Goal: Task Accomplishment & Management: Manage account settings

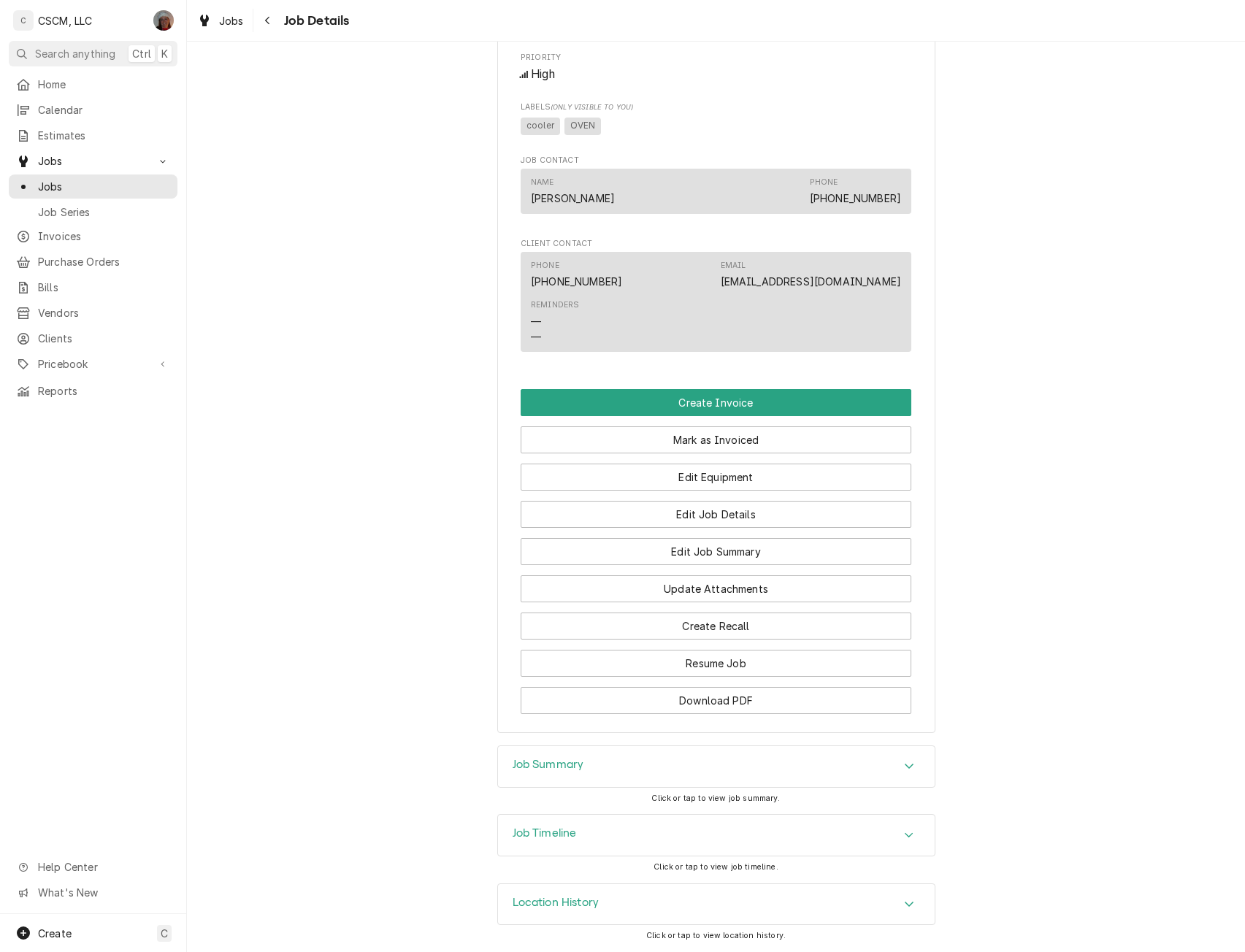
scroll to position [789, 0]
click at [764, 546] on button "Edit Job Summary" at bounding box center [716, 551] width 390 height 27
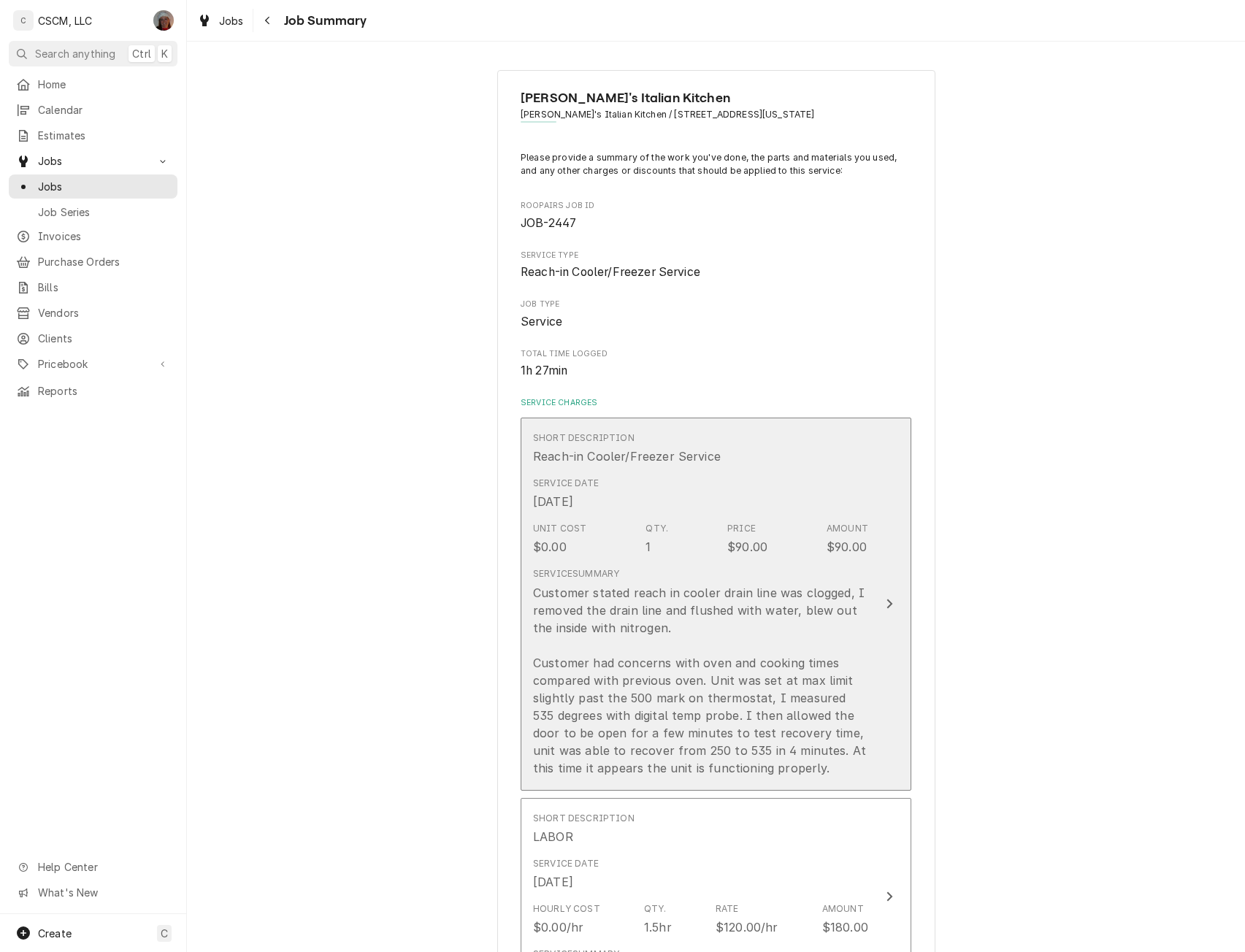
click at [890, 563] on button "Short Description Reach-in Cooler/Freezer Service Service Date Oct 10, 2025 Uni…" at bounding box center [716, 603] width 390 height 373
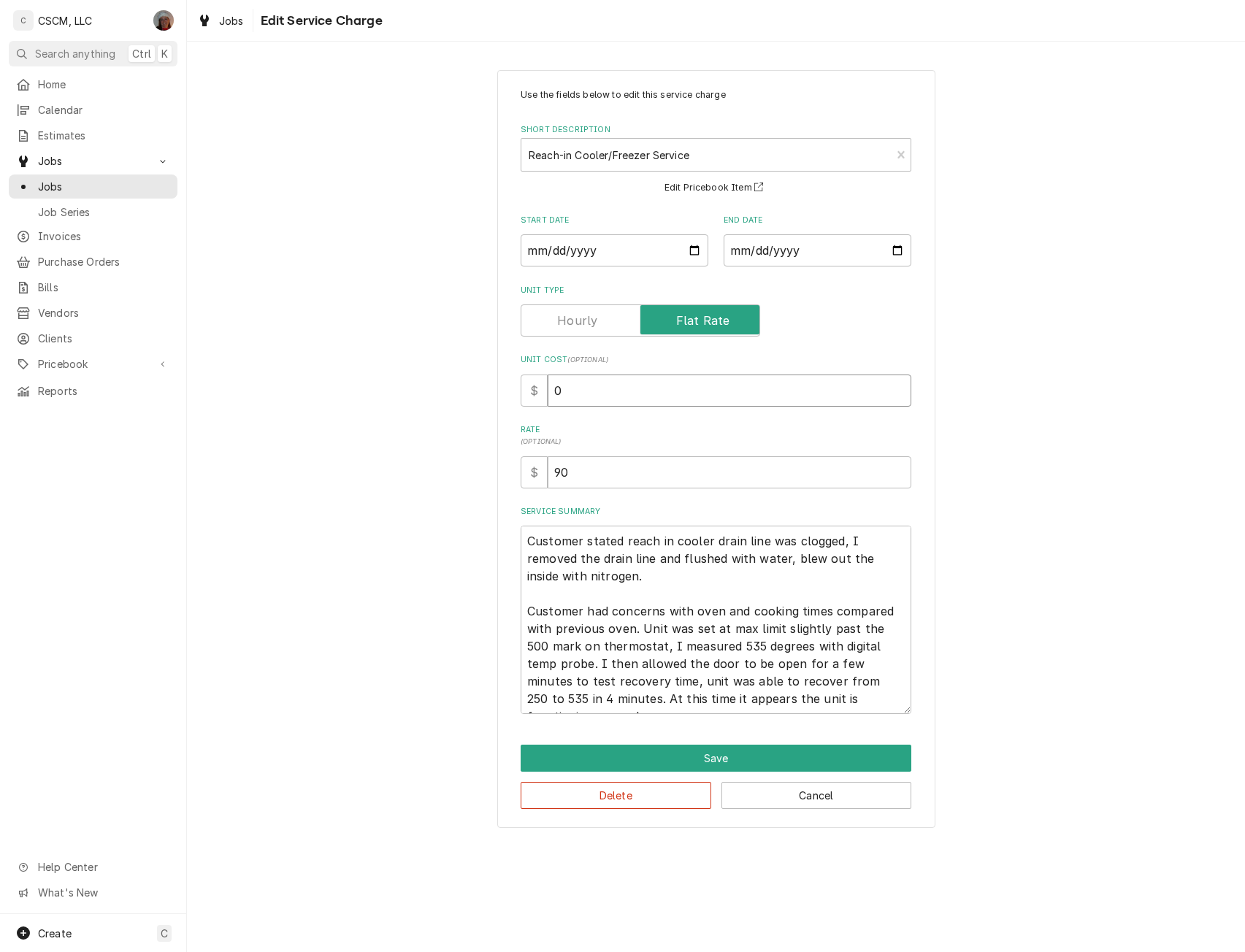
click at [553, 387] on input "0" at bounding box center [729, 390] width 363 height 32
type textarea "x"
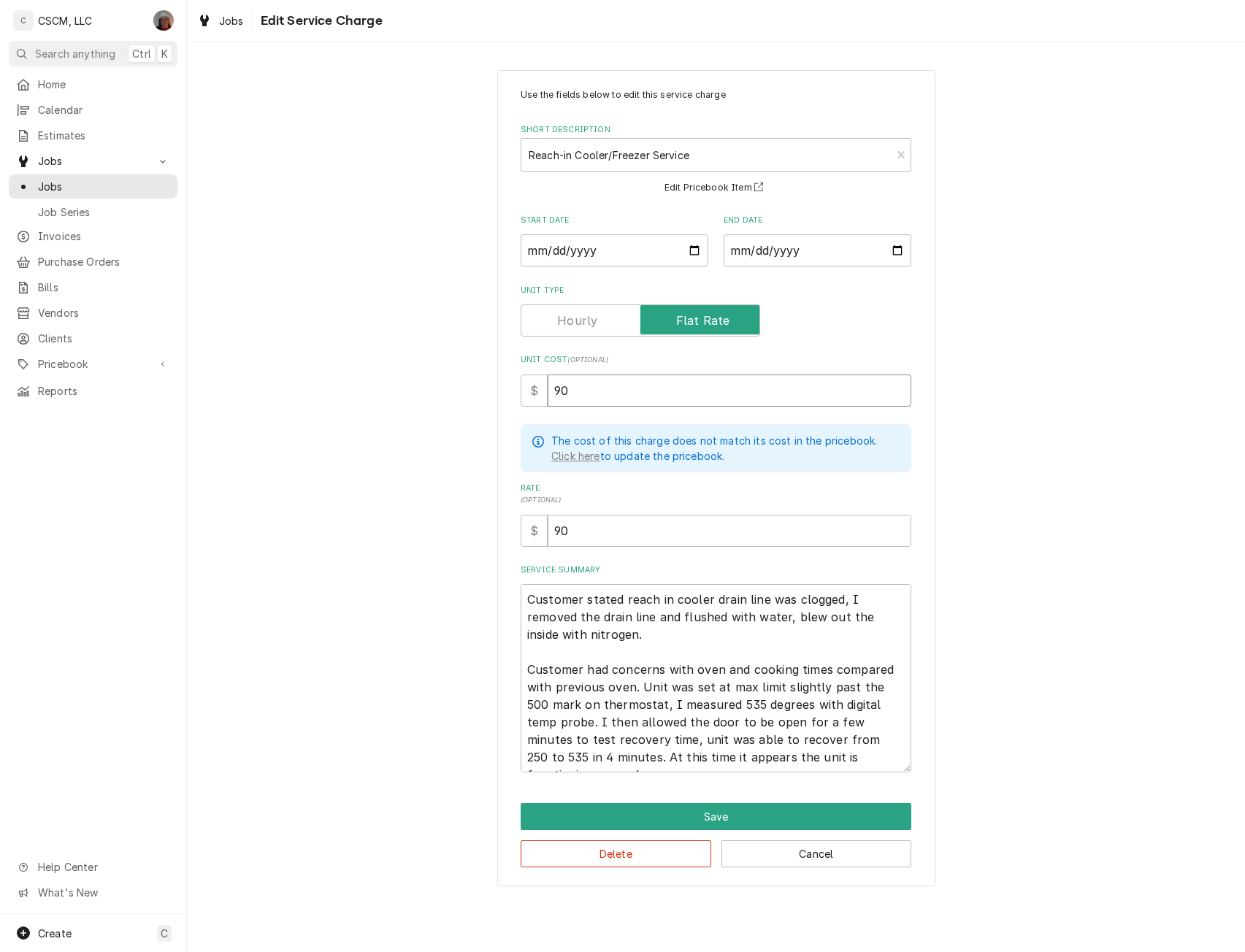
type input "90"
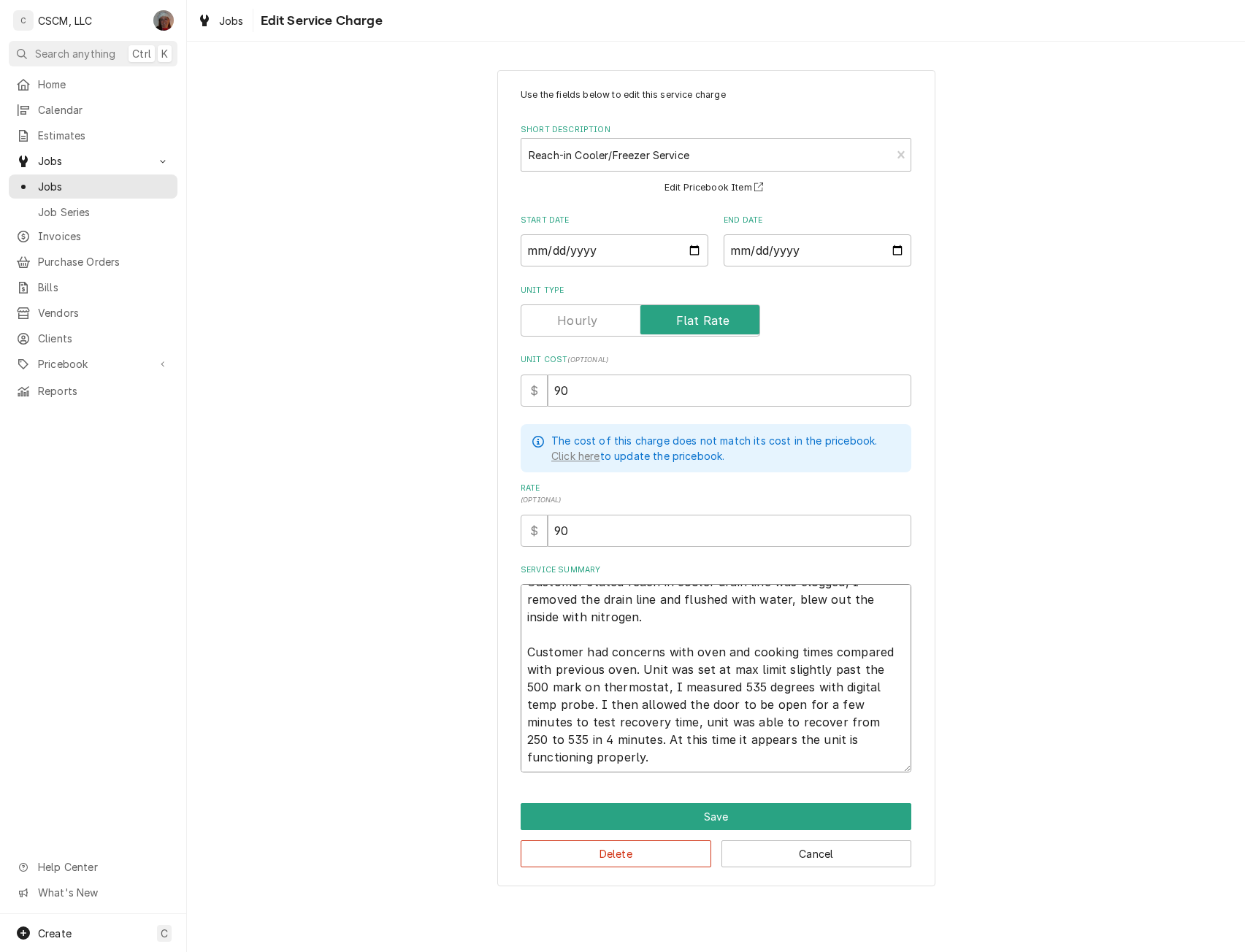
drag, startPoint x: 528, startPoint y: 758, endPoint x: 574, endPoint y: 761, distance: 46.1
click at [574, 761] on textarea "Customer stated reach in cooler drain line was clogged, I removed the drain lin…" at bounding box center [716, 678] width 390 height 189
type textarea "x"
type textarea "Customer stated reach in cooler drain line was clogged, I removed the drain lin…"
type textarea "x"
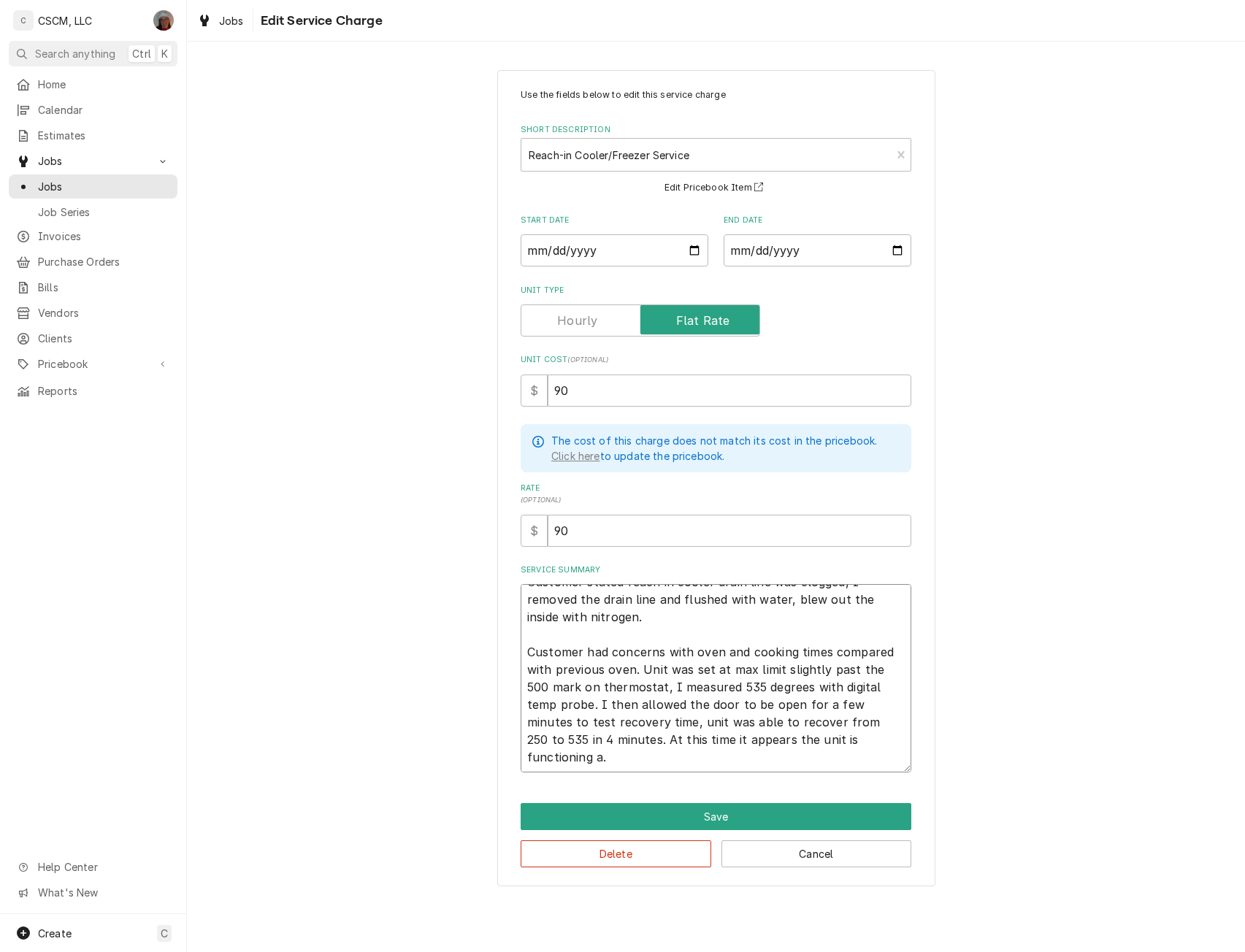
type textarea "Customer stated reach in cooler drain line was clogged, I removed the drain lin…"
type textarea "x"
type textarea "Customer stated reach in cooler drain line was clogged, I removed the drain lin…"
type textarea "x"
type textarea "Customer stated reach in cooler drain line was clogged, I removed the drain lin…"
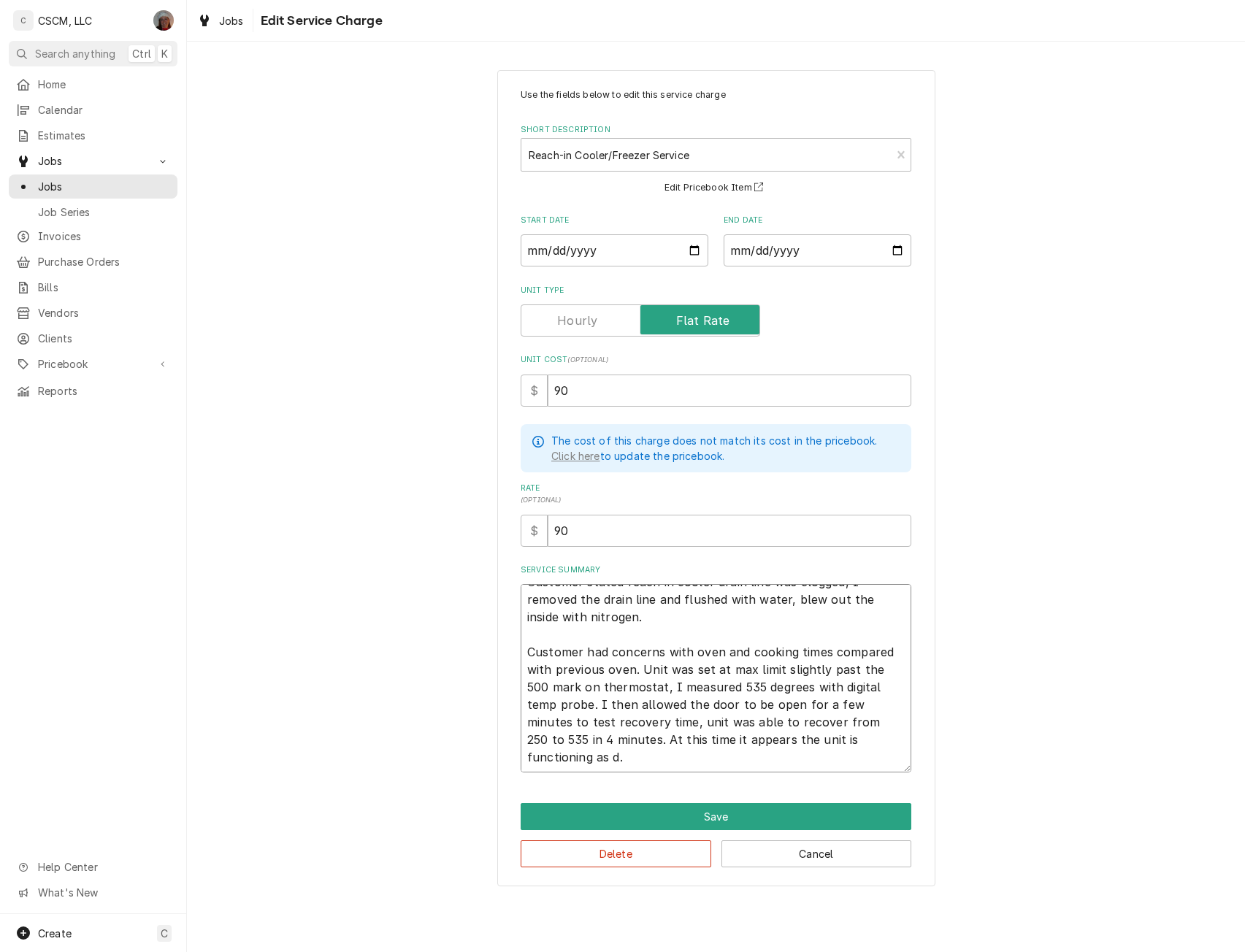
type textarea "x"
type textarea "Customer stated reach in cooler drain line was clogged, I removed the drain lin…"
type textarea "x"
type textarea "Customer stated reach in cooler drain line was clogged, I removed the drain lin…"
type textarea "x"
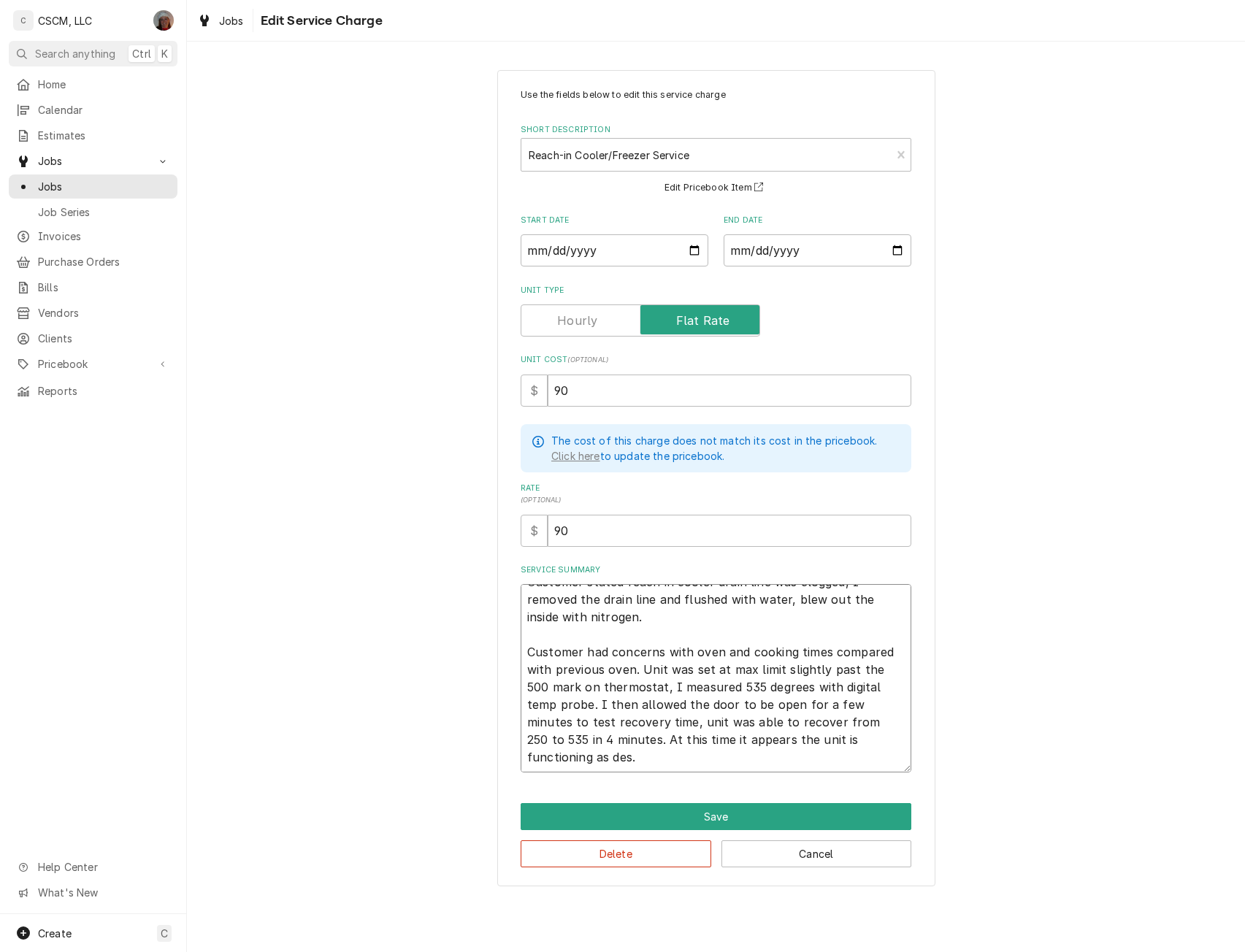
type textarea "Customer stated reach in cooler drain line was clogged, I removed the drain lin…"
type textarea "x"
type textarea "Customer stated reach in cooler drain line was clogged, I removed the drain lin…"
type textarea "x"
type textarea "Customer stated reach in cooler drain line was clogged, I removed the drain lin…"
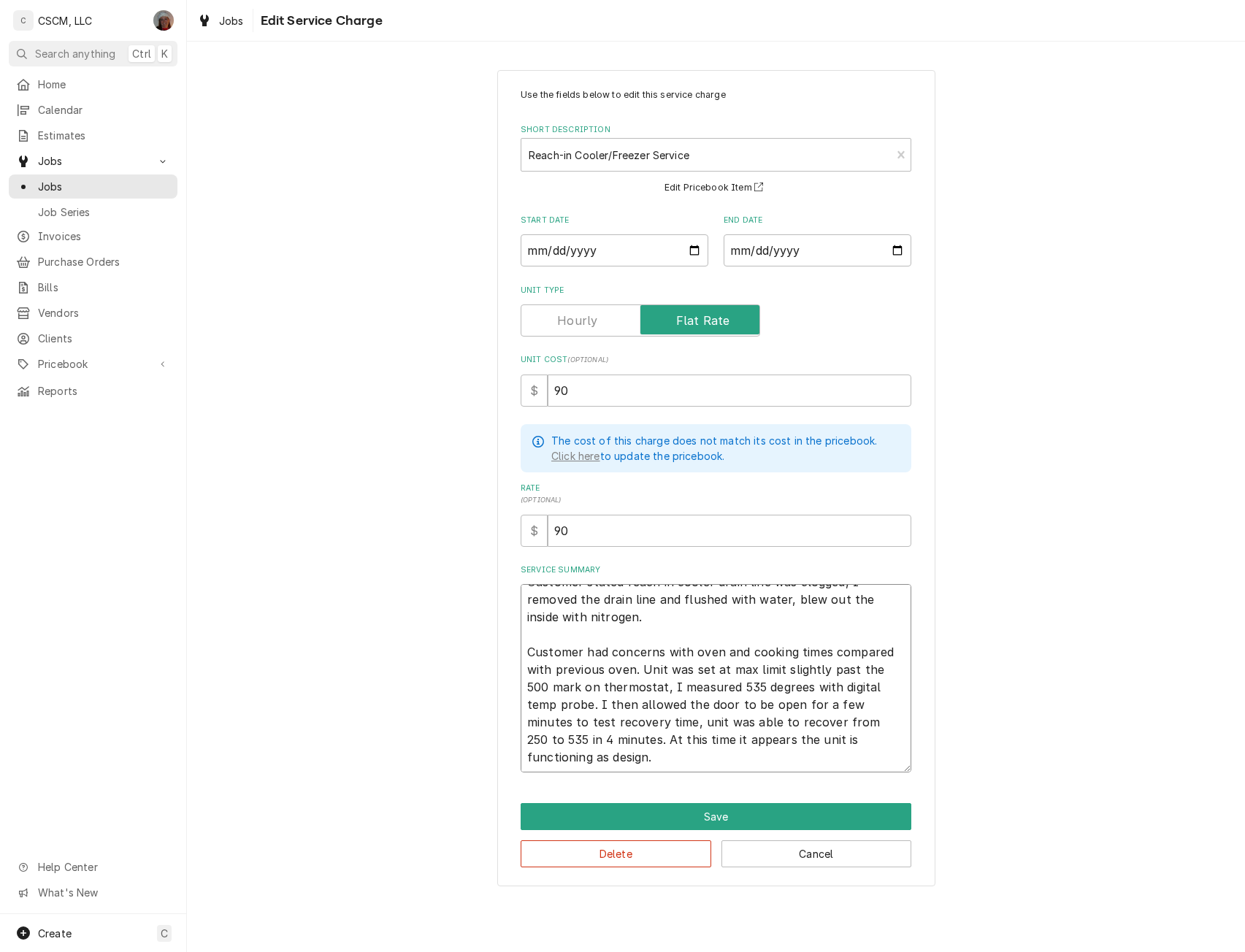
type textarea "x"
type textarea "Customer stated reach in cooler drain line was clogged, I removed the drain lin…"
type textarea "x"
type textarea "Customer stated reach in cooler drain line was clogged, I removed the drain lin…"
click at [720, 810] on button "Save" at bounding box center [716, 815] width 390 height 27
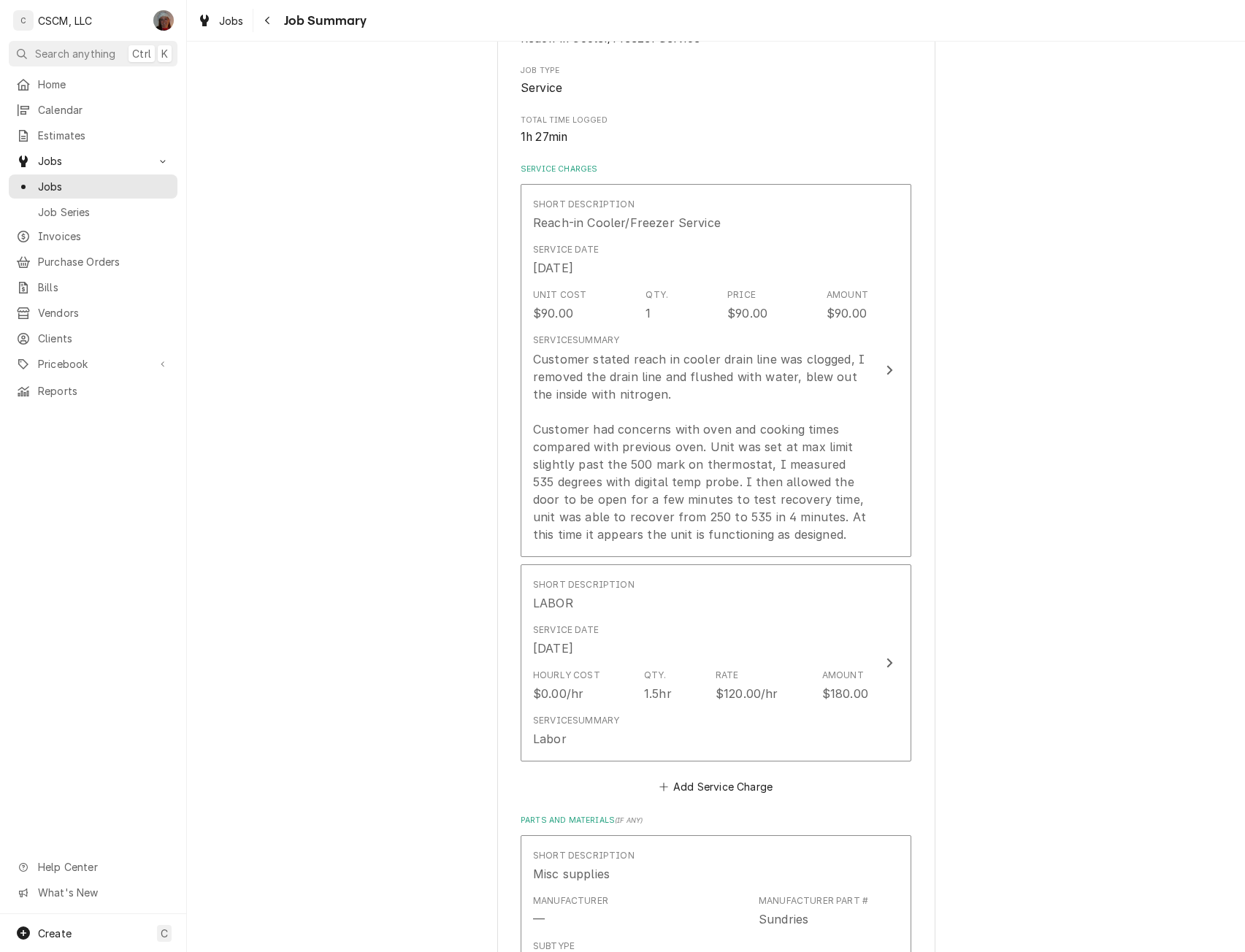
scroll to position [296, 0]
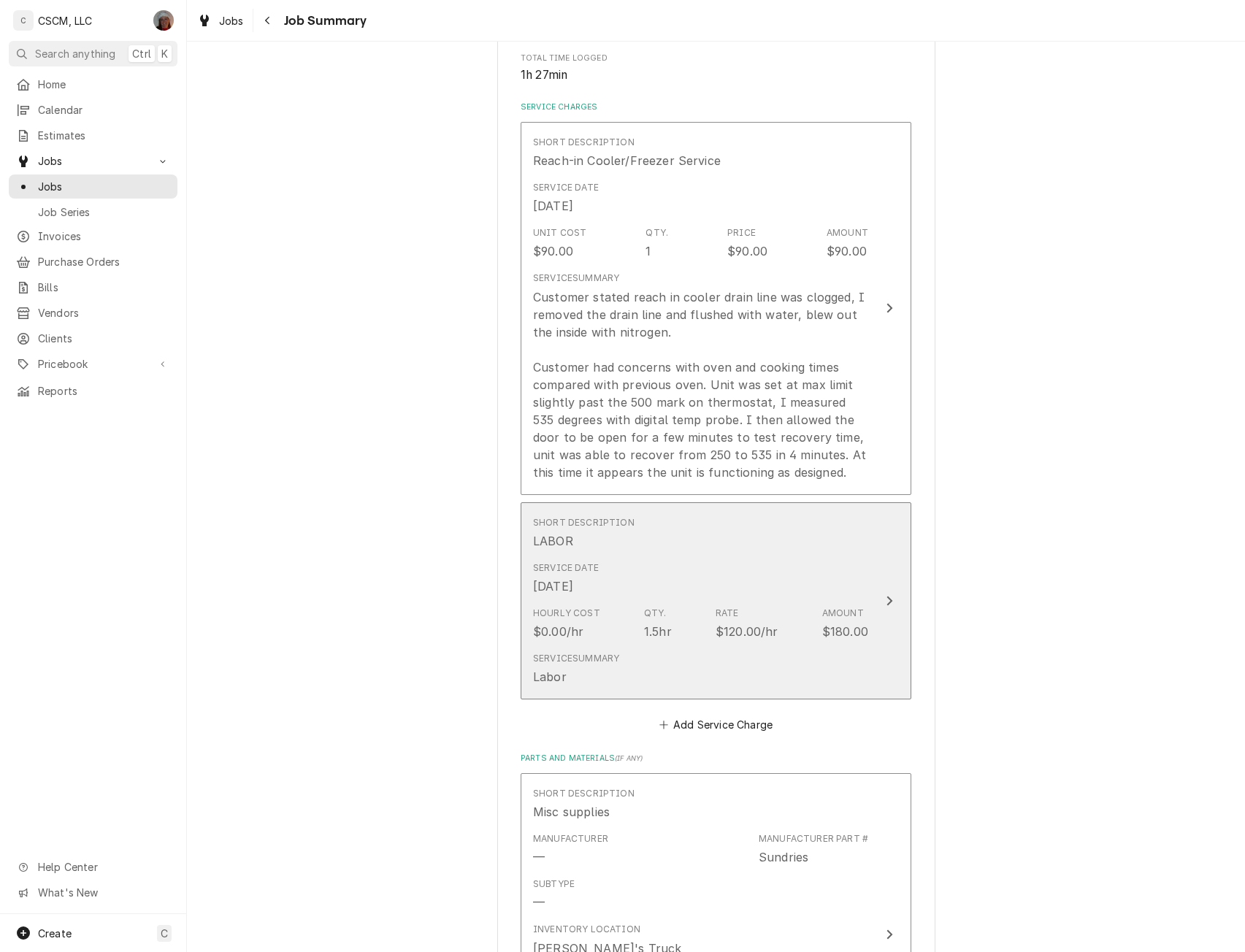
click at [894, 606] on button "Short Description LABOR Service Date Oct 10, 2025 Hourly Cost $0.00/hr Qty. 1.5…" at bounding box center [716, 601] width 390 height 198
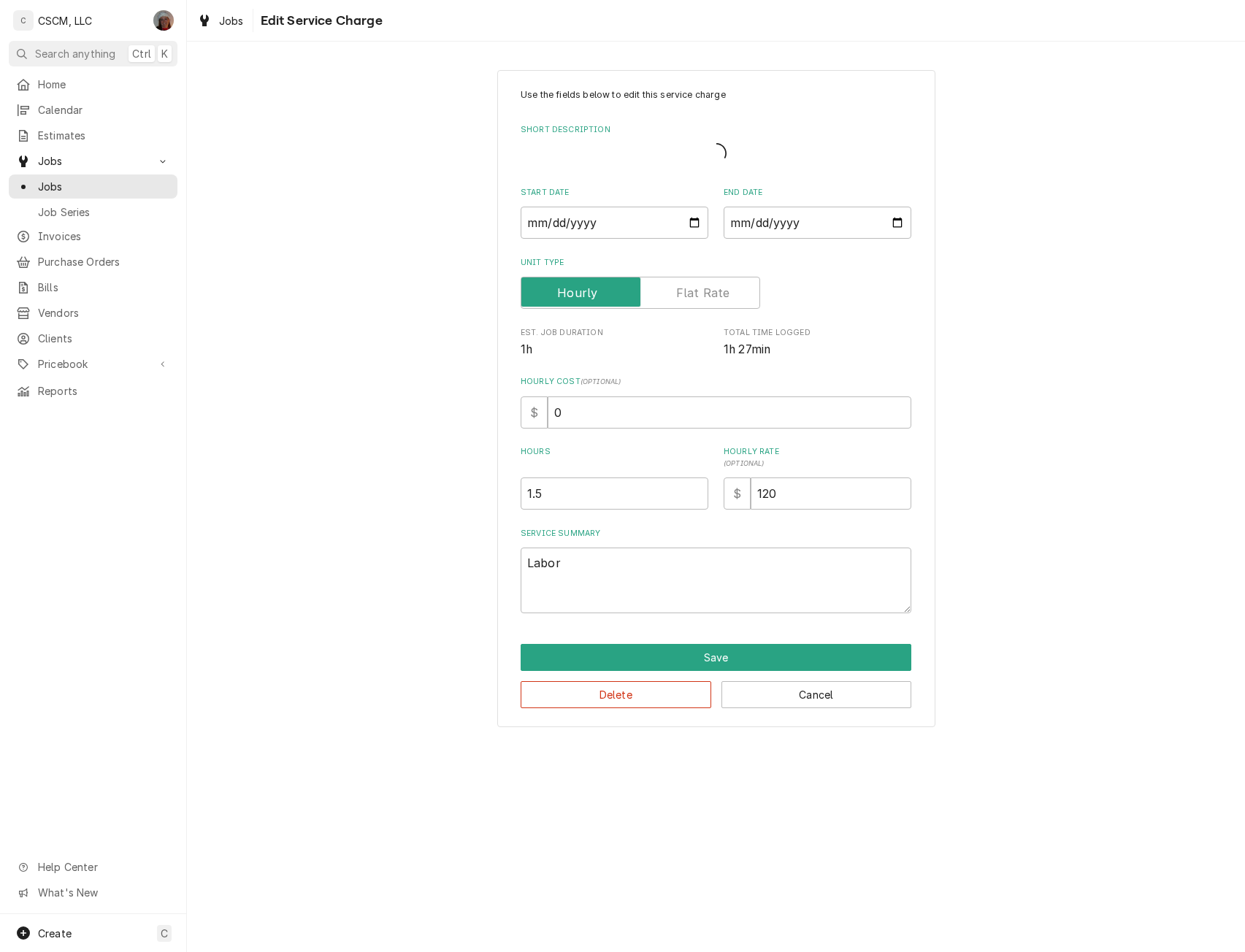
type textarea "x"
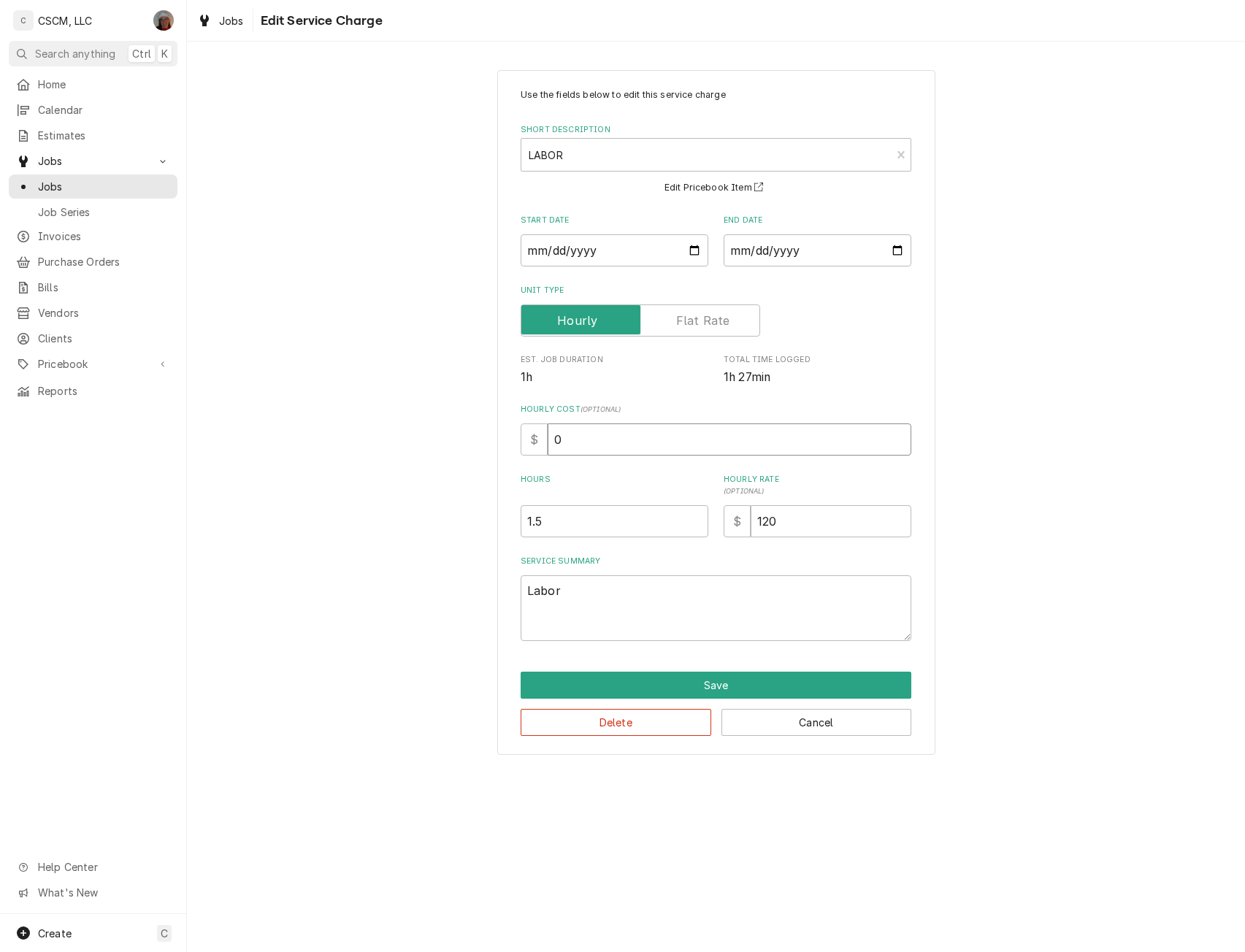
drag, startPoint x: 555, startPoint y: 448, endPoint x: 585, endPoint y: 457, distance: 31.3
click at [585, 457] on div "Use the fields below to edit this service charge Short Description LABOR LAB Ed…" at bounding box center [716, 365] width 390 height 553
type input "4"
type textarea "x"
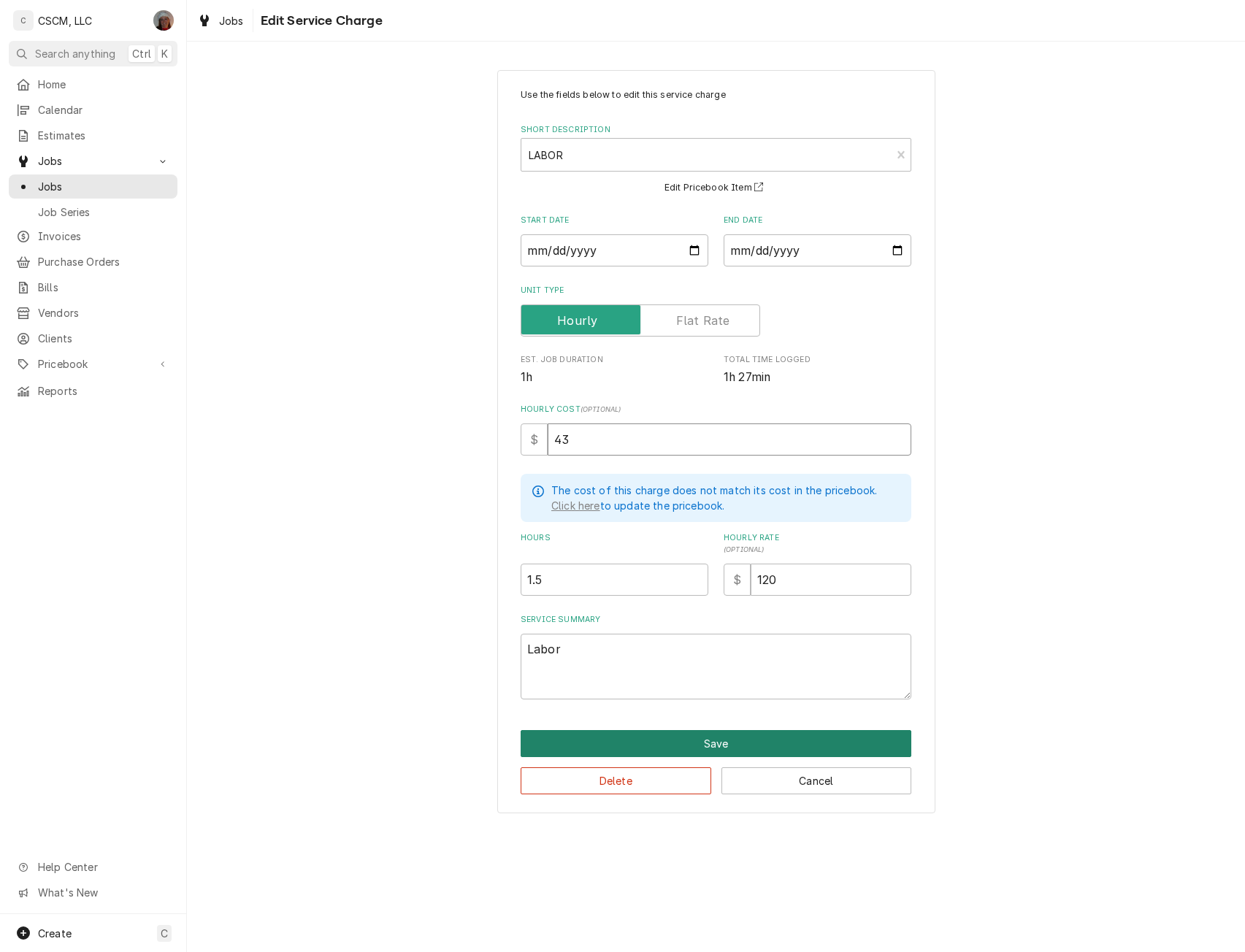
type input "43"
click at [712, 735] on button "Save" at bounding box center [716, 743] width 390 height 27
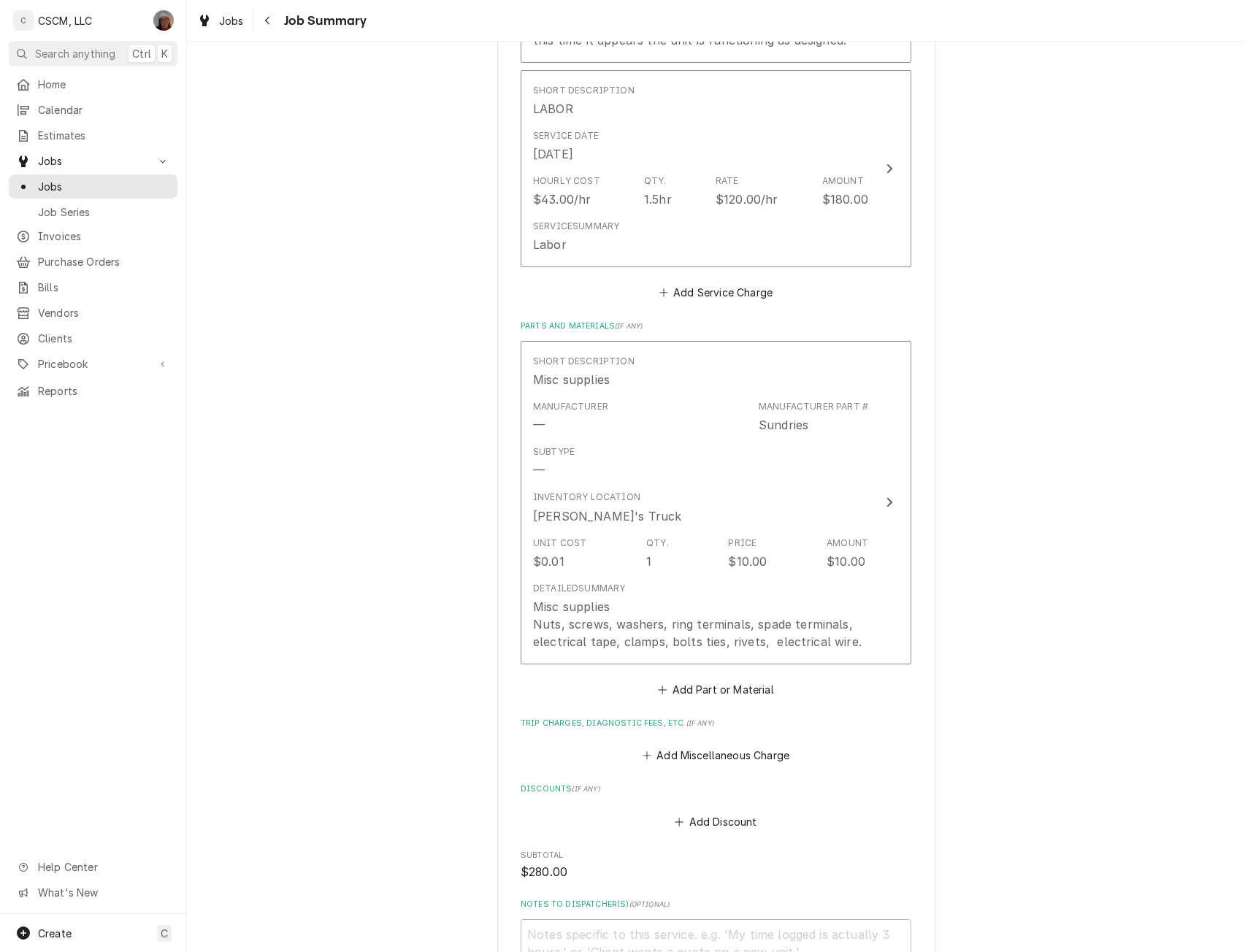
scroll to position [732, 0]
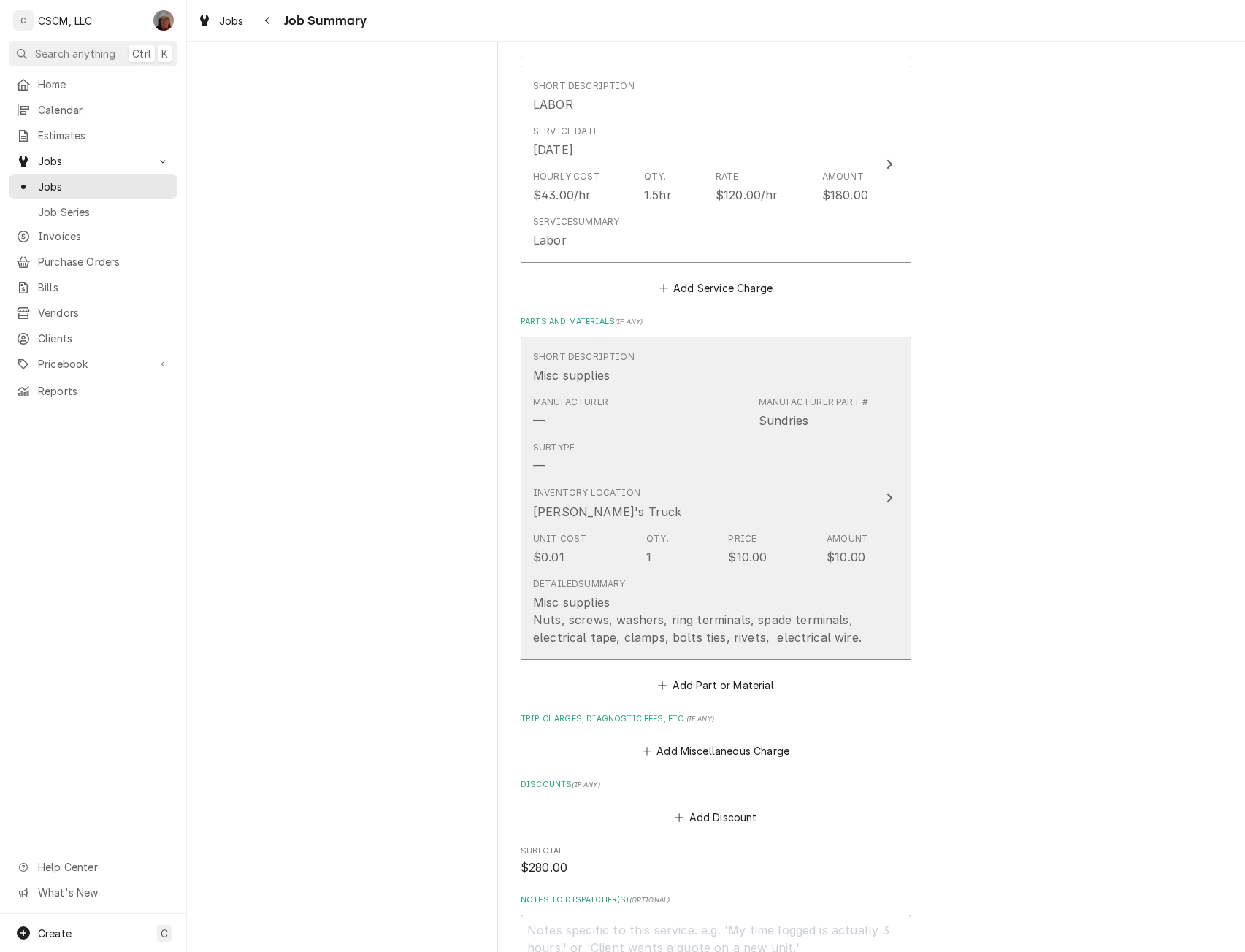
click at [850, 473] on div "Subtype —" at bounding box center [700, 458] width 335 height 46
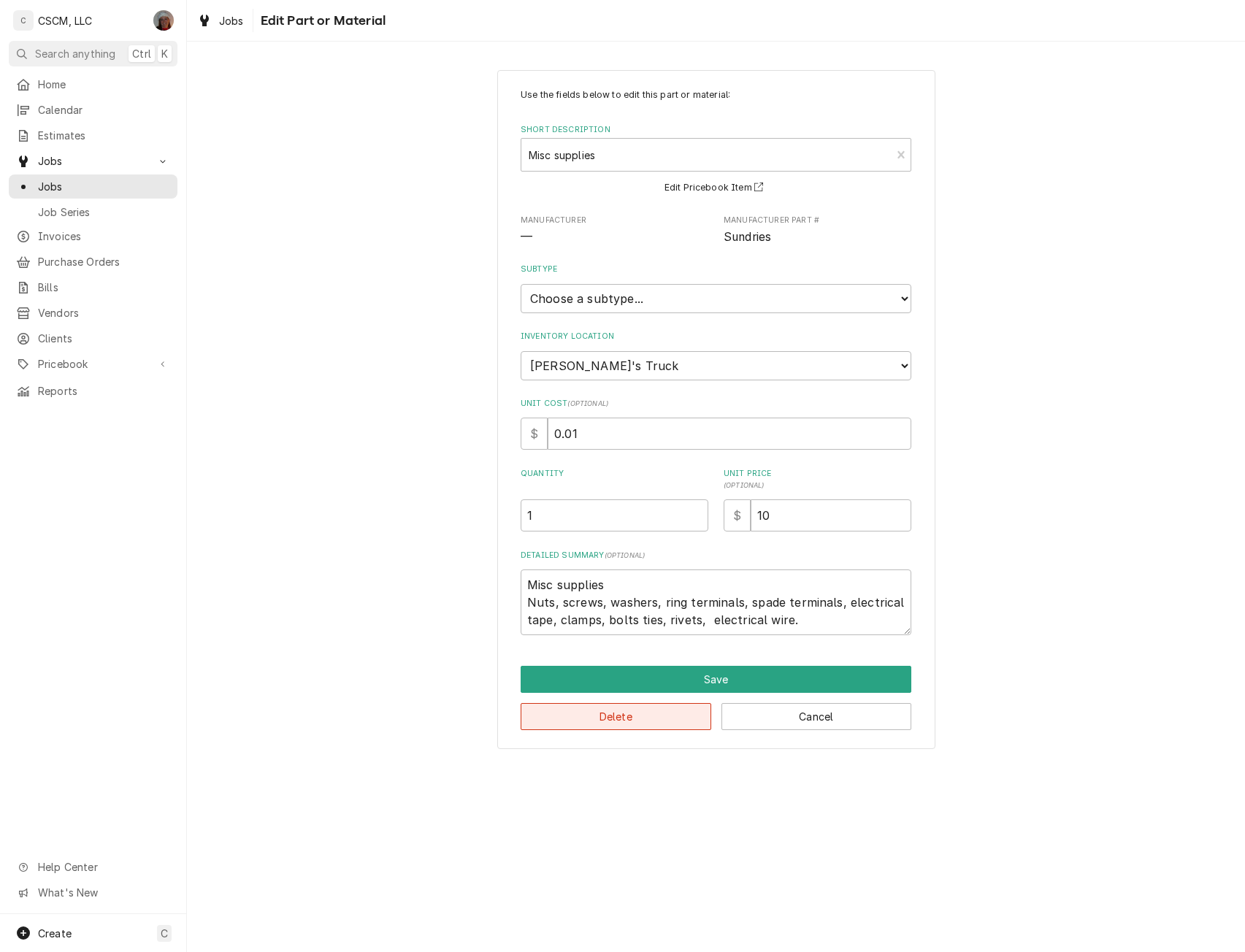
click at [602, 714] on button "Delete" at bounding box center [616, 715] width 190 height 27
type textarea "x"
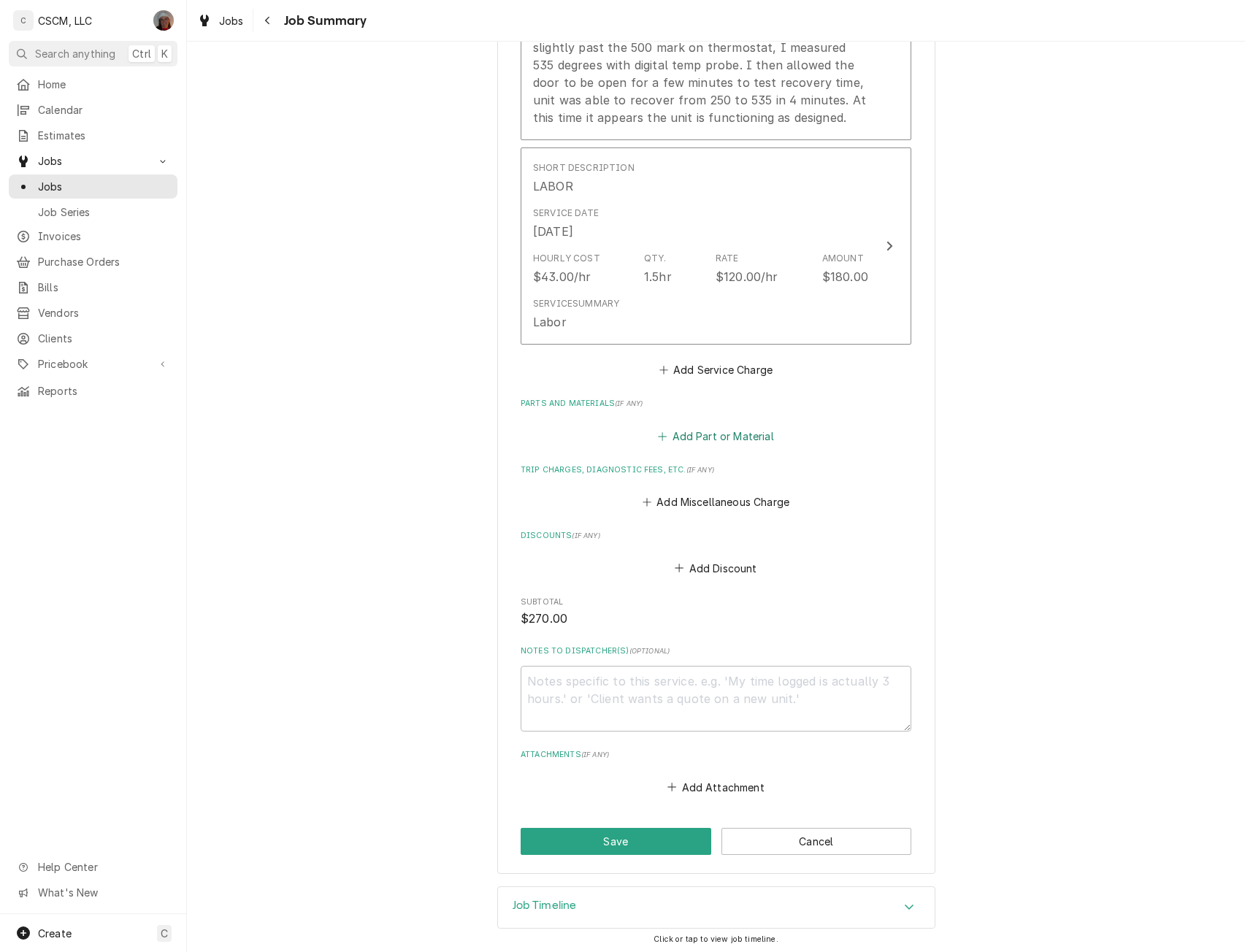
click at [683, 430] on button "Add Part or Material" at bounding box center [716, 435] width 120 height 20
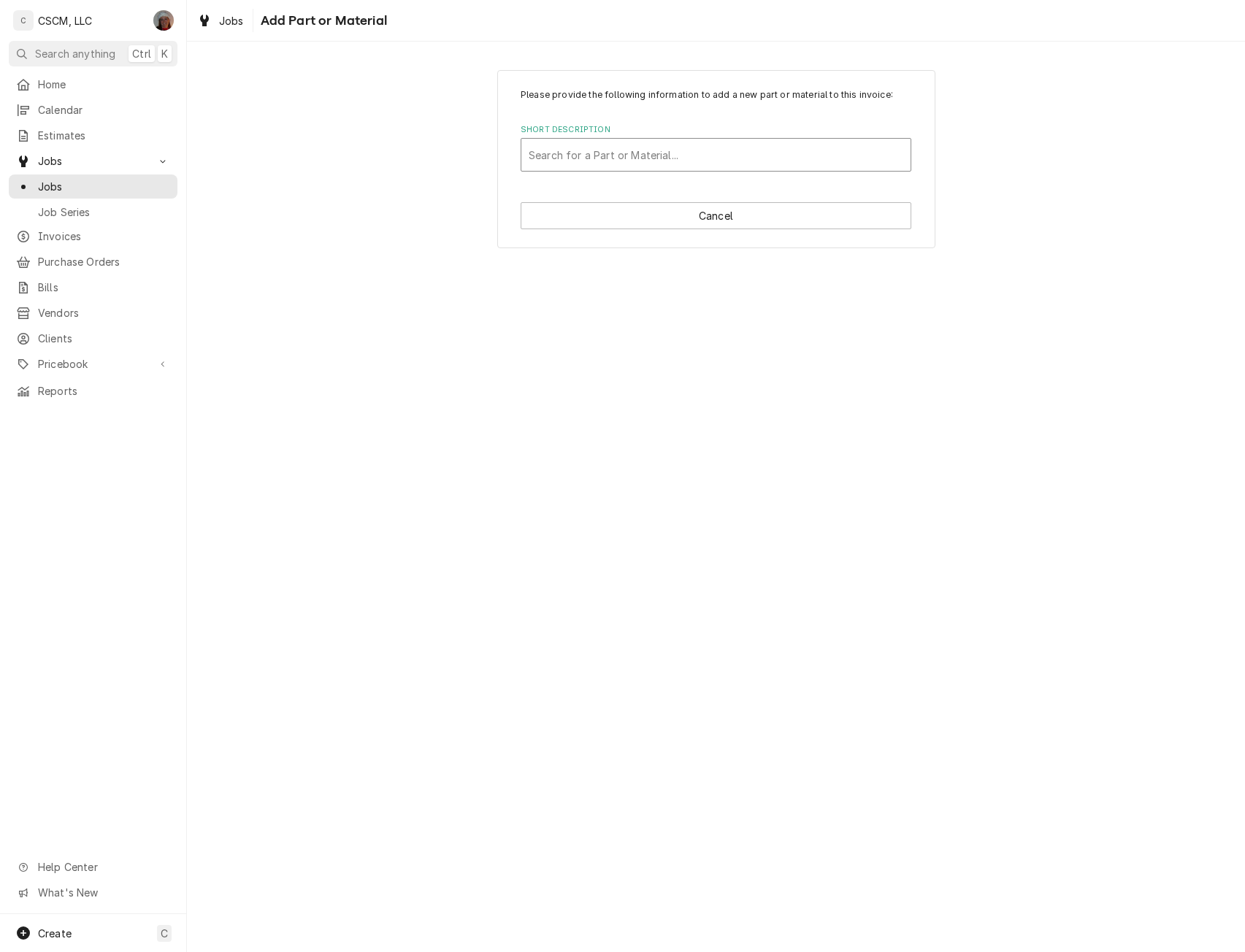
click at [613, 154] on div "Short Description" at bounding box center [716, 154] width 375 height 26
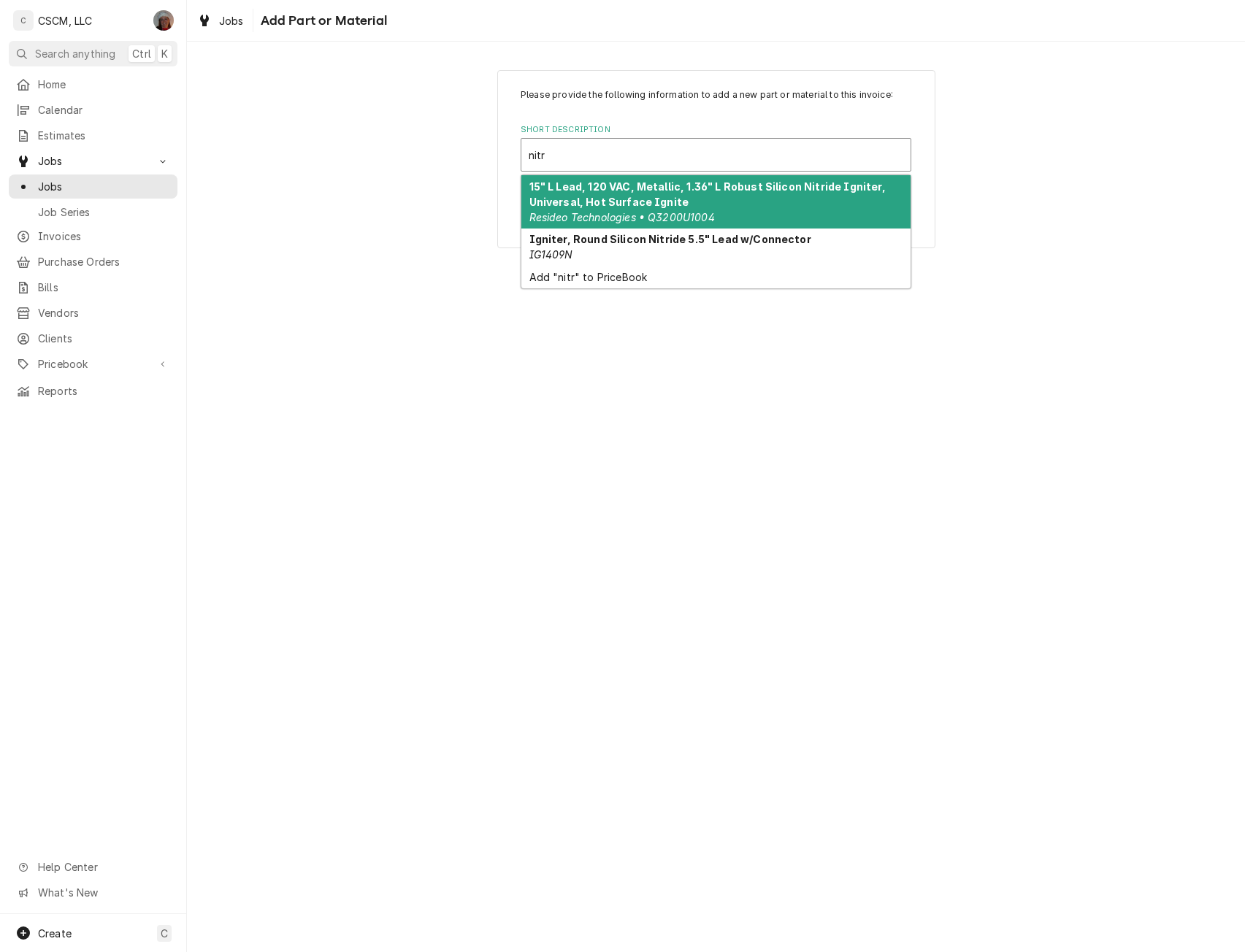
type input "nitr"
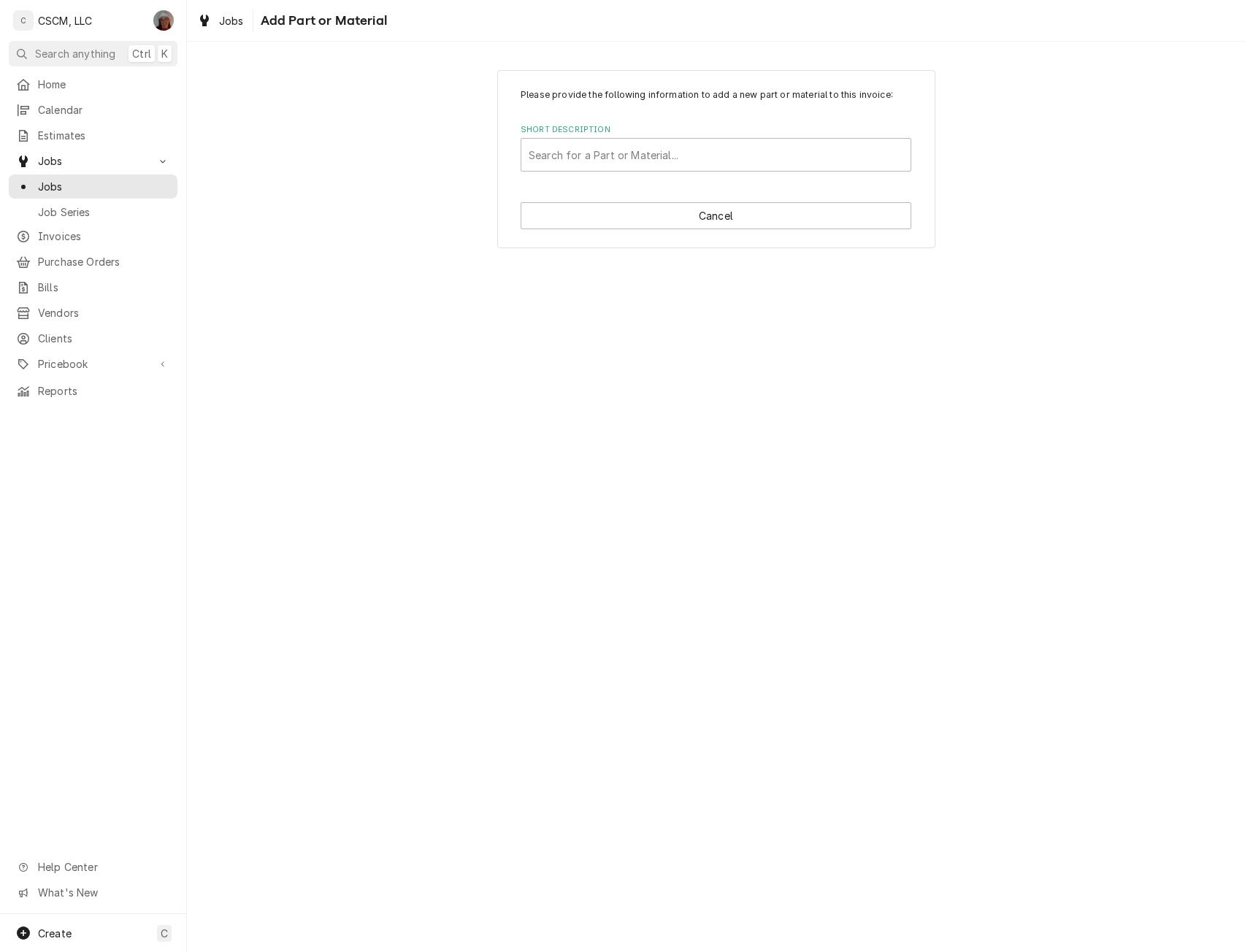
click at [351, 404] on div "Please provide the following information to add a new part or material to this …" at bounding box center [716, 496] width 1058 height 910
click at [752, 218] on button "Cancel" at bounding box center [716, 215] width 390 height 27
type textarea "x"
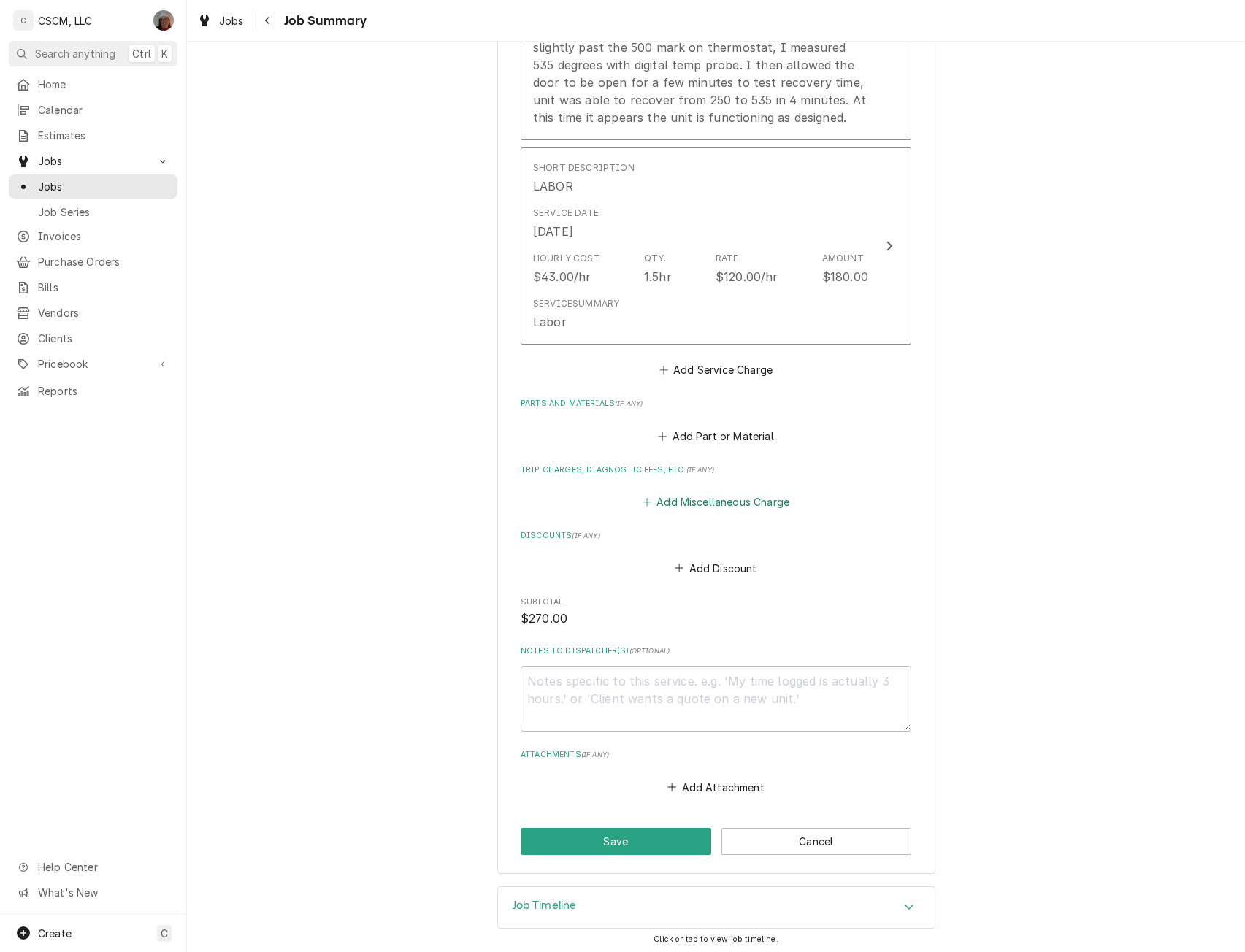
click at [709, 500] on button "Add Miscellaneous Charge" at bounding box center [715, 502] width 152 height 20
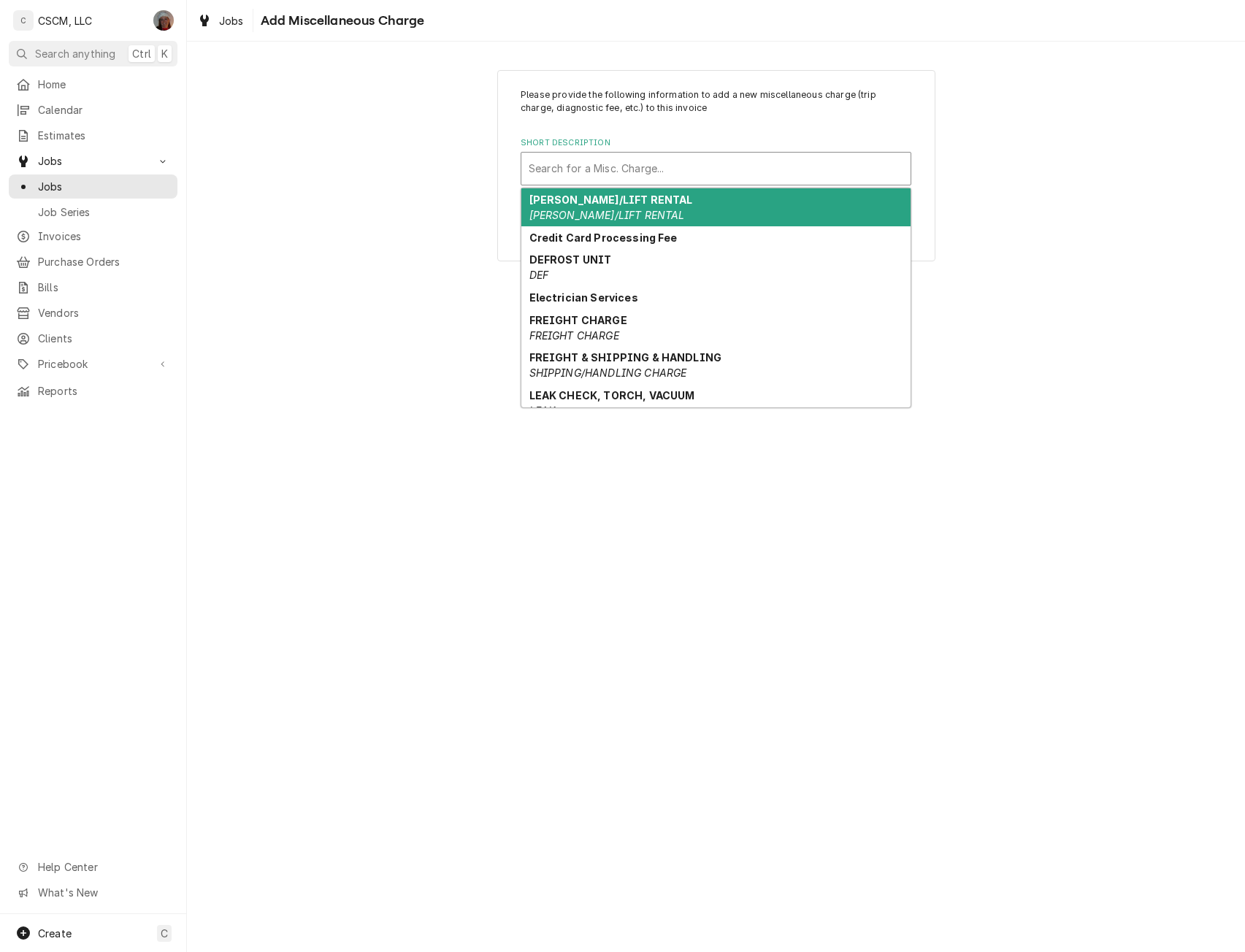
click at [552, 167] on div "Short Description" at bounding box center [716, 168] width 375 height 26
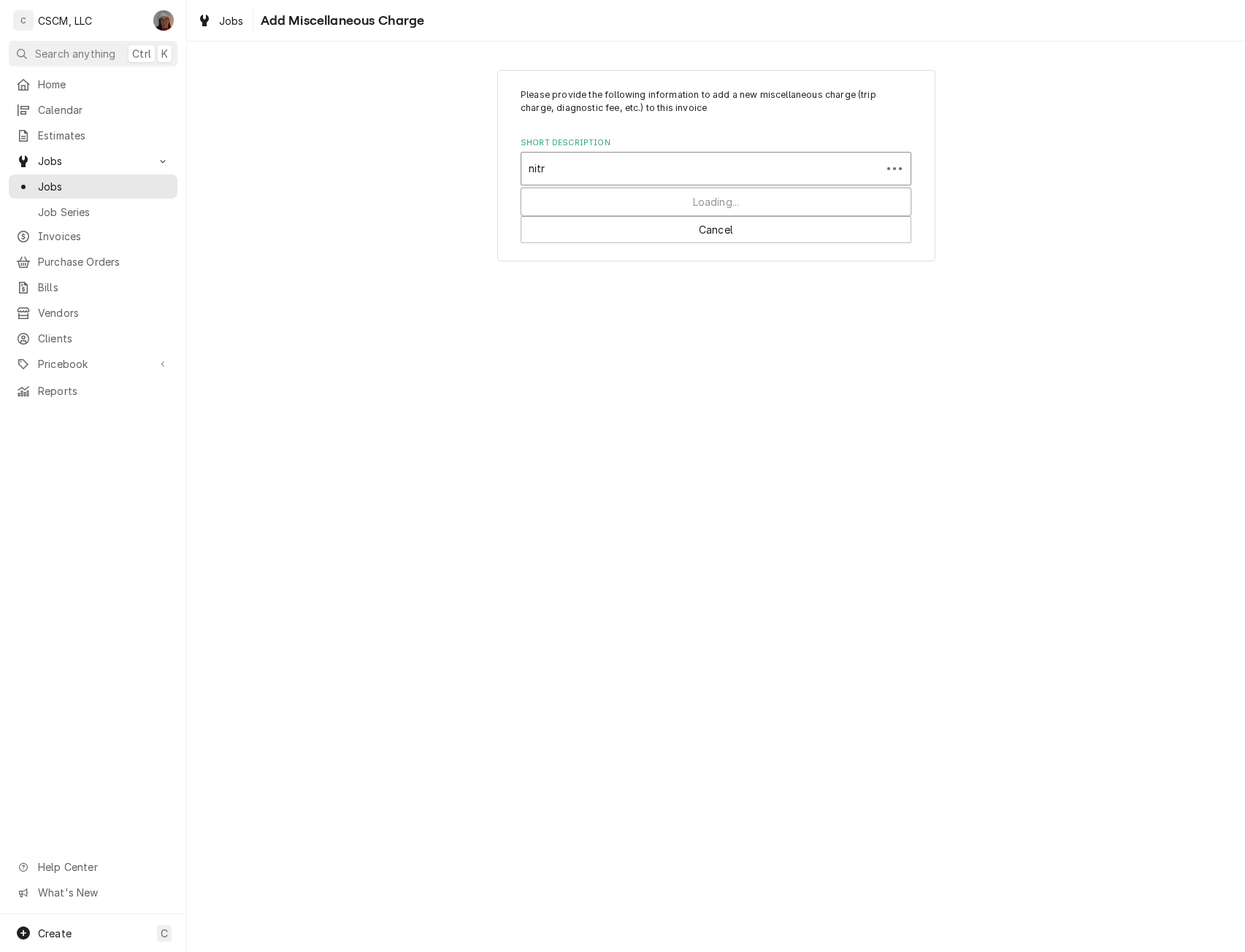
type input "nitro"
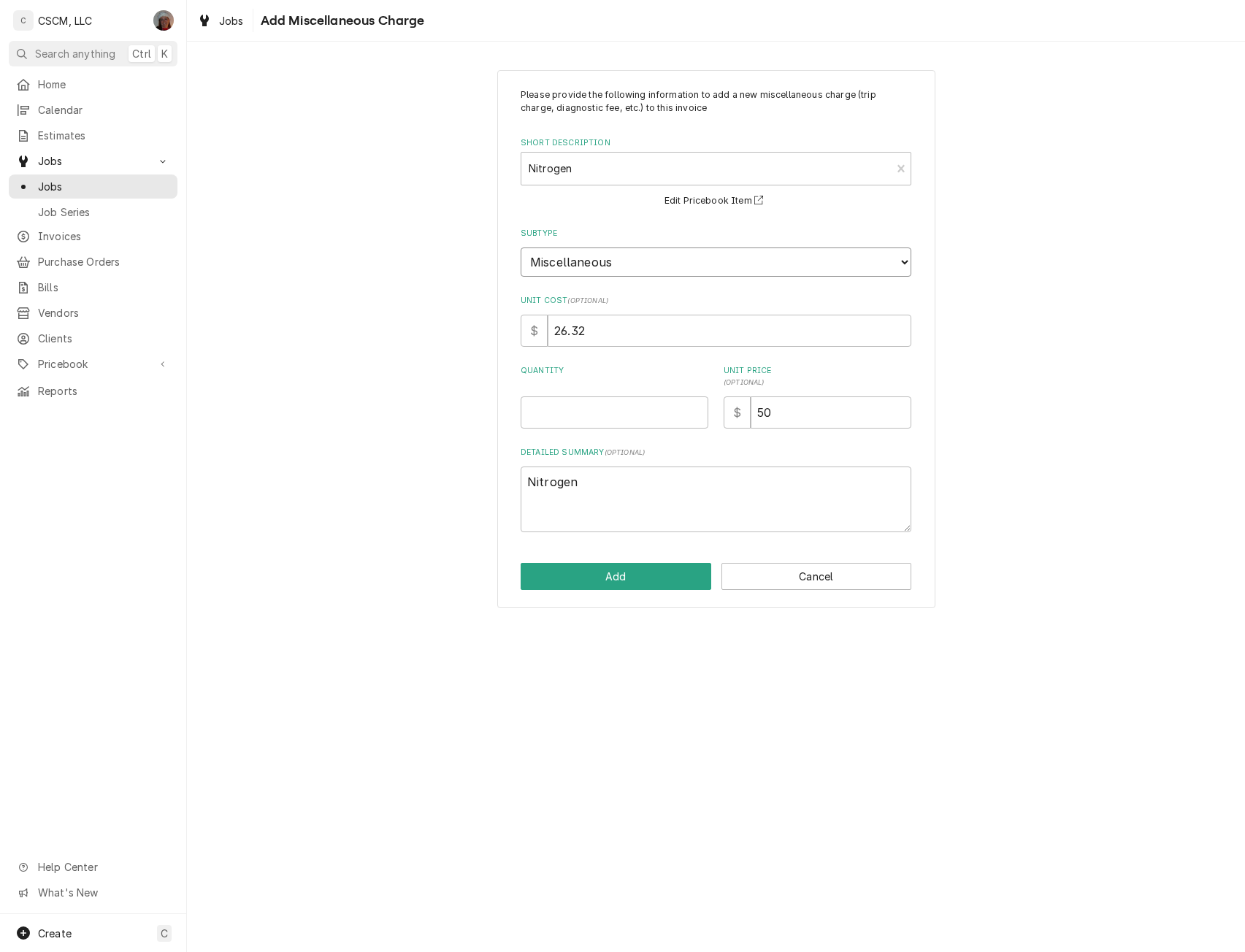
click at [654, 264] on select "Choose a subtype... Administrative After-Hour & Emergency Disposal & Environmen…" at bounding box center [716, 262] width 390 height 29
click at [550, 410] on input "Quantity" at bounding box center [614, 411] width 188 height 32
type textarea "x"
type input "1"
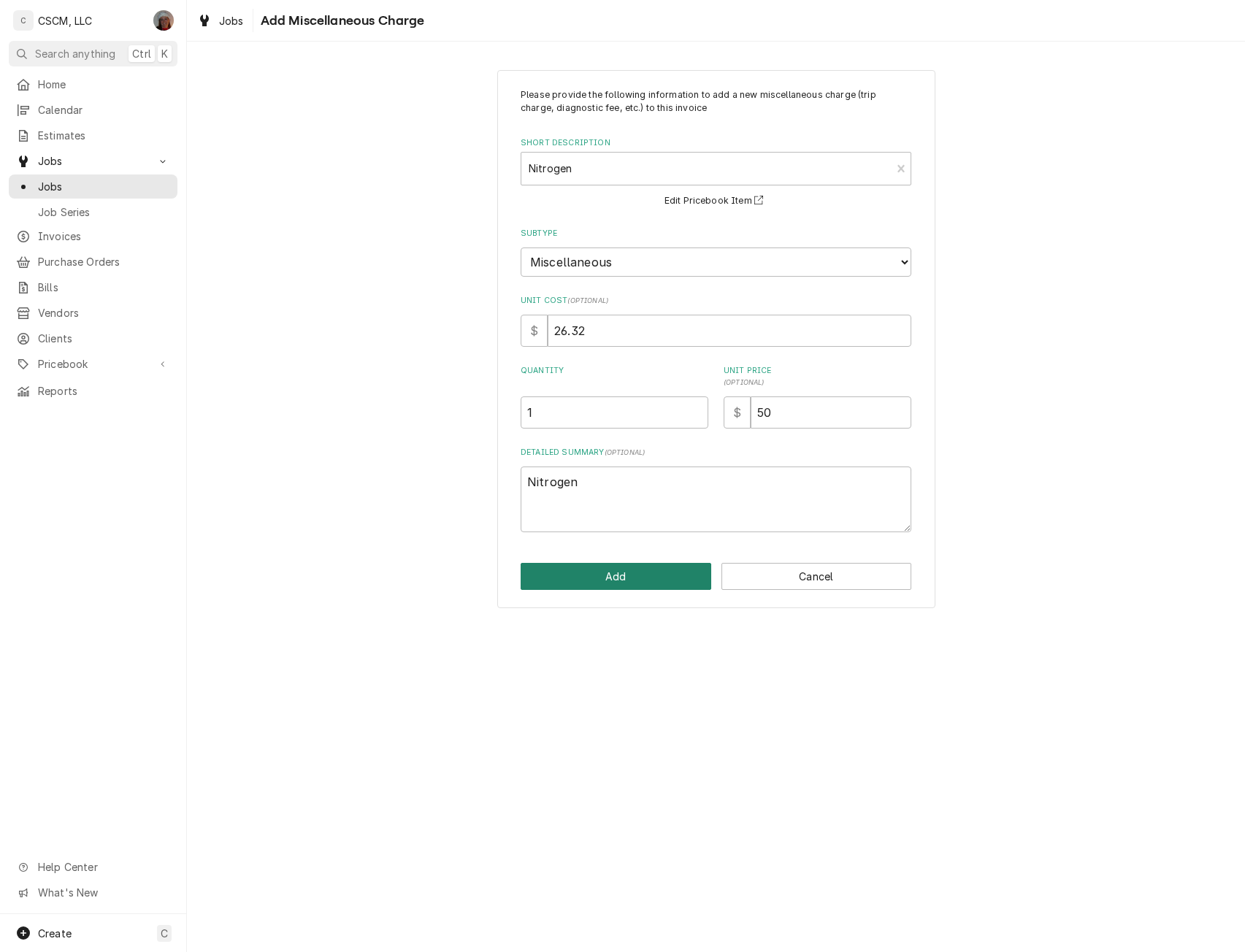
click at [626, 576] on button "Add" at bounding box center [616, 576] width 190 height 27
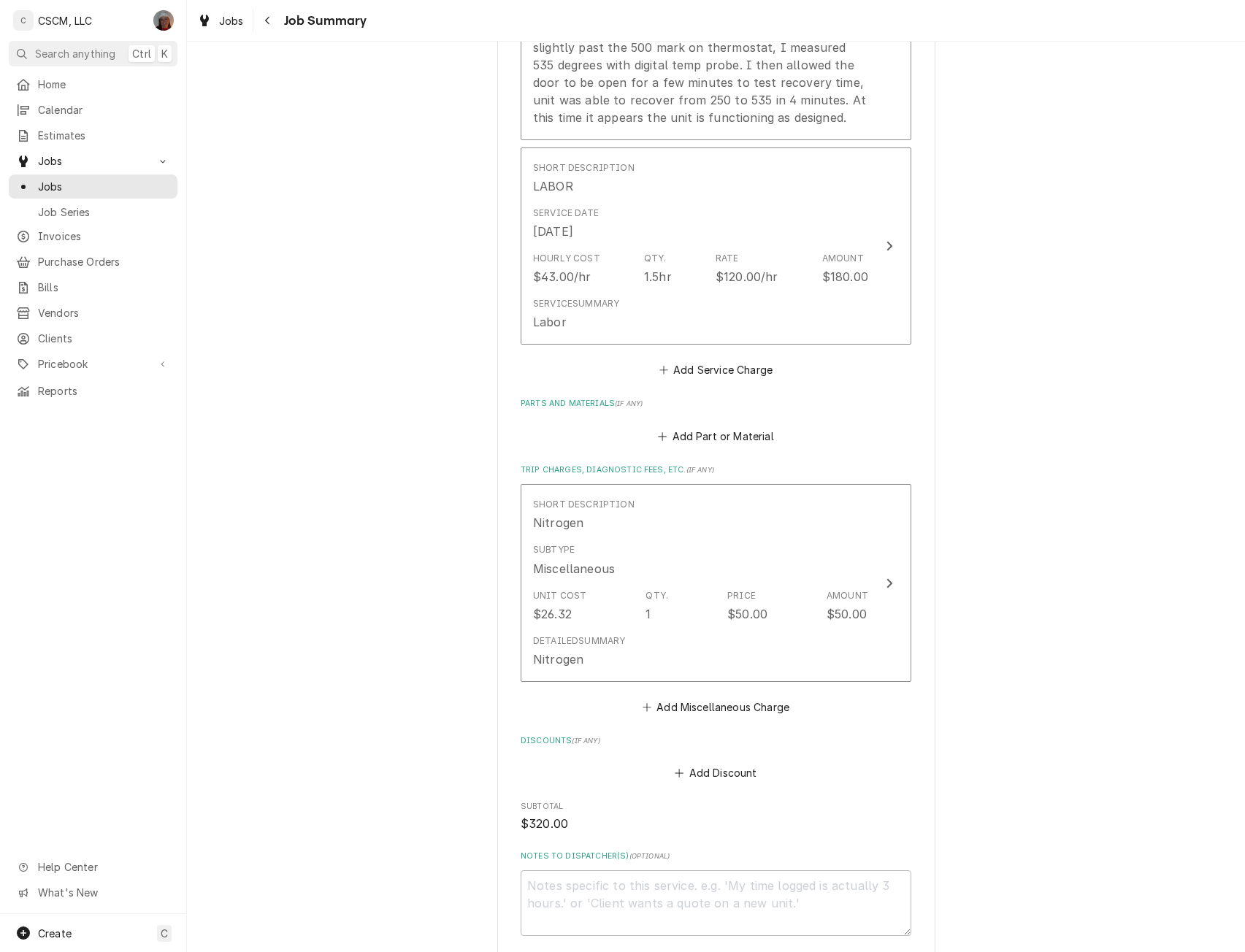
scroll to position [859, 0]
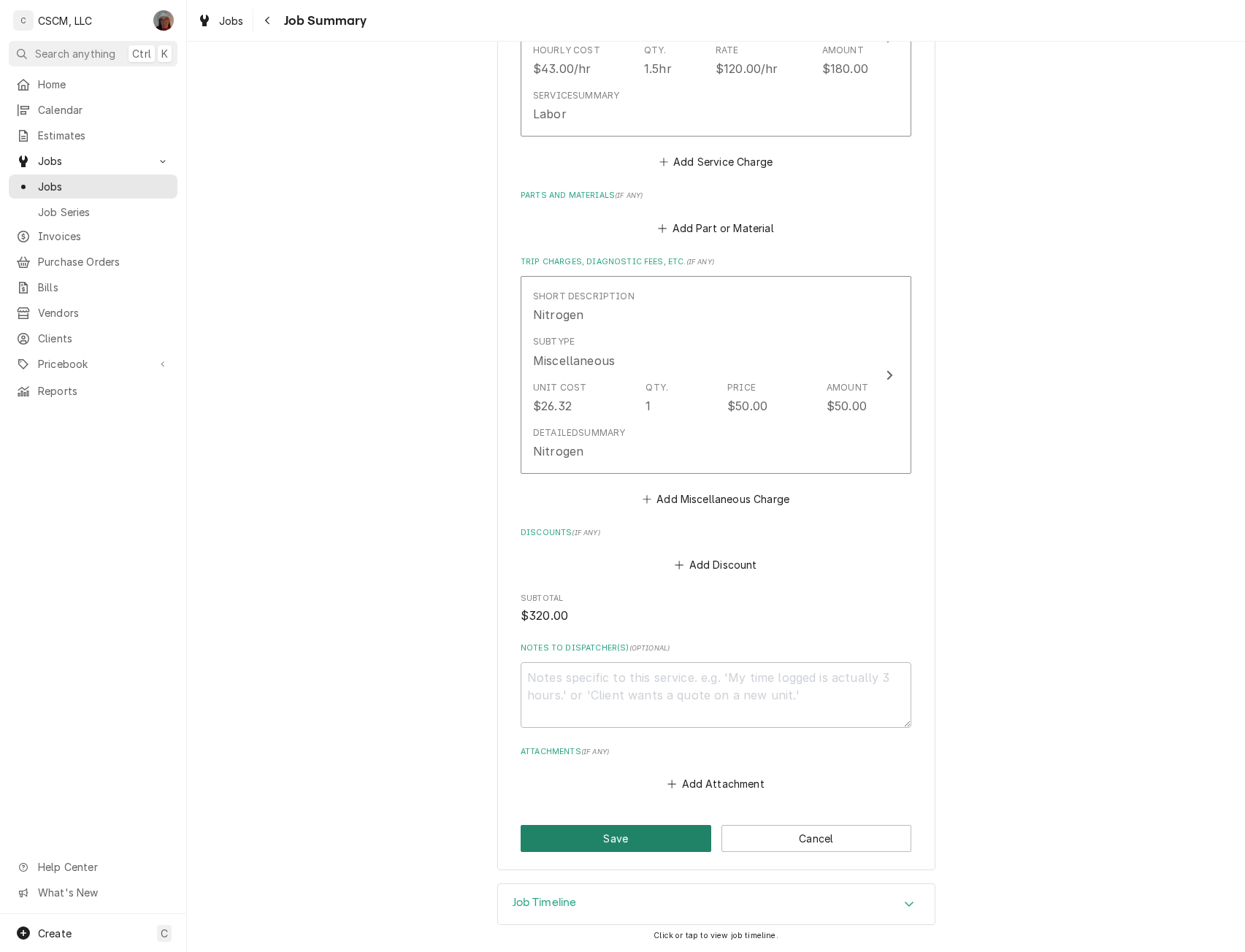
click at [614, 829] on button "Save" at bounding box center [616, 837] width 190 height 27
type textarea "x"
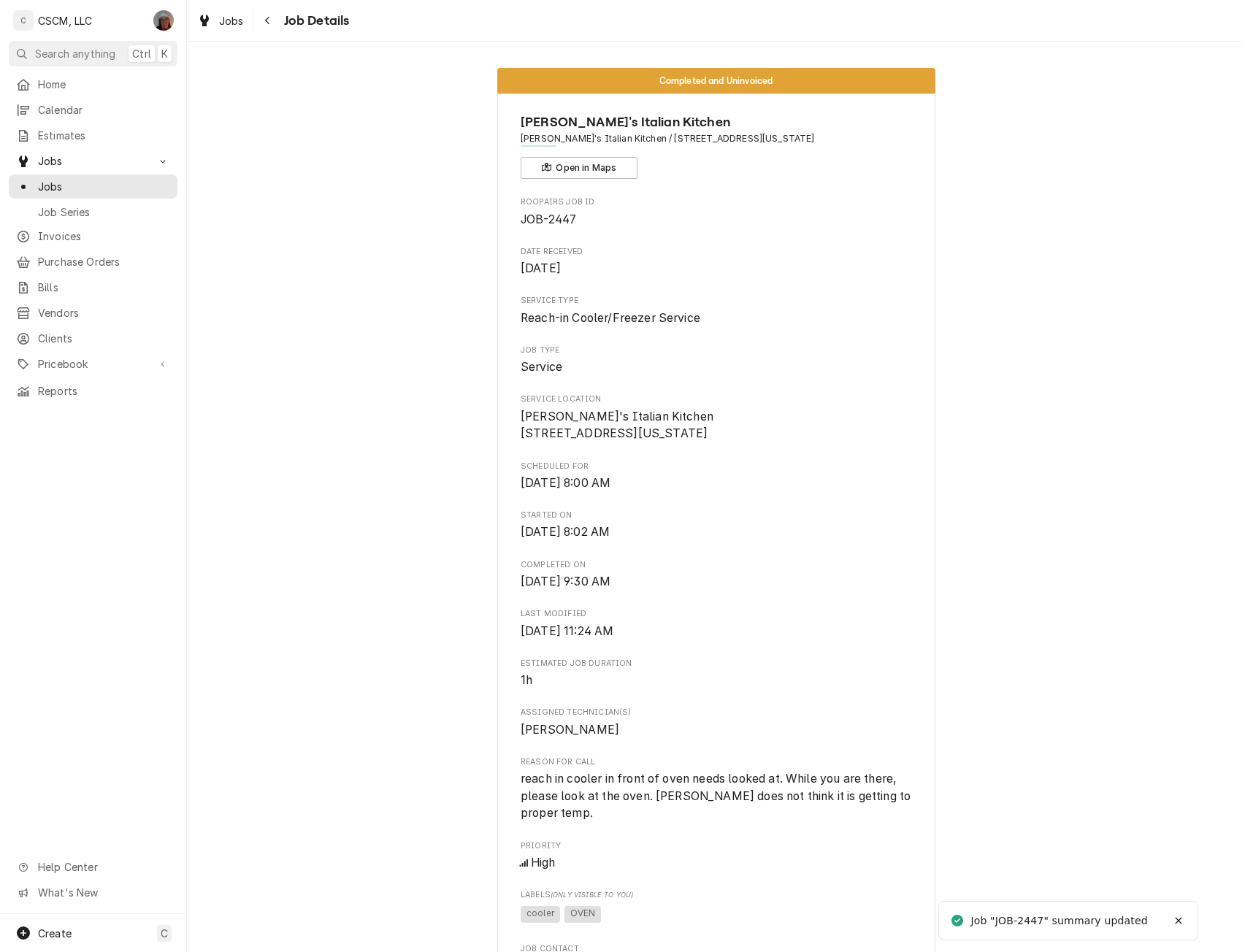
scroll to position [796, 0]
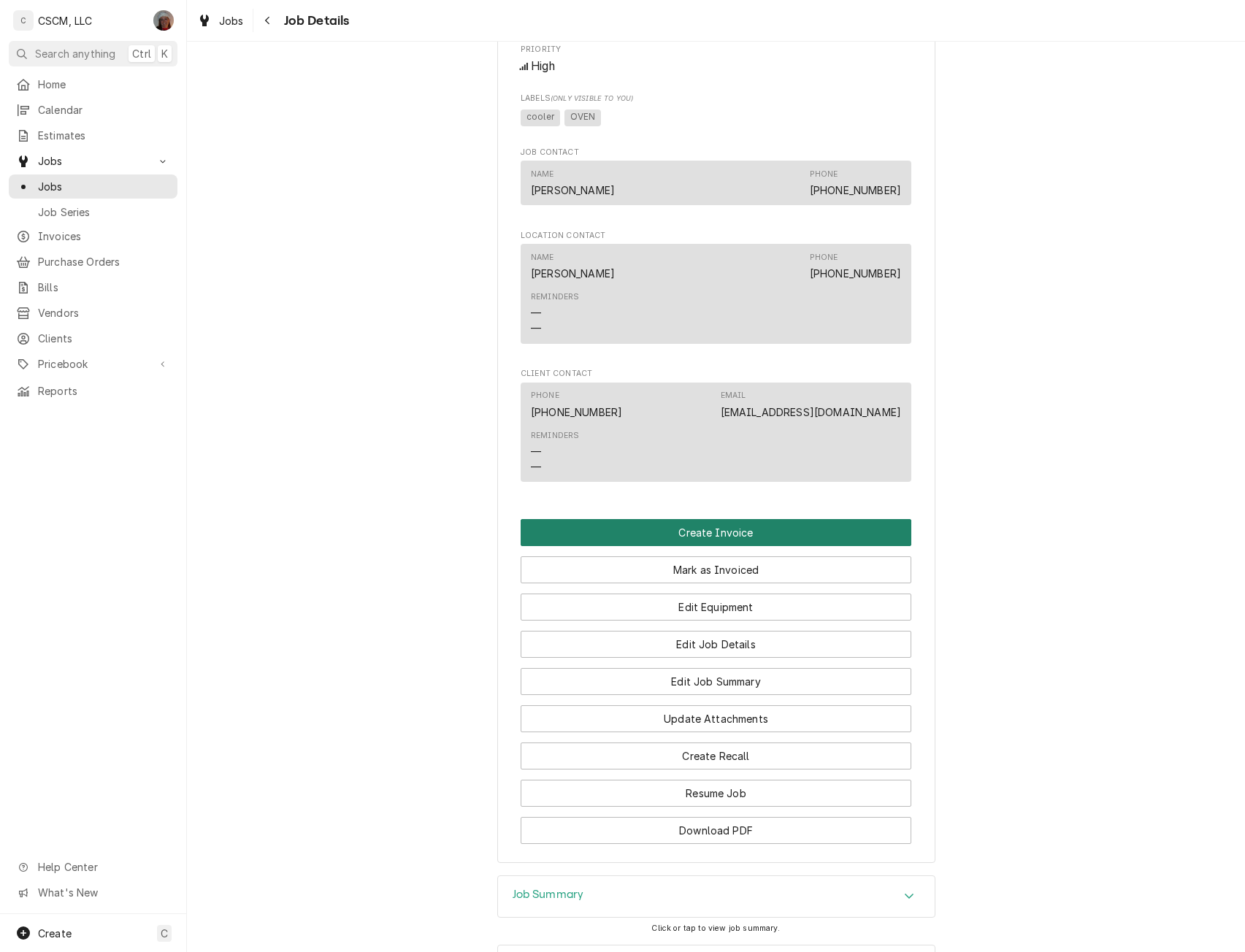
click at [777, 544] on button "Create Invoice" at bounding box center [716, 532] width 390 height 27
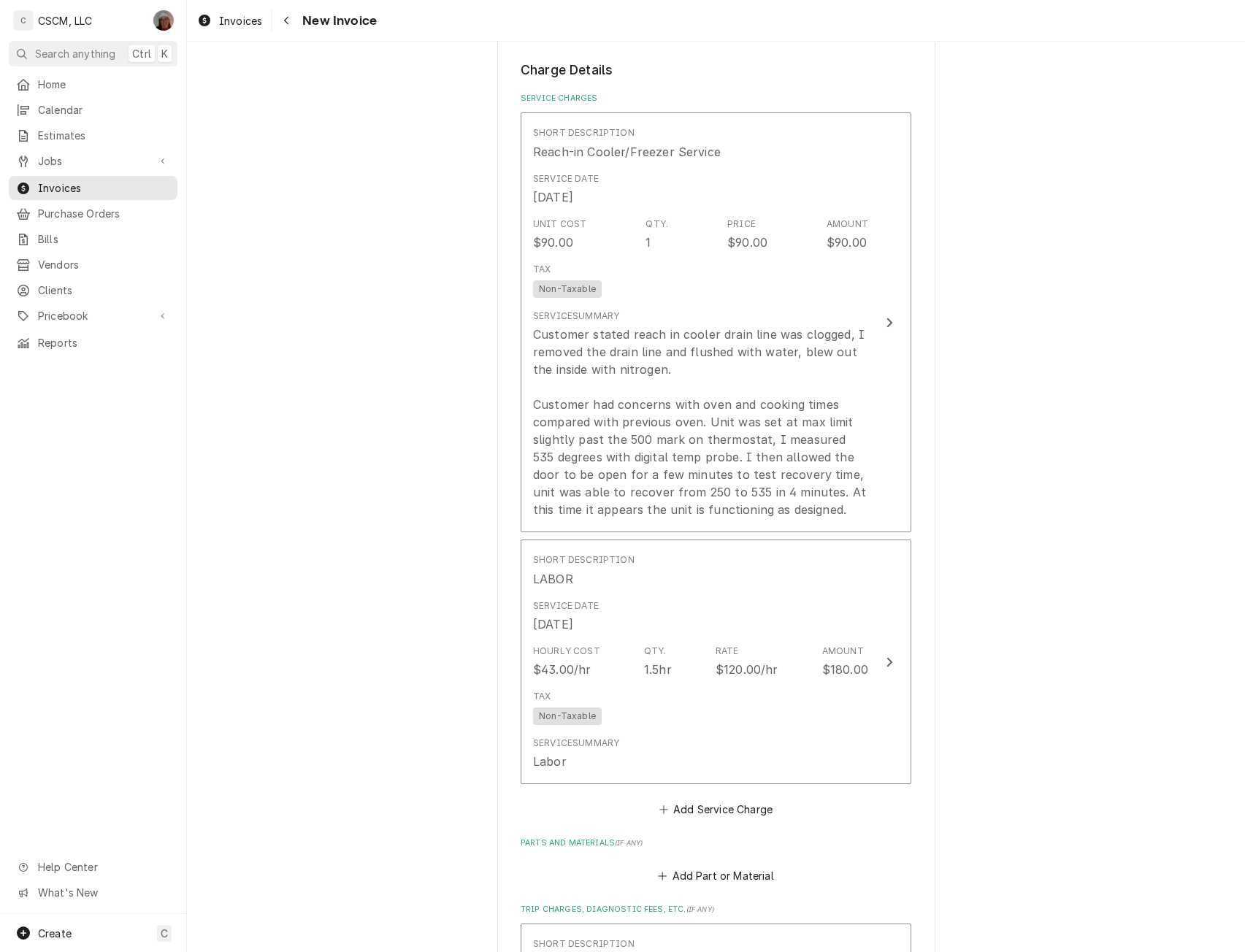
scroll to position [1733, 0]
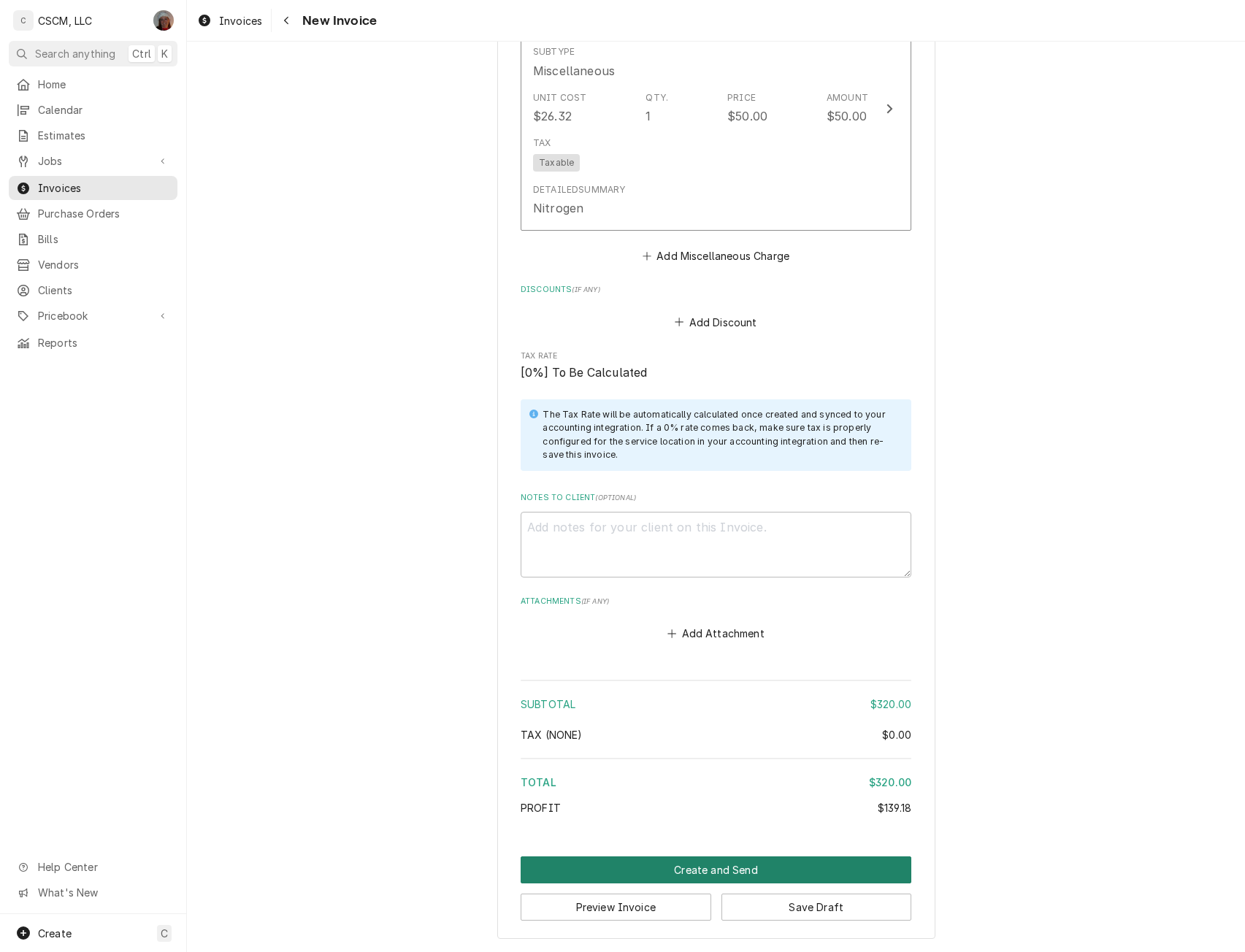
click at [700, 860] on button "Create and Send" at bounding box center [716, 869] width 390 height 27
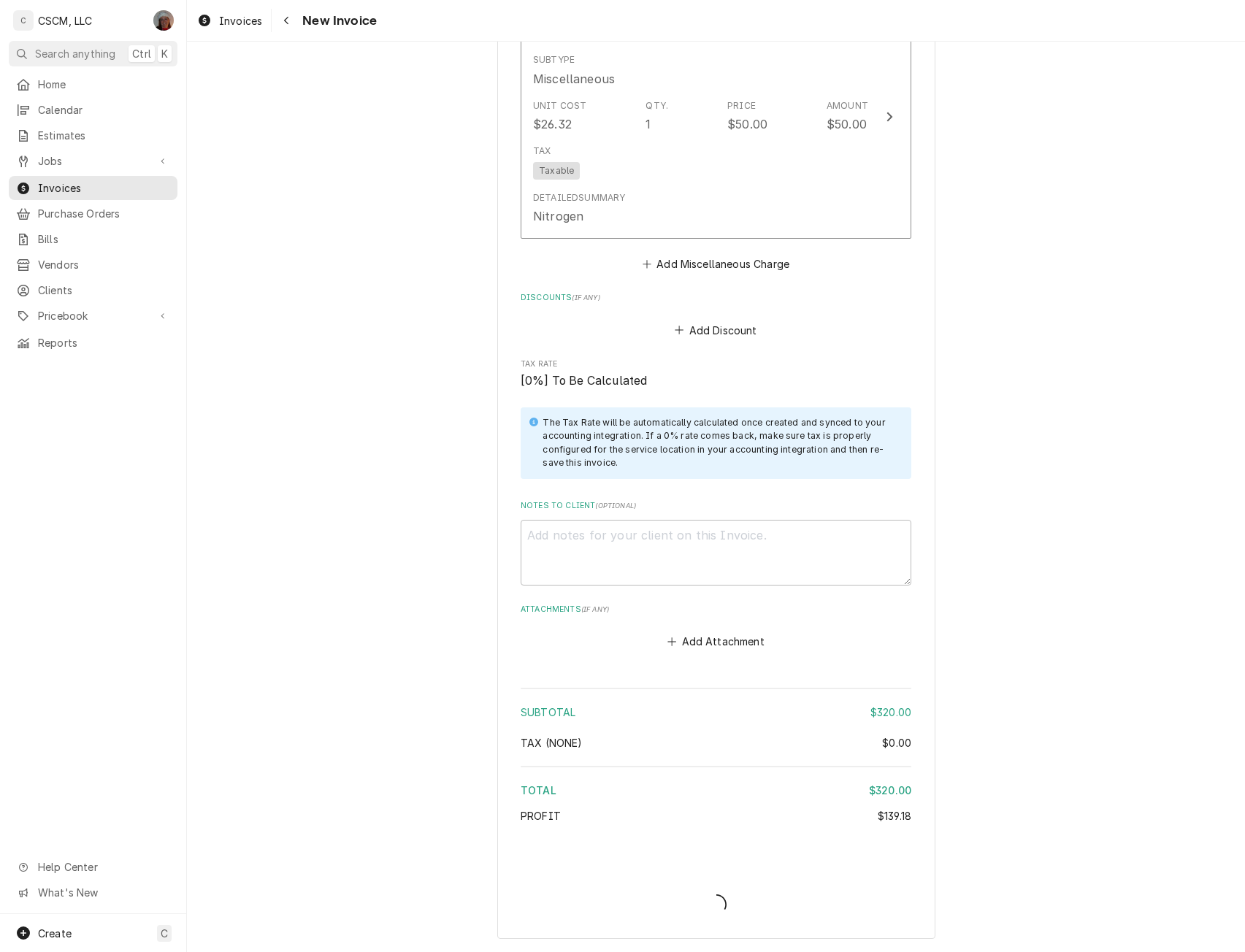
type textarea "x"
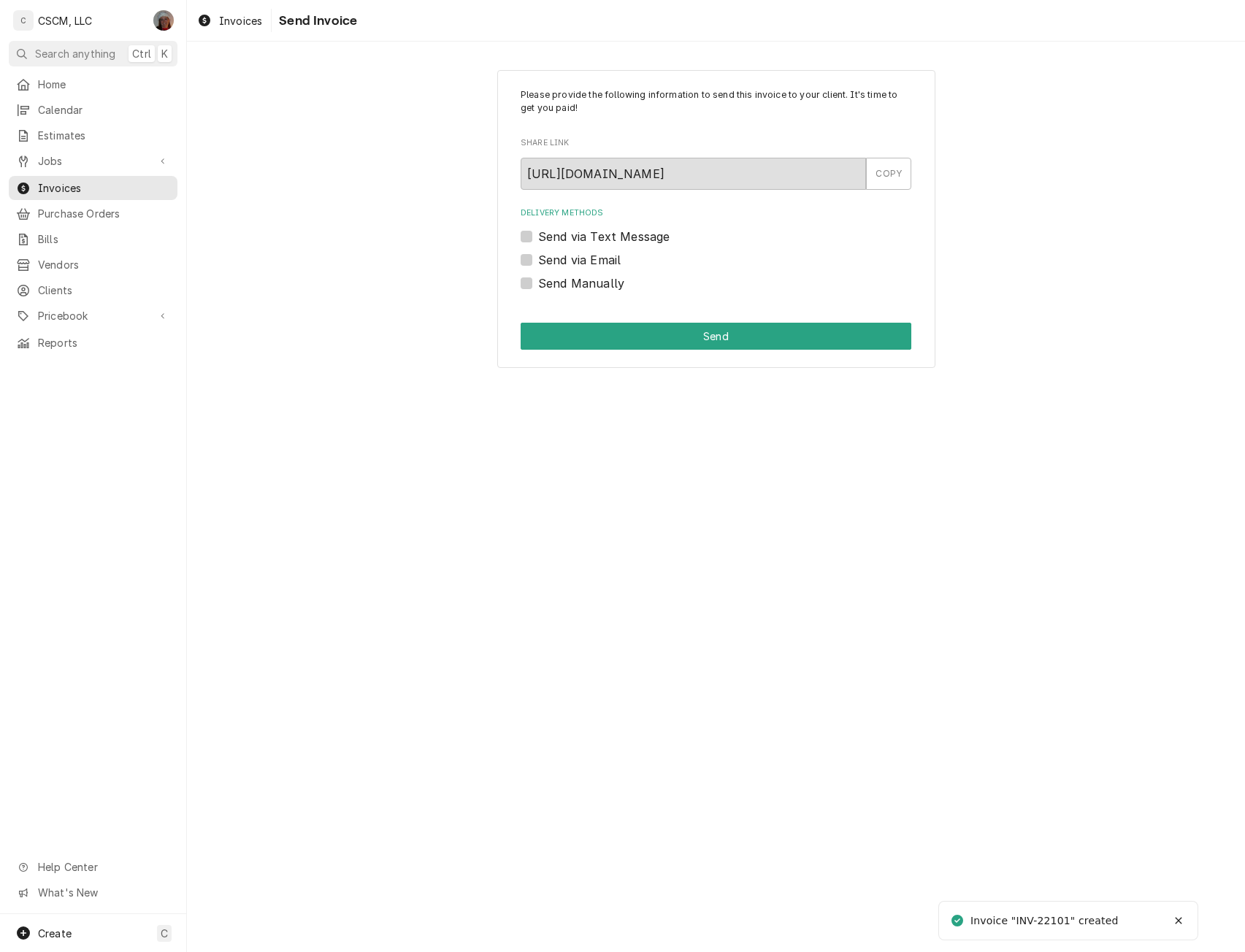
click at [538, 282] on label "Send Manually" at bounding box center [581, 284] width 86 height 18
click at [538, 282] on input "Send Manually" at bounding box center [734, 290] width 390 height 32
checkbox input "true"
click at [564, 339] on button "Send" at bounding box center [716, 336] width 390 height 27
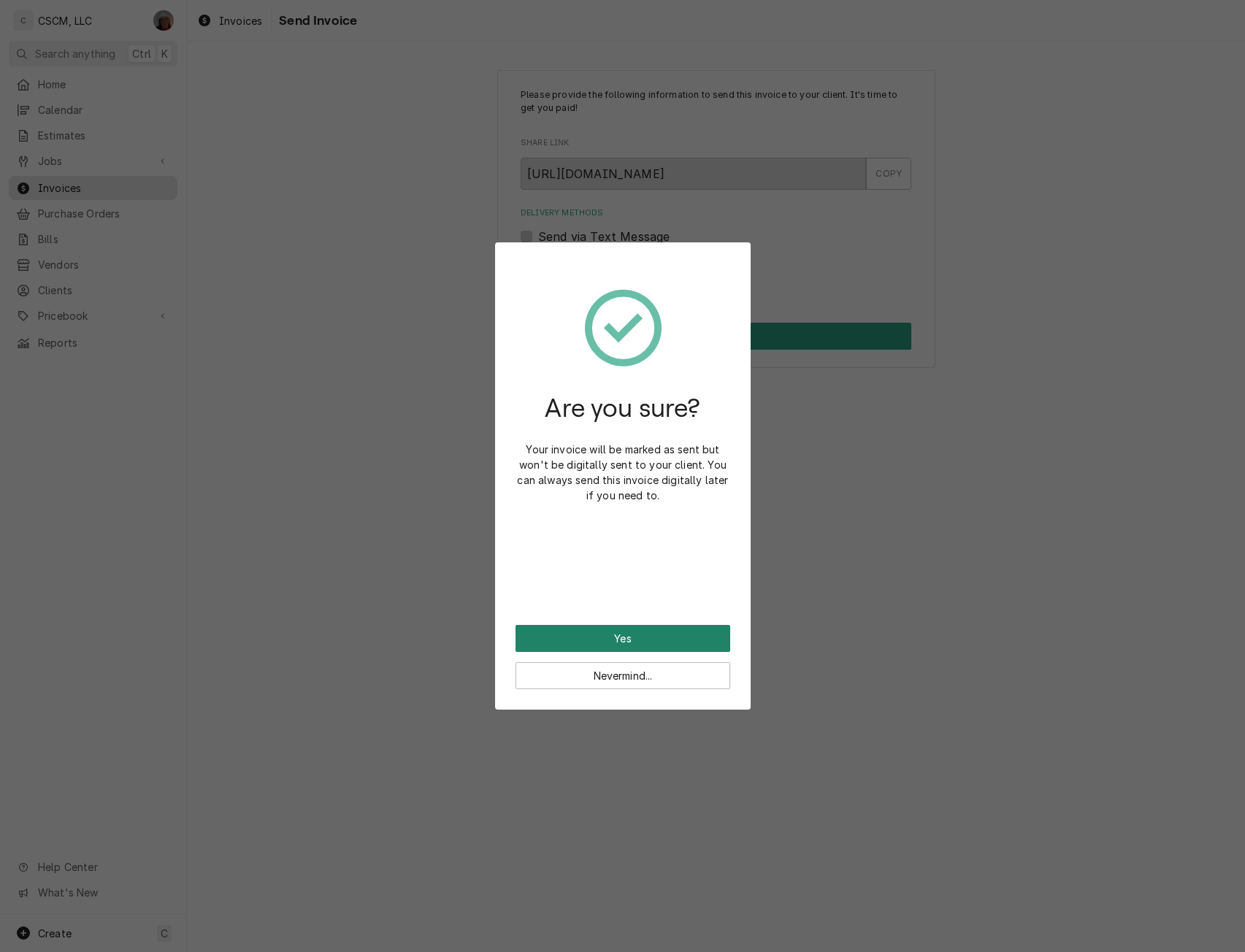
click at [602, 637] on button "Yes" at bounding box center [623, 637] width 215 height 27
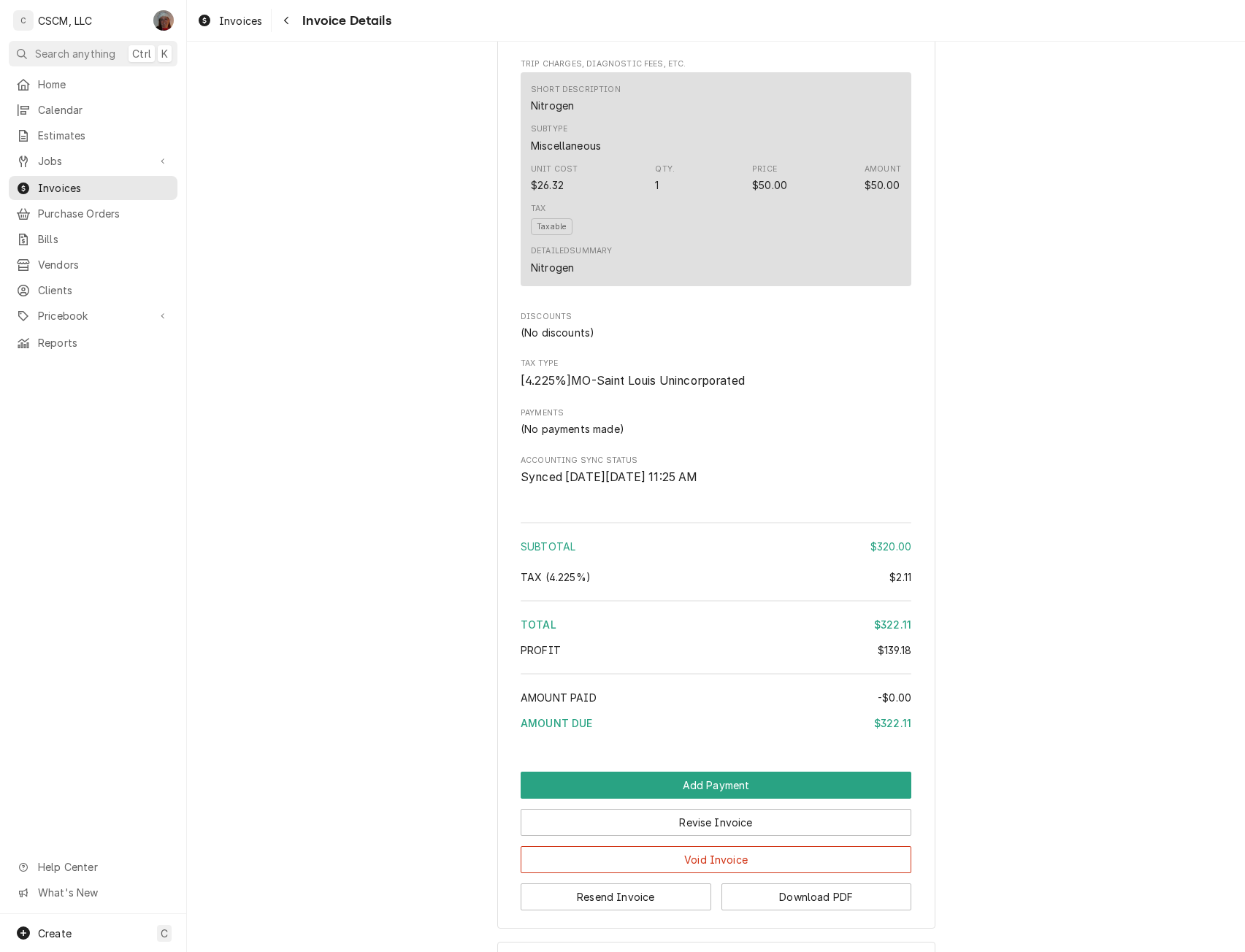
scroll to position [1458, 0]
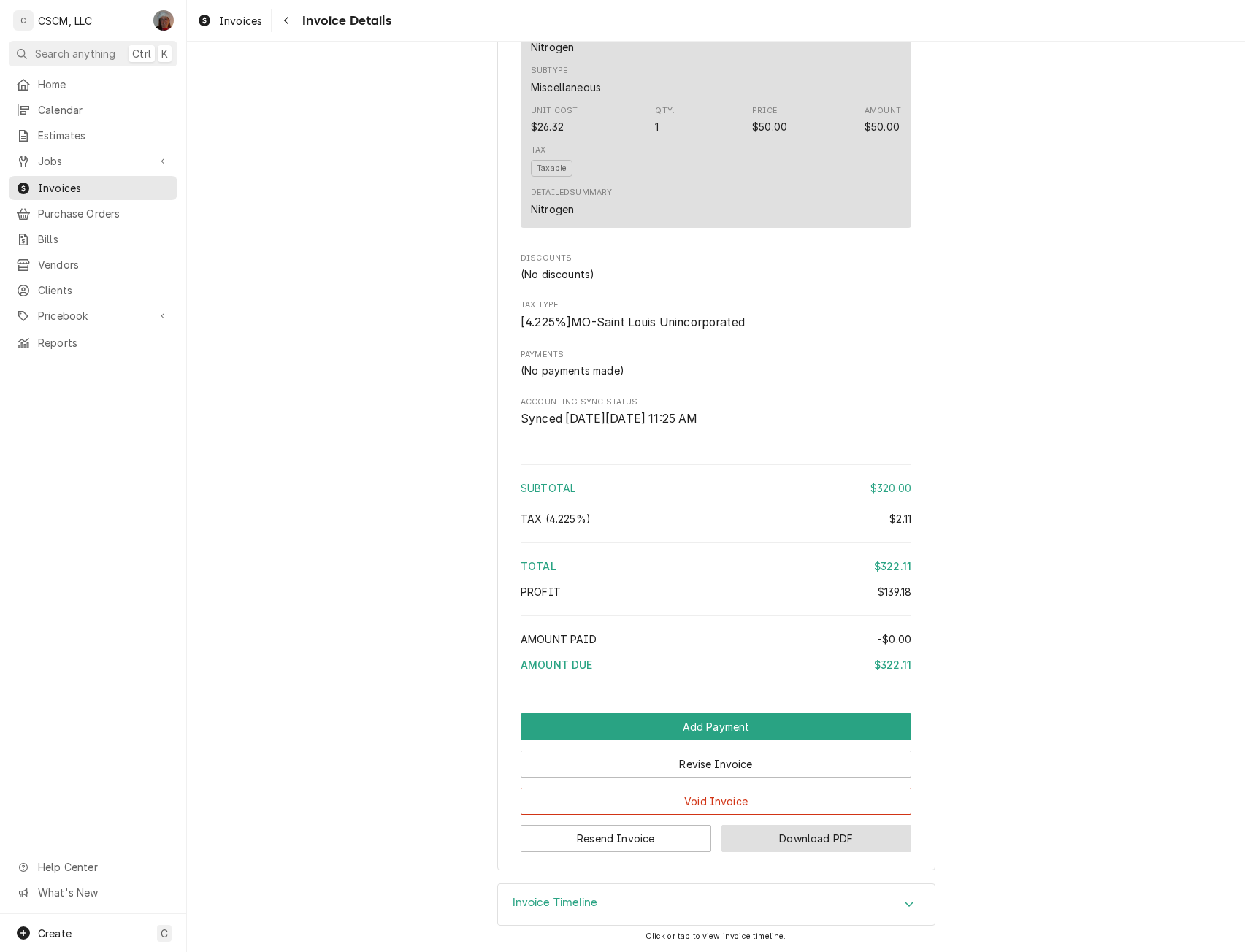
click at [836, 852] on button "Download PDF" at bounding box center [816, 837] width 190 height 27
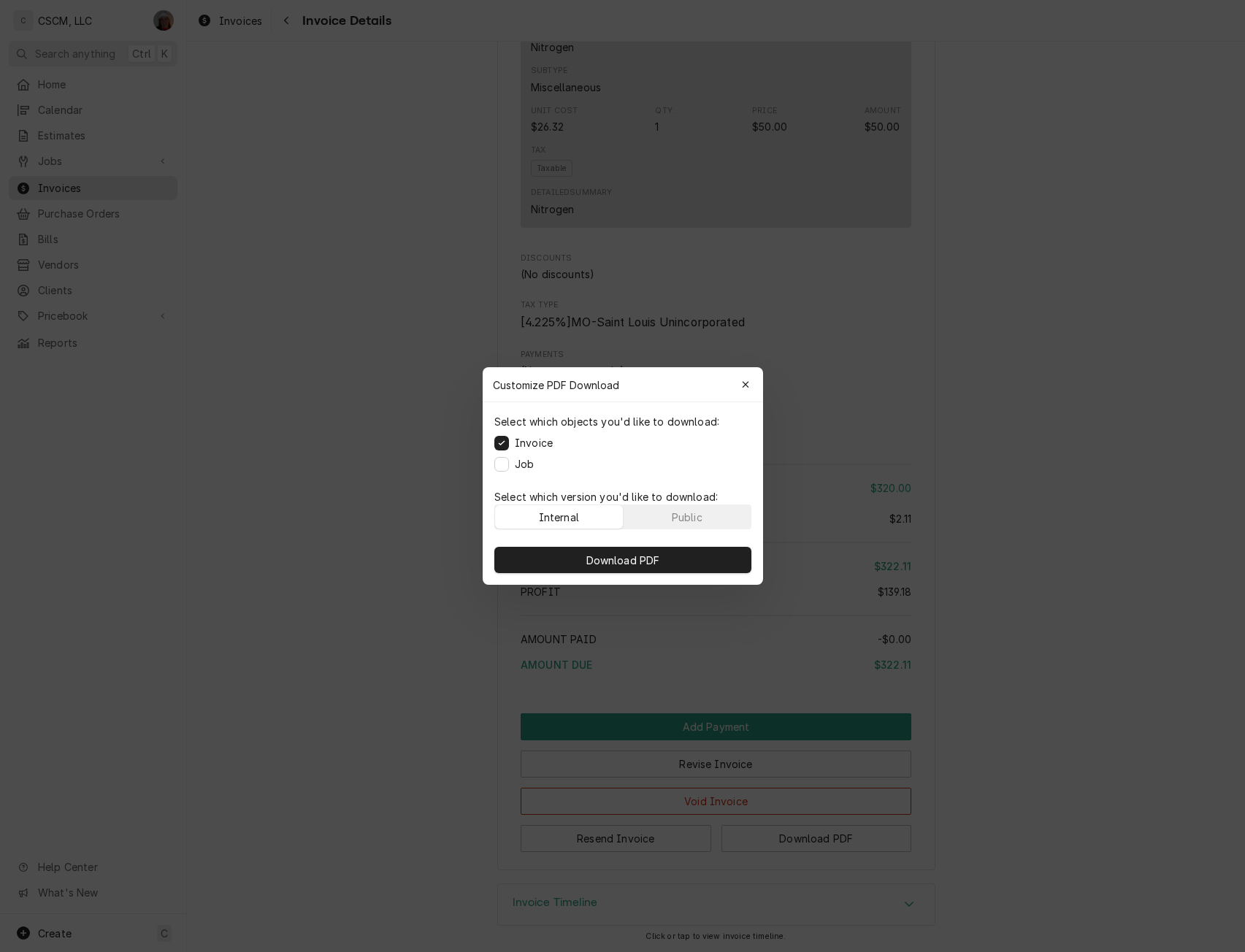
click at [681, 530] on div "Select which version you'd like to download: Internal Public" at bounding box center [622, 509] width 281 height 52
click at [680, 513] on div "Public" at bounding box center [686, 517] width 31 height 15
click at [607, 568] on button "Download PDF" at bounding box center [623, 559] width 257 height 26
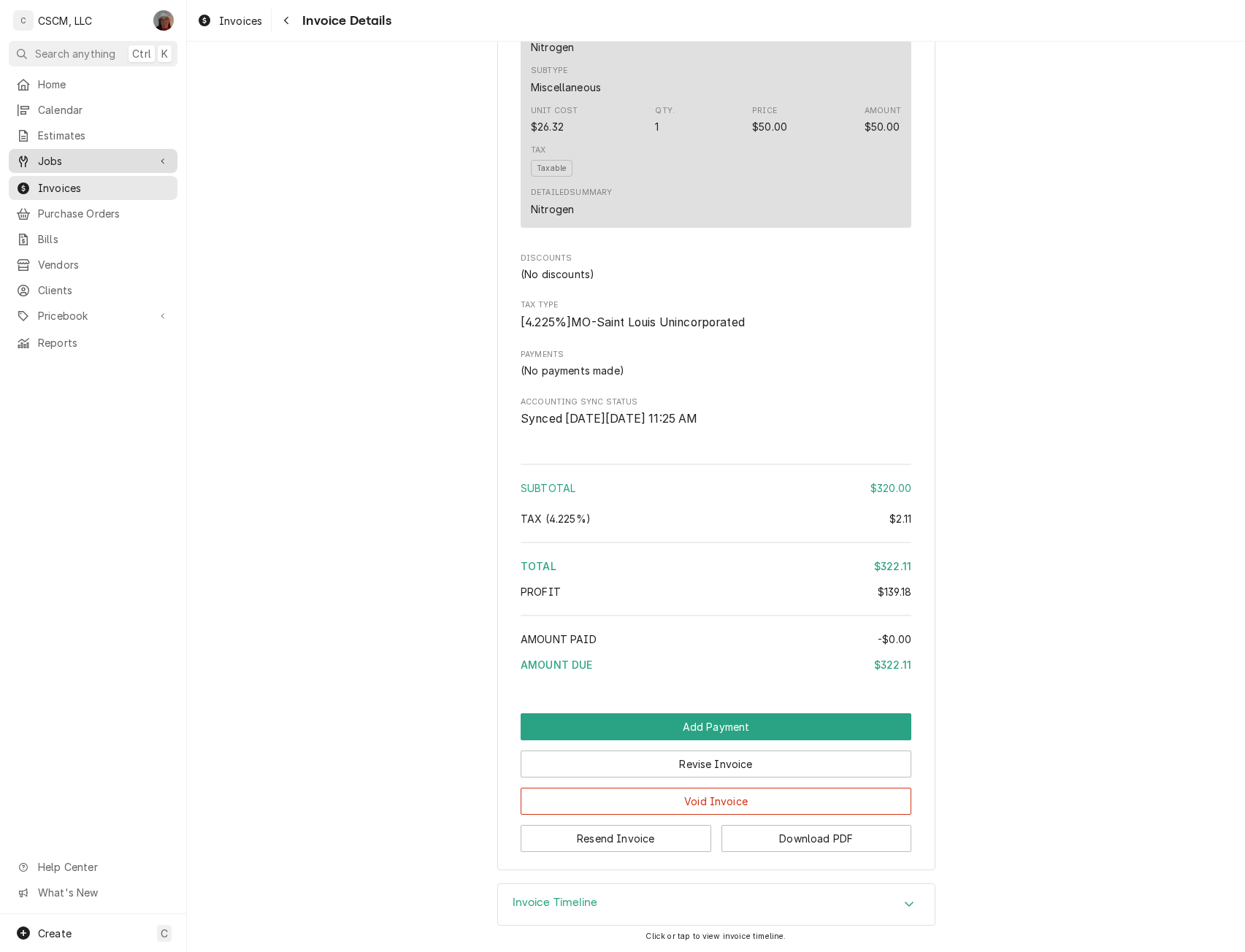
click at [103, 158] on span "Jobs" at bounding box center [94, 161] width 111 height 15
click at [89, 180] on span "Jobs" at bounding box center [104, 186] width 132 height 15
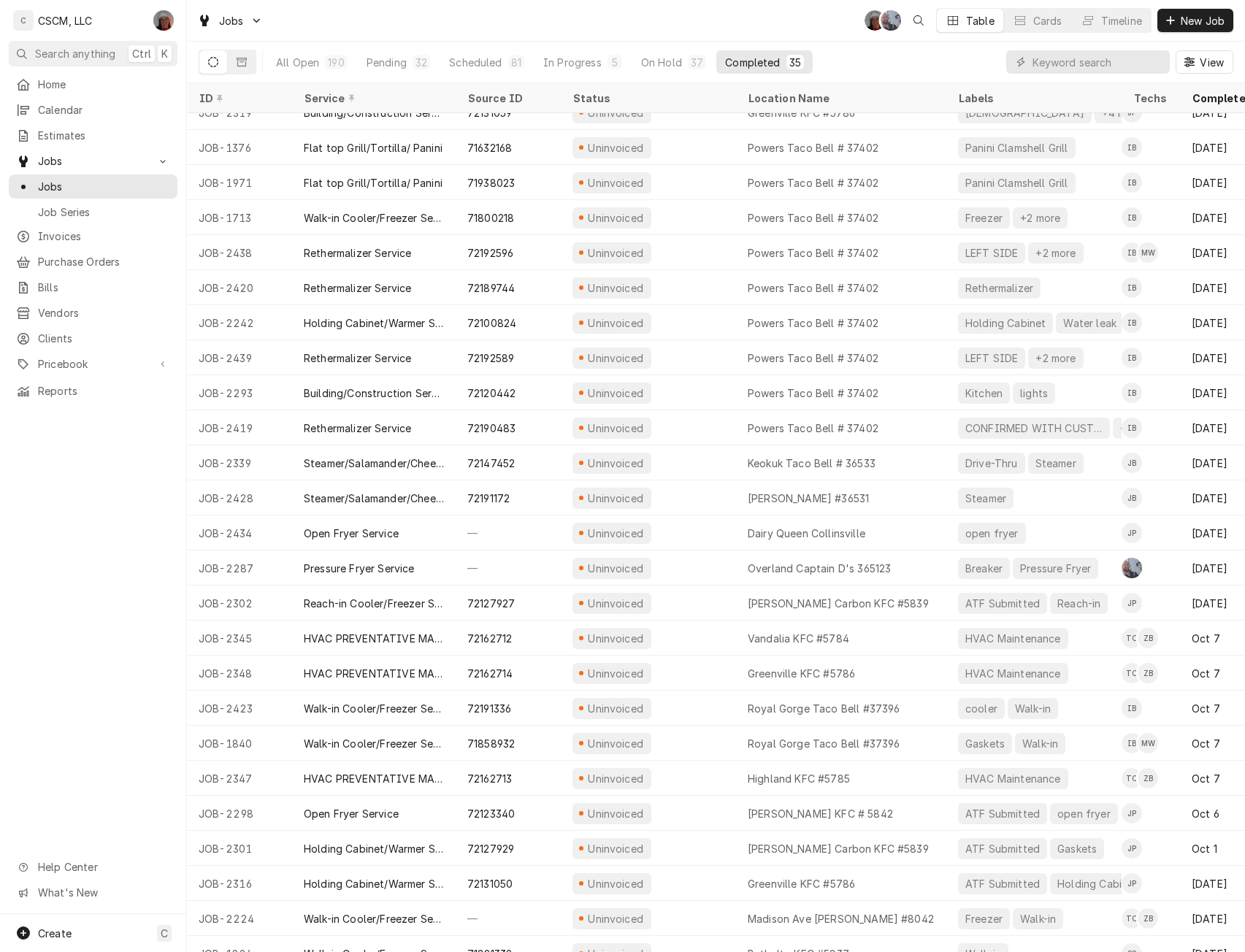
scroll to position [396, 0]
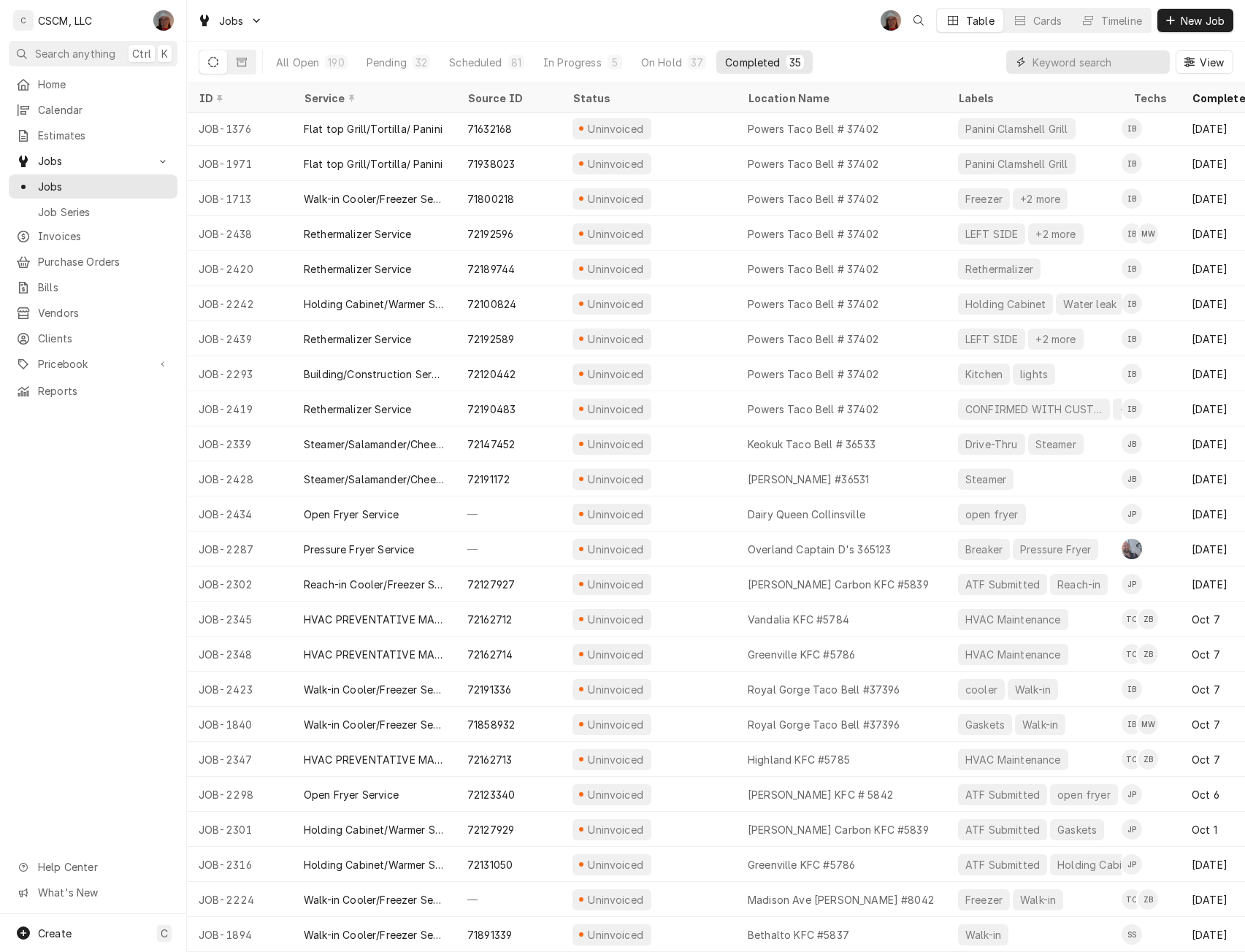
click at [1064, 59] on input "Dynamic Content Wrapper" at bounding box center [1097, 62] width 130 height 24
paste input "71800218"
type input "71800218"
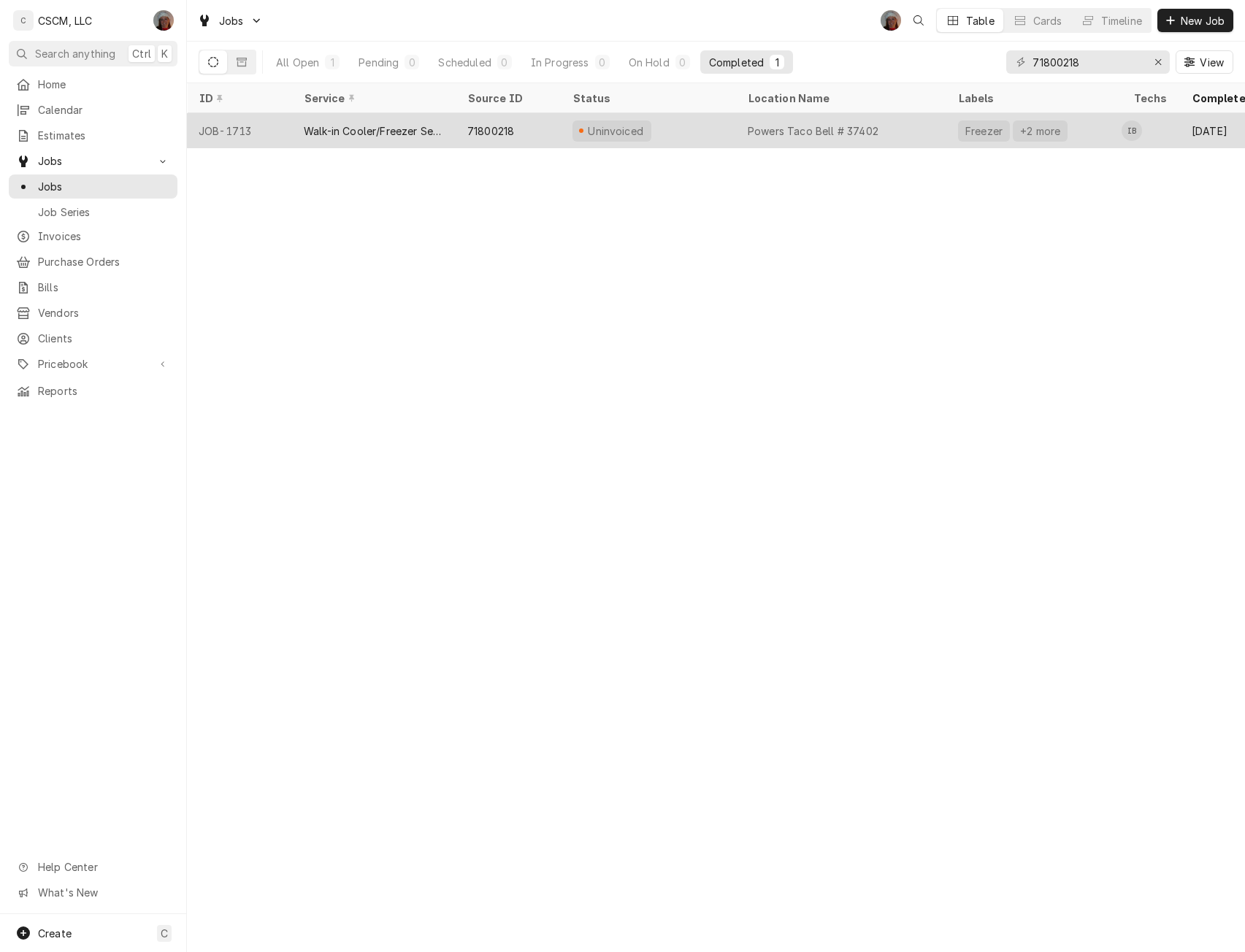
click at [380, 120] on div "Walk-in Cooler/Freezer Service Call" at bounding box center [373, 130] width 163 height 35
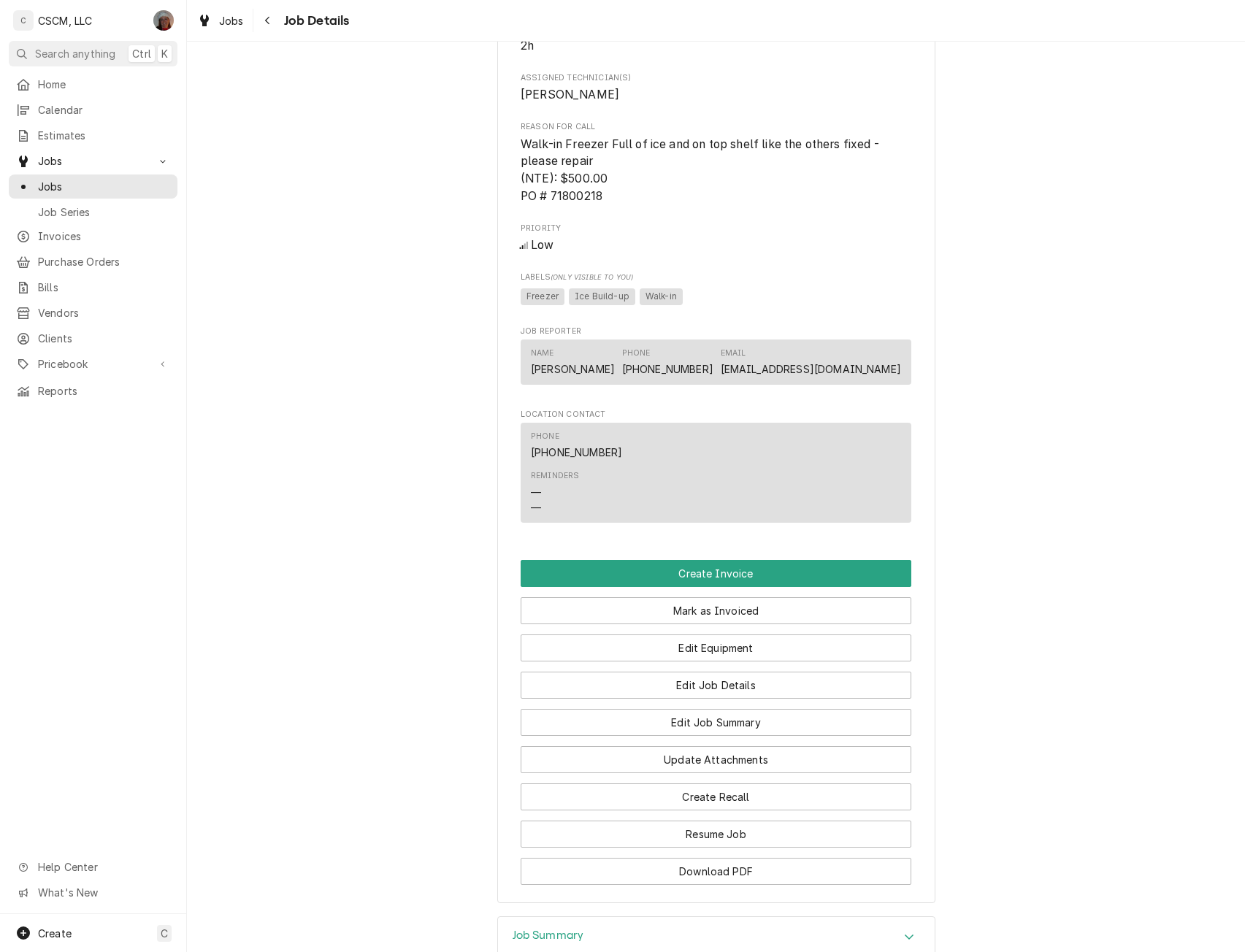
scroll to position [722, 0]
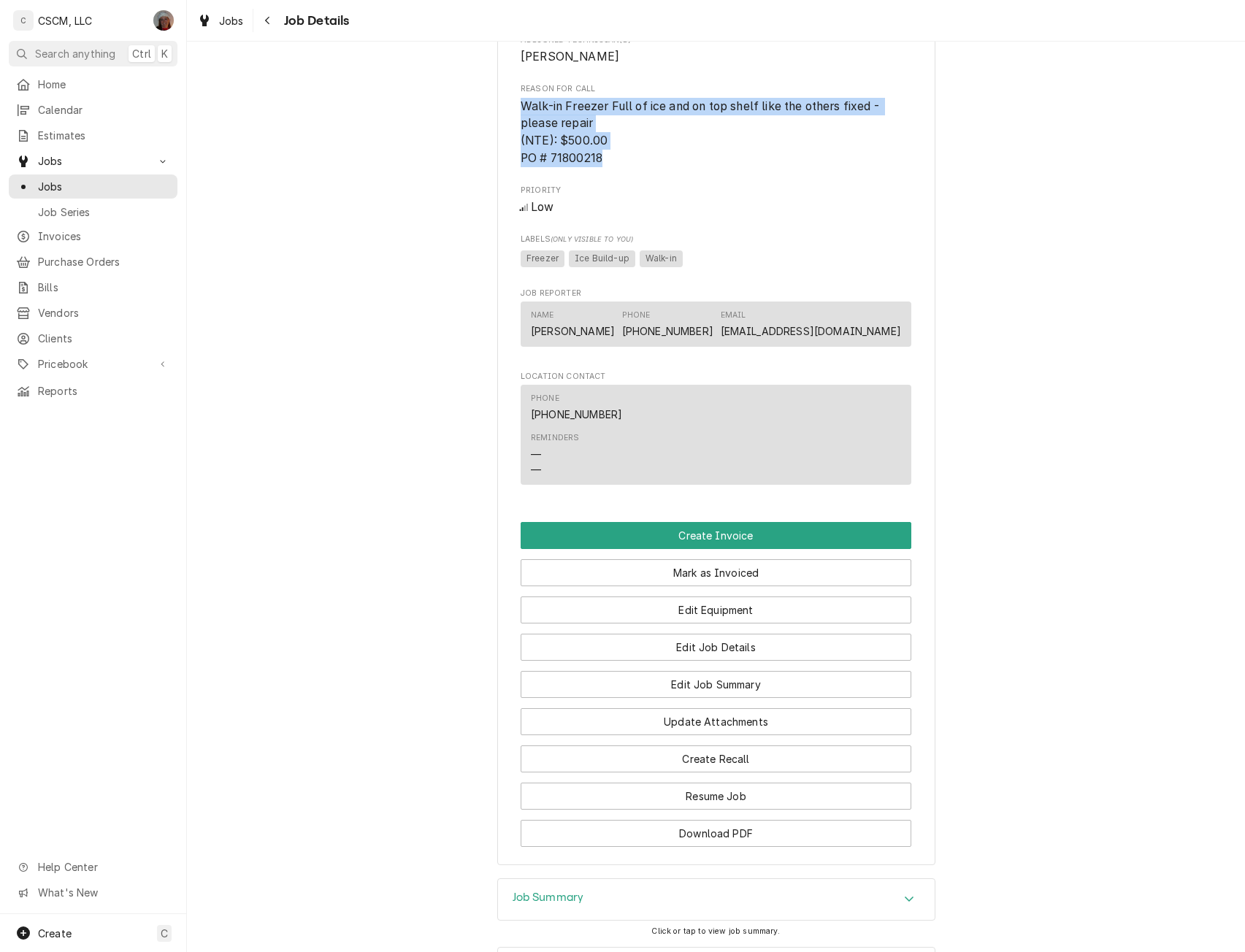
drag, startPoint x: 513, startPoint y: 121, endPoint x: 625, endPoint y: 169, distance: 121.9
click at [625, 169] on div "KBP Foods Powers Taco Bell # 37402 / [STREET_ADDRESS][PERSON_NAME][US_STATE][US…" at bounding box center [716, 118] width 438 height 1493
copy span "Walk-in Freezer Full of ice and on top shelf like the others fixed - please rep…"
click at [720, 698] on button "Edit Job Summary" at bounding box center [716, 684] width 390 height 27
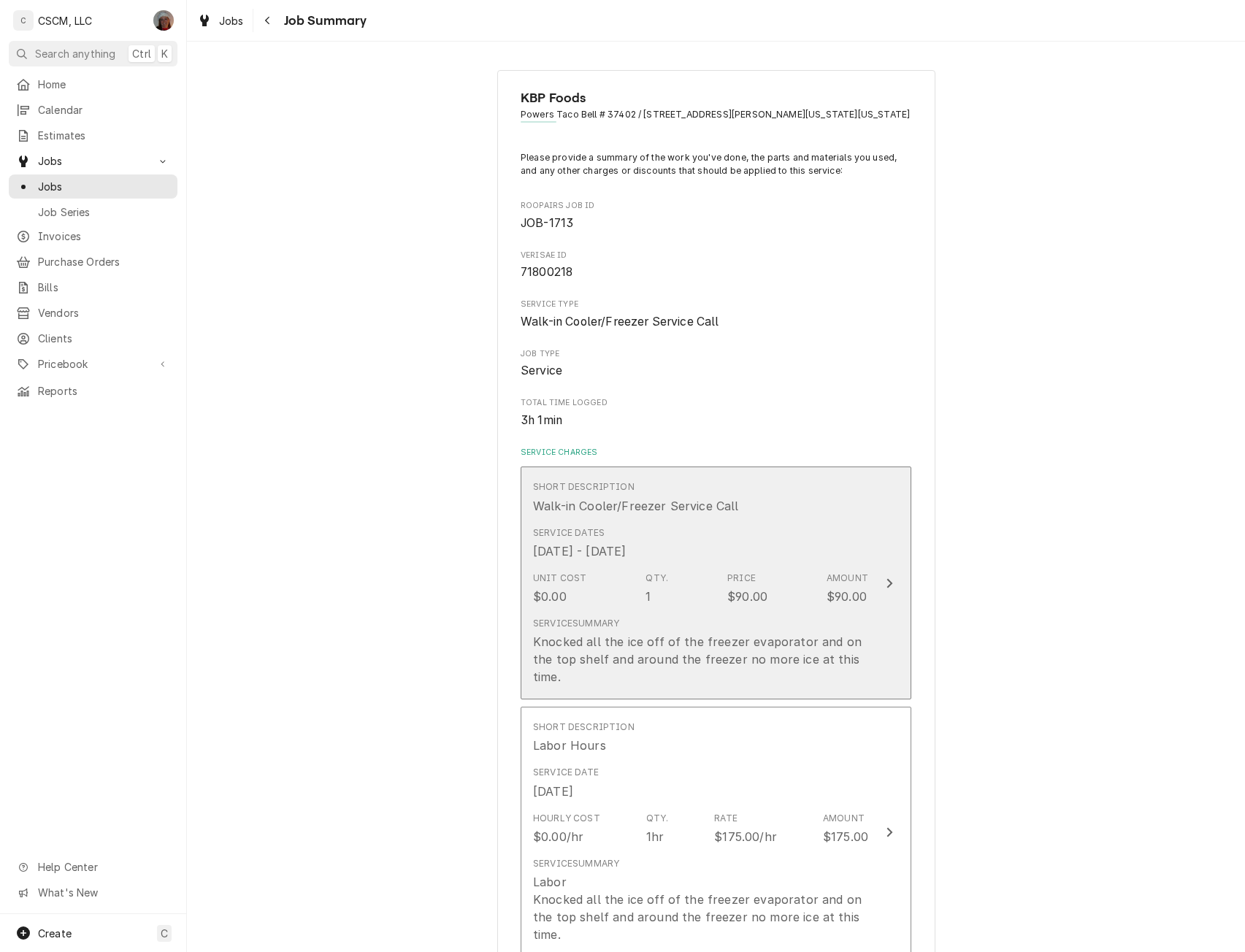
click at [887, 602] on button "Short Description Walk-in Cooler/Freezer Service Call Service Dates [DATE] - [D…" at bounding box center [716, 583] width 390 height 233
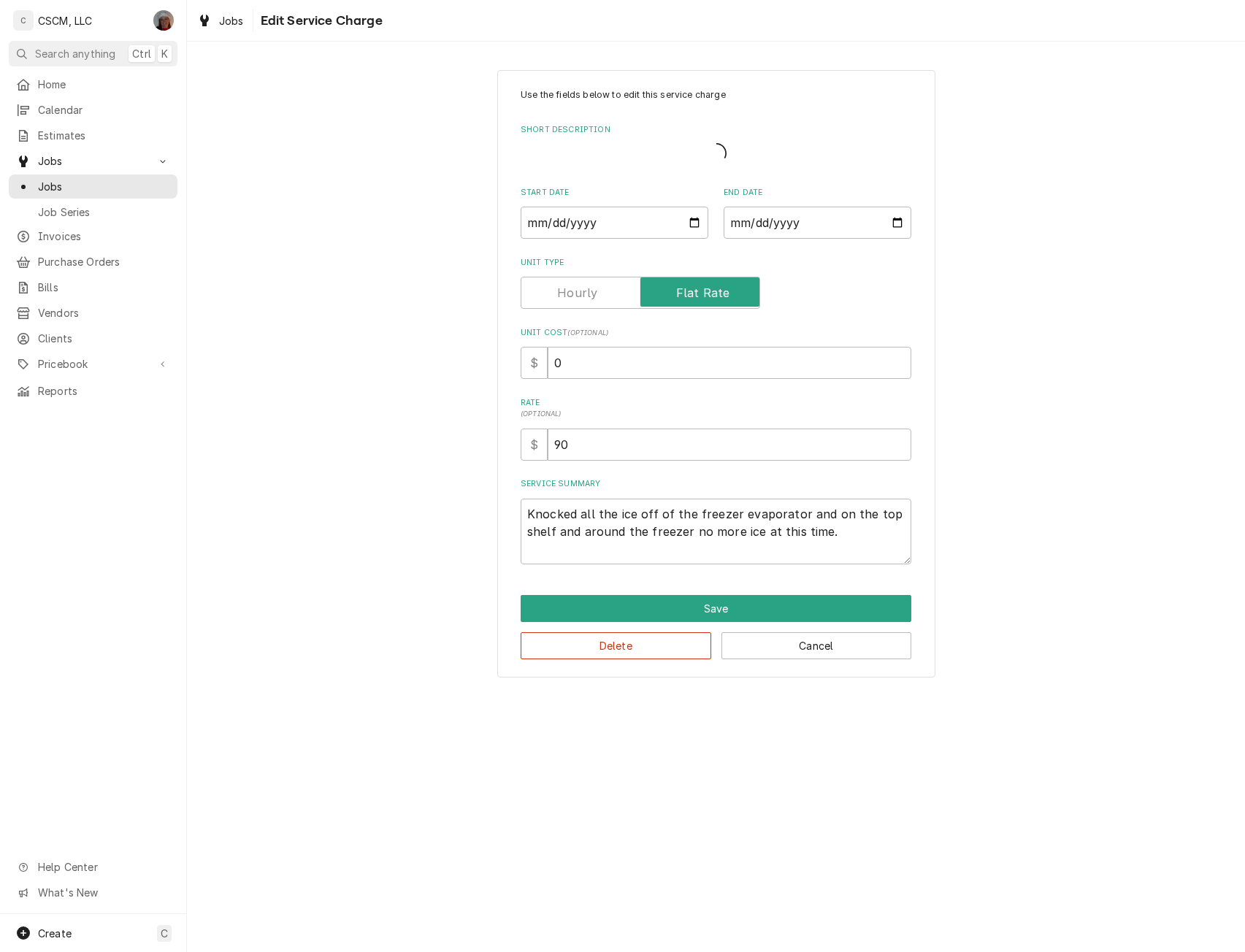
type textarea "x"
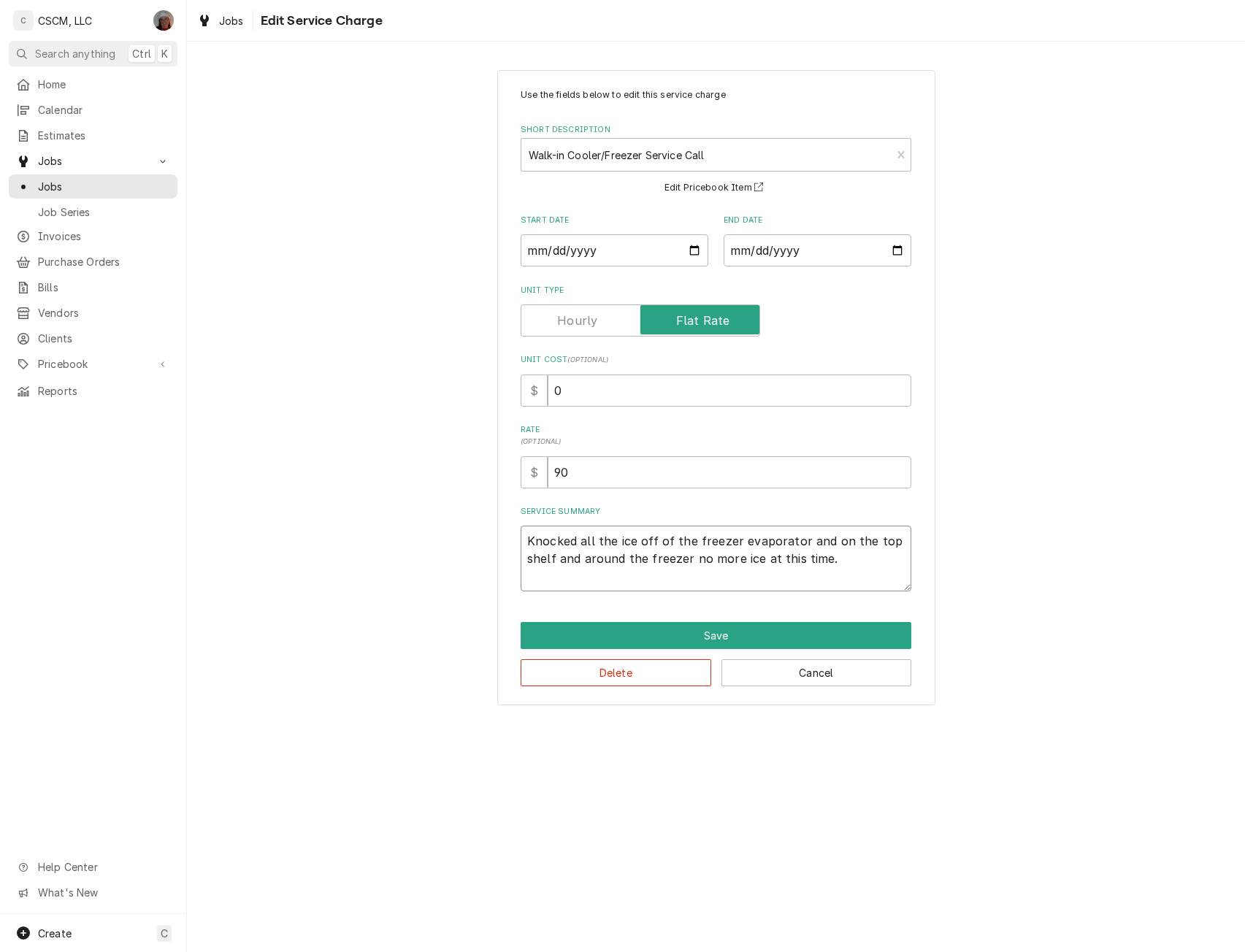
click at [533, 539] on textarea "Knocked all the ice off of the freezer evaporator and on the top shelf and arou…" at bounding box center [716, 558] width 390 height 66
type textarea "Knocked all the ice off of the freezer evaporator and on the top shelf and arou…"
type textarea "x"
type textarea "Knocked all the ice off of the freezer evaporator and on the top shelf and arou…"
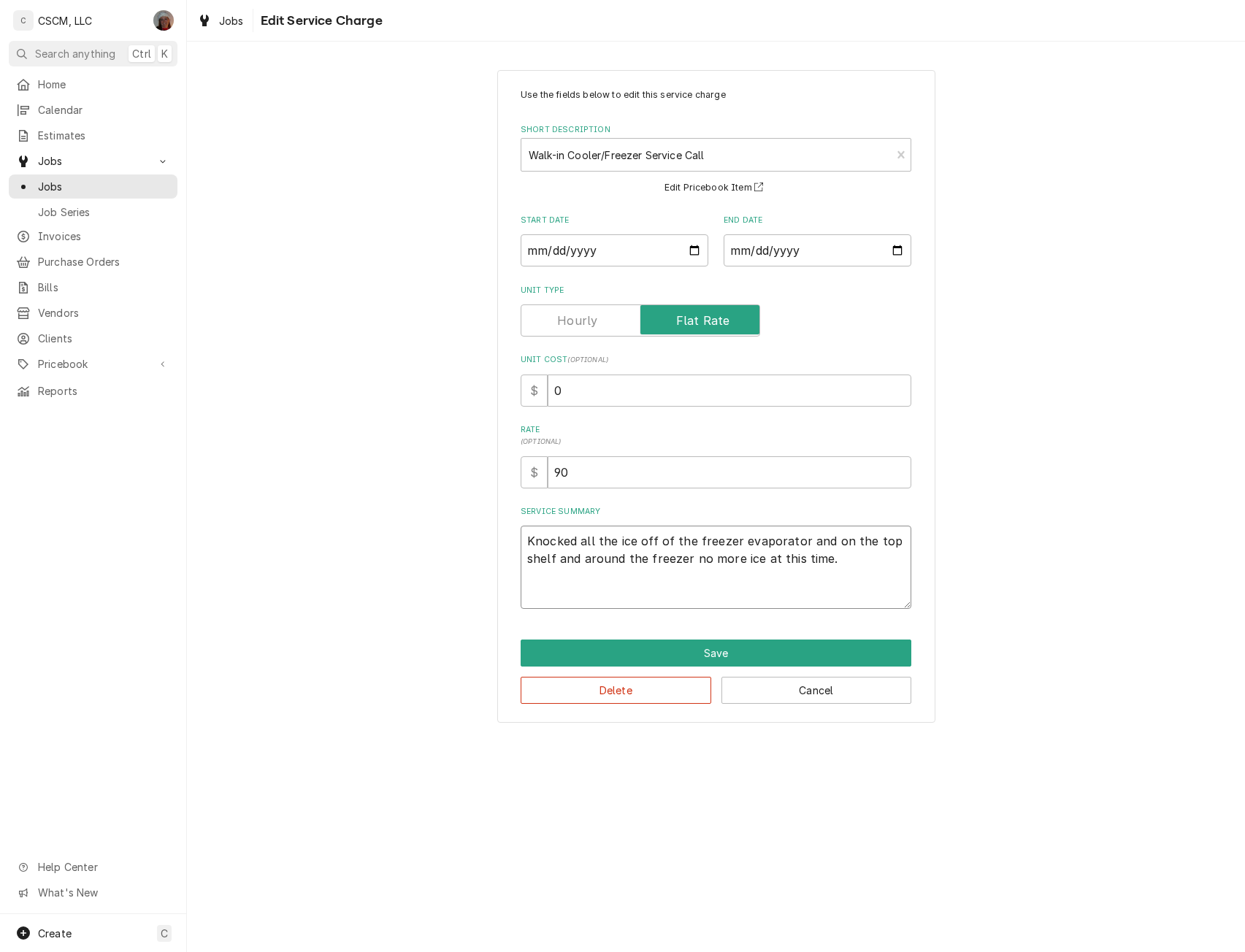
paste textarea "Walk-in Freezer Full of ice and on top shelf like the others fixed - please rep…"
type textarea "x"
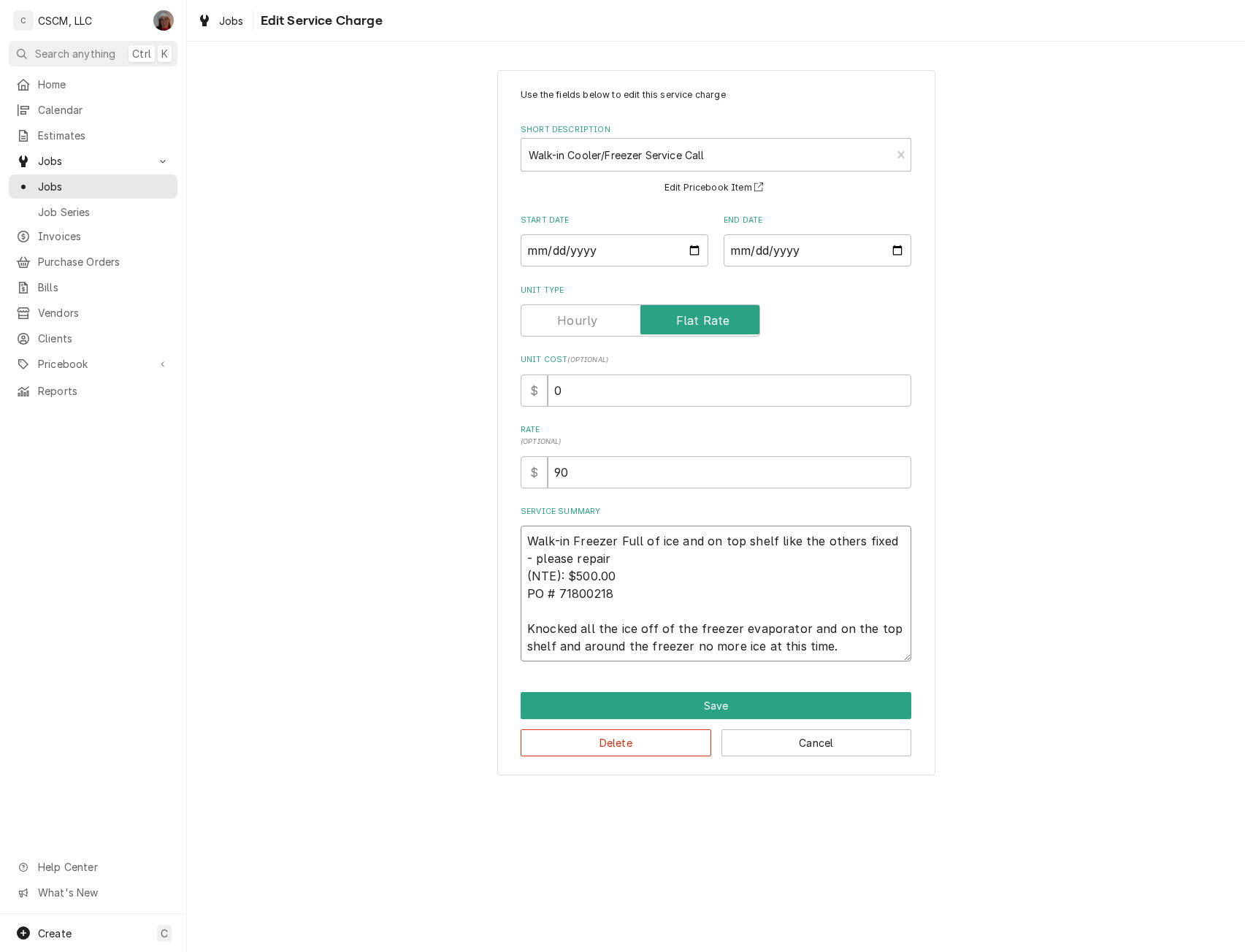
type textarea "Walk-in Freezer Full of ice and on top shelf like the others fixed - please rep…"
click at [554, 386] on input "0" at bounding box center [729, 390] width 363 height 32
type input "90"
type textarea "x"
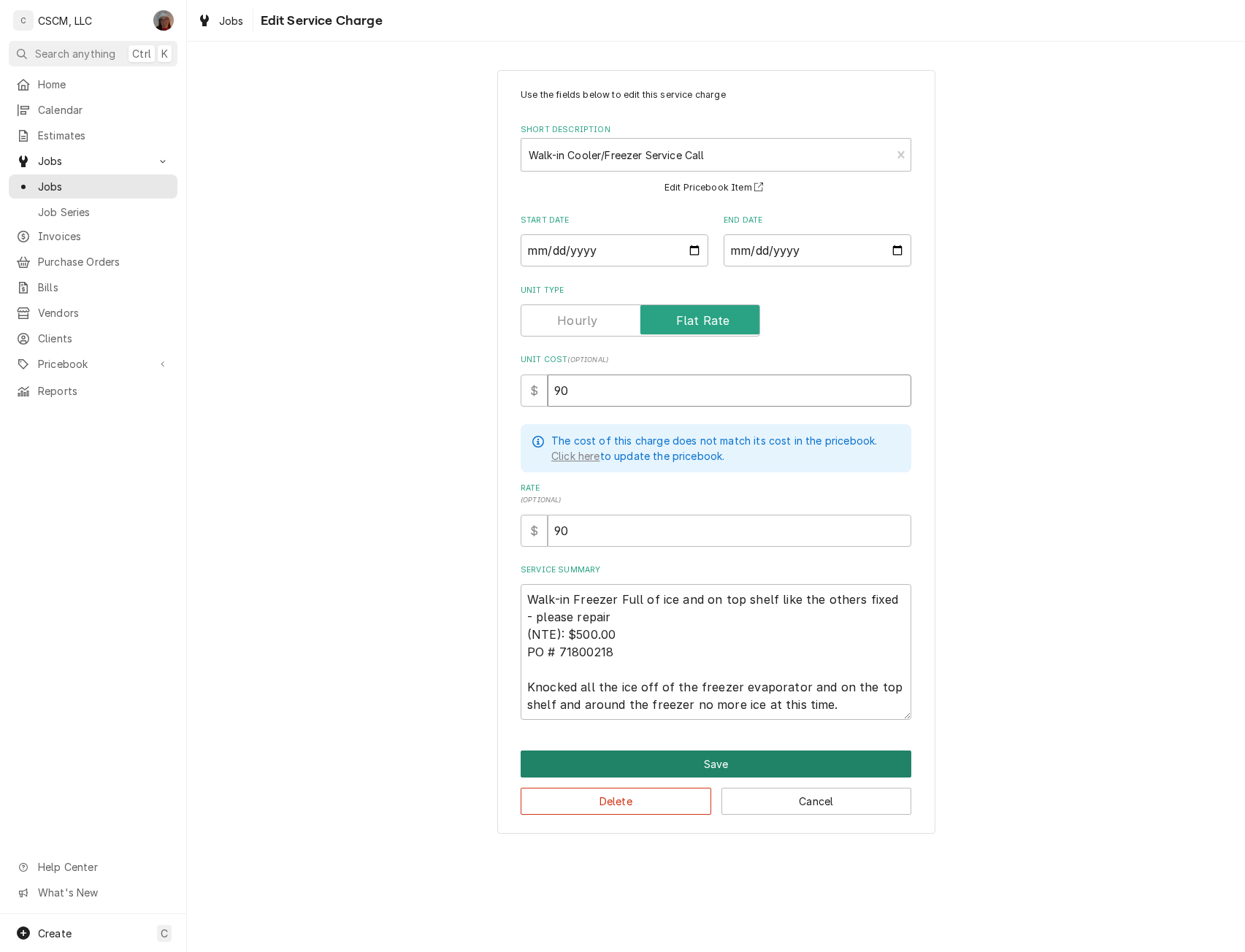
type input "90"
click at [712, 762] on button "Save" at bounding box center [716, 763] width 390 height 27
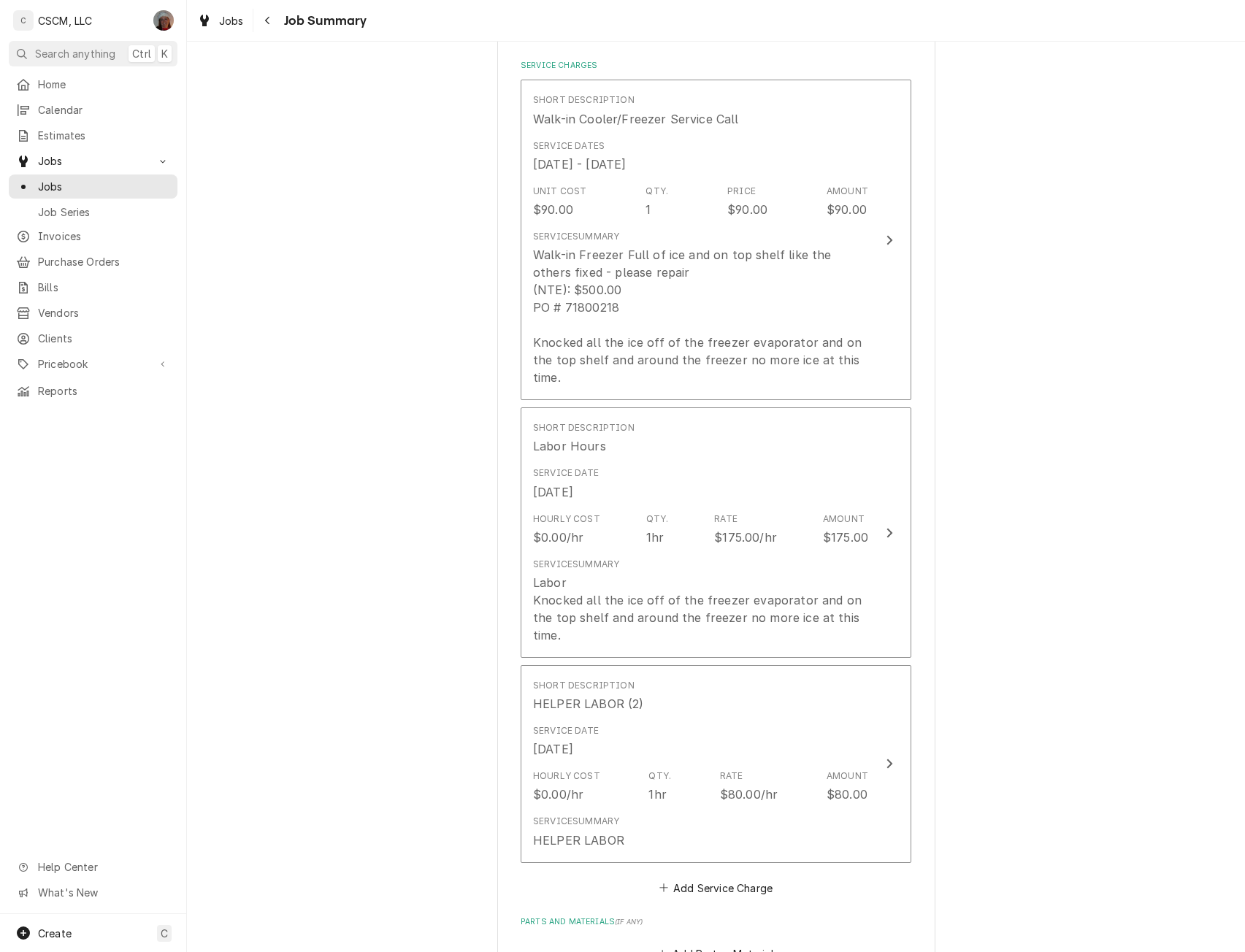
scroll to position [402, 0]
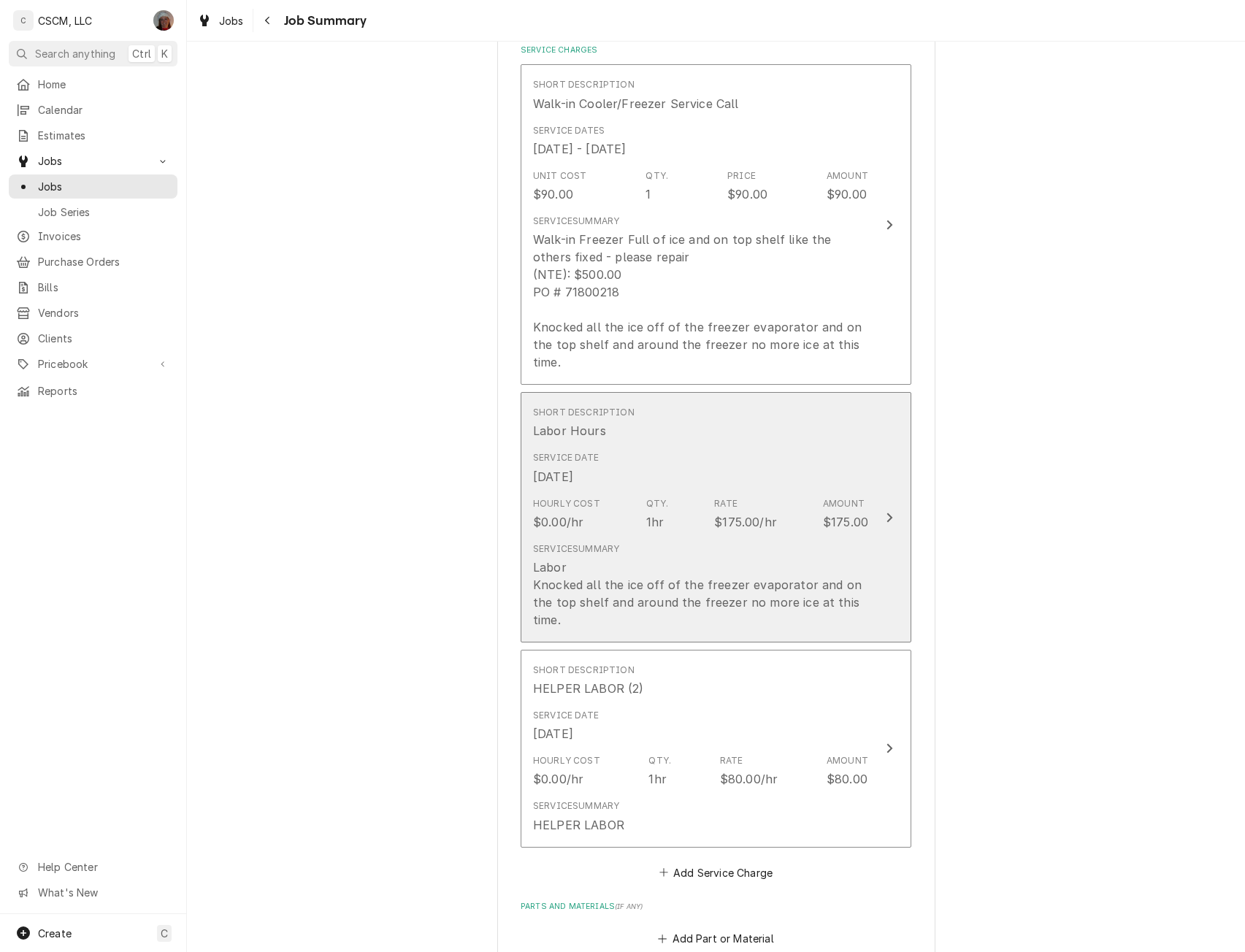
click at [858, 454] on div "Service Date Oct 9, 2025" at bounding box center [700, 468] width 335 height 46
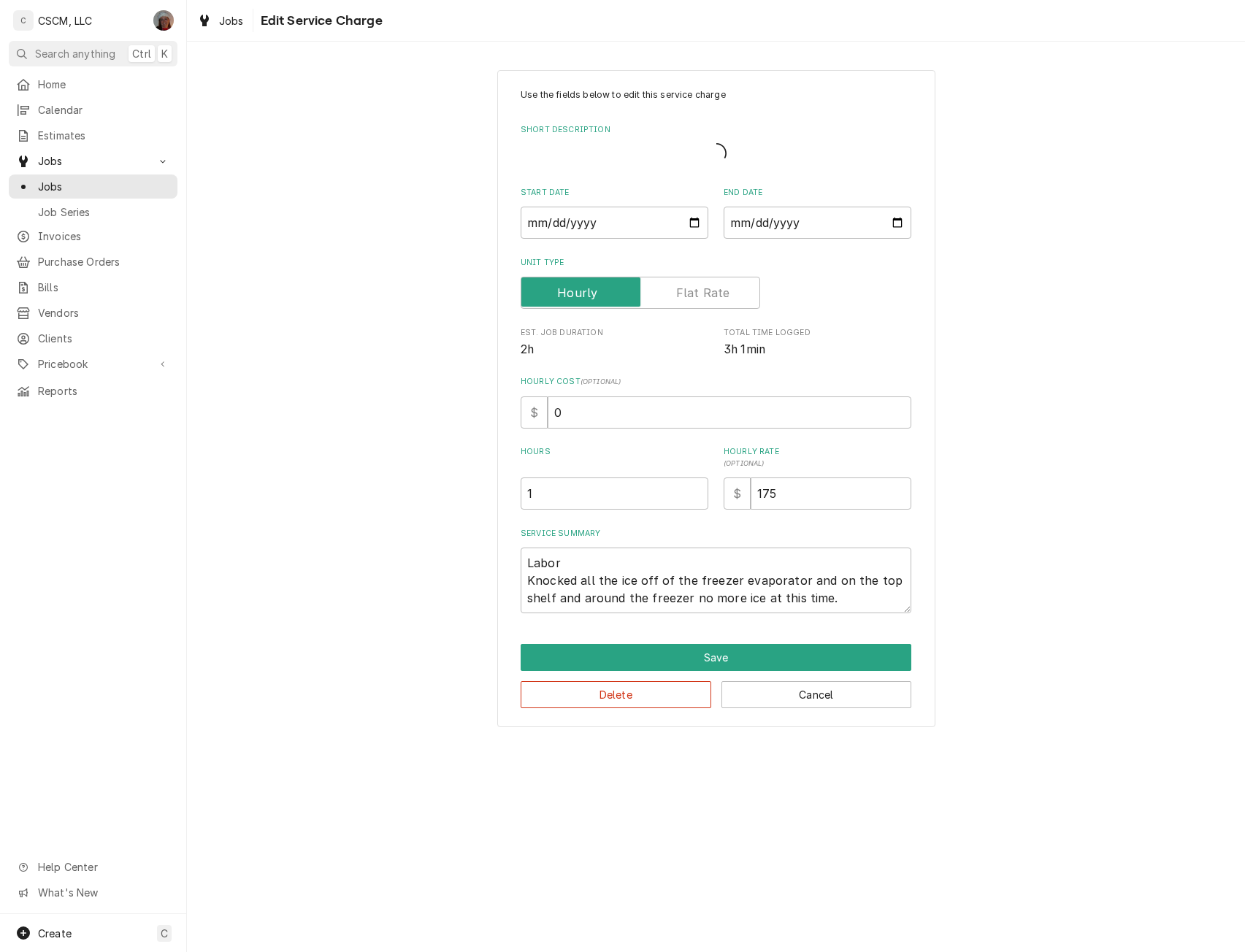
type textarea "x"
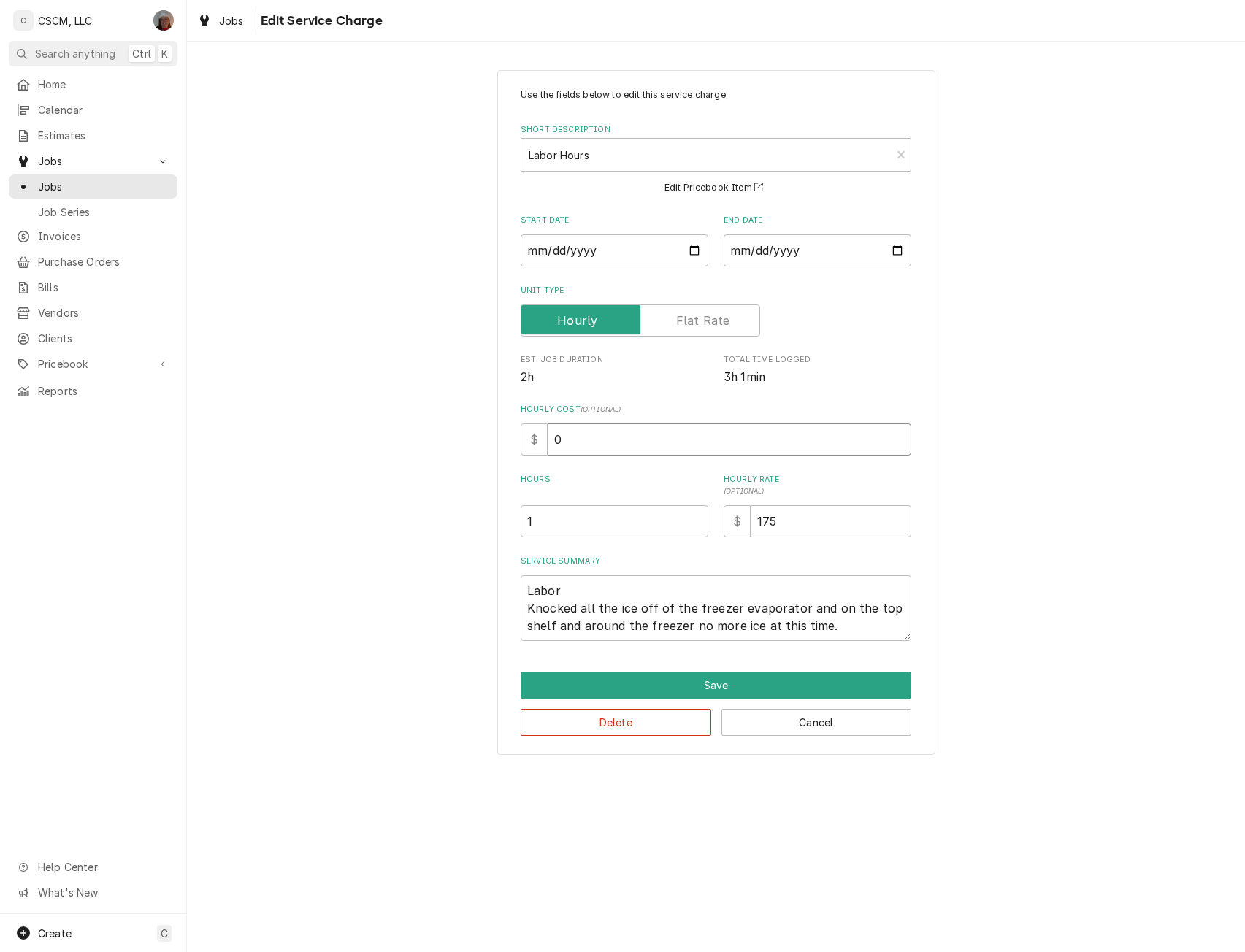
drag, startPoint x: 555, startPoint y: 437, endPoint x: 622, endPoint y: 444, distance: 67.4
click at [622, 444] on input "0" at bounding box center [729, 439] width 363 height 32
type input "5"
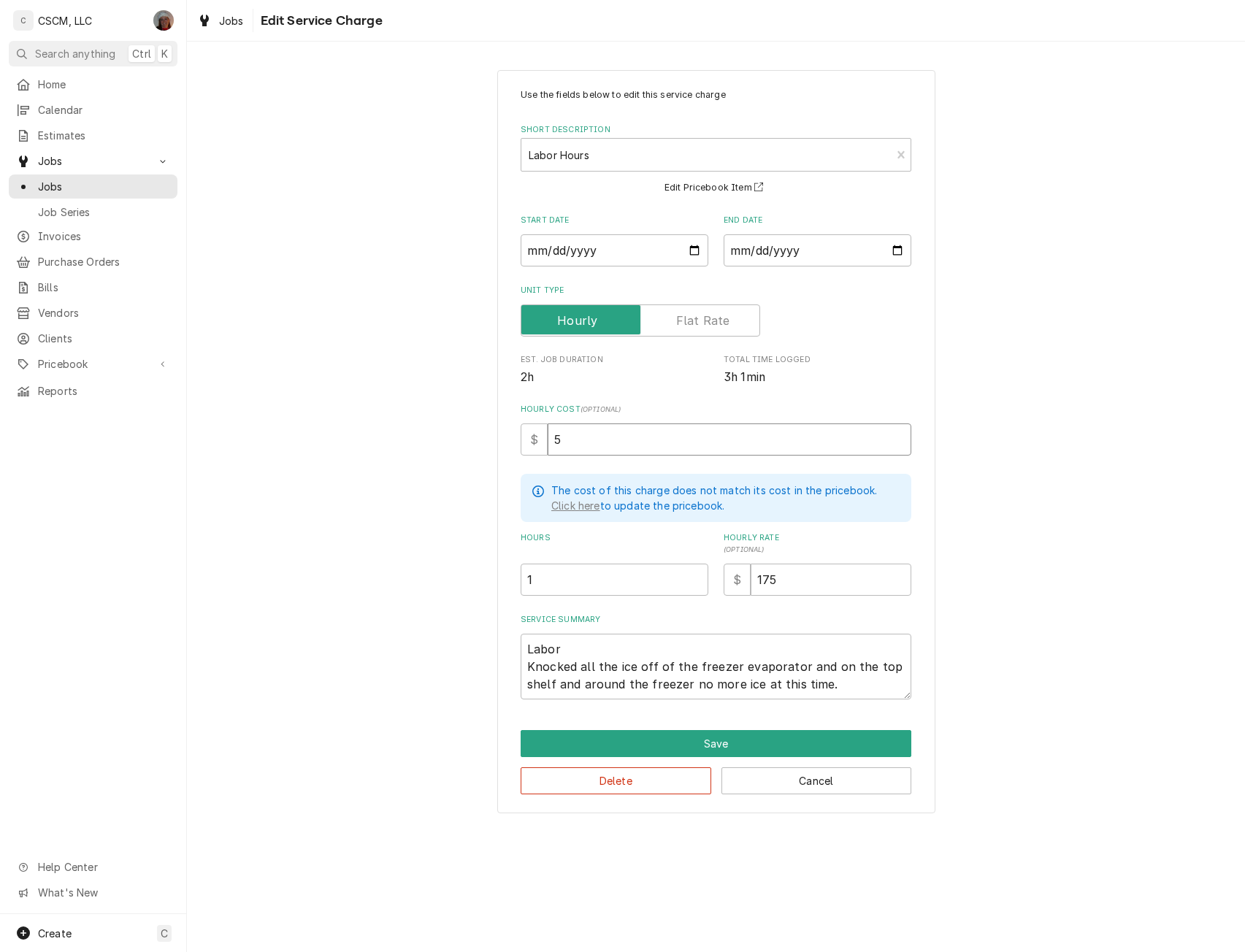
type textarea "x"
type input "52"
drag, startPoint x: 525, startPoint y: 667, endPoint x: 893, endPoint y: 692, distance: 368.8
click at [893, 692] on textarea "Labor Knocked all the ice off of the freezer evaporator and on the top shelf an…" at bounding box center [716, 666] width 390 height 66
type textarea "x"
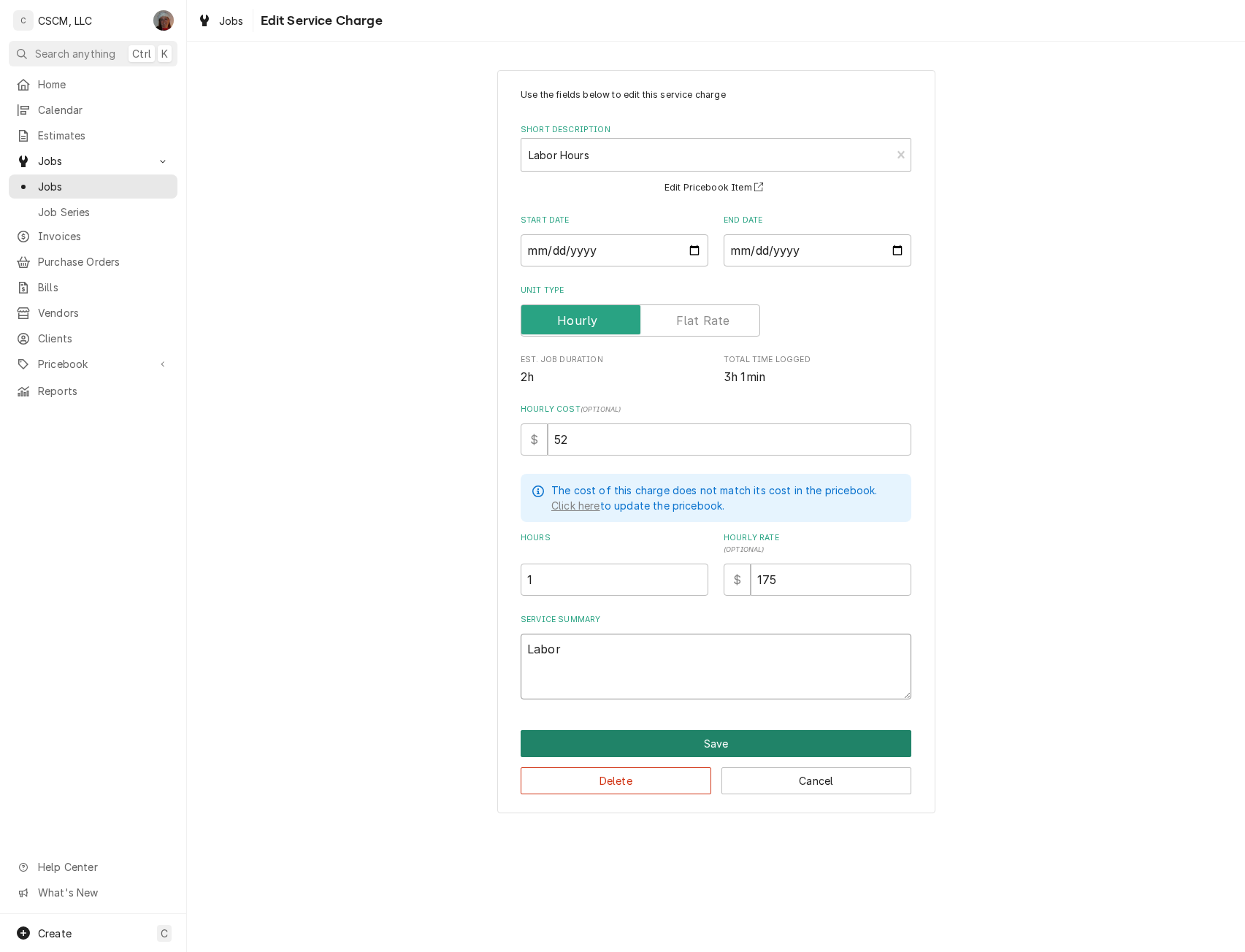
type textarea "Labor"
click at [712, 740] on button "Save" at bounding box center [716, 743] width 390 height 27
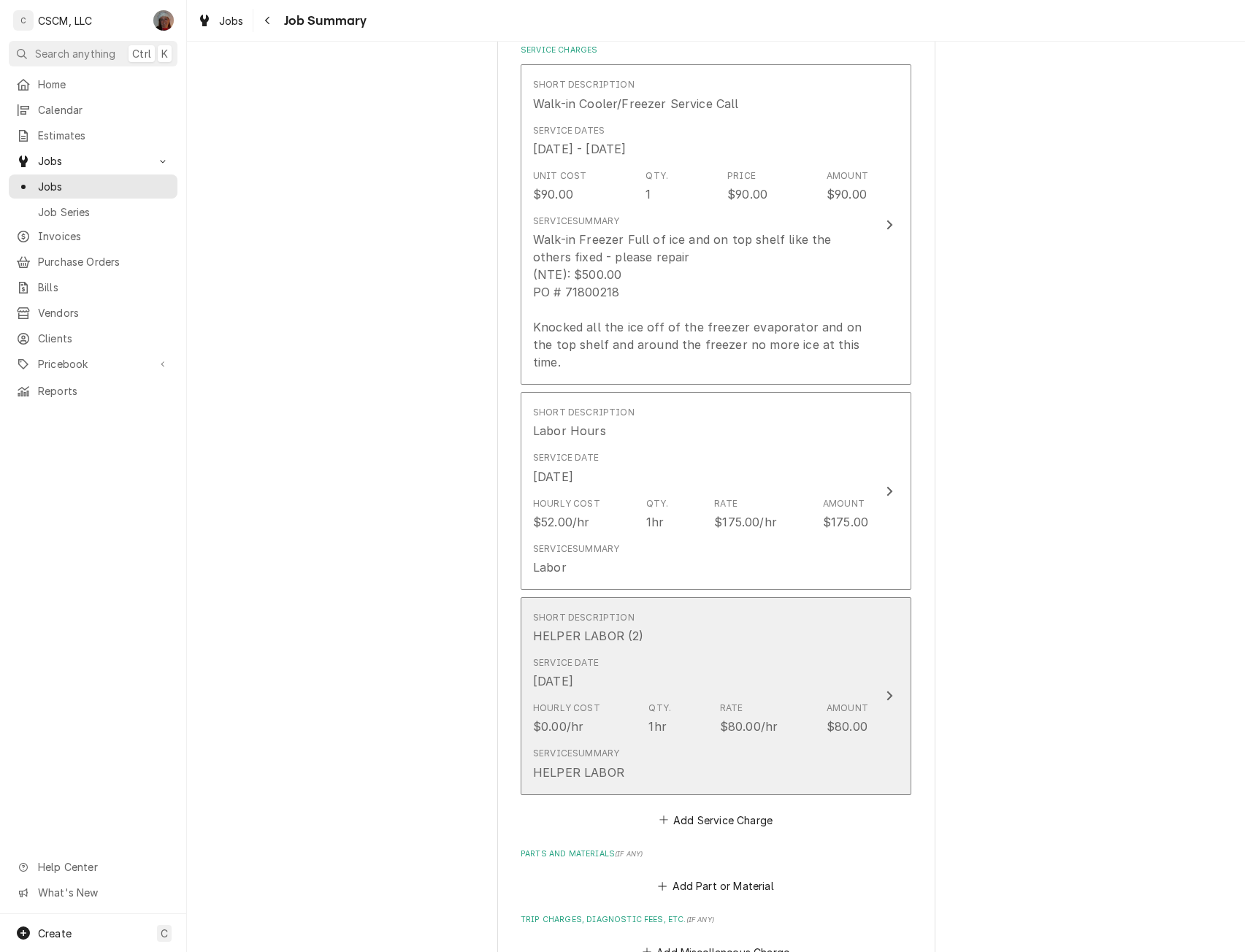
click at [734, 717] on div "$80.00/hr" at bounding box center [748, 726] width 58 height 18
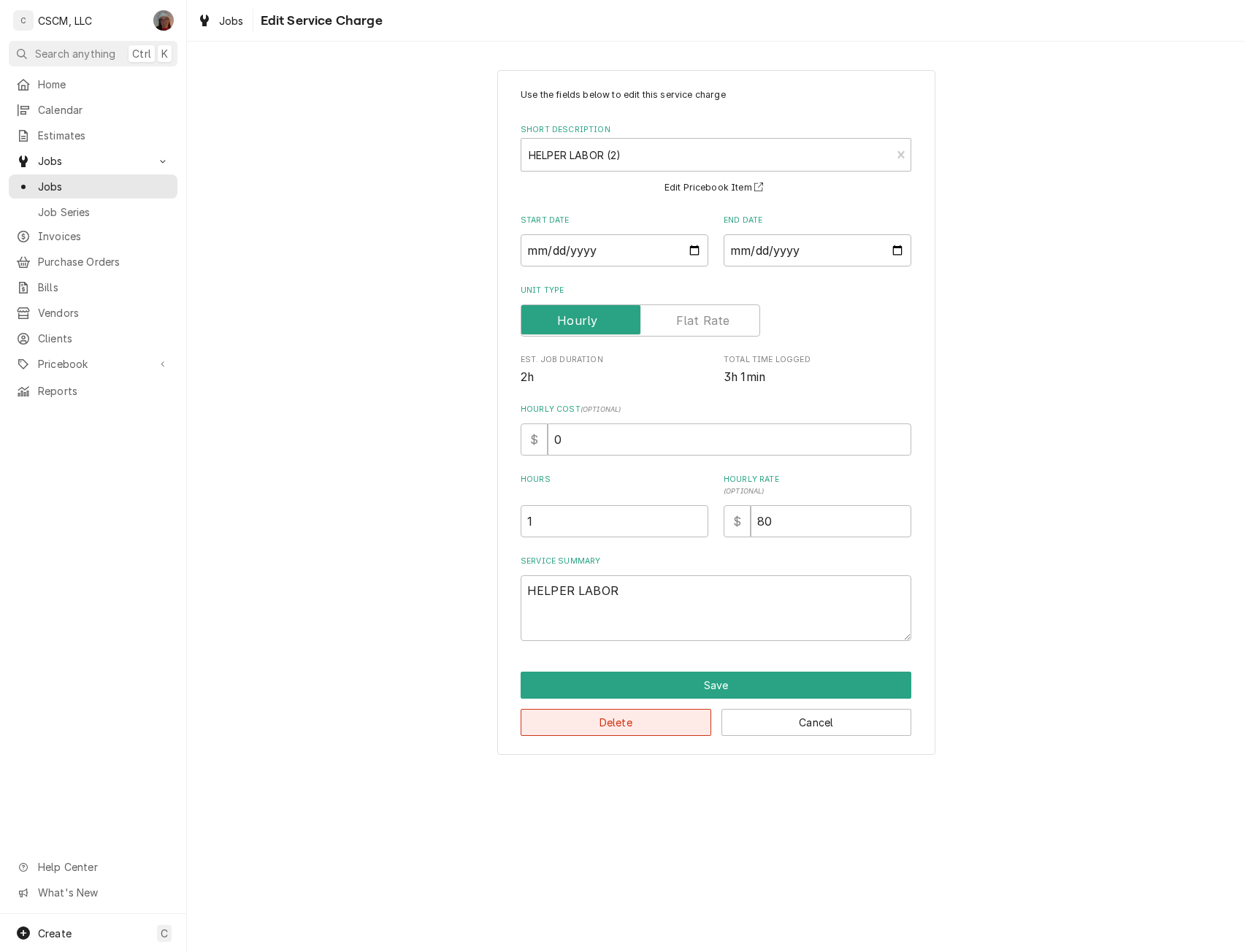
click at [653, 719] on button "Delete" at bounding box center [616, 722] width 190 height 27
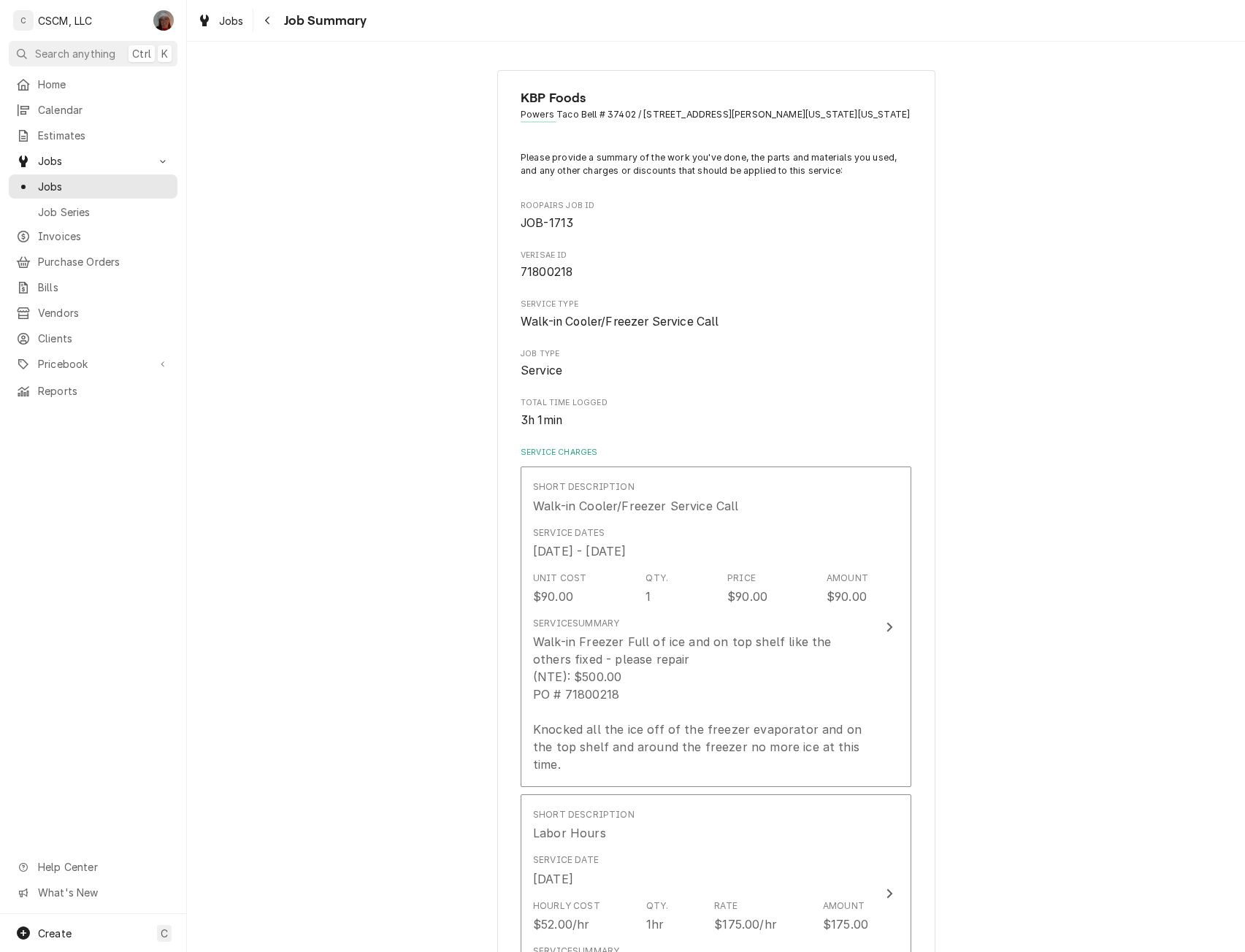
scroll to position [402, 0]
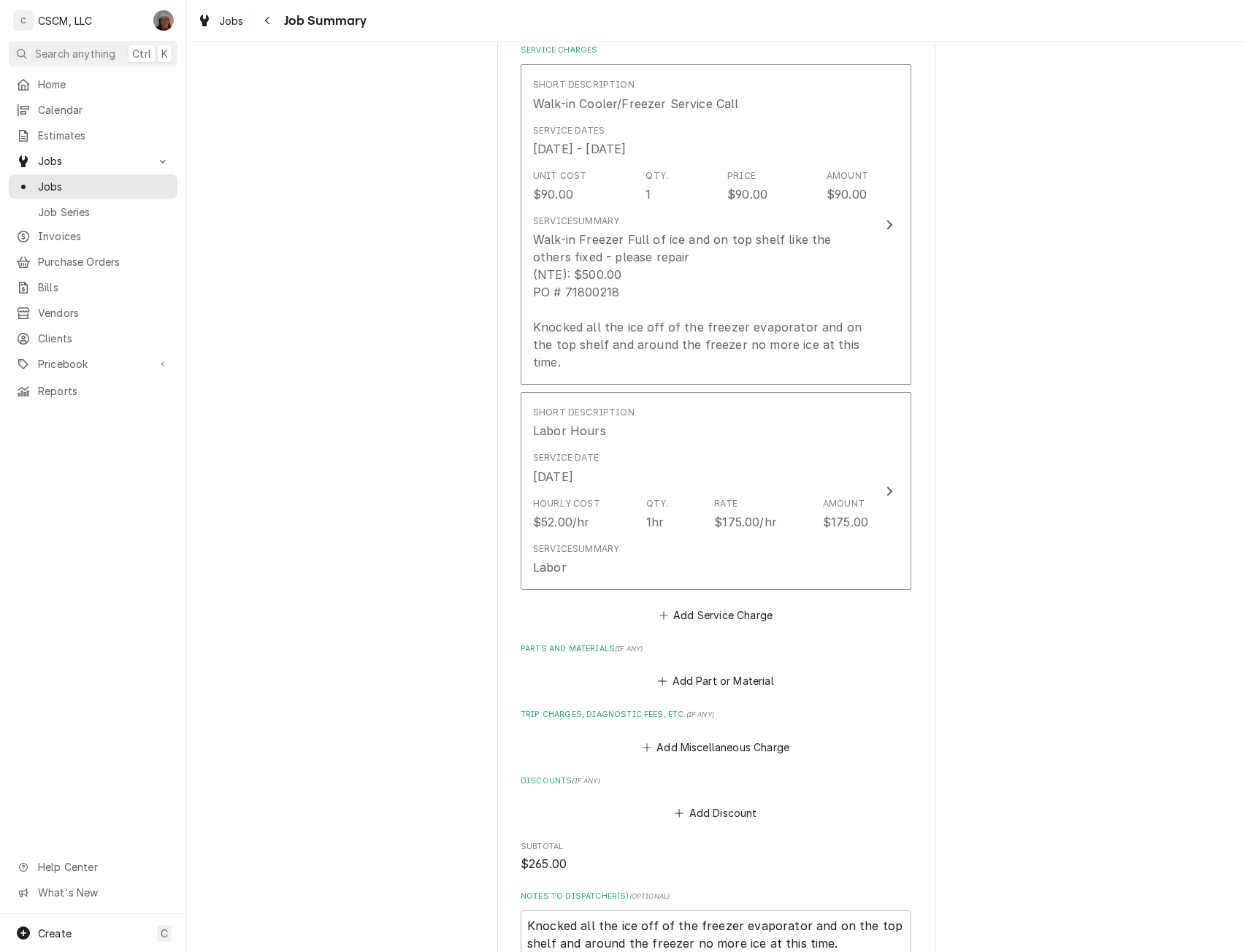
drag, startPoint x: 514, startPoint y: 906, endPoint x: 882, endPoint y: 932, distance: 368.9
click at [882, 932] on div "KBP Foods Powers Taco Bell # 37402 / 1750 N. Powers Blvd, Colorado Springs, Col…" at bounding box center [716, 393] width 438 height 1451
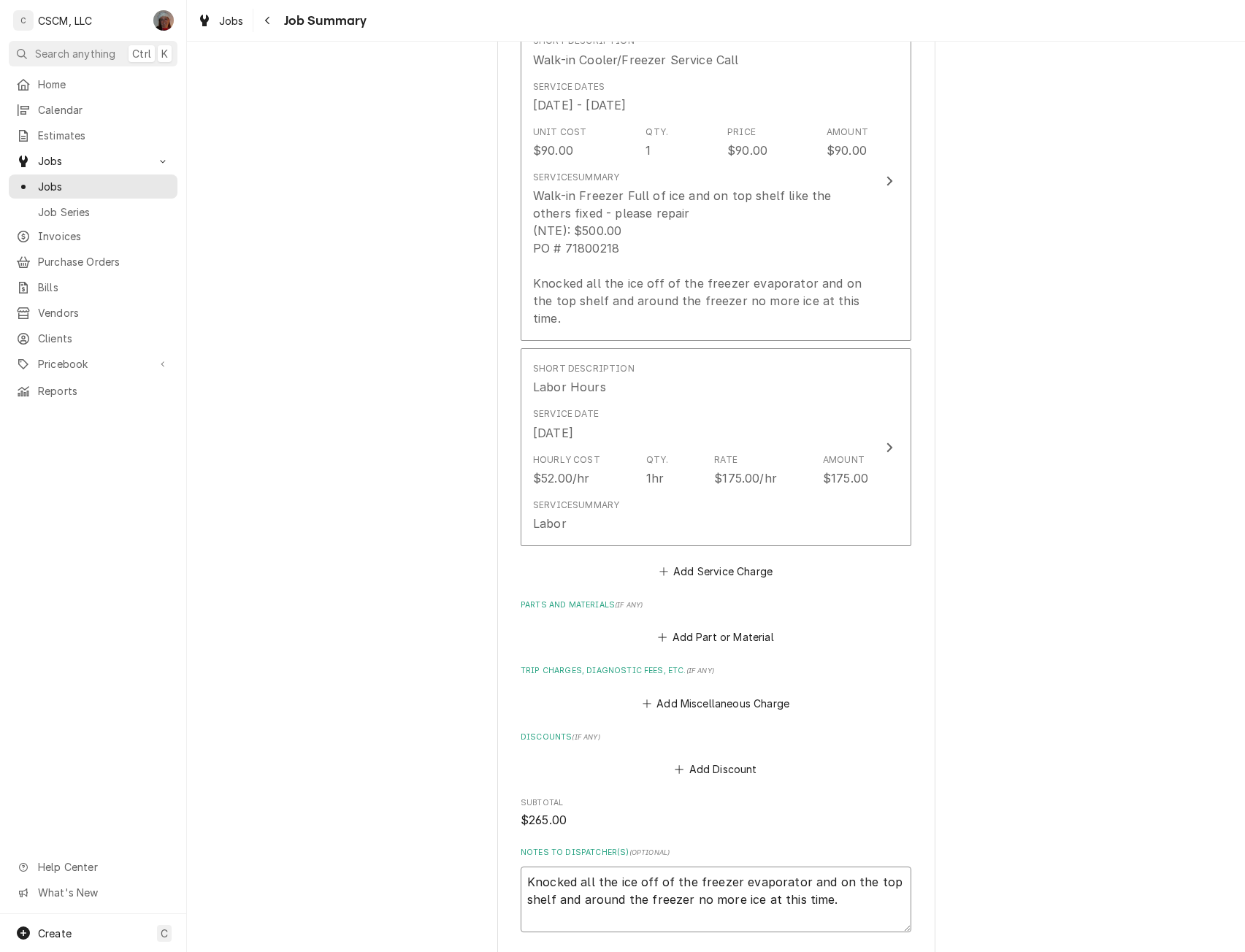
scroll to position [492, 0]
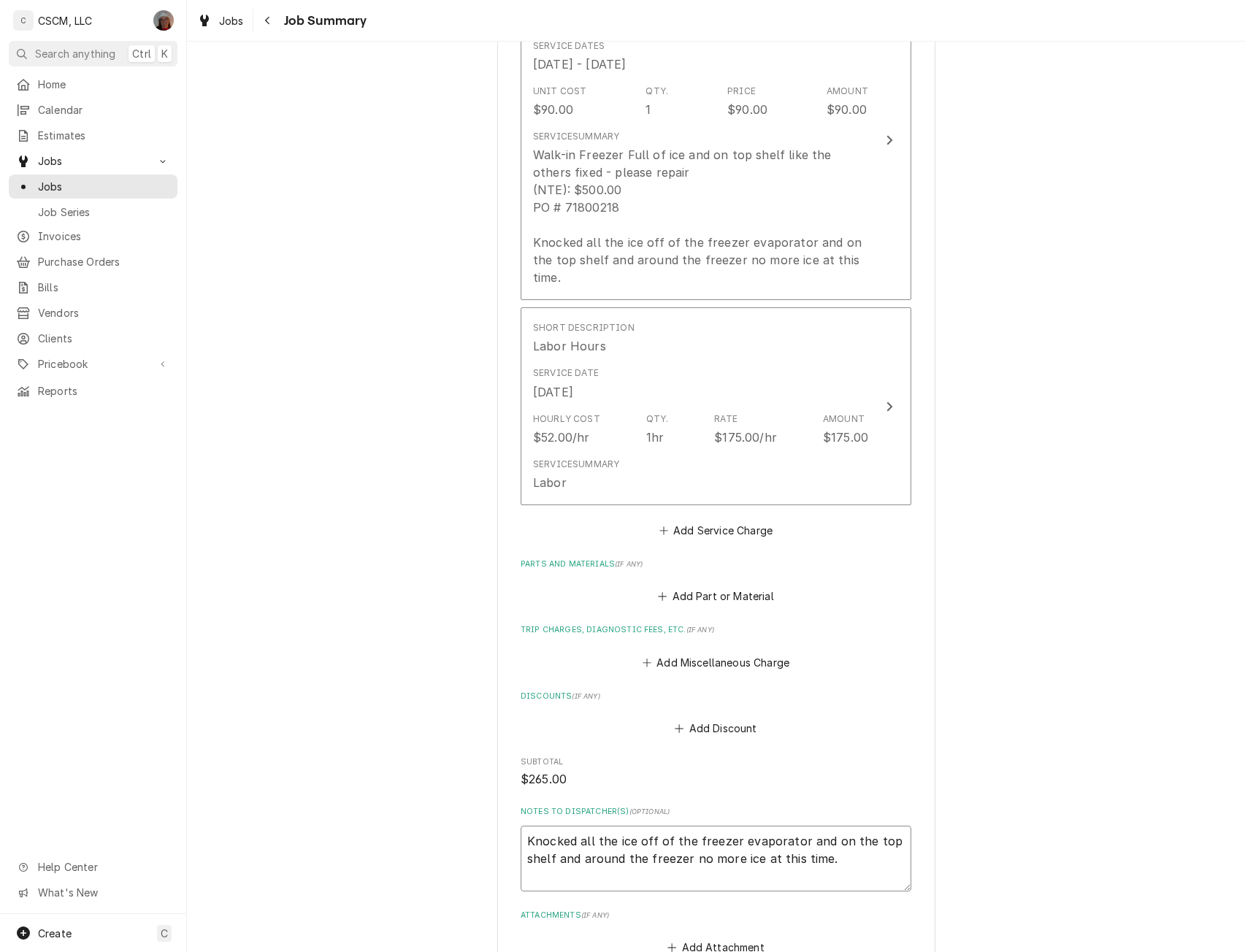
drag, startPoint x: 519, startPoint y: 902, endPoint x: 840, endPoint y: 941, distance: 323.4
click at [840, 941] on div "KBP Foods Powers Taco Bell # 37402 / 1750 N. Powers Blvd, Colorado Springs, Col…" at bounding box center [716, 308] width 438 height 1451
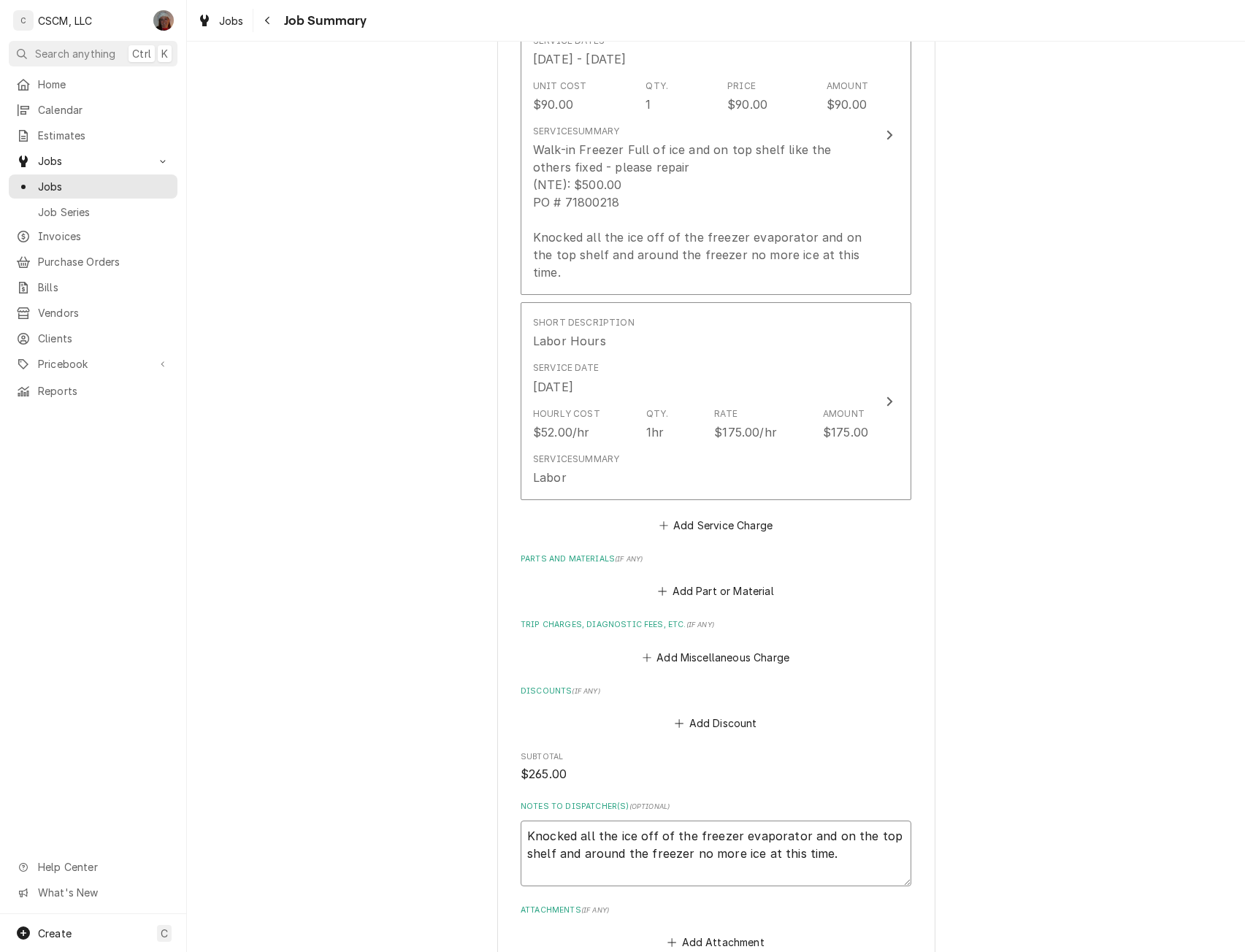
type textarea "x"
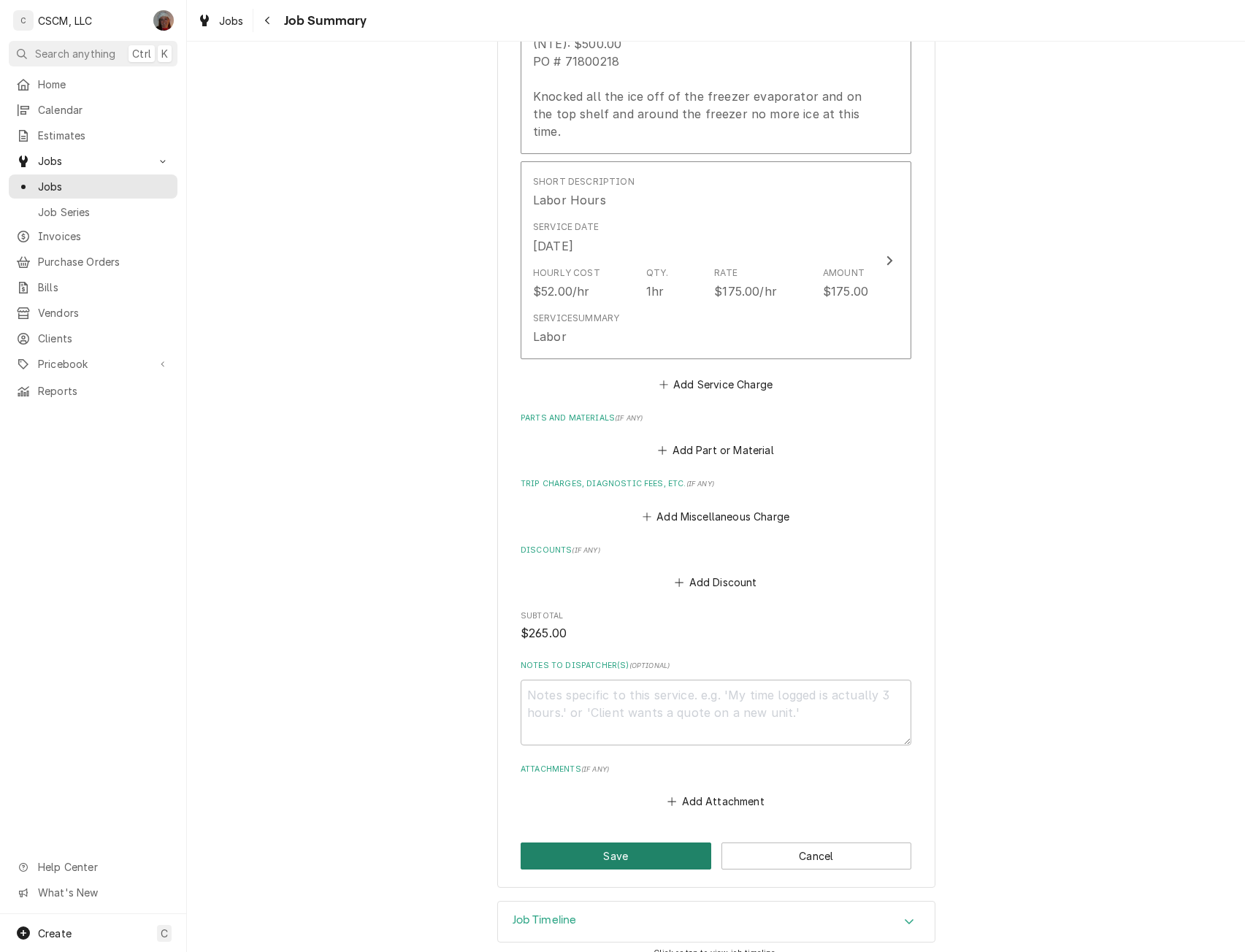
click at [638, 842] on button "Save" at bounding box center [616, 855] width 190 height 27
type textarea "x"
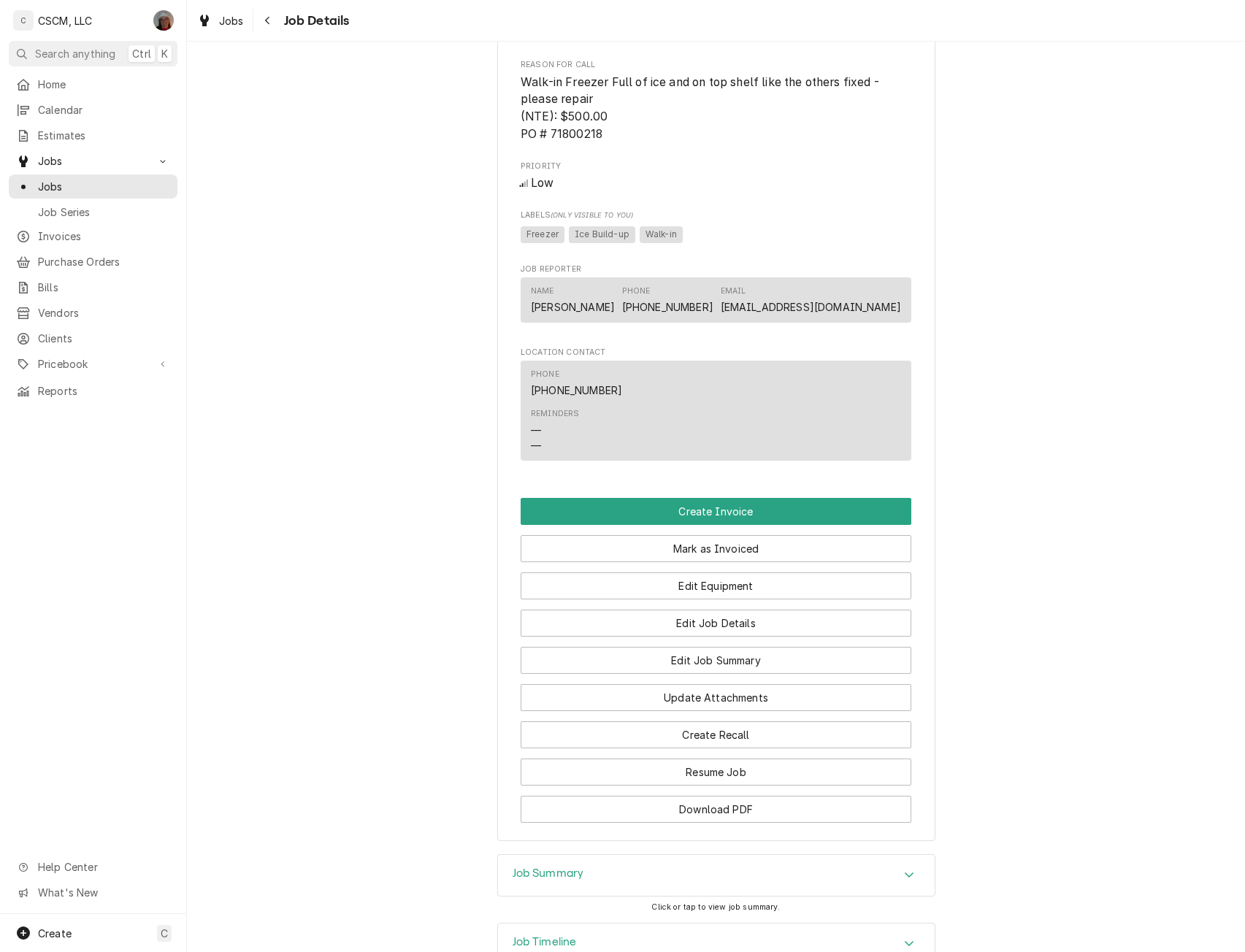
scroll to position [819, 0]
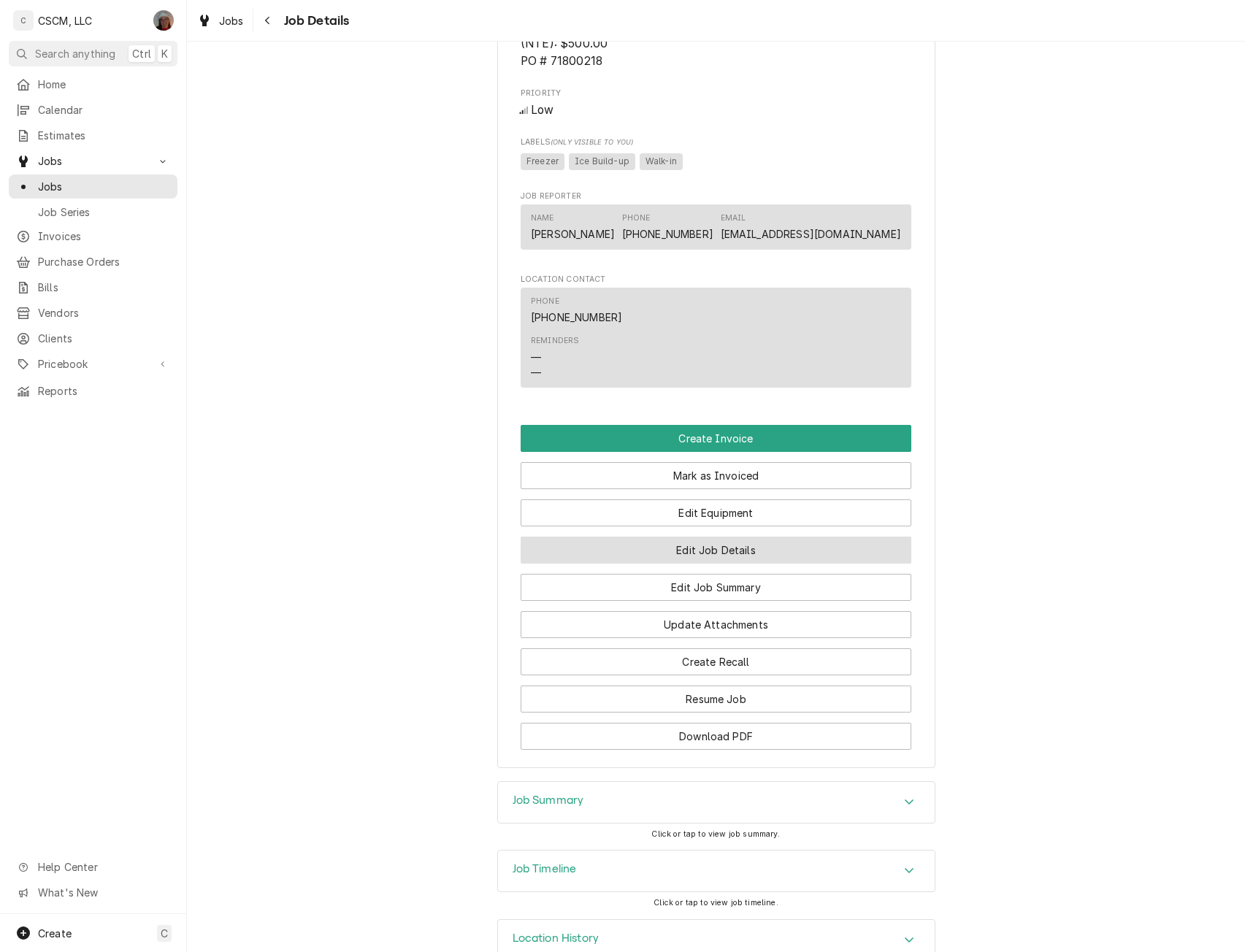
click at [753, 563] on button "Edit Job Details" at bounding box center [716, 550] width 390 height 27
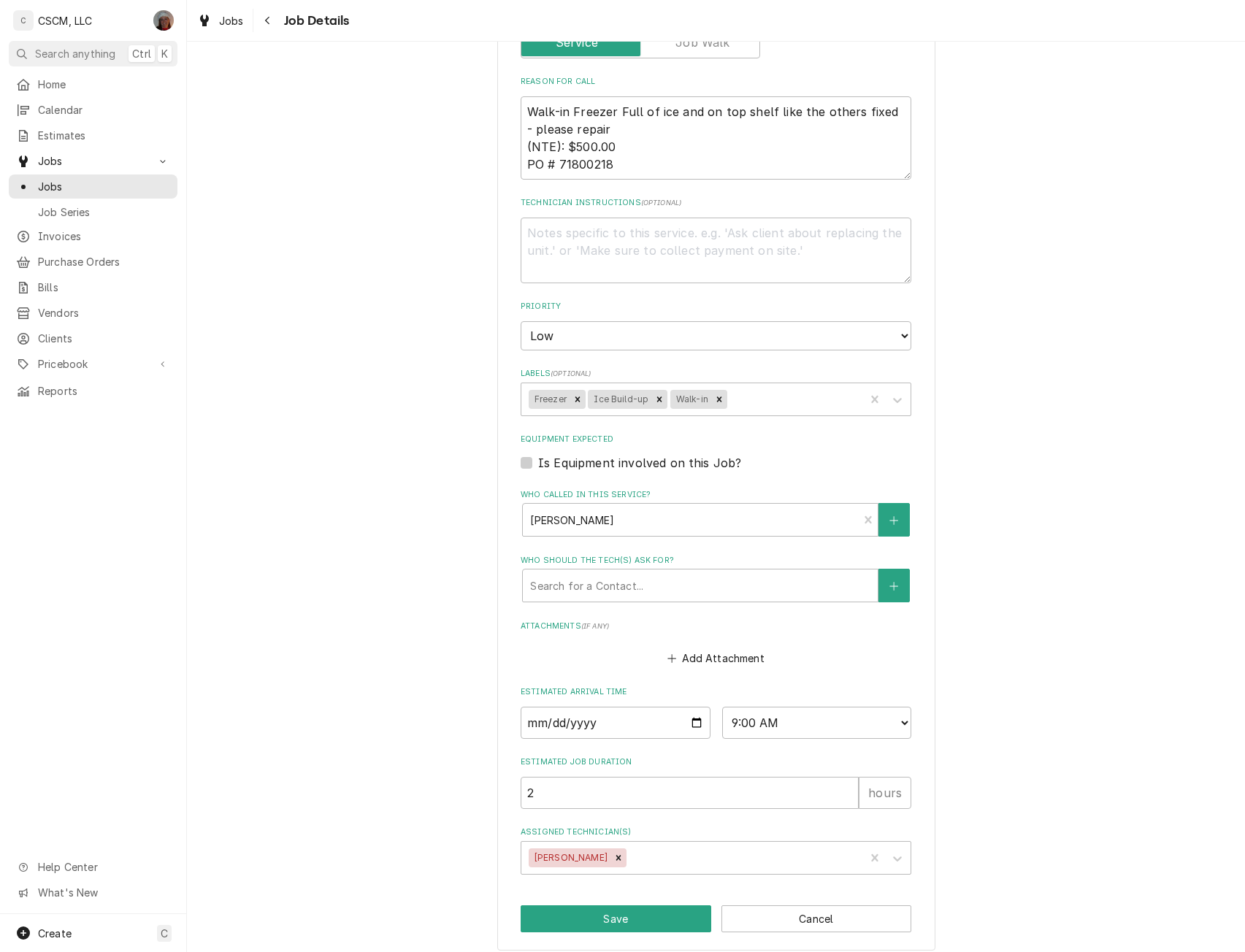
scroll to position [340, 0]
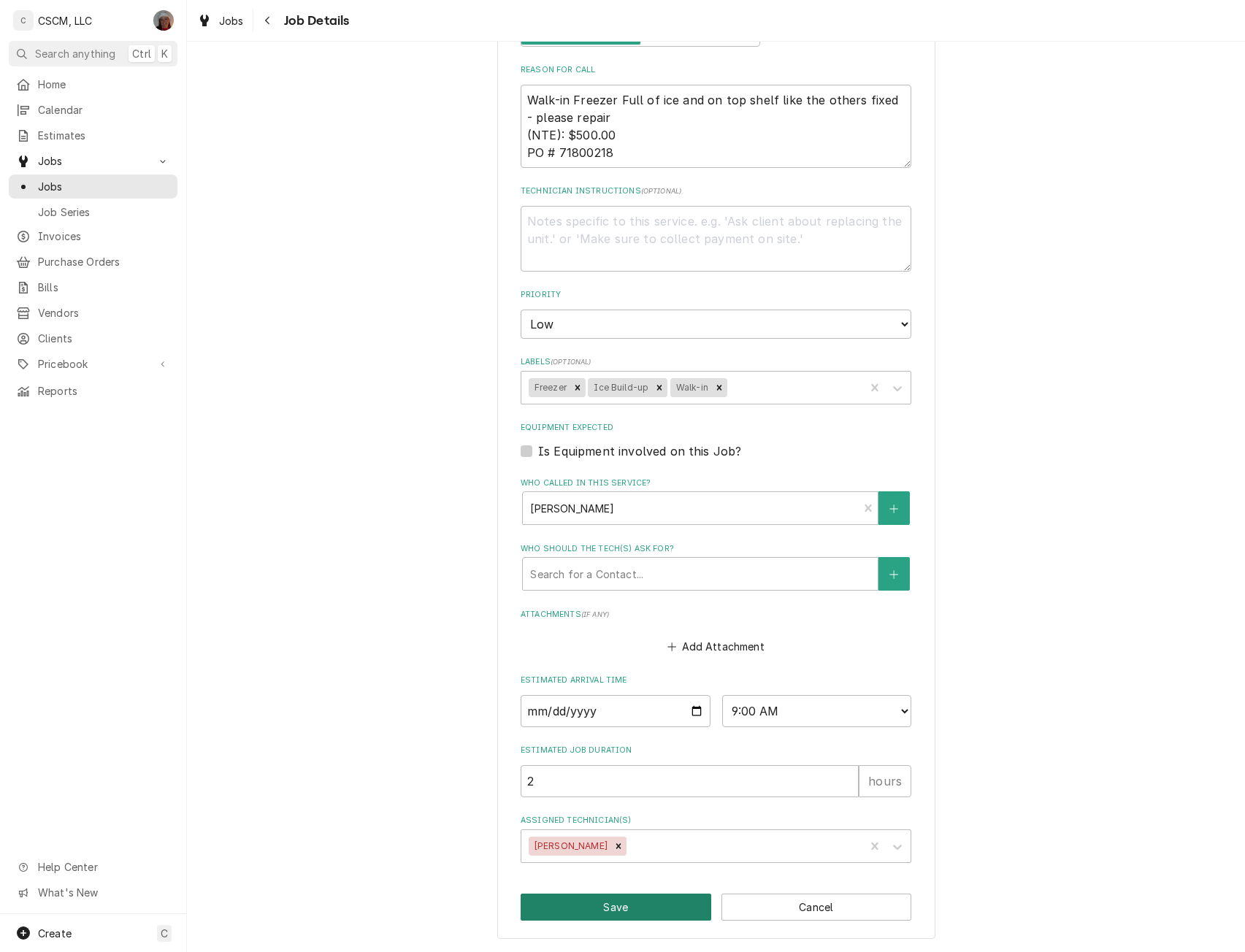
click at [591, 906] on button "Save" at bounding box center [616, 906] width 190 height 27
type textarea "x"
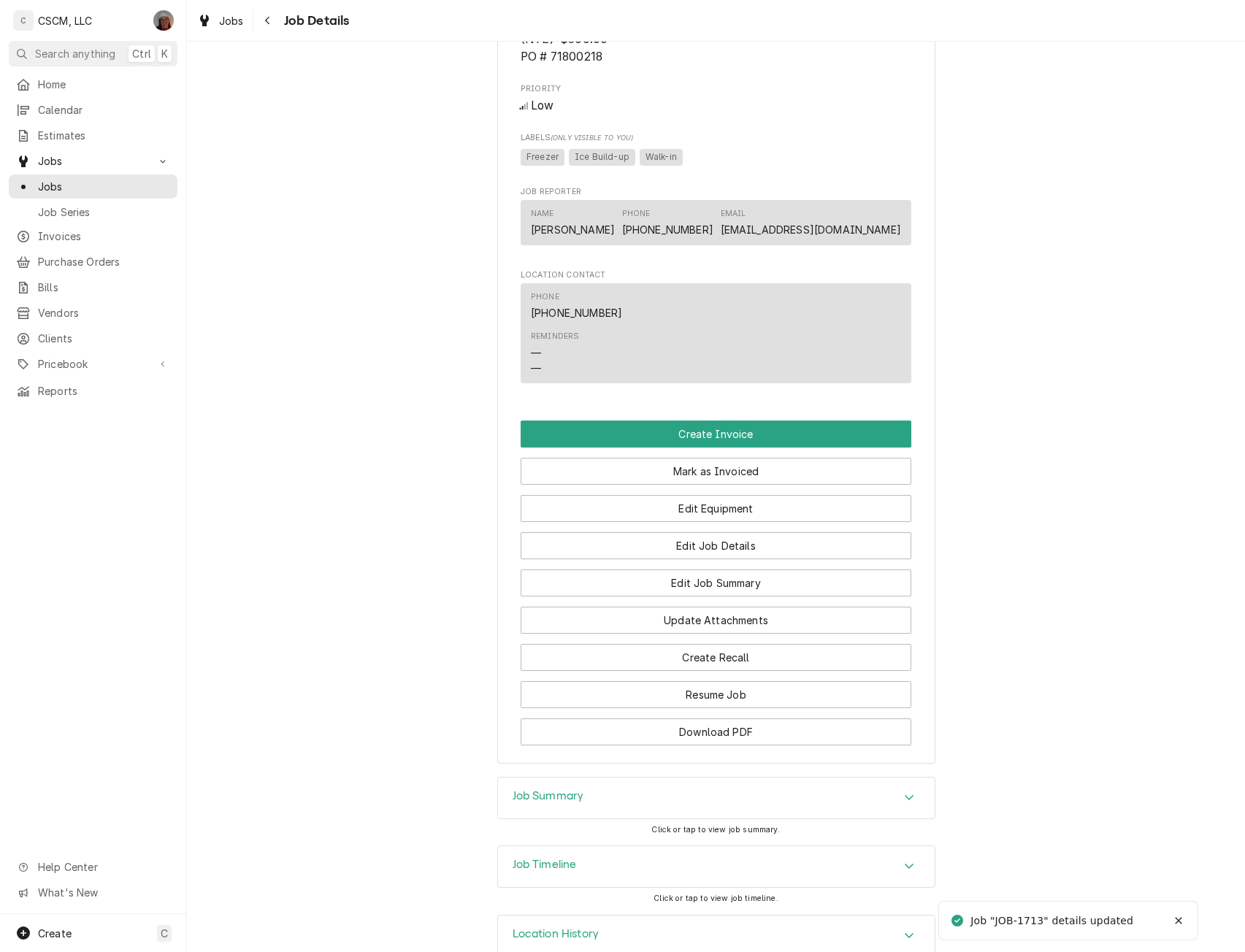
scroll to position [872, 0]
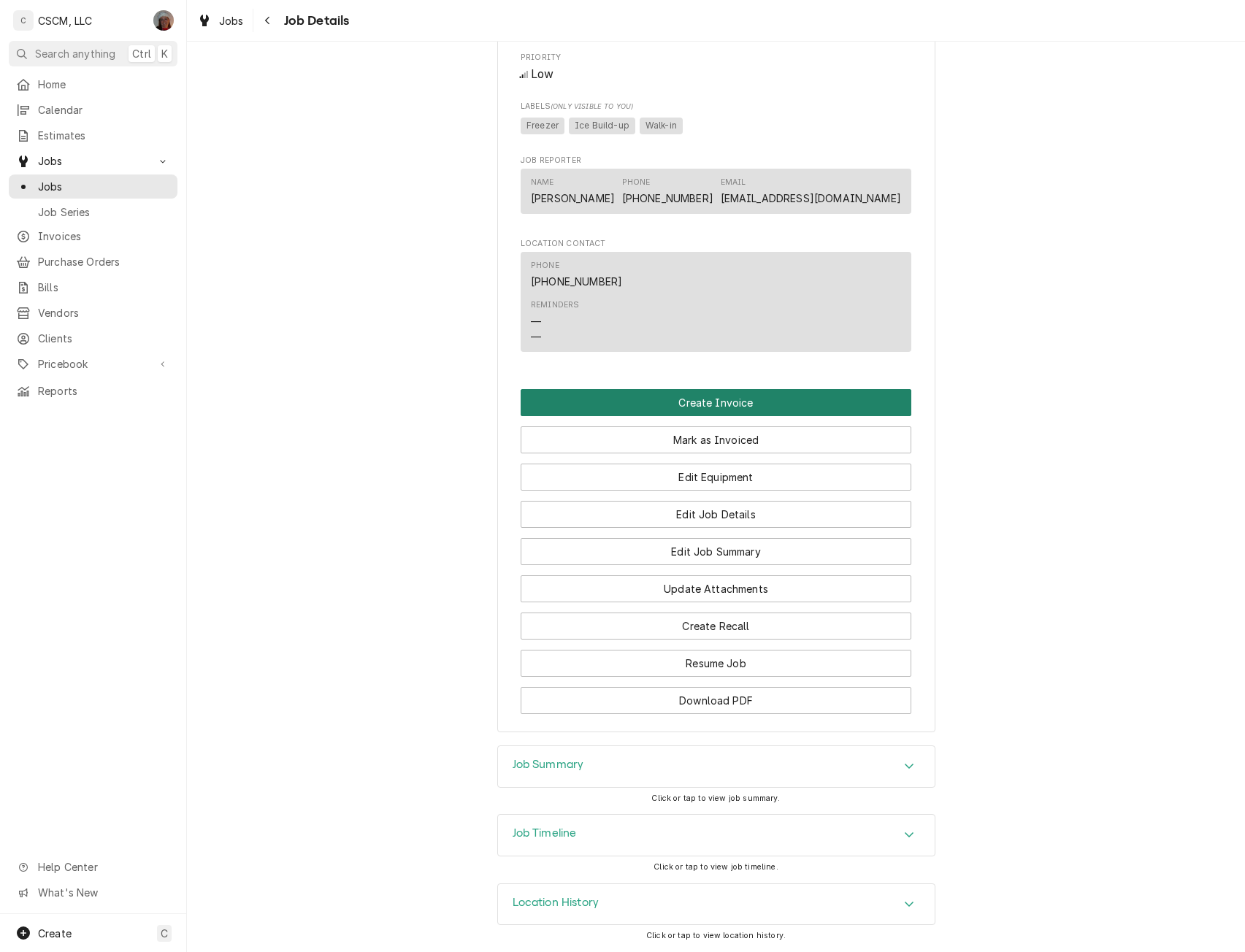
click at [718, 403] on button "Create Invoice" at bounding box center [716, 402] width 390 height 27
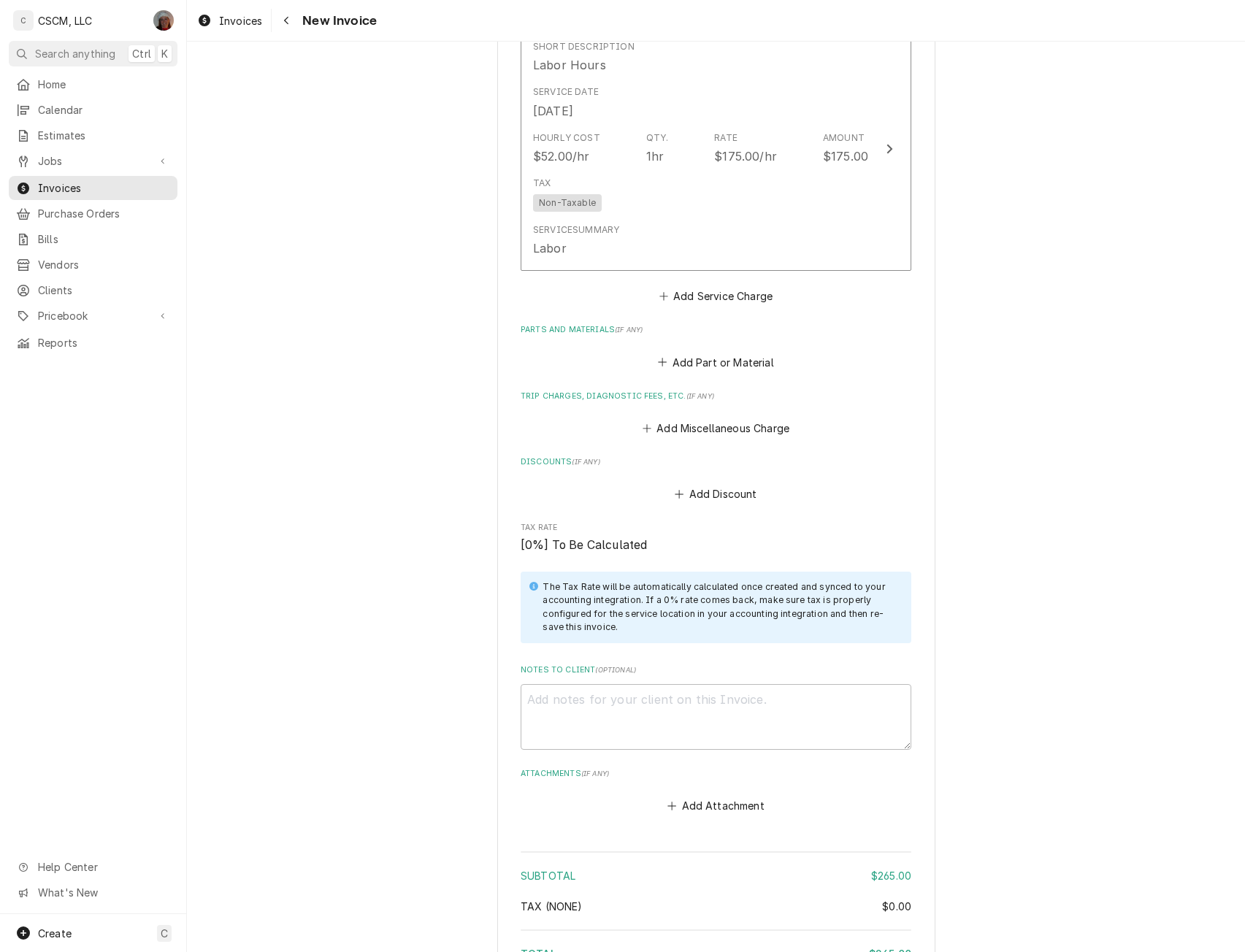
scroll to position [1797, 0]
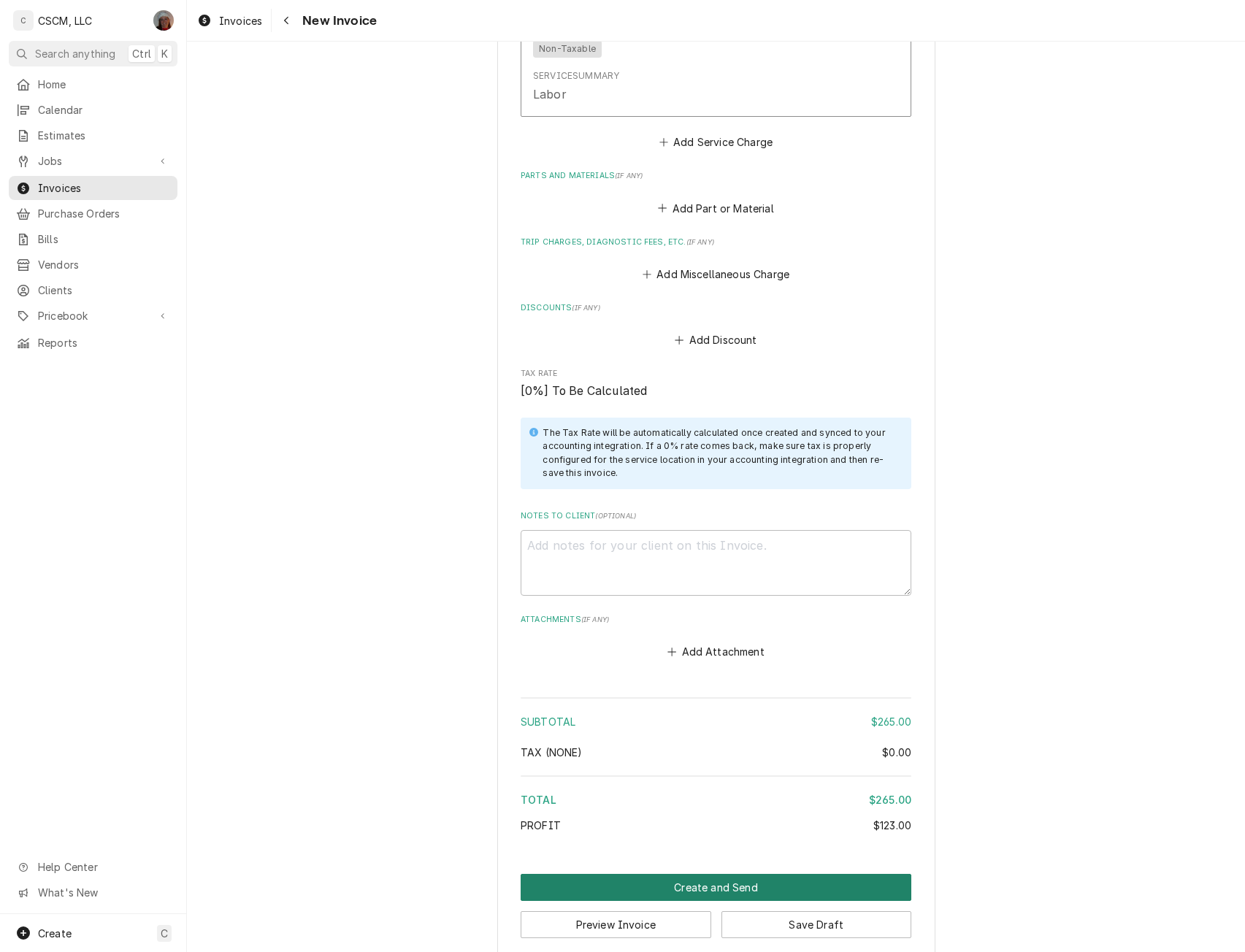
click at [722, 874] on button "Create and Send" at bounding box center [716, 887] width 390 height 27
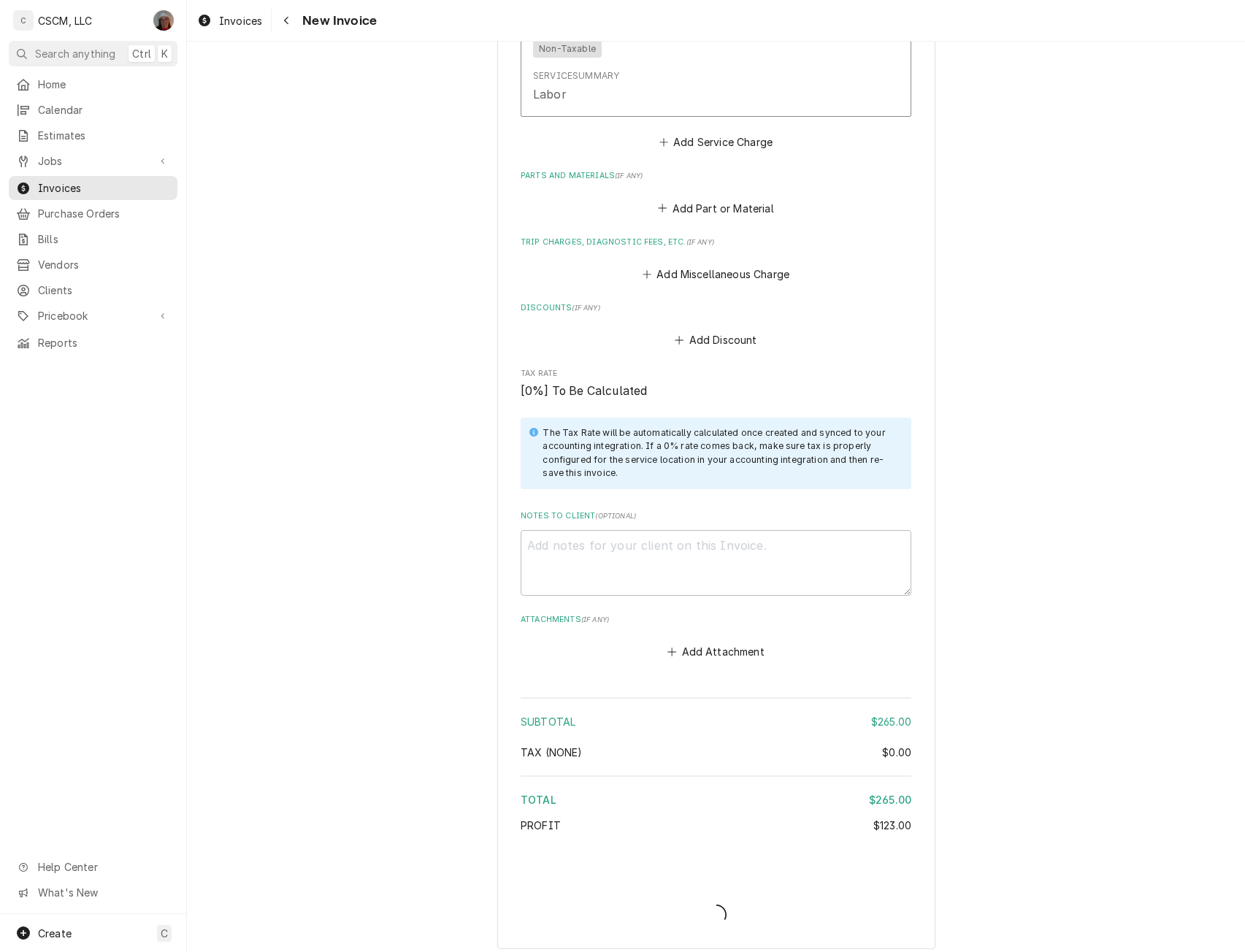
scroll to position [1789, 0]
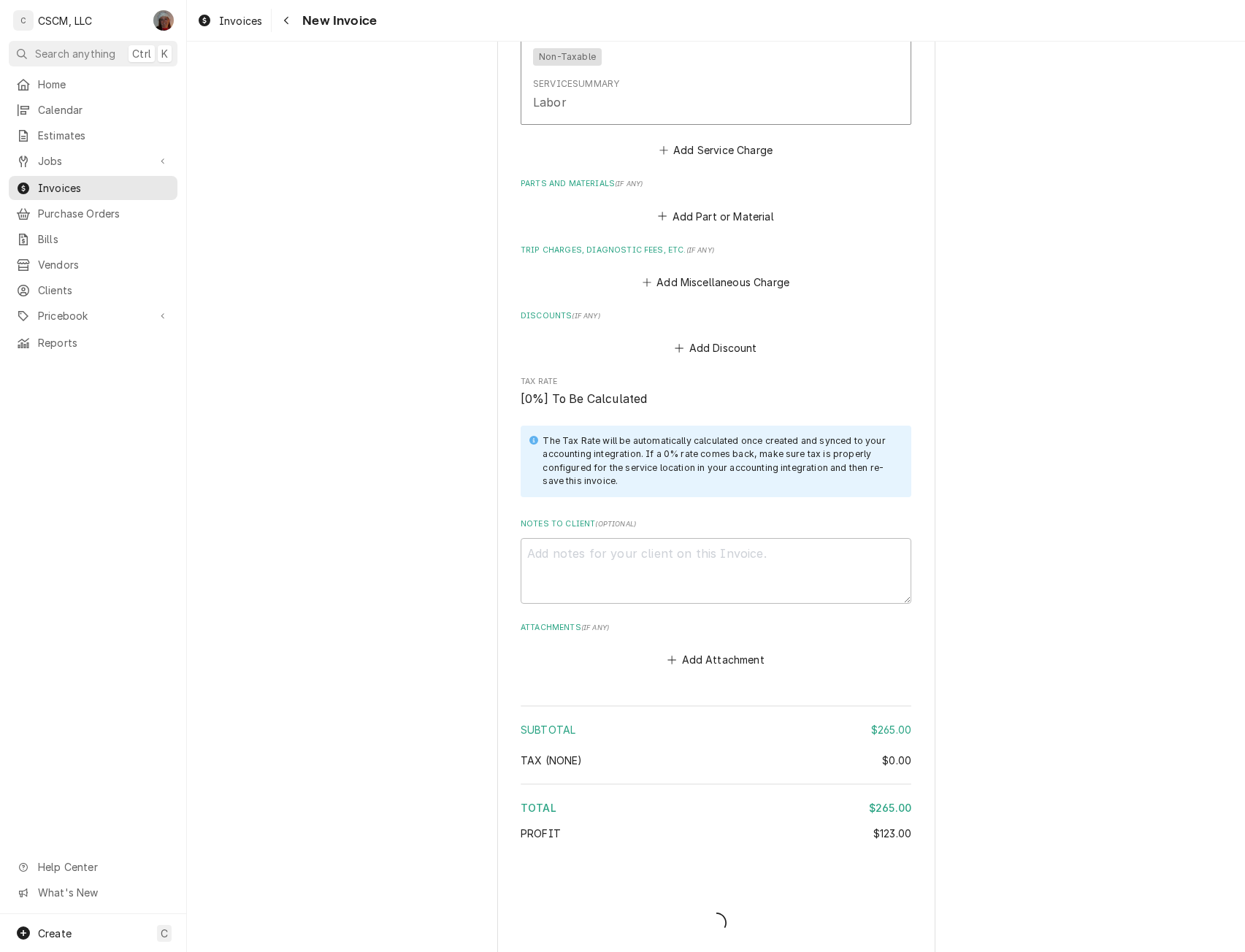
type textarea "x"
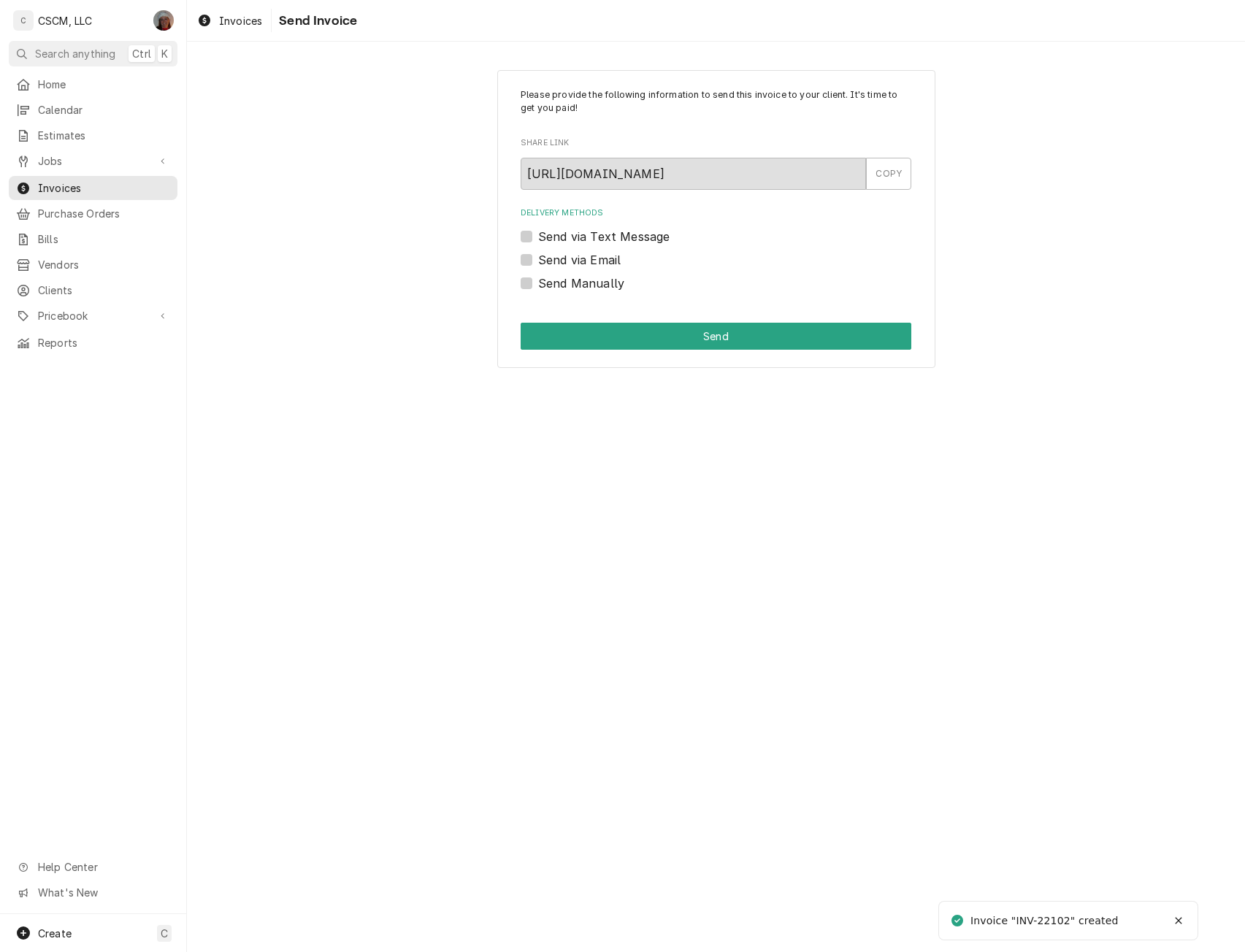
click at [538, 280] on label "Send Manually" at bounding box center [581, 284] width 86 height 18
click at [538, 280] on input "Send Manually" at bounding box center [734, 290] width 390 height 32
checkbox input "true"
click at [564, 320] on div "Please provide the following information to send this invoice to your client. I…" at bounding box center [716, 219] width 438 height 298
click at [566, 333] on button "Send" at bounding box center [716, 336] width 390 height 27
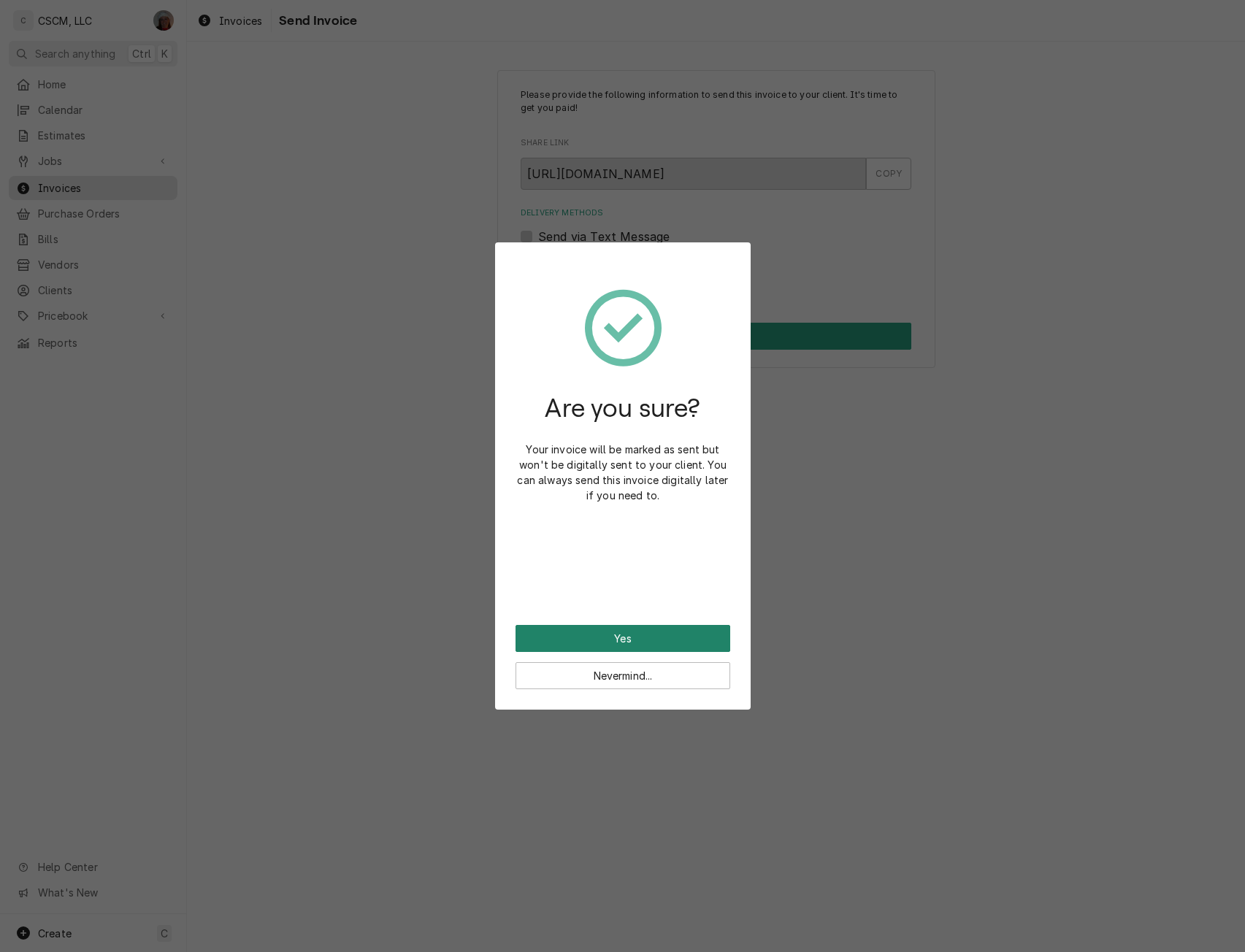
click at [577, 636] on button "Yes" at bounding box center [623, 637] width 215 height 27
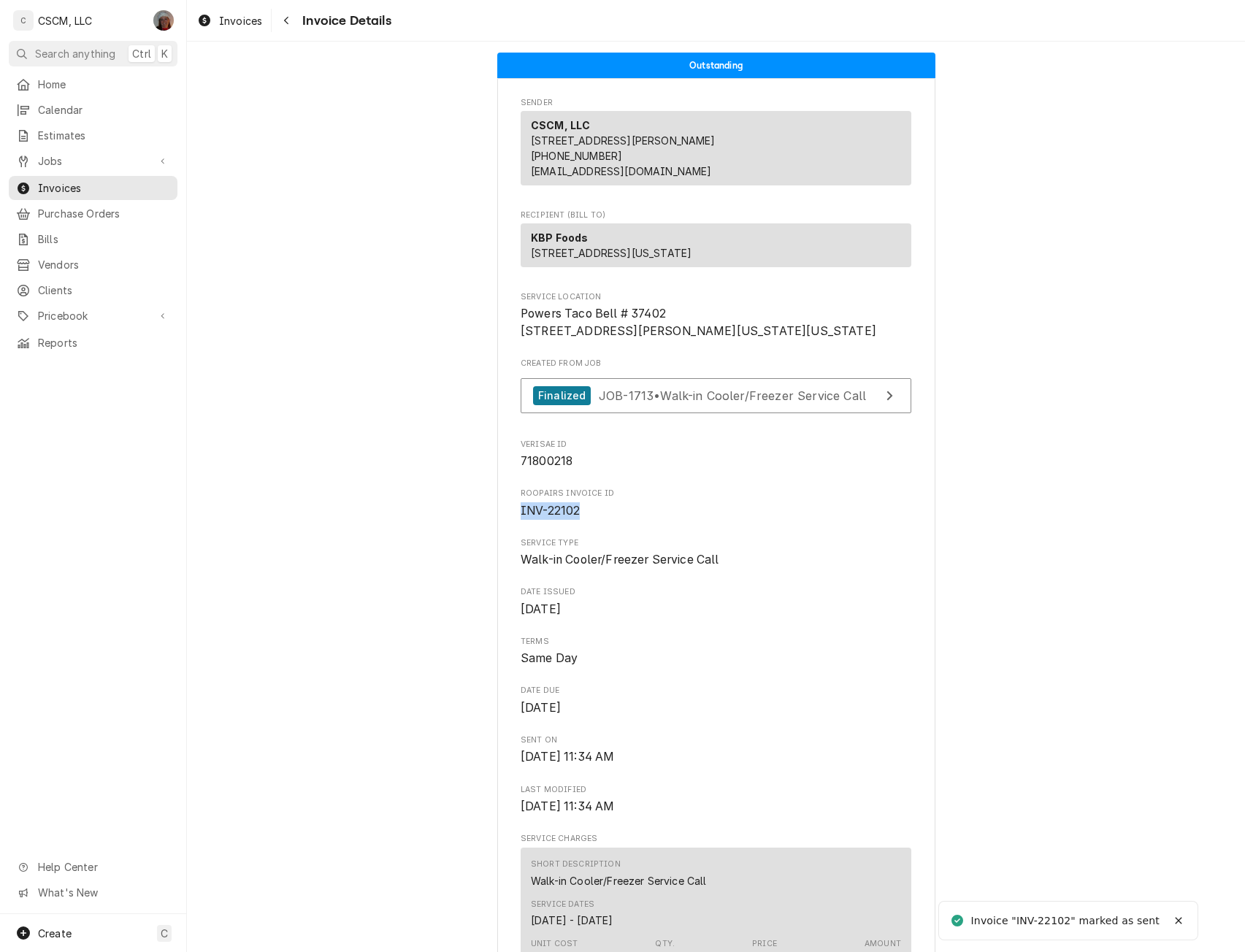
drag, startPoint x: 517, startPoint y: 556, endPoint x: 576, endPoint y: 559, distance: 59.1
click at [576, 519] on span "INV-22102" at bounding box center [716, 511] width 390 height 18
copy span "INV-22102"
click at [72, 159] on span "Jobs" at bounding box center [94, 161] width 111 height 15
click at [72, 180] on span "Jobs" at bounding box center [104, 186] width 132 height 15
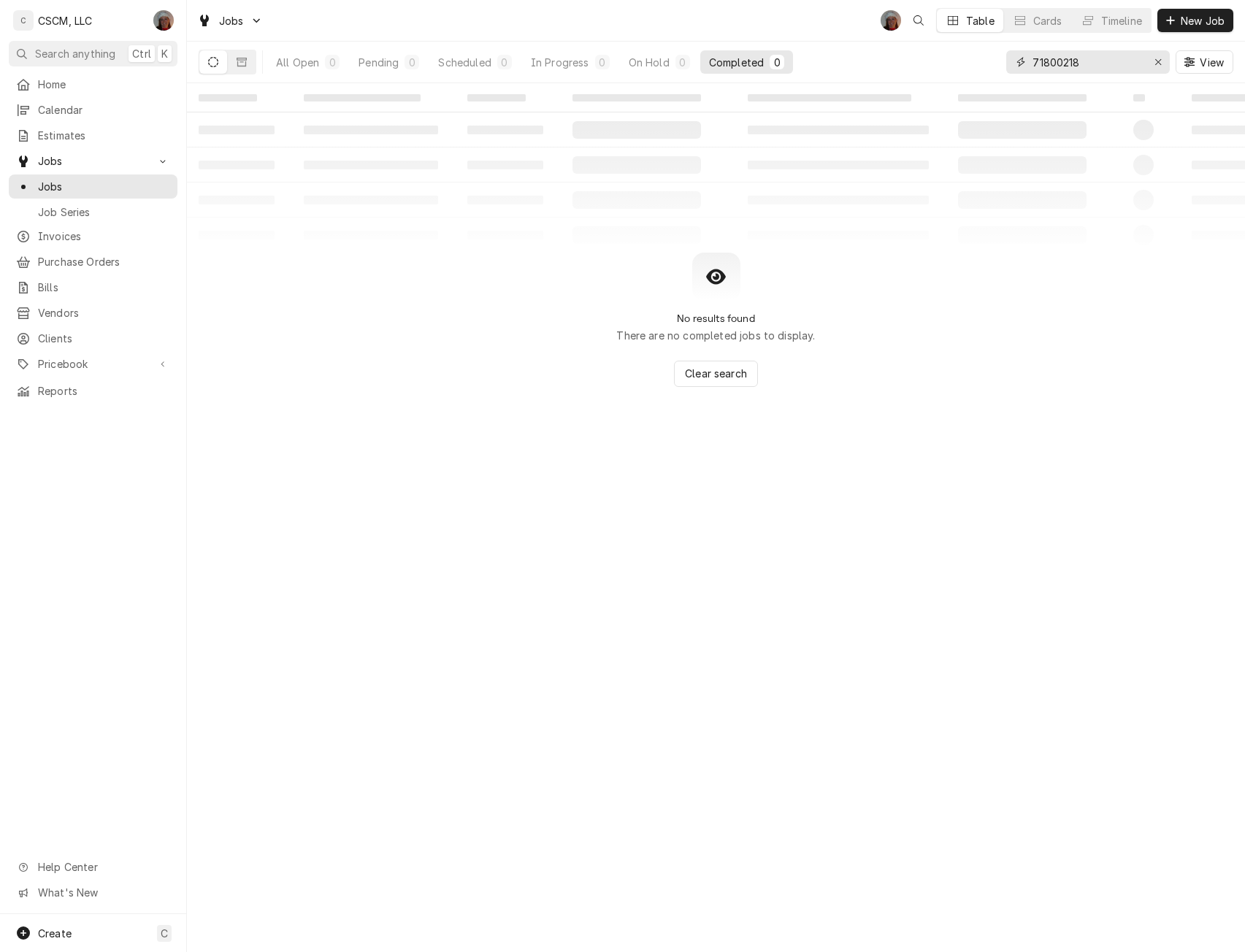
drag, startPoint x: 1096, startPoint y: 54, endPoint x: 1016, endPoint y: 57, distance: 80.1
click at [1016, 57] on div "71800218" at bounding box center [1087, 62] width 163 height 24
paste input "63216"
type input "71632168"
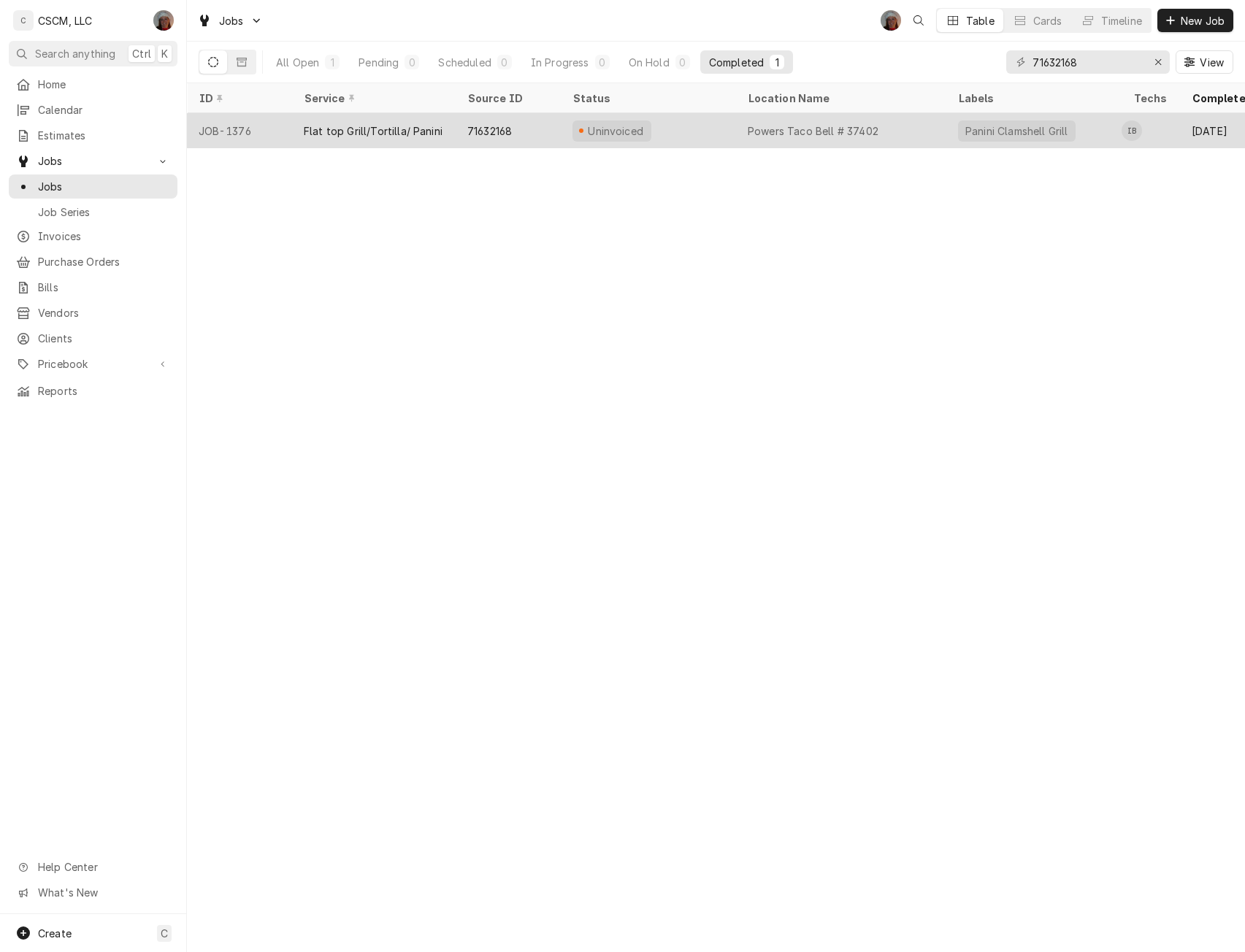
click at [353, 132] on div "Flat top Grill/Tortilla/ Panini" at bounding box center [372, 131] width 139 height 15
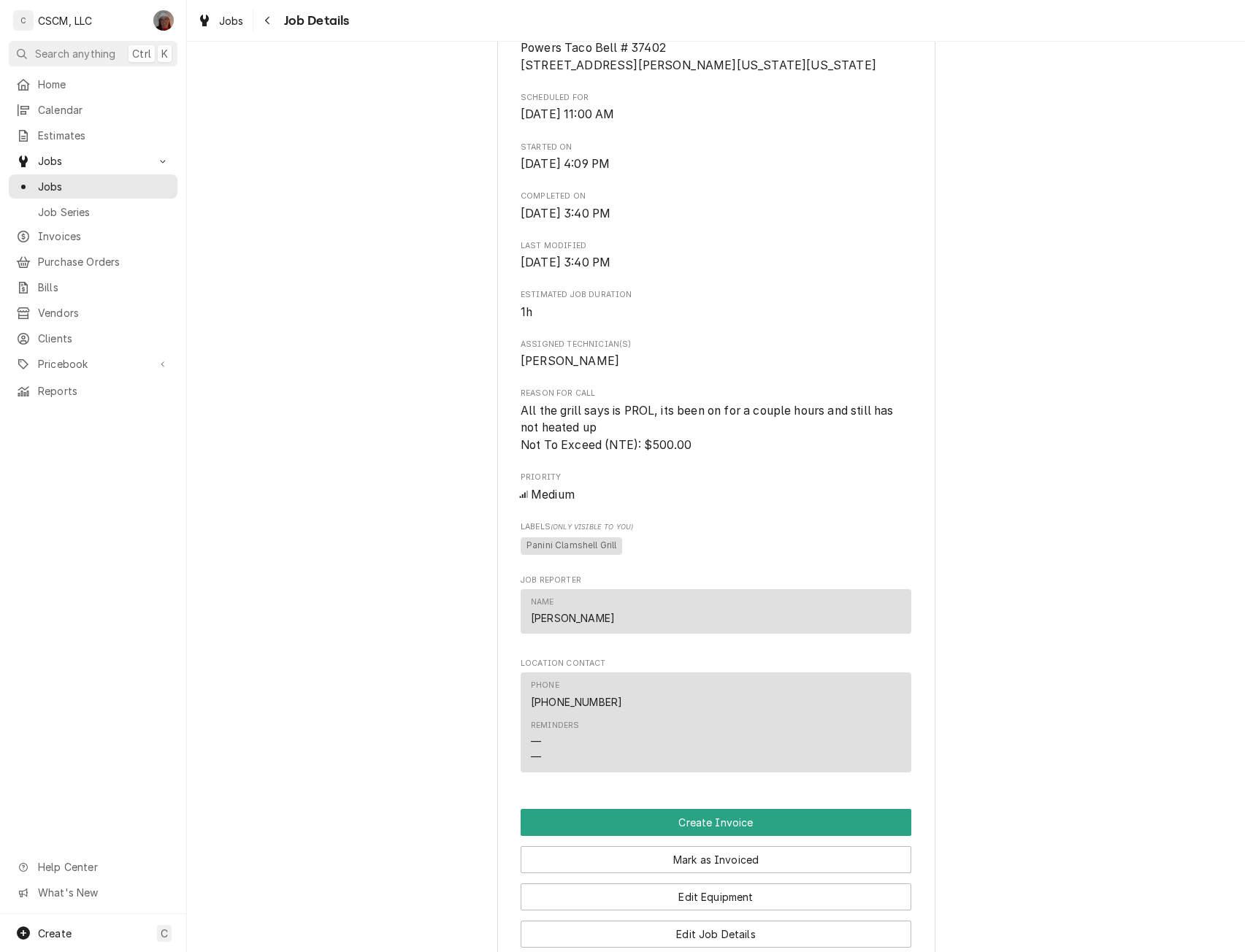
scroll to position [428, 0]
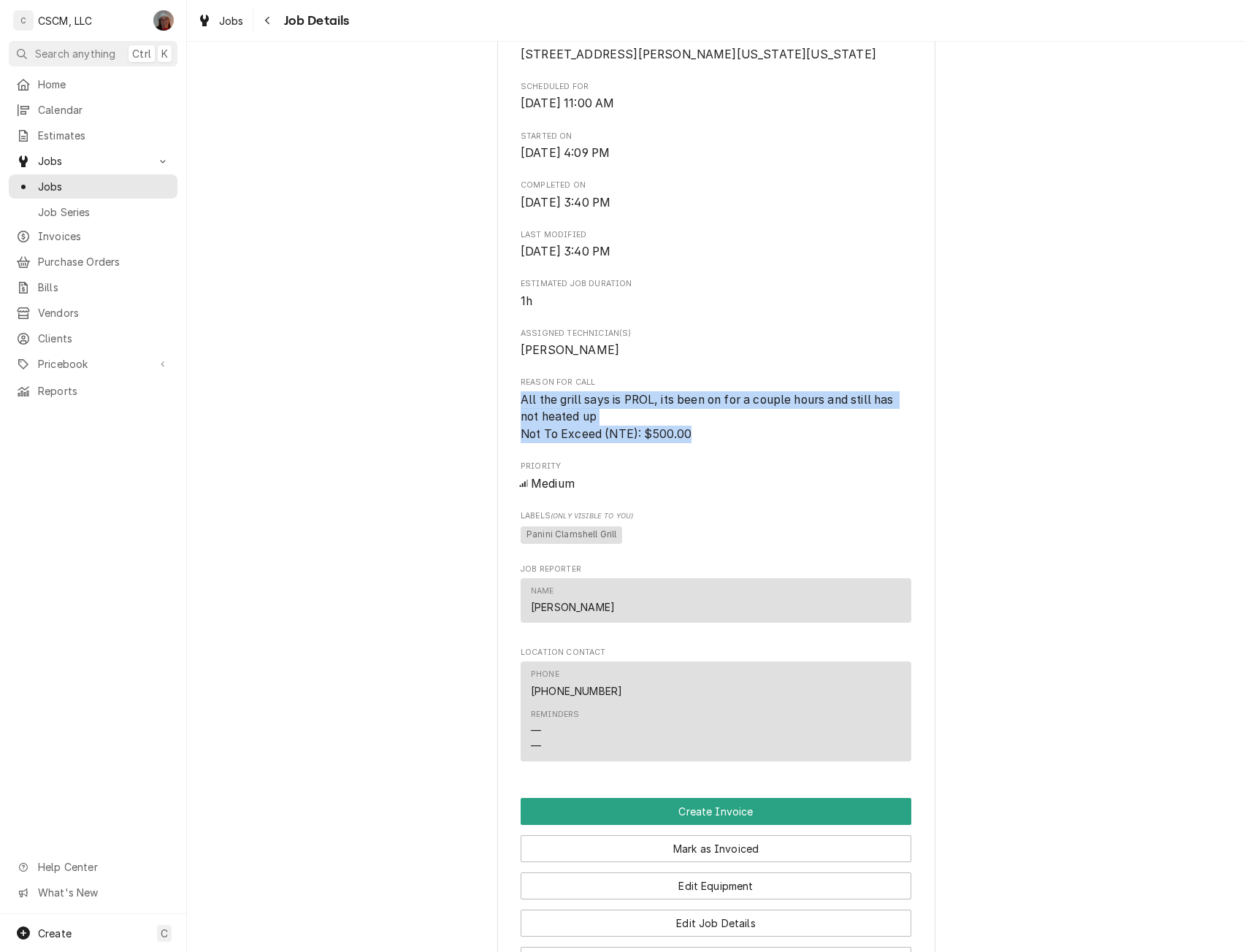
drag, startPoint x: 516, startPoint y: 415, endPoint x: 696, endPoint y: 449, distance: 183.2
click at [696, 443] on span "All the grill says is PROL, its been on for a couple hours and still has not he…" at bounding box center [716, 417] width 390 height 52
copy span "All the grill says is PROL, its been on for a couple hours and still has not he…"
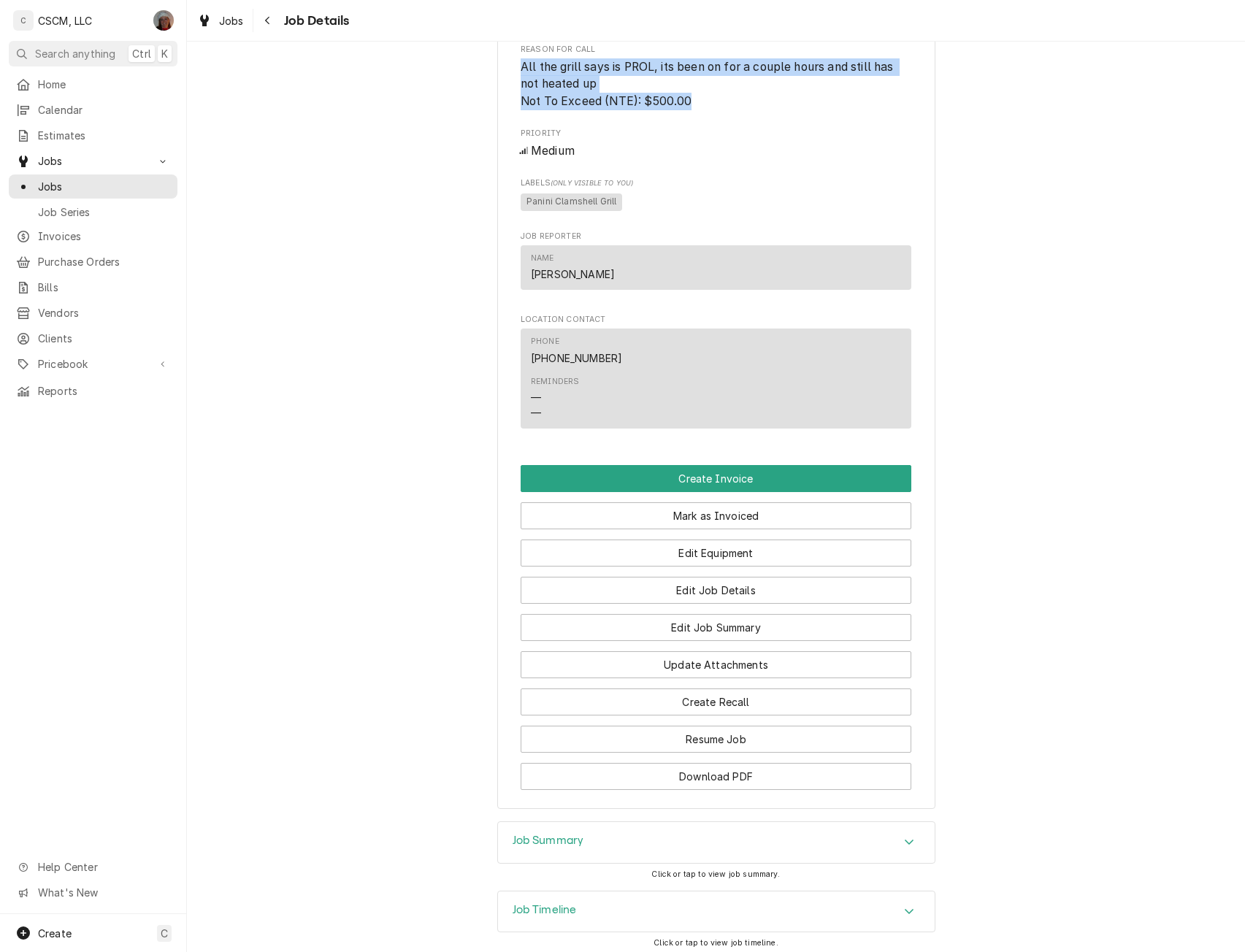
scroll to position [795, 0]
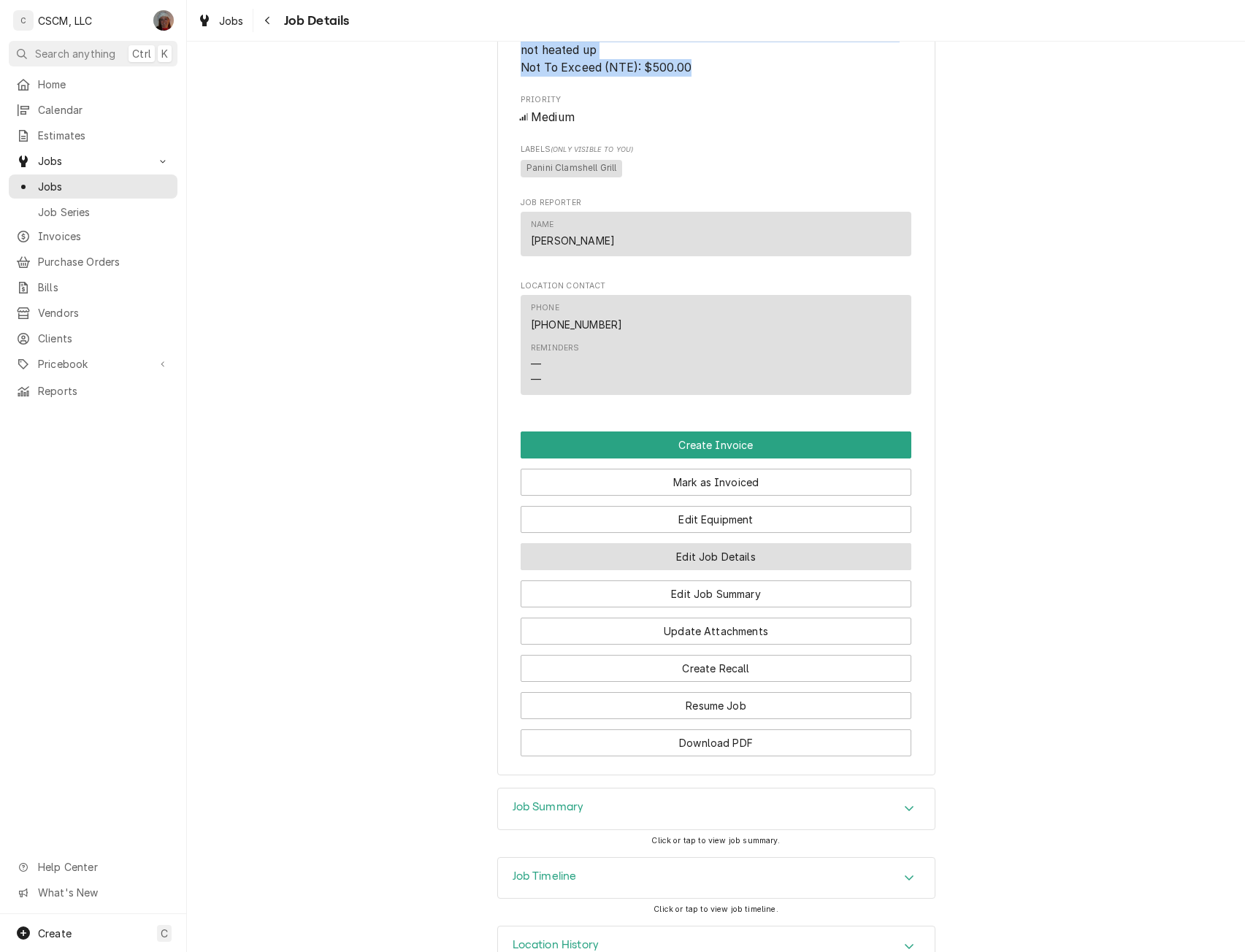
click at [699, 569] on button "Edit Job Details" at bounding box center [716, 556] width 390 height 27
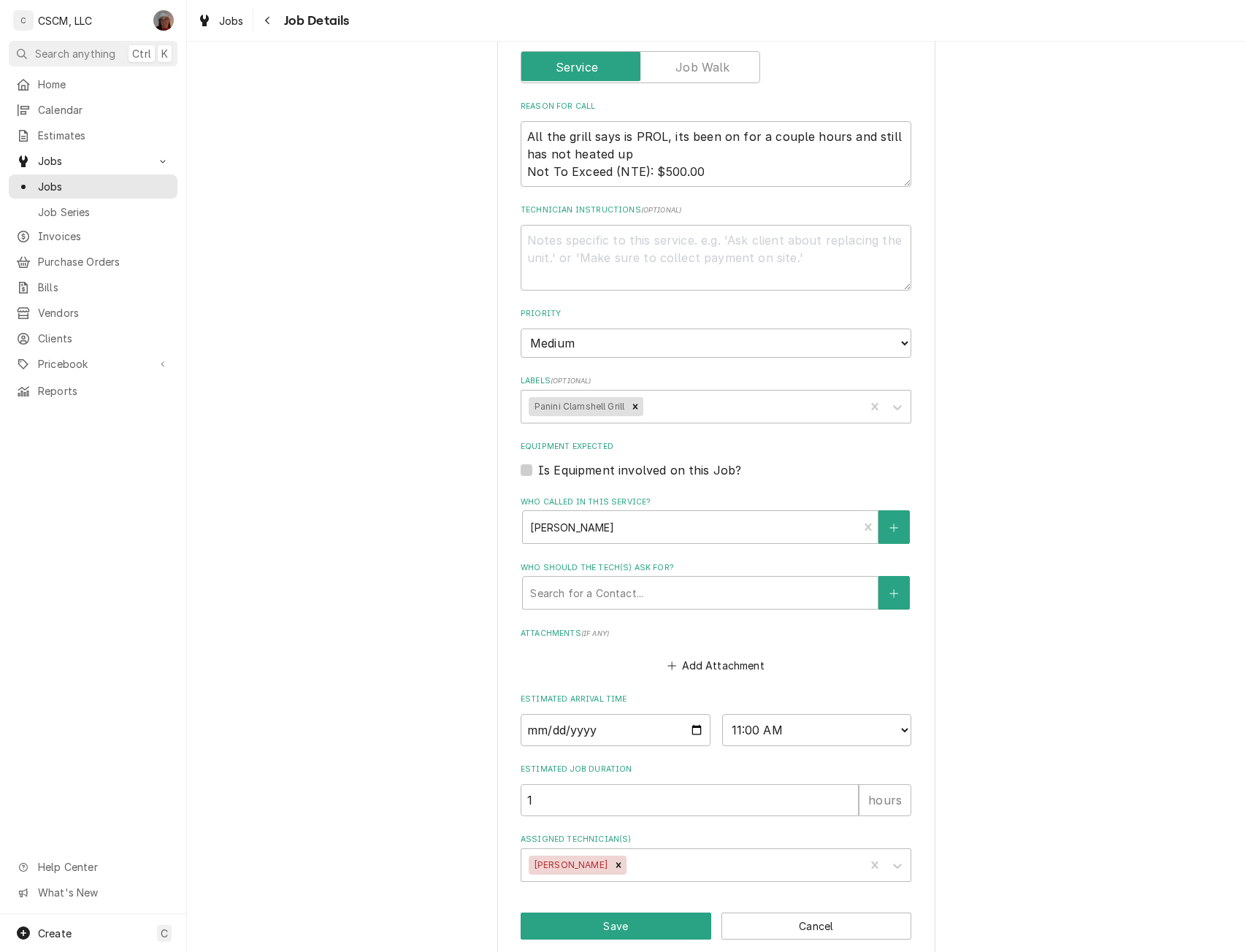
scroll to position [323, 0]
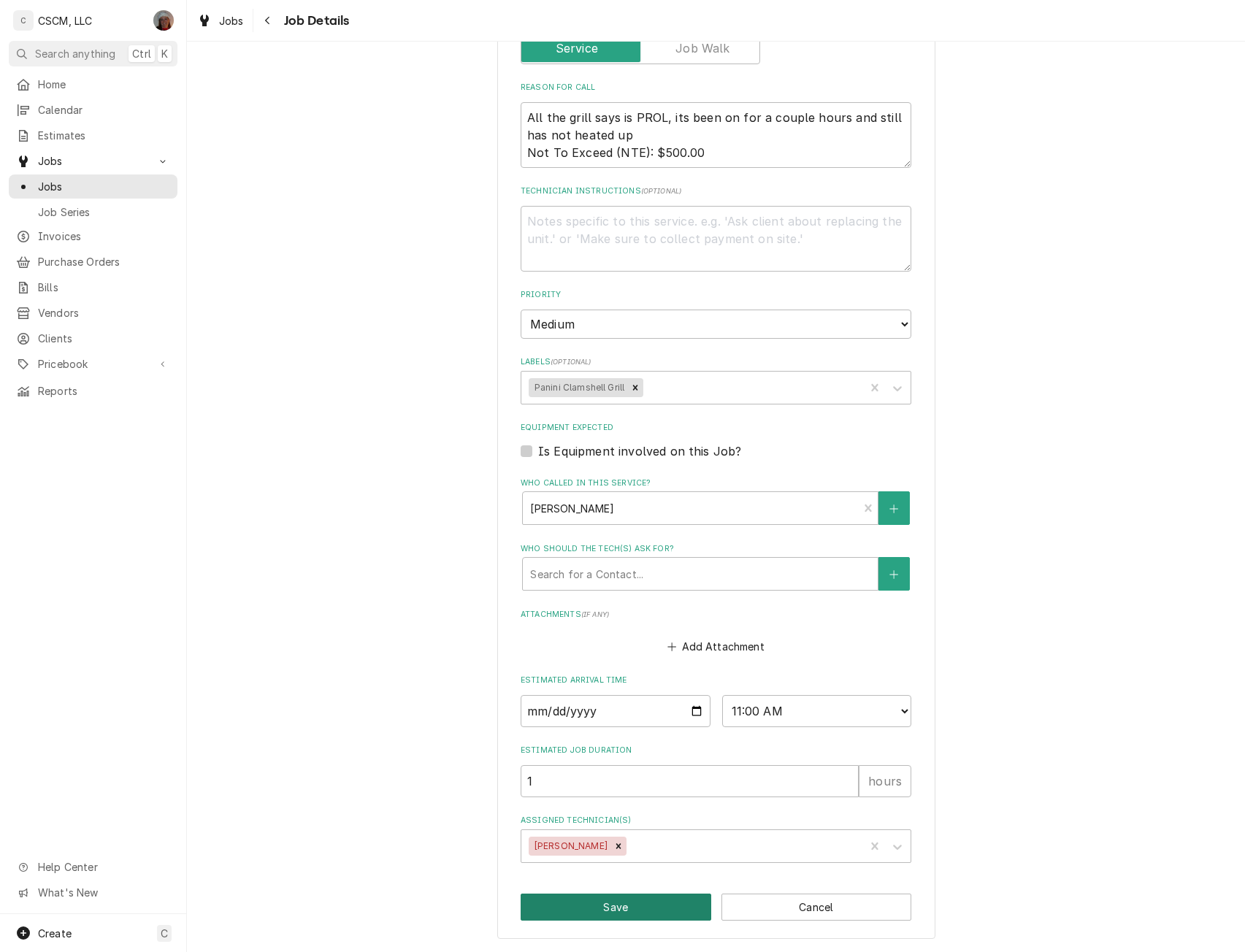
click at [612, 917] on button "Save" at bounding box center [616, 906] width 190 height 27
type textarea "x"
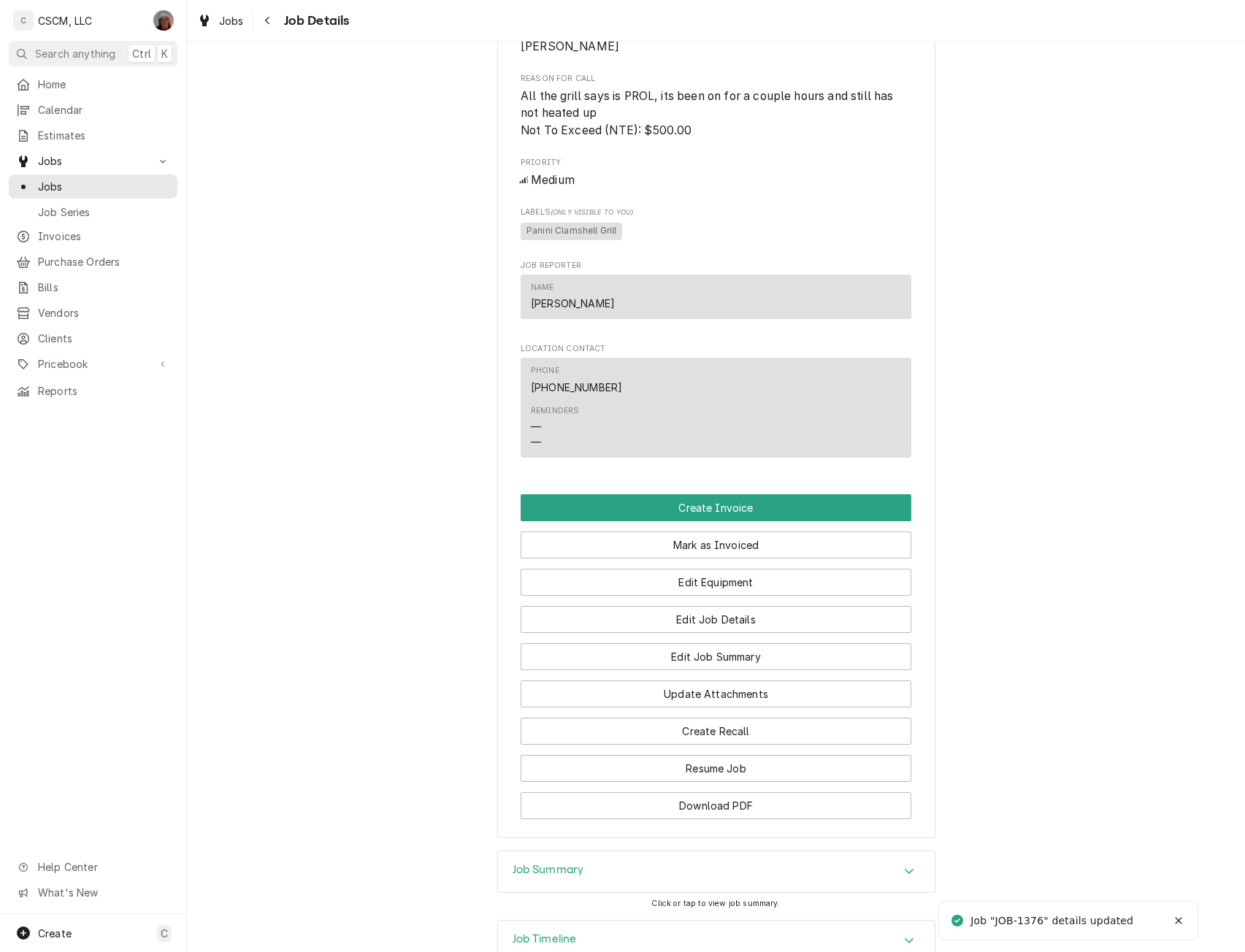
scroll to position [744, 0]
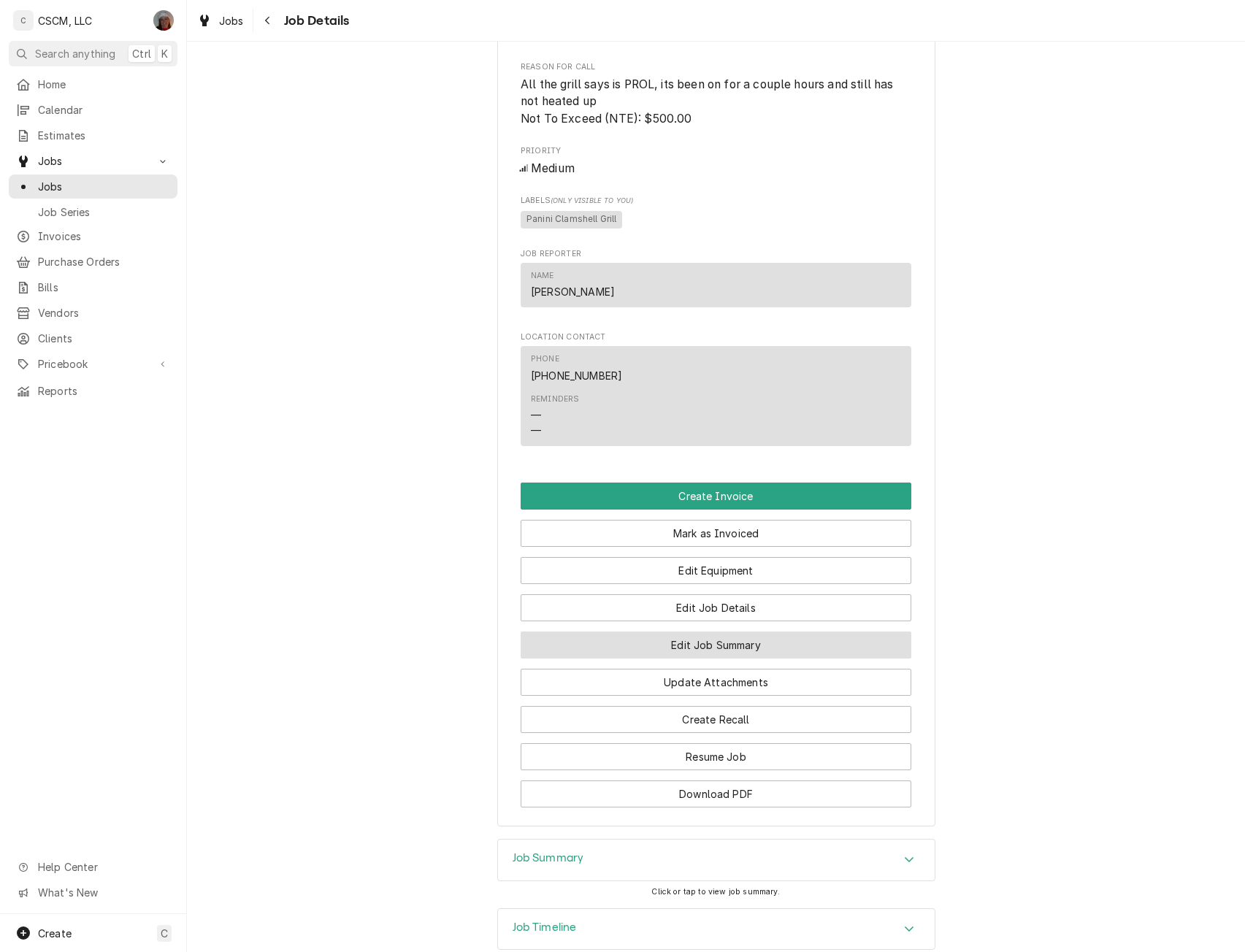
click at [704, 654] on button "Edit Job Summary" at bounding box center [716, 645] width 390 height 27
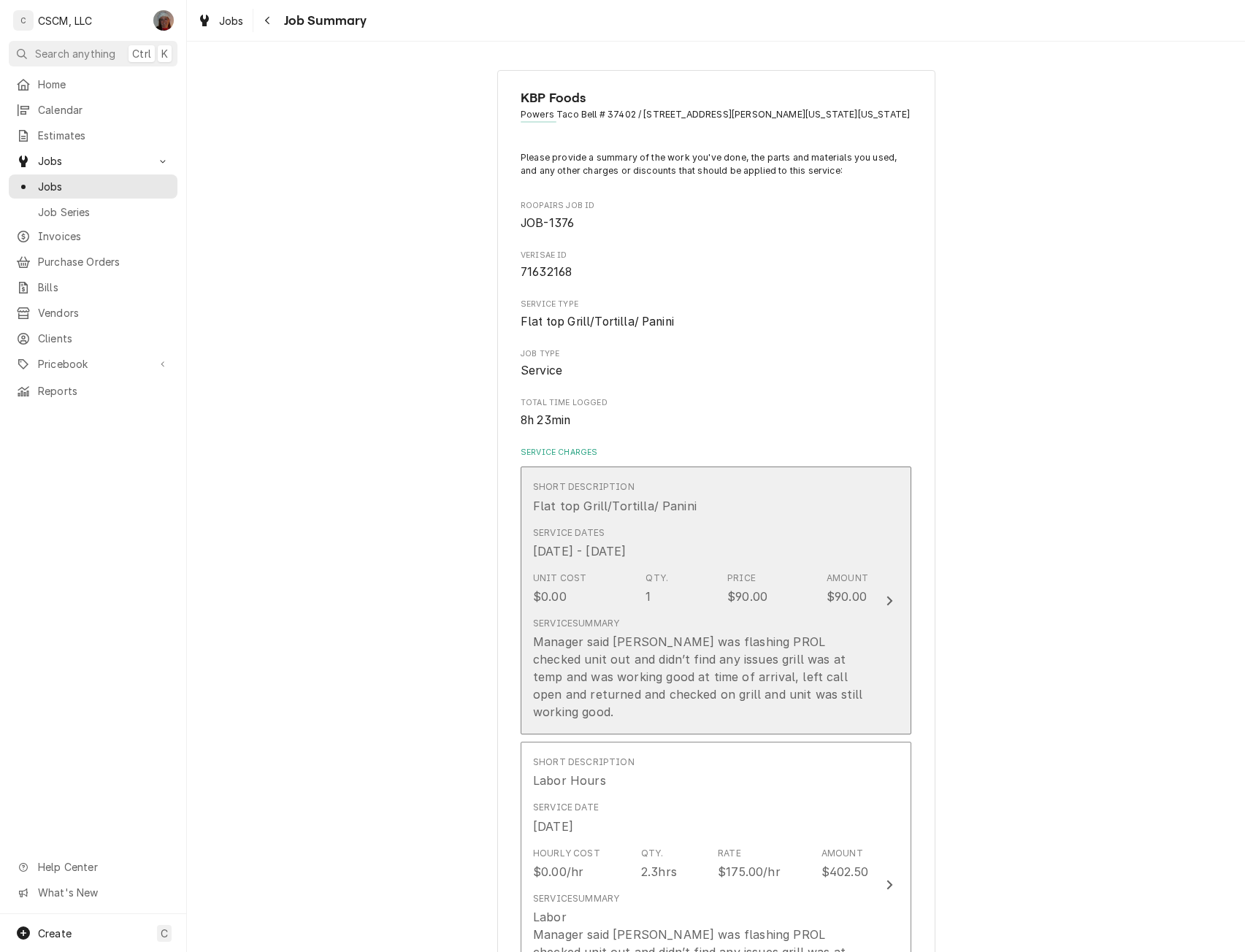
click at [885, 552] on button "Short Description Flat top Grill/Tortilla/ Panini Service Dates Oct 1, 2025 - O…" at bounding box center [716, 600] width 390 height 267
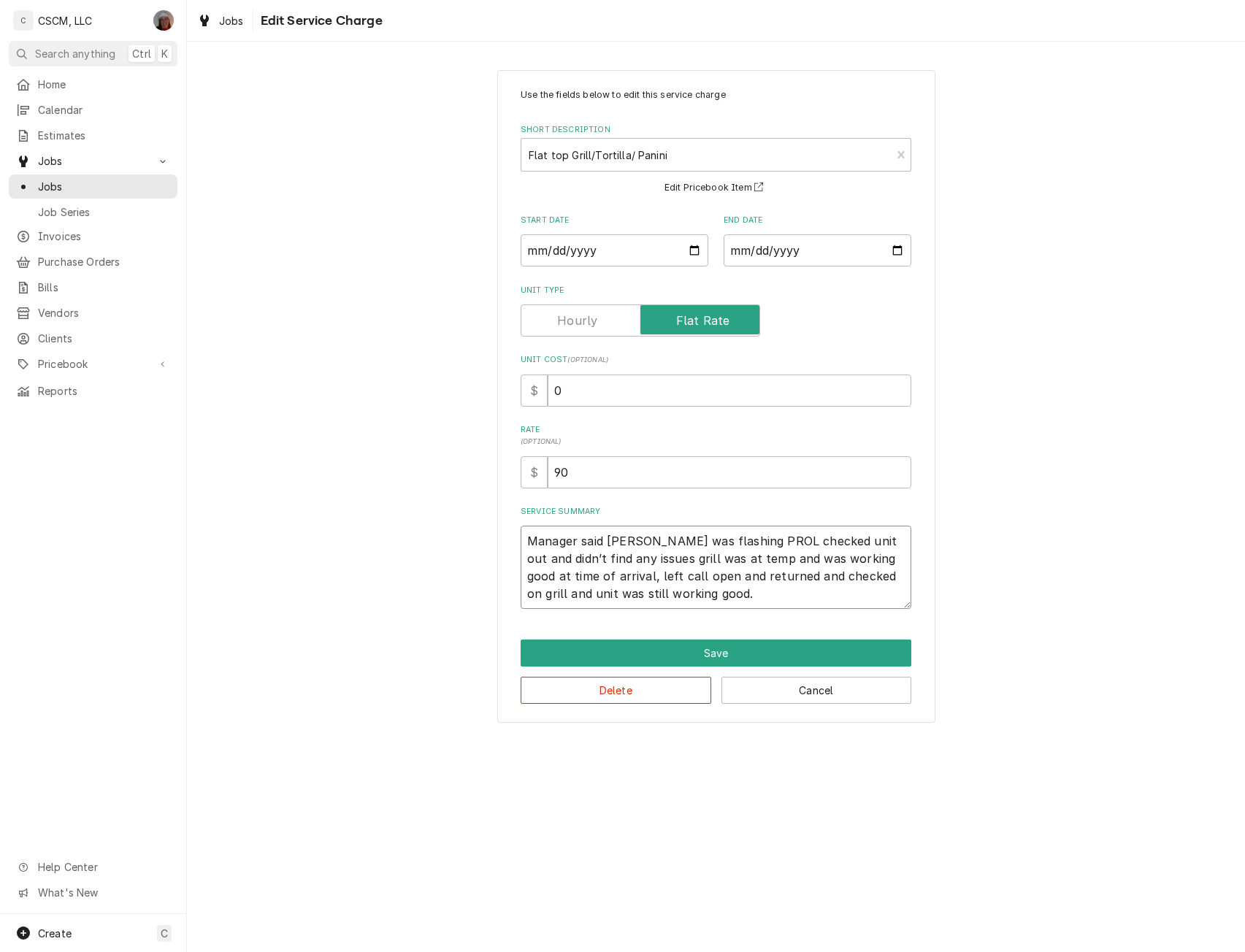
click at [525, 537] on textarea "Manager said grill was flashing PROL checked unit out and didn’t find any issue…" at bounding box center [716, 567] width 390 height 83
type textarea "x"
type textarea "Manager said grill was flashing PROL checked unit out and didn’t find any issue…"
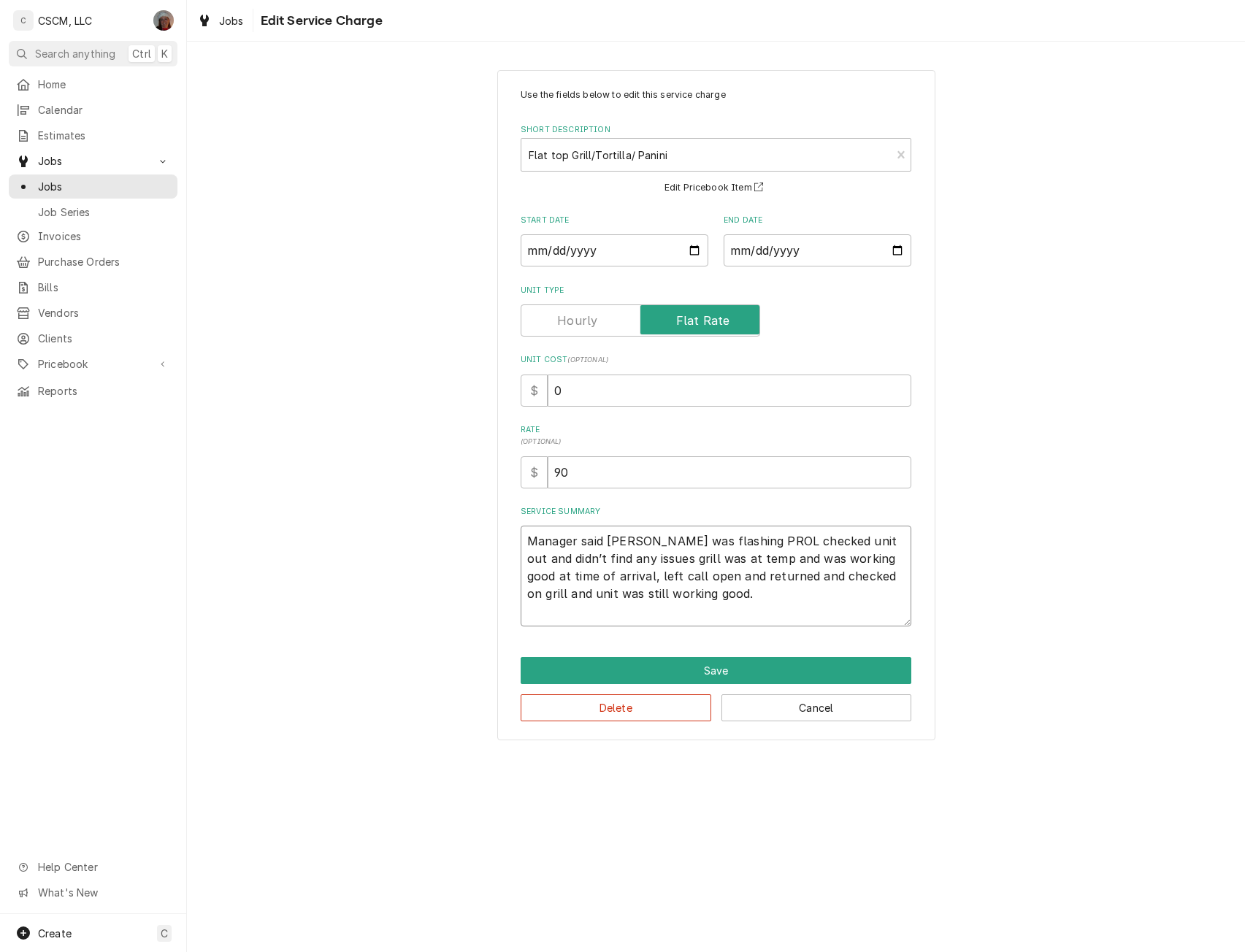
type textarea "x"
type textarea "Manager said grill was flashing PROL checked unit out and didn’t find any issue…"
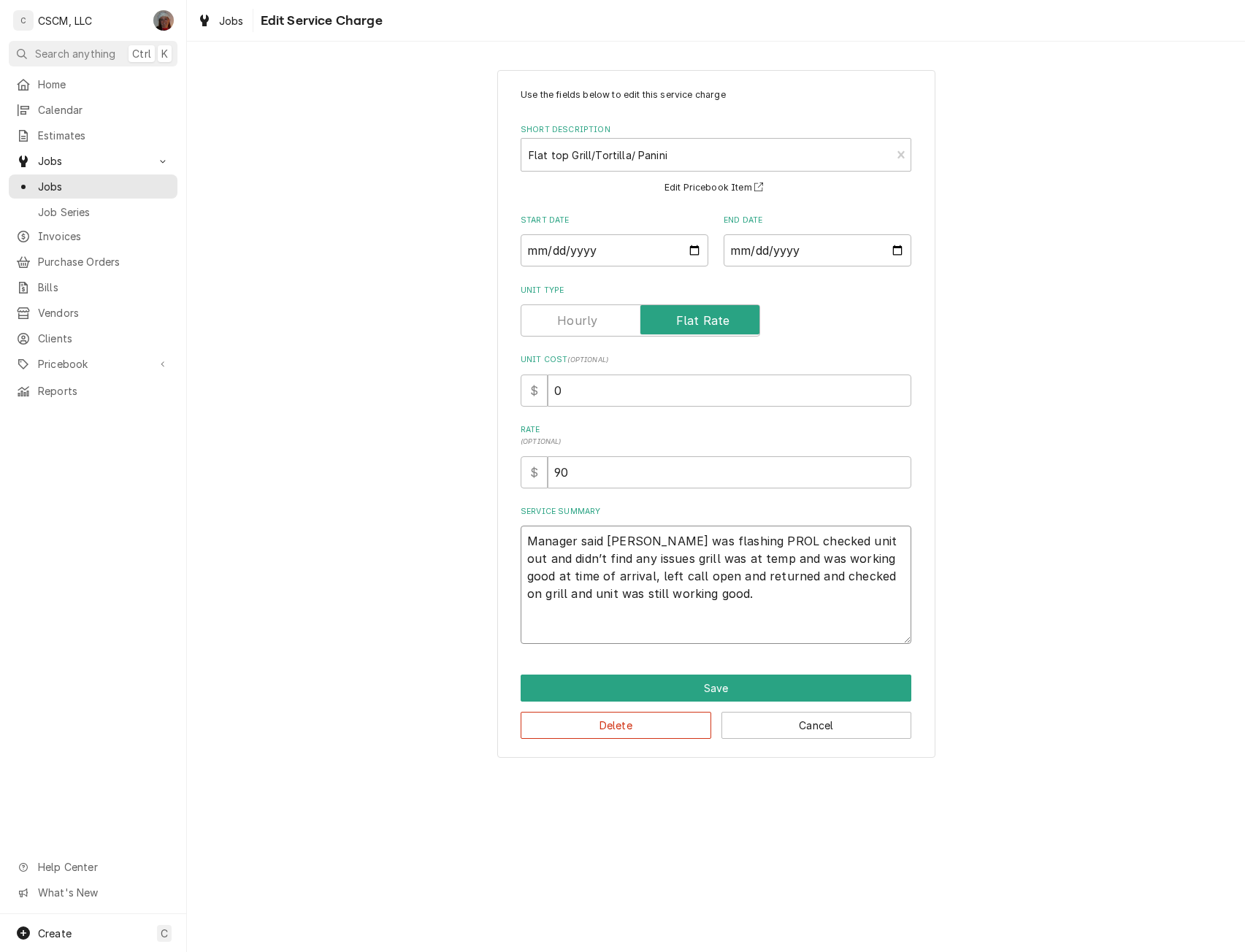
paste textarea "All the grill says is PROL, its been on for a couple hours and still has not he…"
type textarea "x"
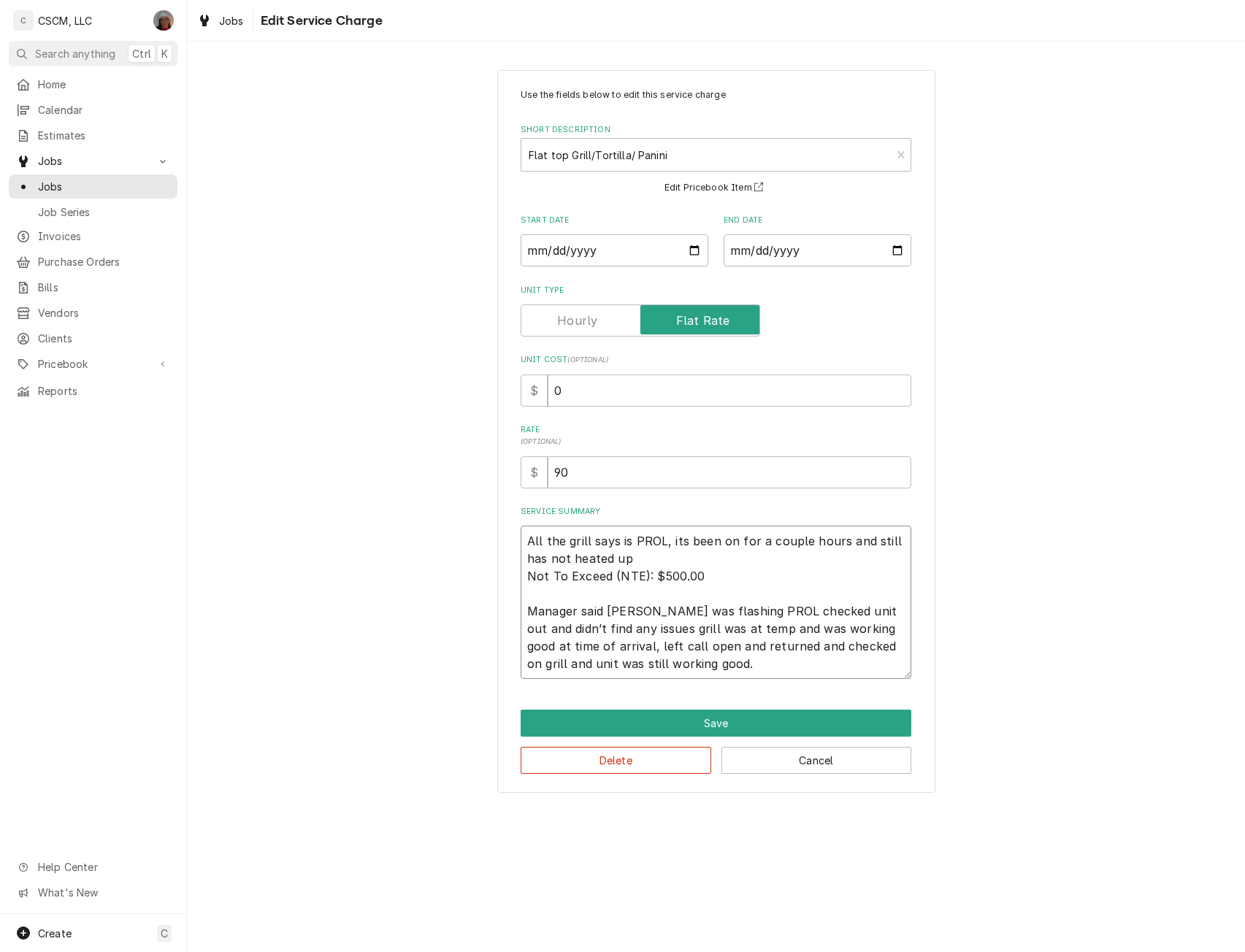
type textarea "All the grill says is PROL, its been on for a couple hours and still has not he…"
click at [549, 393] on input "0" at bounding box center [729, 390] width 363 height 32
type input "90"
type textarea "x"
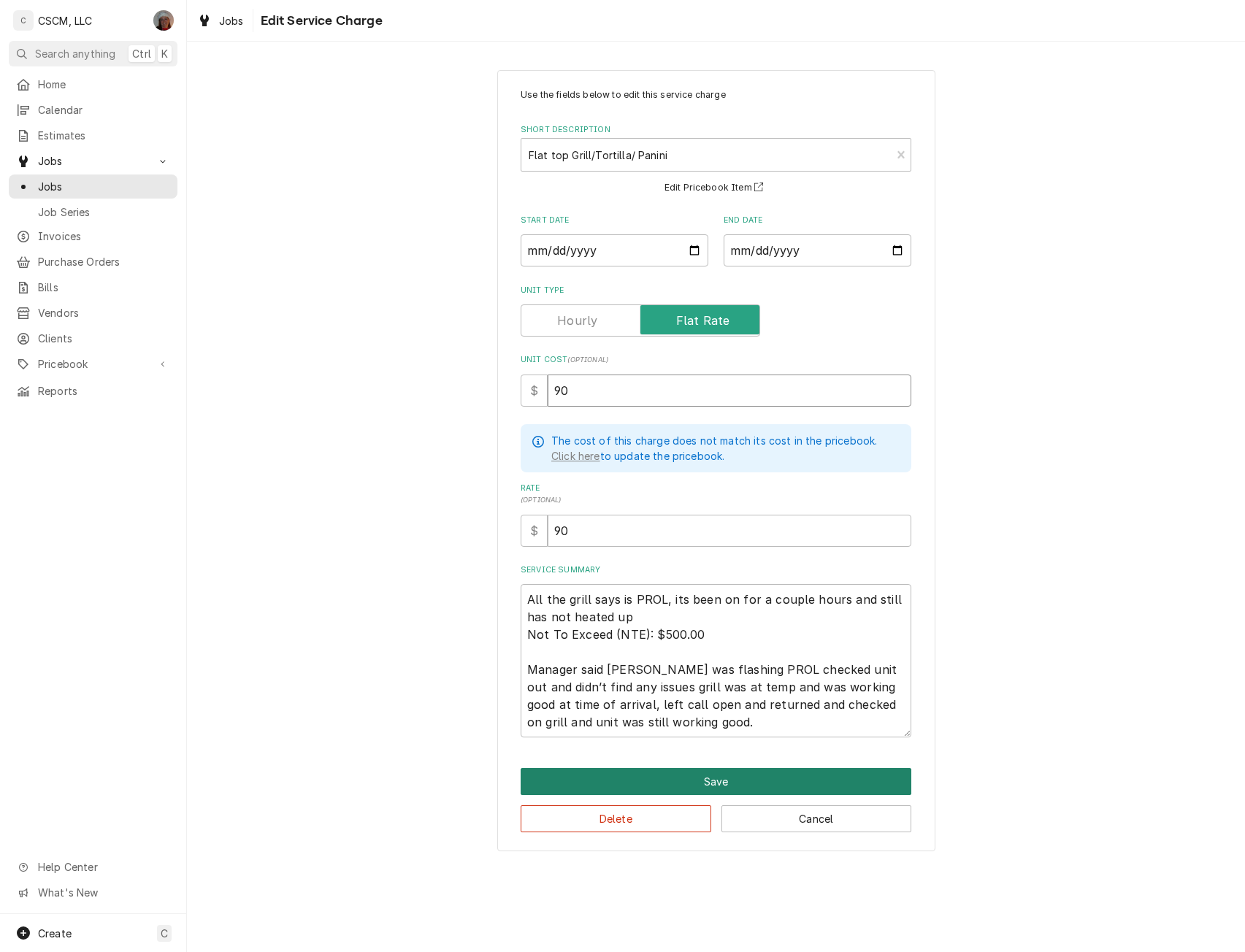
type input "90"
click at [718, 777] on button "Save" at bounding box center [716, 780] width 390 height 27
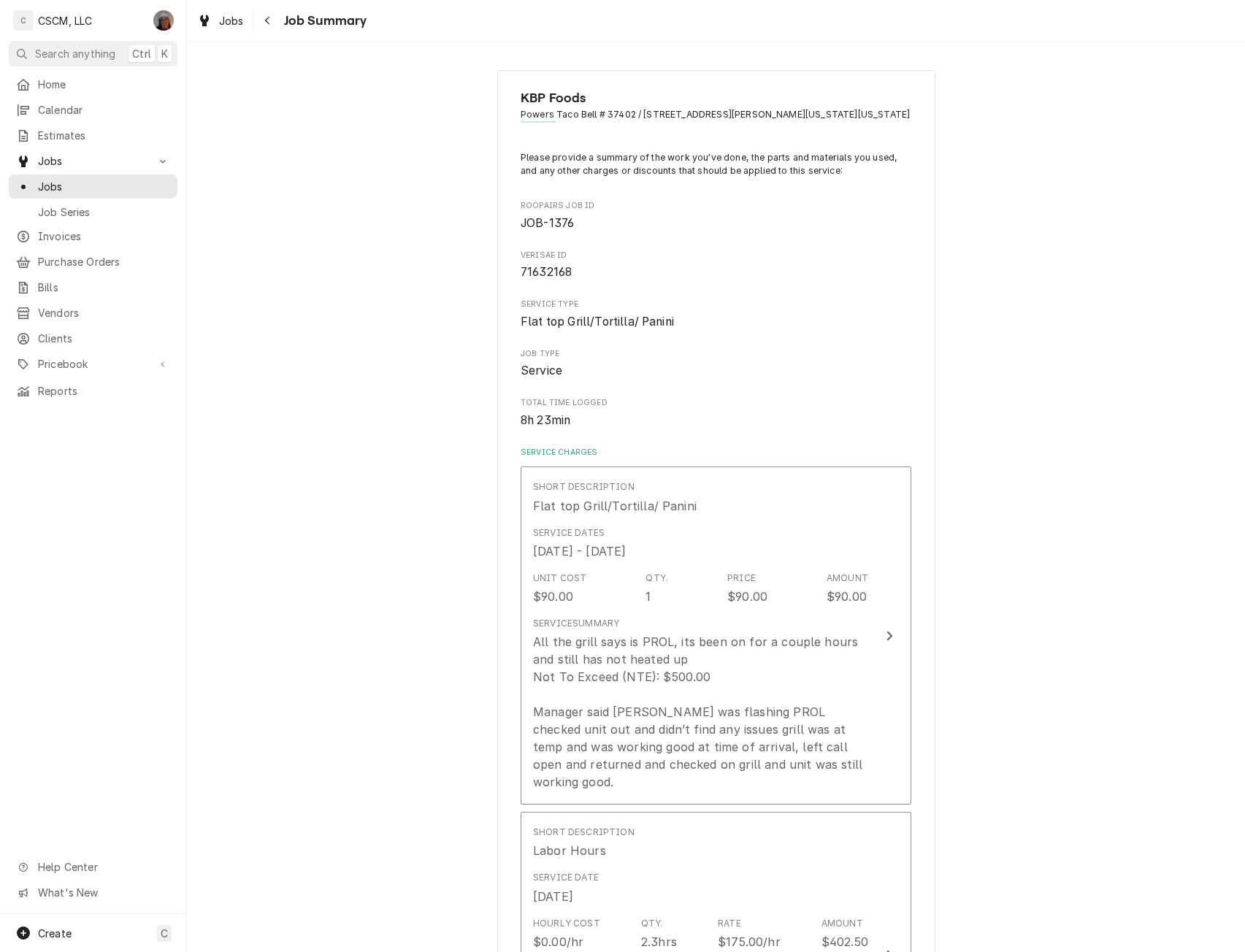
drag, startPoint x: 1232, startPoint y: 476, endPoint x: 1236, endPoint y: 534, distance: 58.1
click at [1236, 534] on div "KBP Foods Powers Taco Bell # 37402 / 1750 N. Powers Blvd, Colorado Springs, Col…" at bounding box center [716, 496] width 1058 height 910
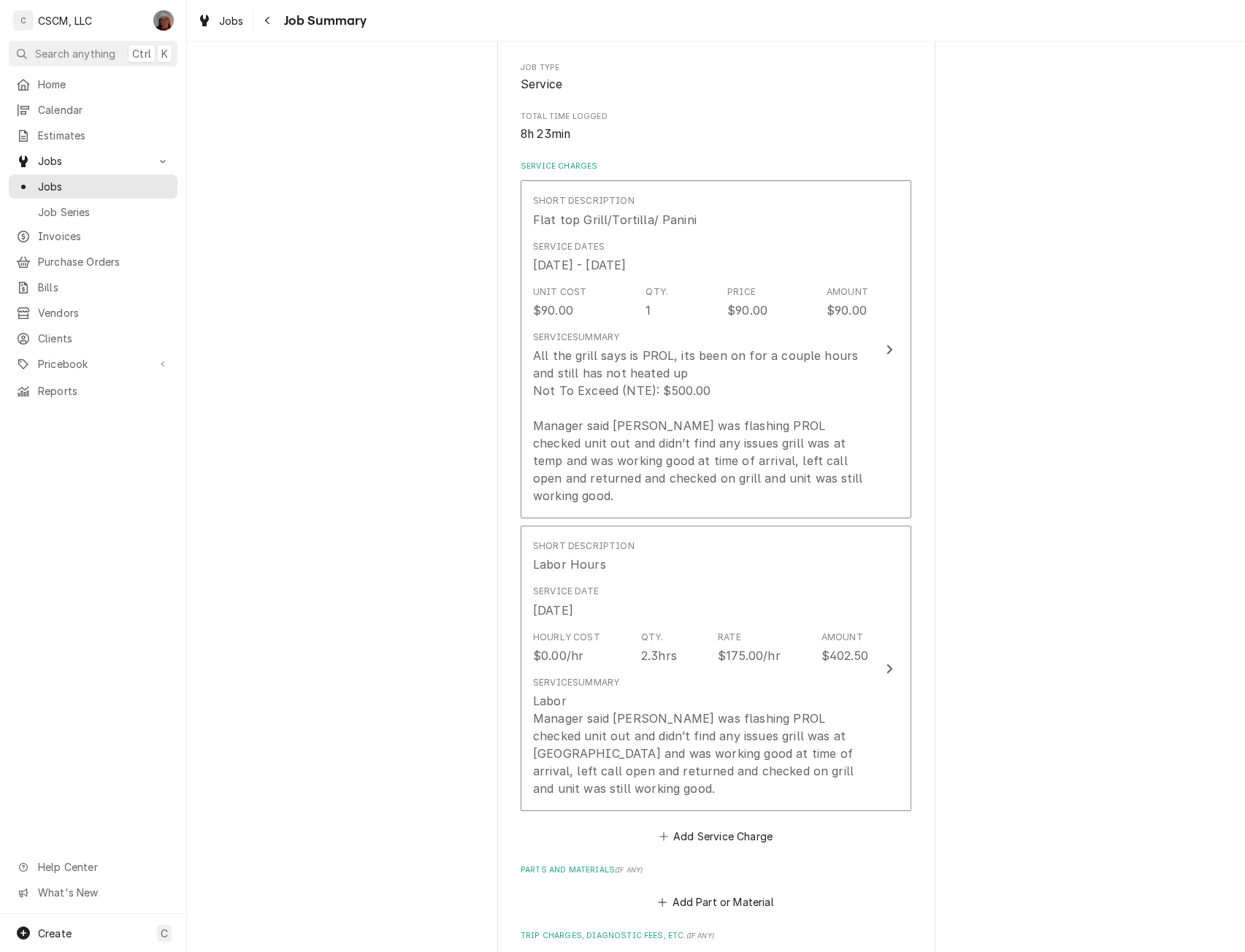
scroll to position [325, 0]
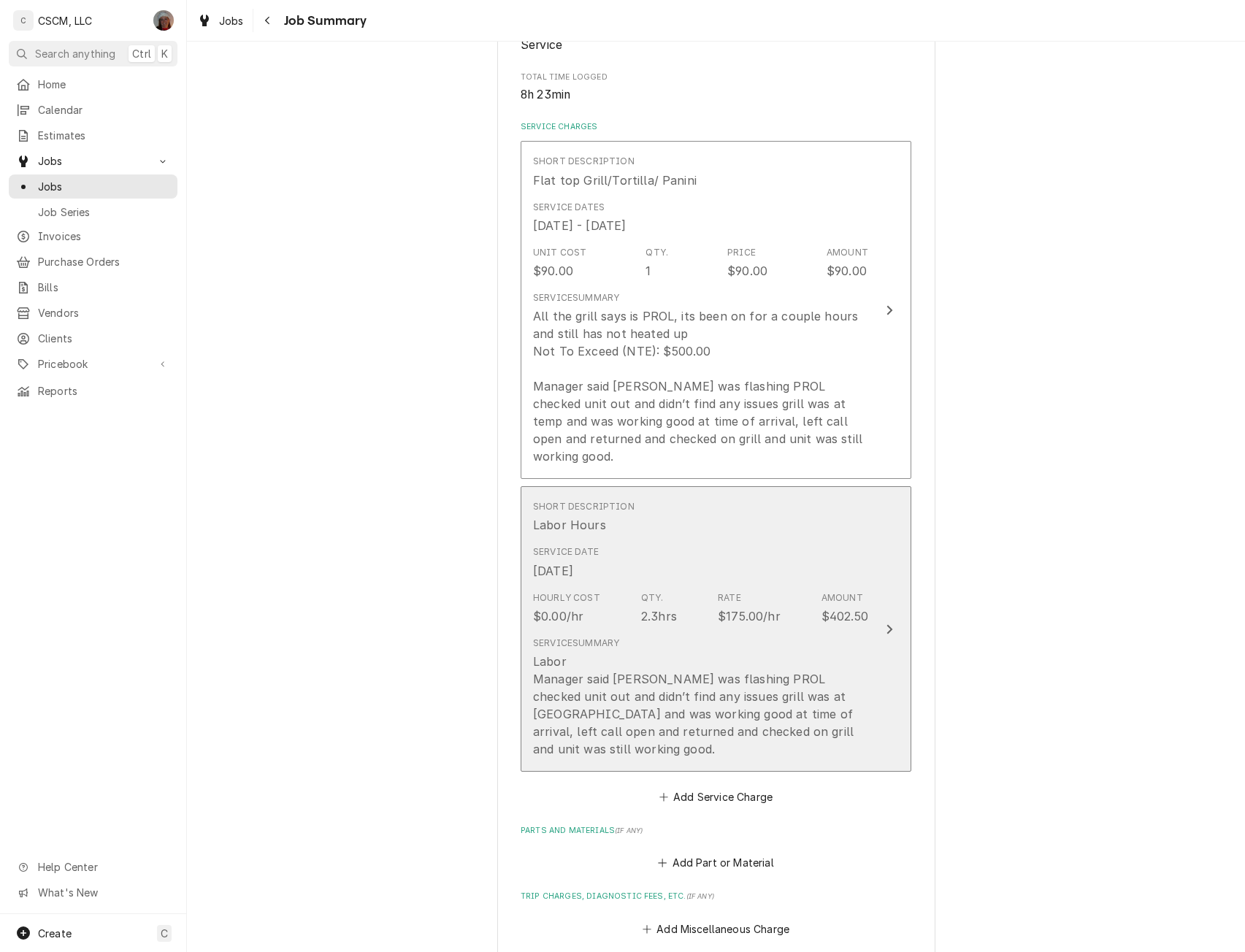
click at [840, 607] on div "$402.50" at bounding box center [844, 616] width 46 height 18
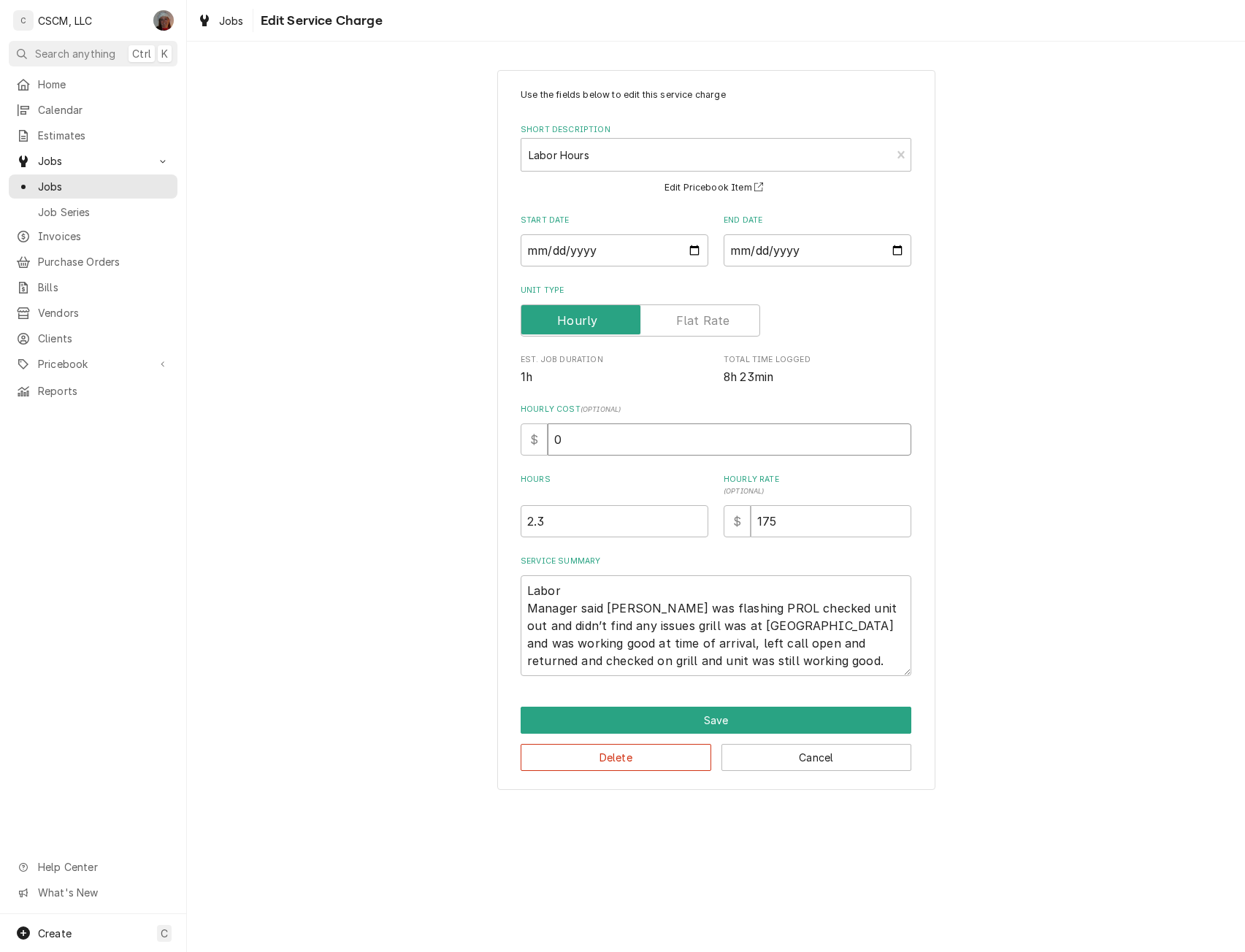
click at [553, 439] on input "0" at bounding box center [729, 439] width 363 height 32
type textarea "x"
type input "5"
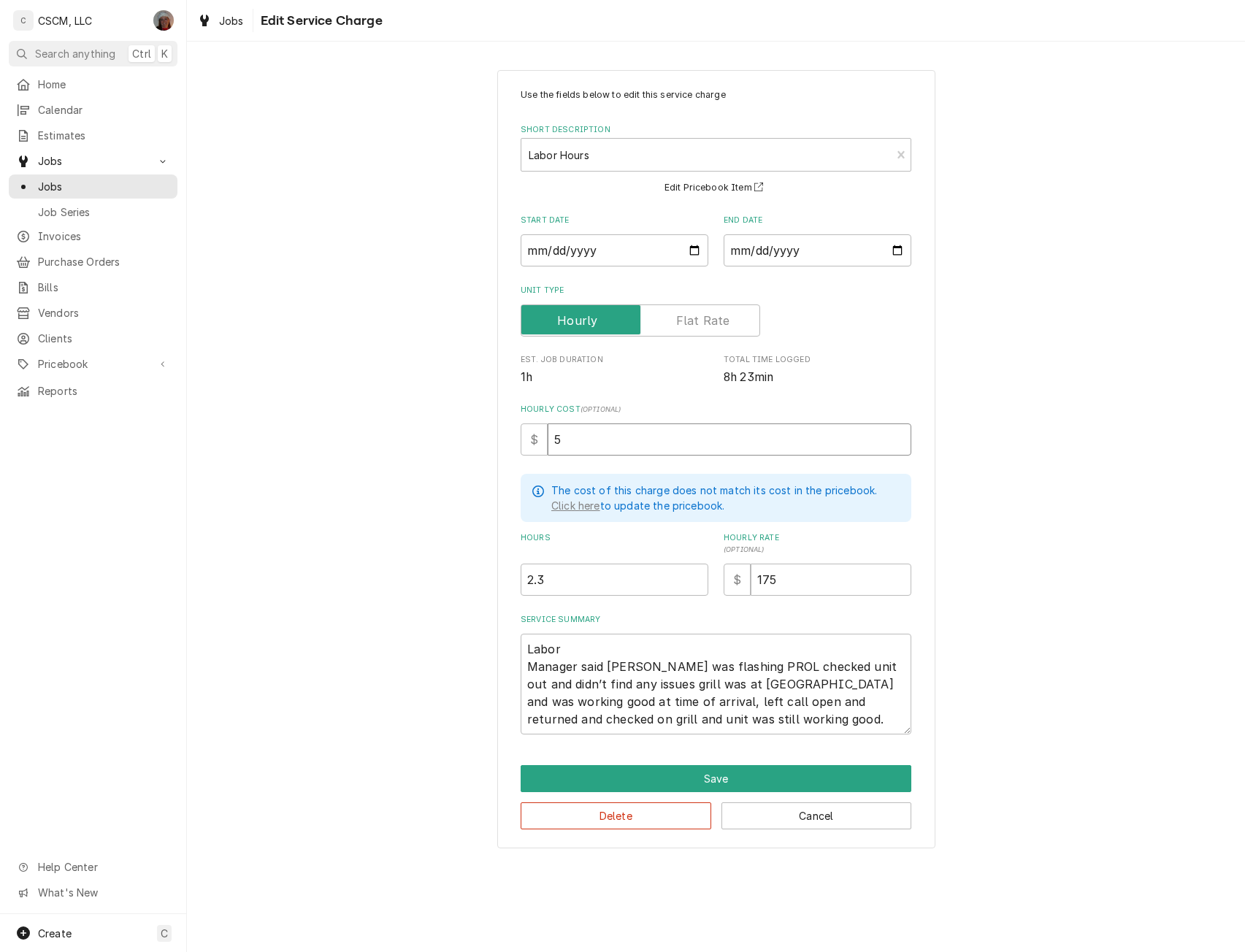
type textarea "x"
type input "52"
type input "1"
type textarea "x"
type input "1.5"
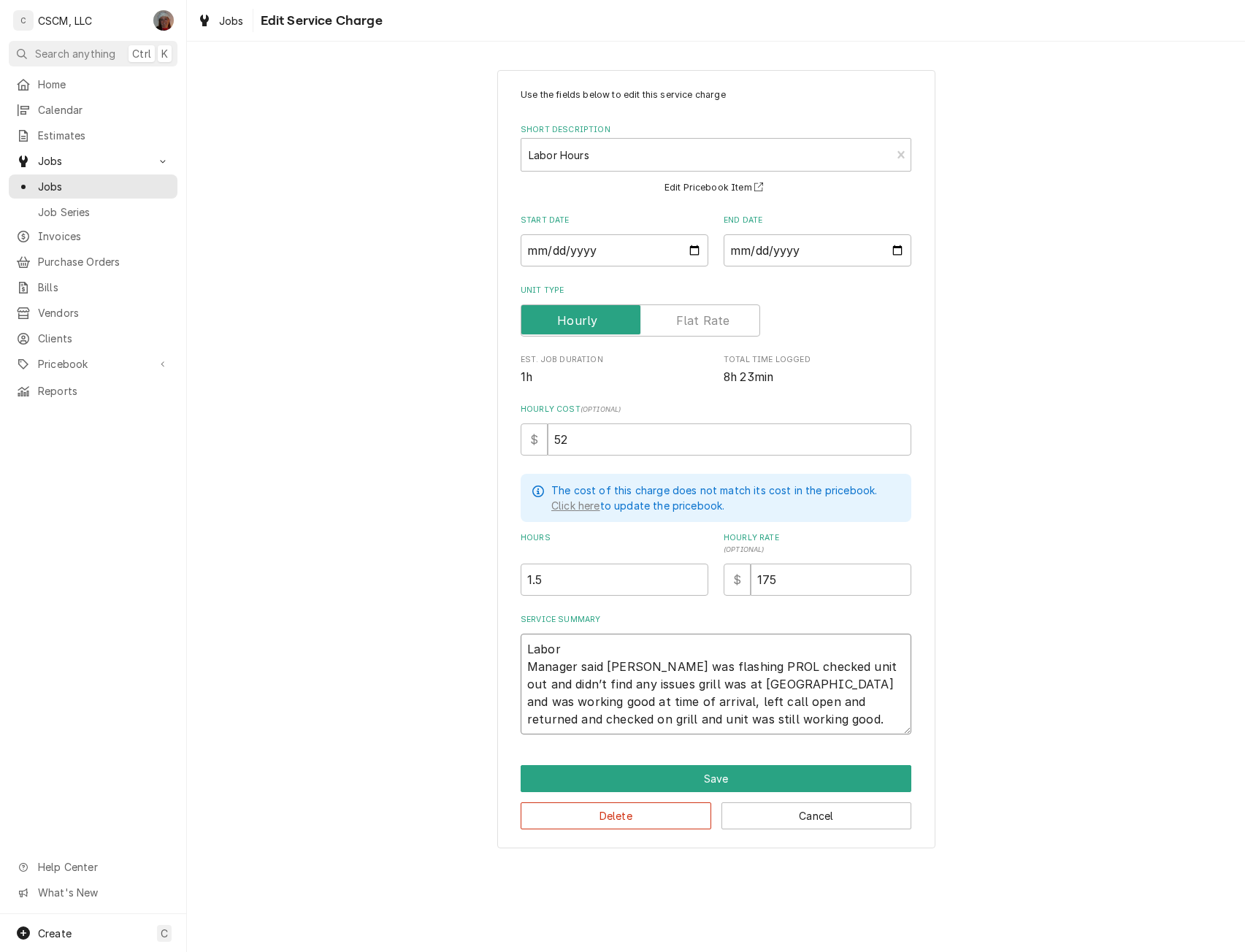
drag, startPoint x: 527, startPoint y: 663, endPoint x: 722, endPoint y: 736, distance: 208.2
click at [722, 736] on div "Use the fields below to edit this service charge Short Description Labor Hours …" at bounding box center [716, 459] width 438 height 778
type textarea "x"
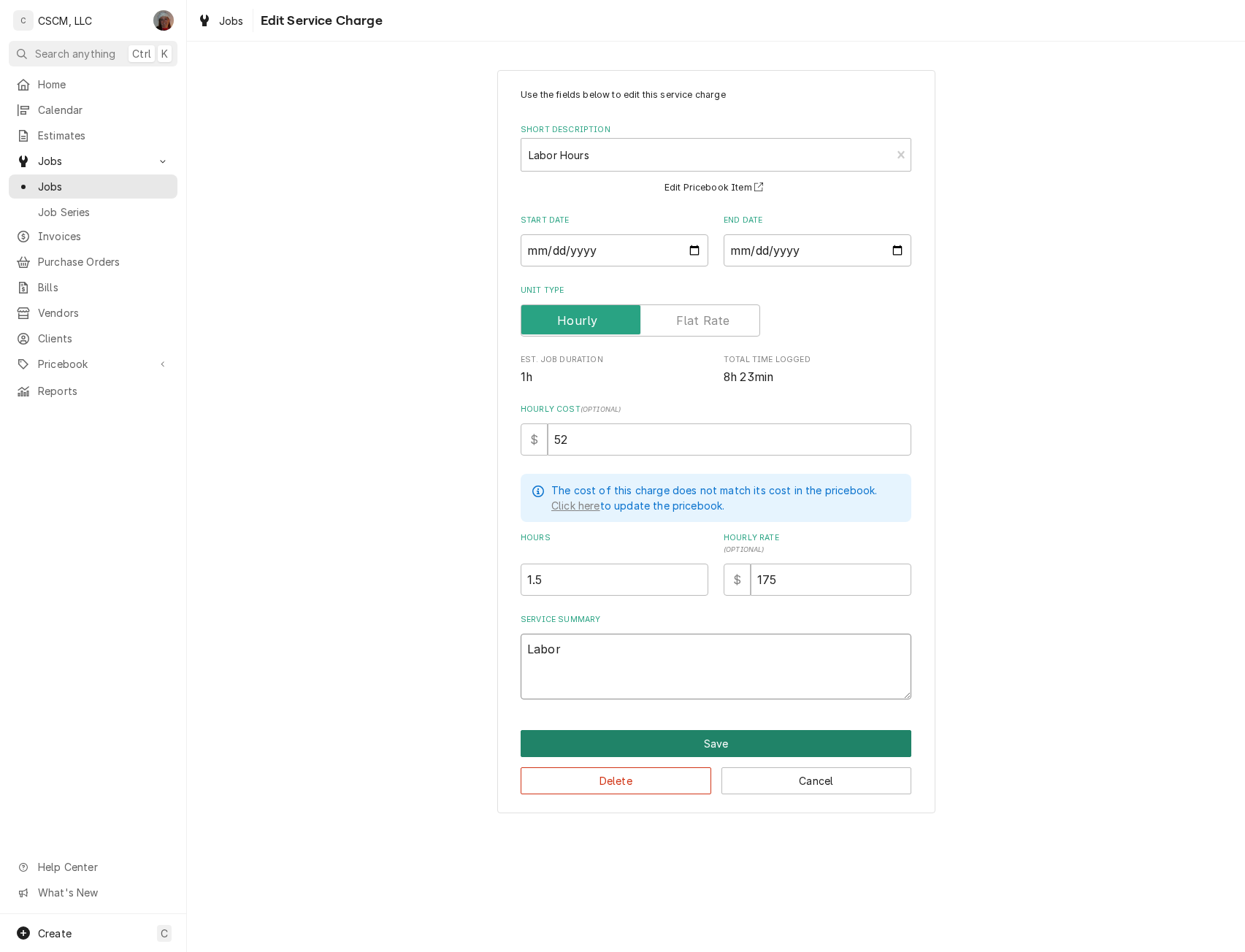
type textarea "Labor"
click at [708, 740] on button "Save" at bounding box center [716, 743] width 390 height 27
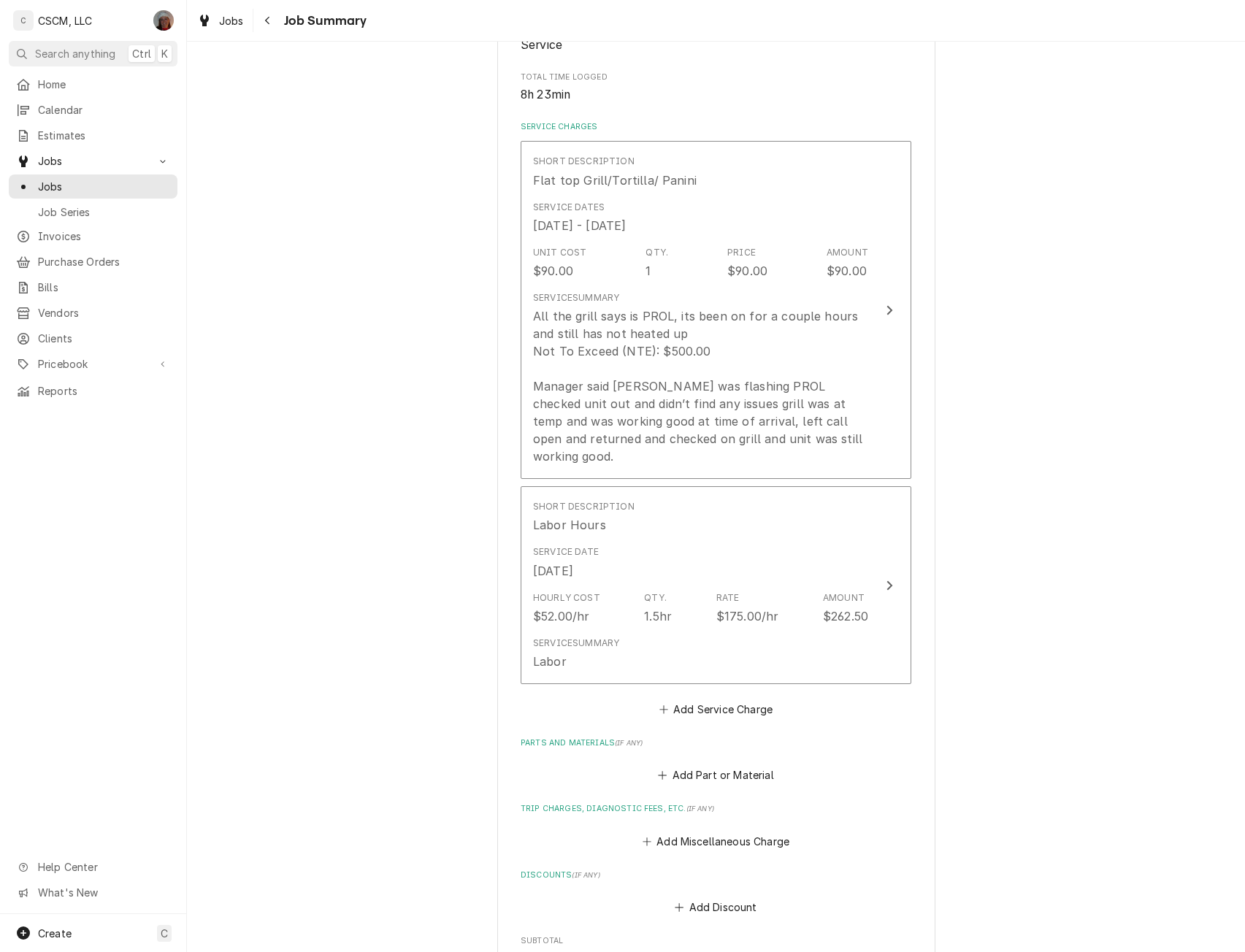
scroll to position [667, 0]
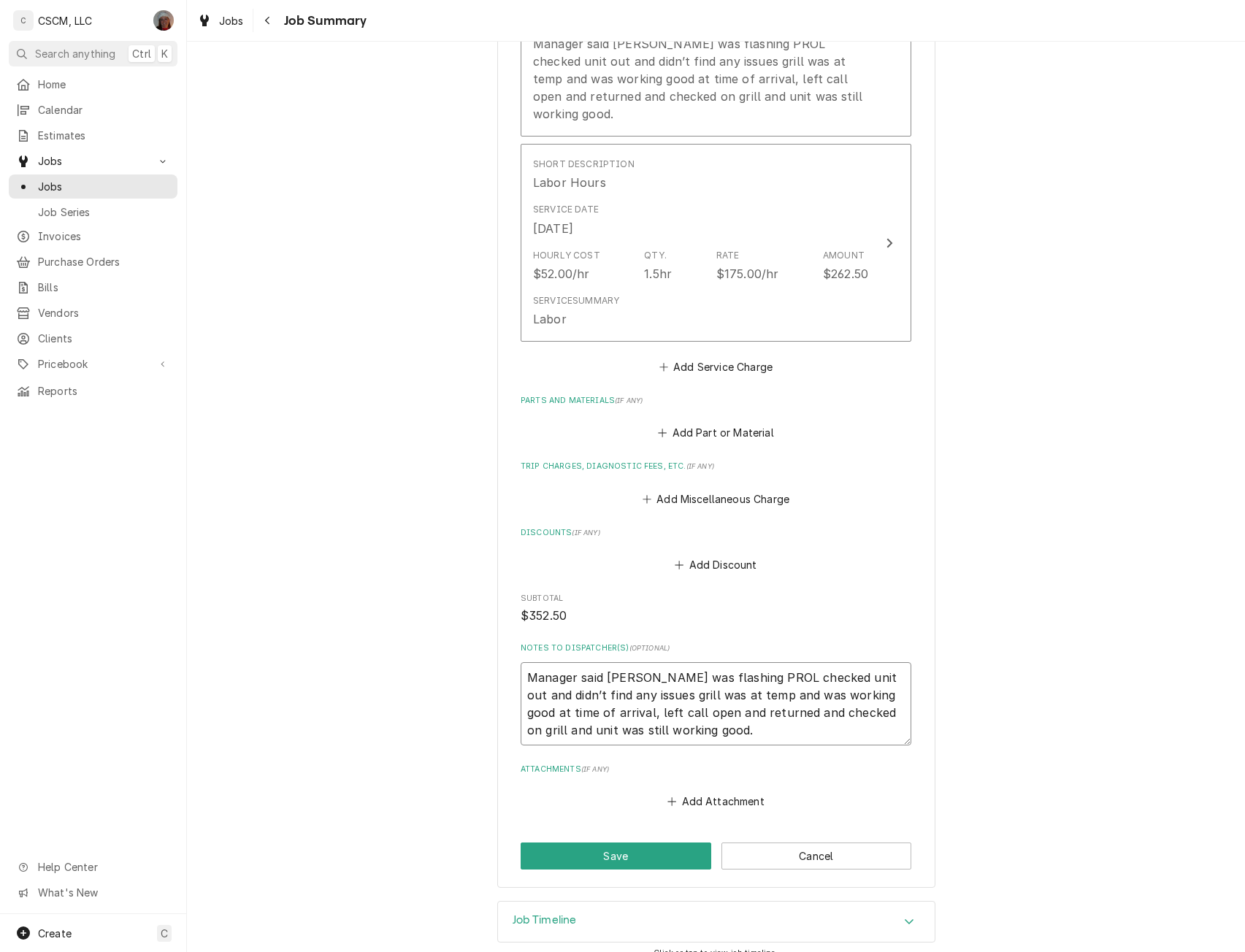
drag, startPoint x: 517, startPoint y: 653, endPoint x: 716, endPoint y: 735, distance: 215.2
click at [716, 735] on div "Please provide a summary of the work you've done, the parts and materials you u…" at bounding box center [716, 147] width 390 height 1328
type textarea "x"
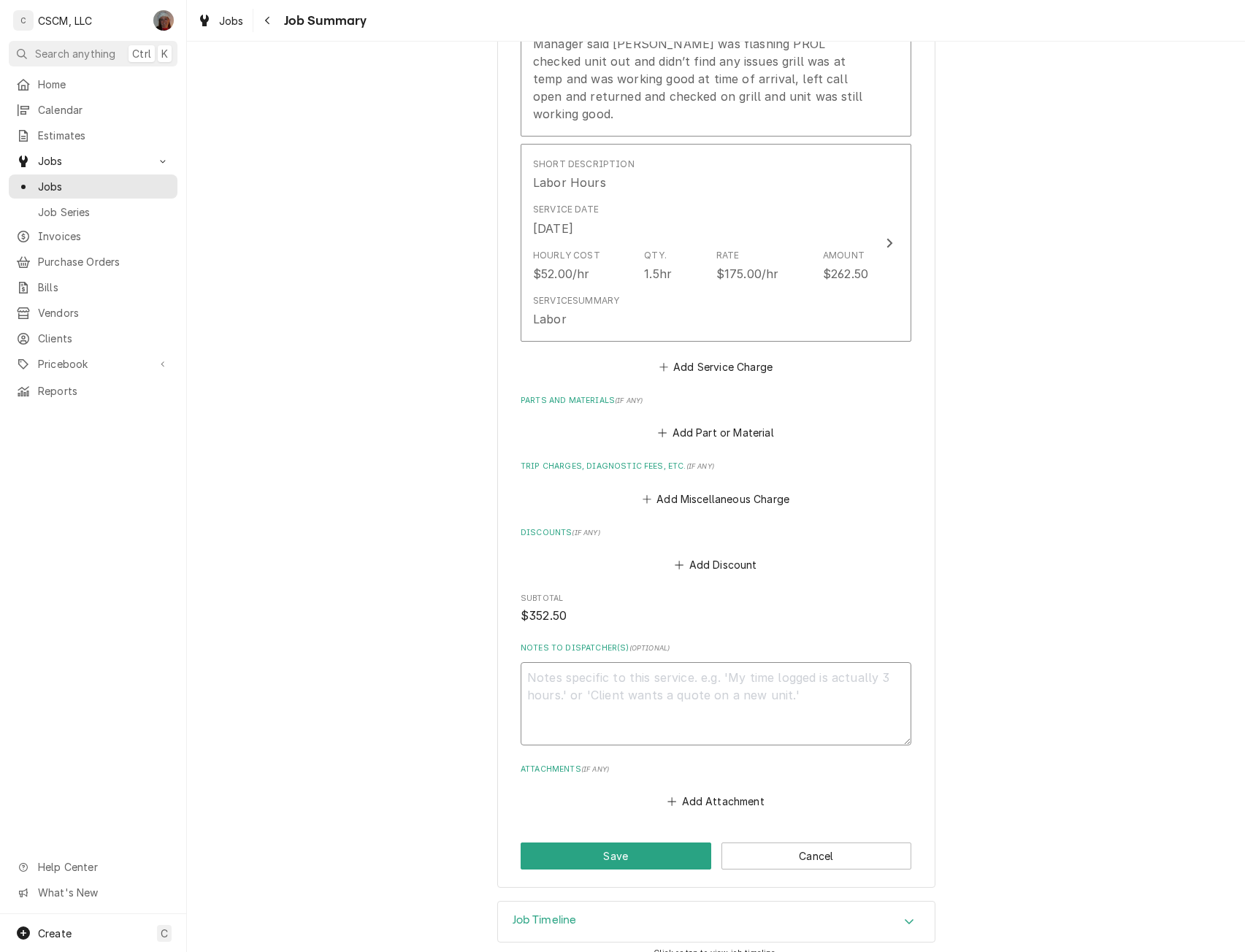
scroll to position [650, 0]
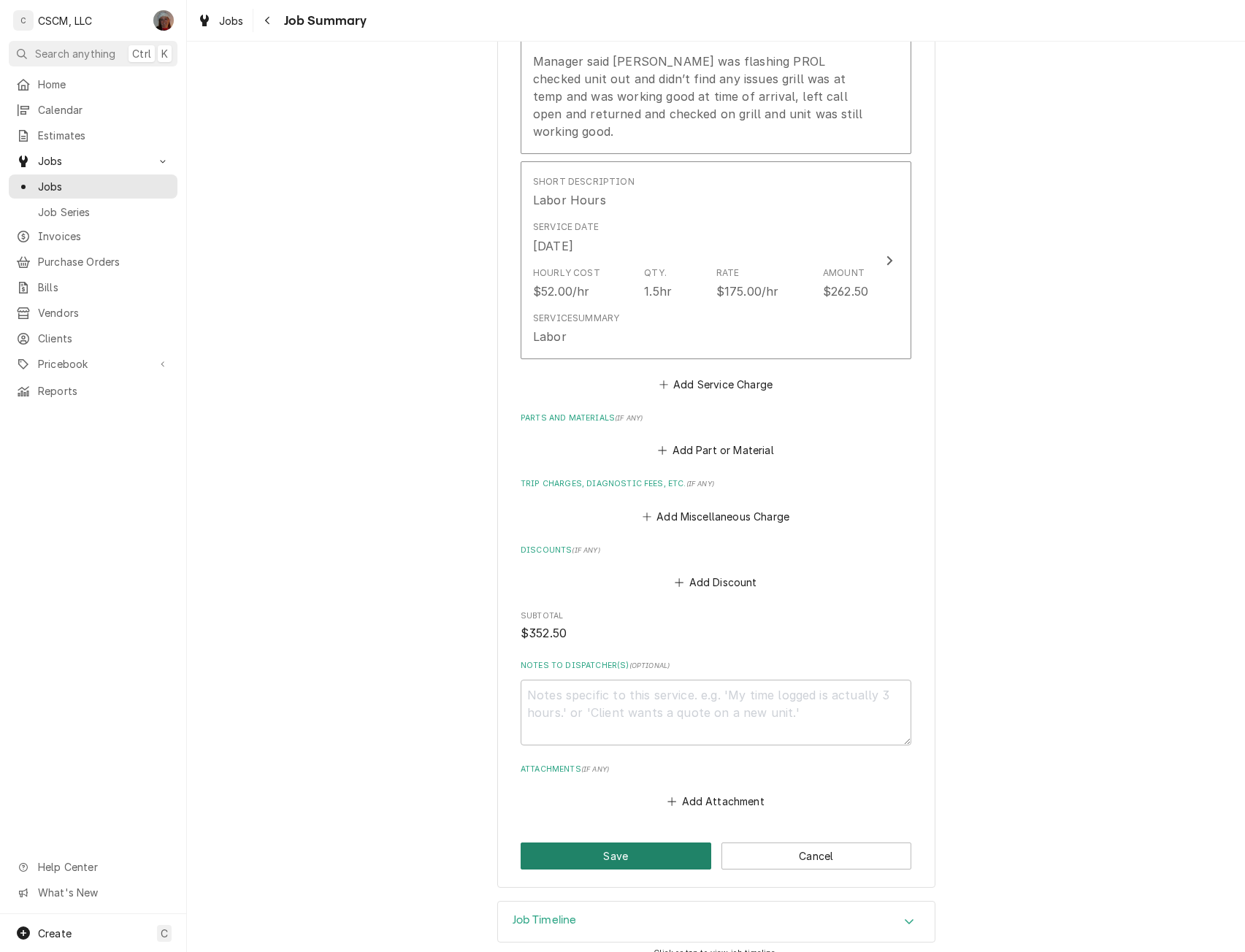
click at [616, 842] on button "Save" at bounding box center [616, 855] width 190 height 27
type textarea "x"
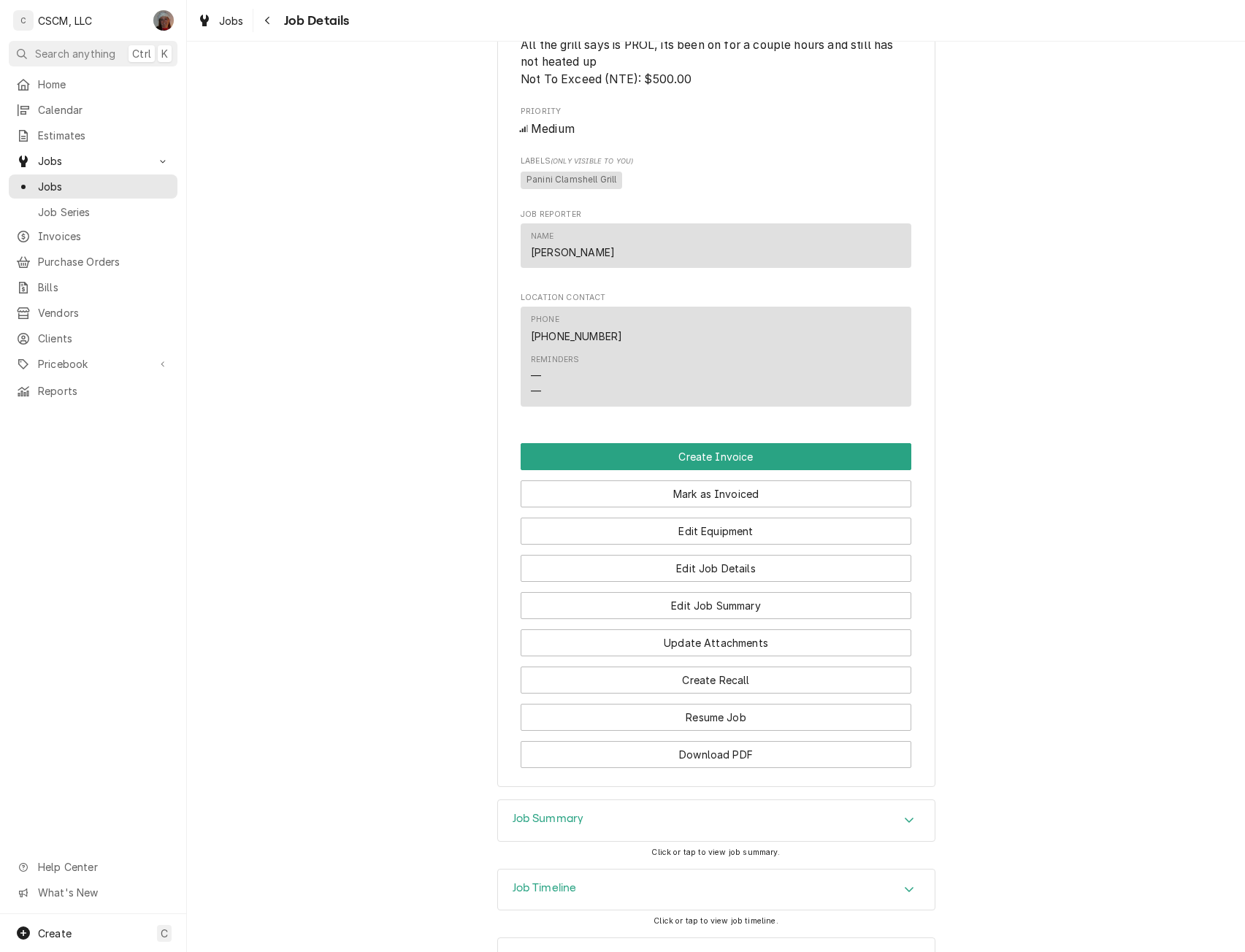
scroll to position [790, 0]
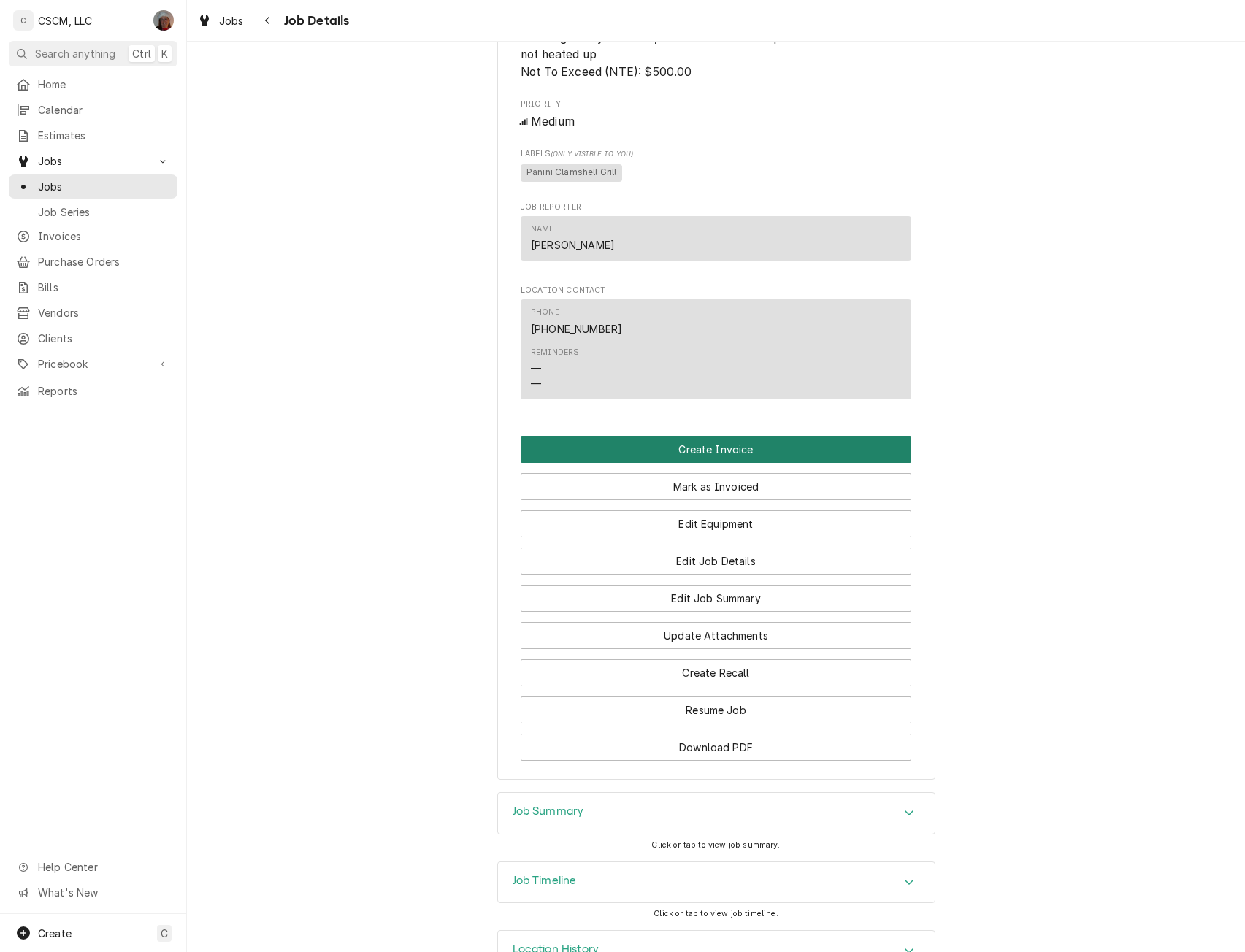
click at [699, 463] on button "Create Invoice" at bounding box center [716, 449] width 390 height 27
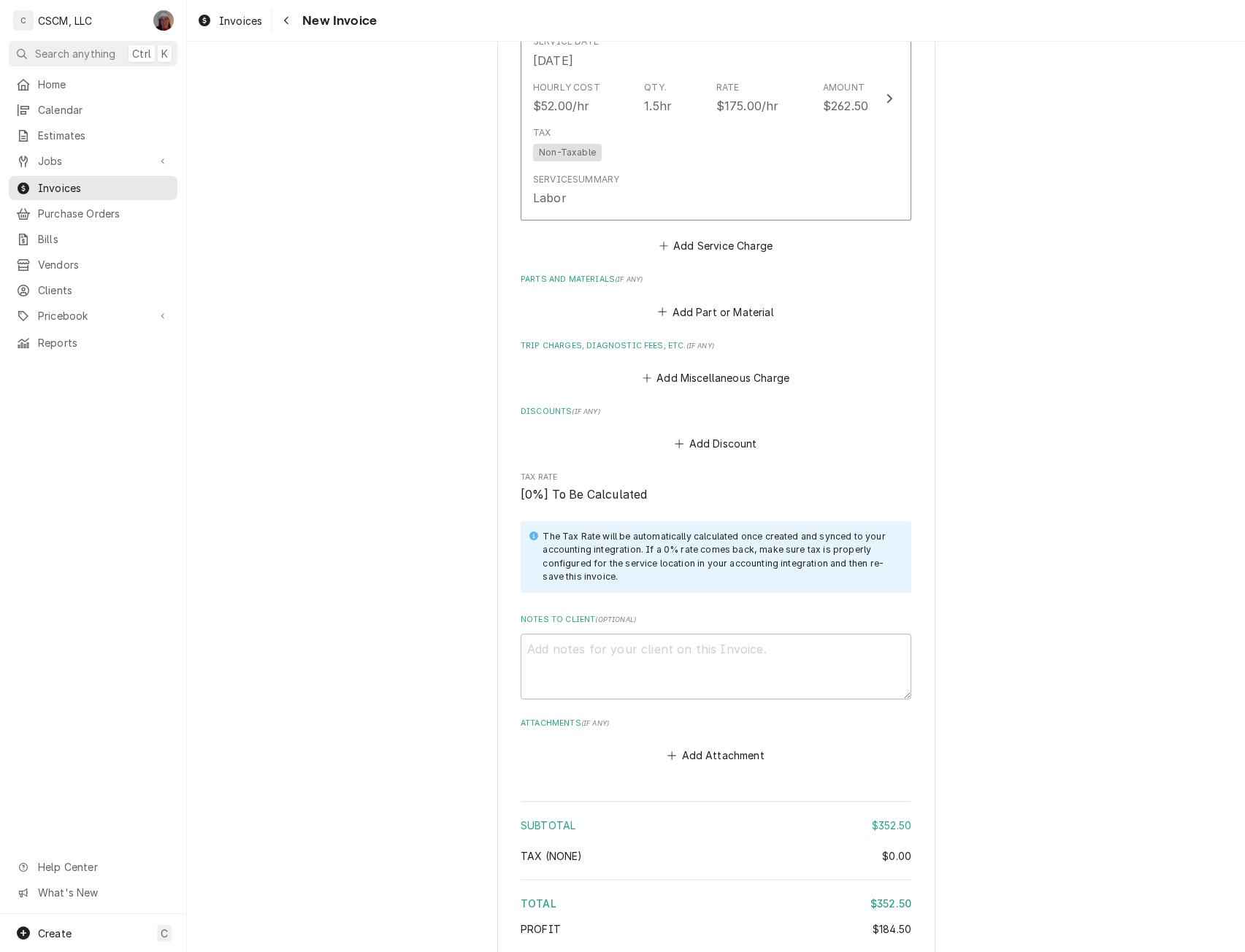
scroll to position [1815, 0]
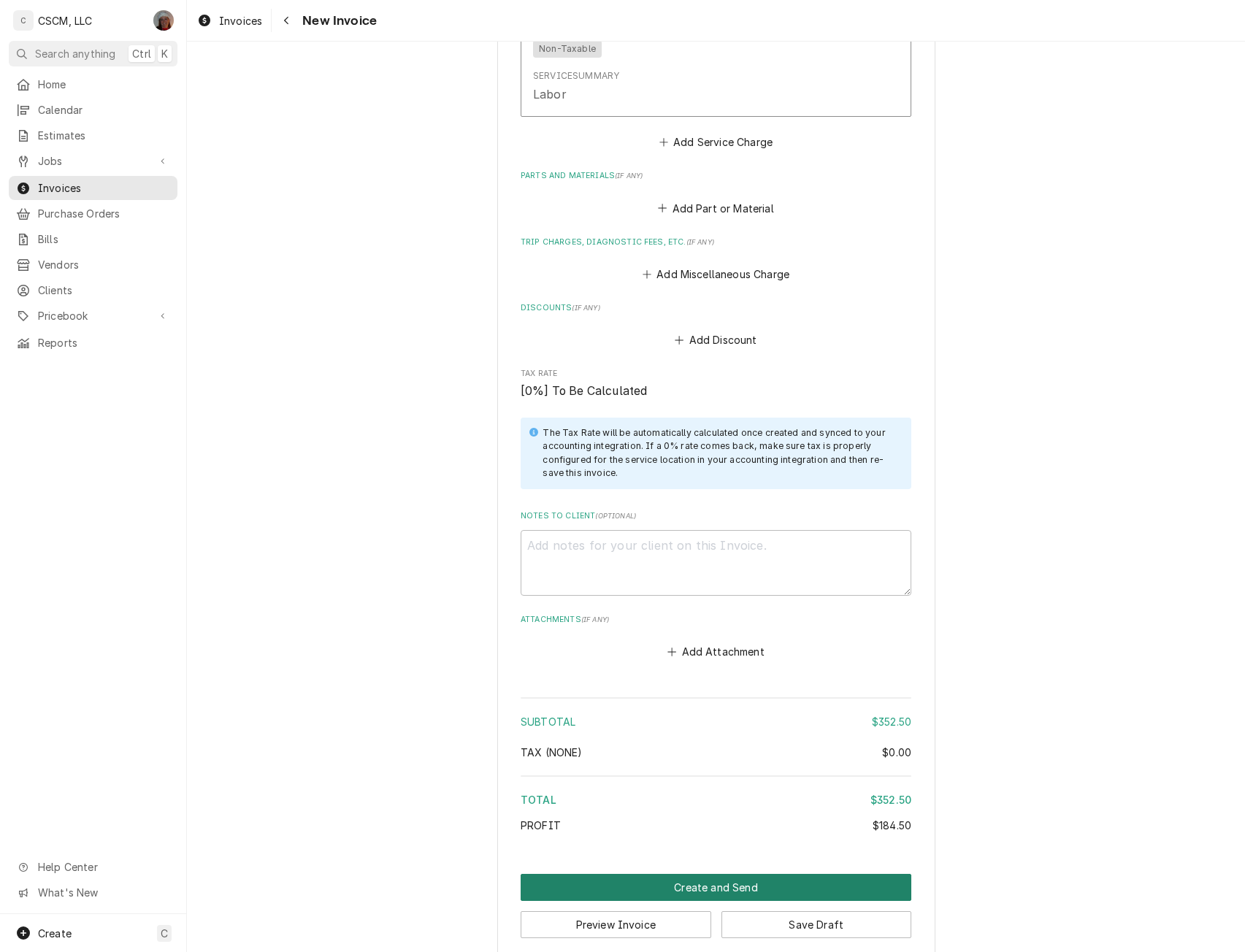
click at [708, 874] on button "Create and Send" at bounding box center [716, 887] width 390 height 27
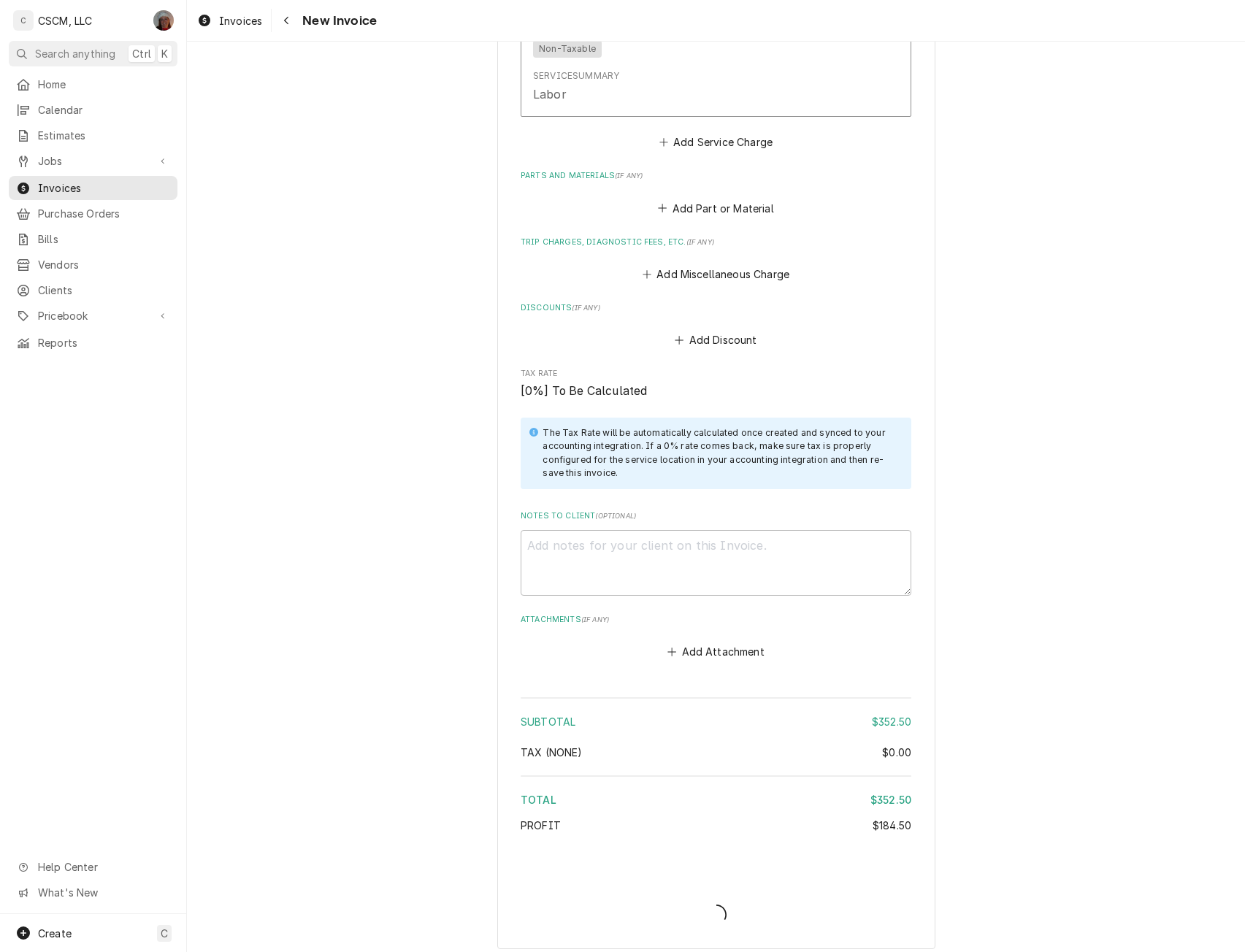
scroll to position [1807, 0]
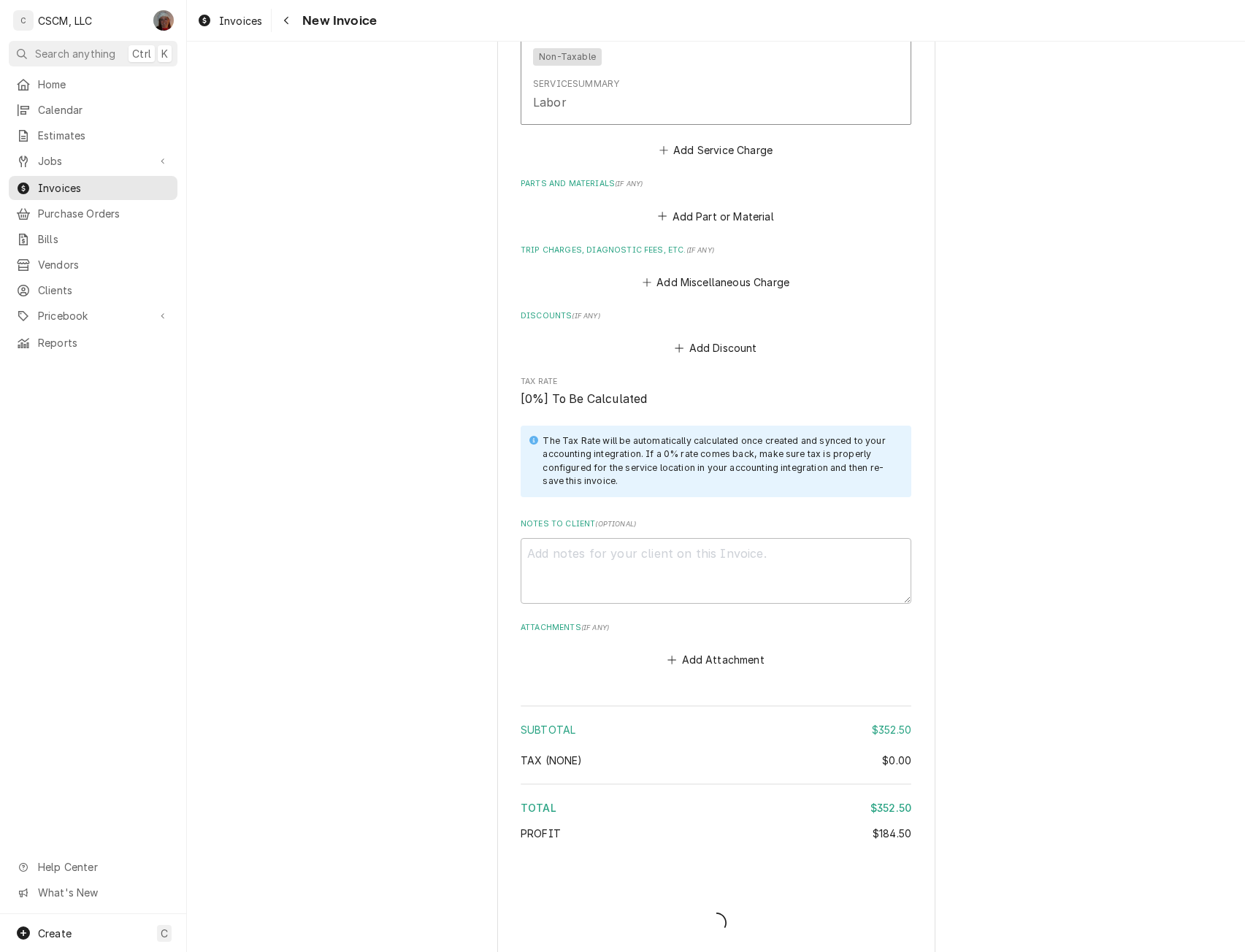
type textarea "x"
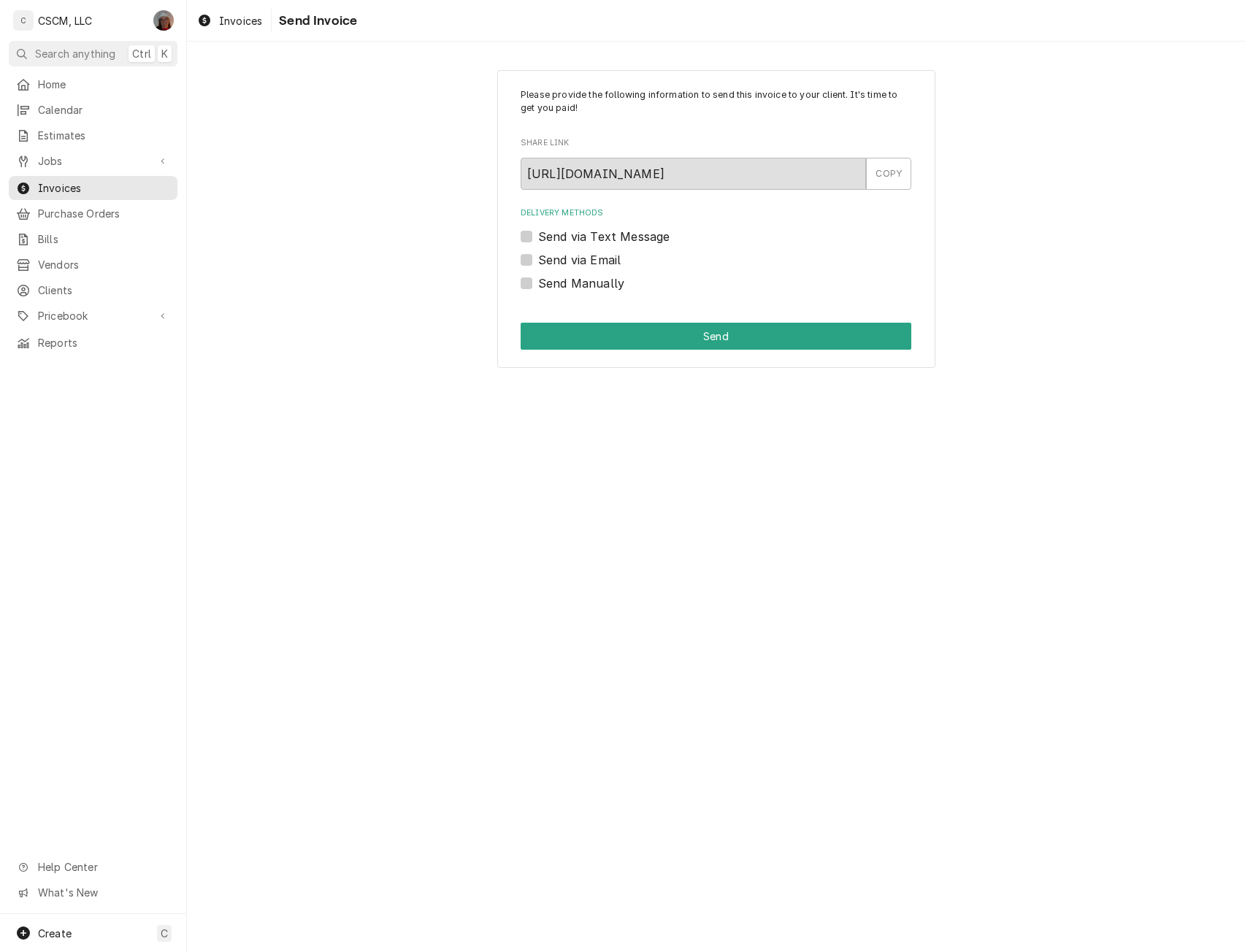
click at [538, 282] on label "Send Manually" at bounding box center [581, 284] width 86 height 18
click at [538, 282] on input "Send Manually" at bounding box center [734, 290] width 390 height 32
checkbox input "true"
click at [599, 333] on button "Send" at bounding box center [716, 336] width 390 height 27
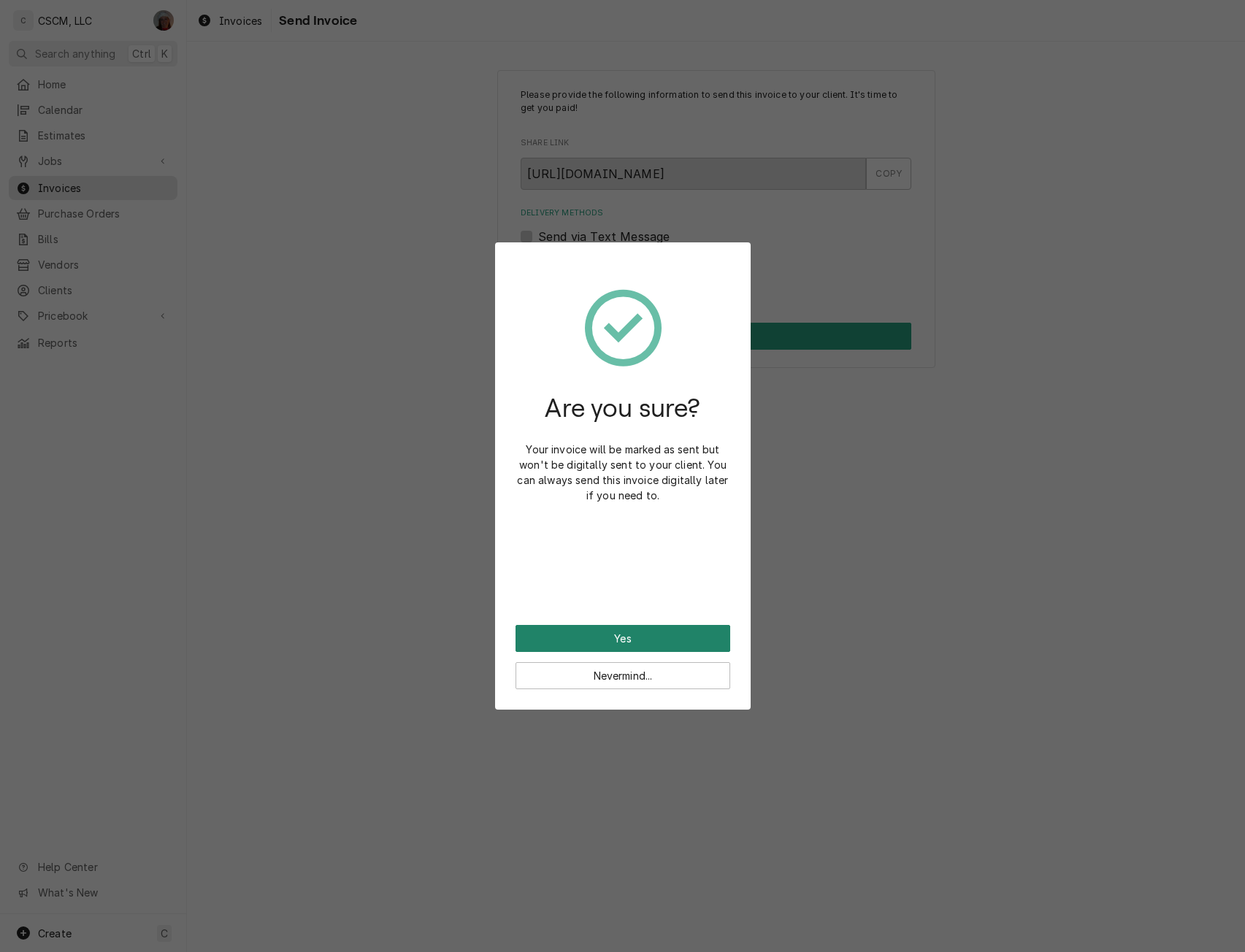
click at [582, 626] on button "Yes" at bounding box center [623, 637] width 215 height 27
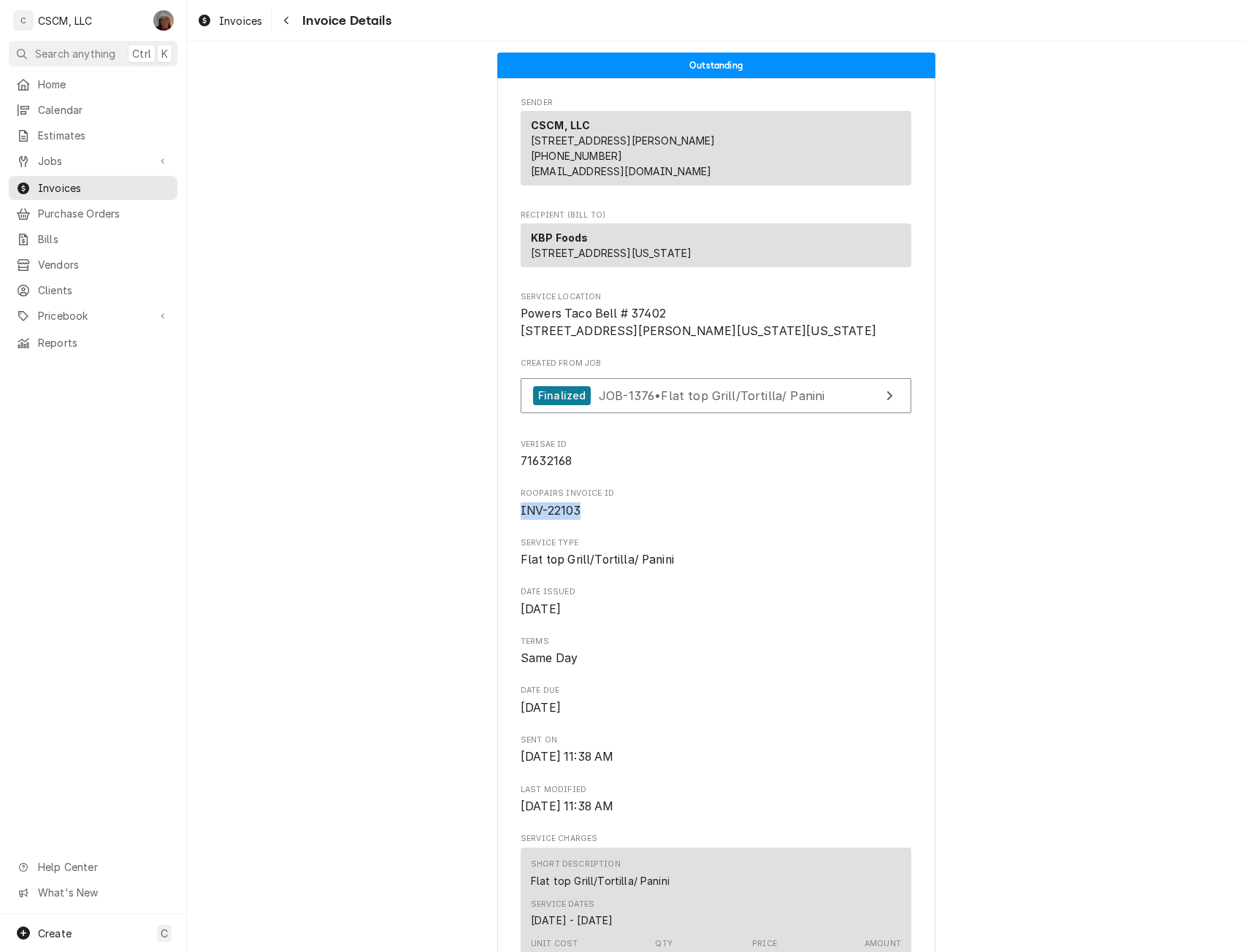
drag, startPoint x: 512, startPoint y: 557, endPoint x: 594, endPoint y: 560, distance: 82.1
copy span "INV-22103"
click at [79, 159] on span "Jobs" at bounding box center [94, 161] width 111 height 15
click at [71, 179] on span "Jobs" at bounding box center [104, 186] width 132 height 15
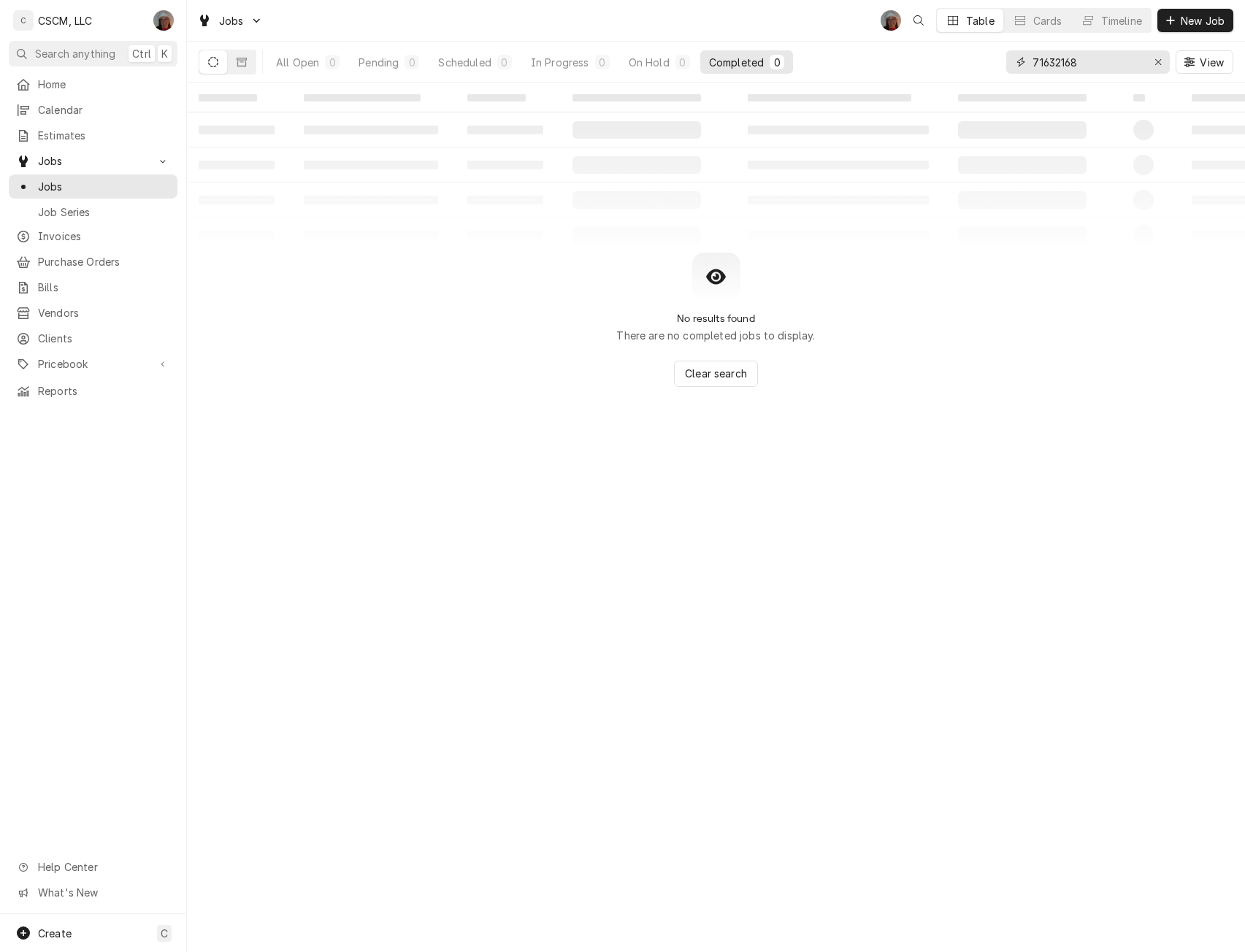
drag, startPoint x: 1088, startPoint y: 64, endPoint x: 952, endPoint y: 62, distance: 136.0
click at [952, 62] on div "All Open 0 Pending 0 Scheduled 0 In Progress 0 On Hold 0 Completed 0 71632168 V…" at bounding box center [716, 62] width 1034 height 41
paste input "938023"
type input "71938023"
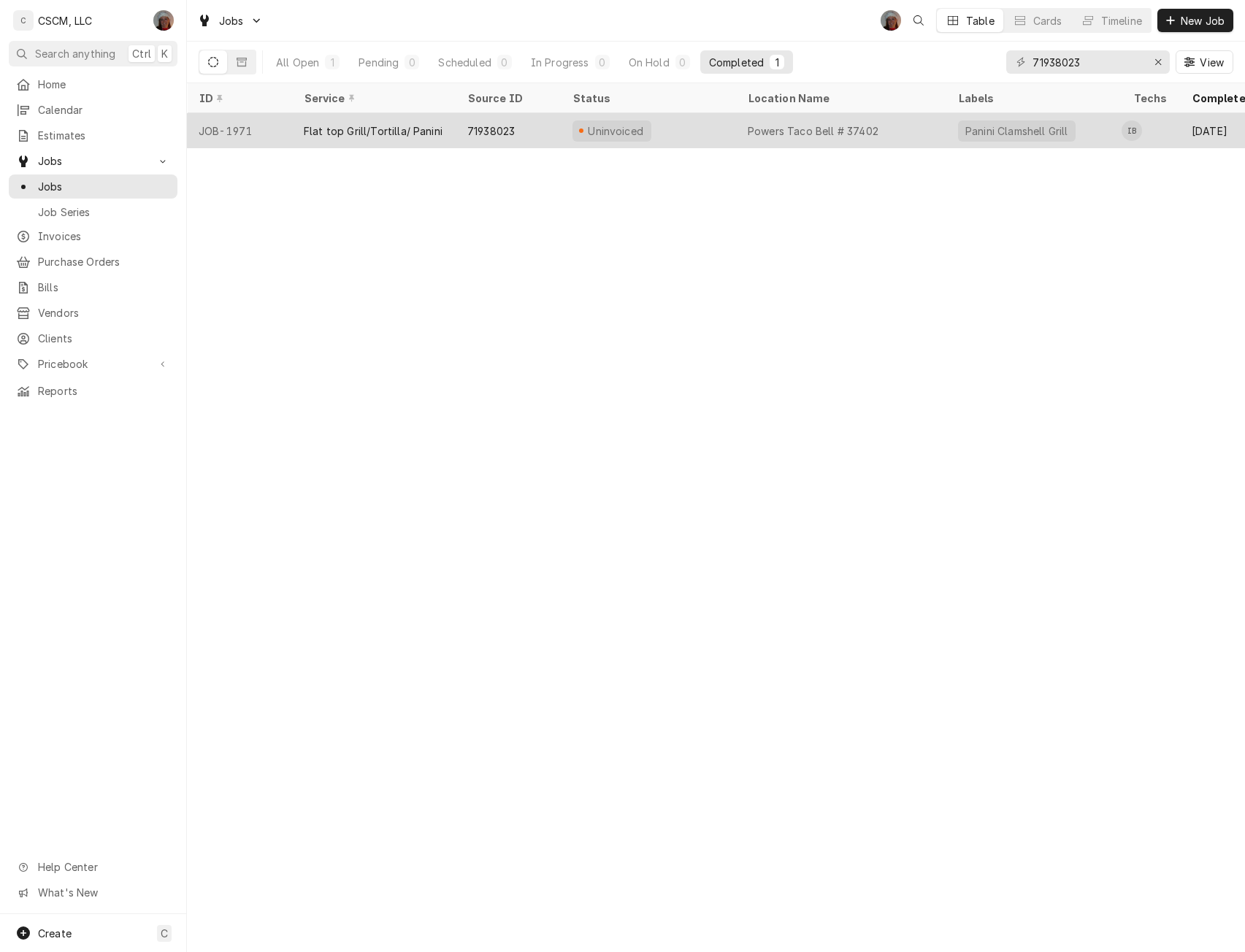
click at [268, 120] on div "JOB-1971" at bounding box center [239, 130] width 105 height 35
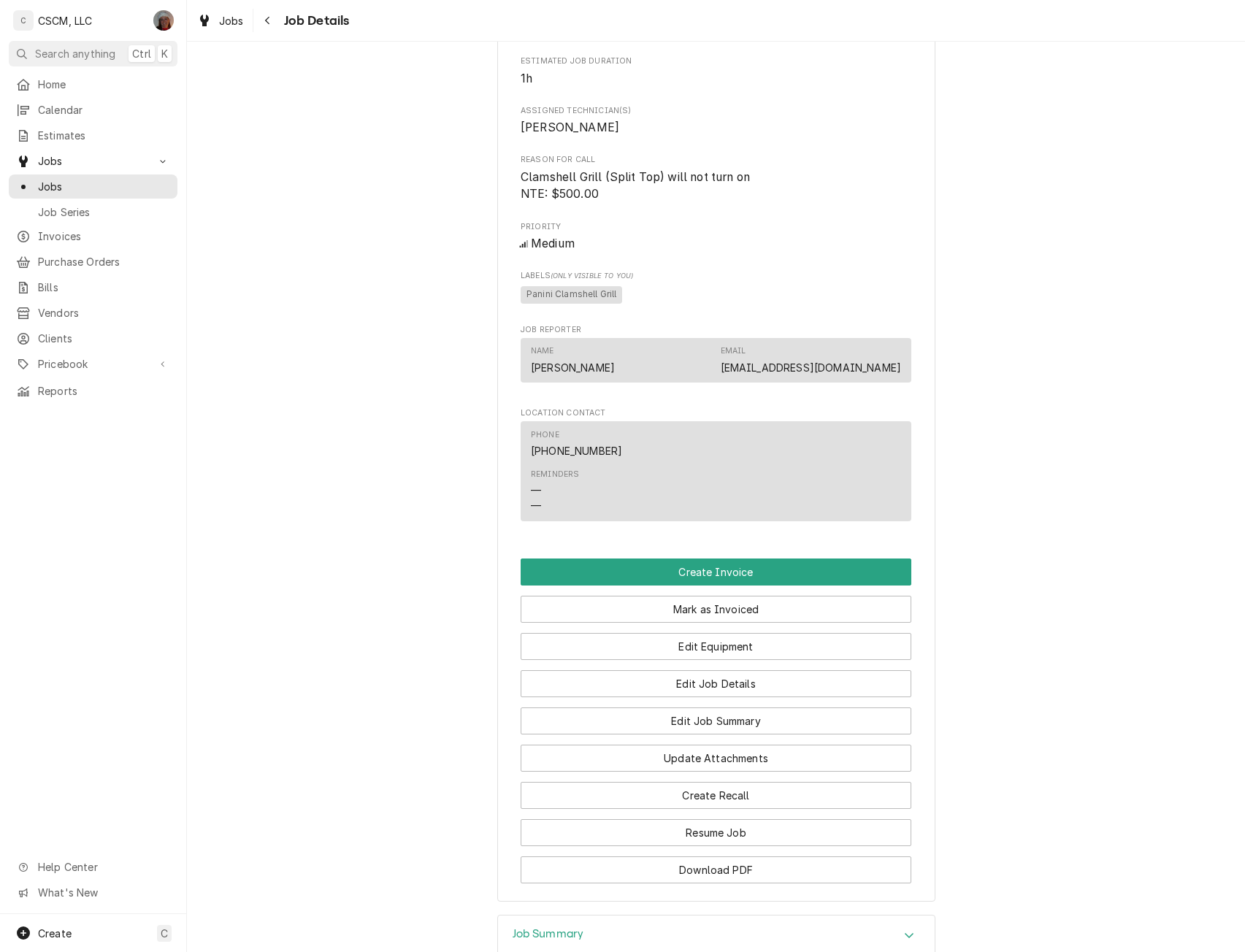
scroll to position [837, 0]
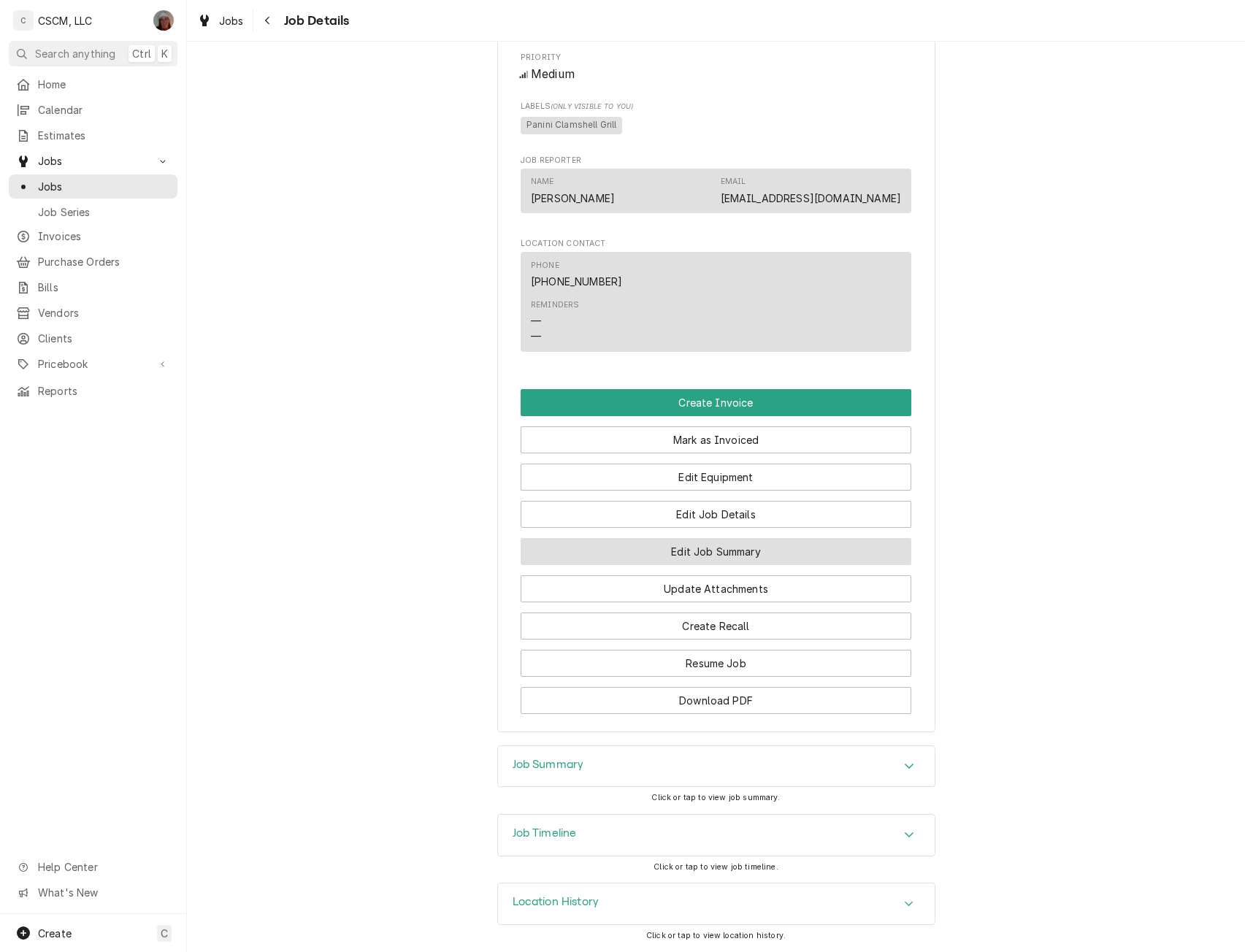
click at [711, 546] on button "Edit Job Summary" at bounding box center [716, 551] width 390 height 27
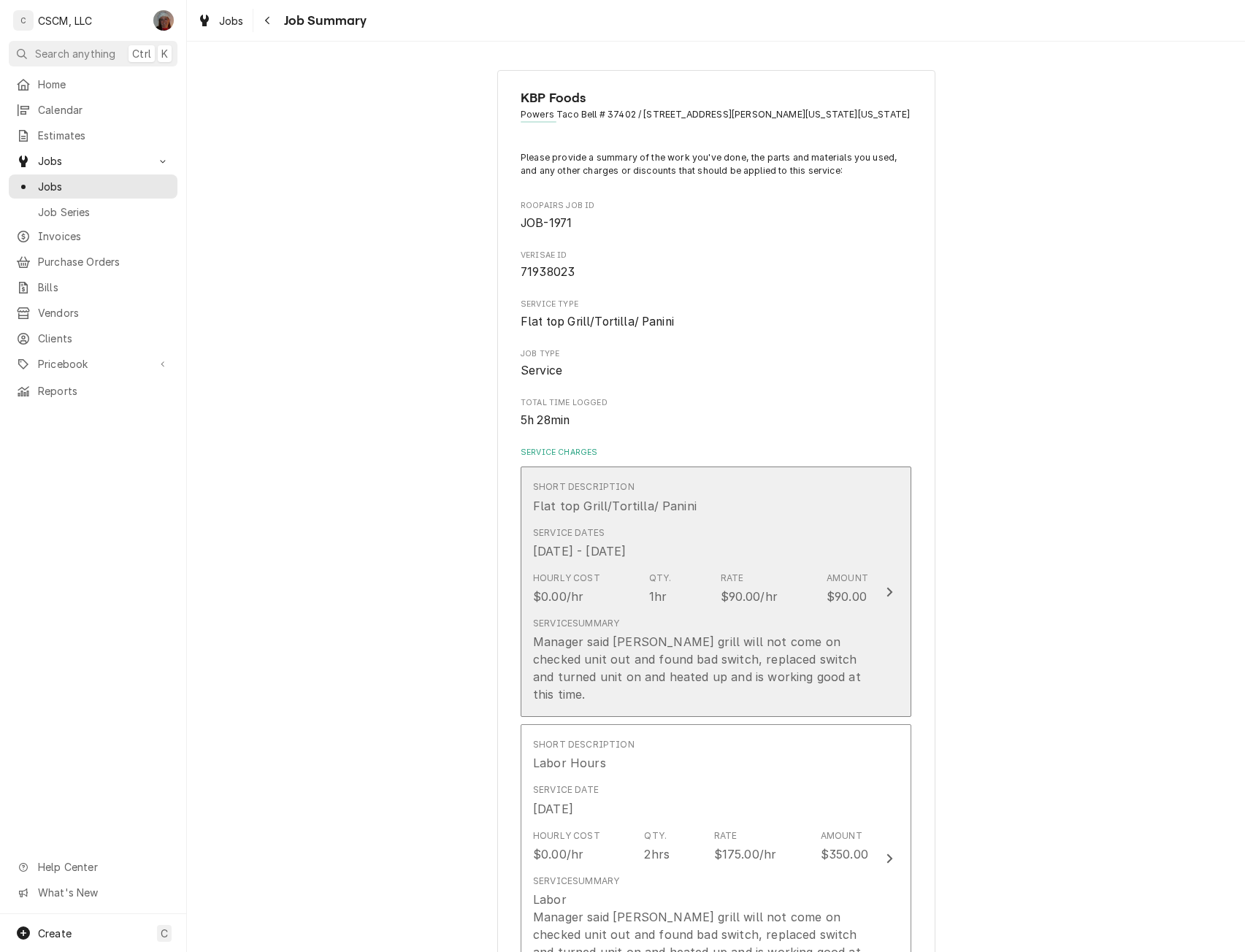
click at [900, 617] on button "Short Description Flat top Grill/Tortilla/ Panini Service Dates [DATE] - [DATE]…" at bounding box center [716, 592] width 390 height 250
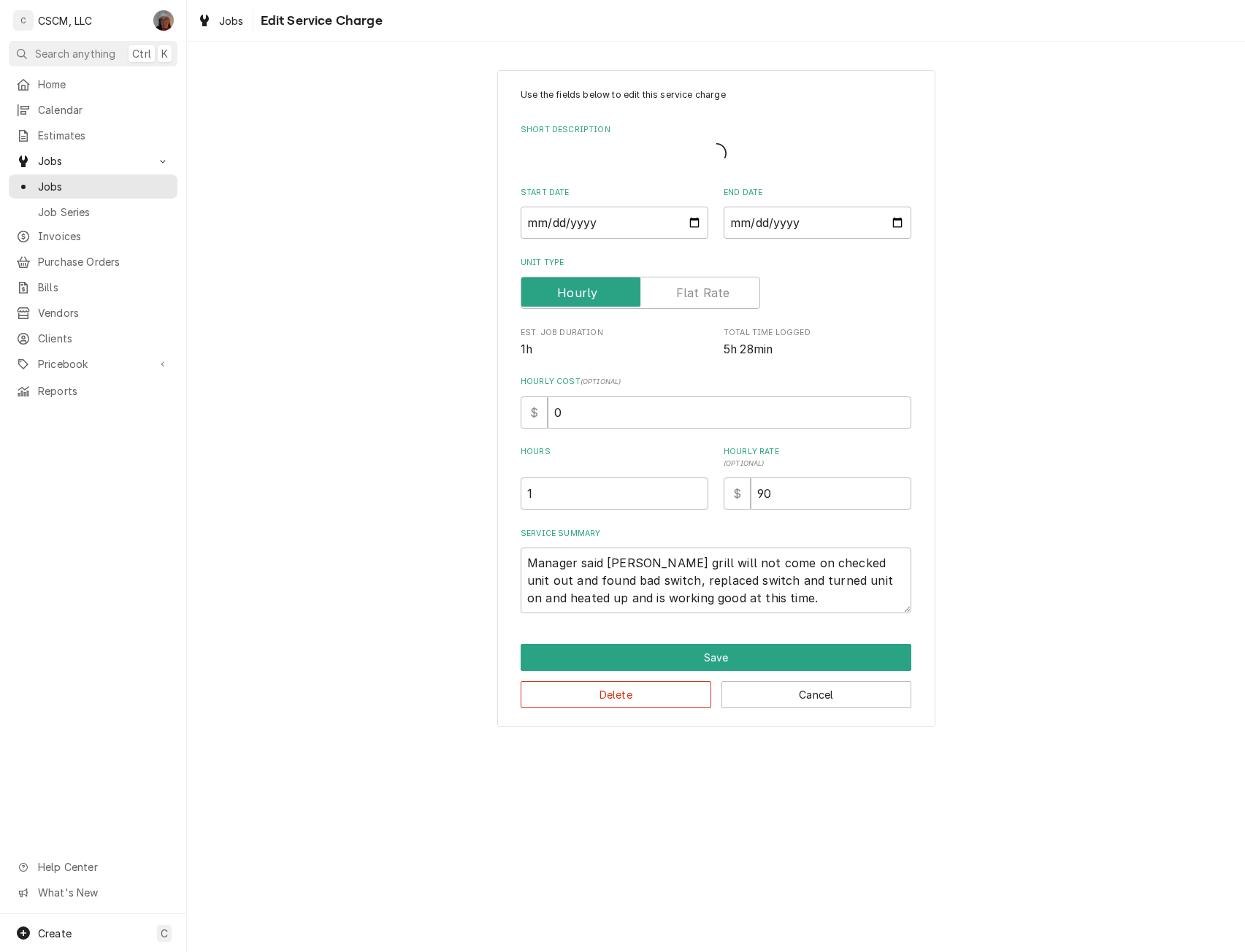
type textarea "x"
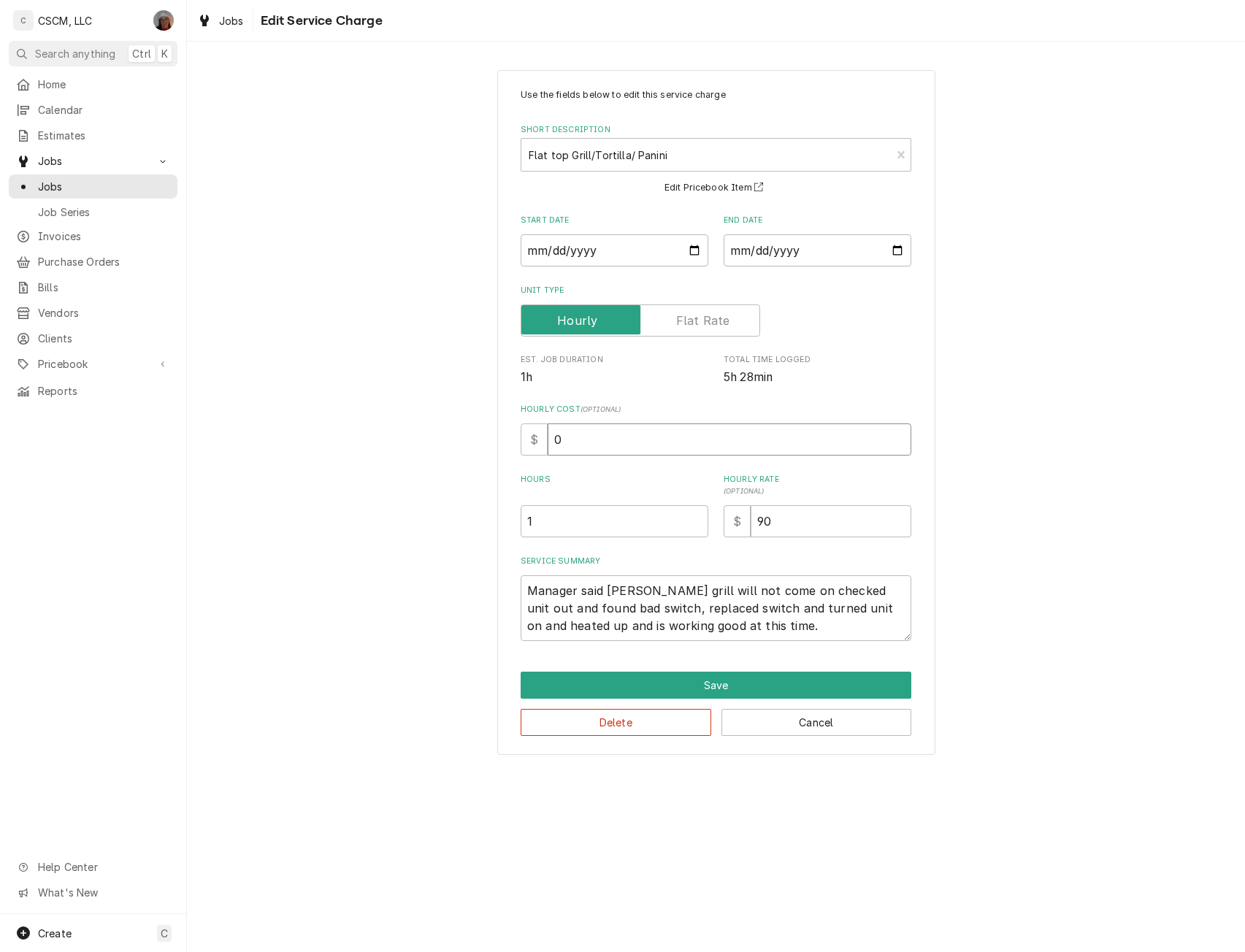
click at [549, 443] on input "0" at bounding box center [729, 439] width 363 height 32
type input "90"
type textarea "x"
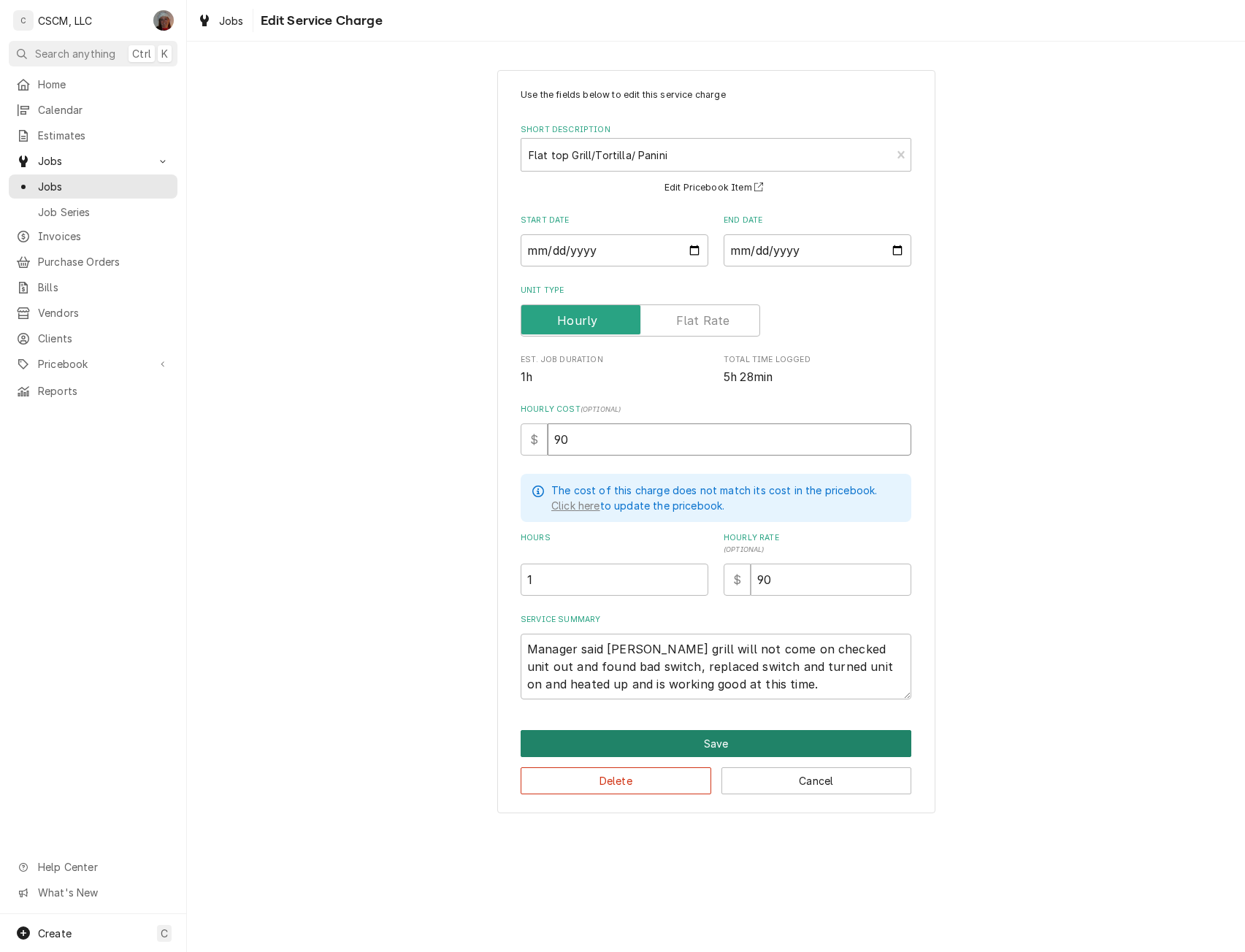
type input "90"
click at [711, 738] on button "Save" at bounding box center [716, 743] width 390 height 27
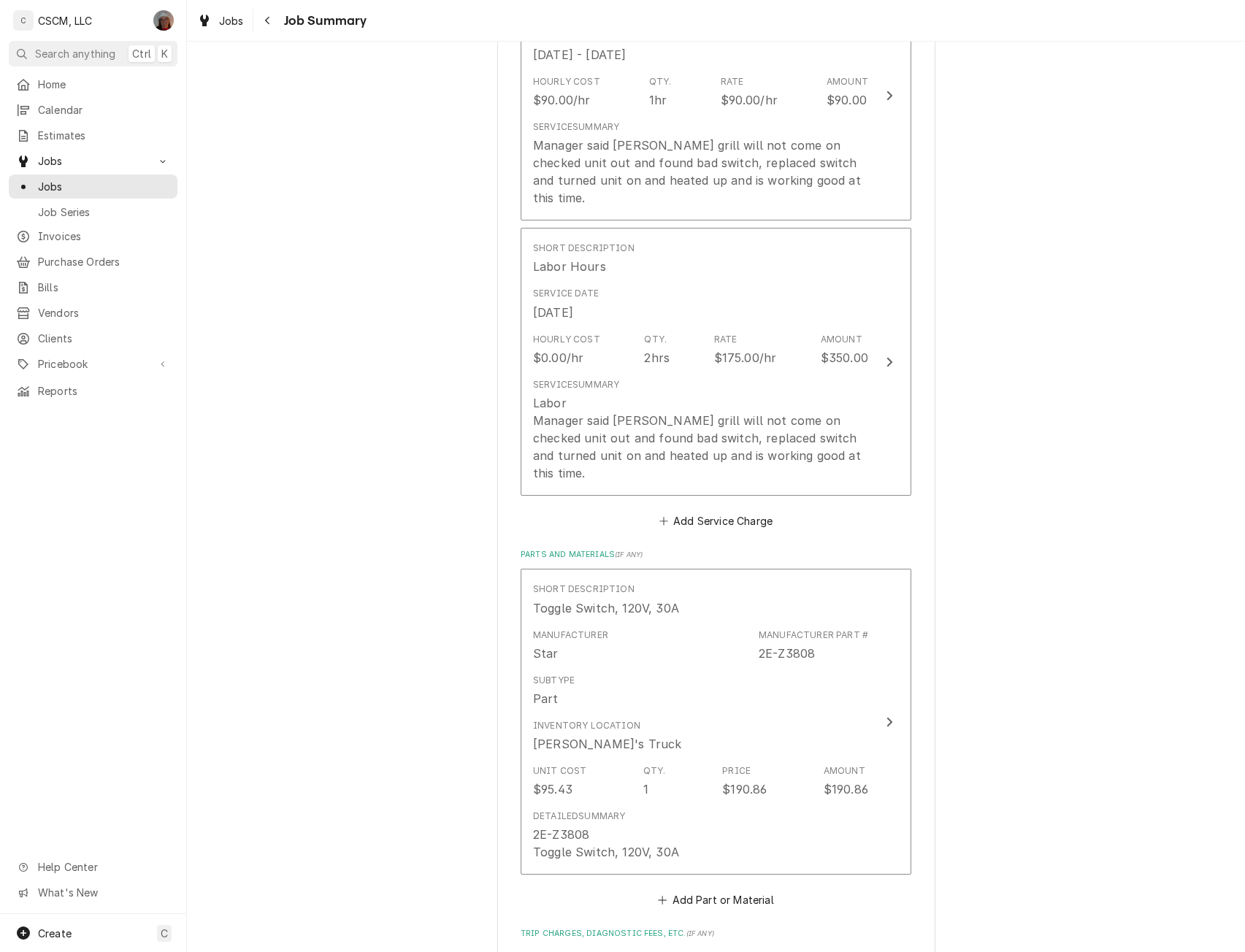
scroll to position [498, 0]
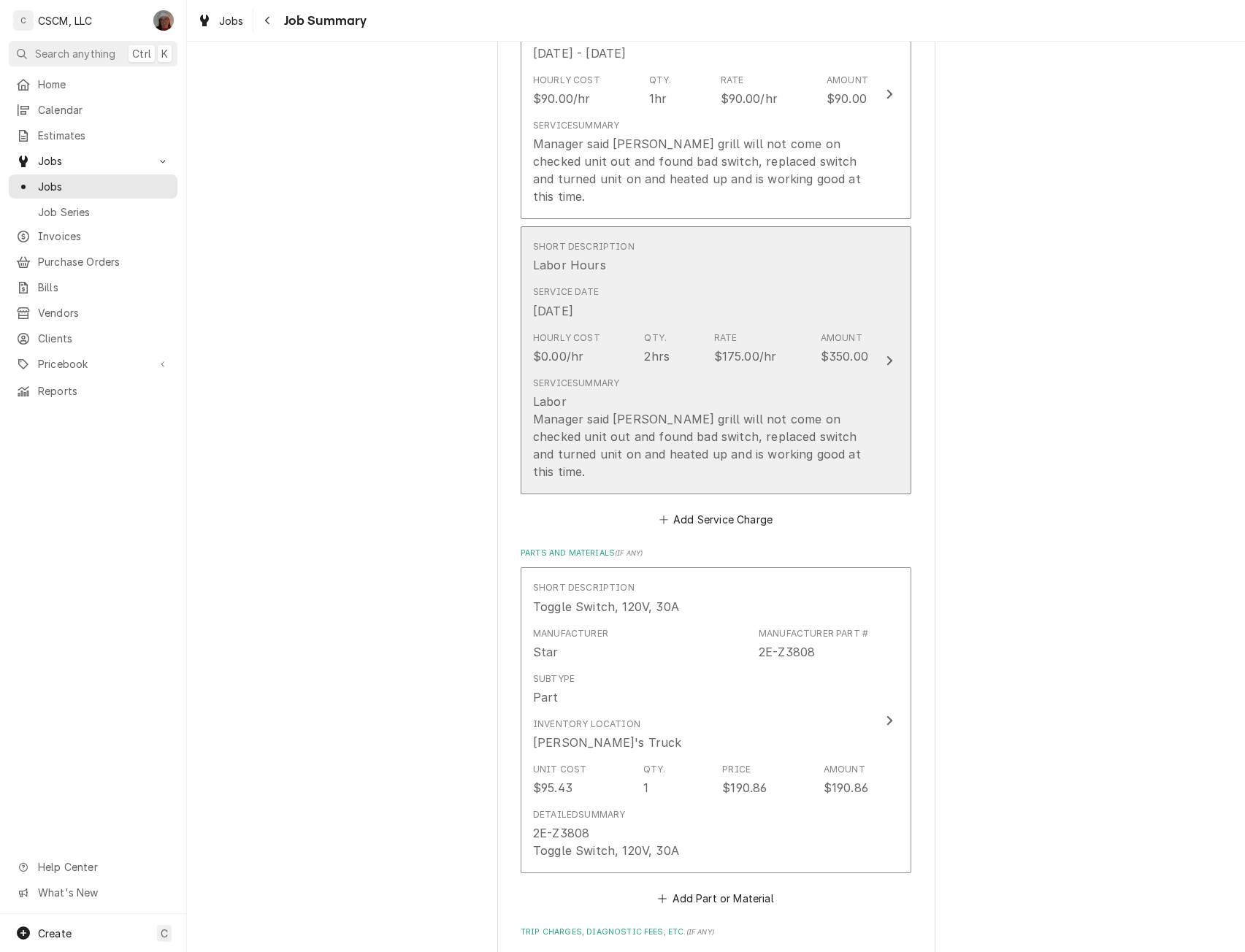
click at [856, 302] on div "Service Date Oct 9, 2025" at bounding box center [700, 302] width 335 height 46
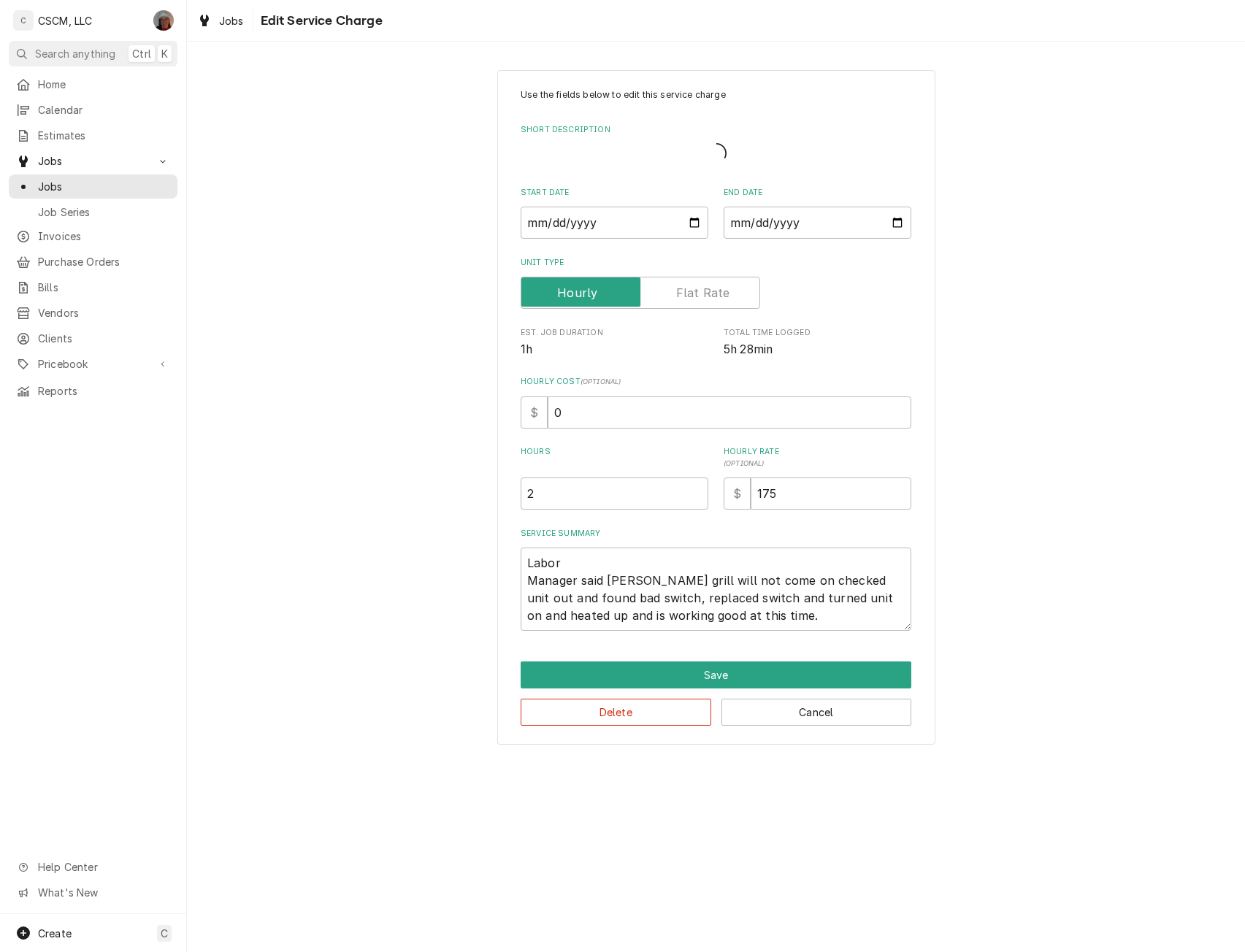
type textarea "x"
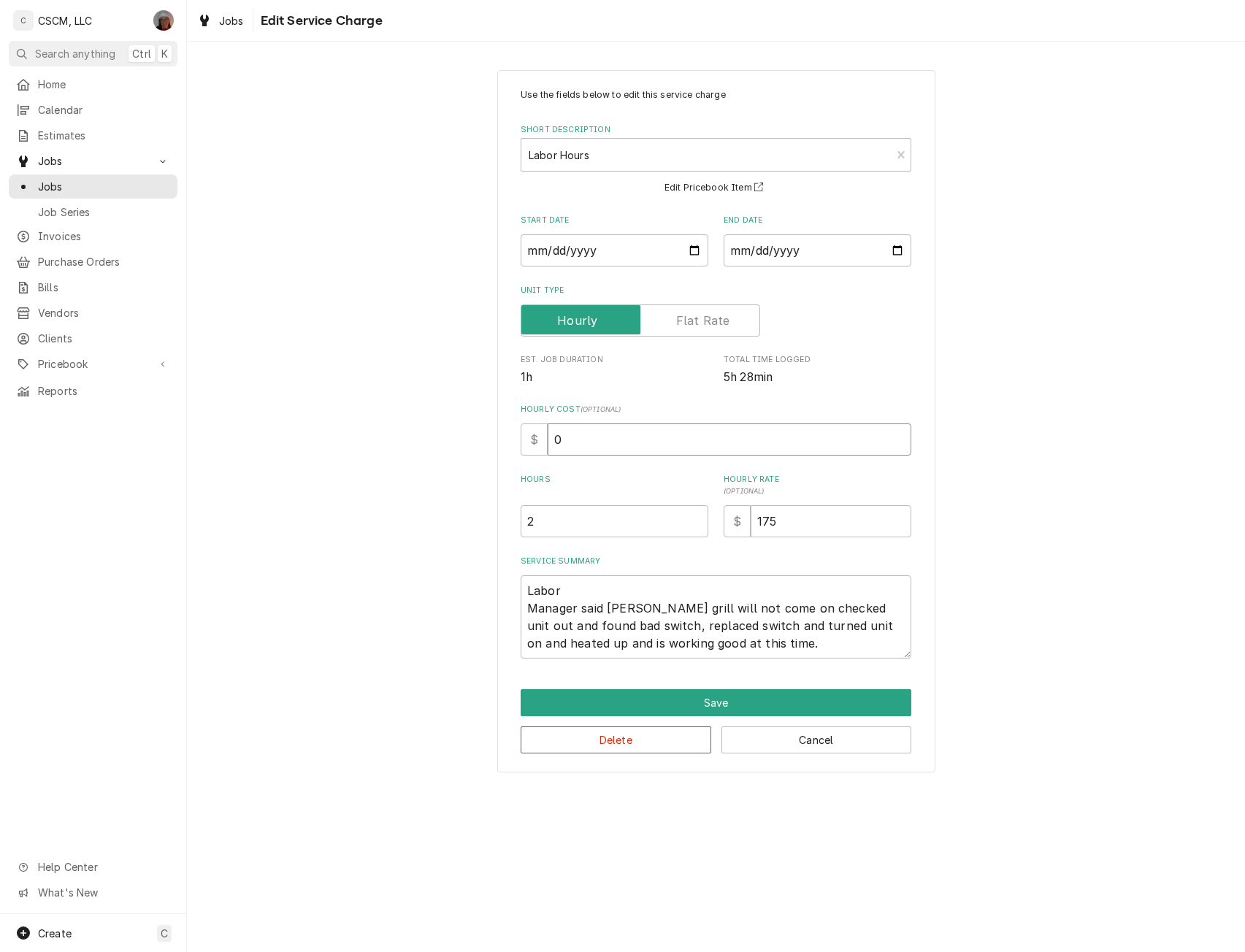
drag, startPoint x: 579, startPoint y: 446, endPoint x: 479, endPoint y: 437, distance: 100.4
click at [479, 437] on div "Use the fields below to edit this service charge Short Description Labor Hours …" at bounding box center [716, 420] width 1058 height 728
type input "5"
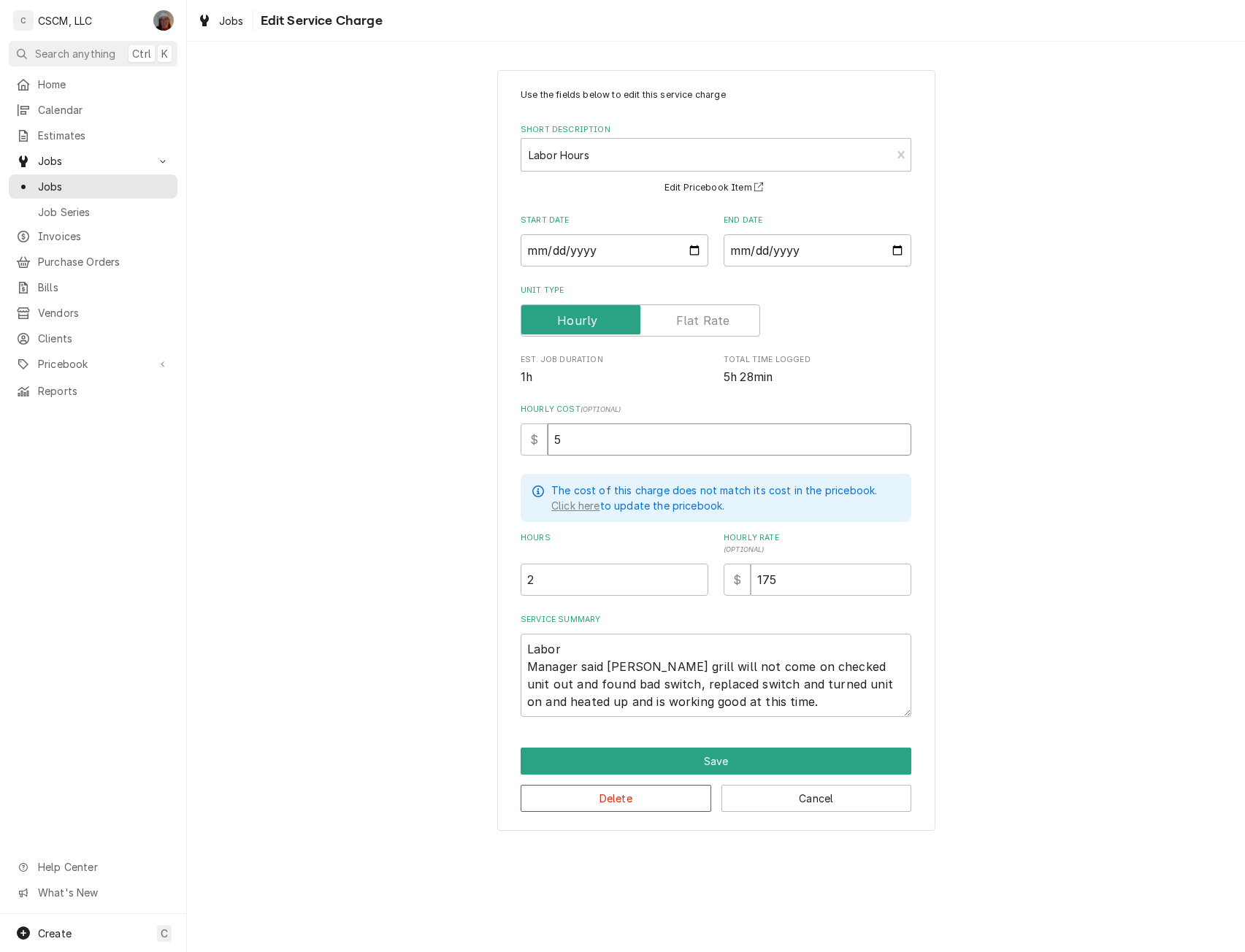
type textarea "x"
type input "52"
drag, startPoint x: 524, startPoint y: 666, endPoint x: 746, endPoint y: 706, distance: 225.6
click at [746, 706] on textarea "Labor Manager said clamshell grill will not come on checked unit out and found …" at bounding box center [716, 675] width 390 height 83
type textarea "x"
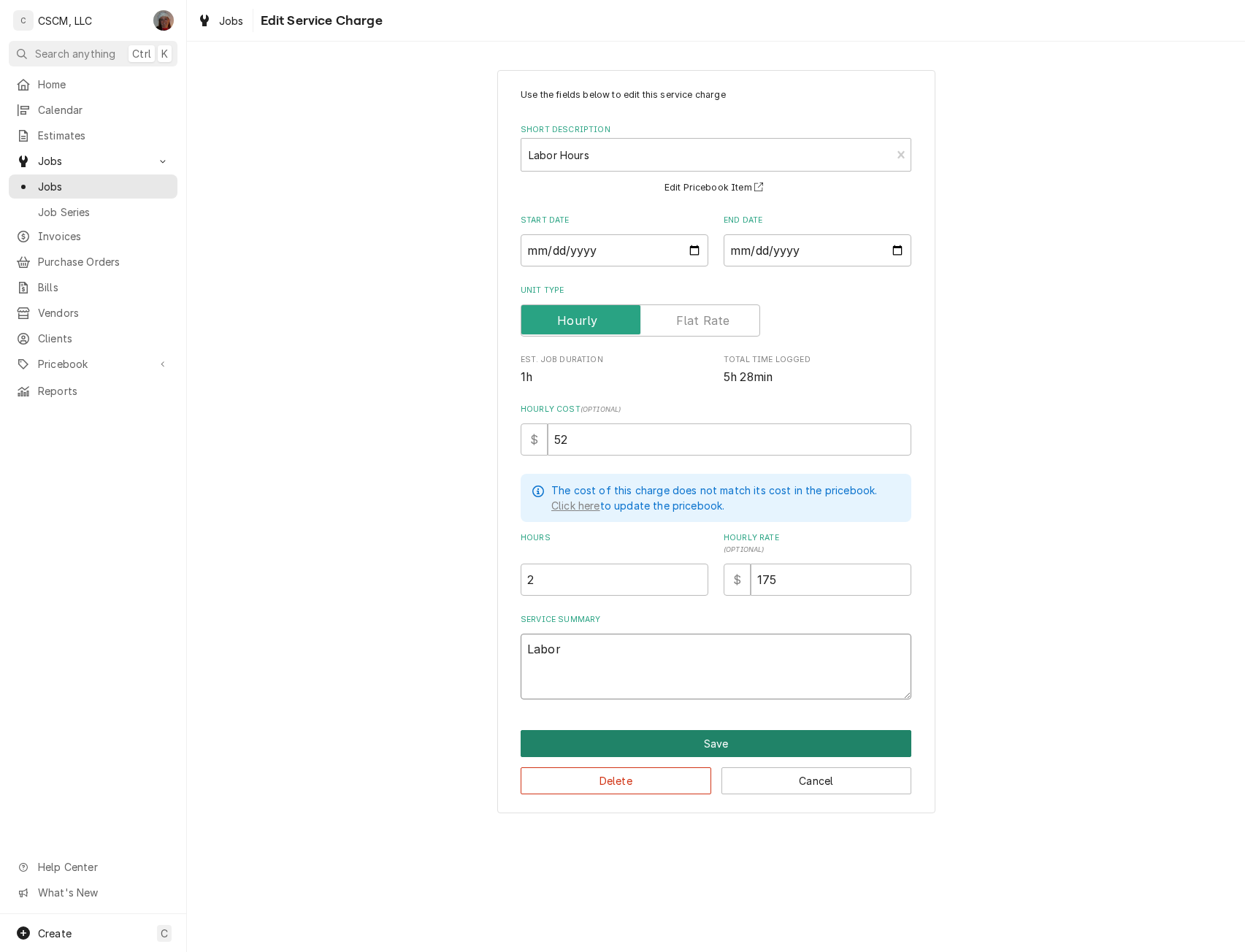
type textarea "Labor"
click at [685, 741] on button "Save" at bounding box center [716, 743] width 390 height 27
type textarea "x"
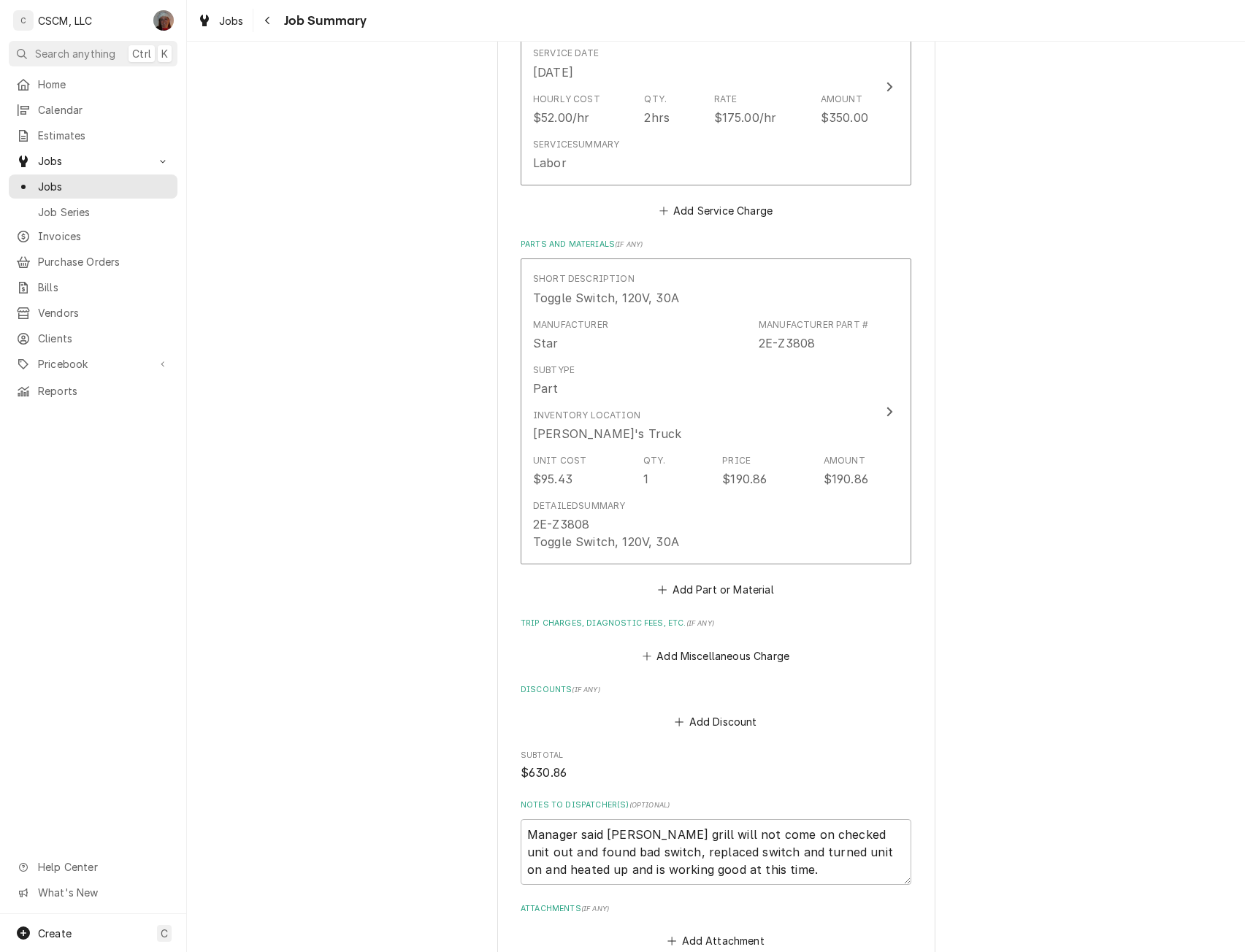
scroll to position [742, 0]
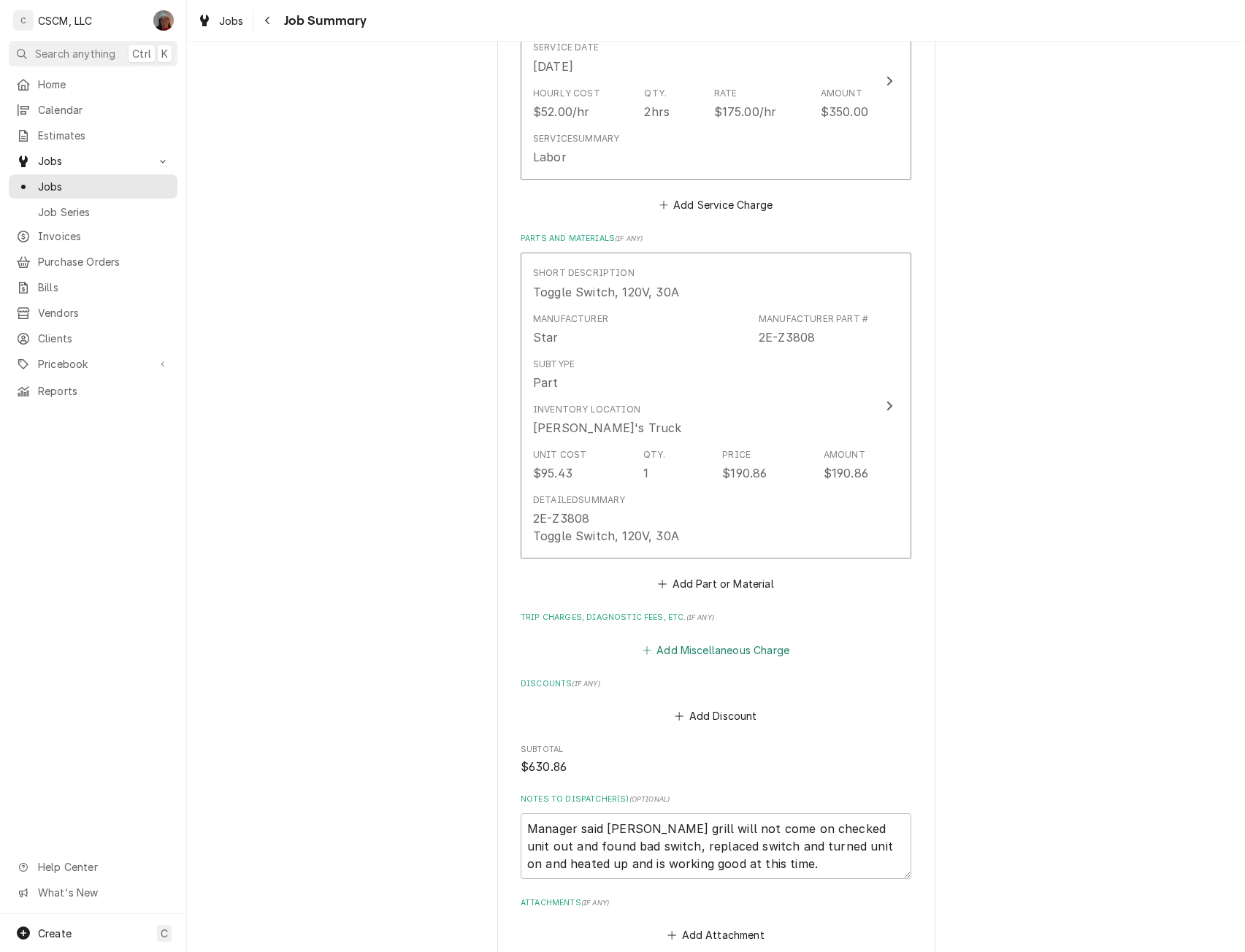
click at [681, 639] on button "Add Miscellaneous Charge" at bounding box center [715, 649] width 152 height 20
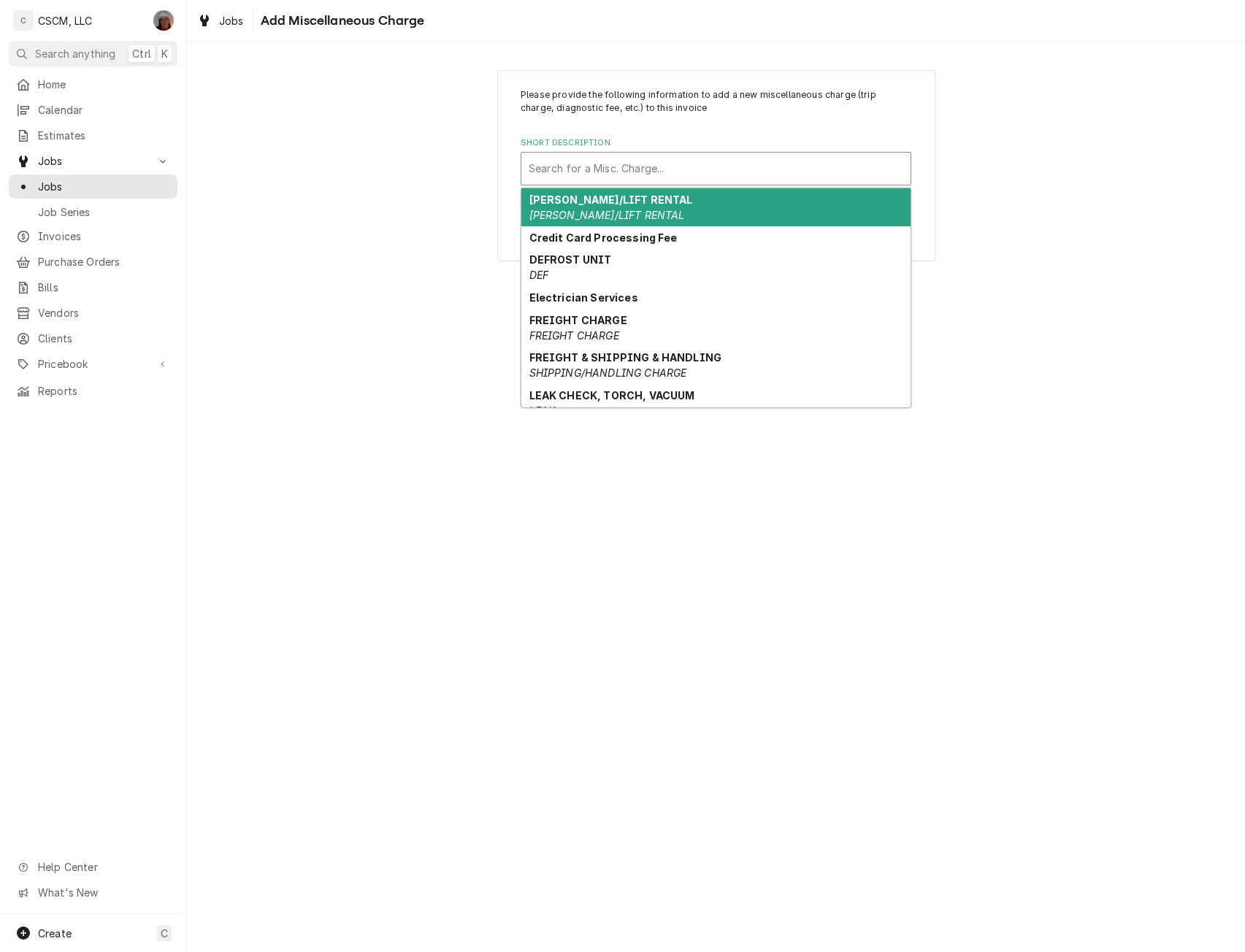
click at [633, 167] on div "Short Description" at bounding box center [716, 168] width 375 height 26
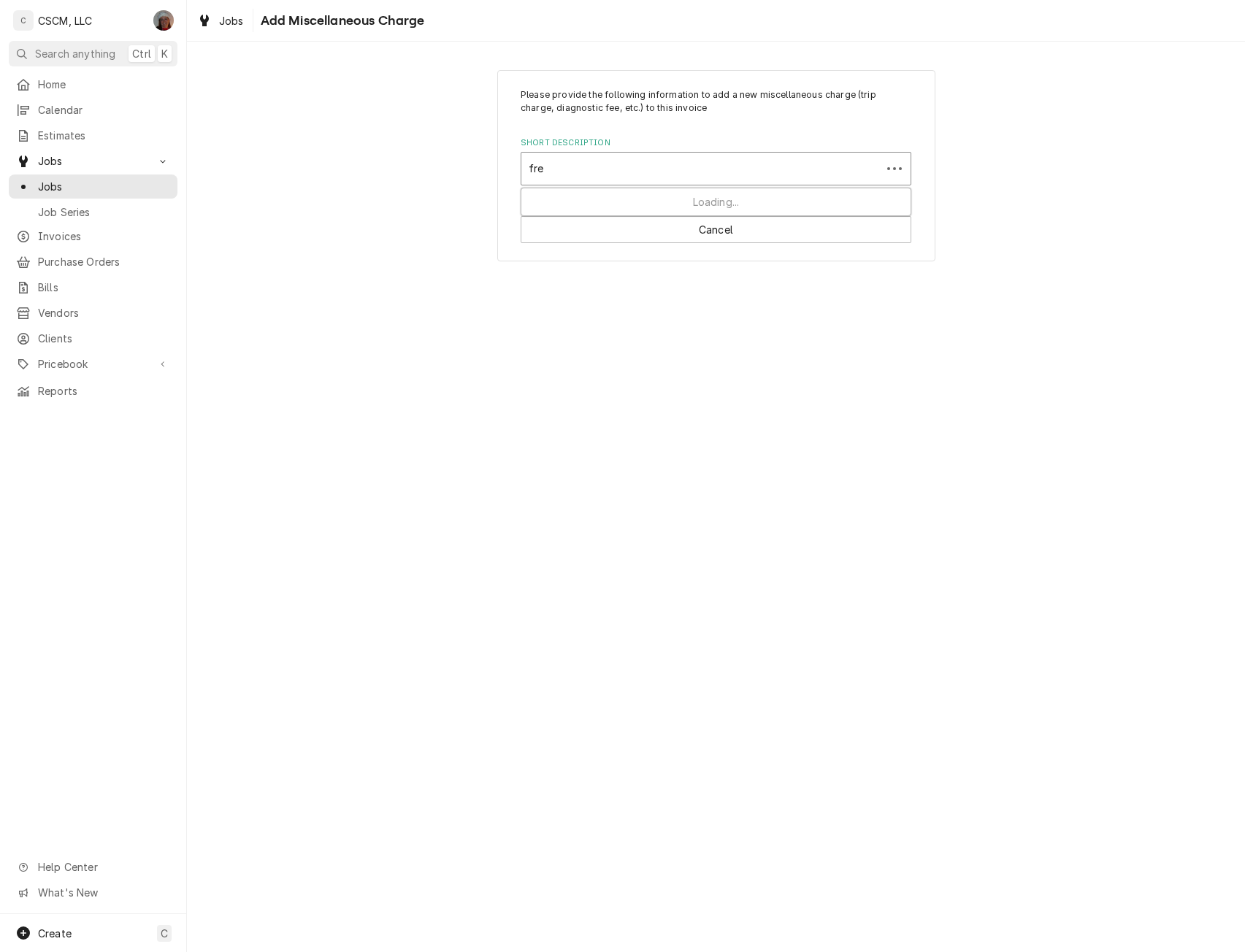
type input "frei"
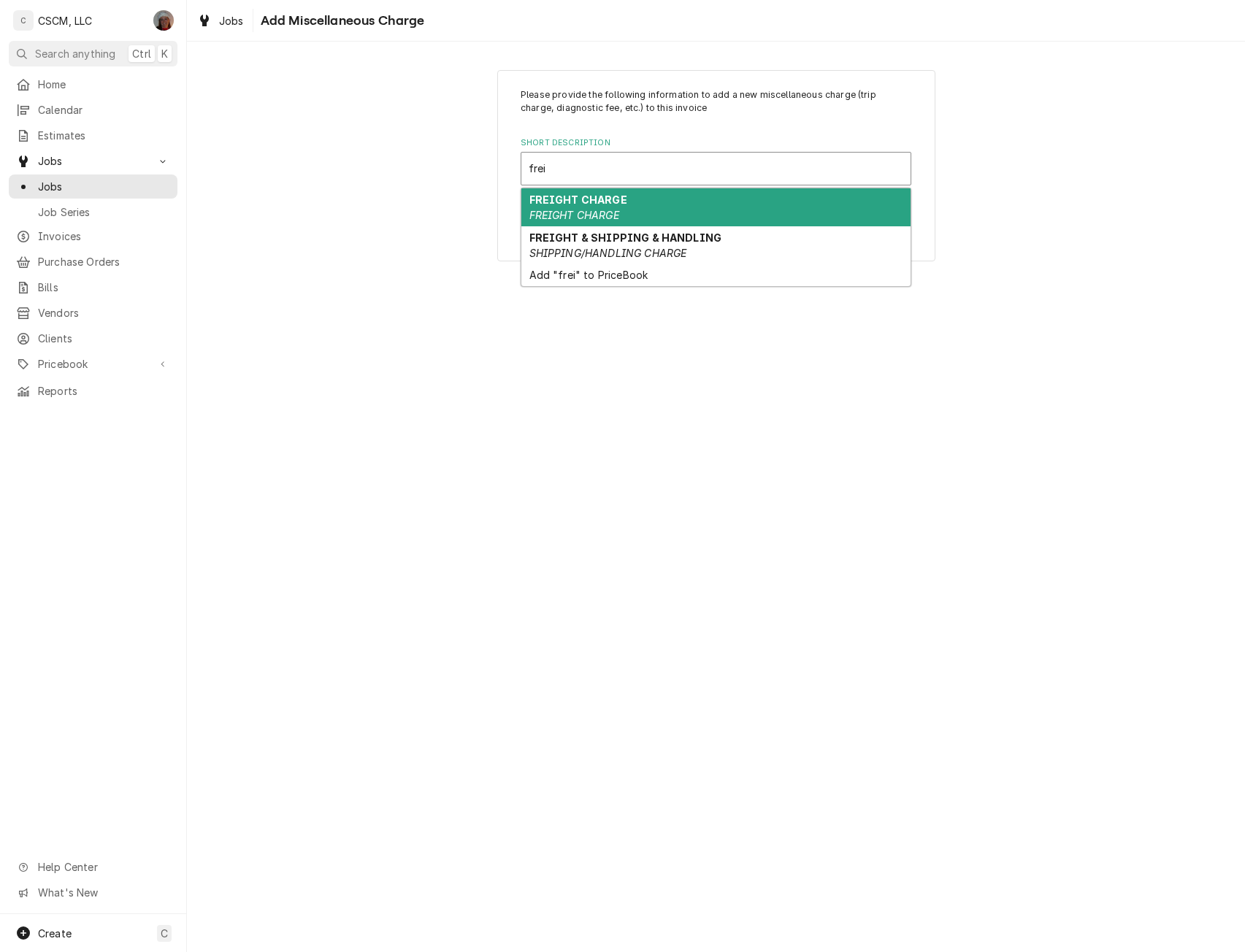
click at [633, 203] on div "FREIGHT CHARGE FREIGHT CHARGE" at bounding box center [716, 207] width 389 height 38
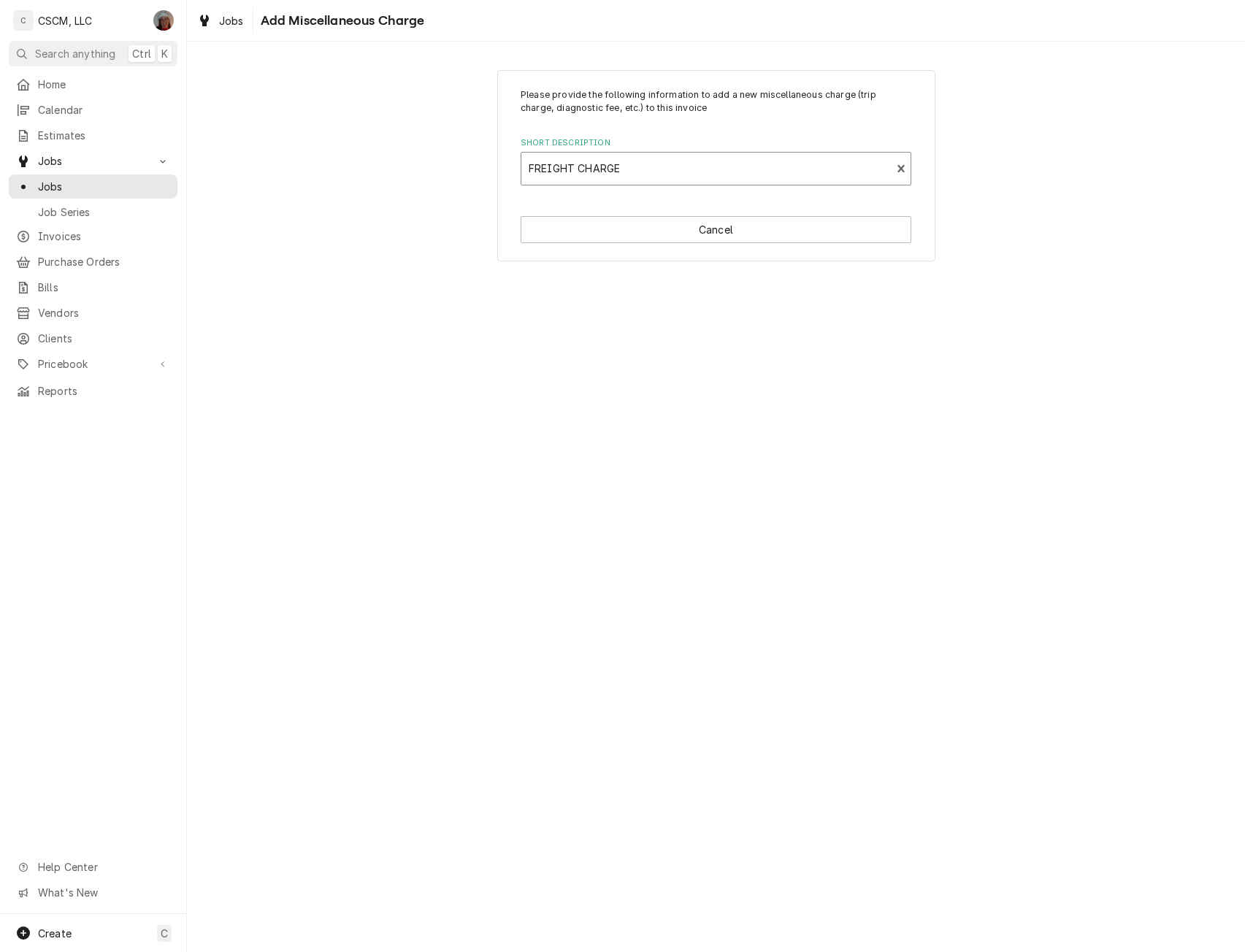
type textarea "x"
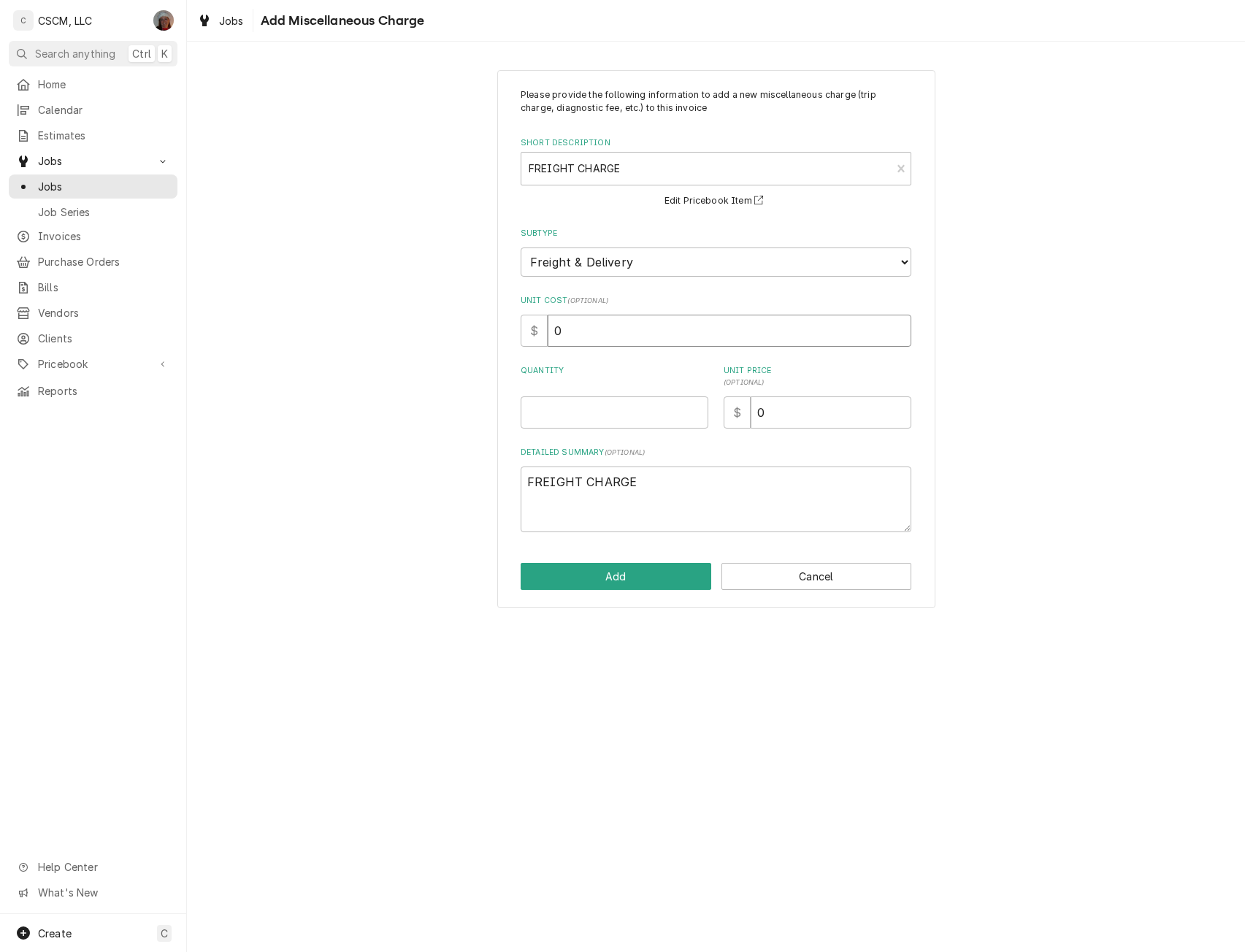
drag, startPoint x: 566, startPoint y: 338, endPoint x: 529, endPoint y: 333, distance: 37.3
click at [529, 333] on div "$ 0" at bounding box center [716, 330] width 390 height 32
type input "2"
type textarea "x"
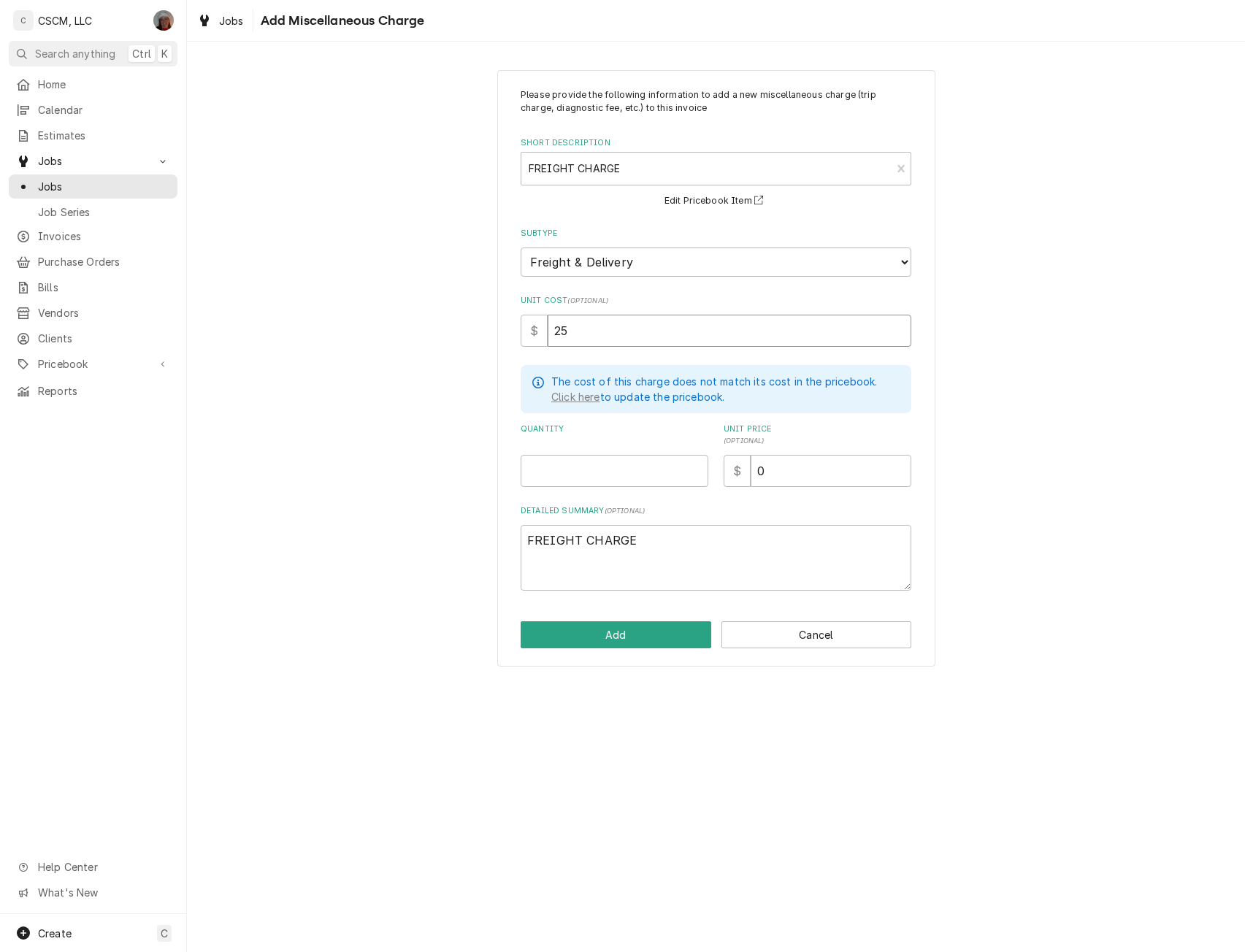
type input "25"
type textarea "x"
type input "1"
type textarea "x"
type input "2"
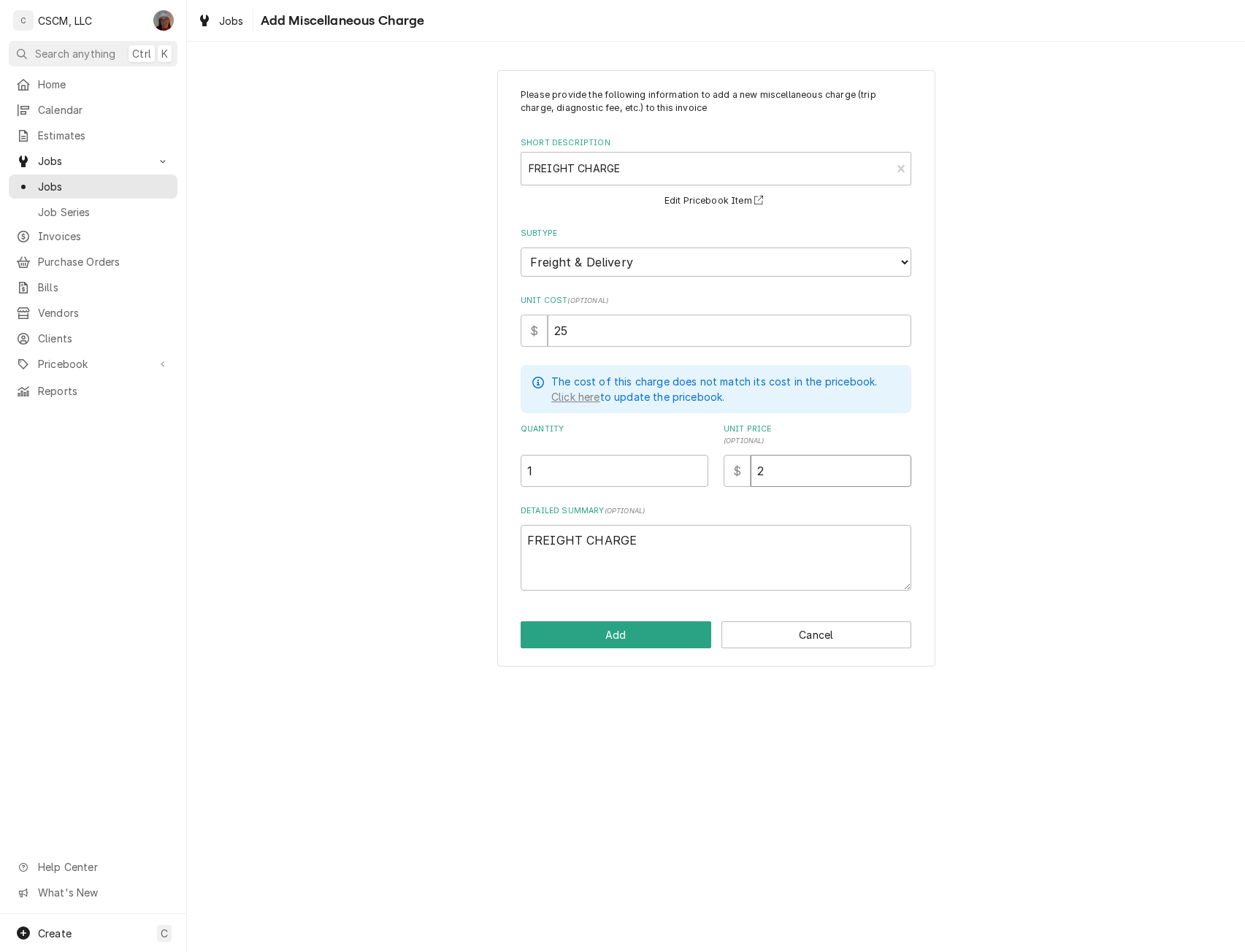
type textarea "x"
type input "25"
click at [603, 638] on button "Add" at bounding box center [616, 634] width 190 height 27
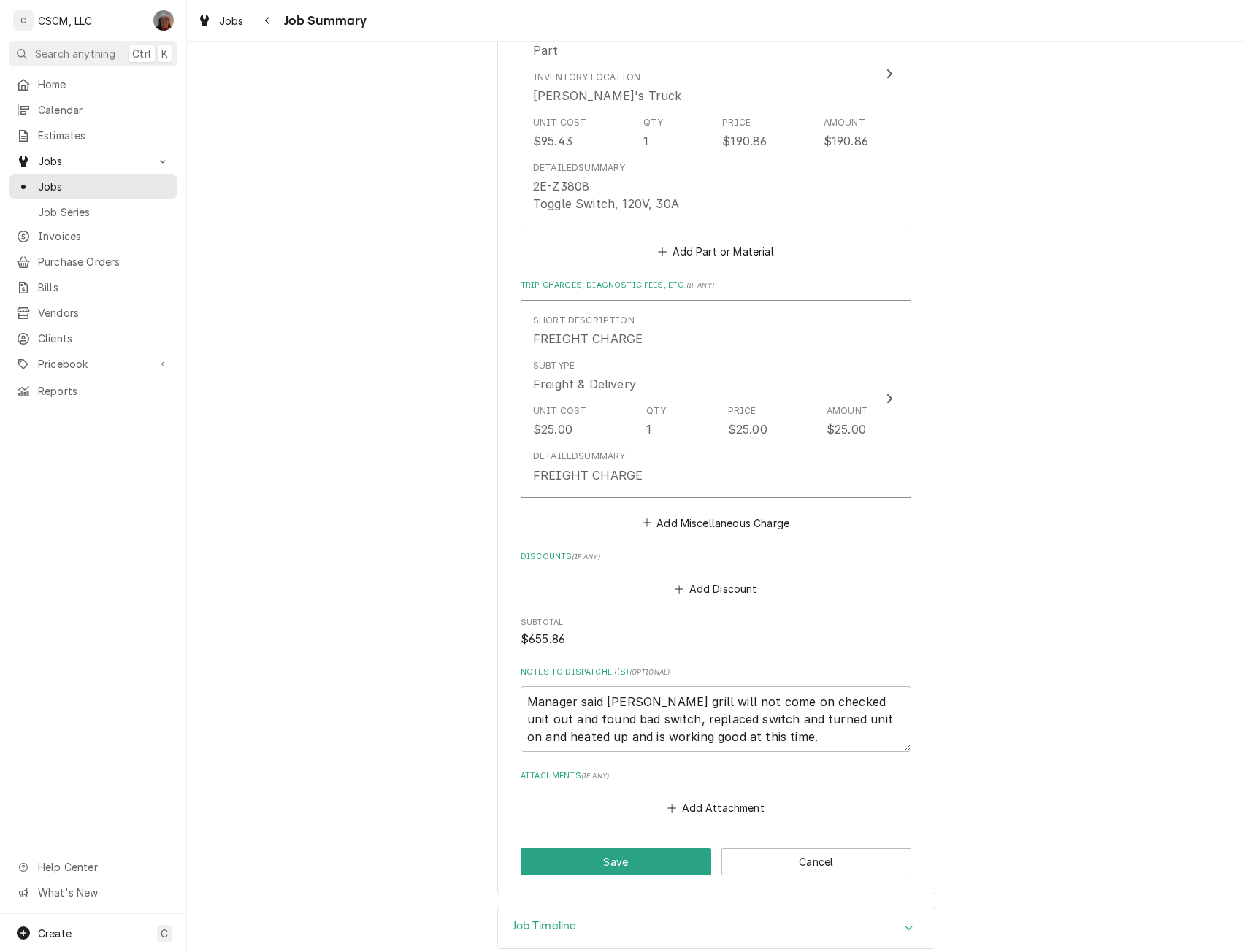
scroll to position [1081, 0]
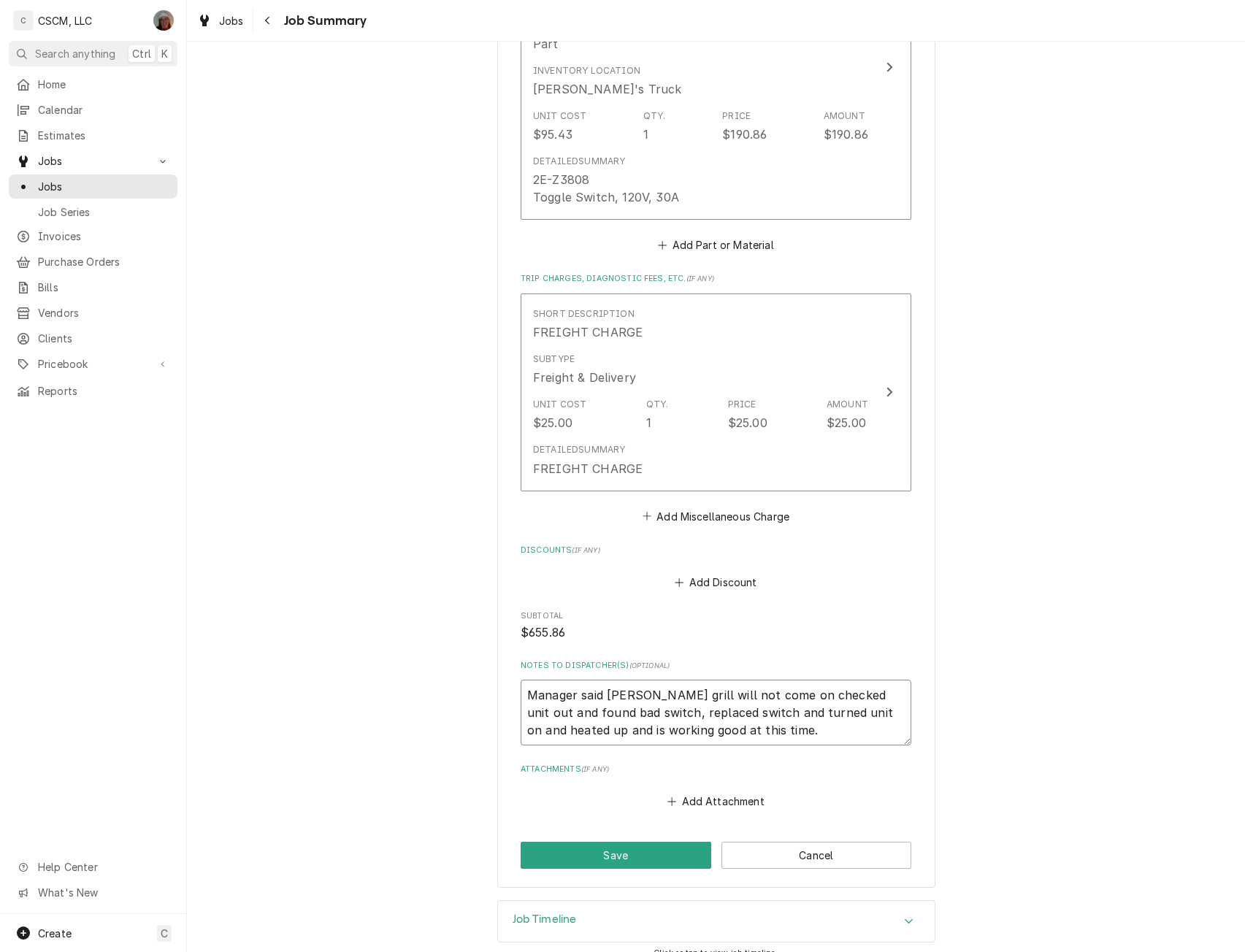
drag, startPoint x: 517, startPoint y: 674, endPoint x: 762, endPoint y: 728, distance: 250.9
type textarea "x"
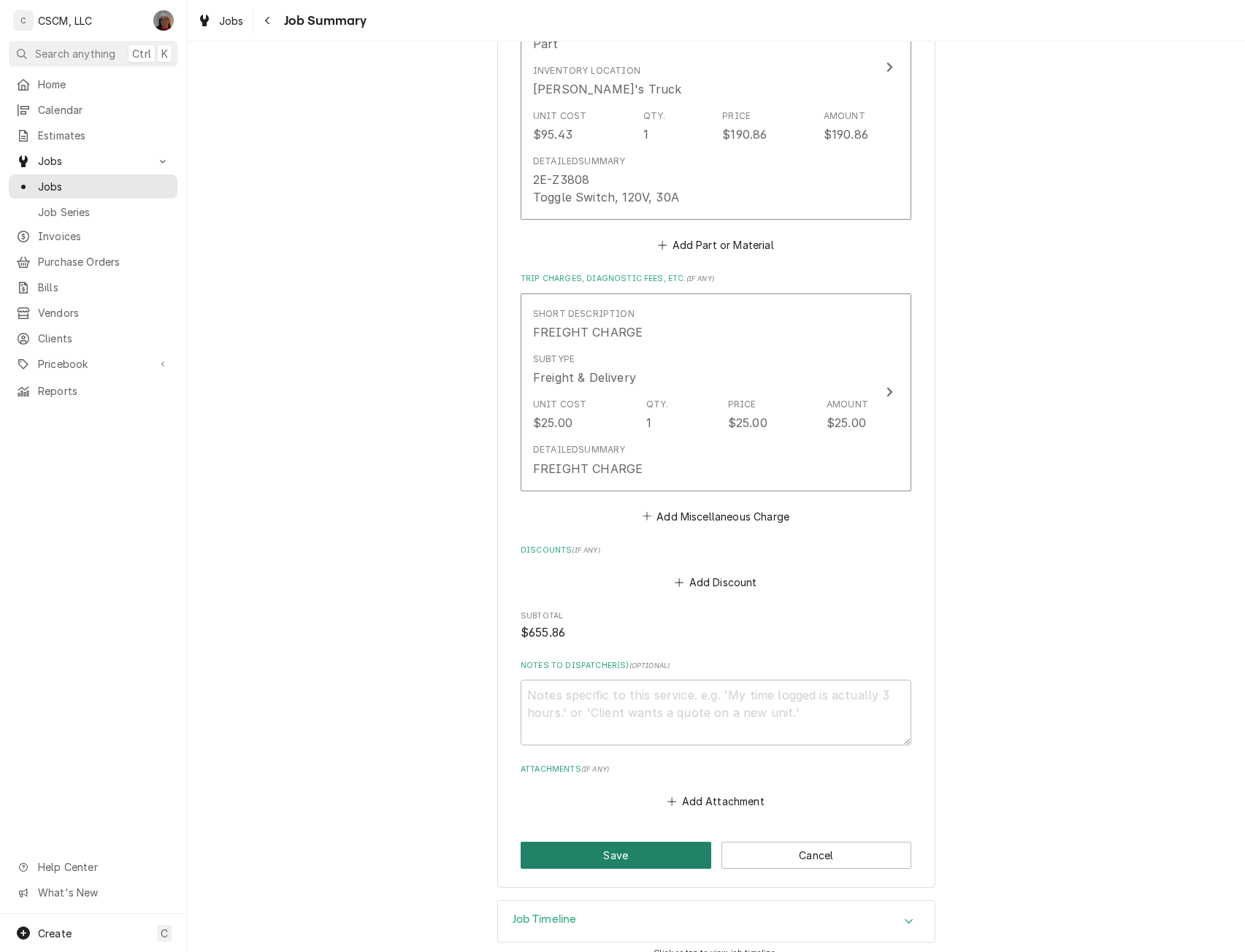
click at [632, 846] on button "Save" at bounding box center [616, 854] width 190 height 27
type textarea "x"
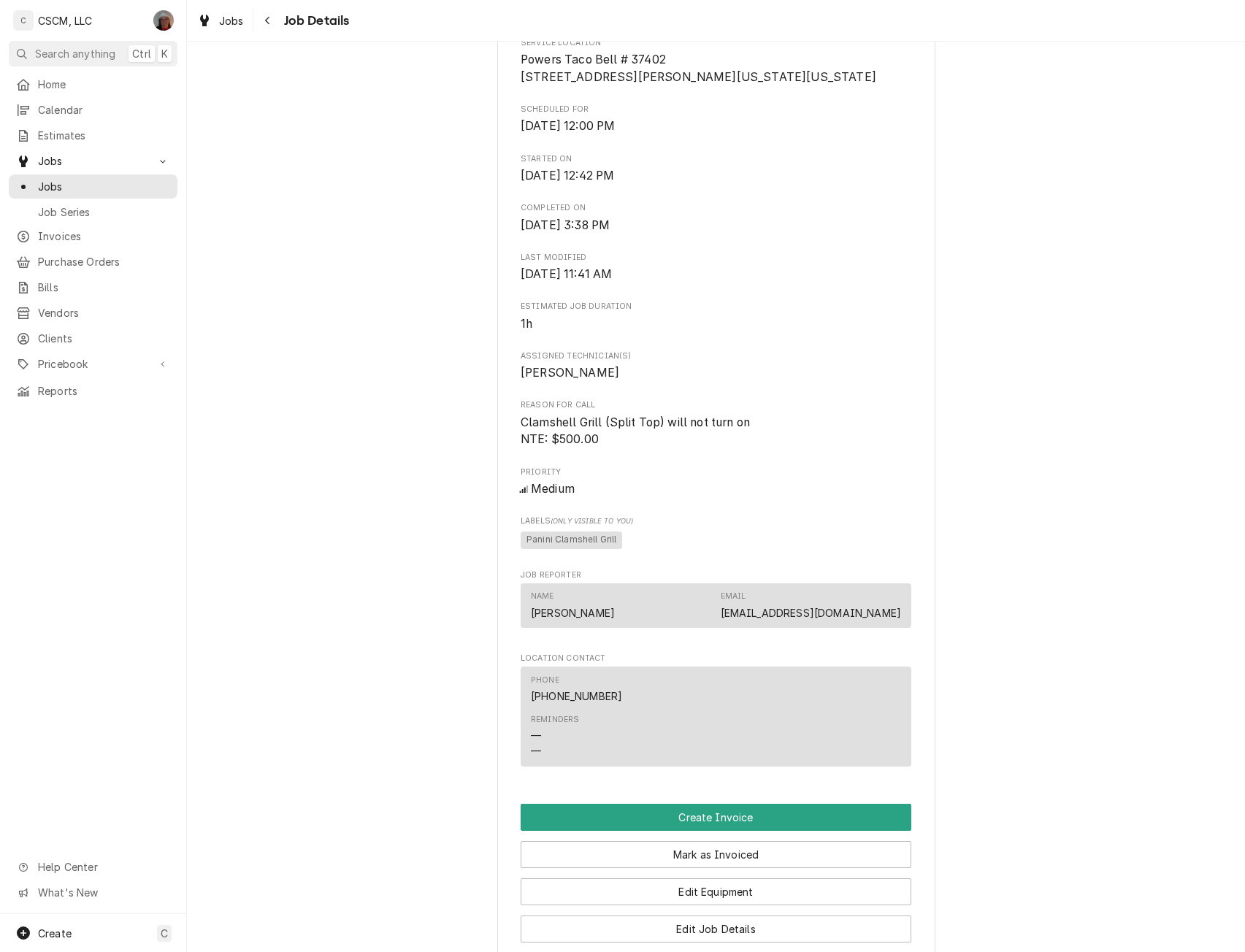
scroll to position [626, 0]
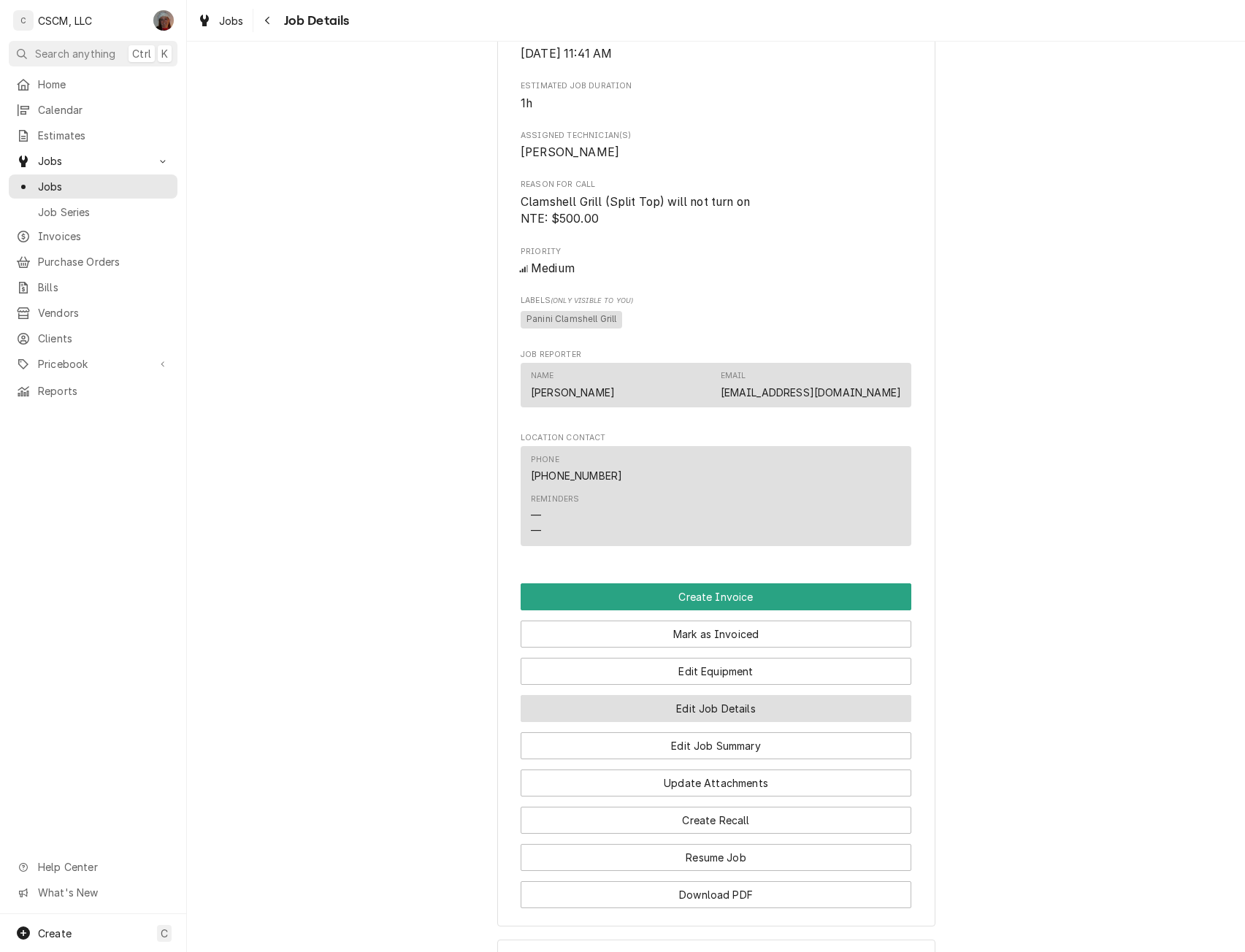
click at [721, 722] on button "Edit Job Details" at bounding box center [716, 708] width 390 height 27
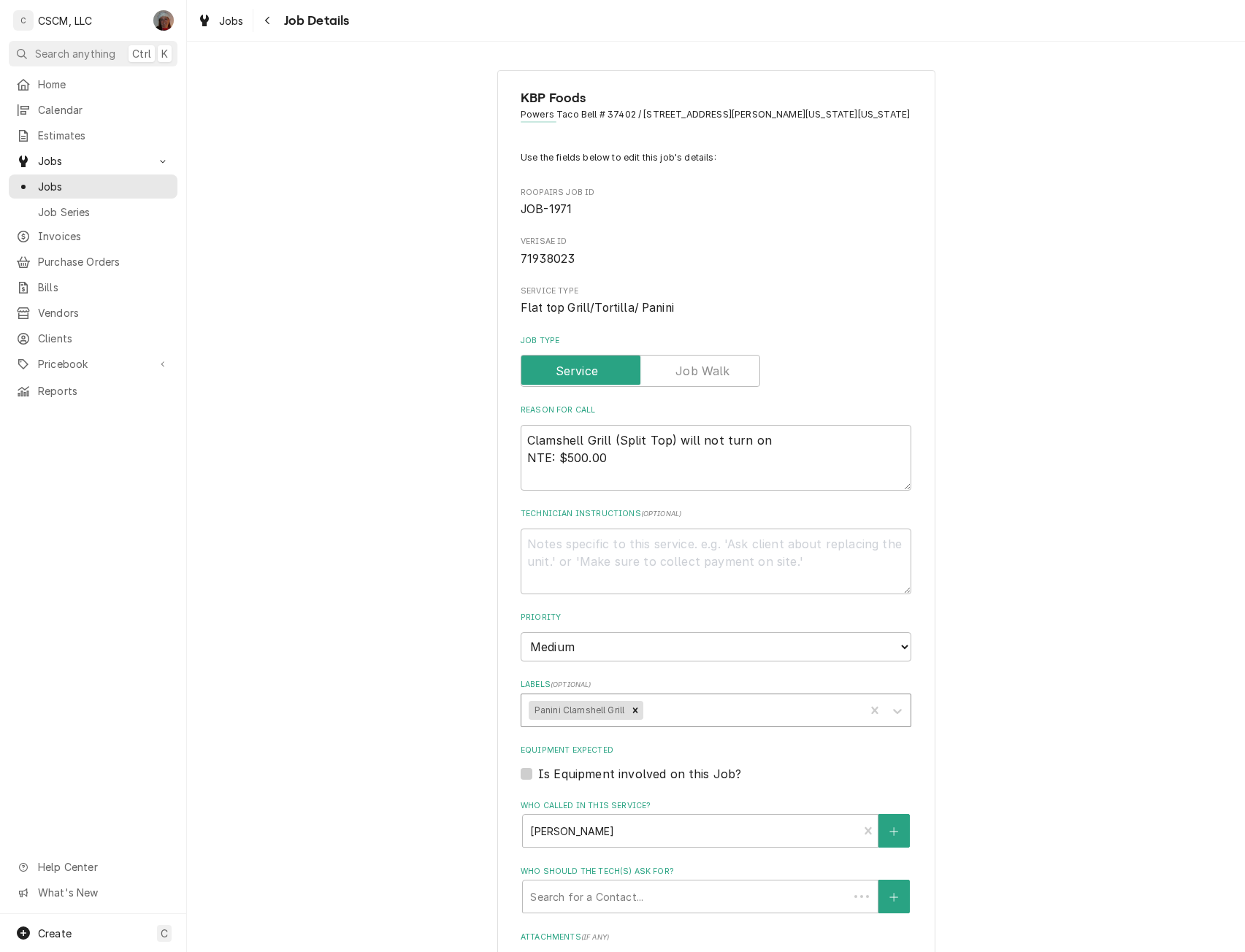
type textarea "x"
click at [611, 462] on textarea "Clamshell Grill (Split Top) will not turn on NTE: $500.00" at bounding box center [716, 457] width 390 height 66
type textarea "Clamshell Grill (Split Top) will not turn on NTE: $500.00"
type textarea "x"
type textarea "Clamshell Grill (Split Top) will not turn on NTE: $500.00 P"
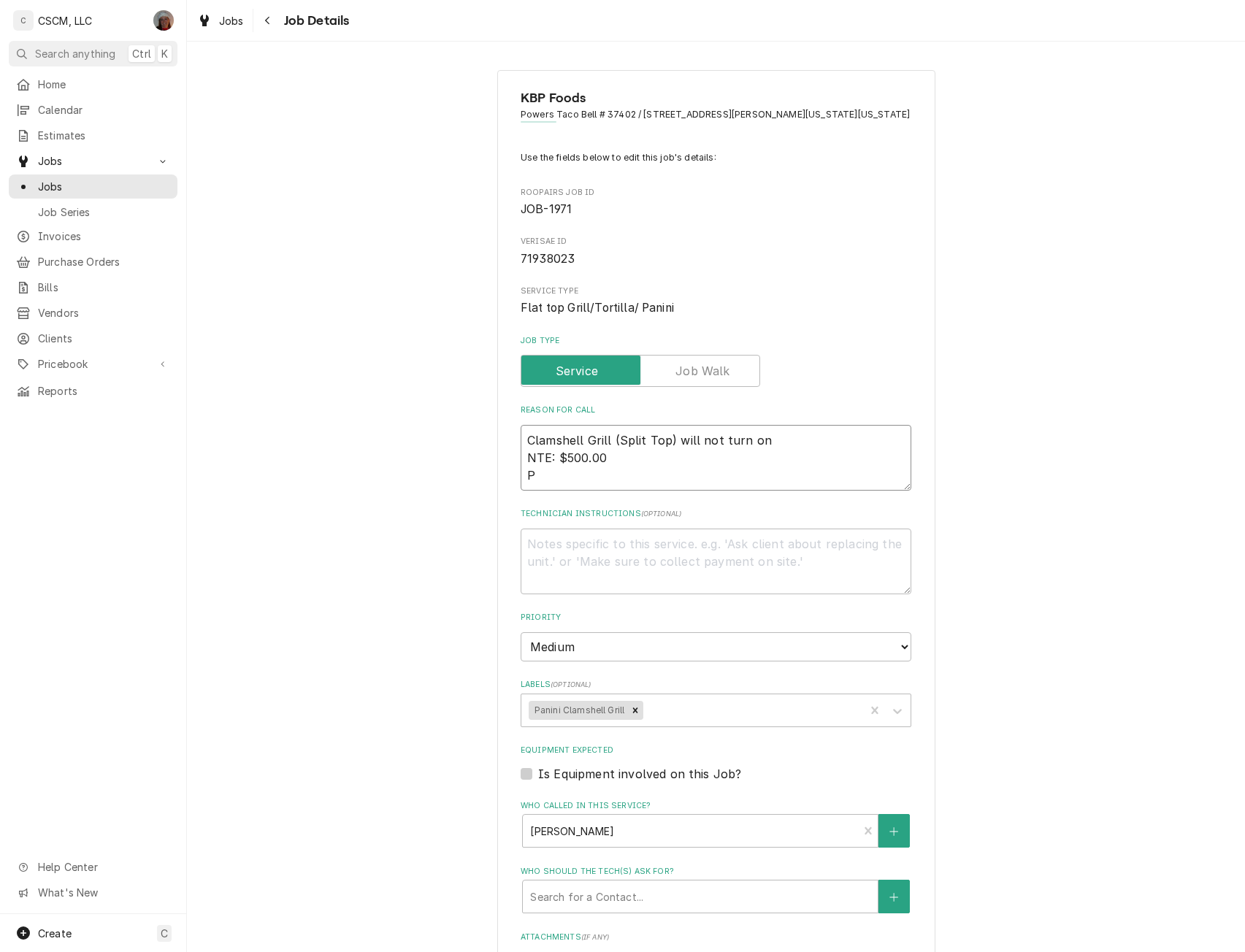
type textarea "x"
type textarea "Clamshell Grill (Split Top) will not turn on NTE: $500.00 PO"
type textarea "x"
type textarea "Clamshell Grill (Split Top) will not turn on NTE: $500.00 PO"
type textarea "x"
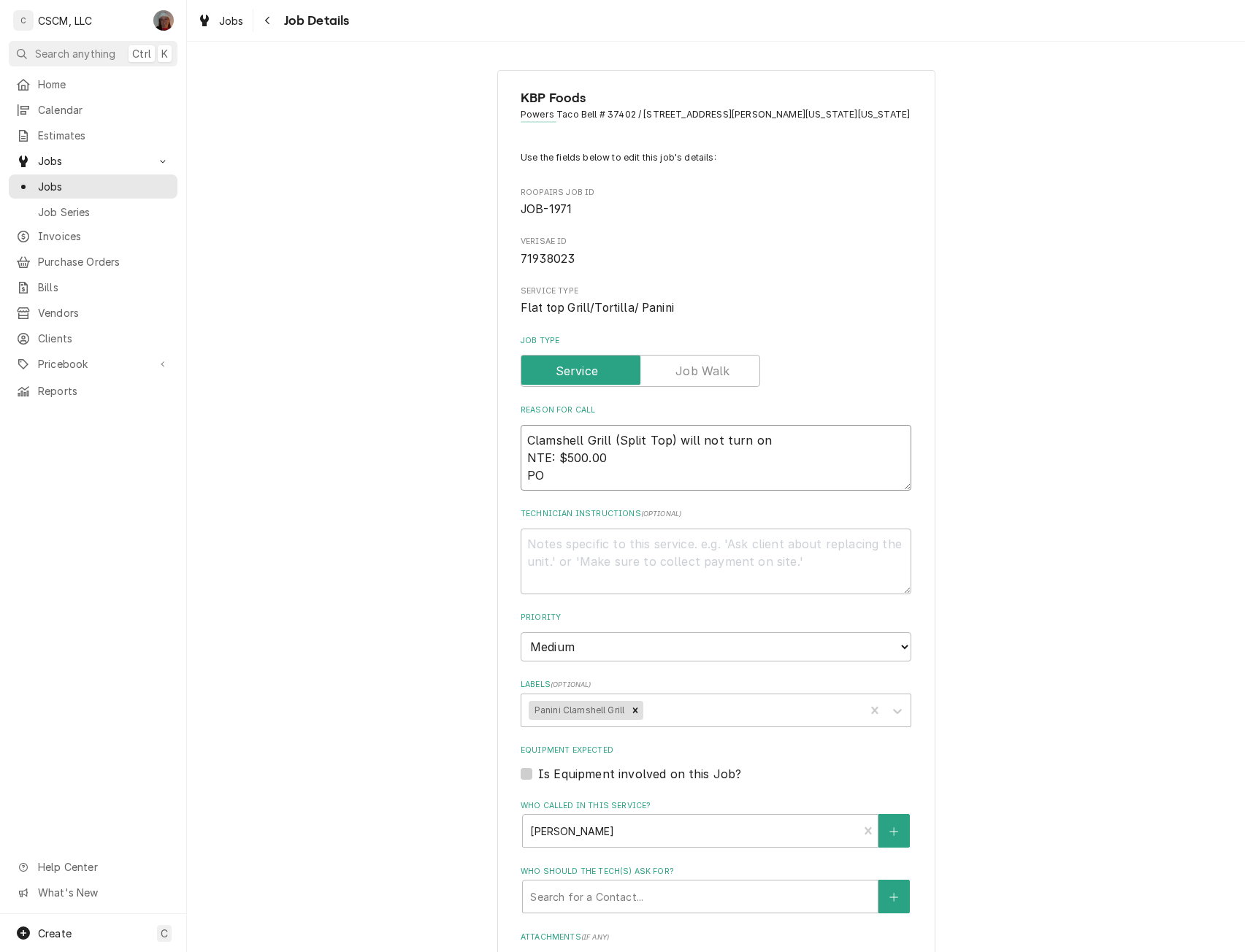
type textarea "Clamshell Grill (Split Top) will not turn on NTE: $500.00 PO #"
type textarea "x"
type textarea "Clamshell Grill (Split Top) will not turn on NTE: $500.00 PO #"
type textarea "x"
type textarea "Clamshell Grill (Split Top) will not turn on NTE: $500.00 PO # 7"
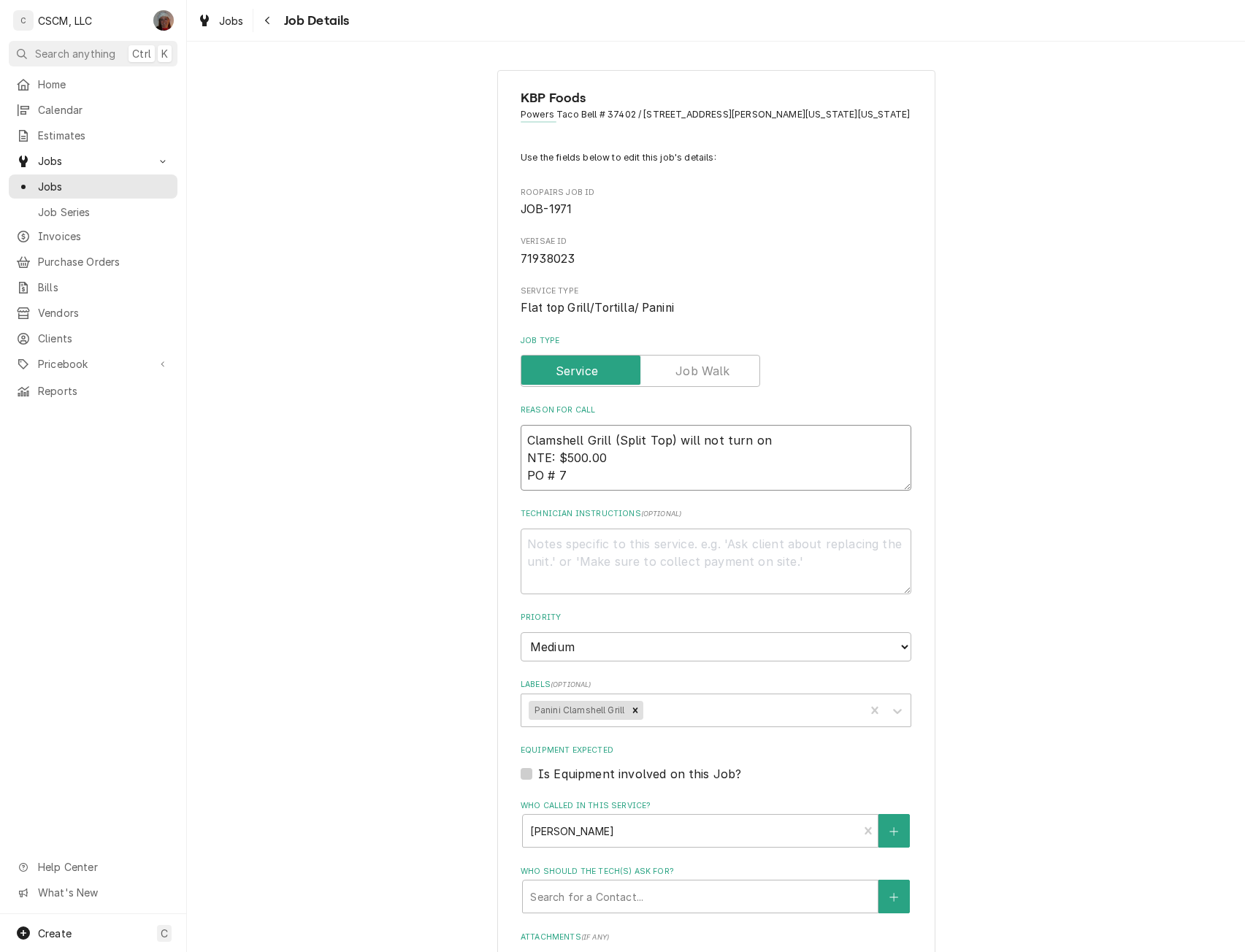
type textarea "x"
type textarea "Clamshell Grill (Split Top) will not turn on NTE: $500.00 PO # 71"
type textarea "x"
type textarea "Clamshell Grill (Split Top) will not turn on NTE: $500.00 PO # 719"
type textarea "x"
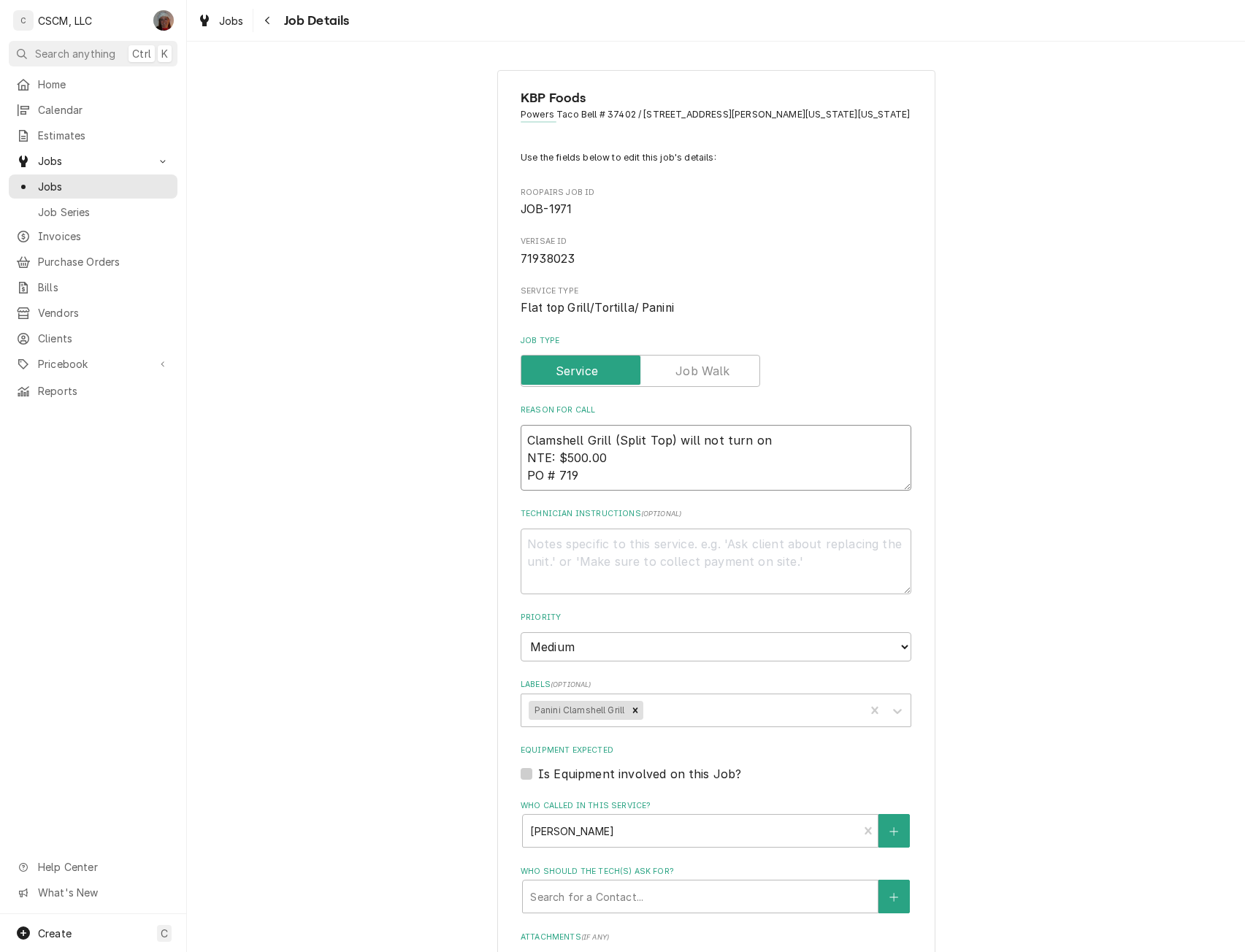
type textarea "Clamshell Grill (Split Top) will not turn on NTE: $500.00 PO # 7193"
type textarea "x"
type textarea "Clamshell Grill (Split Top) will not turn on NTE: $500.00 PO # 71938"
type textarea "x"
type textarea "Clamshell Grill (Split Top) will not turn on NTE: $500.00 PO # 719380"
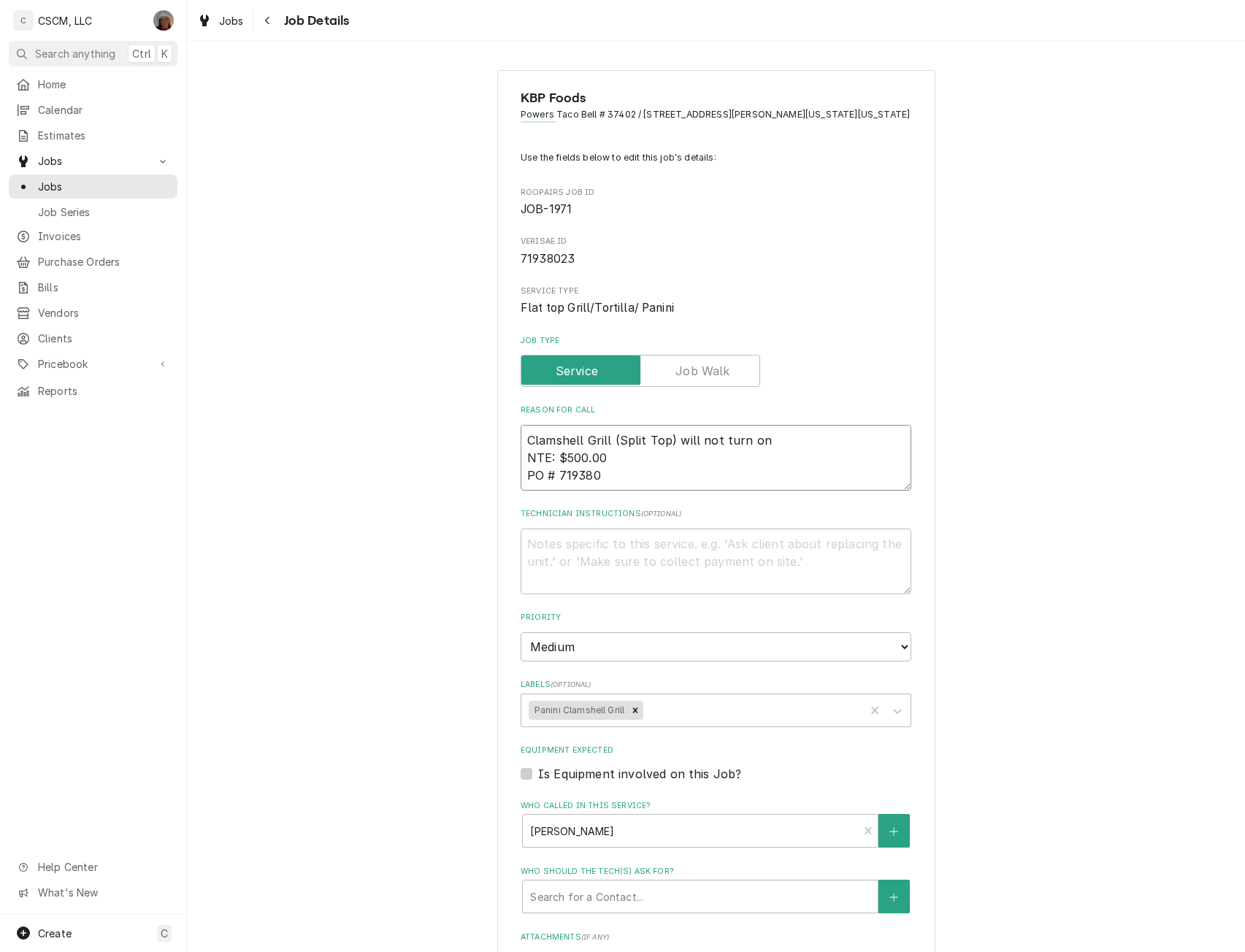
type textarea "x"
type textarea "Clamshell Grill (Split Top) will not turn on NTE: $500.00 PO # 7193802"
type textarea "x"
type textarea "Clamshell Grill (Split Top) will not turn on NTE: $500.00 PO # 71938023"
type textarea "x"
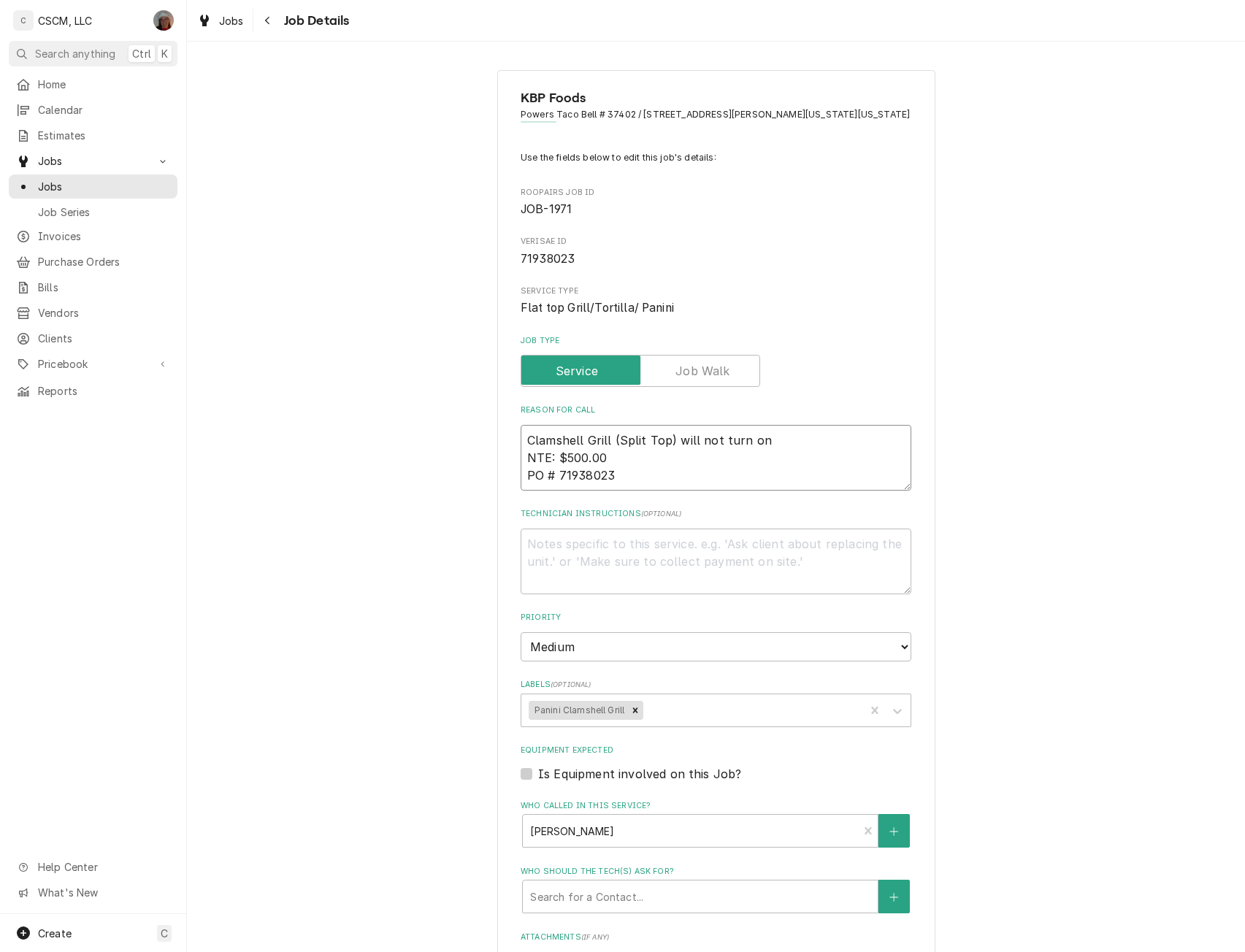
drag, startPoint x: 520, startPoint y: 438, endPoint x: 625, endPoint y: 485, distance: 115.0
click at [625, 485] on textarea "Clamshell Grill (Split Top) will not turn on NTE: $500.00 PO # 71938023" at bounding box center [716, 457] width 390 height 66
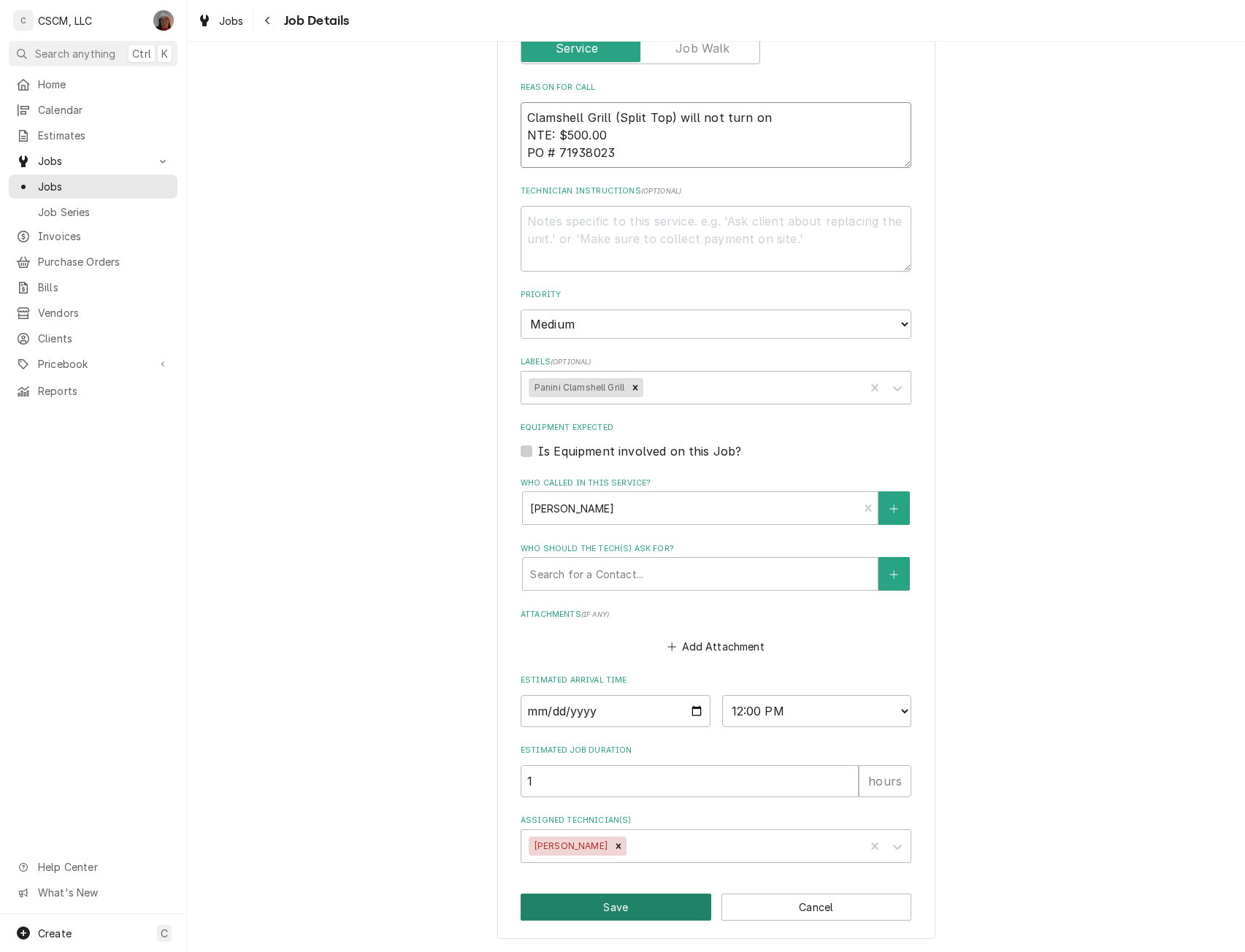
type textarea "Clamshell Grill (Split Top) will not turn on NTE: $500.00 PO # 71938023"
click at [638, 897] on button "Save" at bounding box center [616, 906] width 190 height 27
type textarea "x"
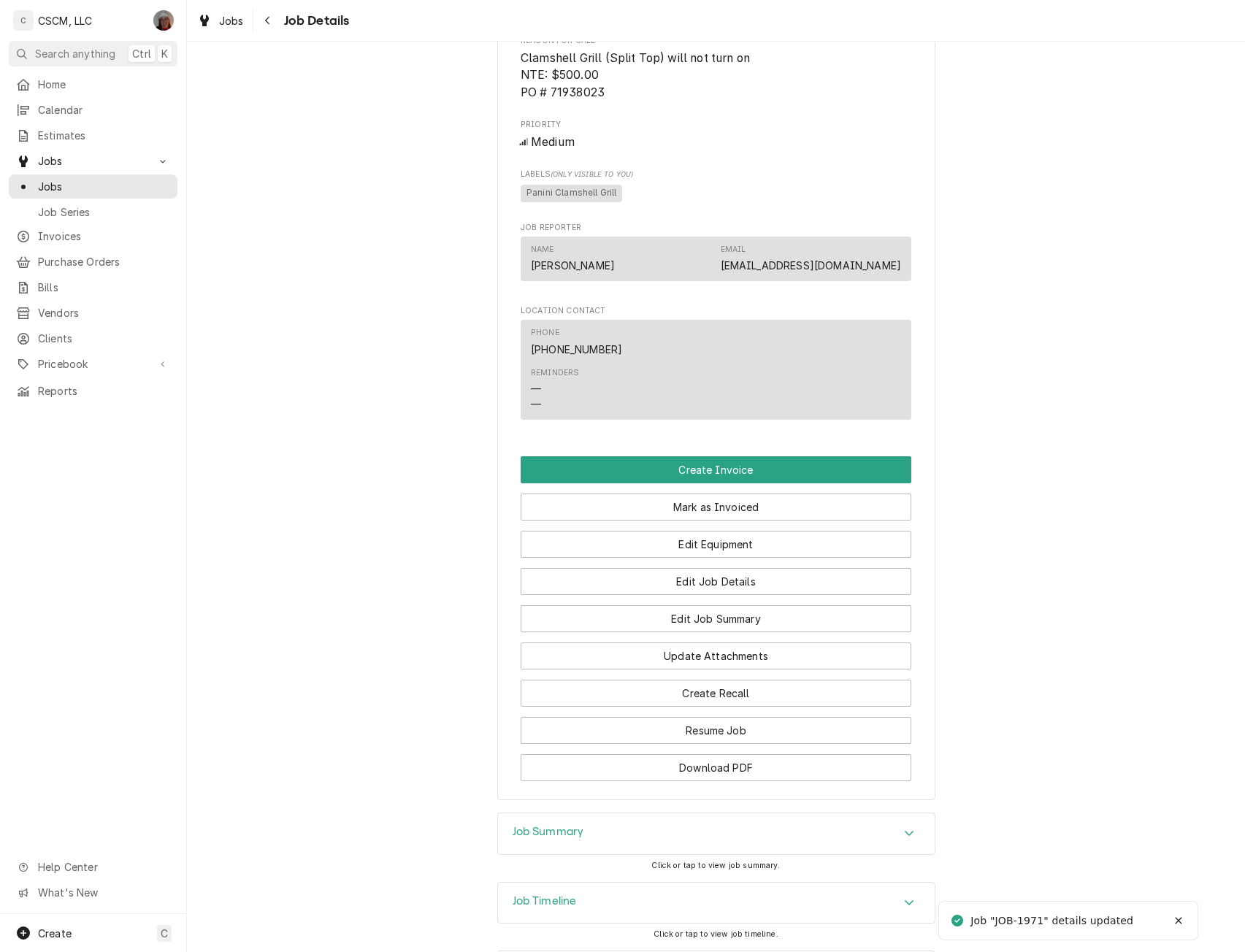
scroll to position [772, 0]
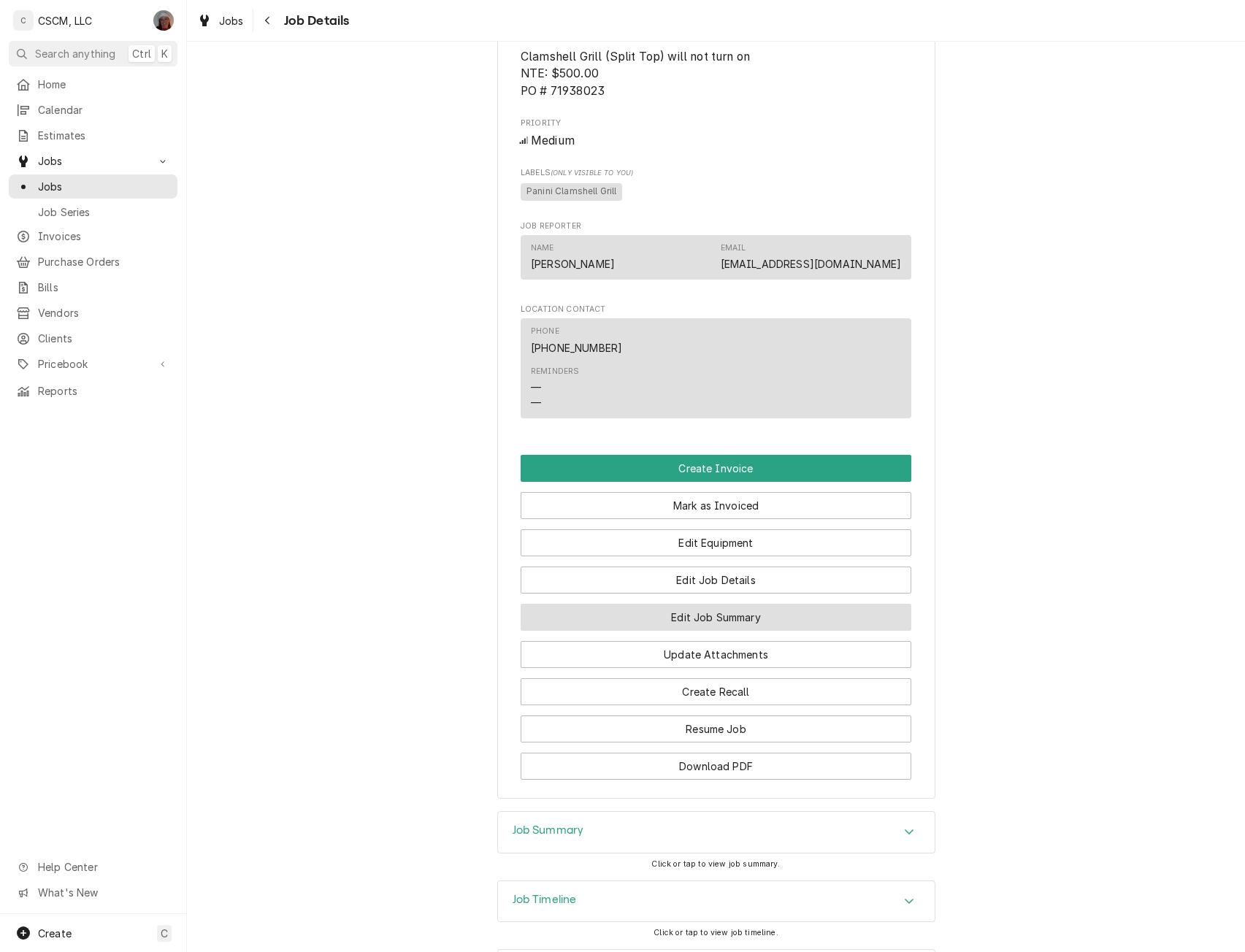
click at [692, 630] on button "Edit Job Summary" at bounding box center [716, 616] width 390 height 27
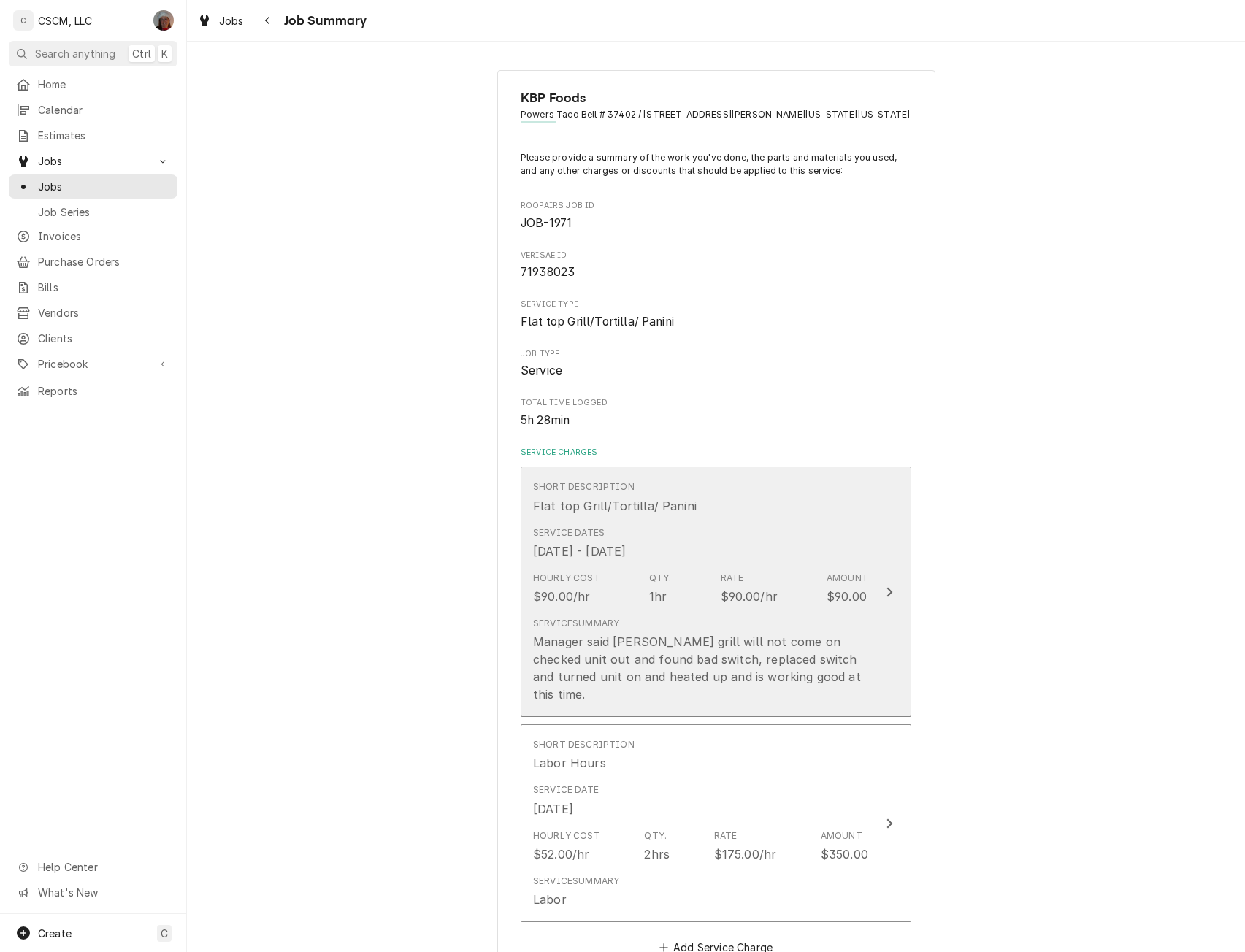
click at [873, 574] on button "Short Description Flat top Grill/Tortilla/ Panini Service Dates Oct 1, 2025 - O…" at bounding box center [716, 592] width 390 height 250
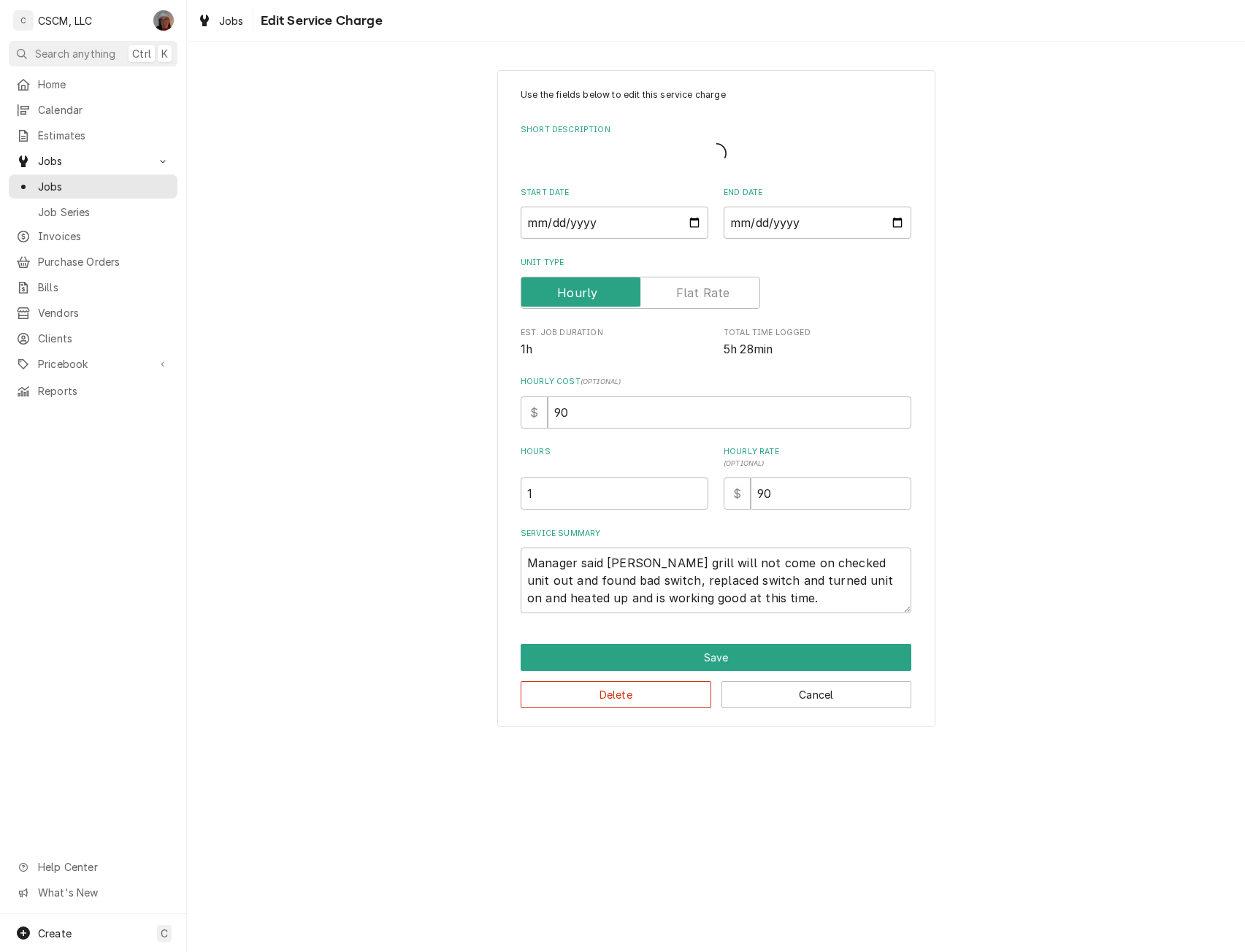
type textarea "x"
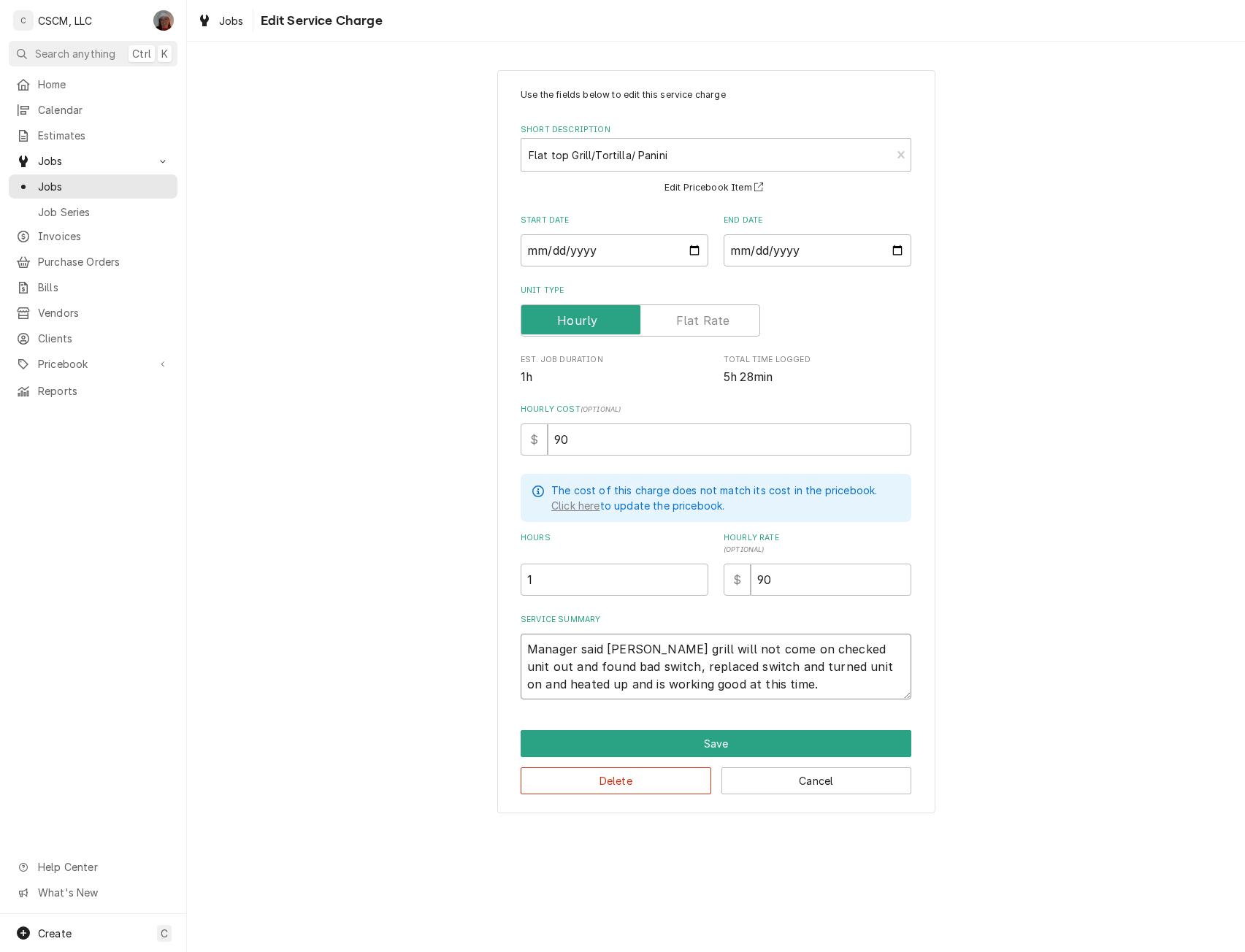
click at [526, 648] on textarea "Manager said clamshell grill will not come on checked unit out and found bad sw…" at bounding box center [716, 666] width 390 height 66
type textarea "Manager said clamshell grill will not come on checked unit out and found bad sw…"
type textarea "x"
type textarea "Manager said clamshell grill will not come on checked unit out and found bad sw…"
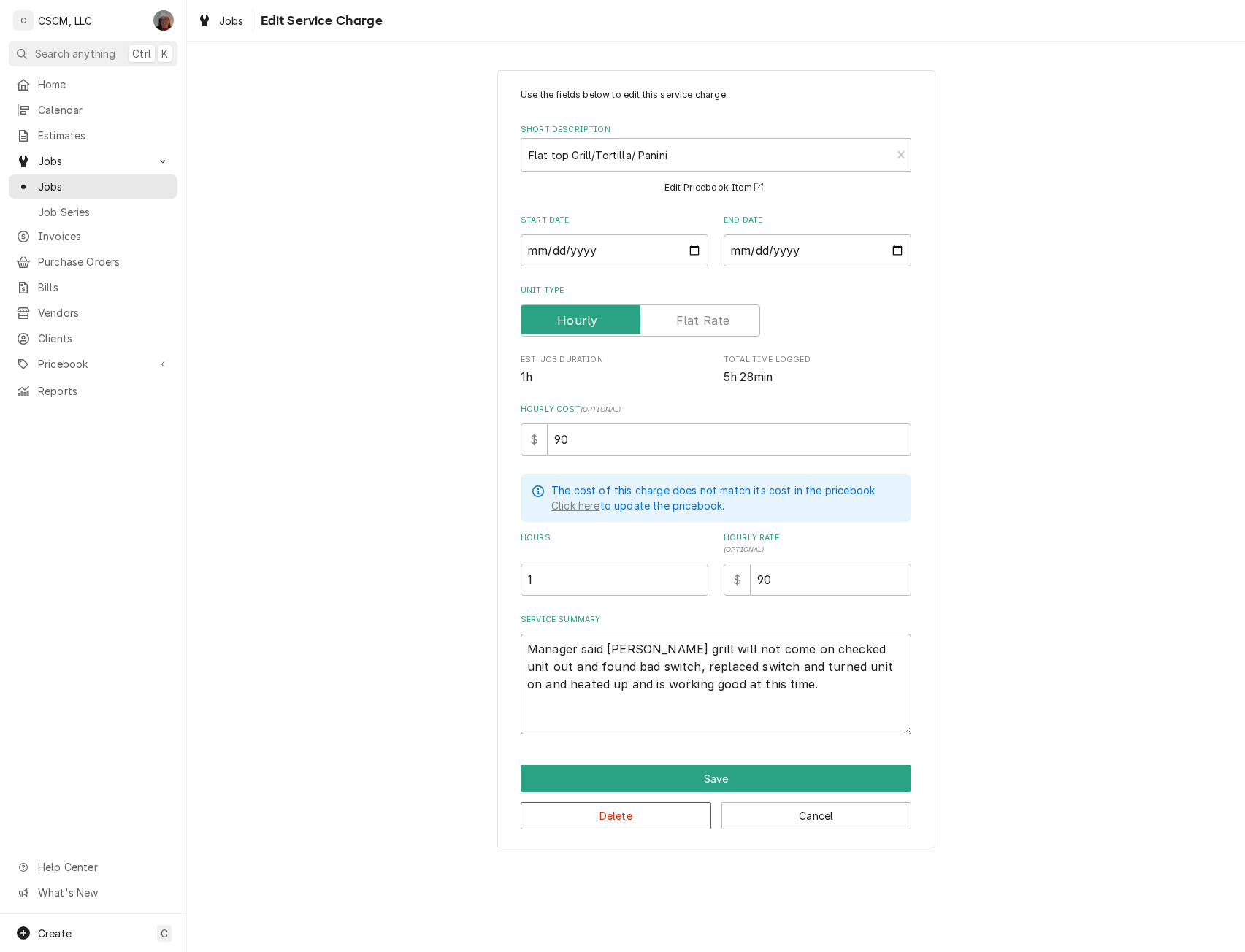
paste textarea "Clamshell Grill (Split Top) will not turn on NTE: $500.00 PO # 71938023"
type textarea "x"
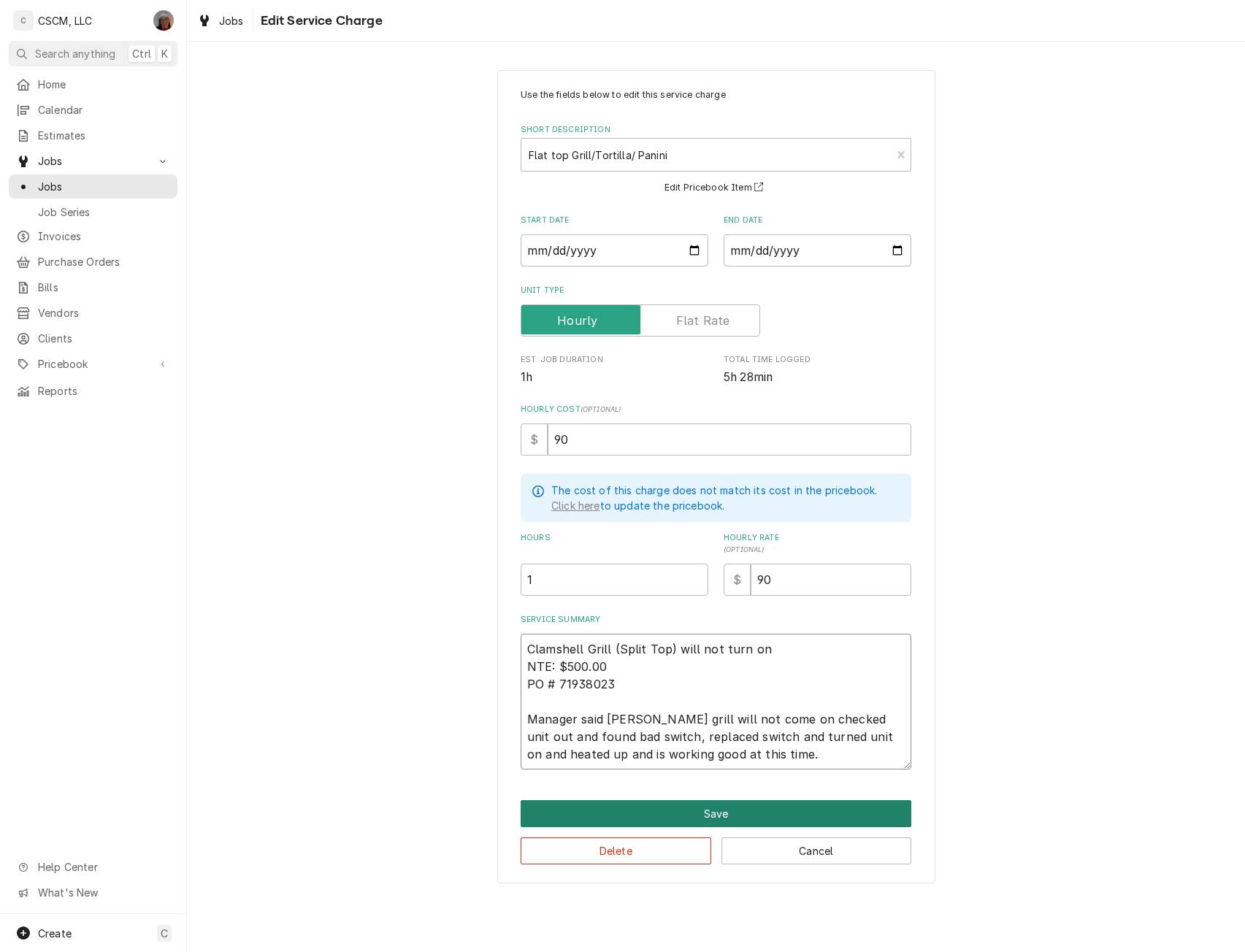
type textarea "Clamshell Grill (Split Top) will not turn on NTE: $500.00 PO # 71938023 Manager…"
click at [690, 800] on button "Save" at bounding box center [716, 813] width 390 height 27
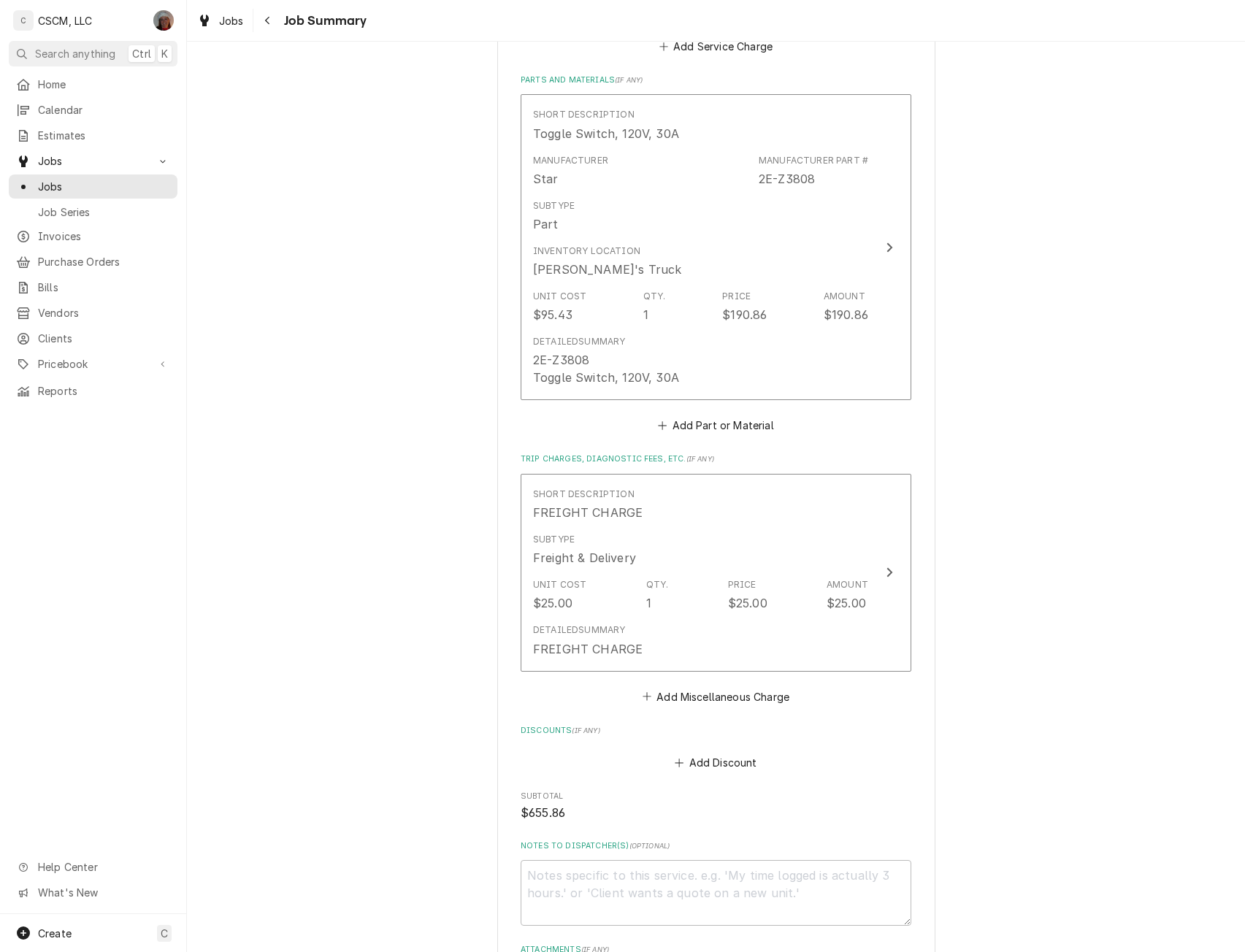
scroll to position [1151, 0]
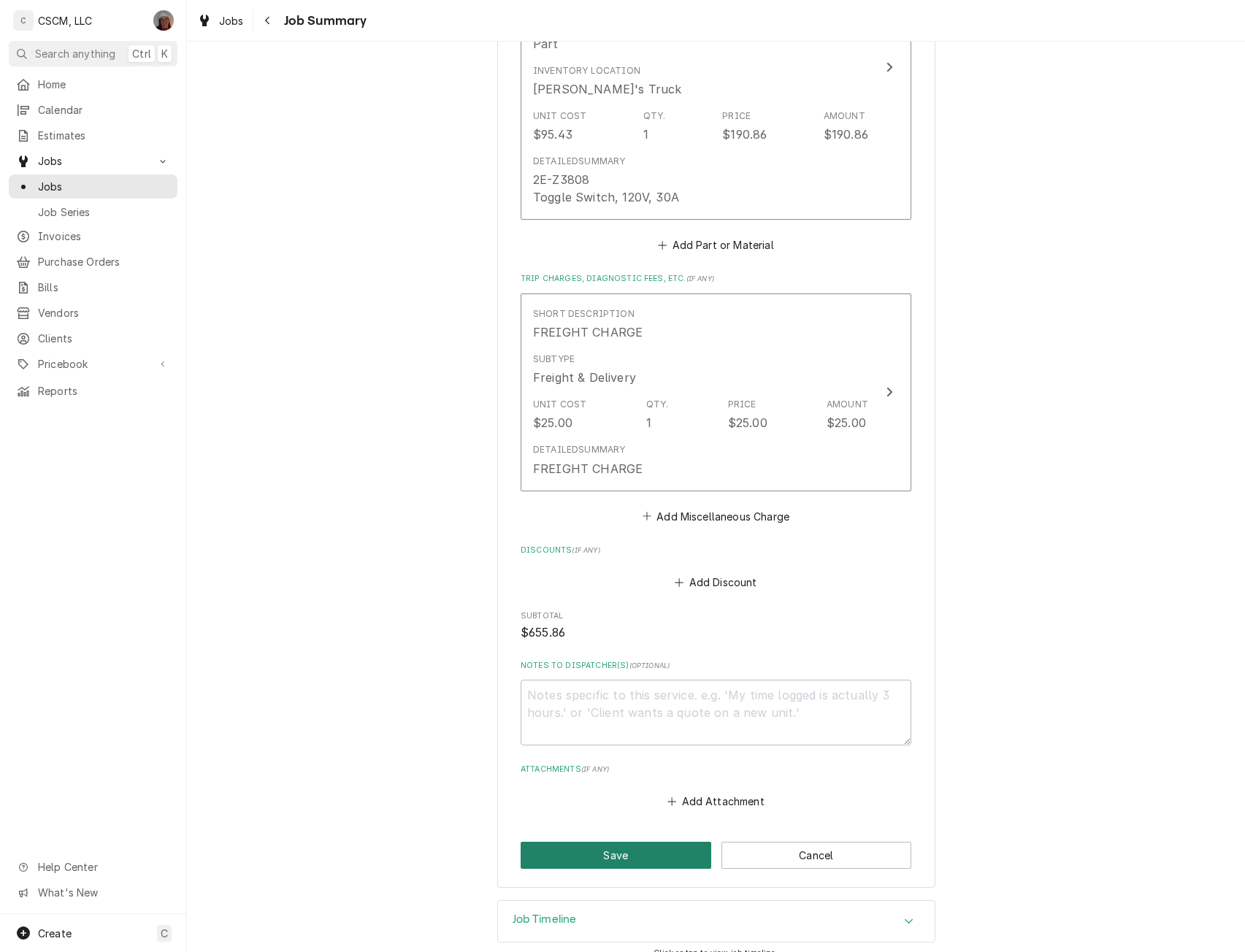
click at [609, 841] on button "Save" at bounding box center [616, 854] width 190 height 27
type textarea "x"
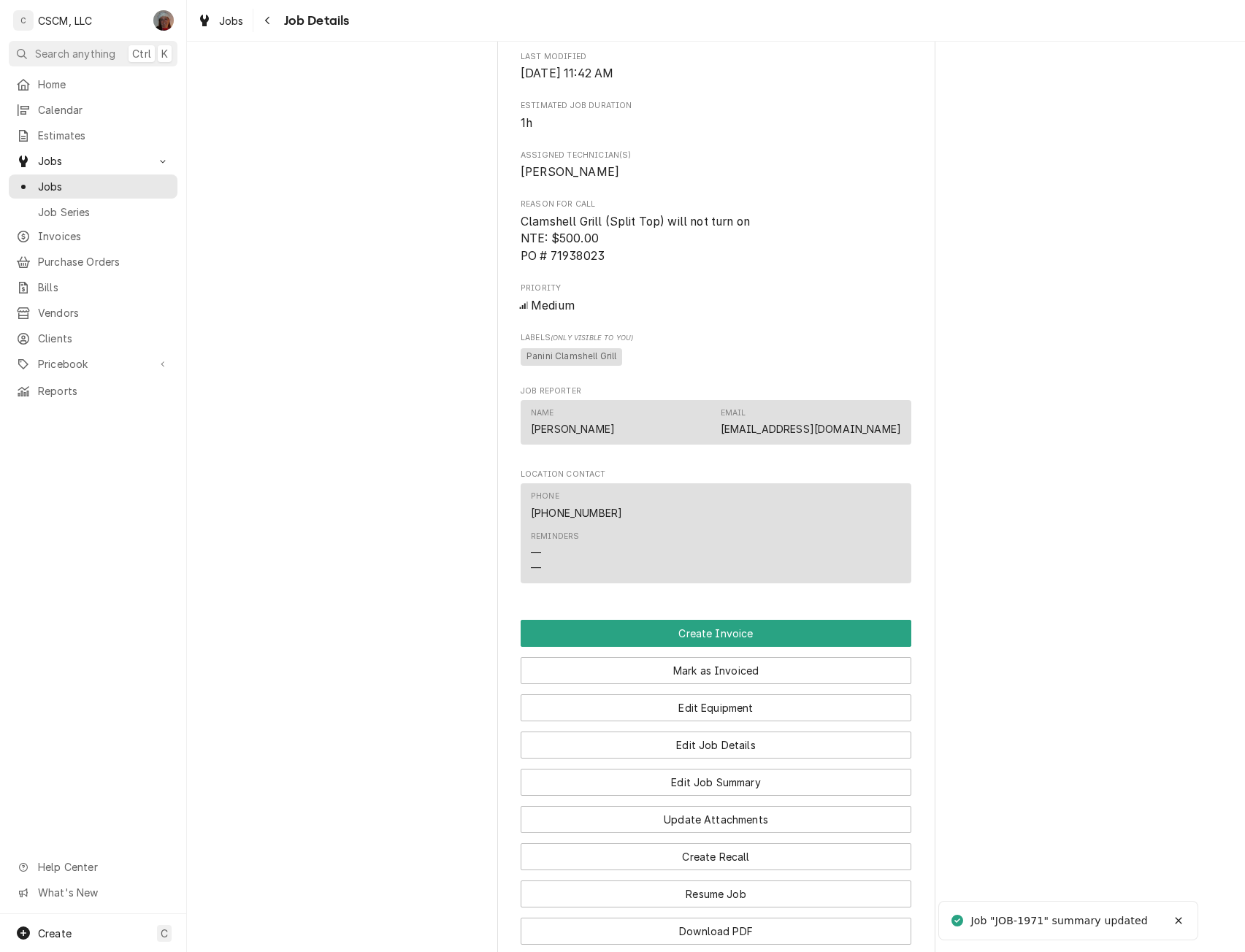
scroll to position [854, 0]
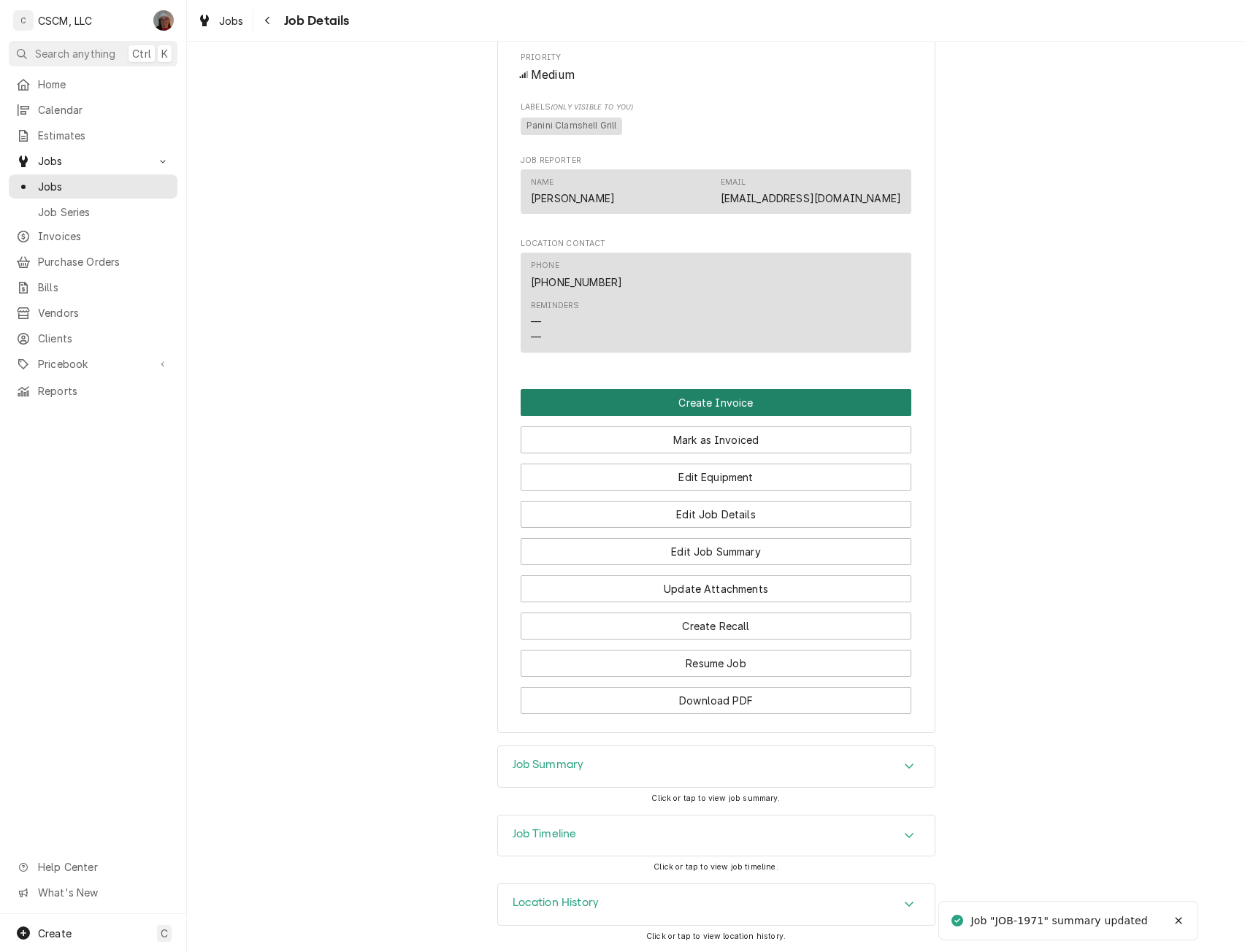
click at [695, 392] on button "Create Invoice" at bounding box center [716, 402] width 390 height 27
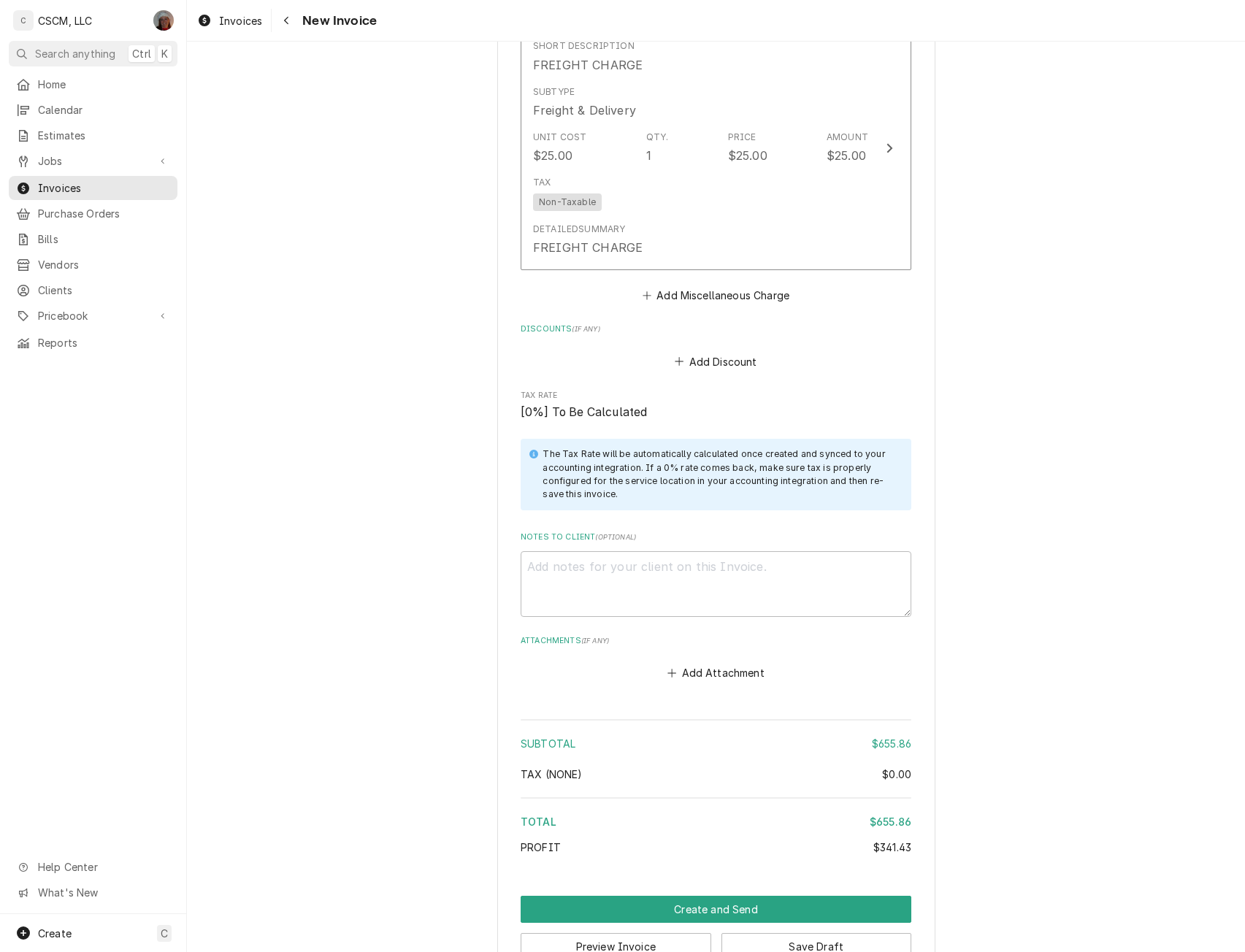
scroll to position [2410, 0]
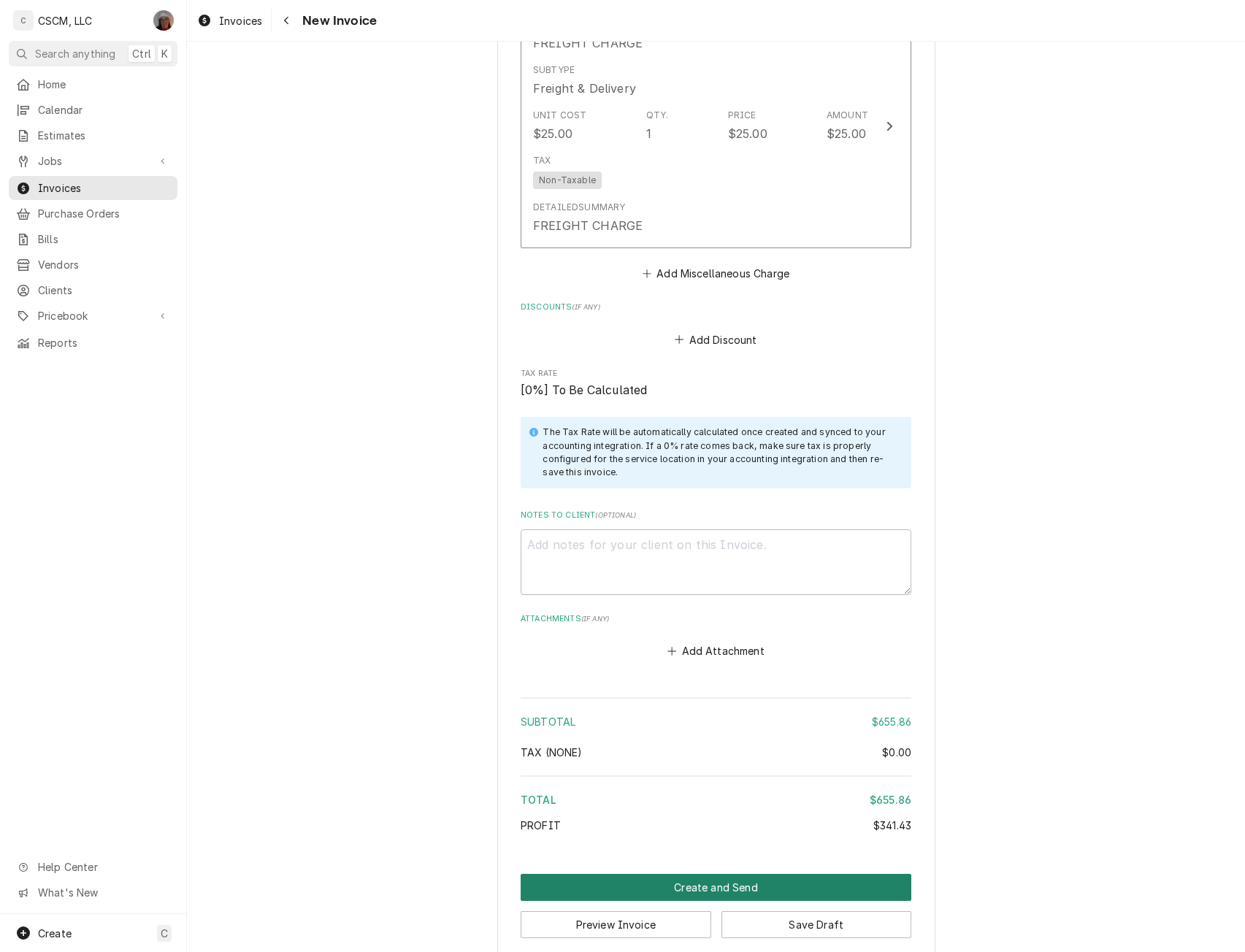
click at [678, 874] on button "Create and Send" at bounding box center [716, 887] width 390 height 27
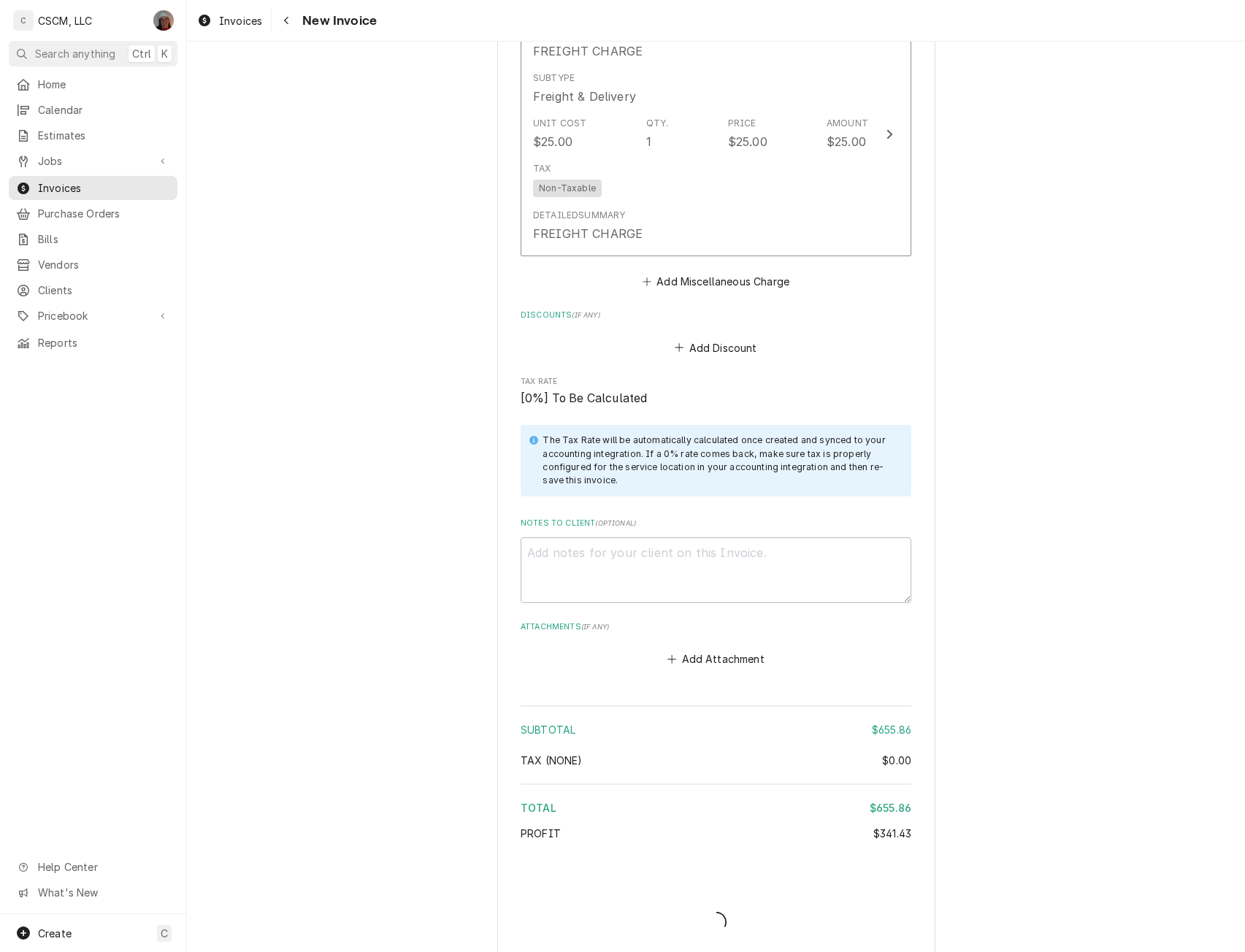
type textarea "x"
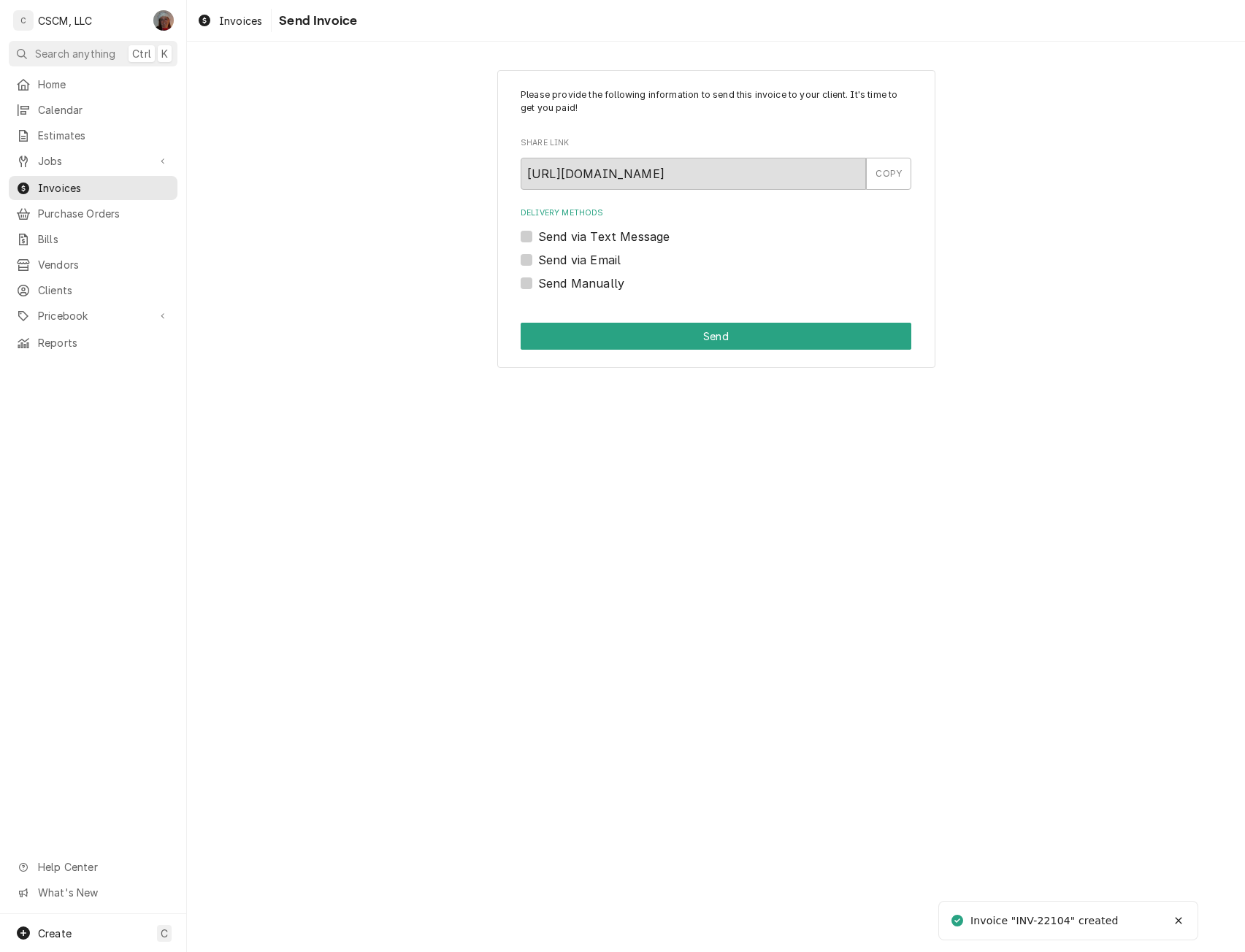
click at [538, 283] on label "Send Manually" at bounding box center [581, 284] width 86 height 18
click at [538, 283] on input "Send Manually" at bounding box center [734, 290] width 390 height 32
checkbox input "true"
click at [563, 338] on button "Send" at bounding box center [716, 336] width 390 height 27
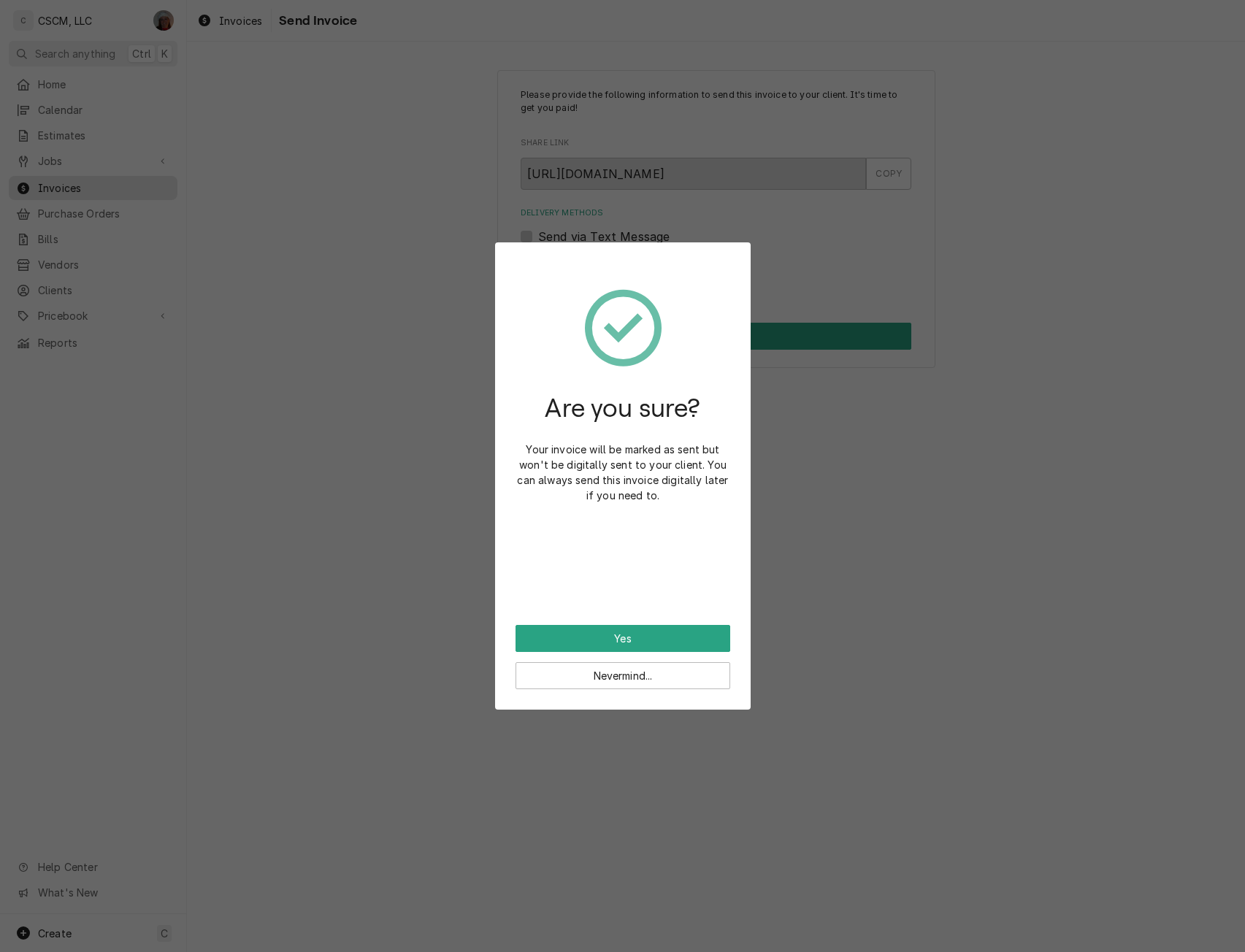
click at [592, 622] on div "Are you sure? Your invoice will be marked as sent but won't be digitally sent t…" at bounding box center [623, 443] width 215 height 362
click at [589, 631] on button "Yes" at bounding box center [623, 637] width 215 height 27
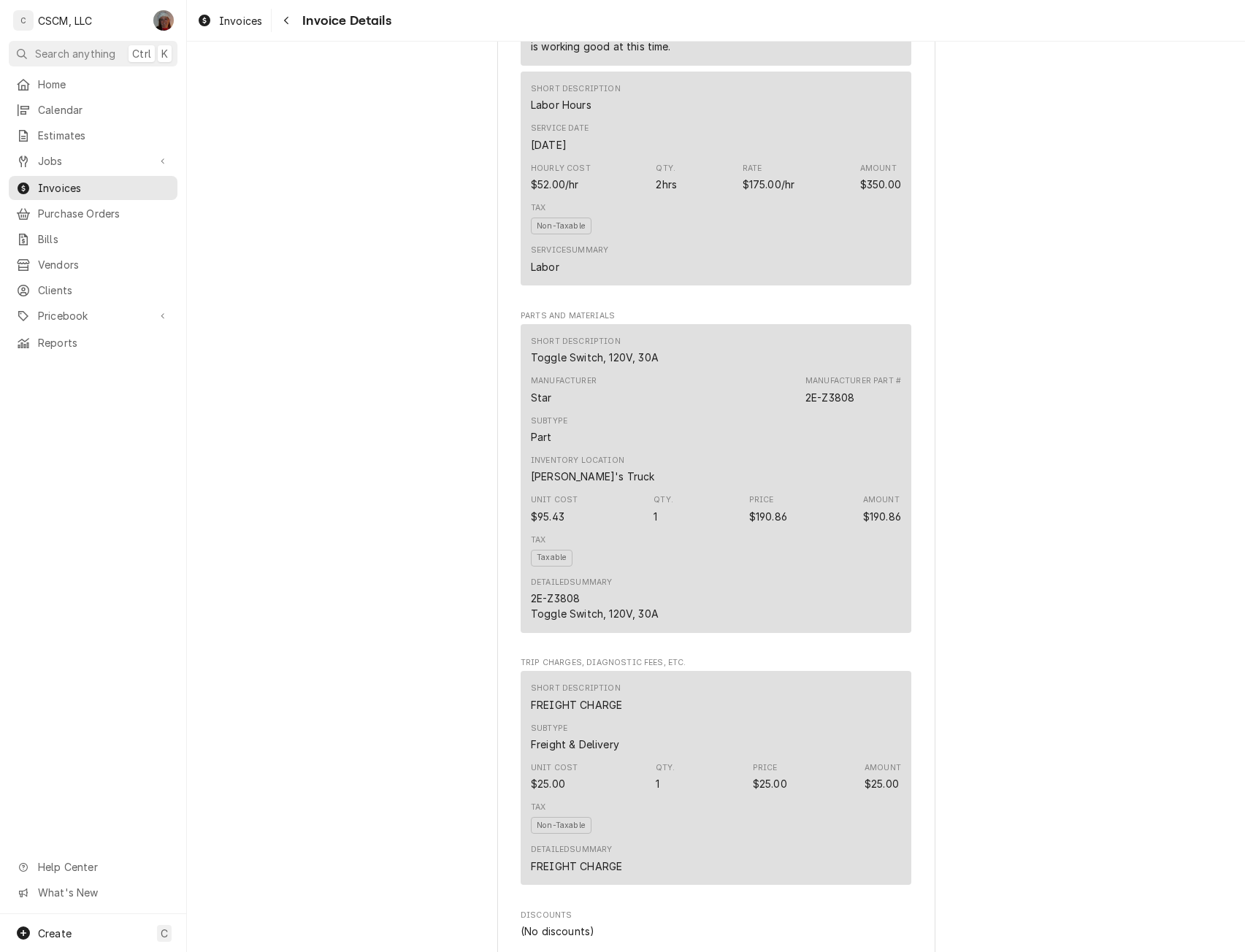
scroll to position [1299, 0]
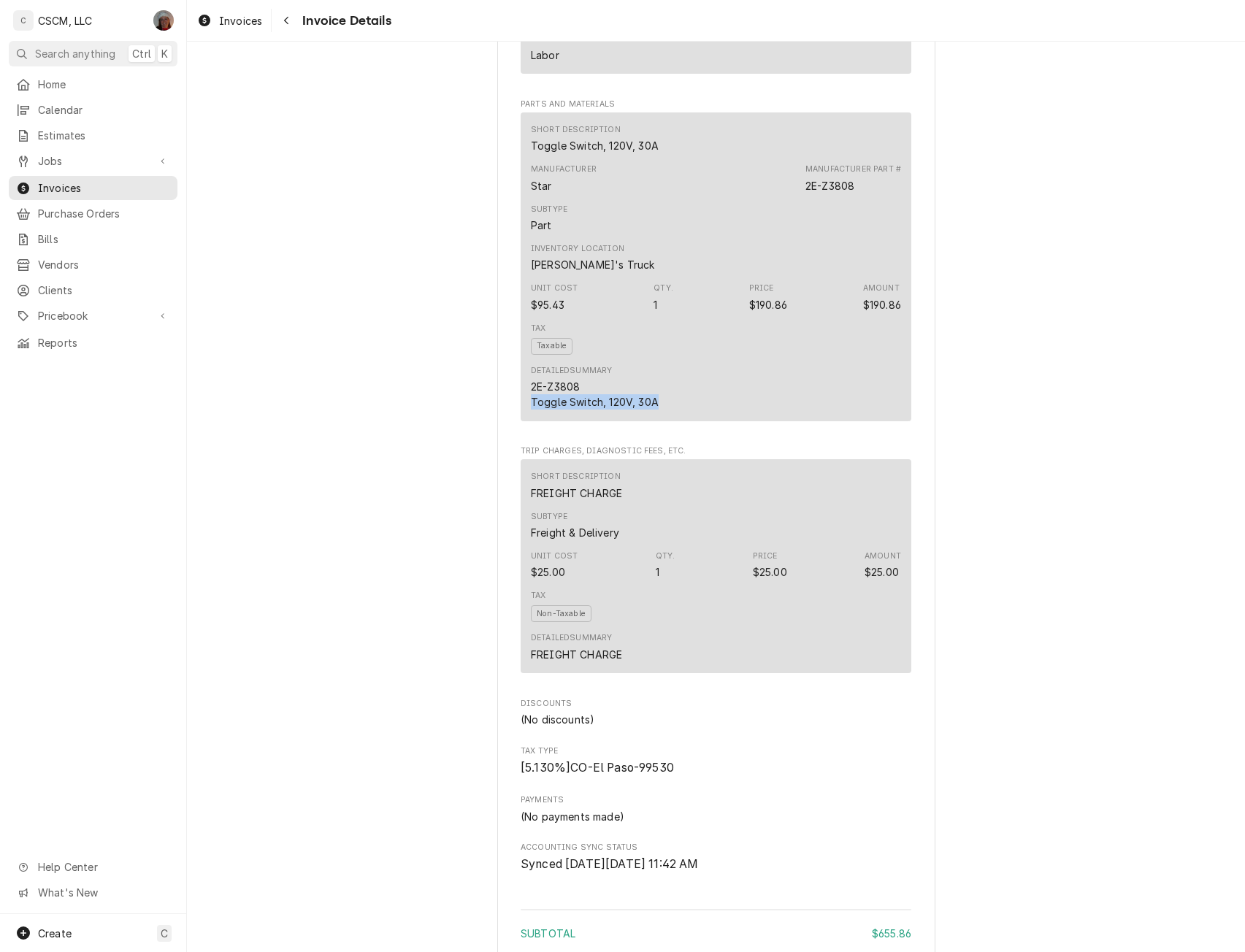
drag, startPoint x: 520, startPoint y: 451, endPoint x: 690, endPoint y: 446, distance: 170.1
click at [690, 421] on div "Short Description Toggle Switch, 120V, 30A Manufacturer Star Manufacturer Part …" at bounding box center [716, 267] width 390 height 309
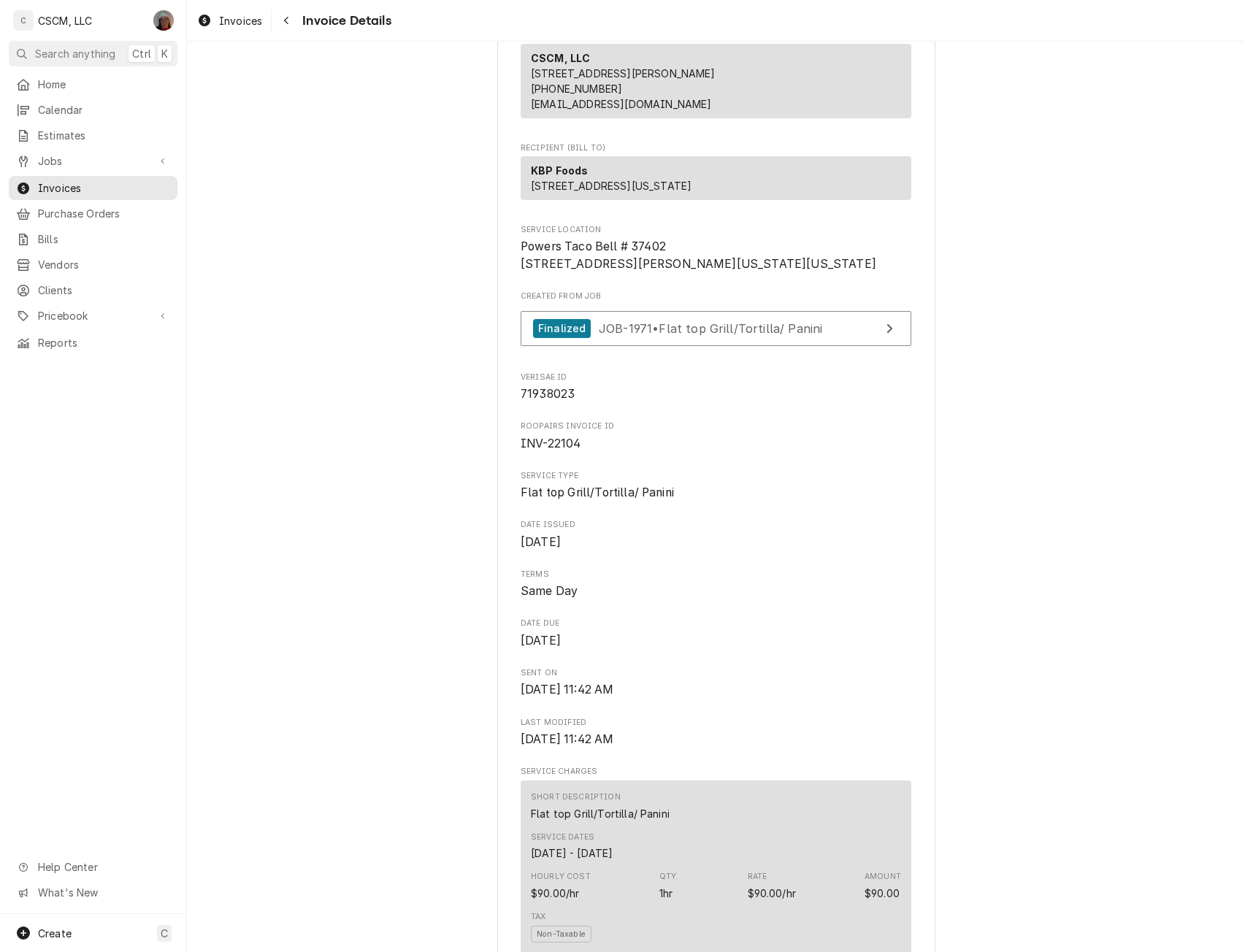
scroll to position [0, 0]
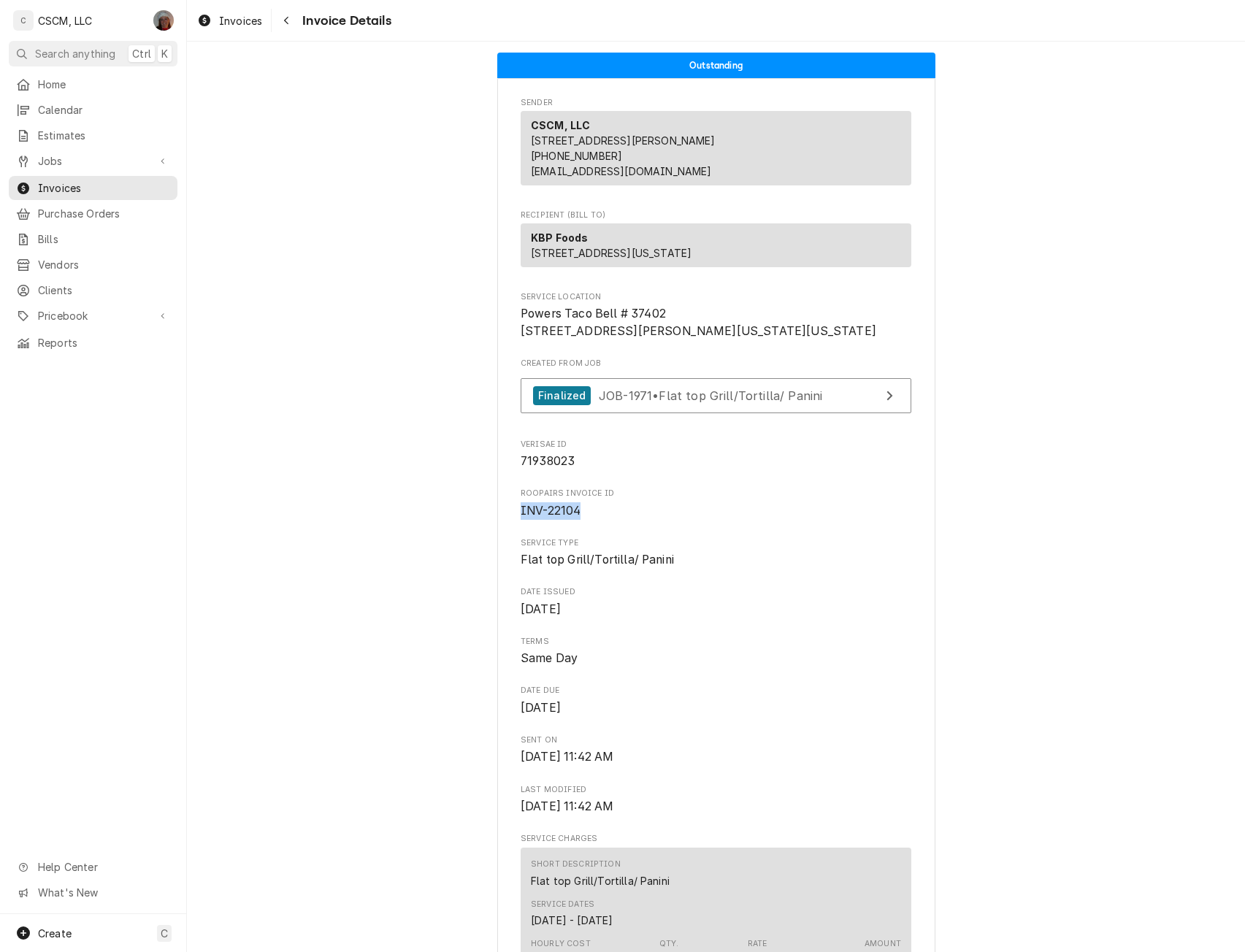
drag, startPoint x: 508, startPoint y: 566, endPoint x: 580, endPoint y: 574, distance: 72.4
copy span "INV-22104"
click at [86, 159] on span "Jobs" at bounding box center [94, 161] width 111 height 15
click at [68, 181] on span "Jobs" at bounding box center [104, 186] width 132 height 15
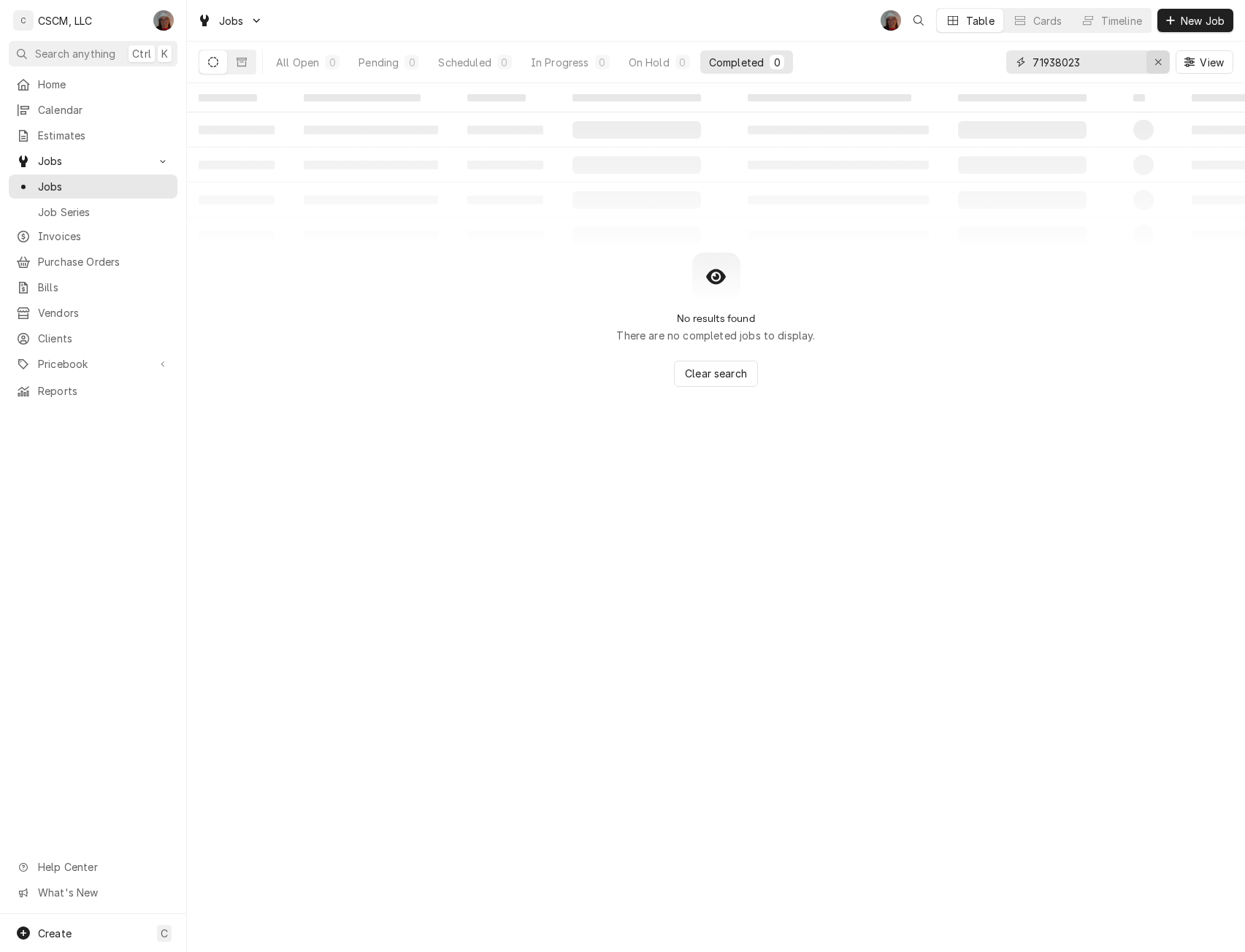
click at [1161, 62] on div "Erase input" at bounding box center [1158, 62] width 15 height 15
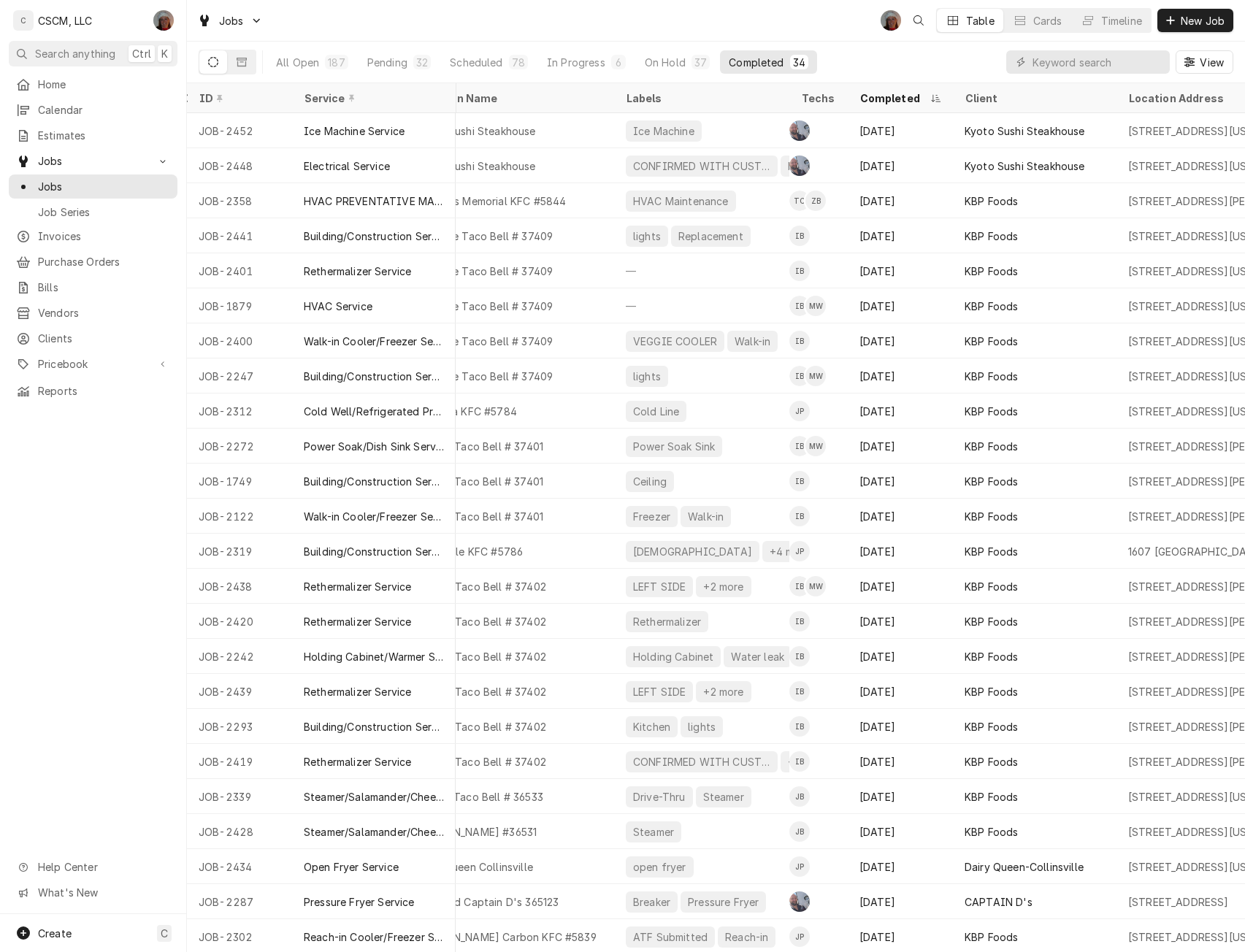
scroll to position [0, 355]
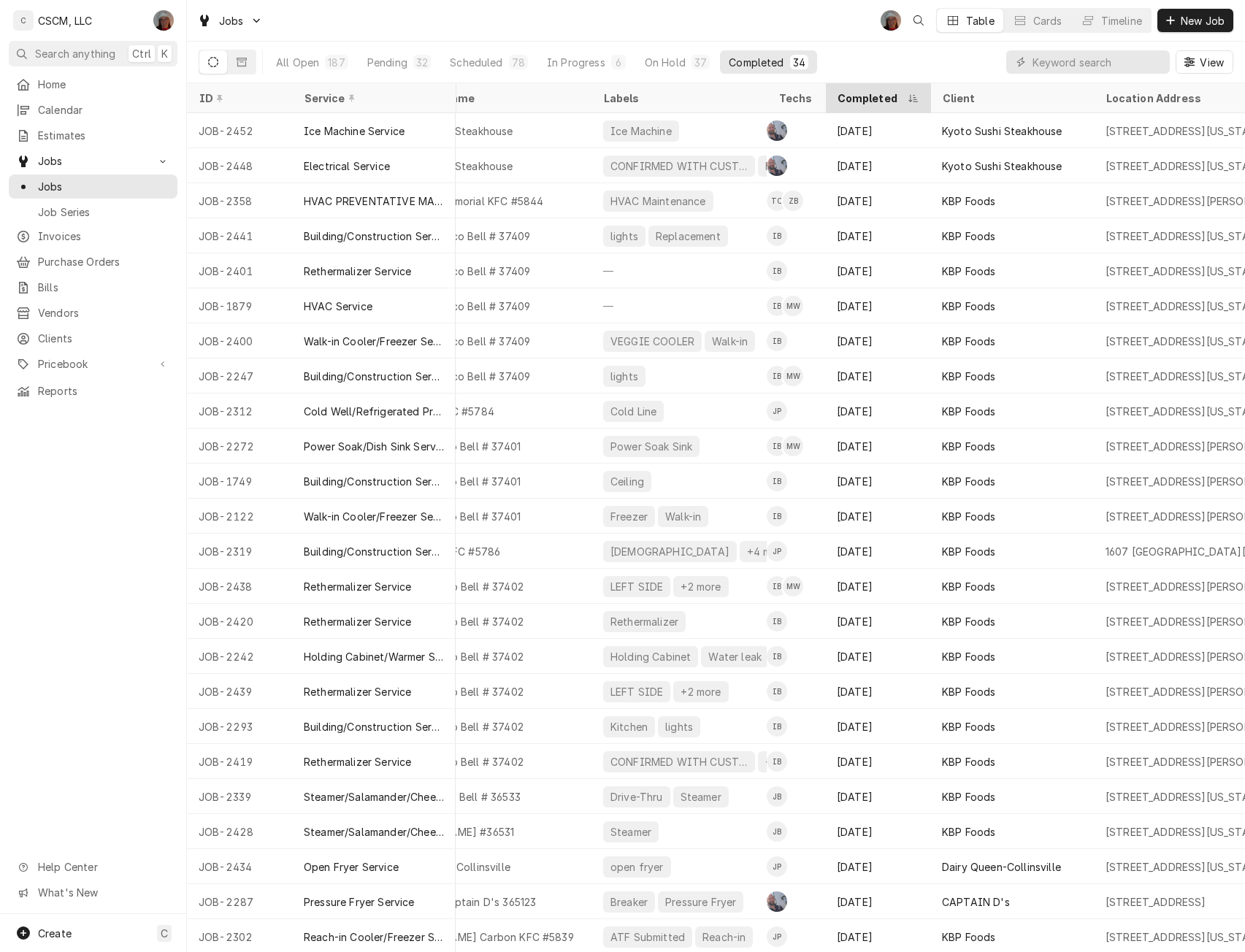
click at [911, 93] on div "Dynamic Content Wrapper" at bounding box center [912, 98] width 11 height 11
click at [901, 85] on th "Completed" at bounding box center [877, 98] width 105 height 30
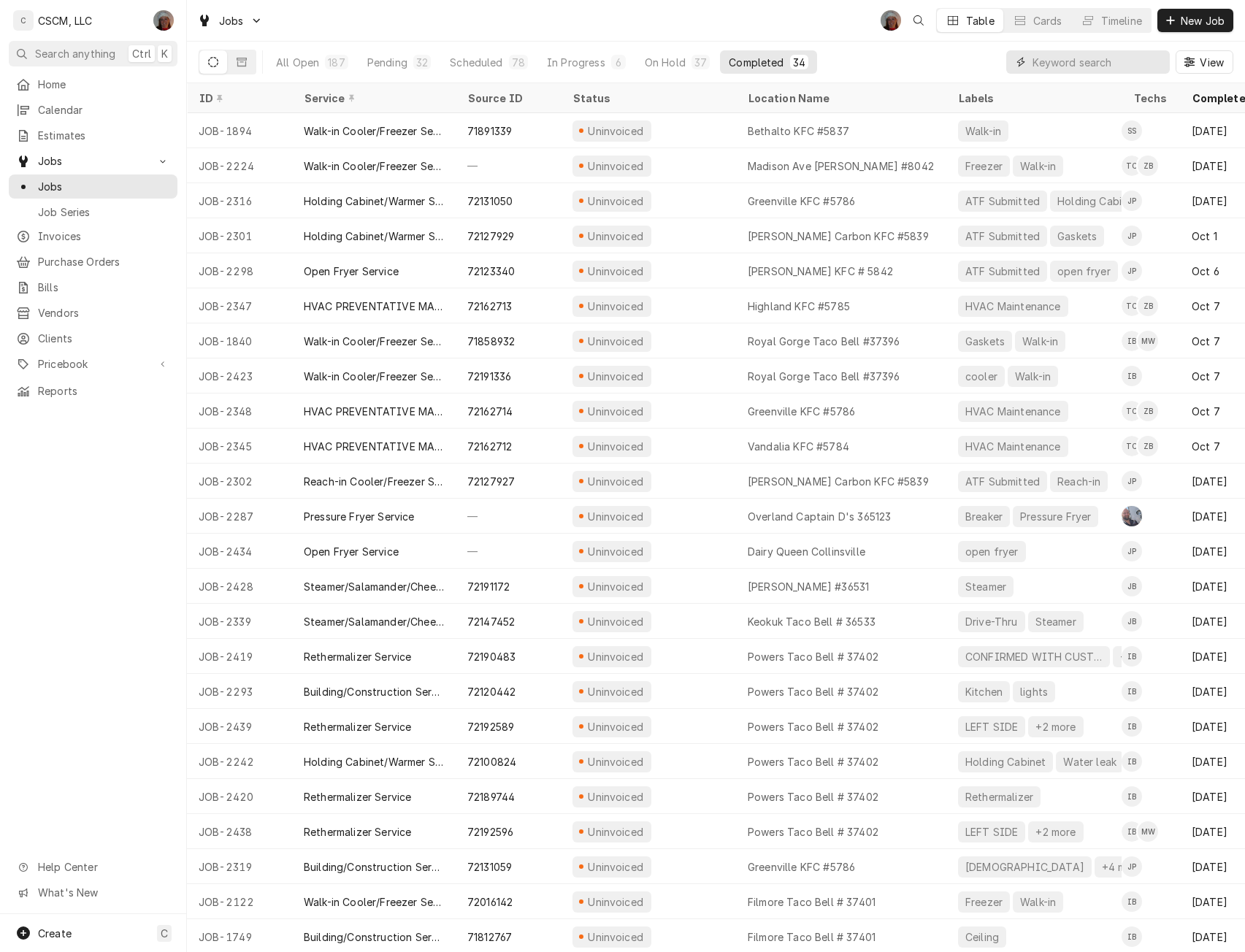
click at [1043, 64] on input "Dynamic Content Wrapper" at bounding box center [1097, 62] width 130 height 24
paste input "72120442"
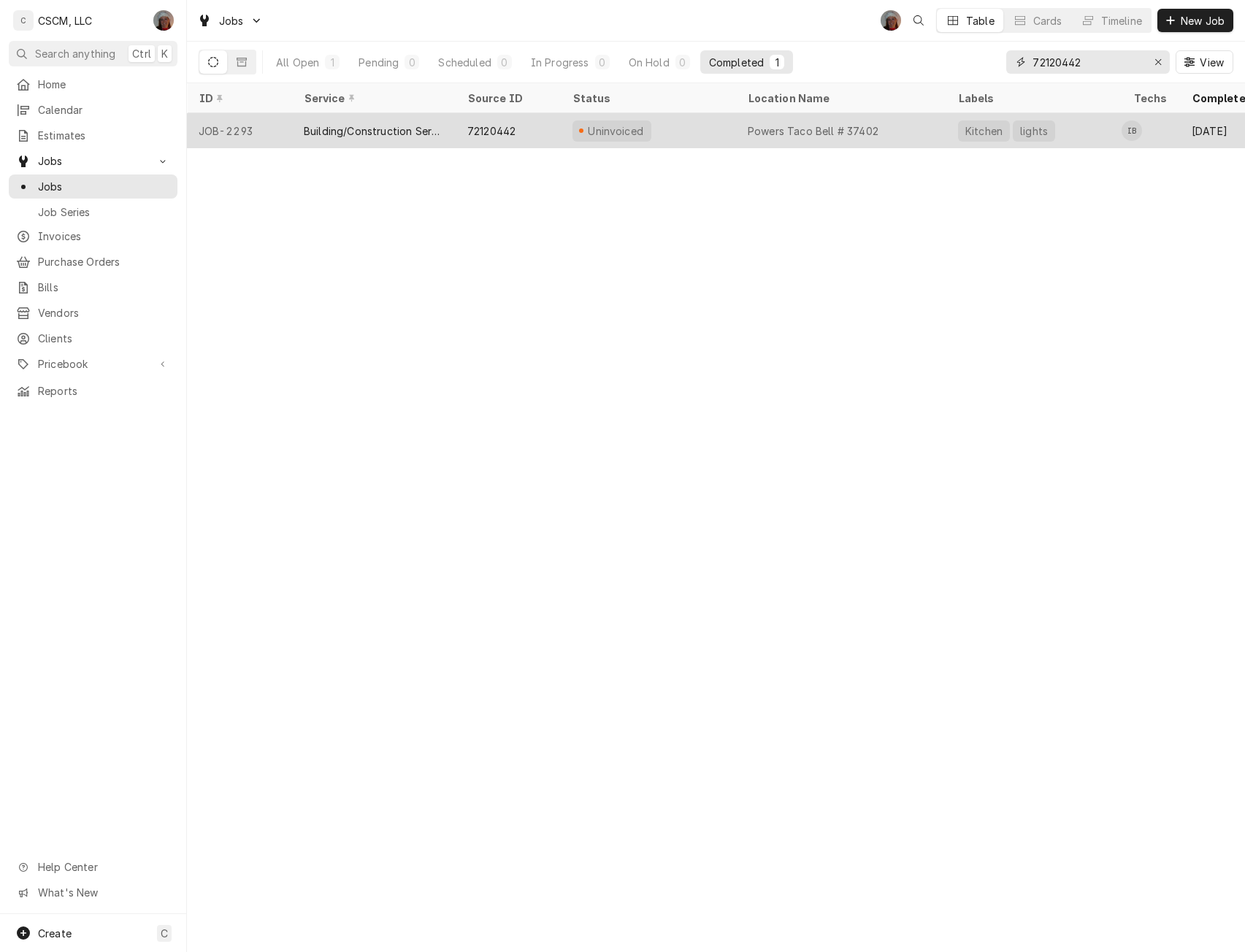
type input "72120442"
click at [396, 137] on div "Building/Construction Service" at bounding box center [373, 130] width 163 height 35
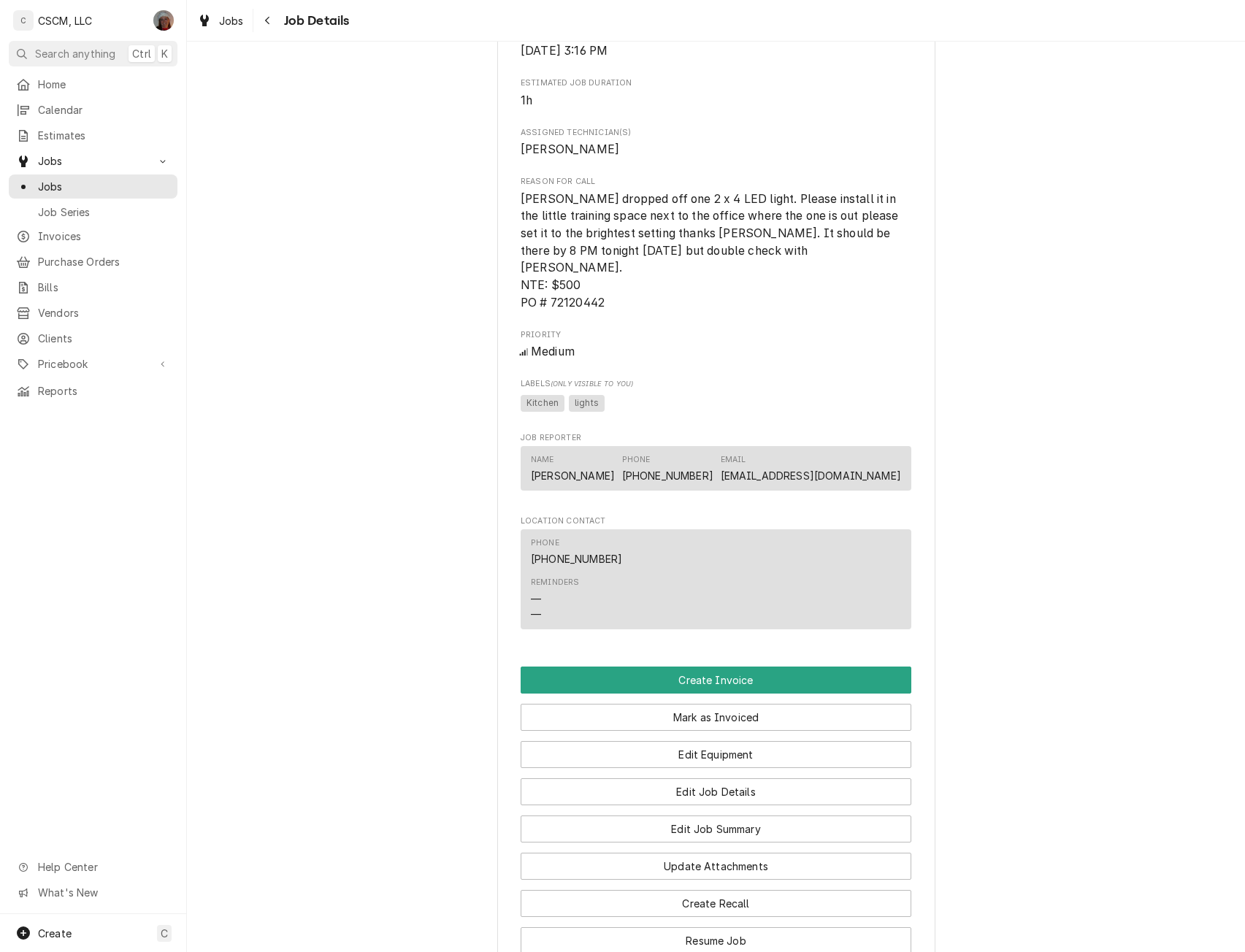
scroll to position [633, 0]
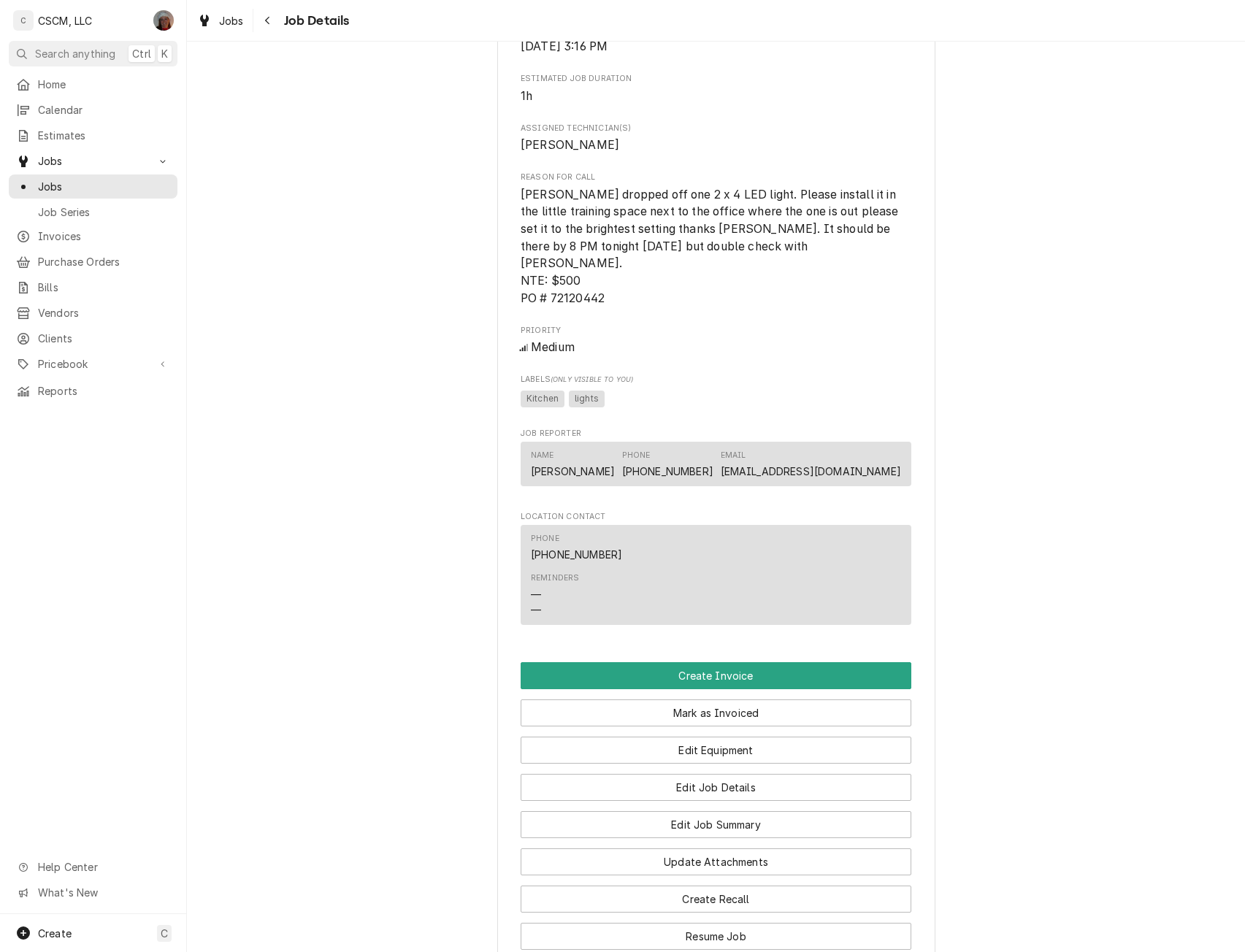
click at [520, 212] on span "[PERSON_NAME] dropped off one 2 x 4 LED light. Please install it in the little …" at bounding box center [711, 246] width 381 height 118
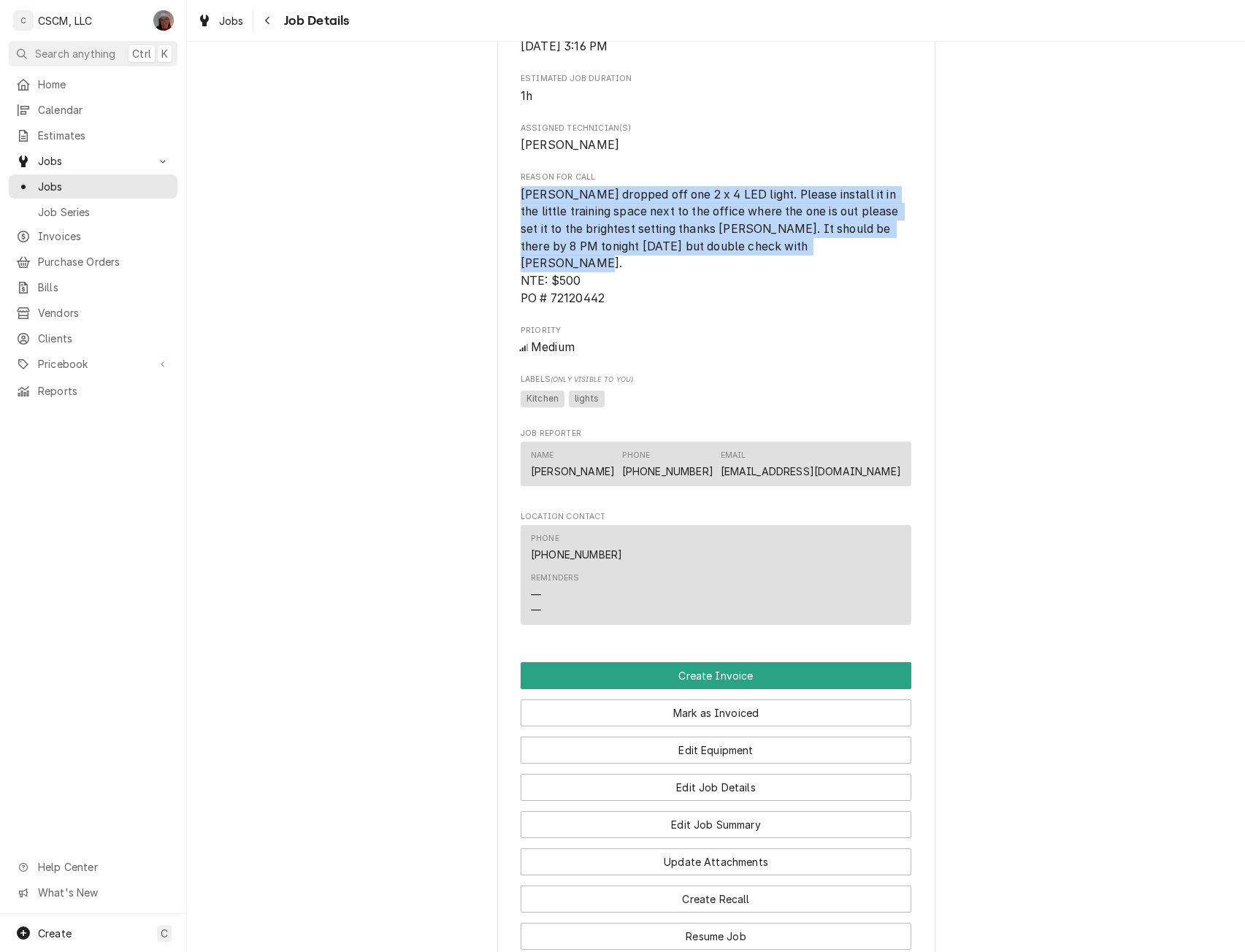
drag, startPoint x: 512, startPoint y: 207, endPoint x: 614, endPoint y: 292, distance: 132.8
click at [614, 292] on div "KBP Foods Powers Taco Bell # 37402 / 1750 N. Powers Blvd, Colorado Springs, Col…" at bounding box center [716, 233] width 438 height 1545
copy span "[PERSON_NAME] dropped off one 2 x 4 LED light. Please install it in the little …"
click at [745, 785] on button "Edit Job Details" at bounding box center [716, 787] width 390 height 27
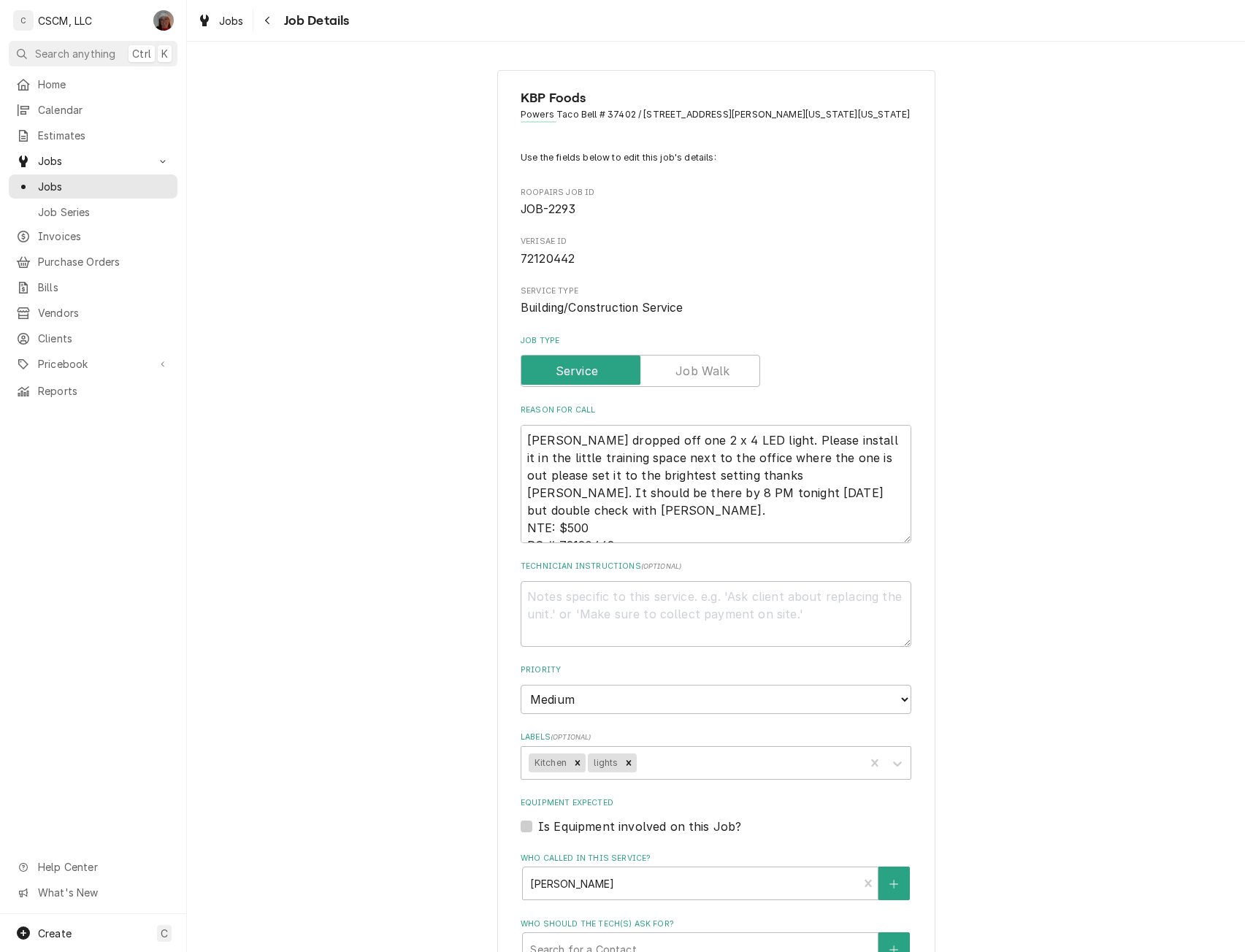
scroll to position [375, 0]
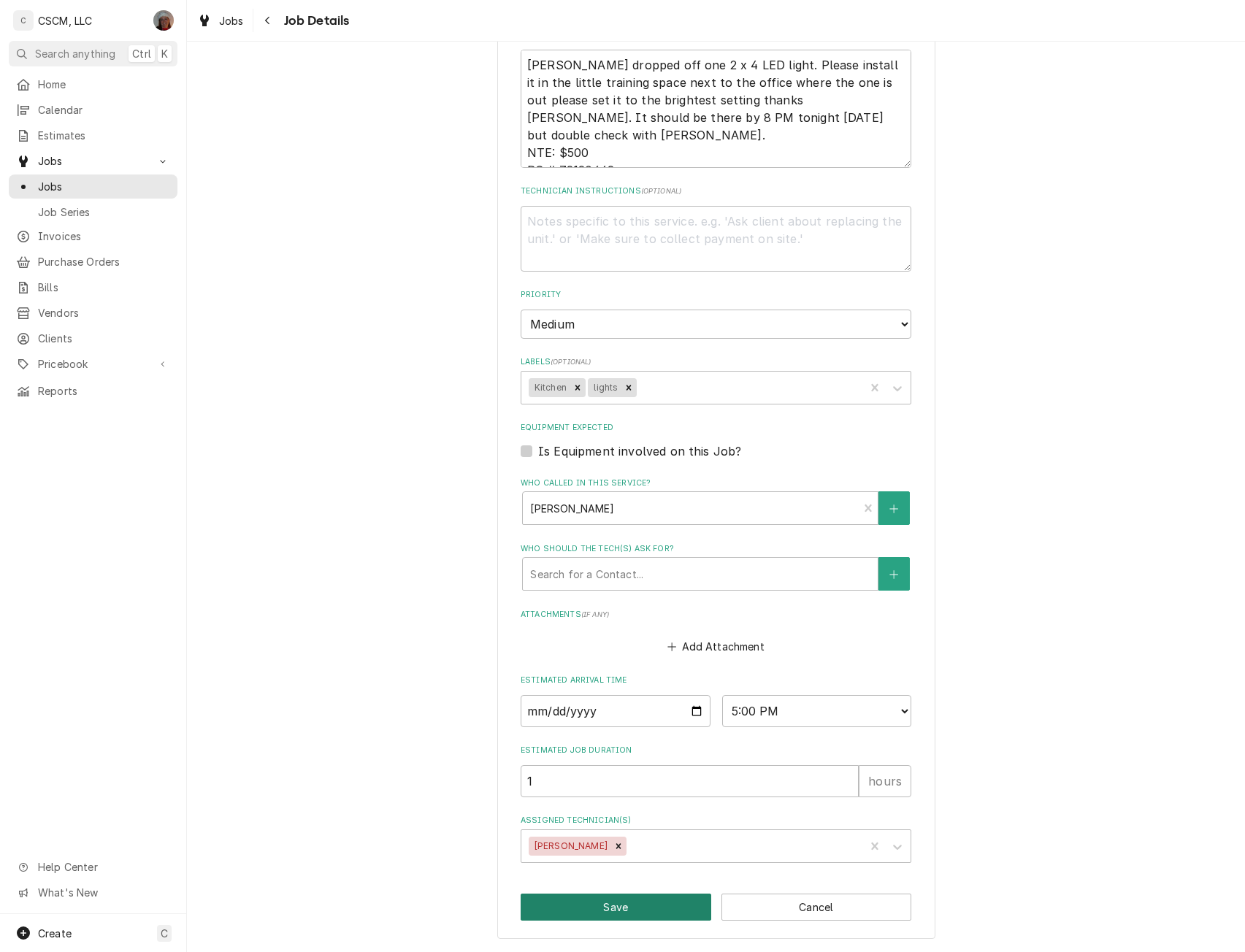
click at [631, 893] on button "Save" at bounding box center [616, 906] width 190 height 27
type textarea "x"
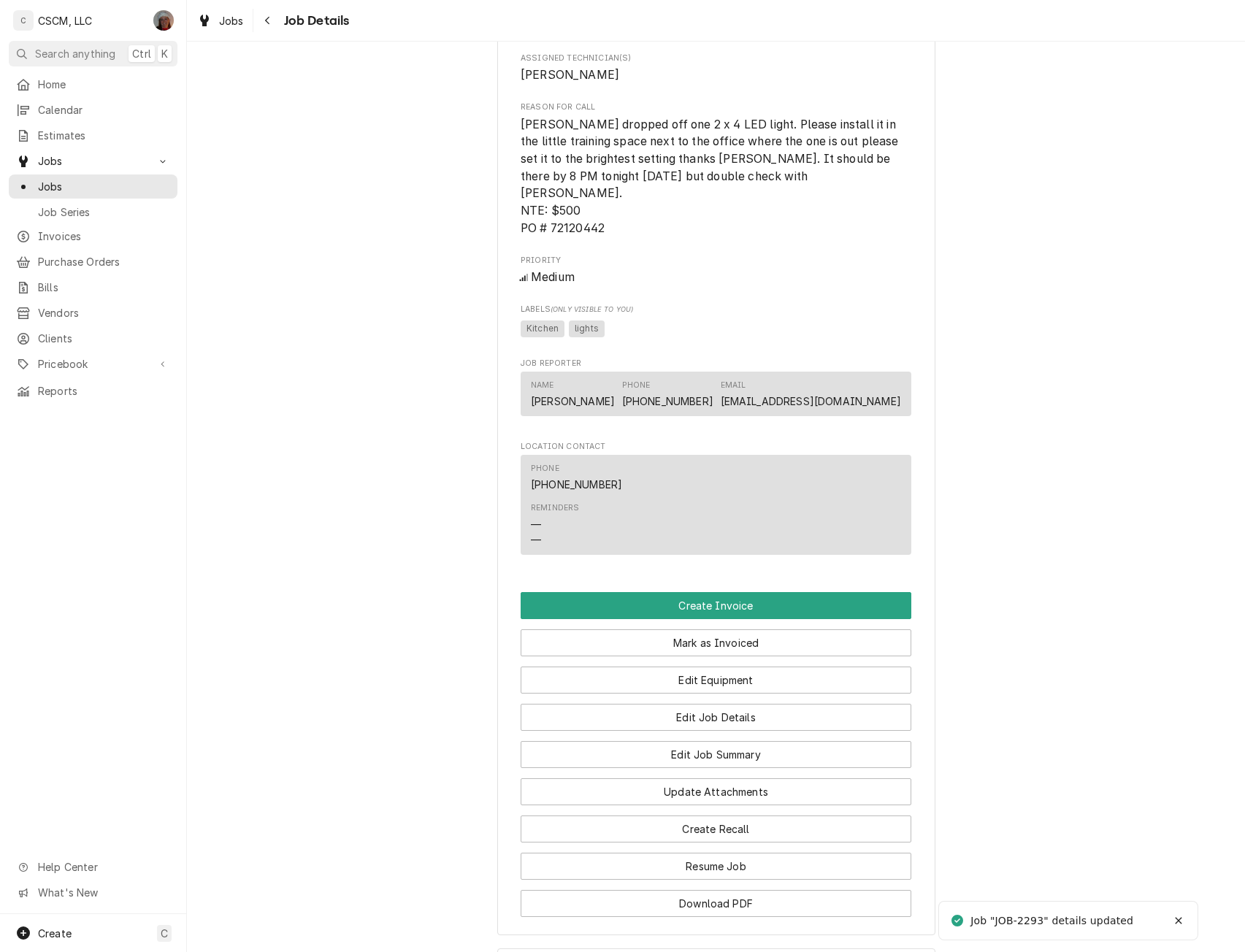
scroll to position [737, 0]
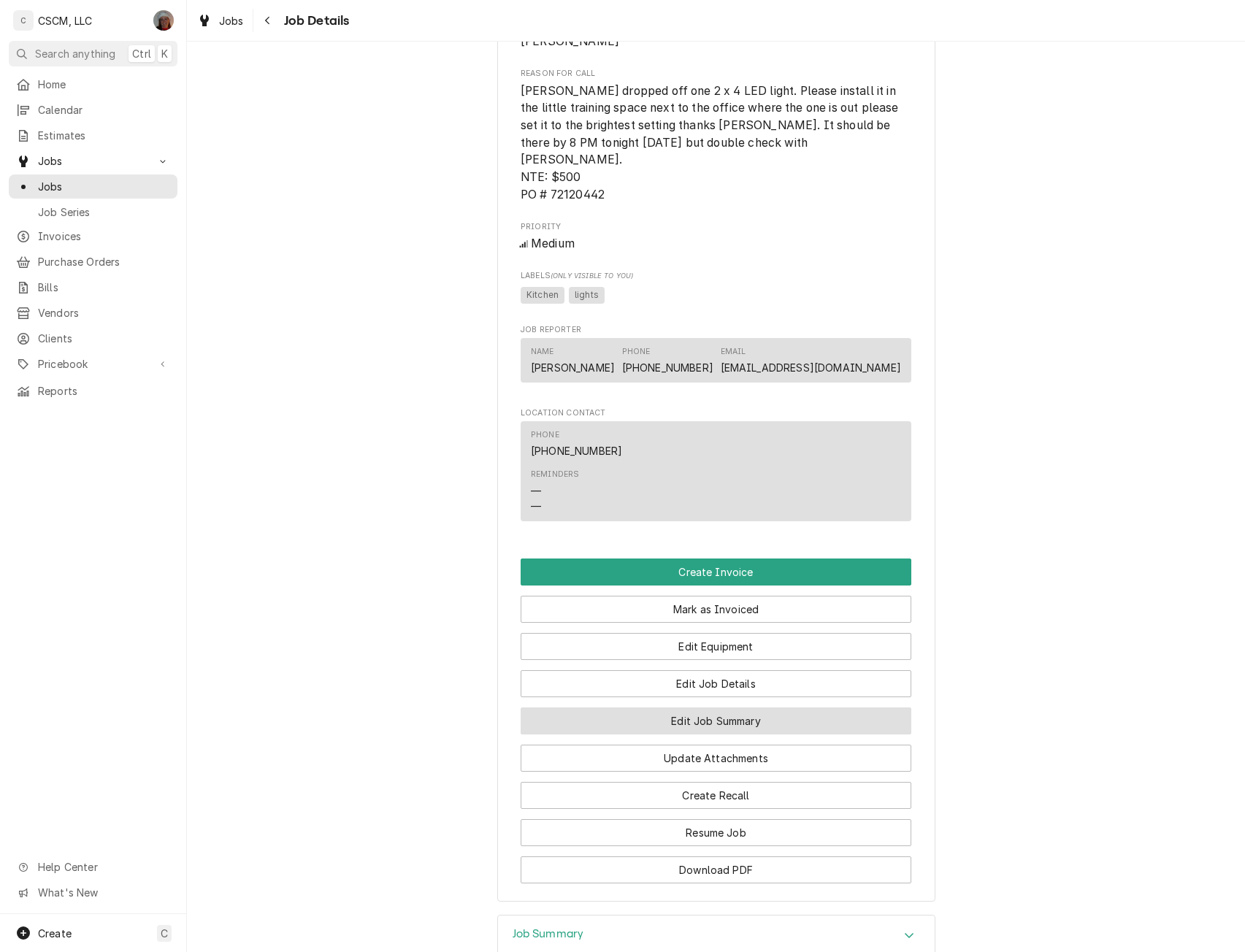
click at [707, 717] on button "Edit Job Summary" at bounding box center [716, 720] width 390 height 27
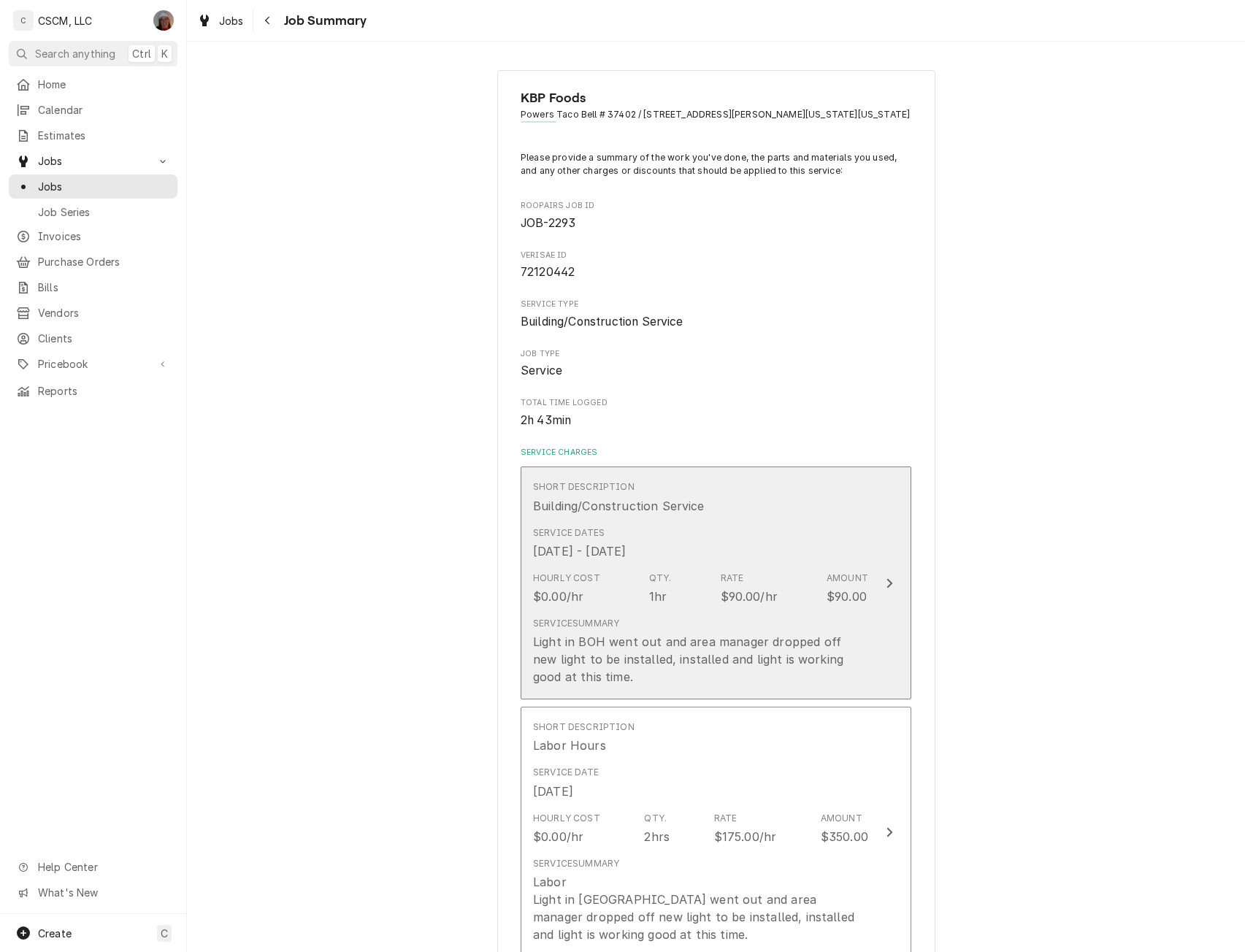
click at [882, 539] on button "Short Description Building/Construction Service Service Dates [DATE] - [DATE] H…" at bounding box center [716, 583] width 390 height 233
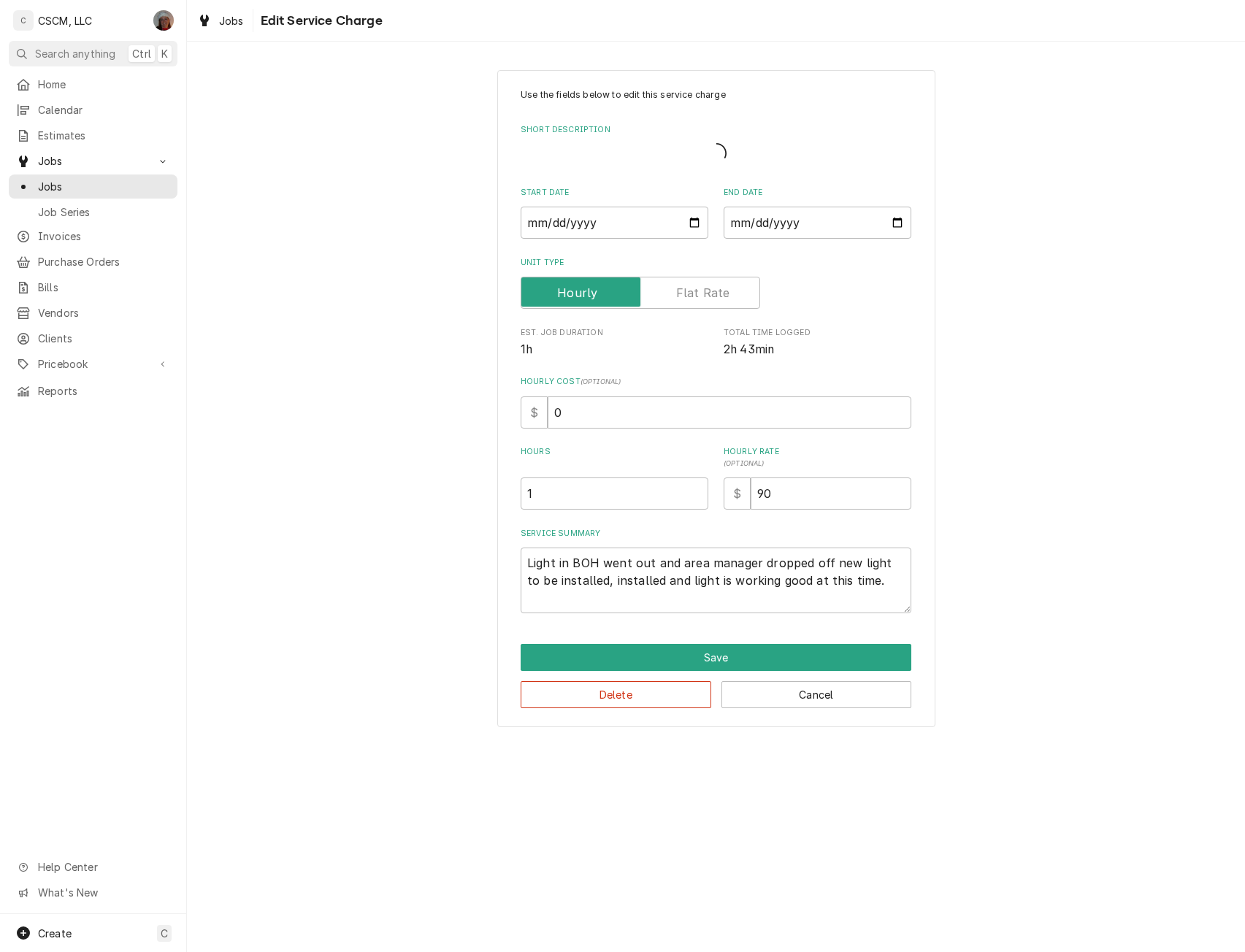
type textarea "x"
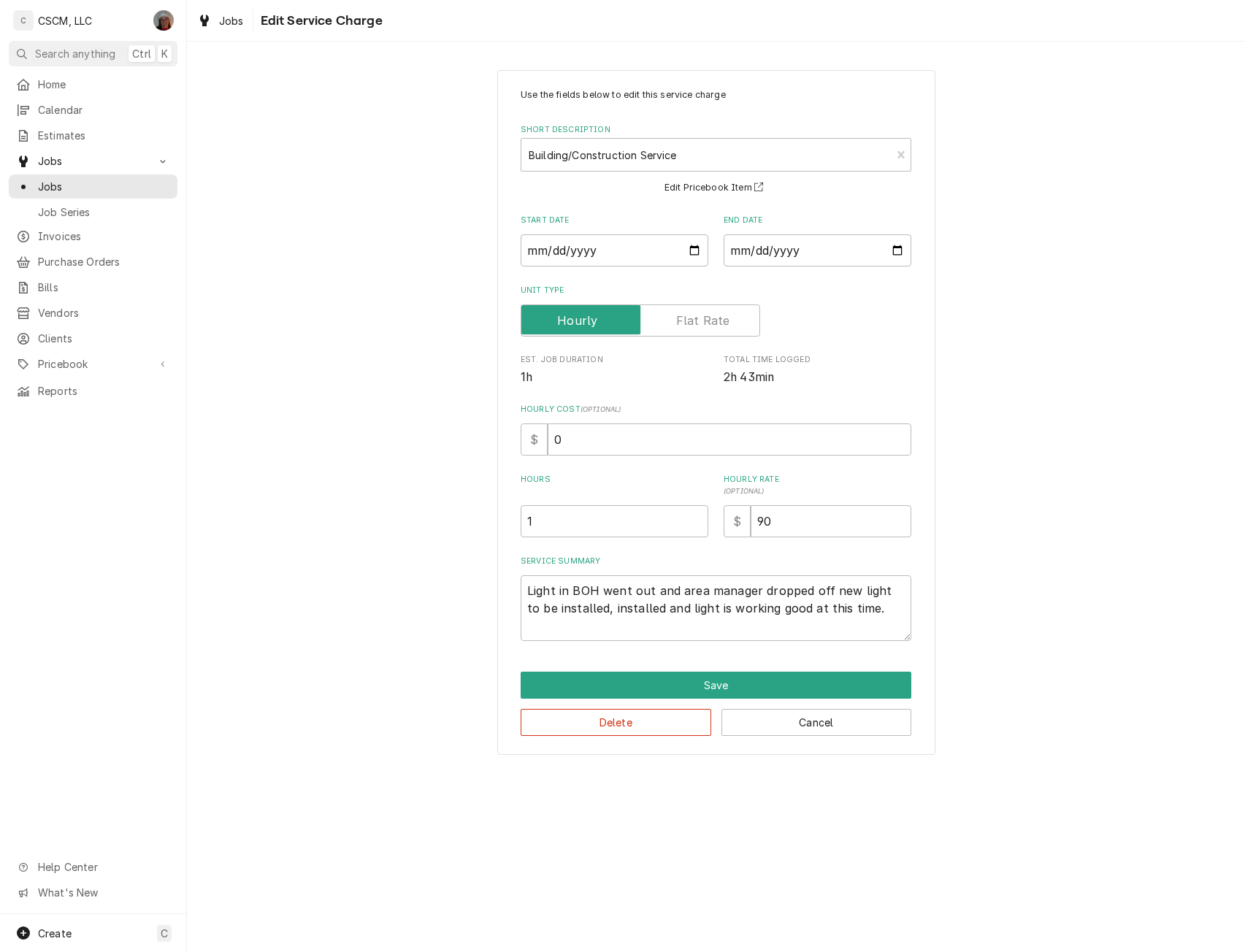
click at [546, 442] on div "$" at bounding box center [533, 439] width 27 height 32
click at [550, 436] on input "0" at bounding box center [729, 439] width 363 height 32
type input "90"
type textarea "x"
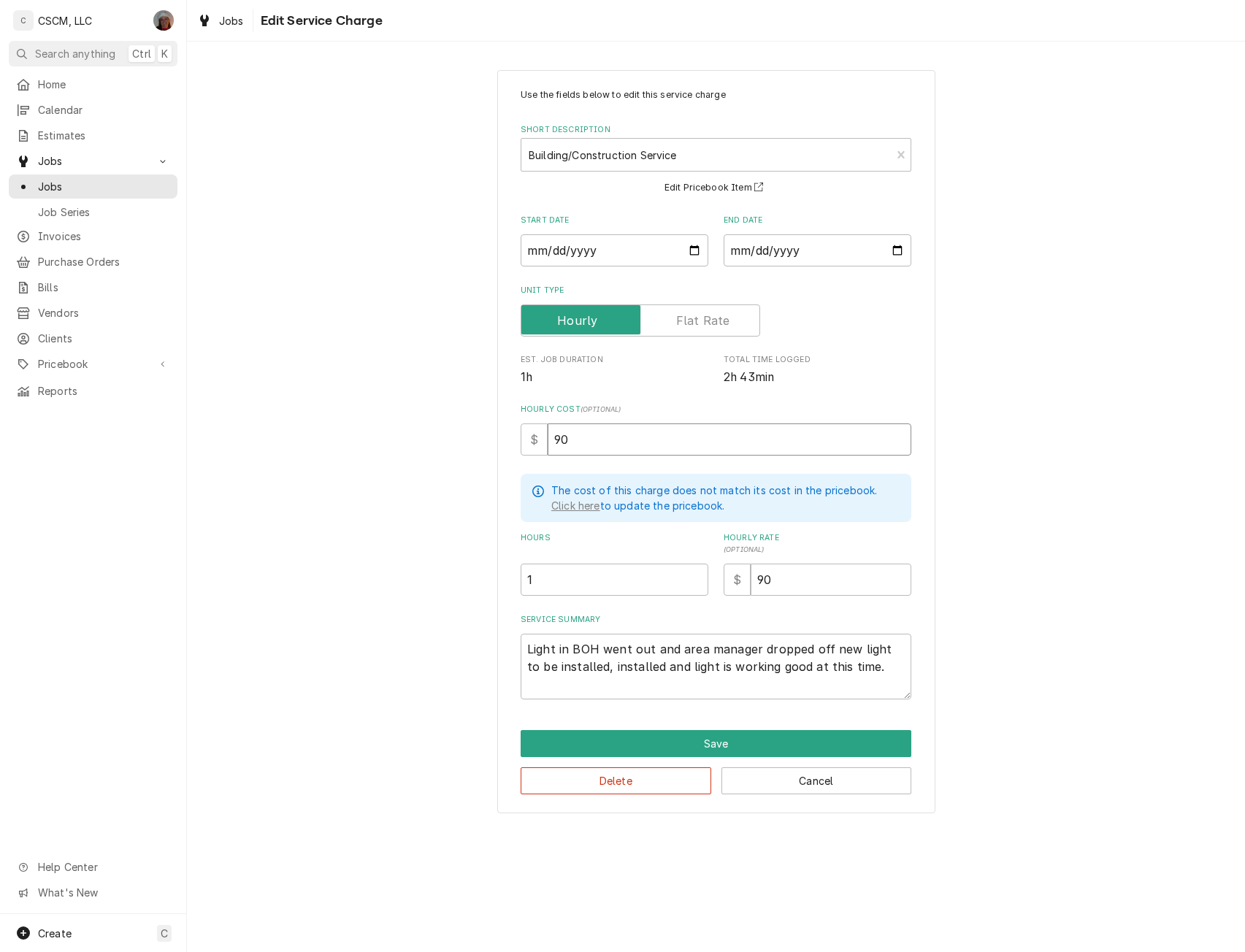
type input "90"
click at [524, 646] on textarea "Light in BOH went out and area manager dropped off new light to be installed, i…" at bounding box center [716, 666] width 390 height 66
type textarea "x"
type textarea "Light in BOH went out and area manager dropped off new light to be installed, i…"
type textarea "x"
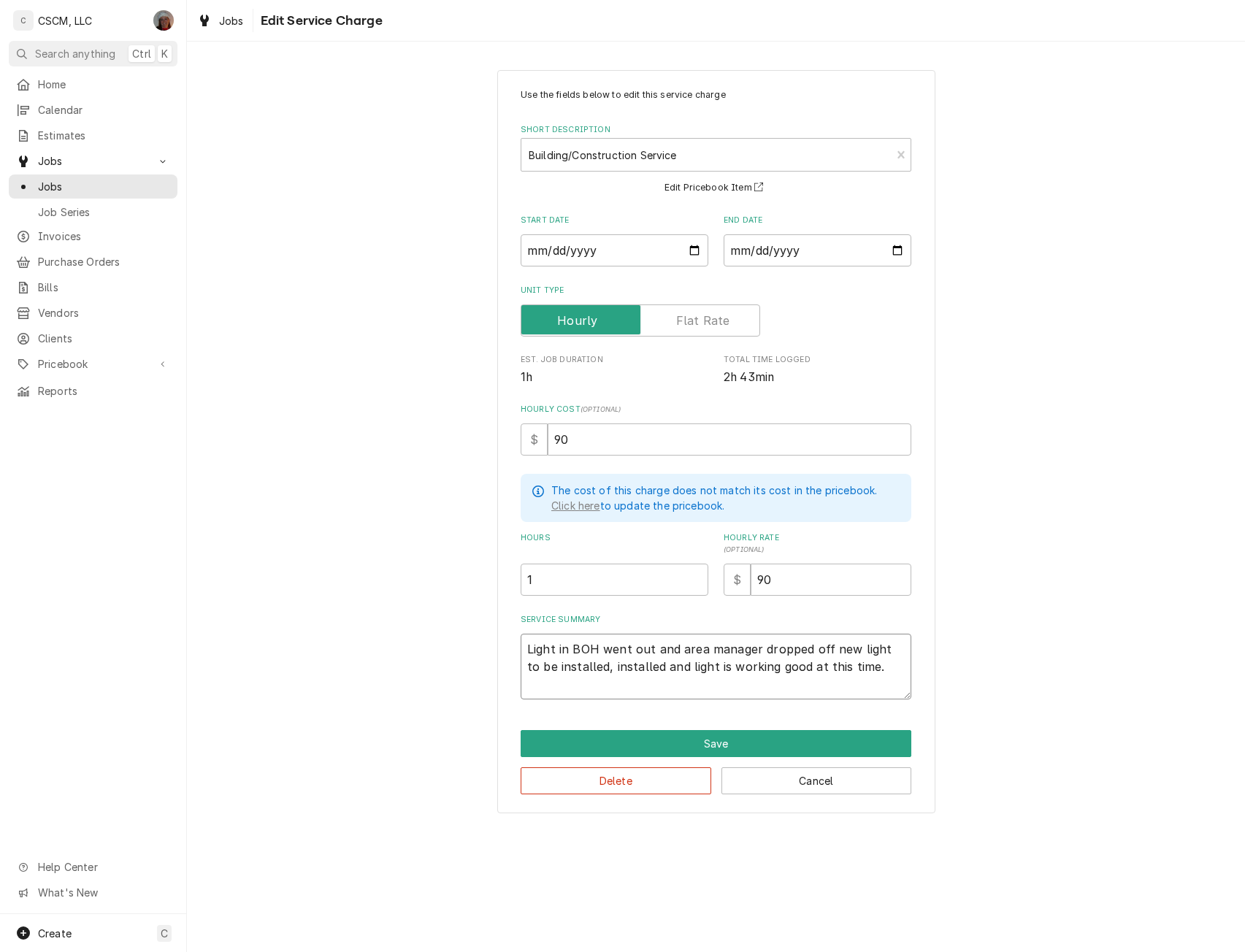
type textarea "Light in BOH went out and area manager dropped off new light to be installed, i…"
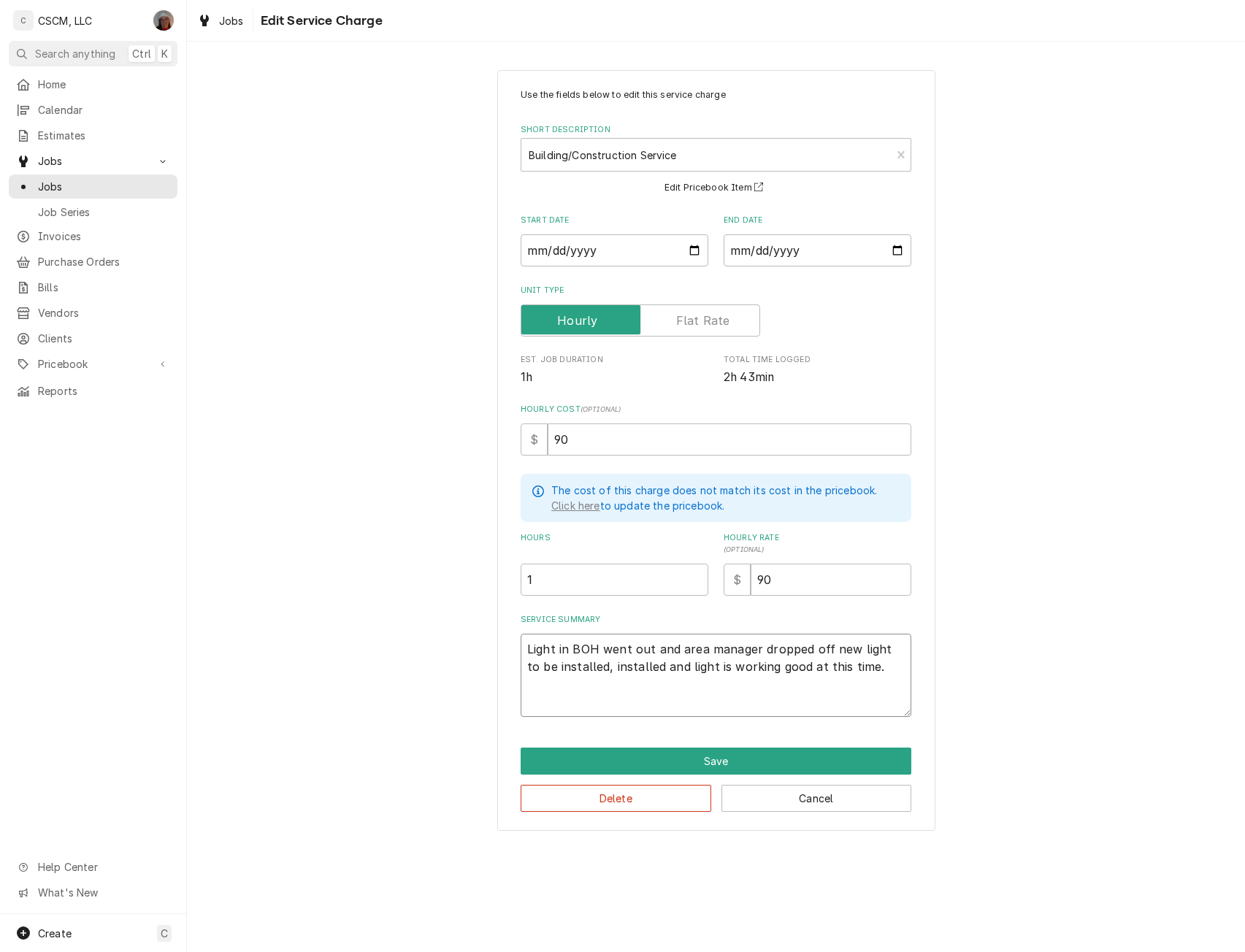
paste textarea "[PERSON_NAME] dropped off one 2 x 4 LED light. Please install it in the little …"
type textarea "x"
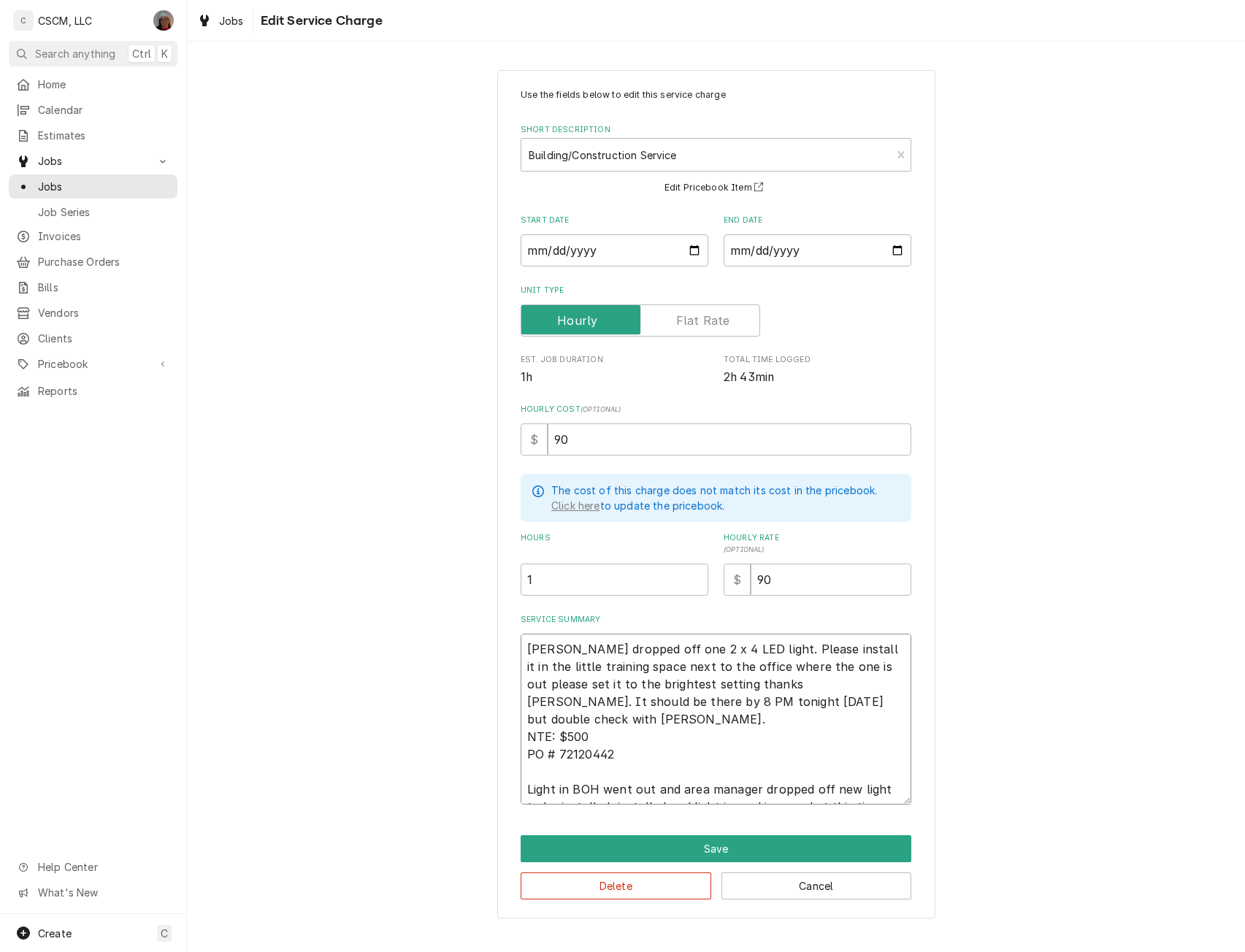
click at [524, 646] on textarea "Mario dropped off one 2 x 4 LED light. Please install it in the little training…" at bounding box center [716, 719] width 390 height 171
type textarea "Mario dropped off one 2 x 4 LED light. Please install it in the little training…"
click at [738, 849] on button "Save" at bounding box center [716, 848] width 390 height 27
type textarea "x"
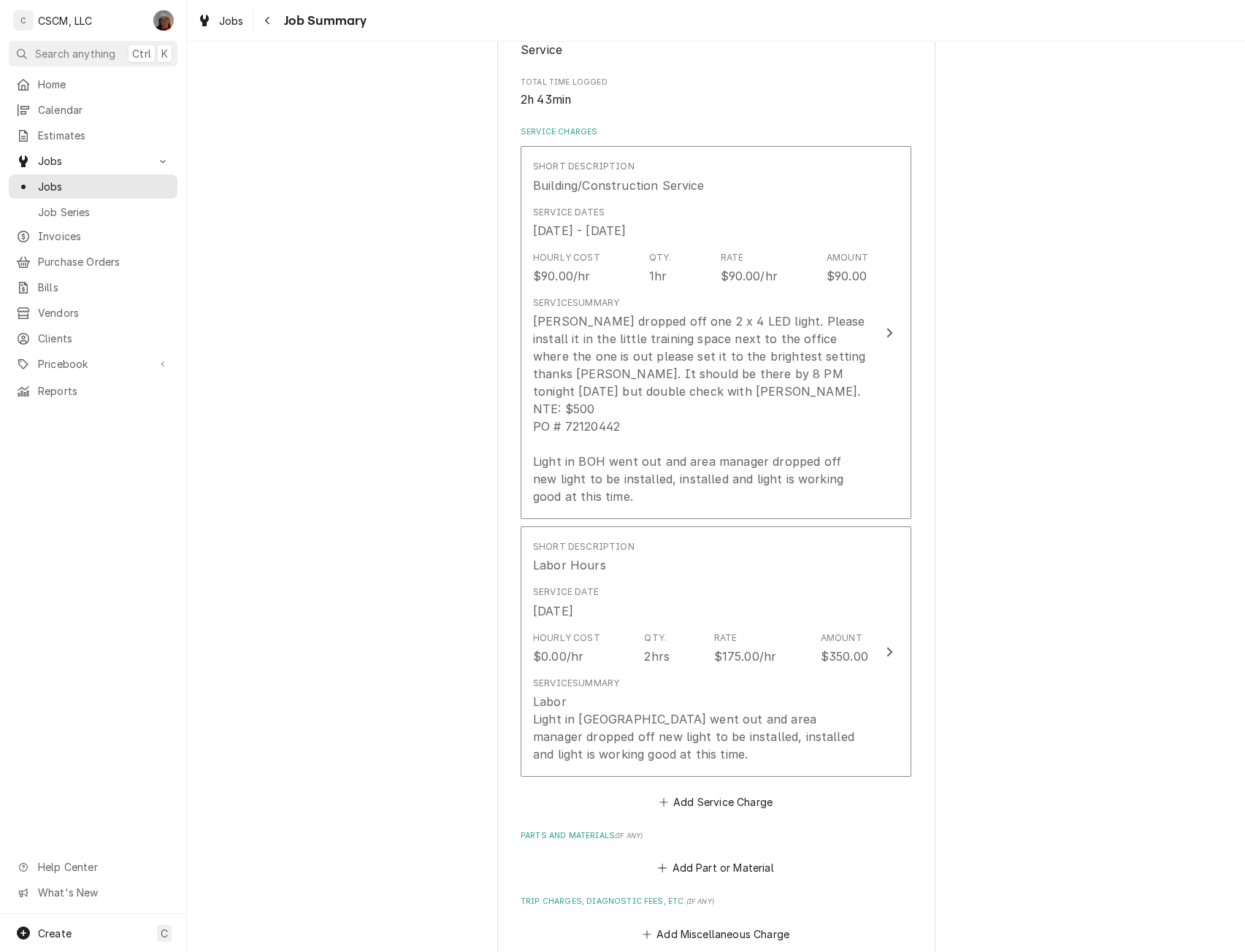
scroll to position [322, 0]
click at [705, 803] on button "Add Service Charge" at bounding box center [715, 799] width 118 height 20
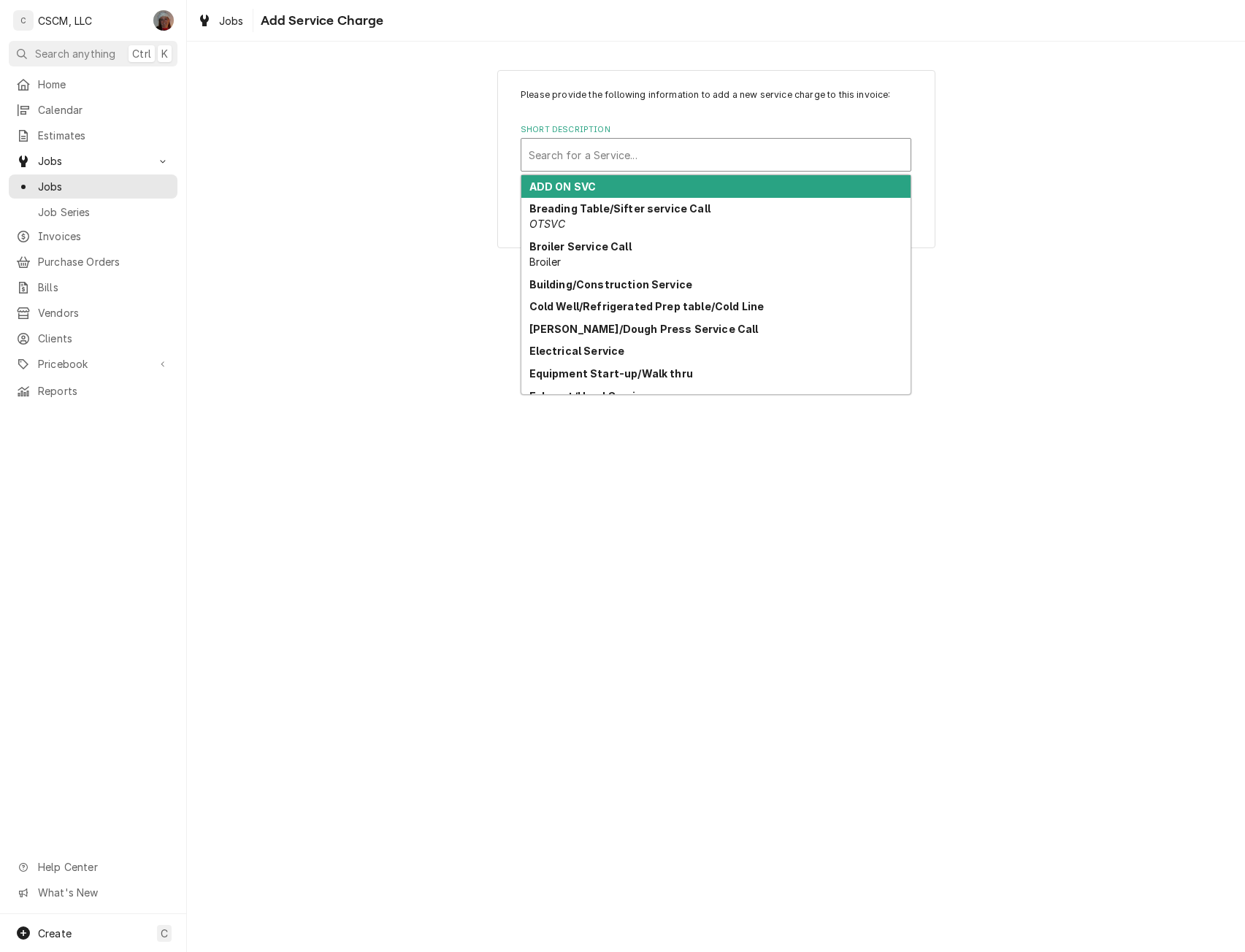
click at [621, 150] on div "Short Description" at bounding box center [716, 154] width 375 height 26
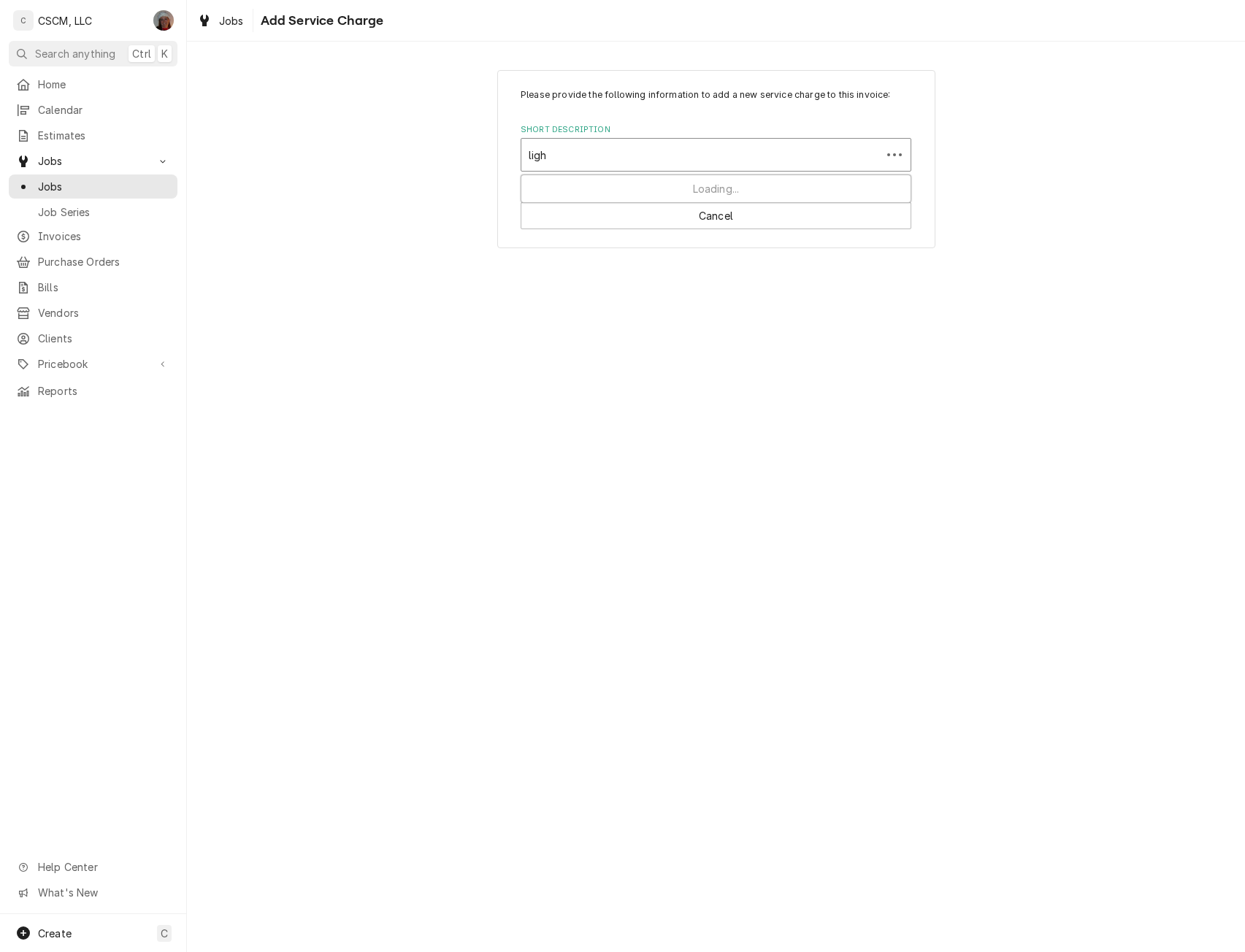
type input "light"
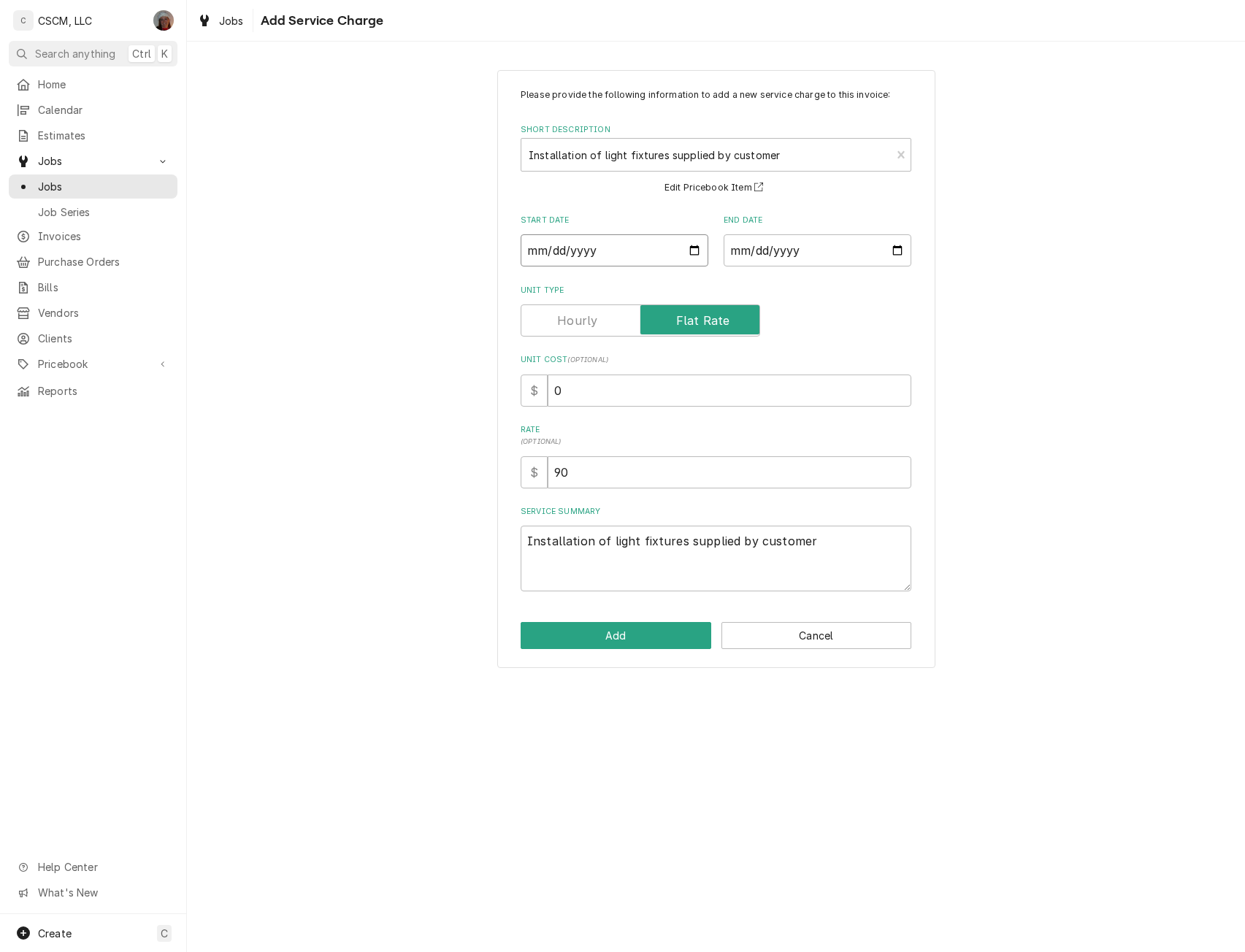
click at [696, 250] on input "Start Date" at bounding box center [614, 250] width 188 height 32
type textarea "x"
type input "2025-10-10"
click at [900, 251] on input "End Date" at bounding box center [817, 250] width 188 height 32
type input "2025-10-10"
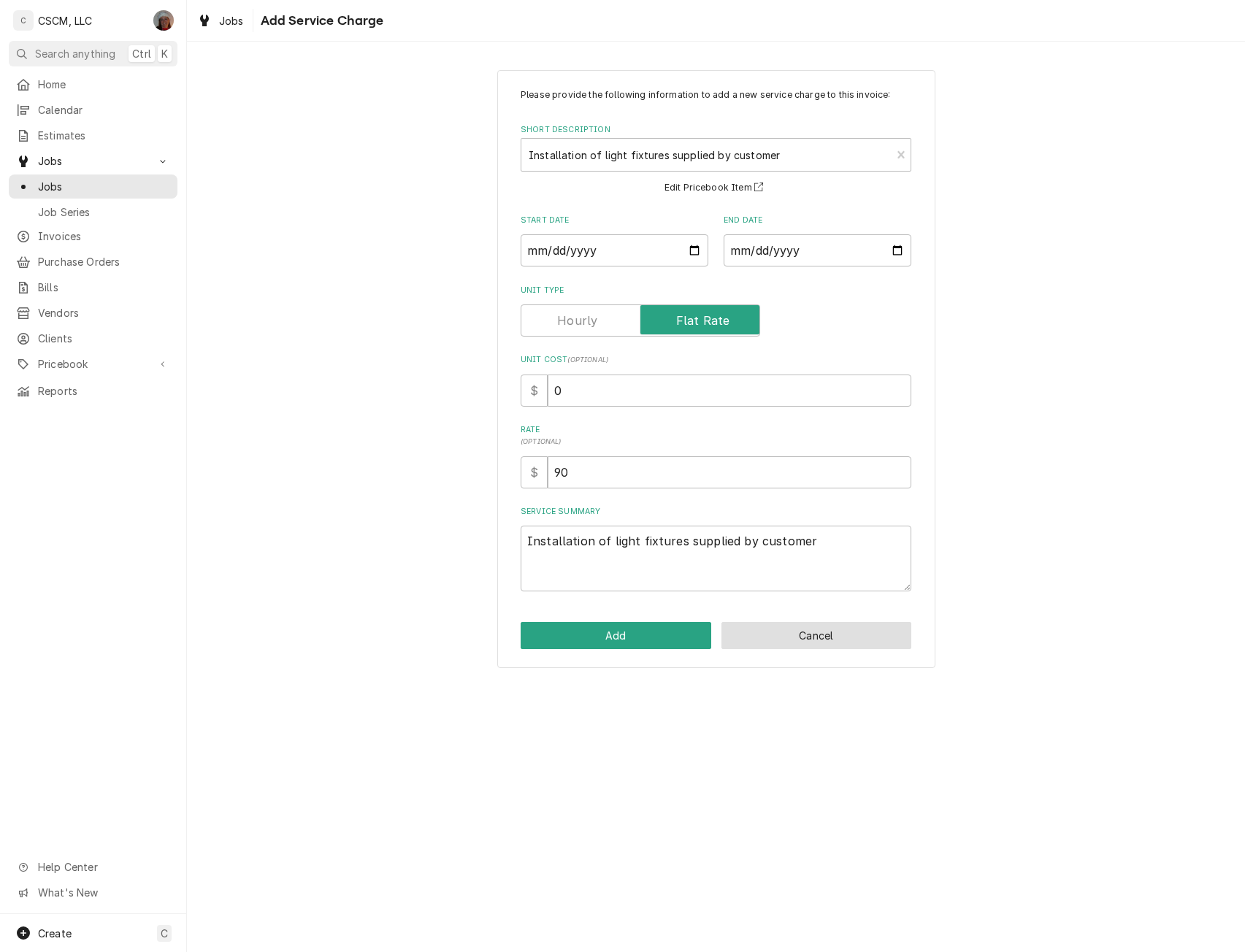
click at [767, 637] on button "Cancel" at bounding box center [816, 635] width 190 height 27
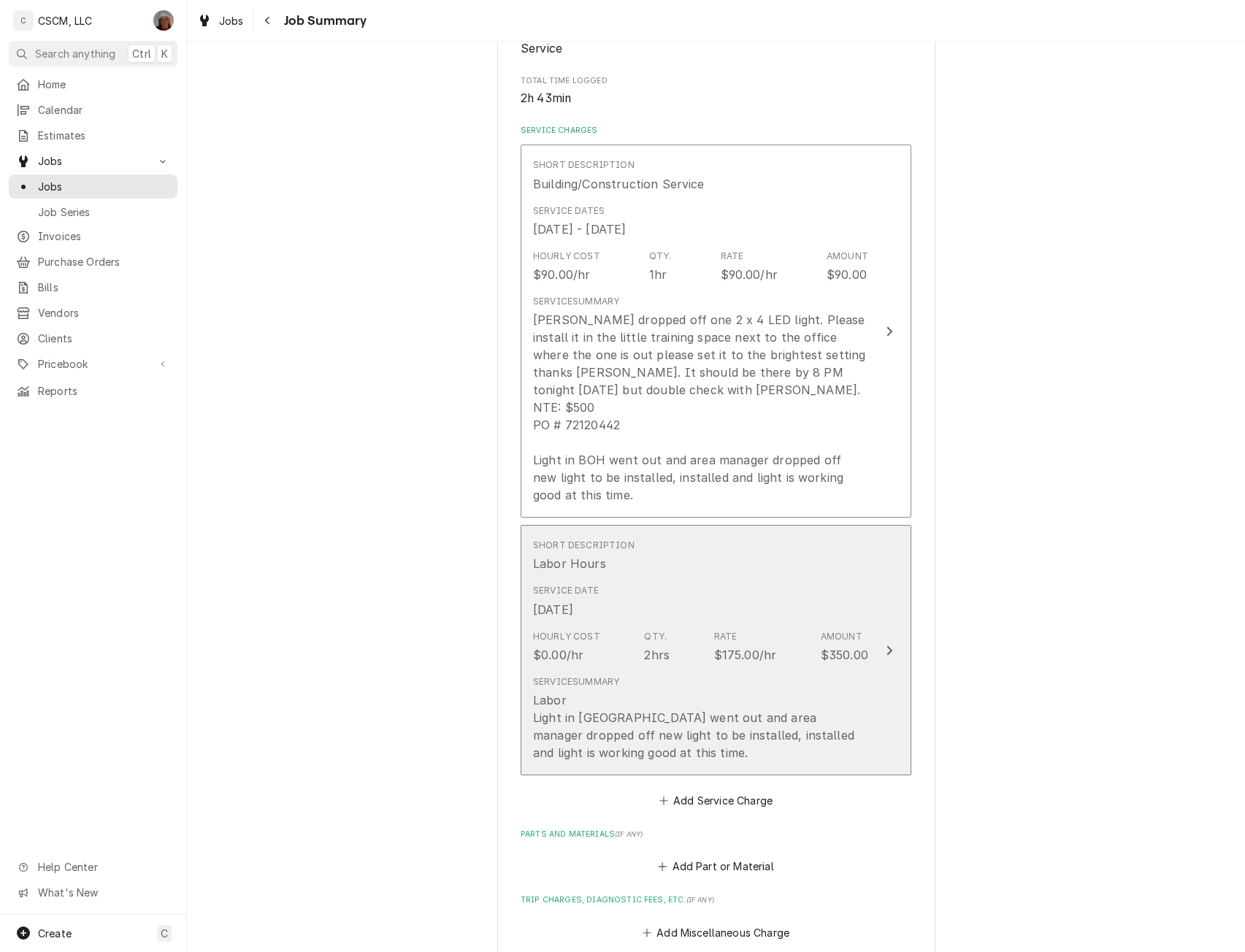
click at [886, 646] on icon "Update Line Item" at bounding box center [889, 650] width 7 height 11
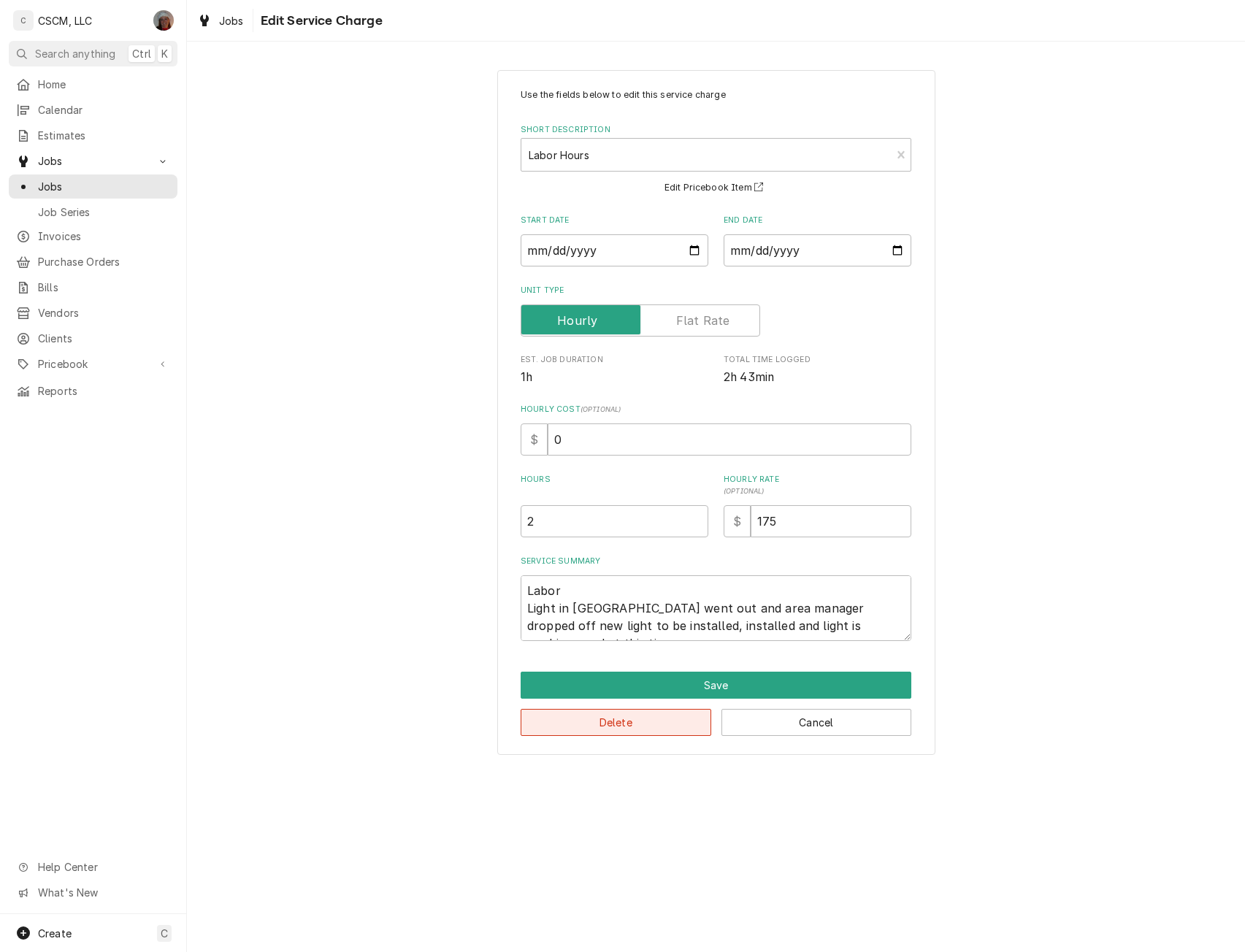
click at [634, 719] on button "Delete" at bounding box center [616, 722] width 190 height 27
type textarea "x"
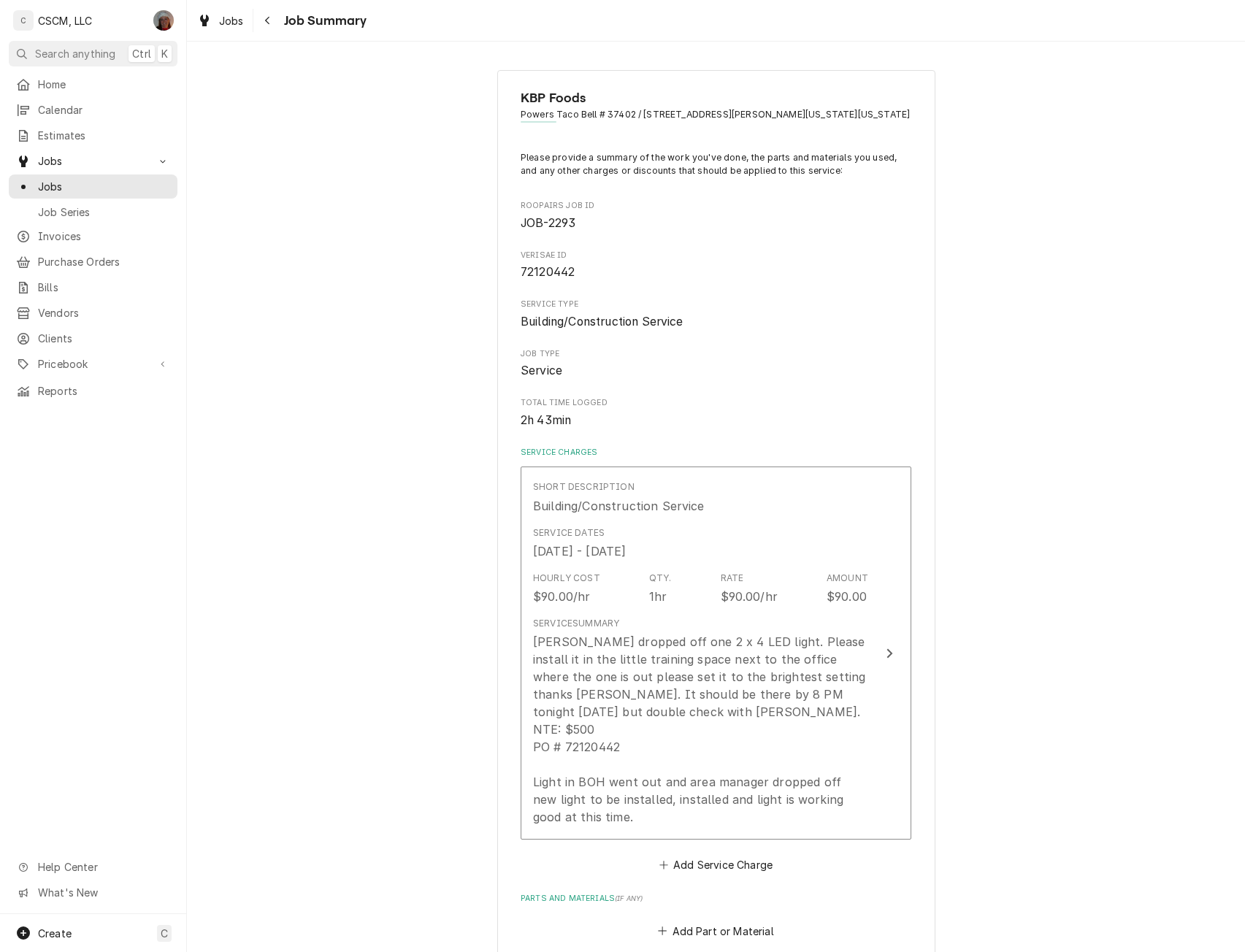
scroll to position [322, 0]
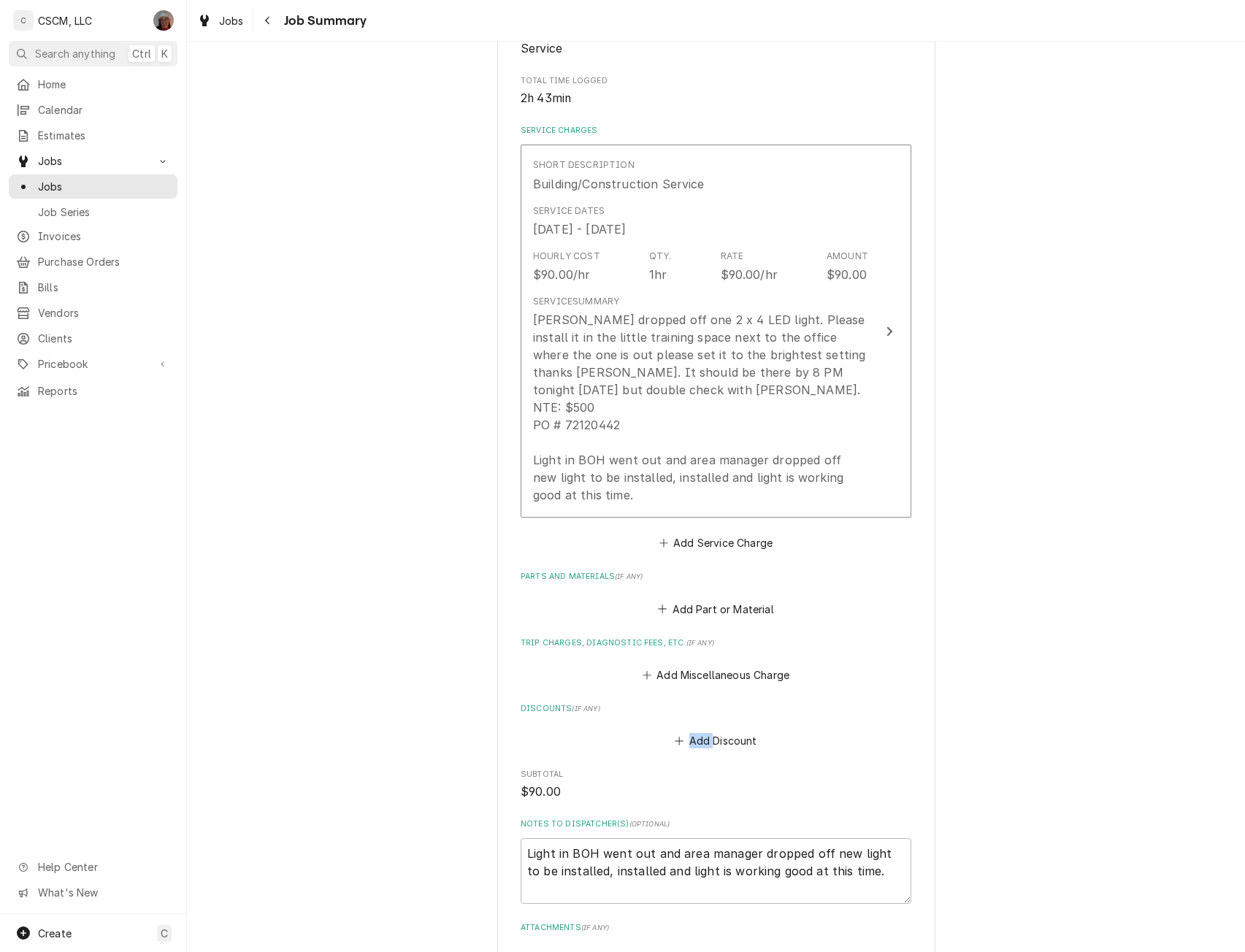
click at [634, 719] on div "Discounts ( if any ) Add Discount" at bounding box center [716, 726] width 390 height 48
click at [707, 541] on button "Add Service Charge" at bounding box center [715, 542] width 118 height 20
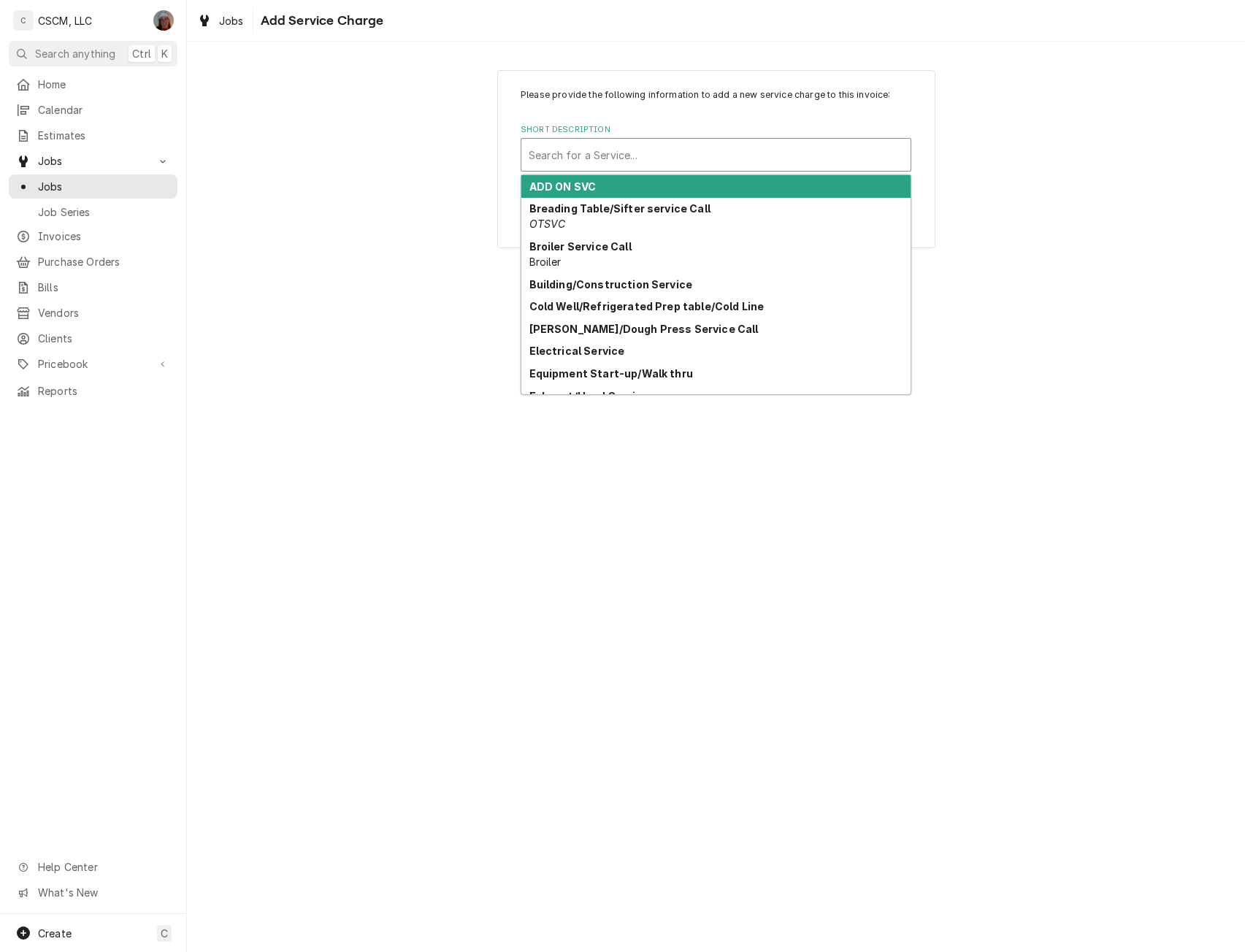
click at [643, 147] on div "Short Description" at bounding box center [716, 154] width 375 height 26
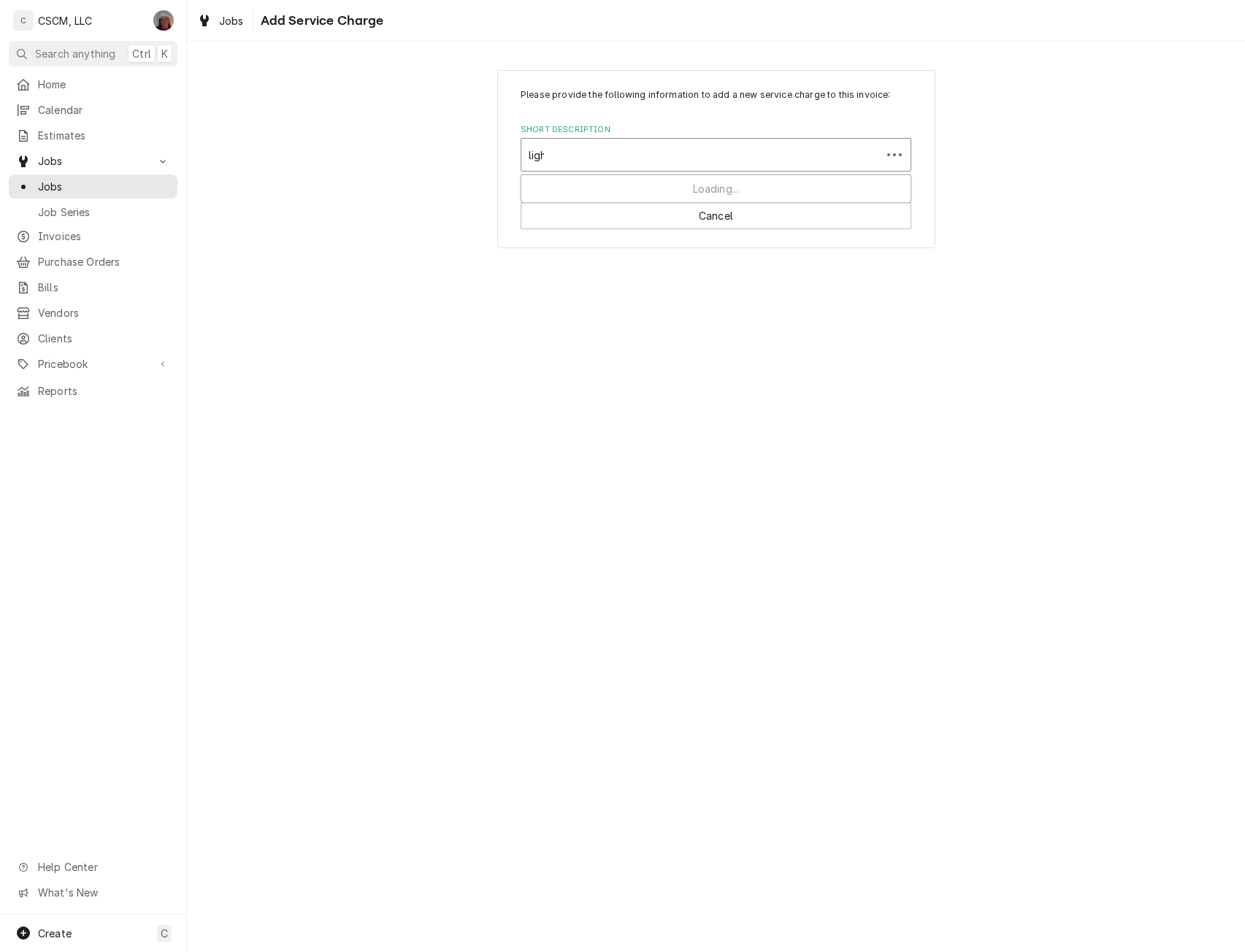
type input "light"
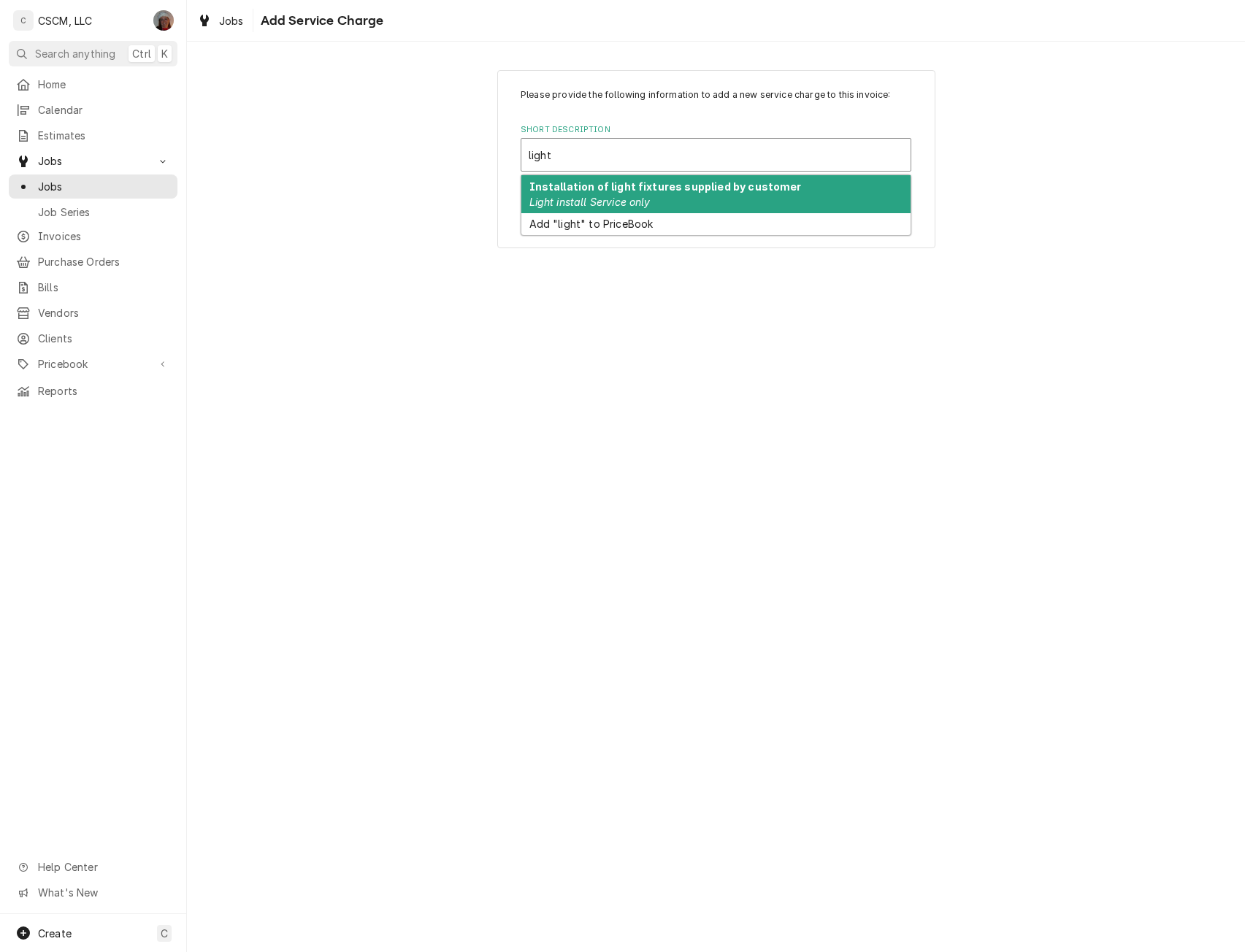
click at [627, 201] on em "Light install Service only" at bounding box center [590, 202] width 121 height 12
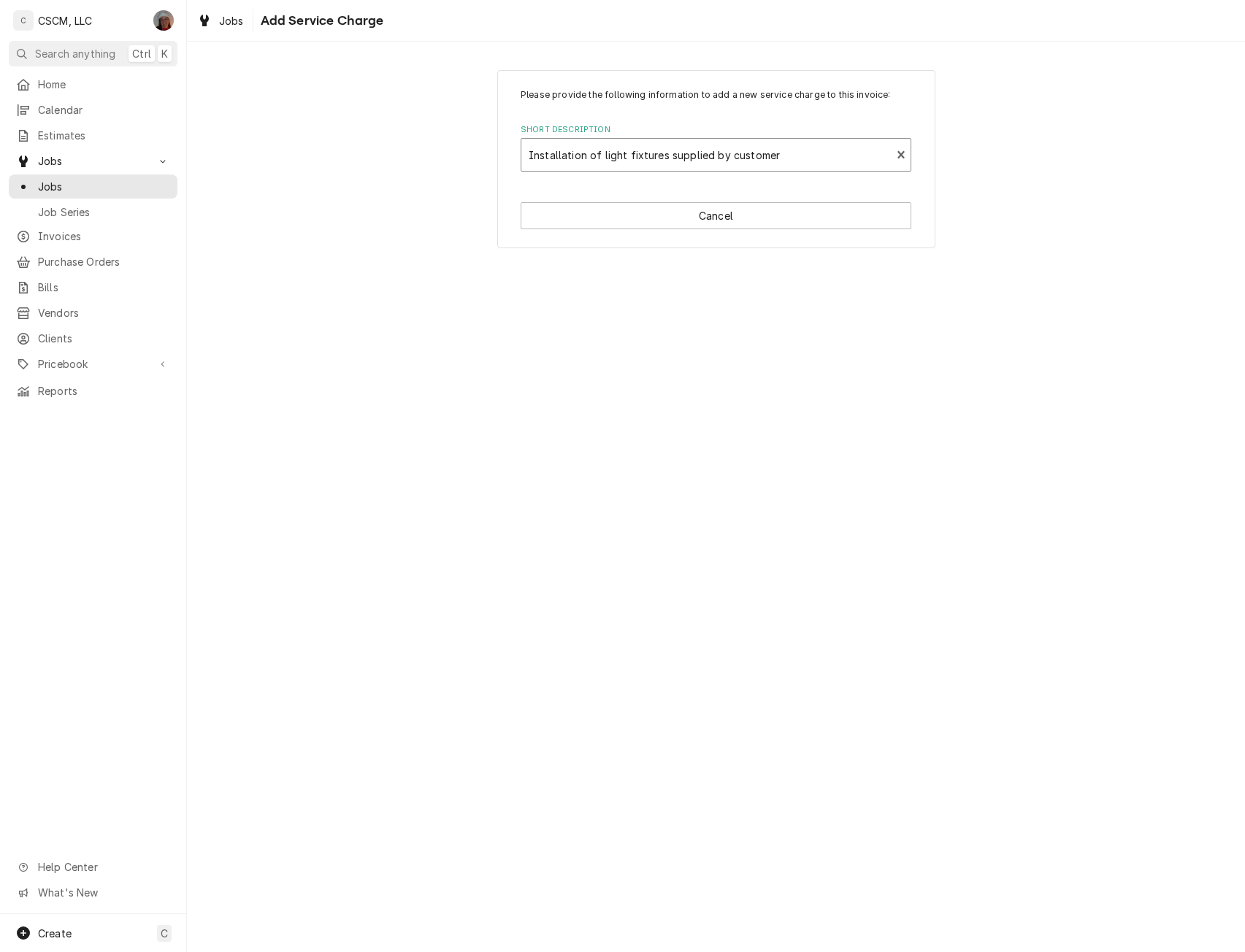
type textarea "x"
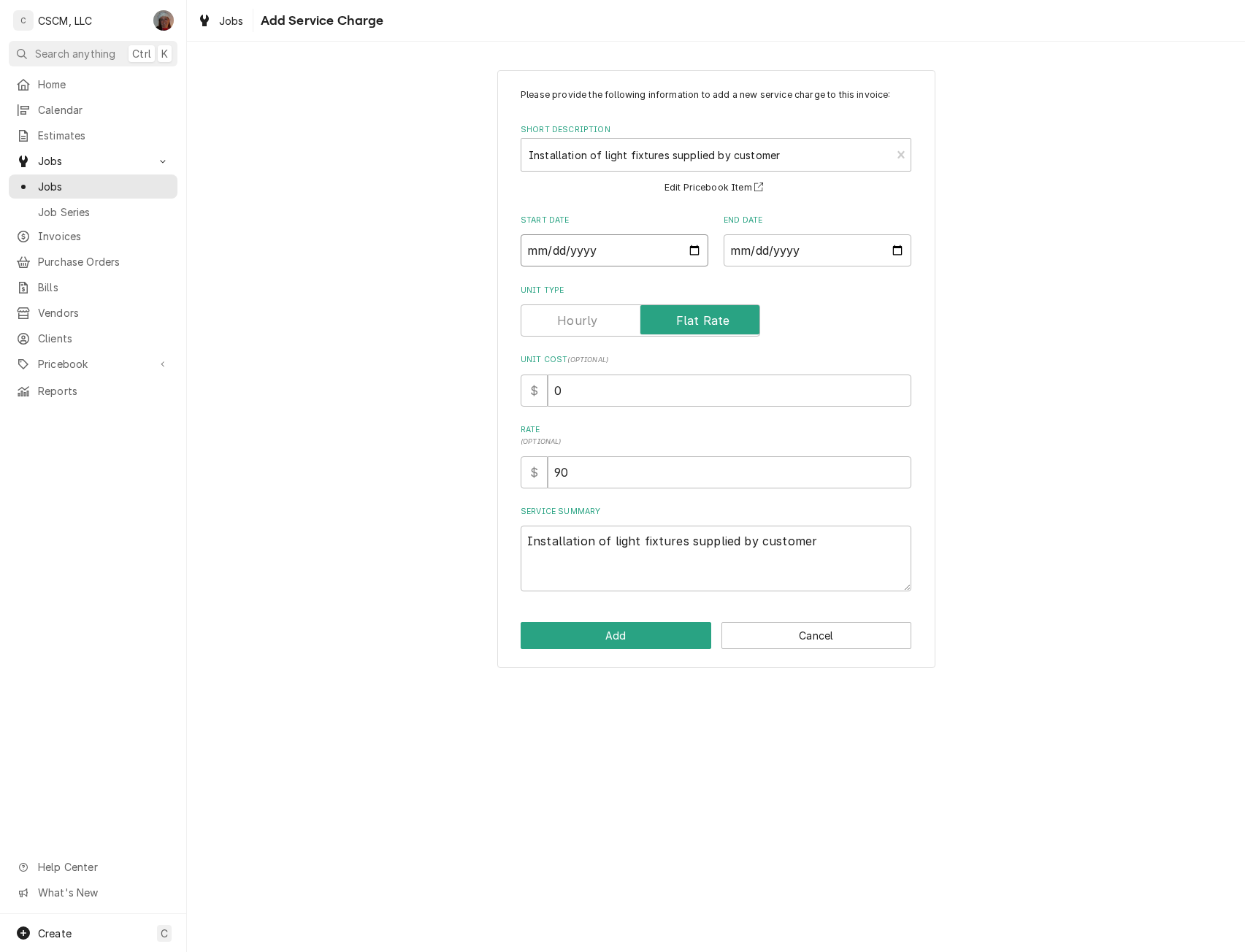
click at [694, 251] on input "Start Date" at bounding box center [614, 250] width 188 height 32
type input "2025-10-09"
type textarea "x"
click at [896, 246] on input "End Date" at bounding box center [817, 250] width 188 height 32
type input "2025-10-09"
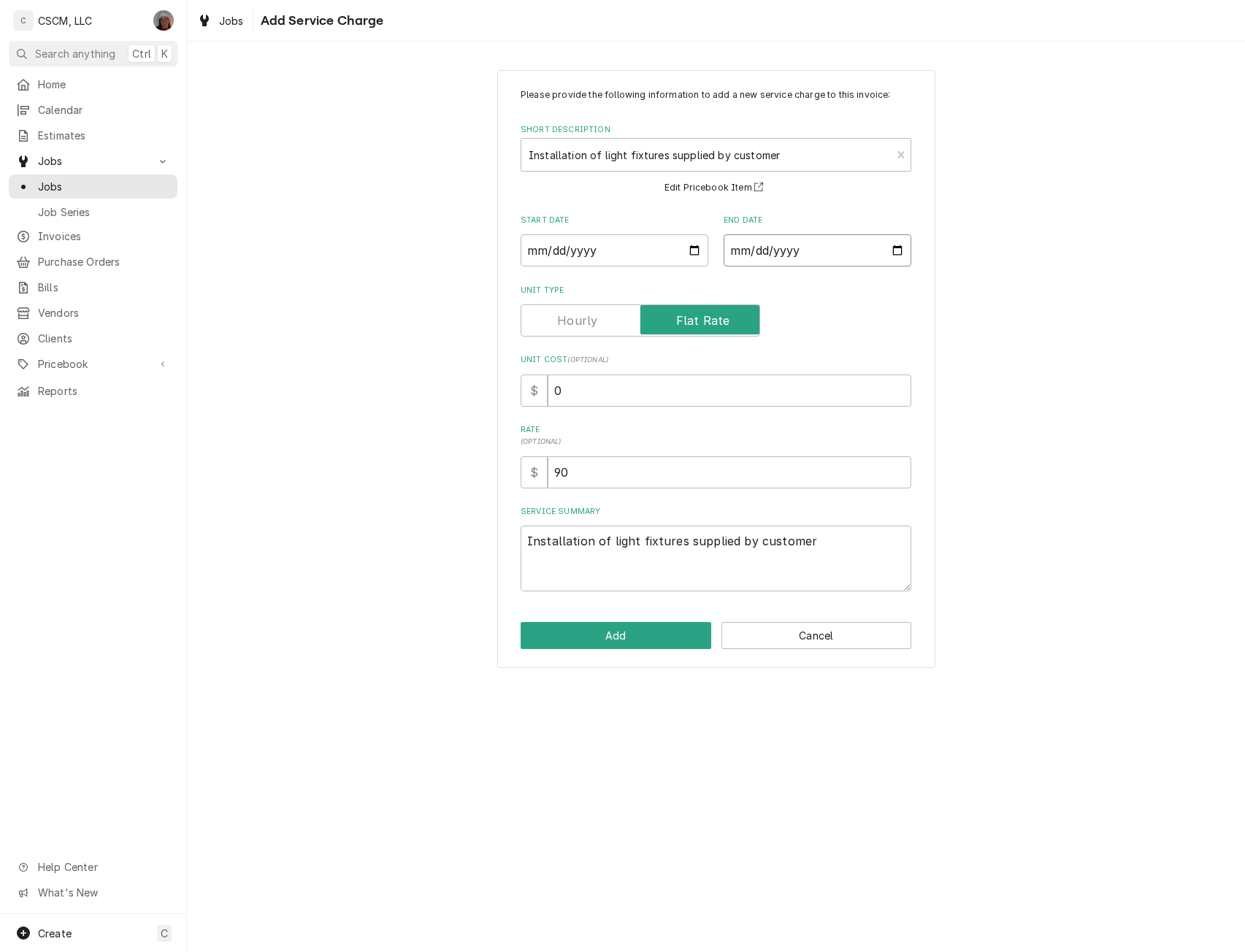
type textarea "x"
drag, startPoint x: 551, startPoint y: 389, endPoint x: 638, endPoint y: 408, distance: 89.1
click at [638, 408] on div "Please provide the following information to add a new service charge to this in…" at bounding box center [716, 340] width 390 height 503
type input "5"
type textarea "x"
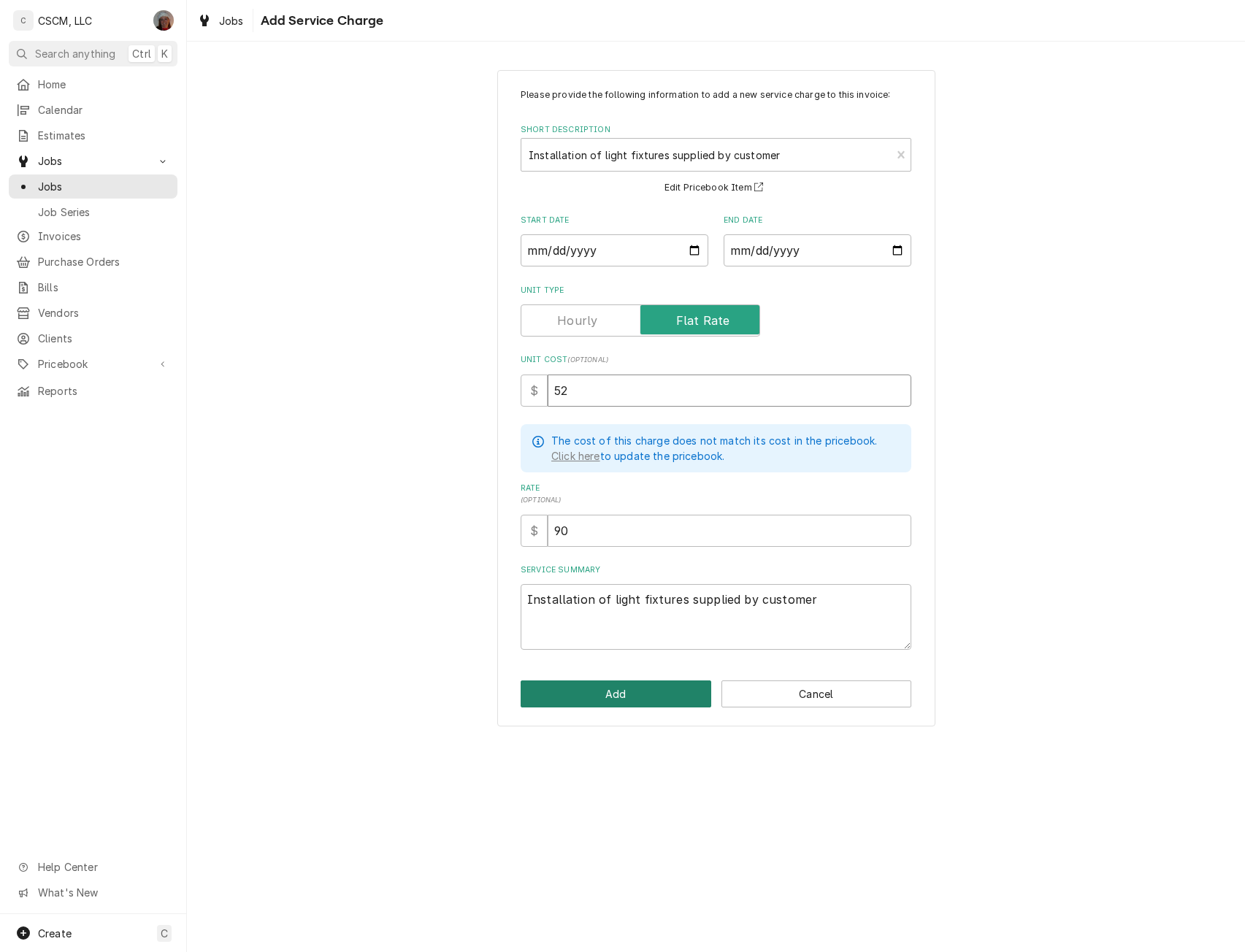
type input "52"
click at [632, 692] on button "Add" at bounding box center [616, 693] width 190 height 27
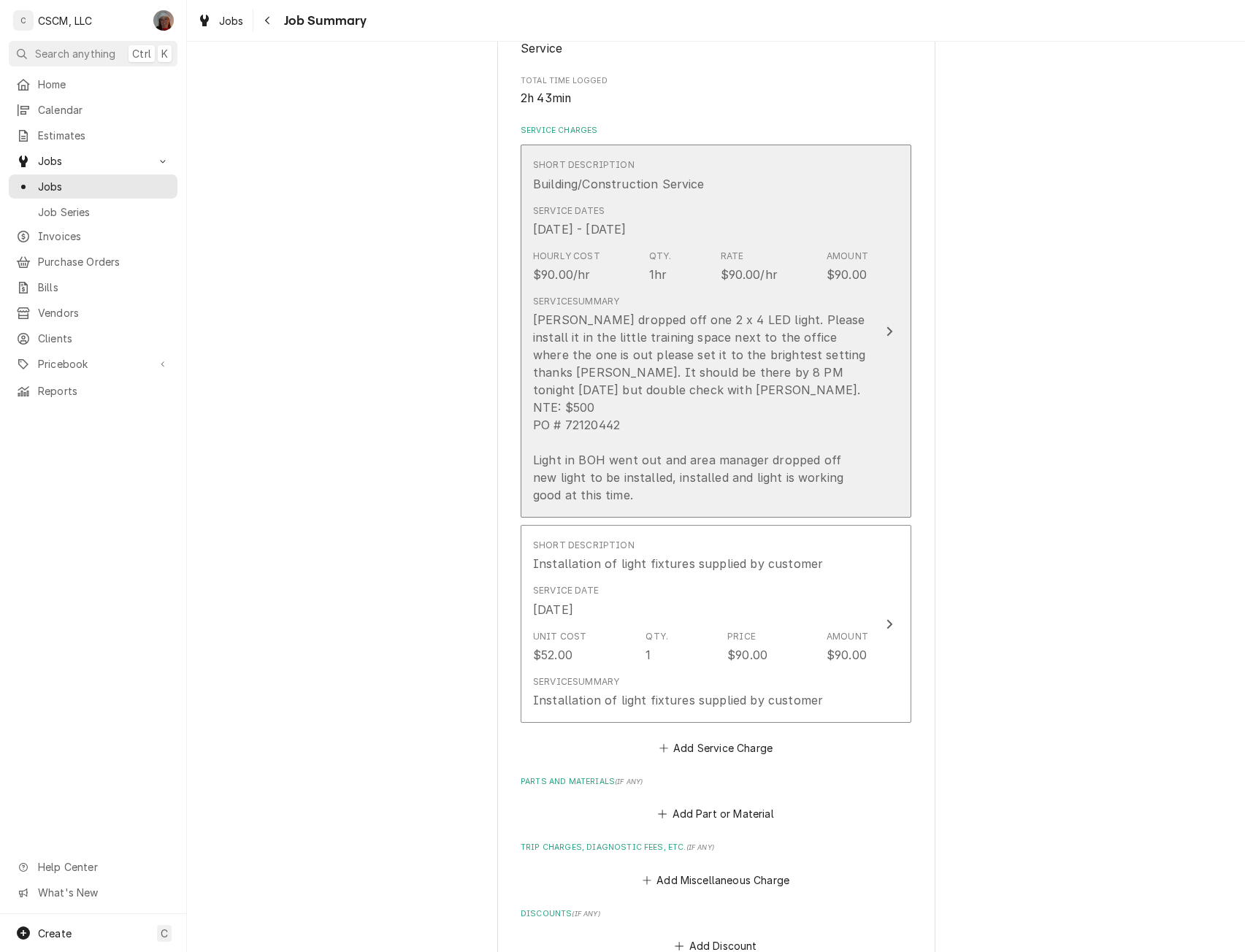
click at [876, 346] on button "Short Description Building/Construction Service Service Dates Oct 7, 2025 - Oct…" at bounding box center [716, 331] width 390 height 373
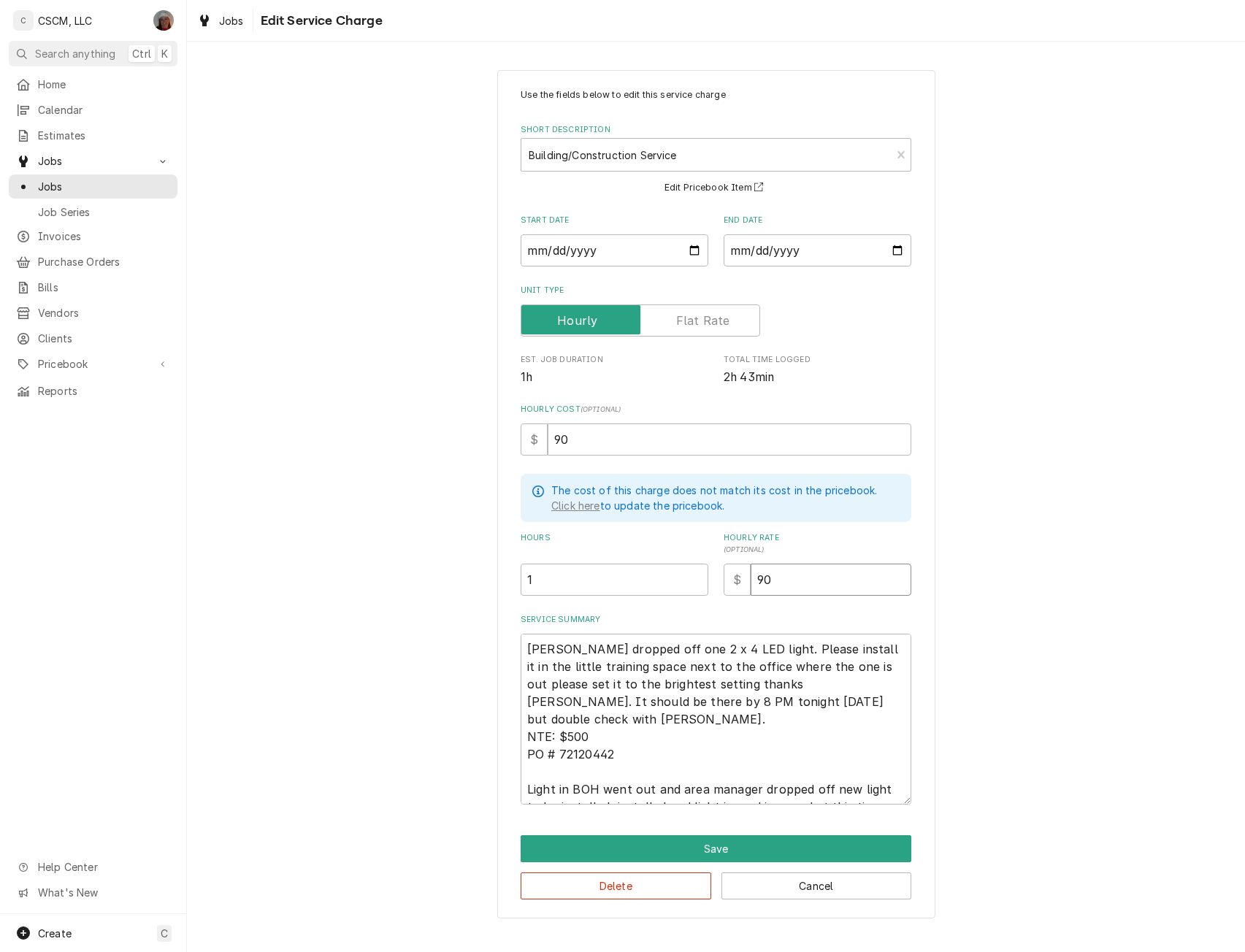
drag, startPoint x: 767, startPoint y: 578, endPoint x: 725, endPoint y: 576, distance: 42.0
click at [725, 576] on div "$ 90" at bounding box center [817, 579] width 188 height 32
type textarea "x"
type input "0"
drag, startPoint x: 566, startPoint y: 437, endPoint x: 524, endPoint y: 439, distance: 42.0
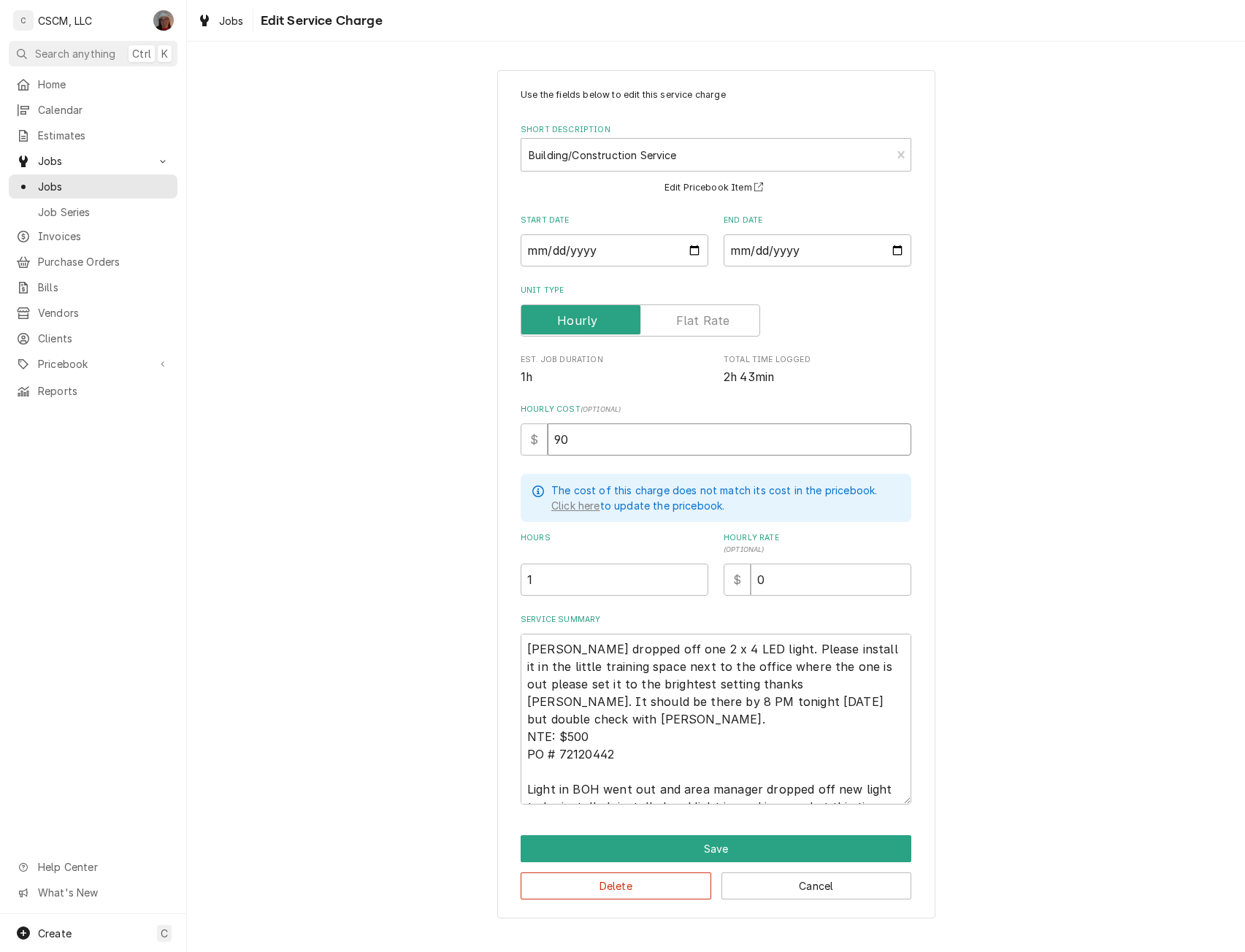
click at [524, 439] on div "$ 90" at bounding box center [716, 439] width 390 height 32
type input "0"
type textarea "x"
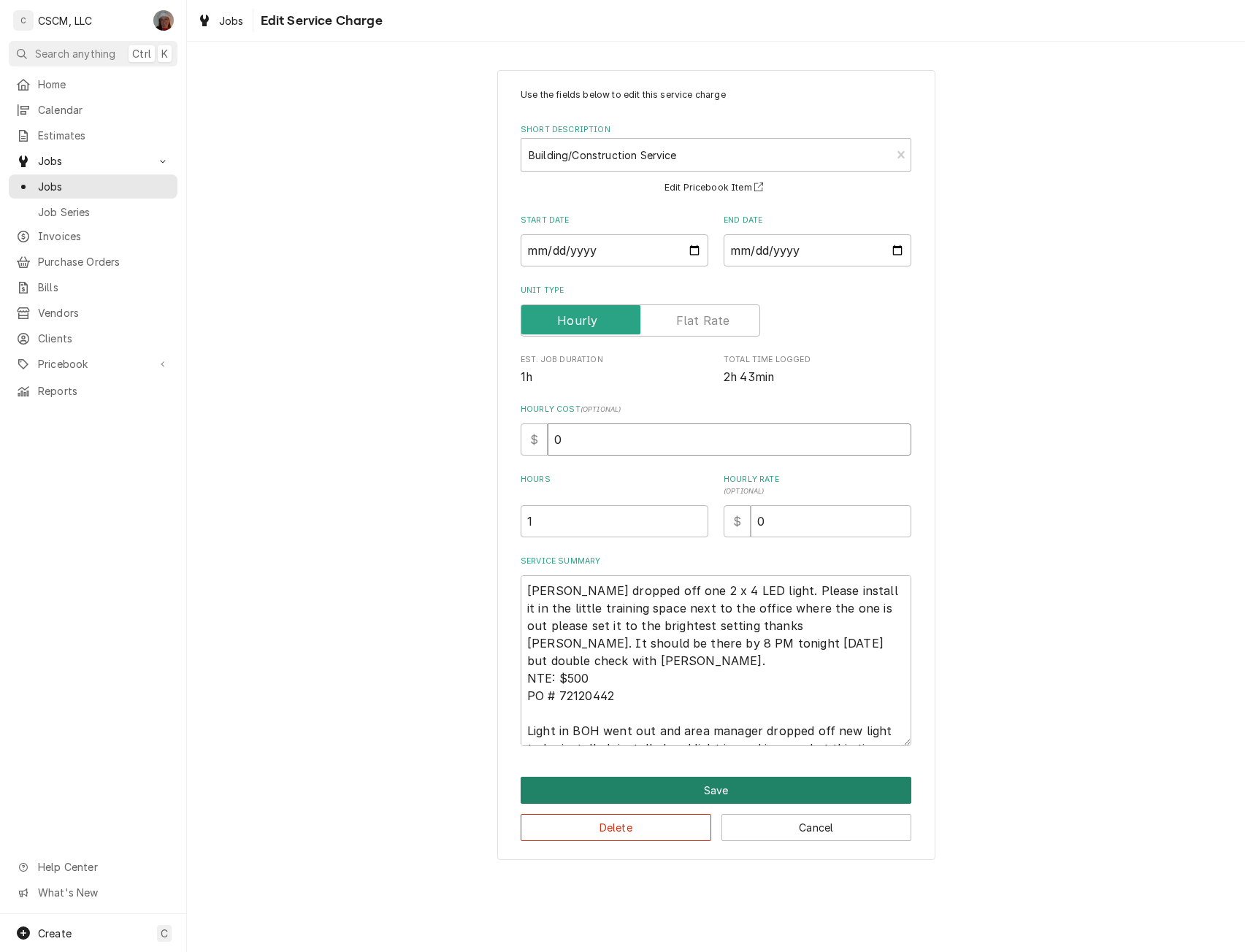
type input "0"
click at [713, 783] on button "Save" at bounding box center [716, 789] width 390 height 27
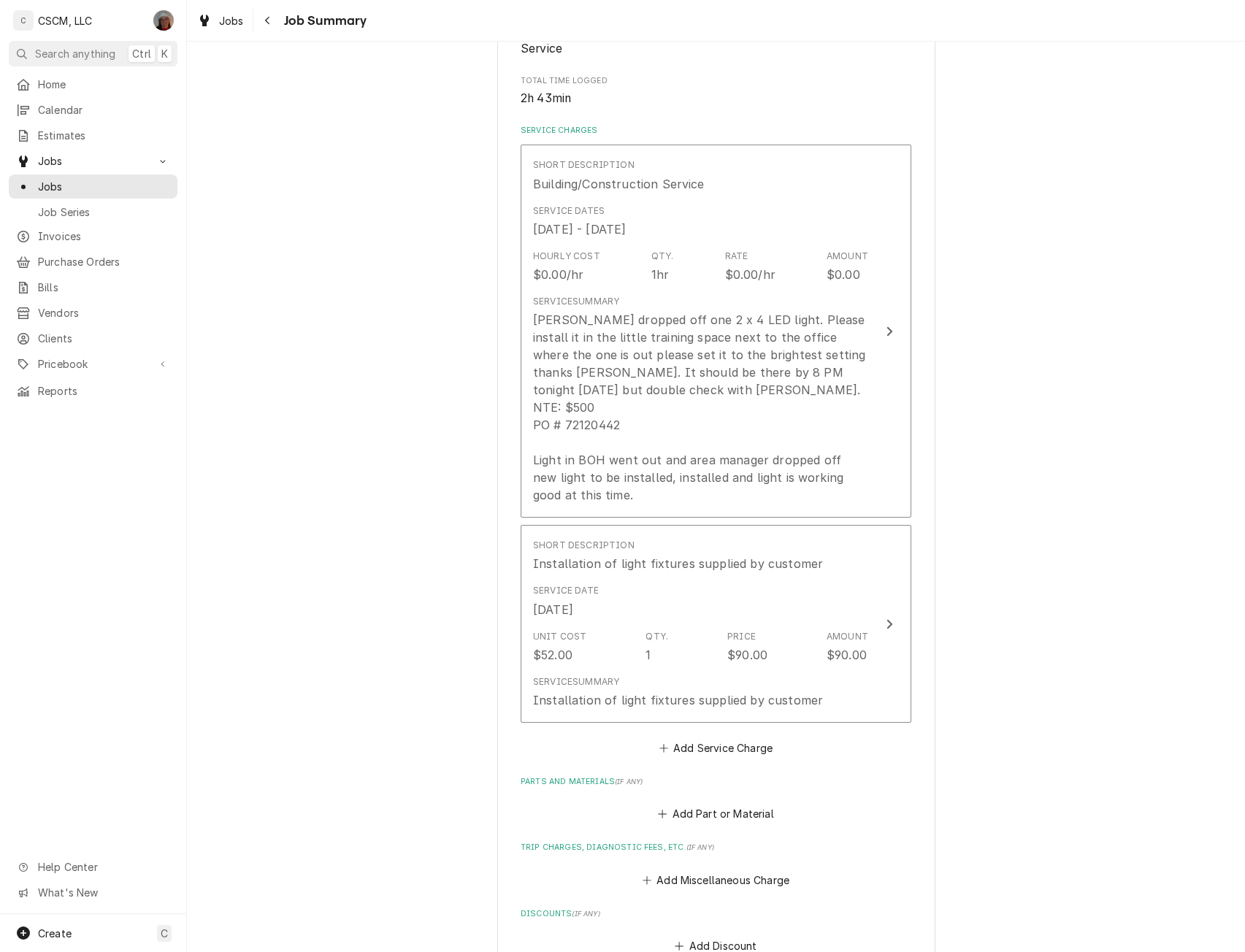
scroll to position [702, 0]
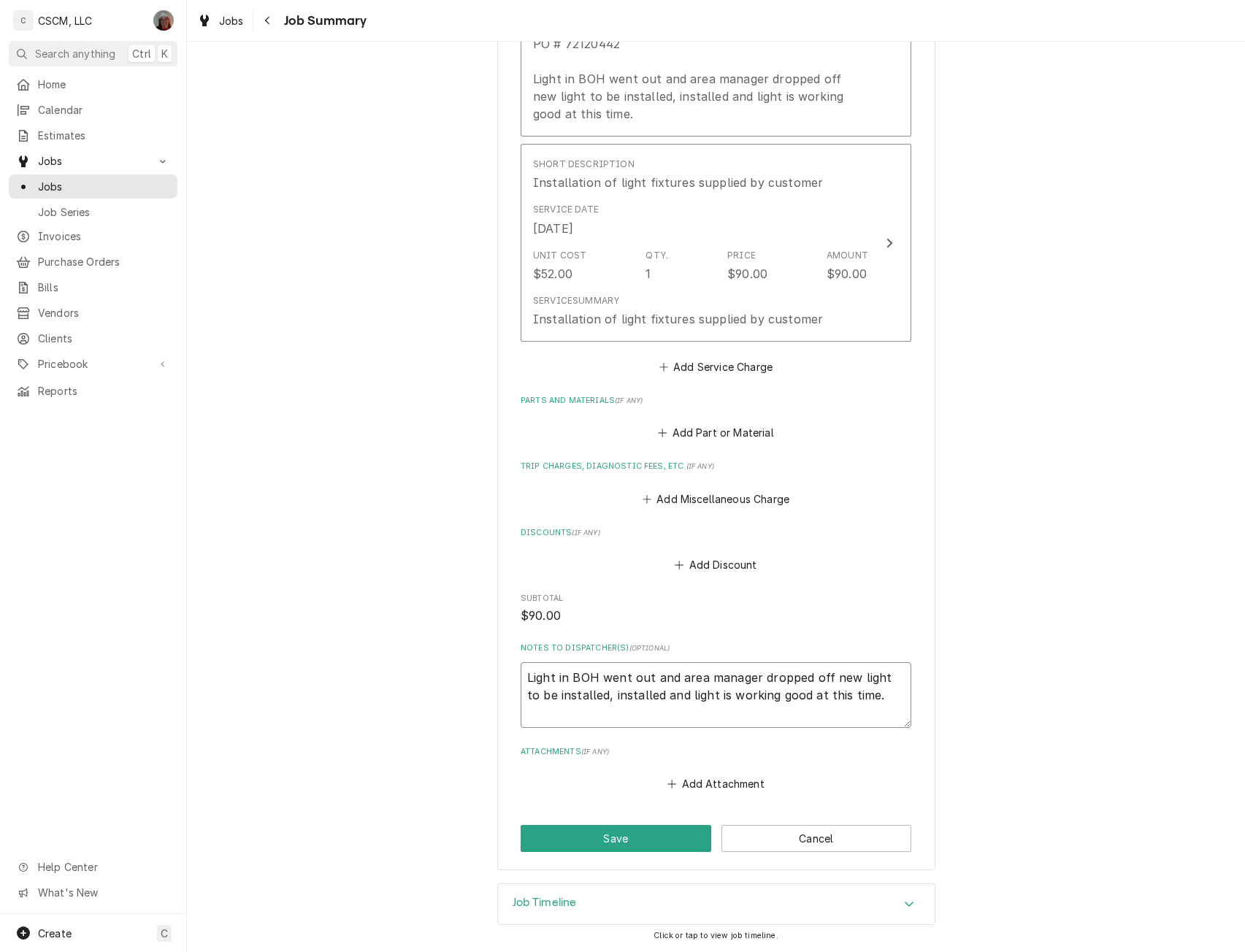
drag, startPoint x: 521, startPoint y: 676, endPoint x: 860, endPoint y: 695, distance: 339.5
click at [860, 695] on textarea "Light in BOH went out and area manager dropped off new light to be installed, i…" at bounding box center [716, 694] width 390 height 66
type textarea "x"
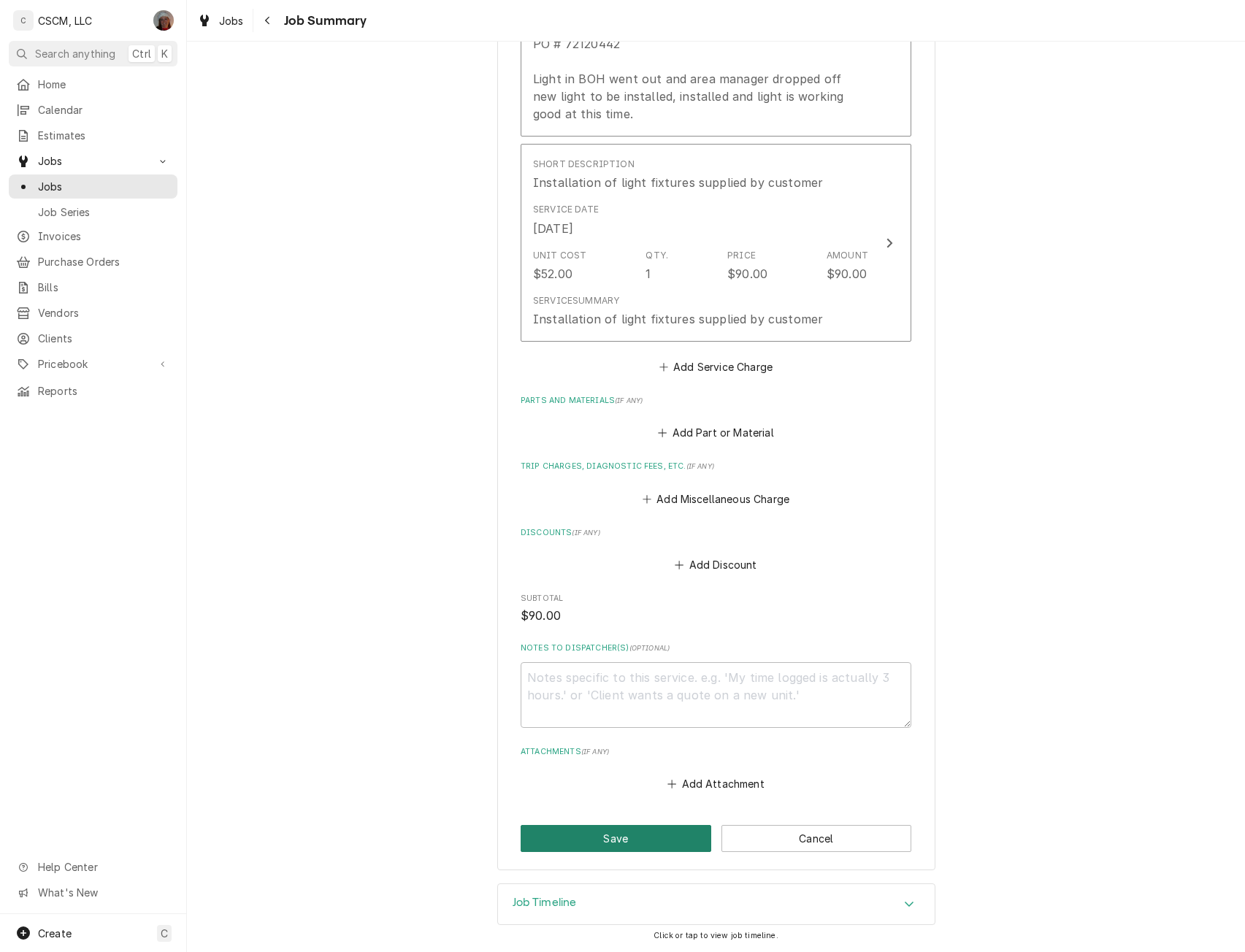
click at [616, 831] on button "Save" at bounding box center [616, 837] width 190 height 27
type textarea "x"
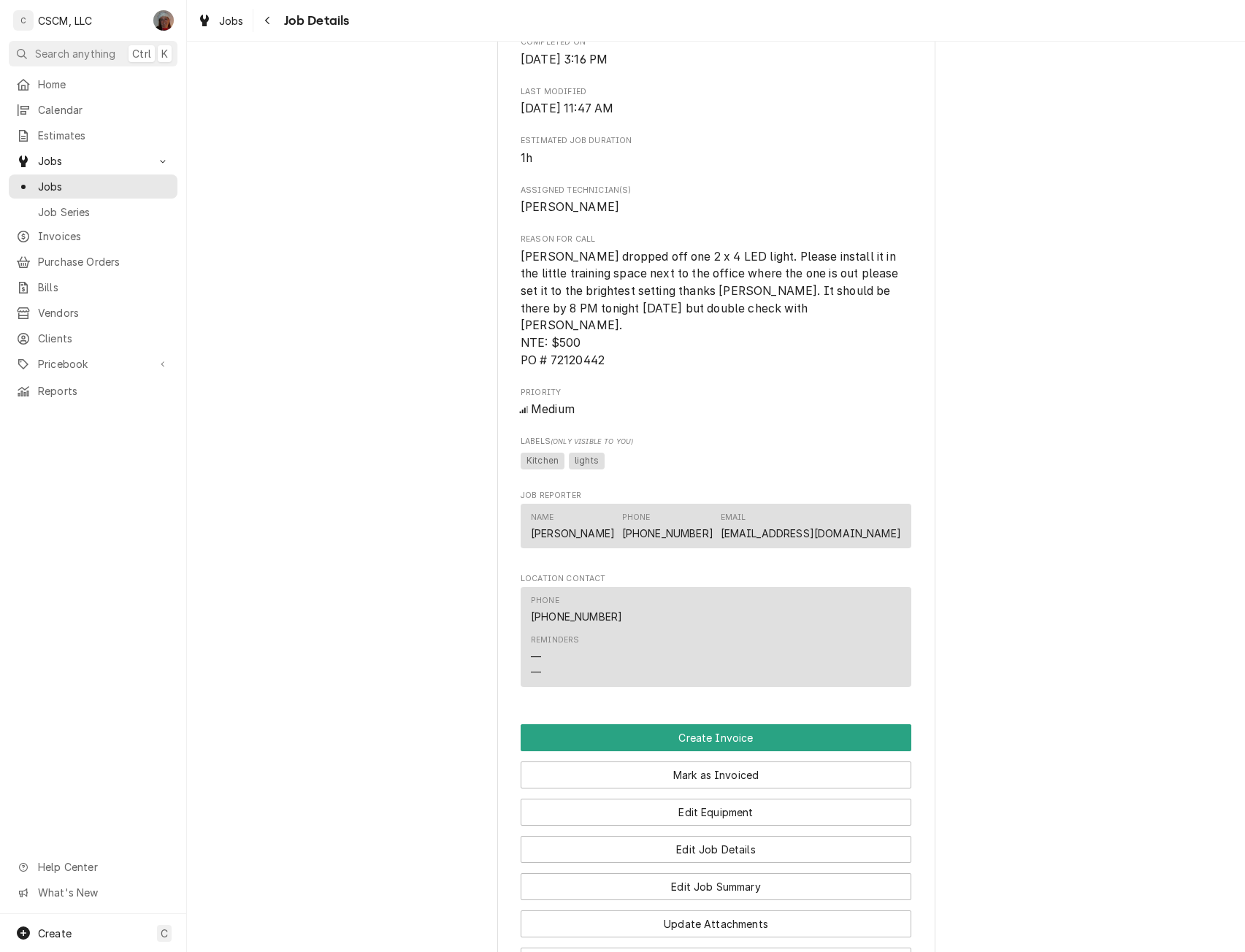
scroll to position [623, 0]
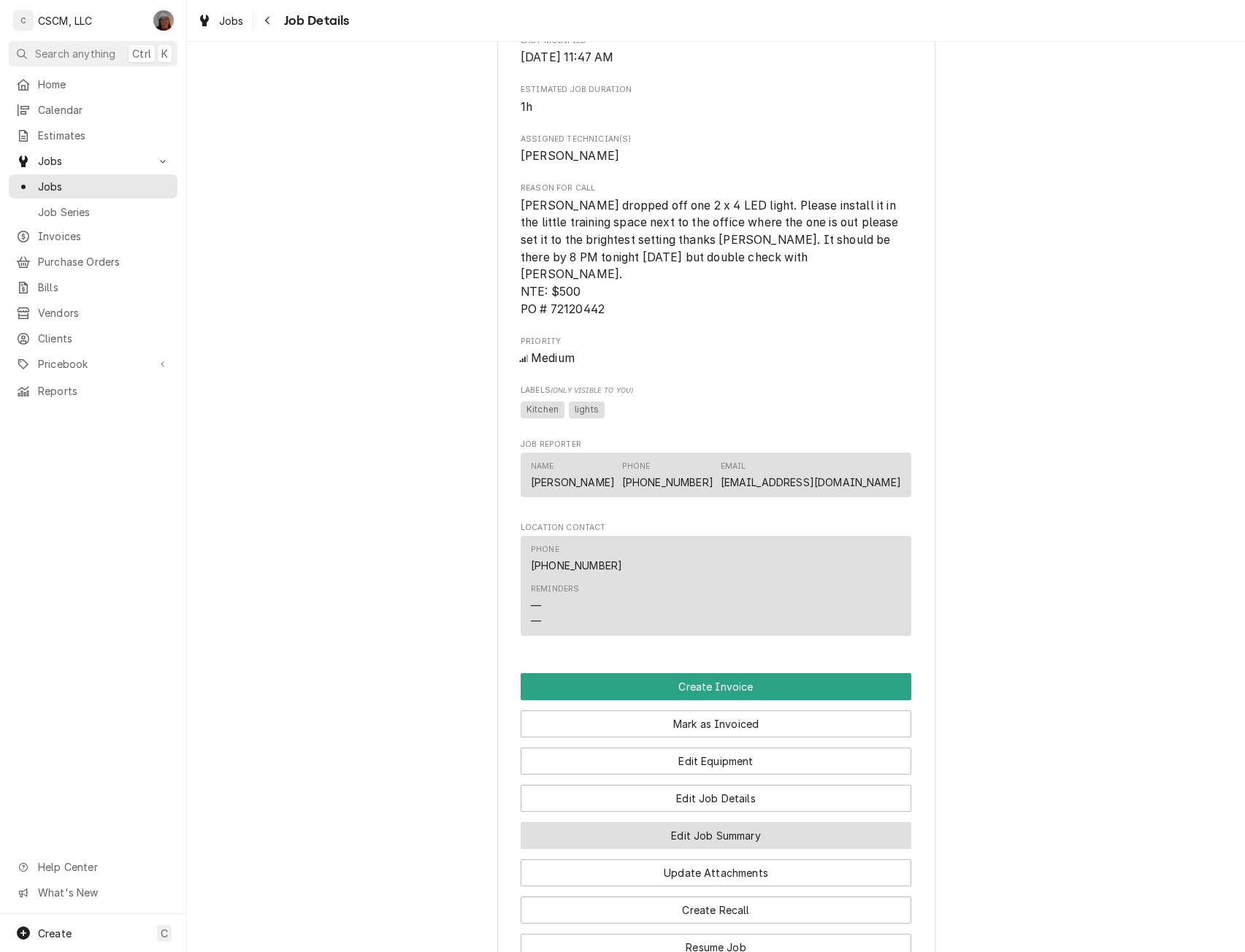
click at [693, 829] on button "Edit Job Summary" at bounding box center [716, 835] width 390 height 27
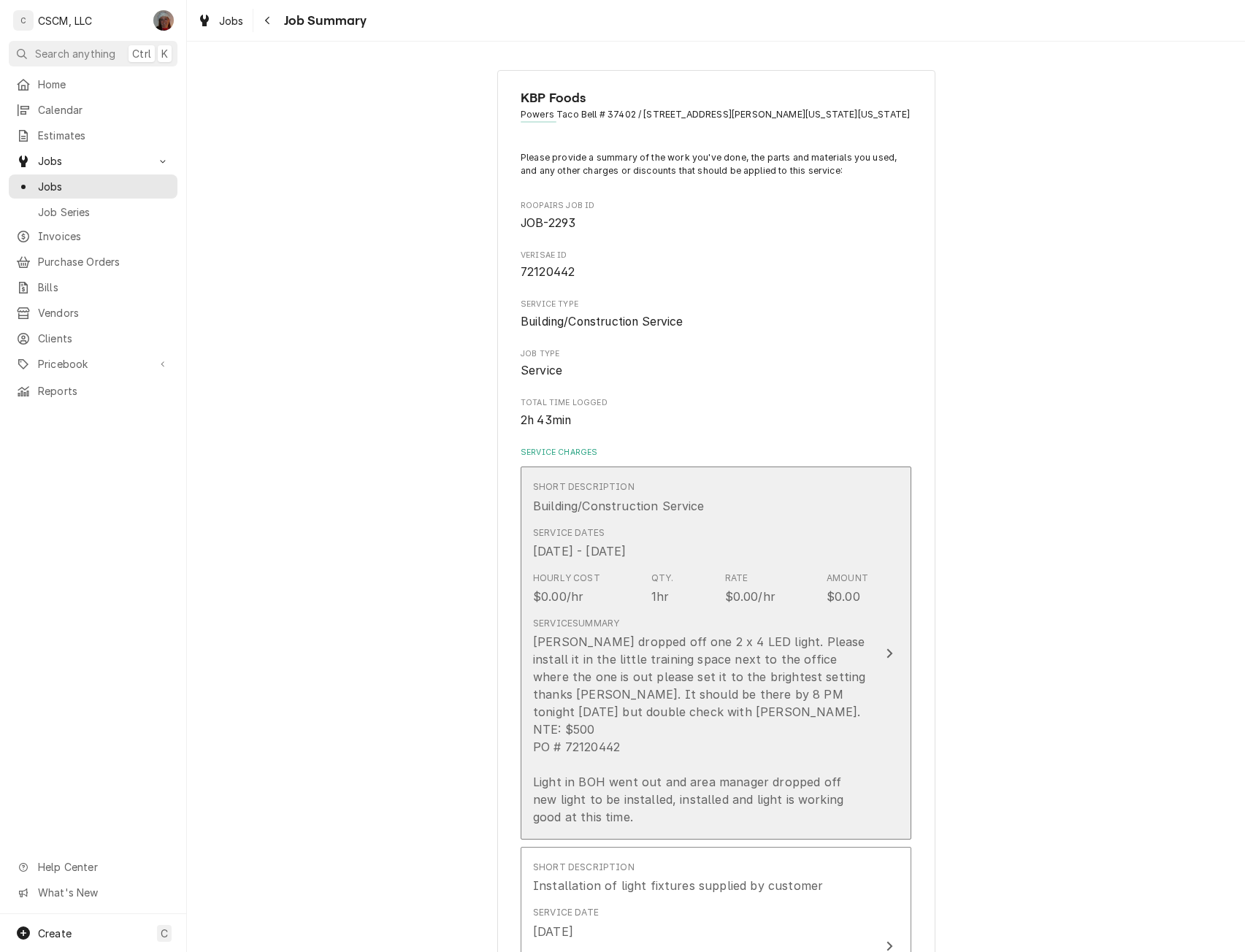
click at [900, 637] on button "Short Description Building/Construction Service Service Dates Oct 7, 2025 - Oct…" at bounding box center [716, 653] width 390 height 373
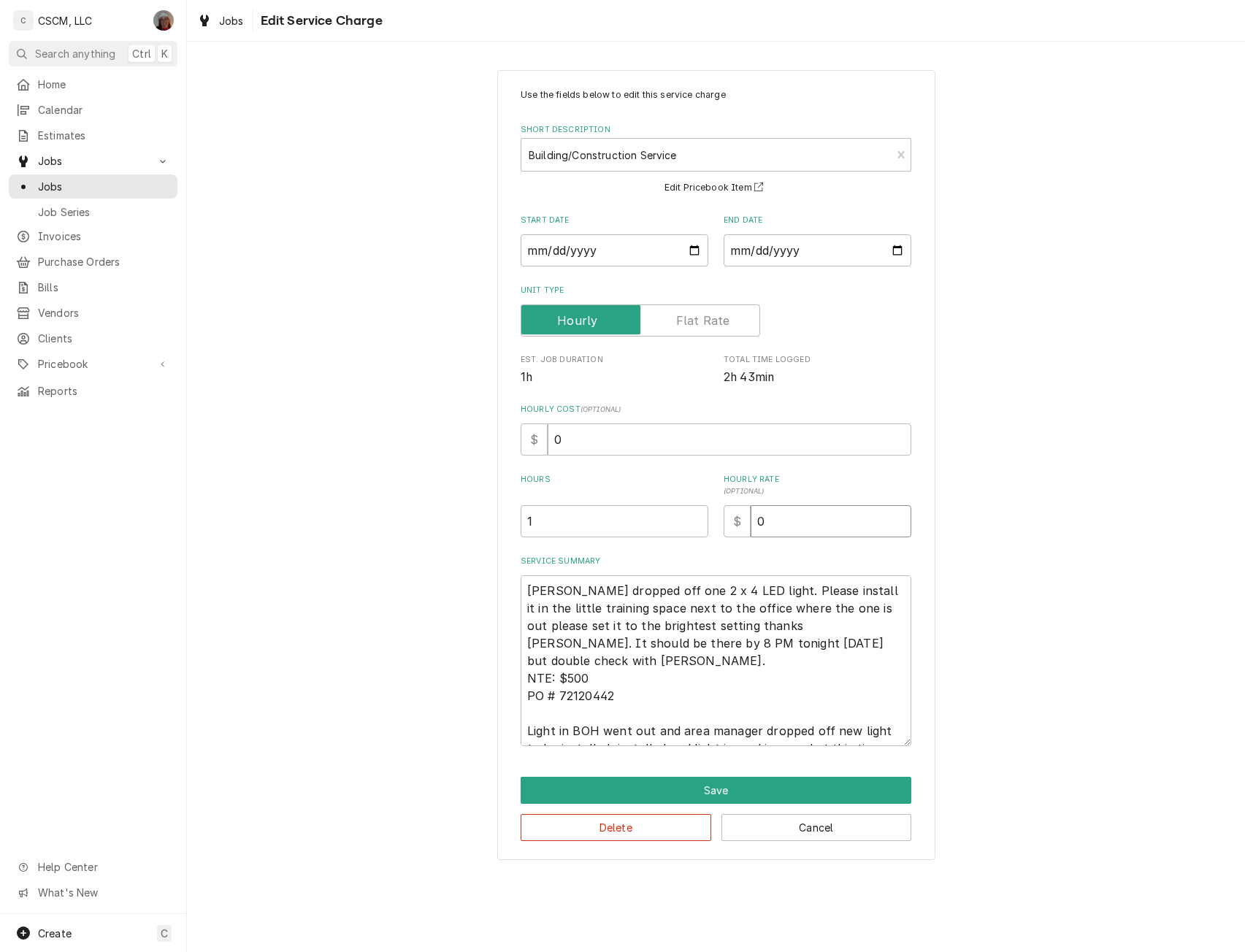
click at [760, 519] on input "0" at bounding box center [830, 520] width 160 height 32
type textarea "x"
type input "90"
click at [553, 437] on input "0" at bounding box center [729, 439] width 363 height 32
type textarea "x"
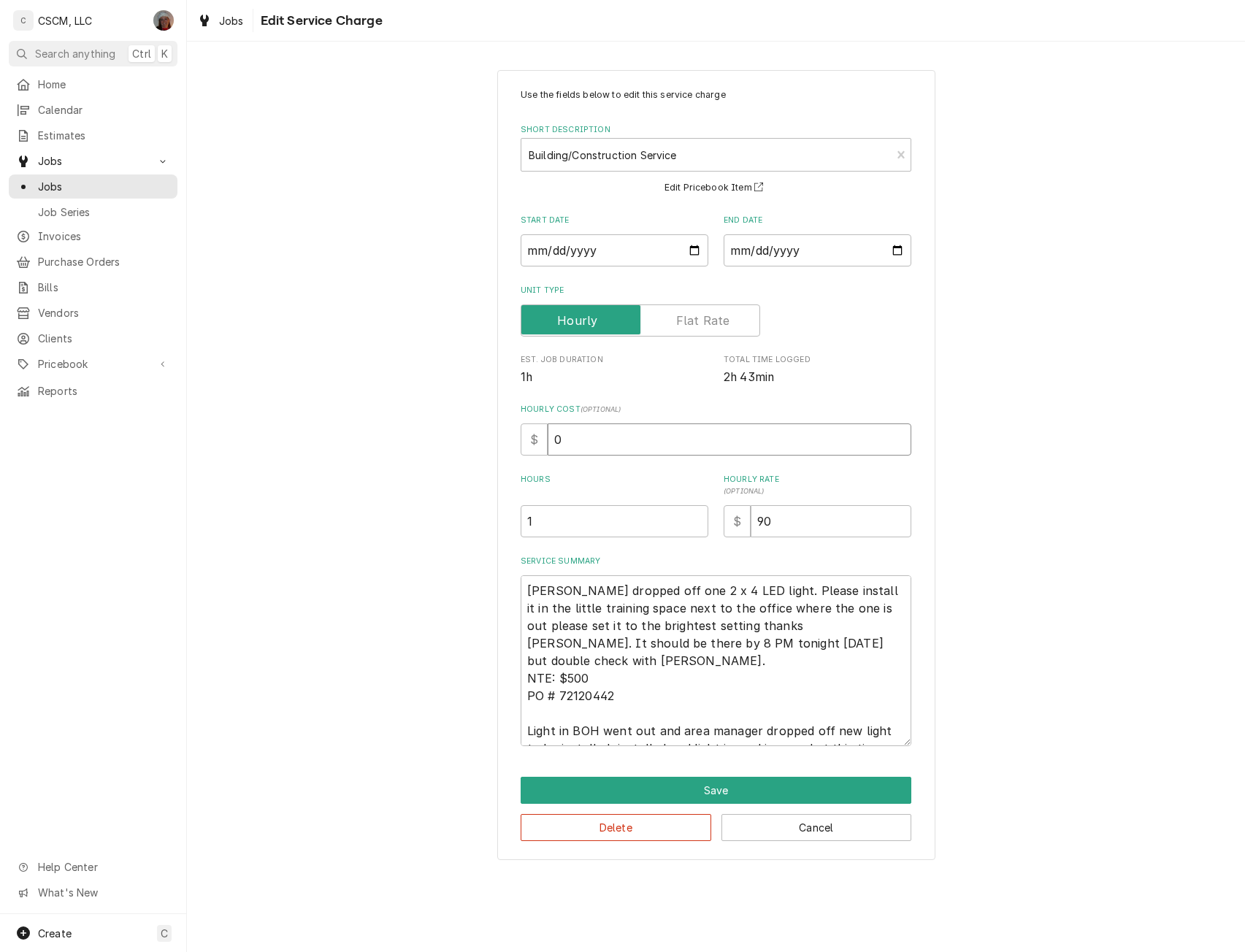
type input "00"
type textarea "x"
type input "0"
type textarea "x"
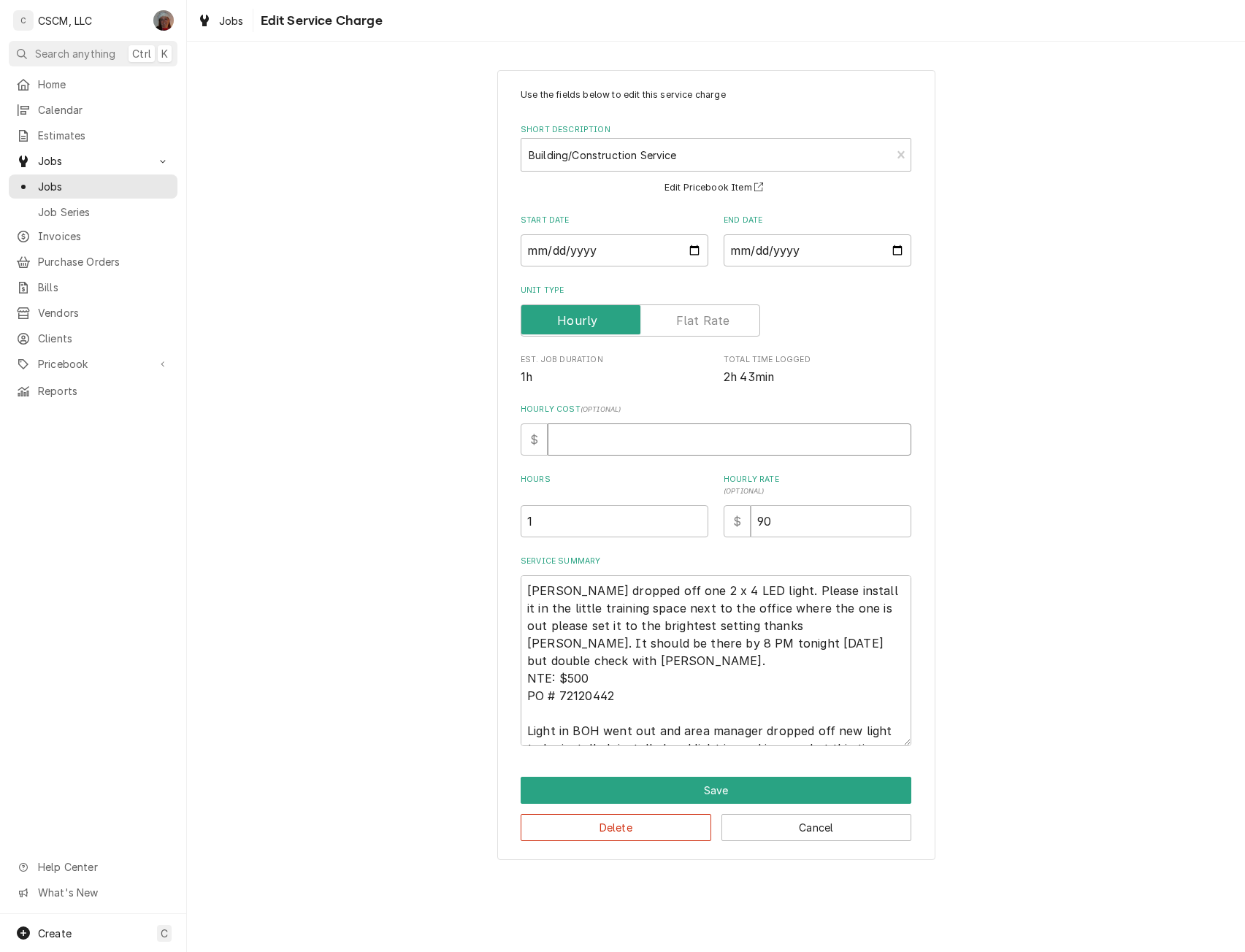
type input "9"
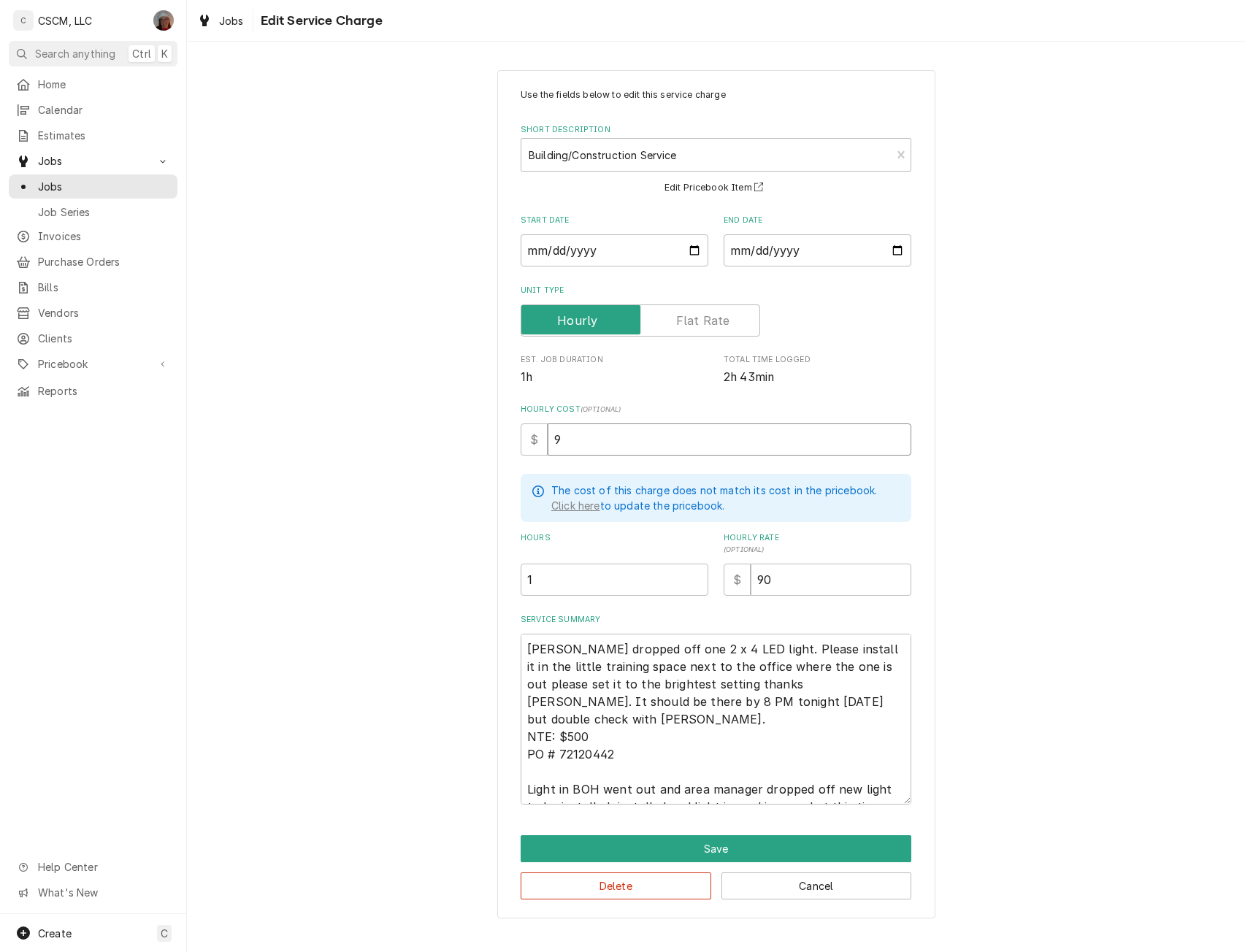
type textarea "x"
type input "90"
click at [715, 843] on button "Save" at bounding box center [716, 848] width 390 height 27
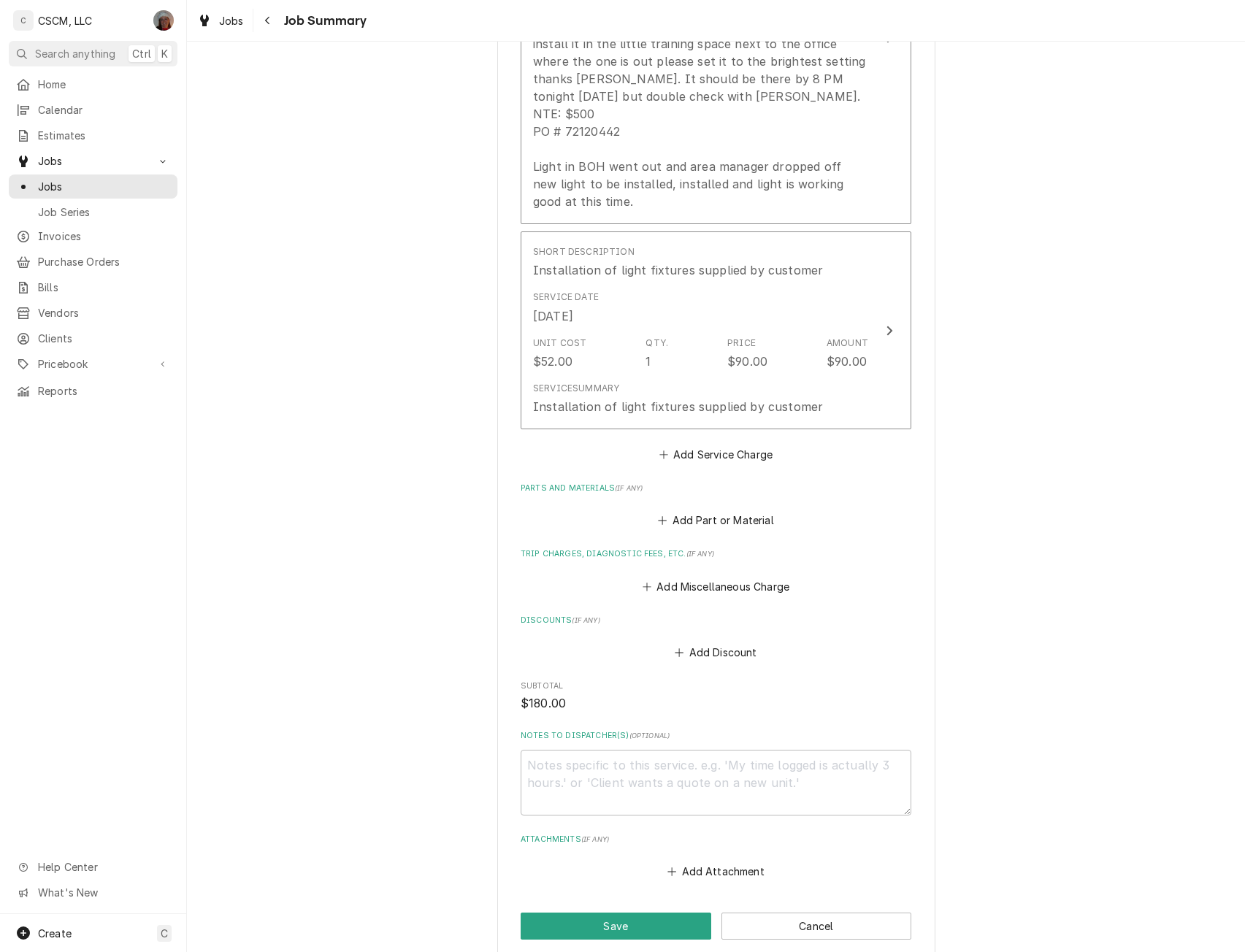
scroll to position [689, 0]
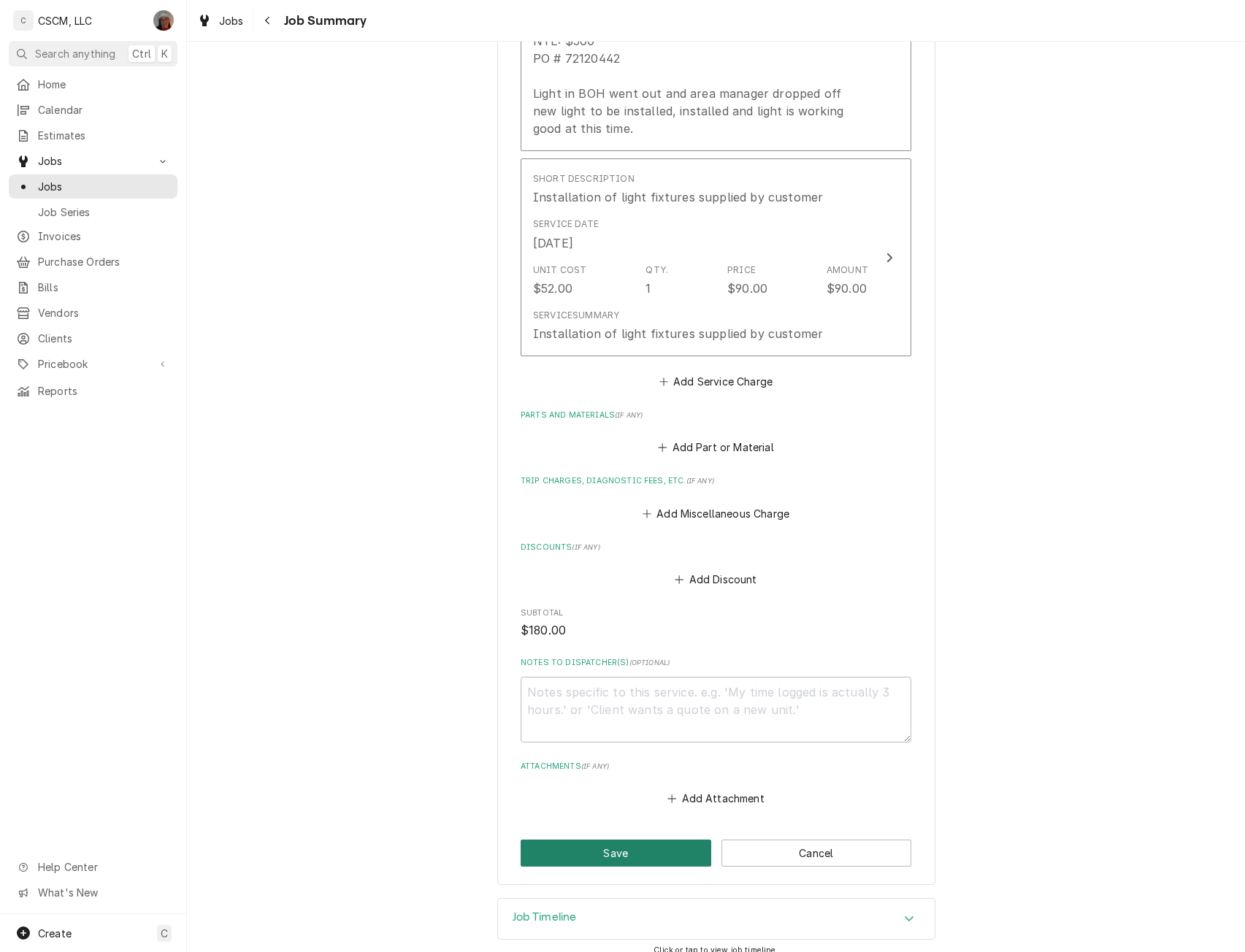
click at [622, 843] on button "Save" at bounding box center [616, 852] width 190 height 27
type textarea "x"
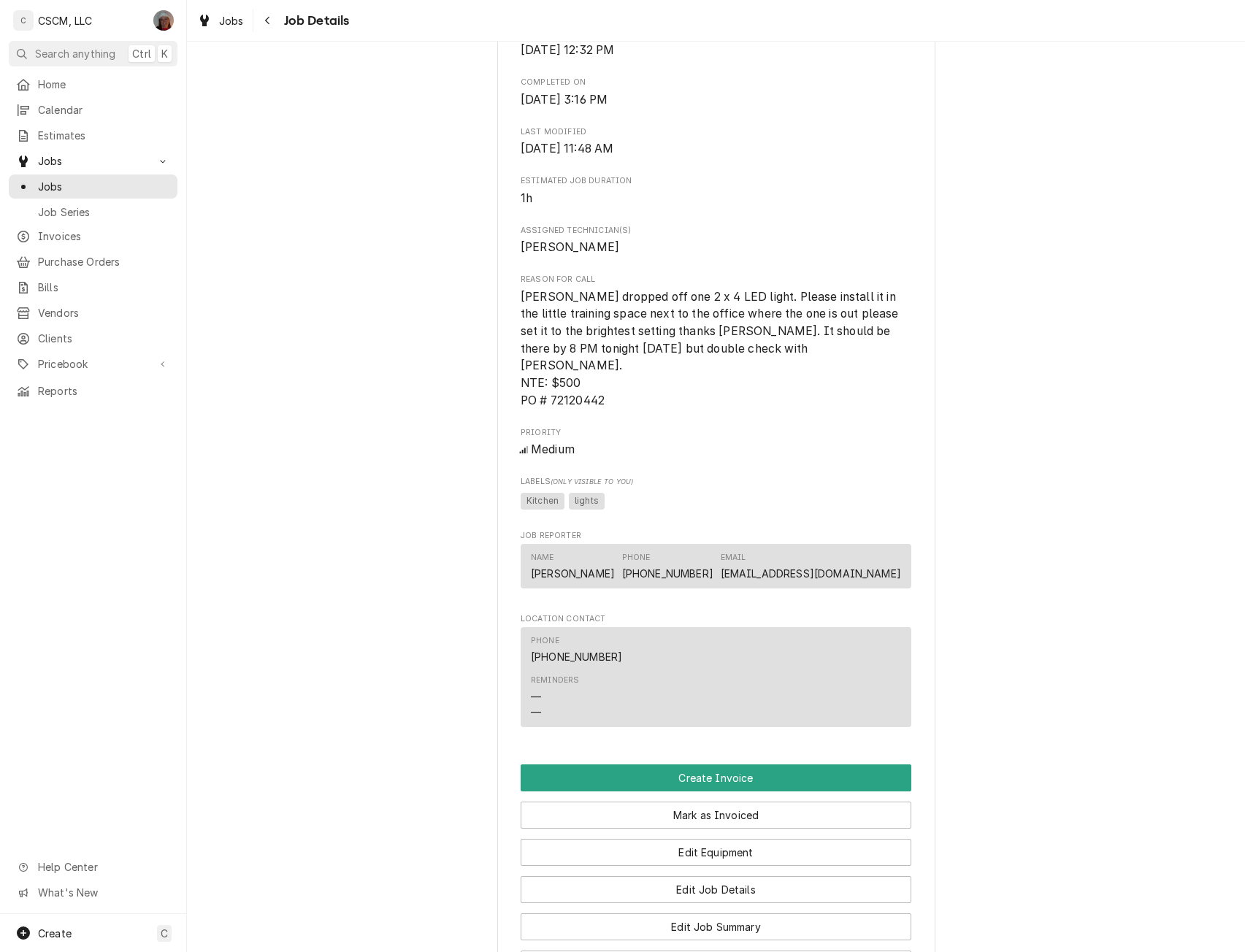
scroll to position [638, 0]
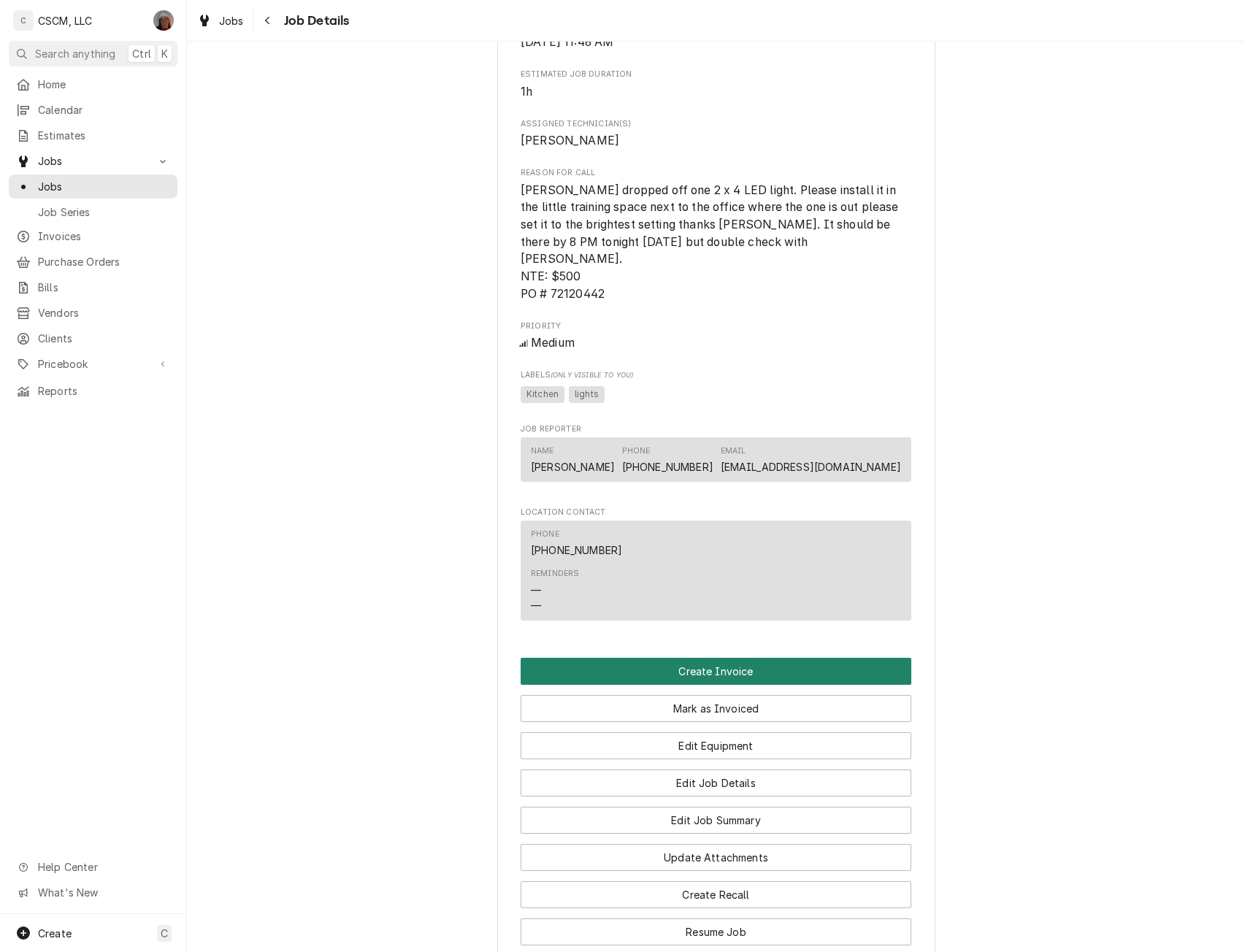
click at [771, 672] on button "Create Invoice" at bounding box center [716, 671] width 390 height 27
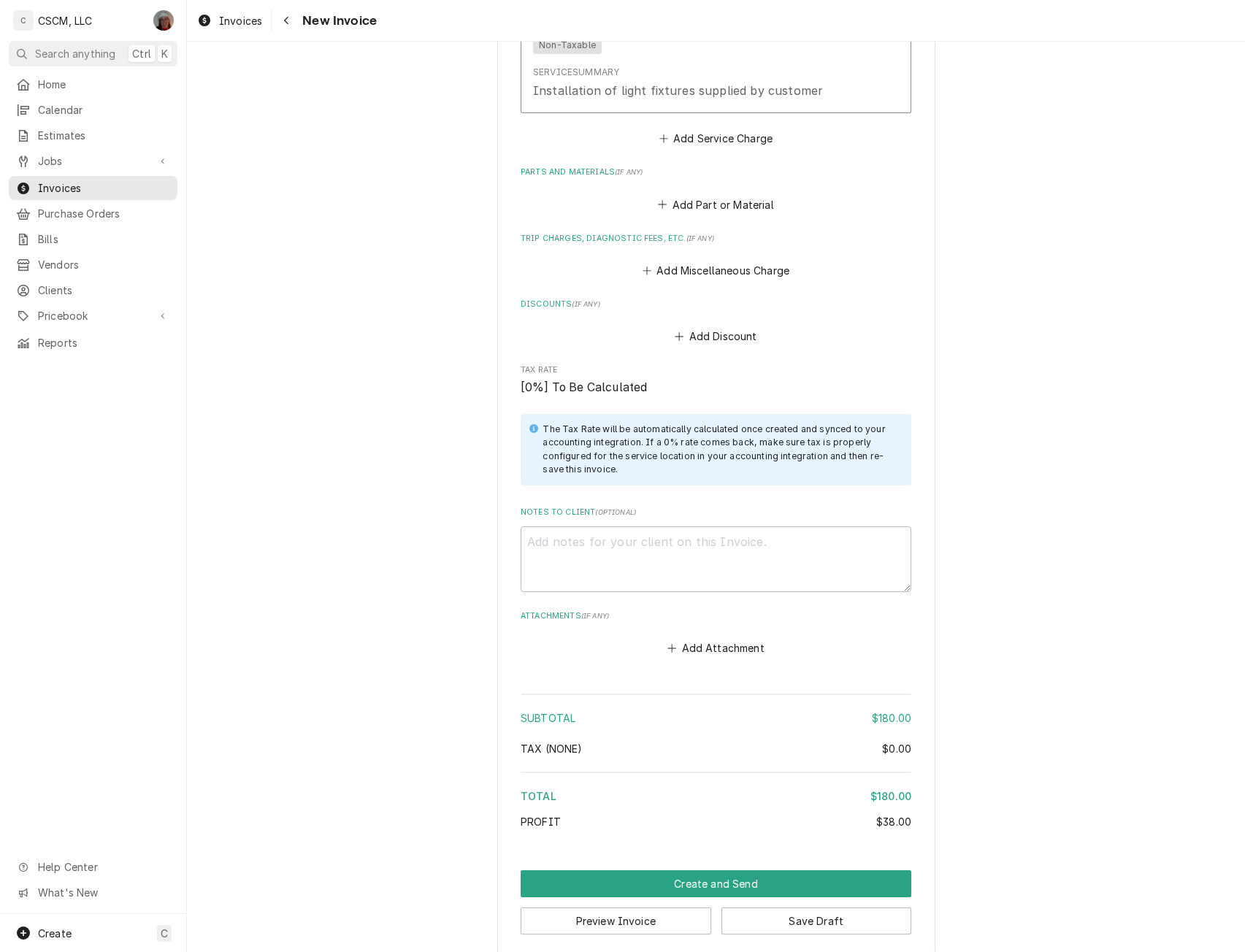
scroll to position [1867, 0]
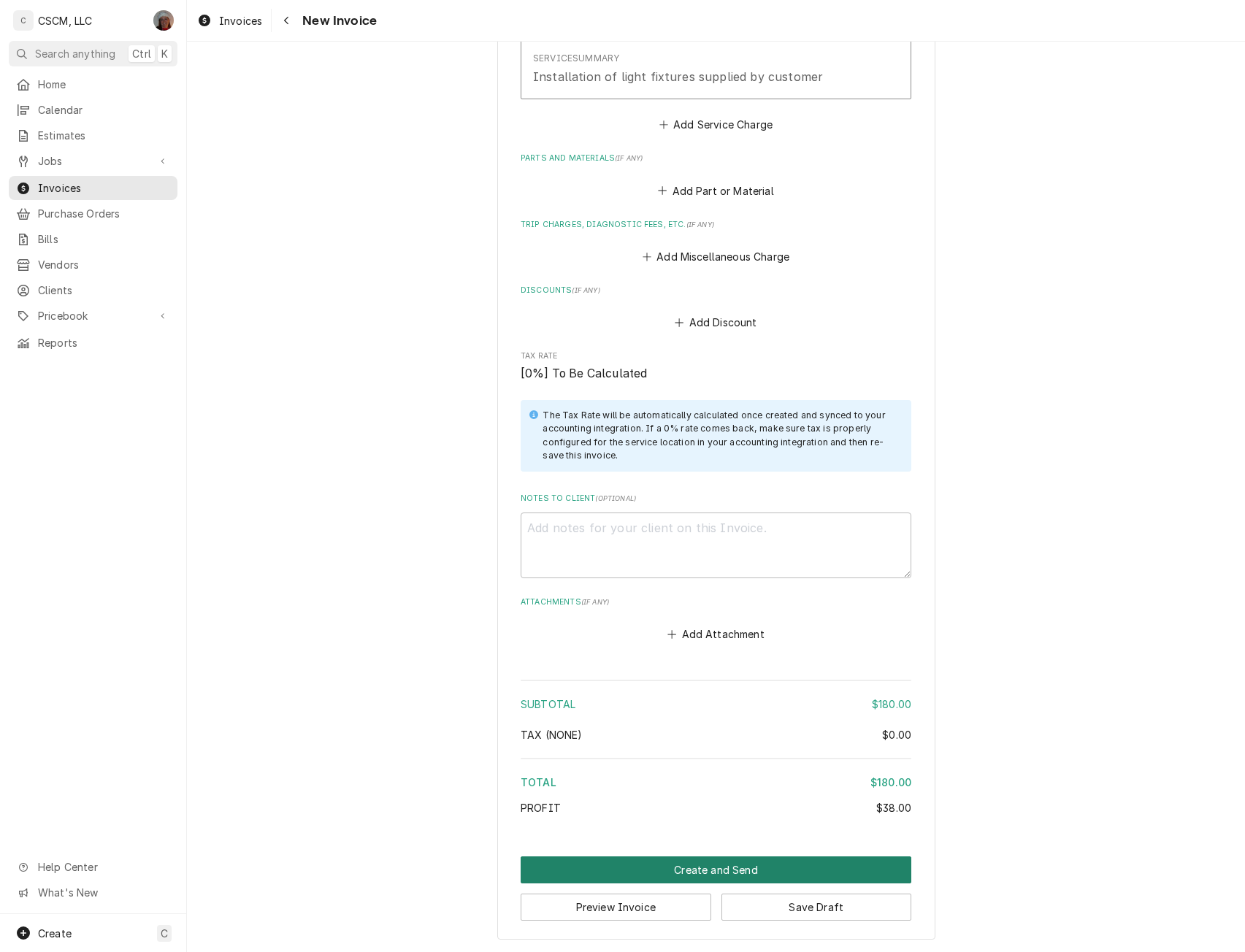
click at [753, 870] on button "Create and Send" at bounding box center [716, 869] width 390 height 27
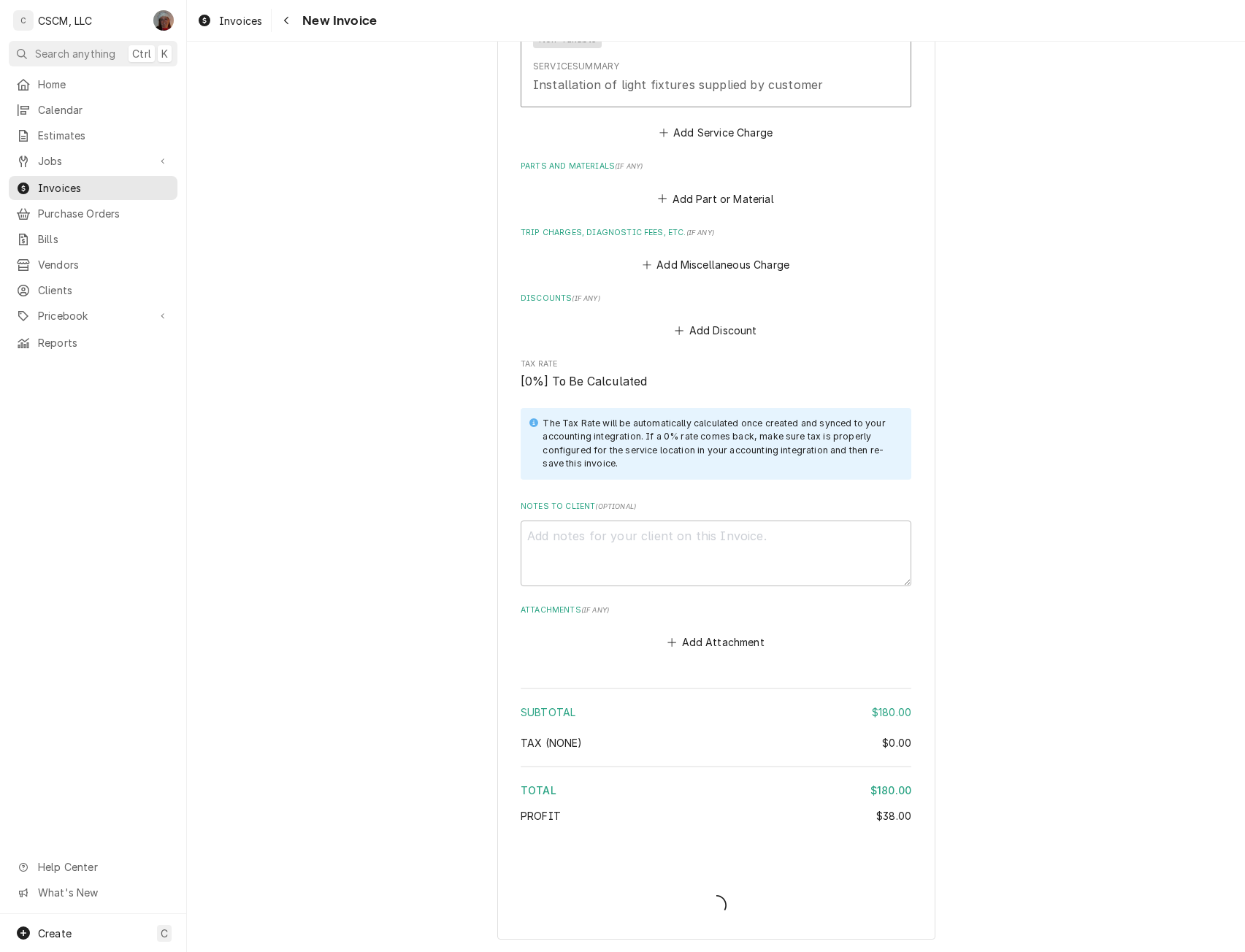
type textarea "x"
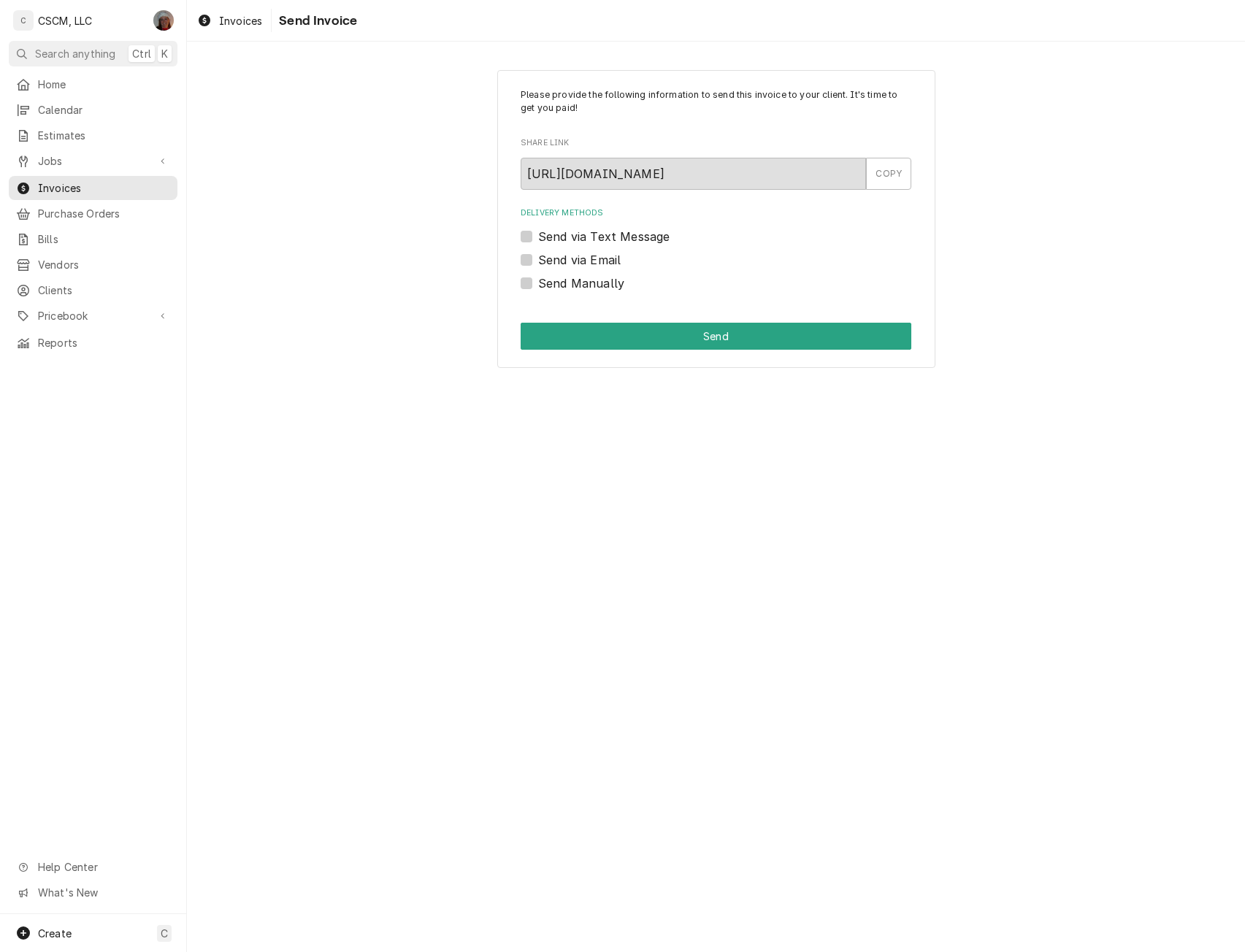
click at [538, 280] on label "Send Manually" at bounding box center [581, 284] width 86 height 18
click at [538, 280] on input "Send Manually" at bounding box center [734, 290] width 390 height 32
checkbox input "true"
click at [564, 329] on button "Send" at bounding box center [716, 336] width 390 height 27
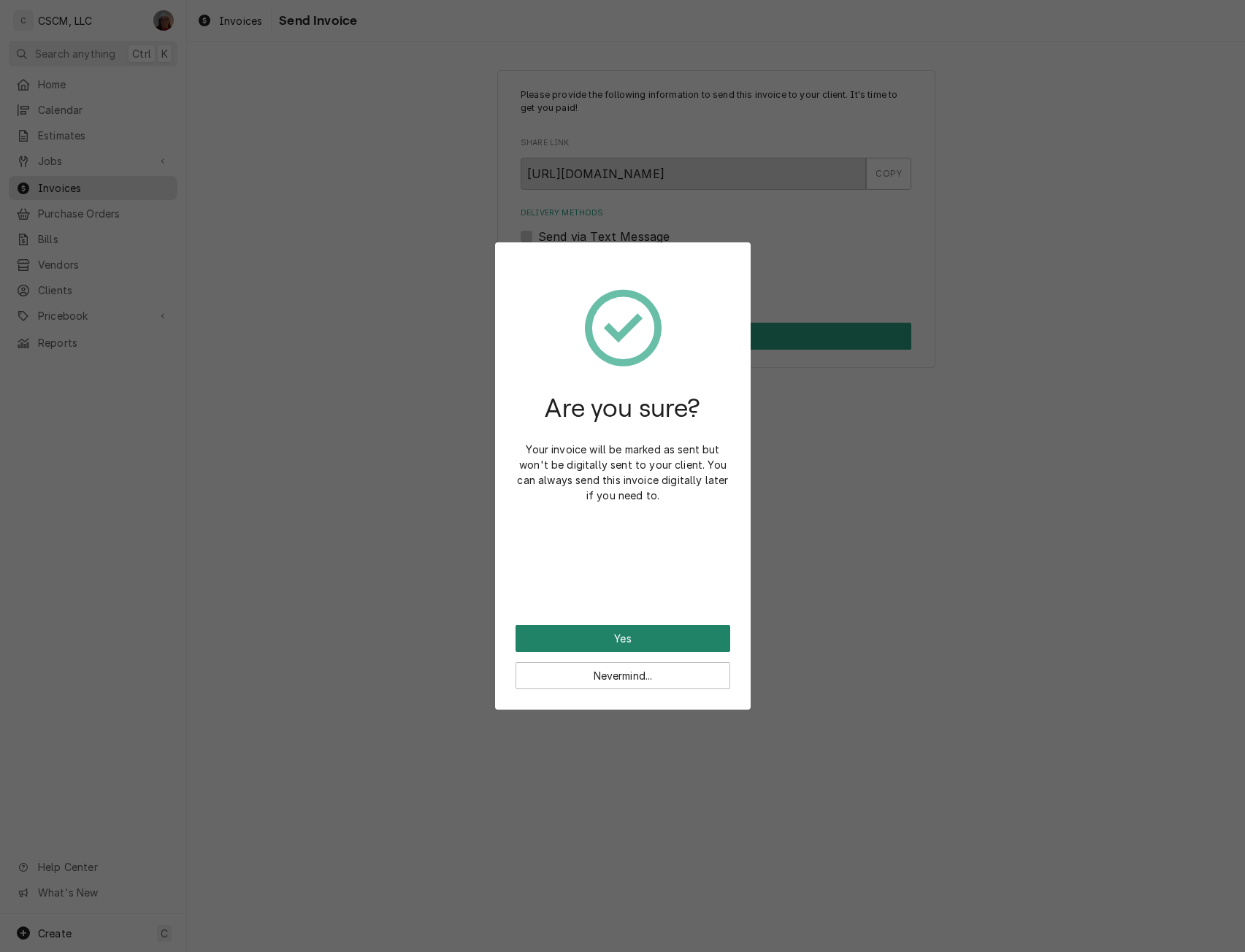
click at [560, 625] on button "Yes" at bounding box center [623, 637] width 215 height 27
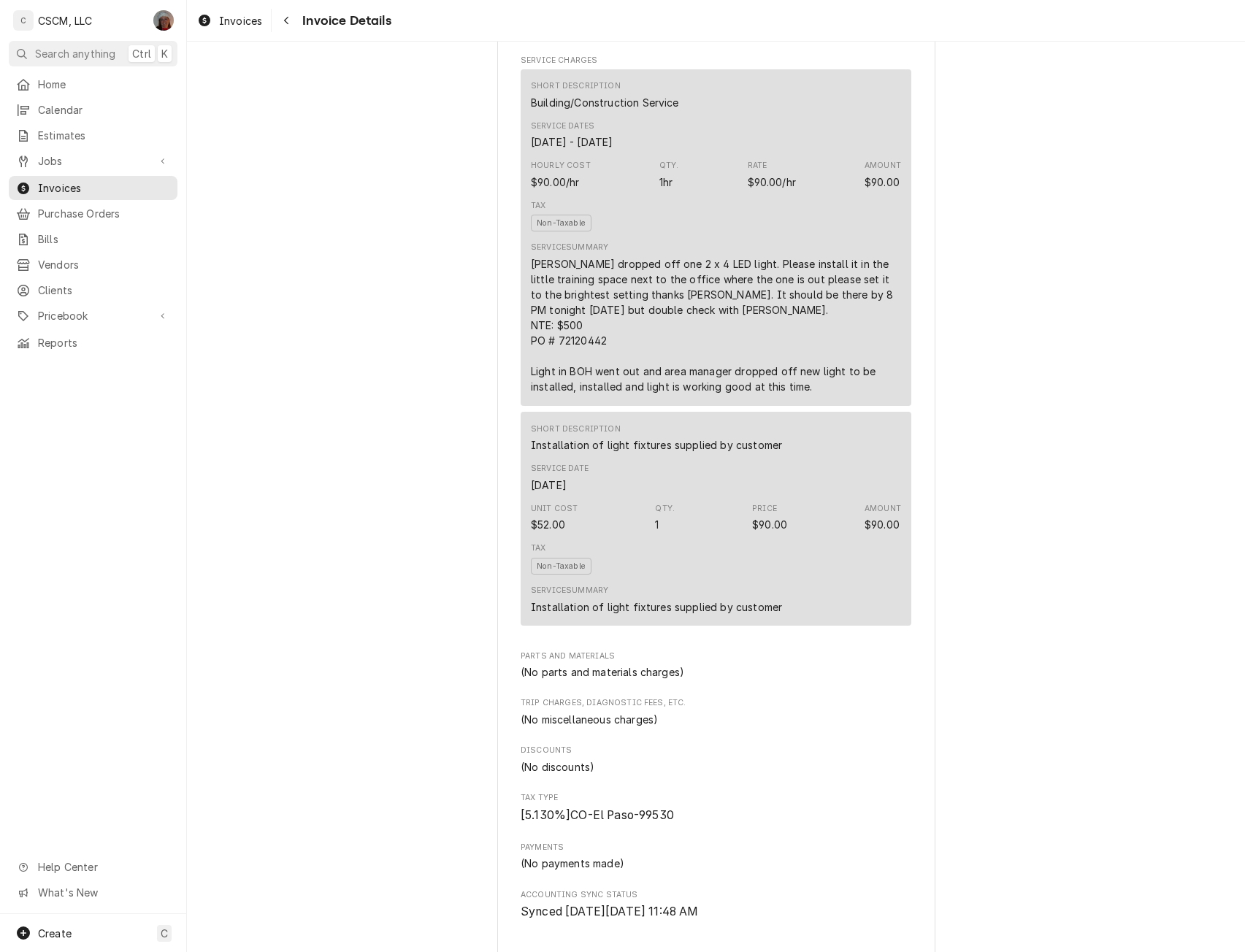
scroll to position [831, 0]
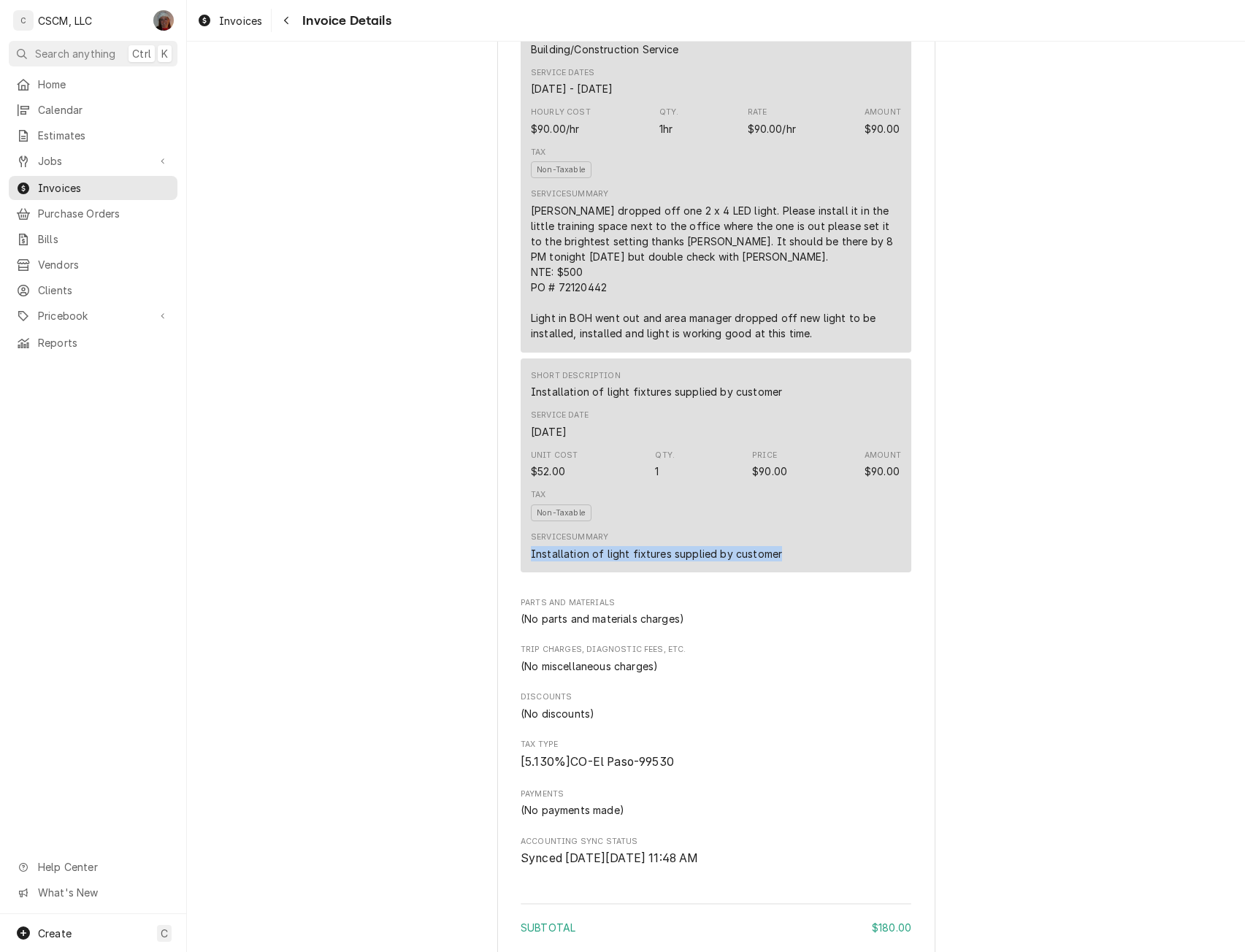
drag, startPoint x: 520, startPoint y: 595, endPoint x: 818, endPoint y: 584, distance: 298.2
click at [818, 572] on div "Short Description Installation of light fixtures supplied by customer Service D…" at bounding box center [716, 465] width 390 height 214
copy div "Installation of light fixtures supplied by customer"
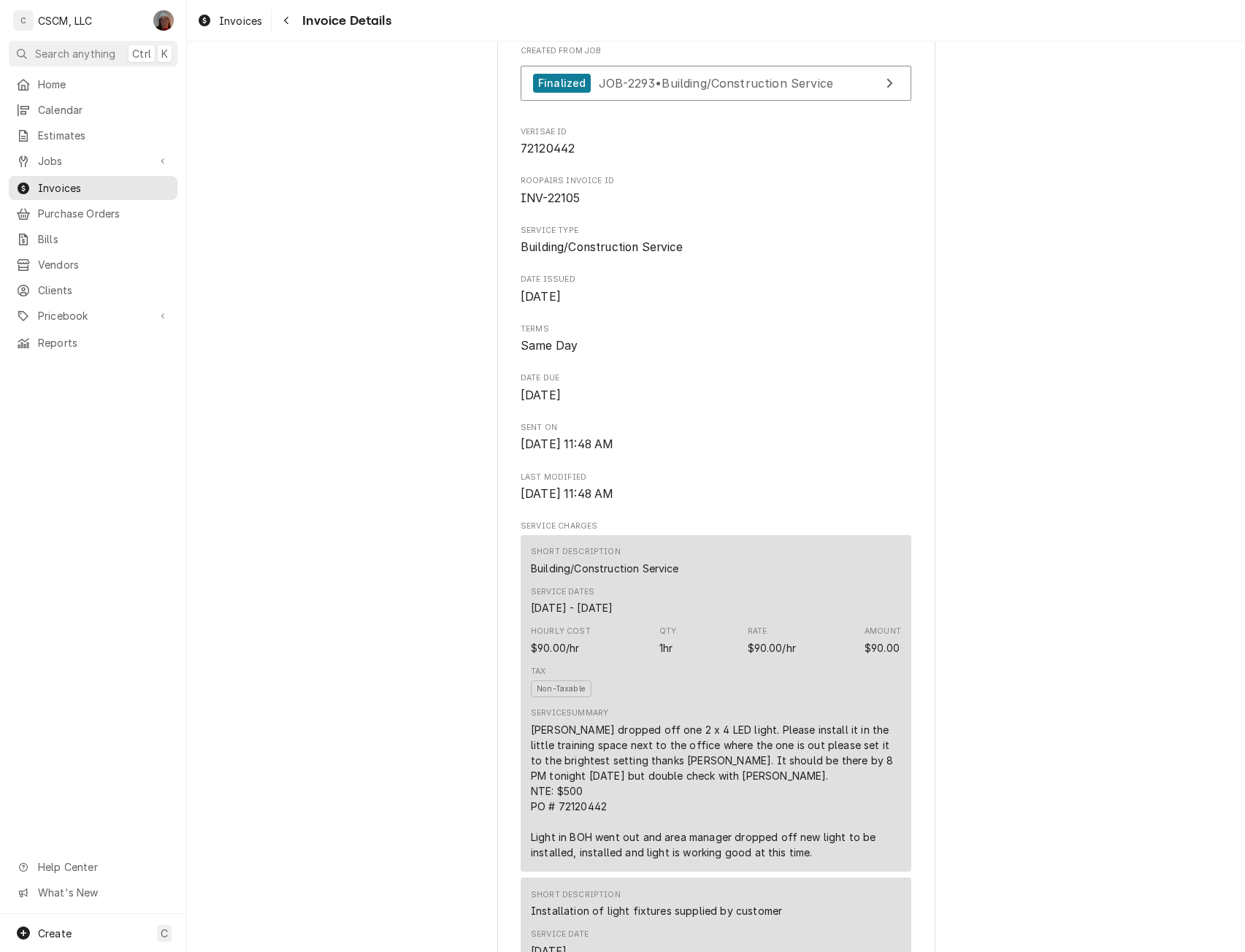
scroll to position [37, 0]
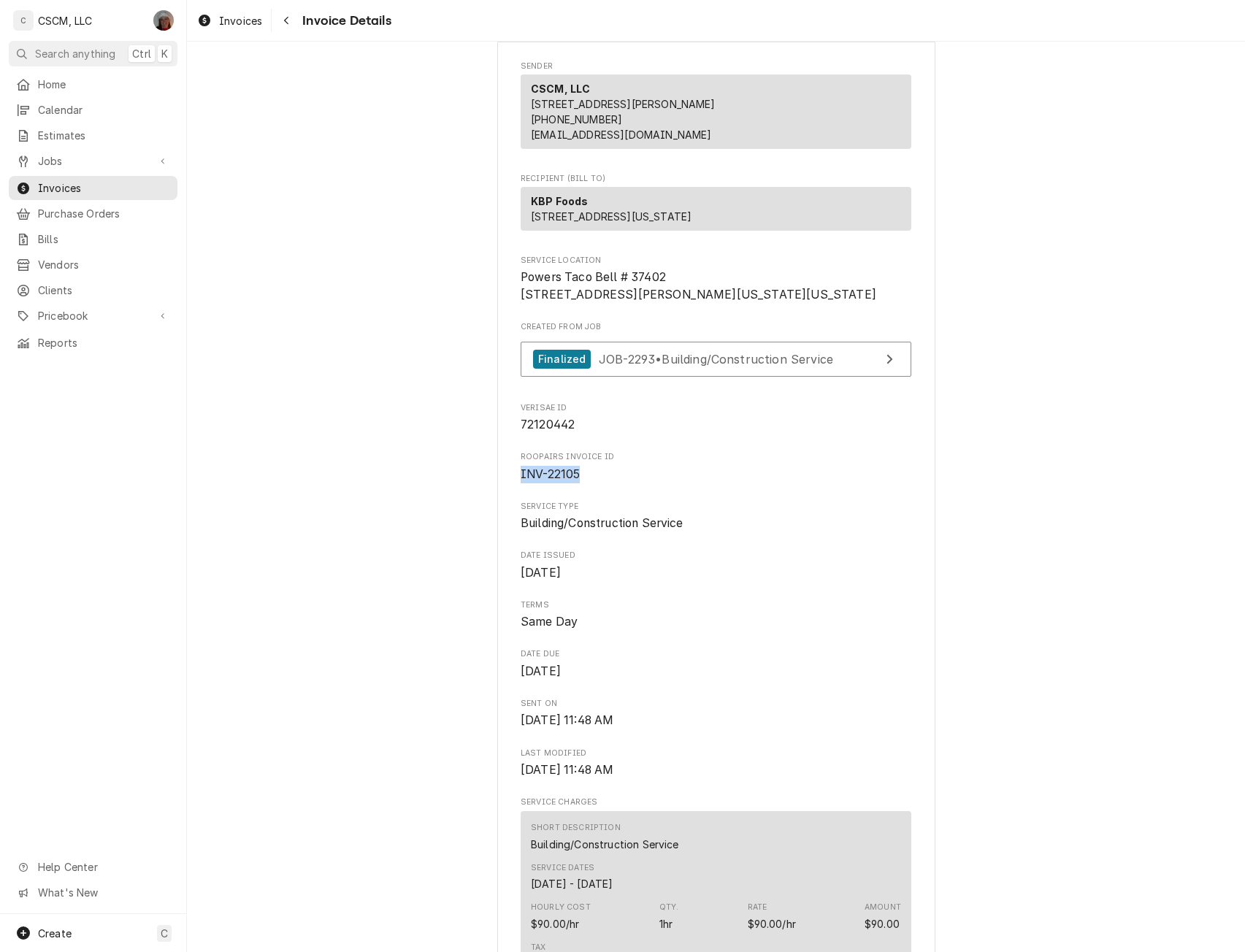
drag, startPoint x: 513, startPoint y: 518, endPoint x: 589, endPoint y: 526, distance: 76.4
copy span "INV-22105"
click at [290, 18] on div "Navigate back" at bounding box center [286, 20] width 15 height 15
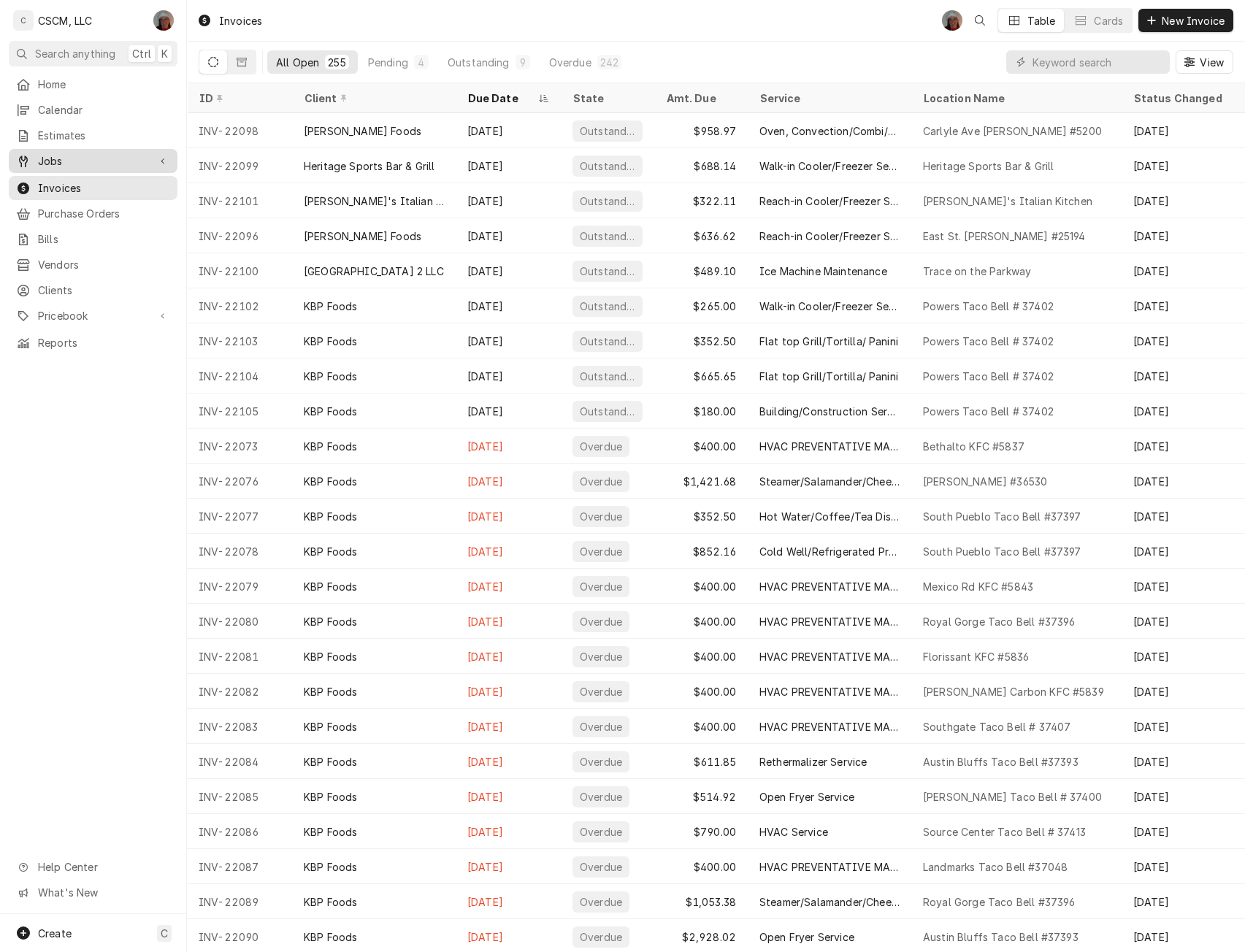
click at [66, 154] on span "Jobs" at bounding box center [94, 161] width 111 height 15
click at [66, 177] on div "Jobs" at bounding box center [93, 186] width 163 height 18
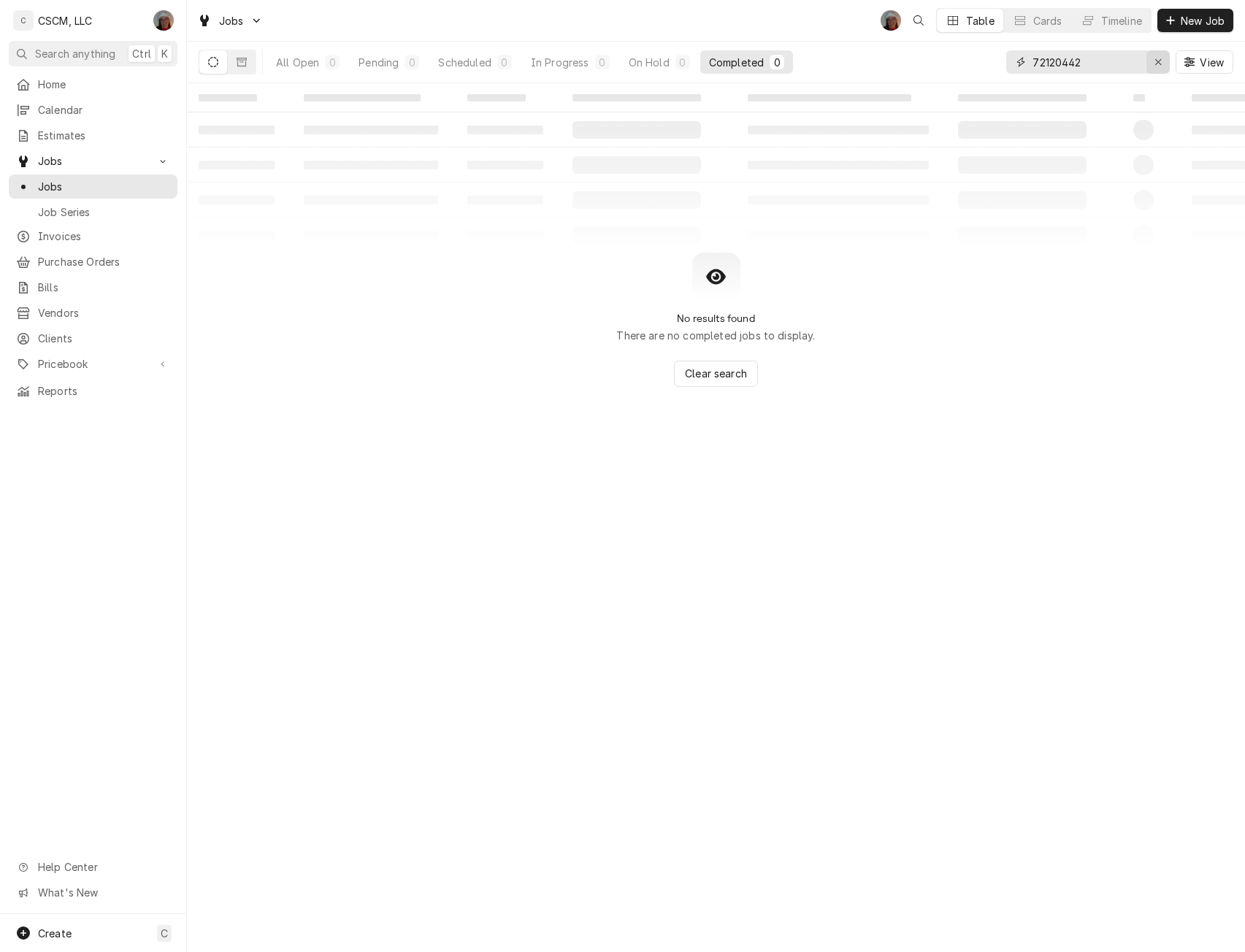
click at [1160, 61] on icon "Erase input" at bounding box center [1158, 62] width 8 height 11
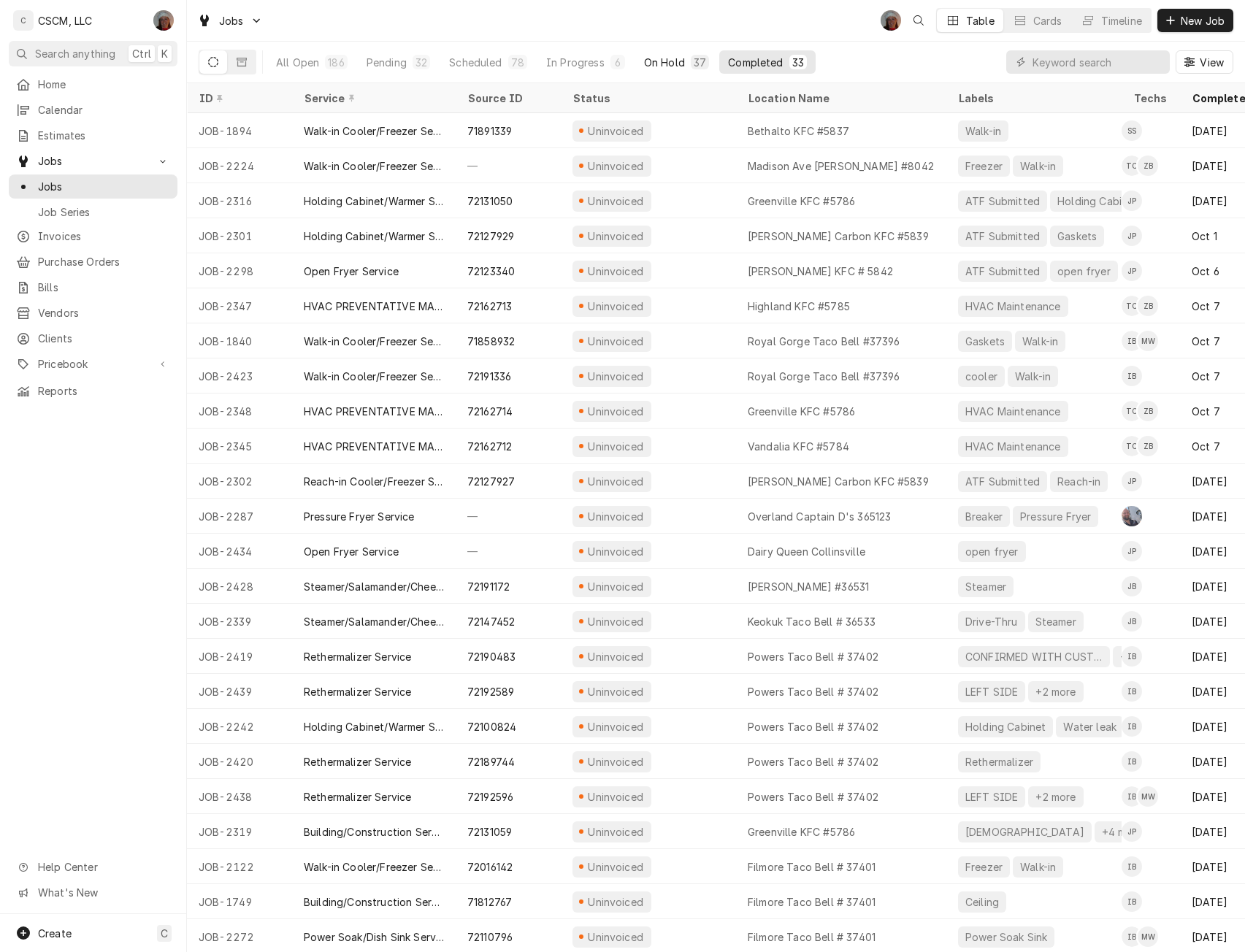
click at [653, 63] on div "On Hold" at bounding box center [664, 62] width 41 height 15
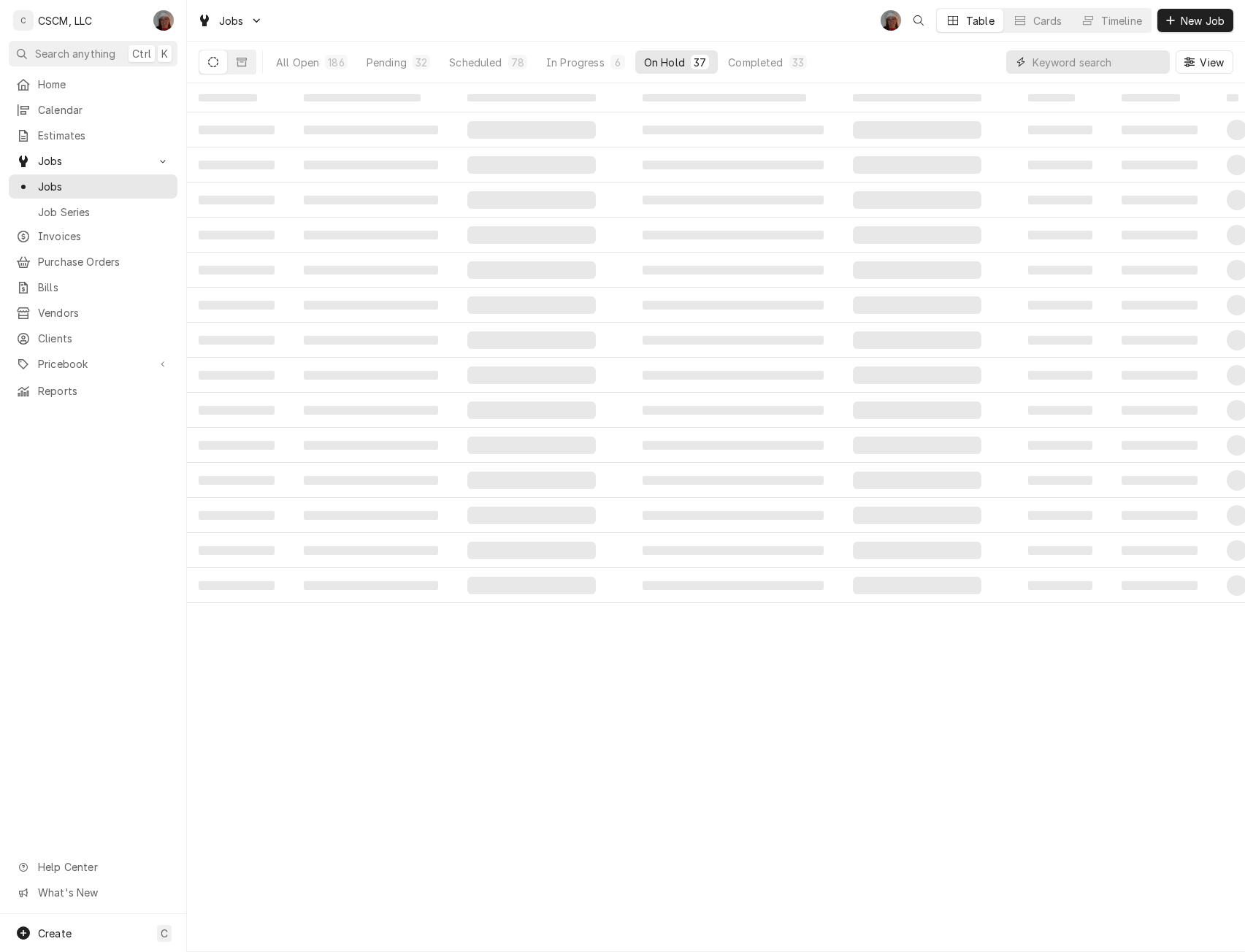
click at [1068, 57] on input "Dynamic Content Wrapper" at bounding box center [1097, 62] width 130 height 24
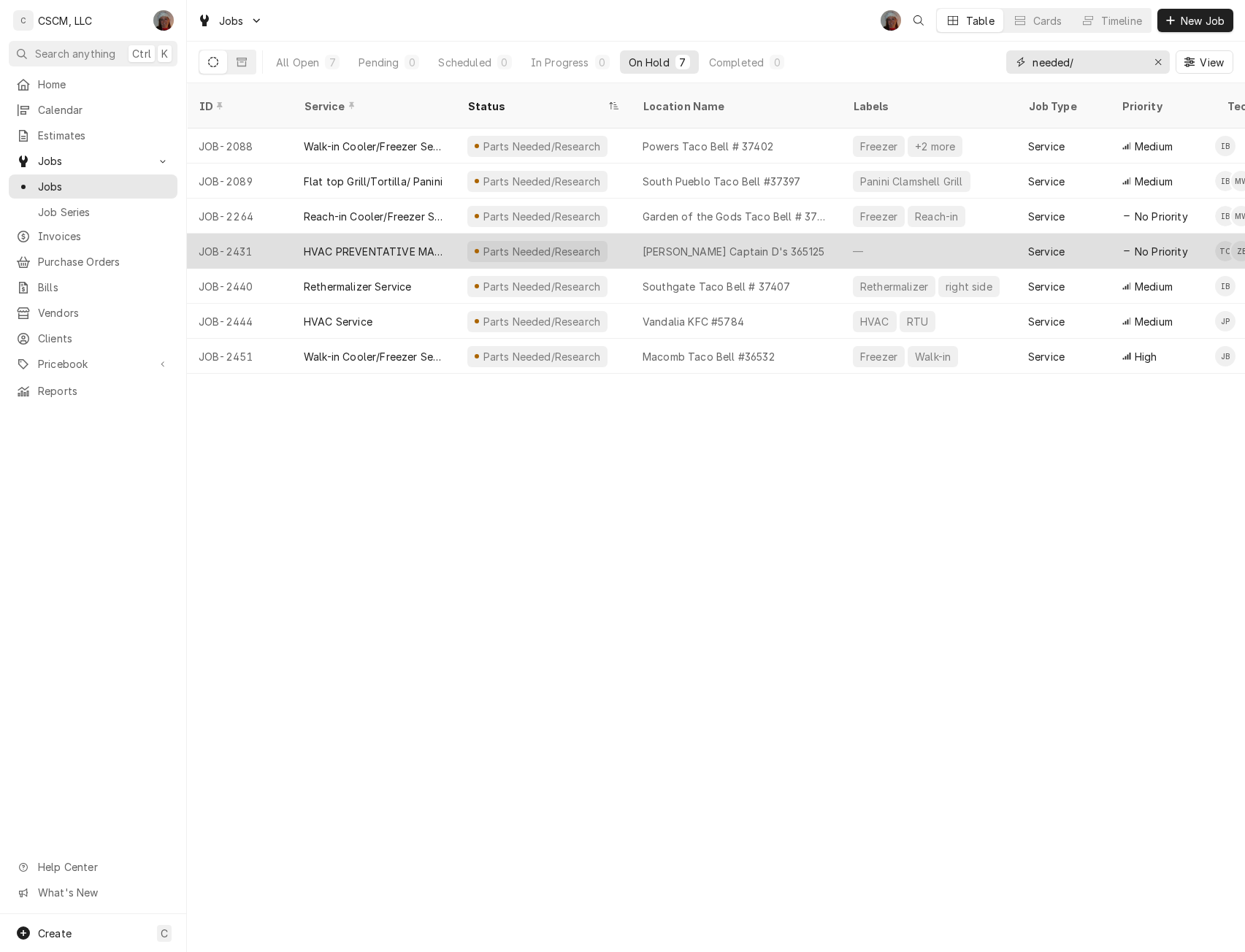
type input "needed/"
click at [368, 244] on div "HVAC PREVENTATIVE MAINTENANCE" at bounding box center [373, 251] width 140 height 15
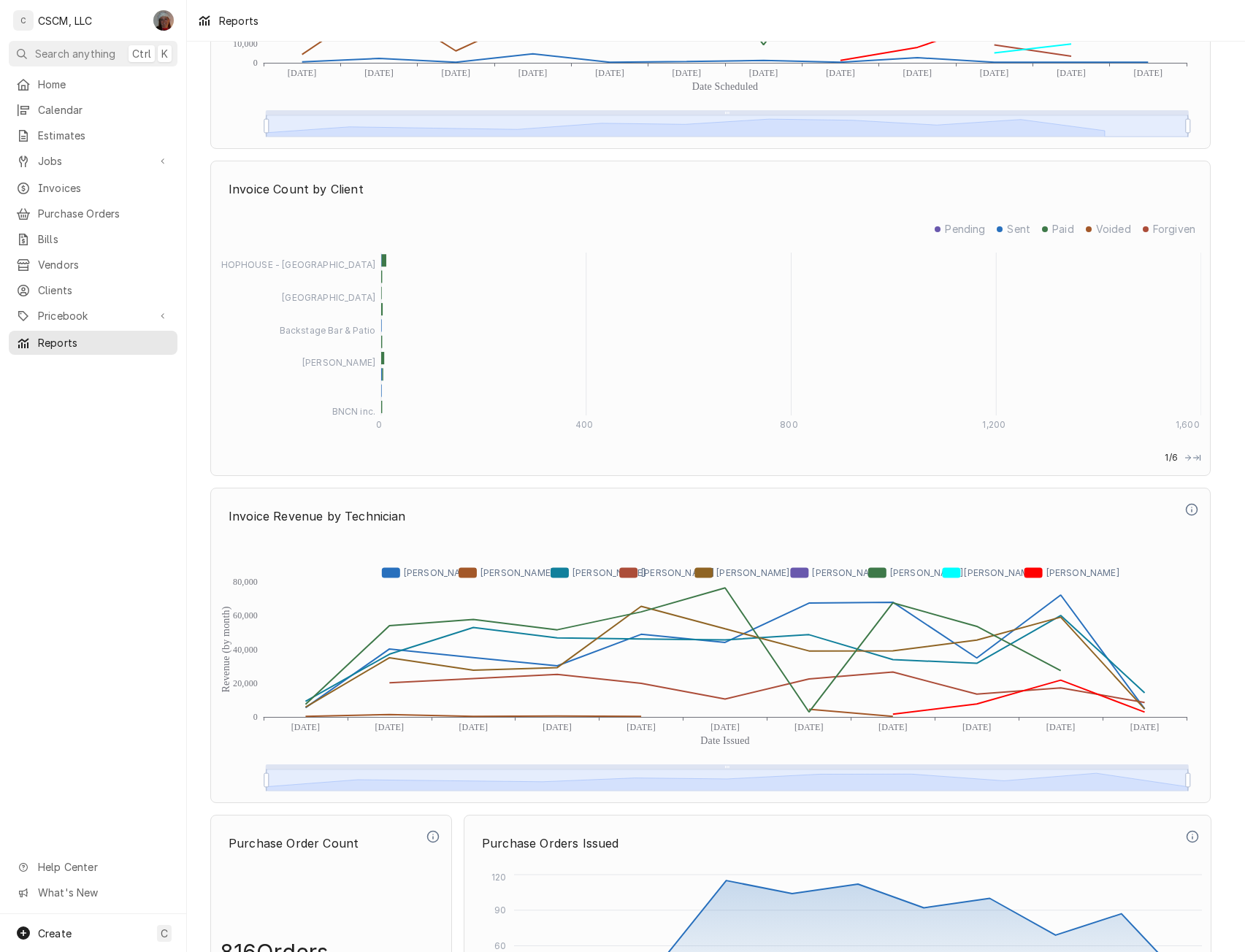
scroll to position [3789, 0]
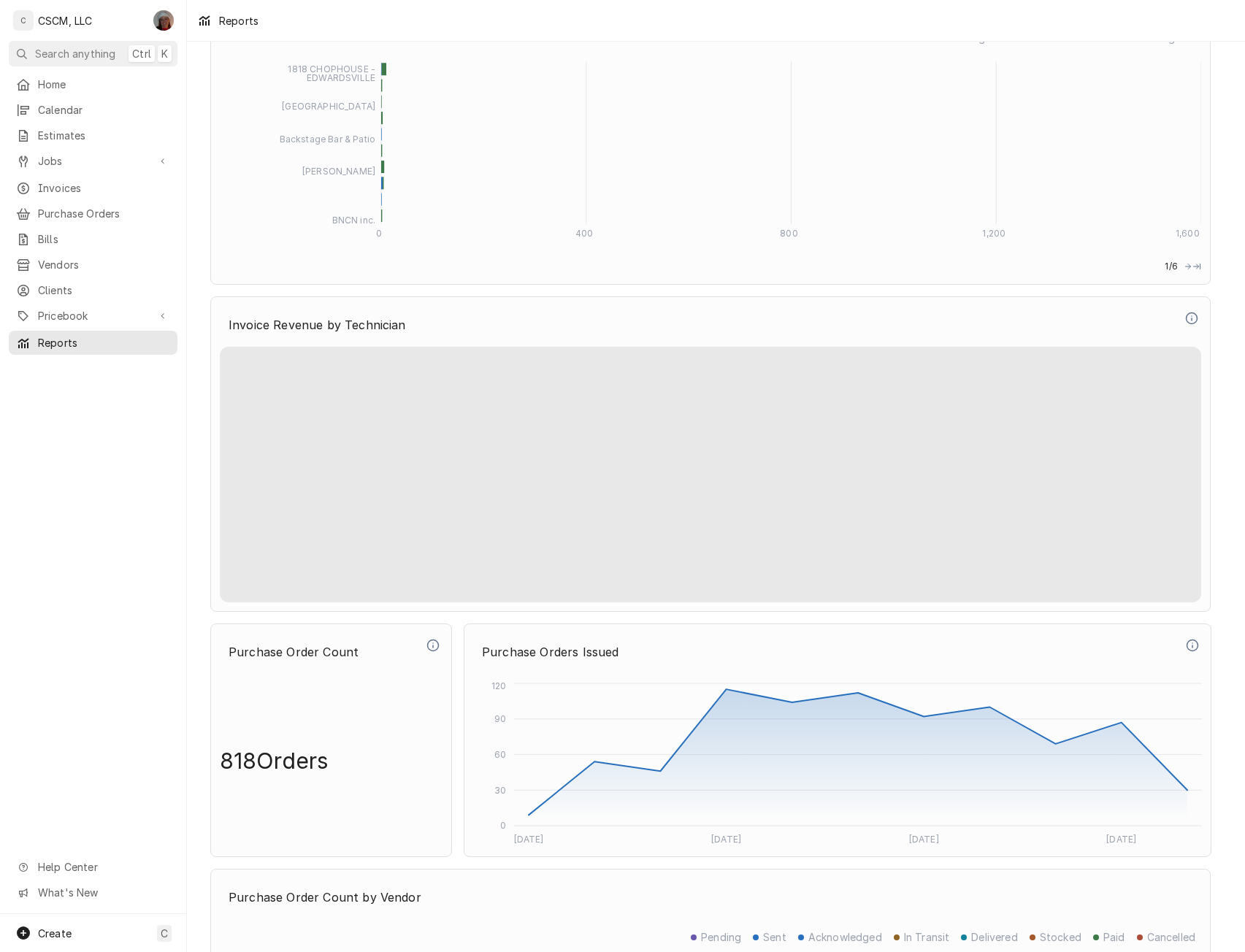
scroll to position [3763, 0]
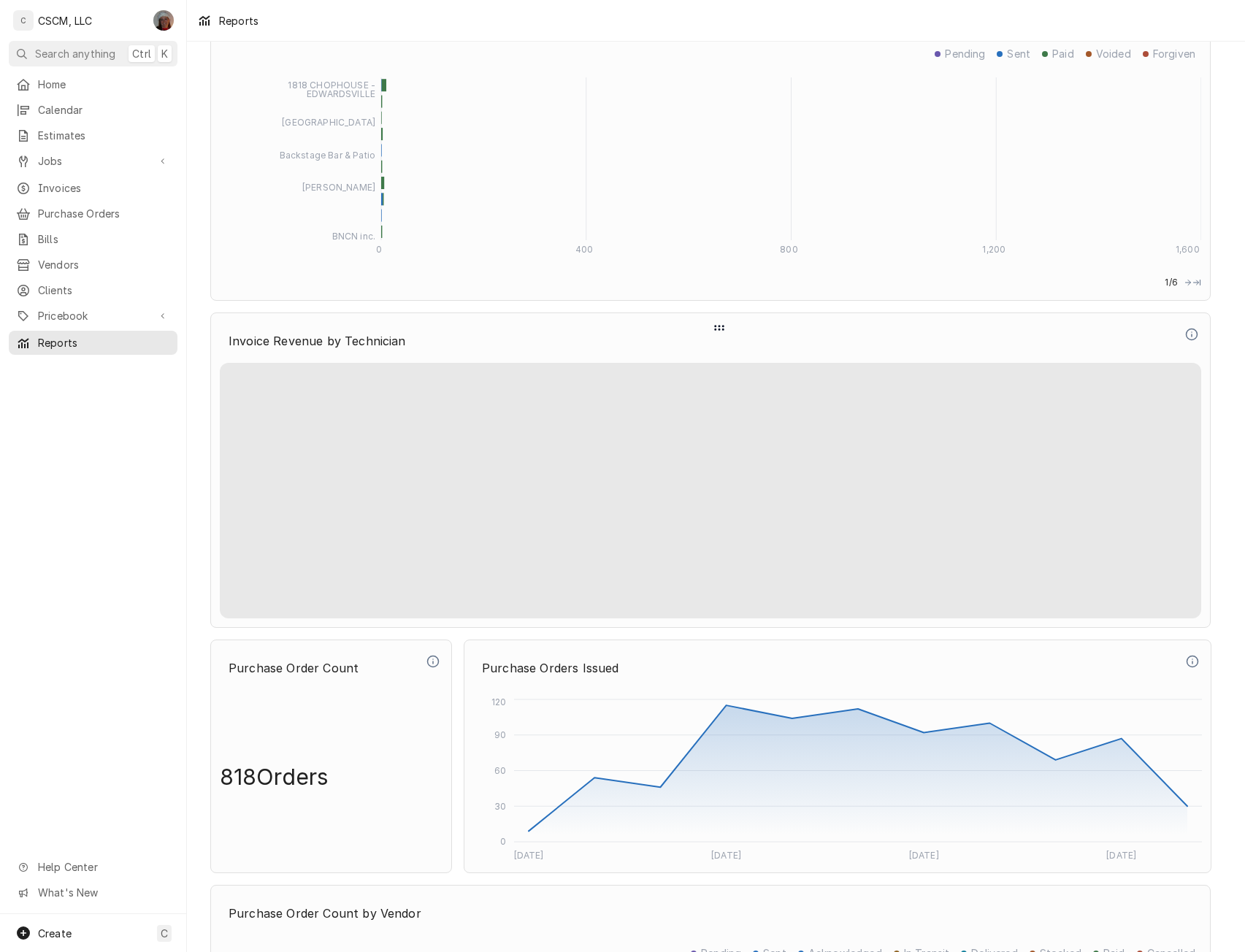
click at [1086, 518] on div "Dynamic Content Wrapper" at bounding box center [710, 490] width 982 height 255
click at [846, 341] on p "Invoice Revenue by Technician" at bounding box center [710, 340] width 982 height 32
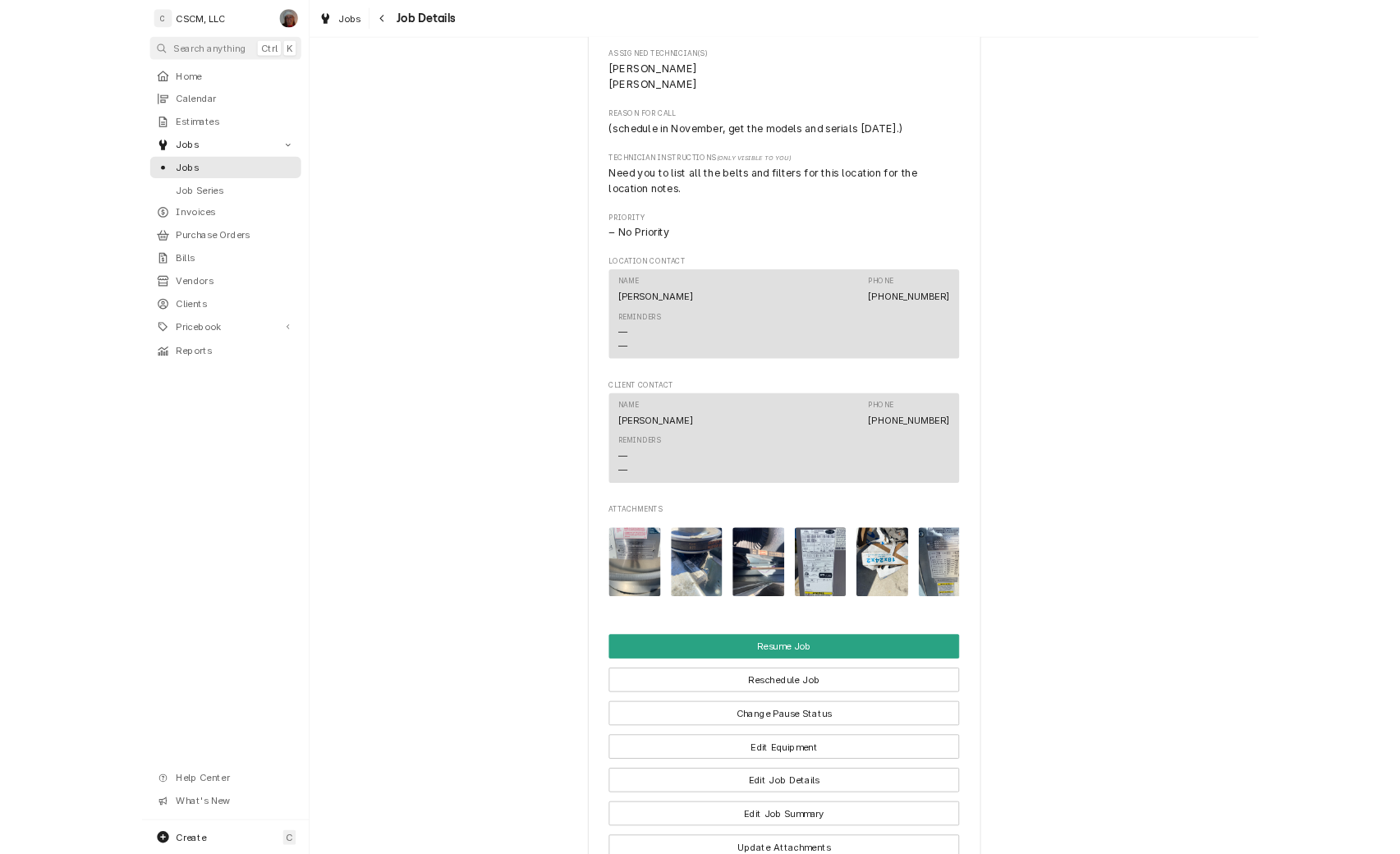
scroll to position [1180, 0]
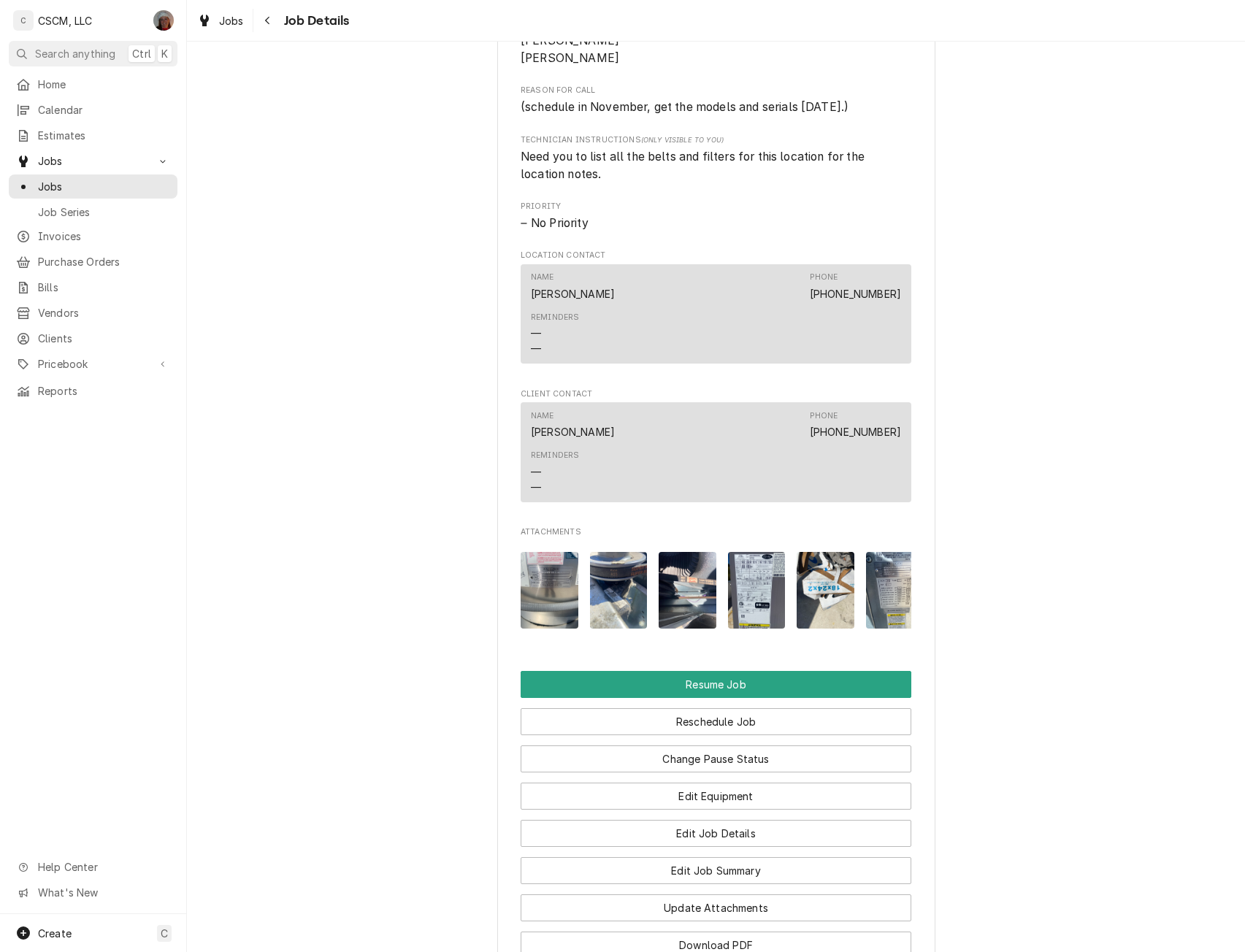
click at [551, 611] on img "Attachments" at bounding box center [549, 590] width 58 height 76
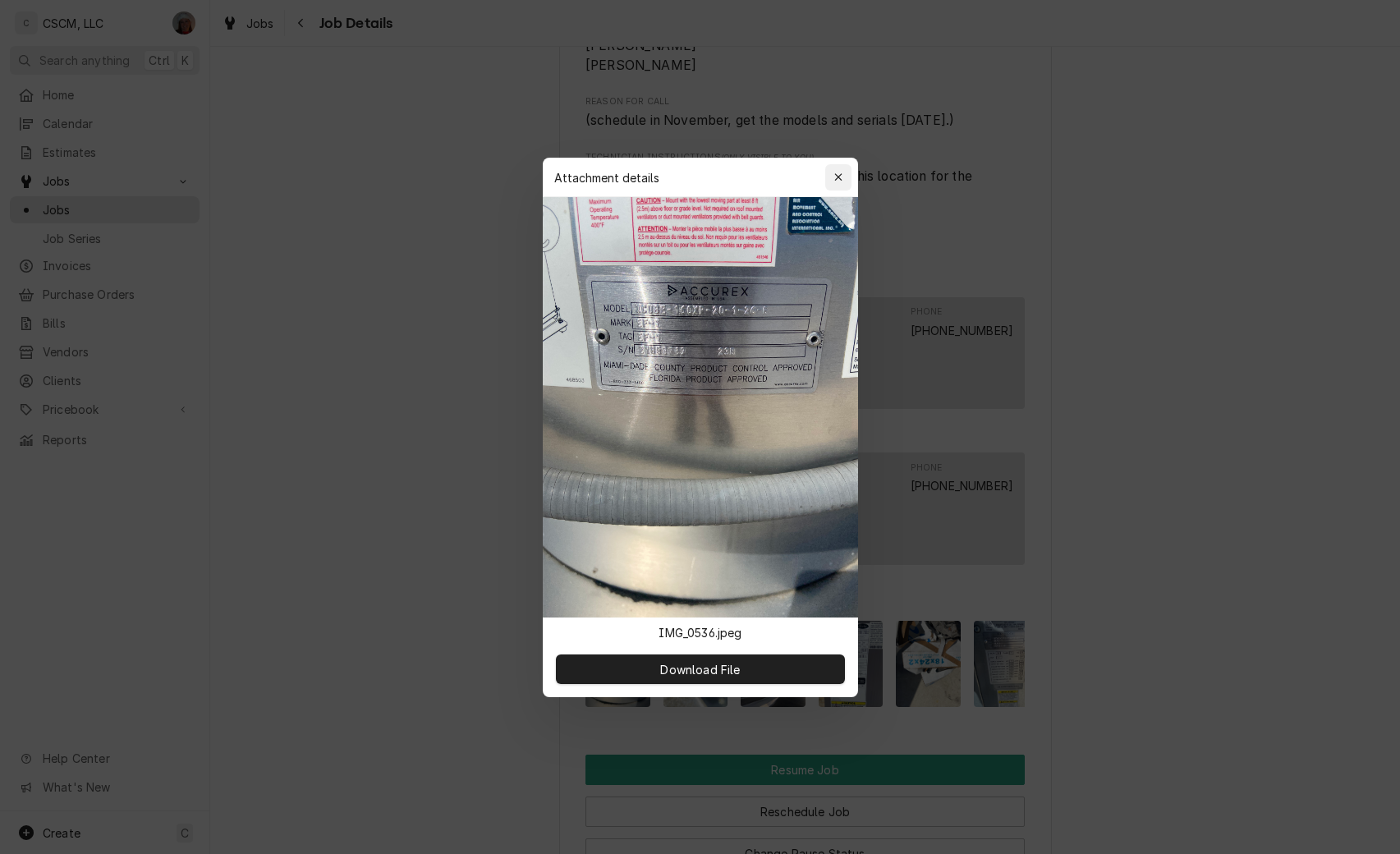
click at [839, 178] on icon "button" at bounding box center [838, 176] width 7 height 7
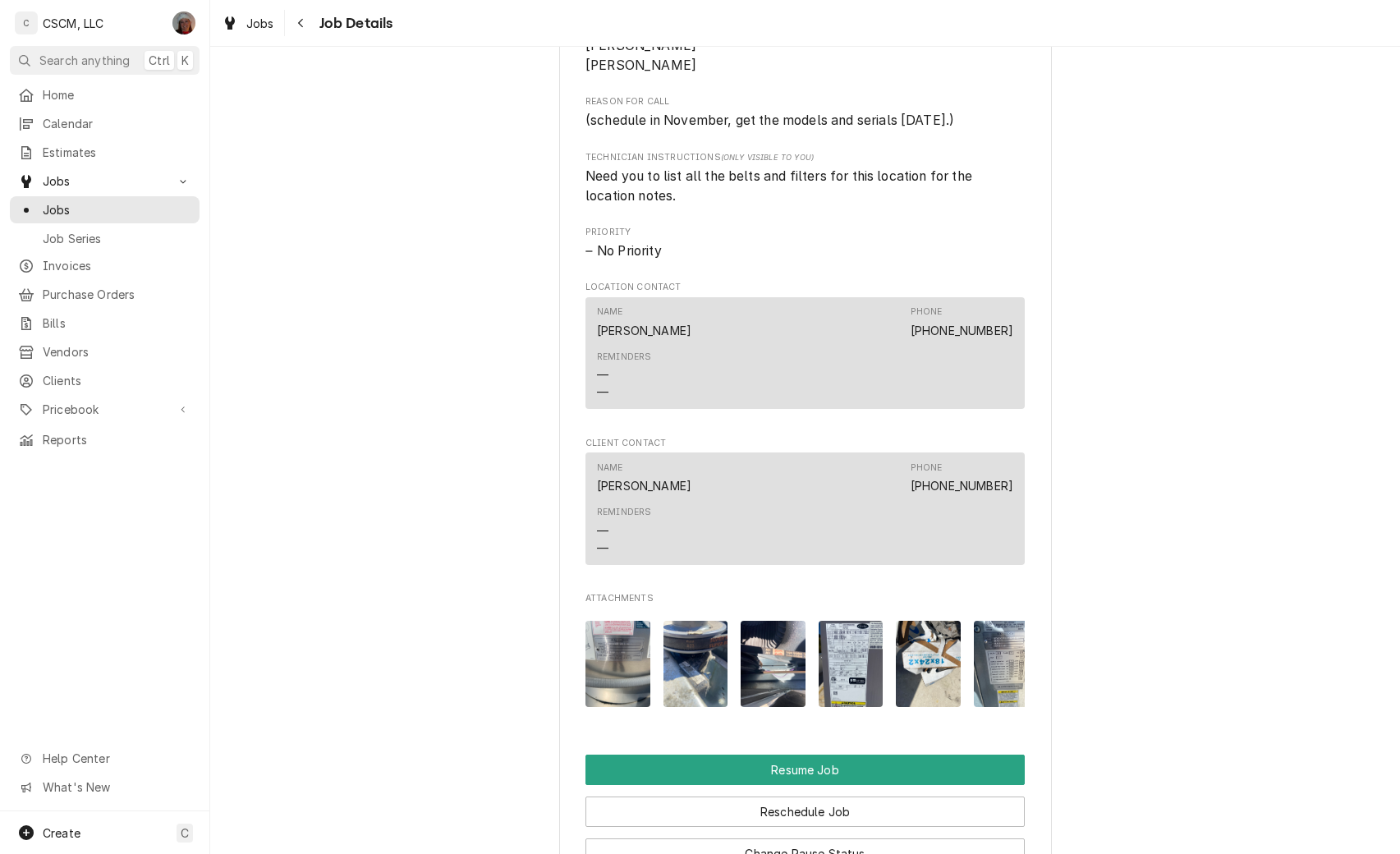
click at [686, 670] on img "Attachments" at bounding box center [695, 664] width 65 height 86
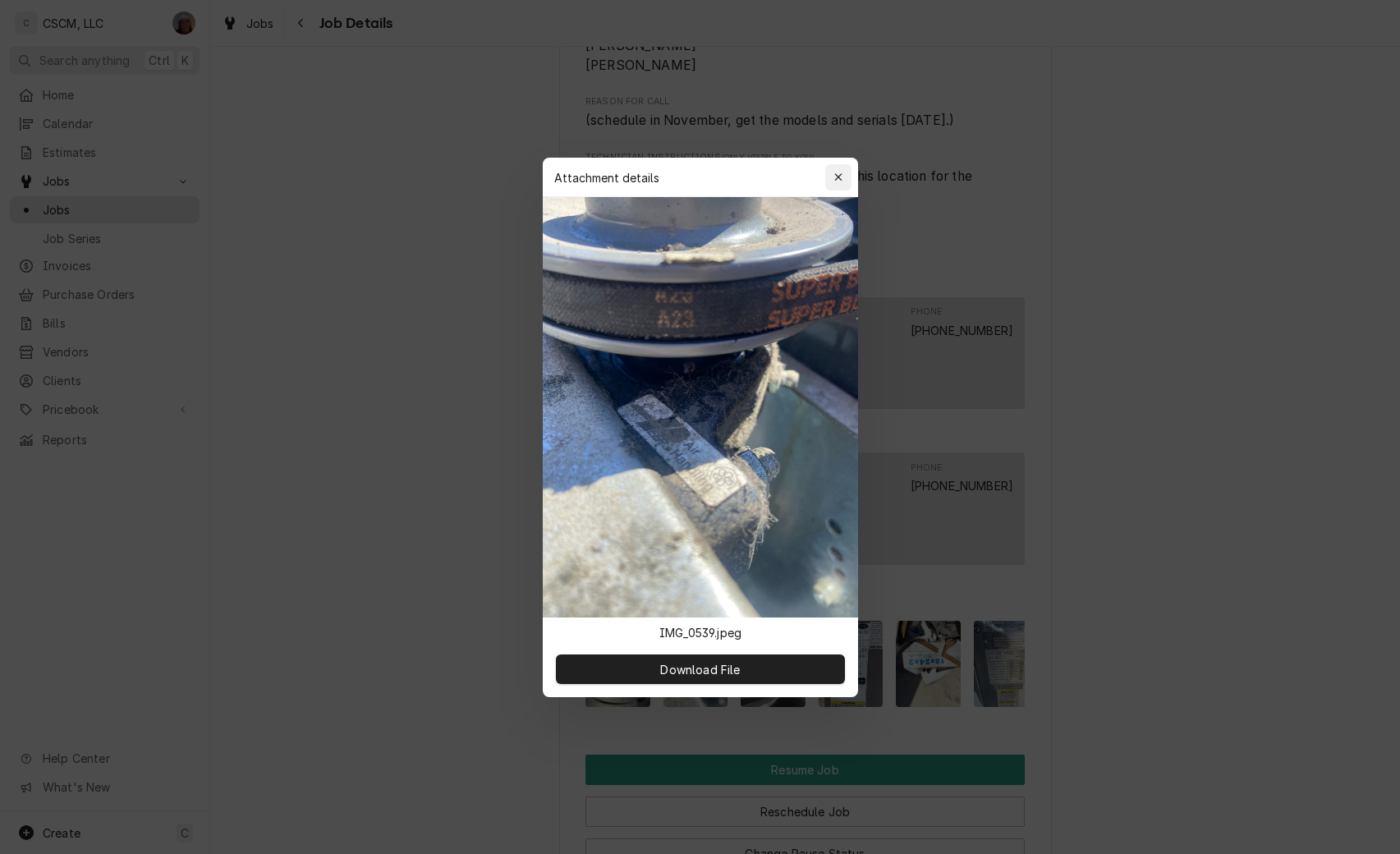
click at [835, 176] on icon "button" at bounding box center [838, 177] width 9 height 12
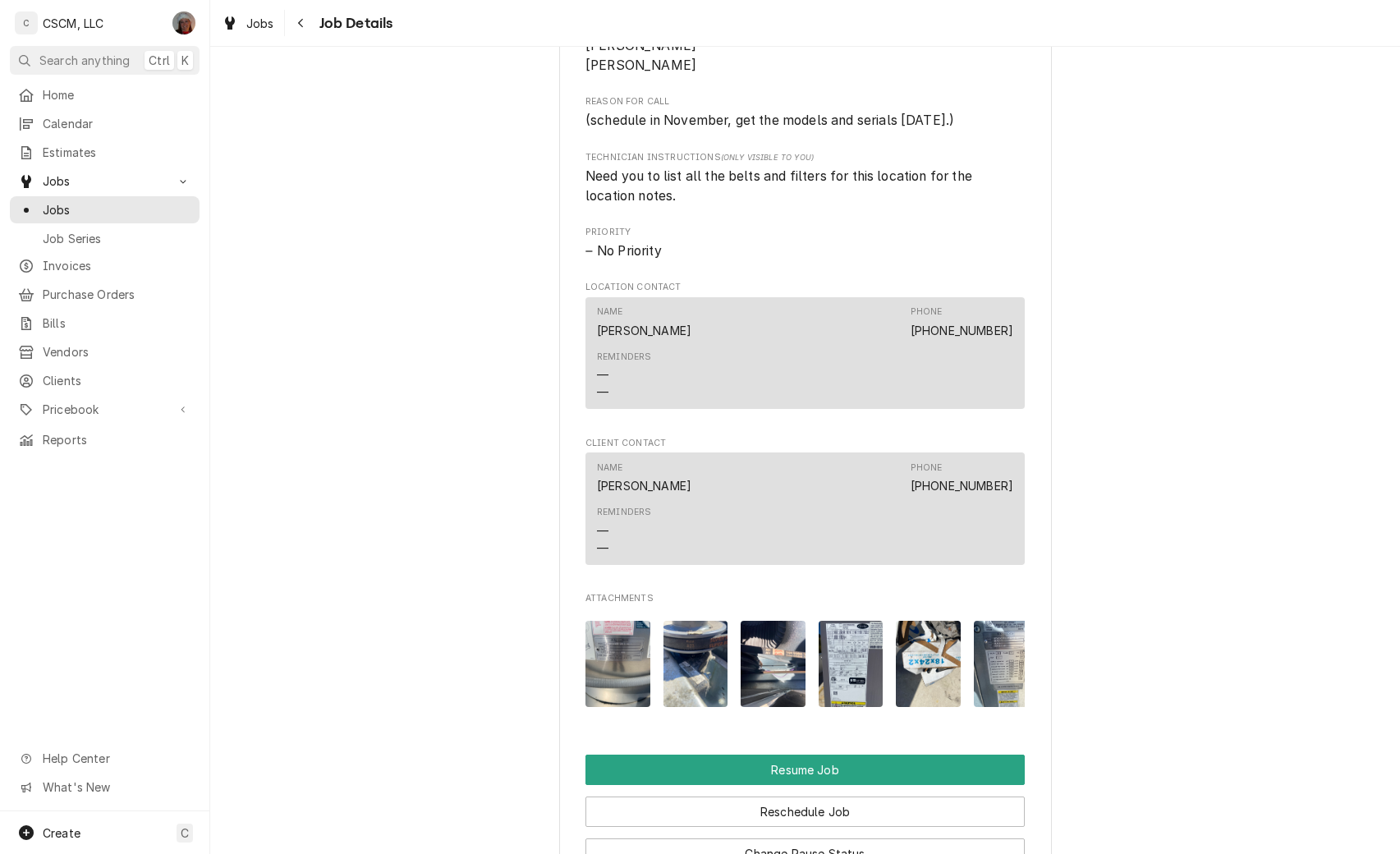
click at [766, 684] on img "Attachments" at bounding box center [773, 664] width 65 height 86
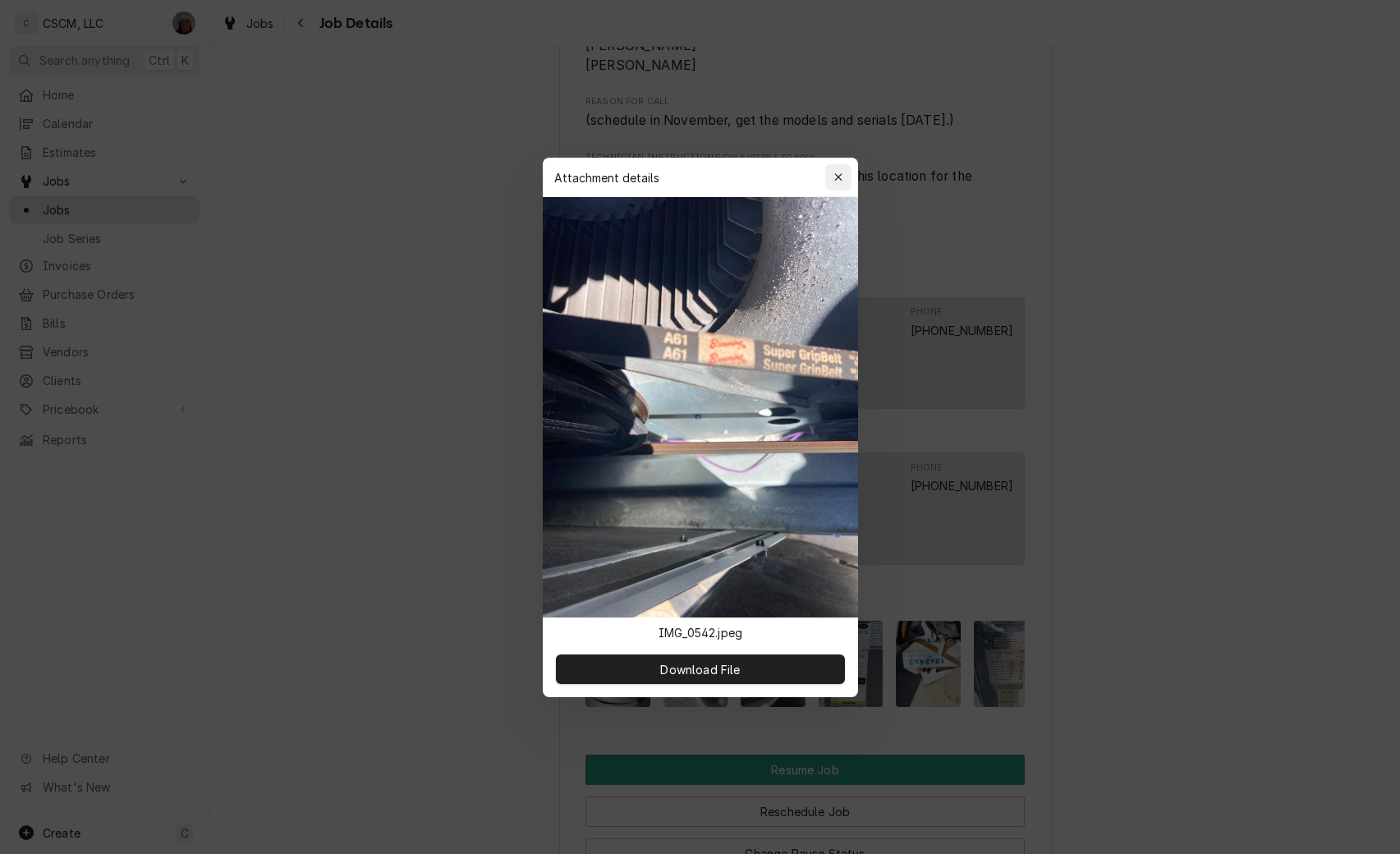
click at [835, 176] on icon "button" at bounding box center [838, 177] width 9 height 12
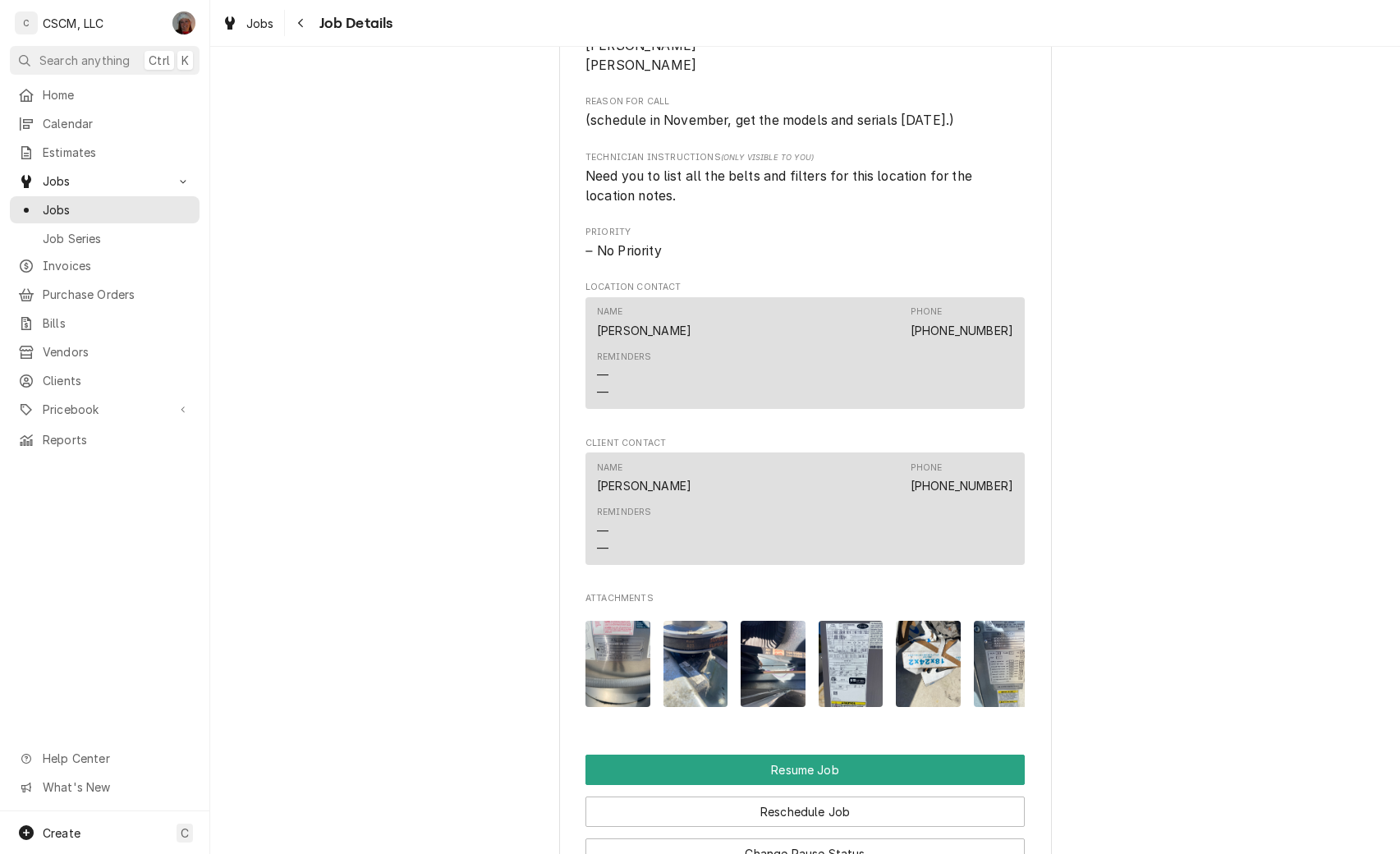
click at [833, 644] on img "Attachments" at bounding box center [850, 664] width 65 height 86
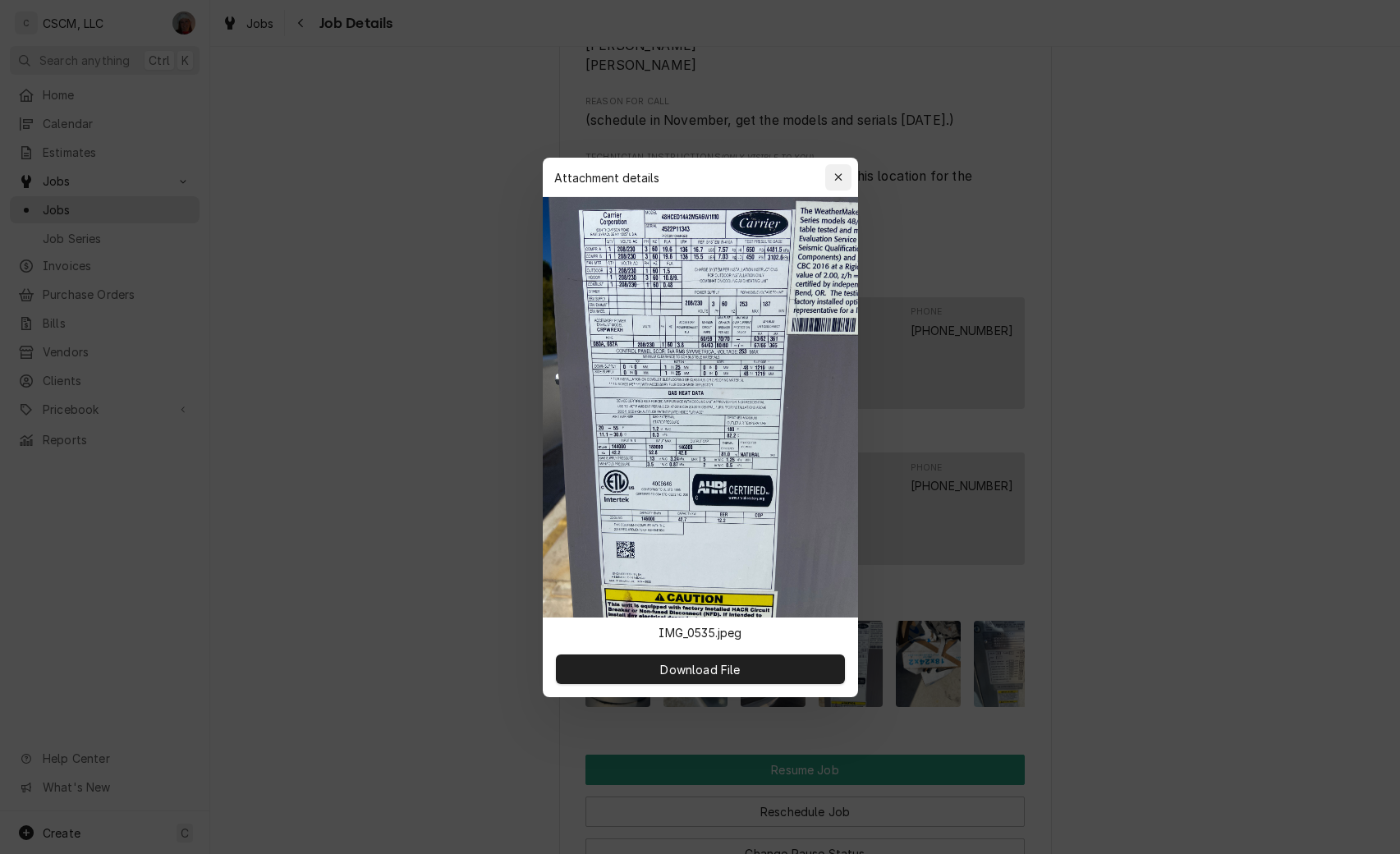
click at [839, 171] on div "button" at bounding box center [839, 177] width 16 height 16
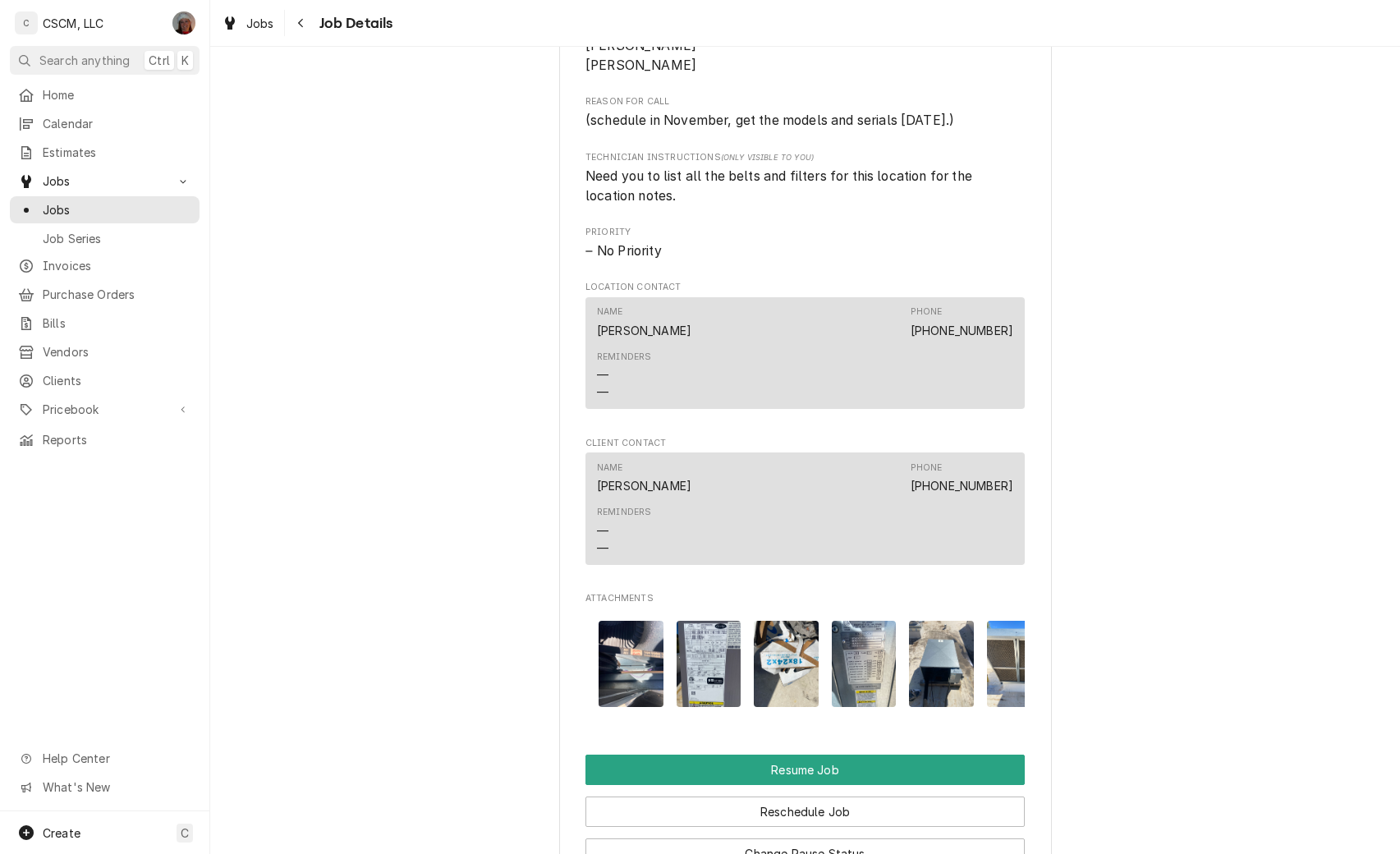
scroll to position [0, 219]
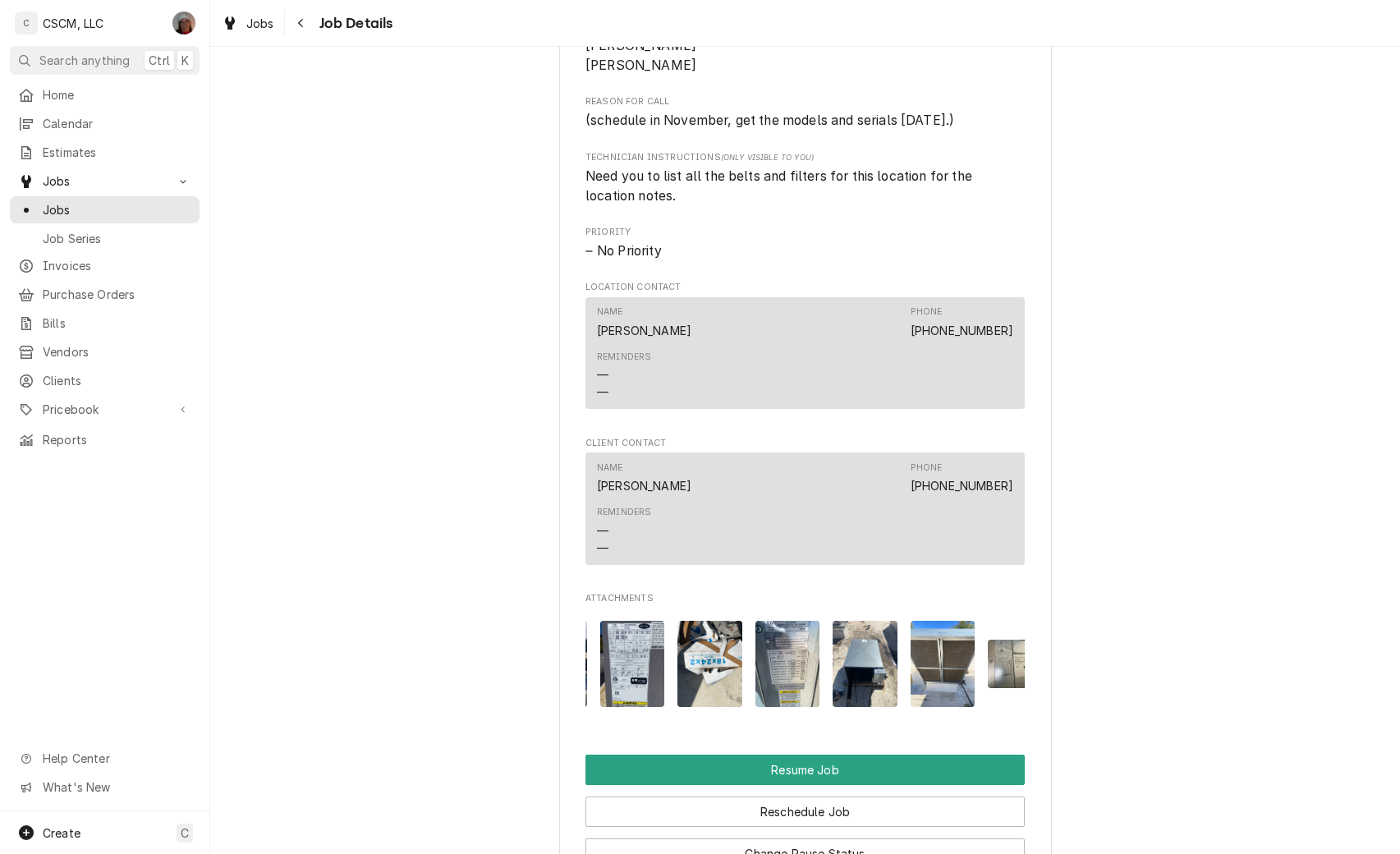
click at [785, 666] on img "Attachments" at bounding box center [787, 664] width 65 height 86
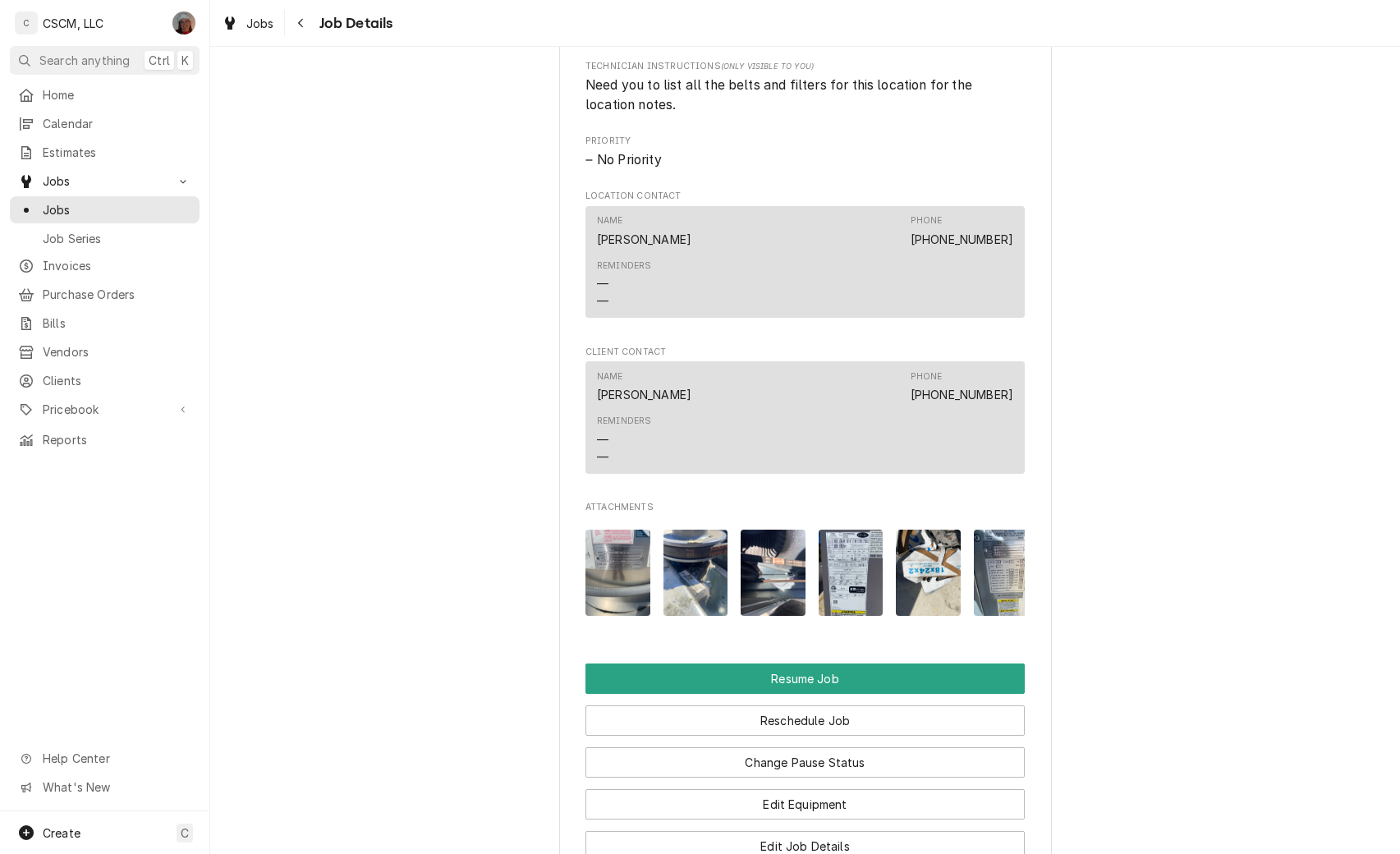
click at [839, 582] on img "Attachments" at bounding box center [850, 572] width 65 height 86
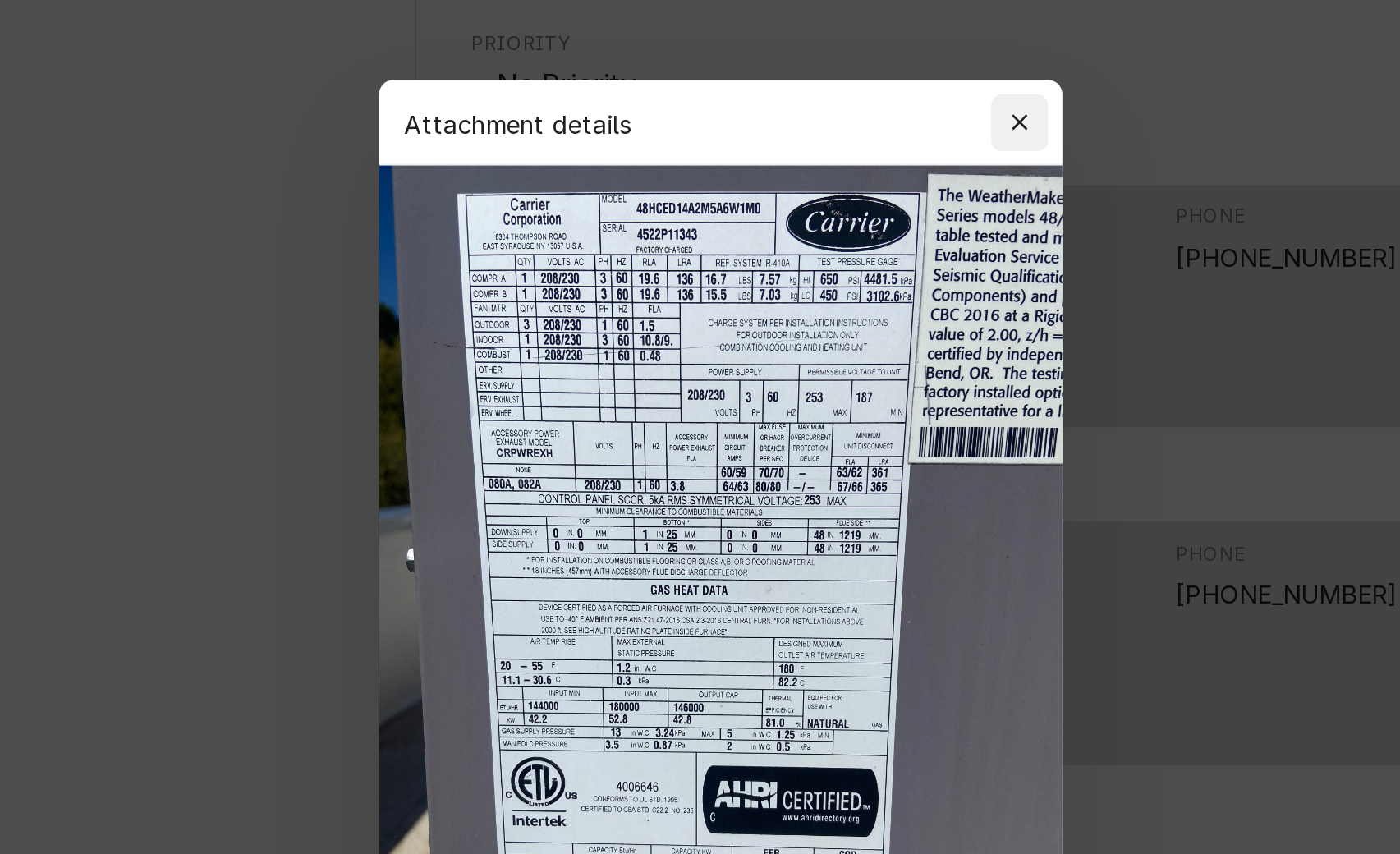
click at [841, 176] on icon "button" at bounding box center [838, 177] width 9 height 12
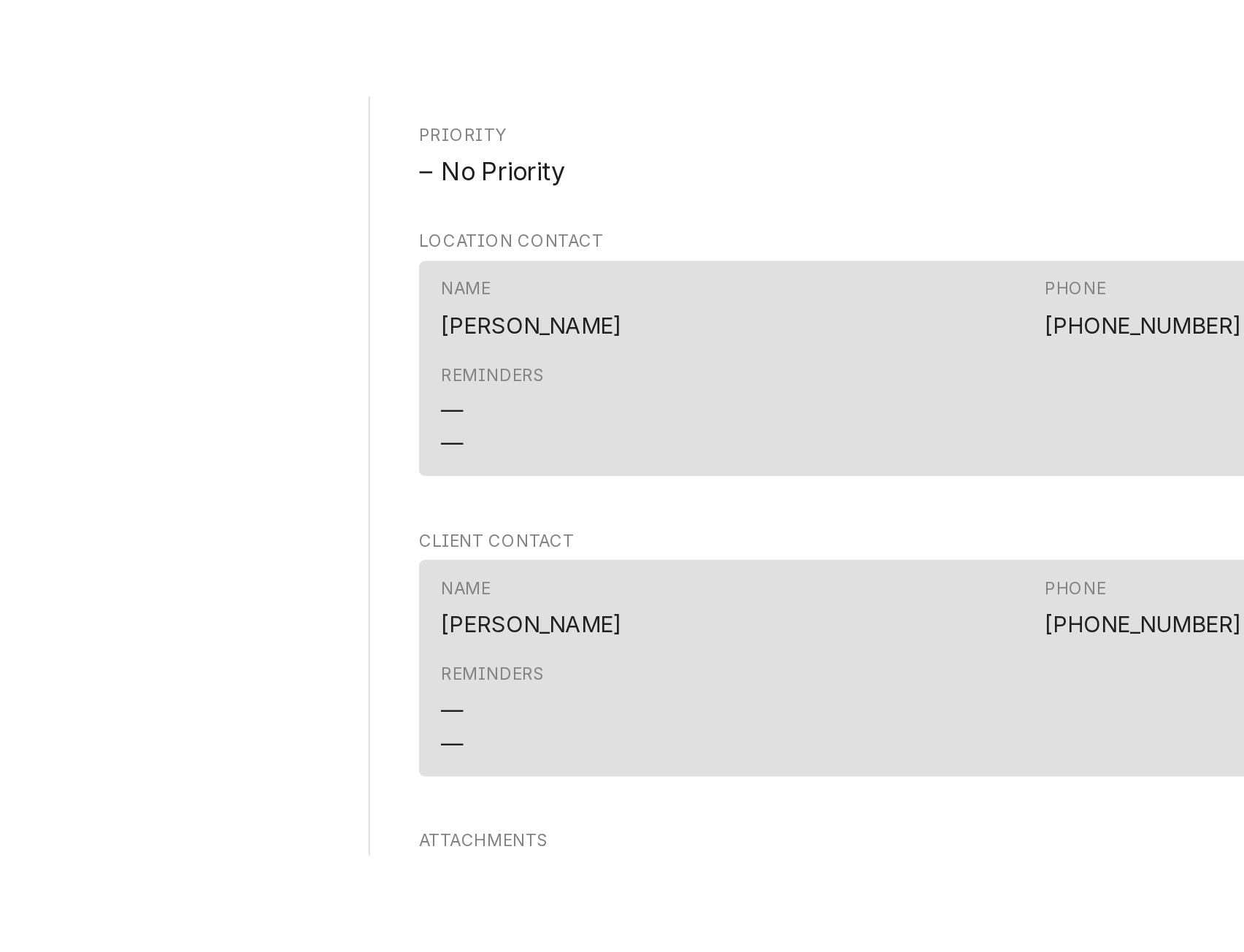
scroll to position [1131, 0]
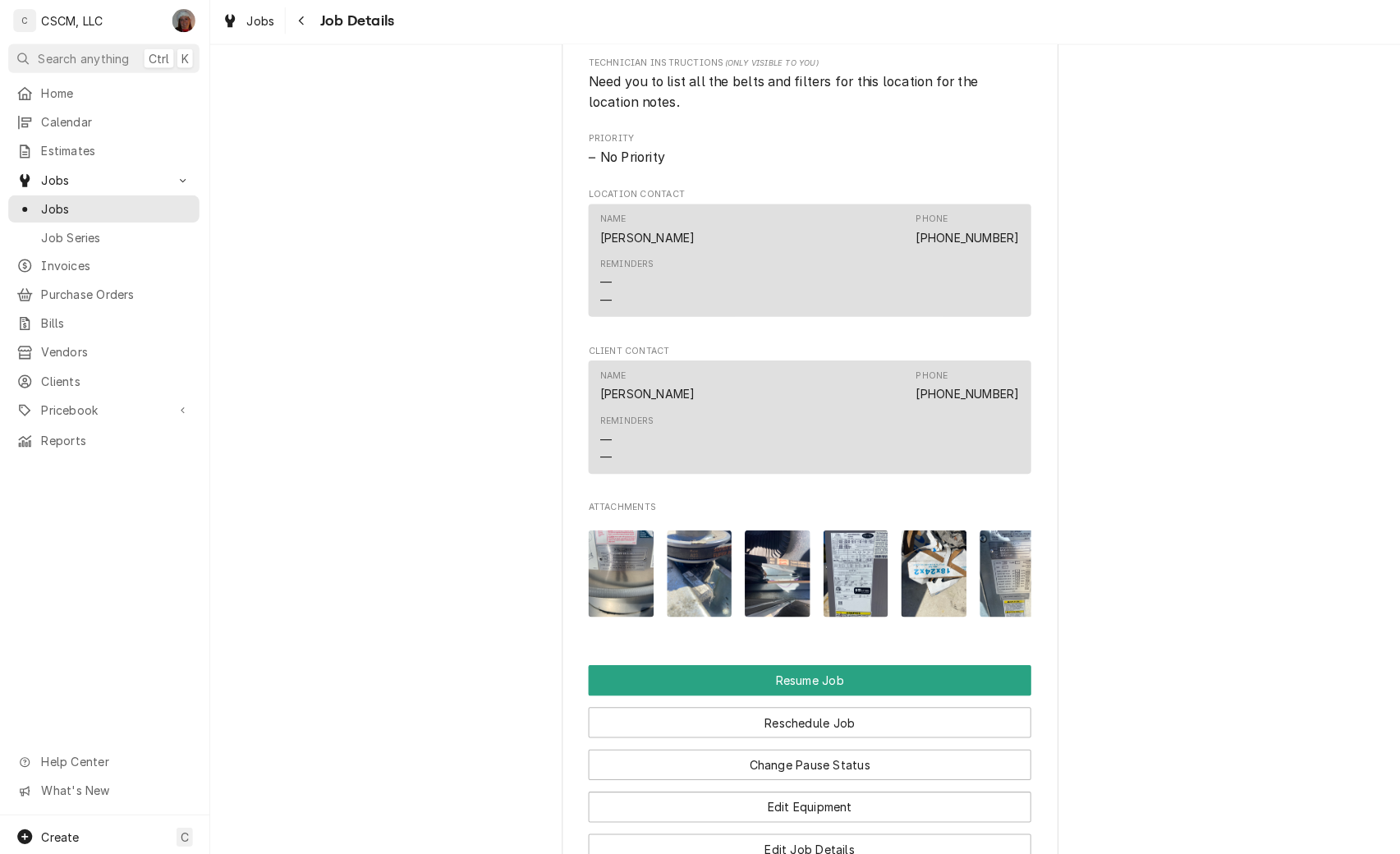
click at [778, 574] on img "Attachments" at bounding box center [773, 571] width 65 height 86
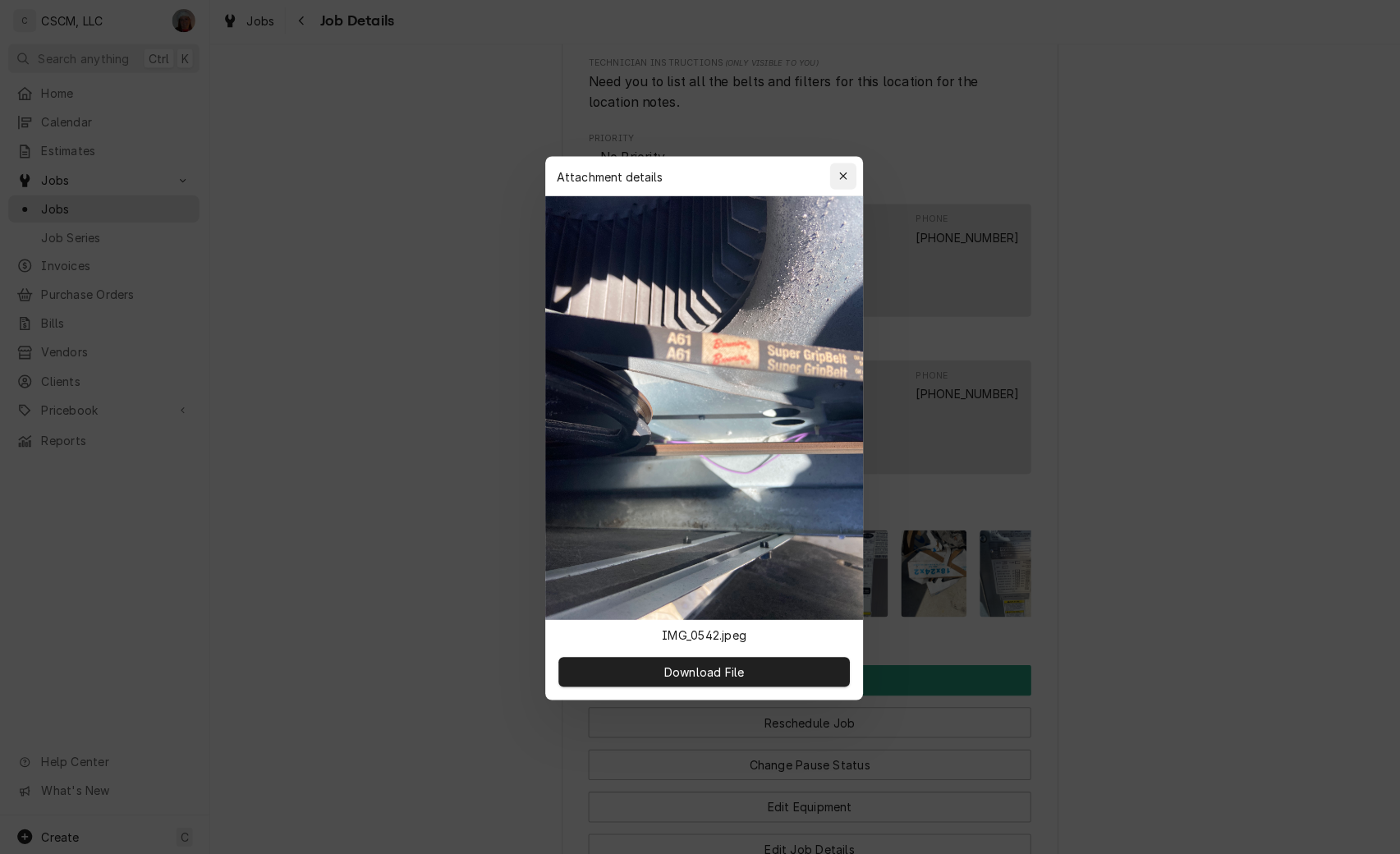
click at [842, 178] on icon "button" at bounding box center [838, 177] width 9 height 12
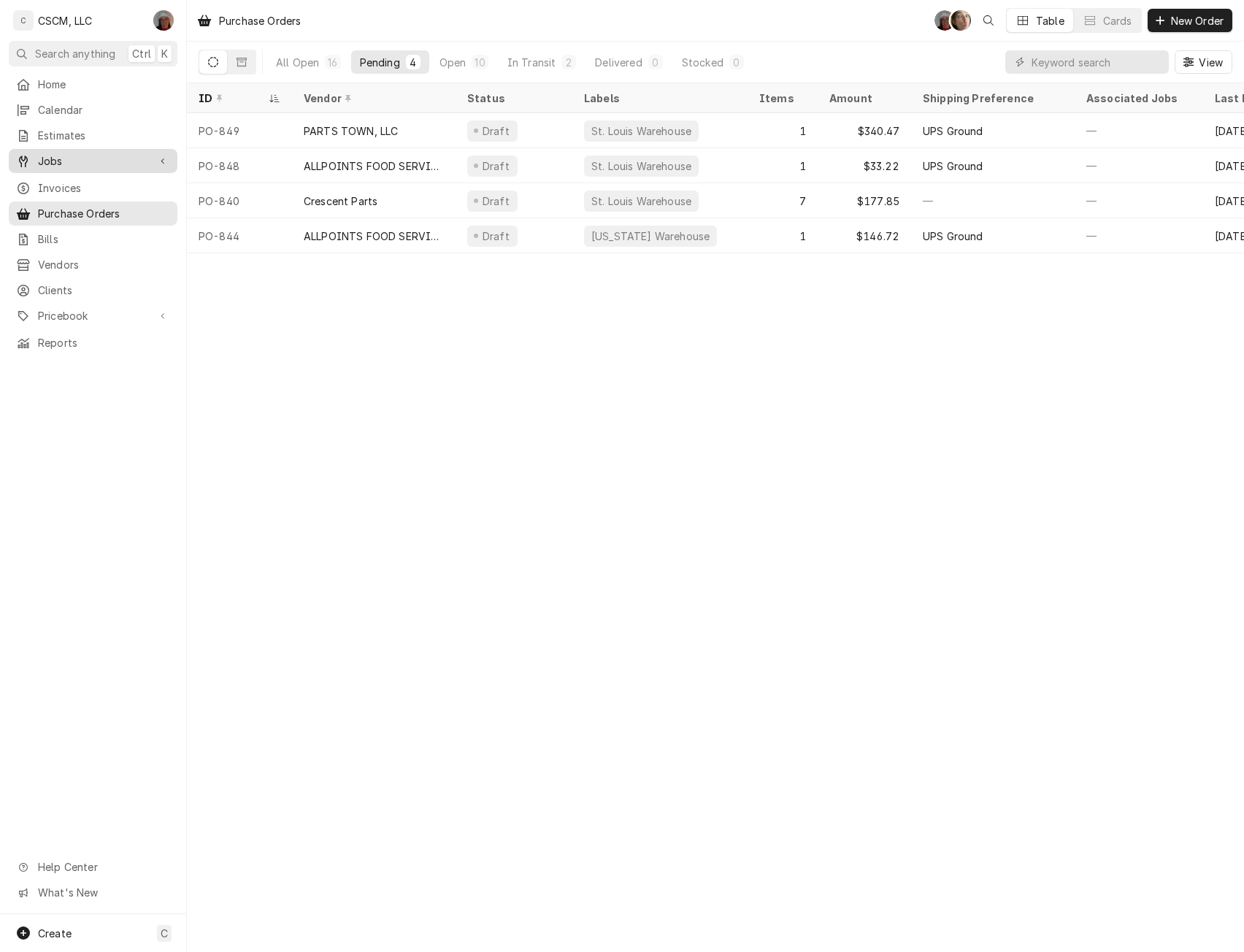
click at [66, 155] on span "Jobs" at bounding box center [94, 161] width 111 height 15
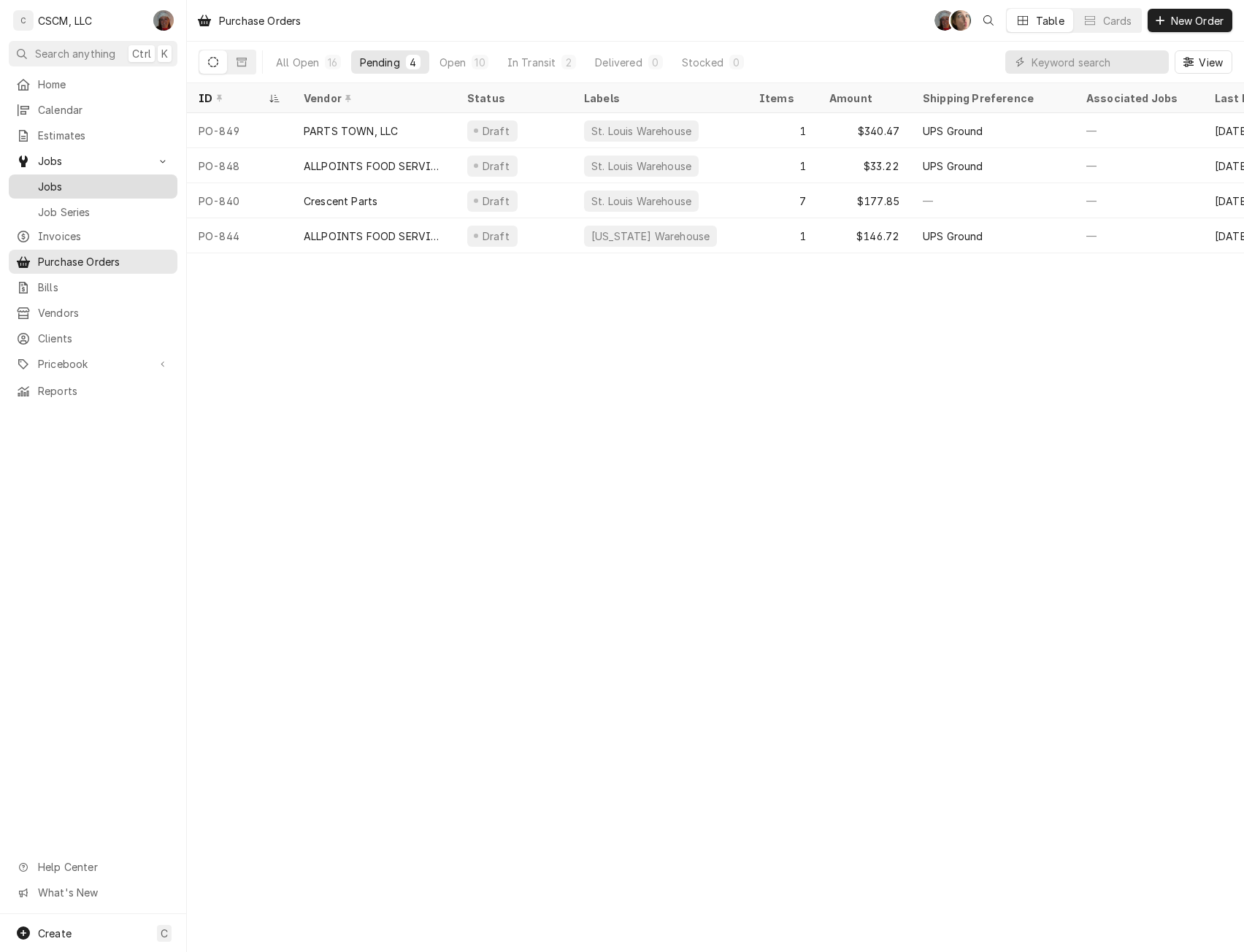
click at [32, 187] on div "Jobs" at bounding box center [93, 186] width 154 height 15
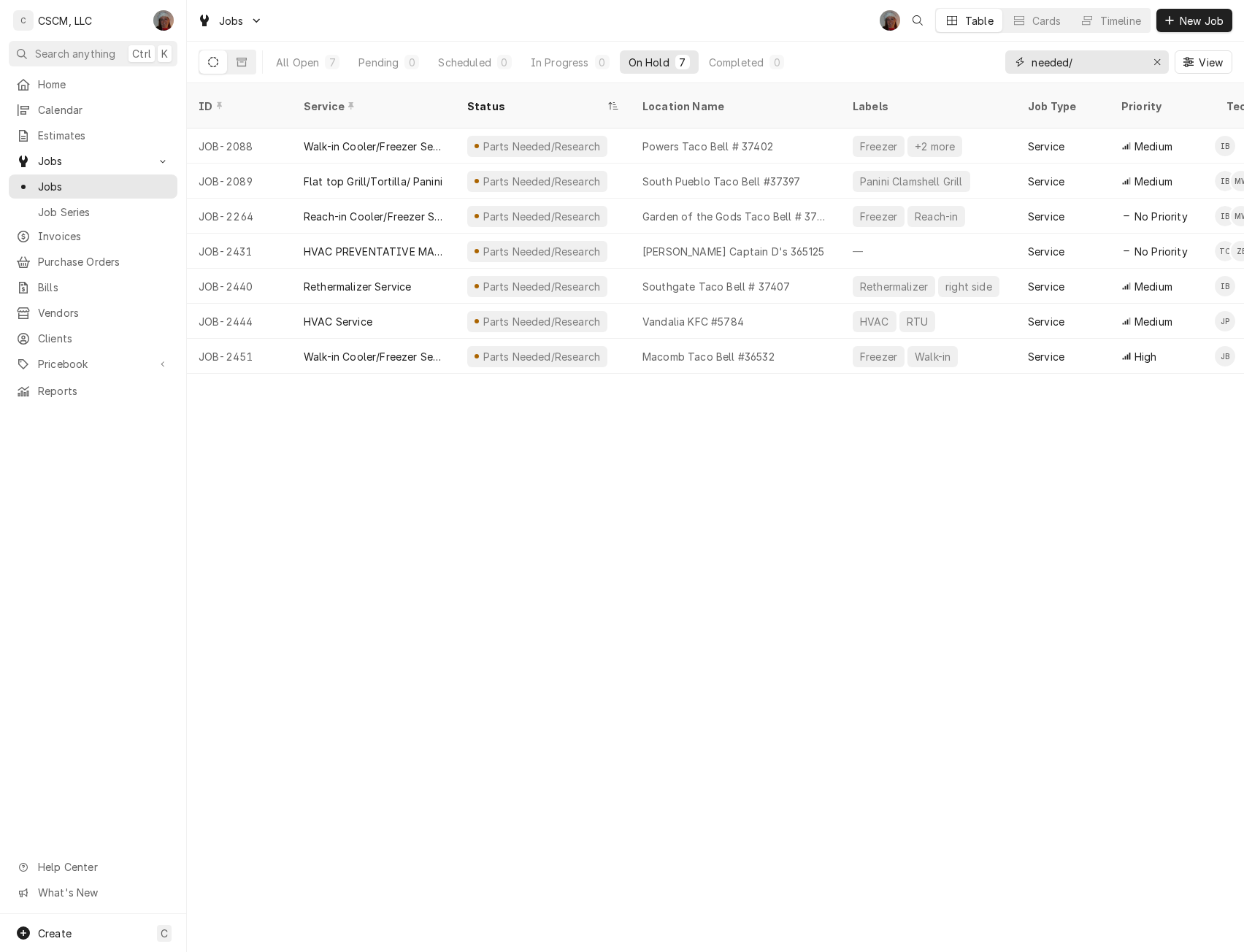
drag, startPoint x: 1088, startPoint y: 67, endPoint x: 996, endPoint y: 59, distance: 92.3
click at [996, 59] on div "All Open 7 Pending 0 Scheduled 0 In Progress 0 On Hold 7 Completed 0 needed/ Vi…" at bounding box center [715, 62] width 1033 height 41
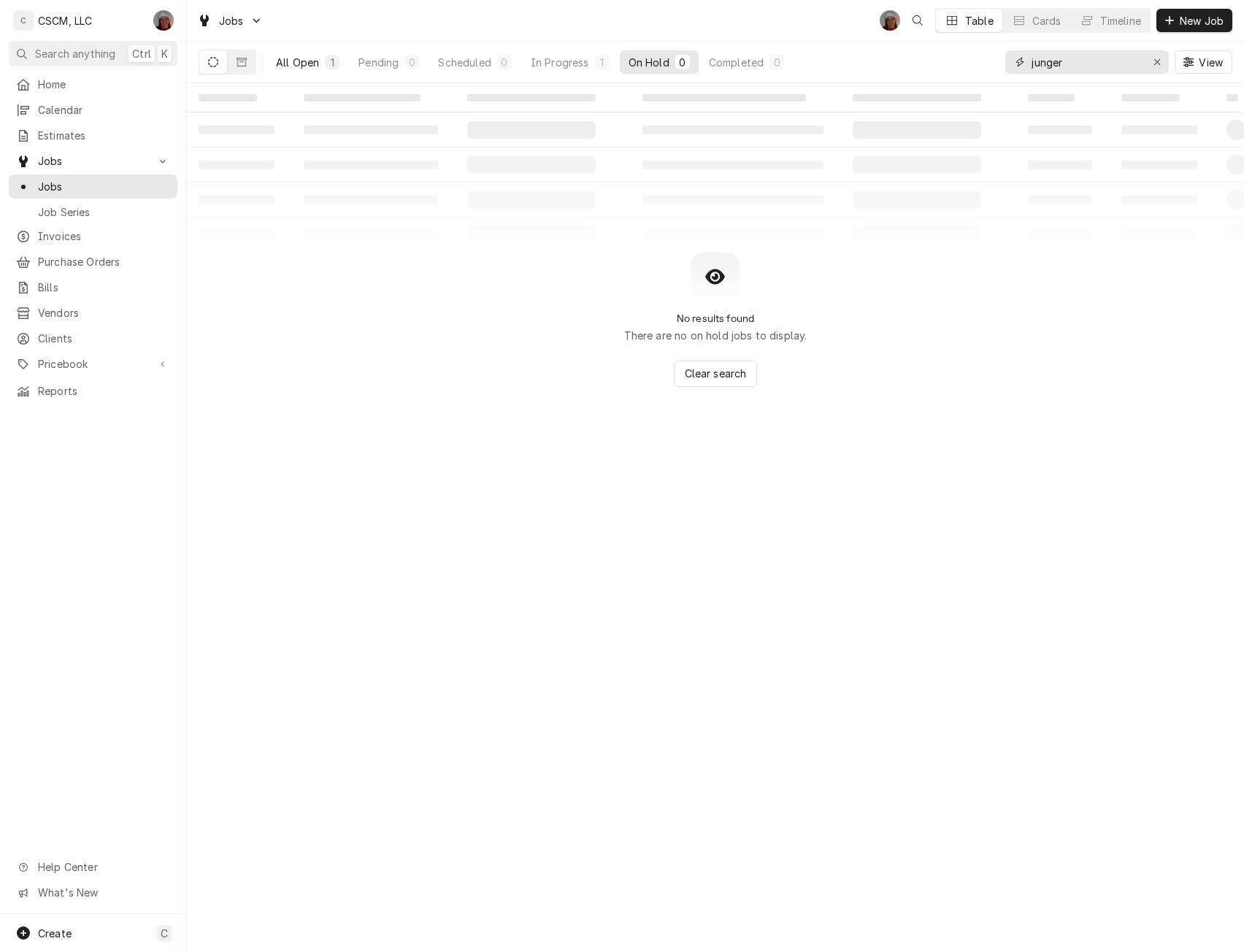
type input "junger"
click at [295, 57] on div "All Open" at bounding box center [297, 62] width 43 height 15
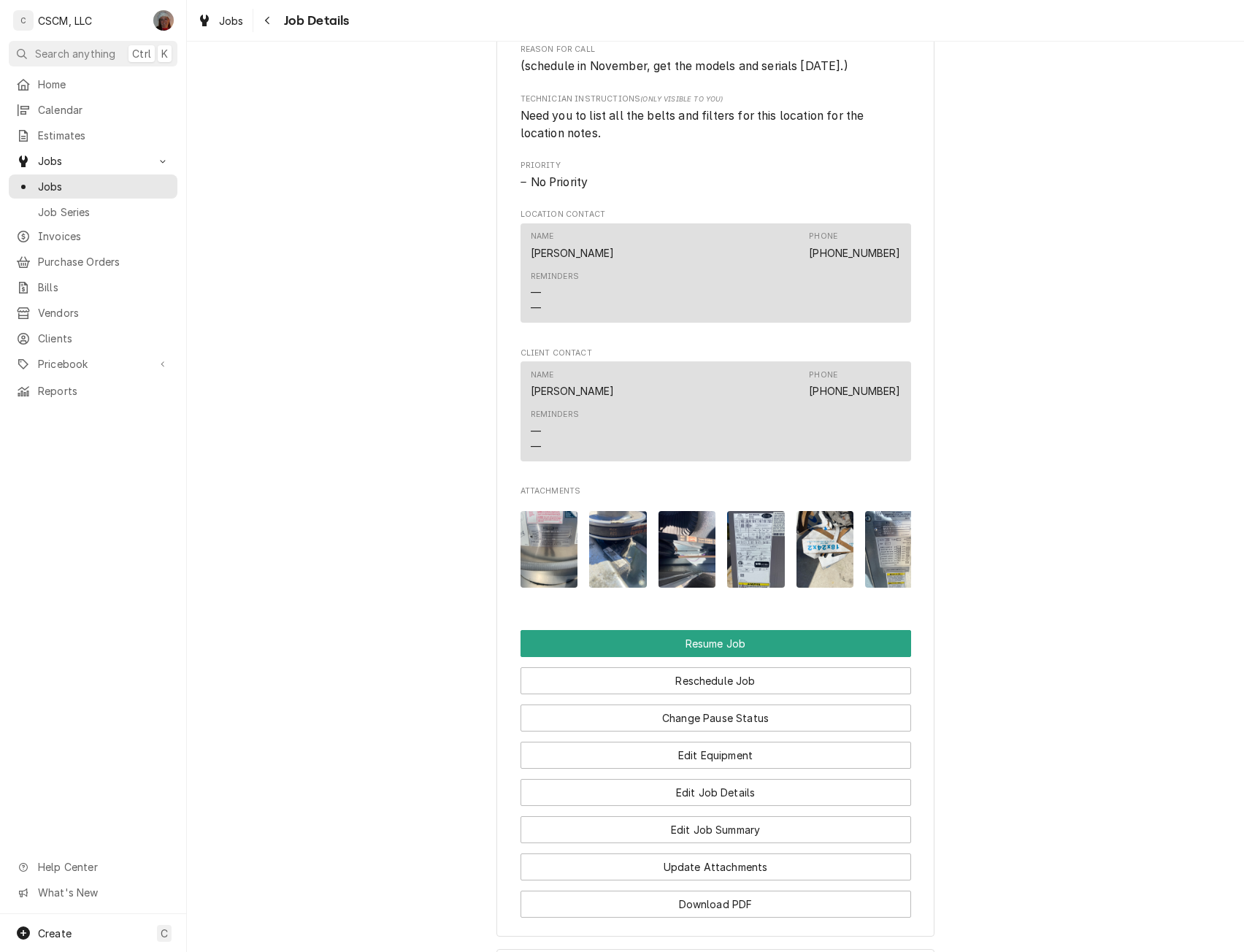
scroll to position [1248, 0]
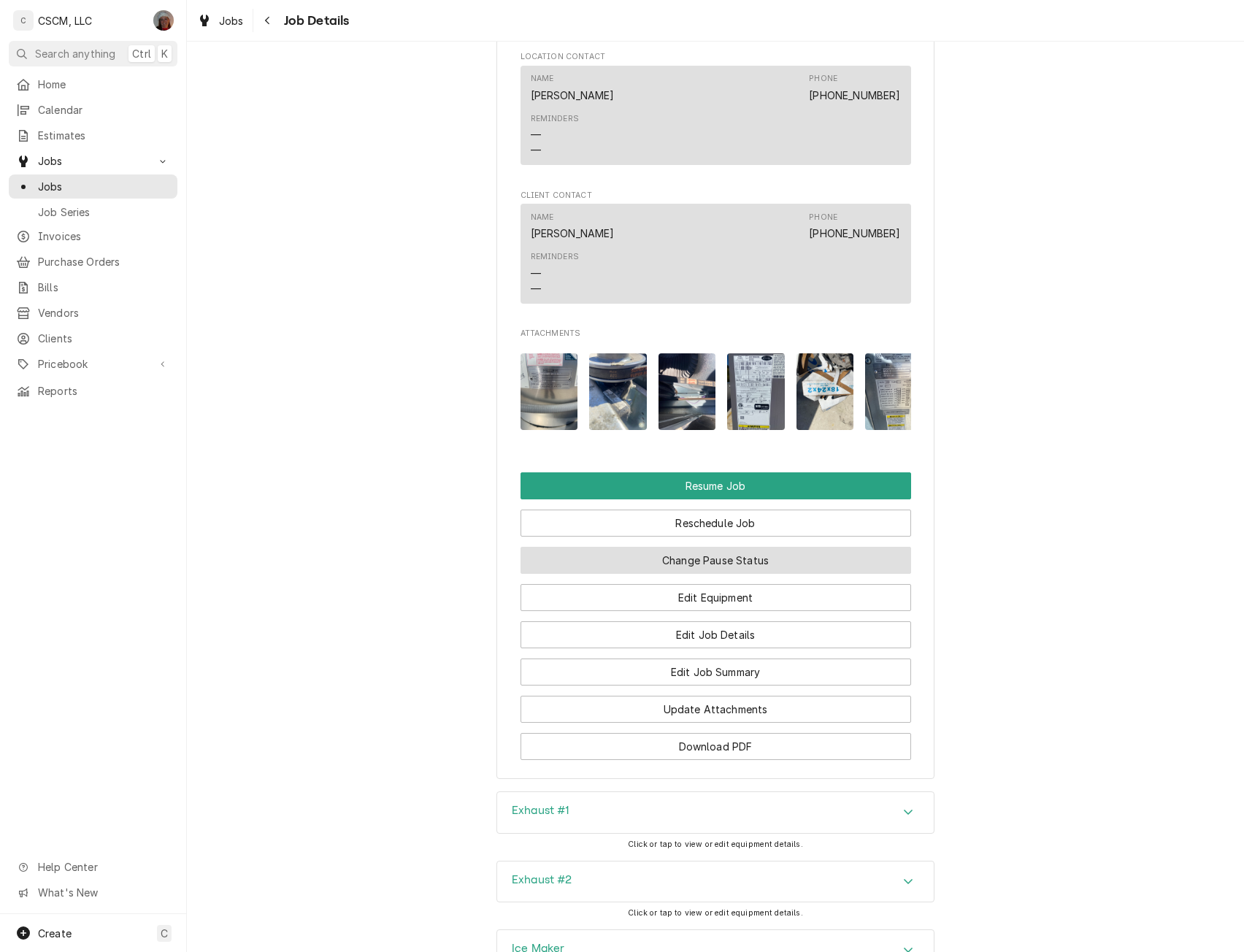
click at [723, 574] on button "Change Pause Status" at bounding box center [716, 559] width 390 height 27
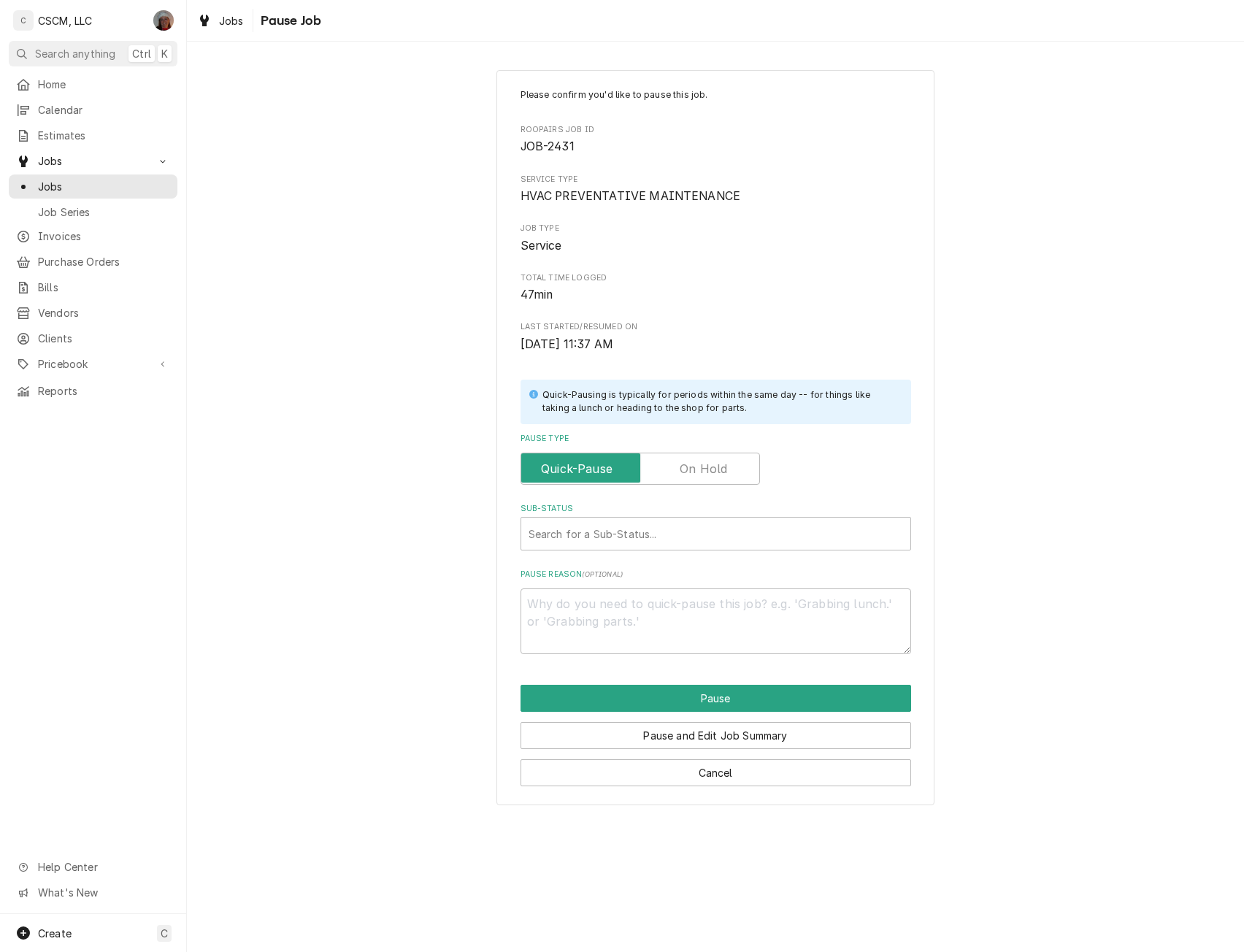
click at [690, 463] on label "Pause Type" at bounding box center [640, 468] width 239 height 32
click at [690, 463] on input "Pause Type" at bounding box center [640, 468] width 226 height 32
checkbox input "true"
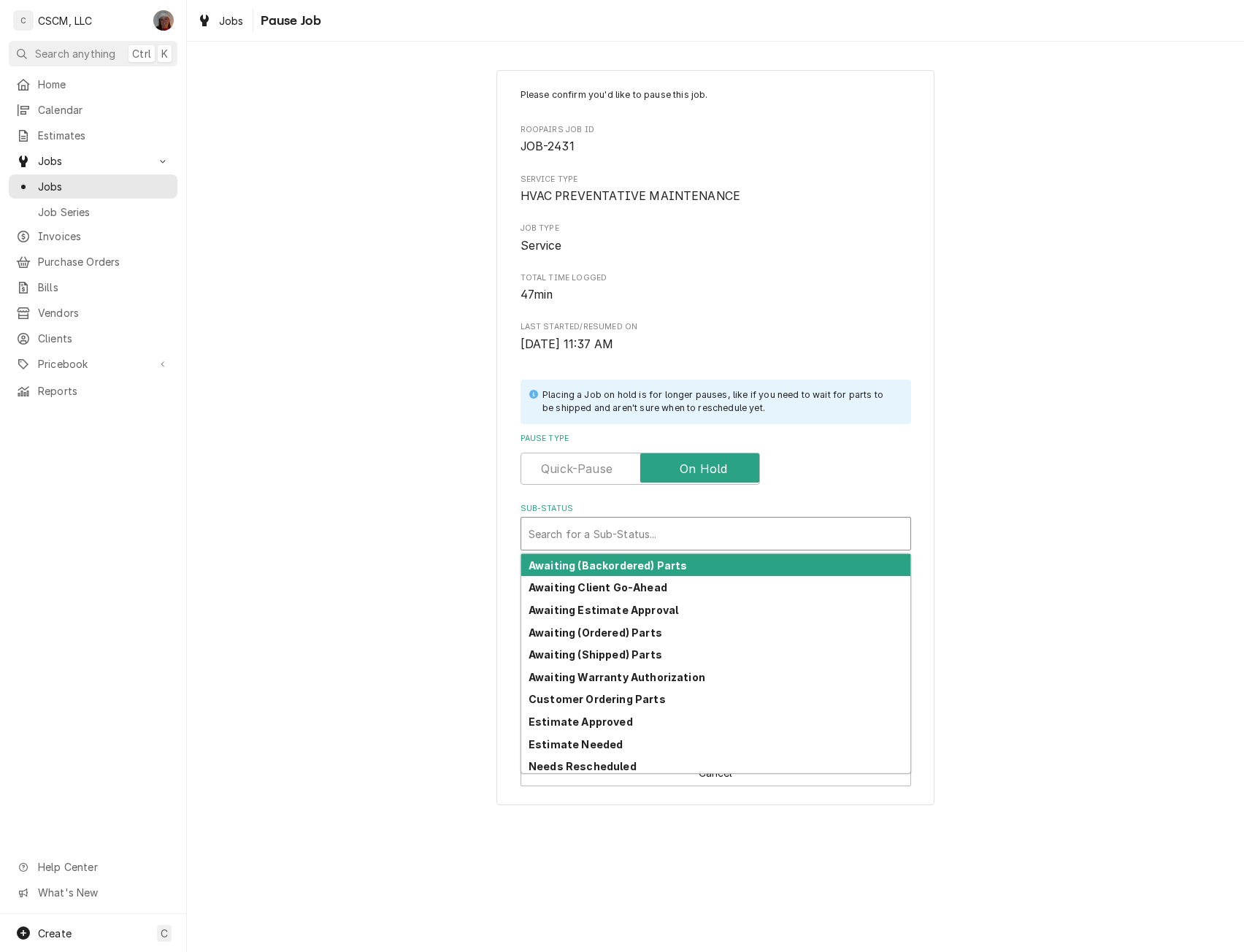
type textarea "x"
click at [587, 533] on div "Sub-Status" at bounding box center [716, 533] width 375 height 26
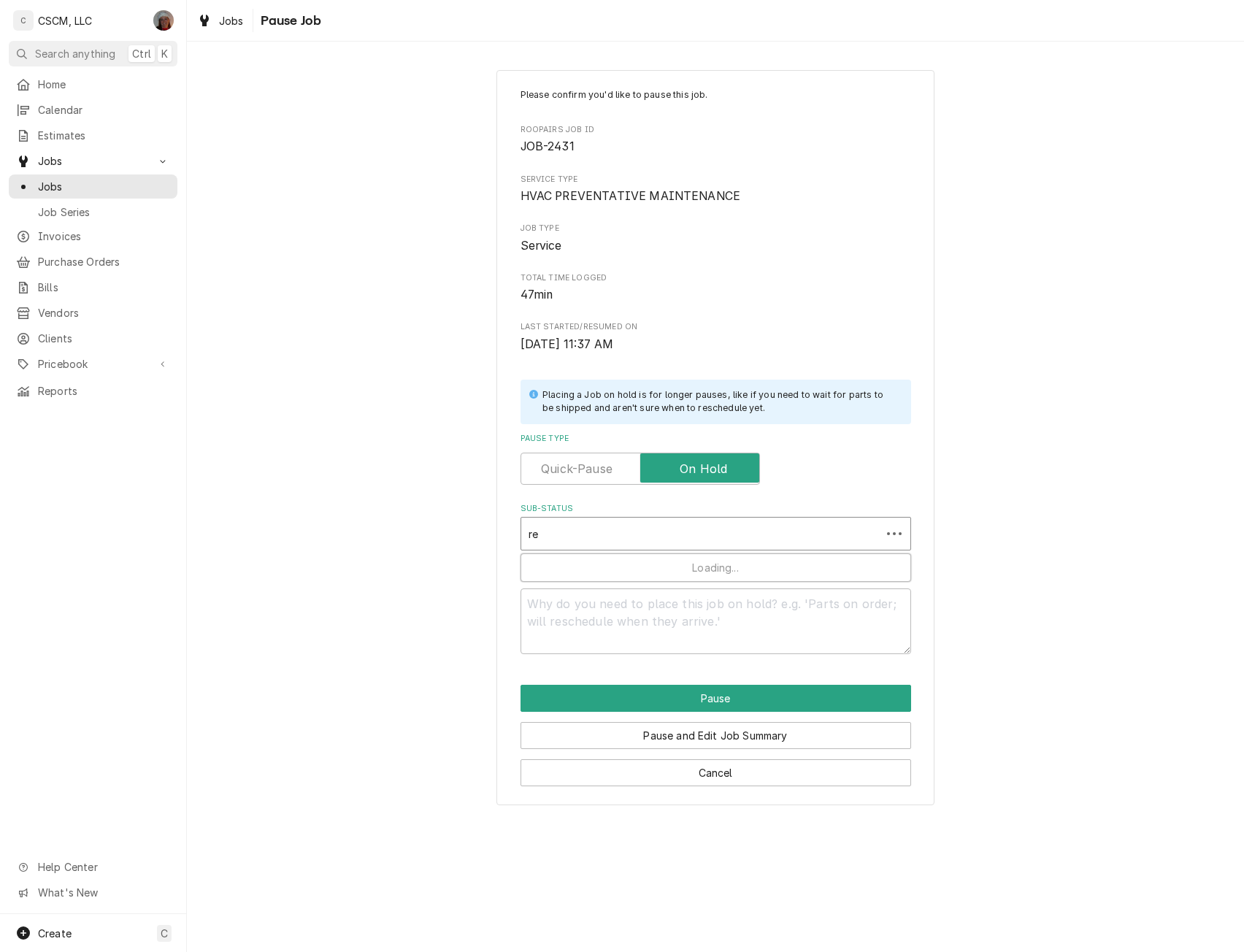
type input "res"
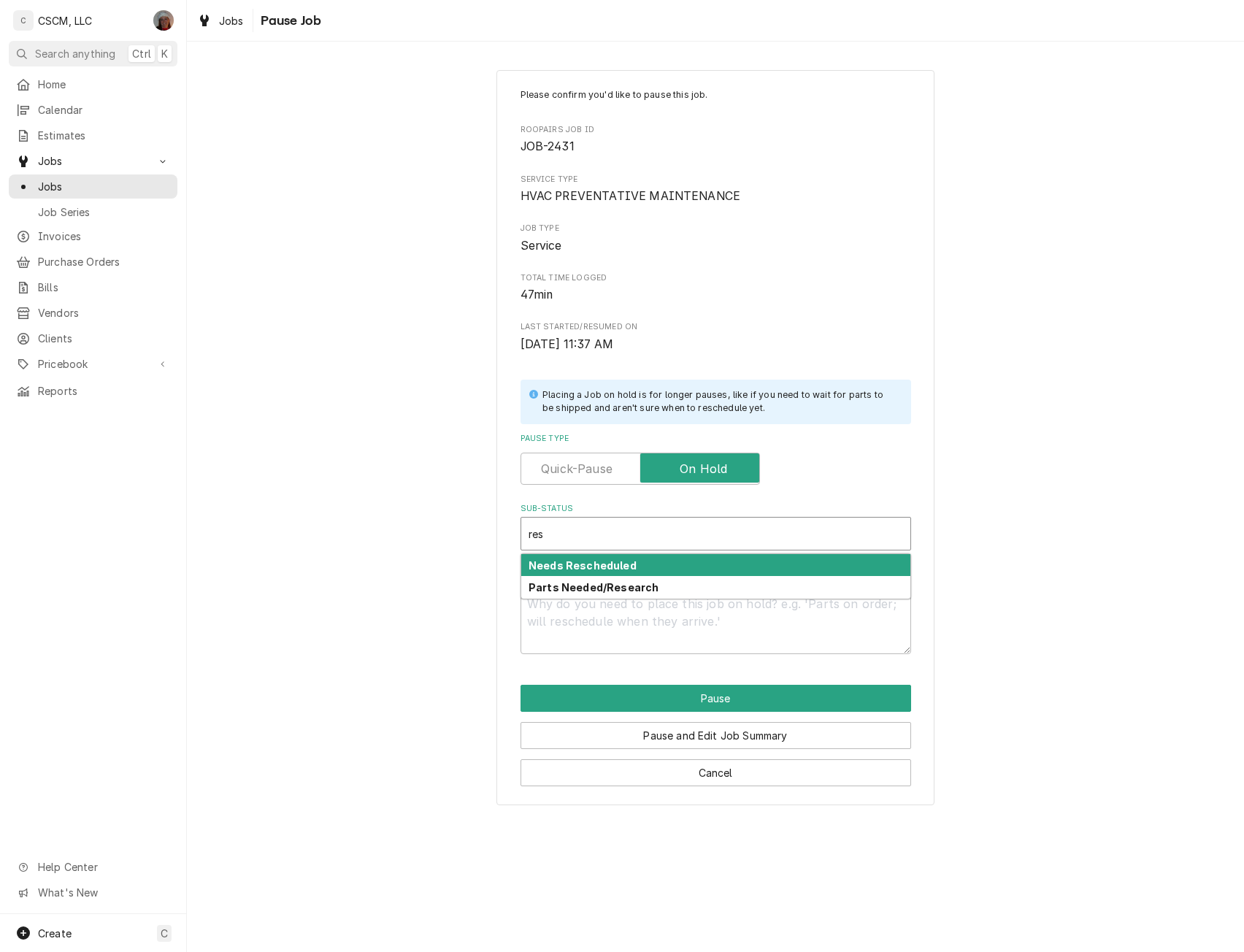
click at [581, 562] on strong "Needs Rescheduled" at bounding box center [582, 565] width 108 height 12
type textarea "x"
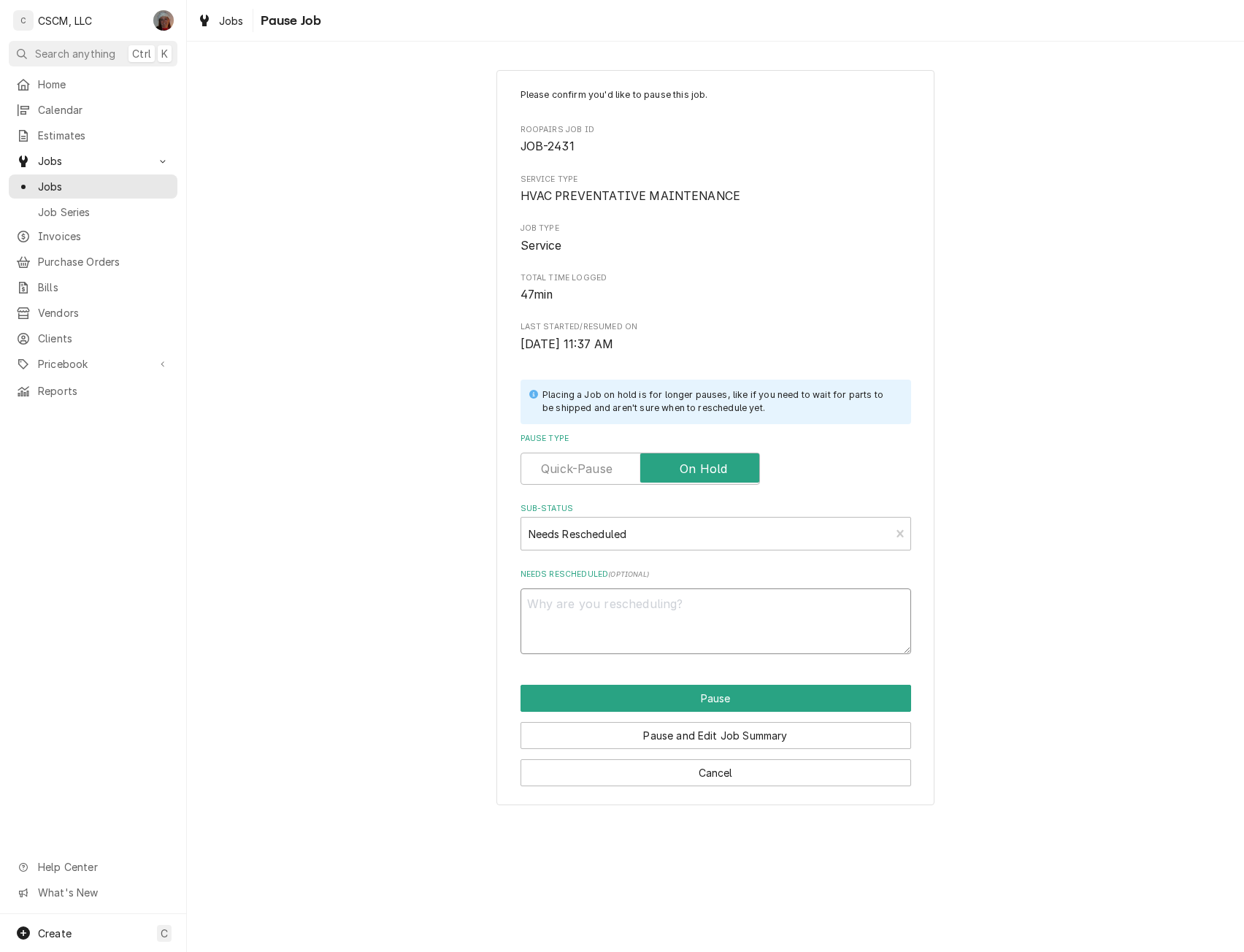
click at [554, 611] on textarea "Needs Rescheduled ( optional )" at bounding box center [716, 621] width 390 height 66
type textarea "1"
type textarea "x"
type textarea "10"
type textarea "x"
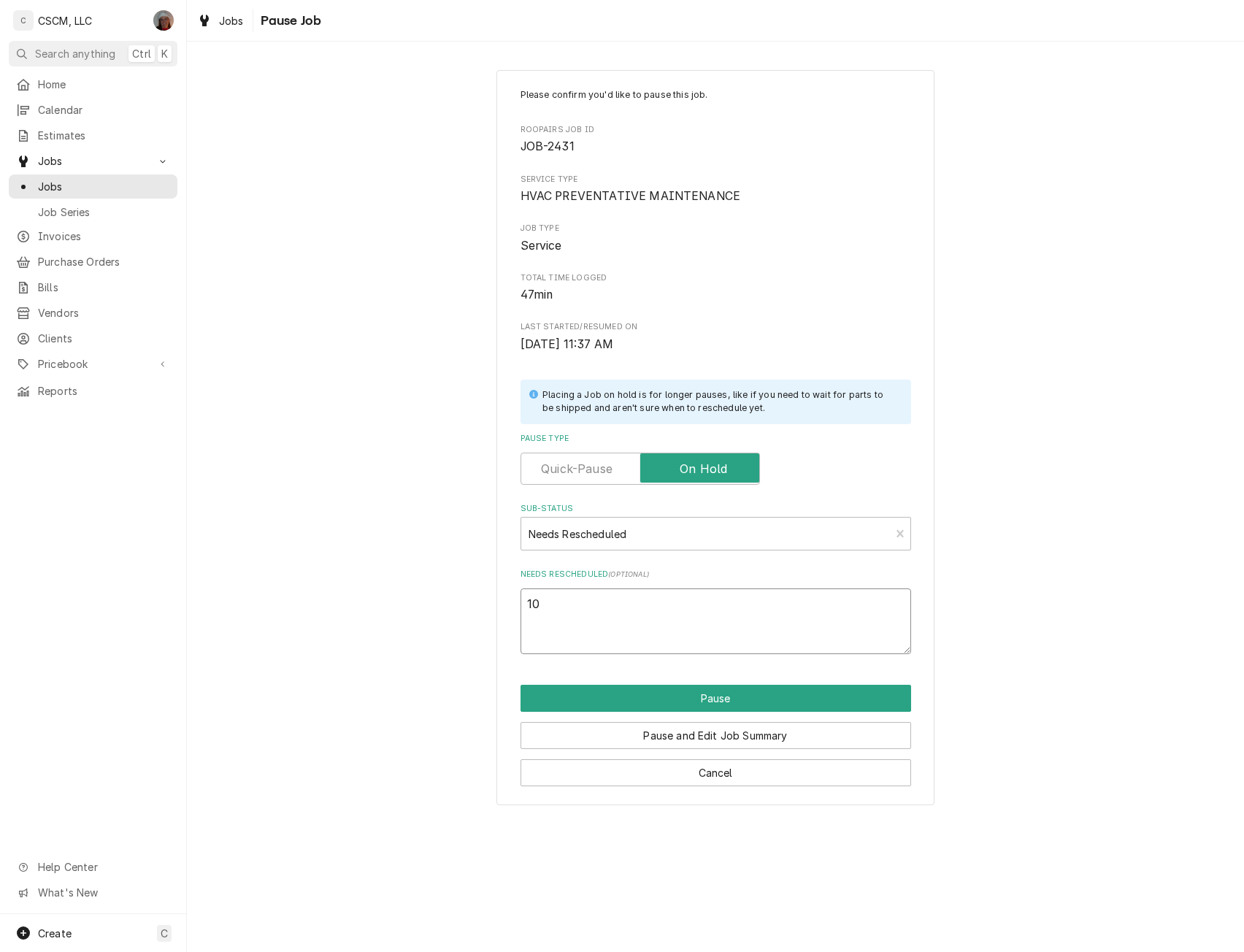
type textarea "10/"
type textarea "x"
type textarea "10/1"
type textarea "x"
type textarea "10/10"
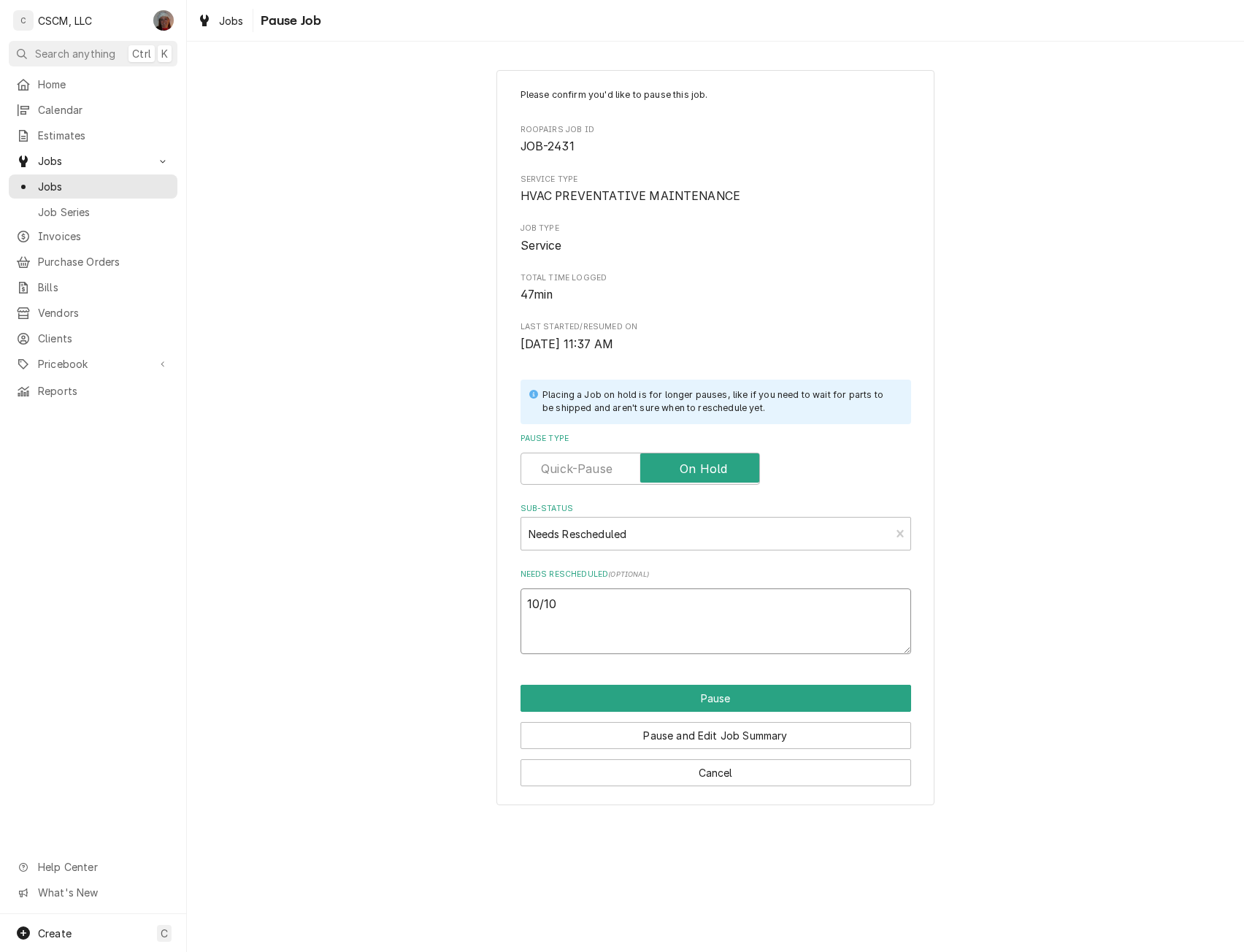
type textarea "x"
type textarea "10/10"
type textarea "x"
type textarea "10/10 e"
type textarea "x"
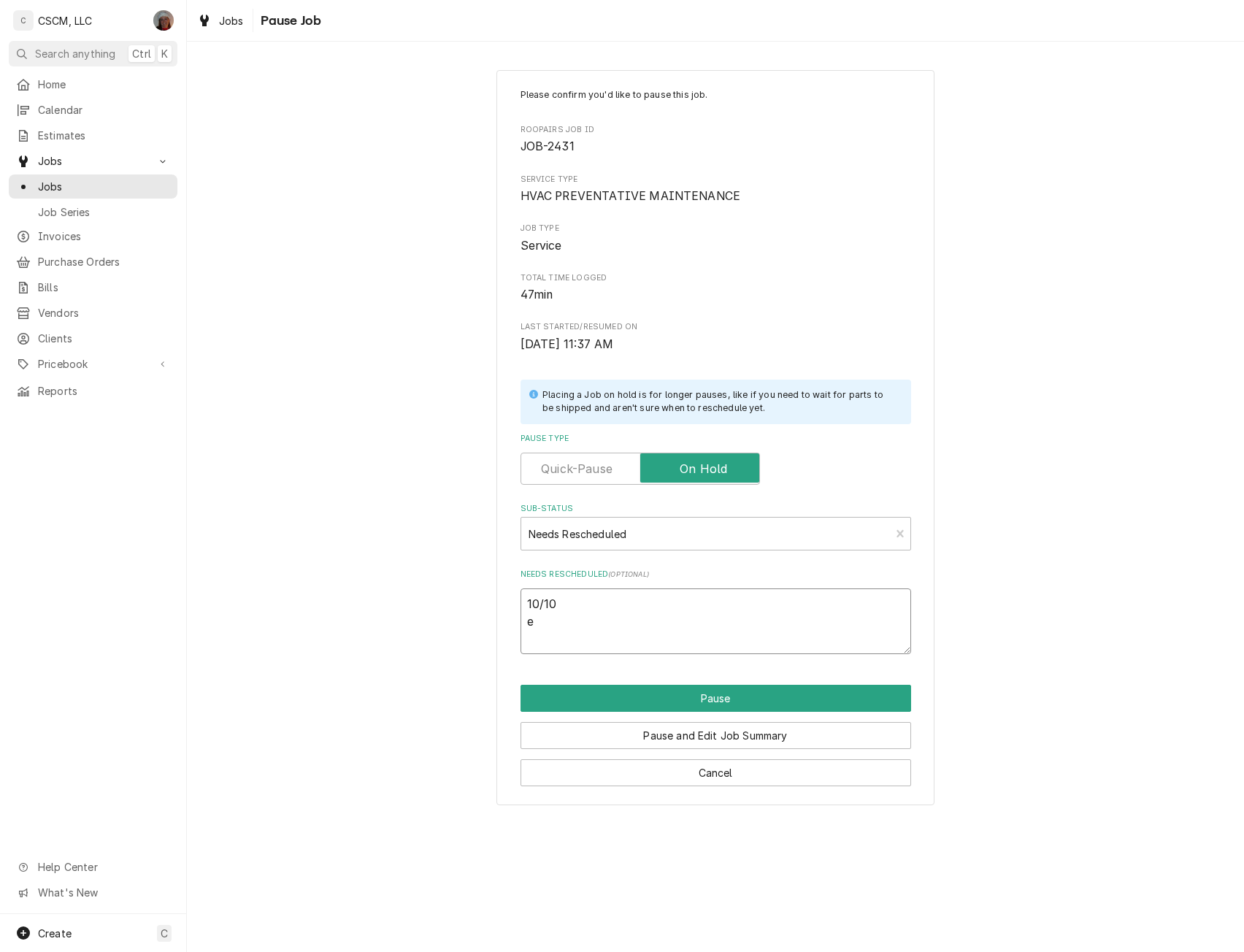
type textarea "10/10 eq"
type textarea "x"
type textarea "10/10 equ"
type textarea "x"
type textarea "10/10 equi"
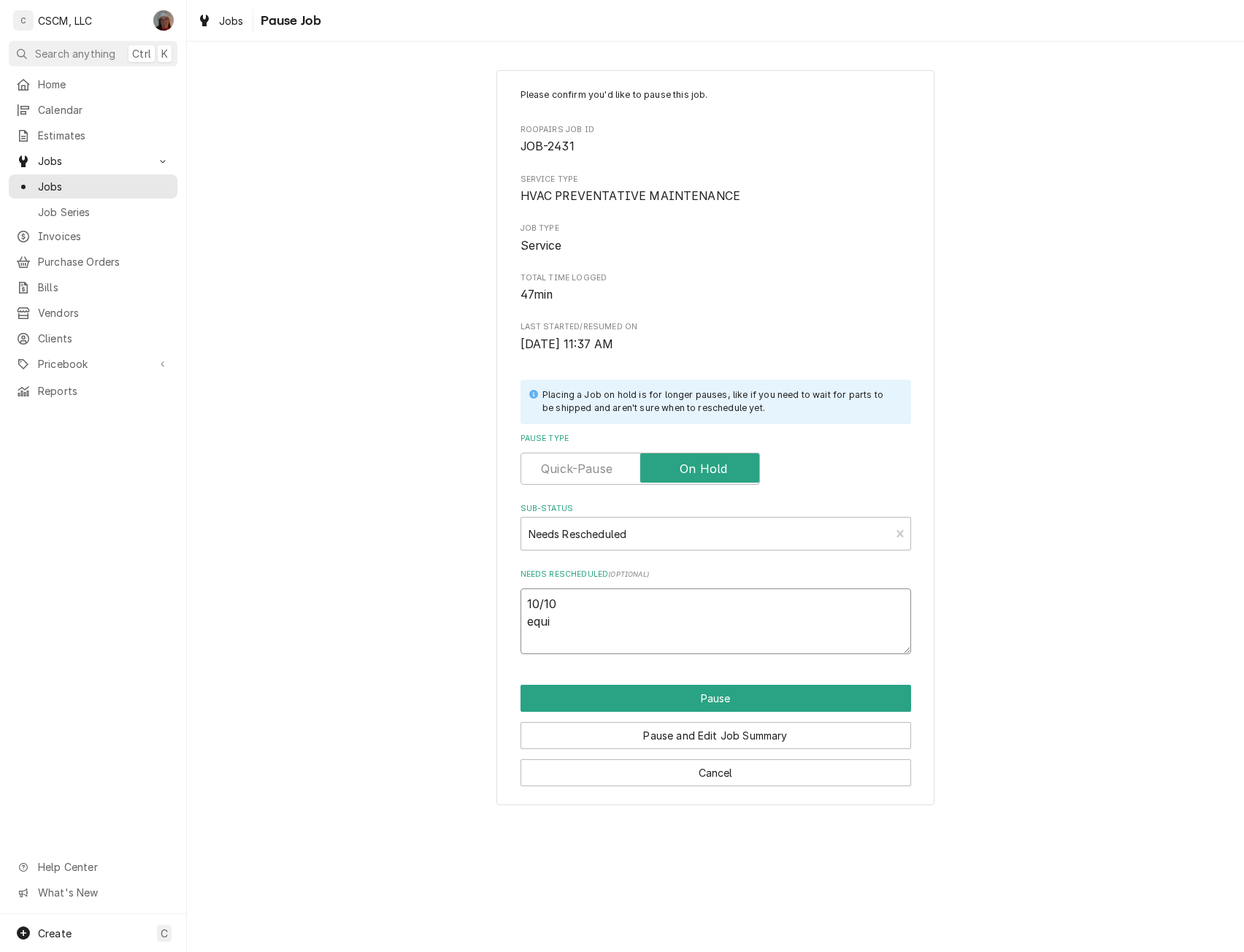
type textarea "x"
type textarea "10/10 equip"
type textarea "x"
type textarea "10/10 equipm"
type textarea "x"
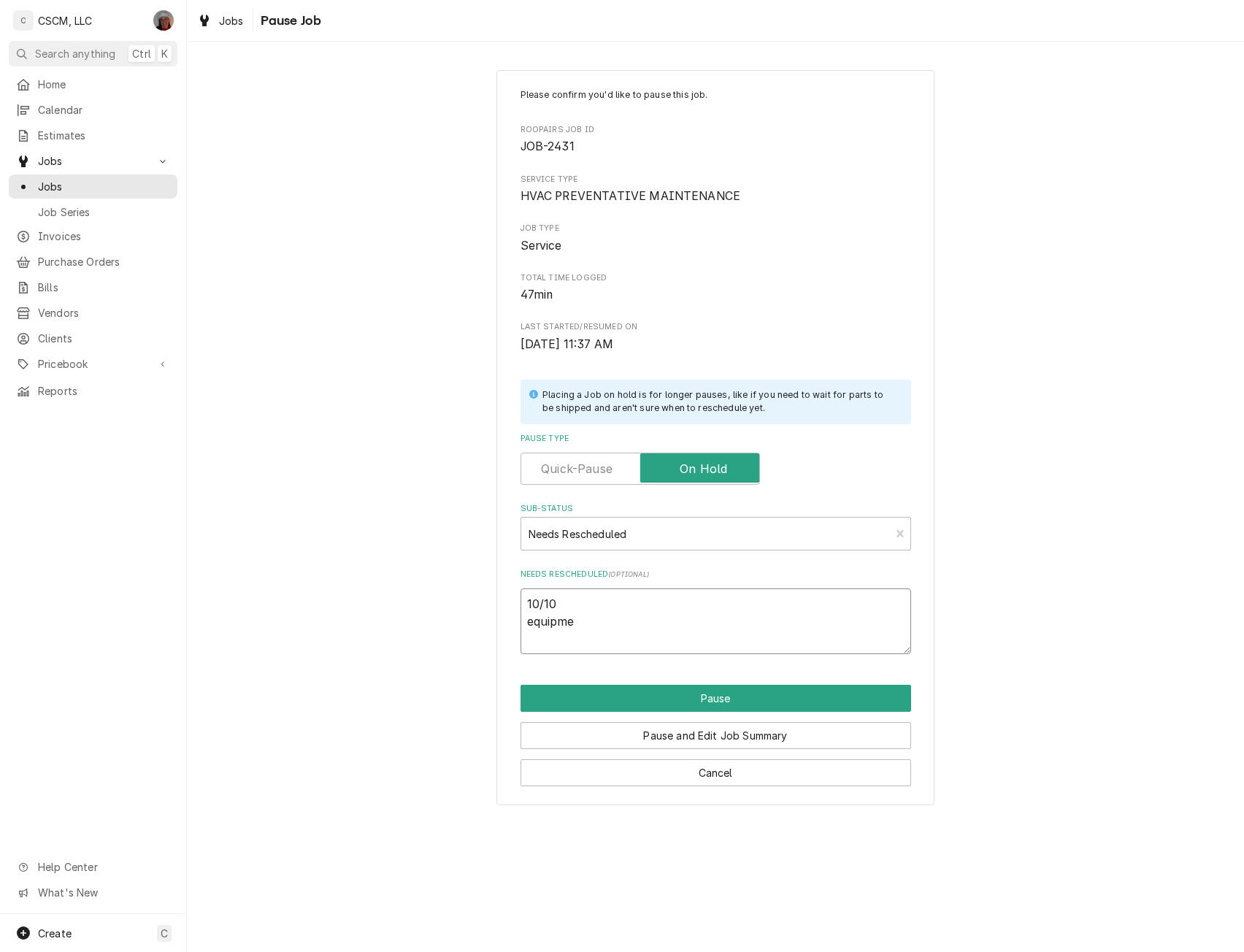
type textarea "10/10 equipmen"
type textarea "x"
type textarea "10/10 equipment"
type textarea "x"
type textarea "10/10 equipment"
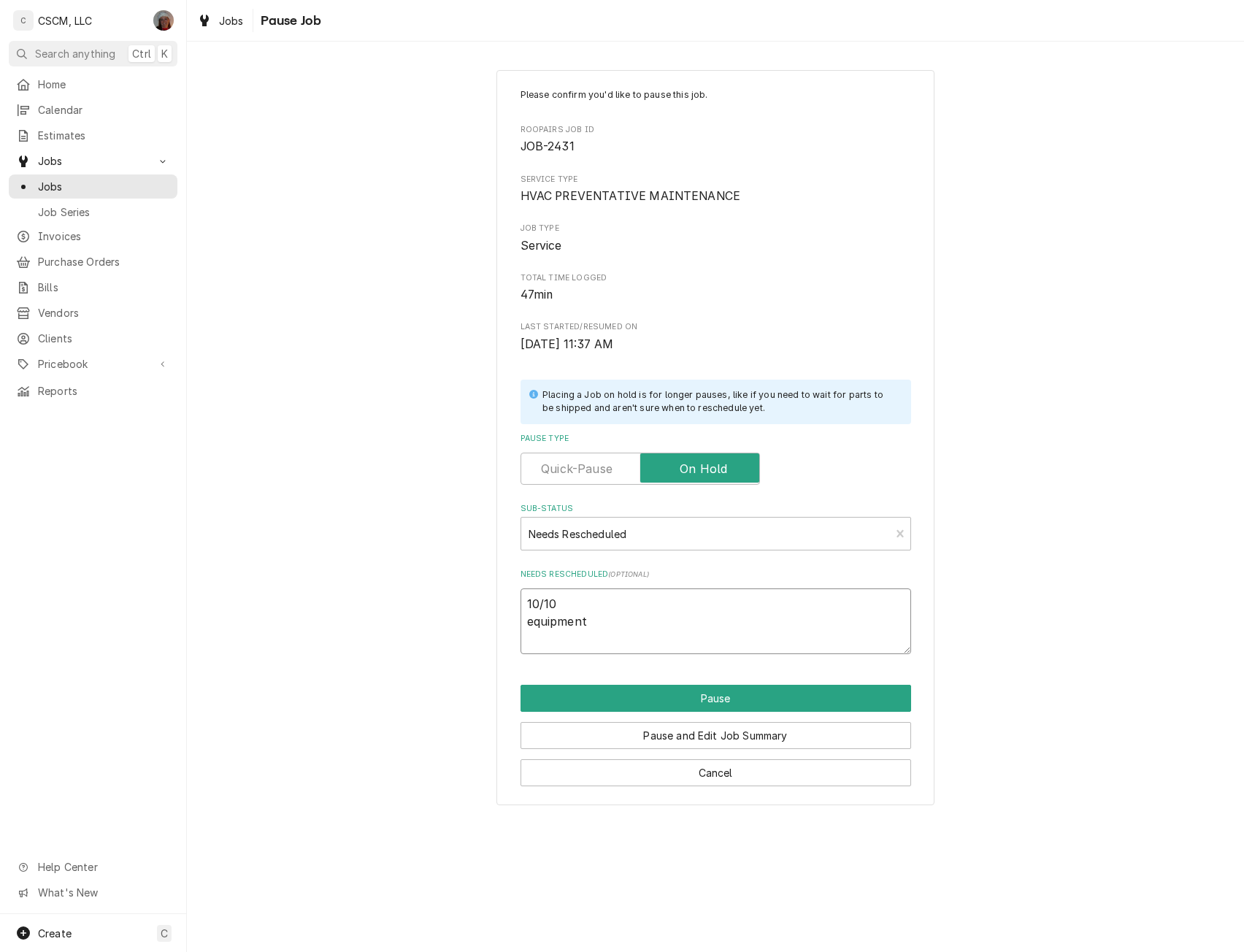
type textarea "x"
type textarea "10/10 equipment h"
type textarea "x"
type textarea "10/10 equipment ha"
type textarea "x"
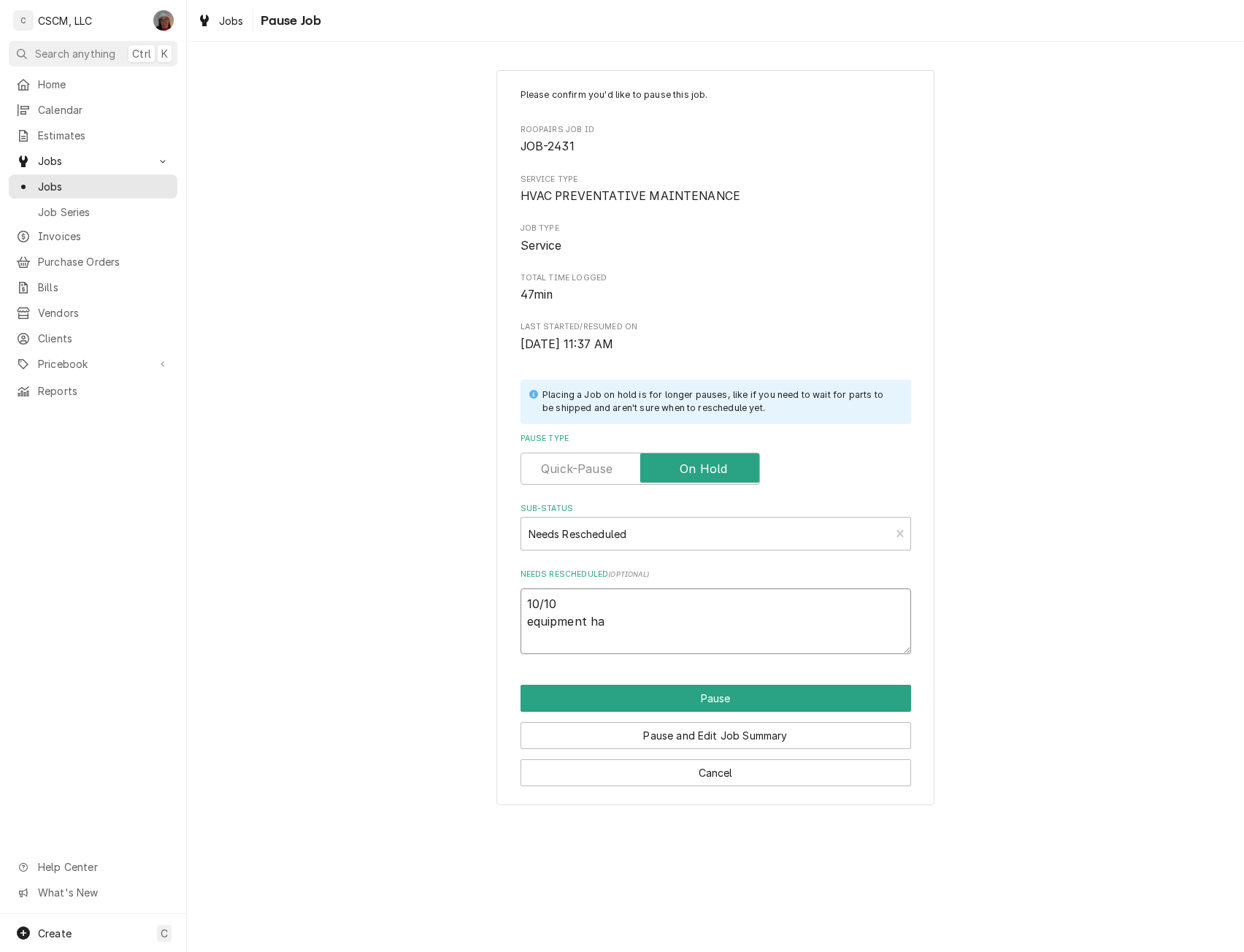
type textarea "10/10 equipment has"
type textarea "x"
type textarea "10/10 equipment has"
type textarea "x"
type textarea "10/10 equipment has b"
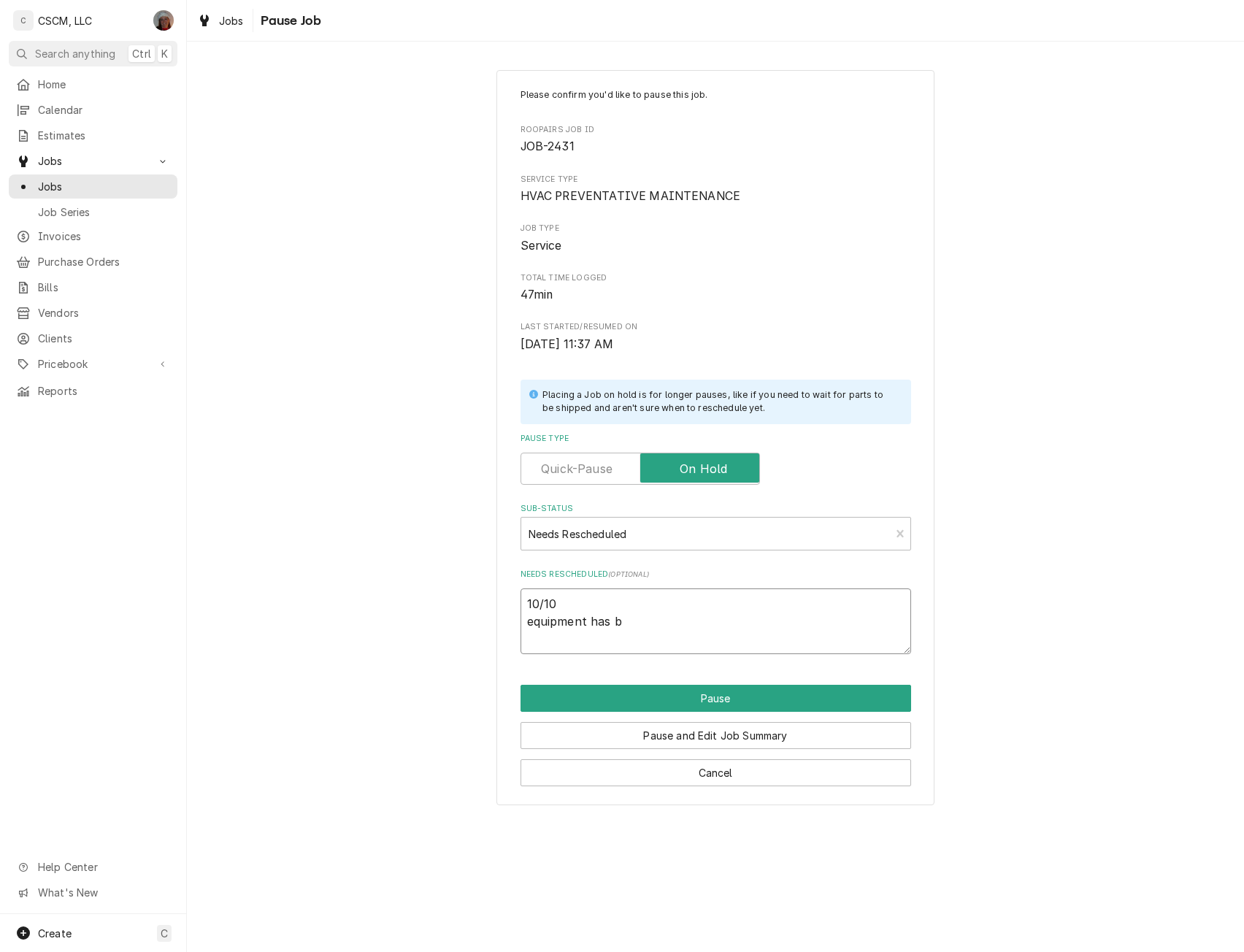
type textarea "x"
type textarea "10/10 equipment has be"
type textarea "x"
type textarea "10/10 equipment has bee"
type textarea "x"
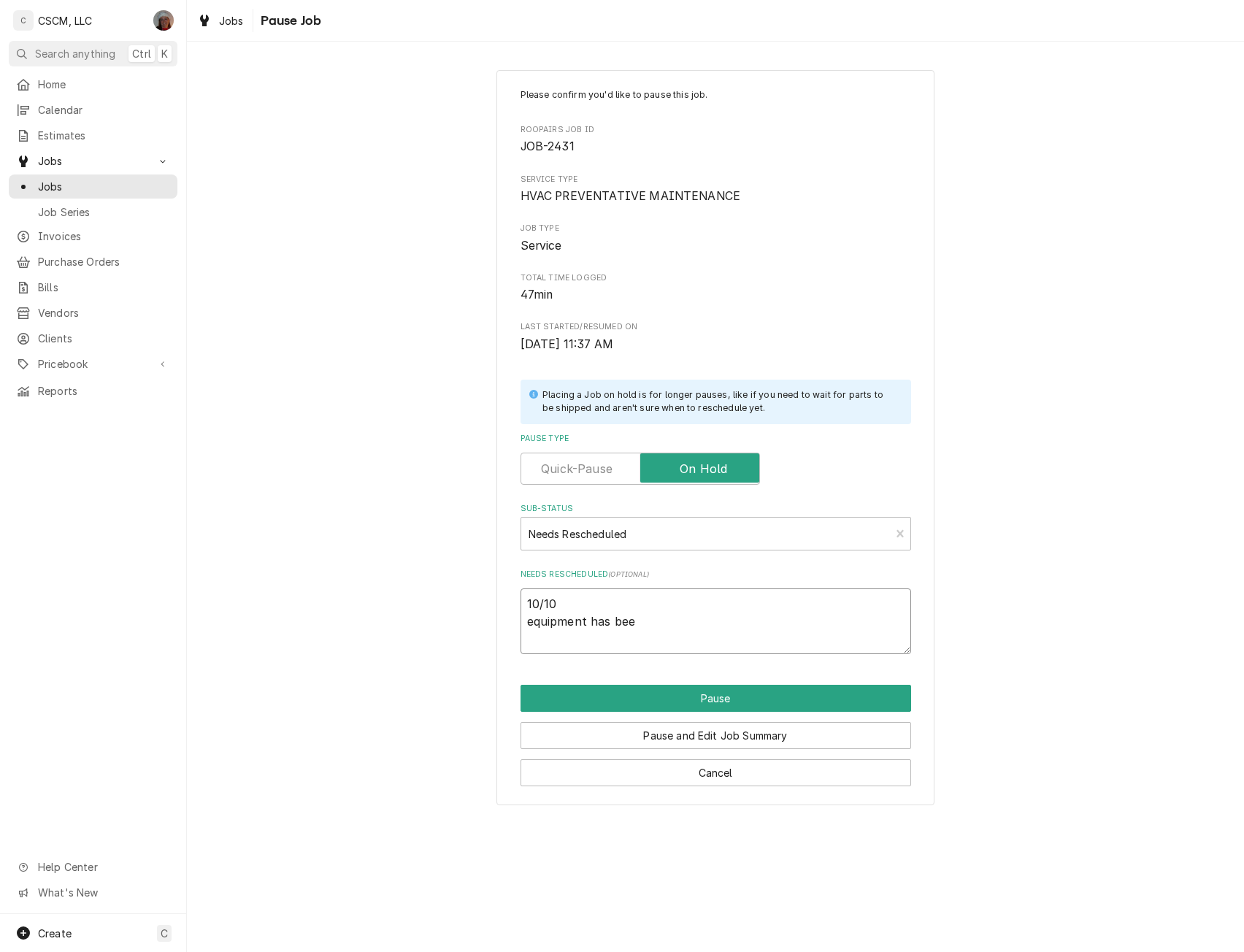
type textarea "10/10 equipment has been"
type textarea "x"
type textarea "10/10 equipment has been"
type textarea "x"
type textarea "10/10 equipment has been a"
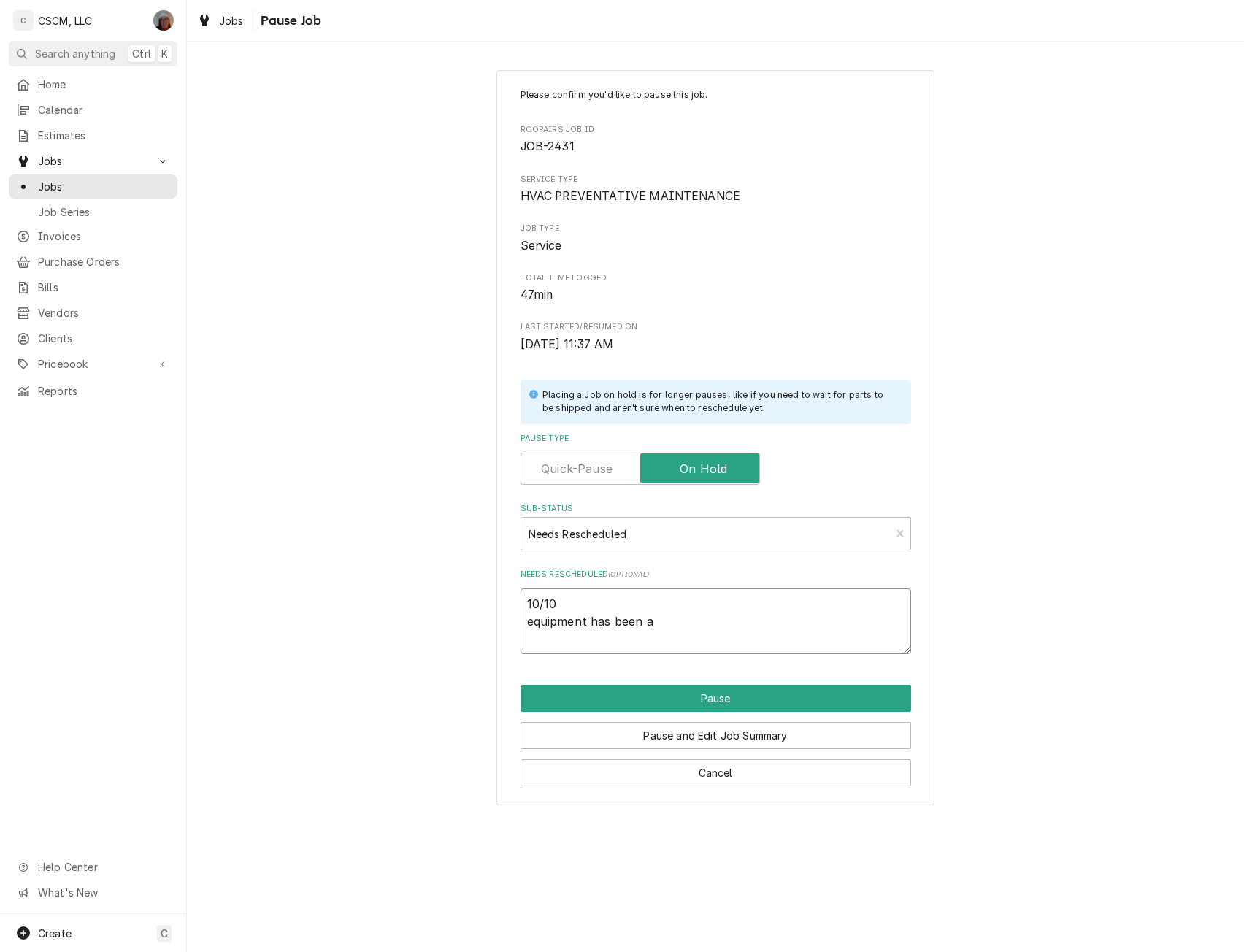
type textarea "x"
type textarea "10/10 equipment has been ad"
type textarea "x"
type textarea "10/10 equipment has been add"
type textarea "x"
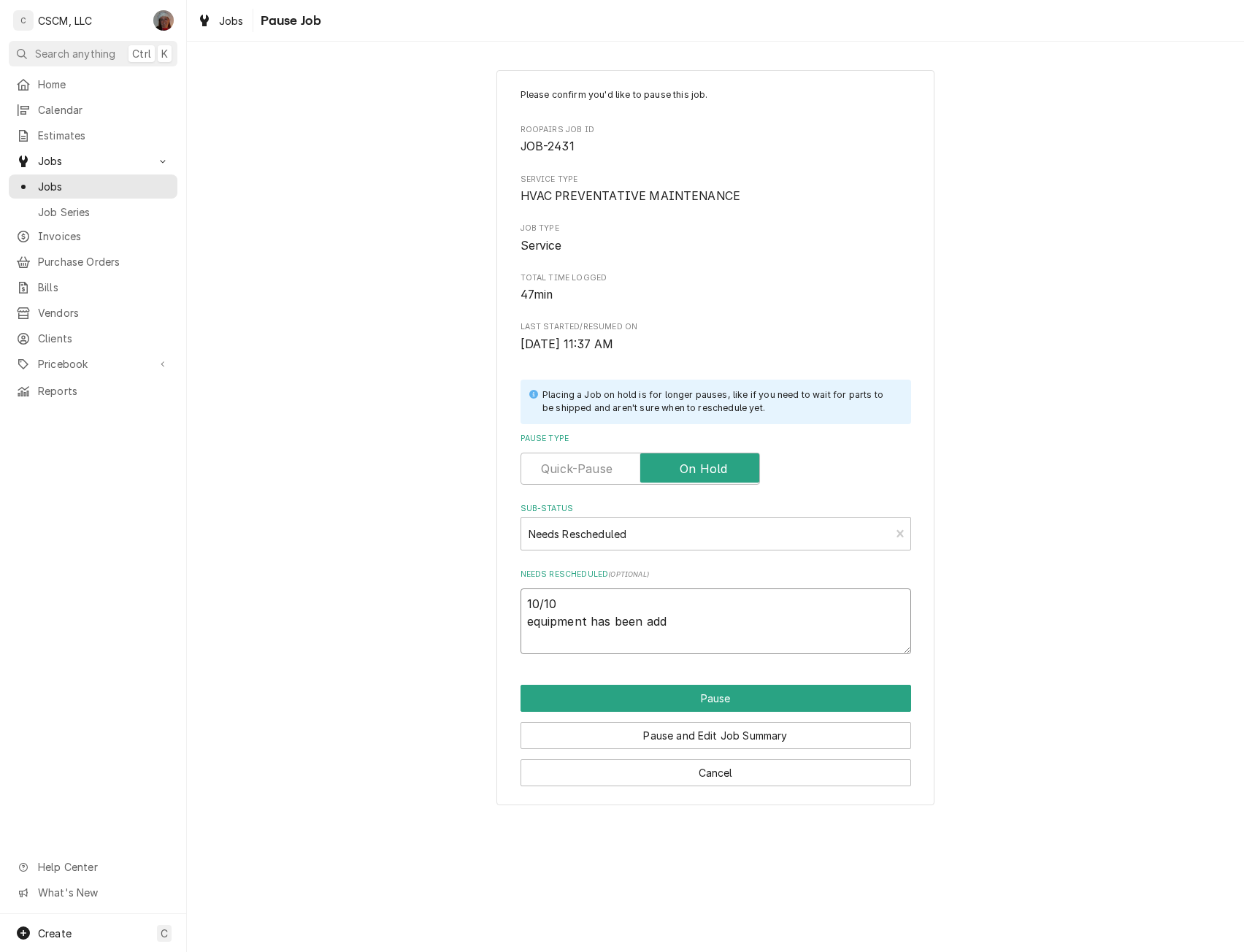
type textarea "10/10 equipment has been adde"
type textarea "x"
type textarea "10/10 equipment has been added"
type textarea "x"
type textarea "10/10 equipment has been added"
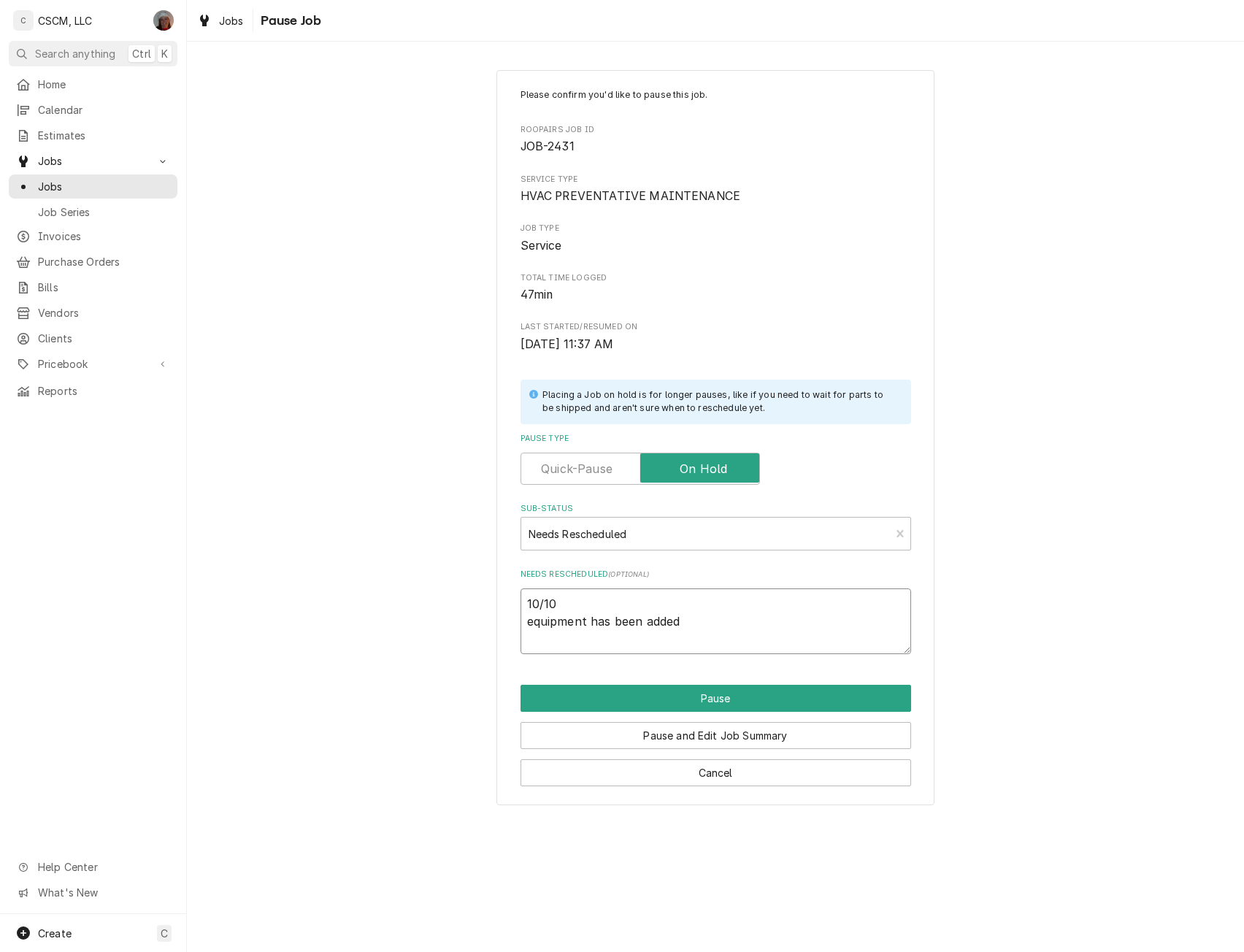
type textarea "x"
type textarea "10/10 equipment has been added a"
type textarea "x"
type textarea "10/10 equipment has been added an"
type textarea "x"
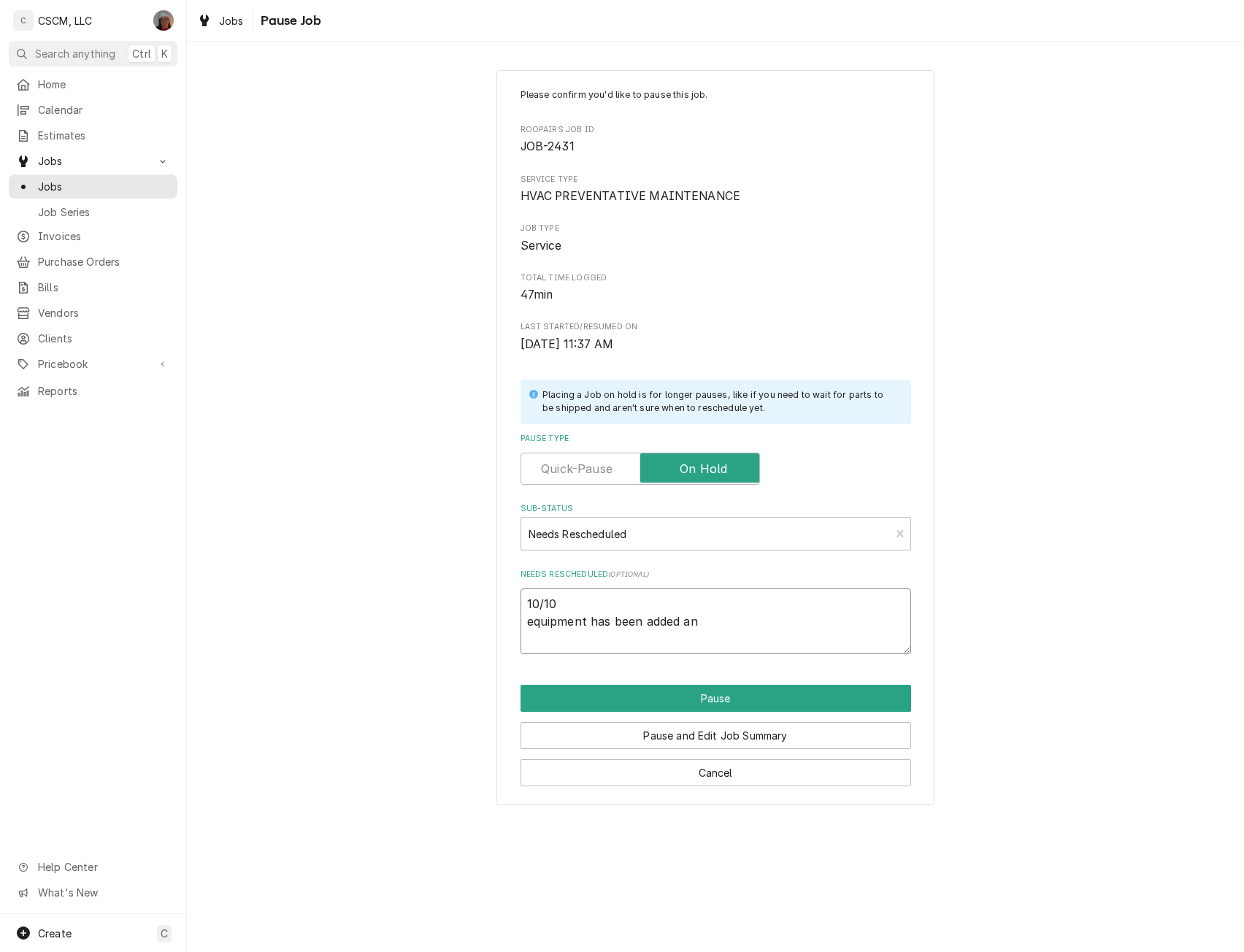
type textarea "10/10 equipment has been added and"
type textarea "x"
type textarea "10/10 equipment has been added and"
type textarea "x"
type textarea "10/10 equipment has been added and f"
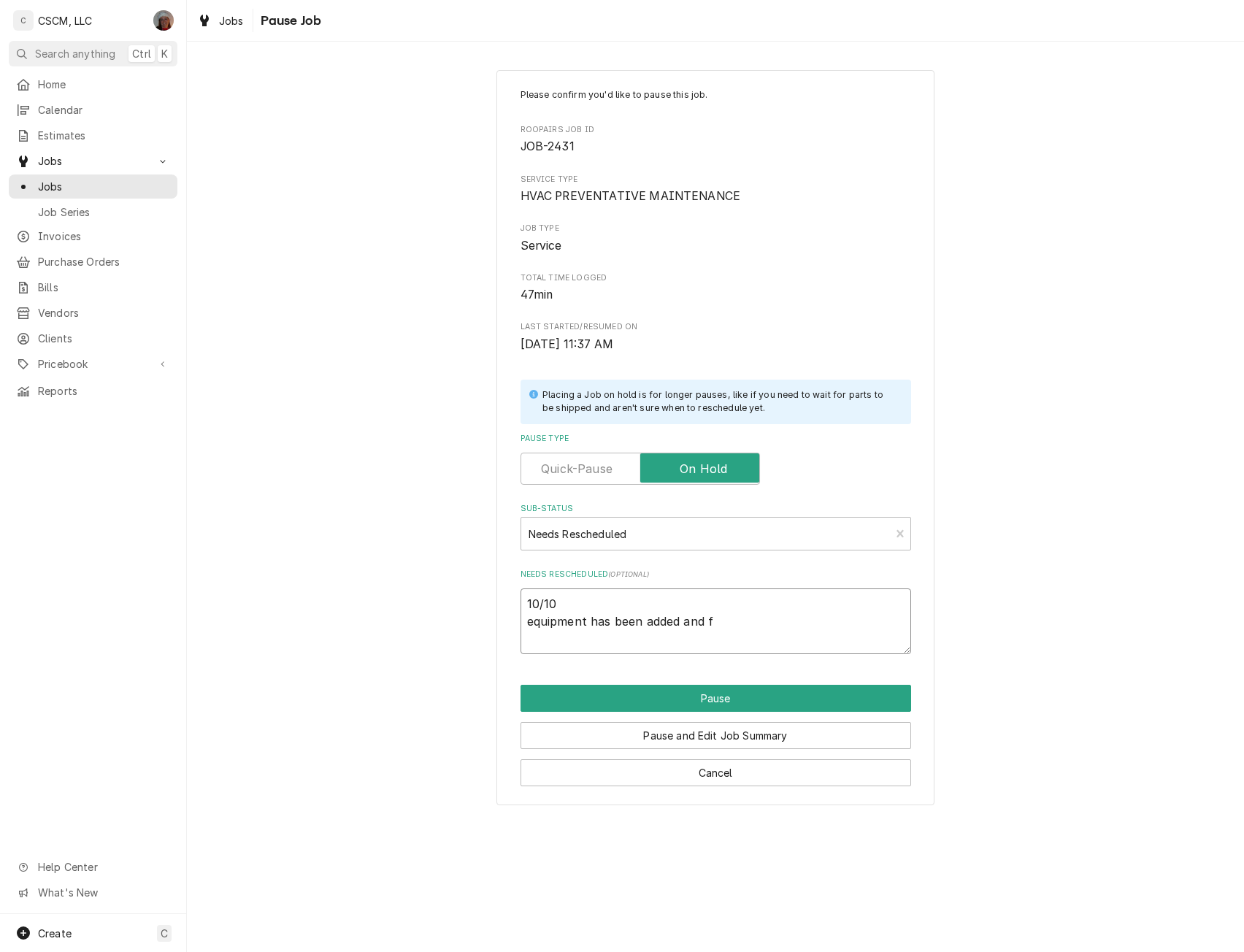
type textarea "x"
type textarea "10/10 equipment has been added and"
type textarea "x"
type textarea "10/10 equipment has been added and i"
type textarea "x"
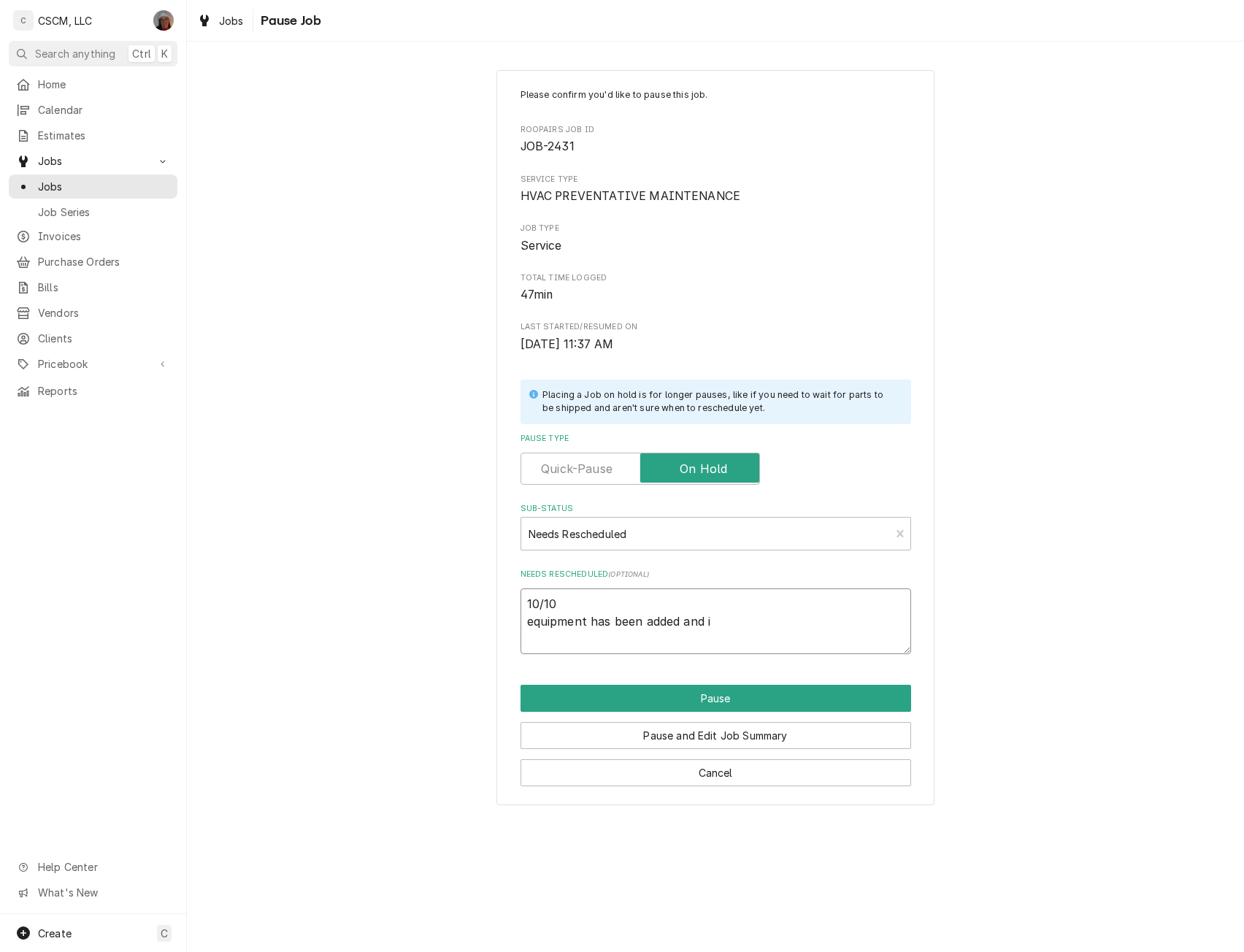
type textarea "10/10 equipment has been added and in"
type textarea "x"
type textarea "10/10 equipment has been added and inf"
type textarea "x"
type textarea "10/10 equipment has been added and info"
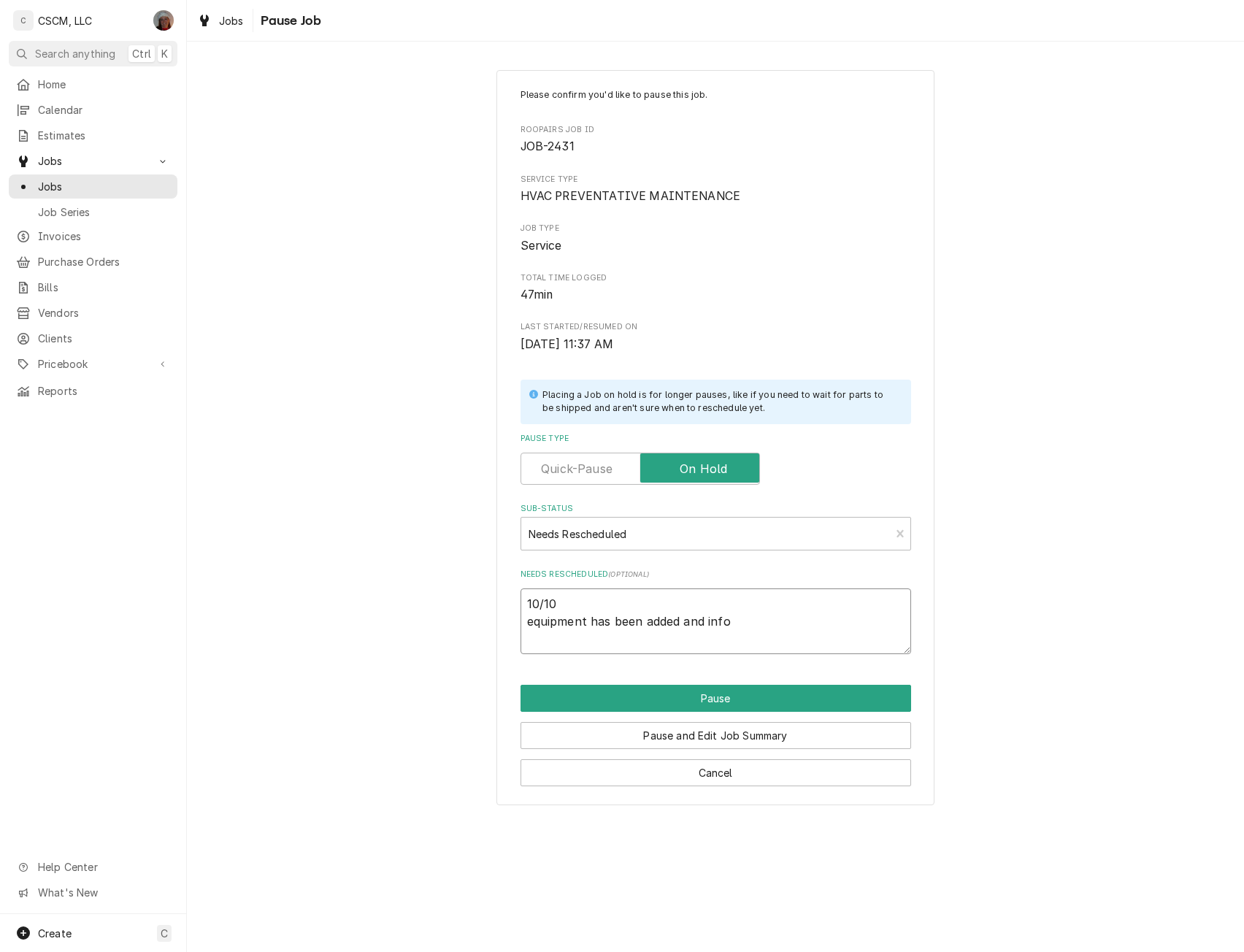
type textarea "x"
type textarea "10/10 equipment has been added and infor"
type textarea "x"
type textarea "10/10 equipment has been added and info"
type textarea "x"
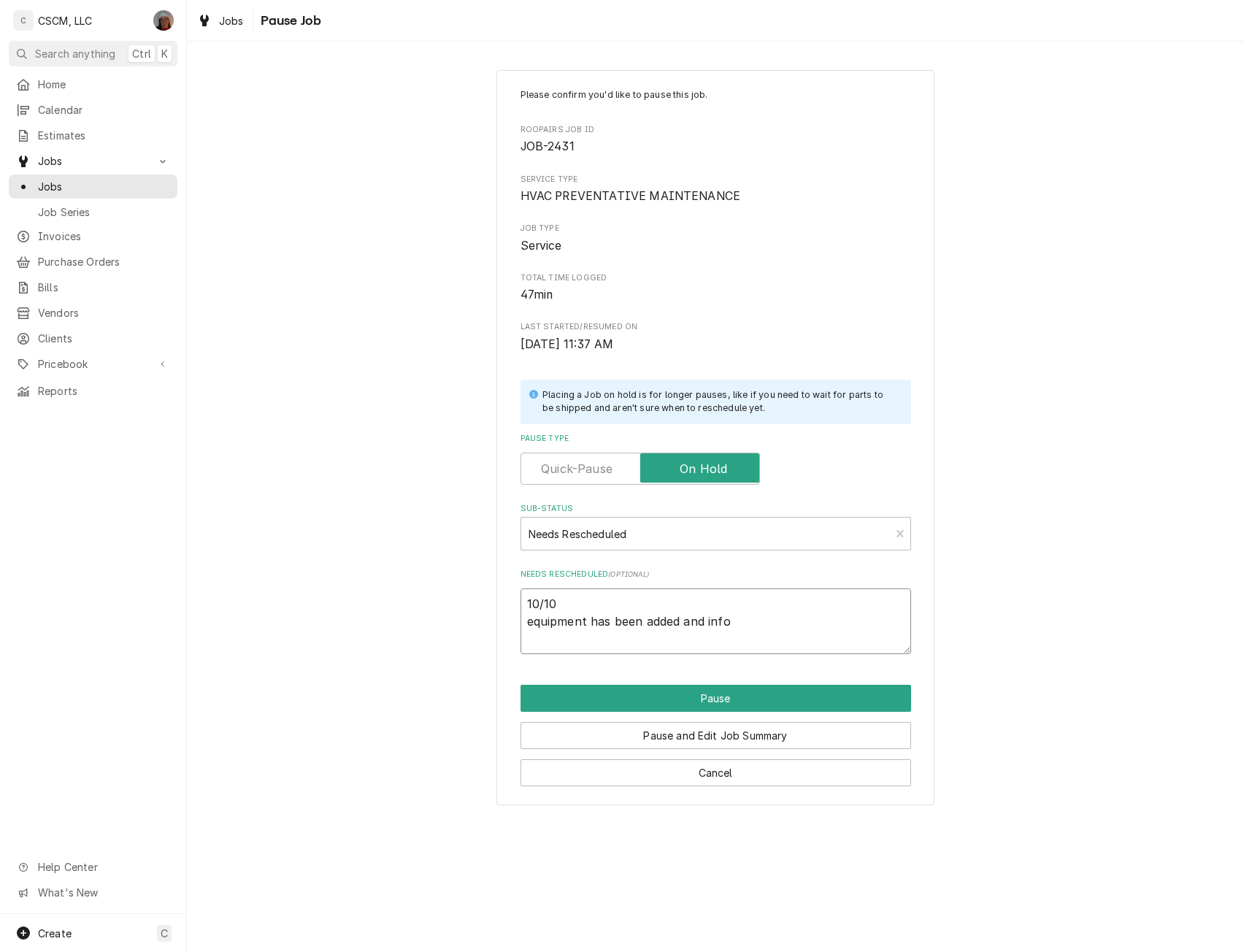
type textarea "10/10 equipment has been added and info"
type textarea "x"
type textarea "10/10 equipment has been added and info"
type textarea "x"
type textarea "10/10 equipment has been added and inf"
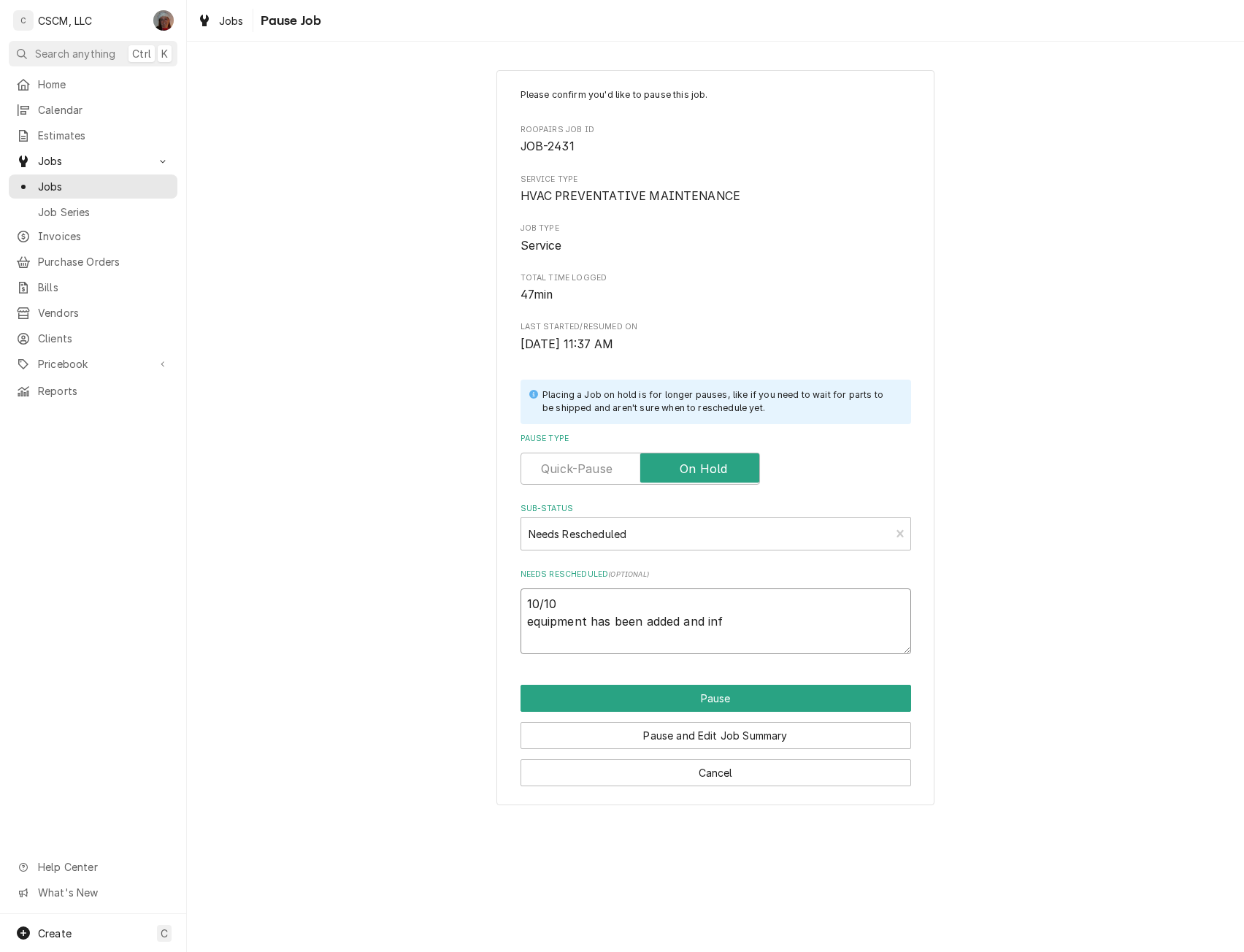
type textarea "x"
type textarea "10/10 equipment has been added and in"
type textarea "x"
type textarea "10/10 equipment has been added and i"
type textarea "x"
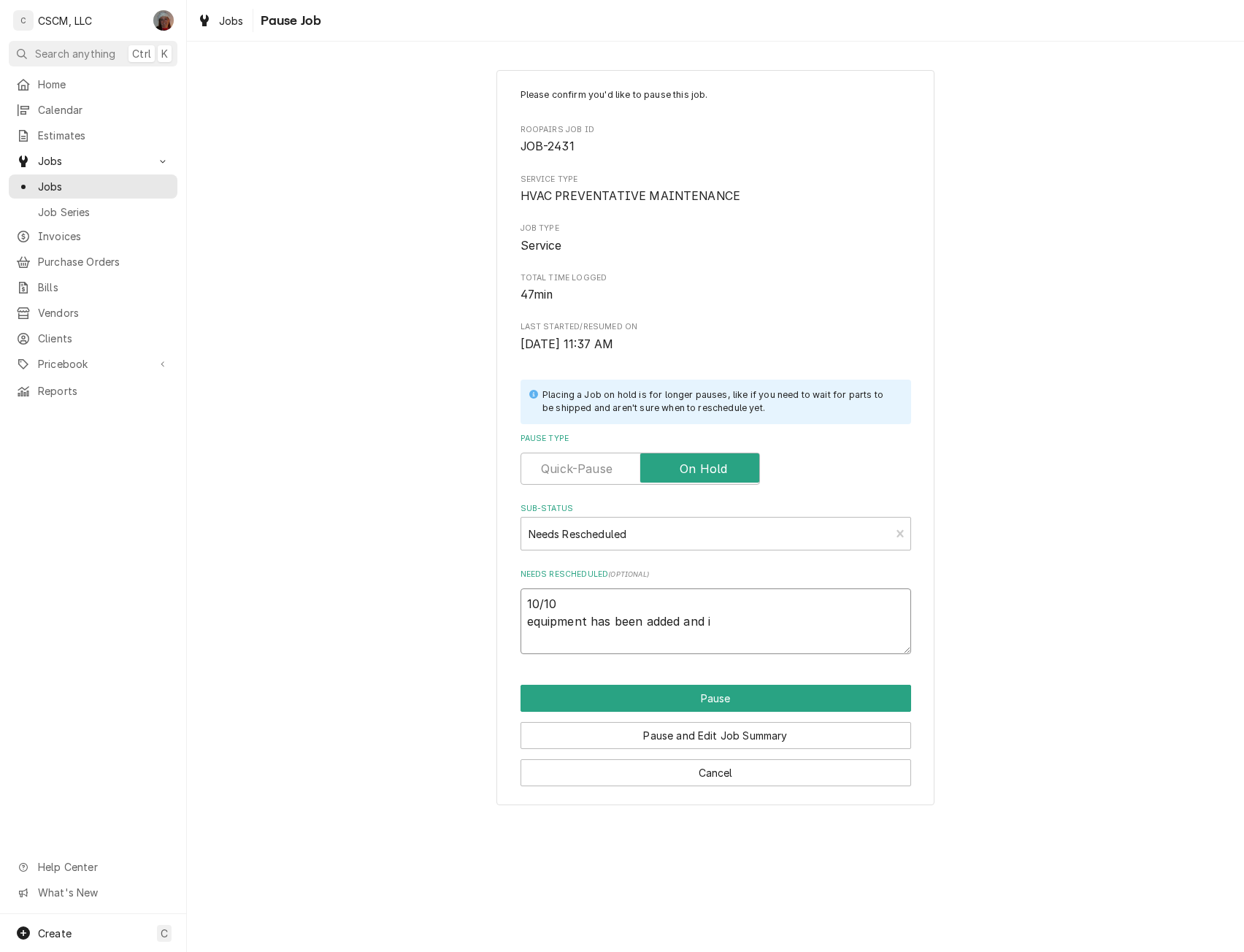
type textarea "10/10 equipment has been added and"
type textarea "x"
type textarea "10/10 equipment has been added and b"
type textarea "x"
type textarea "10/10 equipment has been added and be"
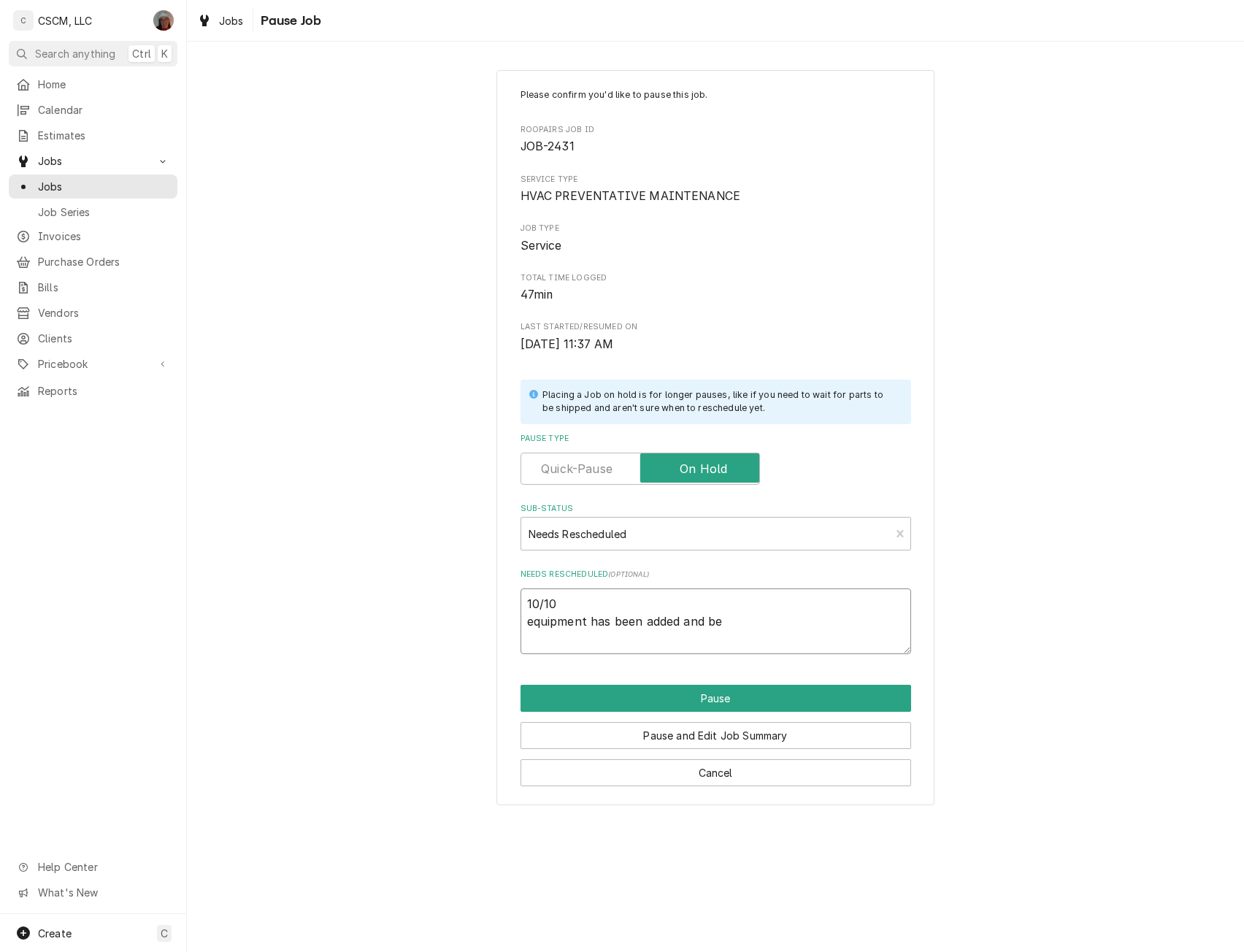
type textarea "x"
type textarea "10/10 equipment has been added and bel"
type textarea "x"
type textarea "10/10 equipment has been added and belt"
type textarea "x"
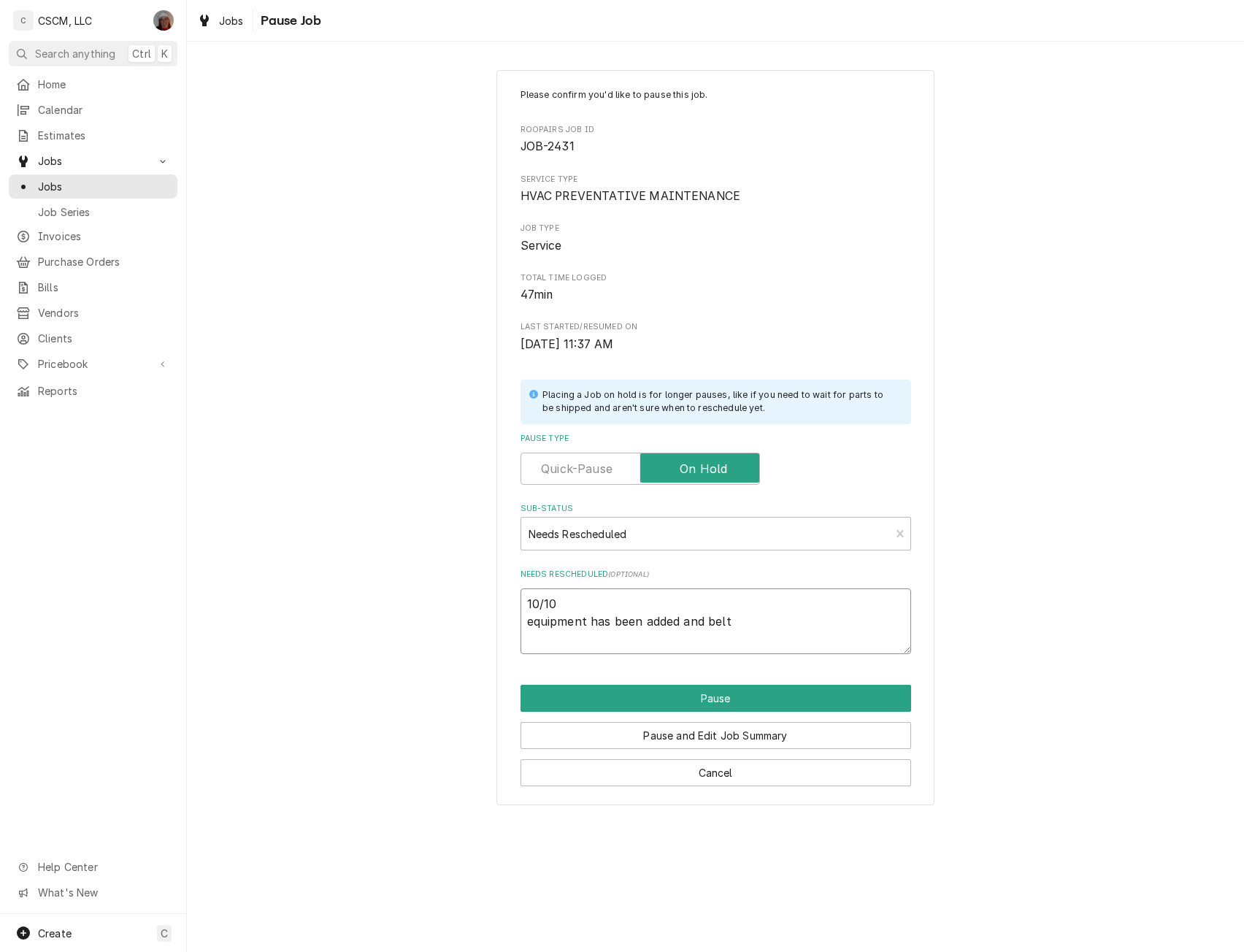
type textarea "10/10 equipment has been added and belts"
type textarea "x"
type textarea "10/10 equipment has been added and belts"
type textarea "x"
type textarea "10/10 equipment has been added and belts &"
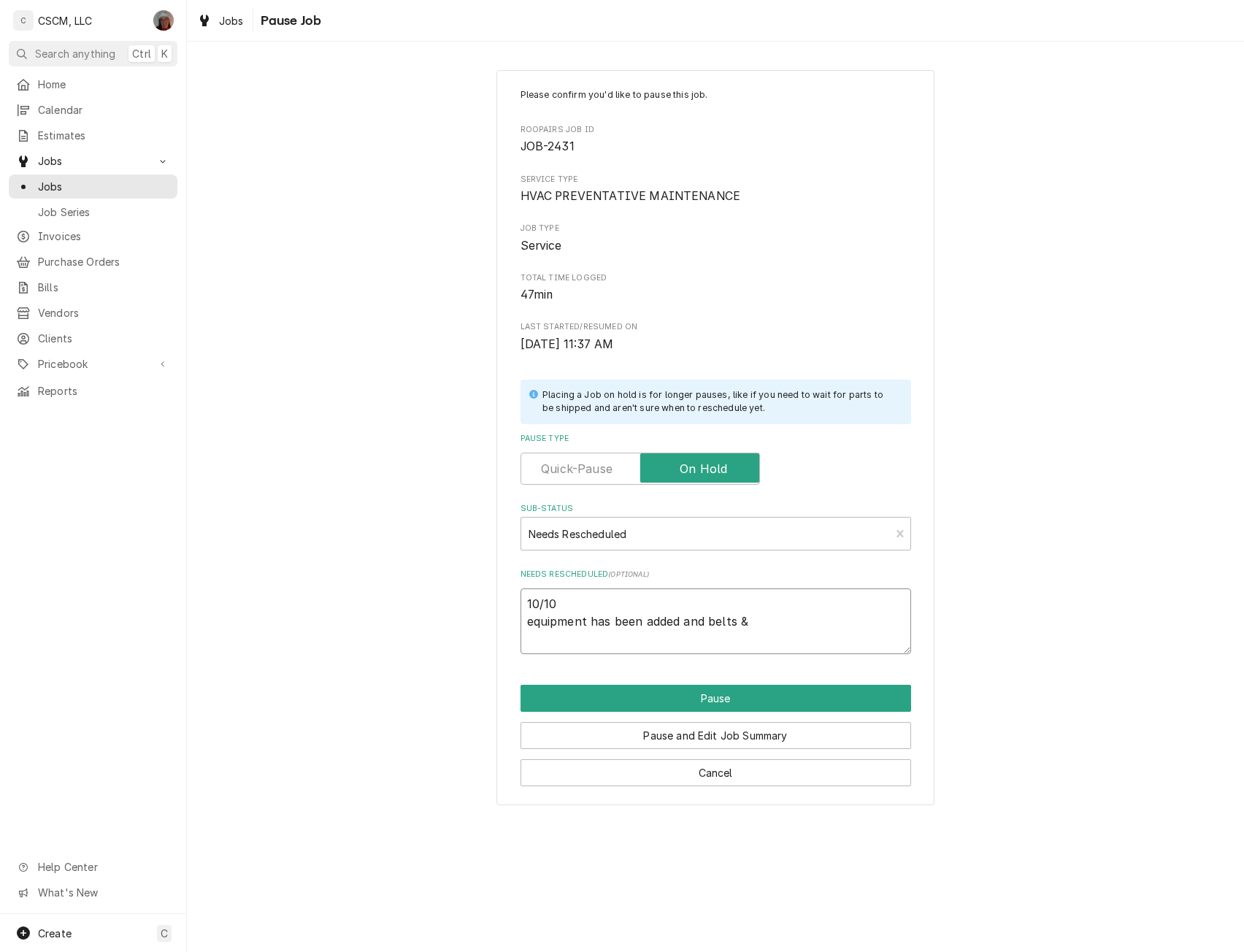
type textarea "x"
type textarea "10/10 equipment has been added and belts &"
type textarea "x"
type textarea "10/10 equipment has been added and belts & f"
type textarea "x"
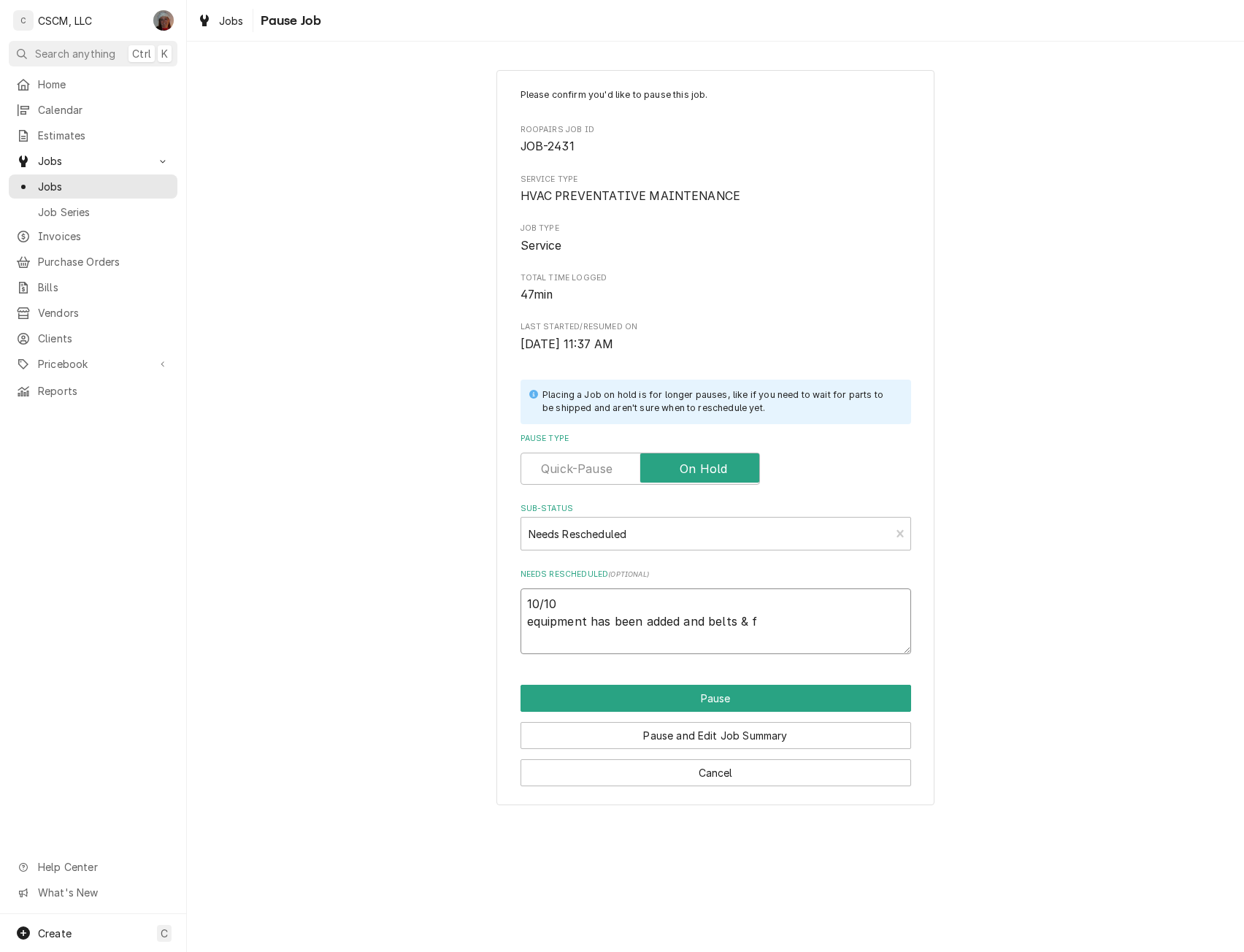
type textarea "10/10 equipment has been added and belts & fi"
type textarea "x"
type textarea "10/10 equipment has been added and belts & fil"
type textarea "x"
type textarea "10/10 equipment has been added and belts & filt"
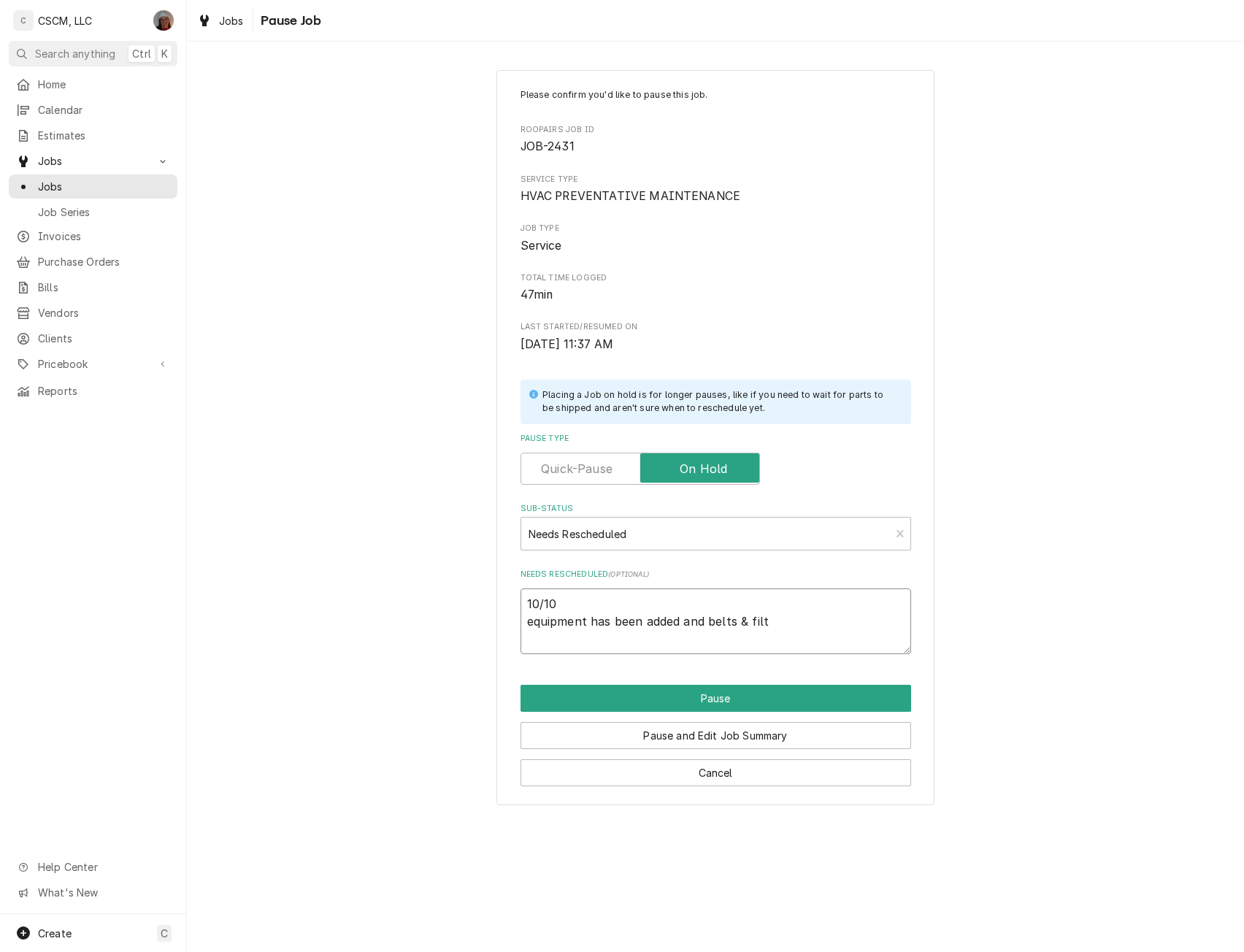
type textarea "x"
type textarea "10/10 equipment has been added and belts & filte"
type textarea "x"
type textarea "10/10 equipment has been added and belts & filter"
type textarea "x"
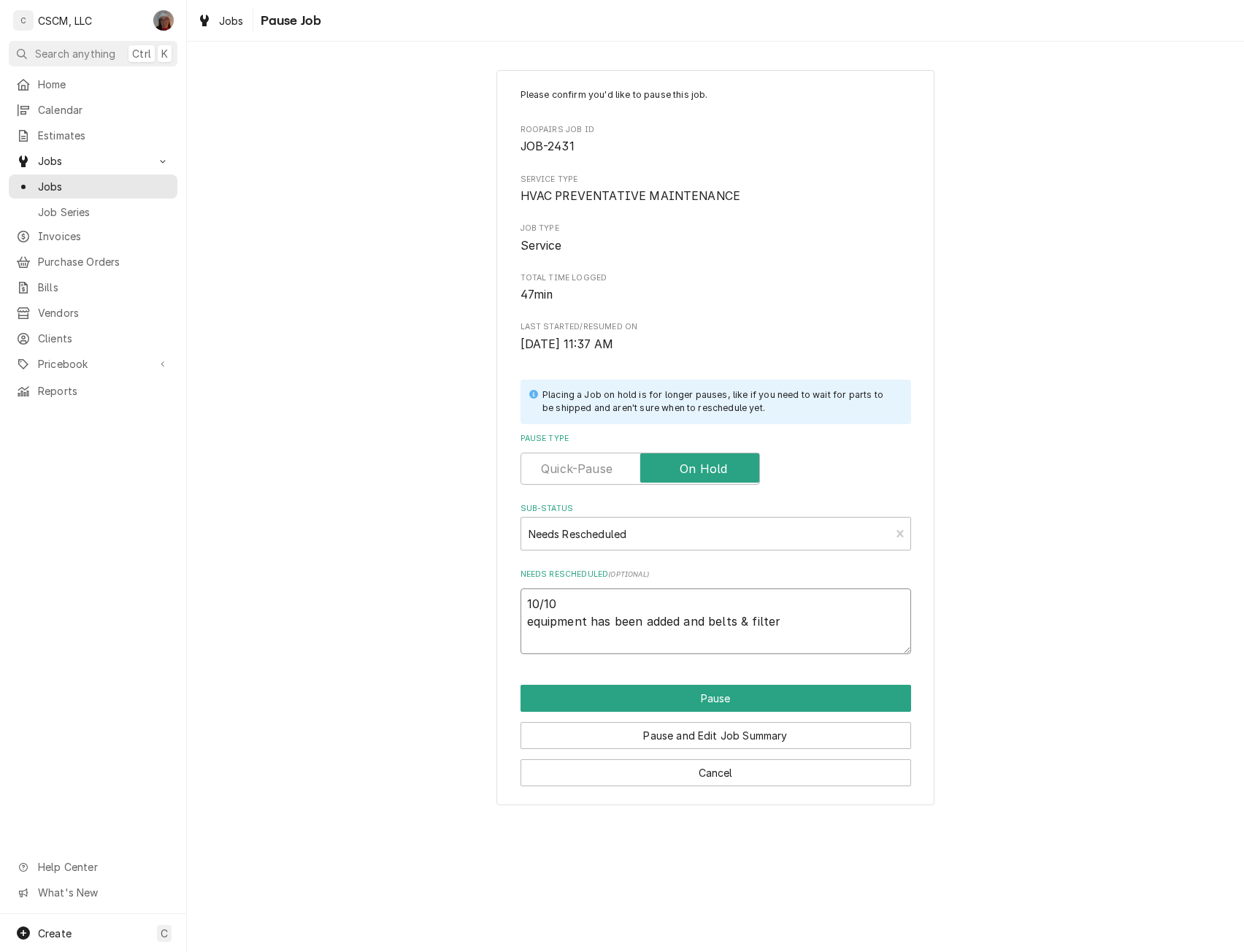
type textarea "10/10 equipment has been added and belts & filters"
type textarea "x"
type textarea "10/10 equipment has been added and belts & filters"
type textarea "x"
type textarea "10/10 equipment has been added and belts & filters a"
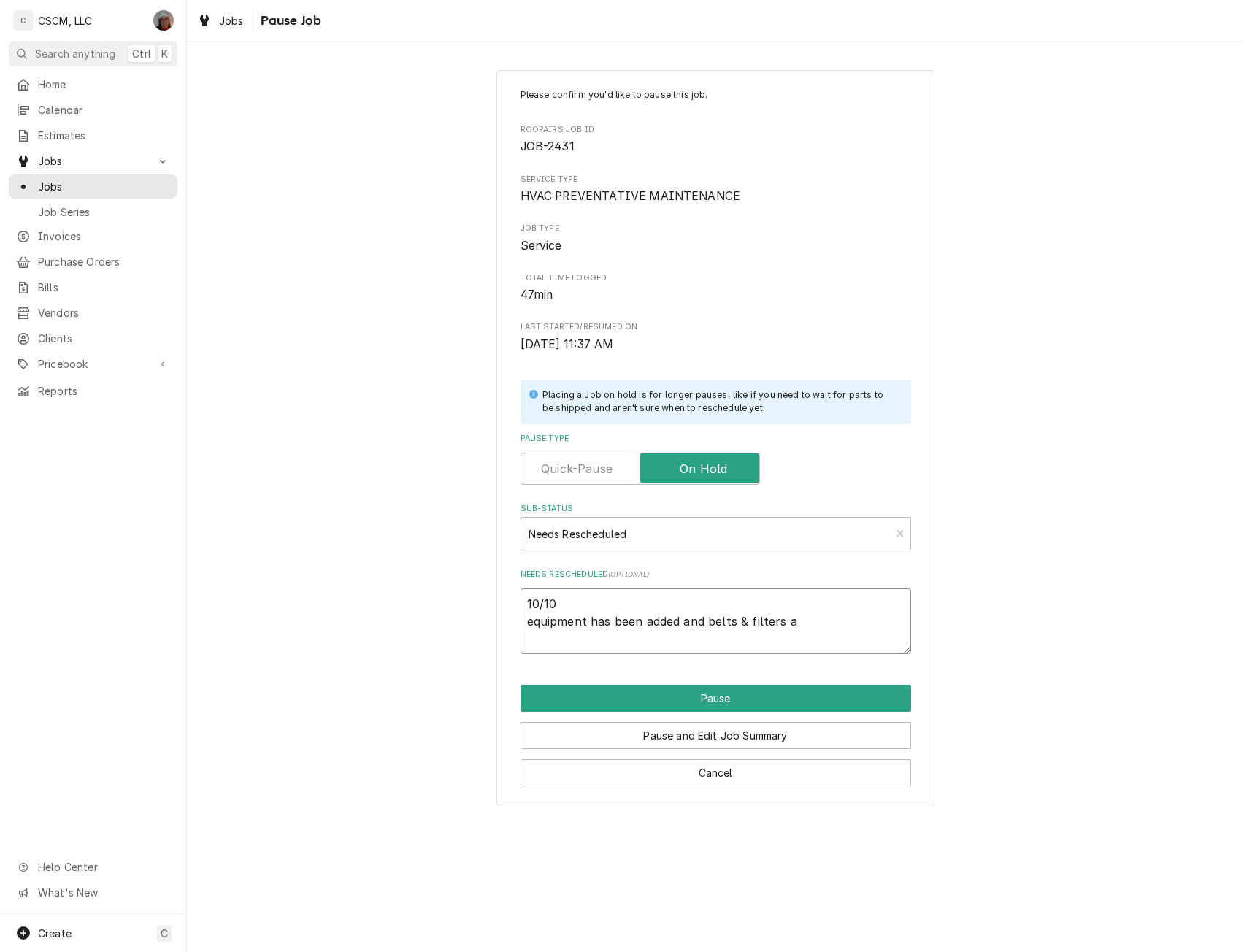
type textarea "x"
type textarea "10/10 equipment has been added and belts & filters av"
type textarea "x"
type textarea "10/10 equipment has been added and belts & filters ava"
type textarea "x"
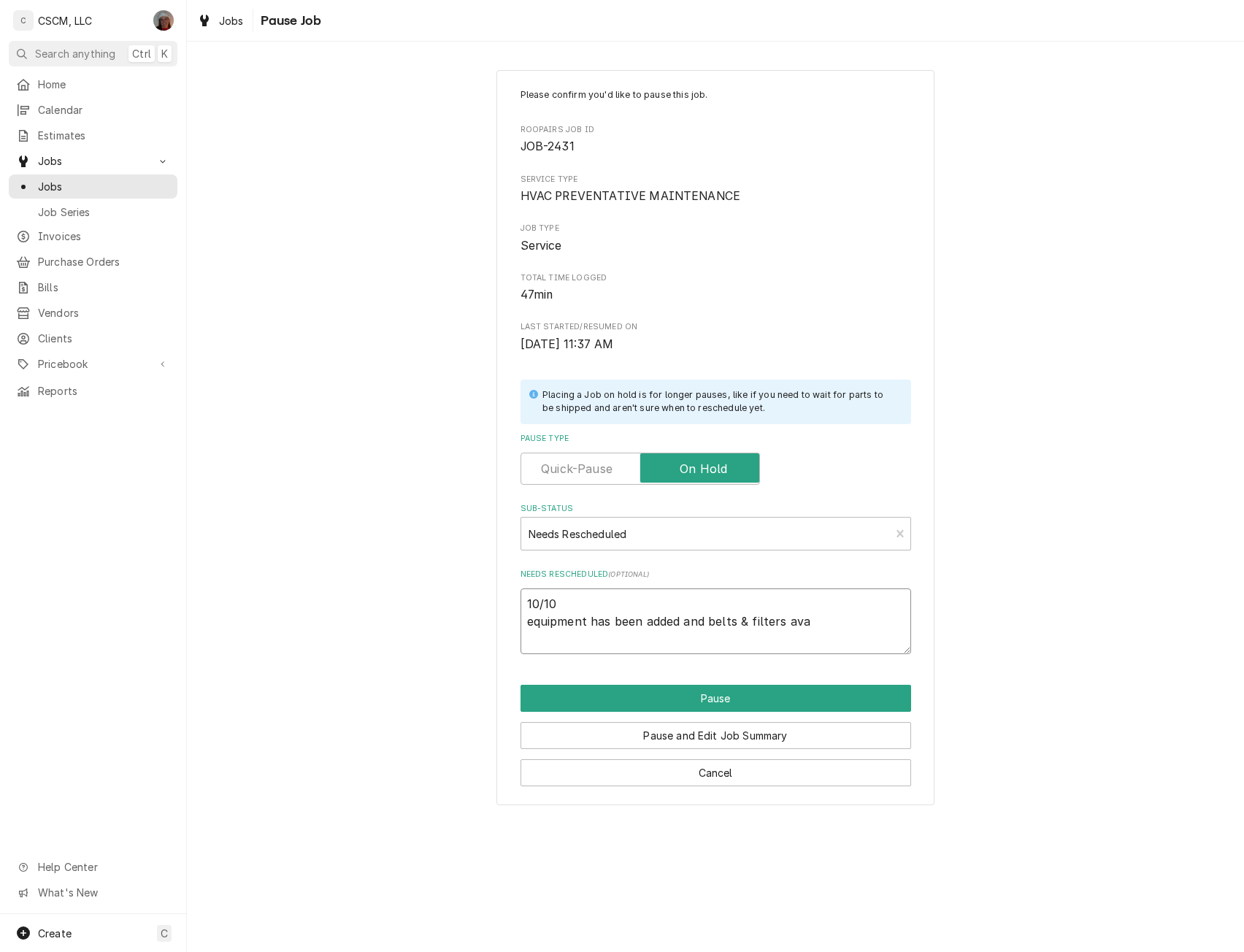
type textarea "10/10 equipment has been added and belts & filters avai"
type textarea "x"
type textarea "10/10 equipment has been added and belts & filters avail"
type textarea "x"
type textarea "10/10 equipment has been added and belts & filters availa"
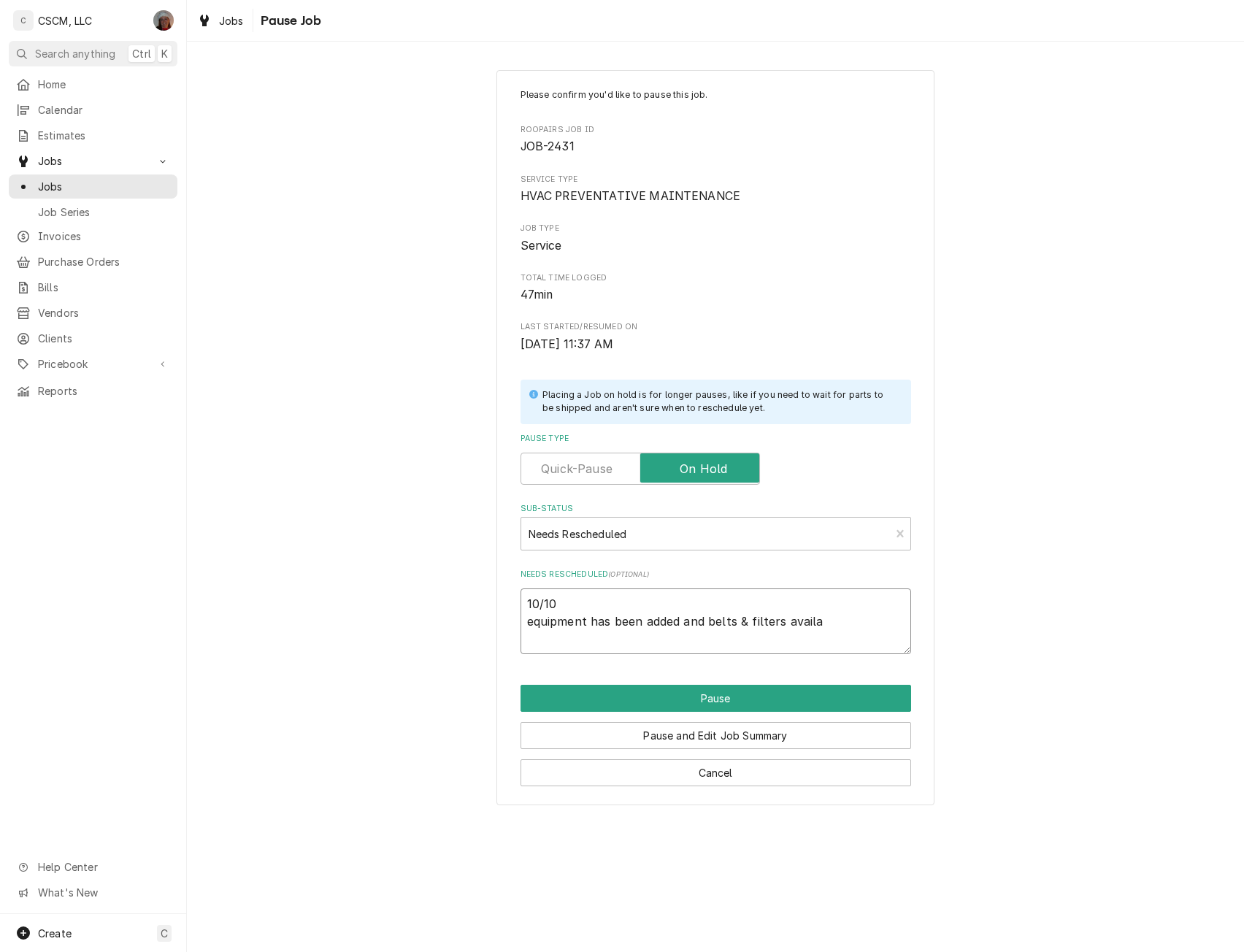
type textarea "x"
type textarea "10/10 equipment has been added and belts & filters availab"
type textarea "x"
type textarea "10/10 equipment has been added and belts & filters availabl"
type textarea "x"
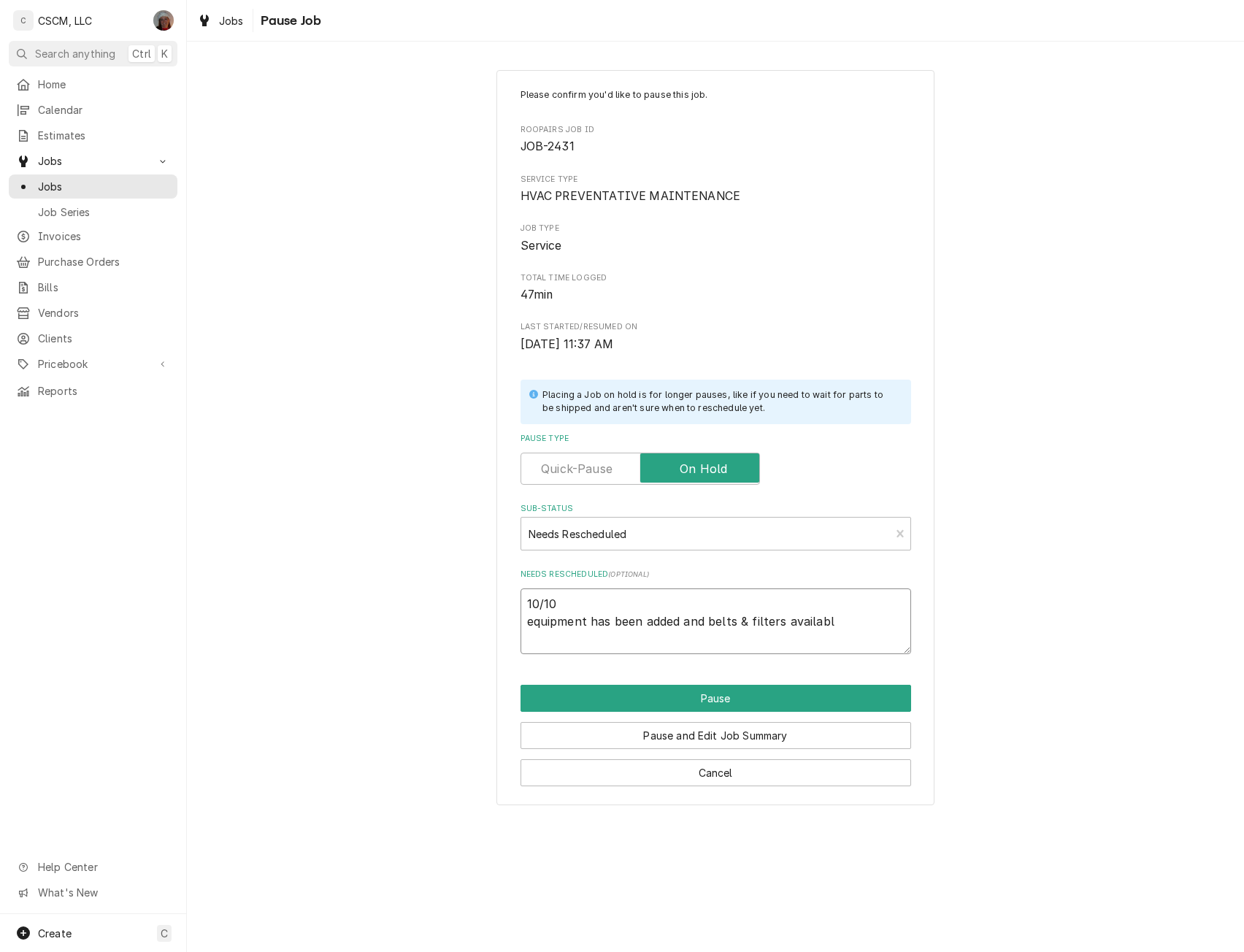
type textarea "10/10 equipment has been added and belts & filters available"
type textarea "x"
type textarea "10/10 equipment has been added and belts & filters available"
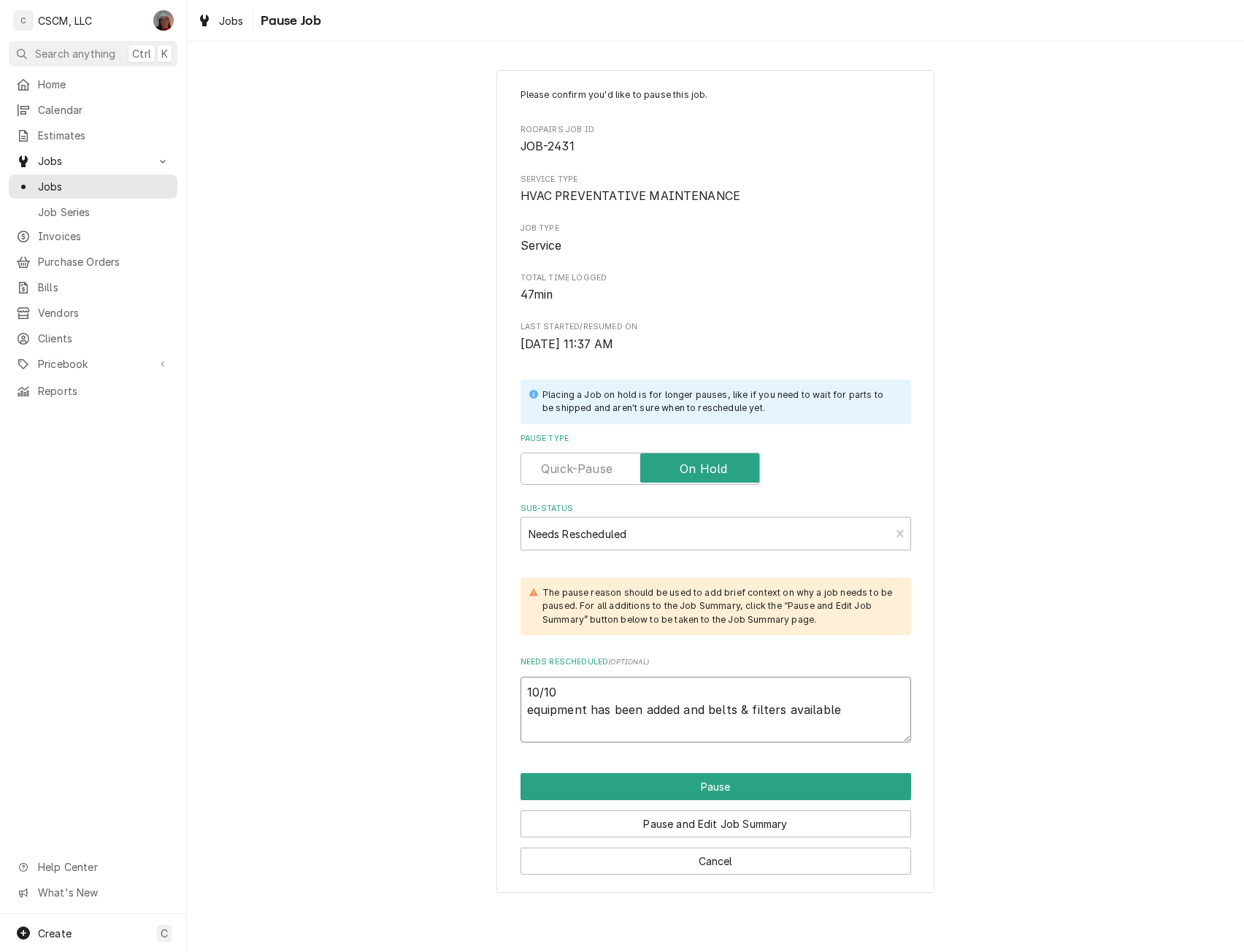
type textarea "x"
type textarea "10/10 equipment has been added and belts & filters available a"
type textarea "x"
type textarea "10/10 equipment has been added and belts & filters available at"
type textarea "x"
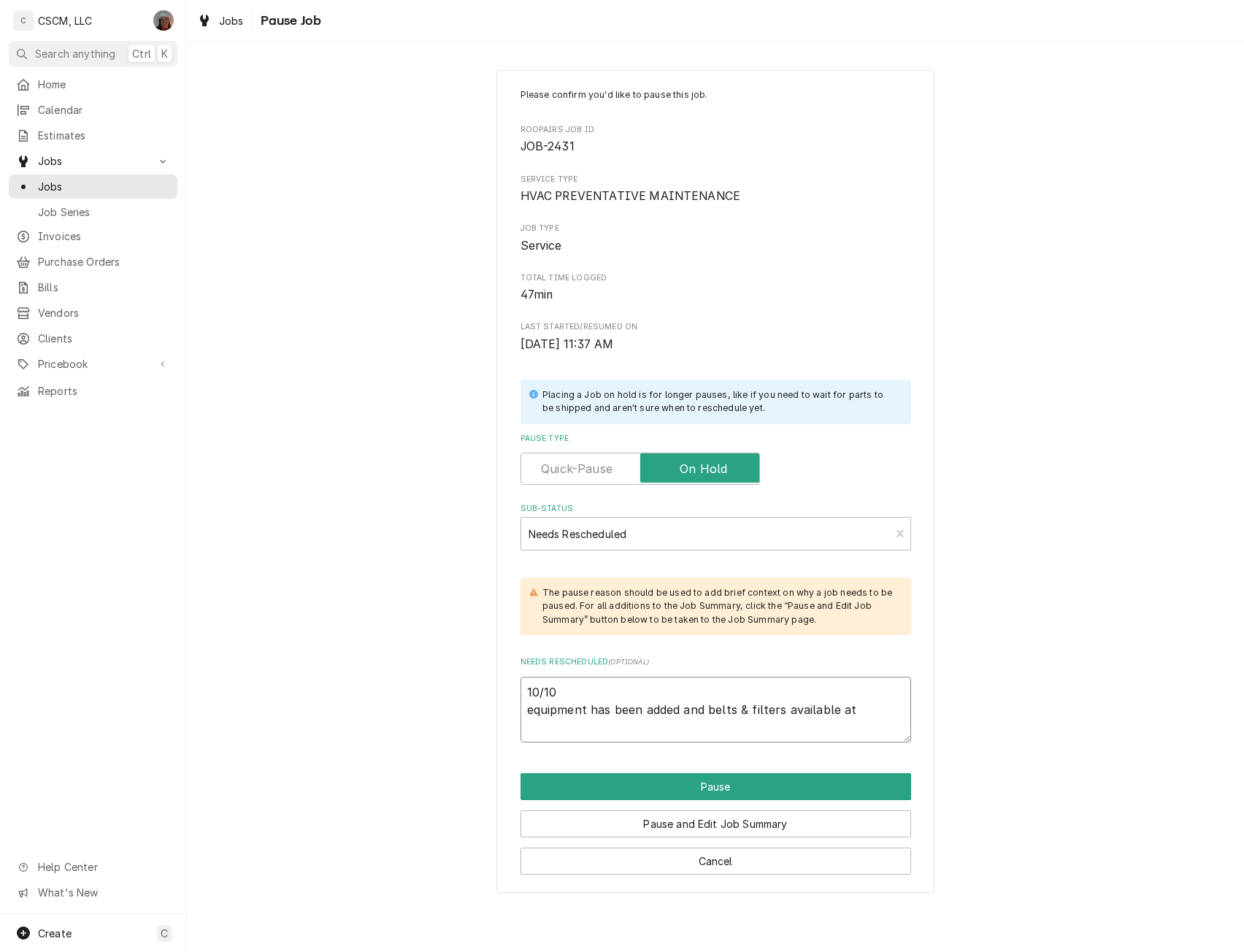
type textarea "10/10 equipment has been added and belts & filters available at t"
type textarea "x"
type textarea "10/10 equipment has been added and belts & filters available at th"
type textarea "x"
type textarea "10/10 equipment has been added and belts & filters available at thi"
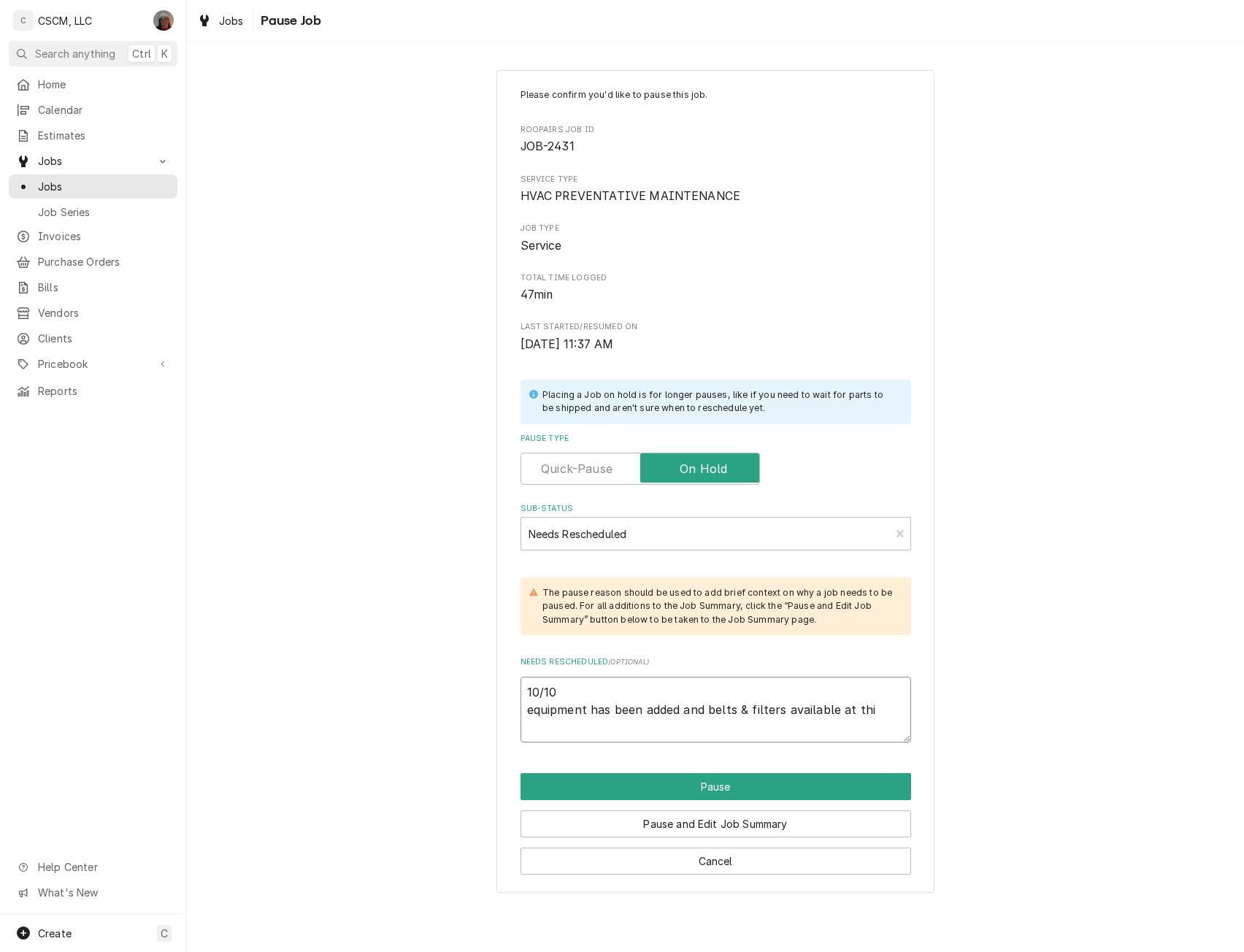
type textarea "x"
type textarea "10/10 equipment has been added and belts & filters available at this"
type textarea "x"
type textarea "10/10 equipment has been added and belts & filters available at this"
type textarea "x"
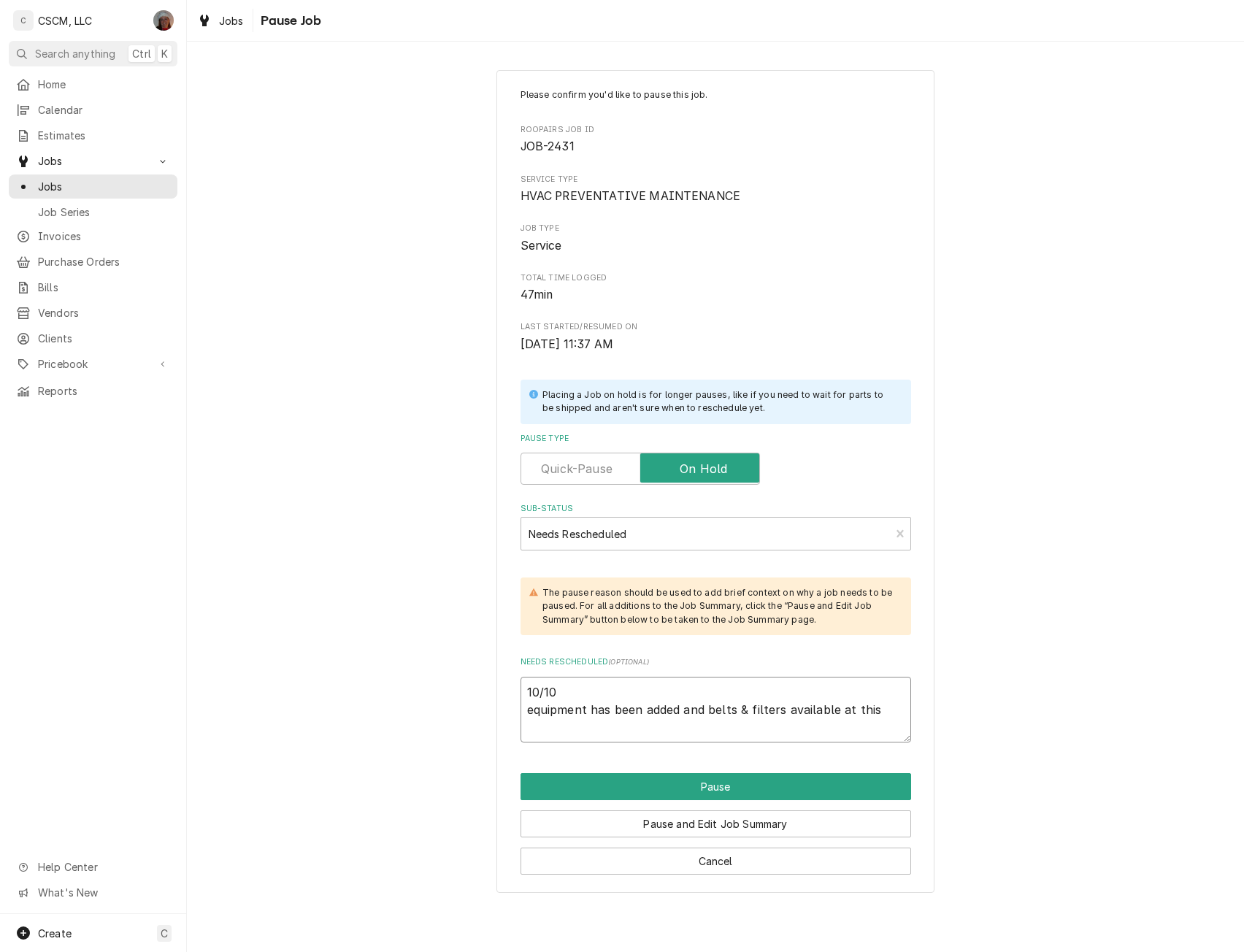
type textarea "10/10 equipment has been added and belts & filters available at this t"
type textarea "x"
type textarea "10/10 equipment has been added and belts & filters available at this ti"
type textarea "x"
type textarea "10/10 equipment has been added and belts & filters available at this tim"
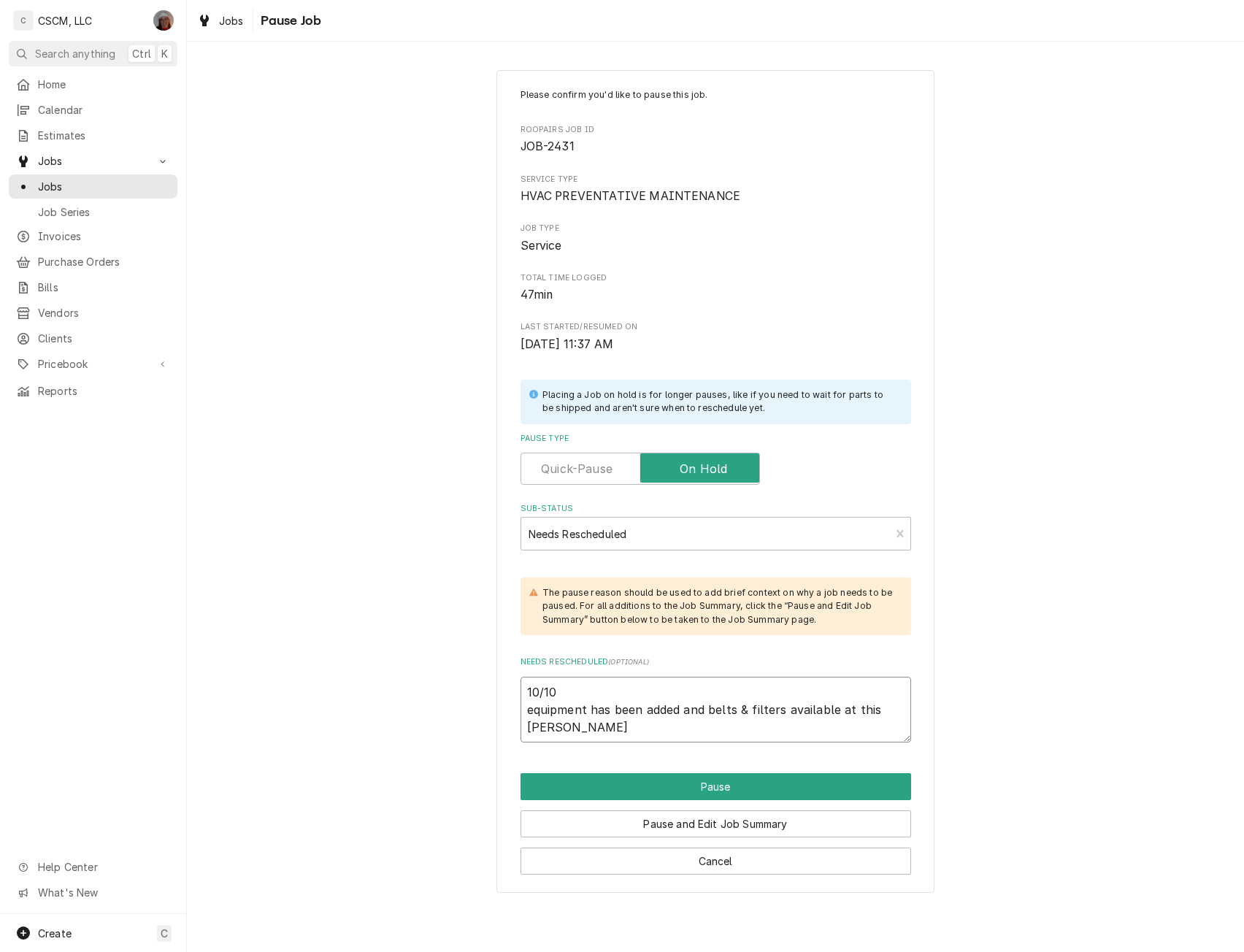
type textarea "x"
type textarea "10/10 equipment has been added and belts & filters available at this time"
type textarea "x"
type textarea "10/10 equipment has been added and belts & filters available at this time"
type textarea "x"
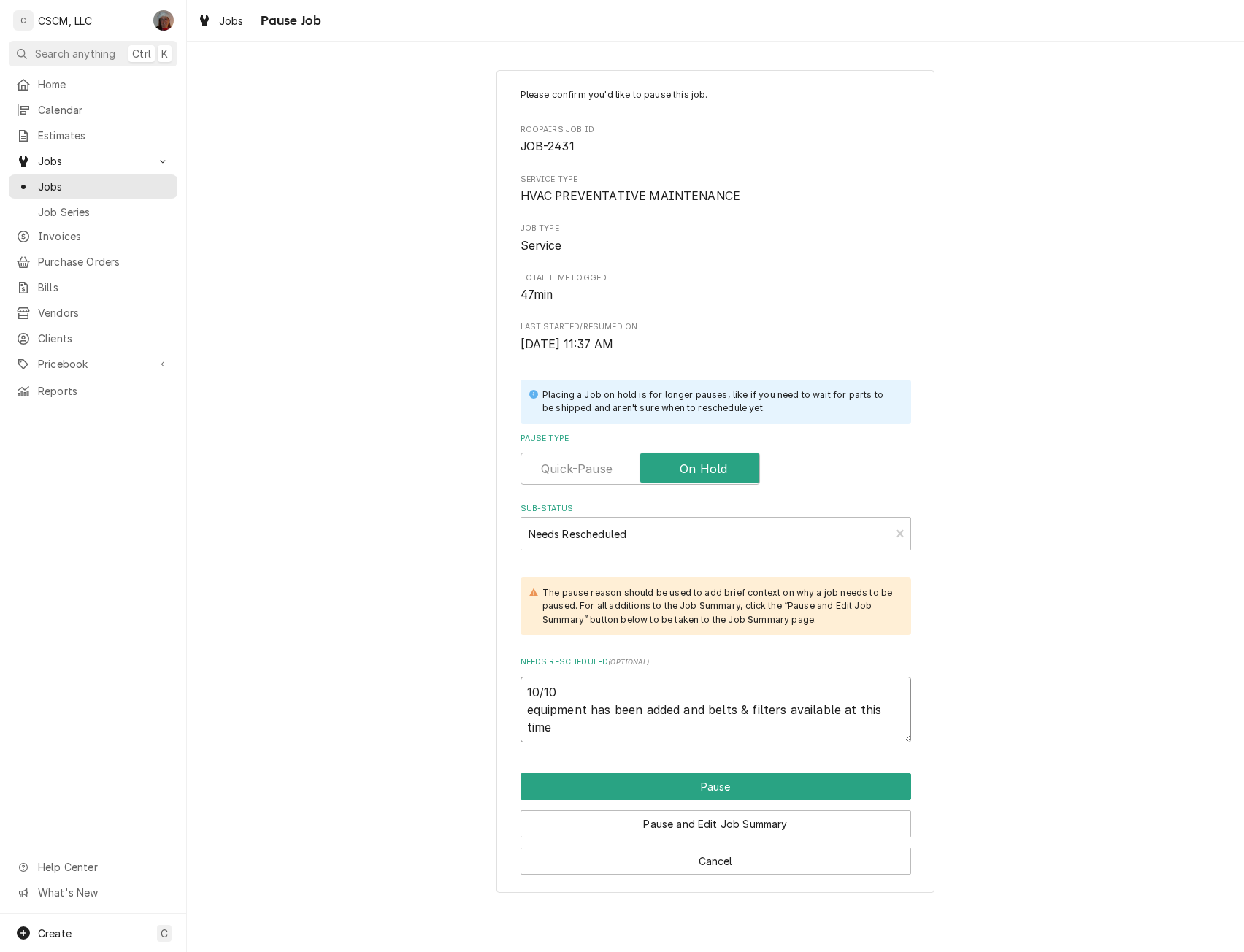
type textarea "10/10 equipment has been added and belts & filters available at this time a"
type textarea "x"
type textarea "10/10 equipment has been added and belts & filters available at this time ad"
type textarea "x"
type textarea "10/10 equipment has been added and belts & filters available at this time add"
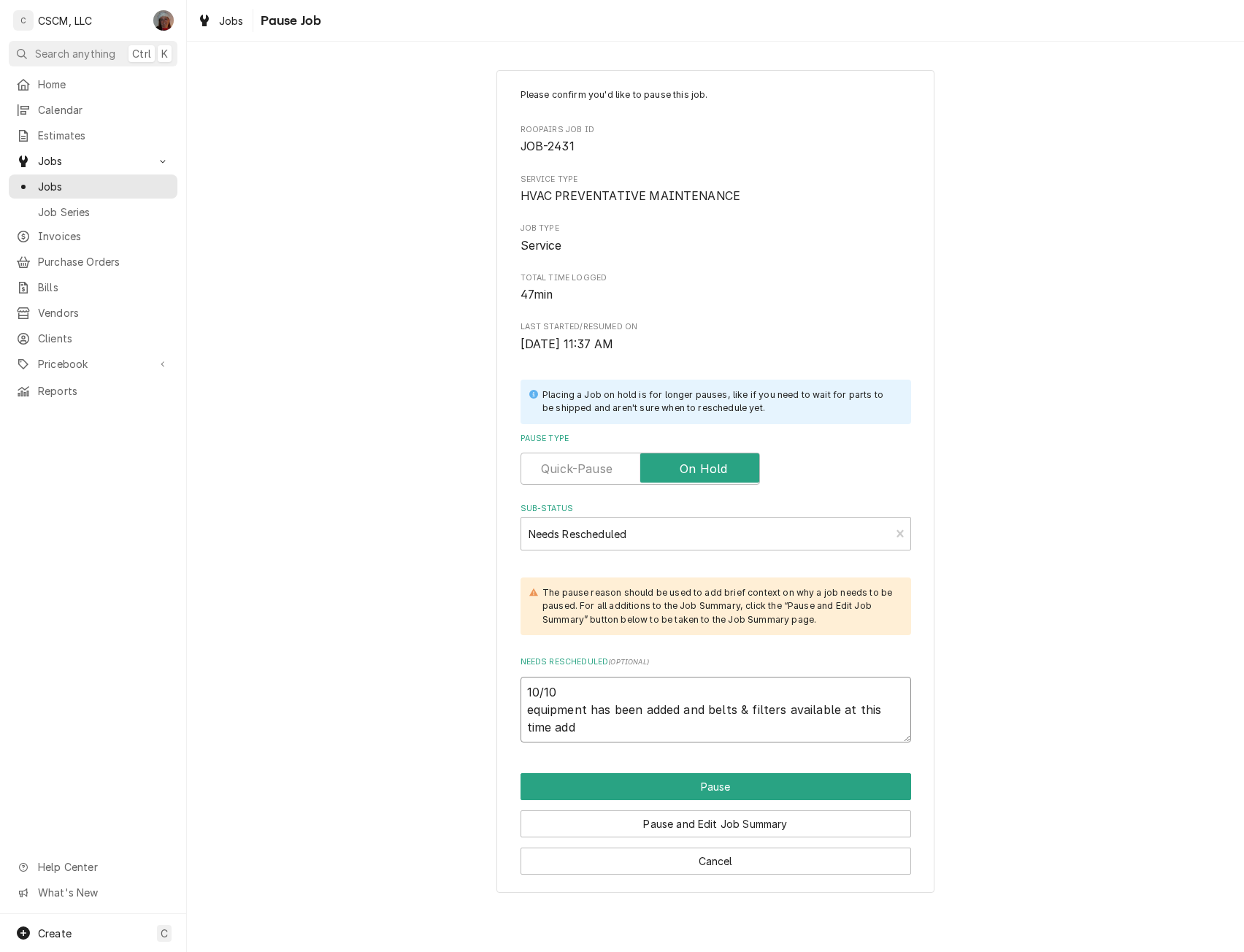
type textarea "x"
type textarea "10/10 equipment has been added and belts & filters available at this time adde"
type textarea "x"
type textarea "10/10 equipment has been added and belts & filters available at this time added"
type textarea "x"
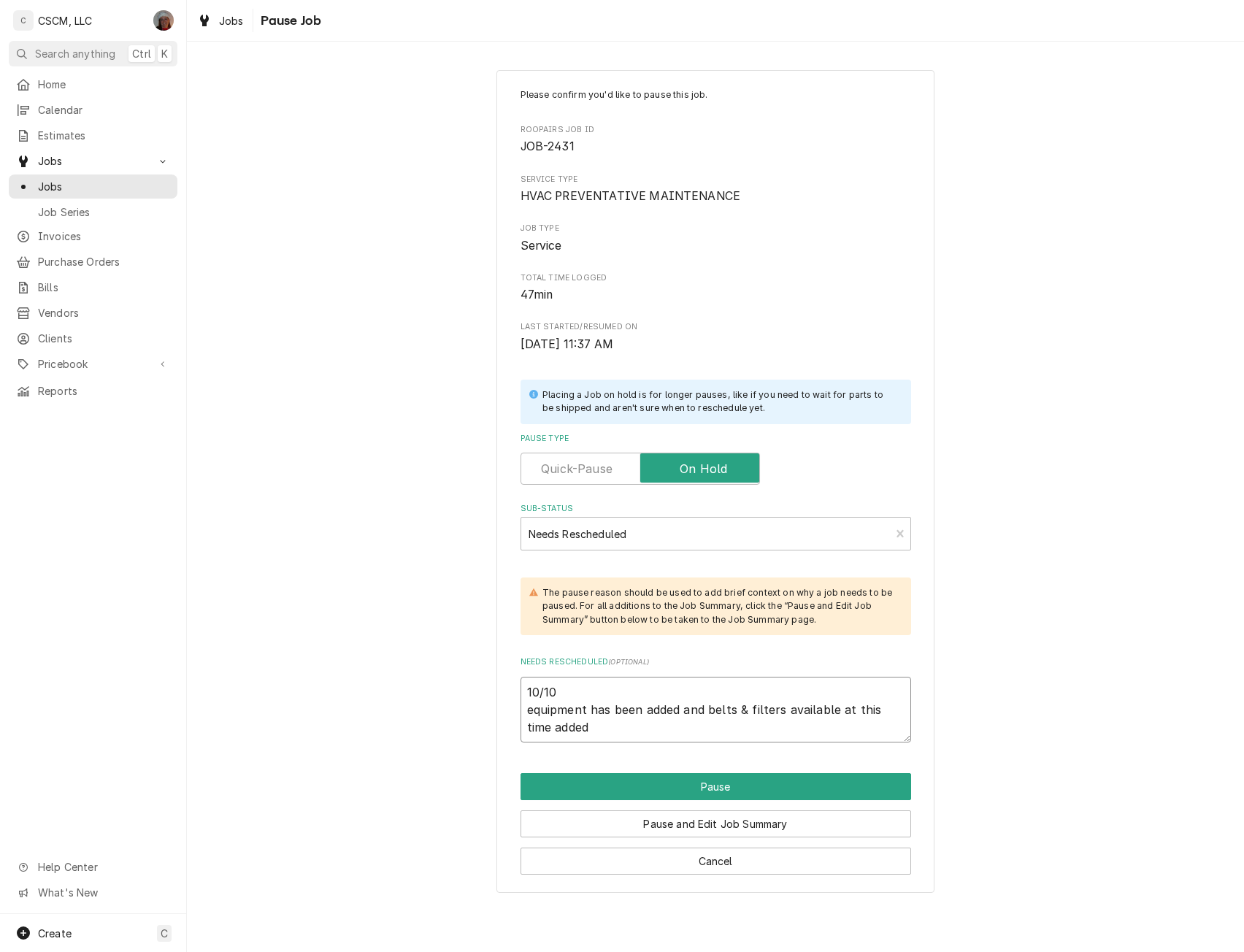
type textarea "10/10 equipment has been added and belts & filters available at this time added"
type textarea "x"
type textarea "10/10 equipment has been added and belts & filters available at this time added…"
type textarea "x"
type textarea "10/10 equipment has been added and belts & filters available at this time added…"
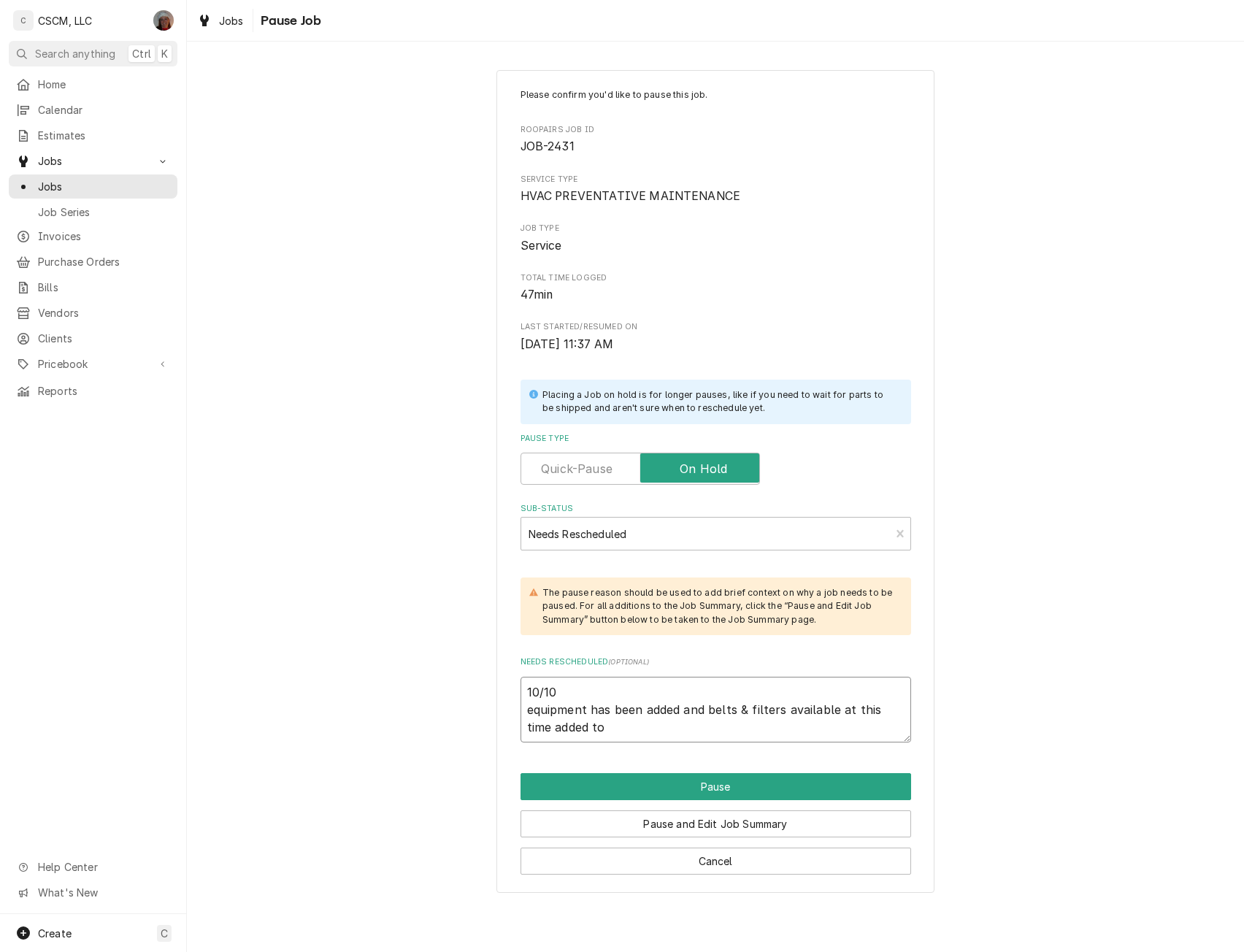
type textarea "x"
type textarea "10/10 equipment has been added and belts & filters available at this time added…"
type textarea "x"
type textarea "10/10 equipment has been added and belts & filters available at this time added…"
type textarea "x"
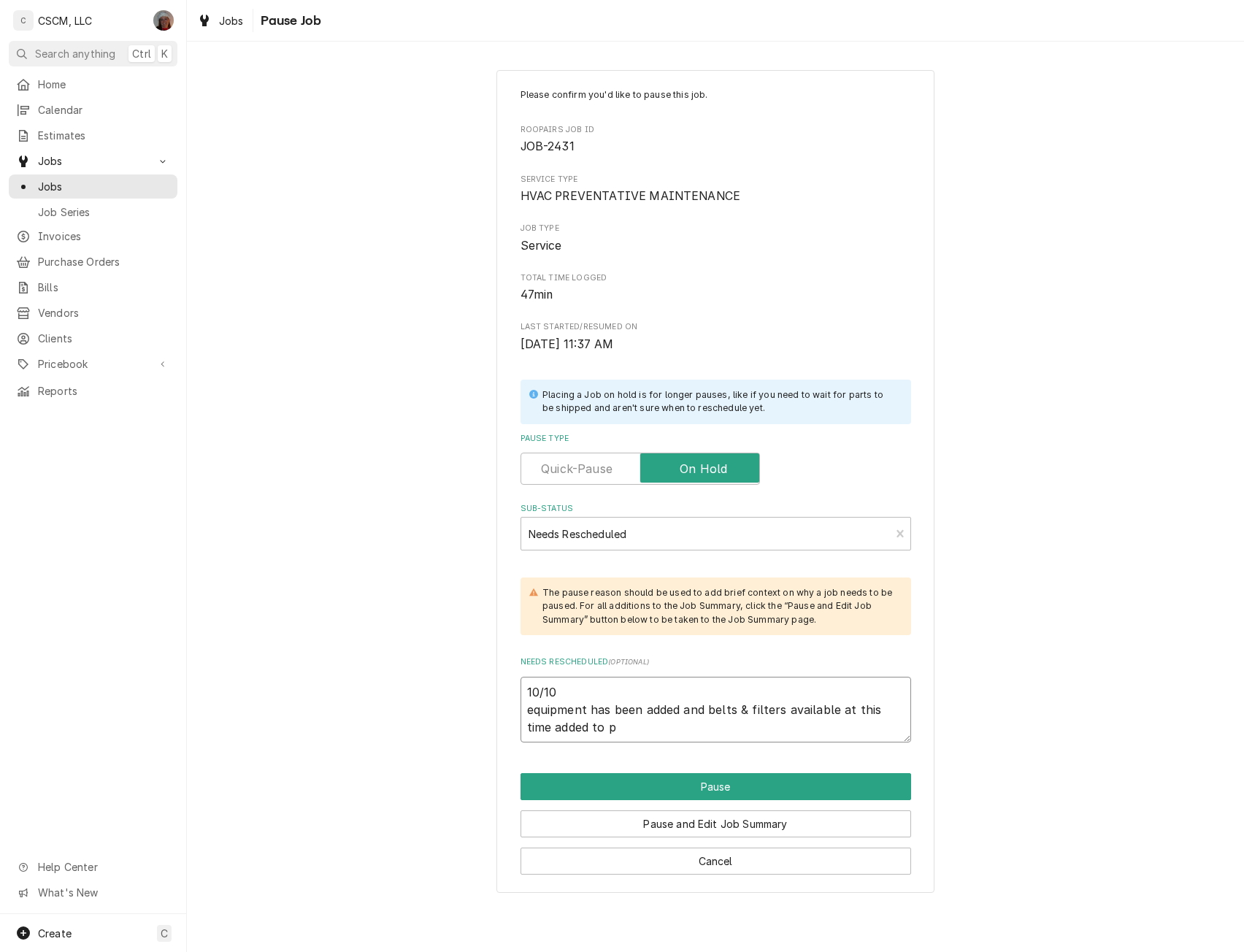
type textarea "10/10 equipment has been added and belts & filters available at this time added…"
type textarea "x"
type textarea "10/10 equipment has been added and belts & filters available at this time added…"
click at [705, 778] on button "Pause" at bounding box center [716, 786] width 390 height 27
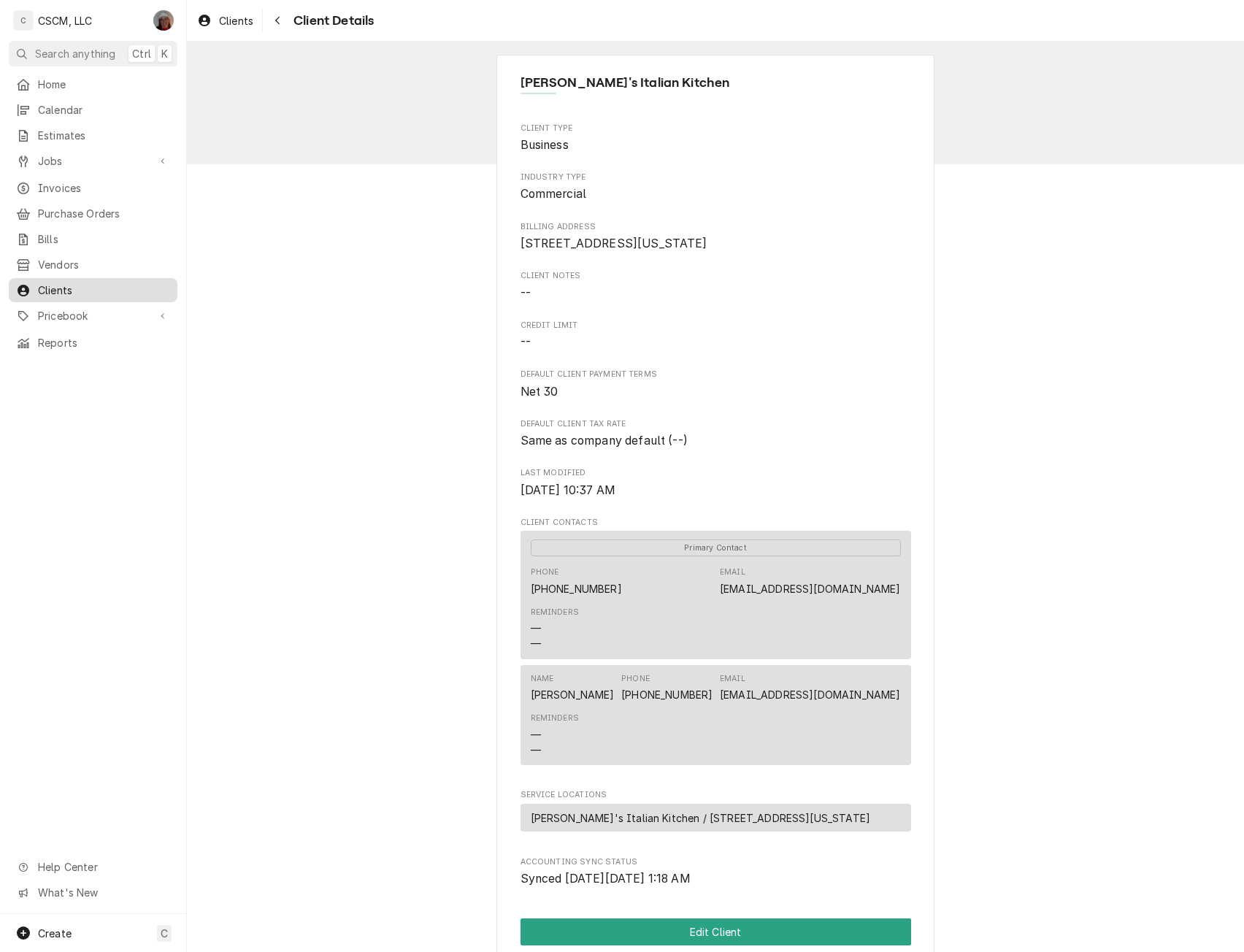
click at [55, 282] on span "Clients" at bounding box center [104, 289] width 132 height 15
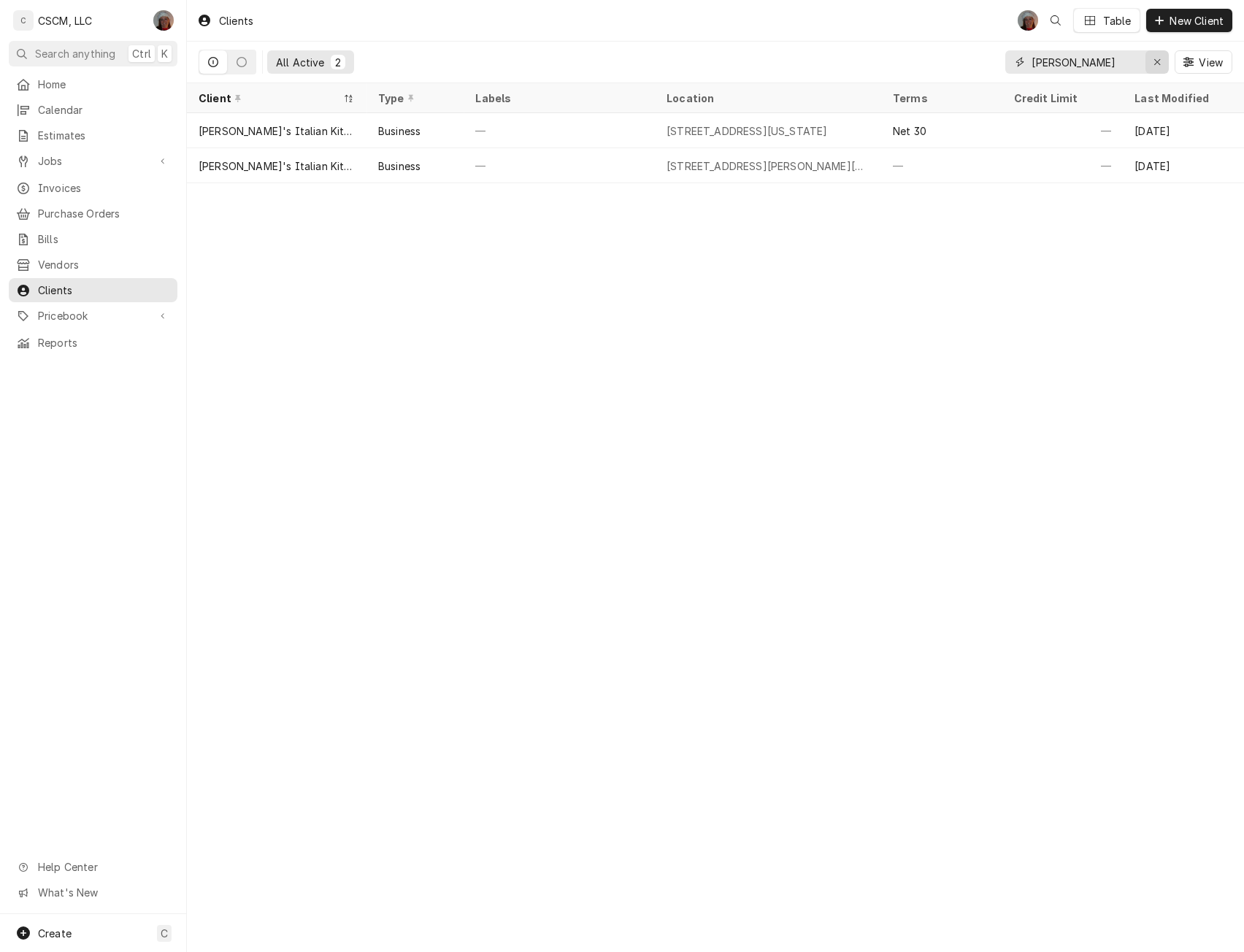
click at [1159, 60] on icon "Erase input" at bounding box center [1156, 62] width 6 height 6
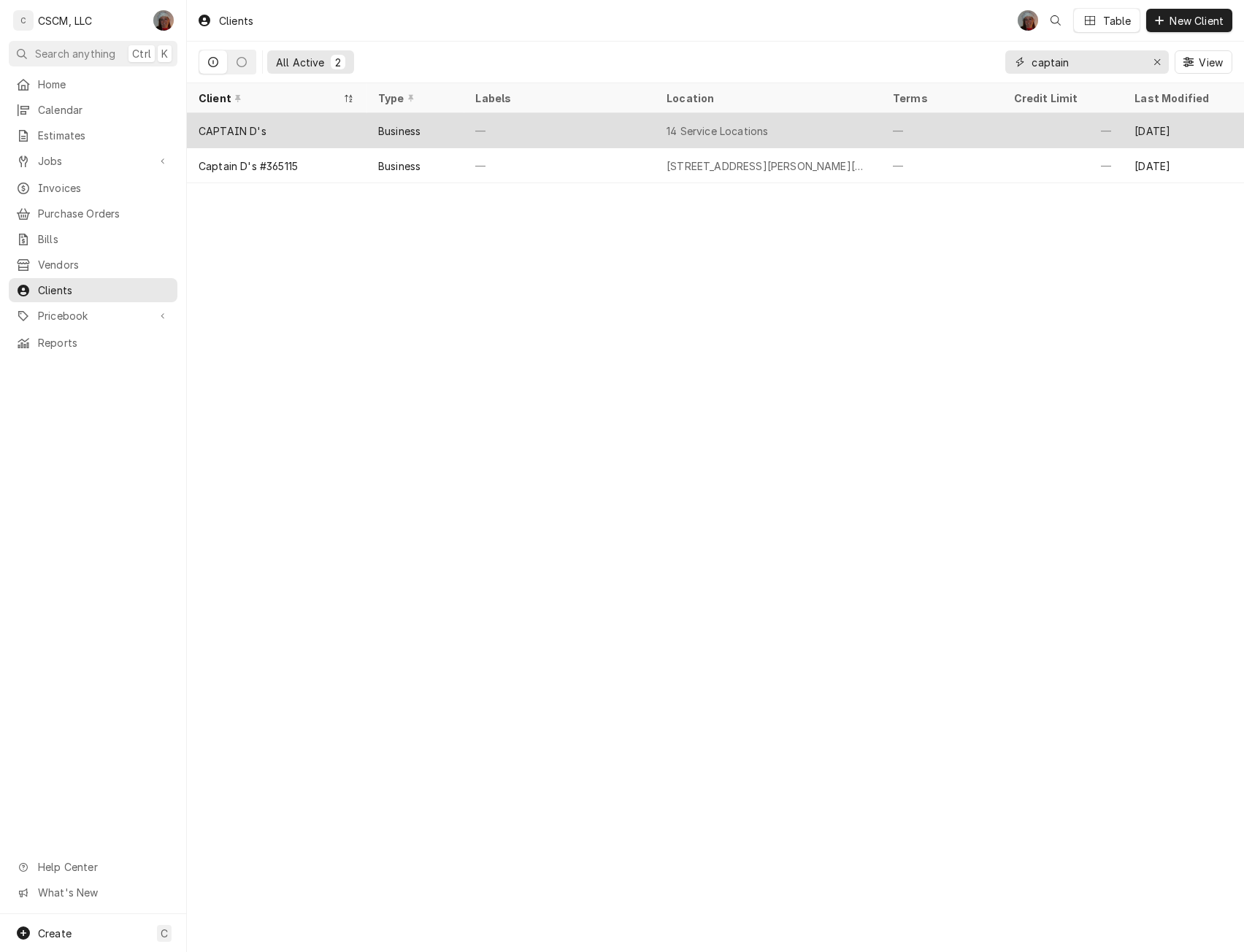
type input "captain"
click at [433, 128] on div "Business" at bounding box center [415, 130] width 98 height 35
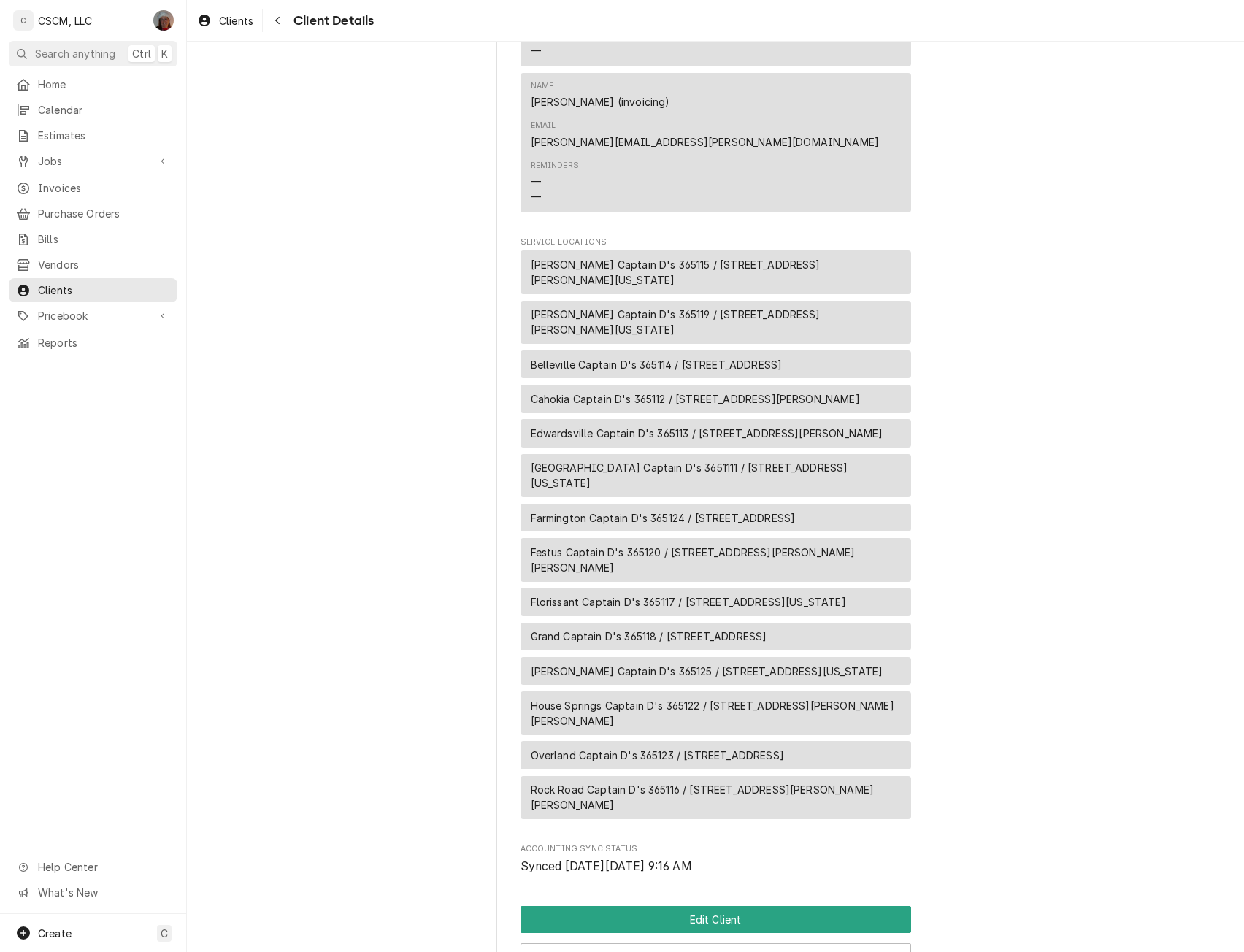
scroll to position [1059, 0]
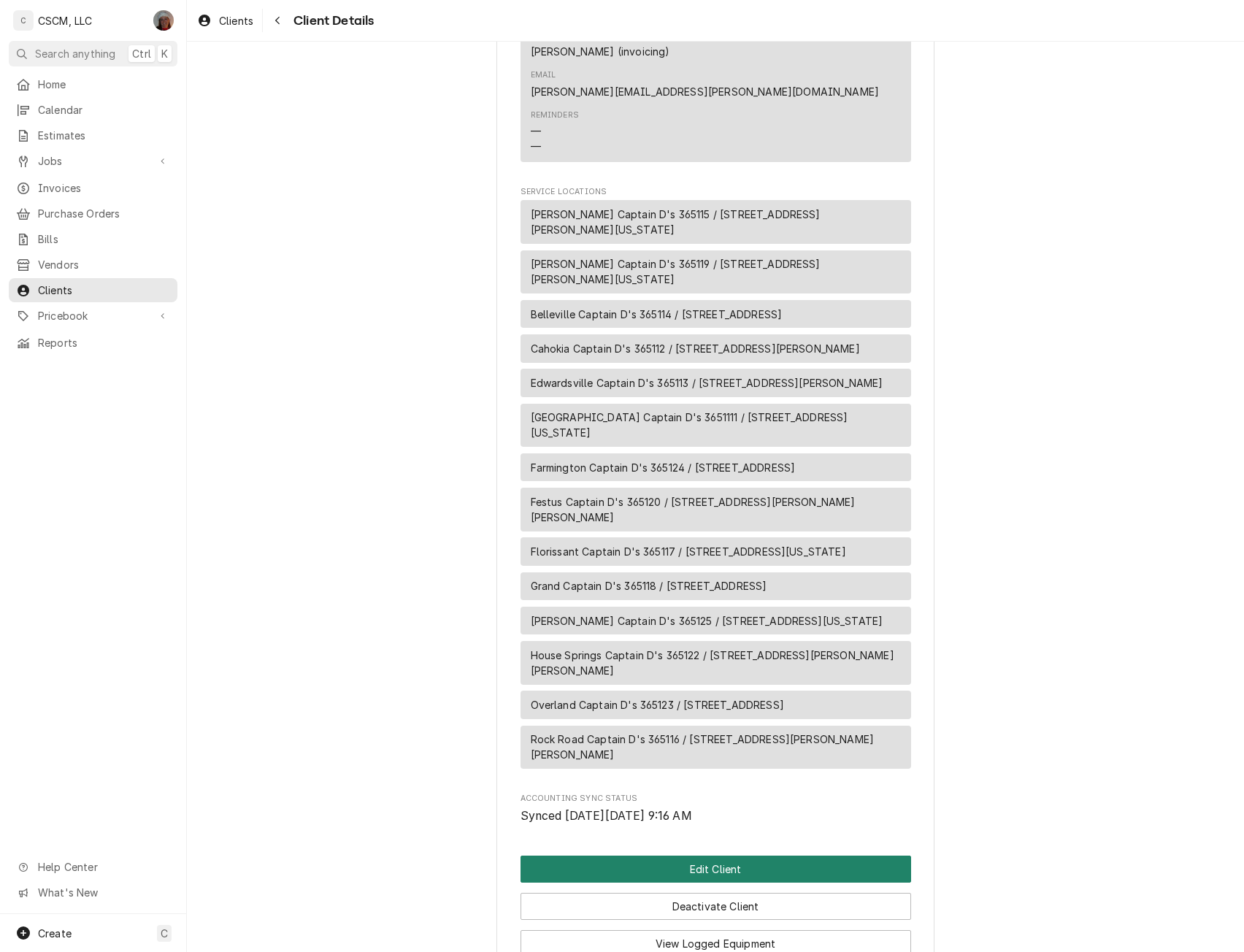
click at [767, 855] on button "Edit Client" at bounding box center [716, 868] width 390 height 27
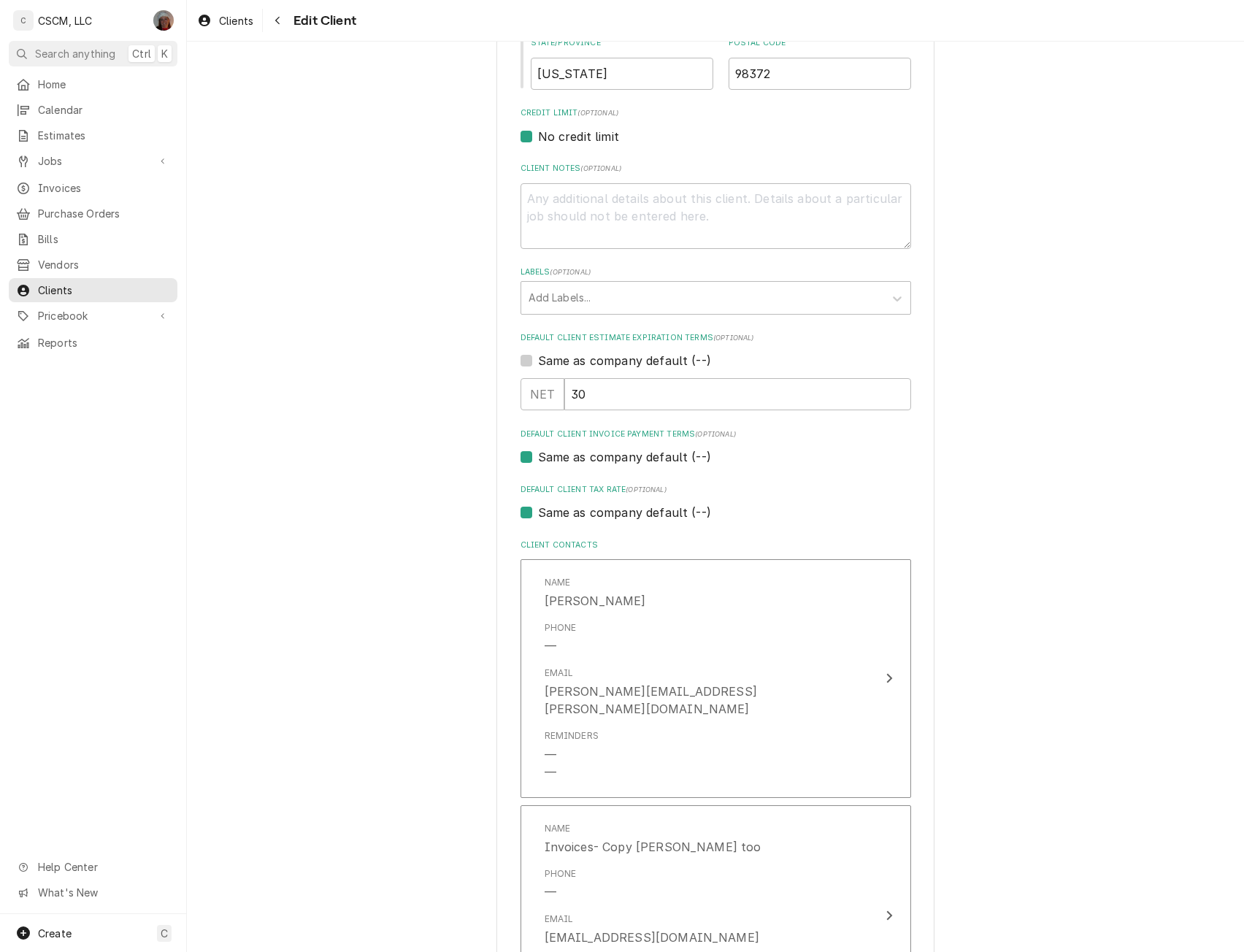
scroll to position [593, 0]
click at [603, 454] on label "Same as company default (--)" at bounding box center [624, 454] width 173 height 18
click at [603, 454] on input "Same as company default (--)" at bounding box center [733, 461] width 390 height 32
checkbox input "false"
type textarea "x"
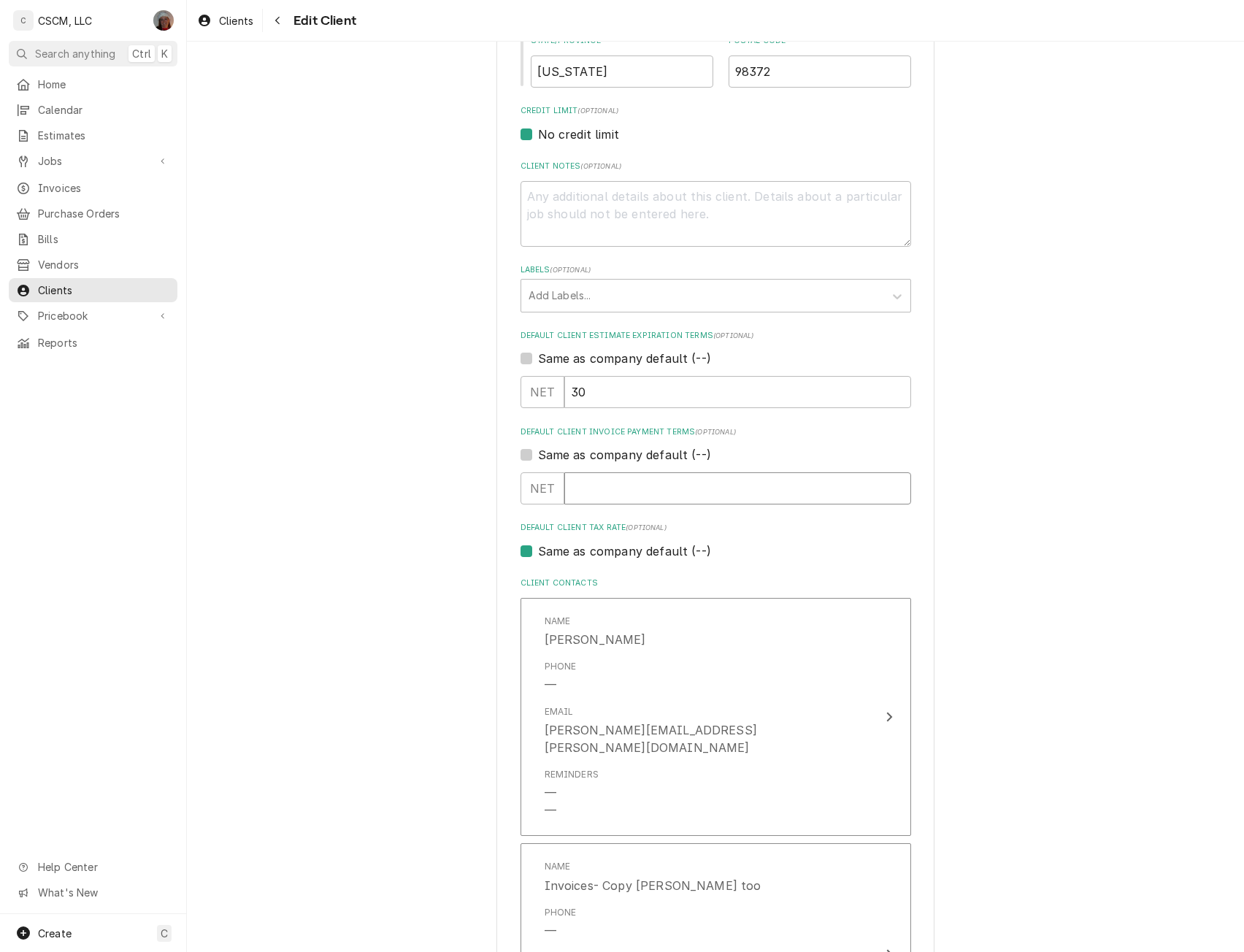
click at [605, 482] on input "Default Client Invoice Payment Terms" at bounding box center [737, 488] width 346 height 32
type input "30"
type textarea "x"
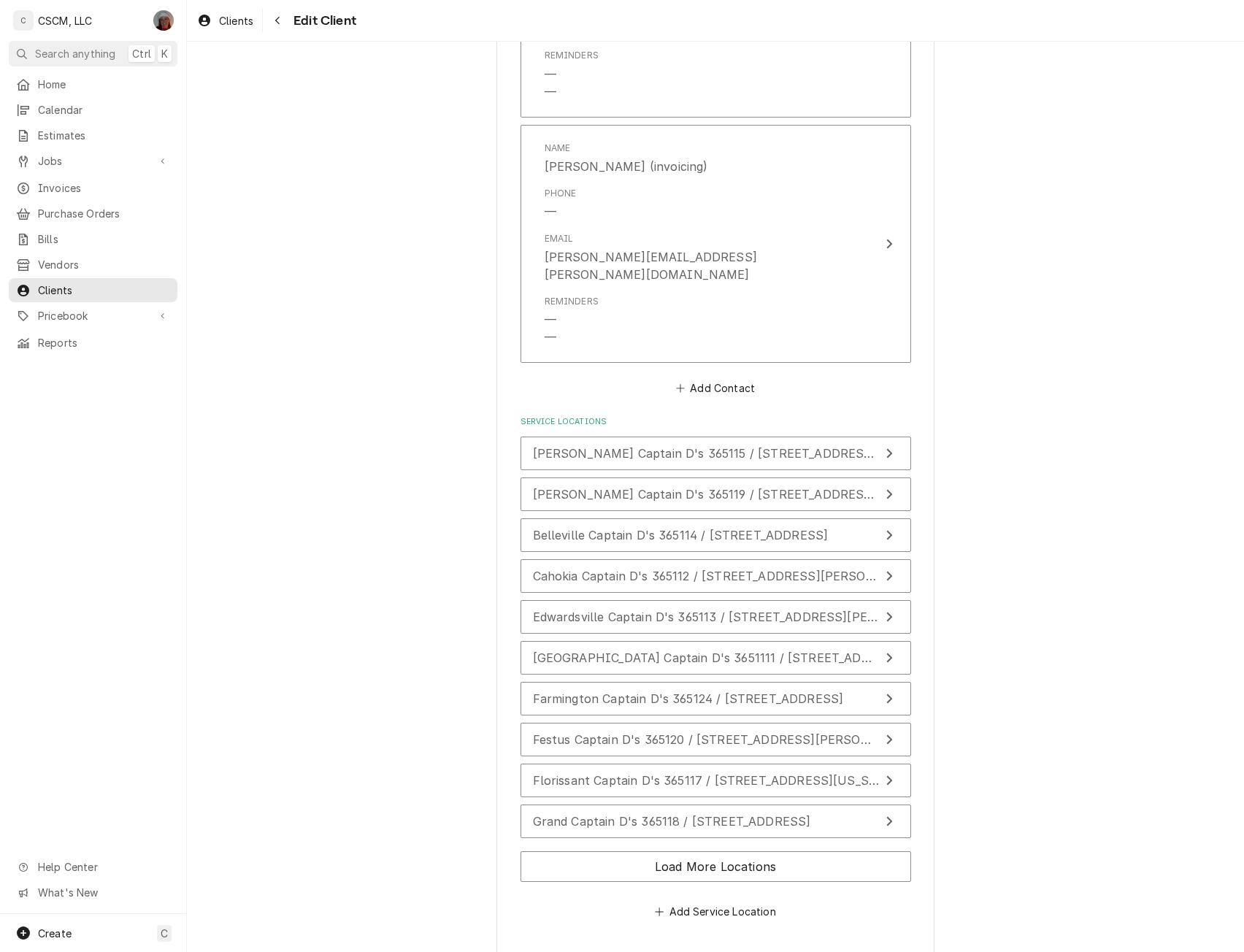
scroll to position [2050, 0]
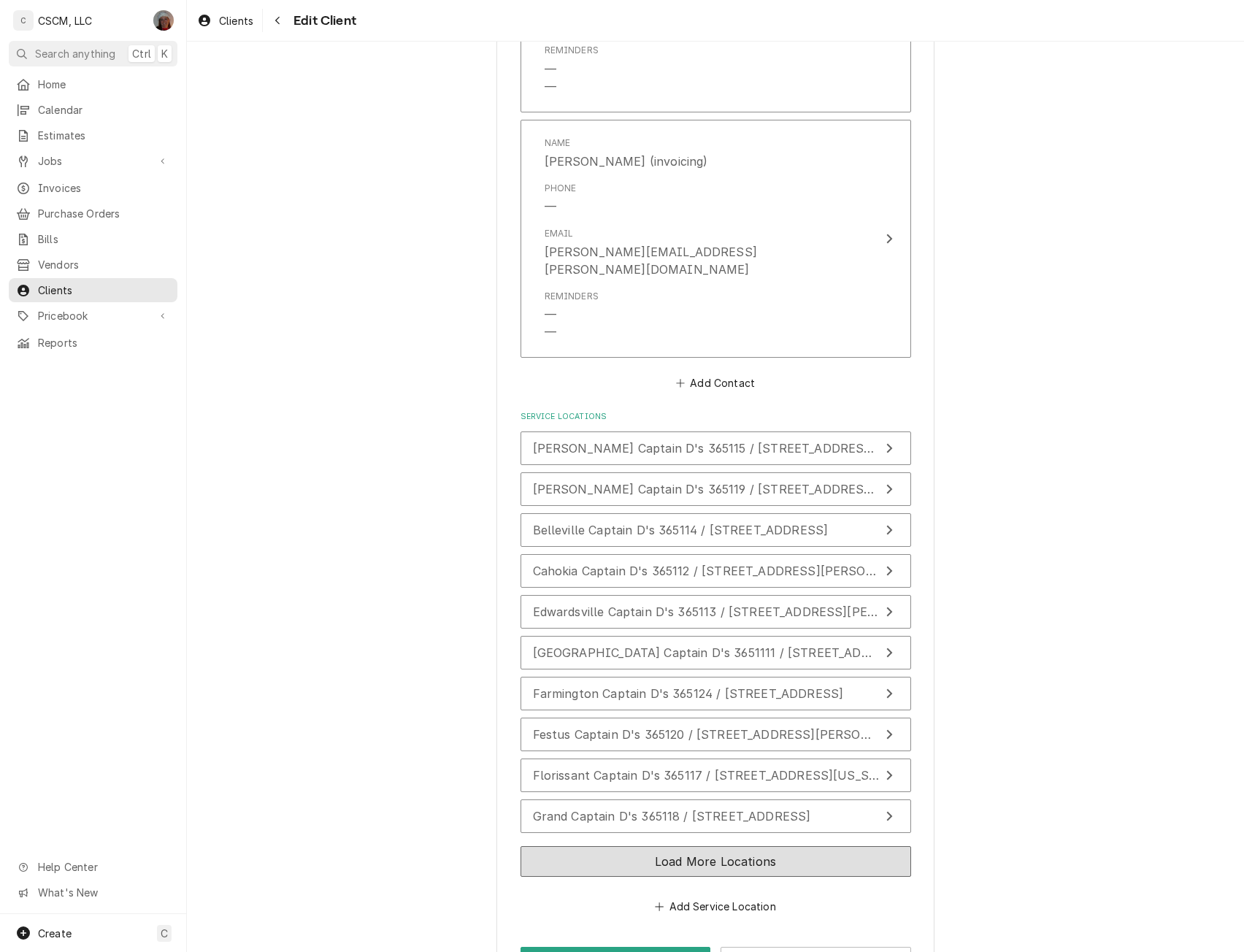
type input "30"
click at [727, 845] on button "Load More Locations" at bounding box center [716, 861] width 390 height 31
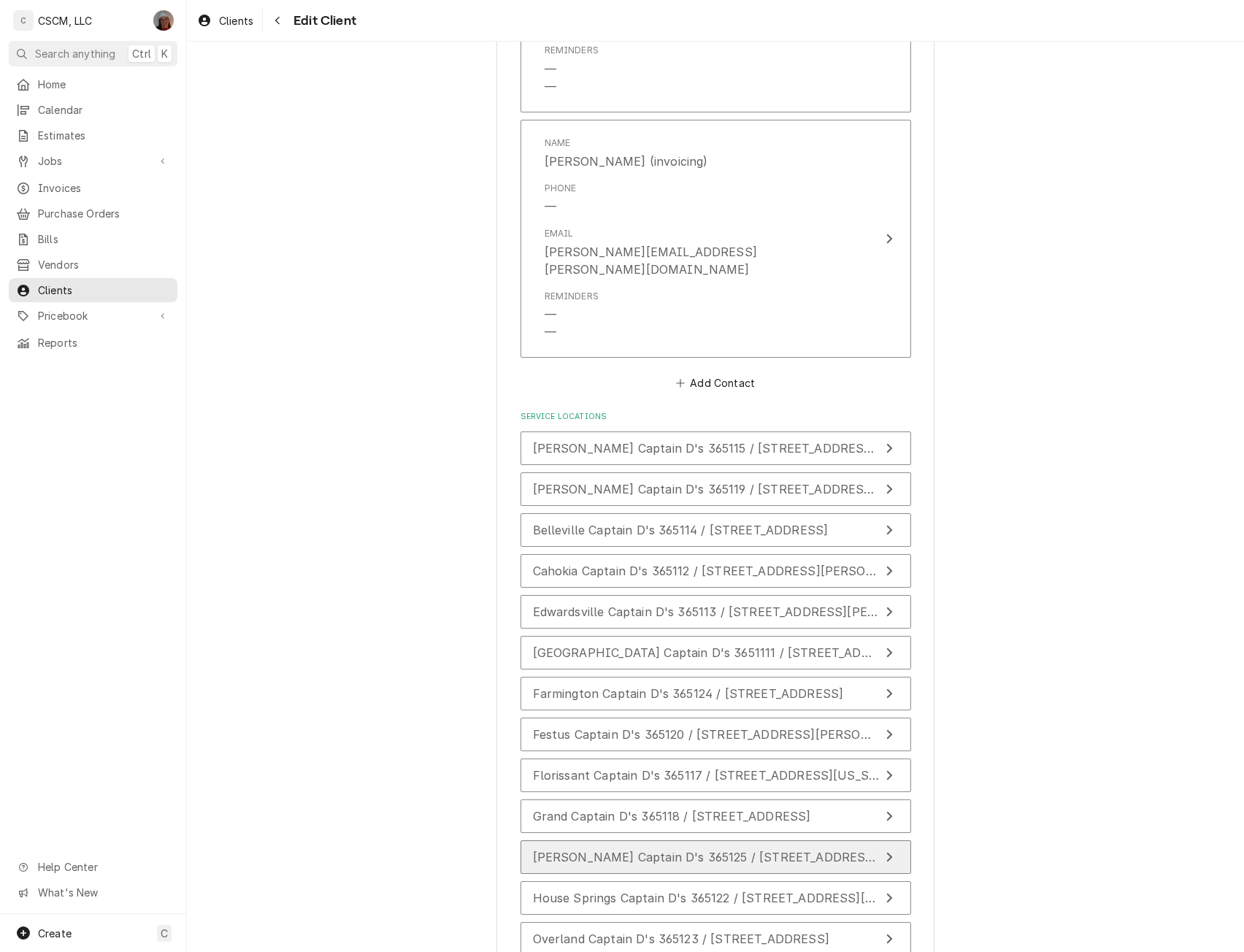
click at [600, 840] on button "[PERSON_NAME] Captain D's 365125 / [STREET_ADDRESS][US_STATE]" at bounding box center [716, 856] width 390 height 33
type textarea "x"
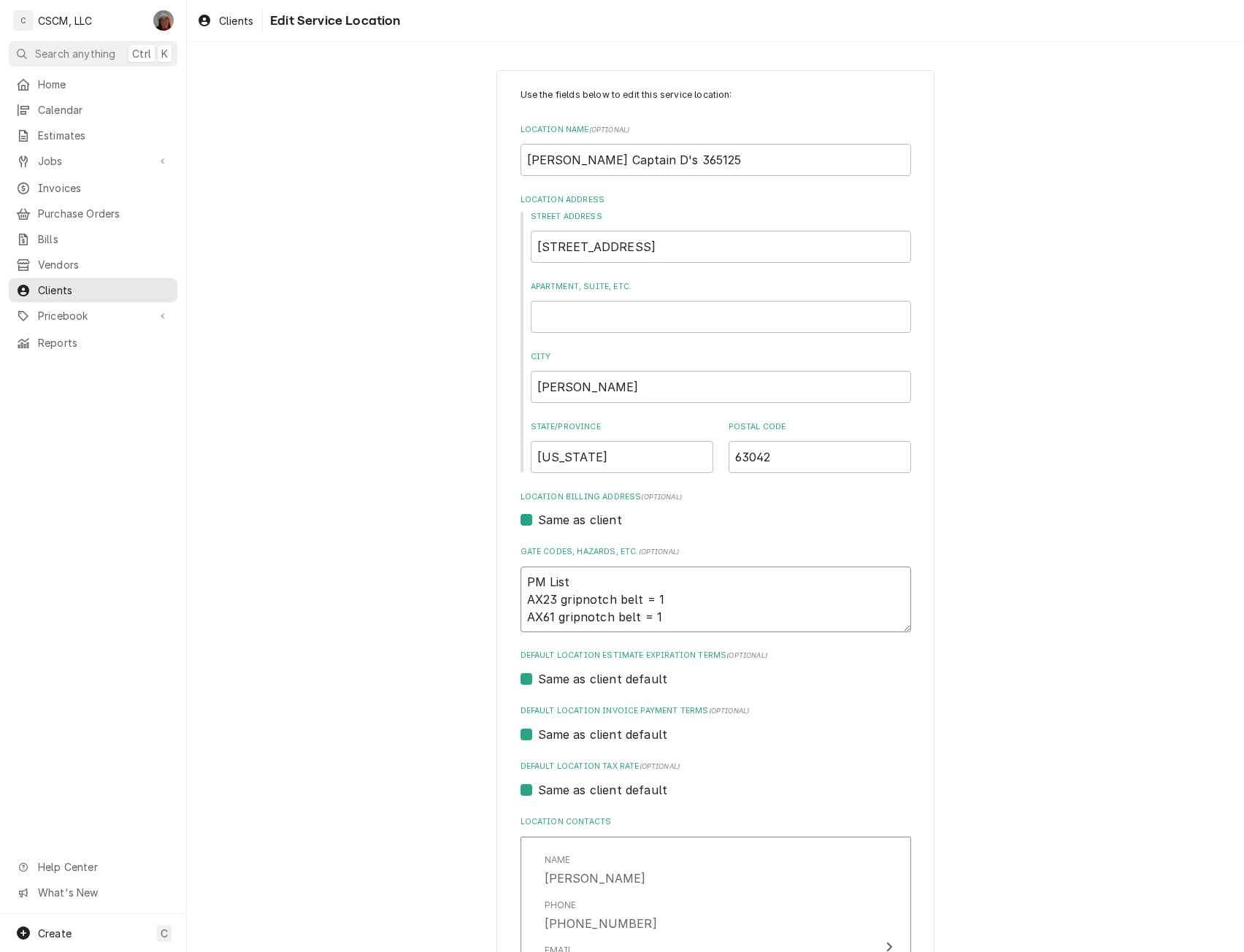
click at [718, 619] on textarea "PM List AX23 gripnotch belt = 1 AX61 gripnotch belt = 1" at bounding box center [716, 599] width 390 height 66
type textarea "PM List AX23 gripnotch belt = 1 AX61 gripnotch belt = 1"
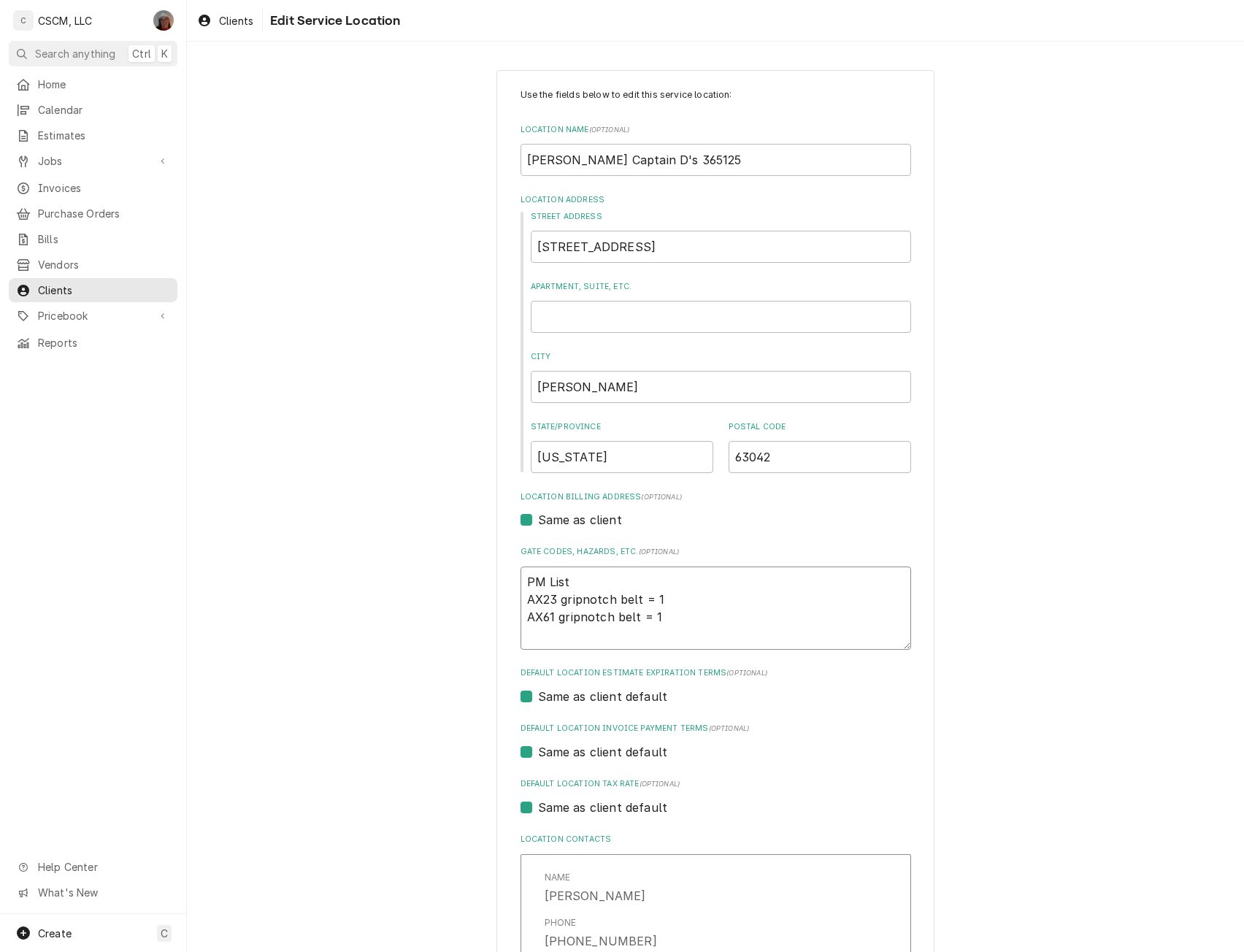
click at [538, 616] on textarea "PM List AX23 gripnotch belt = 1 AX61 gripnotch belt = 1" at bounding box center [716, 608] width 390 height 83
type textarea "x"
click at [679, 619] on textarea "PM List AX23 gripnotch belt = 1 A61 gripnotch belt = 1" at bounding box center [716, 608] width 390 height 83
type textarea "PM List AX23 gripnotch belt = 1 A61 gripnotch belt = 1"
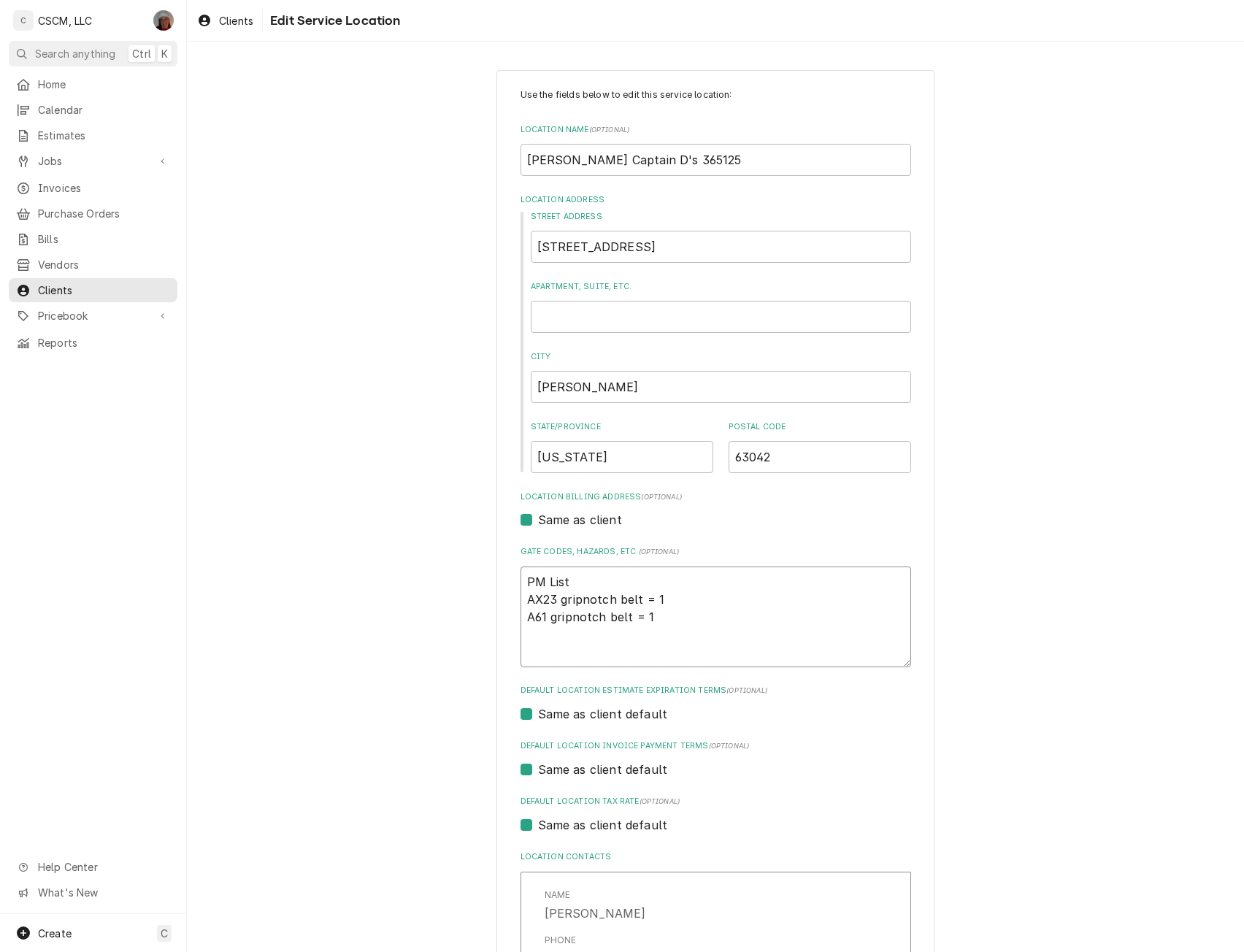
type textarea "x"
type textarea "PM List AX23 gripnotch belt = 1 A61 gripnotch belt = 1 P18"
type textarea "x"
type textarea "PM List AX23 gripnotch belt = 1 A61 gripnotch belt = 1 P18x"
type textarea "x"
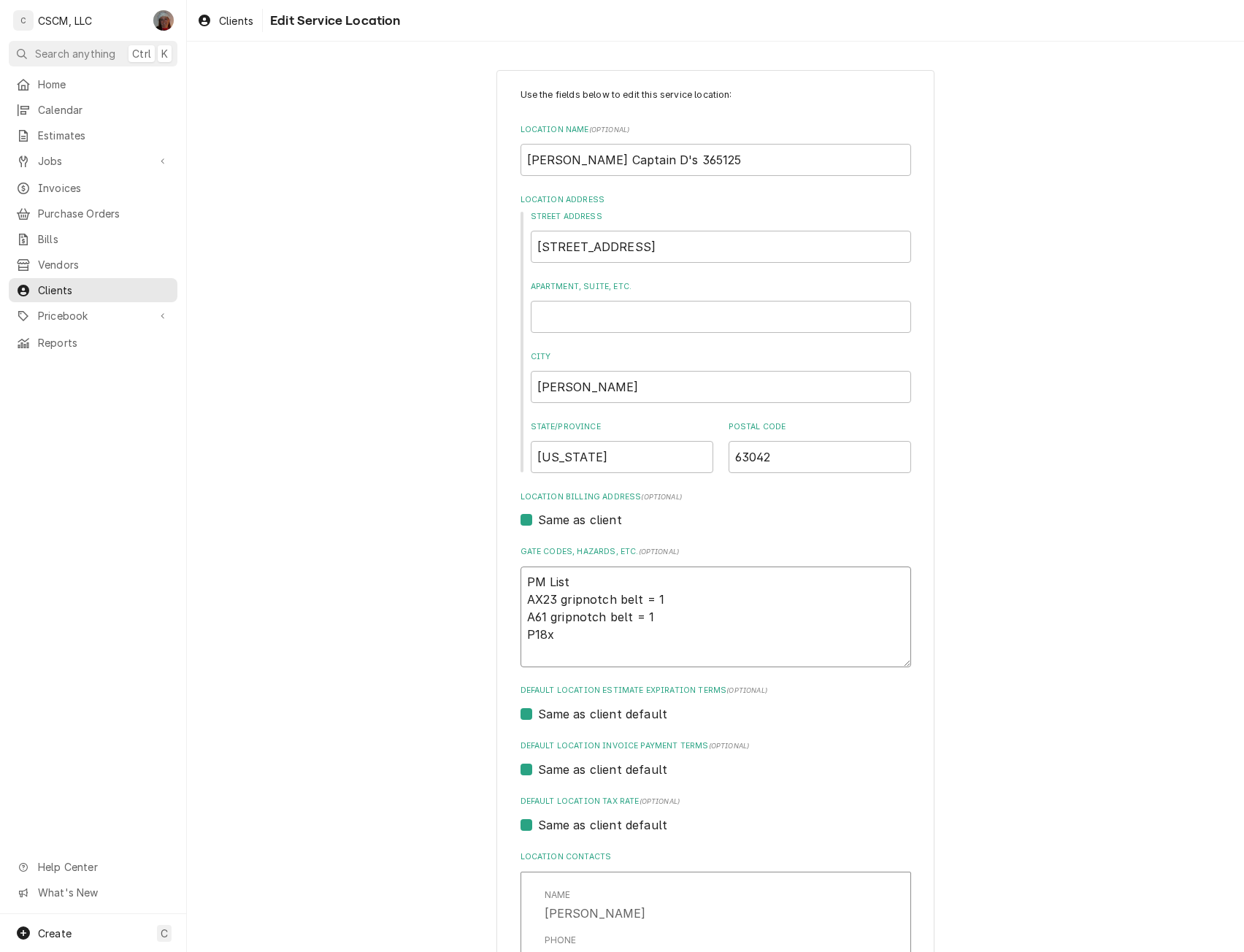
type textarea "PM List AX23 gripnotch belt = 1 A61 gripnotch belt = 1 P18x2"
type textarea "x"
type textarea "PM List AX23 gripnotch belt = 1 A61 gripnotch belt = 1 P18x24"
type textarea "x"
type textarea "PM List AX23 gripnotch belt = 1 A61 gripnotch belt = 1 P18x24x"
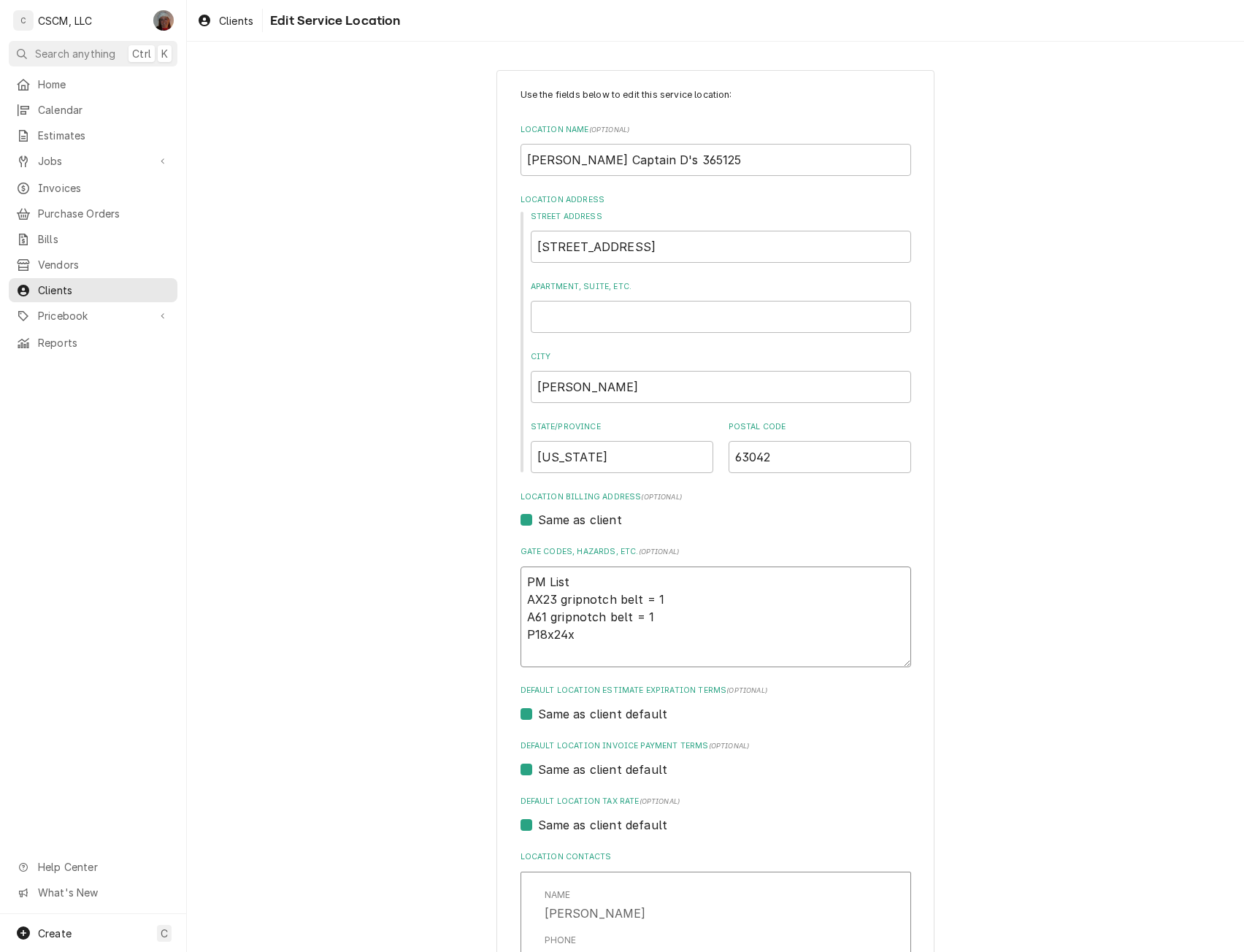
type textarea "x"
type textarea "PM List AX23 gripnotch belt = 1 A61 gripnotch belt = 1 P18x24x2"
type textarea "x"
type textarea "PM List AX23 gripnotch belt = 1 A61 gripnotch belt = 1 P18x24x2"
type textarea "x"
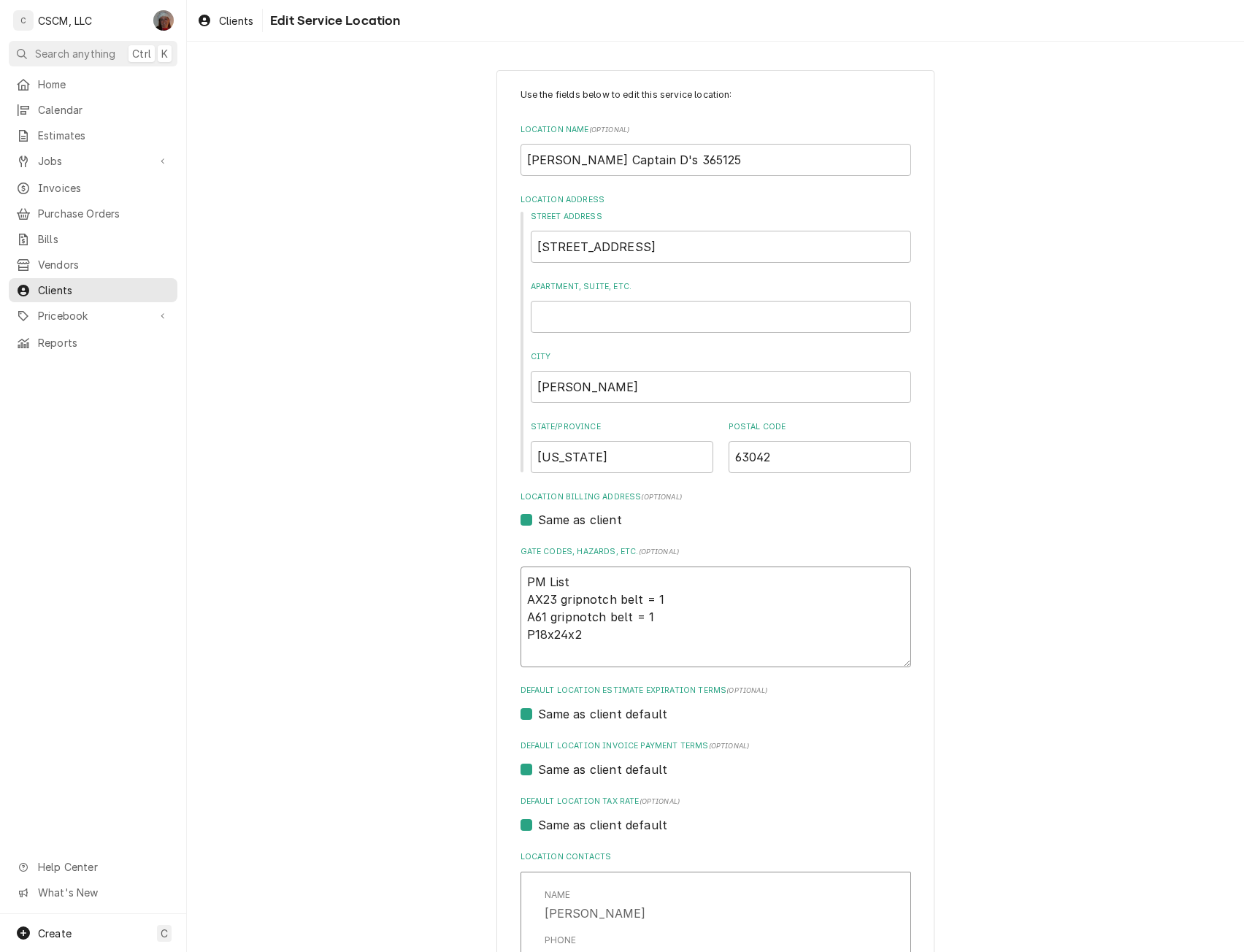
type textarea "PM List AX23 gripnotch belt = 1 A61 gripnotch belt = 1 P18x24x2 p"
type textarea "x"
type textarea "PM List AX23 gripnotch belt = 1 A61 gripnotch belt = 1 P18x24x2 pl"
type textarea "x"
type textarea "PM List AX23 gripnotch belt = 1 A61 gripnotch belt = 1 P18x24x2 ple"
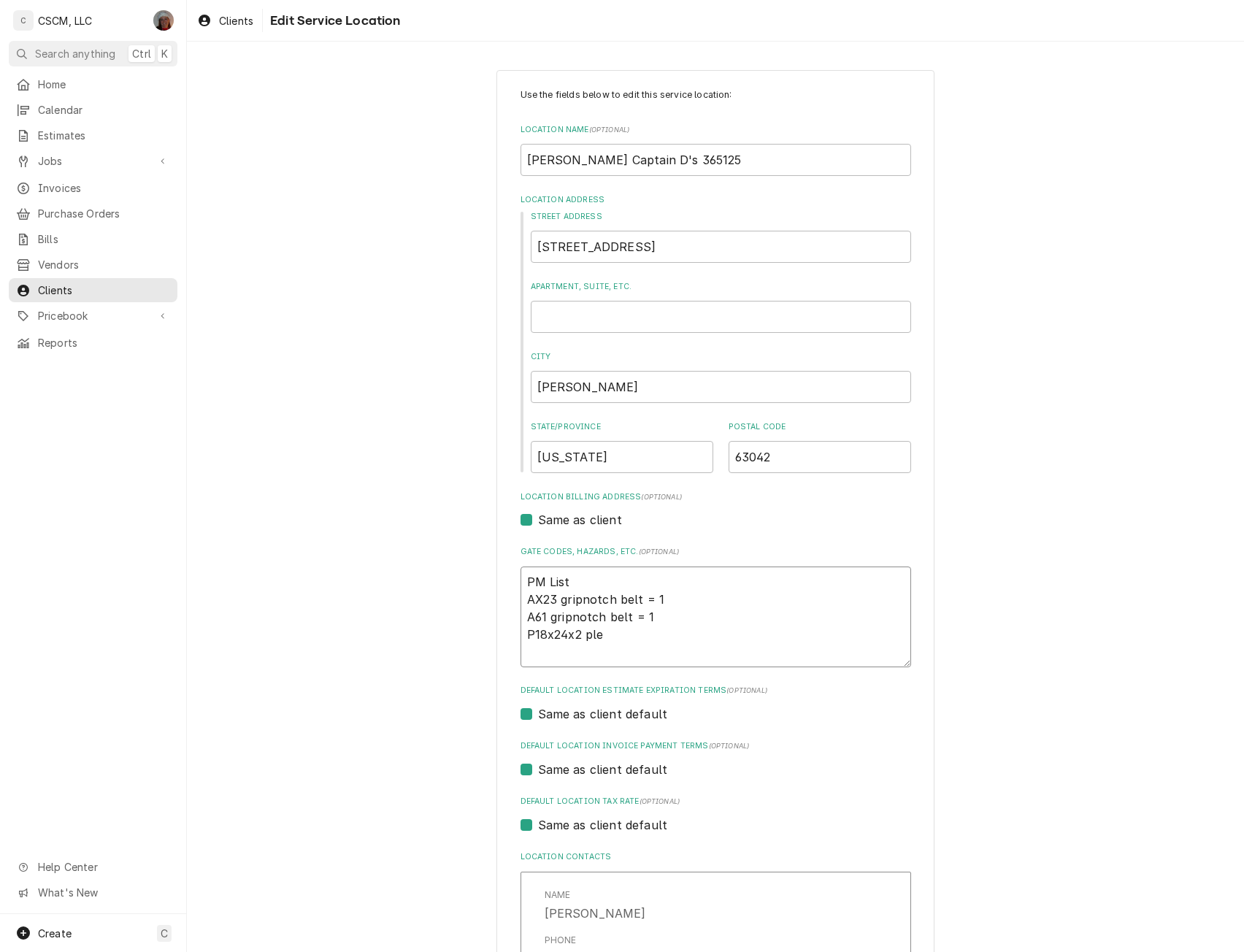
type textarea "x"
type textarea "PM List AX23 gripnotch belt = 1 A61 gripnotch belt = 1 P18x24x2 plea"
type textarea "x"
type textarea "PM List AX23 gripnotch belt = 1 A61 gripnotch belt = 1 P18x24x2 pleat"
type textarea "x"
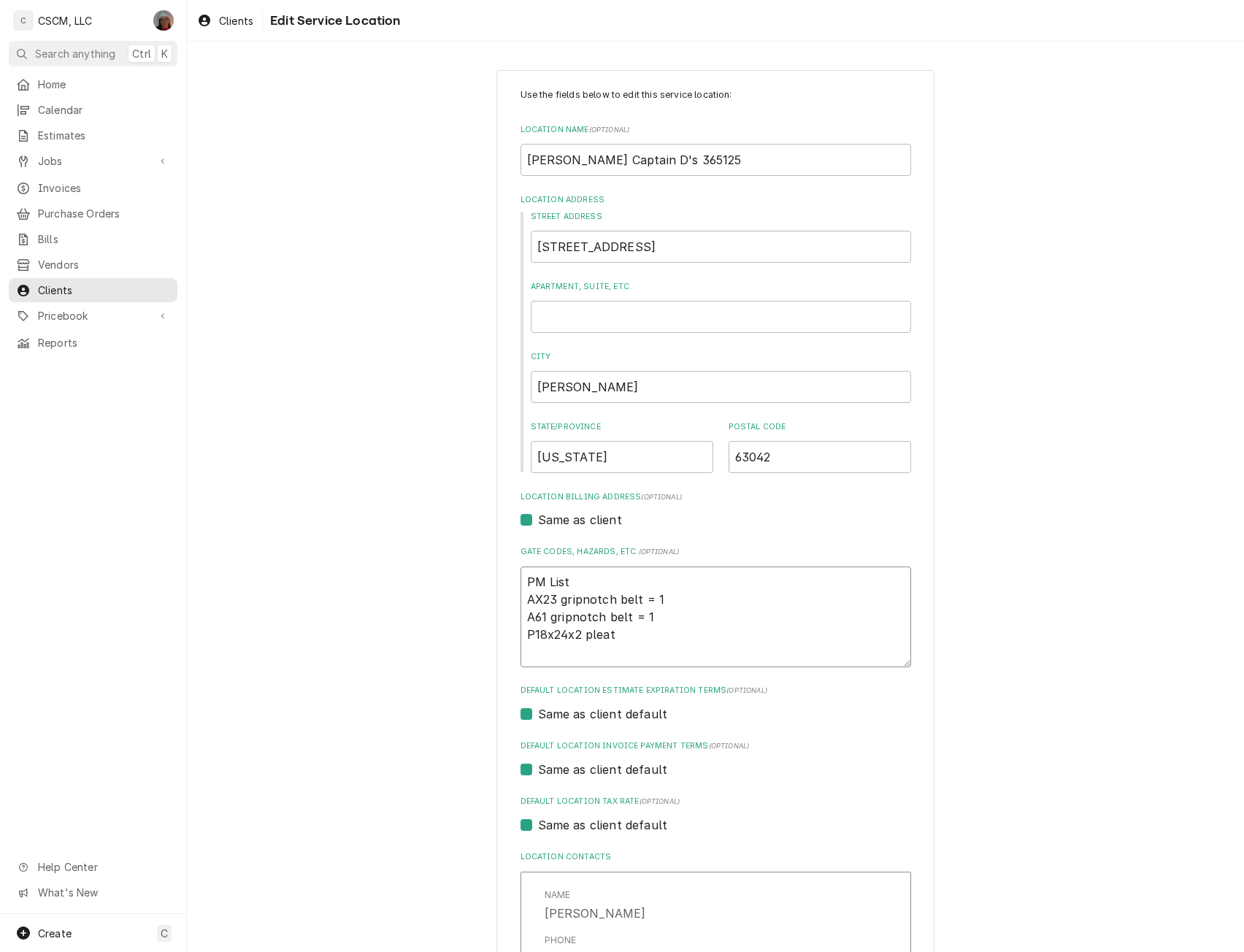
type textarea "PM List AX23 gripnotch belt = 1 A61 gripnotch belt = 1 P18x24x2 pleate"
type textarea "x"
type textarea "PM List AX23 gripnotch belt = 1 A61 gripnotch belt = 1 P18x24x2 pleated"
type textarea "x"
type textarea "PM List AX23 gripnotch belt = 1 A61 gripnotch belt = 1 P18x24x2 pleated"
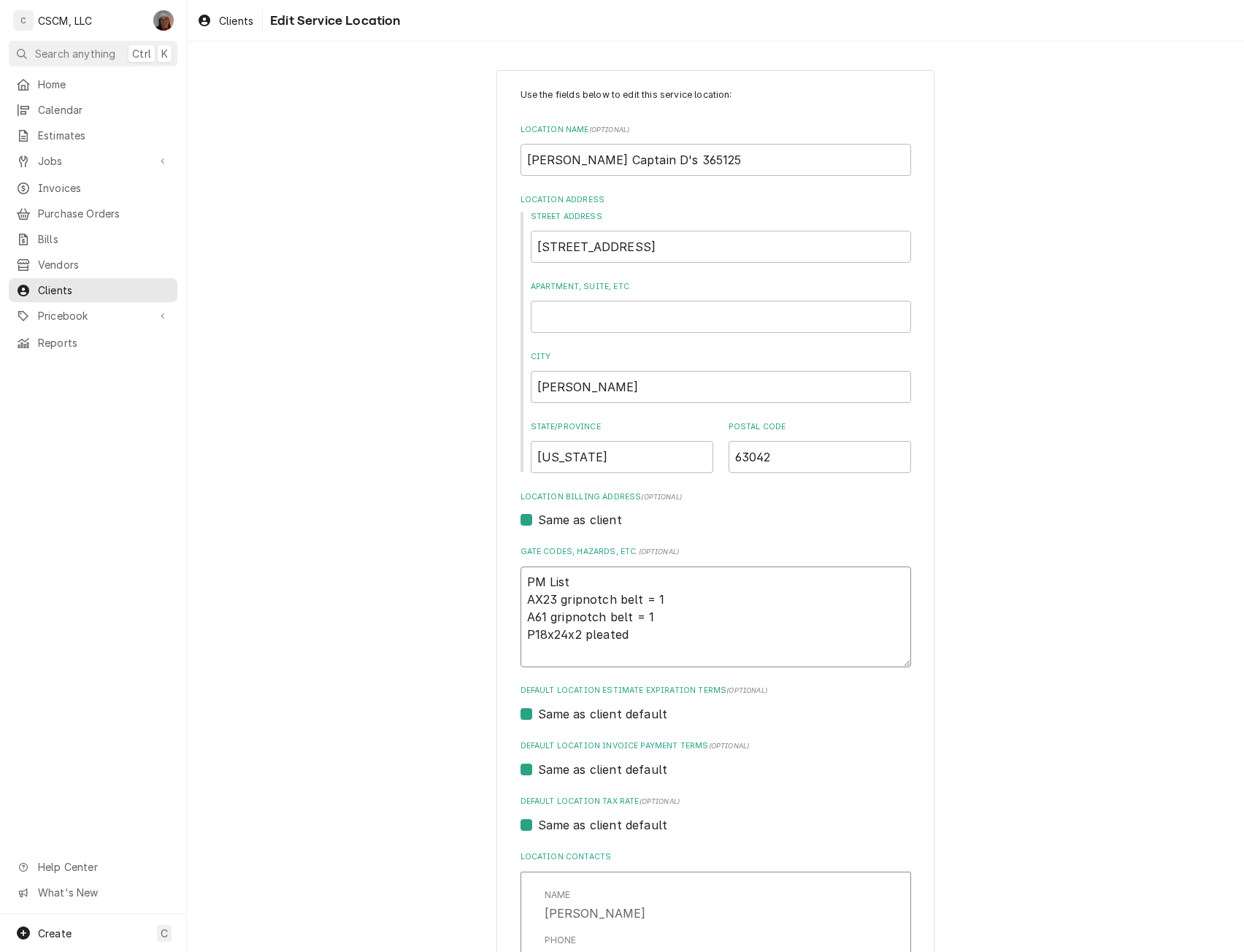
type textarea "x"
type textarea "PM List AX23 gripnotch belt = 1 A61 gripnotch belt = 1 P18x24x2 pleated f"
type textarea "x"
type textarea "PM List AX23 gripnotch belt = 1 A61 gripnotch belt = 1 P18x24x2 pleated fi"
type textarea "x"
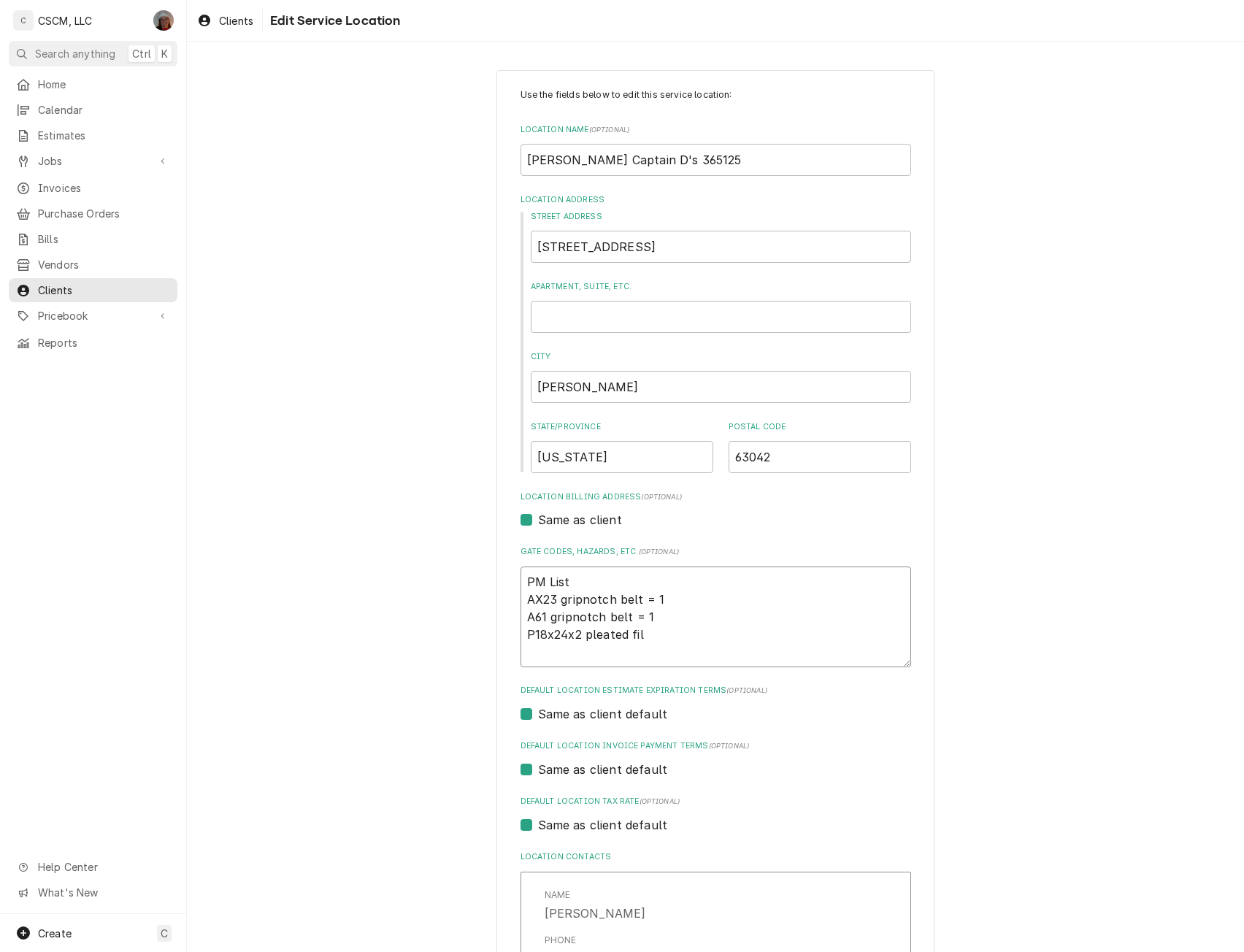
type textarea "PM List AX23 gripnotch belt = 1 A61 gripnotch belt = 1 P18x24x2 pleated filt"
type textarea "x"
type textarea "PM List AX23 gripnotch belt = 1 A61 gripnotch belt = 1 P18x24x2 pleated filte"
type textarea "x"
type textarea "PM List AX23 gripnotch belt = 1 A61 gripnotch belt = 1 P18x24x2 pleated filter"
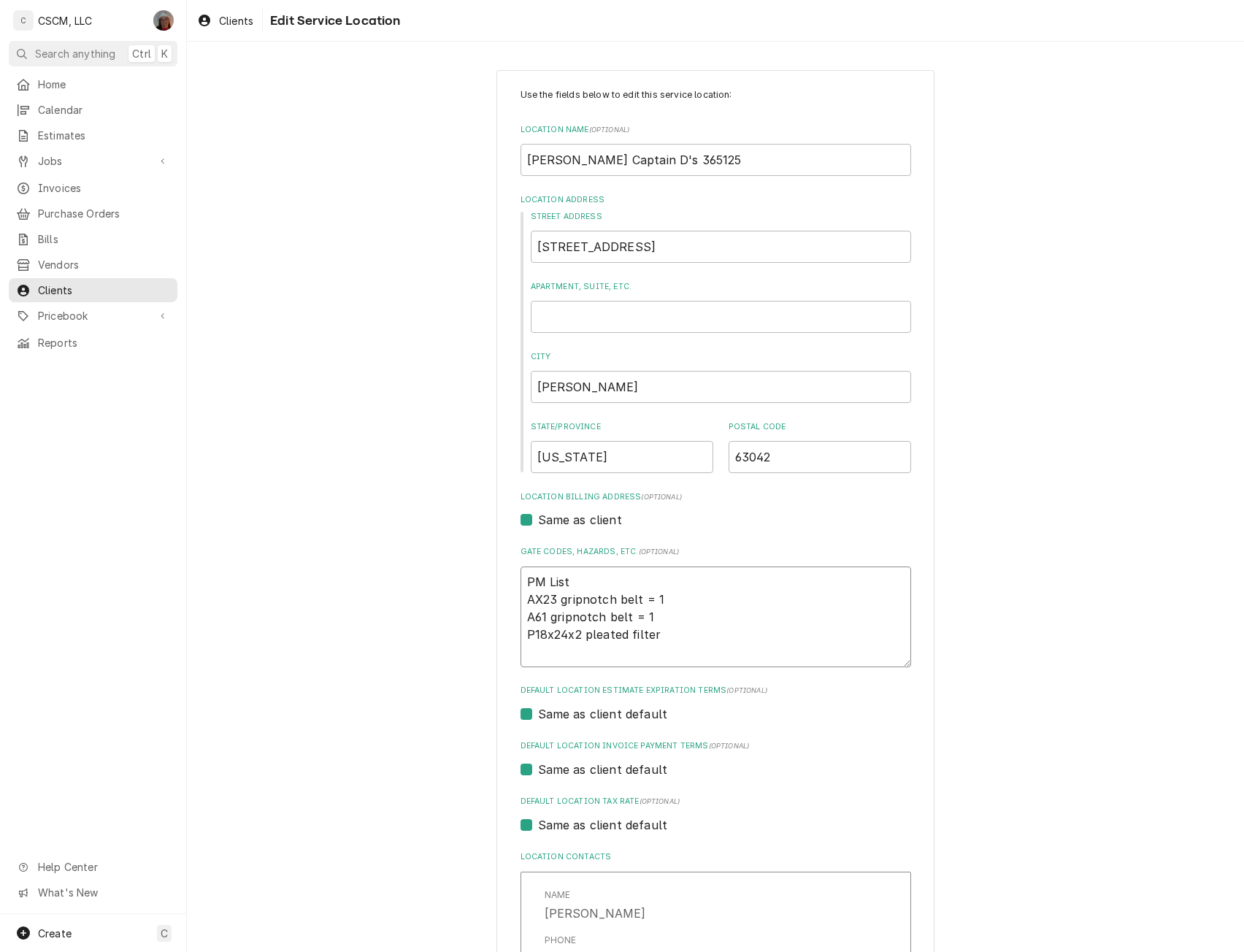
type textarea "x"
type textarea "PM List AX23 gripnotch belt = 1 A61 gripnotch belt = 1 P18x24x2 pleated filter"
type textarea "x"
type textarea "PM List AX23 gripnotch belt = 1 A61 gripnotch belt = 1 P18x24x2 pleated filter ="
type textarea "x"
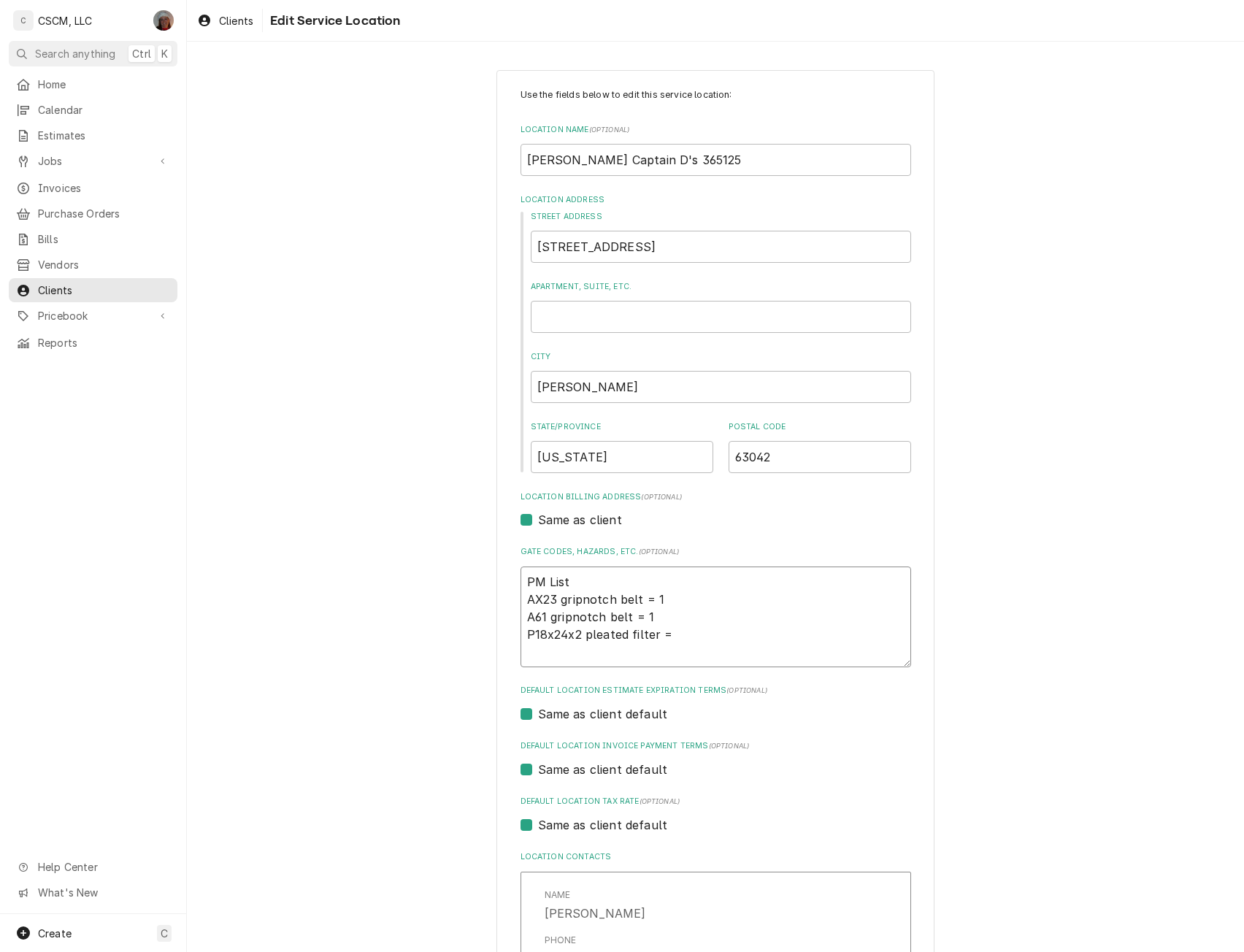
type textarea "PM List AX23 gripnotch belt = 1 A61 gripnotch belt = 1 P18x24x2 pleated filter ="
type textarea "x"
type textarea "PM List AX23 gripnotch belt = 1 A61 gripnotch belt = 1 P18x24x2 pleated filter …"
type textarea "x"
type textarea "PM List AX23 gripnotch belt = 1 A61 gripnotch belt = 1 P18x24x2 pleated filter …"
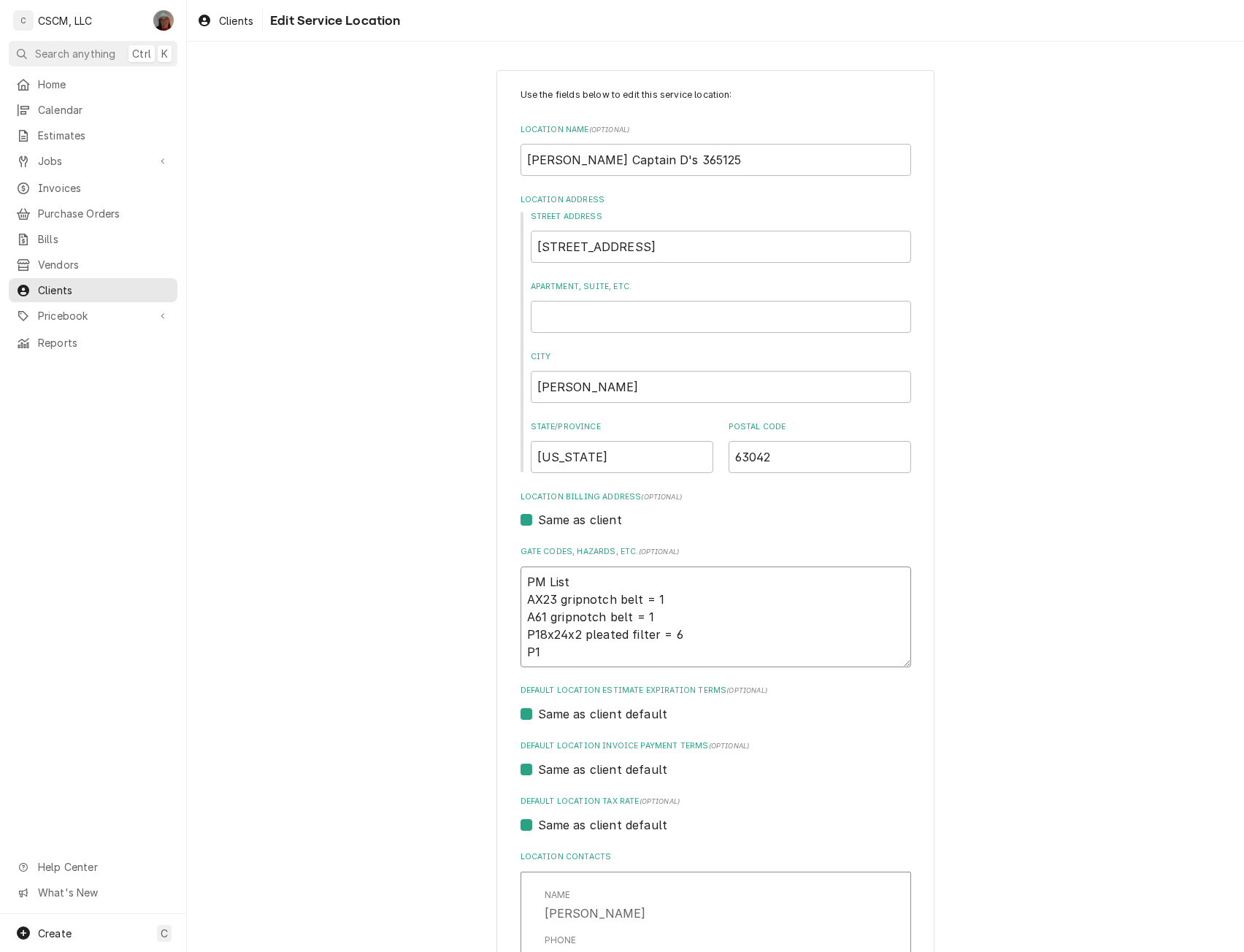
type textarea "x"
type textarea "PM List AX23 gripnotch belt = 1 A61 gripnotch belt = 1 P18x24x2 pleated filter …"
type textarea "x"
type textarea "PM List AX23 gripnotch belt = 1 A61 gripnotch belt = 1 P18x24x2 pleated filter …"
type textarea "x"
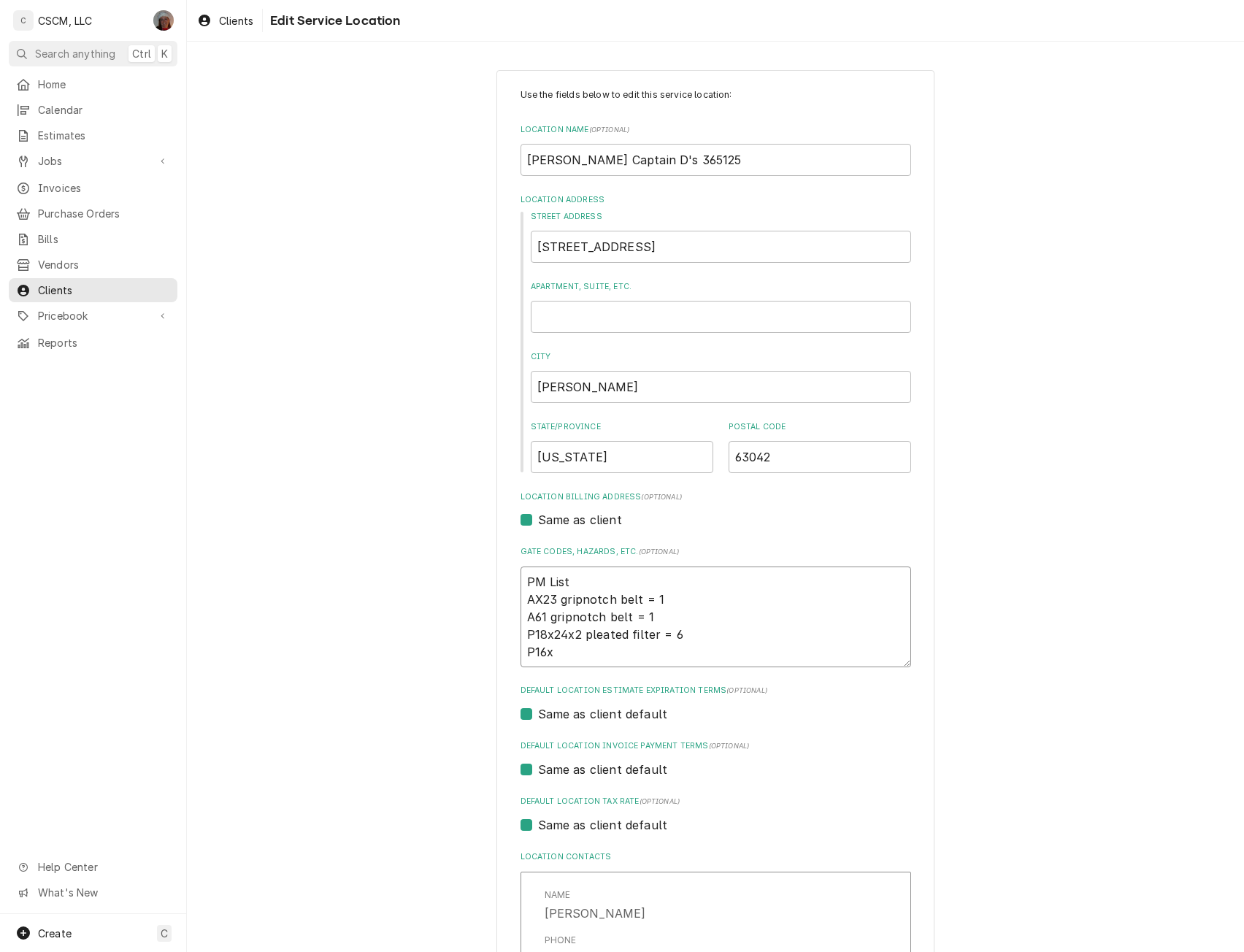
type textarea "PM List AX23 gripnotch belt = 1 A61 gripnotch belt = 1 P18x24x2 pleated filter …"
type textarea "x"
type textarea "PM List AX23 gripnotch belt = 1 A61 gripnotch belt = 1 P18x24x2 pleated filter …"
type textarea "x"
type textarea "PM List AX23 gripnotch belt = 1 A61 gripnotch belt = 1 P18x24x2 pleated filter …"
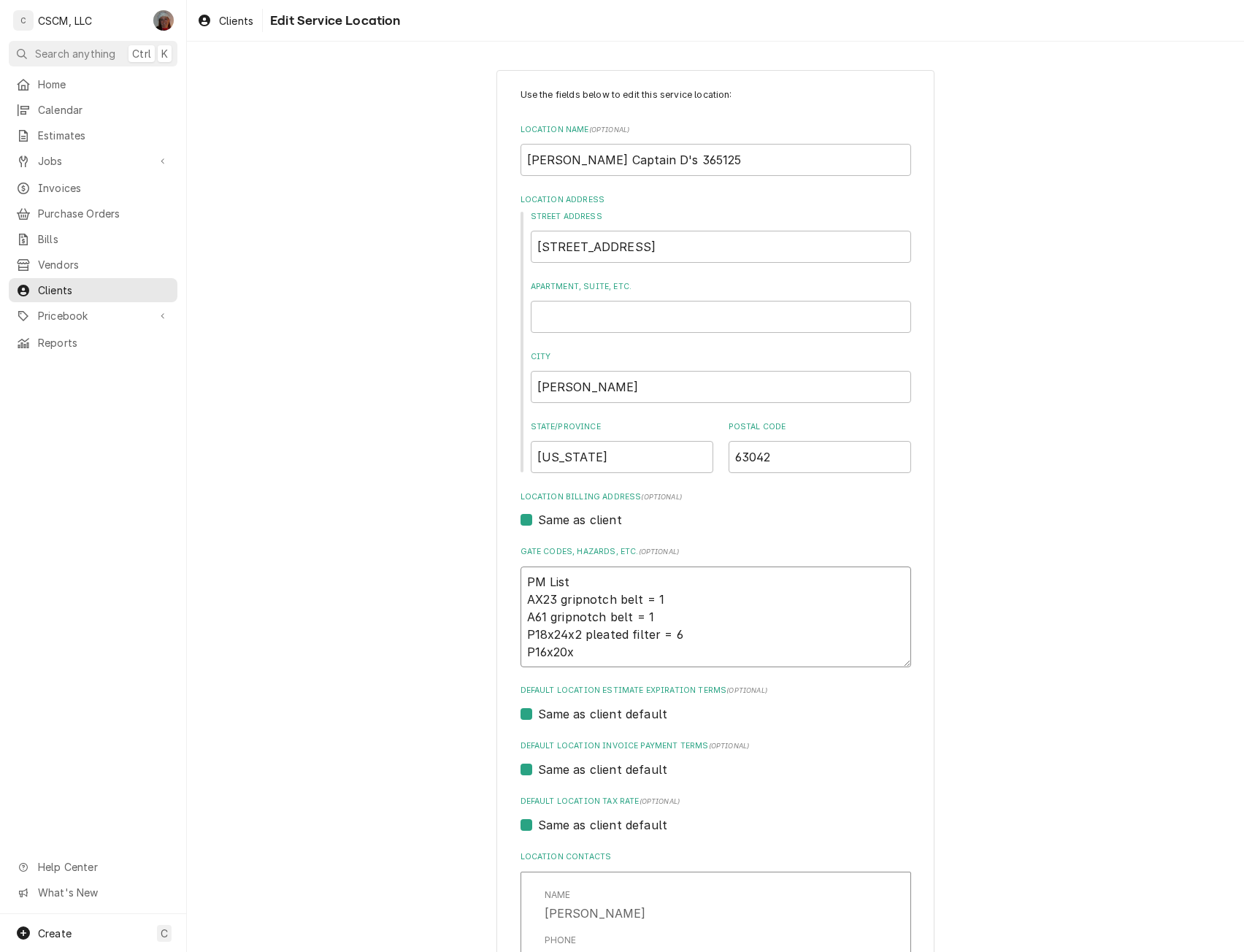
type textarea "x"
type textarea "PM List AX23 gripnotch belt = 1 A61 gripnotch belt = 1 P18x24x2 pleated filter …"
type textarea "x"
type textarea "PM List AX23 gripnotch belt = 1 A61 gripnotch belt = 1 P18x24x2 pleated filter …"
type textarea "x"
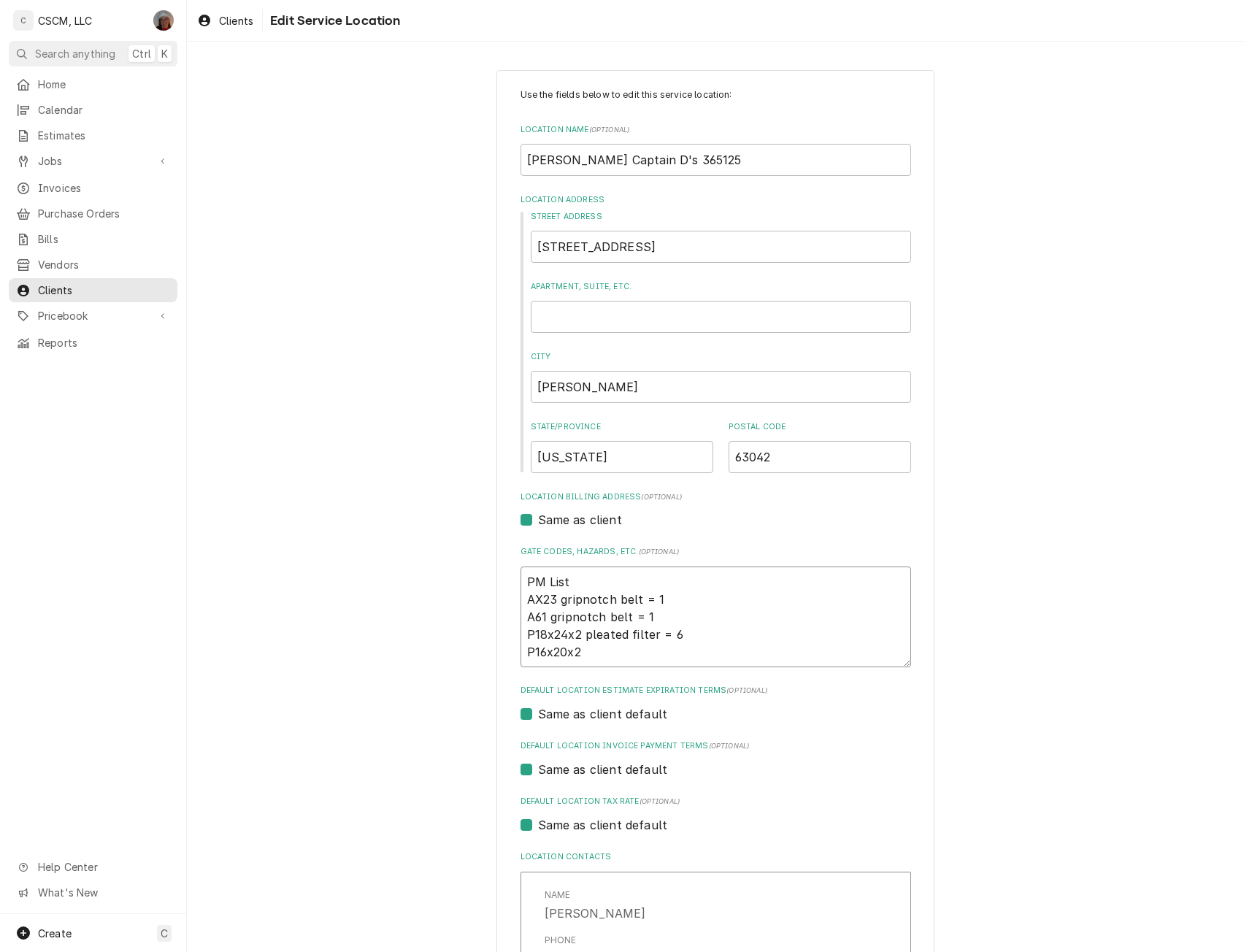
type textarea "PM List AX23 gripnotch belt = 1 A61 gripnotch belt = 1 P18x24x2 pleated filter …"
type textarea "x"
type textarea "PM List AX23 gripnotch belt = 1 A61 gripnotch belt = 1 P18x24x2 pleated filter …"
type textarea "x"
type textarea "PM List AX23 gripnotch belt = 1 A61 gripnotch belt = 1 P18x24x2 pleated filter …"
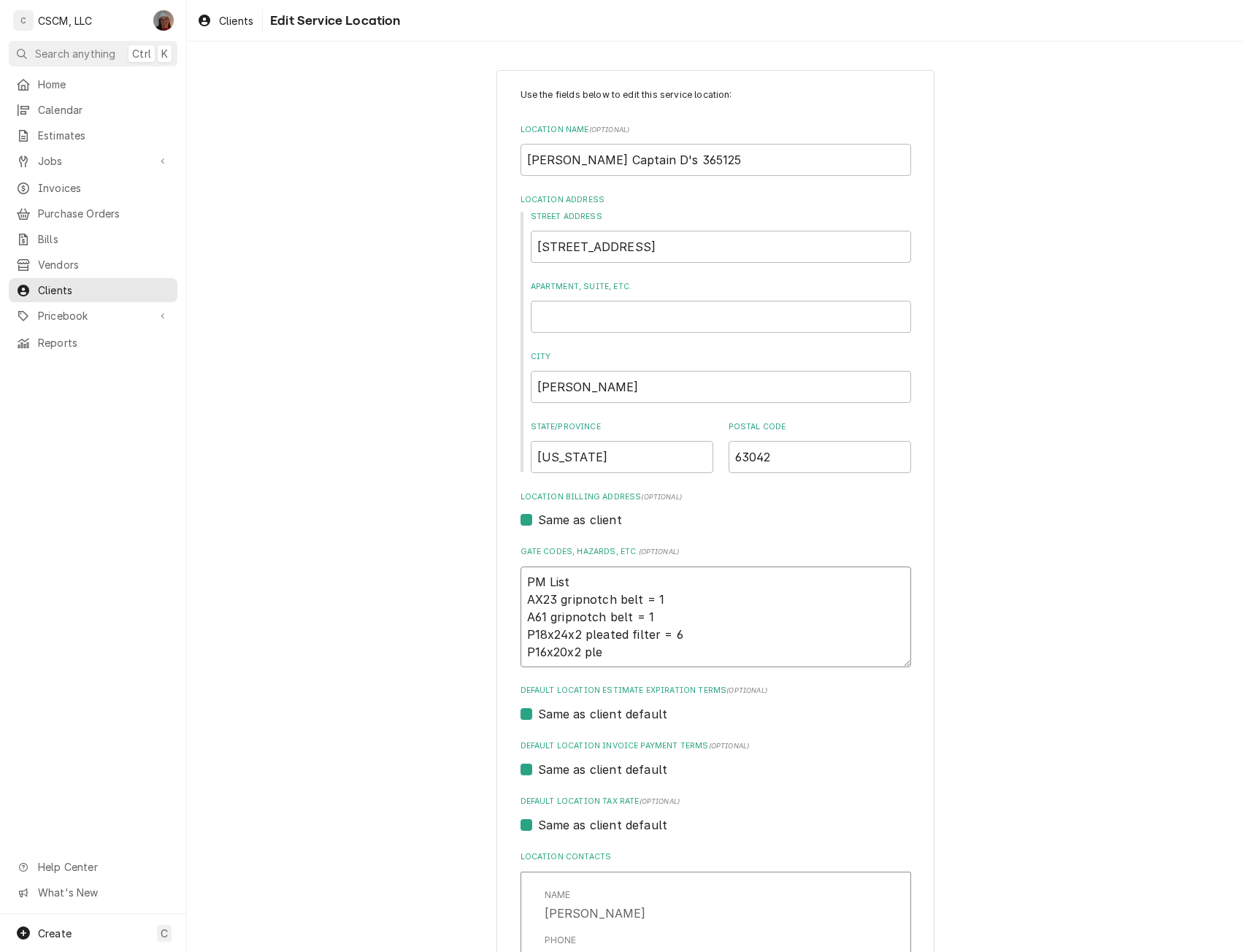
type textarea "x"
type textarea "PM List AX23 gripnotch belt = 1 A61 gripnotch belt = 1 P18x24x2 pleated filter …"
type textarea "x"
type textarea "PM List AX23 gripnotch belt = 1 A61 gripnotch belt = 1 P18x24x2 pleated filter …"
type textarea "x"
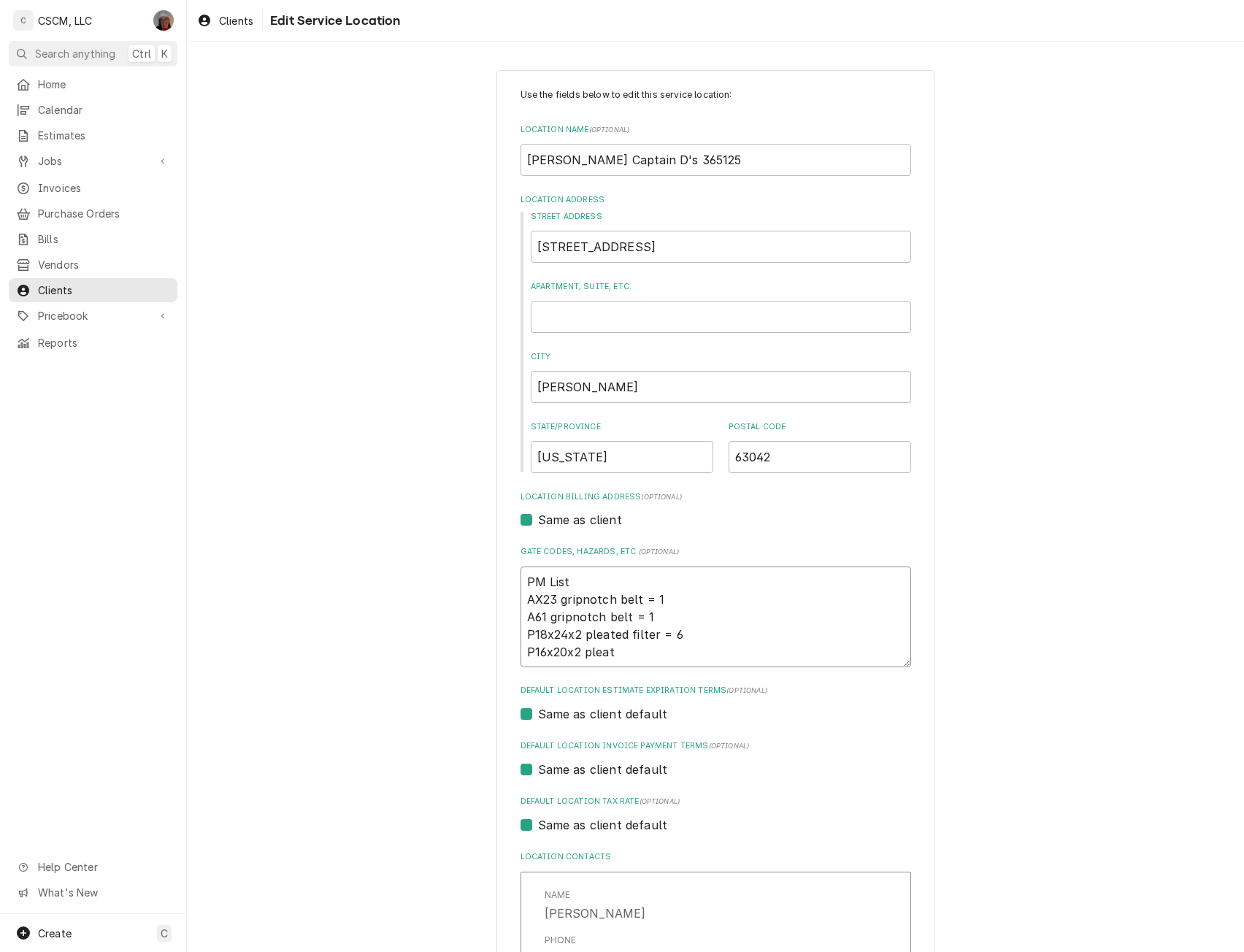
type textarea "PM List AX23 gripnotch belt = 1 A61 gripnotch belt = 1 P18x24x2 pleated filter …"
type textarea "x"
type textarea "PM List AX23 gripnotch belt = 1 A61 gripnotch belt = 1 P18x24x2 pleated filter …"
type textarea "x"
type textarea "PM List AX23 gripnotch belt = 1 A61 gripnotch belt = 1 P18x24x2 pleated filter …"
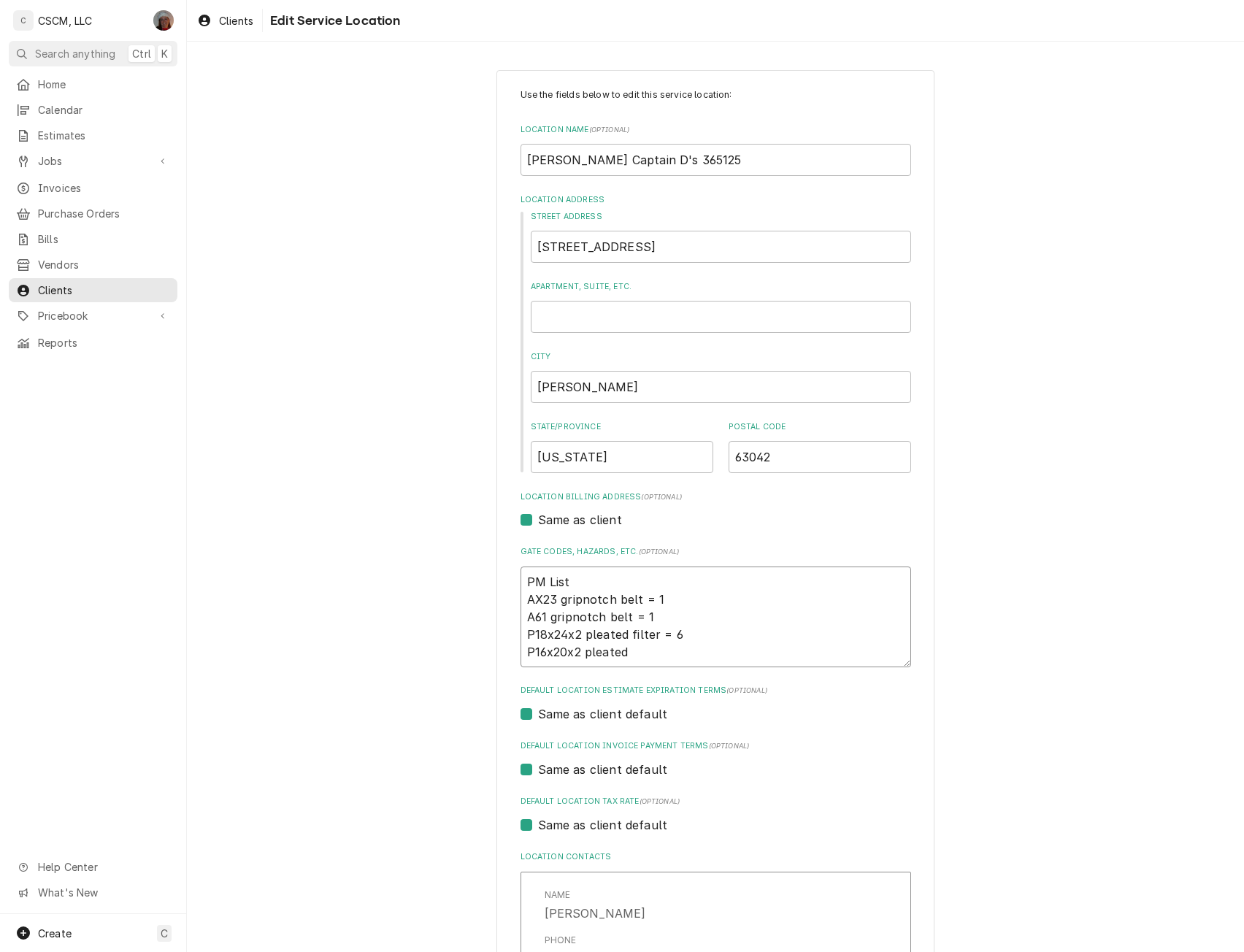
type textarea "x"
type textarea "PM List AX23 gripnotch belt = 1 A61 gripnotch belt = 1 P18x24x2 pleated filter …"
type textarea "x"
type textarea "PM List AX23 gripnotch belt = 1 A61 gripnotch belt = 1 P18x24x2 pleated filter …"
type textarea "x"
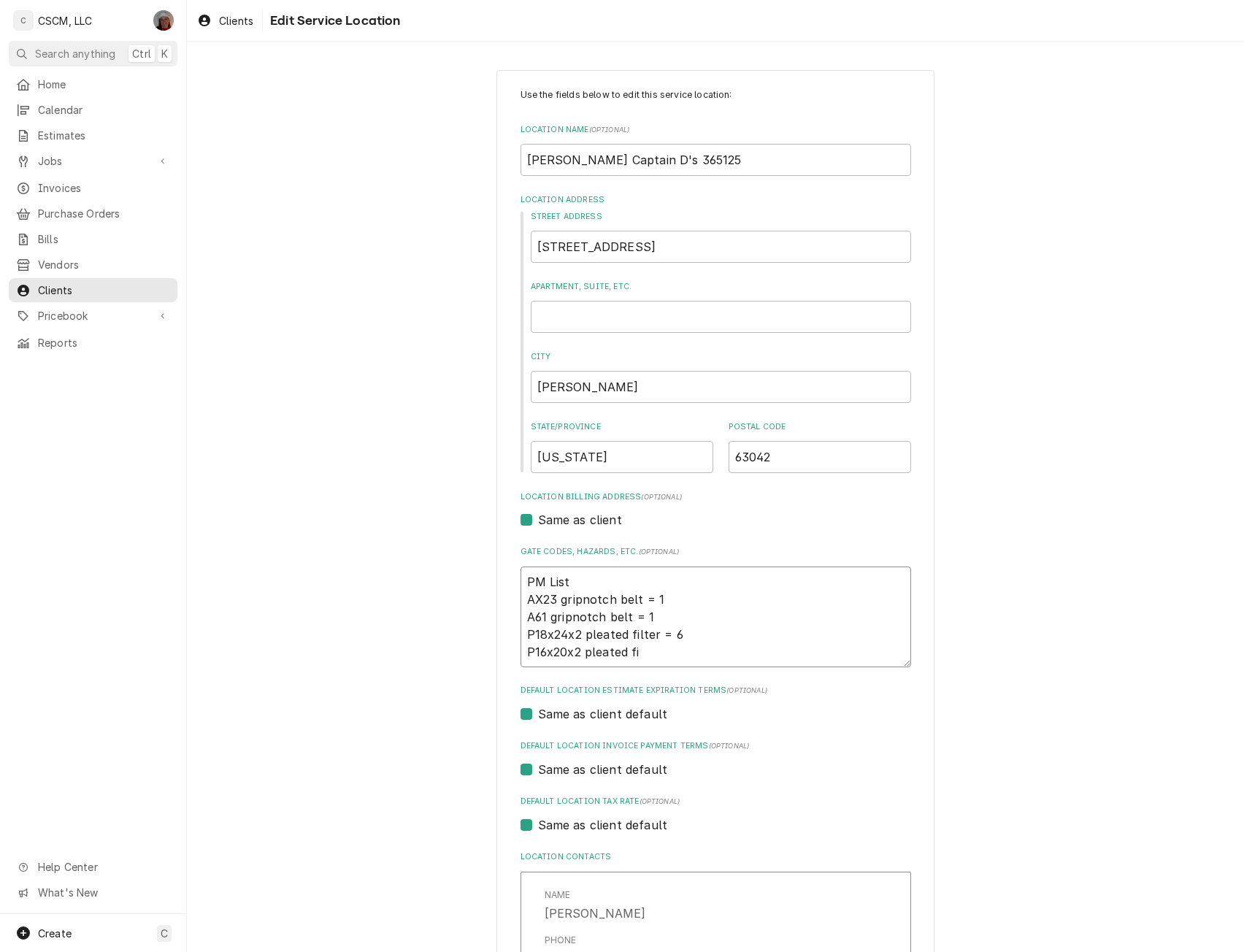
type textarea "PM List AX23 gripnotch belt = 1 A61 gripnotch belt = 1 P18x24x2 pleated filter …"
type textarea "x"
type textarea "PM List AX23 gripnotch belt = 1 A61 gripnotch belt = 1 P18x24x2 pleated filter …"
type textarea "x"
type textarea "PM List AX23 gripnotch belt = 1 A61 gripnotch belt = 1 P18x24x2 pleated filter …"
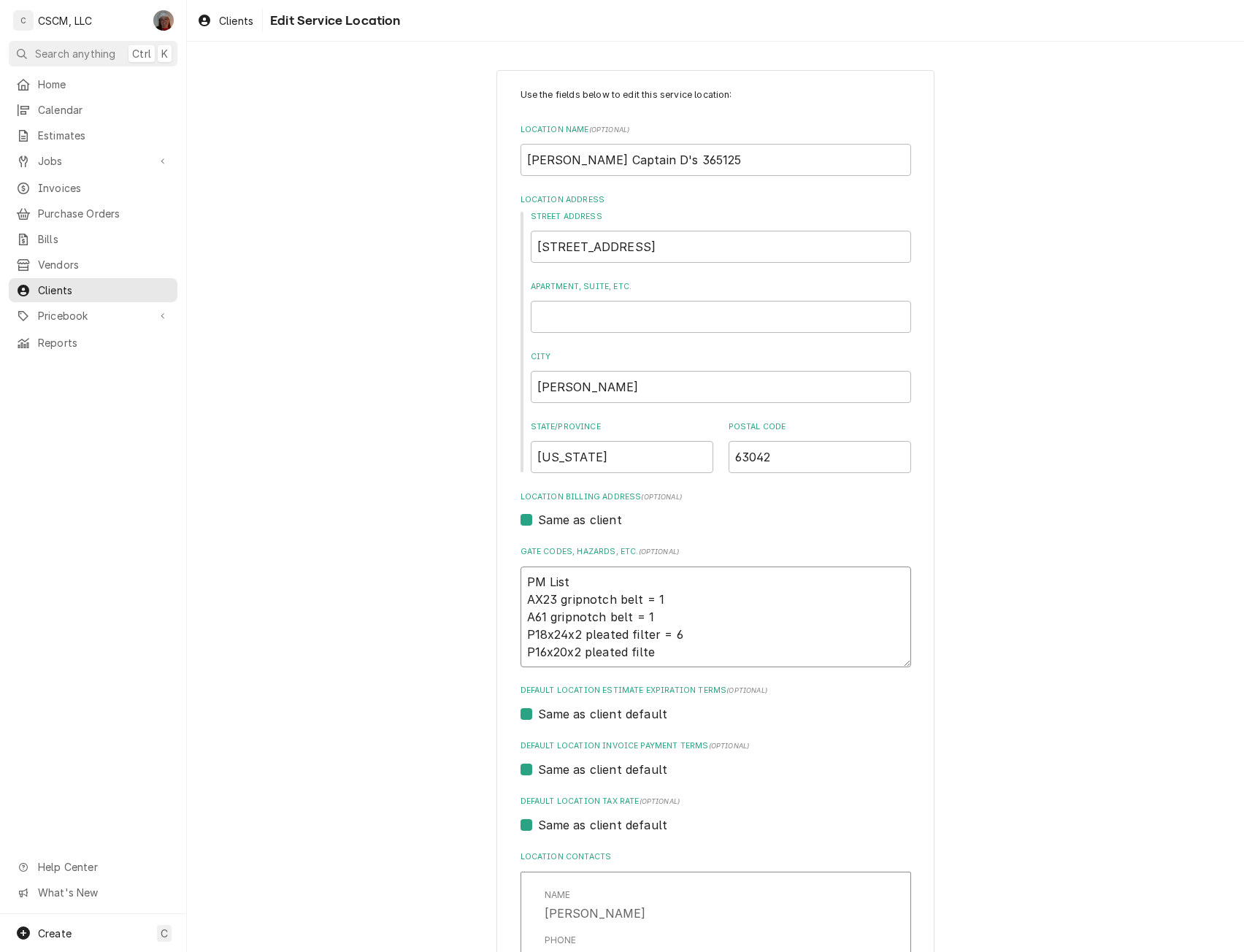
type textarea "x"
type textarea "PM List AX23 gripnotch belt = 1 A61 gripnotch belt = 1 P18x24x2 pleated filter …"
type textarea "x"
type textarea "PM List AX23 gripnotch belt = 1 A61 gripnotch belt = 1 P18x24x2 pleated filter …"
type textarea "x"
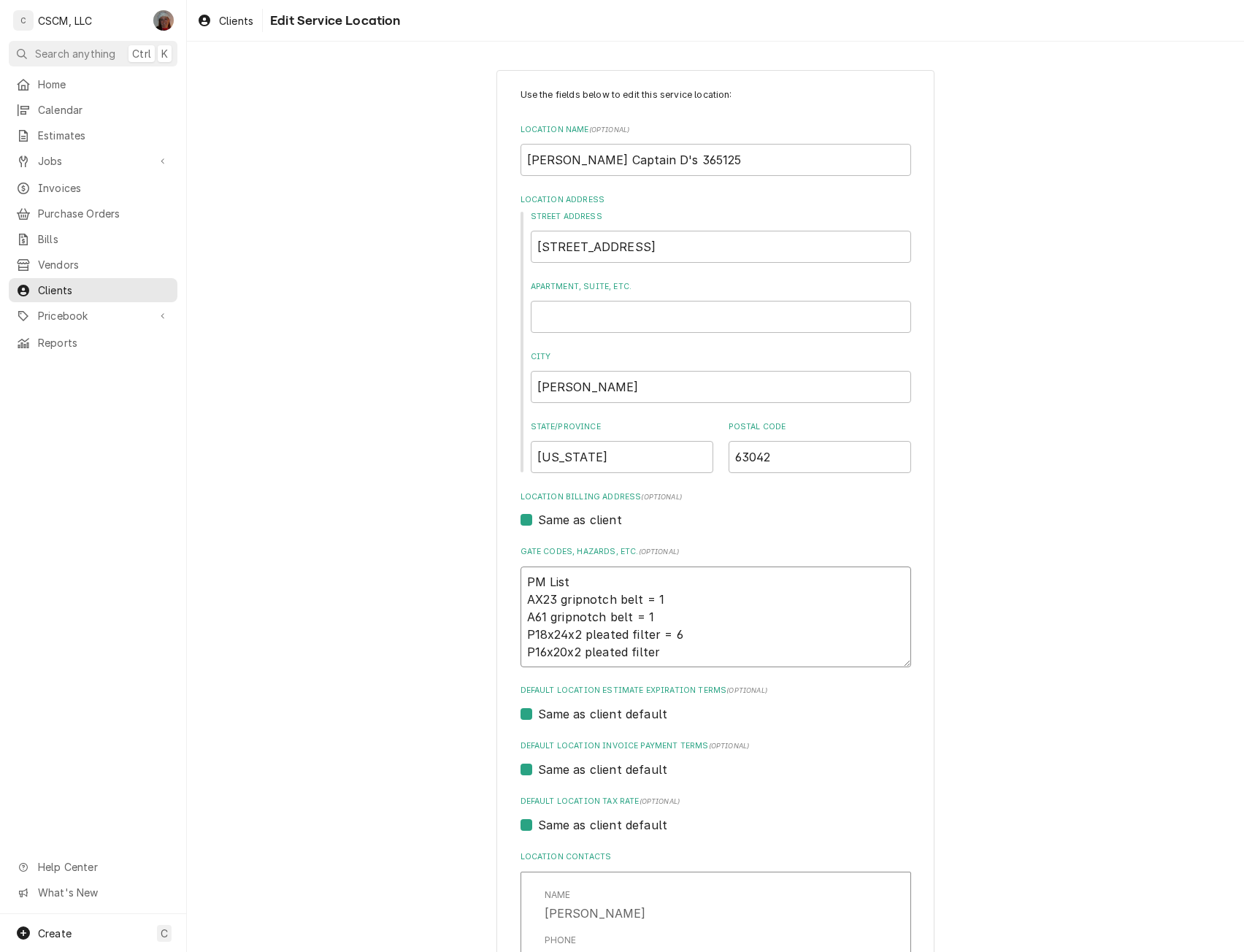
type textarea "PM List AX23 gripnotch belt = 1 A61 gripnotch belt = 1 P18x24x2 pleated filter …"
type textarea "x"
type textarea "PM List AX23 gripnotch belt = 1 A61 gripnotch belt = 1 P18x24x2 pleated filter …"
type textarea "x"
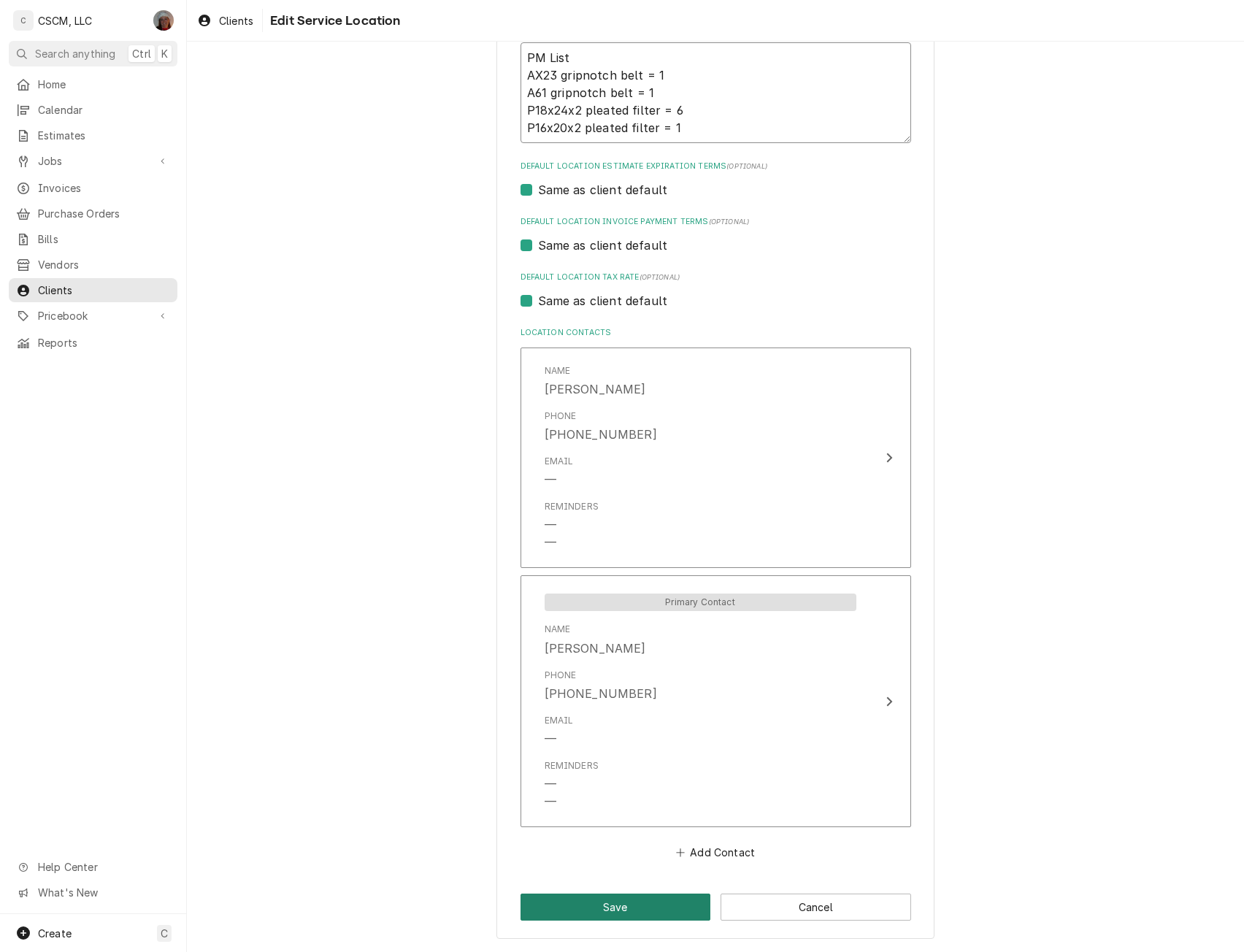
type textarea "PM List AX23 gripnotch belt = 1 A61 gripnotch belt = 1 P18x24x2 pleated filter …"
click at [584, 911] on button "Save" at bounding box center [615, 906] width 190 height 27
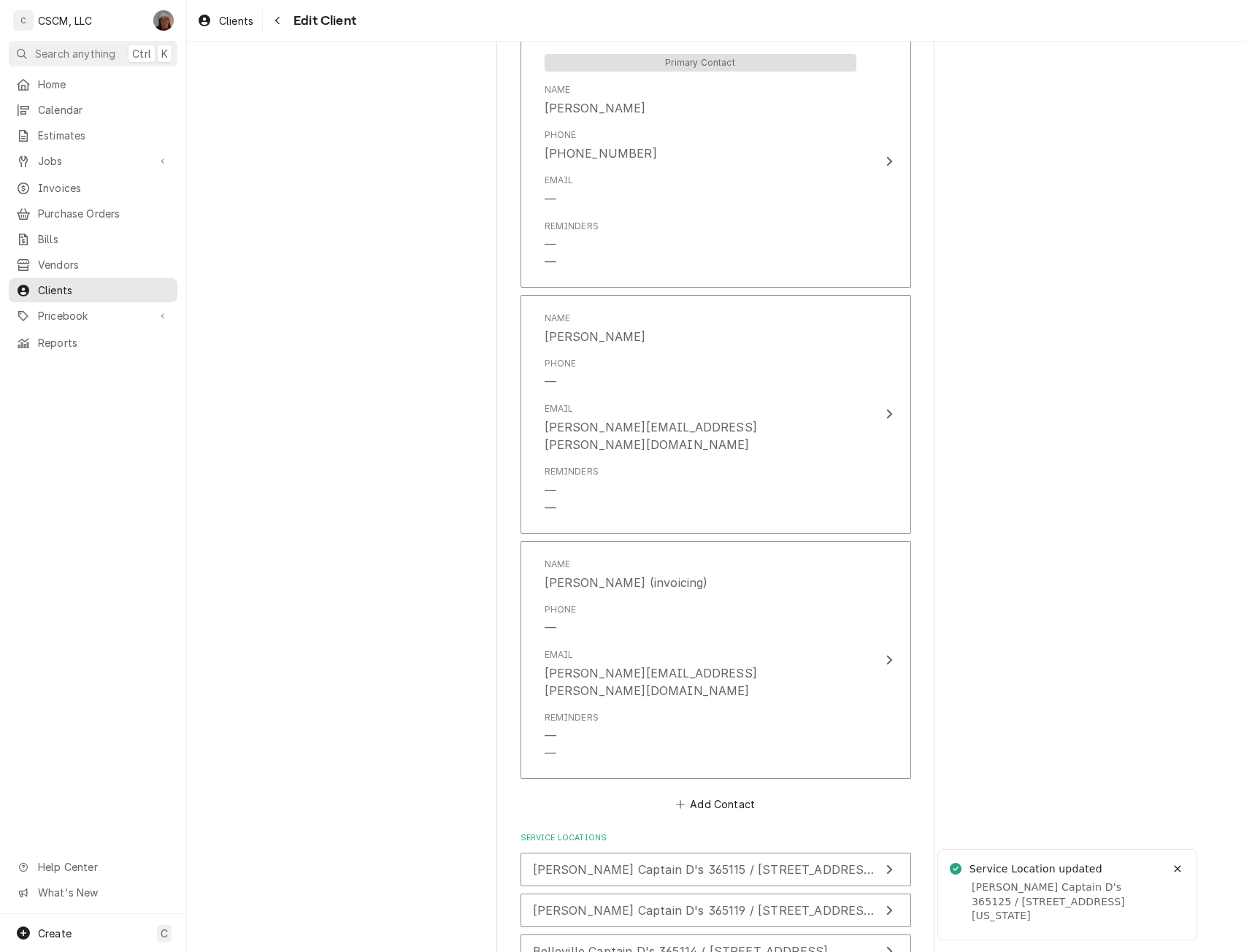
scroll to position [2050, 0]
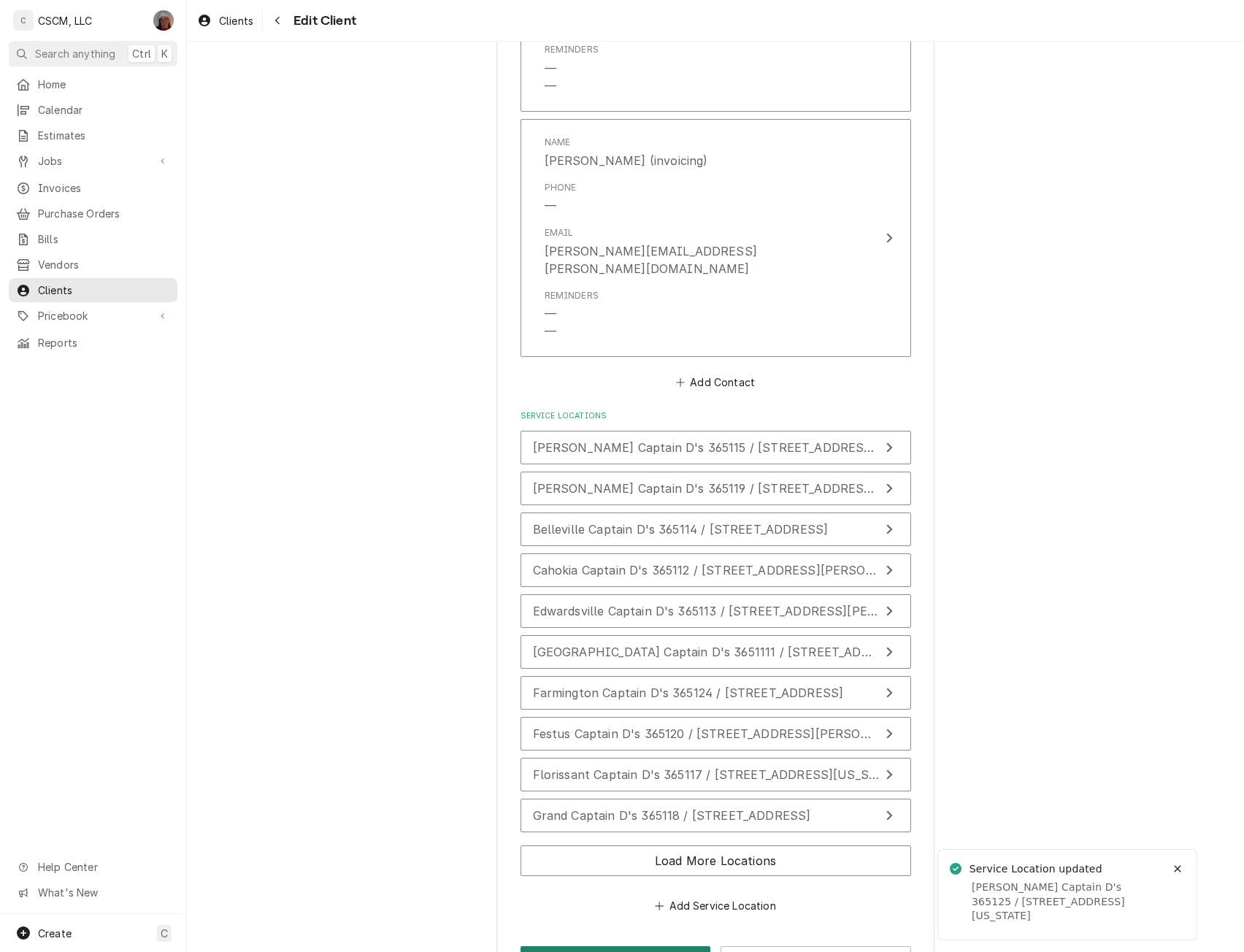
click at [576, 945] on button "Save" at bounding box center [615, 959] width 190 height 27
type textarea "x"
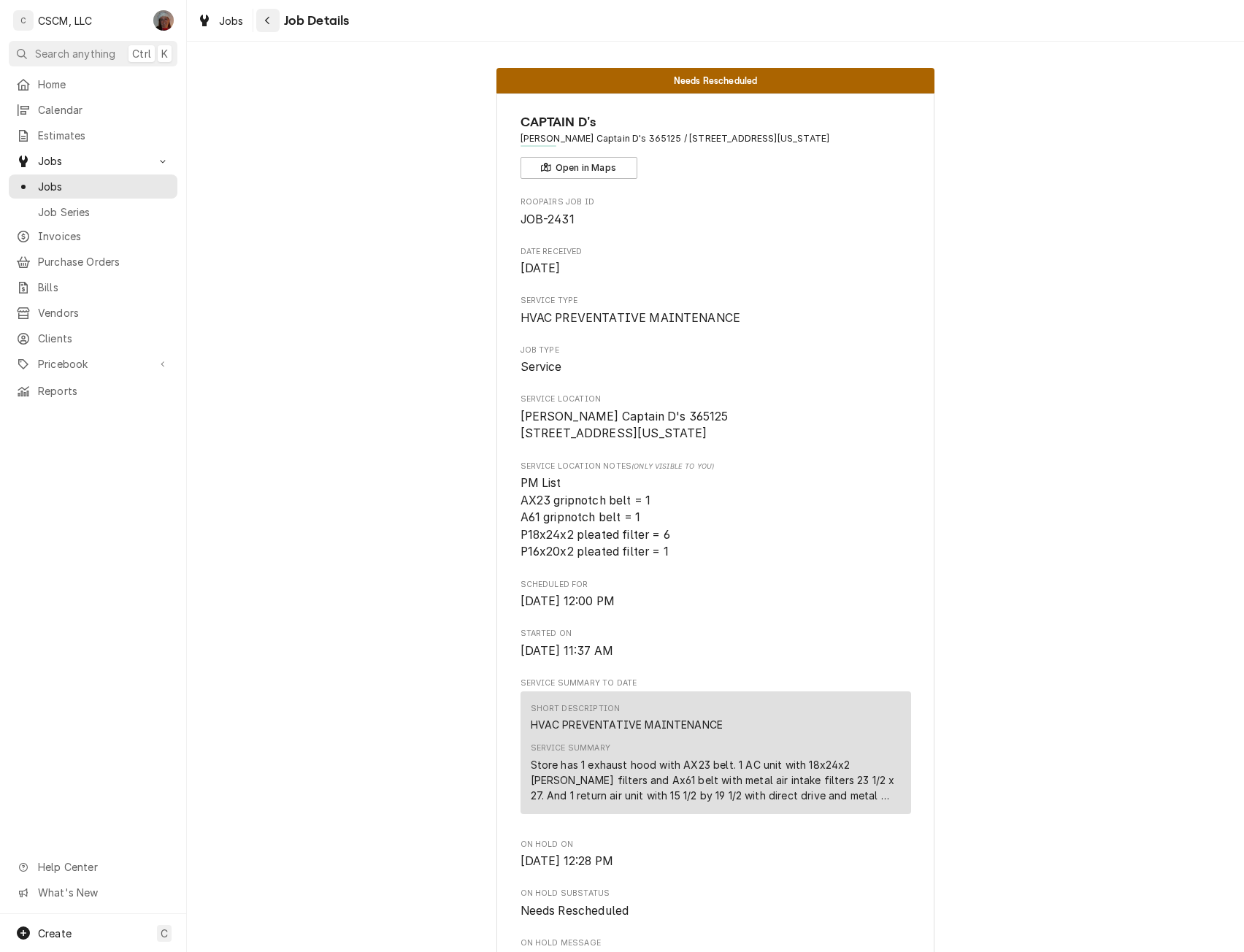
click at [273, 18] on div "Navigate back" at bounding box center [268, 20] width 15 height 15
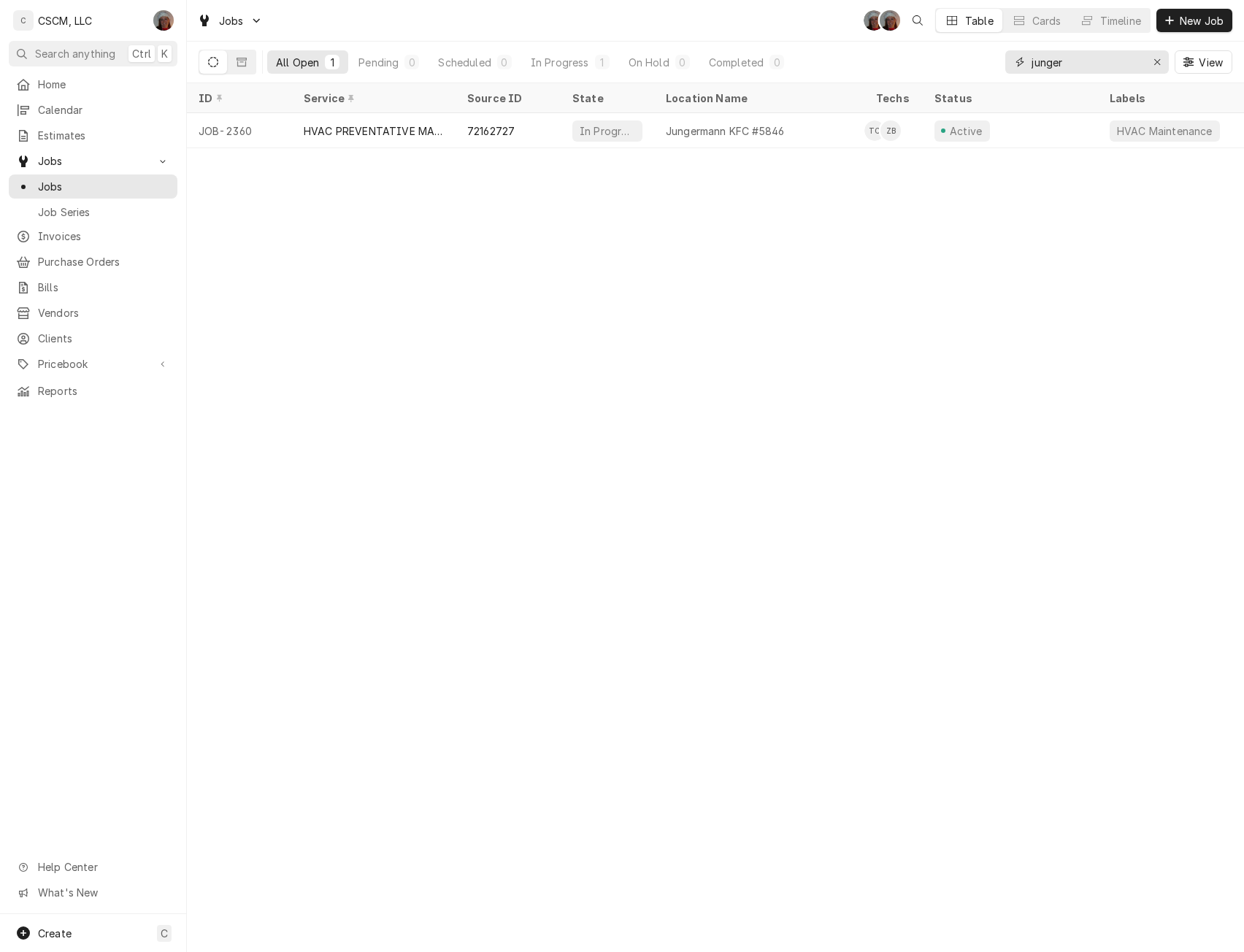
drag, startPoint x: 1072, startPoint y: 61, endPoint x: 929, endPoint y: 61, distance: 143.0
click at [929, 61] on div "All Open 1 Pending 0 Scheduled 0 In Progress 1 On Hold 0 Completed 0 junger View" at bounding box center [715, 62] width 1033 height 41
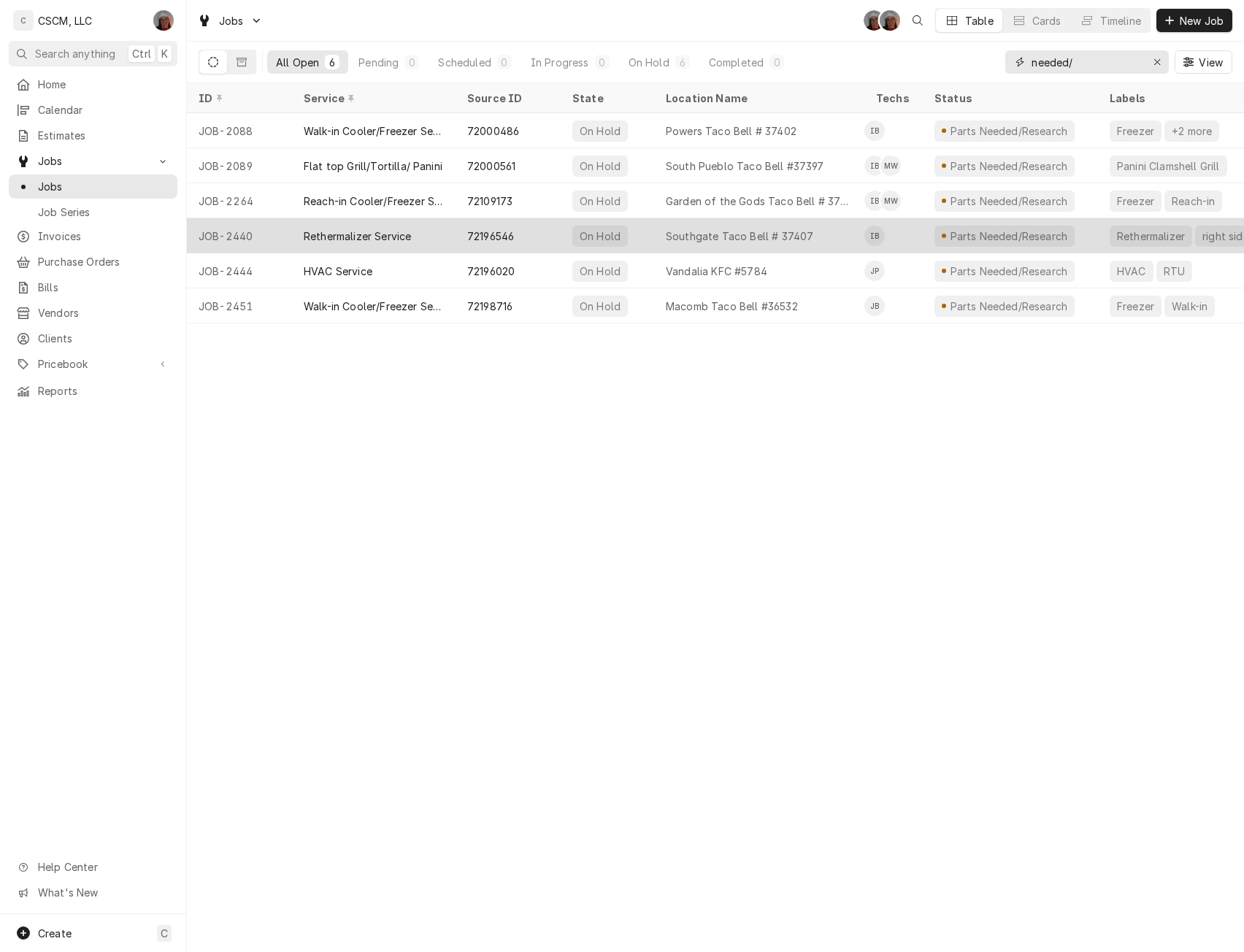
type input "needed/"
click at [416, 233] on div "Rethermalizer Service" at bounding box center [373, 235] width 163 height 35
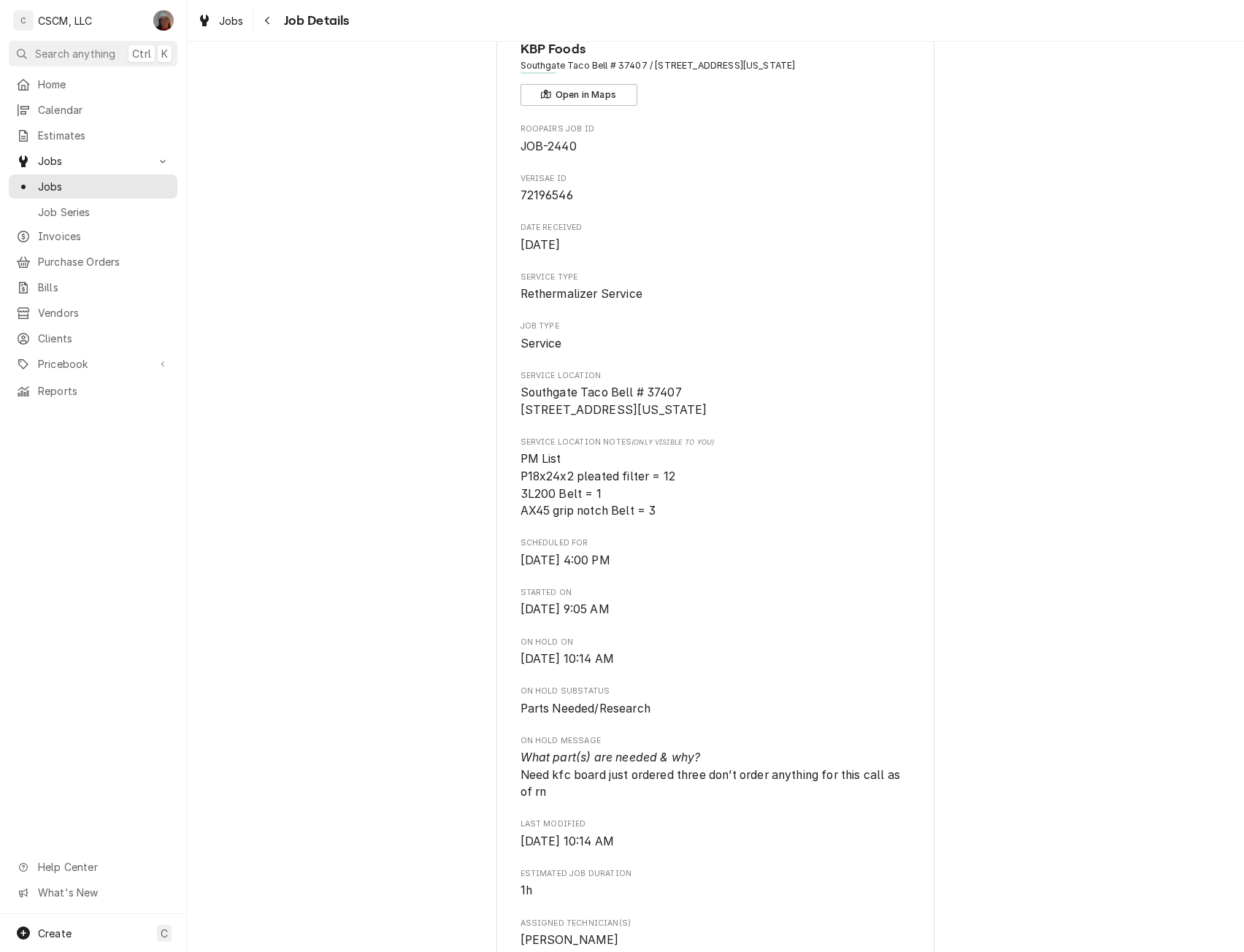
scroll to position [3, 0]
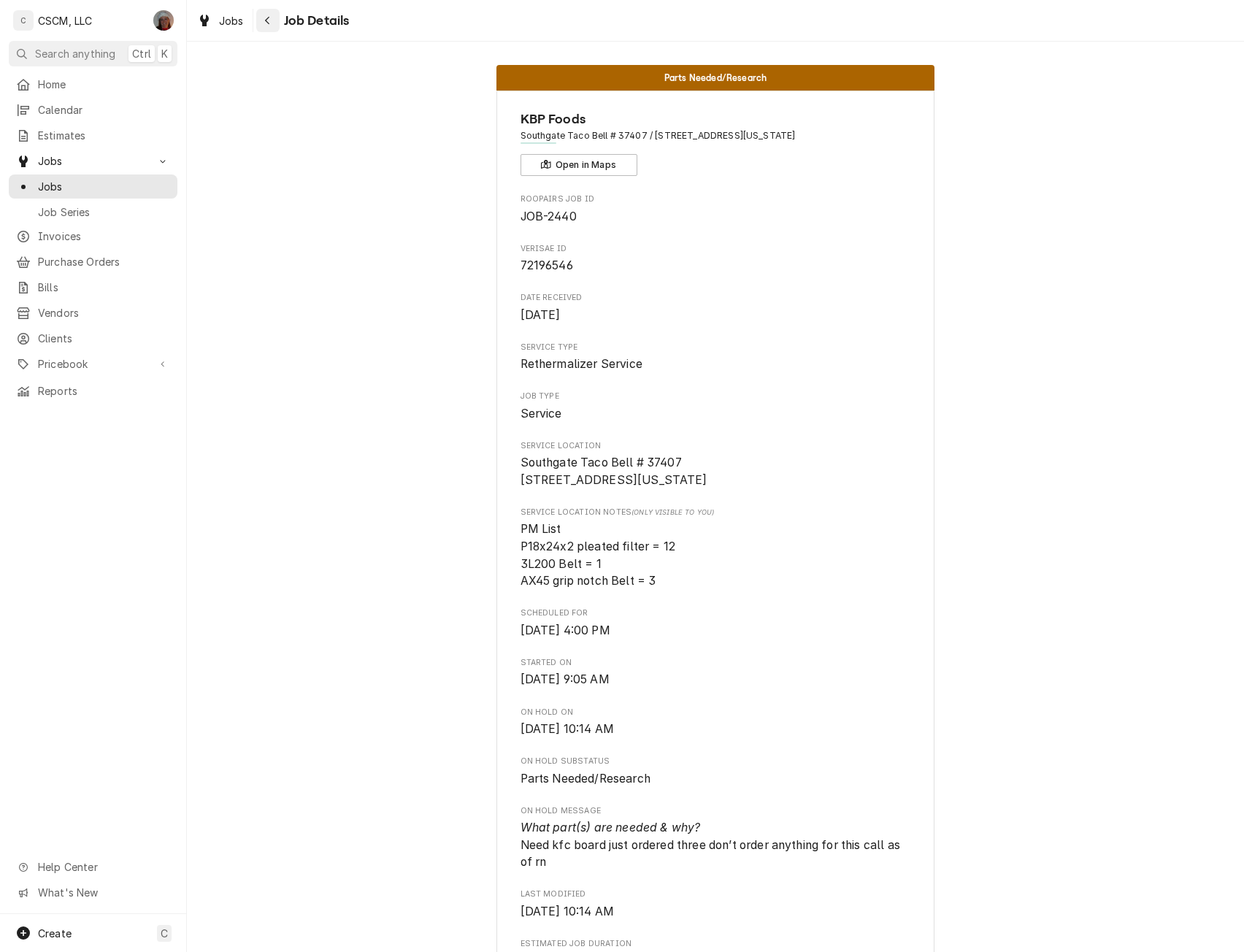
click at [268, 23] on icon "Navigate back" at bounding box center [267, 21] width 4 height 8
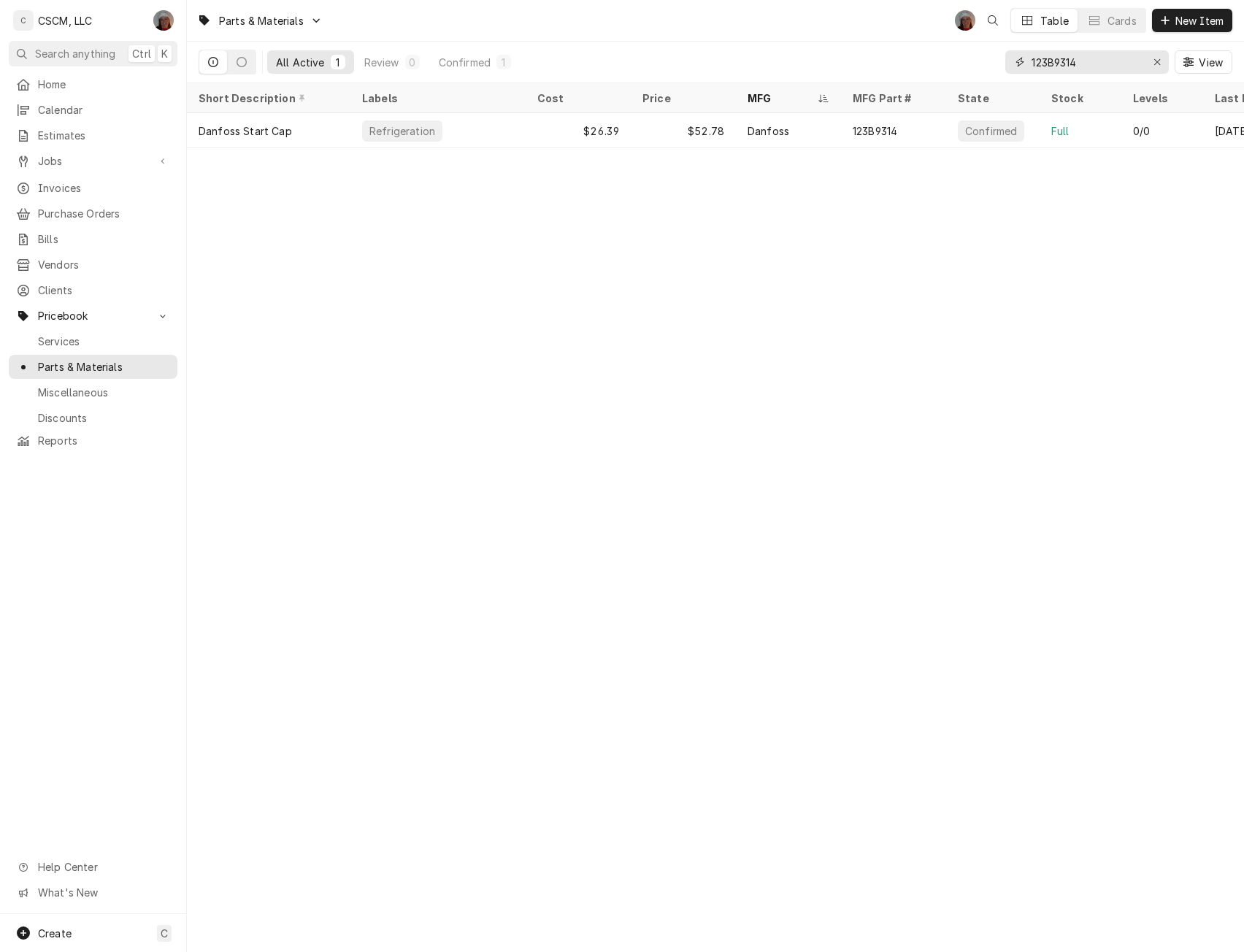
drag, startPoint x: 1094, startPoint y: 69, endPoint x: 953, endPoint y: 59, distance: 141.4
click at [953, 59] on div "All Active 1 Review 0 Confirmed 1 123B9314 View" at bounding box center [715, 62] width 1033 height 41
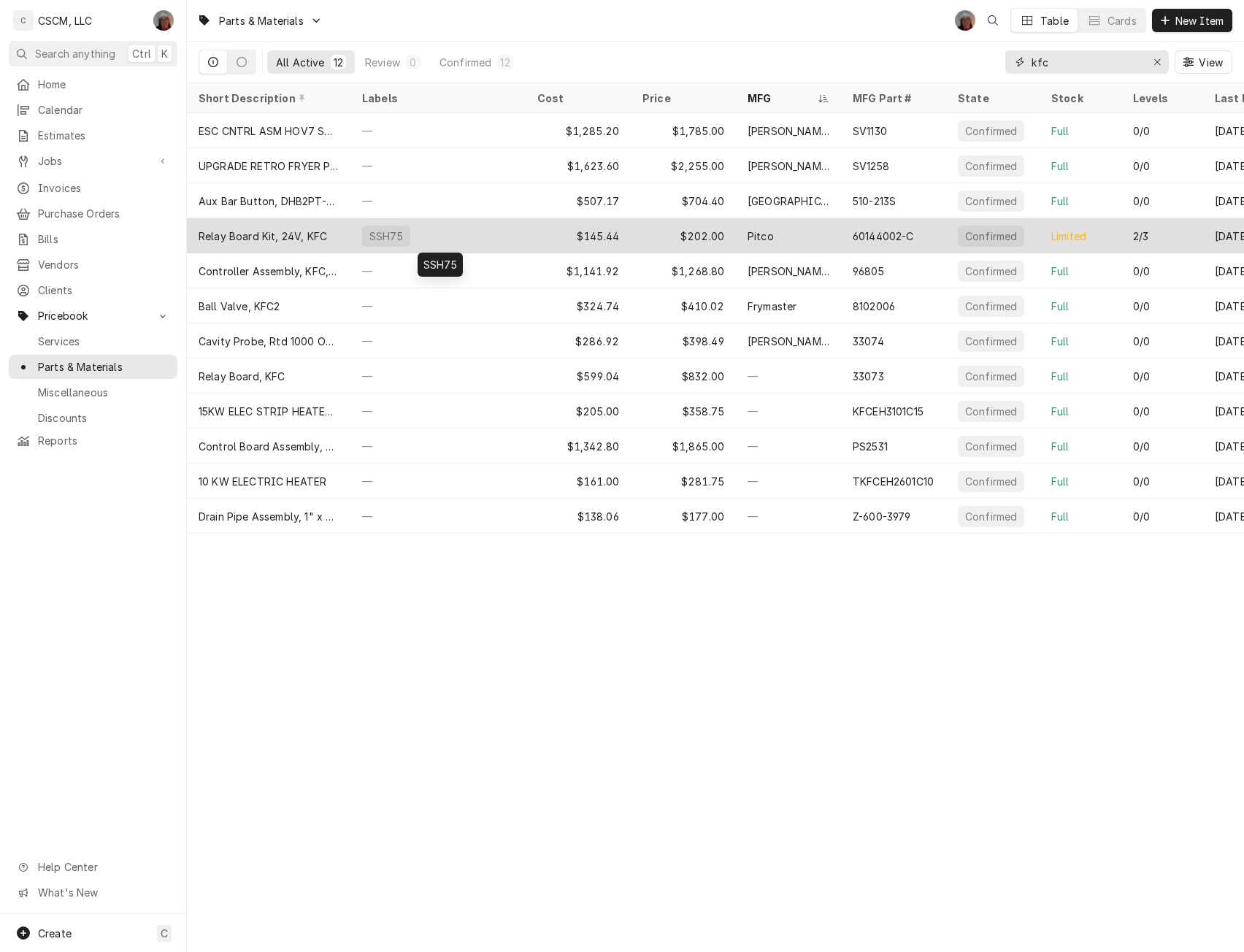
type input "kfc"
click at [437, 228] on div "SSH75" at bounding box center [437, 235] width 175 height 35
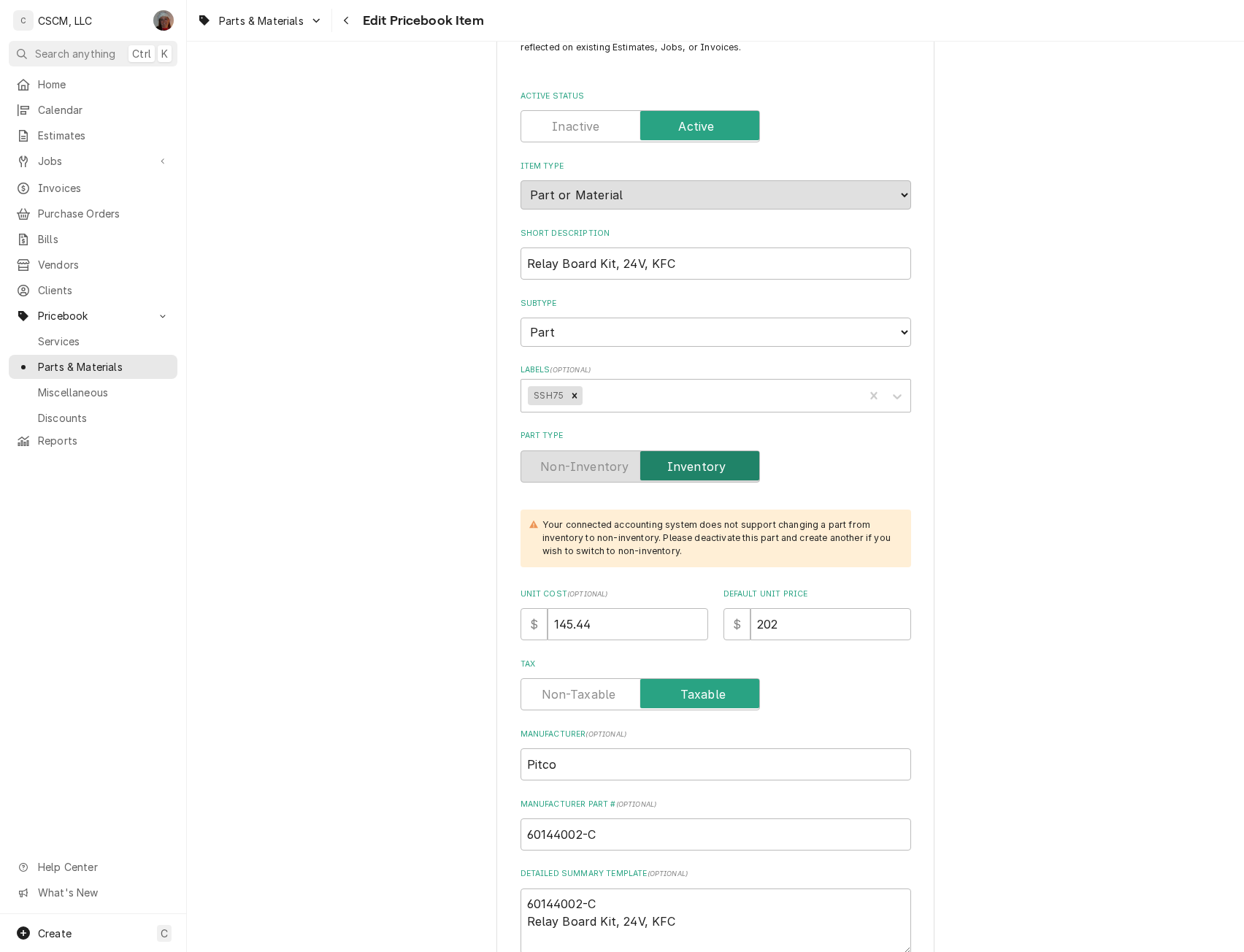
scroll to position [63, 0]
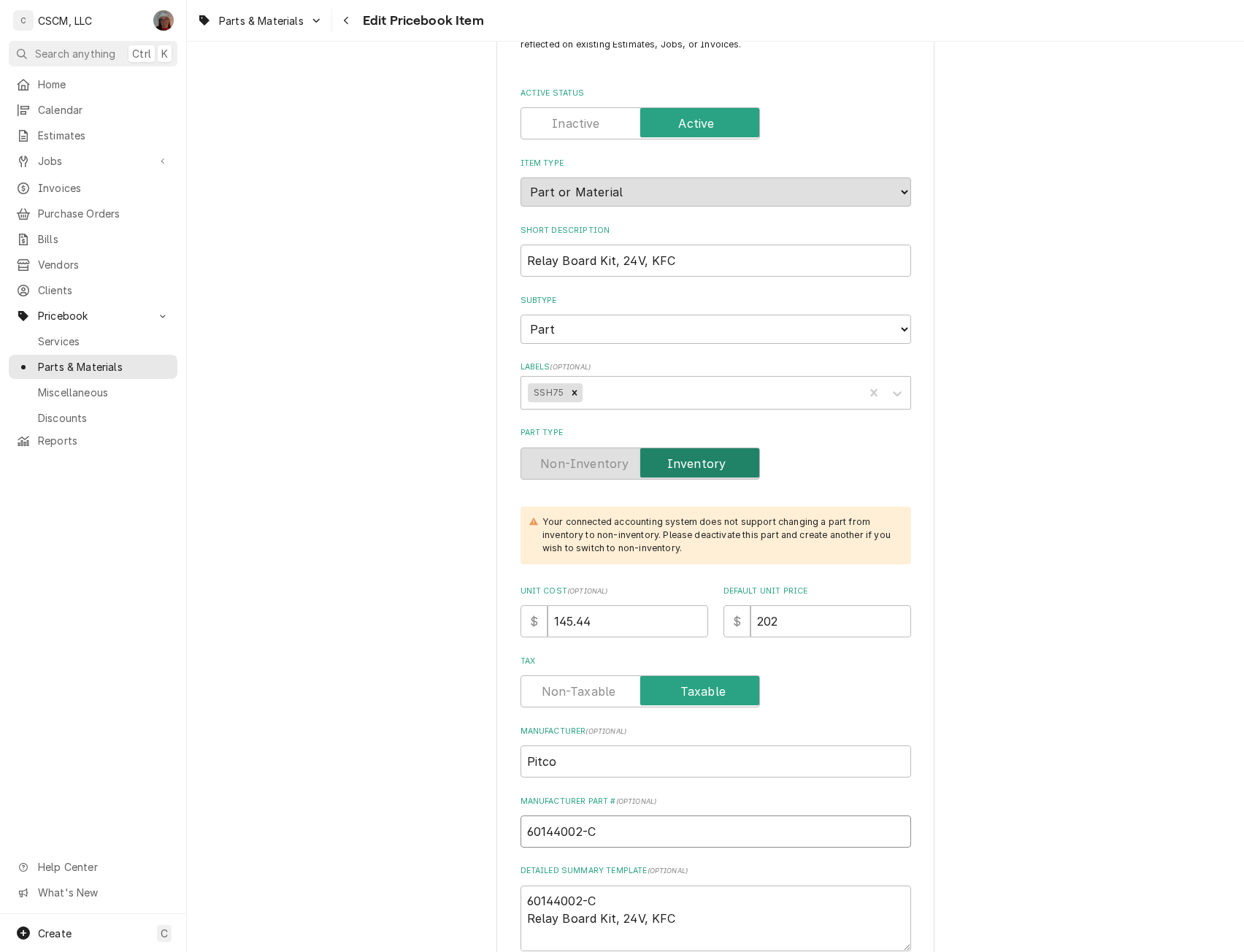
drag, startPoint x: 605, startPoint y: 833, endPoint x: 488, endPoint y: 845, distance: 117.6
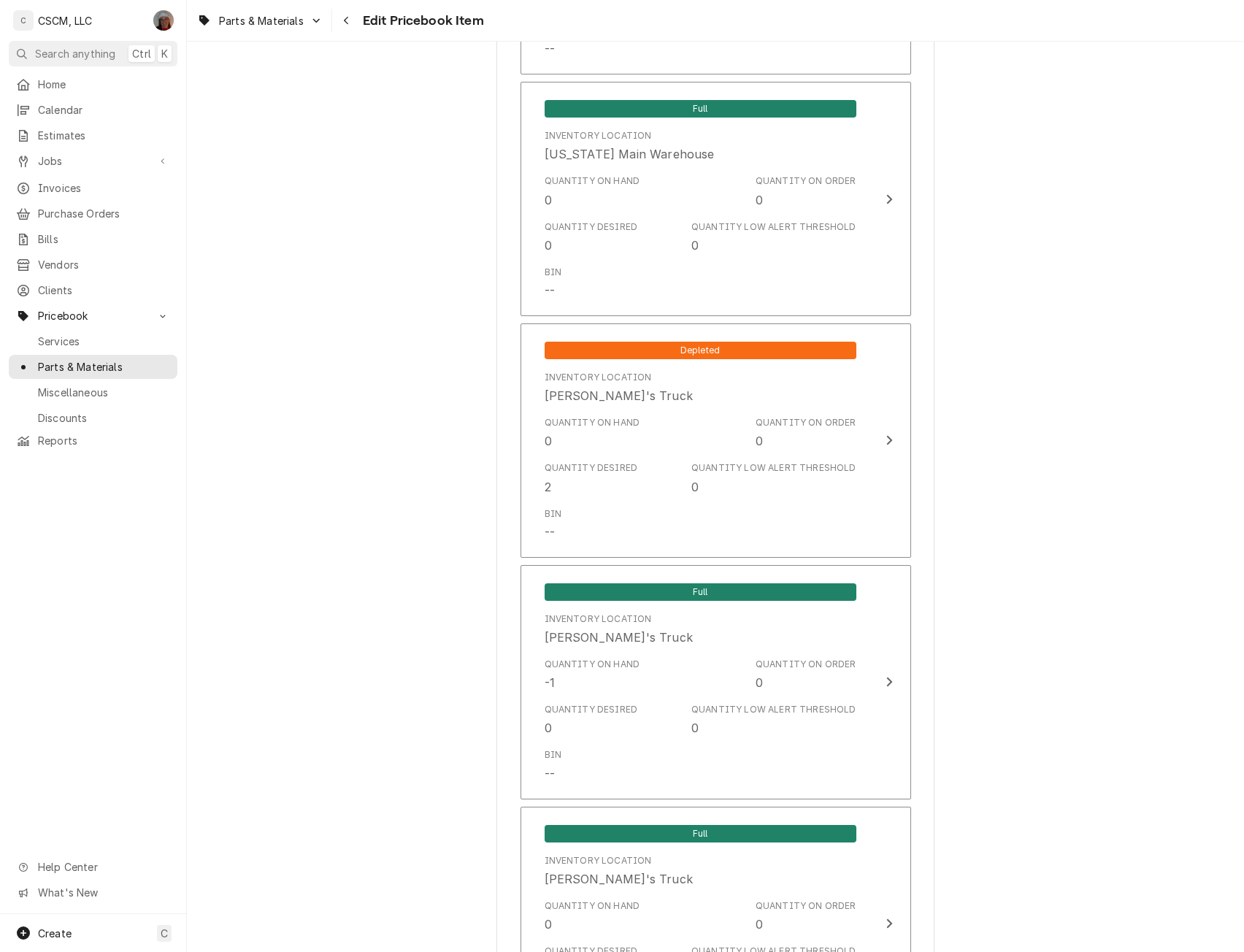
scroll to position [1549, 0]
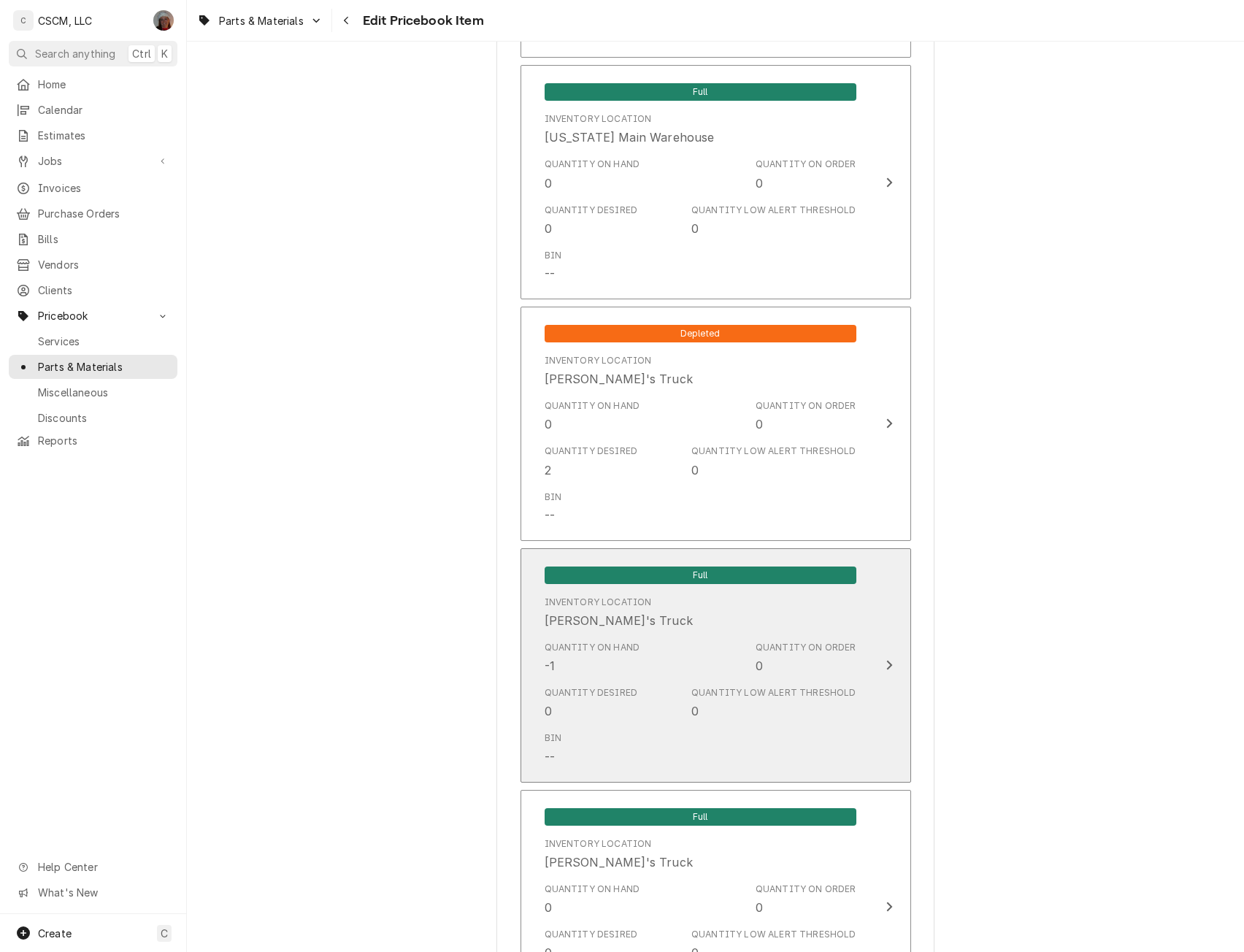
click at [850, 680] on div "Quantity on Hand -1 Quantity on Order 0" at bounding box center [700, 658] width 311 height 46
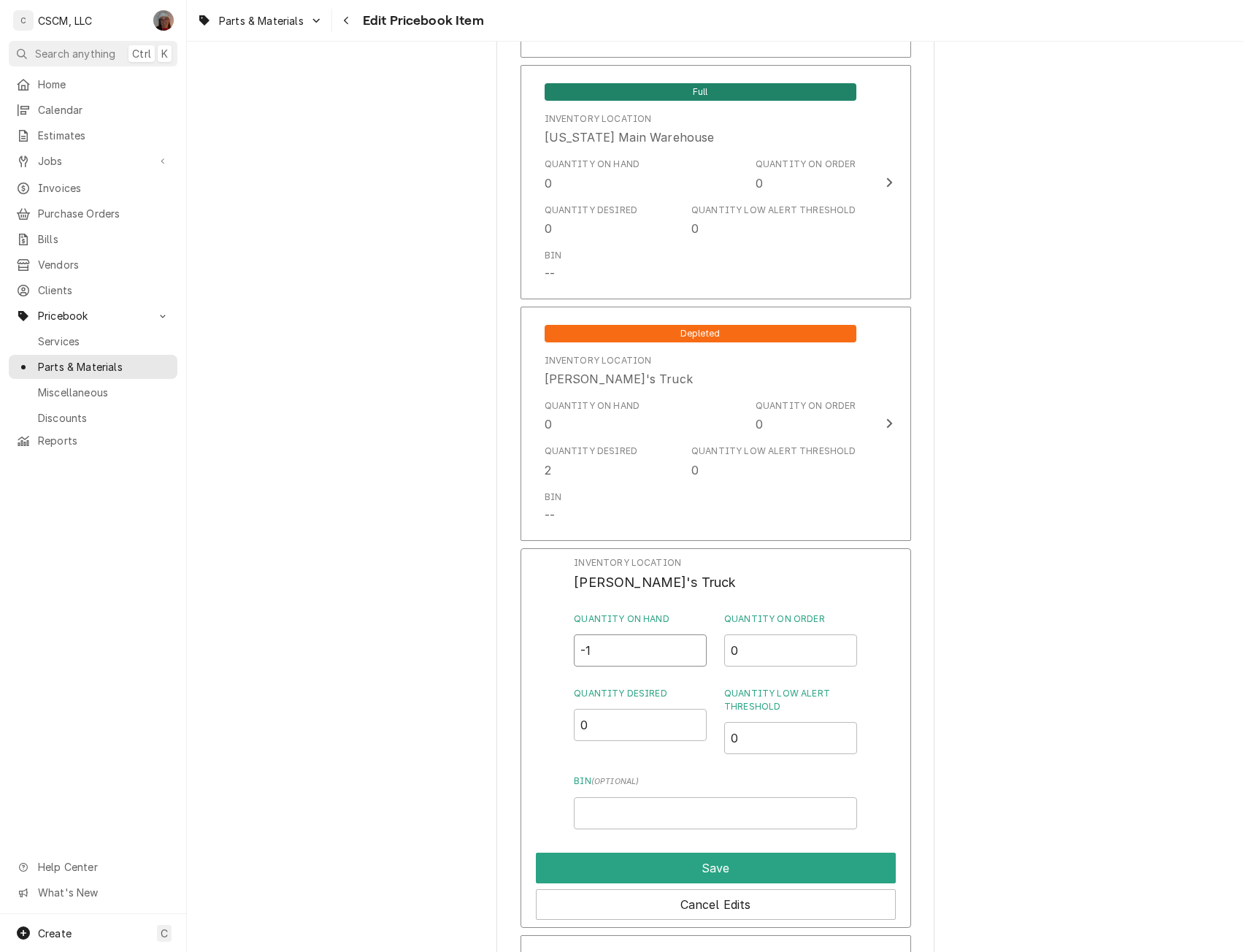
drag, startPoint x: 602, startPoint y: 651, endPoint x: 561, endPoint y: 652, distance: 41.0
click at [561, 652] on div "Inventory Location Jimmy's Truck Quantity on Hand -1 Quantity on Order 0 Quanti…" at bounding box center [716, 737] width 390 height 380
type input "0"
click at [681, 862] on button "Save" at bounding box center [716, 868] width 360 height 31
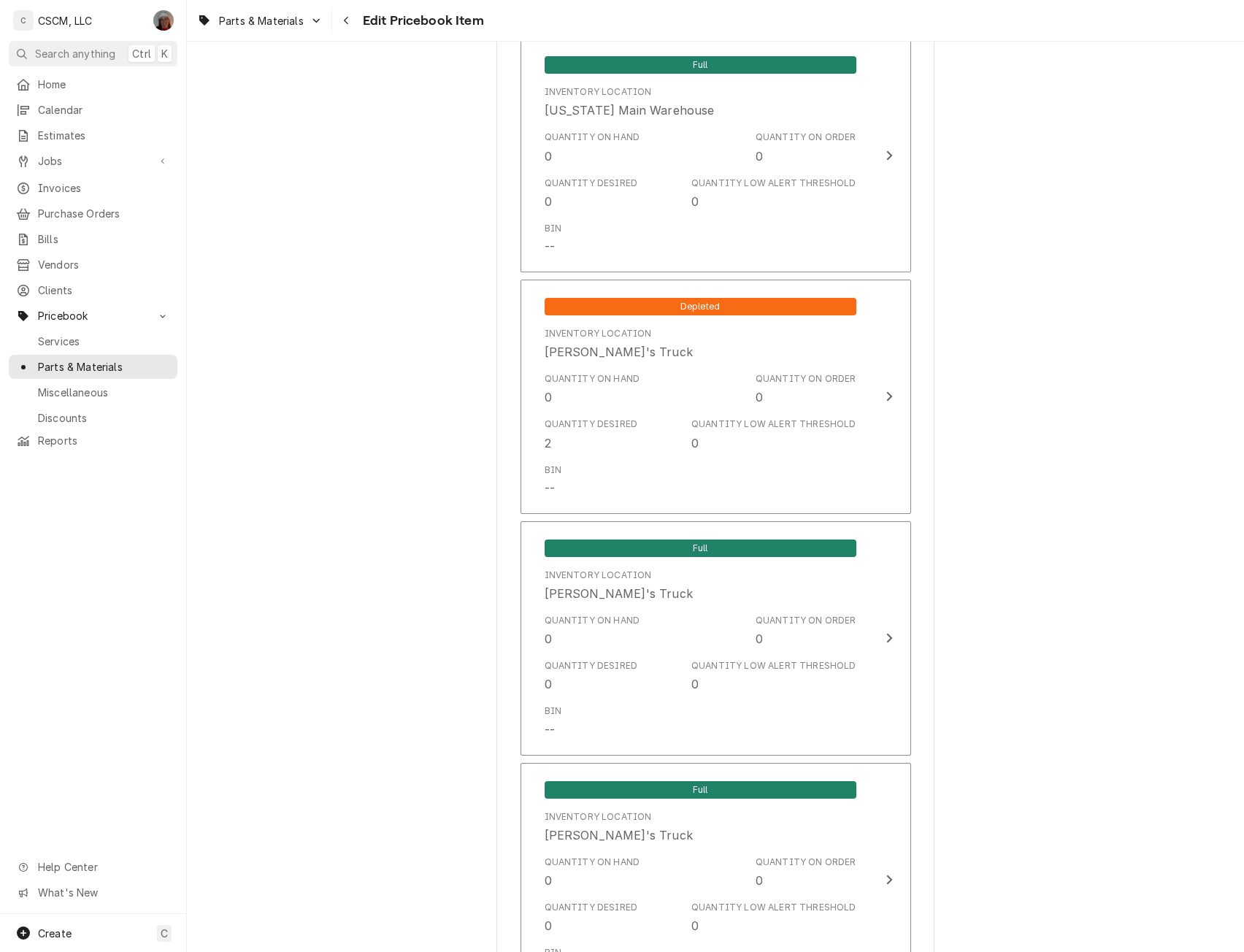
scroll to position [1536, 0]
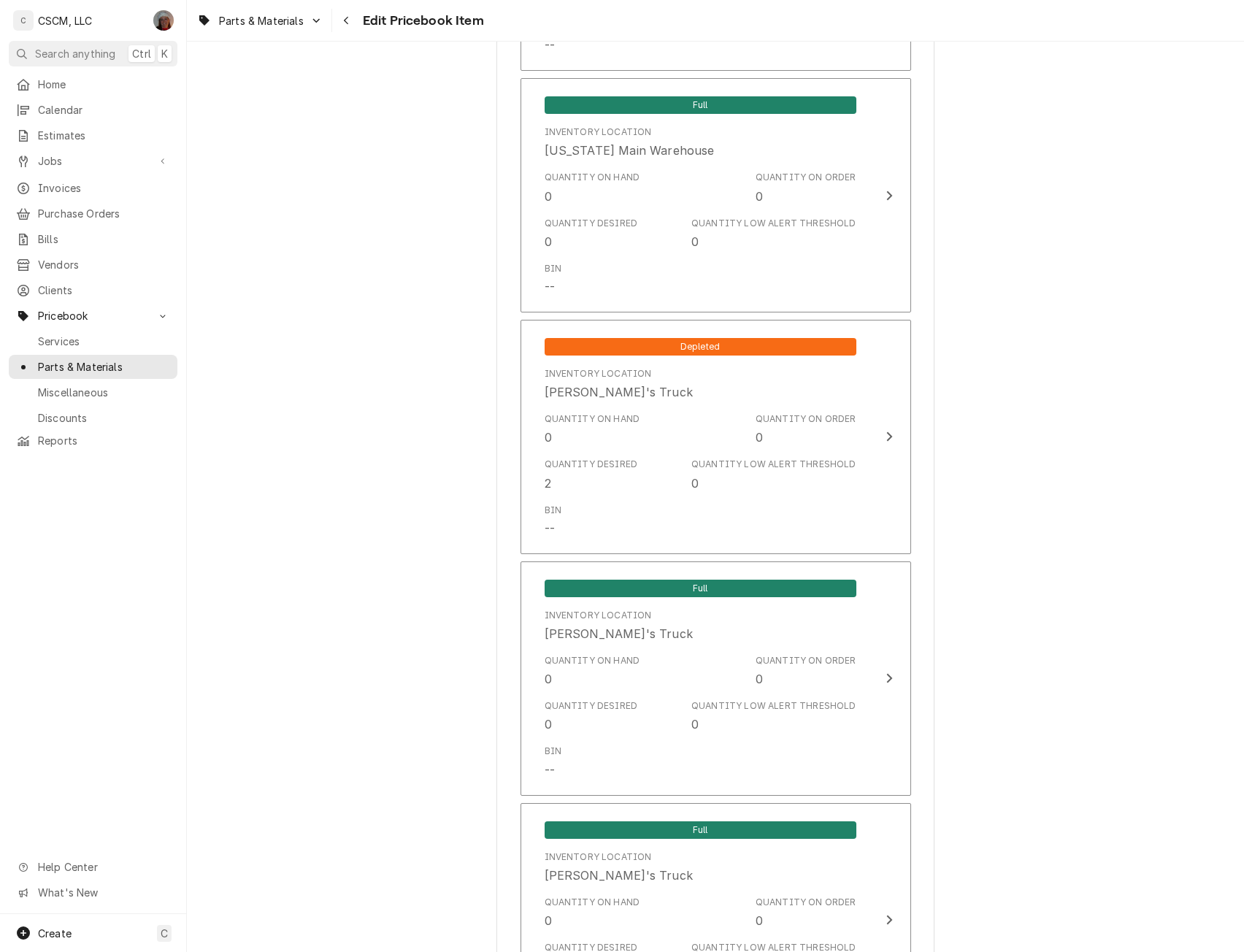
click at [373, 21] on span "Edit Pricebook Item" at bounding box center [421, 20] width 125 height 20
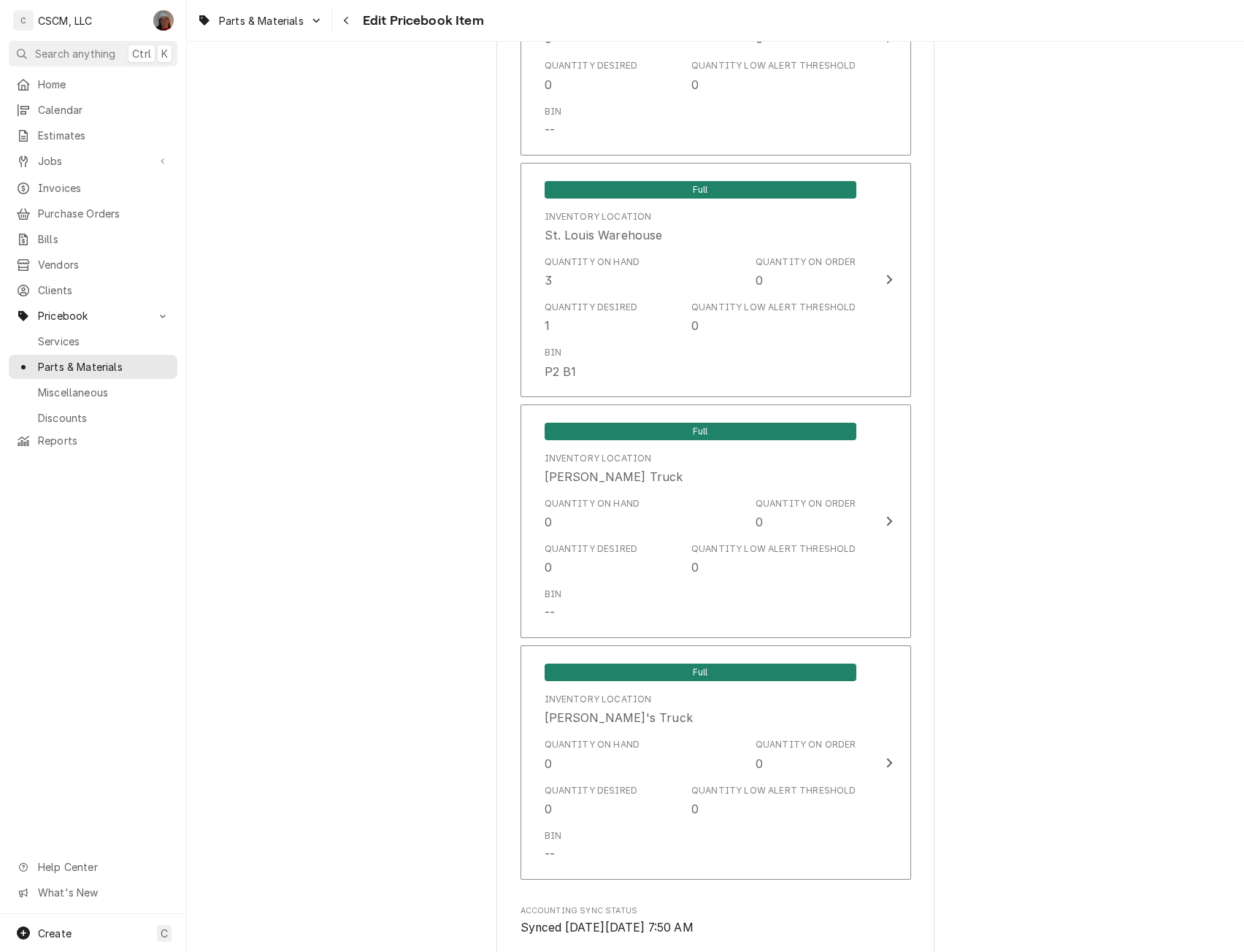
scroll to position [3148, 0]
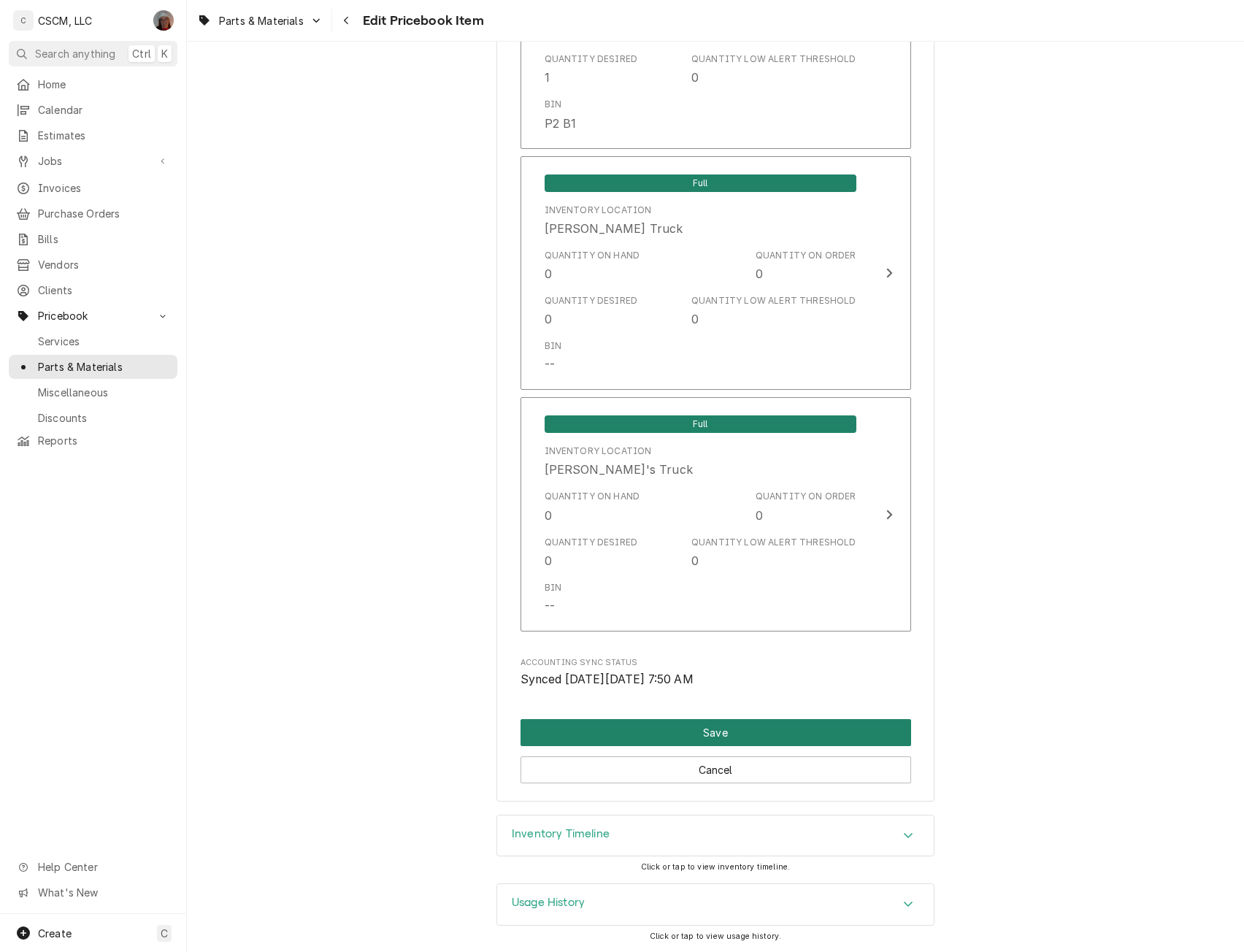
click at [763, 733] on button "Save" at bounding box center [716, 732] width 390 height 27
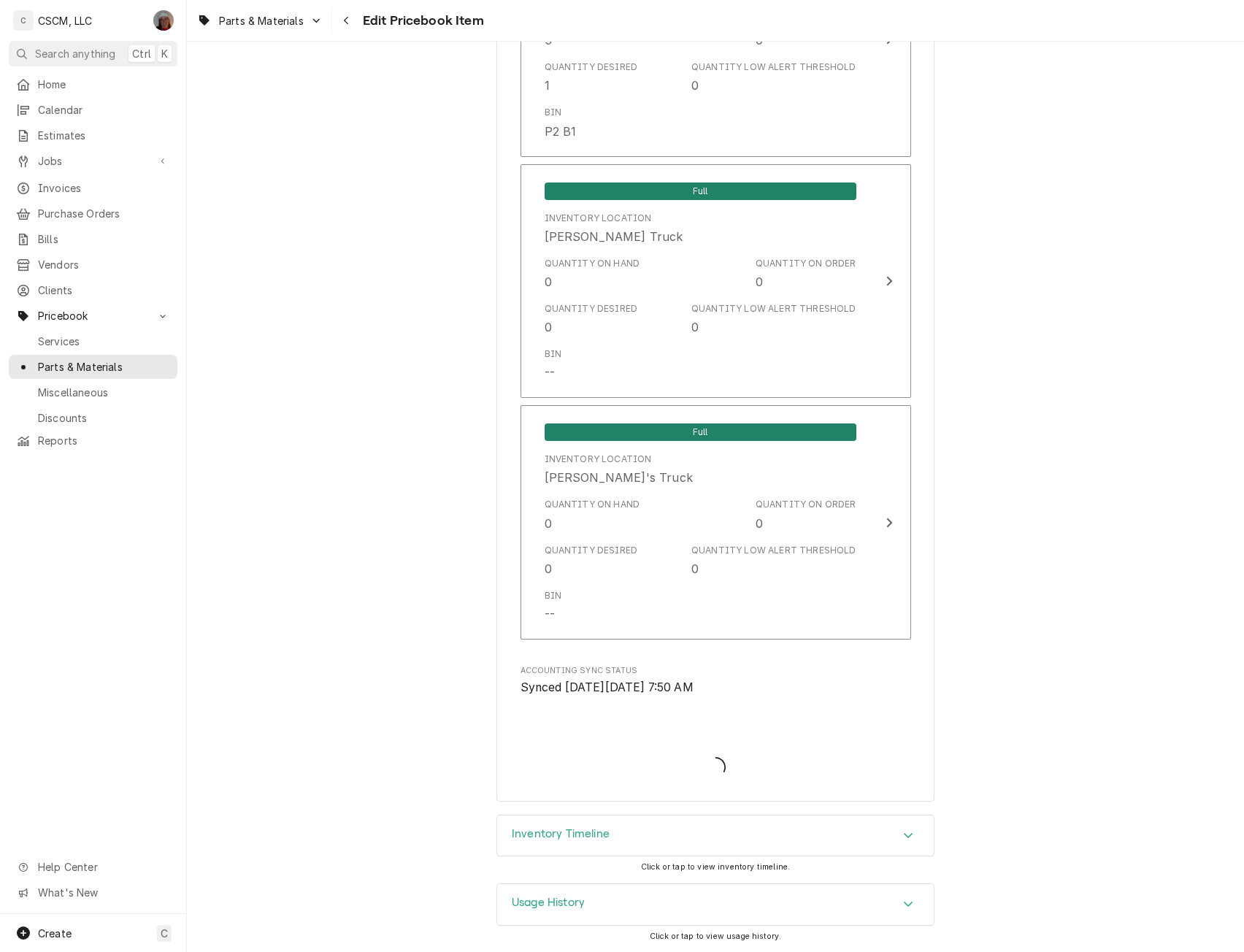
type textarea "x"
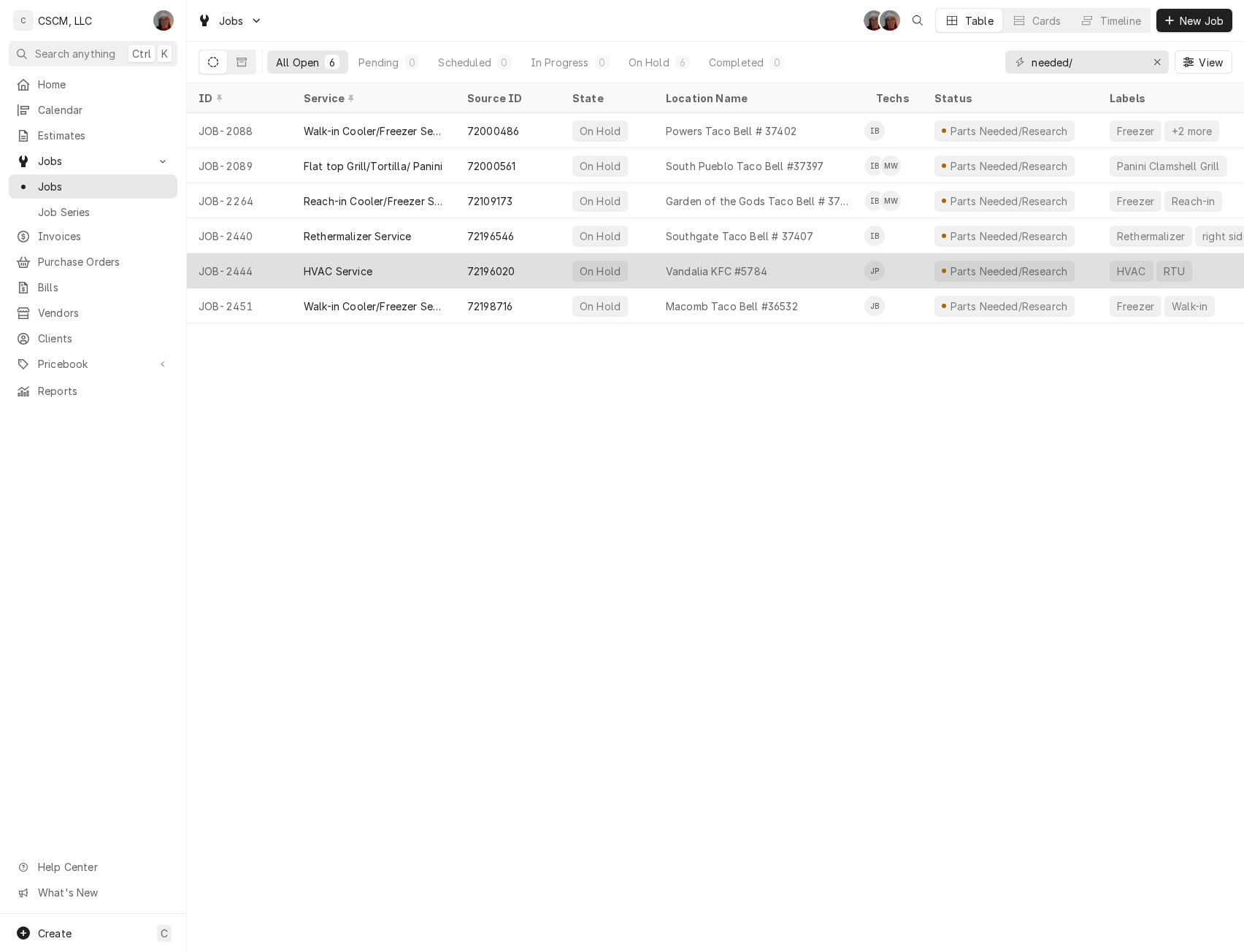
click at [383, 272] on div "HVAC Service" at bounding box center [373, 271] width 163 height 35
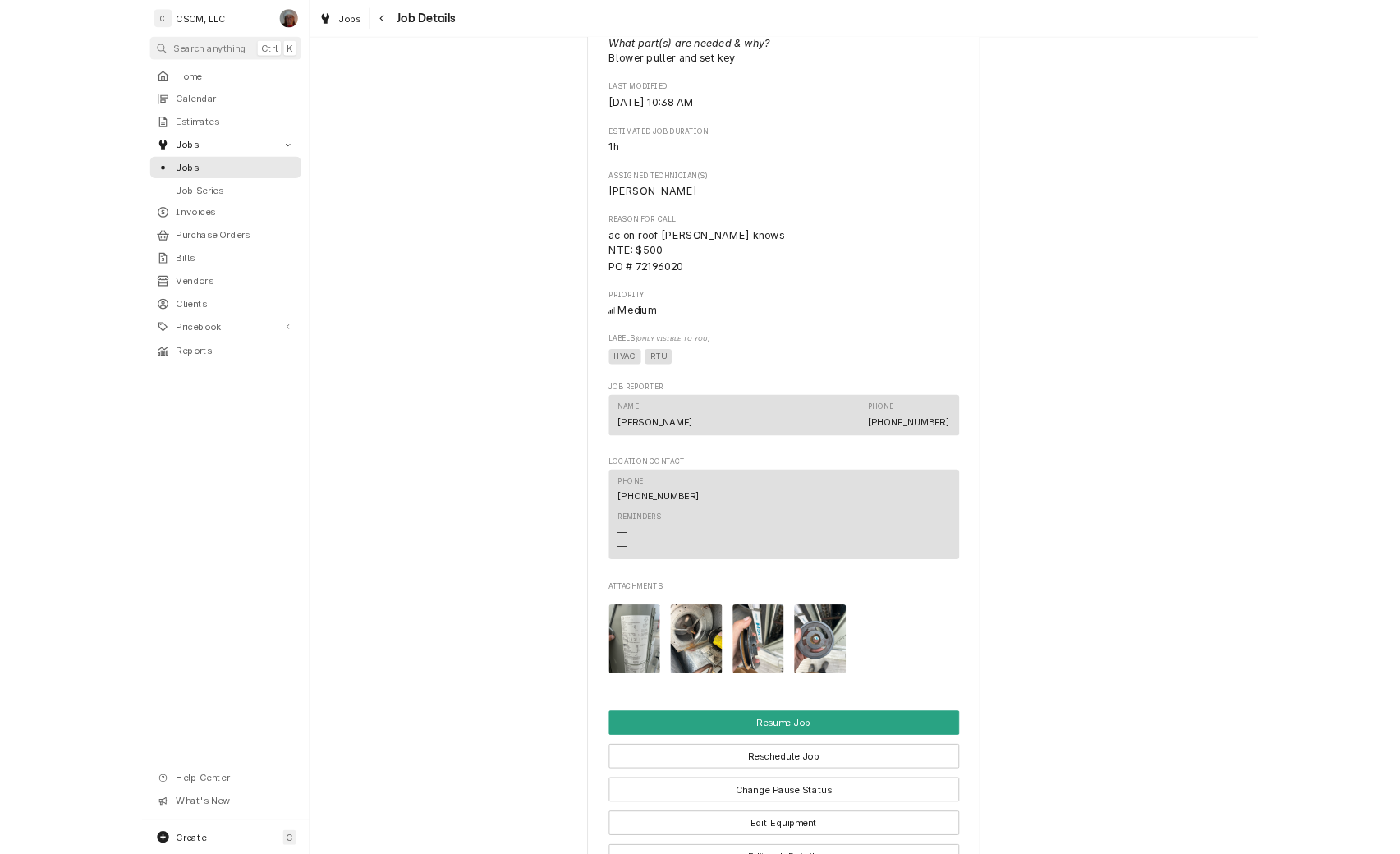
scroll to position [1328, 0]
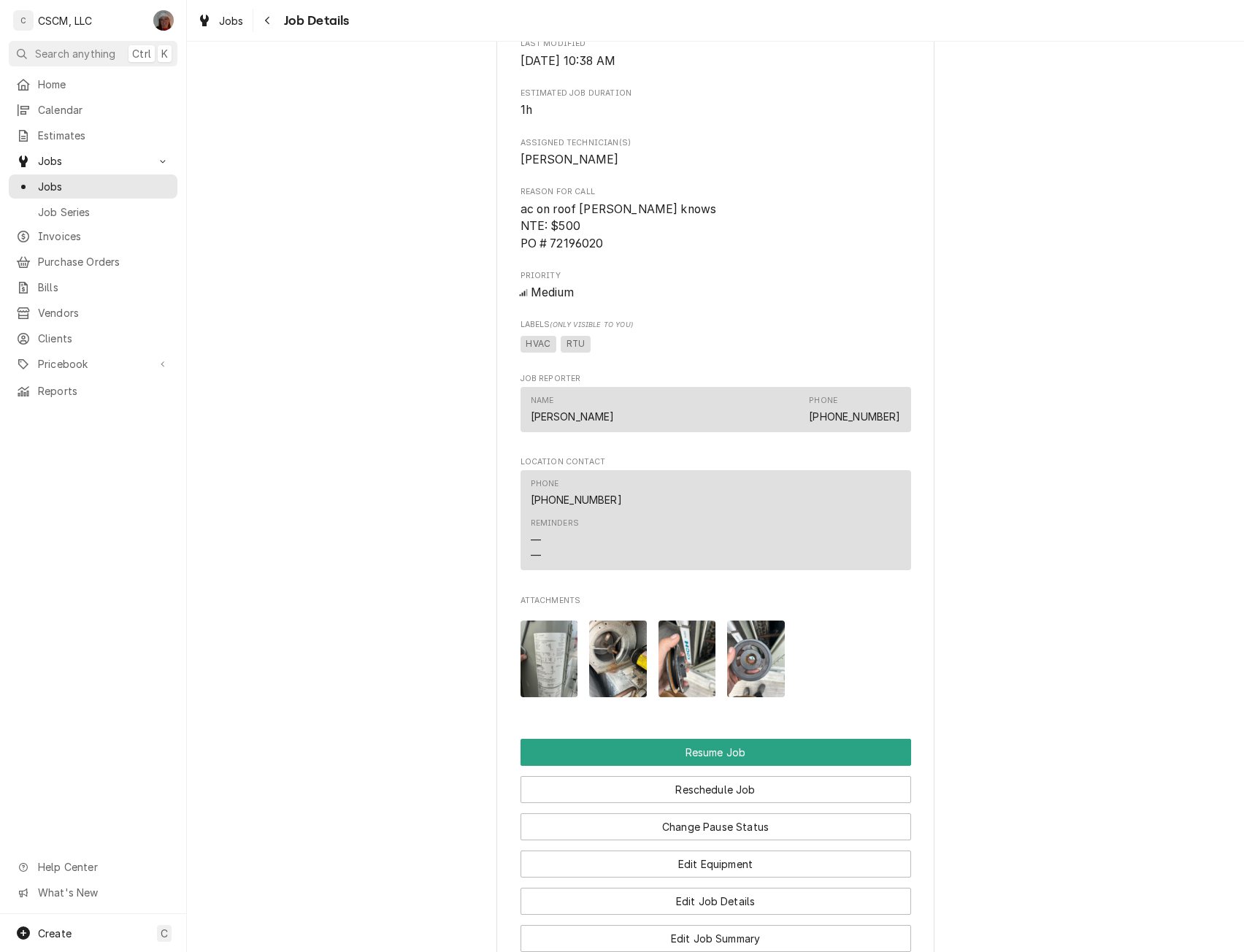
click at [543, 691] on img "Attachments" at bounding box center [549, 659] width 58 height 76
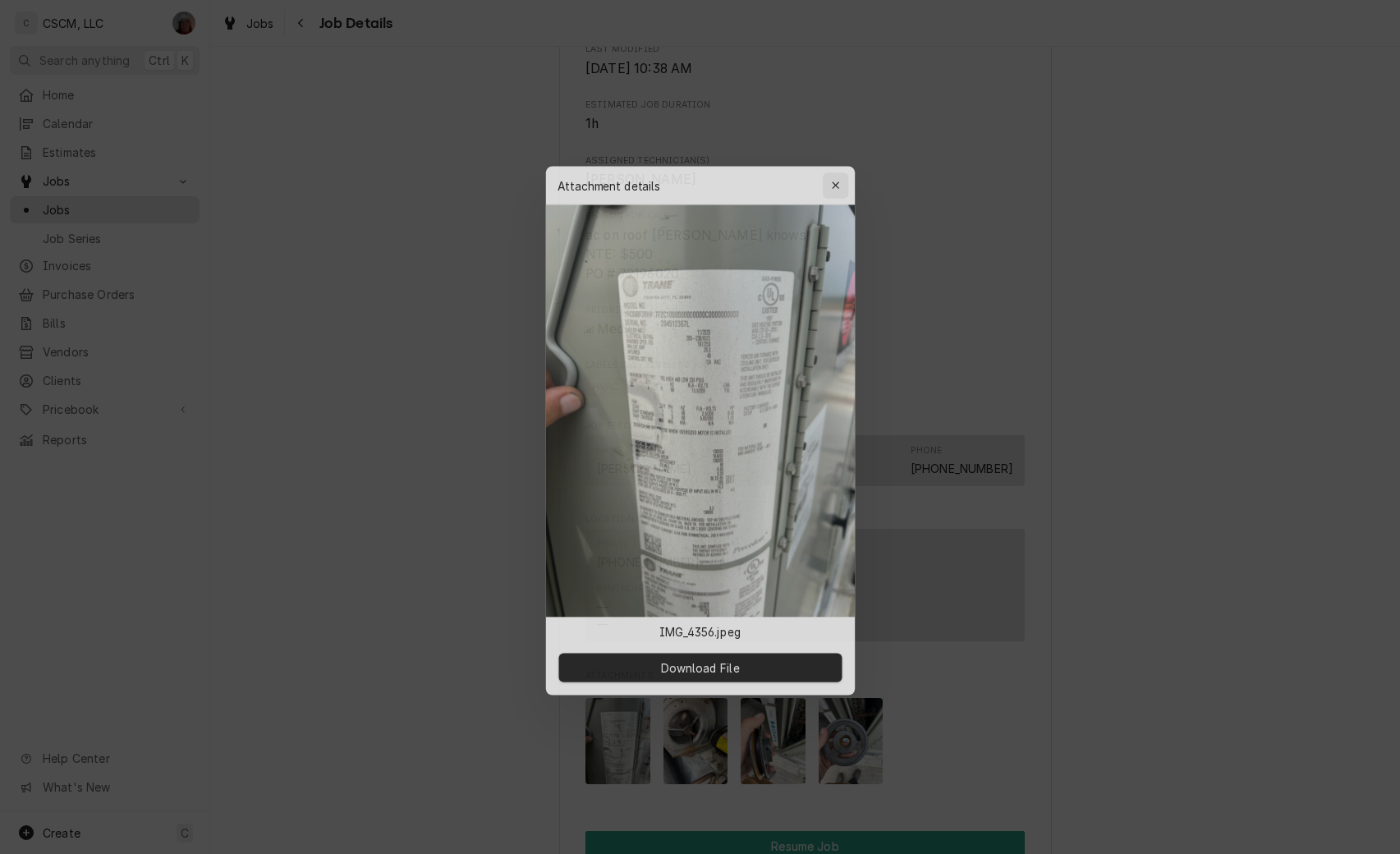
click at [837, 168] on button "button" at bounding box center [838, 177] width 27 height 27
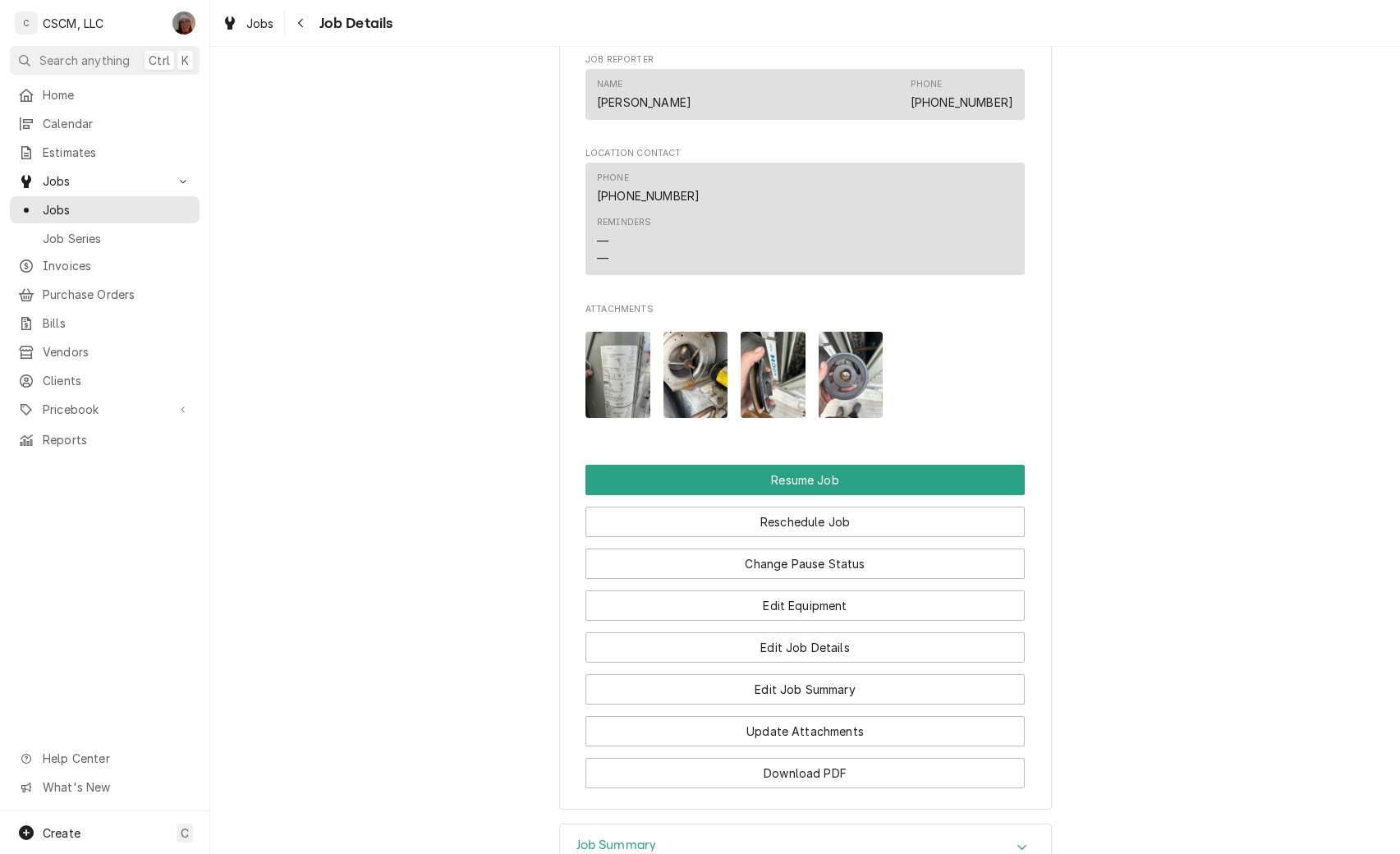
scroll to position [1774, 0]
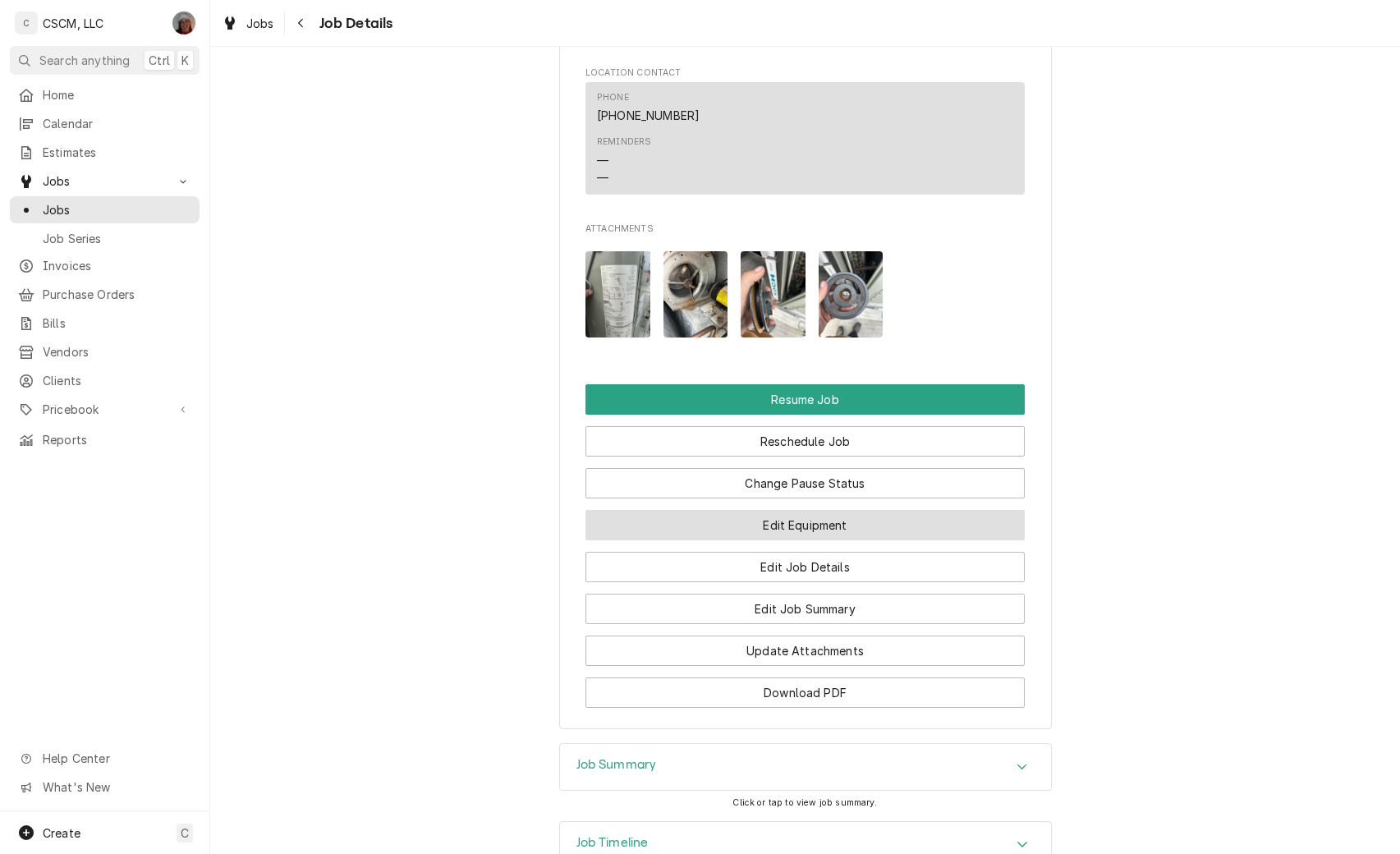
click at [828, 538] on button "Edit Equipment" at bounding box center [805, 524] width 439 height 30
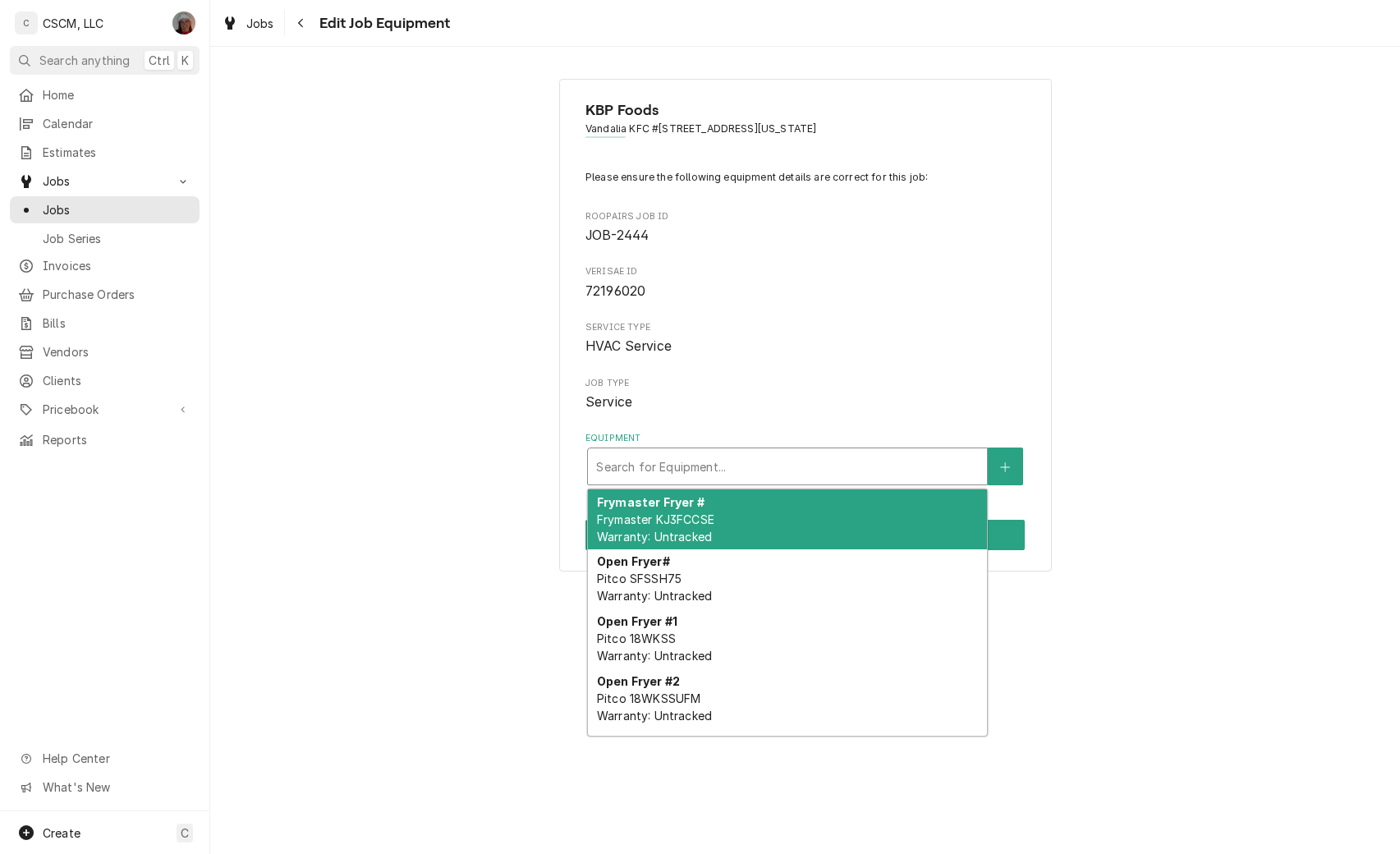
click at [744, 460] on div "Equipment" at bounding box center [787, 466] width 382 height 29
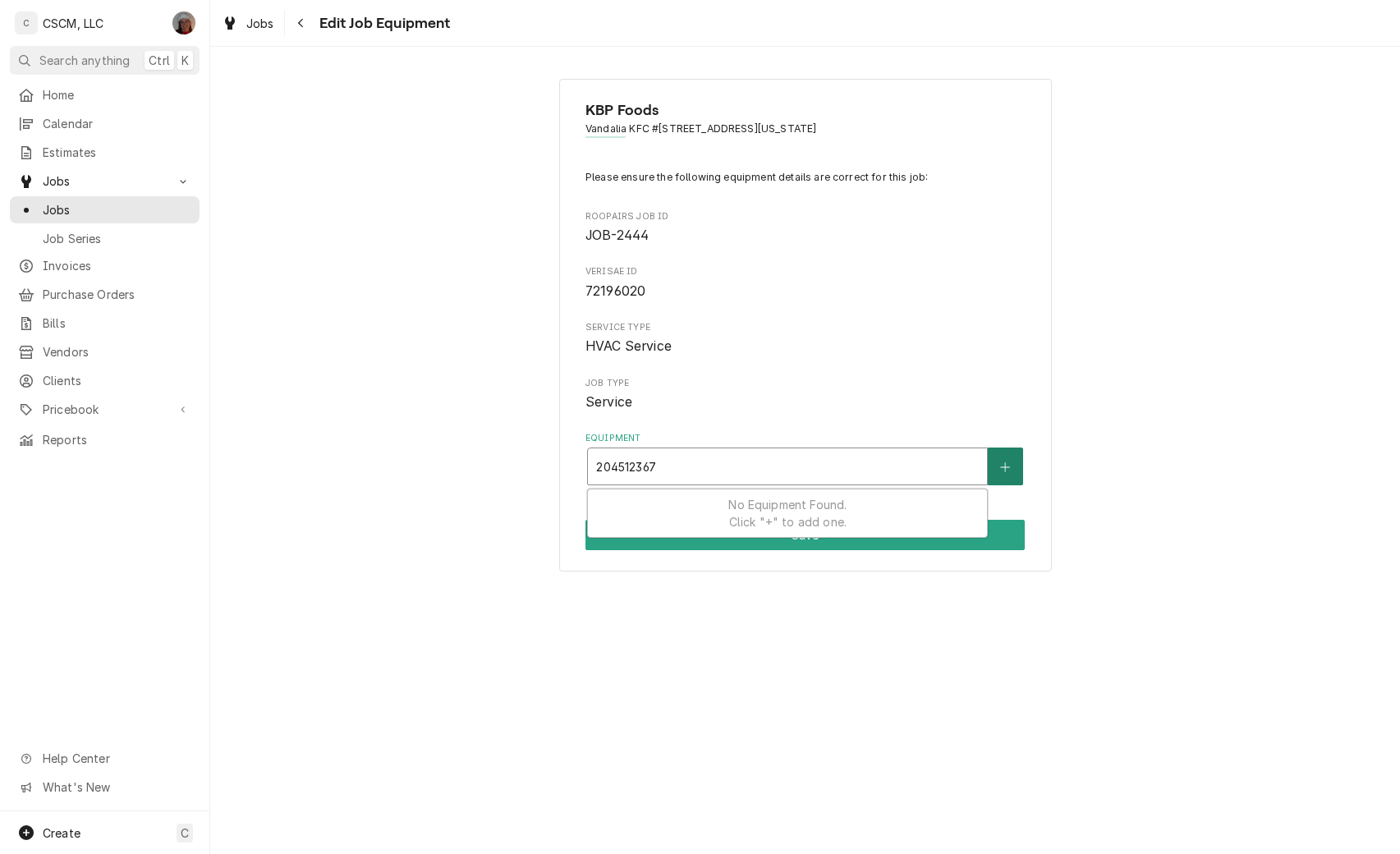
type input "204512367"
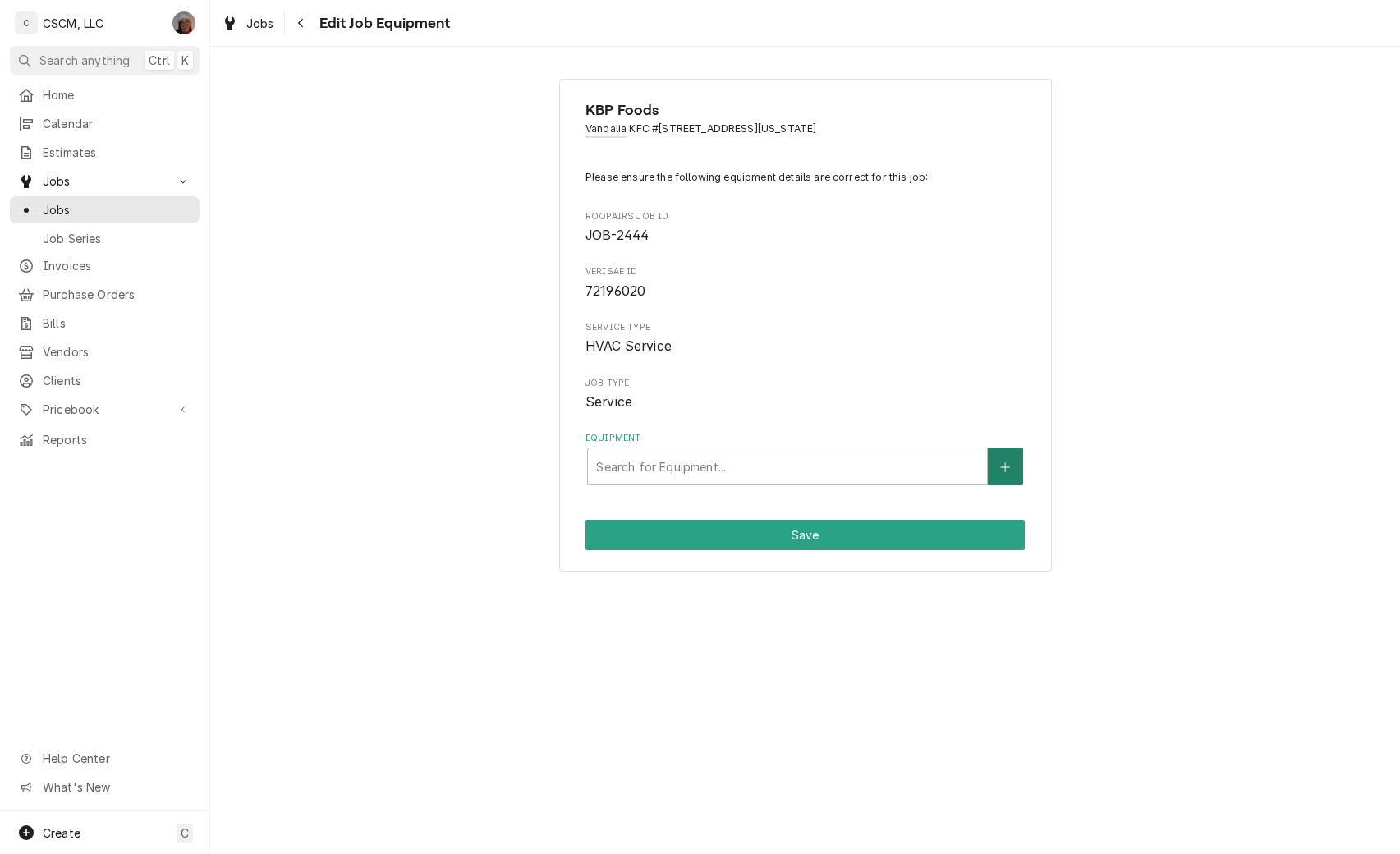
click at [1008, 471] on icon "Create New Equipment" at bounding box center [1004, 467] width 10 height 12
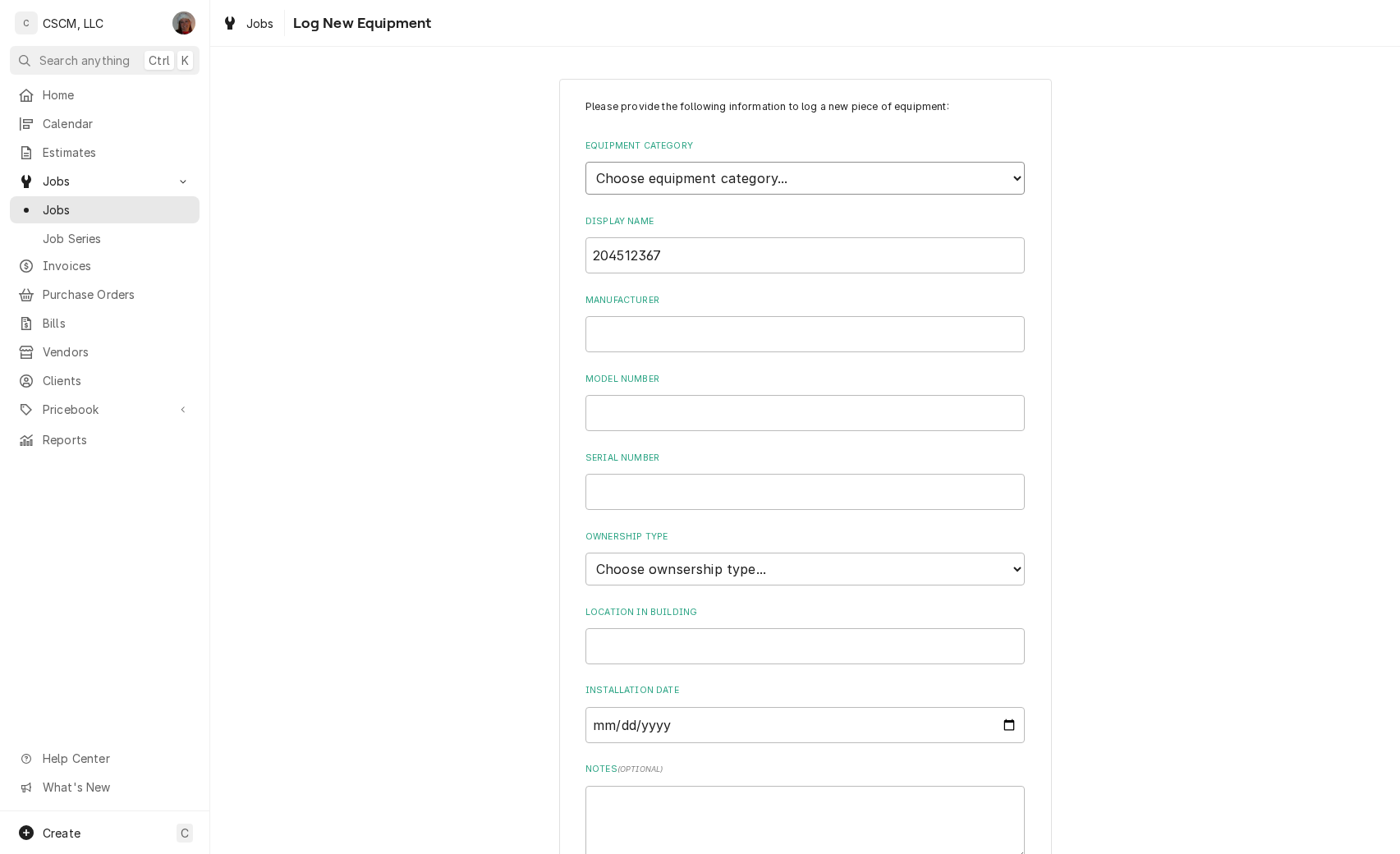
click at [811, 190] on select "Choose equipment category... Cooking Equipment Fryers Ice Machines Ovens and Ra…" at bounding box center [805, 178] width 439 height 33
select select "15"
click at [585, 162] on select "Choose equipment category... Cooking Equipment Fryers Ice Machines Ovens and Ra…" at bounding box center [805, 178] width 439 height 33
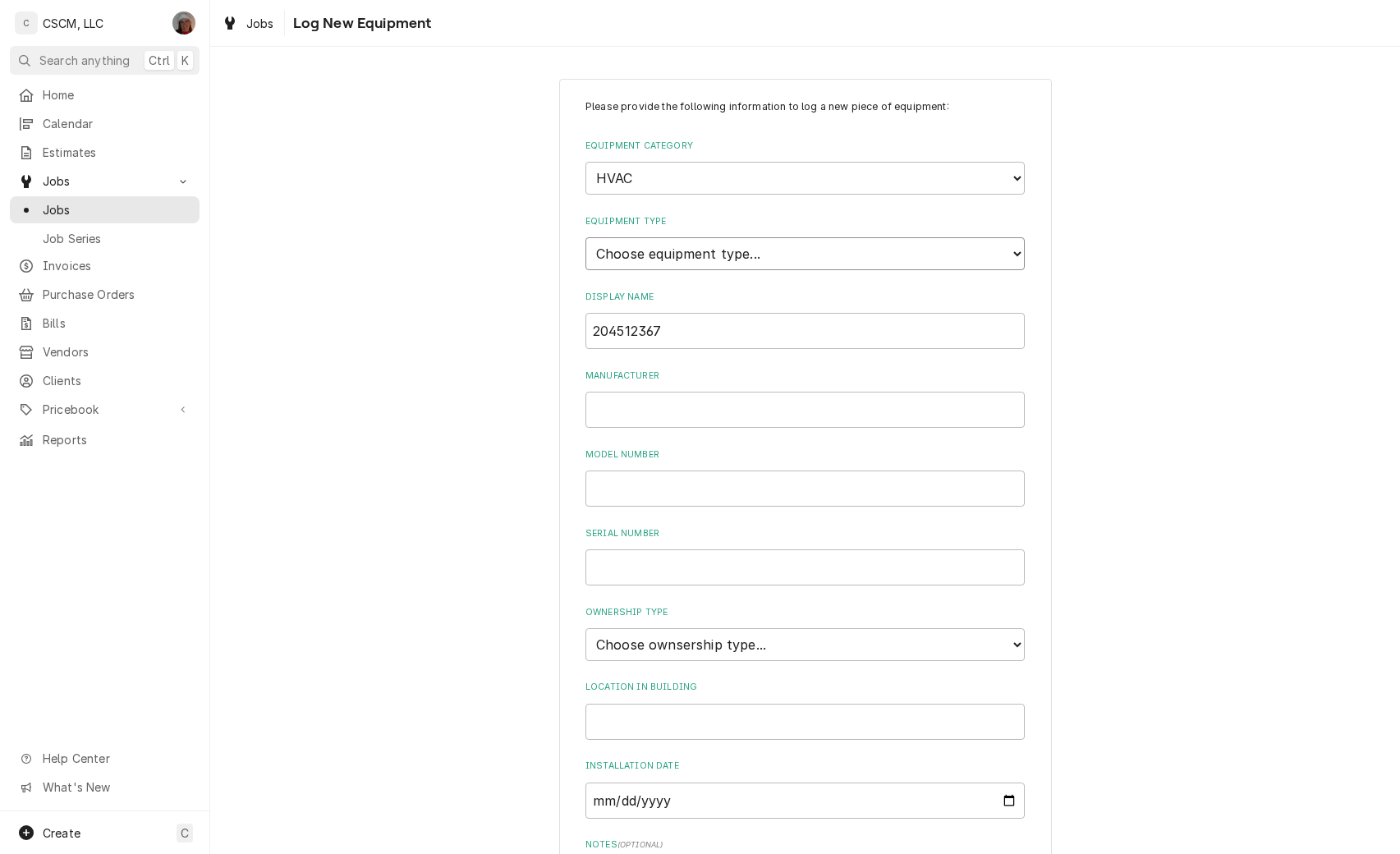
click at [773, 259] on select "Choose equipment type... Condenser Furnace Chiller Air Handler VRF Mini Split M…" at bounding box center [805, 253] width 439 height 33
select select "131"
click at [585, 237] on select "Choose equipment type... Condenser Furnace Chiller Air Handler VRF Mini Split M…" at bounding box center [805, 253] width 439 height 33
drag, startPoint x: 673, startPoint y: 336, endPoint x: 509, endPoint y: 330, distance: 164.1
click at [509, 330] on div "Please provide the following information to log a new piece of equipment: Equip…" at bounding box center [805, 586] width 1190 height 1045
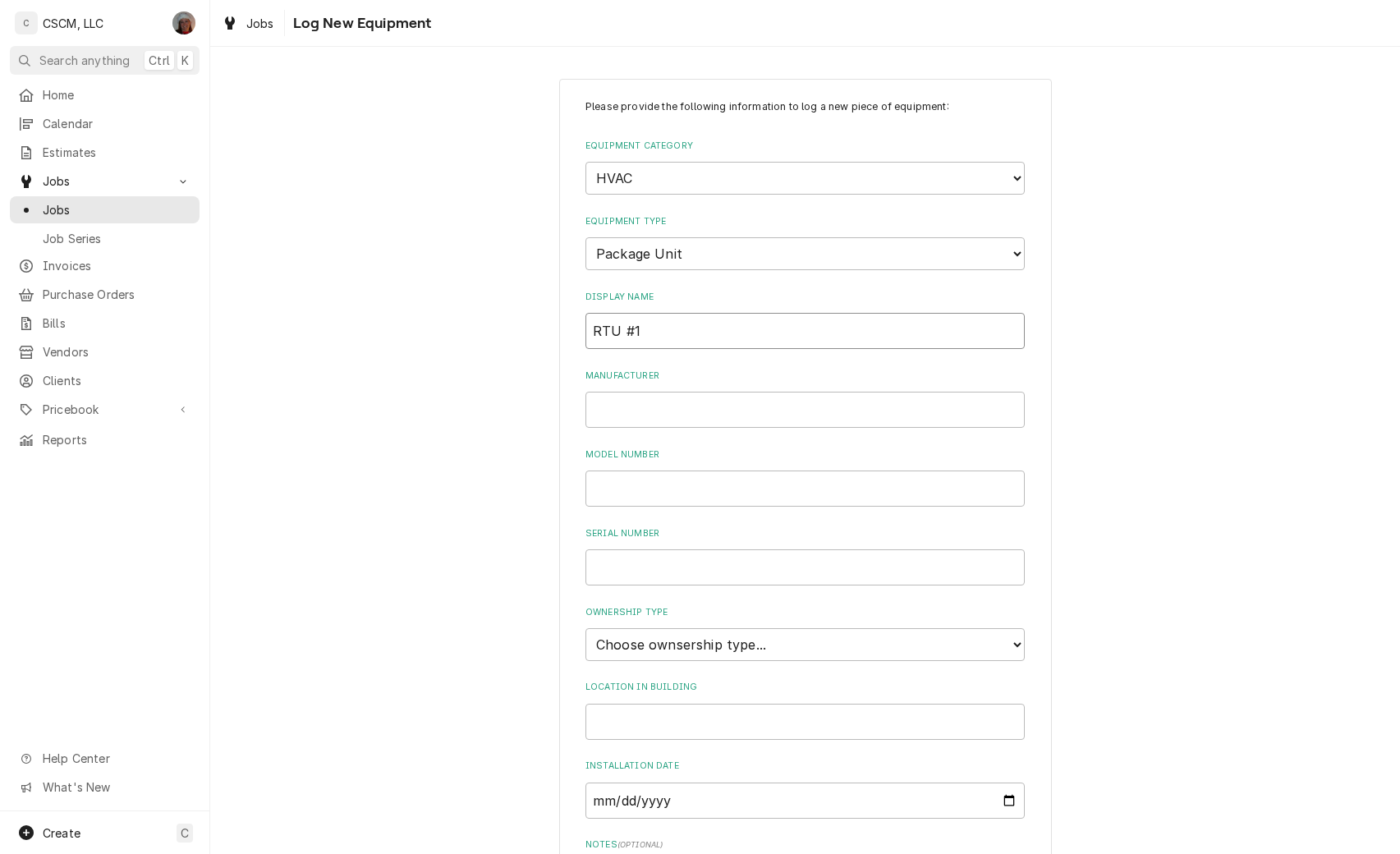
type input "RTU #1"
click at [613, 413] on input "Manufacturer" at bounding box center [805, 409] width 439 height 36
type input "Trane"
click at [625, 487] on input "Model Number" at bounding box center [805, 487] width 439 height 36
type input "YHC060F3RHA1TF2C1000000000000C0000000000"
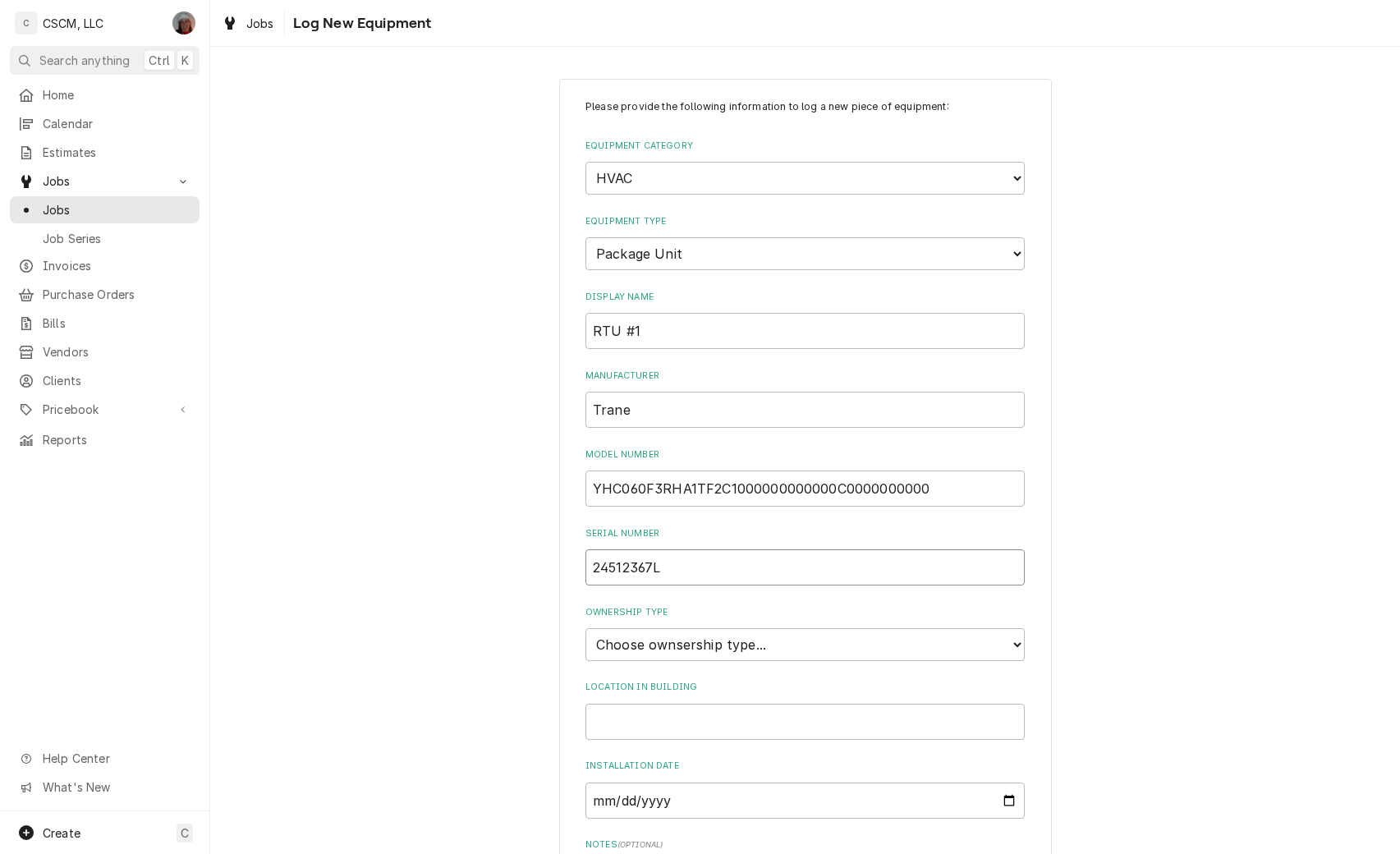
type input "24512367L"
click at [772, 641] on select "Choose ownsership type... Unknown Owned Leased Rented" at bounding box center [805, 645] width 439 height 33
select select "1"
click at [585, 628] on select "Choose ownsership type... Unknown Owned Leased Rented" at bounding box center [805, 645] width 439 height 33
click at [706, 721] on input "Location in Building" at bounding box center [805, 721] width 439 height 36
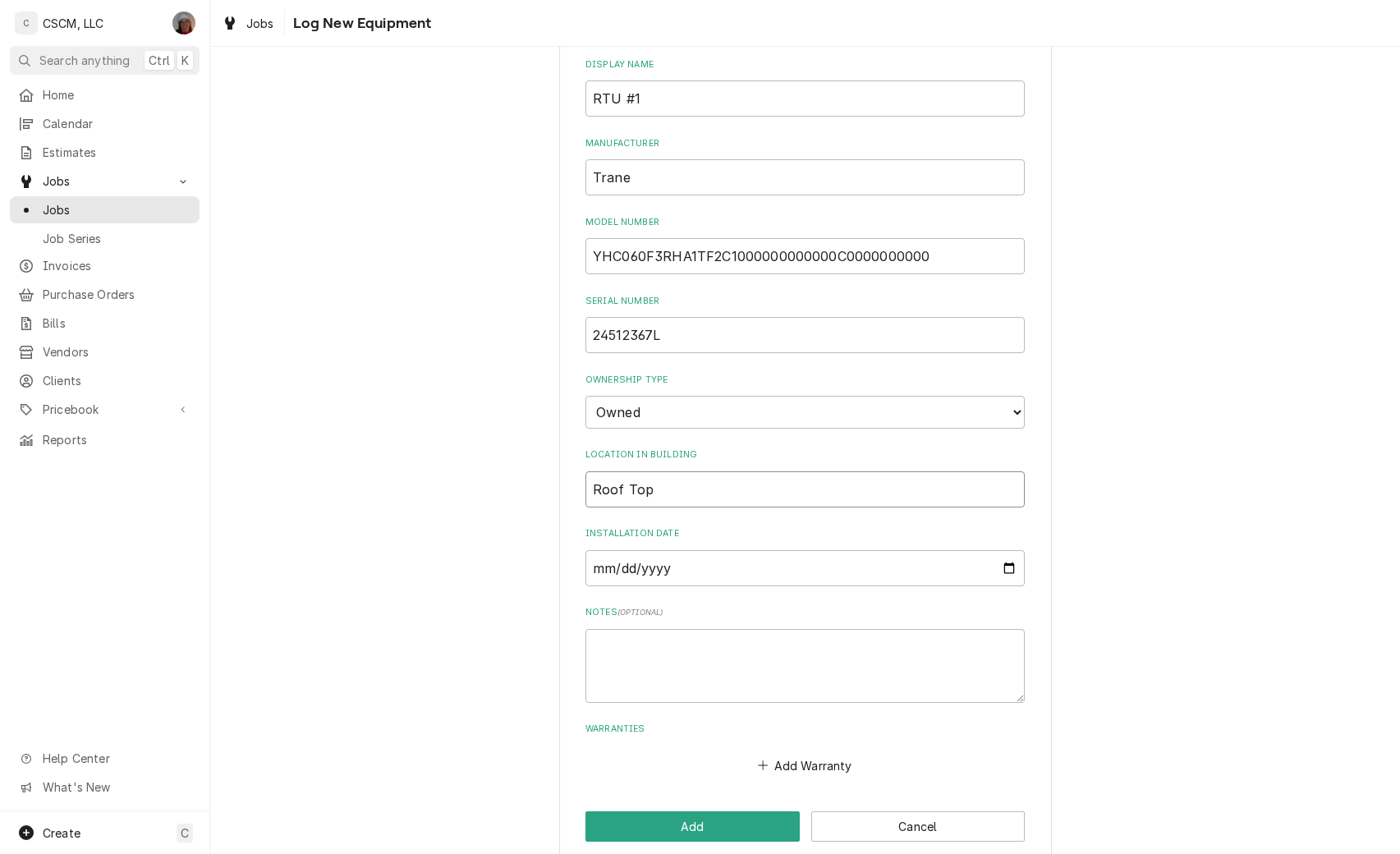
scroll to position [255, 0]
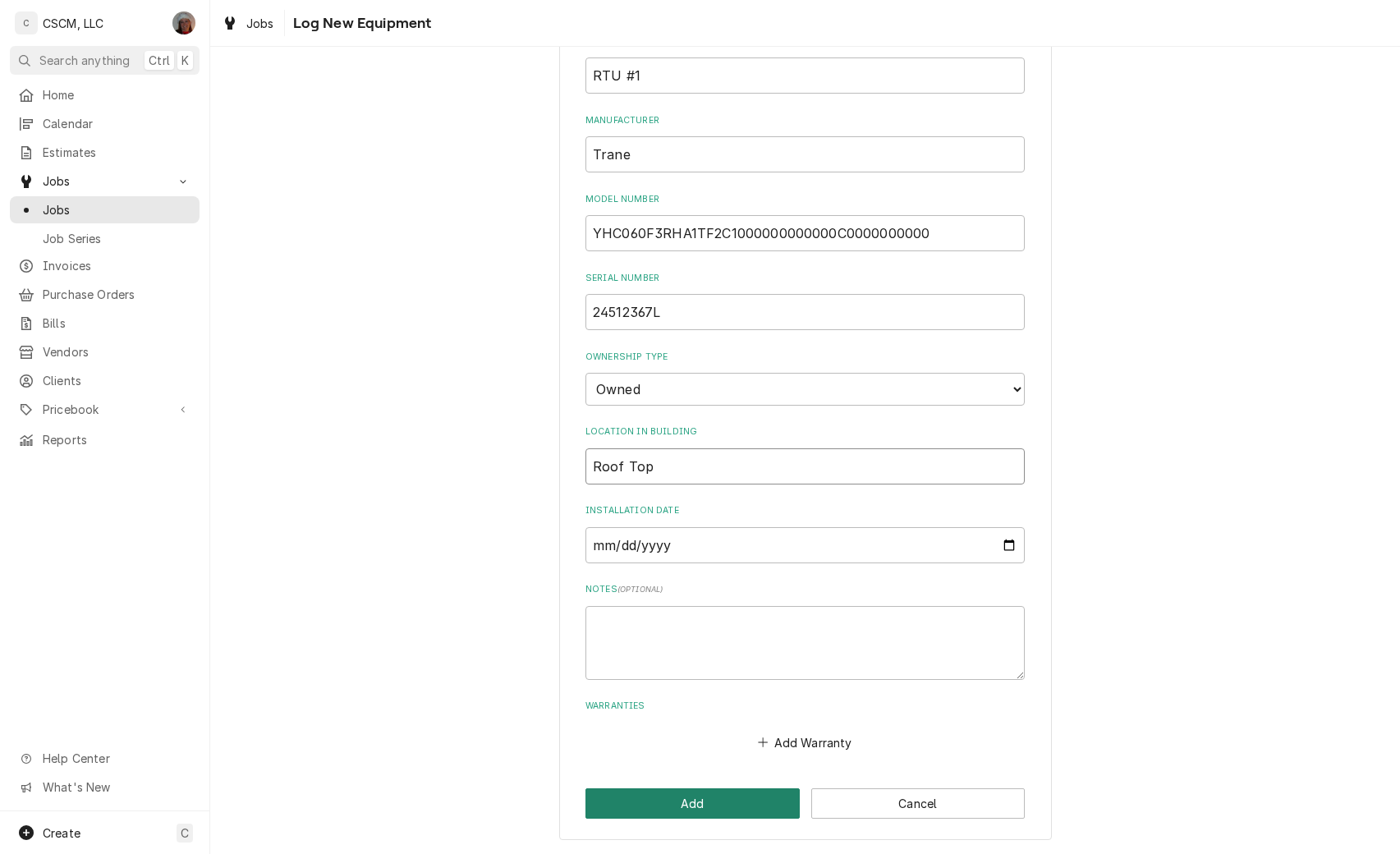
type input "Roof Top"
click at [674, 801] on button "Add" at bounding box center [692, 803] width 214 height 30
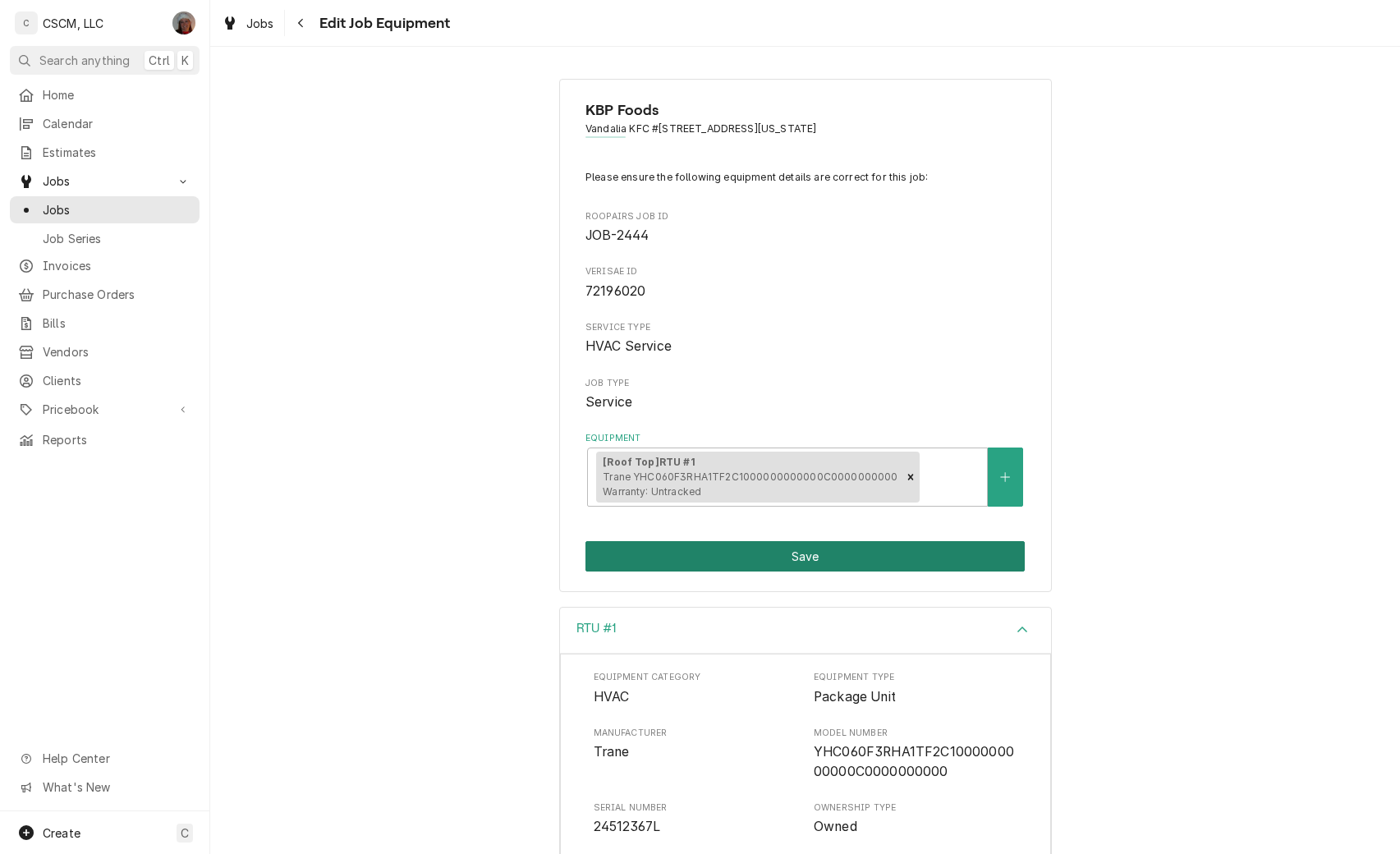
click at [778, 561] on button "Save" at bounding box center [805, 556] width 439 height 30
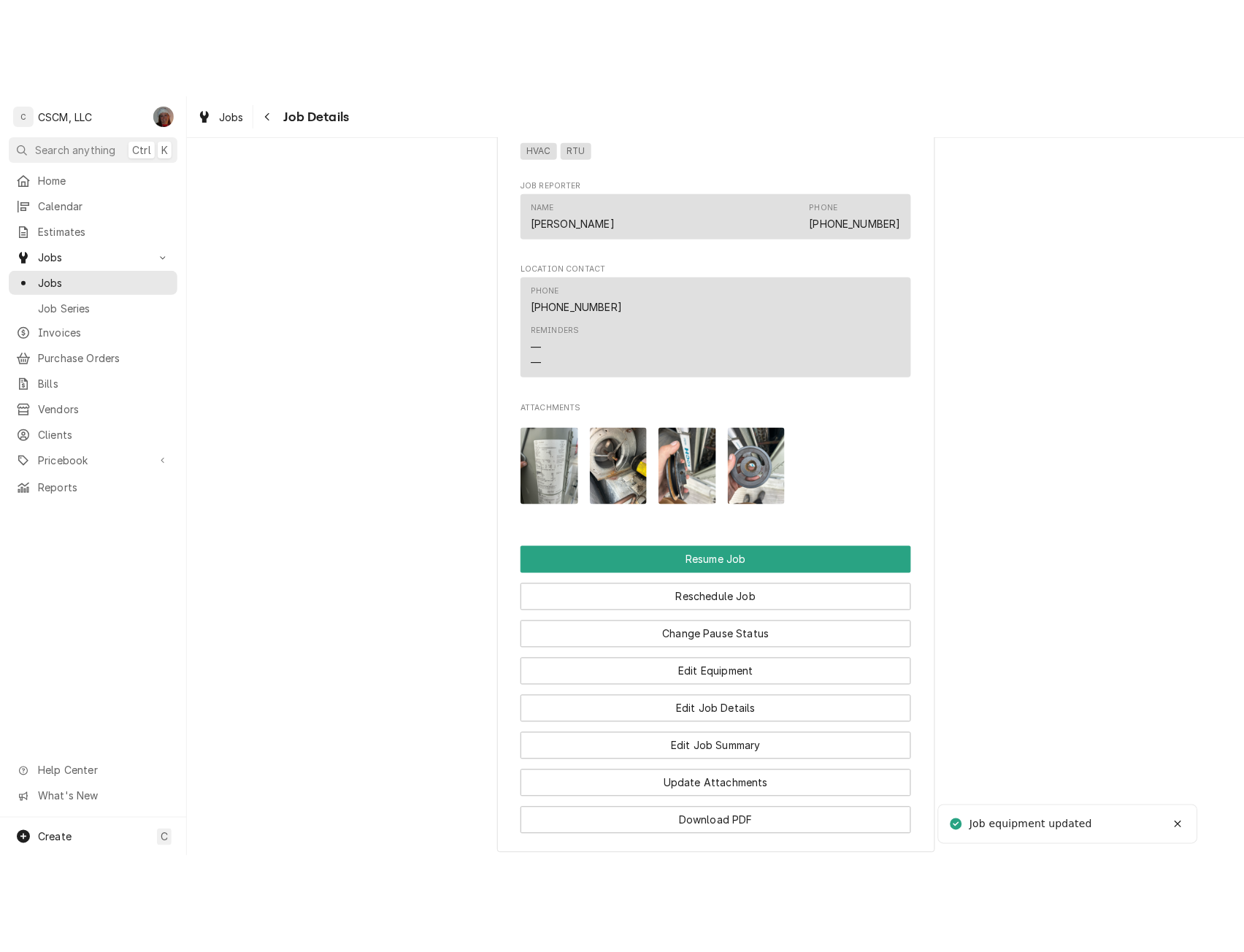
scroll to position [1476, 0]
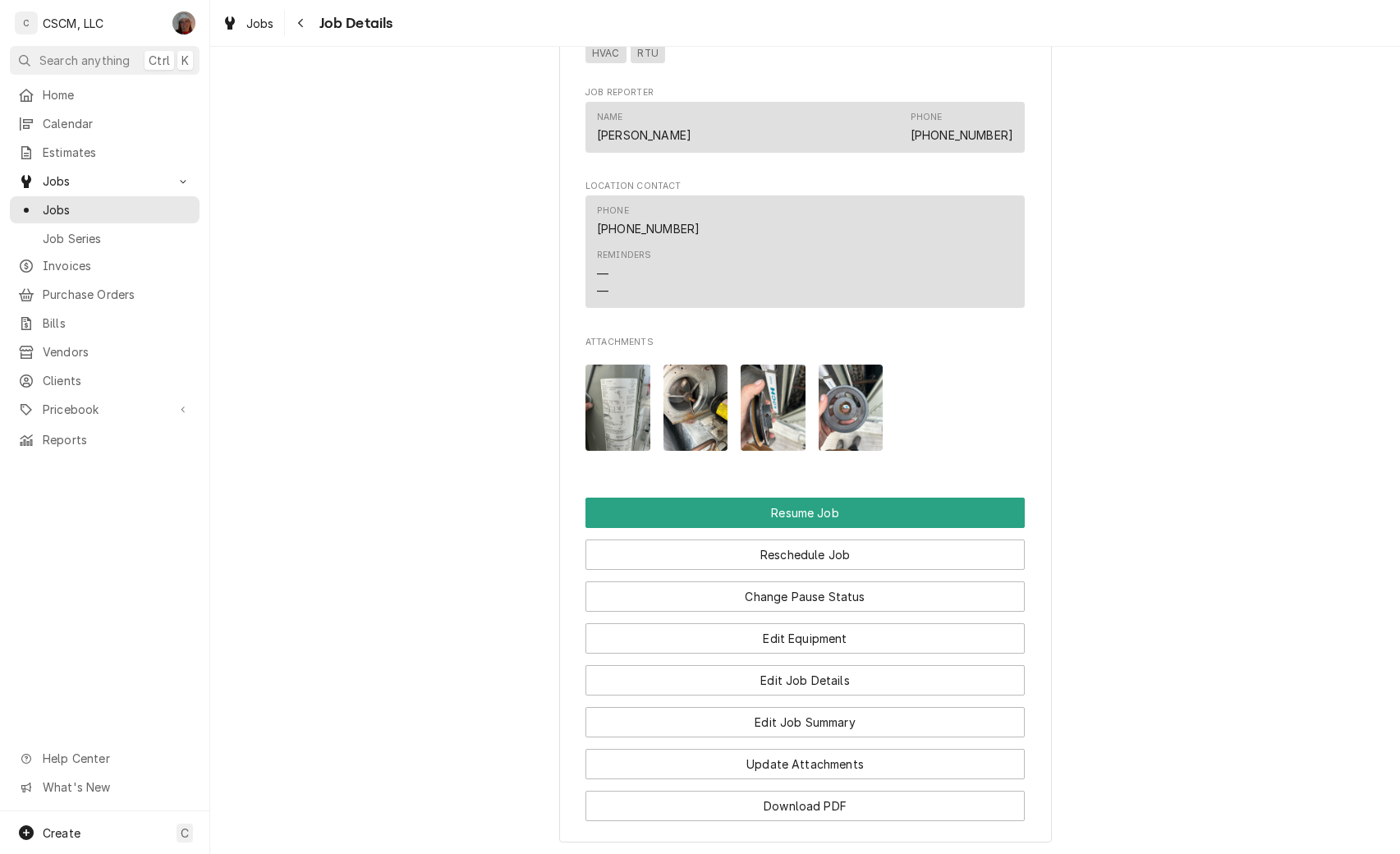
click at [673, 414] on img "Attachments" at bounding box center [695, 408] width 65 height 86
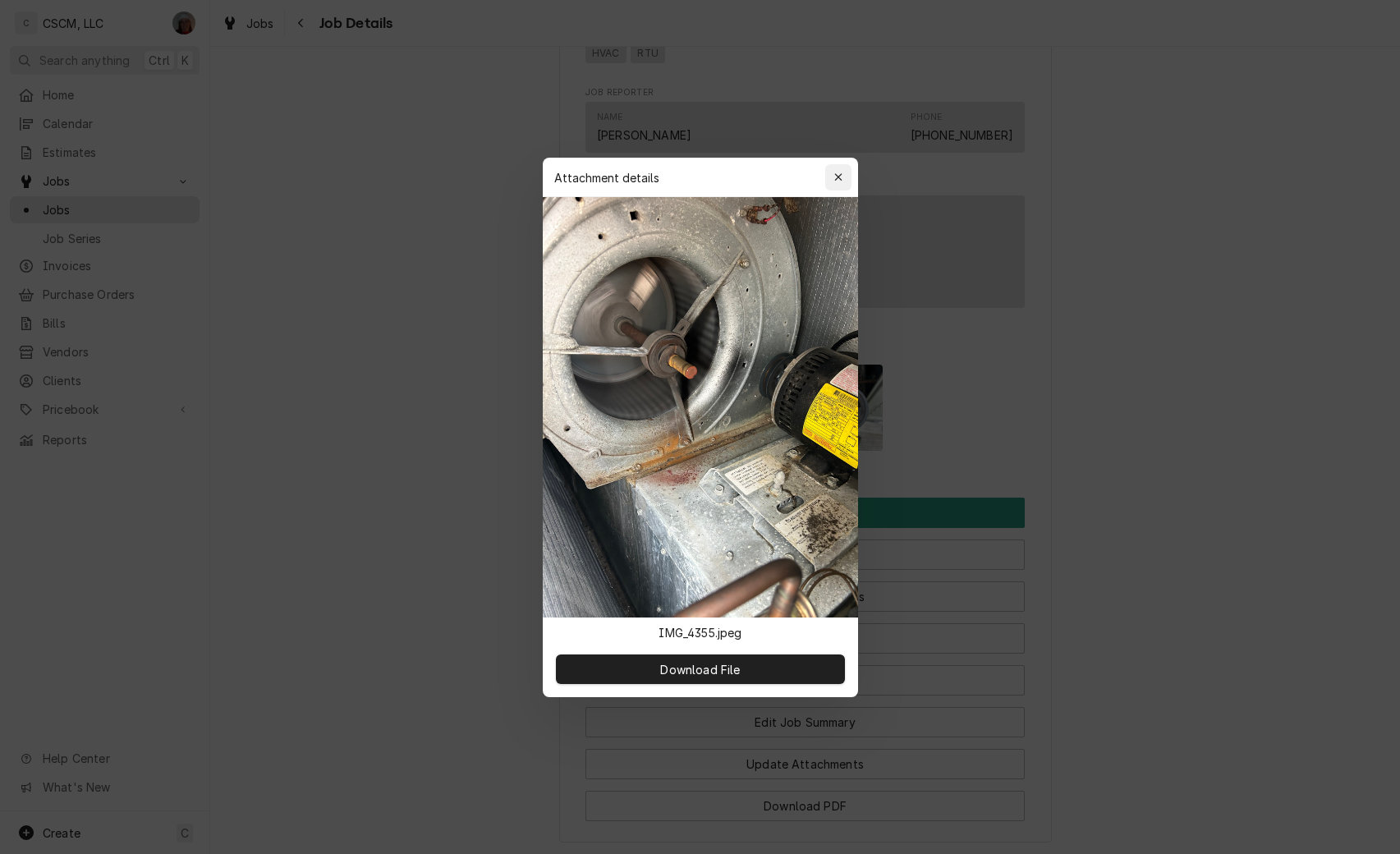
click at [836, 176] on icon "button" at bounding box center [838, 177] width 9 height 12
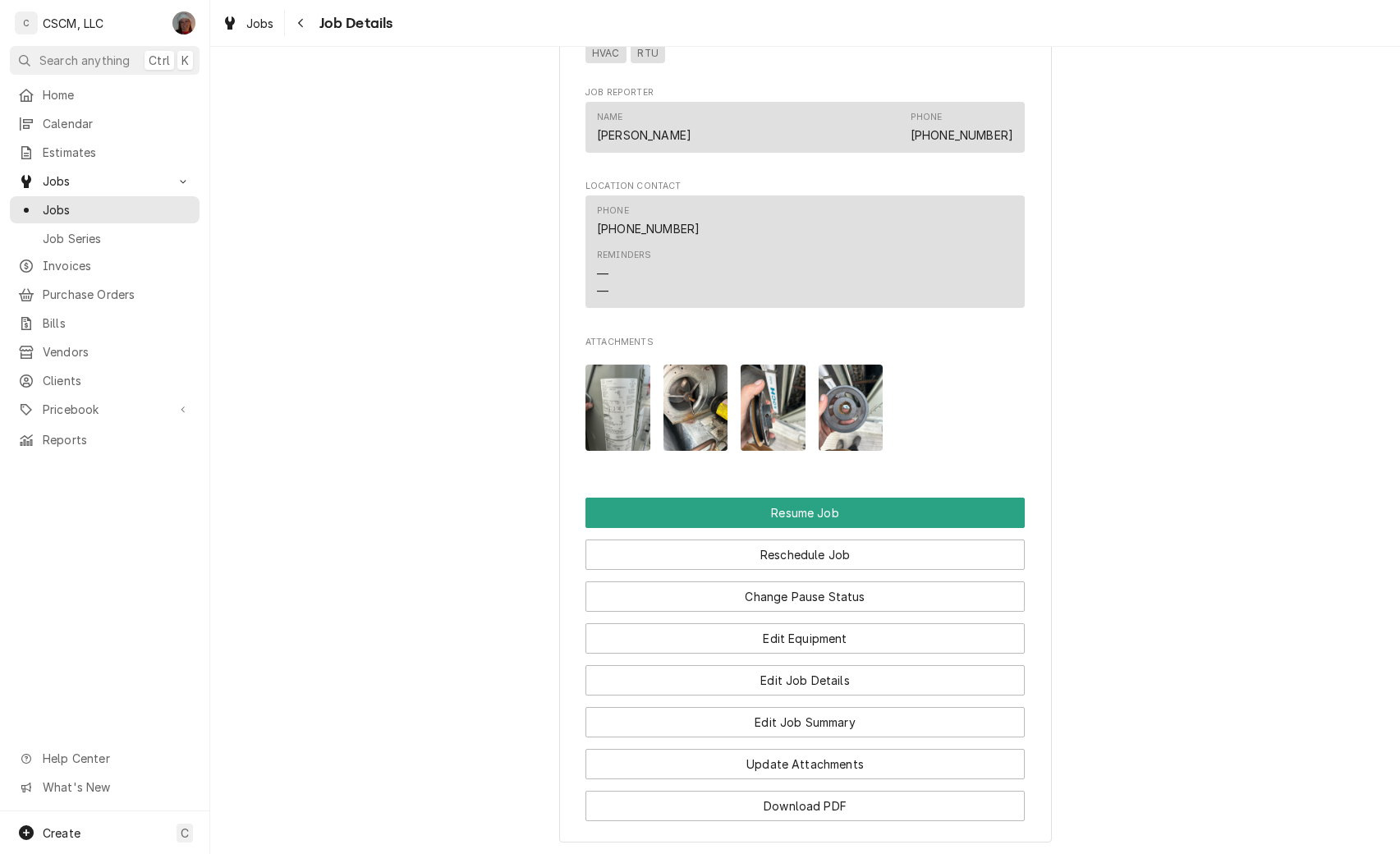
click at [766, 430] on img "Attachments" at bounding box center [773, 408] width 65 height 86
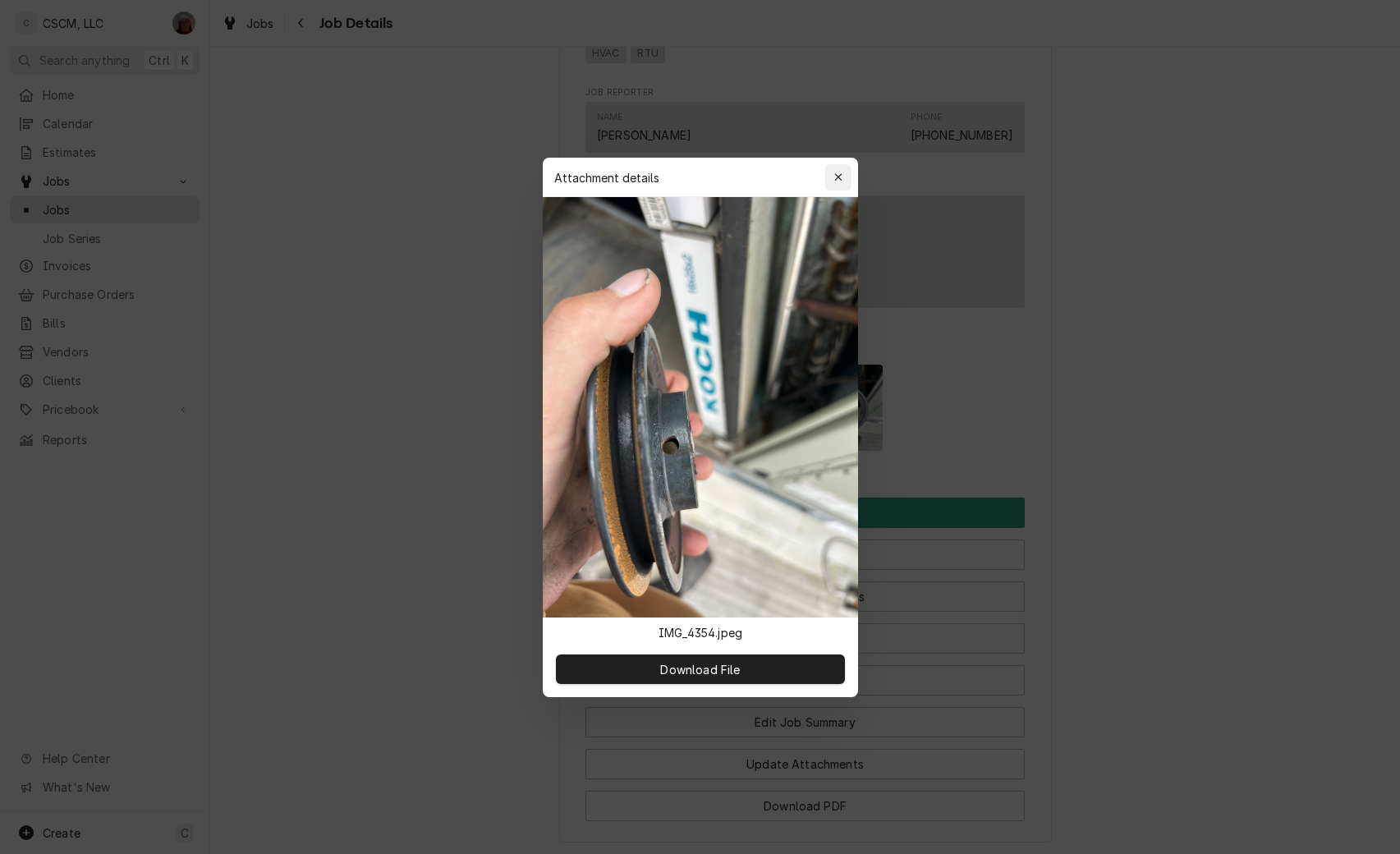
click at [845, 172] on div "button" at bounding box center [839, 177] width 16 height 16
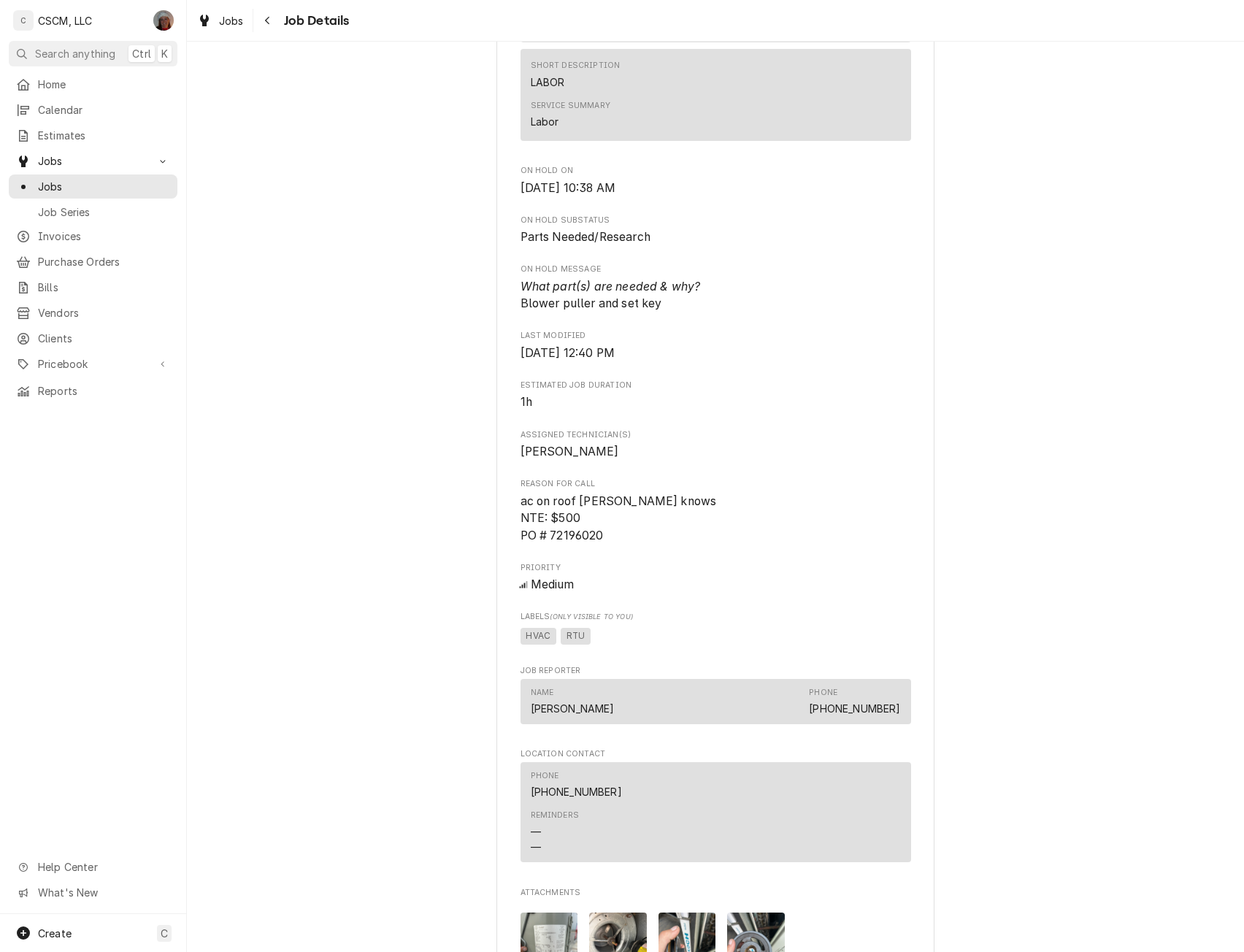
scroll to position [1580, 0]
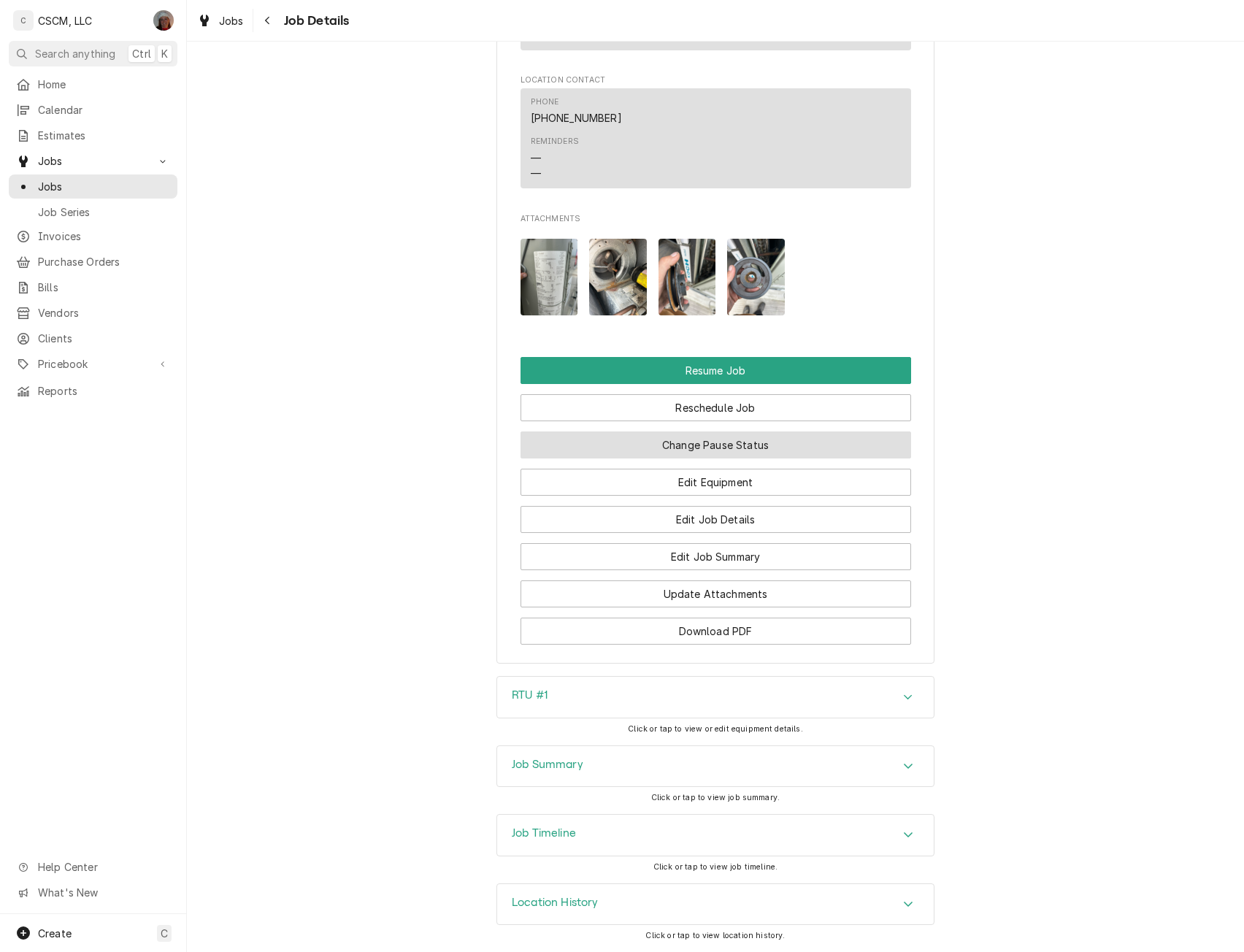
click at [737, 447] on button "Change Pause Status" at bounding box center [716, 445] width 390 height 27
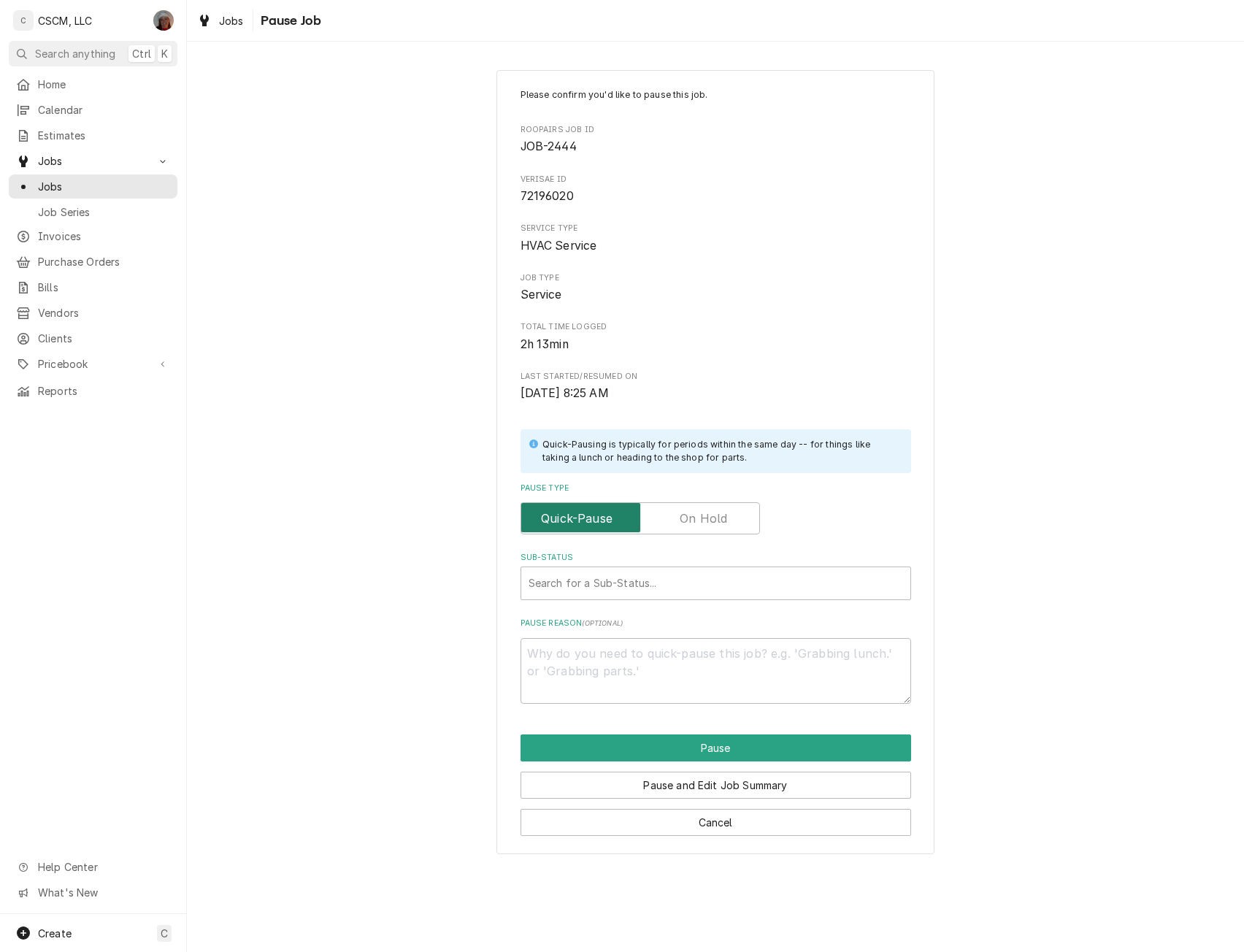
click at [720, 508] on input "Pause Type" at bounding box center [640, 518] width 226 height 32
checkbox input "true"
click at [589, 572] on div "Sub-Status" at bounding box center [716, 583] width 375 height 26
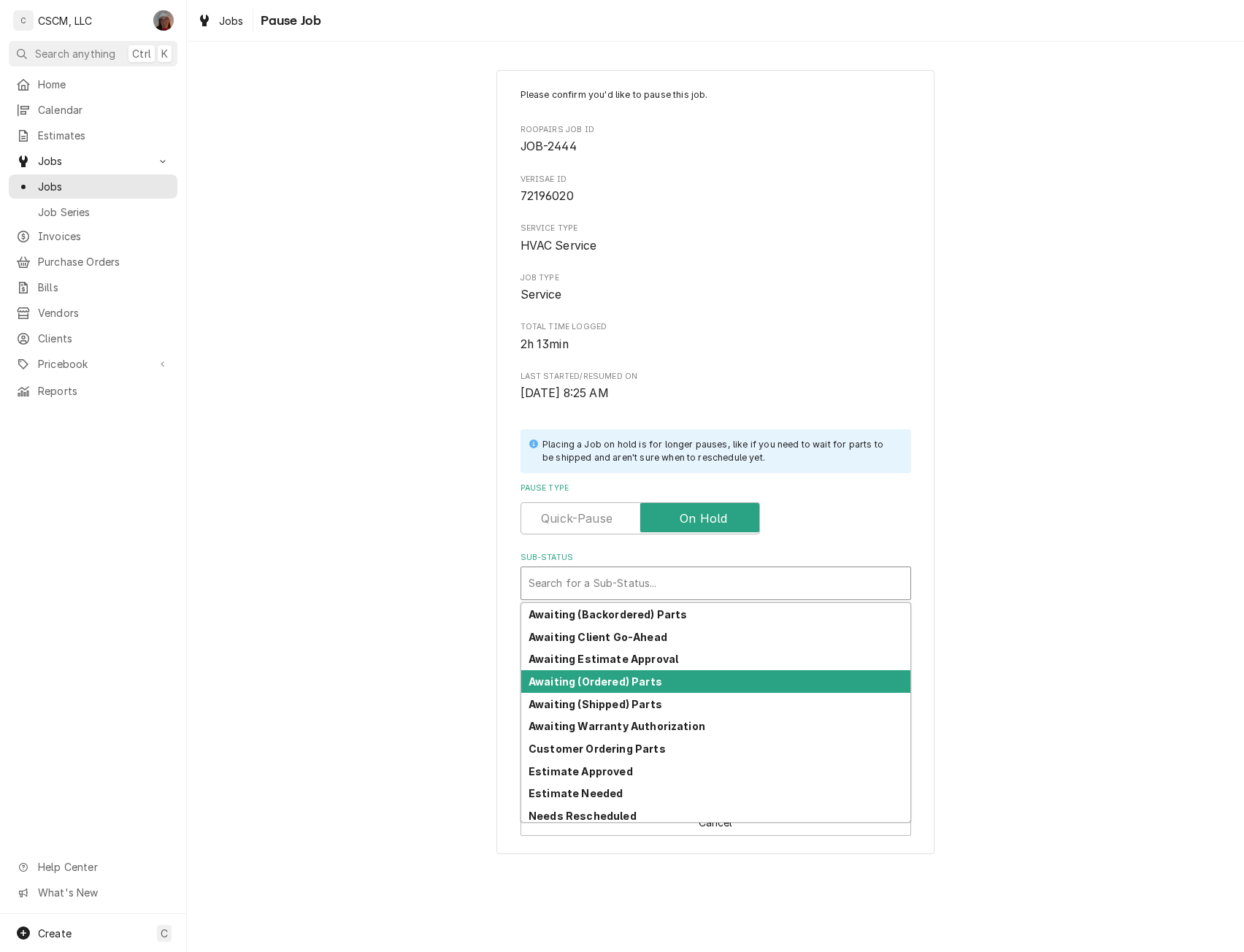
click at [596, 680] on strong "Awaiting (Ordered) Parts" at bounding box center [595, 680] width 133 height 12
type textarea "x"
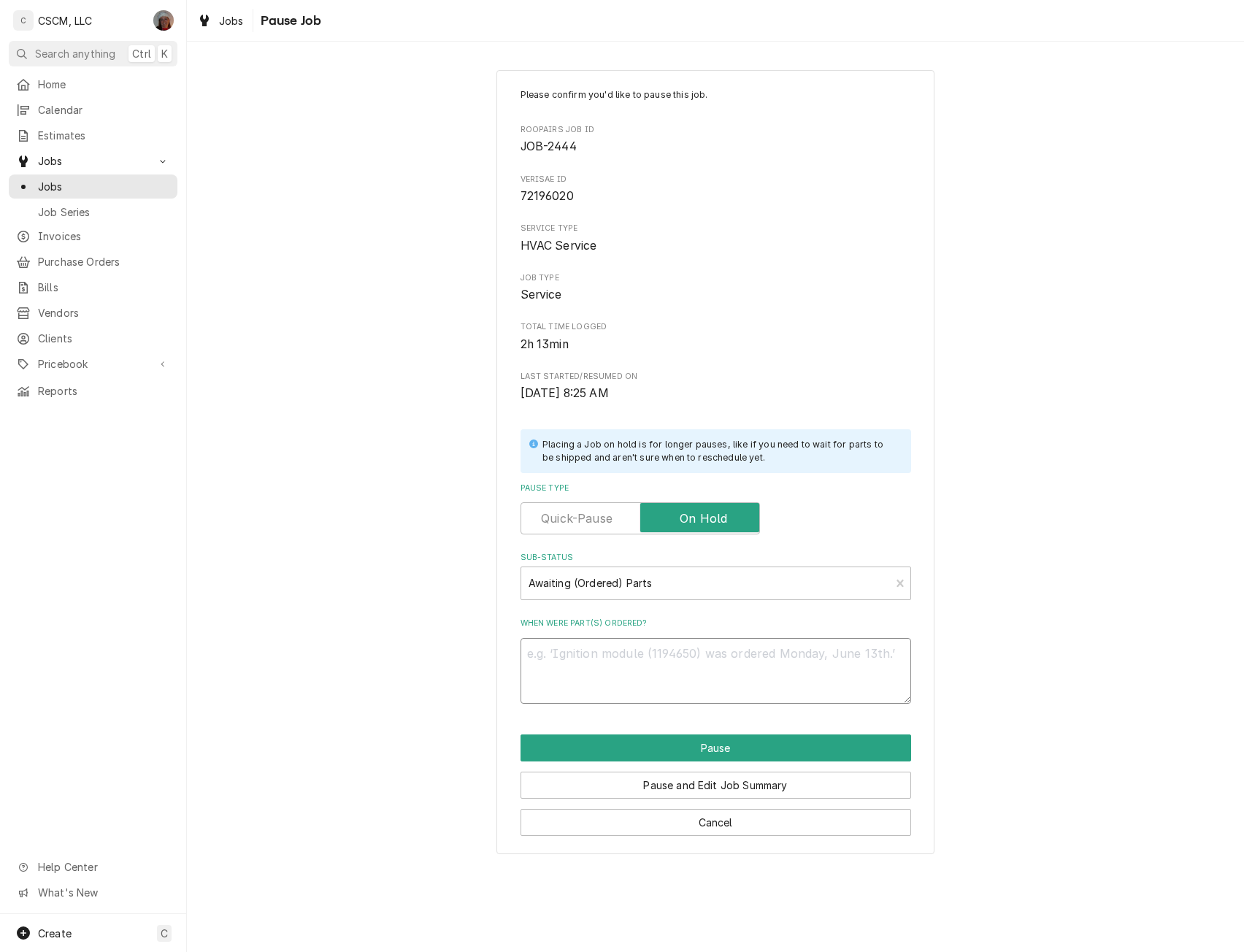
click at [560, 661] on textarea "When were part(s) ordered?" at bounding box center [716, 671] width 390 height 66
type textarea "1"
type textarea "x"
type textarea "10"
type textarea "x"
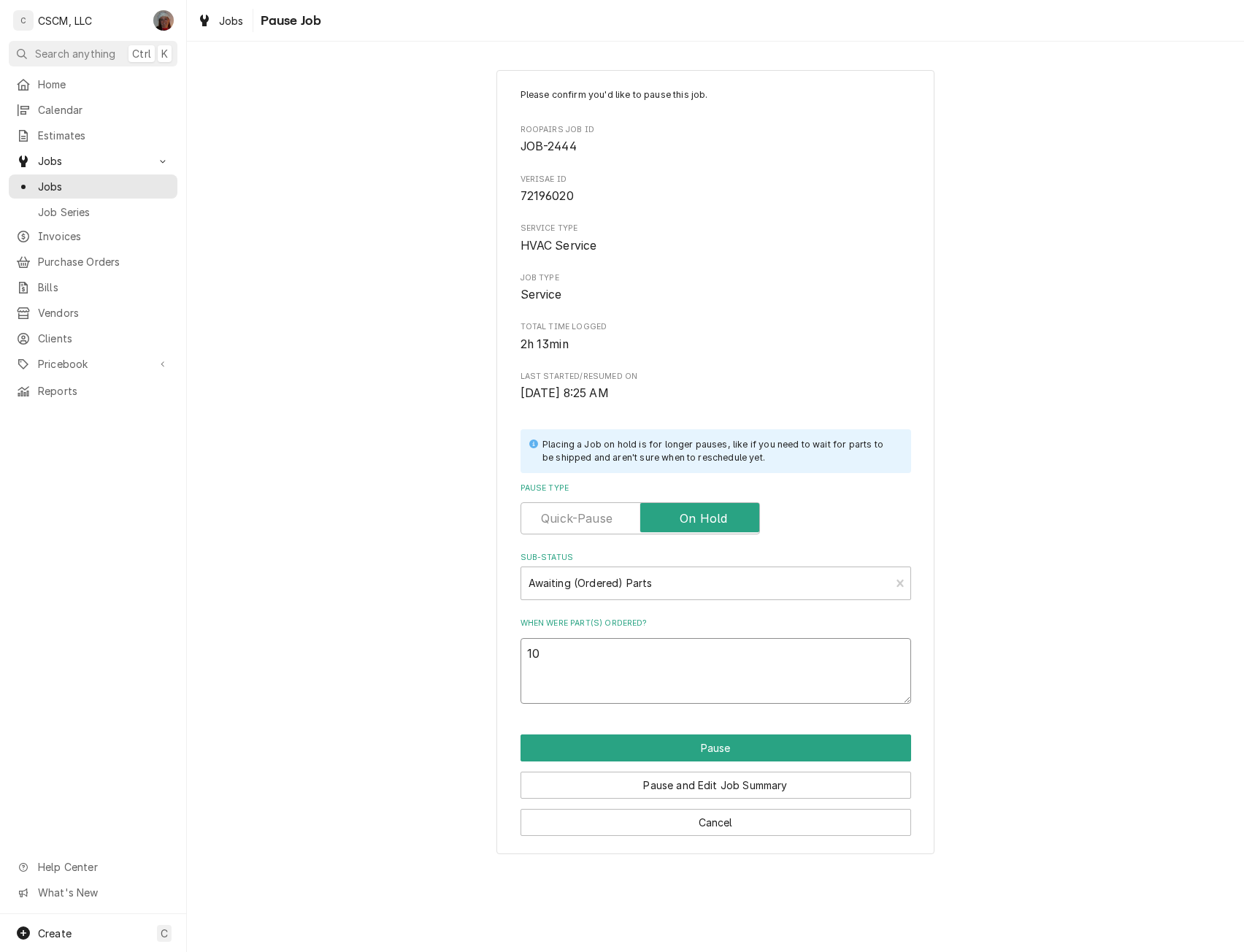
type textarea "10/"
type textarea "x"
type textarea "10/1"
type textarea "x"
type textarea "10/10"
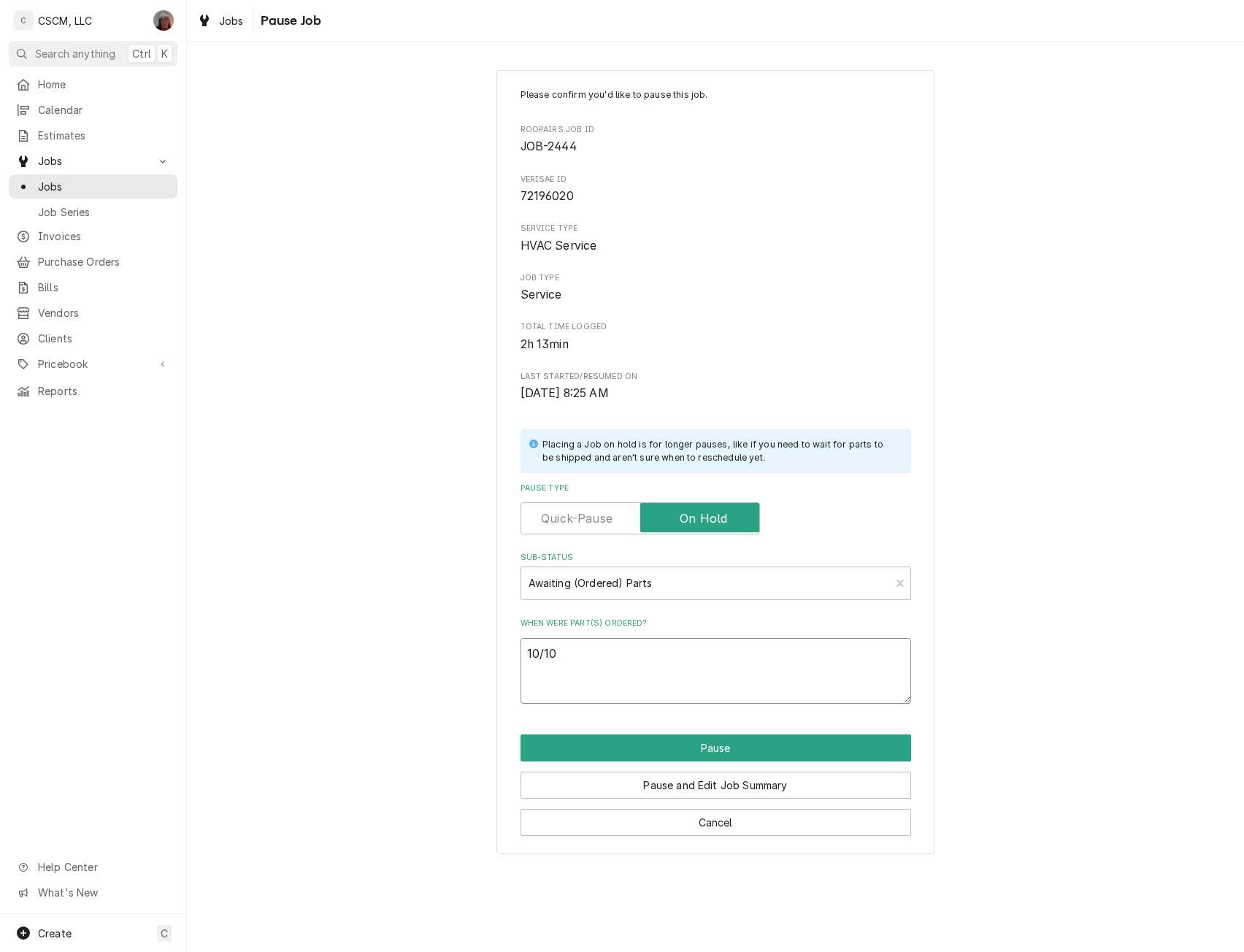
type textarea "x"
type textarea "10/10"
click at [550, 677] on textarea "10/10" at bounding box center [716, 671] width 390 height 66
paste textarea "Trane KEY00820 KEY, .187 SQ X 1.26 LG, LOW CARBON CD ST"
type textarea "x"
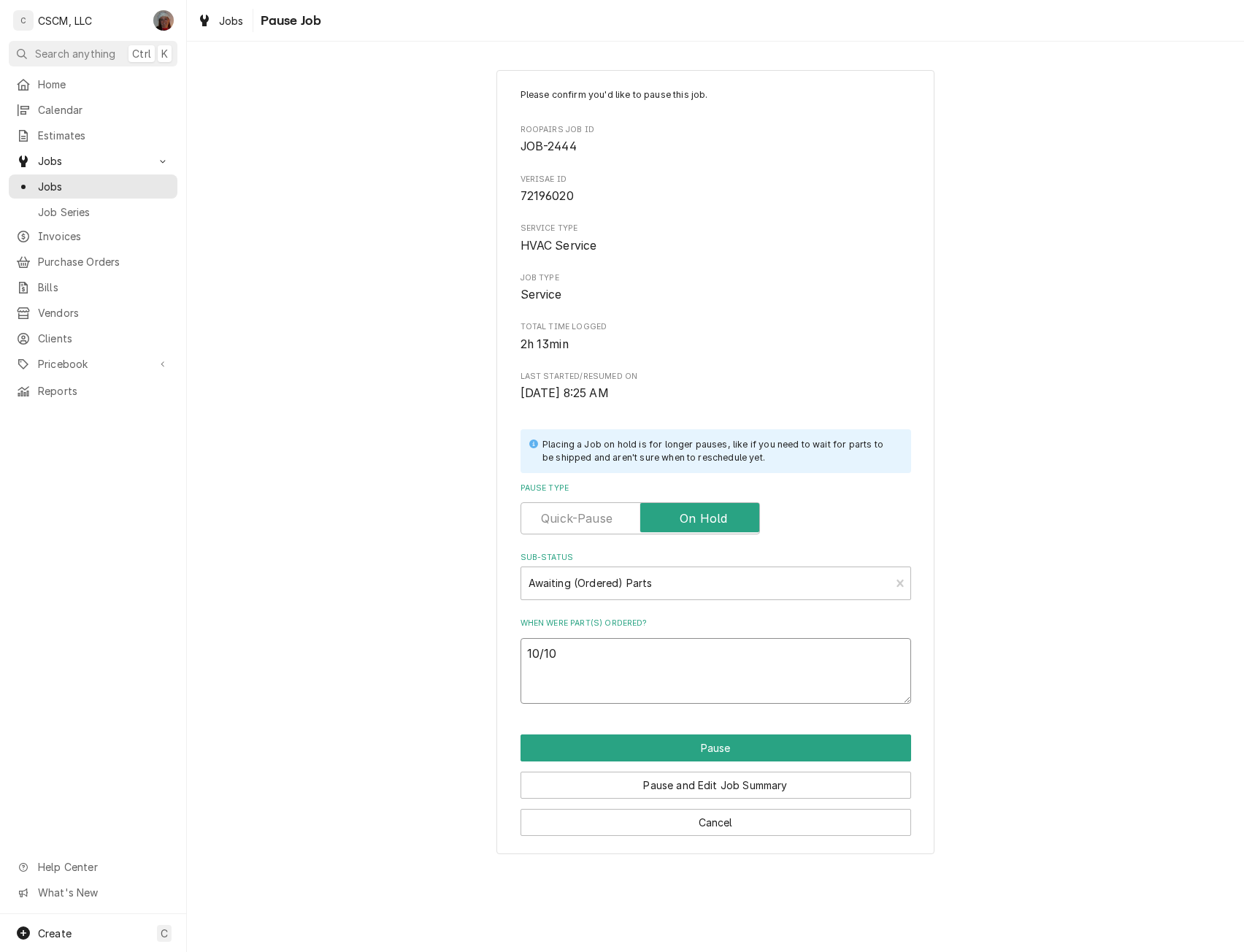
type textarea "10/10 Trane KEY00820 KEY, .187 SQ X 1.26 LG, LOW CARBON CD ST"
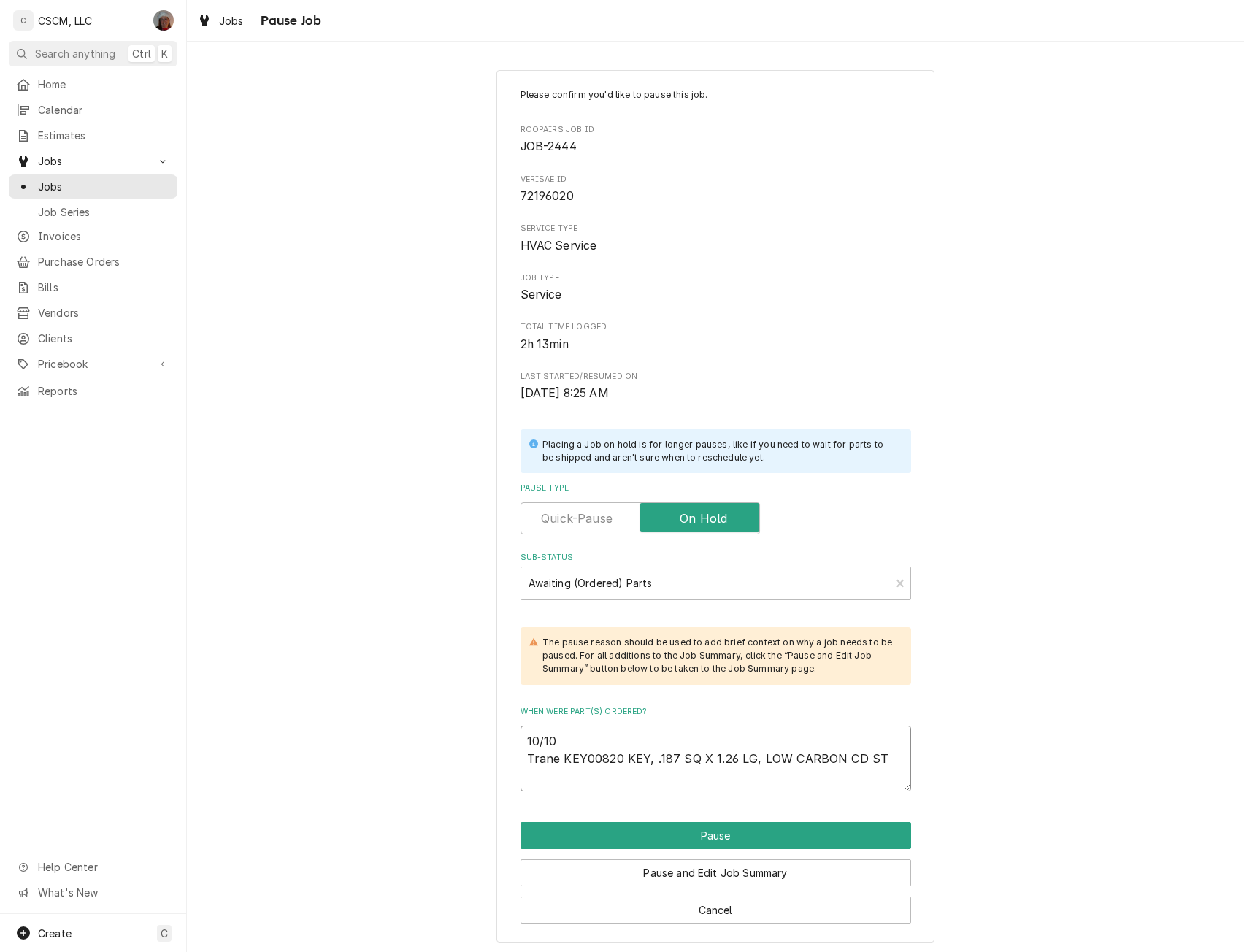
type textarea "x"
type textarea "10/10 Trane KEY00820 KEY, .187 SQ X 1.26 LG, LOW CARBON CD ST"
click at [553, 759] on textarea "10/10 Trane KEY00820 KEY, .187 SQ X 1.26 LG, LOW CARBON CD ST" at bounding box center [716, 758] width 390 height 66
paste textarea "Trane SHE05365 Sheave/Pulley, .75" Bore"
type textarea "x"
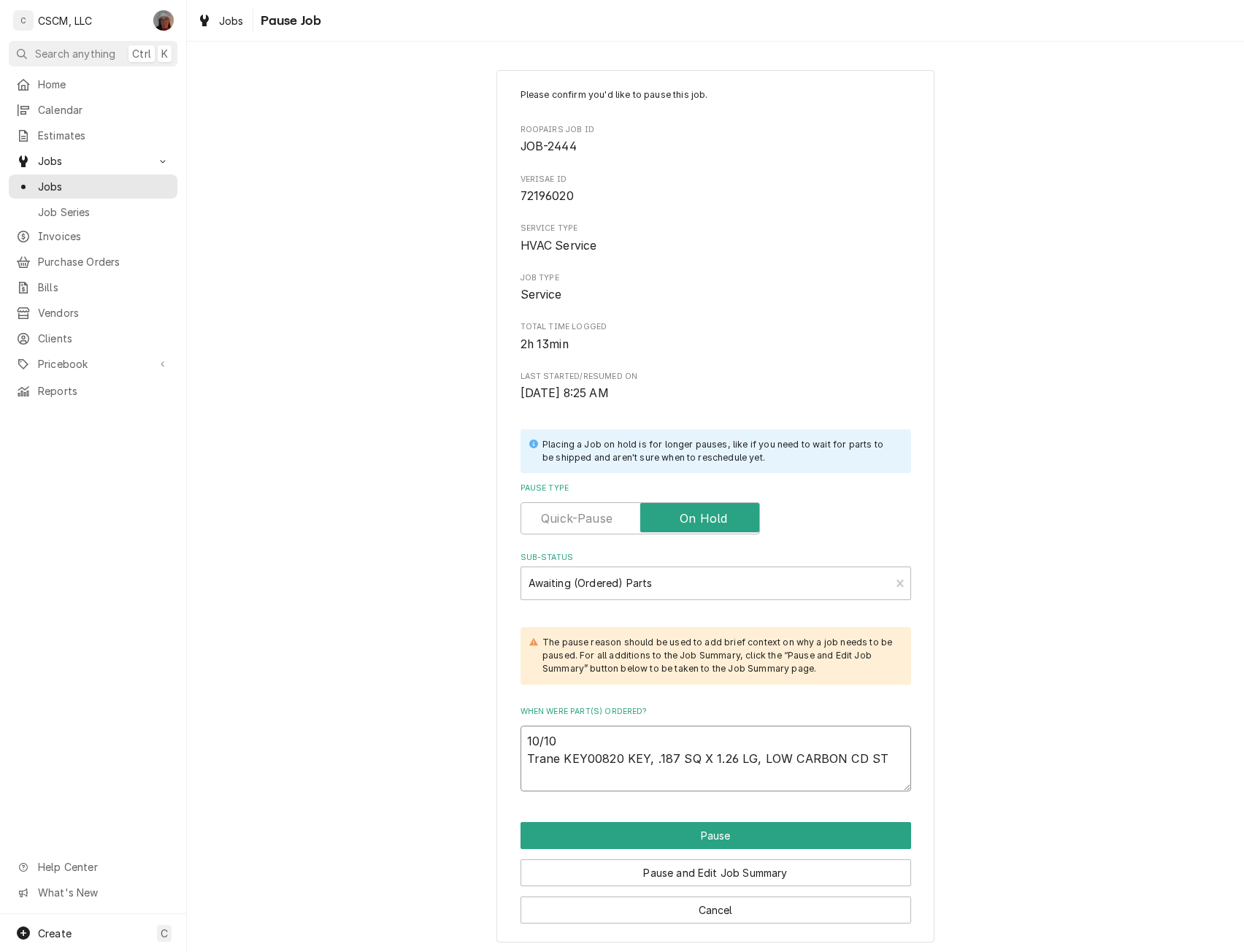
type textarea "10/10 Trane KEY00820 KEY, .187 SQ X 1.26 LG, LOW CARBON CD ST Trane SHE05365 Sh…"
type textarea "x"
type textarea "10/10 Trane KEY00820 KEY, .187 SQ X 1.26 LG, LOW CARBON CD ST Trane SHE05365 Sh…"
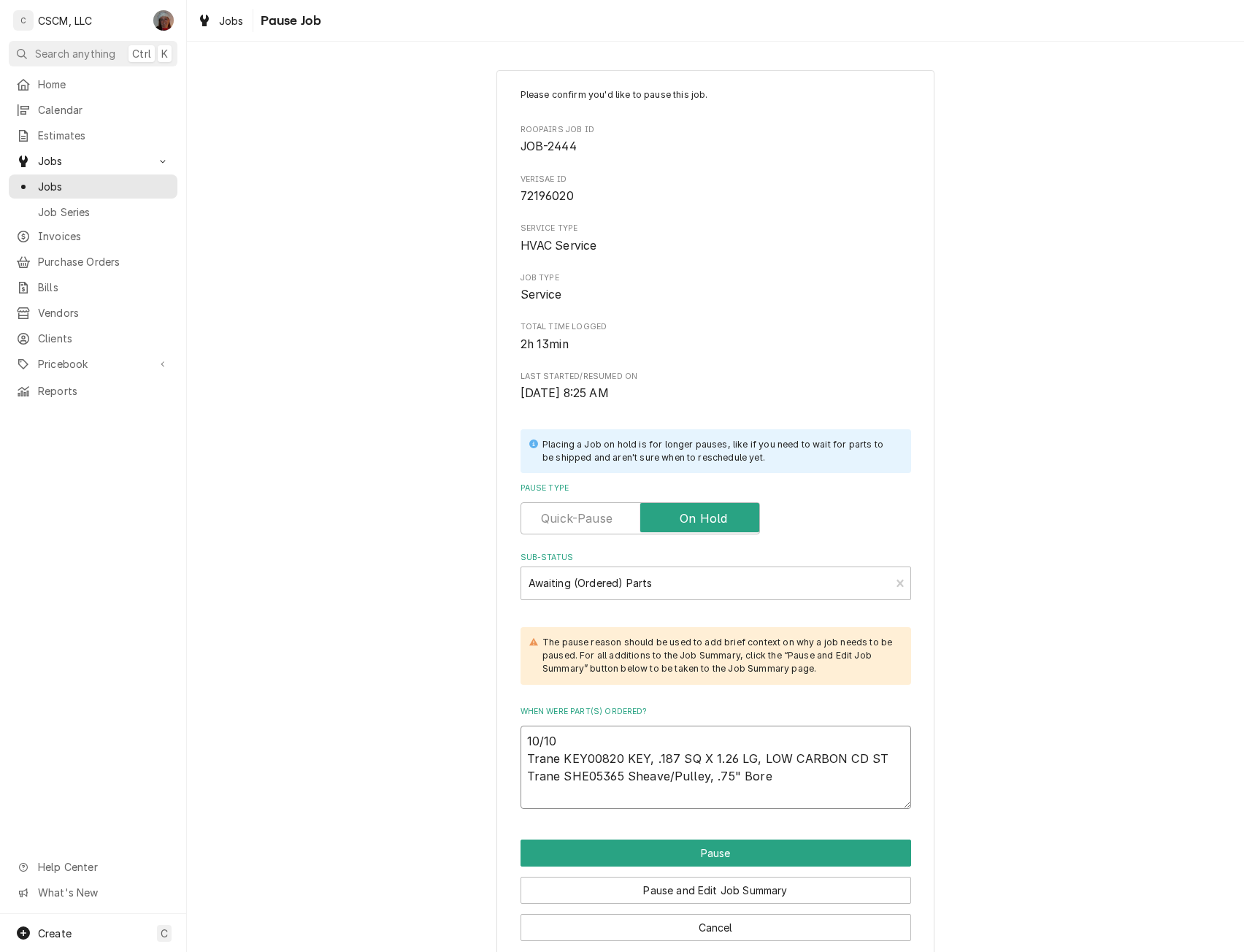
type textarea "x"
type textarea "10/10 Trane KEY00820 KEY, .187 SQ X 1.26 LG, LOW CARBON CD ST Trane SHE05365 Sh…"
type textarea "x"
type textarea "10/10 Trane KEY00820 KEY, .187 SQ X 1.26 LG, LOW CARBON CD ST Trane SHE05365 Sh…"
type textarea "x"
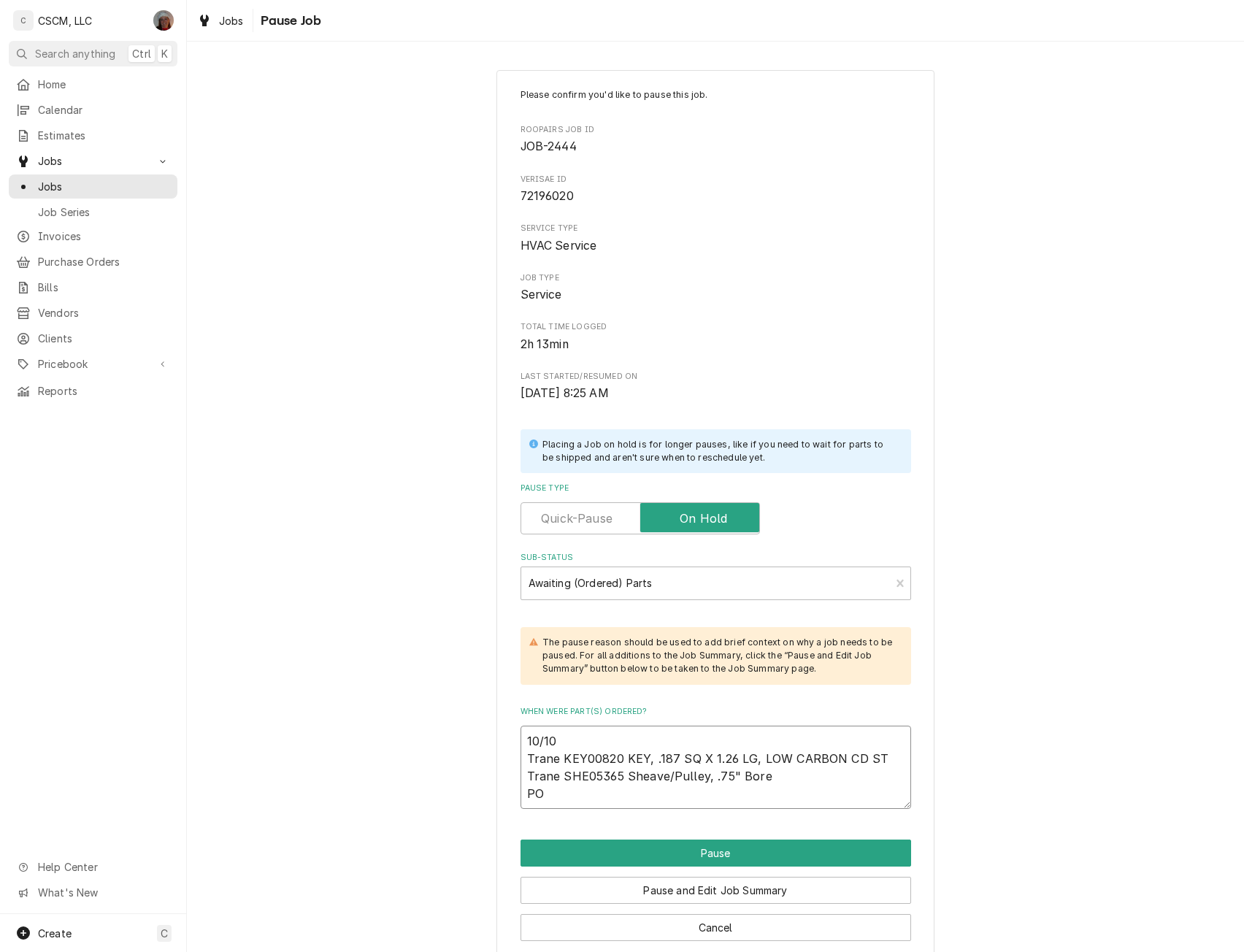
type textarea "10/10 Trane KEY00820 KEY, .187 SQ X 1.26 LG, LOW CARBON CD ST Trane SHE05365 Sh…"
type textarea "x"
type textarea "10/10 Trane KEY00820 KEY, .187 SQ X 1.26 LG, LOW CARBON CD ST Trane SHE05365 Sh…"
type textarea "x"
type textarea "10/10 Trane KEY00820 KEY, .187 SQ X 1.26 LG, LOW CARBON CD ST Trane SHE05365 Sh…"
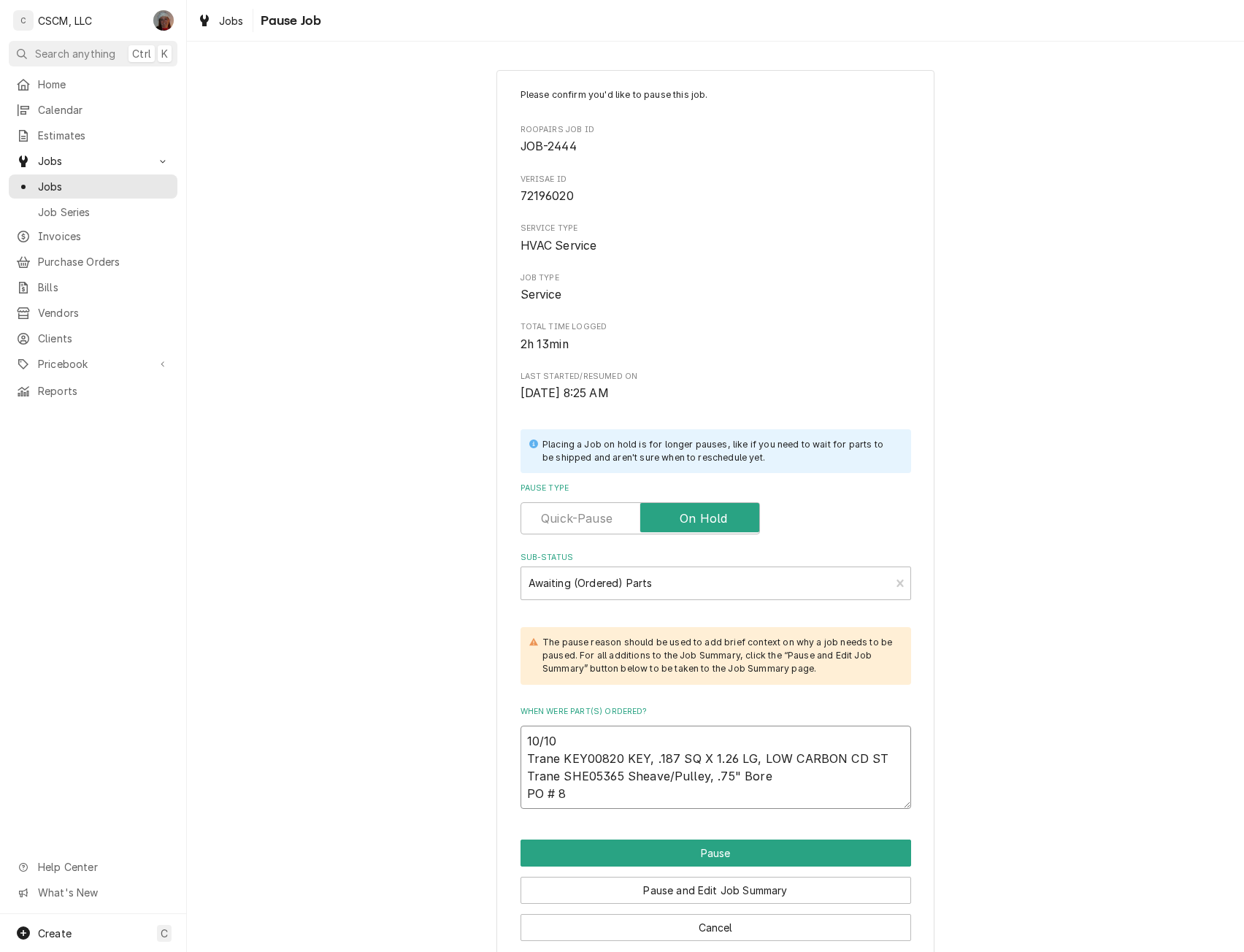
type textarea "x"
type textarea "10/10 Trane KEY00820 KEY, .187 SQ X 1.26 LG, LOW CARBON CD ST Trane SHE05365 Sh…"
type textarea "x"
type textarea "10/10 Trane KEY00820 KEY, .187 SQ X 1.26 LG, LOW CARBON CD ST Trane SHE05365 Sh…"
click at [687, 759] on button "Pause" at bounding box center [716, 852] width 390 height 27
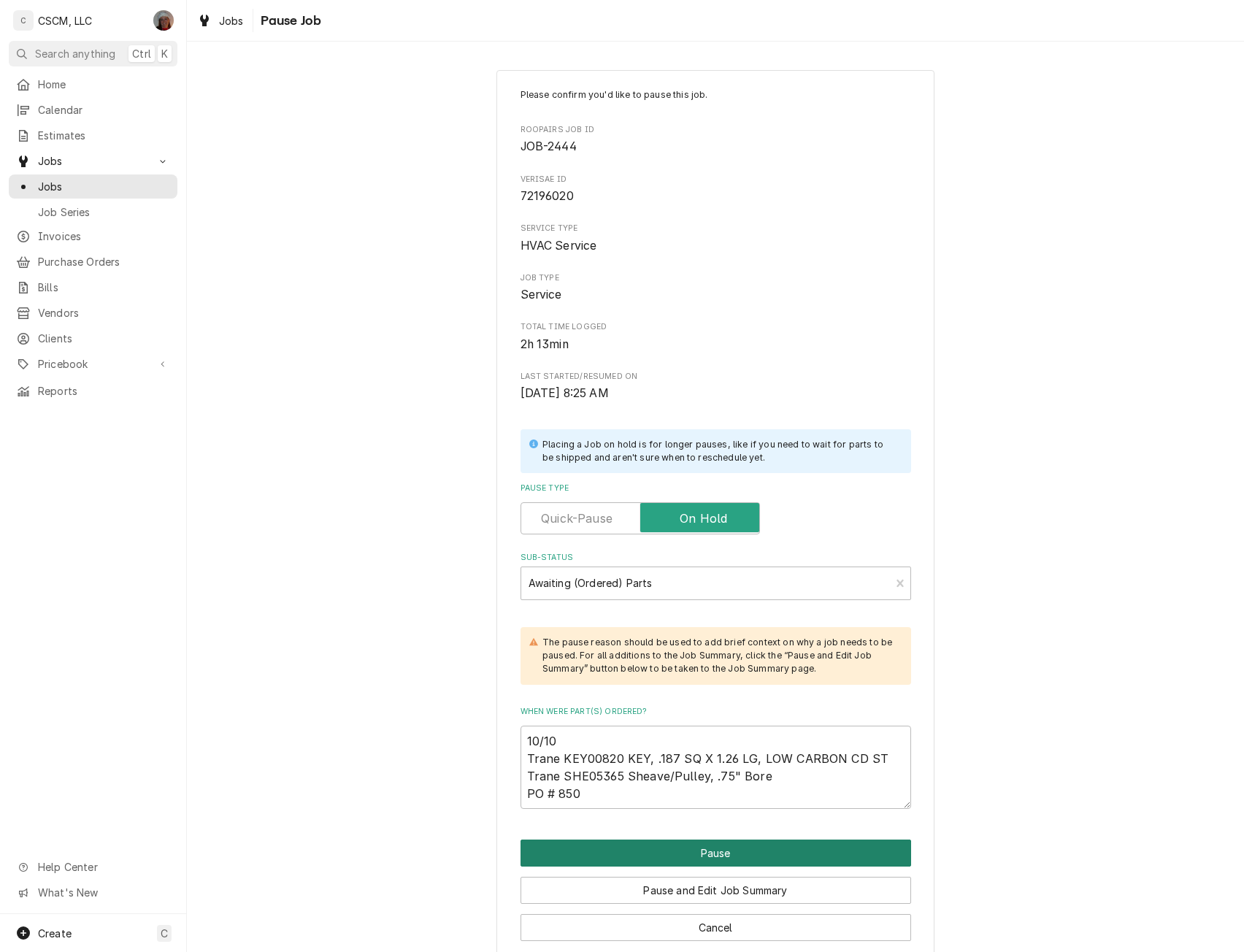
type textarea "x"
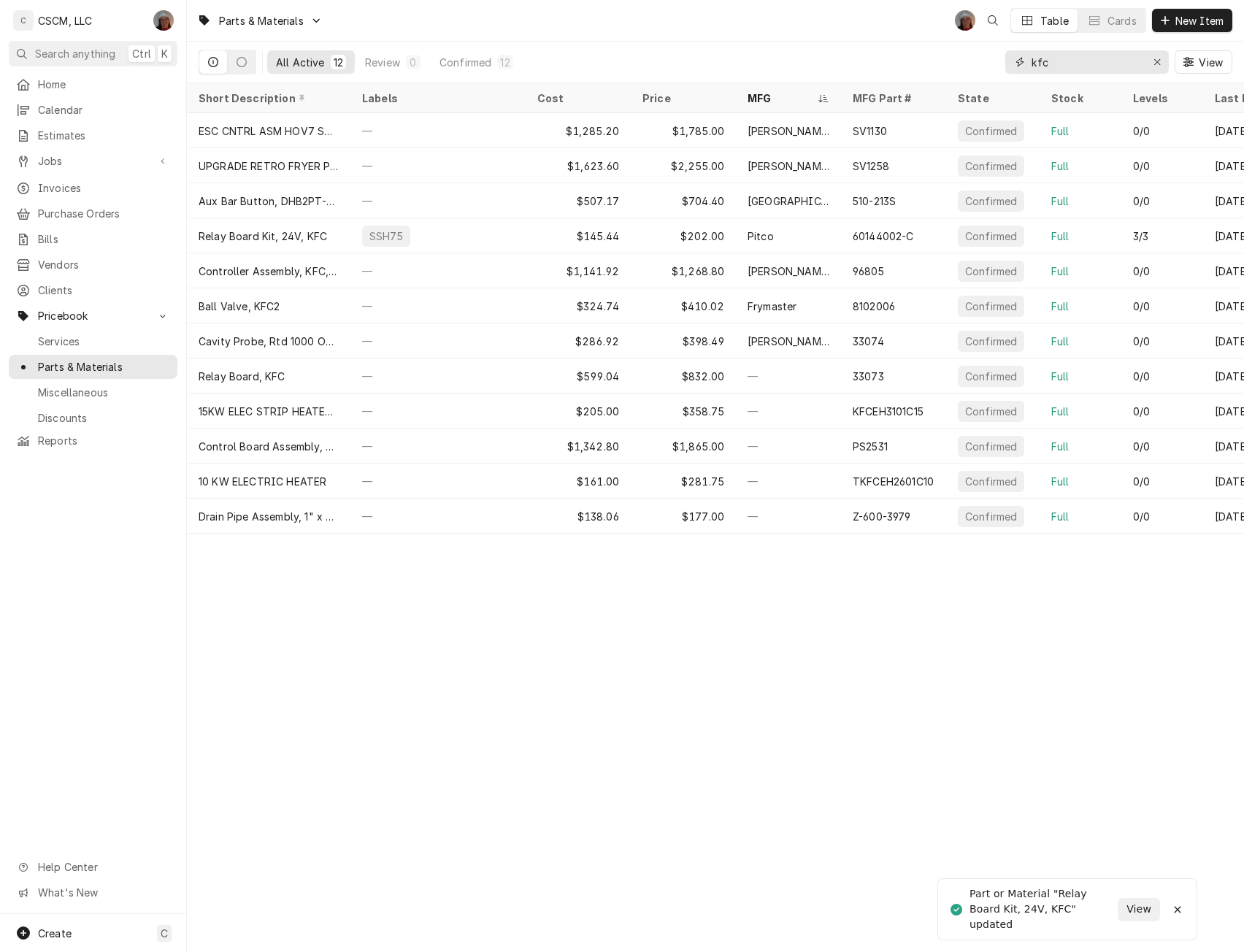
drag, startPoint x: 1059, startPoint y: 59, endPoint x: 951, endPoint y: 67, distance: 108.3
click at [951, 67] on div "All Active 12 Review 0 Confirmed 12 kfc View" at bounding box center [715, 62] width 1033 height 41
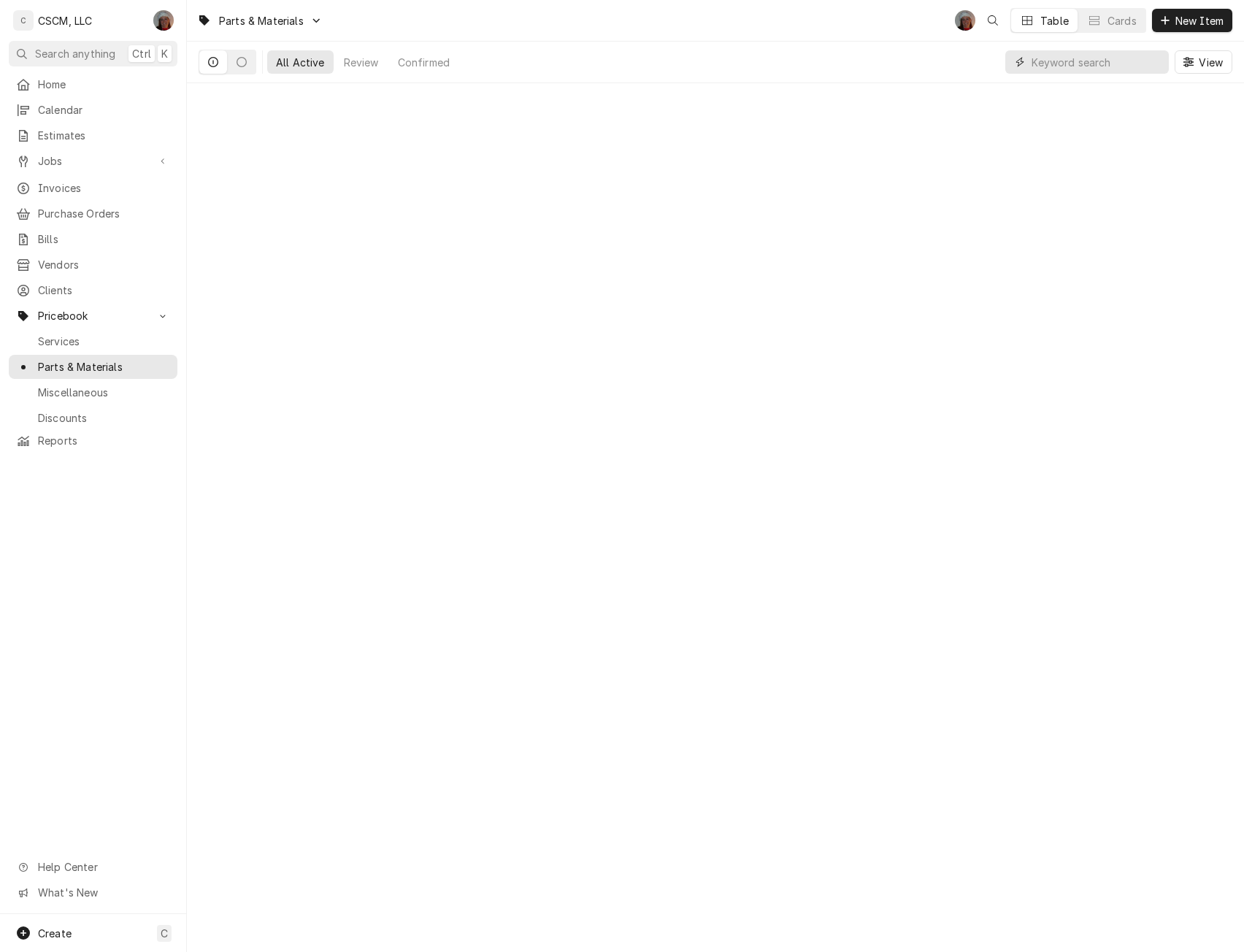
paste input "SHE05365"
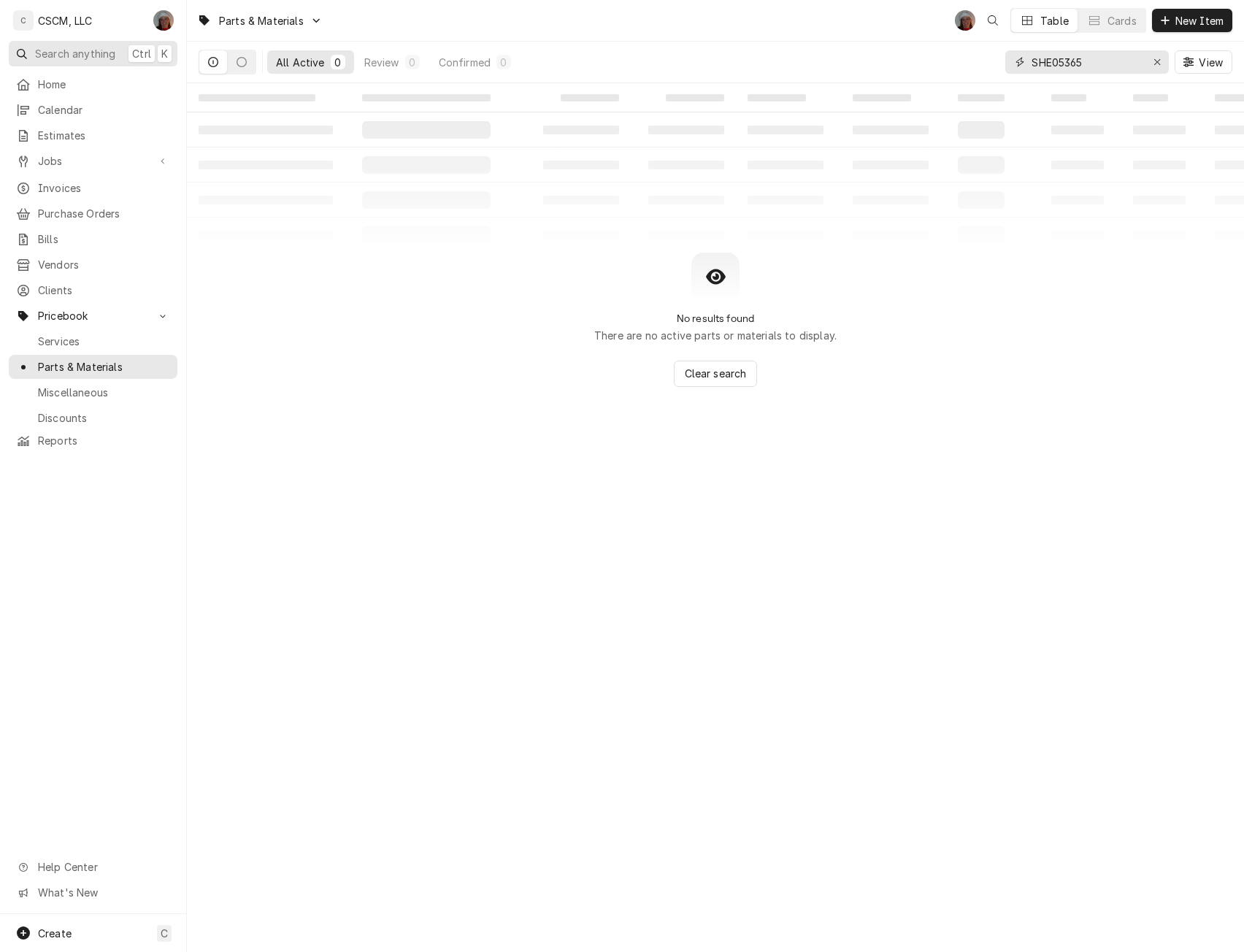
type input "SHE05365"
click at [1184, 12] on button "New Item" at bounding box center [1192, 20] width 80 height 24
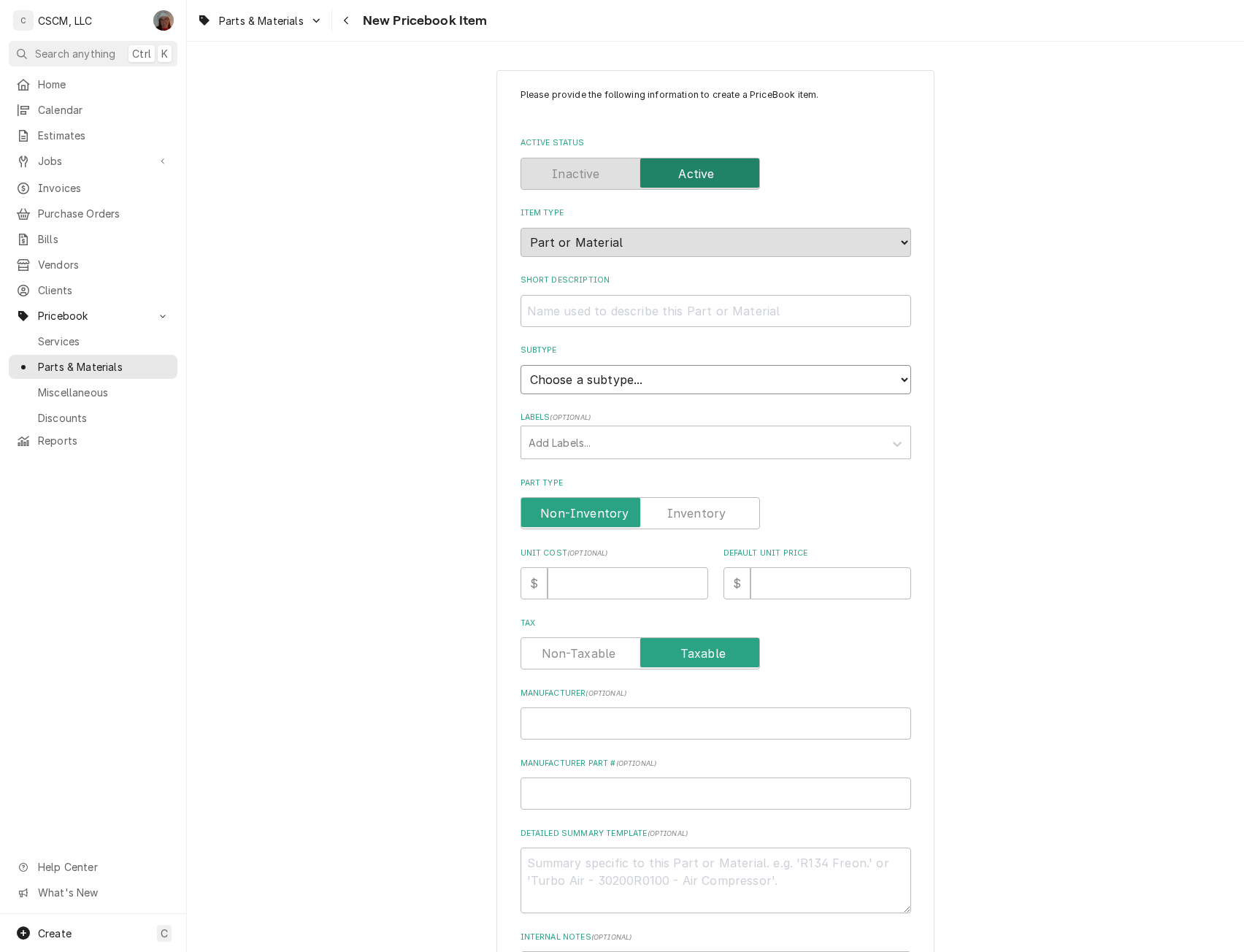
click at [652, 376] on select "Choose a subtype... Equipment Part Refrigerant Supply or Material Tool" at bounding box center [716, 380] width 390 height 29
select select "148"
click at [520, 365] on select "Choose a subtype... Equipment Part Refrigerant Supply or Material Tool" at bounding box center [716, 380] width 390 height 29
type textarea "x"
click at [707, 523] on input "Part Type" at bounding box center [640, 512] width 226 height 32
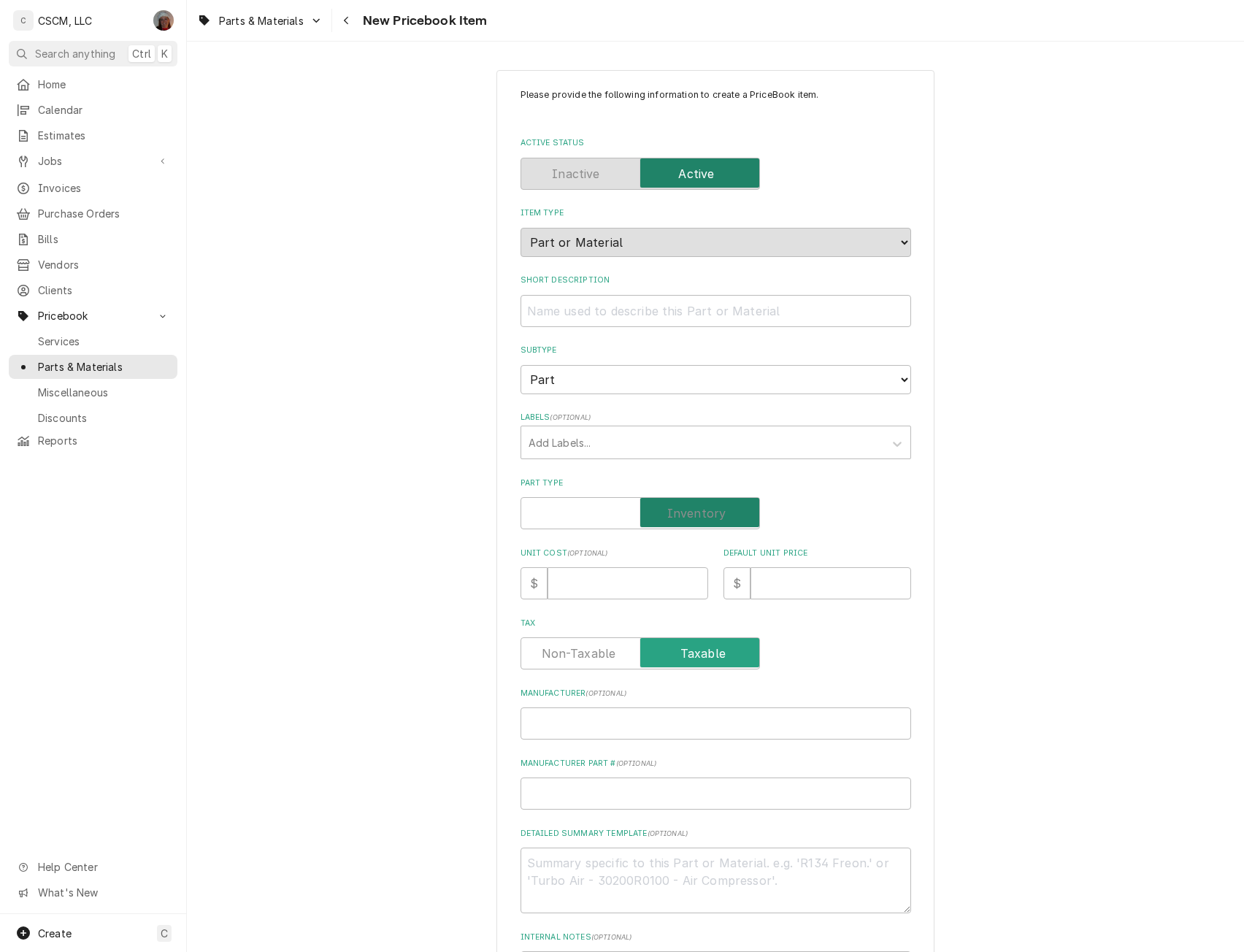
checkbox input "true"
click at [551, 789] on input "Manufacturer Part # ( optional )" at bounding box center [716, 793] width 390 height 32
paste input "SHE05365"
type textarea "x"
type input "SHE05365"
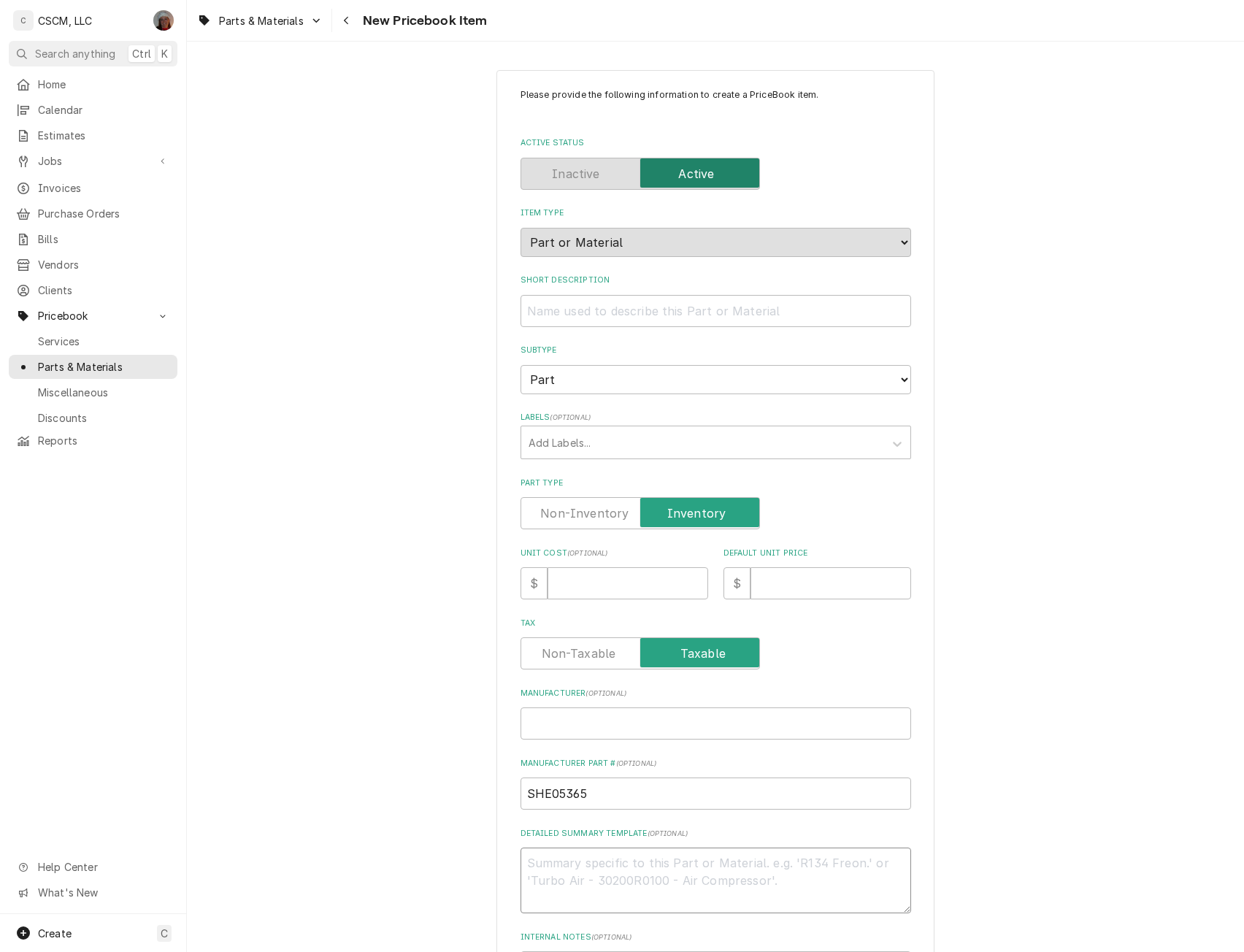
click at [540, 884] on textarea "Detailed Summary Template ( optional )" at bounding box center [716, 880] width 390 height 66
paste textarea "SHE05365"
type textarea "x"
type textarea "SHE05365"
click at [540, 717] on input "Manufacturer ( optional )" at bounding box center [716, 723] width 390 height 32
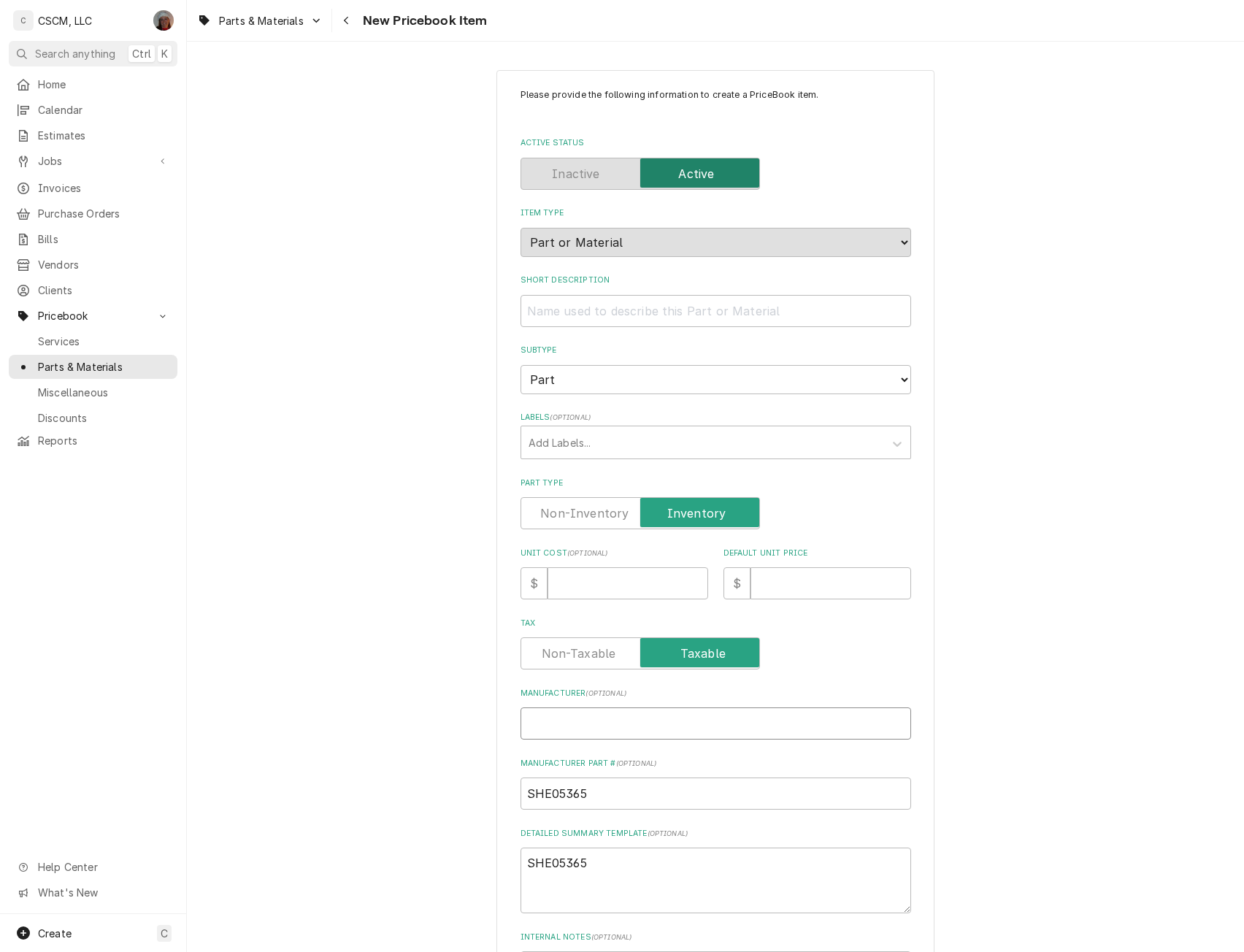
type textarea "x"
type input "T"
type textarea "x"
type input "Tr"
type textarea "x"
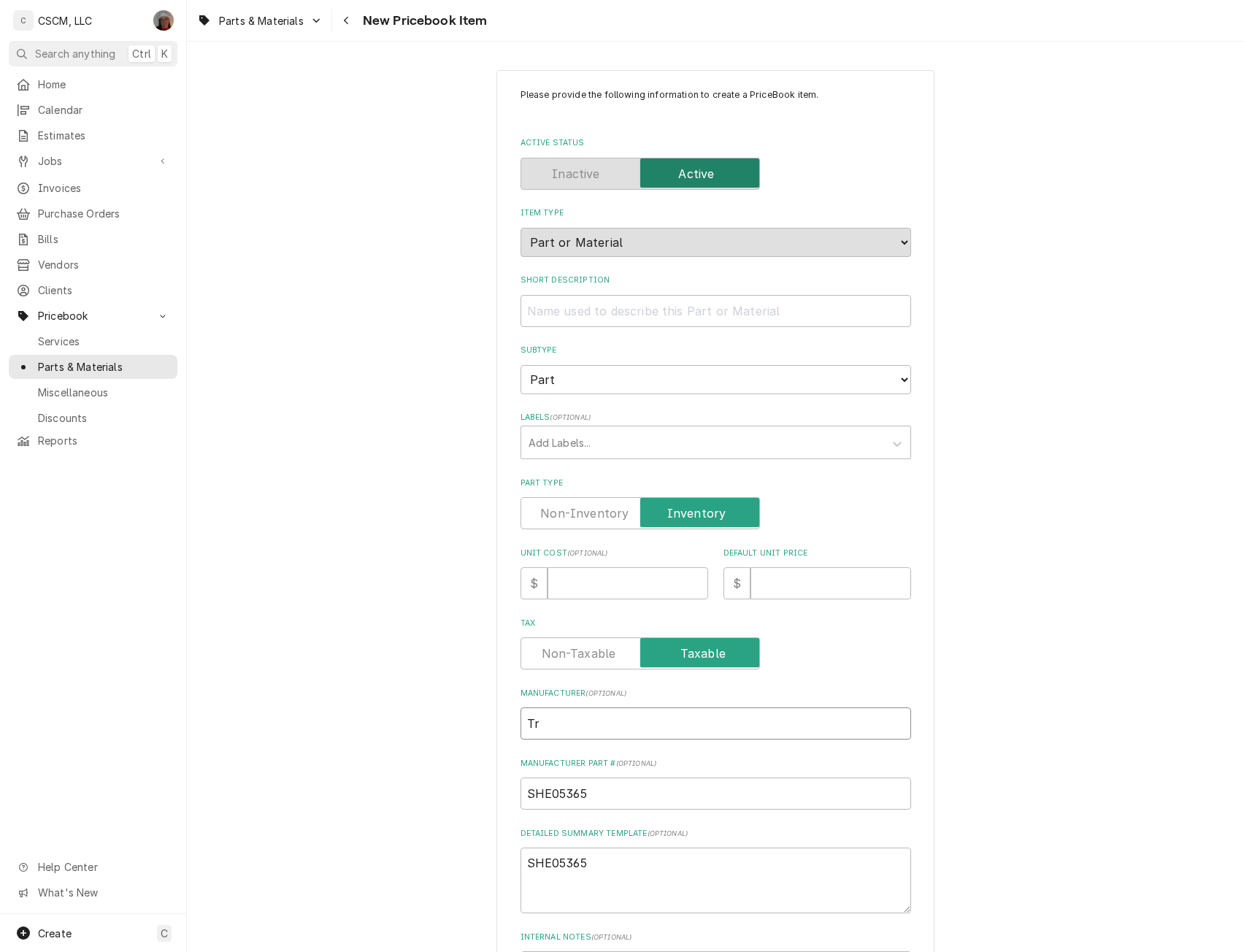
type input "Tra"
type textarea "x"
type input "[PERSON_NAME]"
type textarea "x"
type input "Trane"
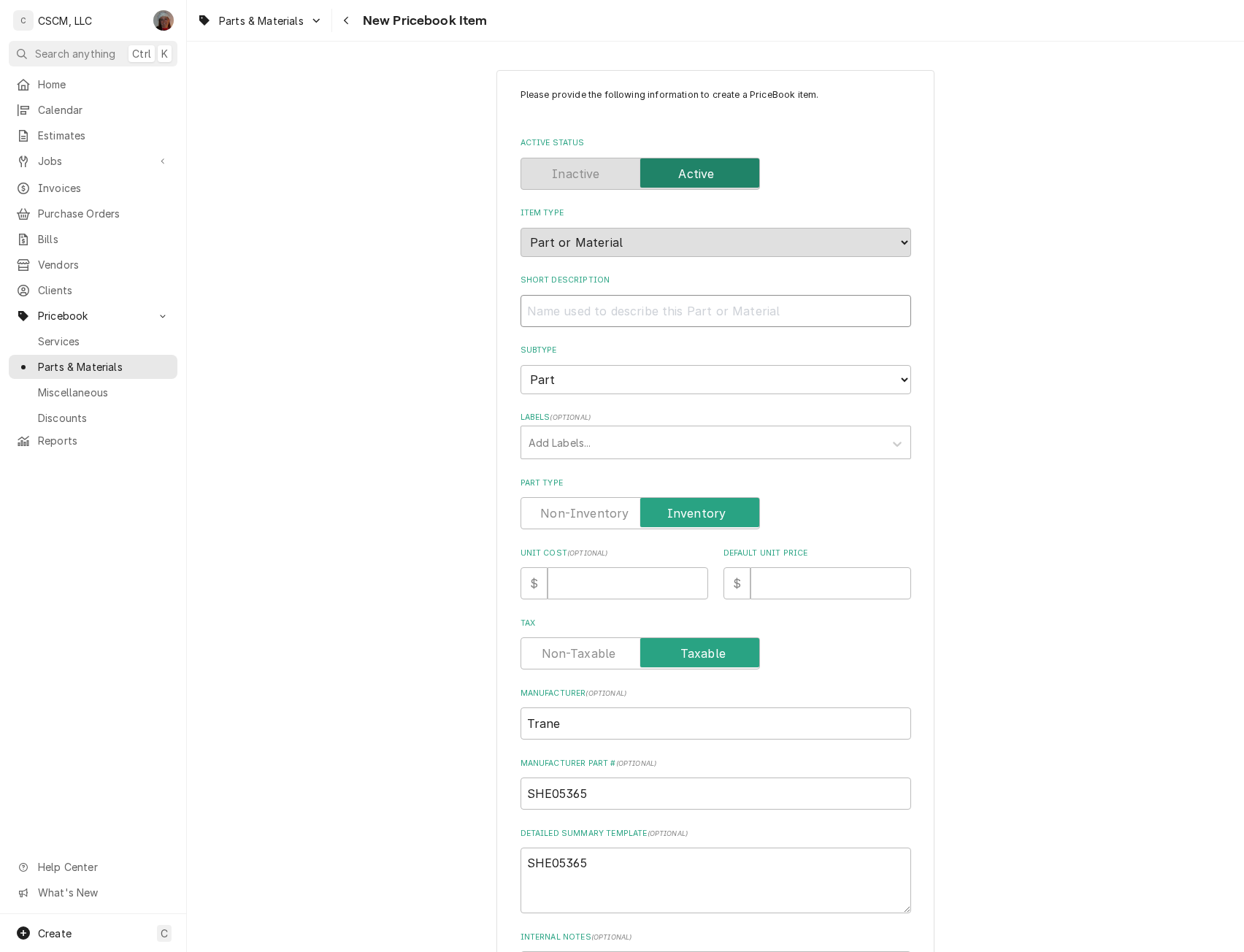
click at [550, 319] on input "Short Description" at bounding box center [716, 311] width 390 height 32
paste input "Sheave/Pulley, .75" Bore"
type textarea "x"
type input "Sheave/Pulley, .75" Bore"
click at [606, 865] on textarea "SHE05365" at bounding box center [716, 880] width 390 height 66
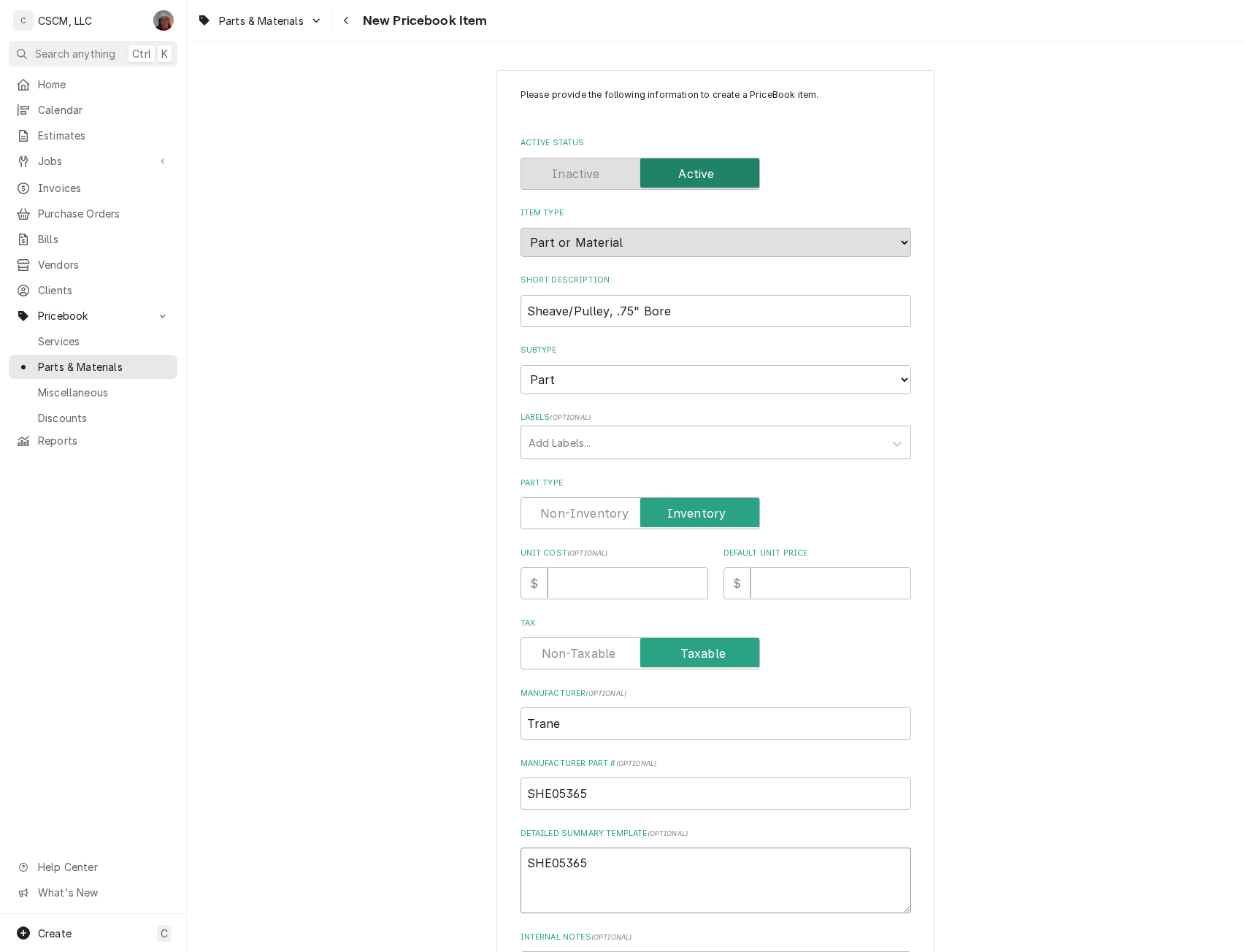
type textarea "x"
type textarea "SHE05365"
paste textarea "Sheave/Pulley, .75" Bore"
type textarea "x"
type textarea "SHE05365 Sheave/[PERSON_NAME], .75" Bore"
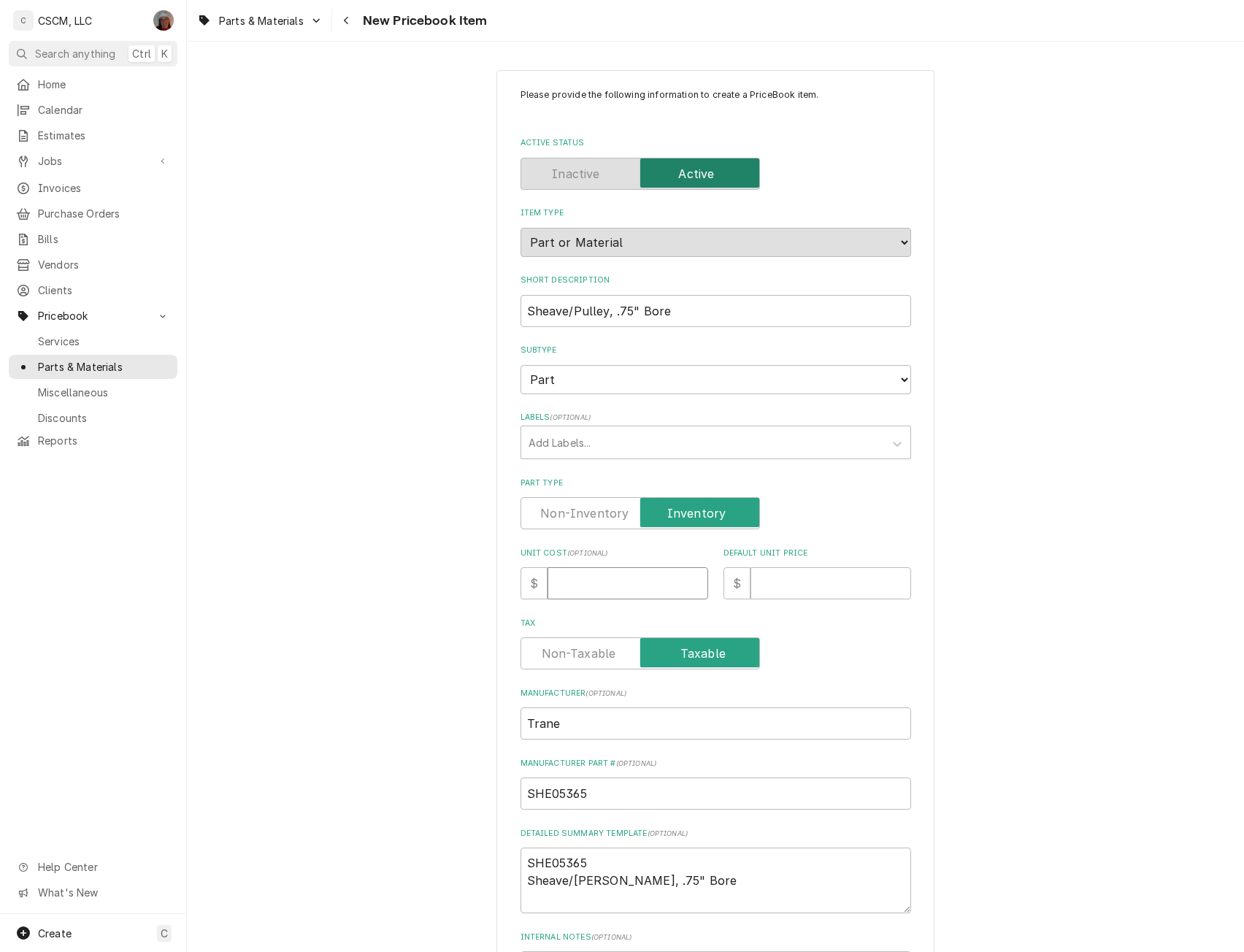
click at [581, 589] on input "Unit Cost ( optional )" at bounding box center [627, 583] width 160 height 32
type input "1"
type textarea "x"
type input "14"
type textarea "x"
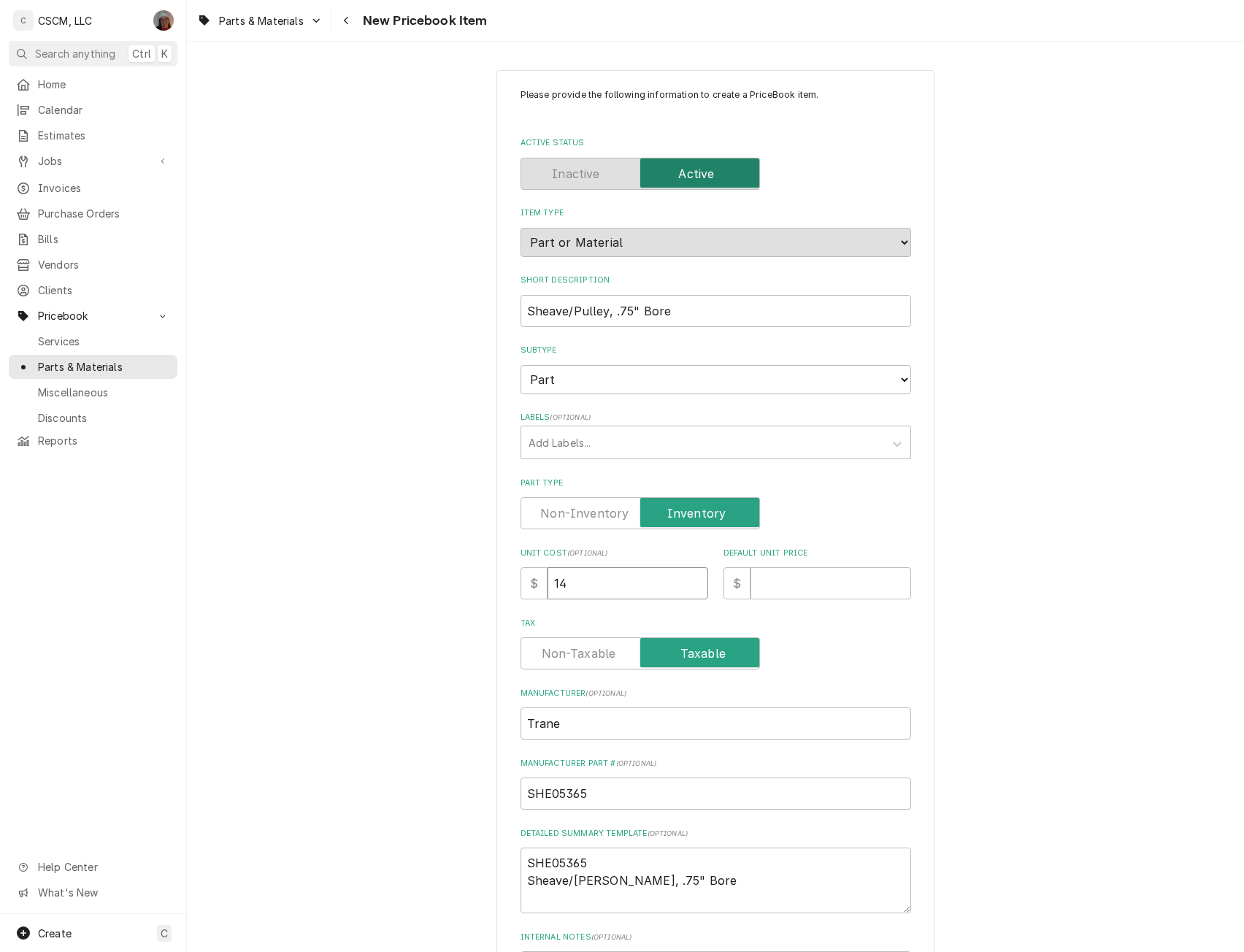
type input "14.5"
type textarea "x"
type input "14.59"
click at [798, 580] on input "Default Unit Price" at bounding box center [830, 583] width 160 height 32
type input "2"
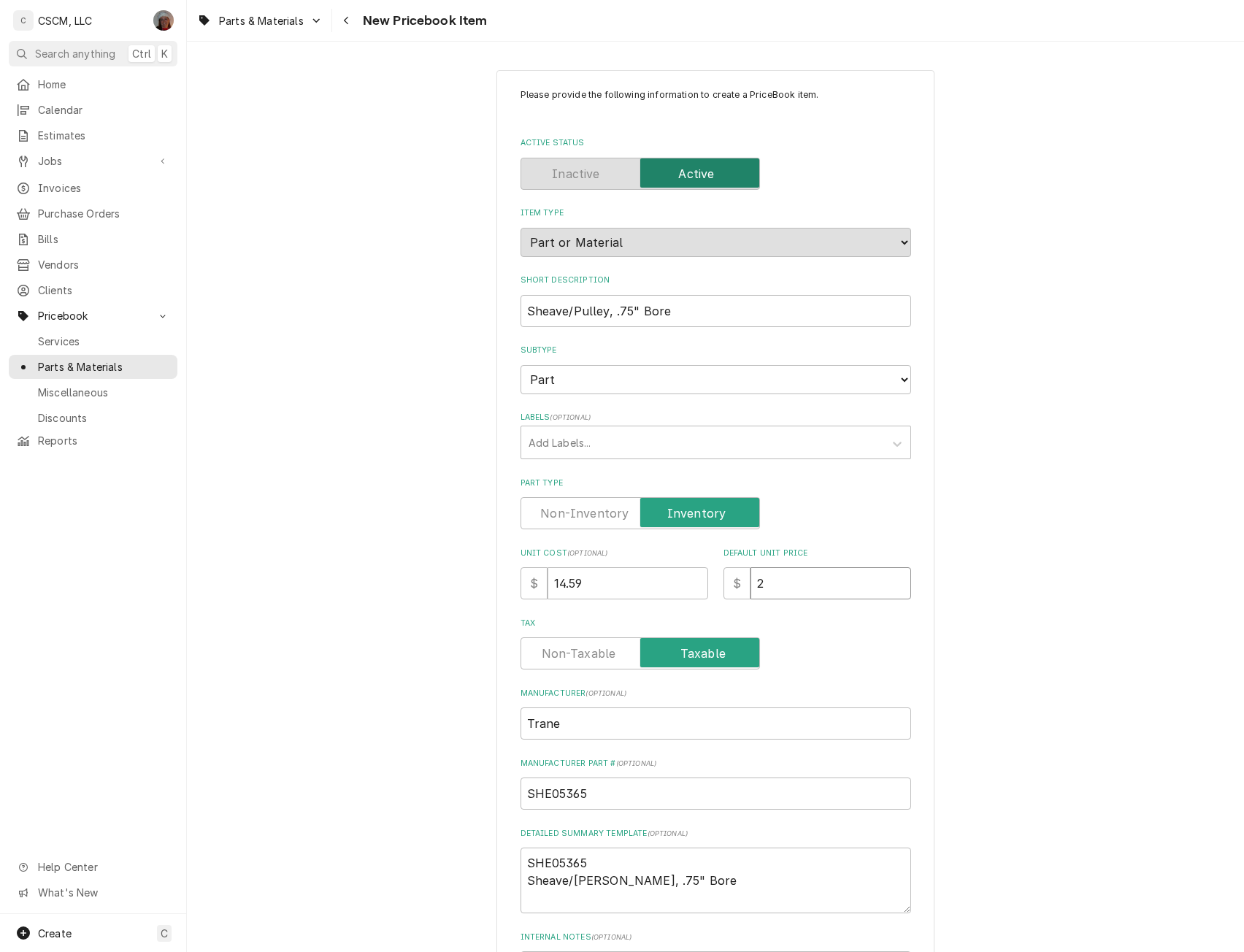
type textarea "x"
type input "29"
type textarea "x"
type input "29.1"
type textarea "x"
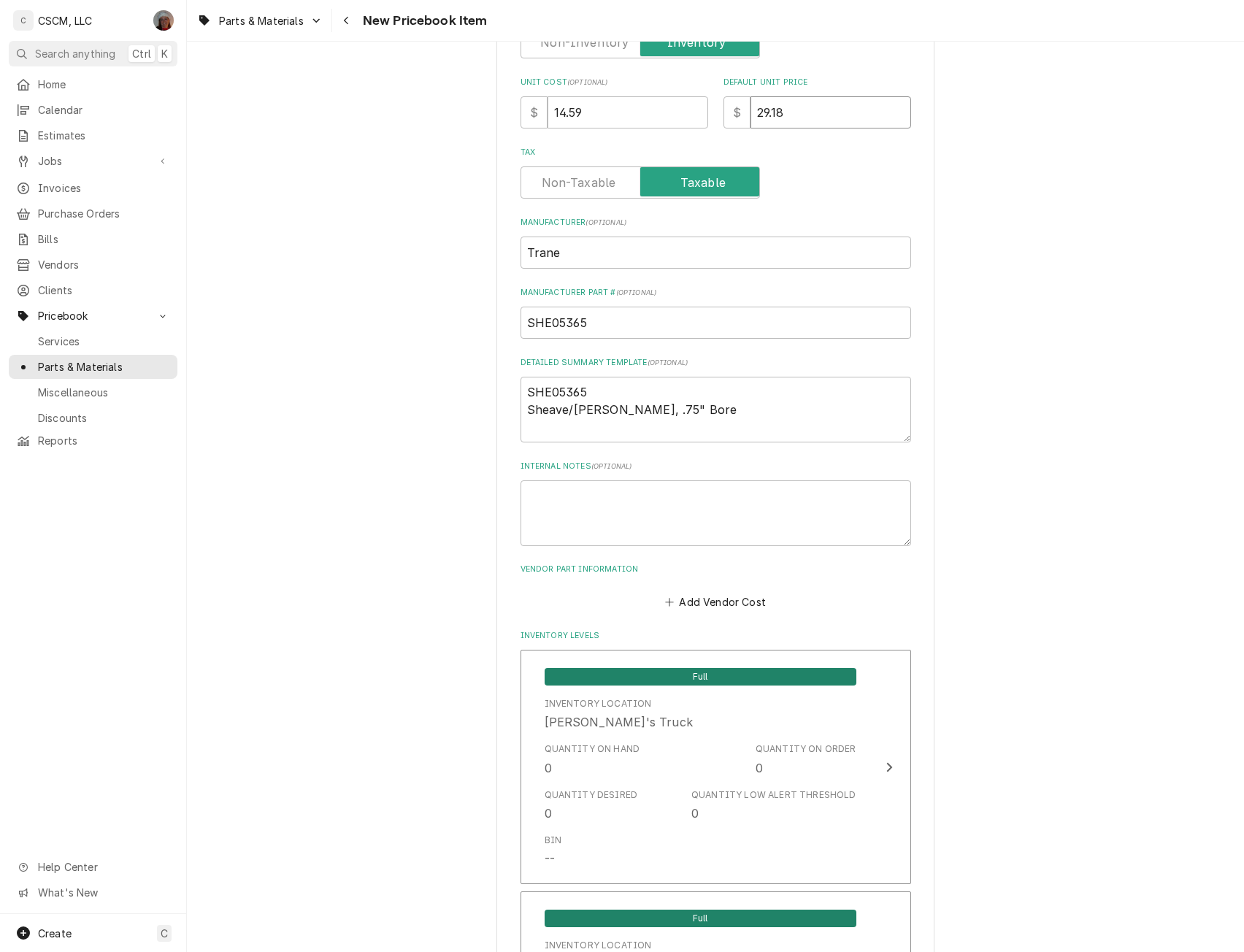
scroll to position [595, 0]
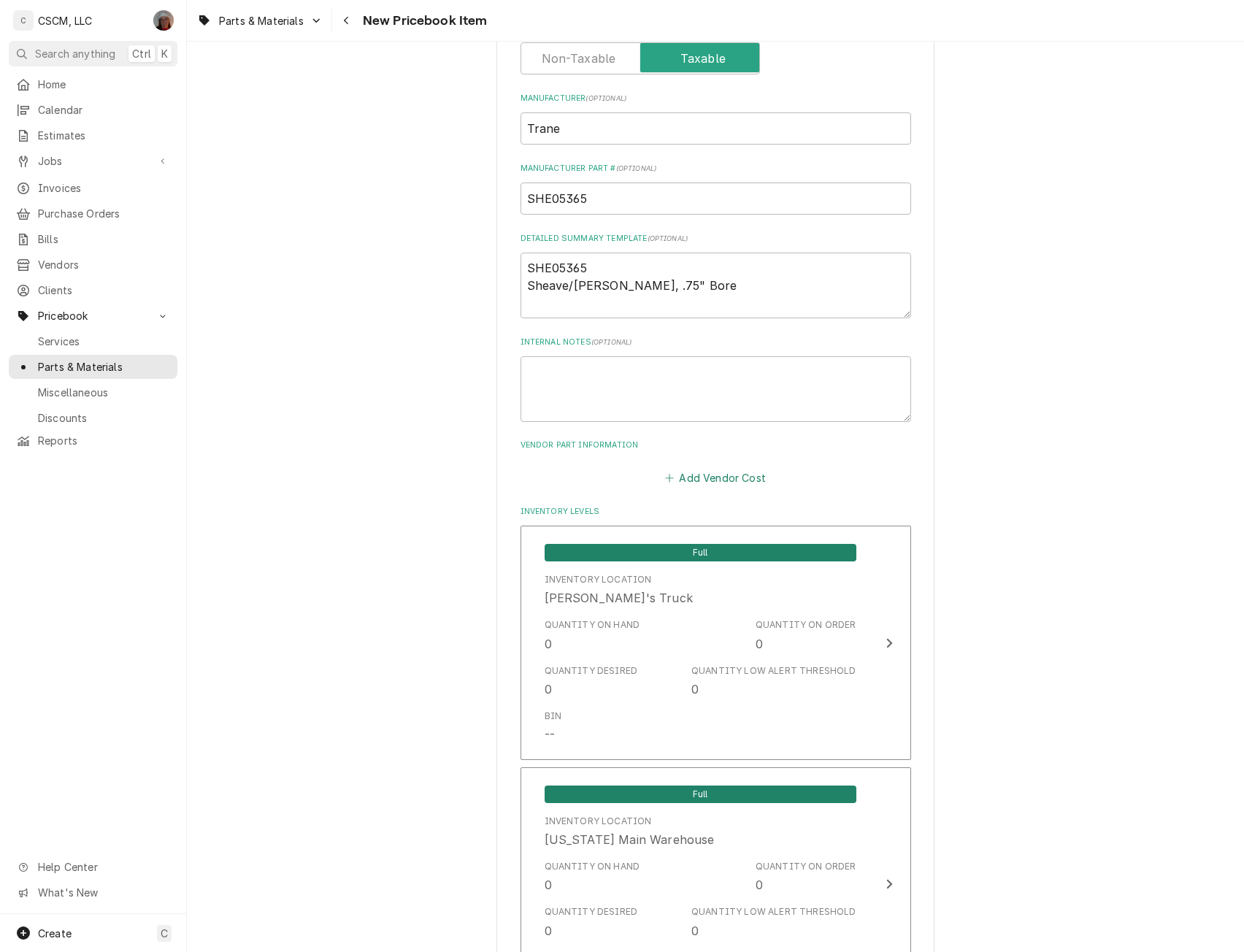
type input "29.18"
click at [689, 472] on button "Add Vendor Cost" at bounding box center [716, 477] width 106 height 20
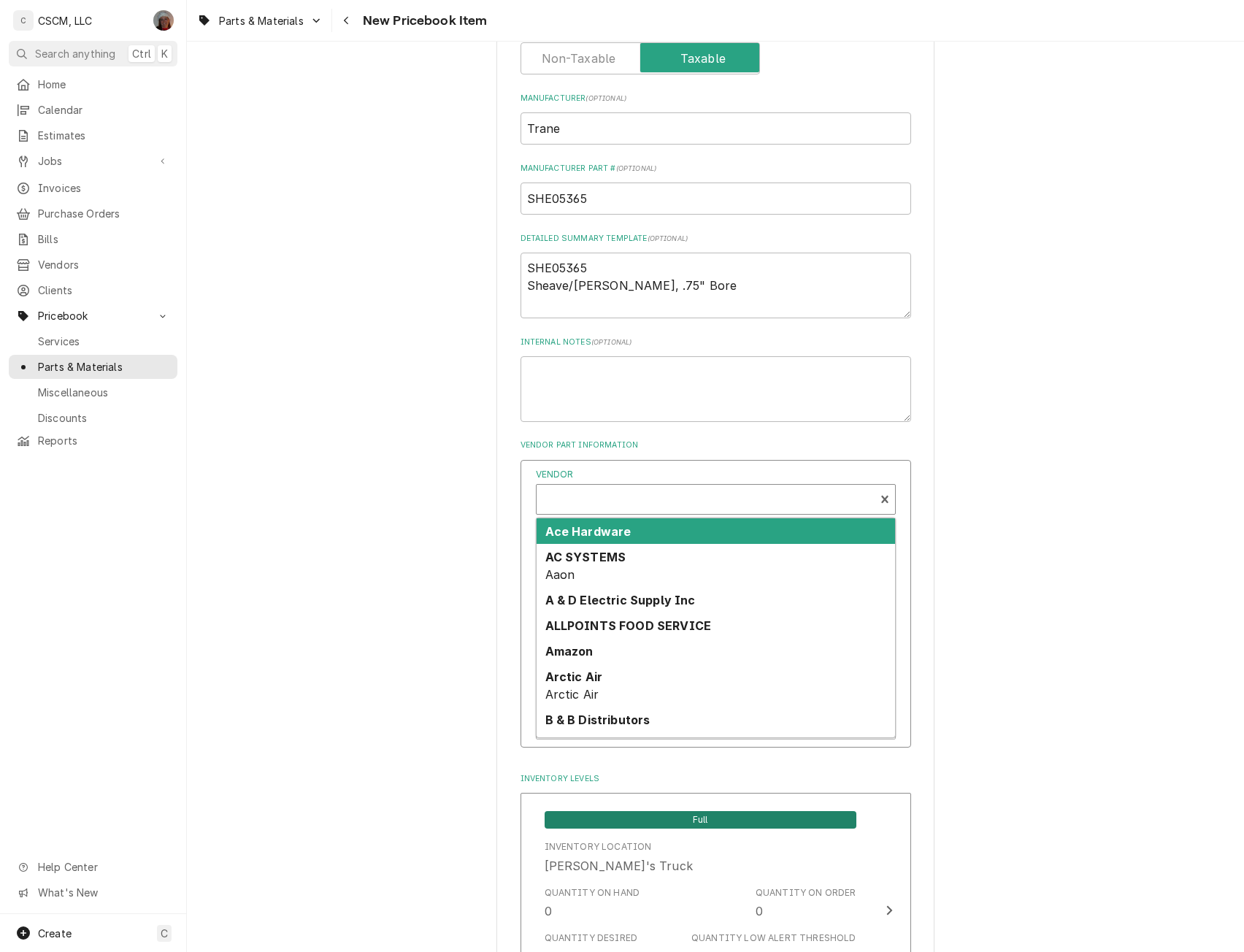
type textarea "x"
click at [581, 506] on div "Vendor" at bounding box center [706, 500] width 324 height 35
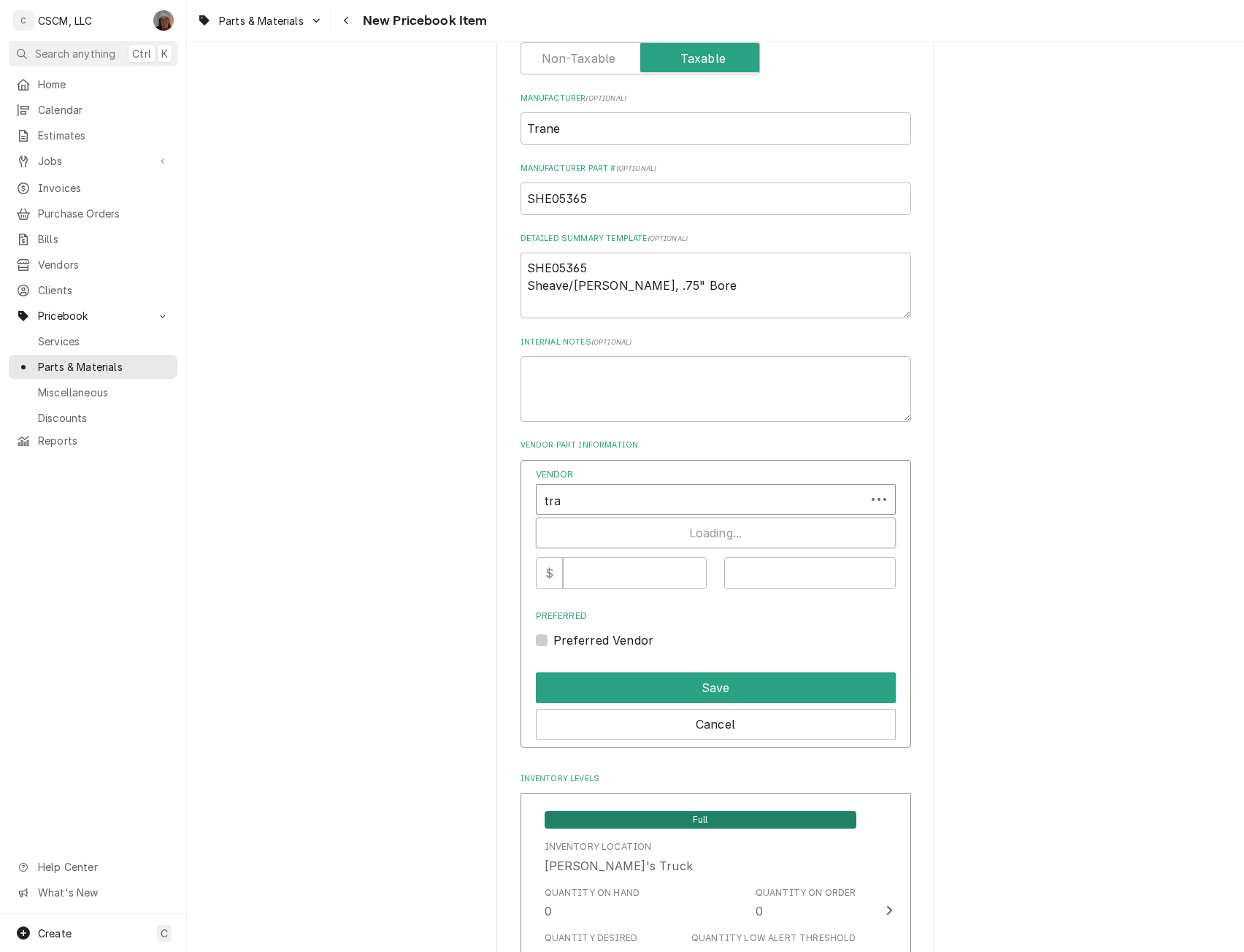
type input "[PERSON_NAME]"
click at [585, 532] on strong "Trane Supply" at bounding box center [585, 532] width 80 height 15
click at [588, 571] on input "Vendor Cost" at bounding box center [634, 572] width 144 height 32
click at [598, 577] on input "Vendor Cost" at bounding box center [634, 572] width 144 height 32
type input "14.59"
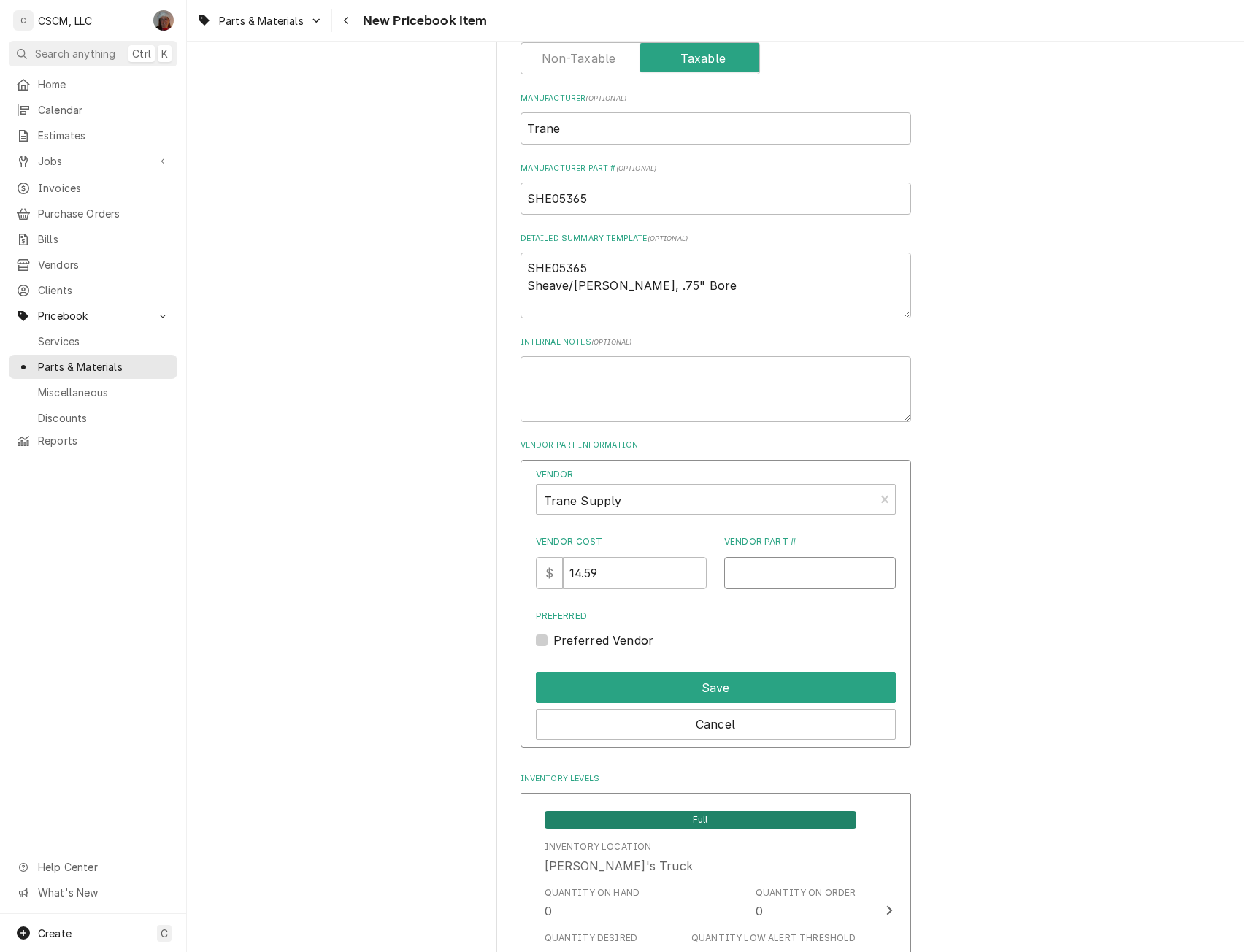
click at [747, 581] on input "Vendor Part #" at bounding box center [810, 572] width 172 height 32
paste input "SHE05365"
type input "SHE05365"
click at [711, 682] on button "Save" at bounding box center [716, 688] width 360 height 31
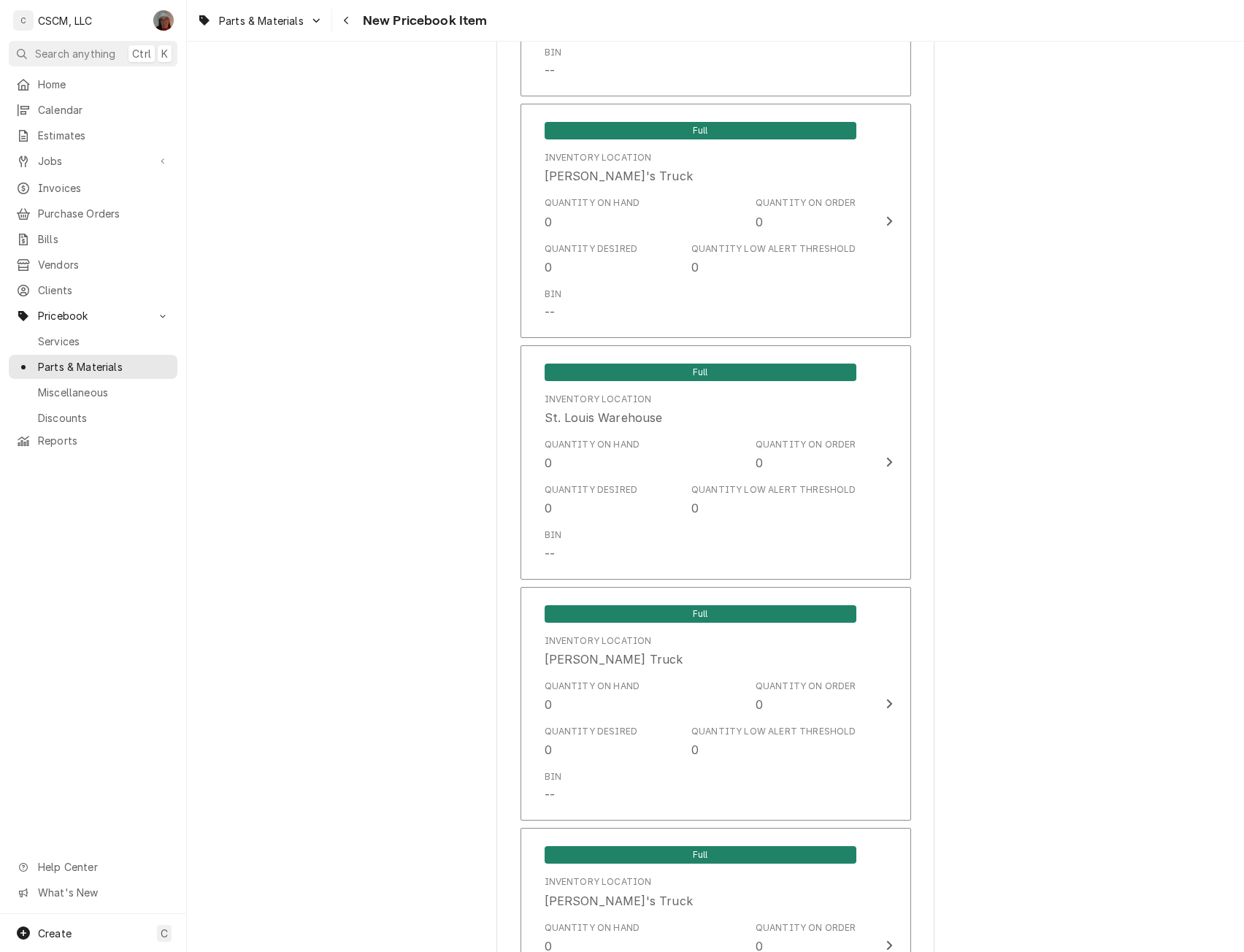
scroll to position [2792, 0]
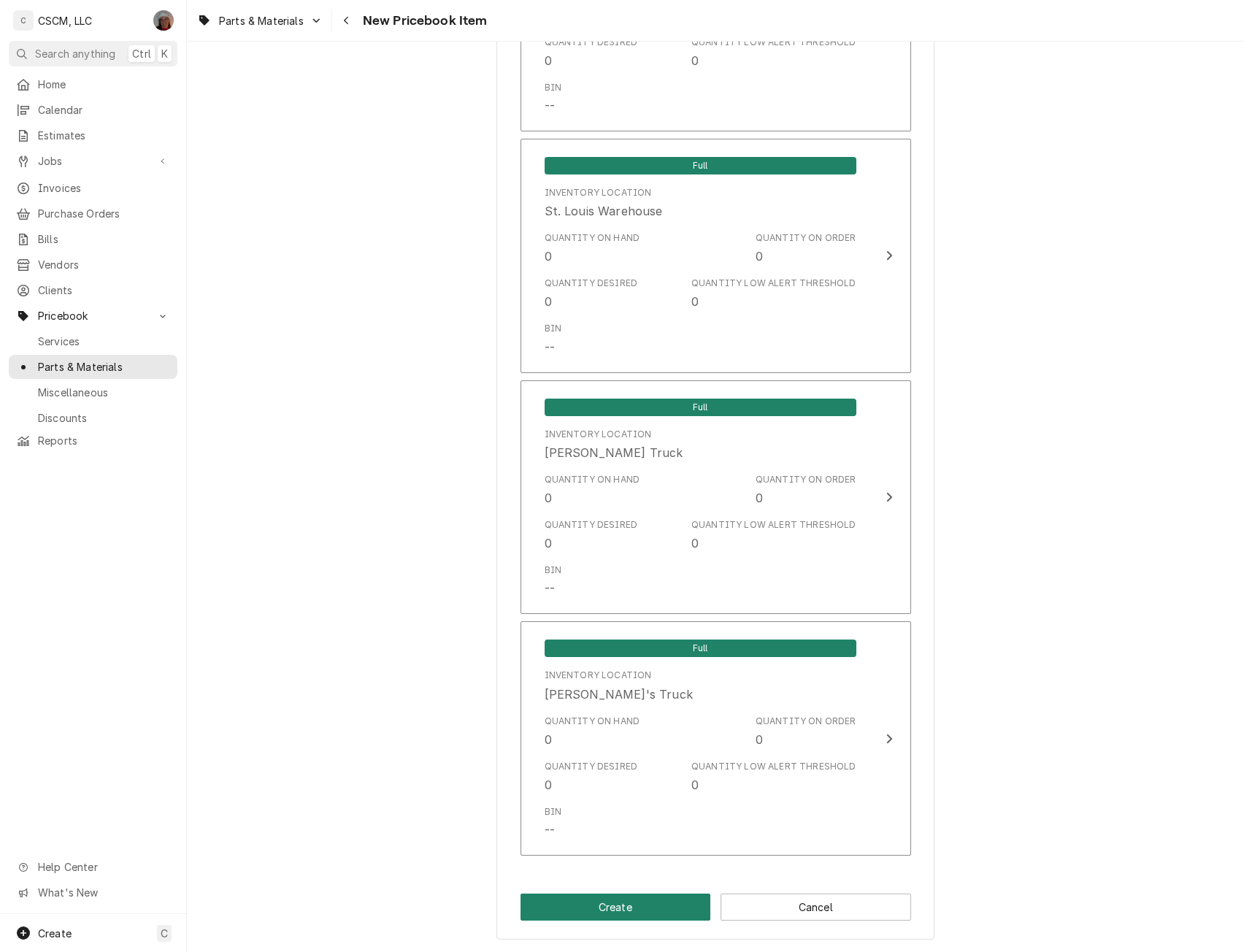
click at [596, 911] on button "Create" at bounding box center [615, 906] width 190 height 27
type textarea "x"
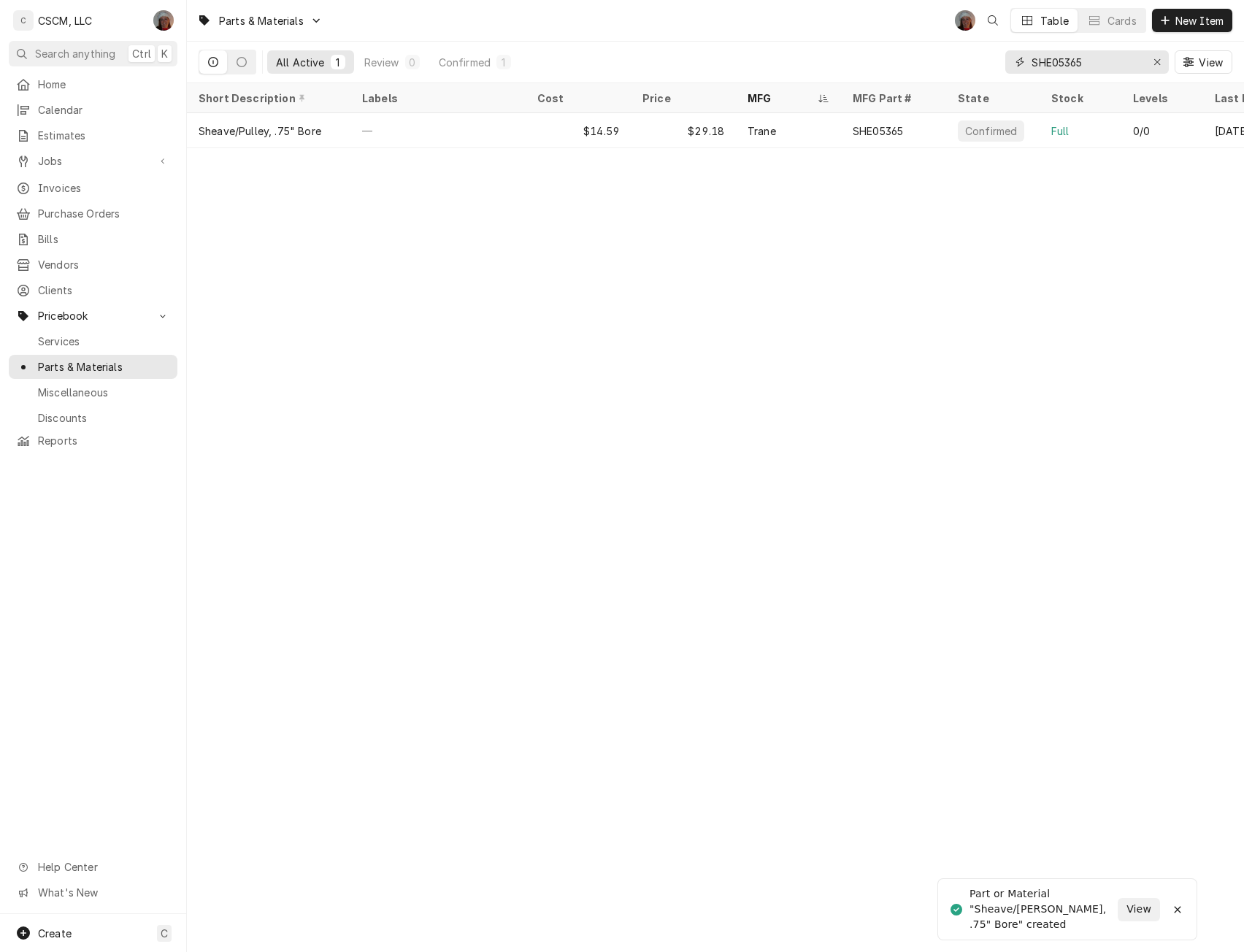
drag, startPoint x: 1093, startPoint y: 65, endPoint x: 985, endPoint y: 62, distance: 108.0
click at [985, 62] on div "All Active 1 Review 0 Confirmed 1 SHE05365 View" at bounding box center [715, 62] width 1033 height 41
paste input "KEY00820"
type input "KEY00820"
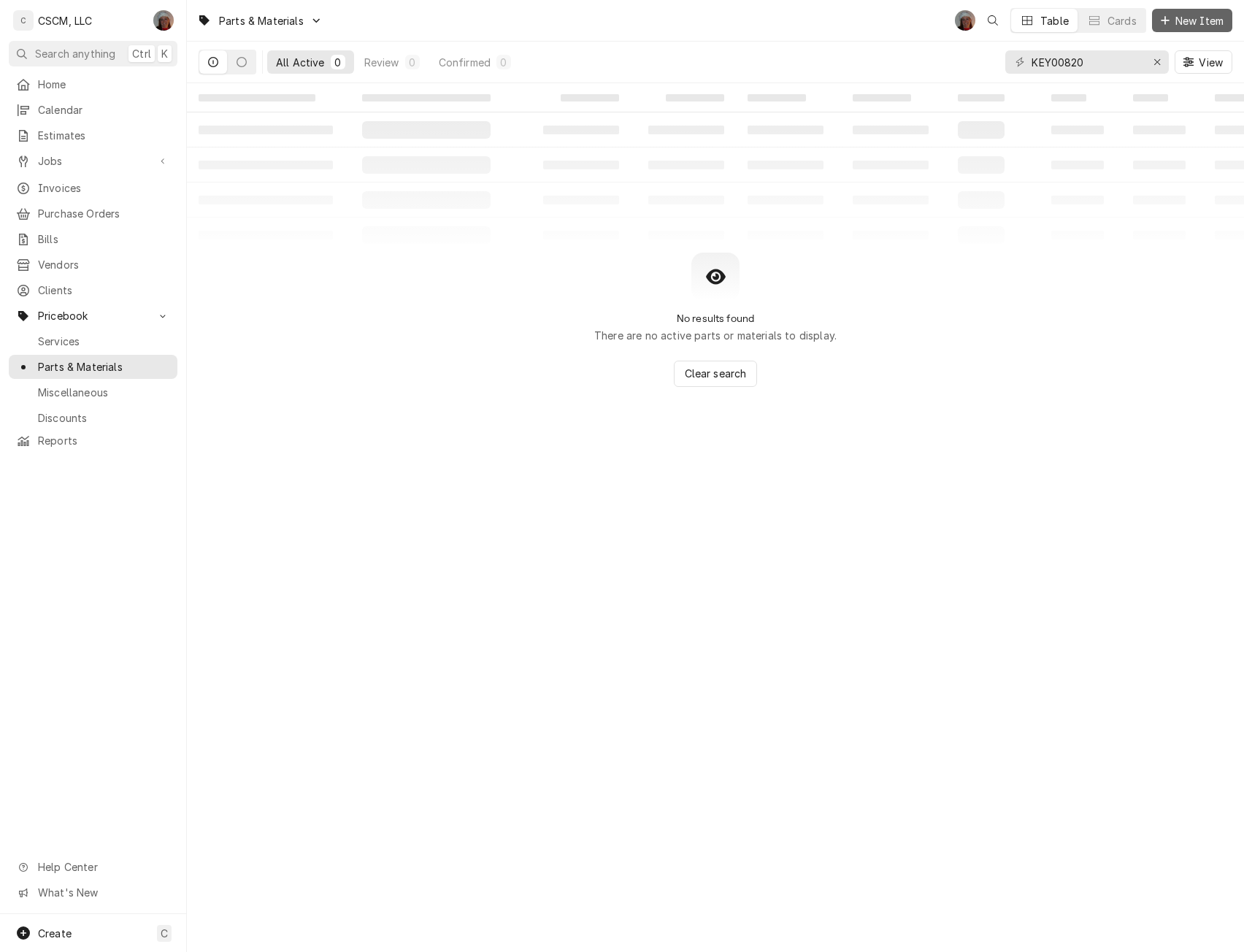
click at [1179, 27] on span "New Item" at bounding box center [1199, 20] width 54 height 15
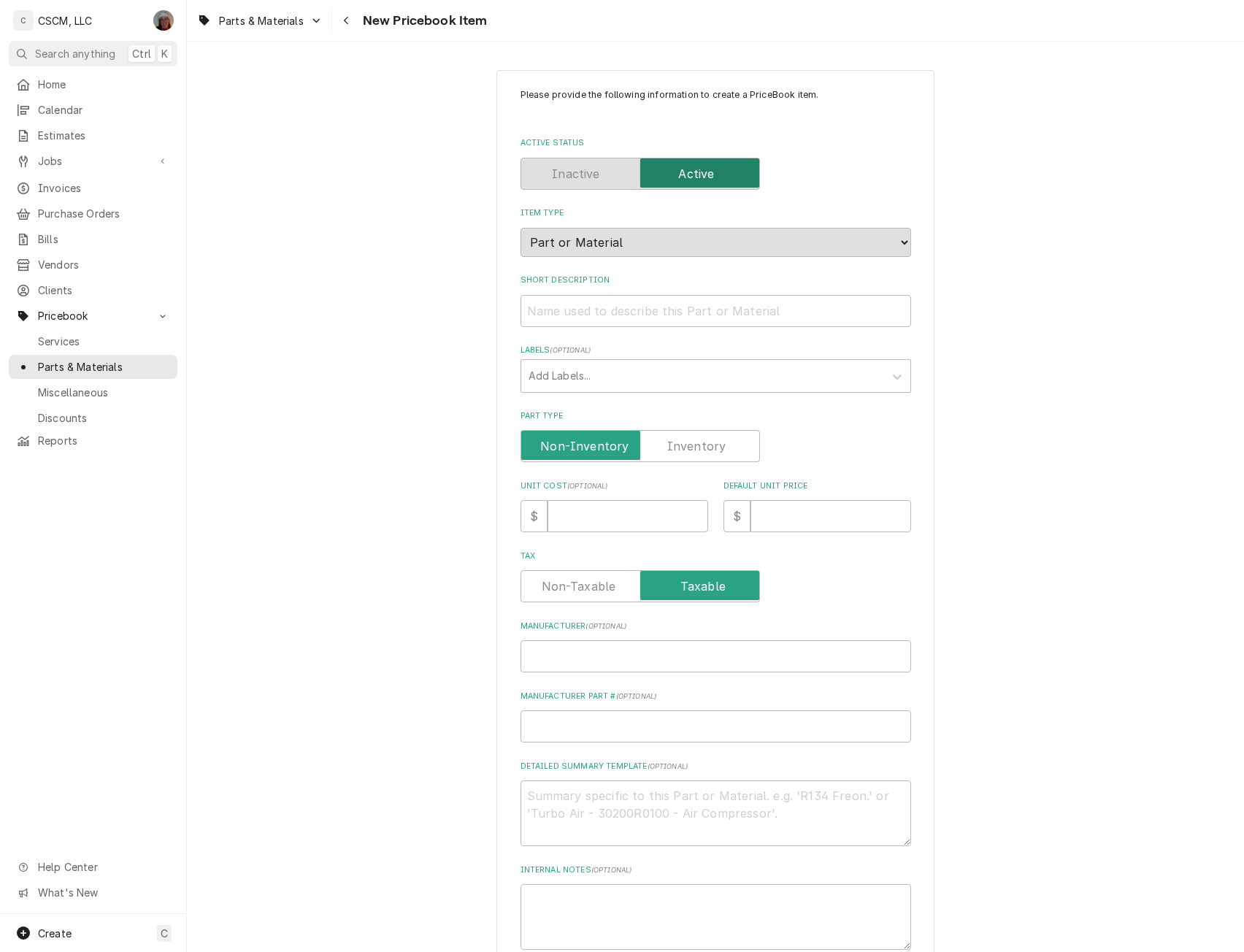
type textarea "x"
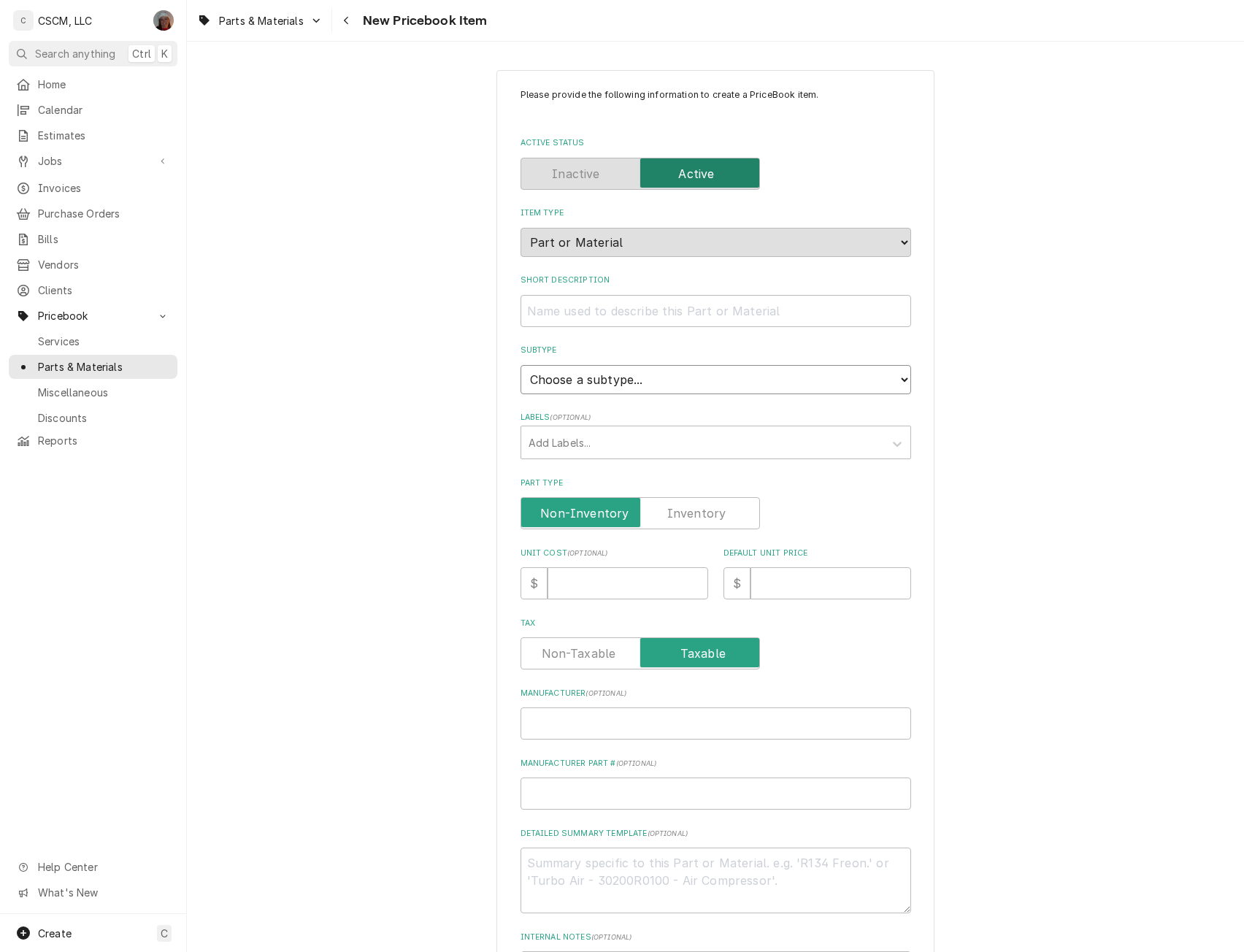
click at [651, 374] on select "Choose a subtype... Equipment Part Refrigerant Supply or Material Tool" at bounding box center [716, 380] width 390 height 29
select select "148"
click at [520, 365] on select "Choose a subtype... Equipment Part Refrigerant Supply or Material Tool" at bounding box center [716, 380] width 390 height 29
type textarea "x"
click at [665, 506] on label "Part Type" at bounding box center [640, 512] width 239 height 32
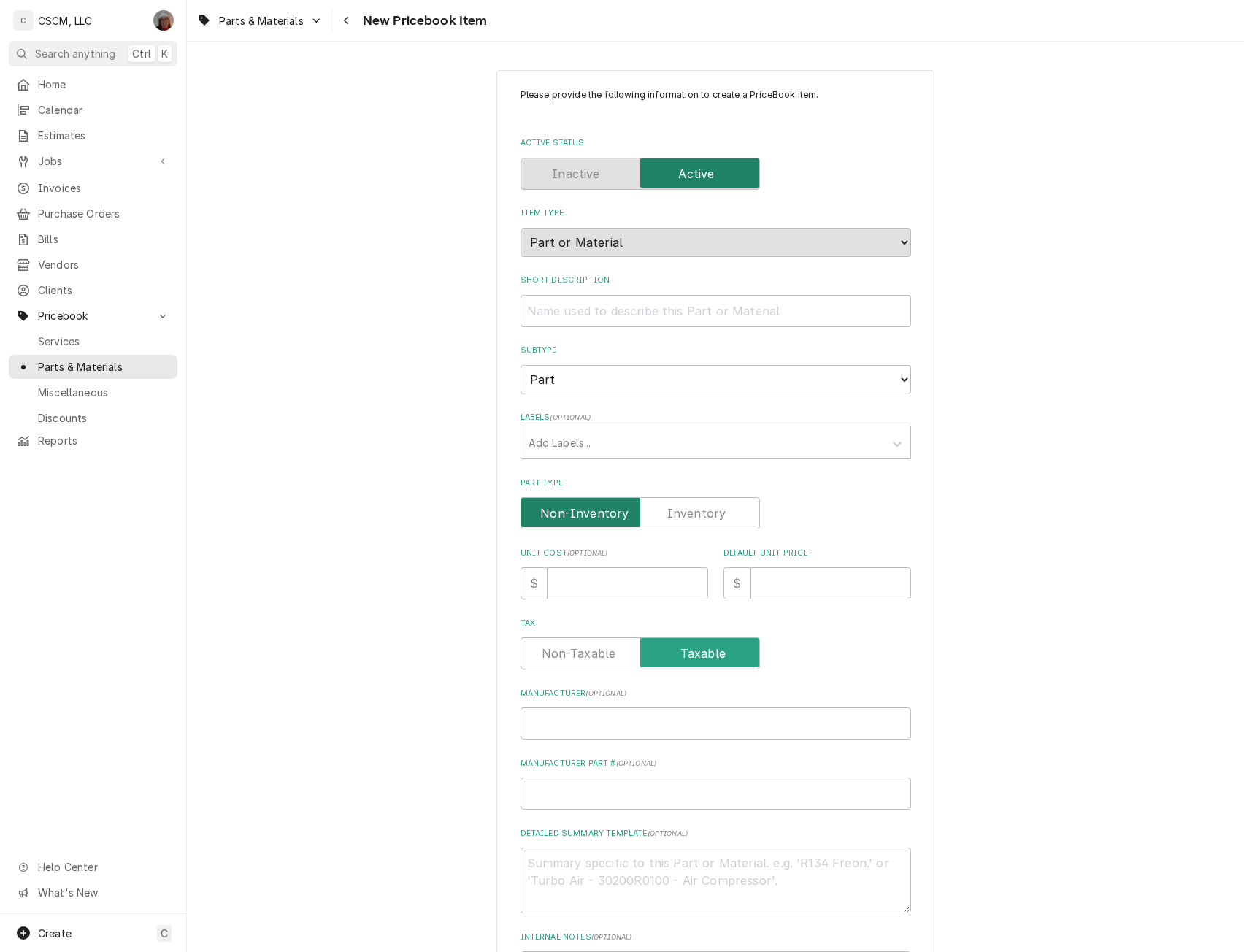
click at [665, 506] on input "Part Type" at bounding box center [640, 512] width 226 height 32
checkbox input "true"
type textarea "x"
click at [622, 571] on input "Unit Cost ( optional )" at bounding box center [627, 583] width 160 height 32
type input "3"
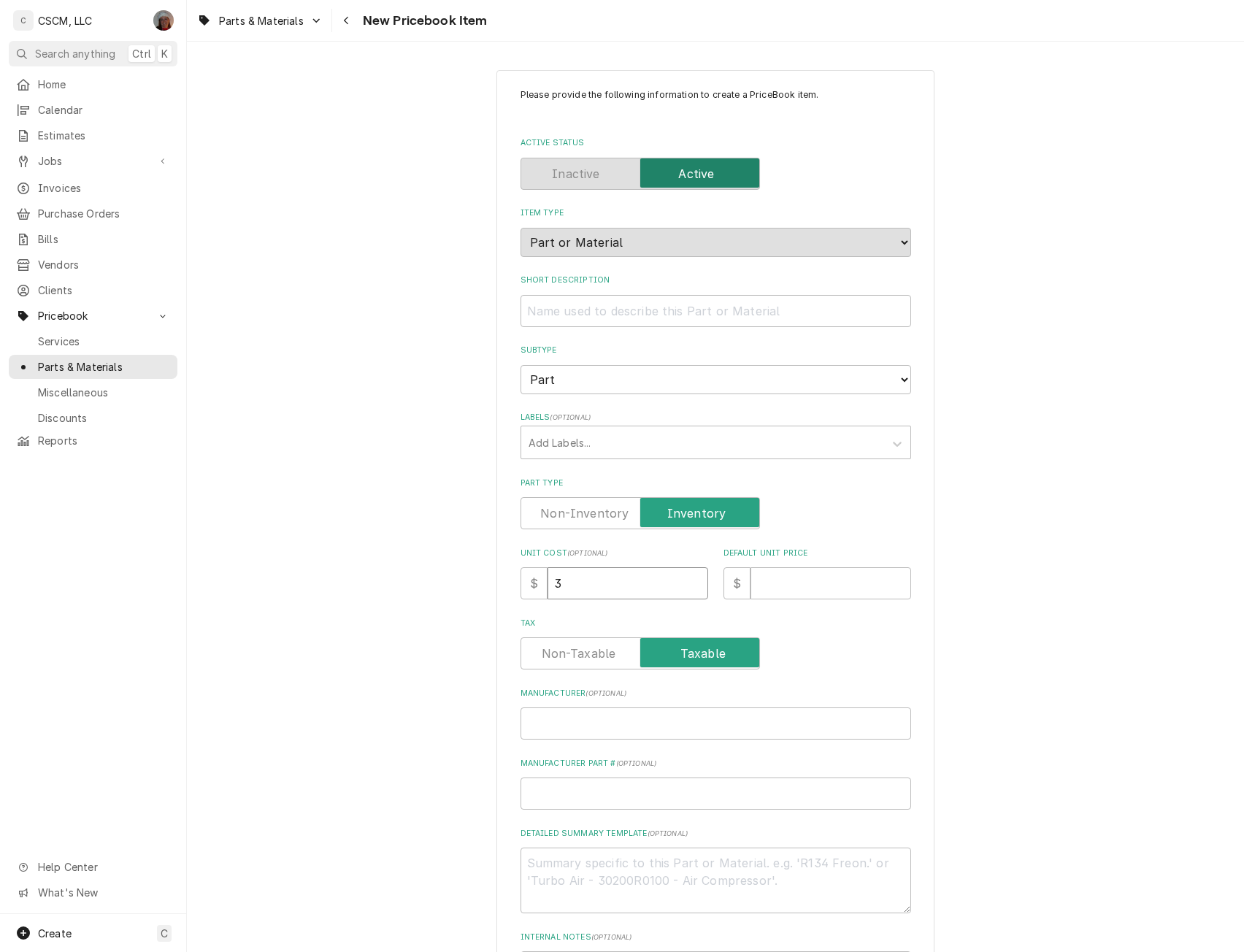
type textarea "x"
type input "3.8"
type textarea "x"
type input "3.87"
click at [786, 591] on input "Default Unit Price" at bounding box center [830, 583] width 160 height 32
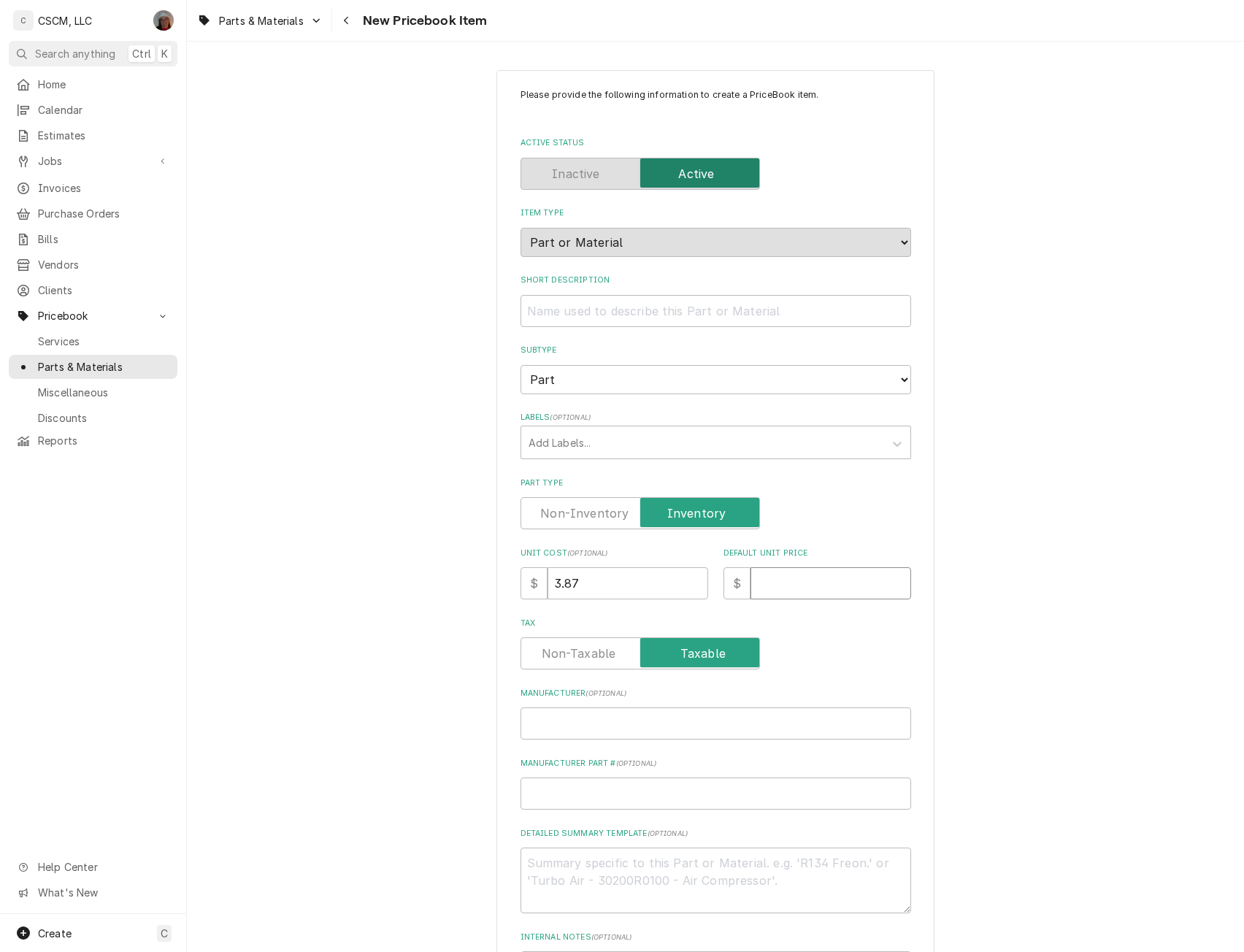
type textarea "x"
type input "7"
type textarea "x"
type input "7.7"
type textarea "x"
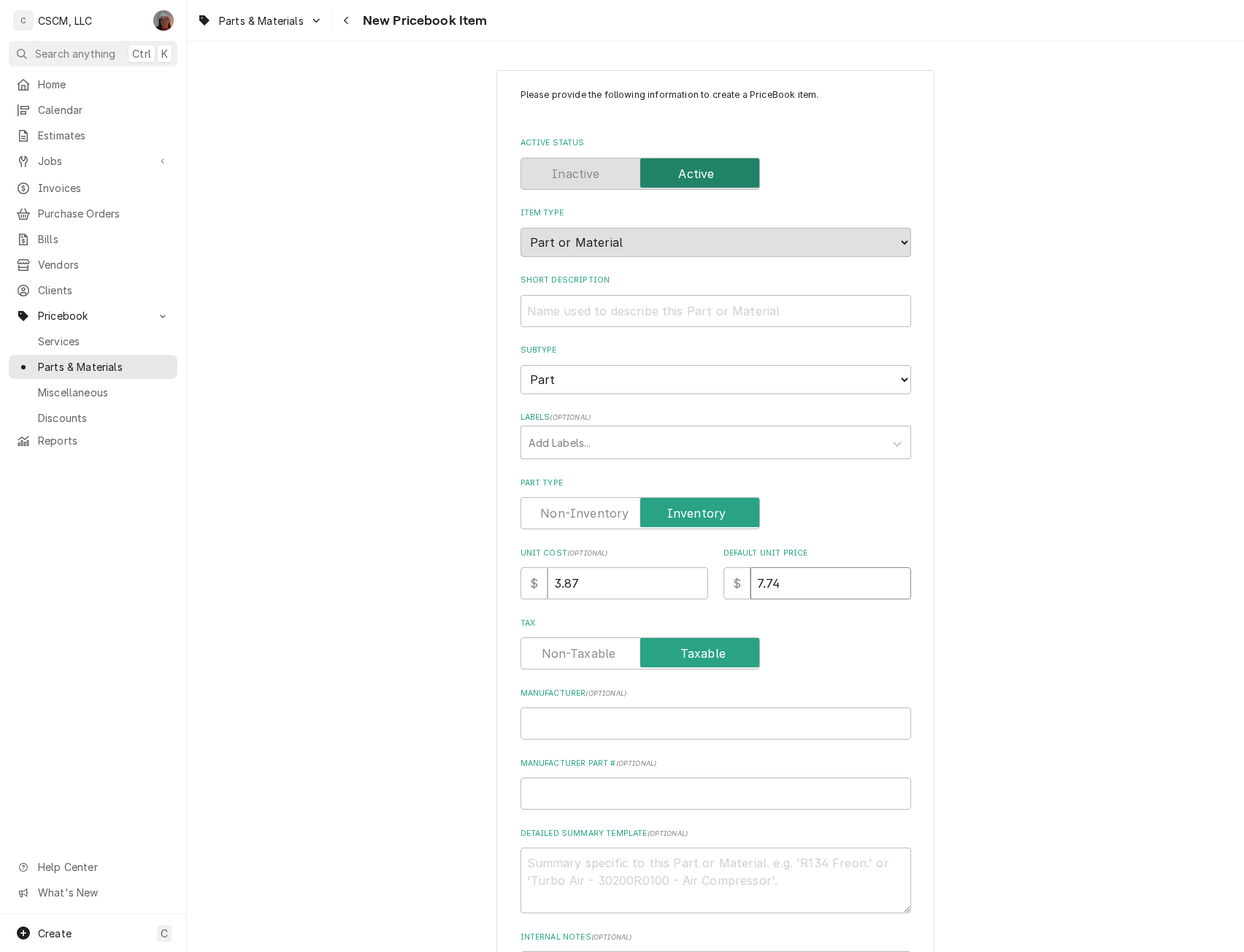
type input "7.74"
click at [561, 724] on input "Manufacturer ( optional )" at bounding box center [716, 723] width 390 height 32
type textarea "x"
type input "T"
type textarea "x"
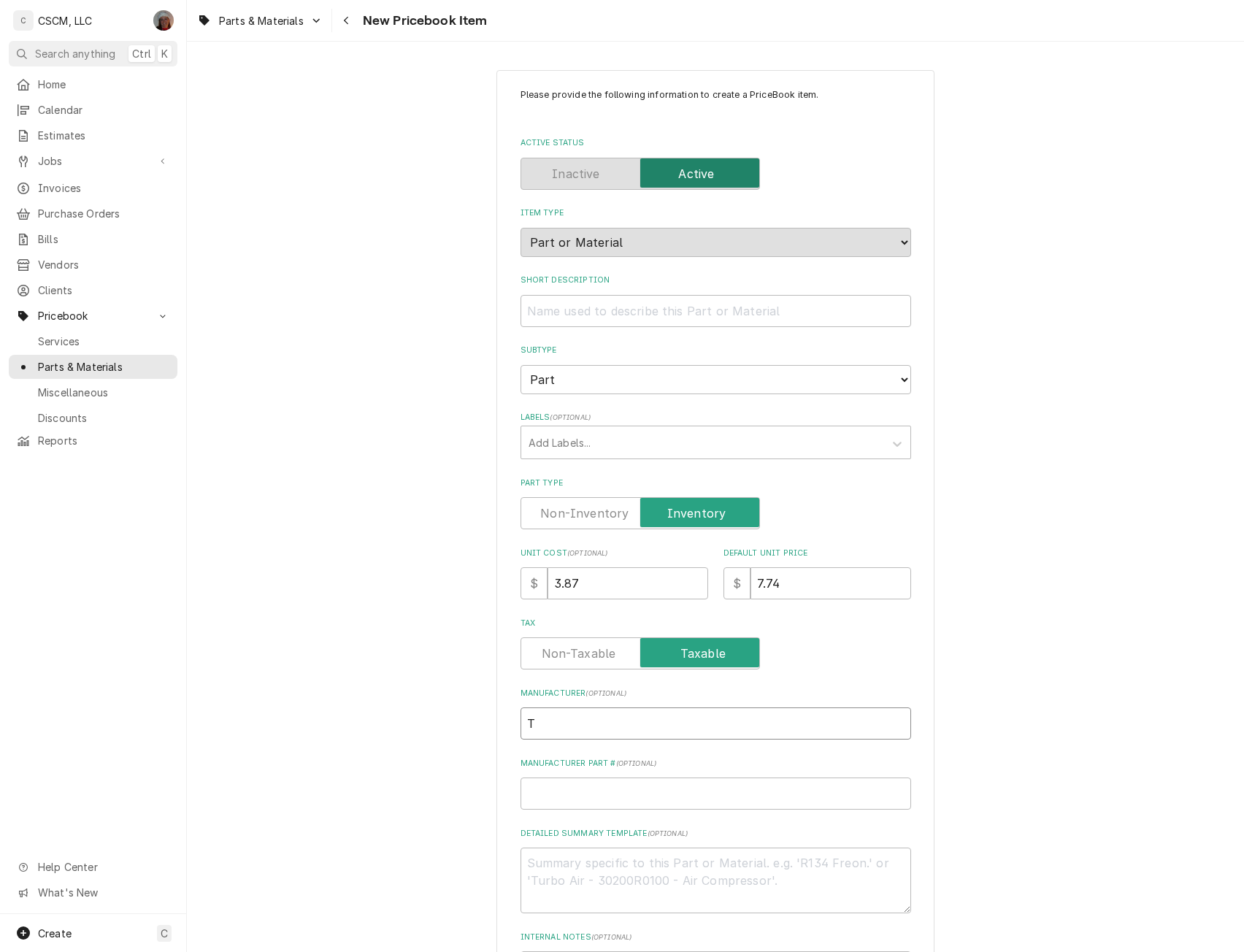
type input "Tr"
type textarea "x"
type input "Tra"
type textarea "x"
type input "[PERSON_NAME]"
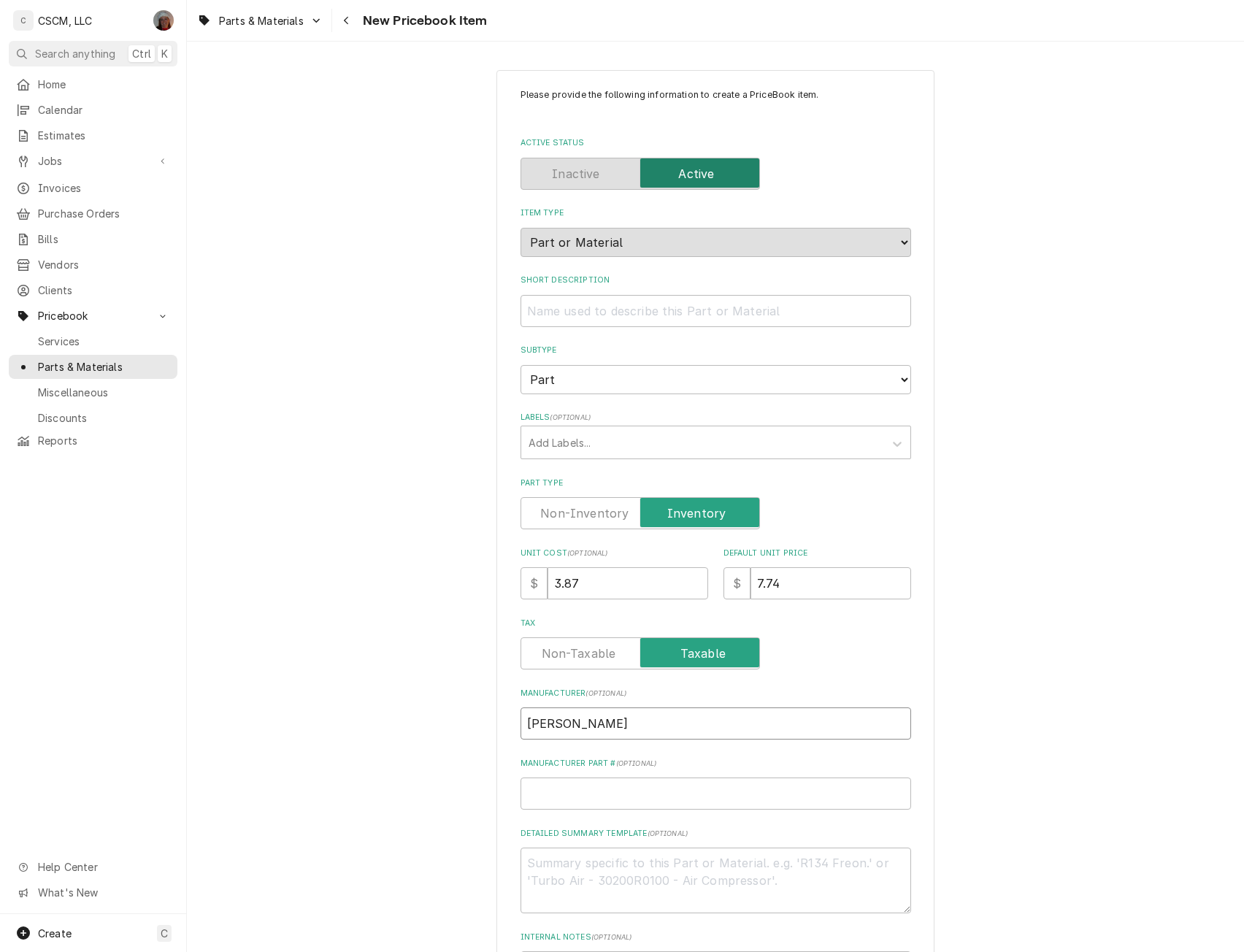
type textarea "x"
type input "Trand"
type textarea "x"
type input "Trande"
type textarea "x"
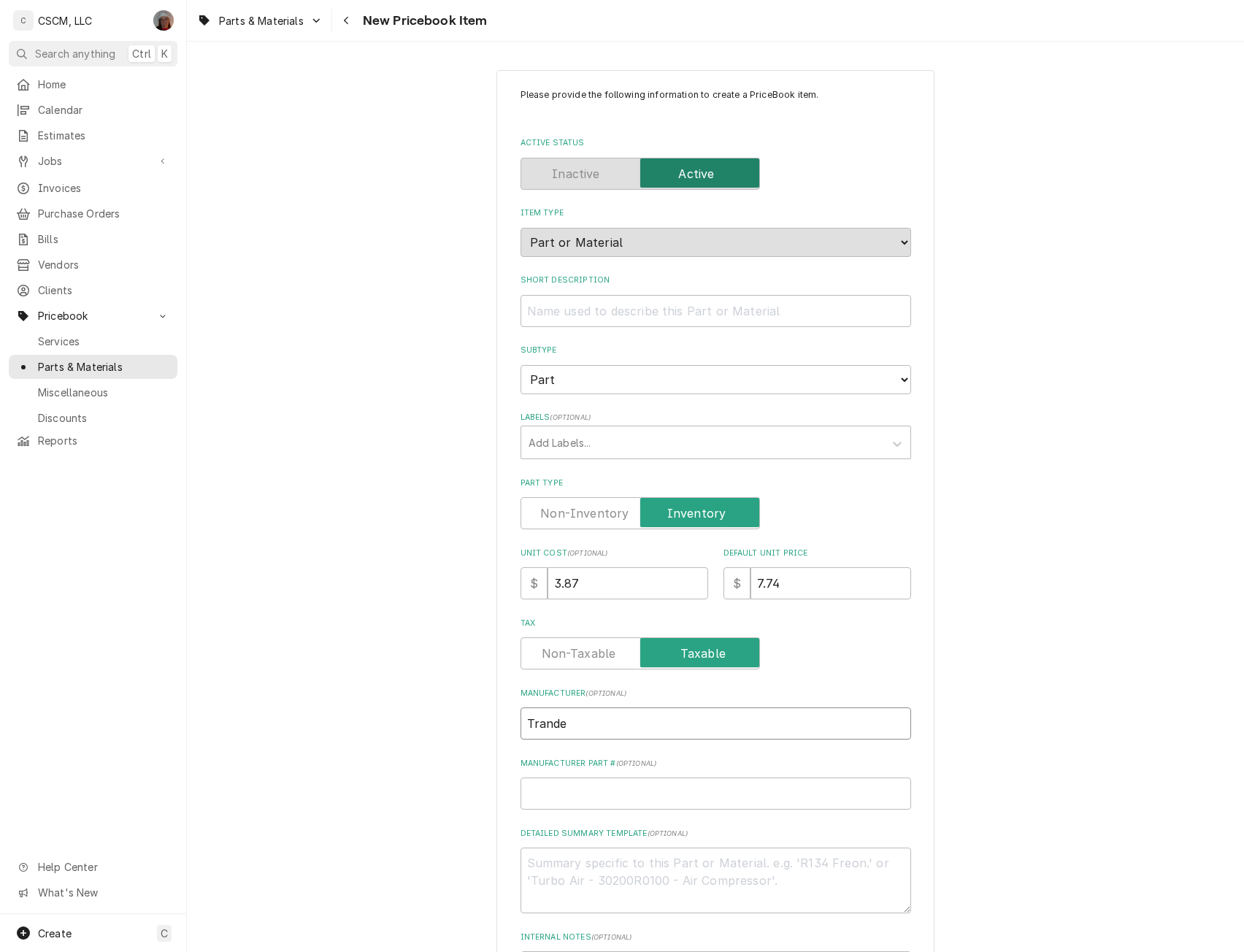
type input "Trand"
type textarea "x"
type input "Tran"
type textarea "x"
type input "Trane"
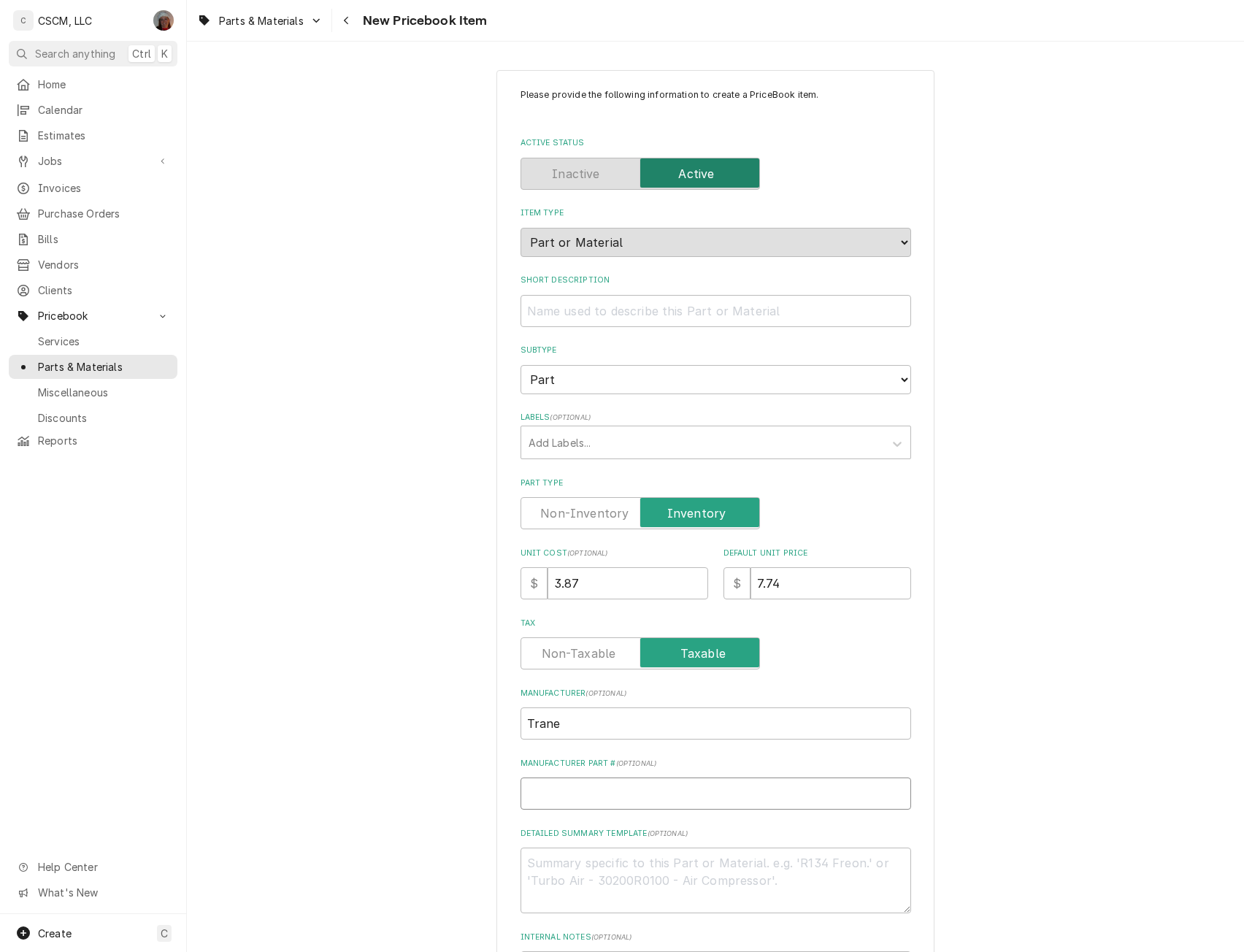
click at [555, 792] on input "Manufacturer Part # ( optional )" at bounding box center [716, 793] width 390 height 32
paste input "KEY00820"
type textarea "x"
type input "KEY00820"
click at [544, 859] on textarea "Detailed Summary Template ( optional )" at bounding box center [716, 880] width 390 height 66
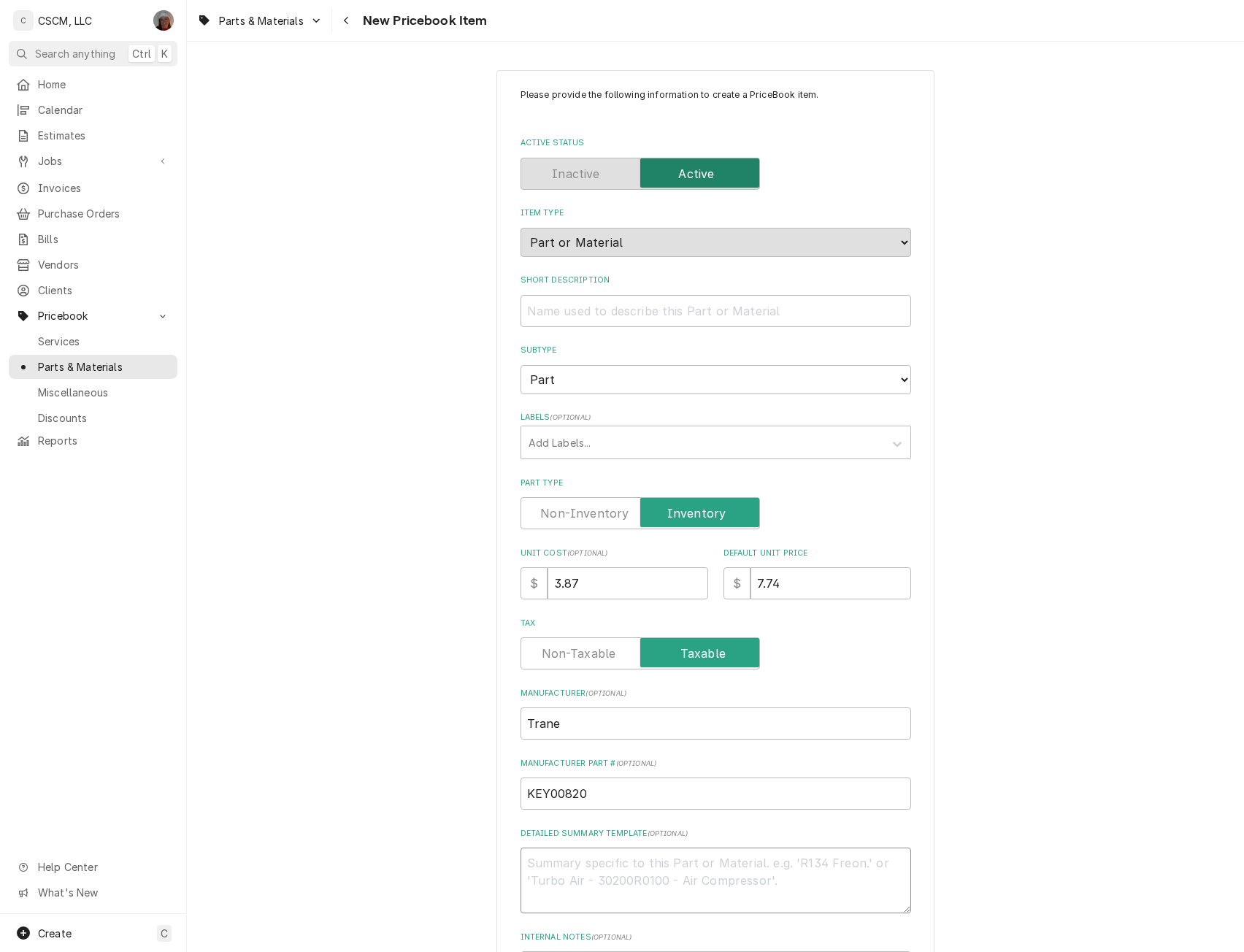
paste textarea "KEY00820"
type textarea "x"
type textarea "KEY00820"
type textarea "x"
type textarea "KEY00820"
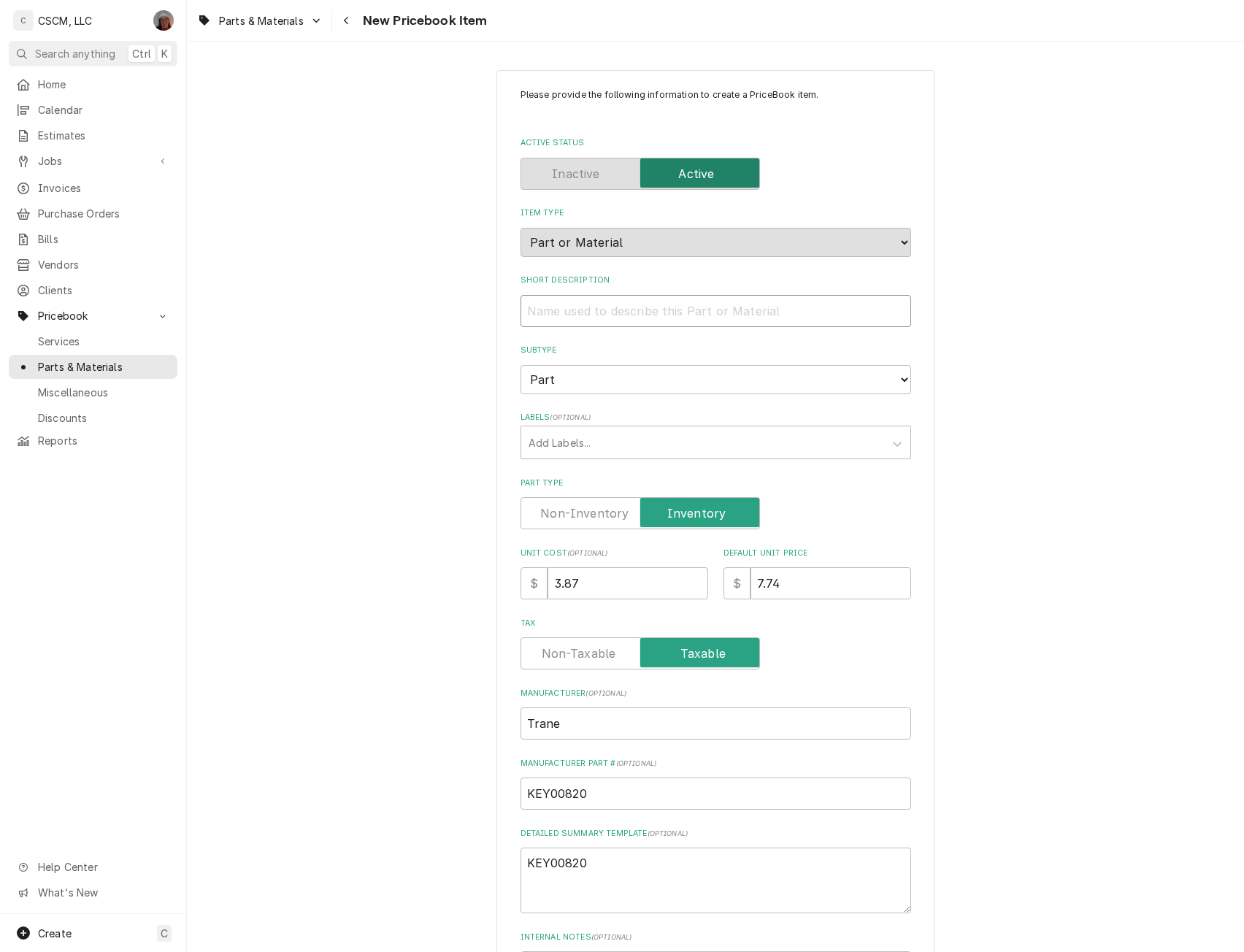
click at [520, 308] on input "Short Description" at bounding box center [716, 311] width 390 height 32
paste input "KEY, .187 SQ X 1.26 LG, LOW CARBON CD ST"
type textarea "x"
type input "KEY, .187 SQ X 1.26 LG, LOW CARBON CD ST"
click at [525, 314] on input "KEY, .187 SQ X 1.26 LG, LOW CARBON CD ST" at bounding box center [716, 311] width 390 height 32
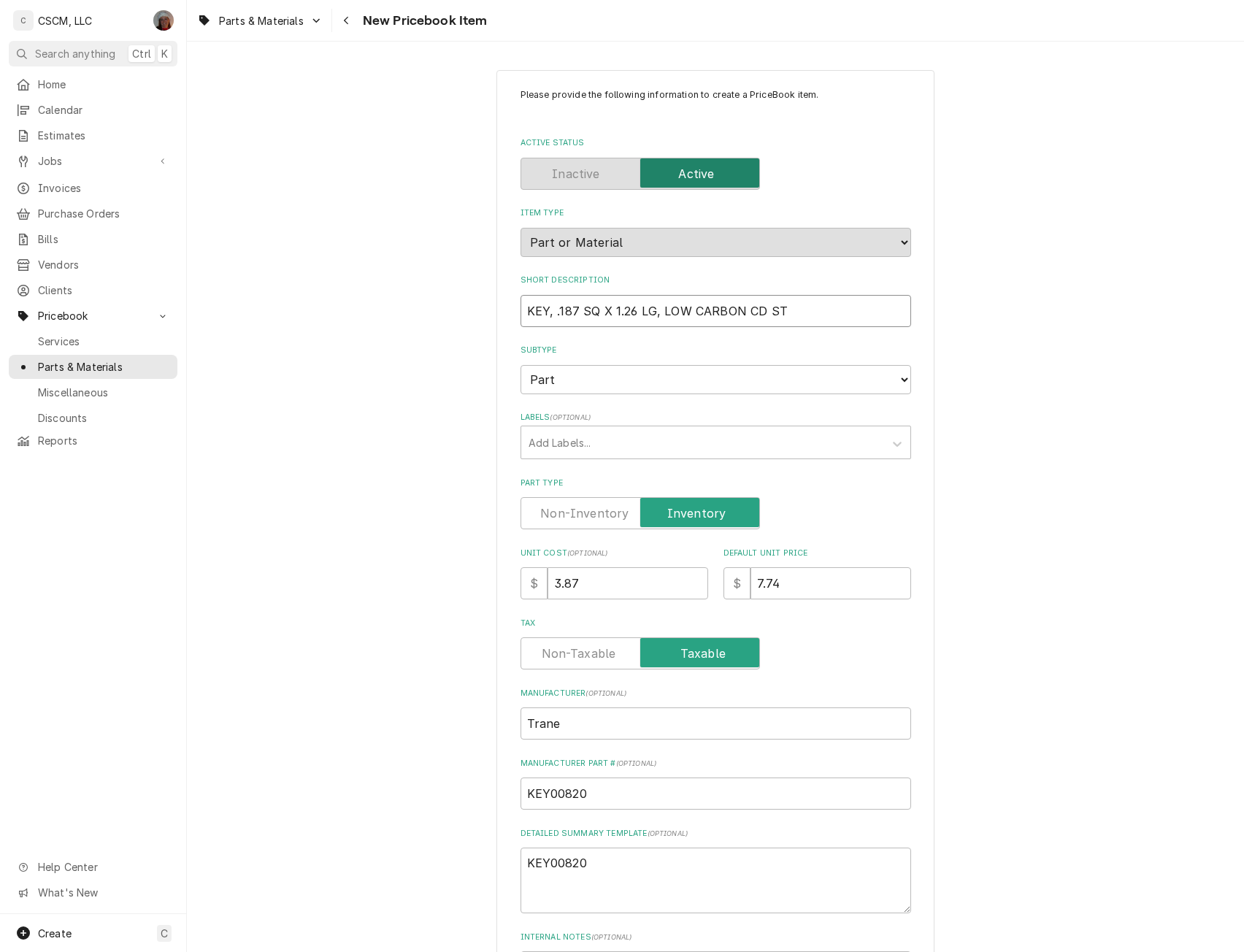
type textarea "x"
type input "KEY, .187 SQ X 1.26 LG, LOW CARBON CD ST"
click at [591, 866] on textarea "KEY00820" at bounding box center [716, 880] width 390 height 66
type textarea "KEY00820"
paste textarea "KEY, .187 SQ X 1.26 LG, LOW CARBON CD ST"
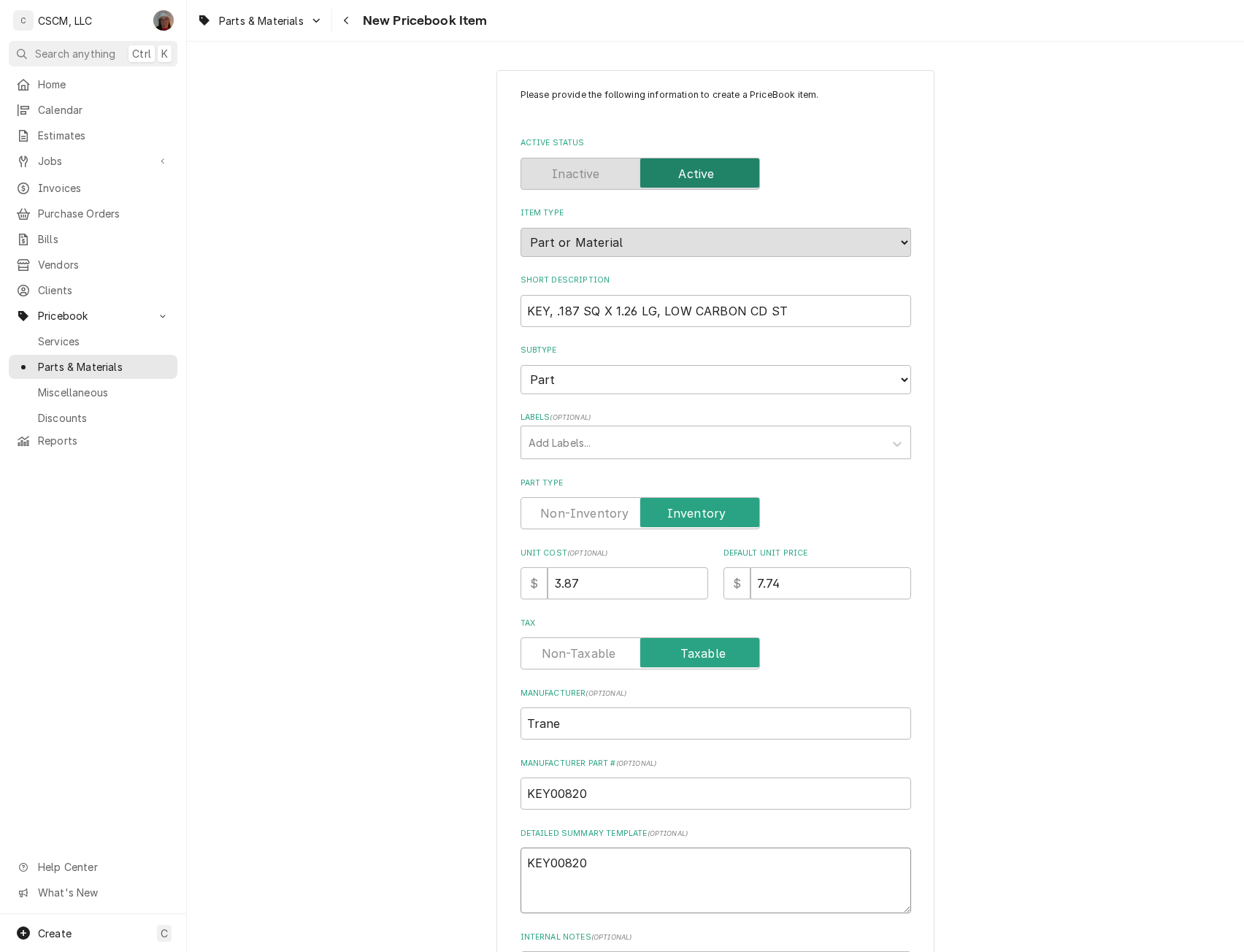
type textarea "x"
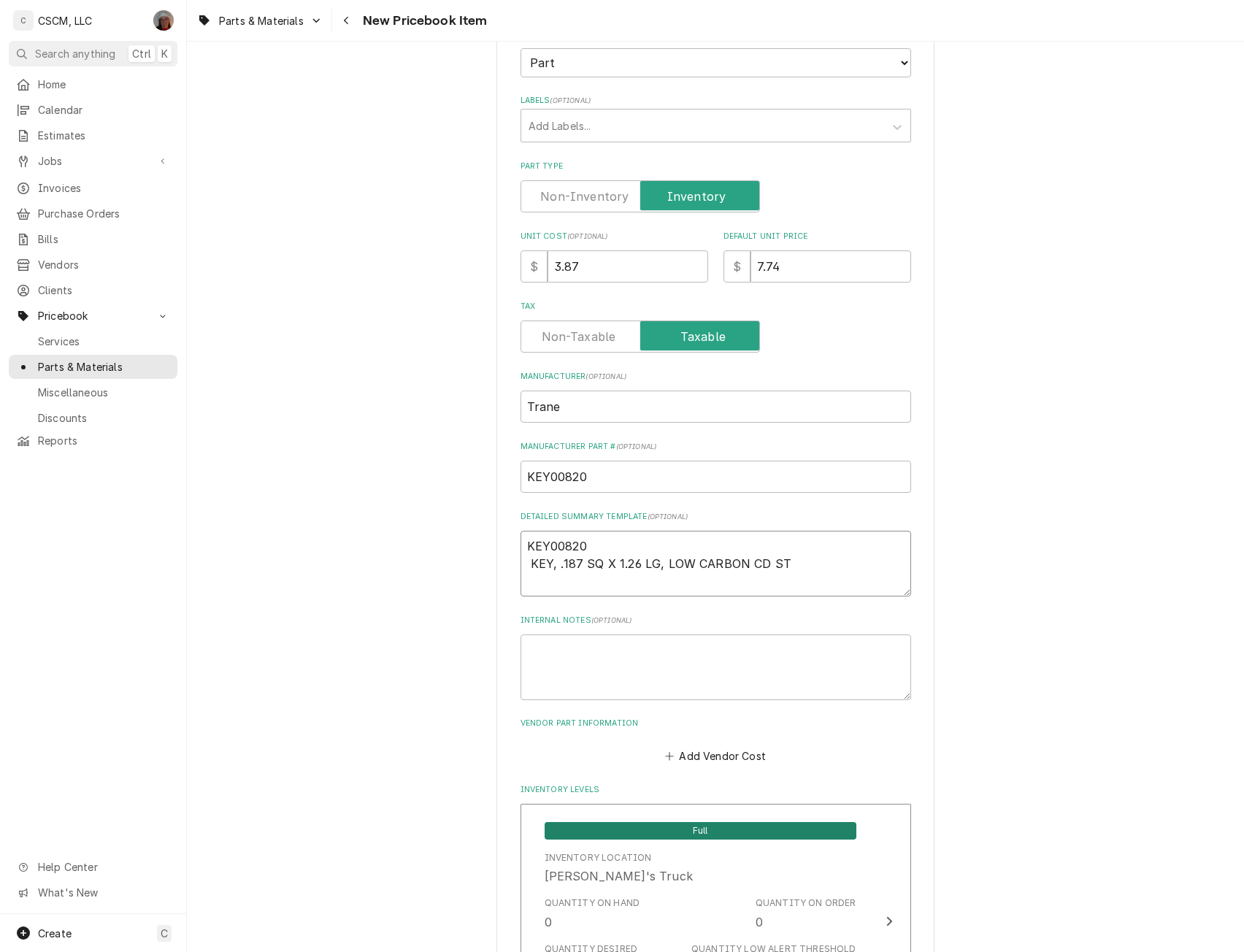
scroll to position [476, 0]
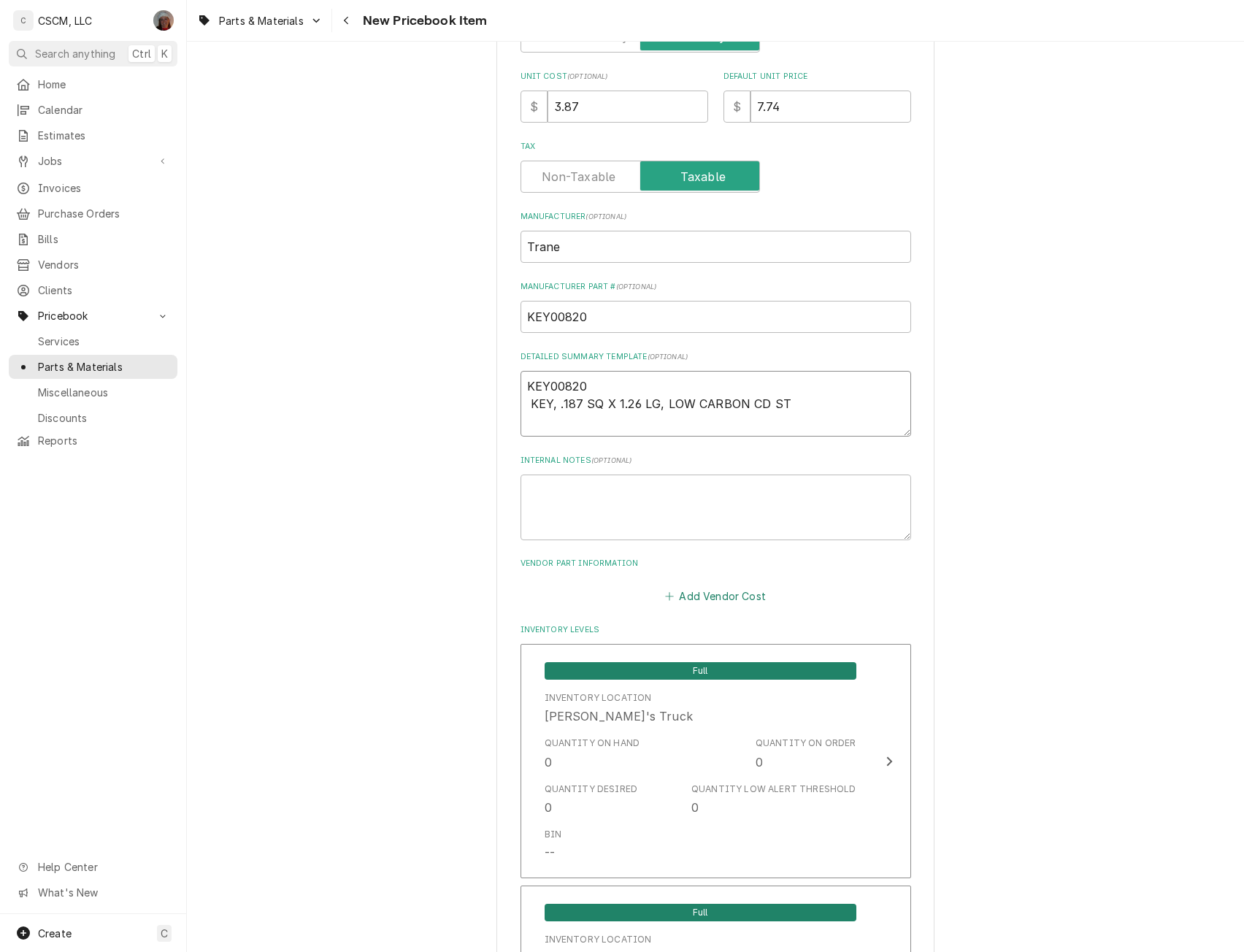
type textarea "KEY00820 KEY, .187 SQ X 1.26 LG, LOW CARBON CD ST"
click at [715, 592] on button "Add Vendor Cost" at bounding box center [716, 595] width 106 height 20
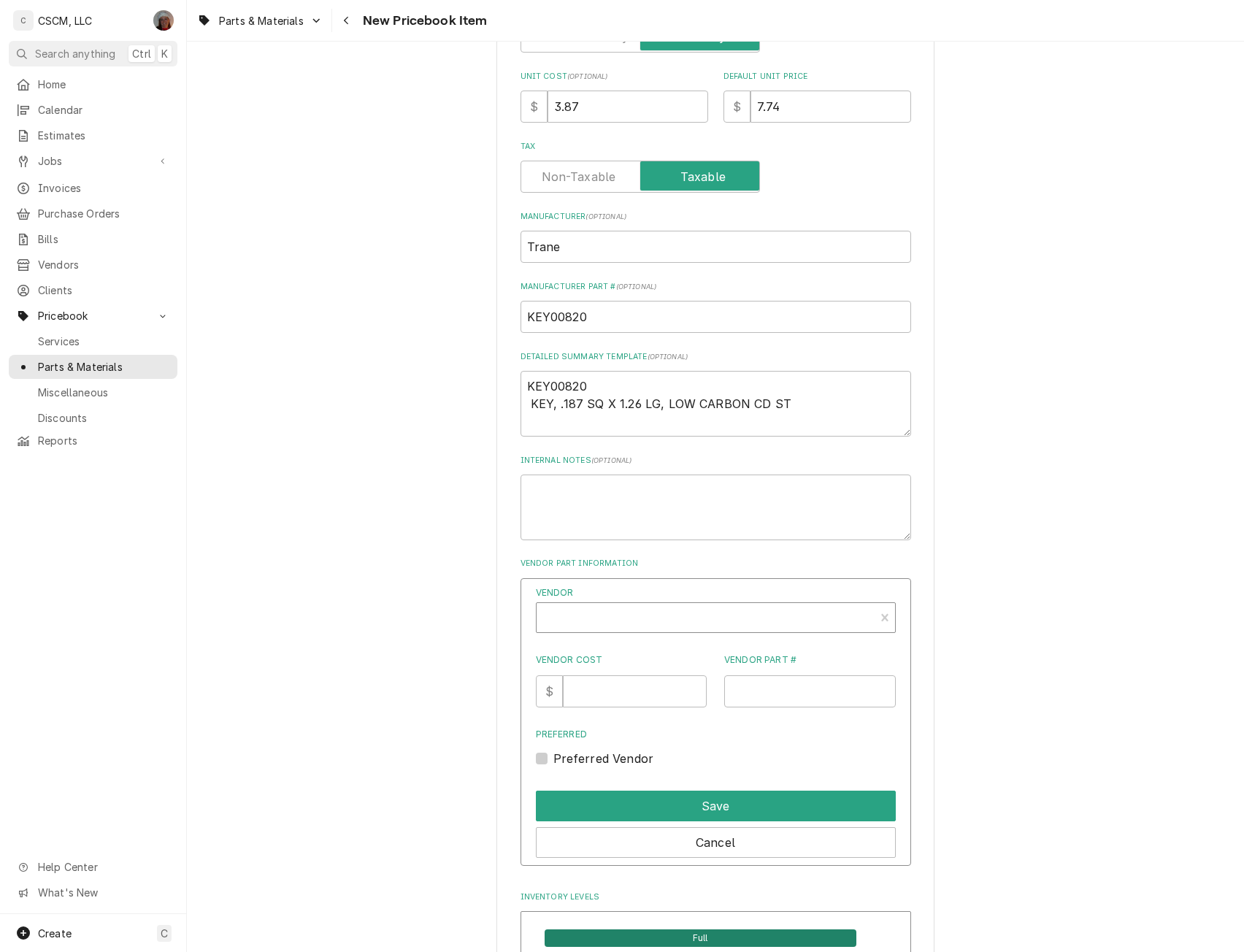
type textarea "x"
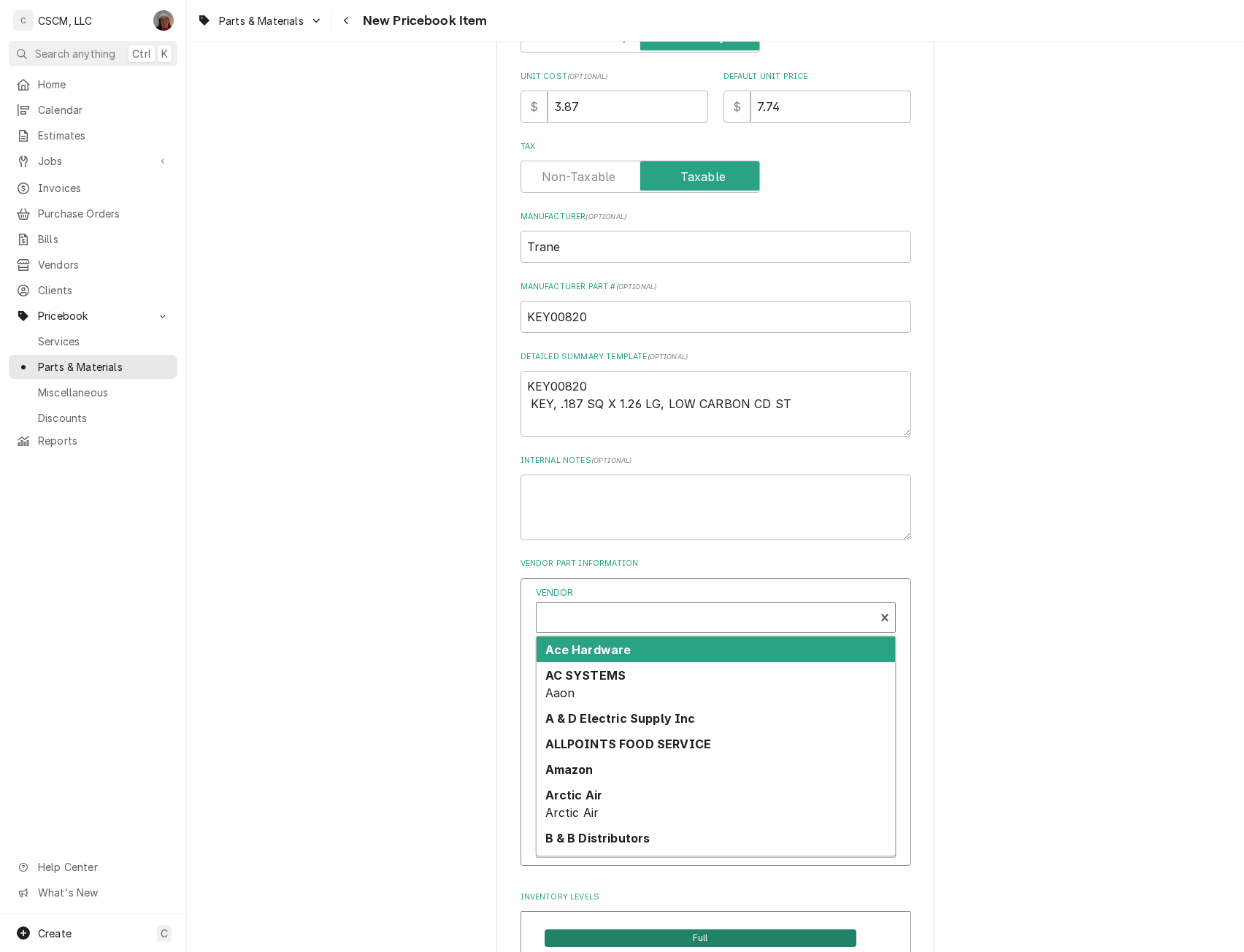
scroll to position [4, 0]
click at [614, 620] on div "Vendor" at bounding box center [706, 619] width 324 height 35
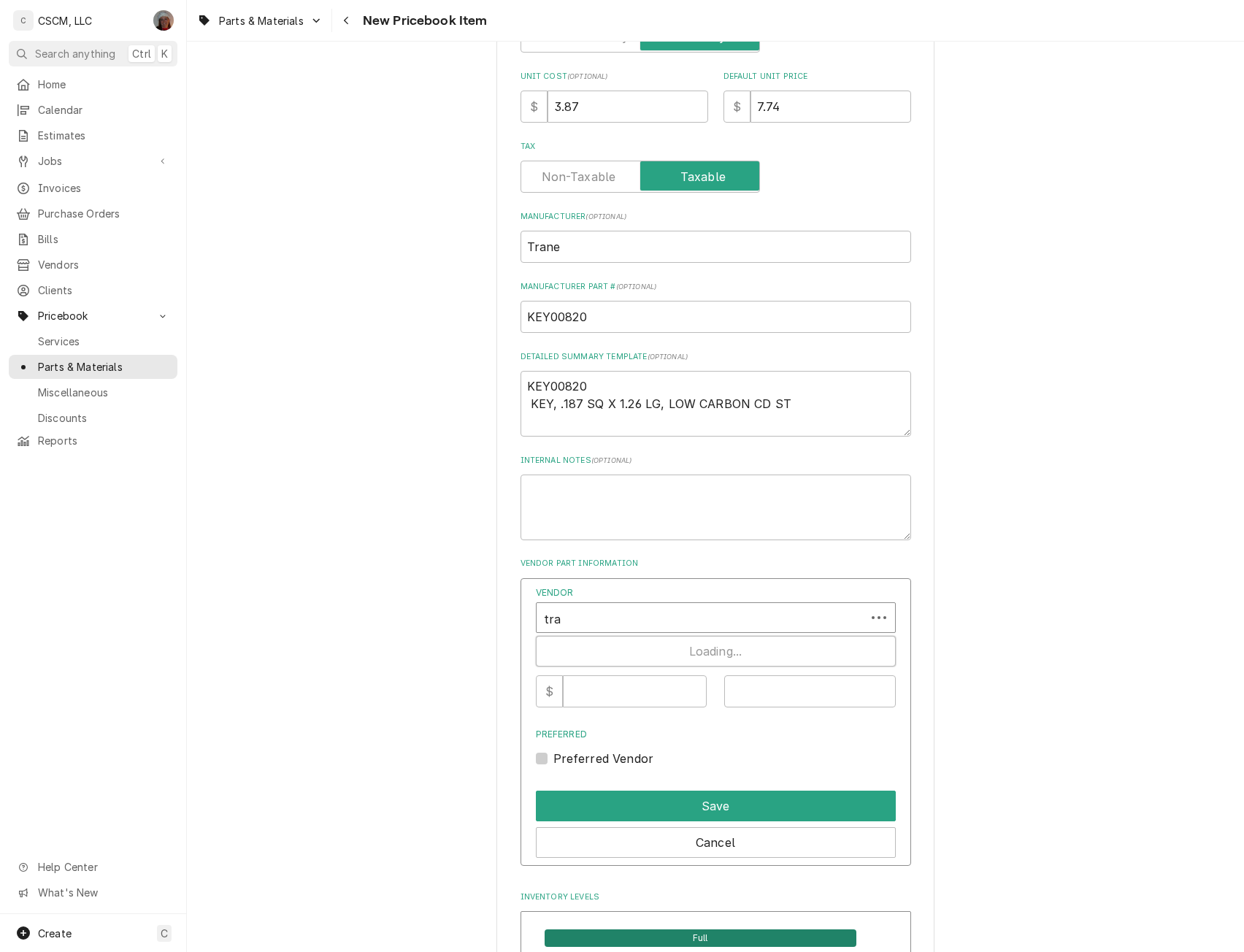
type input "tran"
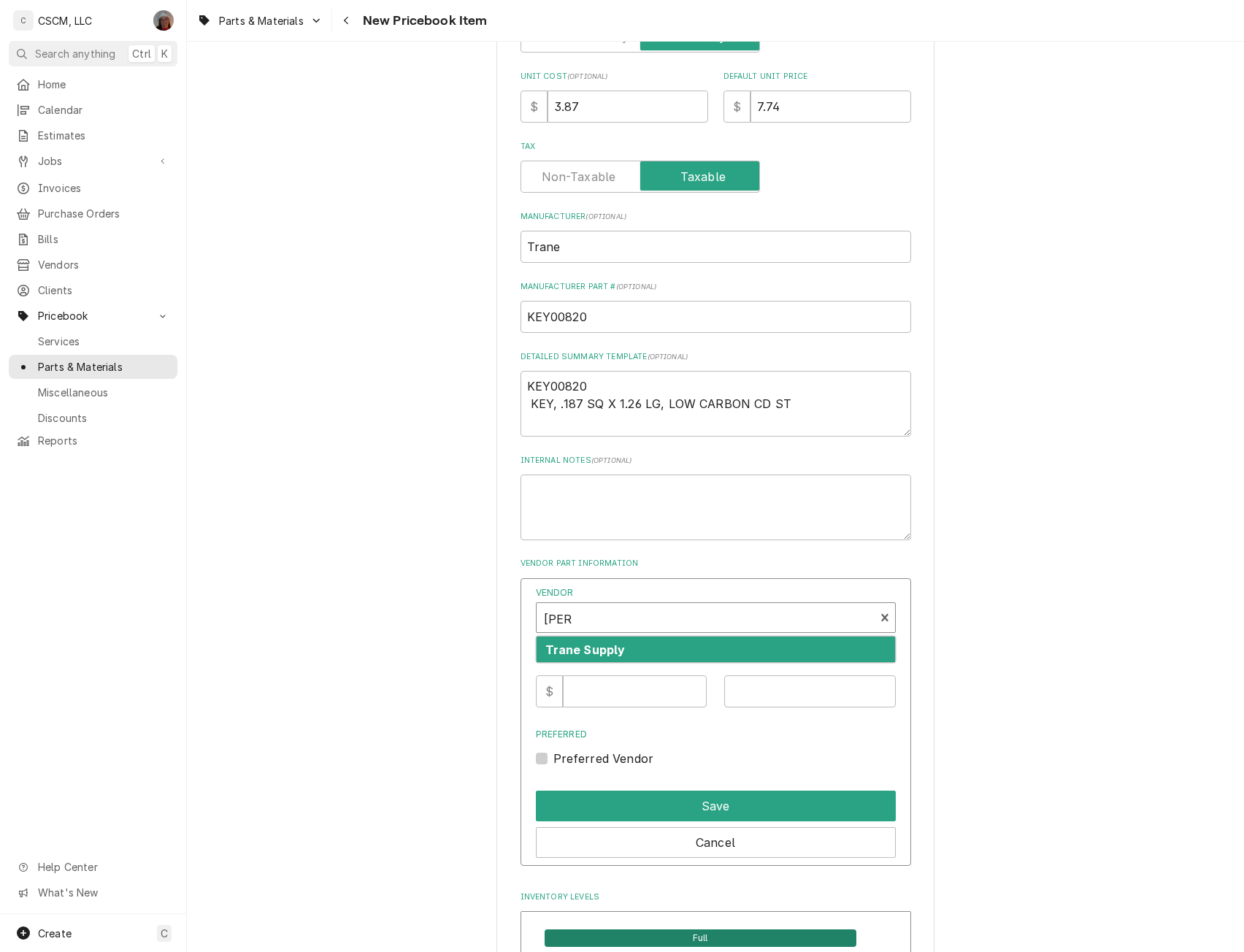
click at [610, 653] on strong "Trane Supply" at bounding box center [585, 650] width 80 height 15
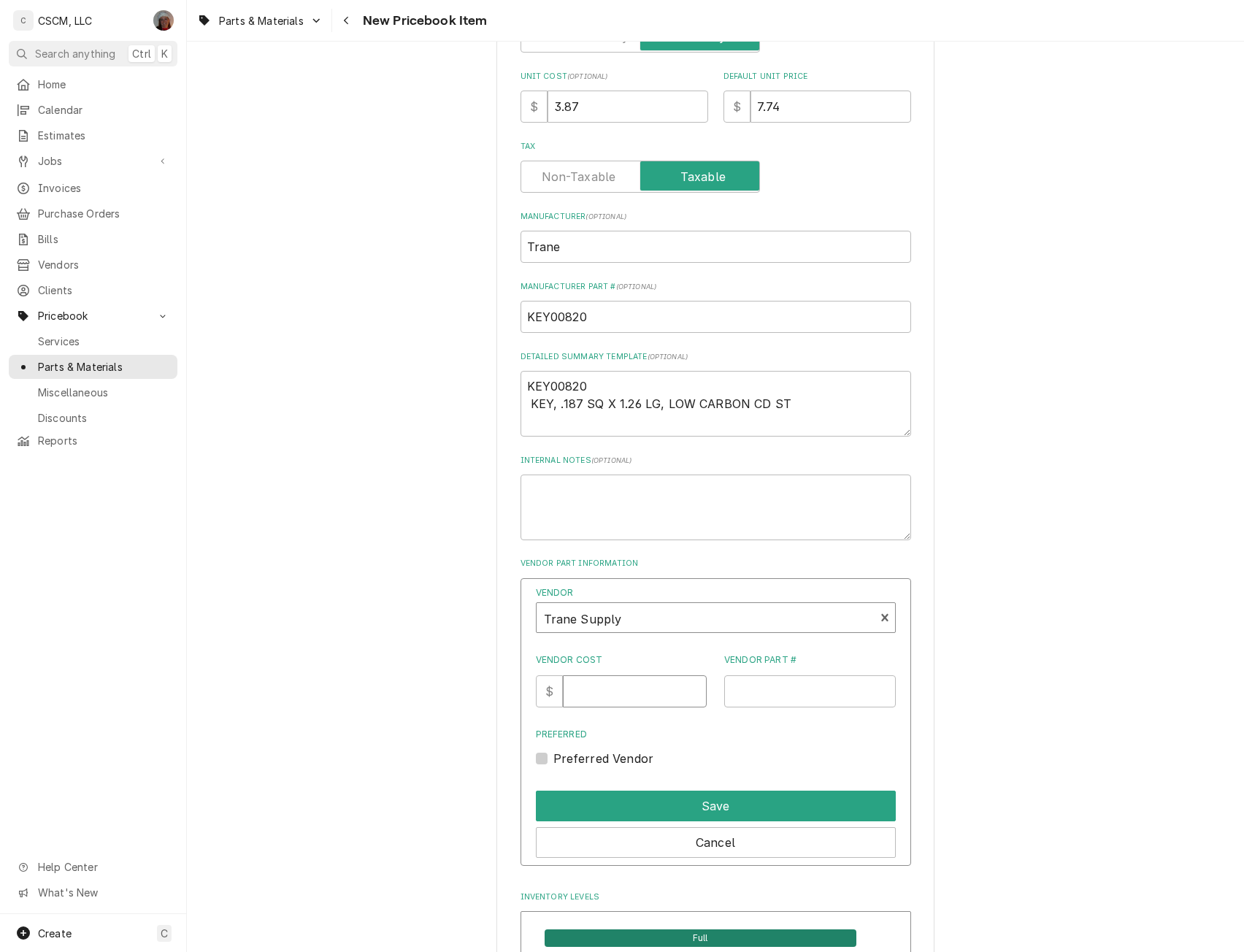
click at [610, 693] on input "Vendor Cost" at bounding box center [634, 690] width 144 height 32
type input "3.87"
click at [764, 692] on input "Vendor Part #" at bounding box center [810, 690] width 172 height 32
drag, startPoint x: 588, startPoint y: 321, endPoint x: 497, endPoint y: 311, distance: 91.5
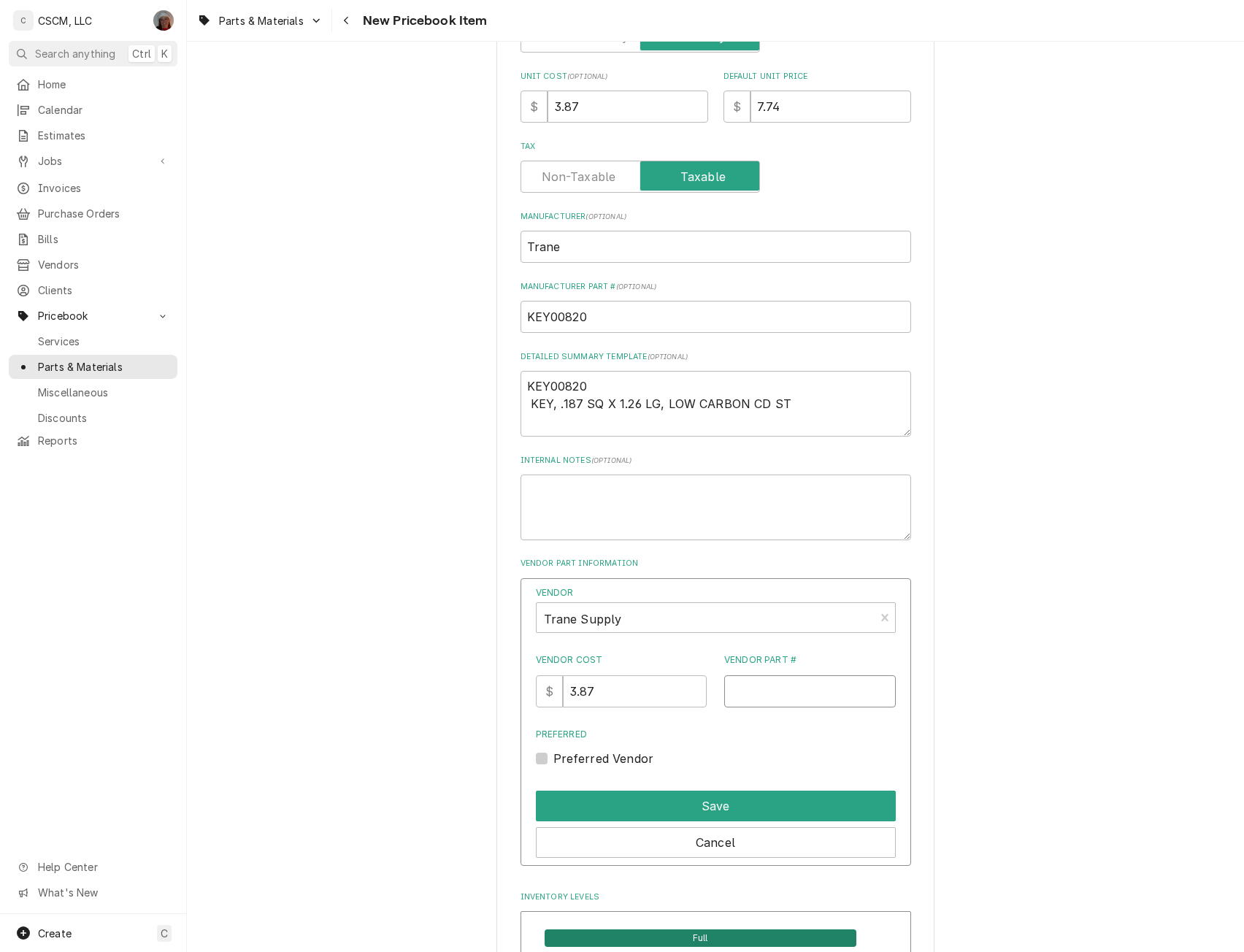
click at [744, 681] on input "Vendor Part #" at bounding box center [810, 690] width 172 height 32
paste input "KEY00820"
type input "KEY00820"
click at [717, 802] on button "Save" at bounding box center [716, 806] width 360 height 31
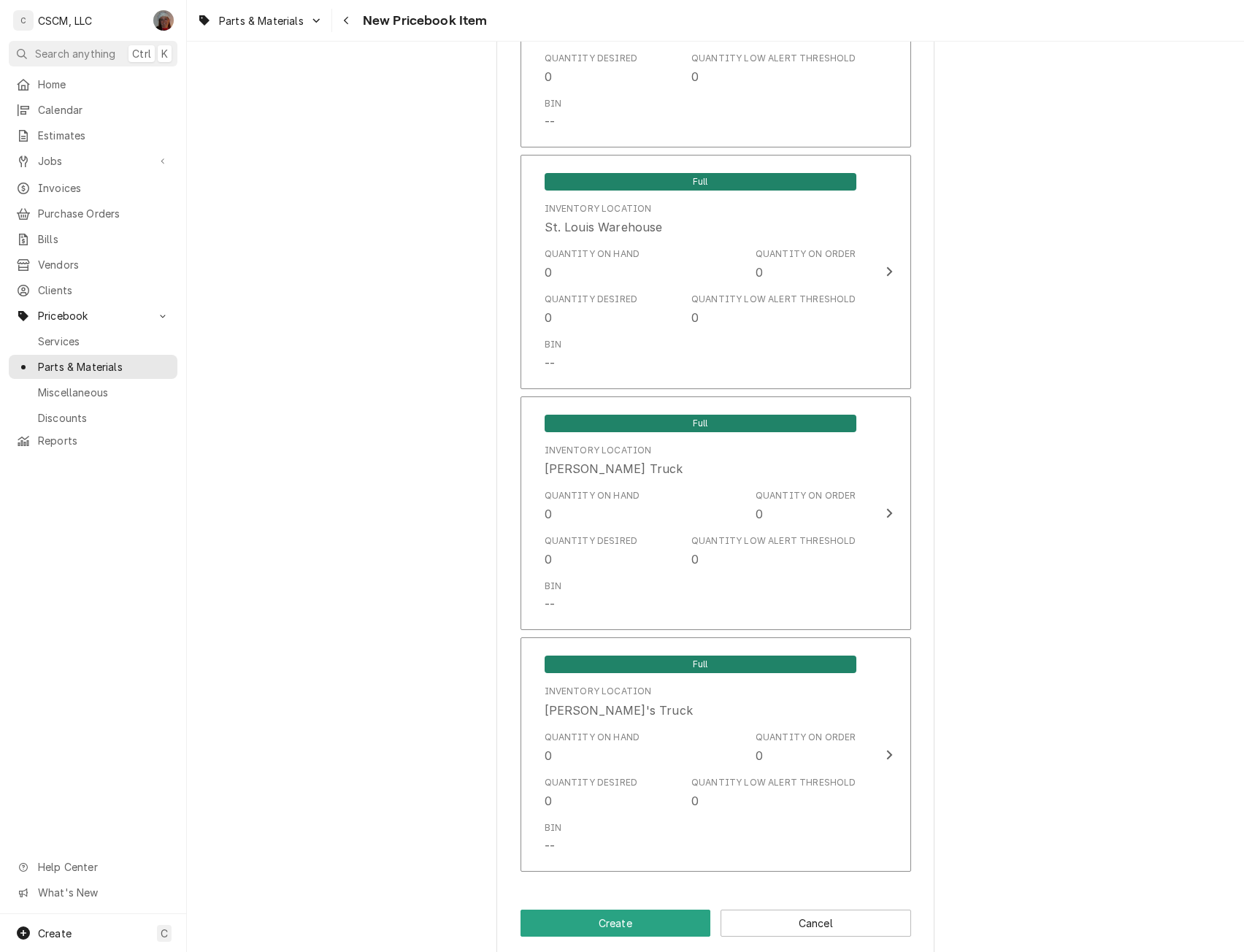
scroll to position [2792, 0]
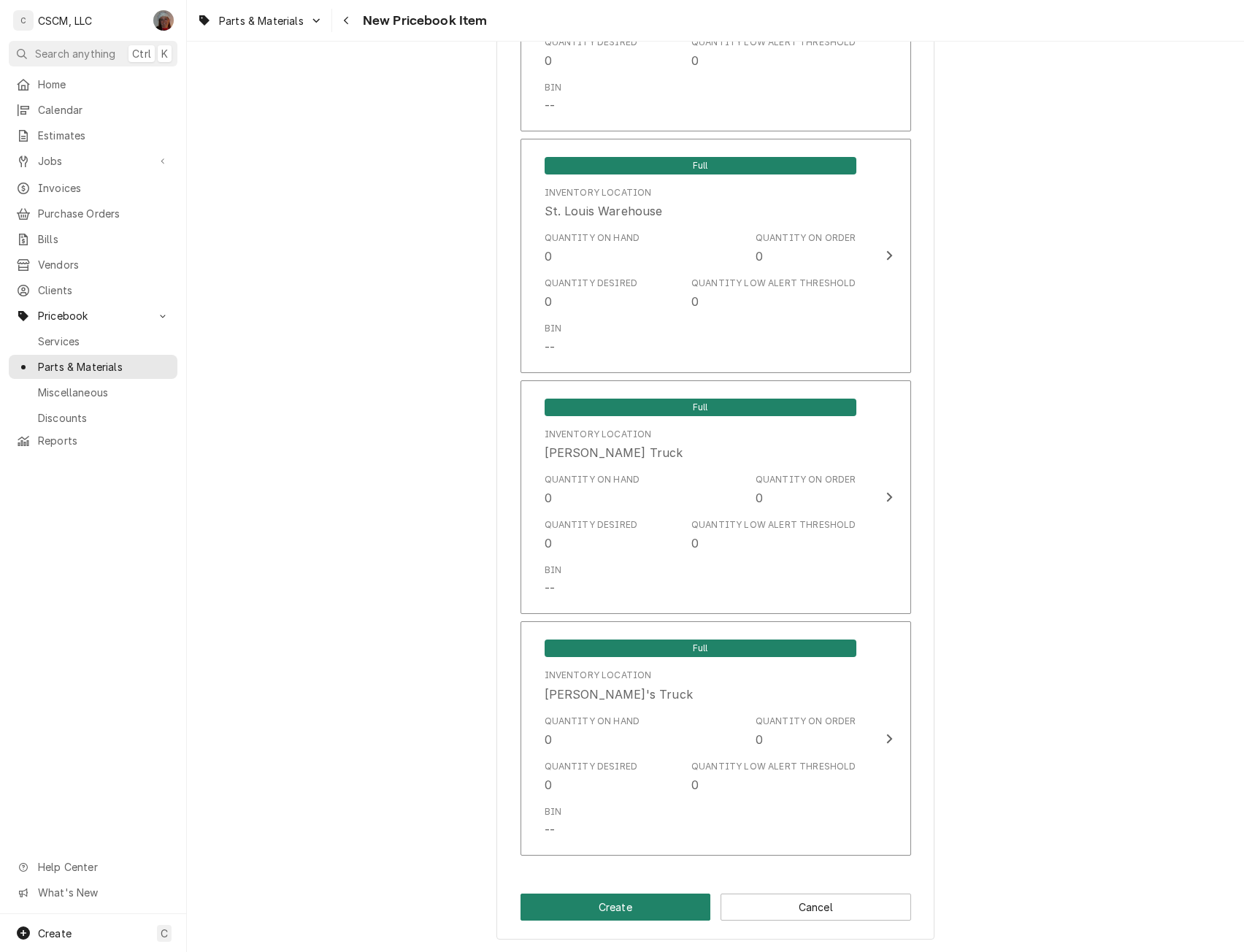
click at [606, 904] on button "Create" at bounding box center [615, 906] width 190 height 27
type textarea "x"
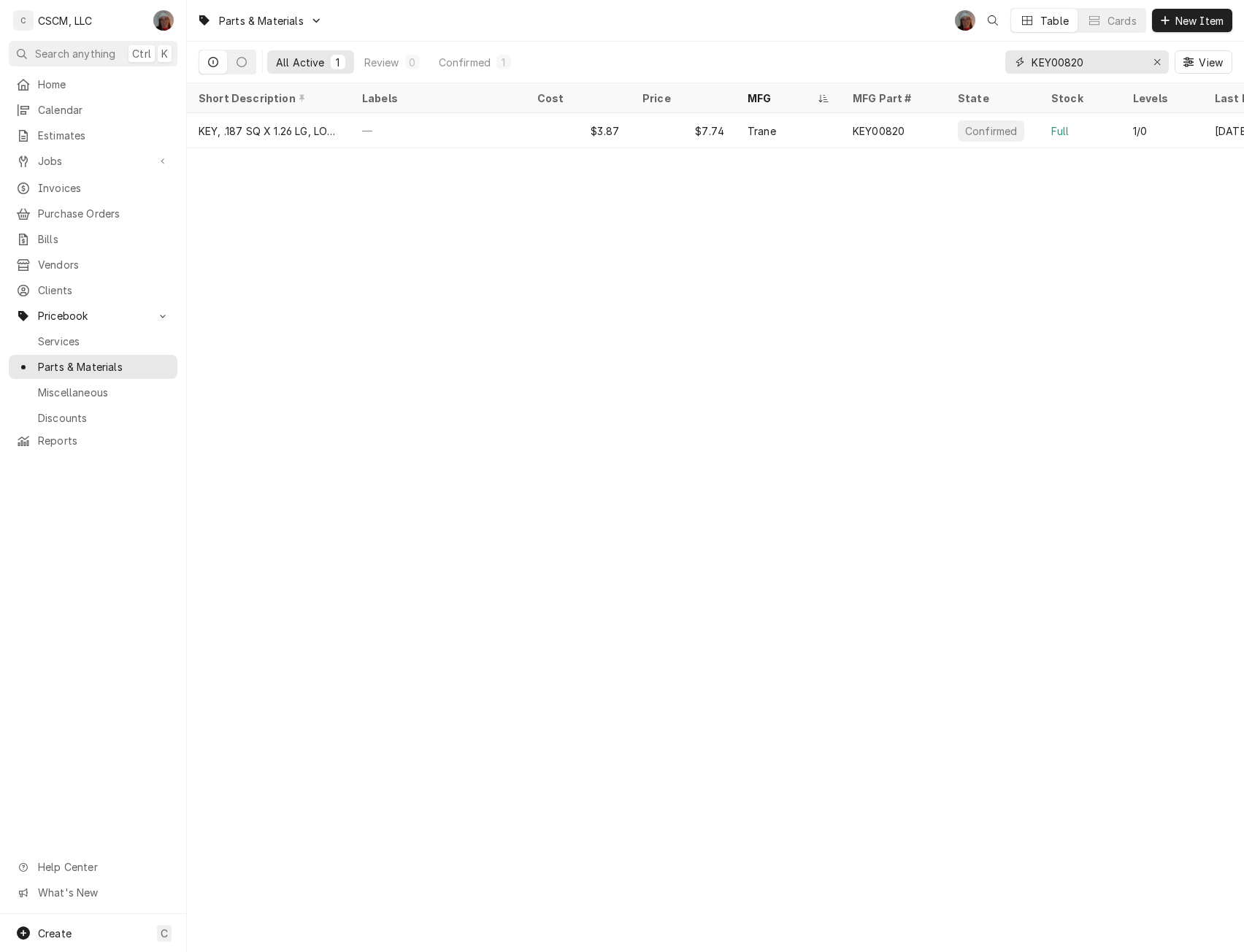
drag, startPoint x: 1093, startPoint y: 67, endPoint x: 1023, endPoint y: 66, distance: 70.0
click at [1023, 66] on div "KEY00820" at bounding box center [1086, 62] width 163 height 24
paste input "W60-Y031"
type input "W60-Y031"
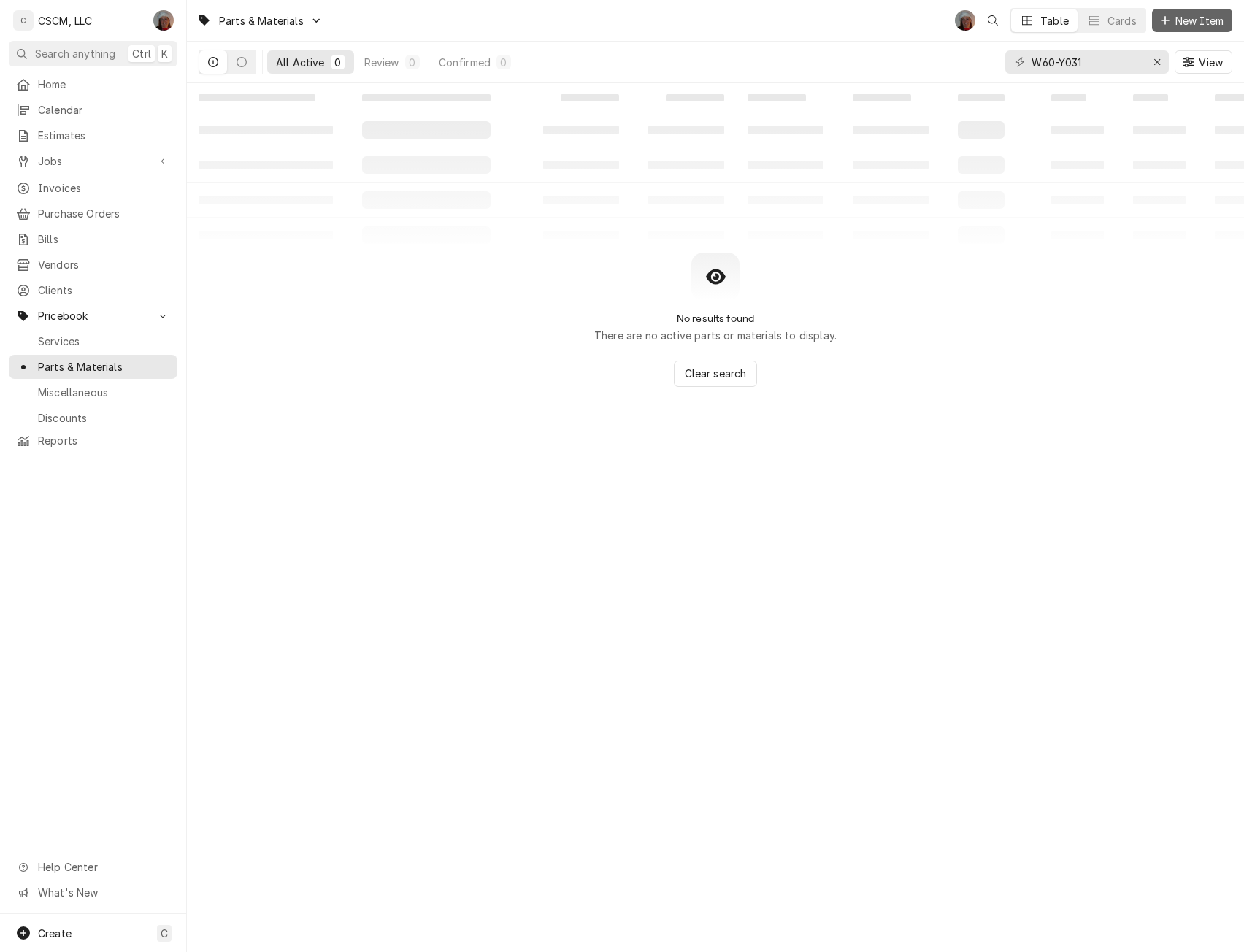
click at [1180, 14] on span "New Item" at bounding box center [1199, 20] width 54 height 15
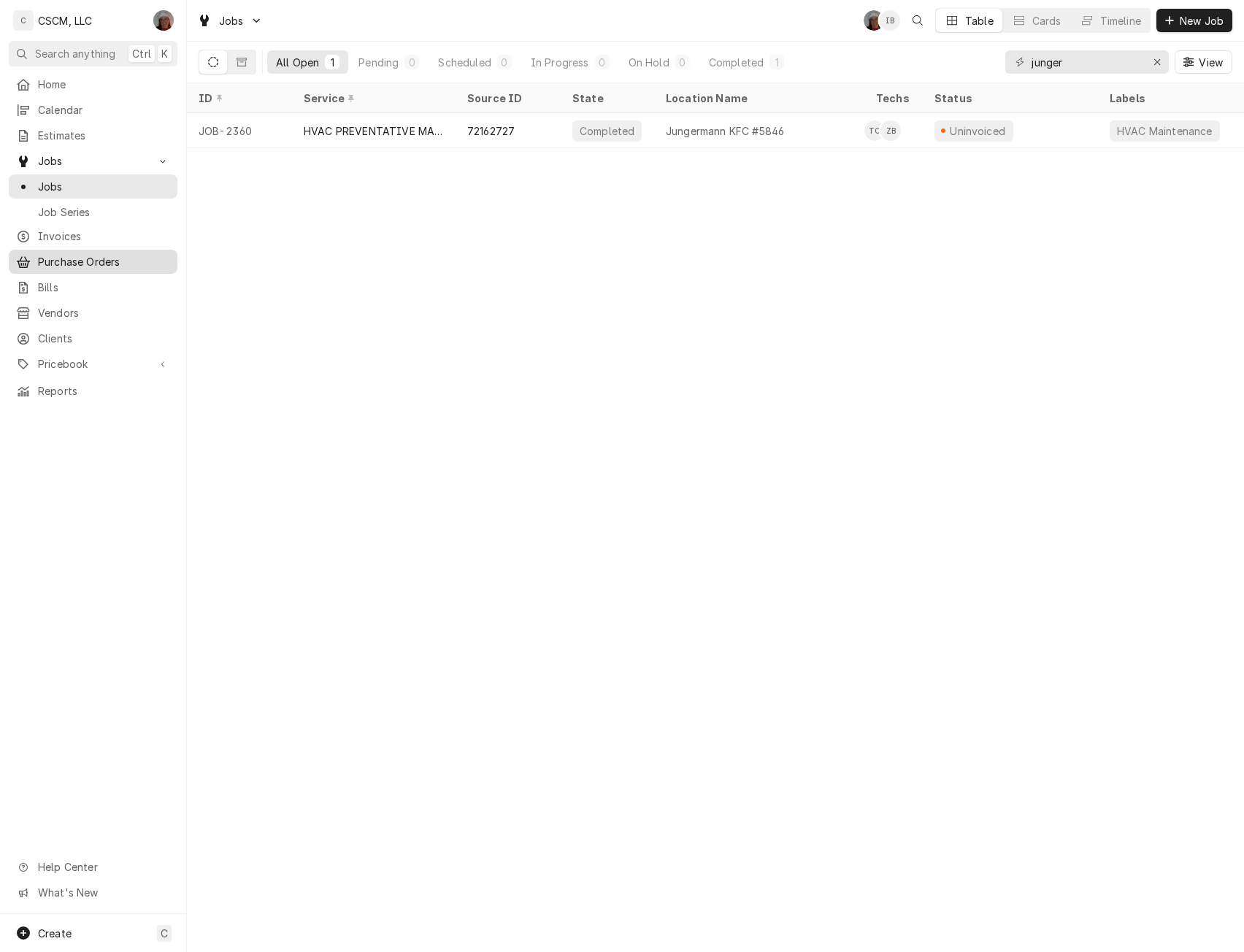
click at [102, 257] on span "Purchase Orders" at bounding box center [104, 261] width 132 height 15
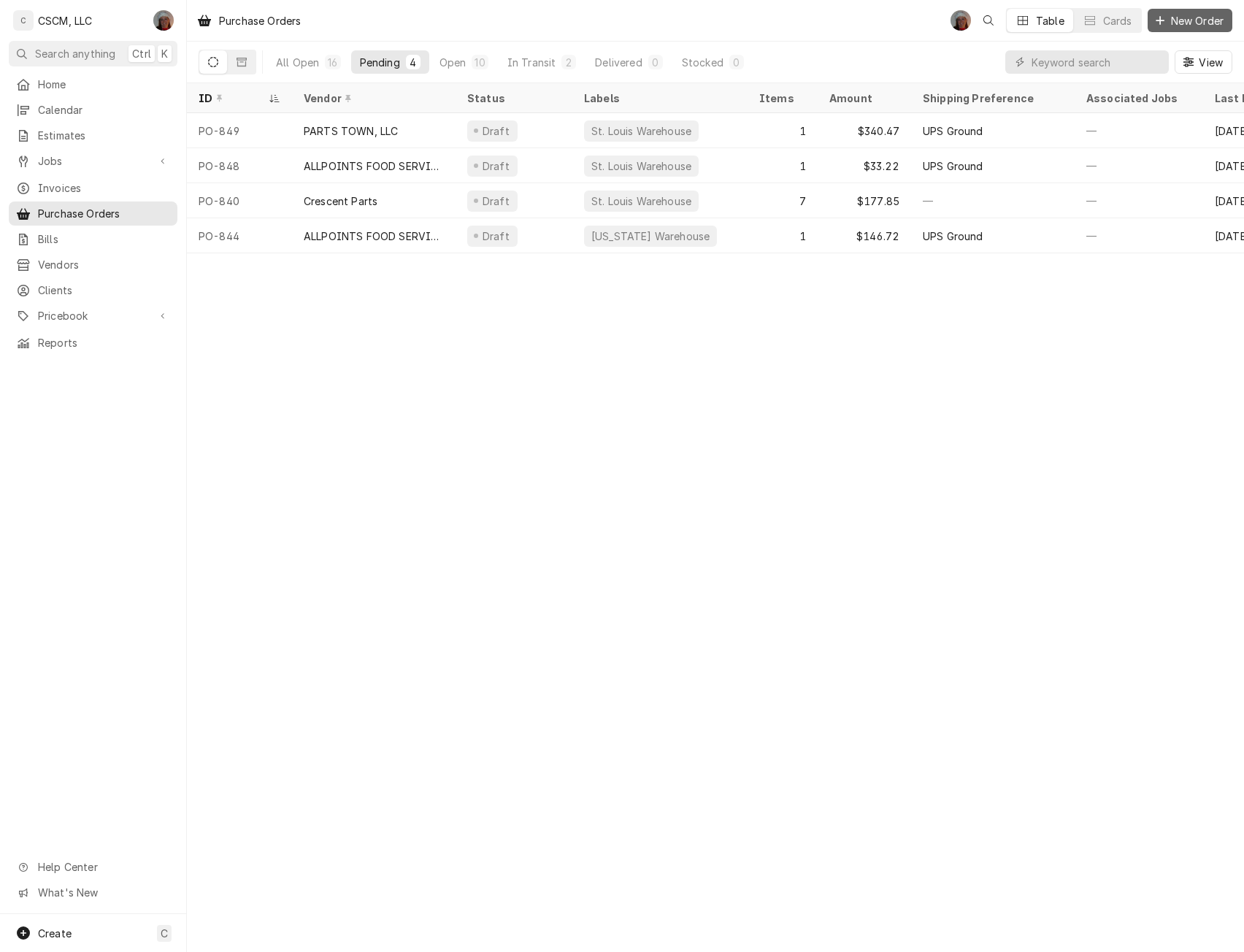
click at [1192, 18] on span "New Order" at bounding box center [1197, 20] width 59 height 15
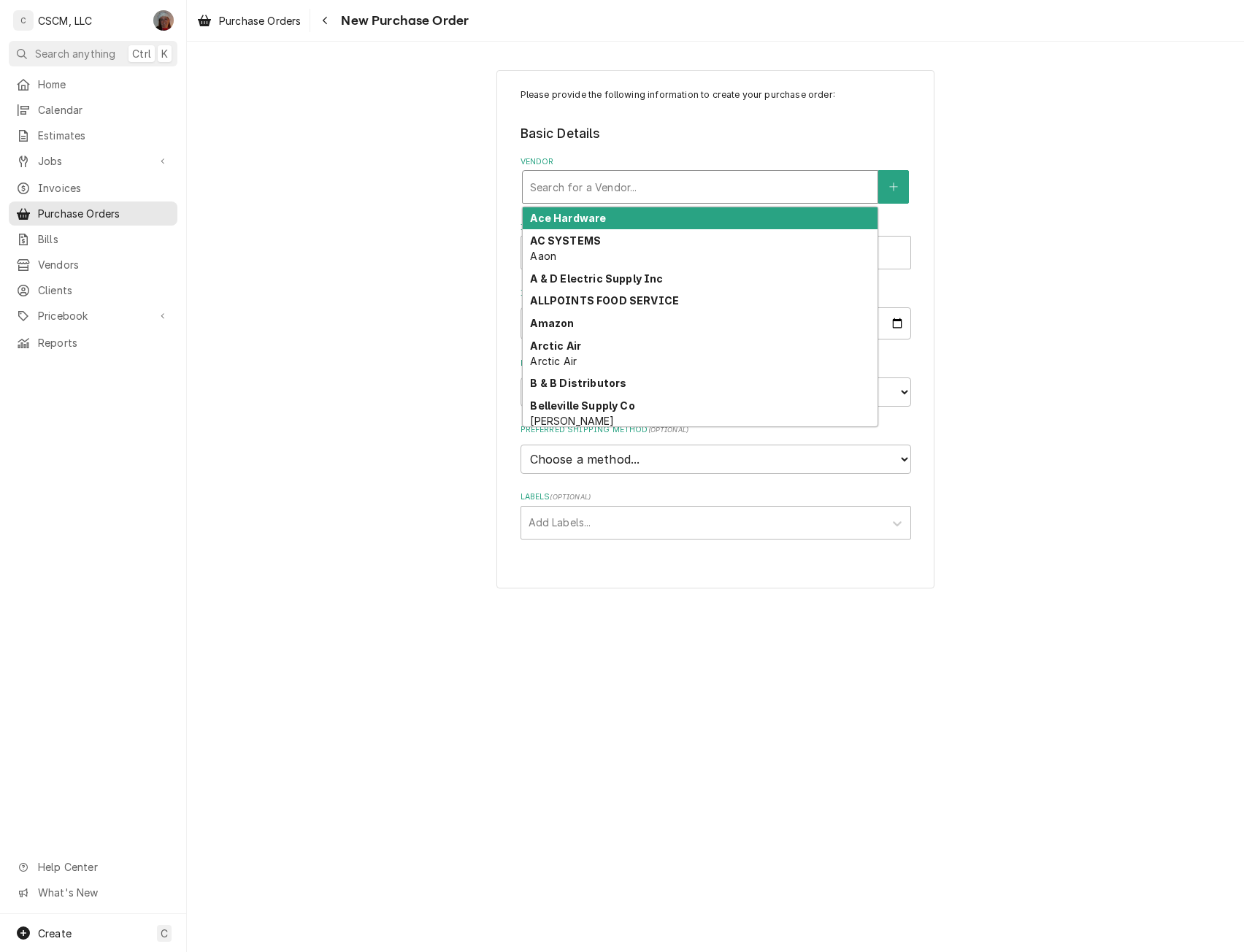
click at [648, 182] on div "Vendor" at bounding box center [700, 187] width 340 height 26
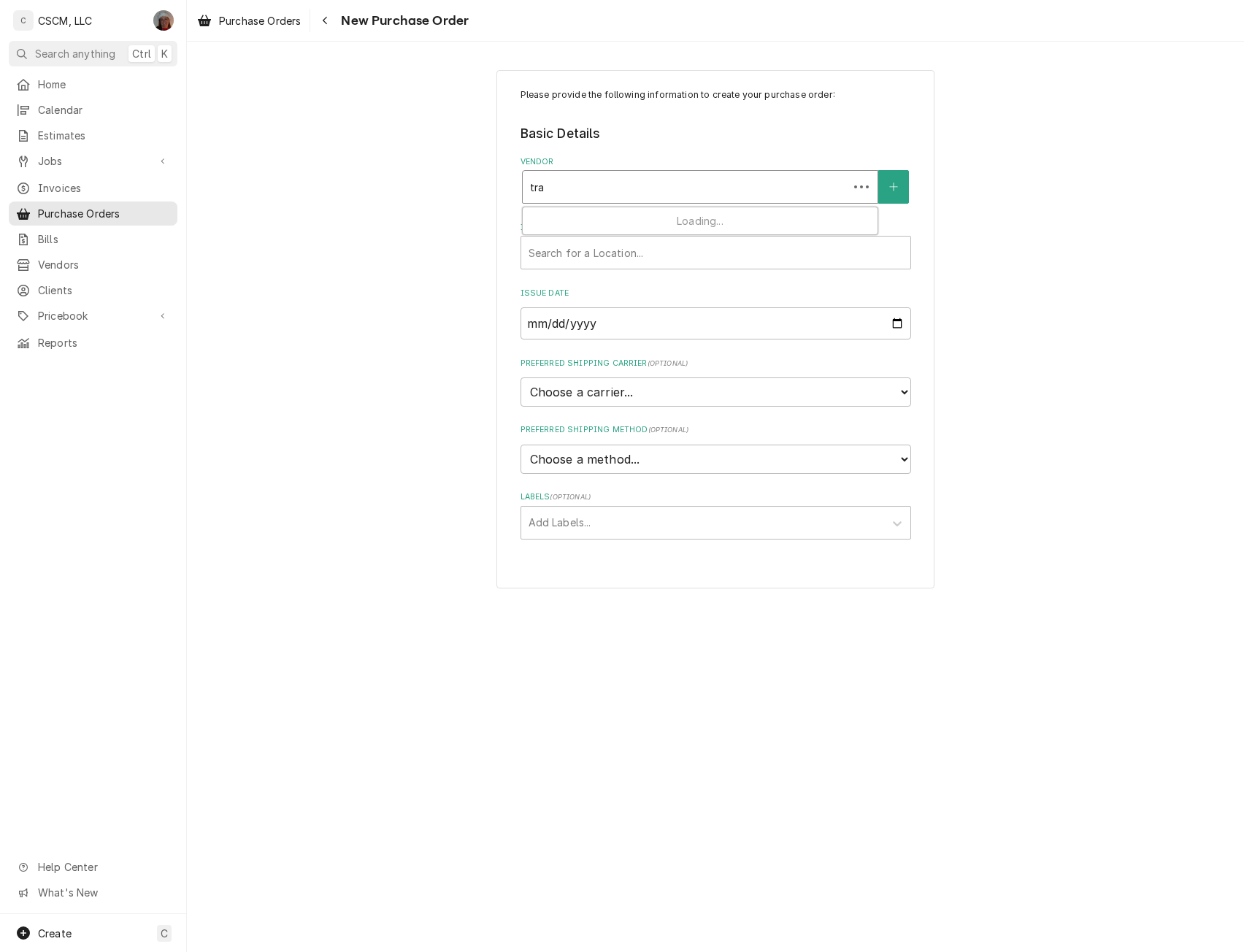
type input "tran"
click at [590, 211] on strong "Trane Supply" at bounding box center [565, 217] width 70 height 12
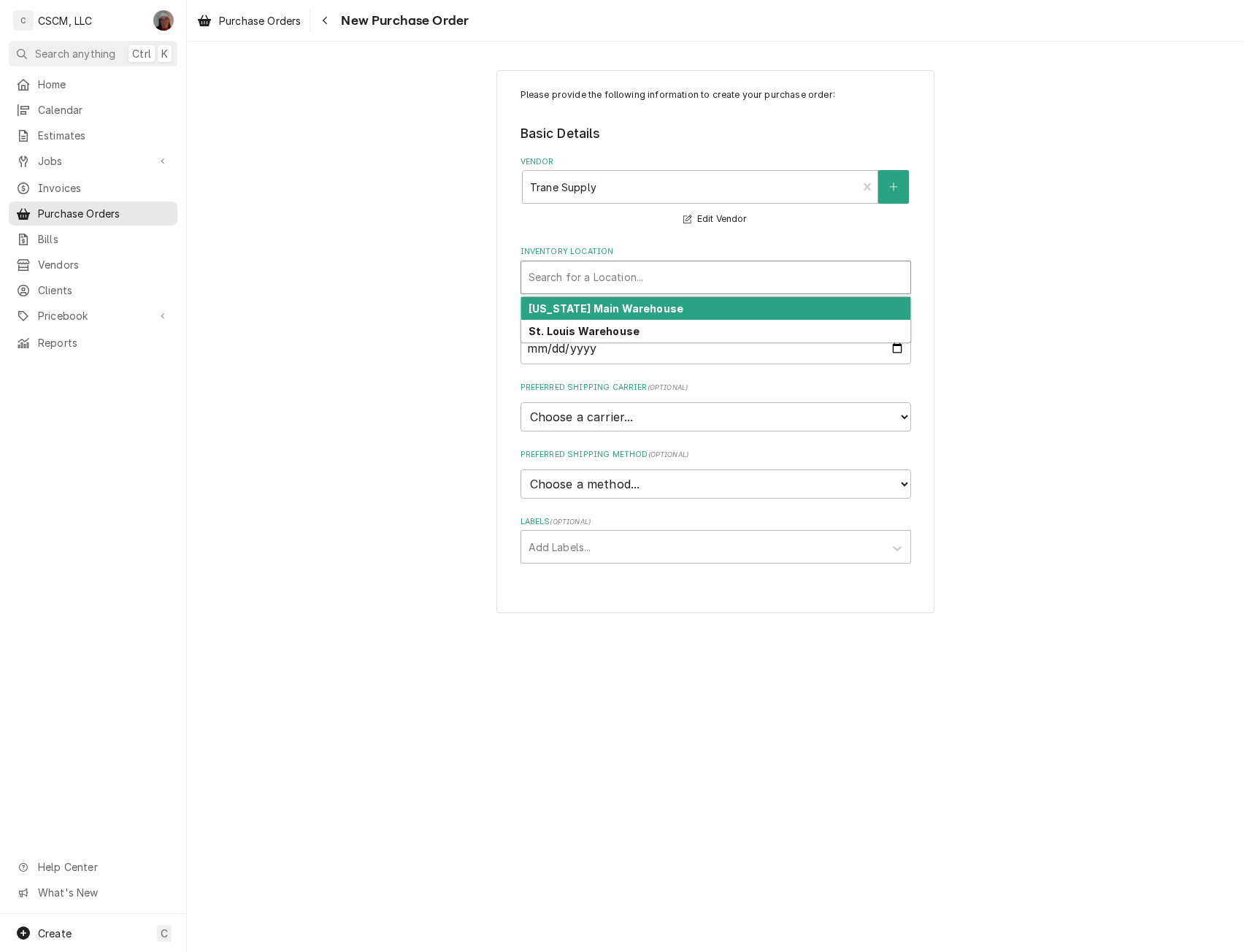
click at [563, 268] on div "Inventory Location" at bounding box center [716, 277] width 375 height 26
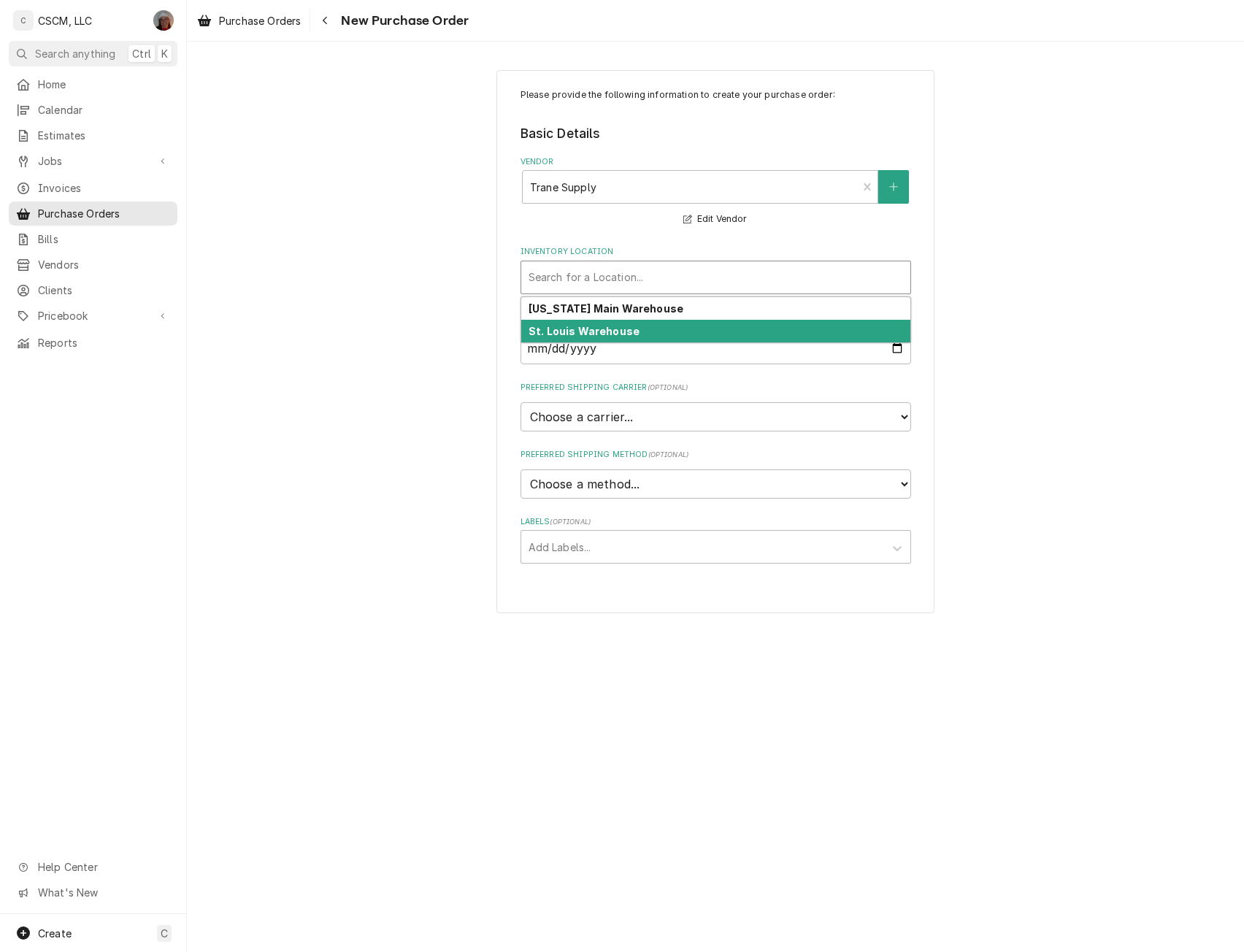
click at [579, 328] on strong "St. Louis Warehouse" at bounding box center [584, 330] width 111 height 12
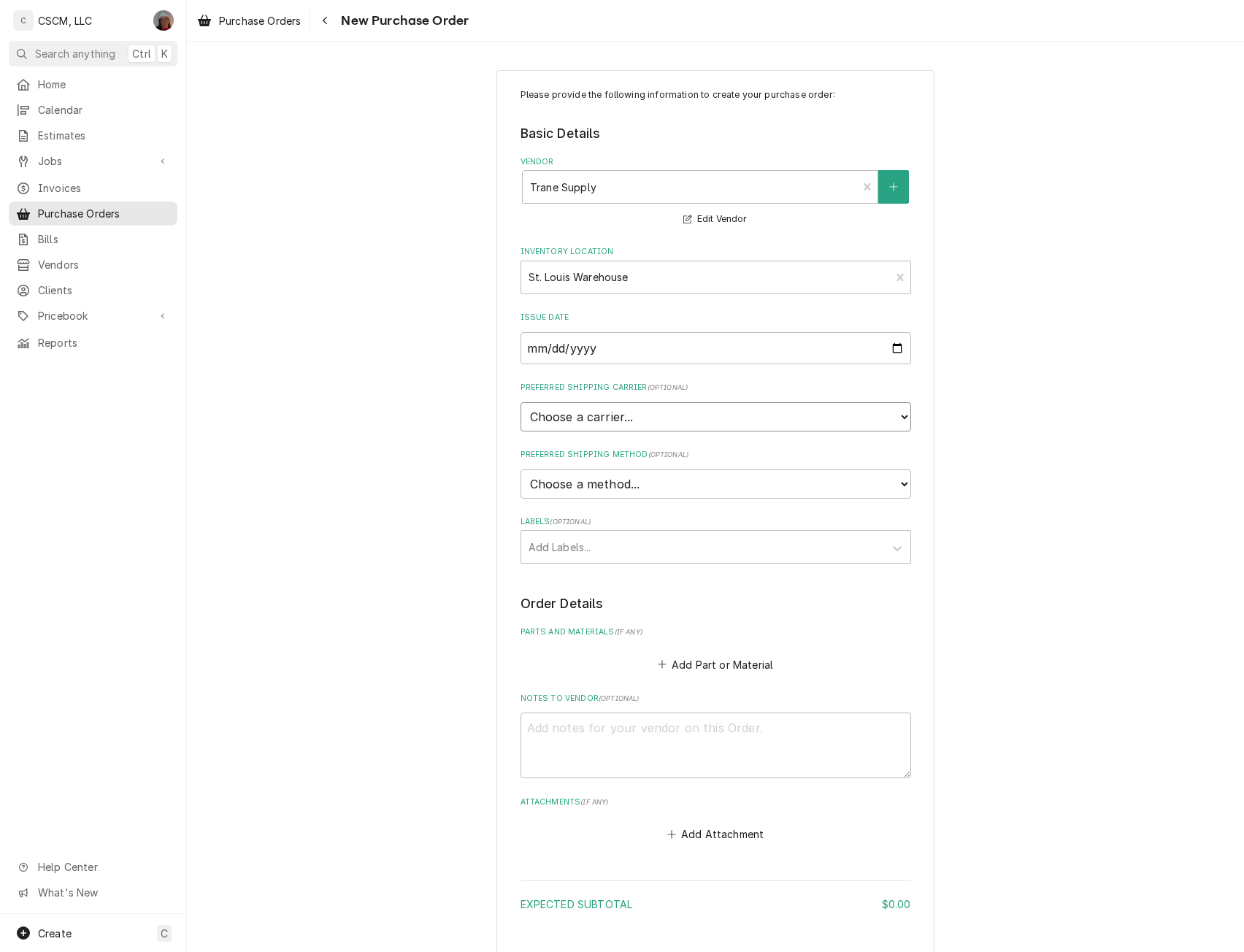
click at [732, 410] on select "Choose a carrier... U.S. Postal Service Stamps.com FedEx UPS DHL Express DHL EC…" at bounding box center [716, 417] width 390 height 29
select select "4"
click at [520, 402] on select "Choose a carrier... U.S. Postal Service Stamps.com FedEx UPS DHL Express DHL EC…" at bounding box center [716, 417] width 390 height 29
type textarea "x"
click at [601, 489] on select "Choose a method... Ground Next Day Early AM Next Day Air 2 Day Air Other" at bounding box center [716, 484] width 390 height 29
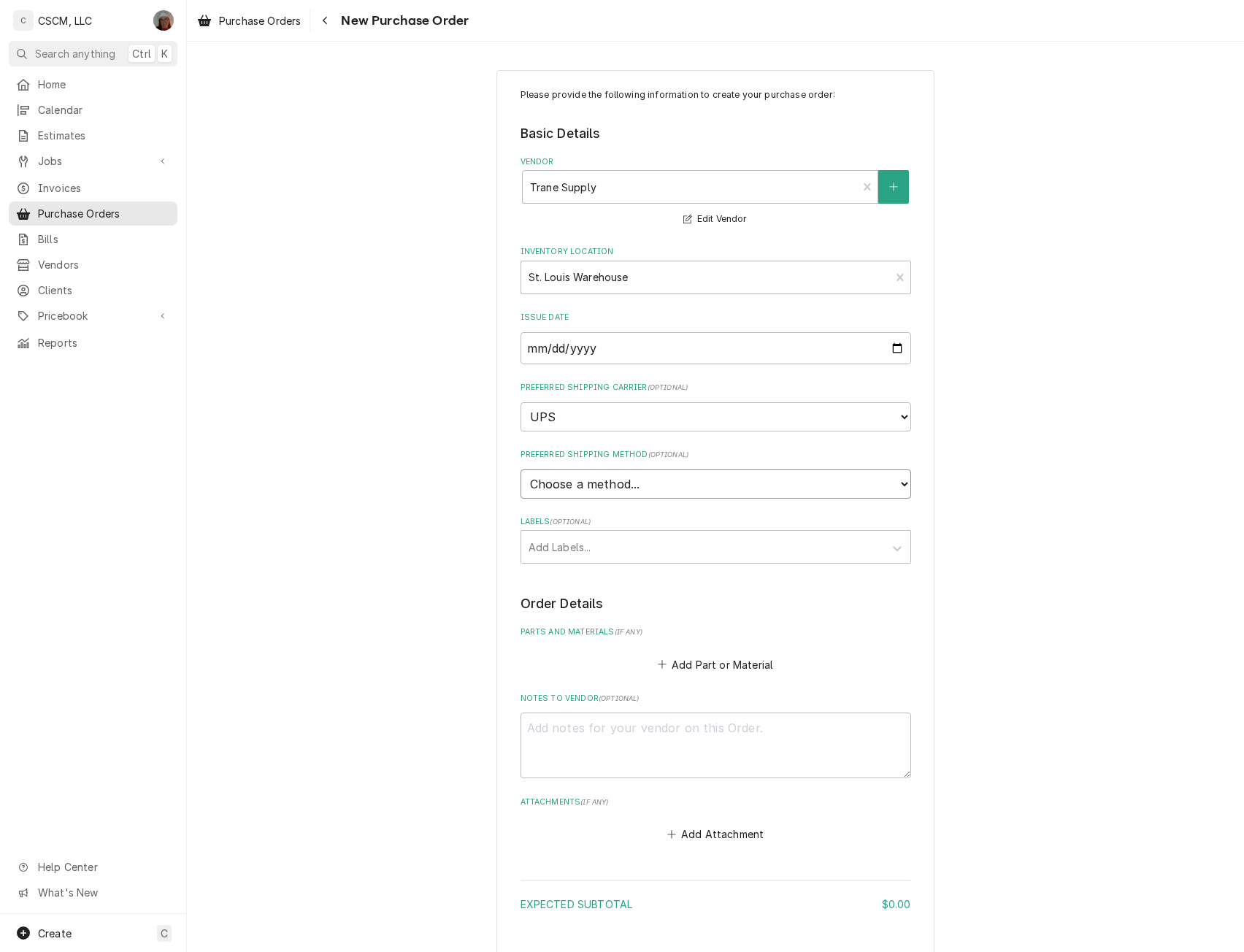
select select "1"
click at [520, 469] on select "Choose a method... Ground Next Day Early AM Next Day Air 2 Day Air Other" at bounding box center [716, 484] width 390 height 29
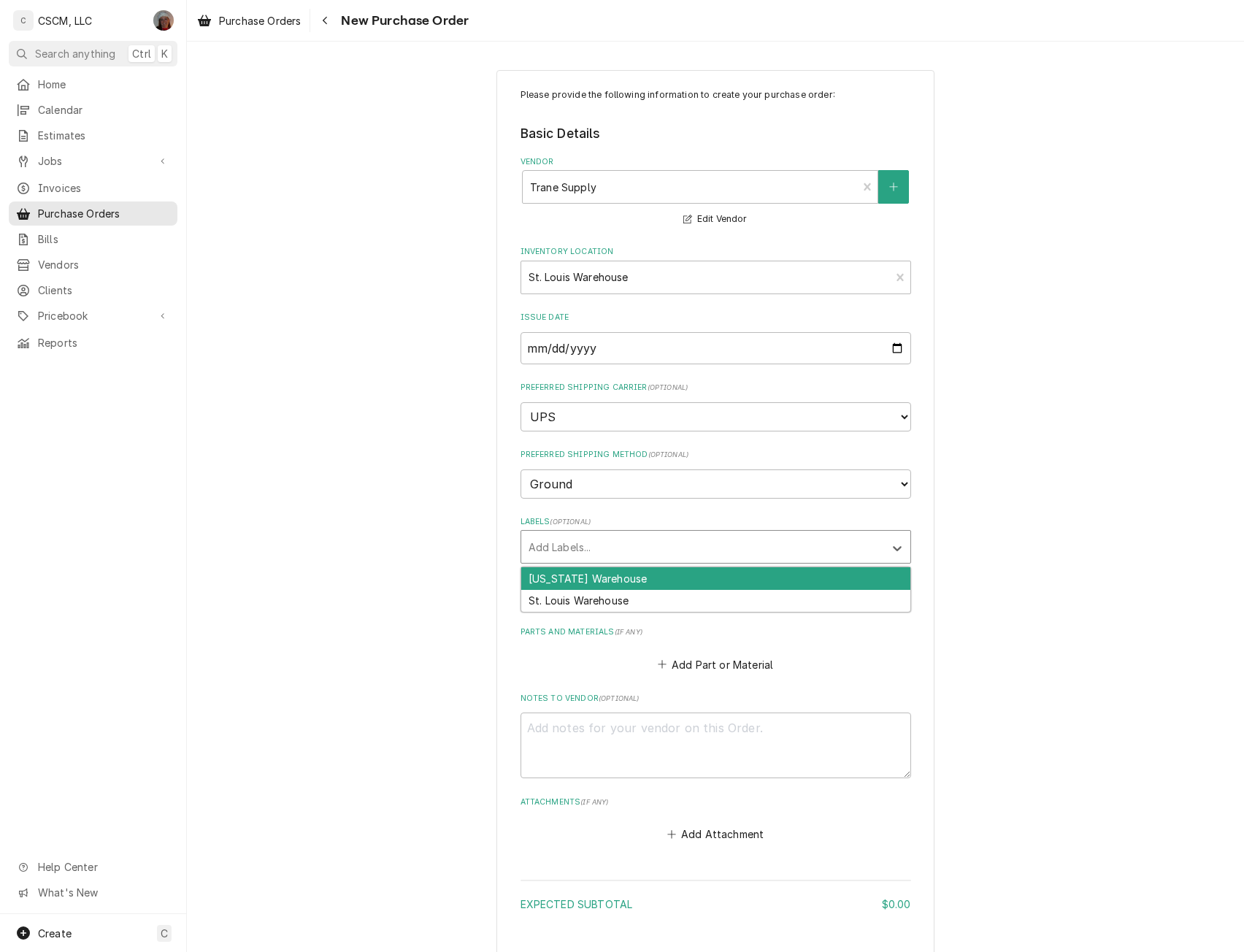
click at [558, 554] on div "Labels" at bounding box center [702, 546] width 348 height 26
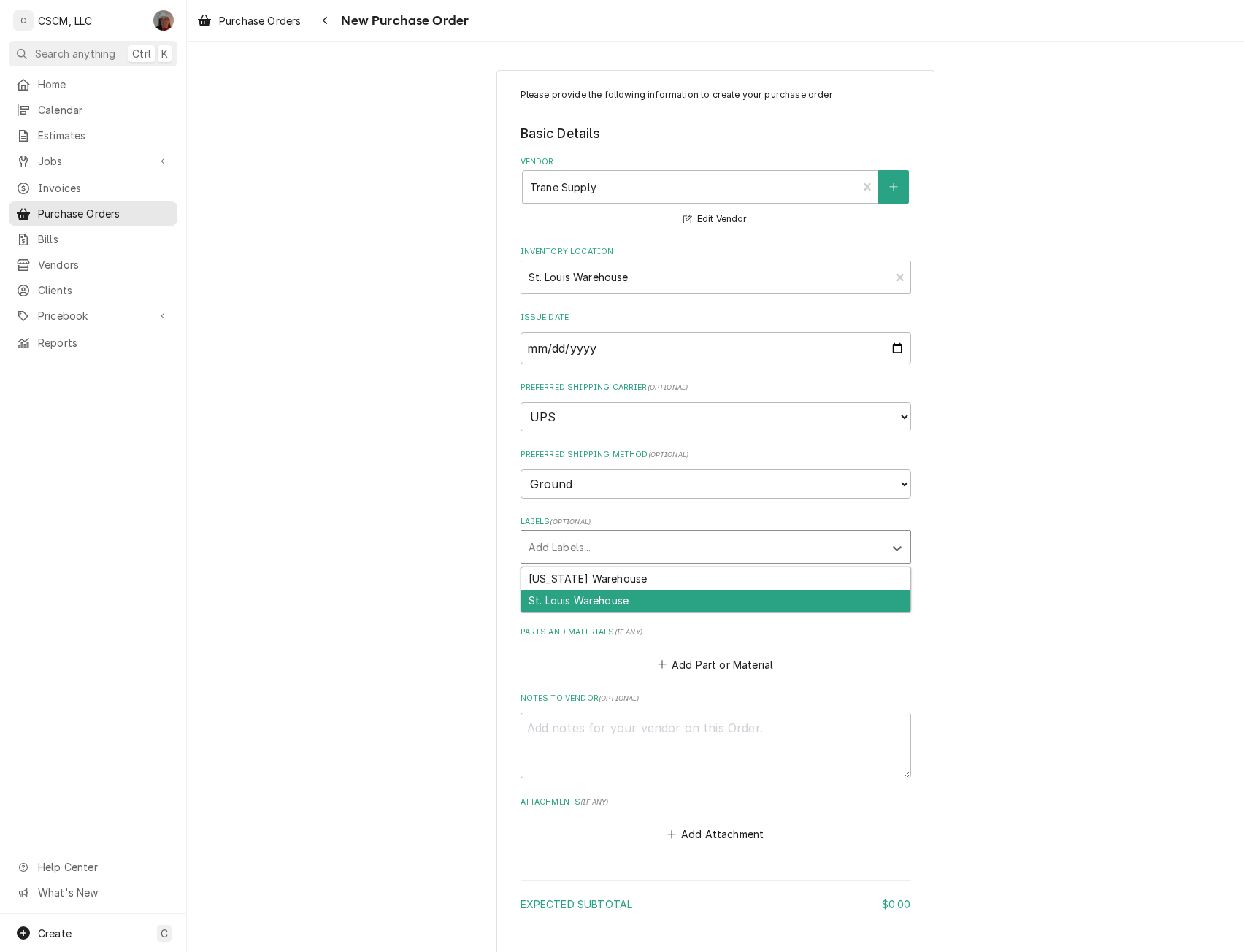
click at [560, 592] on div "St. Louis Warehouse" at bounding box center [716, 601] width 389 height 23
type textarea "x"
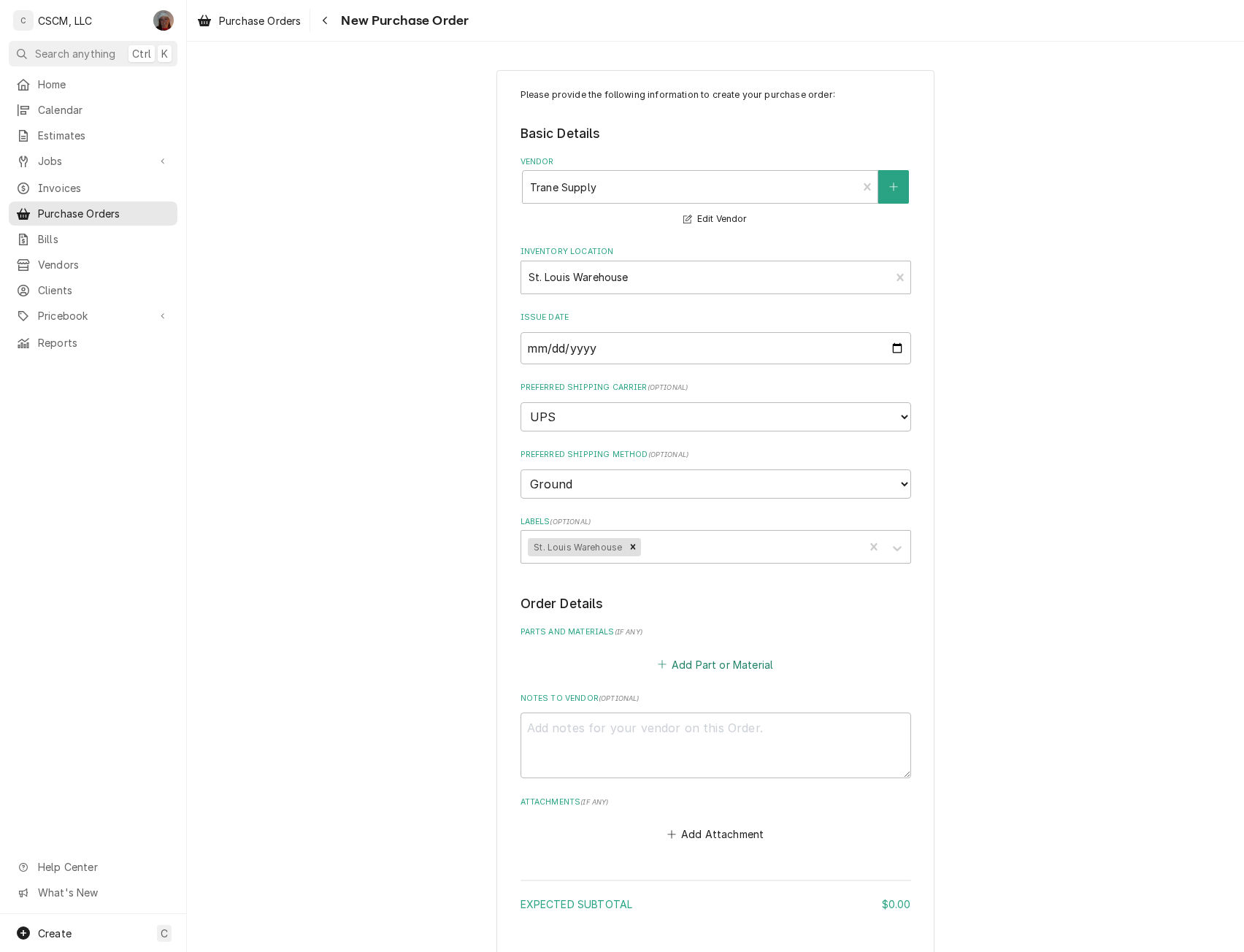
click at [691, 663] on button "Add Part or Material" at bounding box center [715, 663] width 120 height 20
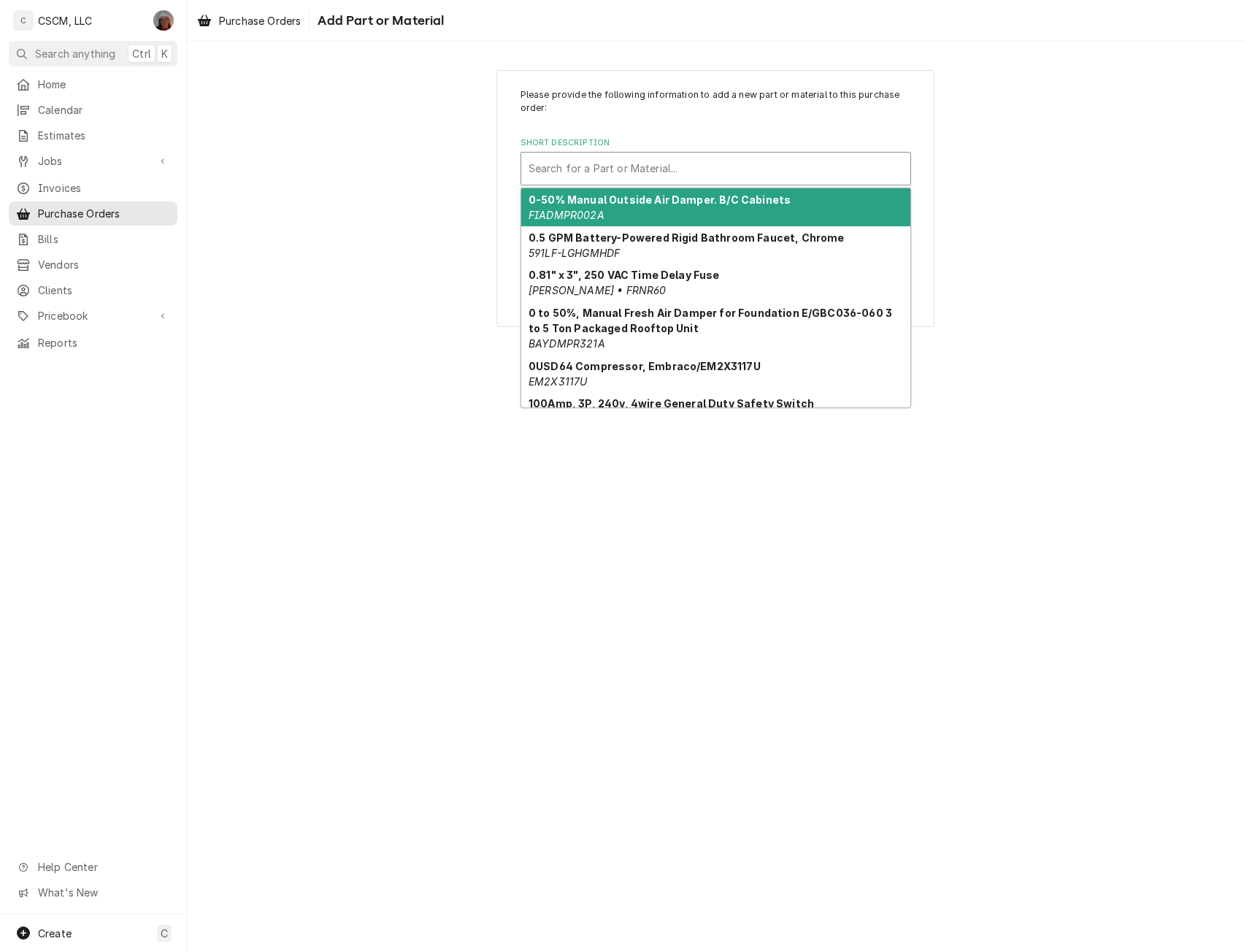
click at [663, 177] on div "Short Description" at bounding box center [716, 168] width 375 height 26
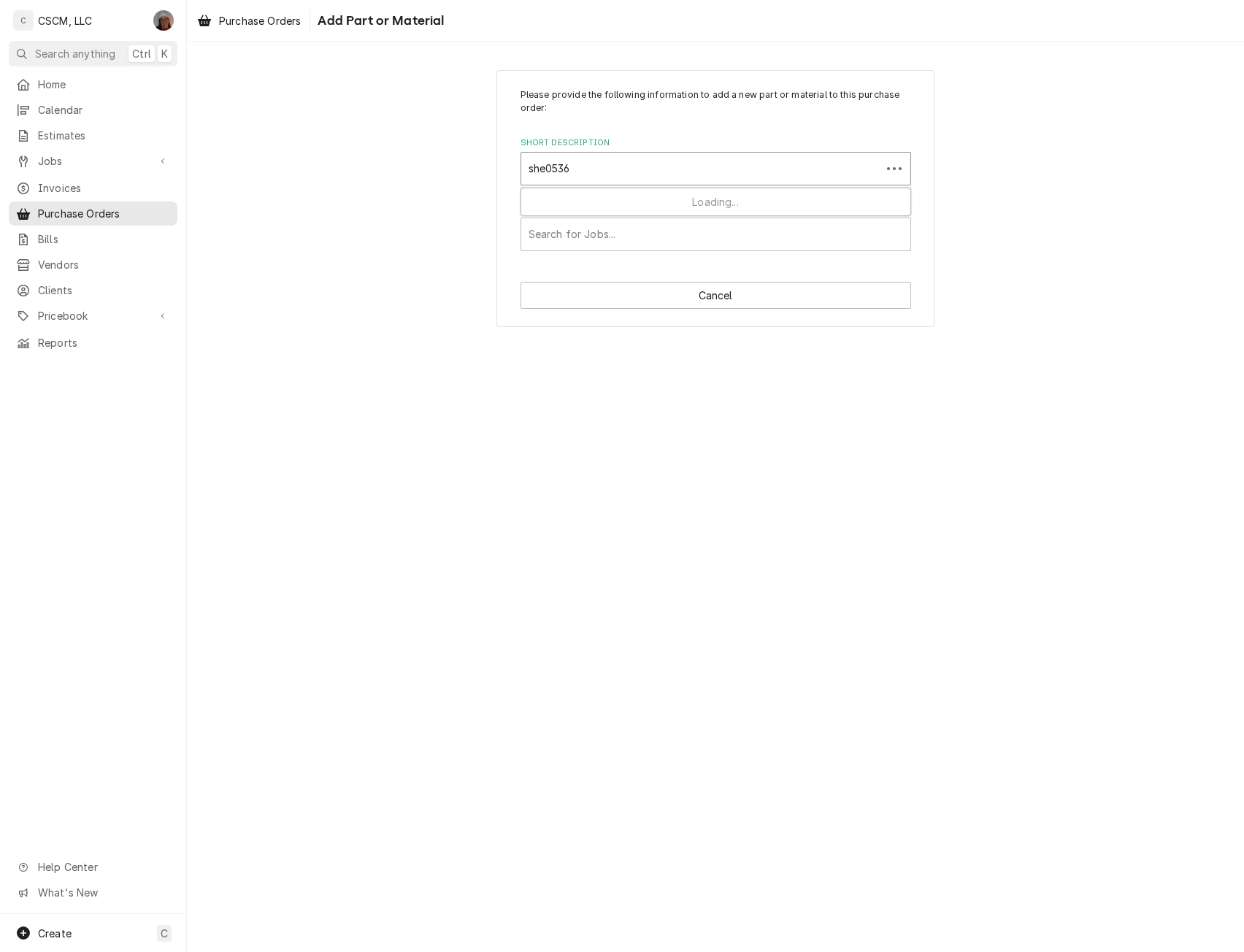
type input "she05365"
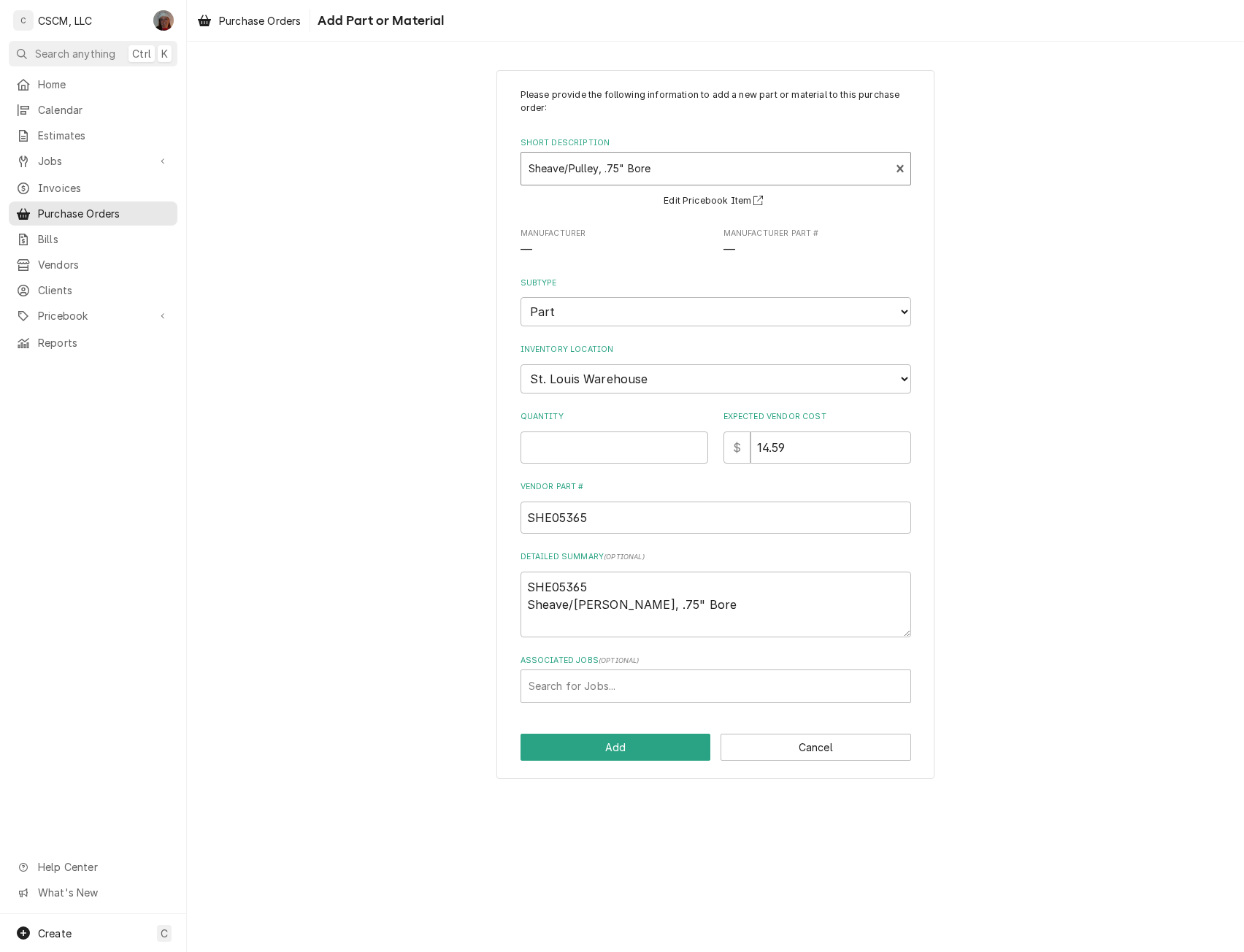
type textarea "x"
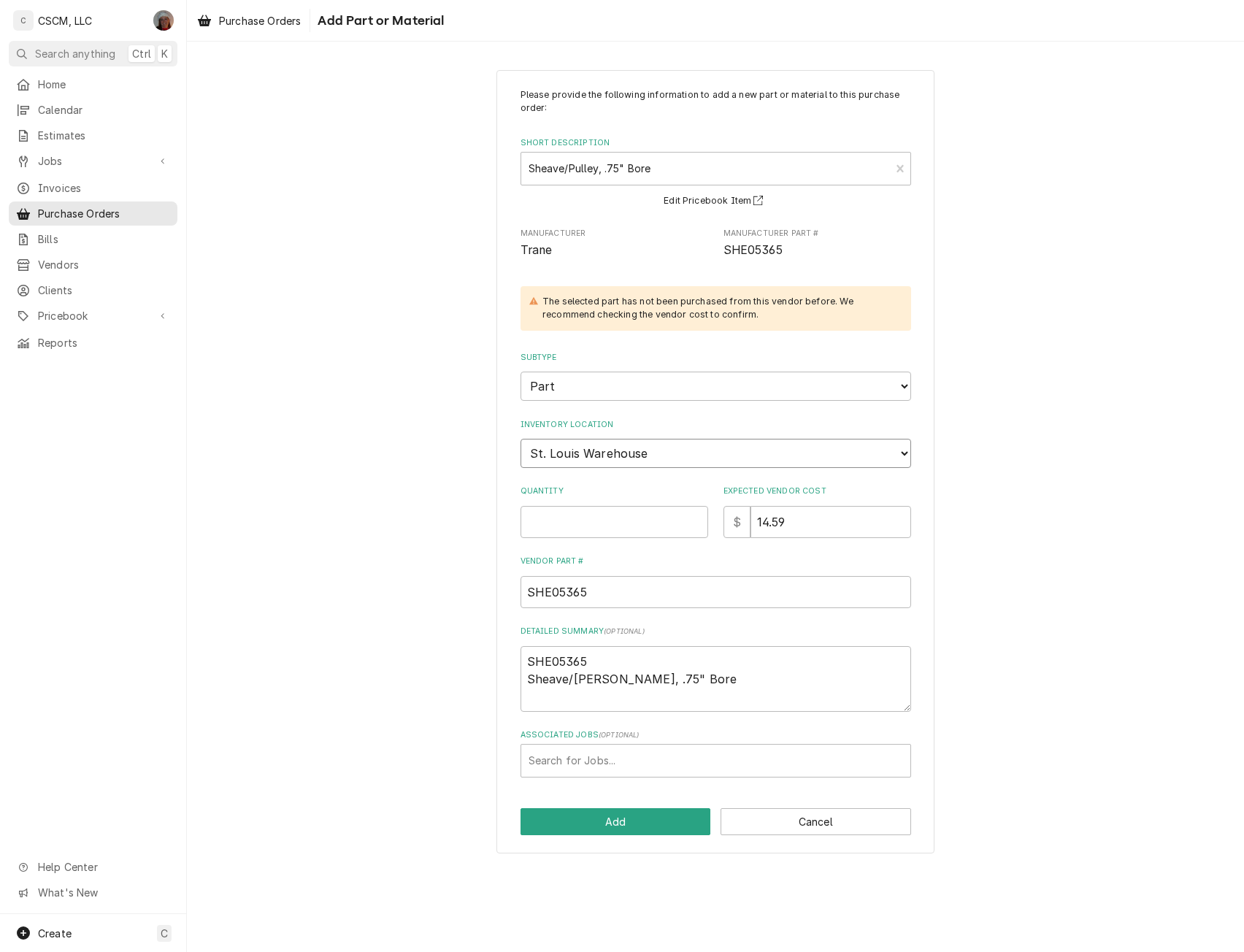
click at [668, 447] on select "Choose a location... Chris's Truck Colorado Main Warehouse Izaia's Truck Jimmy'…" at bounding box center [716, 454] width 390 height 29
select select "425"
click at [520, 439] on select "Choose a location... Chris's Truck Colorado Main Warehouse Izaia's Truck Jimmy'…" at bounding box center [716, 454] width 390 height 29
type textarea "x"
click at [540, 511] on input "Quantity" at bounding box center [614, 521] width 188 height 32
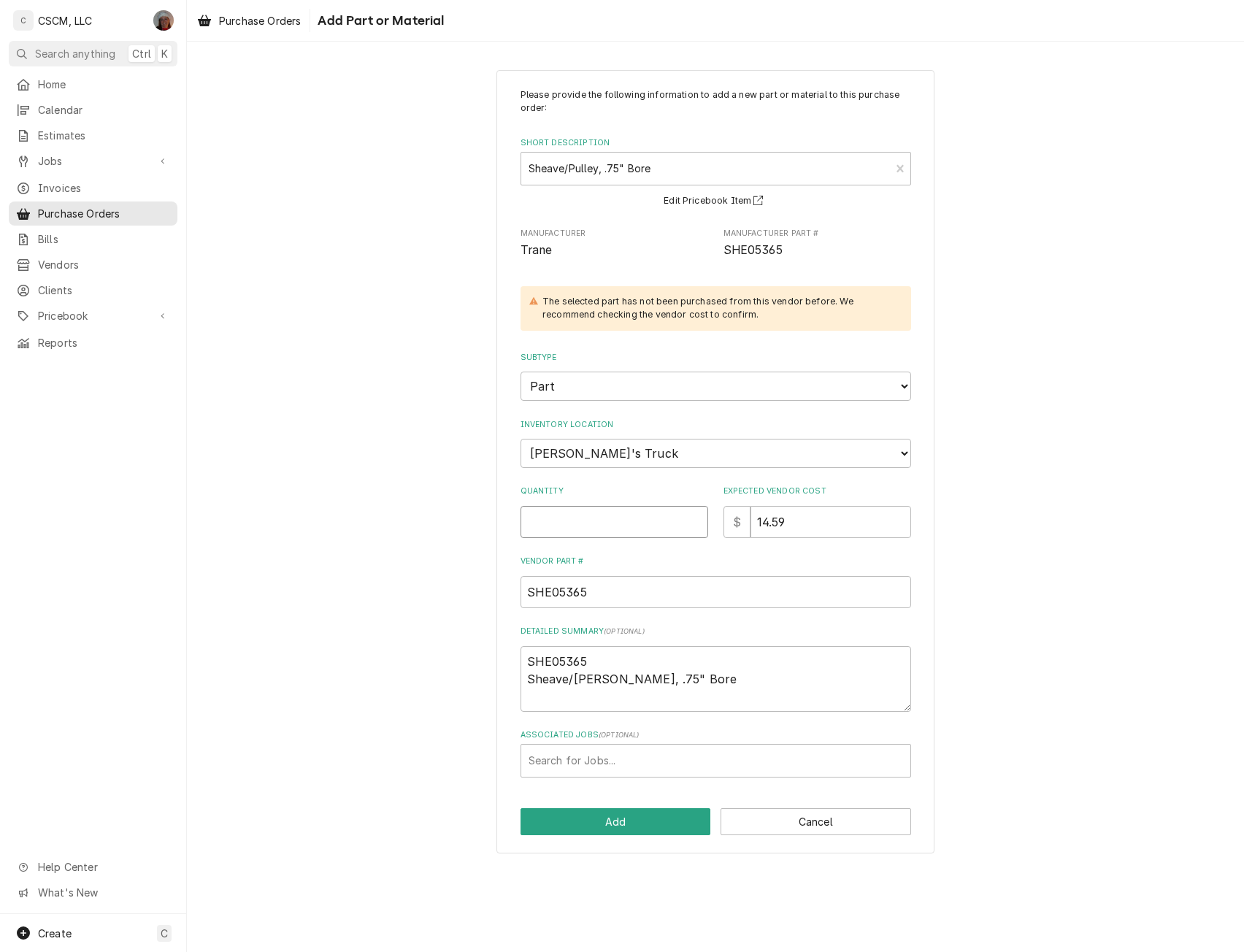
type input "1"
type textarea "x"
type input "1"
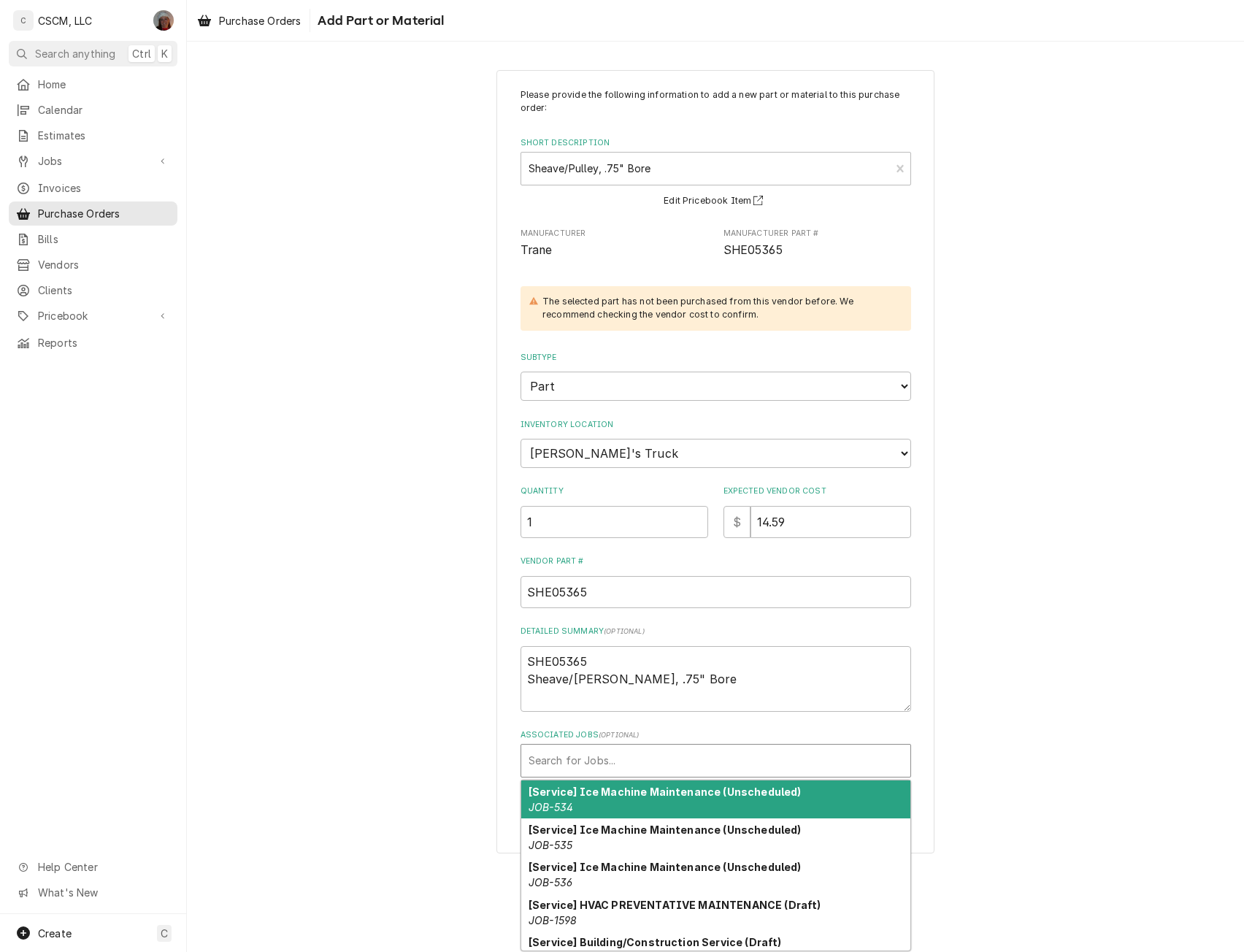
click at [555, 767] on div "Associated Jobs" at bounding box center [716, 760] width 375 height 26
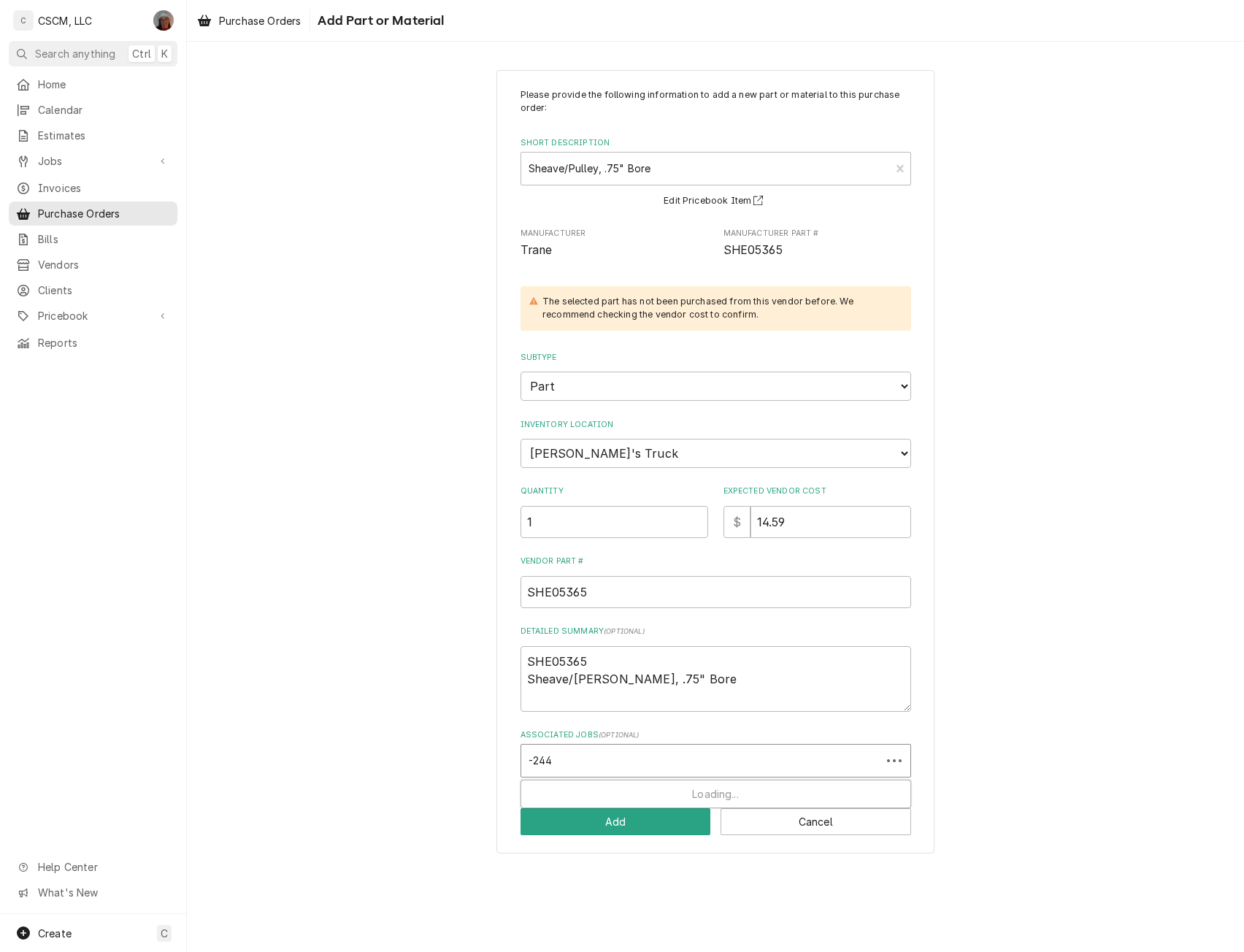
type input "-2444"
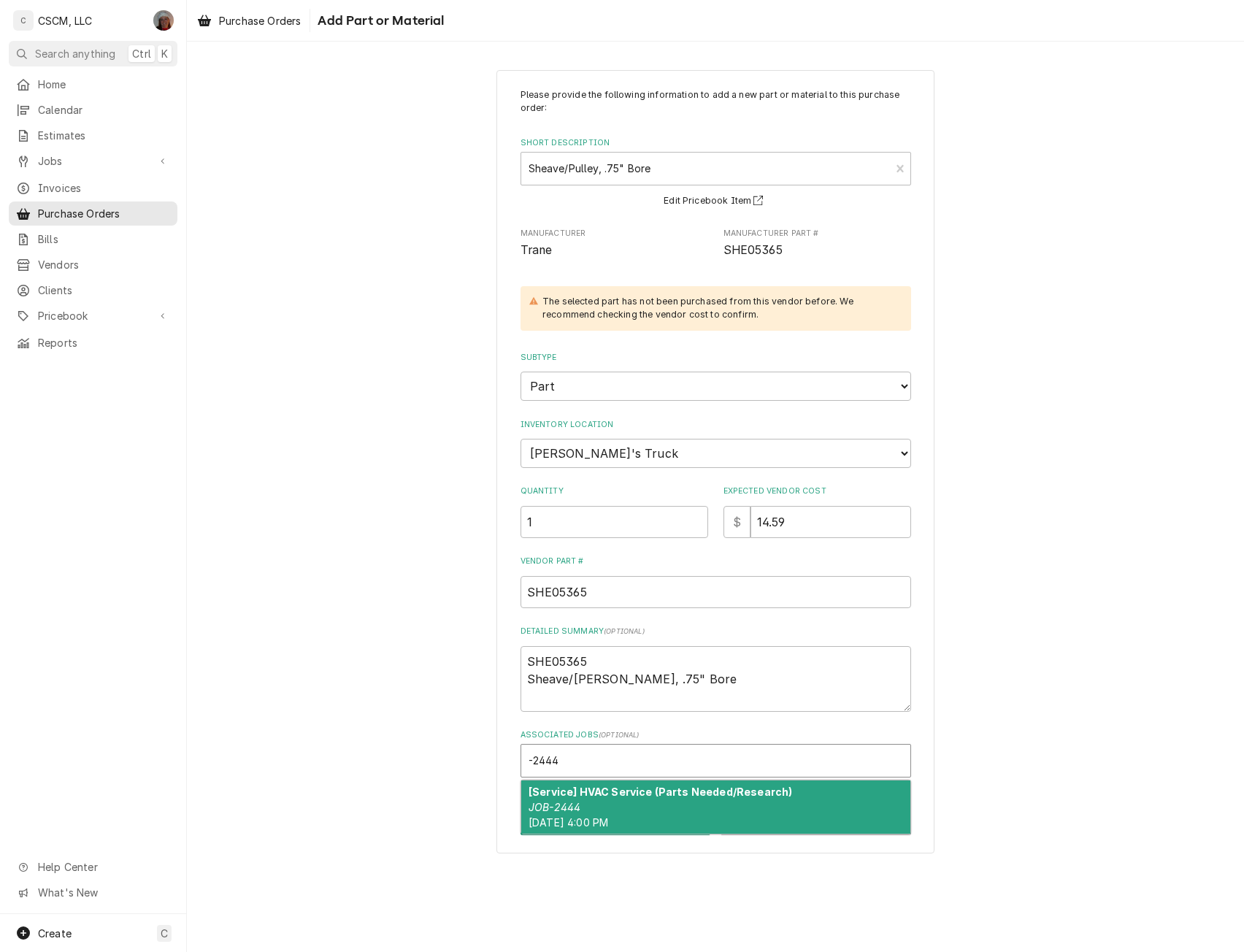
type textarea "x"
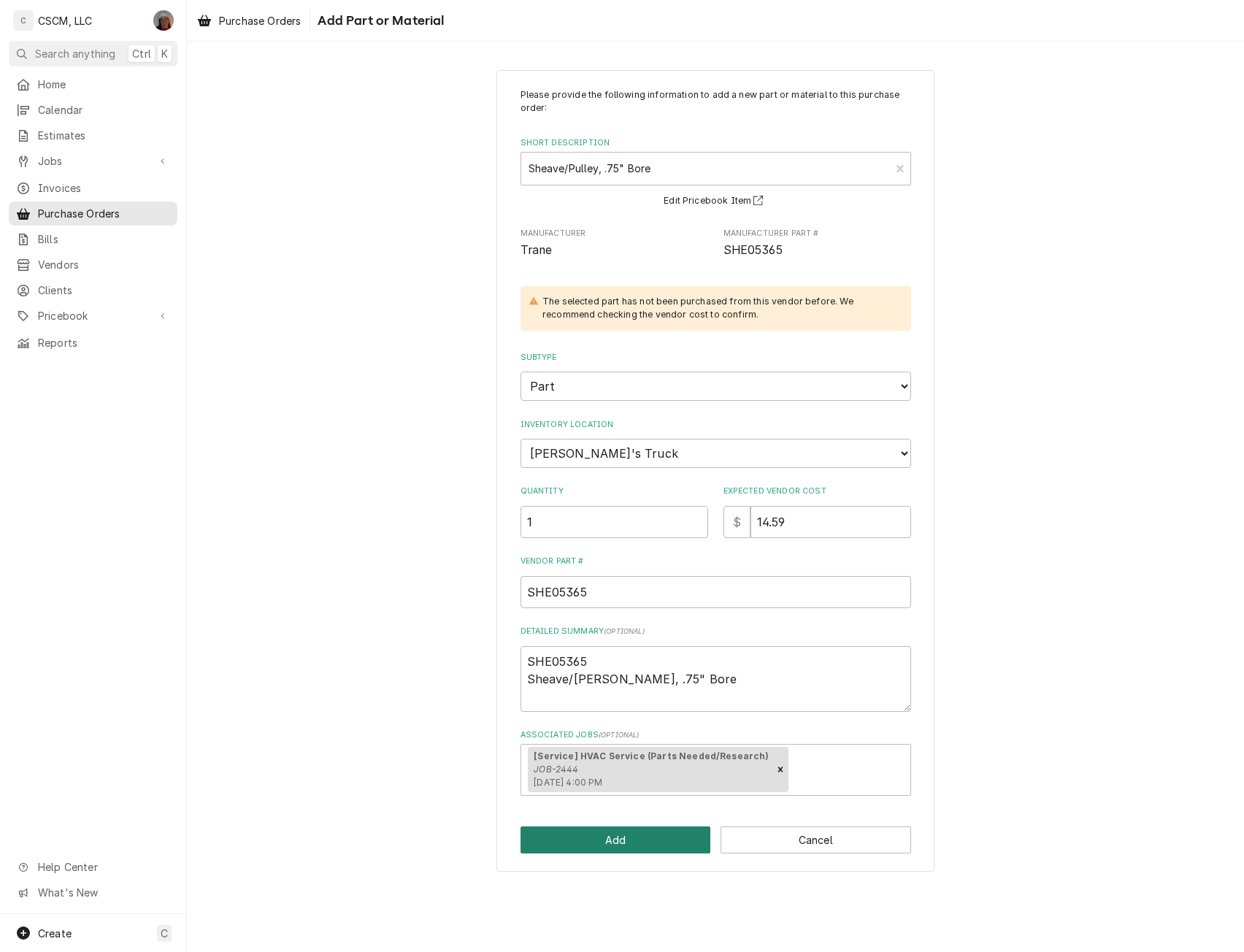
click at [596, 843] on button "Add" at bounding box center [615, 839] width 190 height 27
type textarea "x"
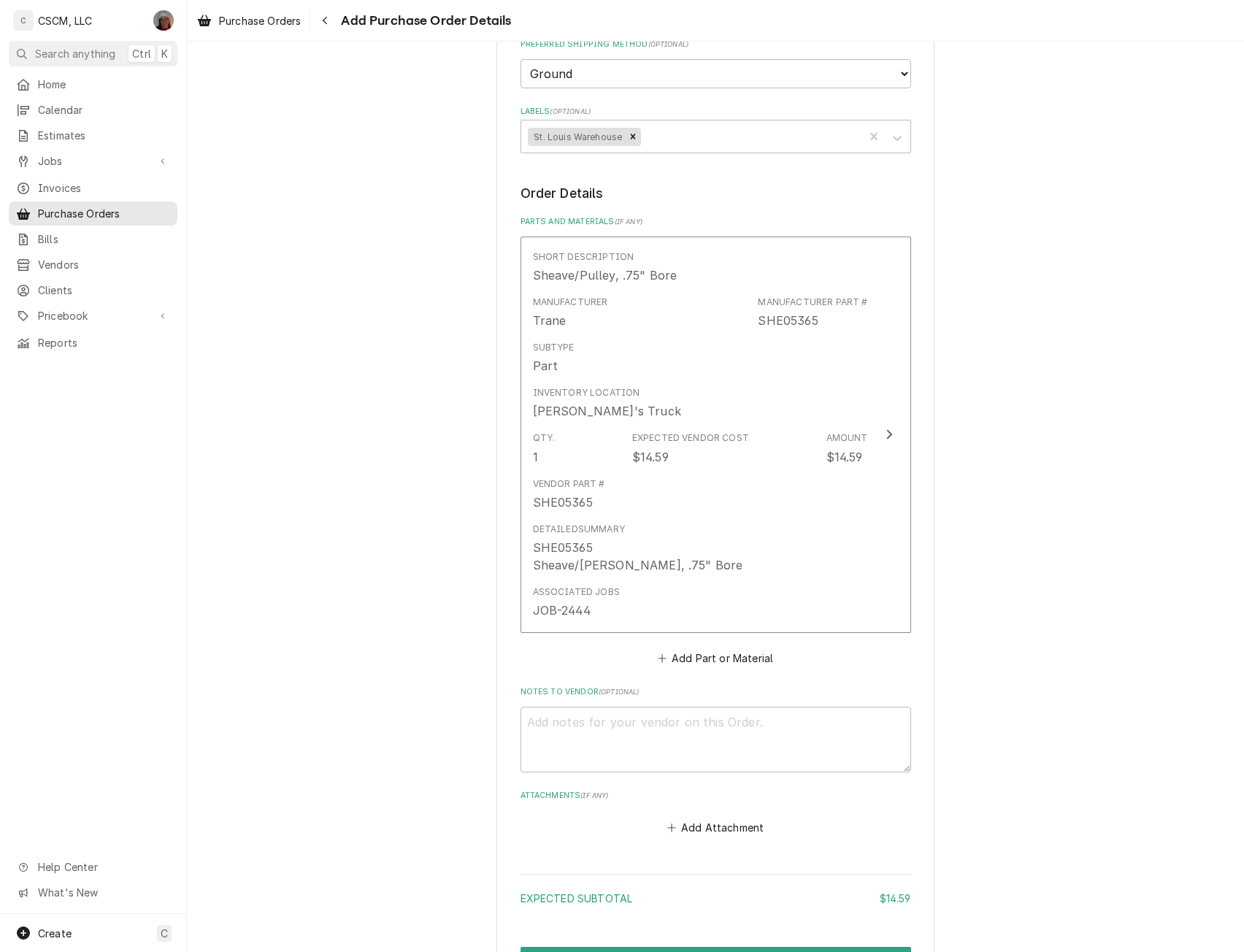
scroll to position [426, 0]
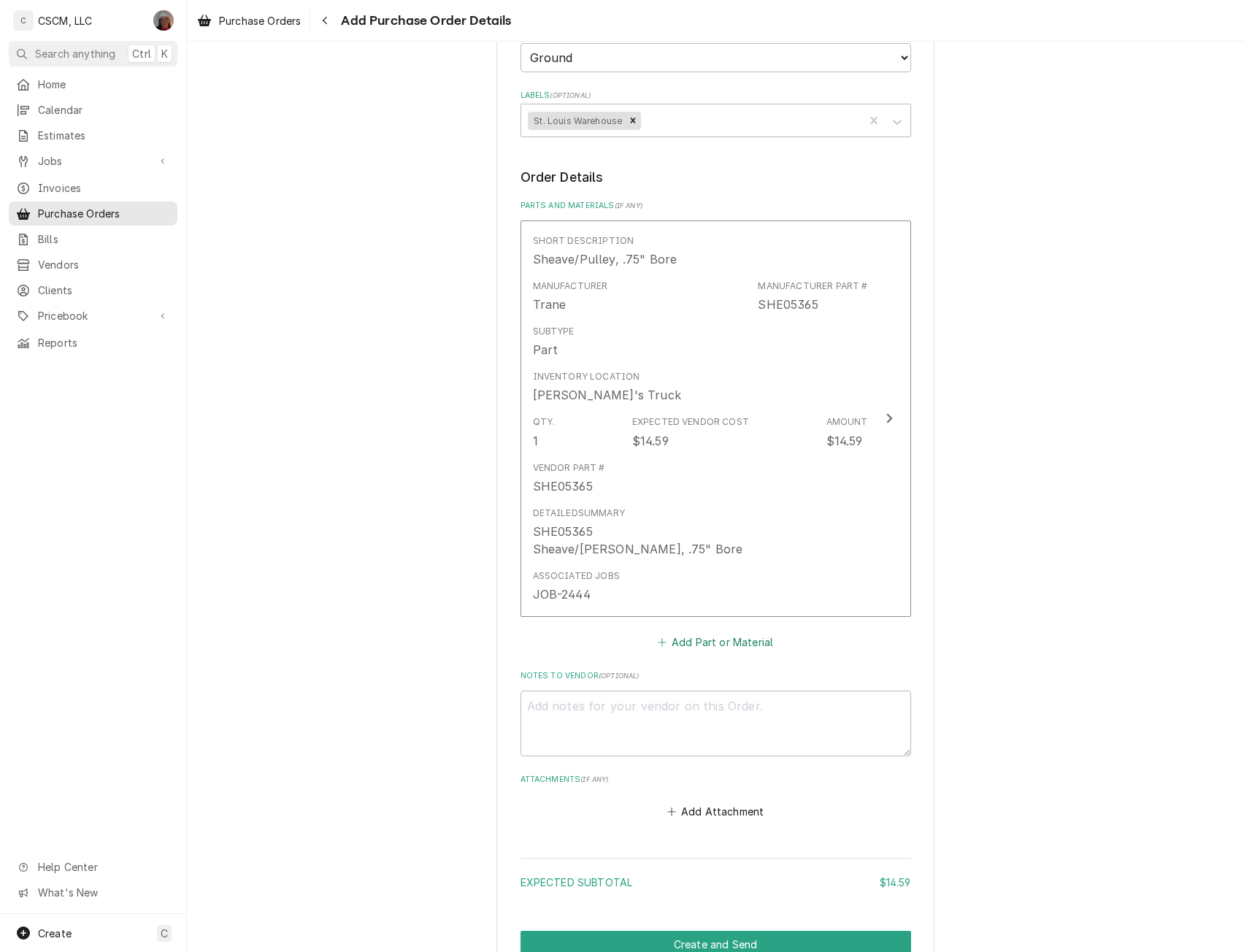
click at [685, 642] on button "Add Part or Material" at bounding box center [715, 641] width 120 height 20
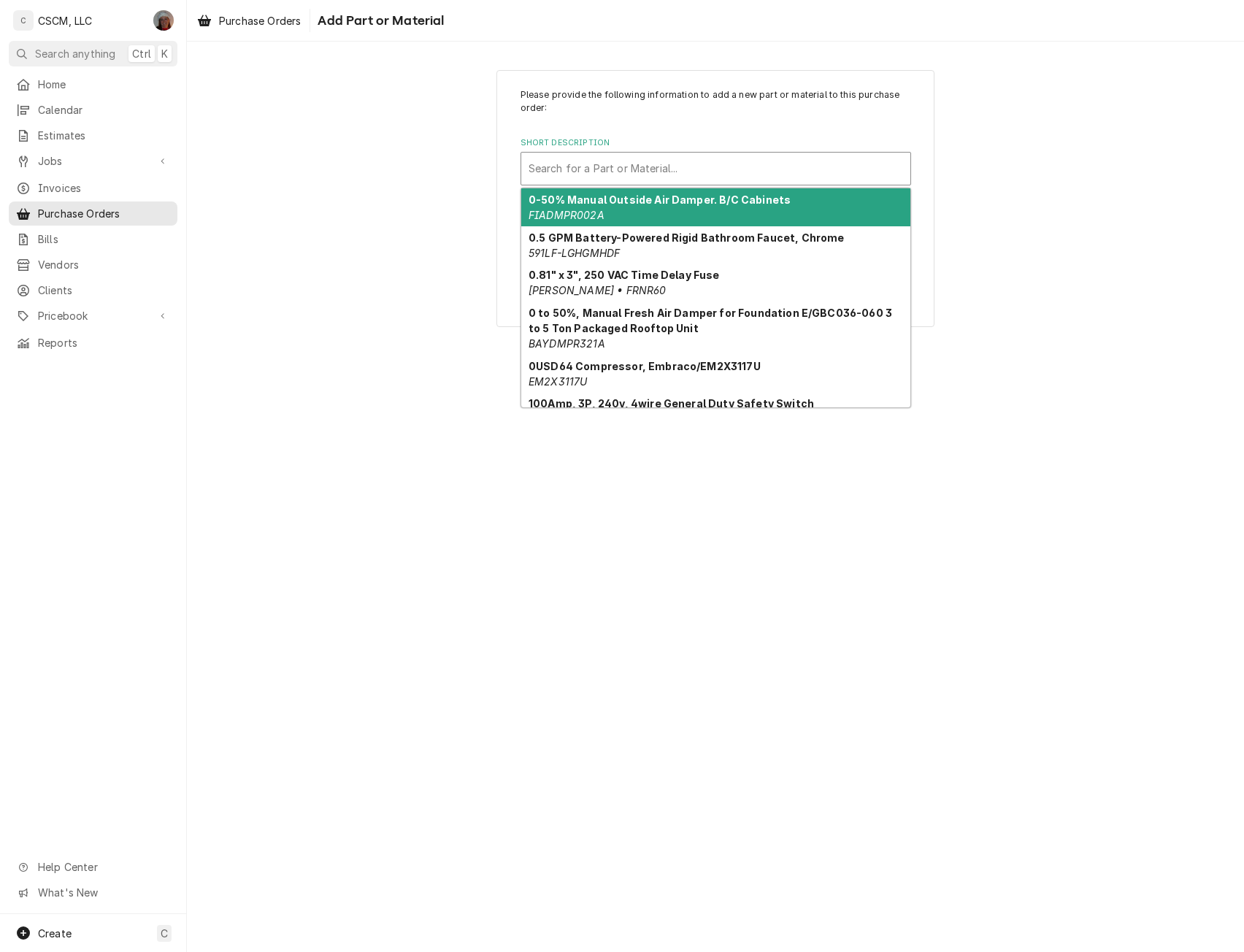
click at [629, 162] on div "Short Description" at bounding box center [716, 168] width 375 height 26
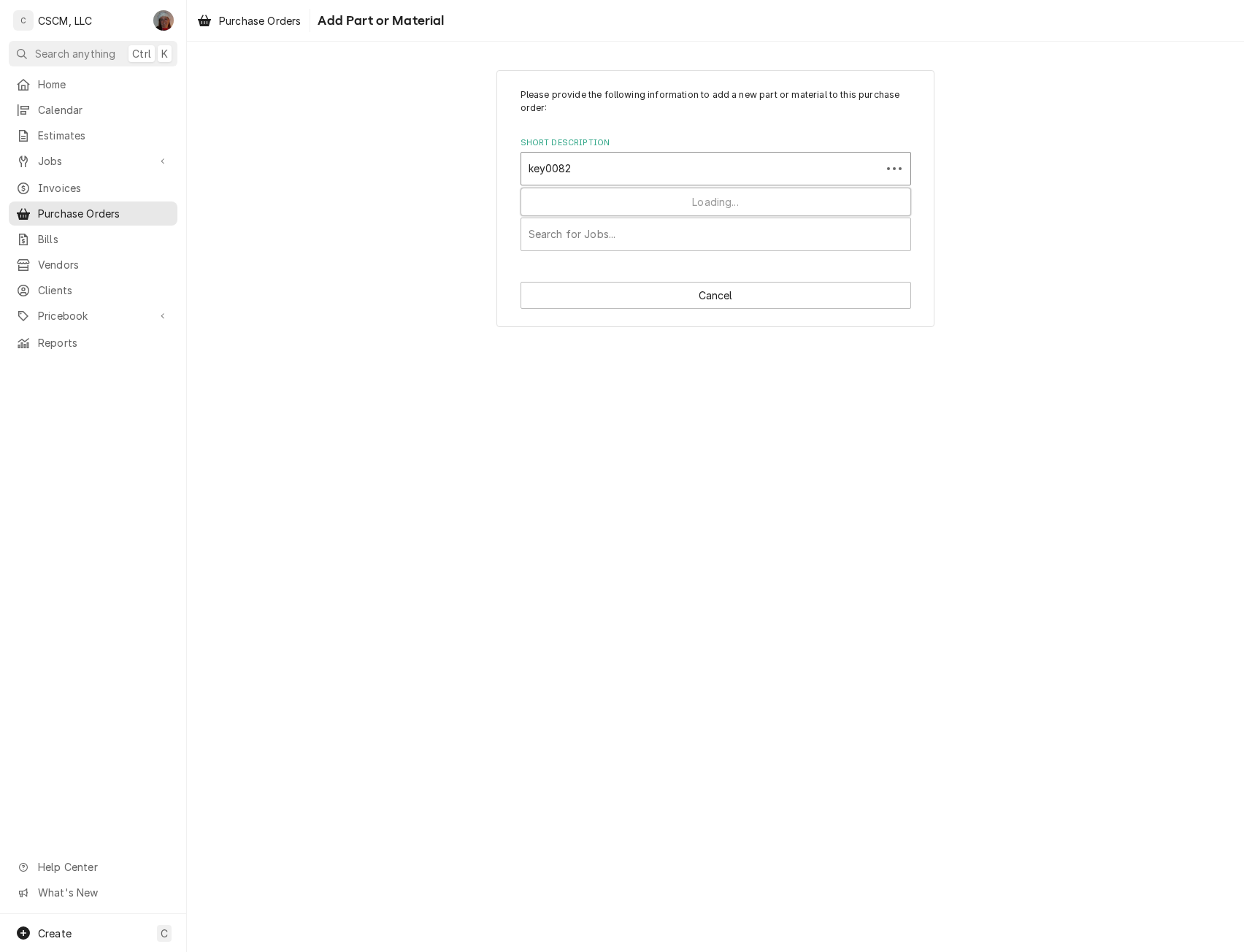
type input "key00820"
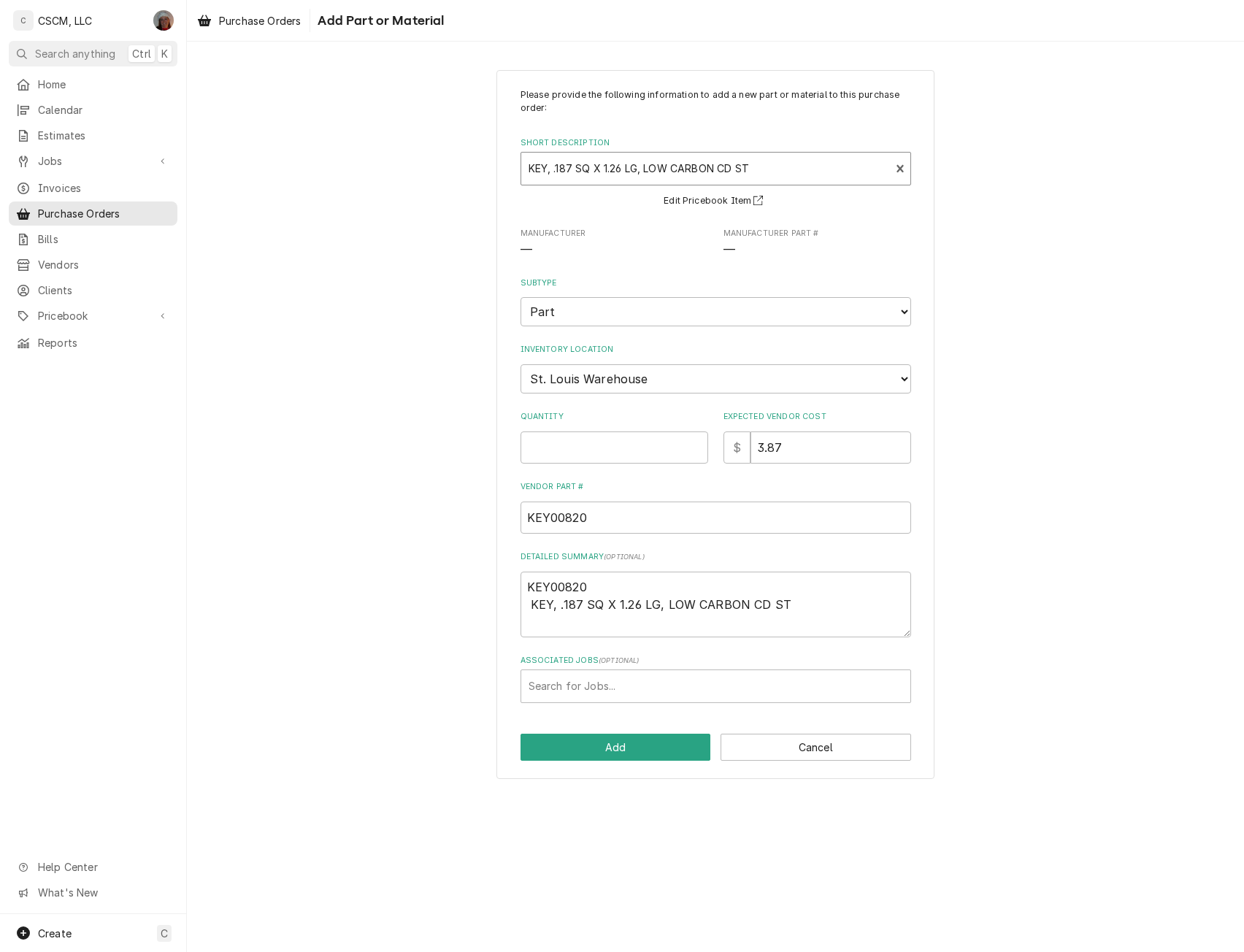
type textarea "x"
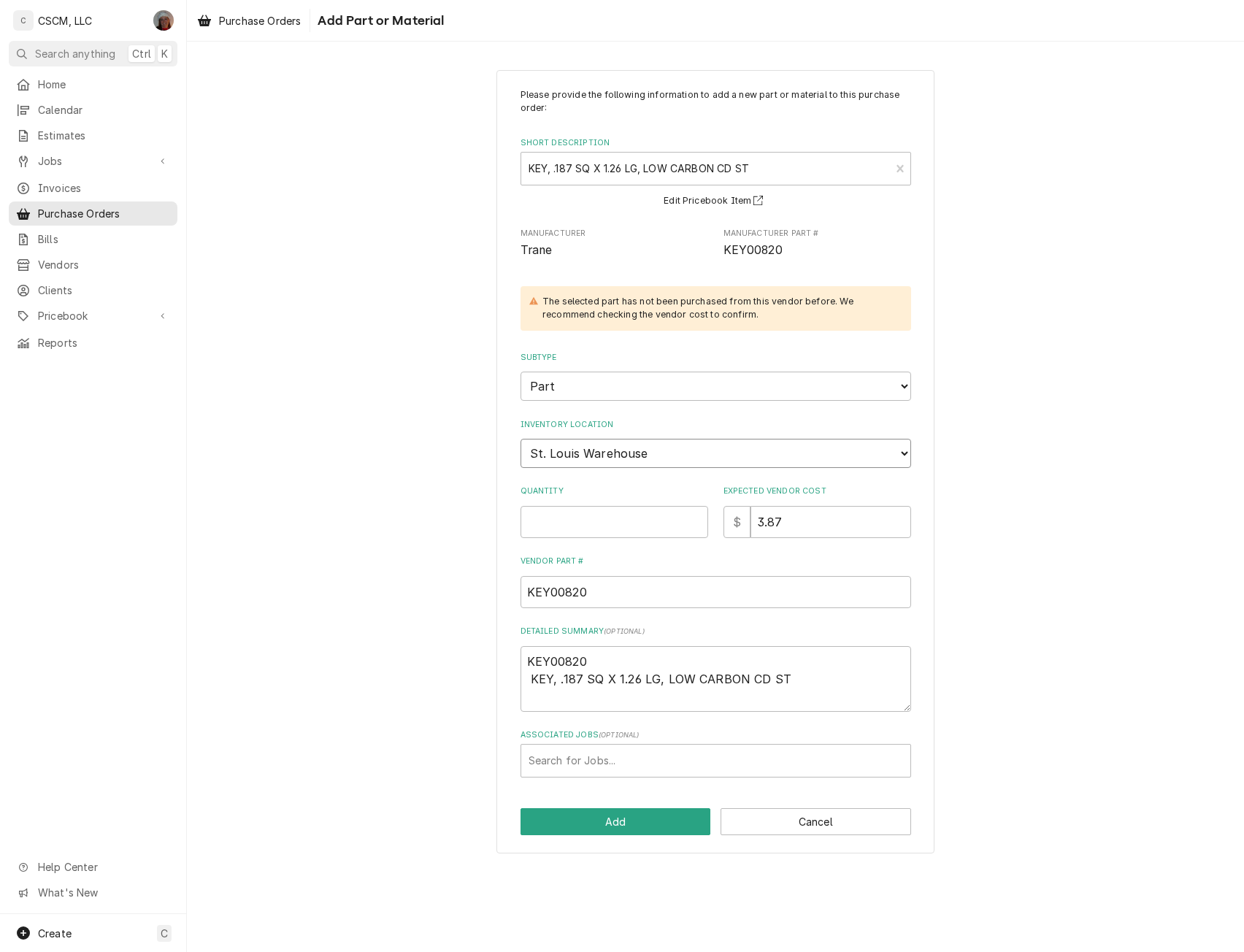
click at [585, 444] on select "Choose a location... Chris's Truck Colorado Main Warehouse Izaia's Truck Jimmy'…" at bounding box center [716, 454] width 390 height 29
select select "425"
click at [520, 439] on select "Choose a location... Chris's Truck Colorado Main Warehouse Izaia's Truck Jimmy'…" at bounding box center [716, 454] width 390 height 29
type textarea "x"
click at [557, 524] on input "Quantity" at bounding box center [614, 521] width 188 height 32
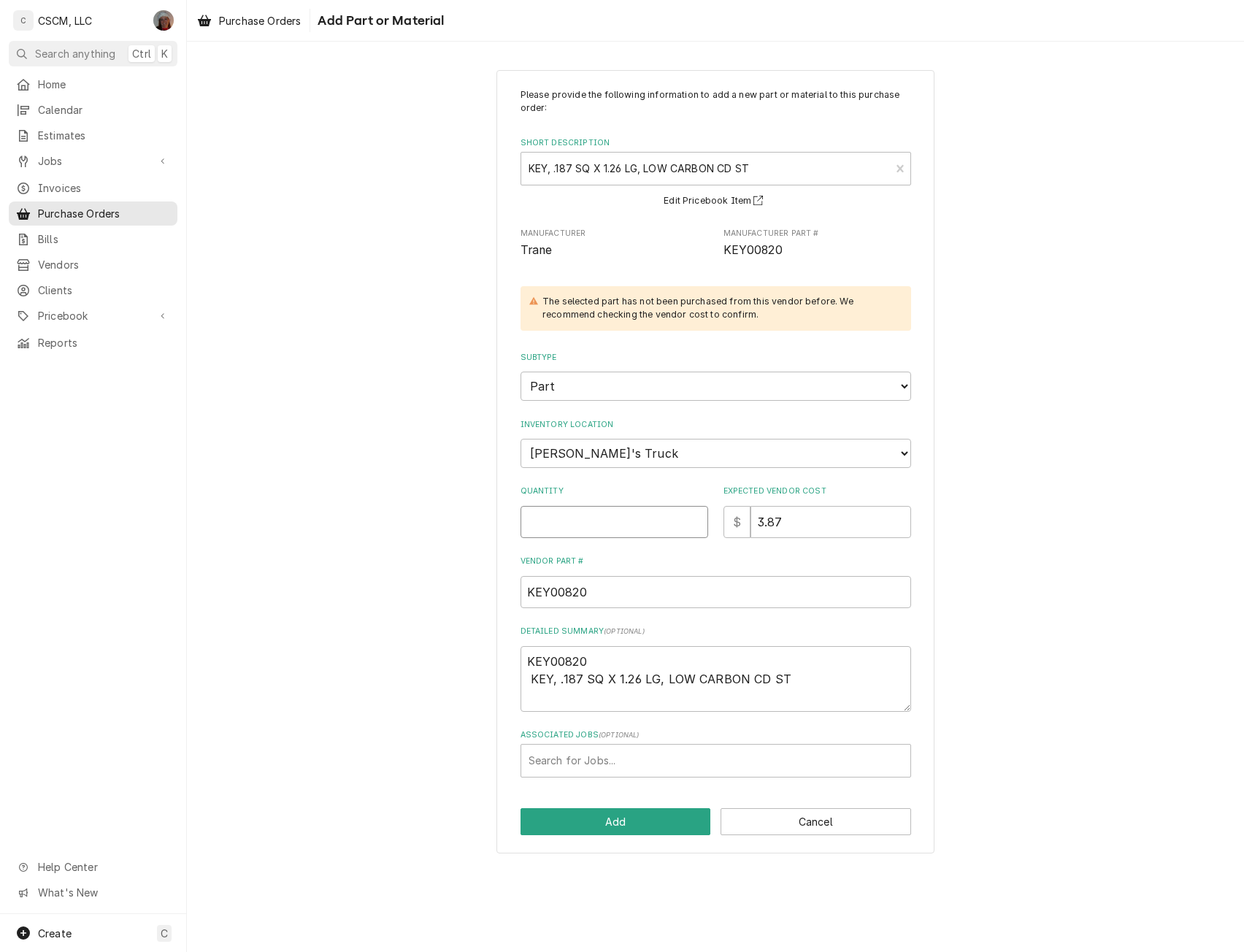
type input "1"
type textarea "x"
type input "1"
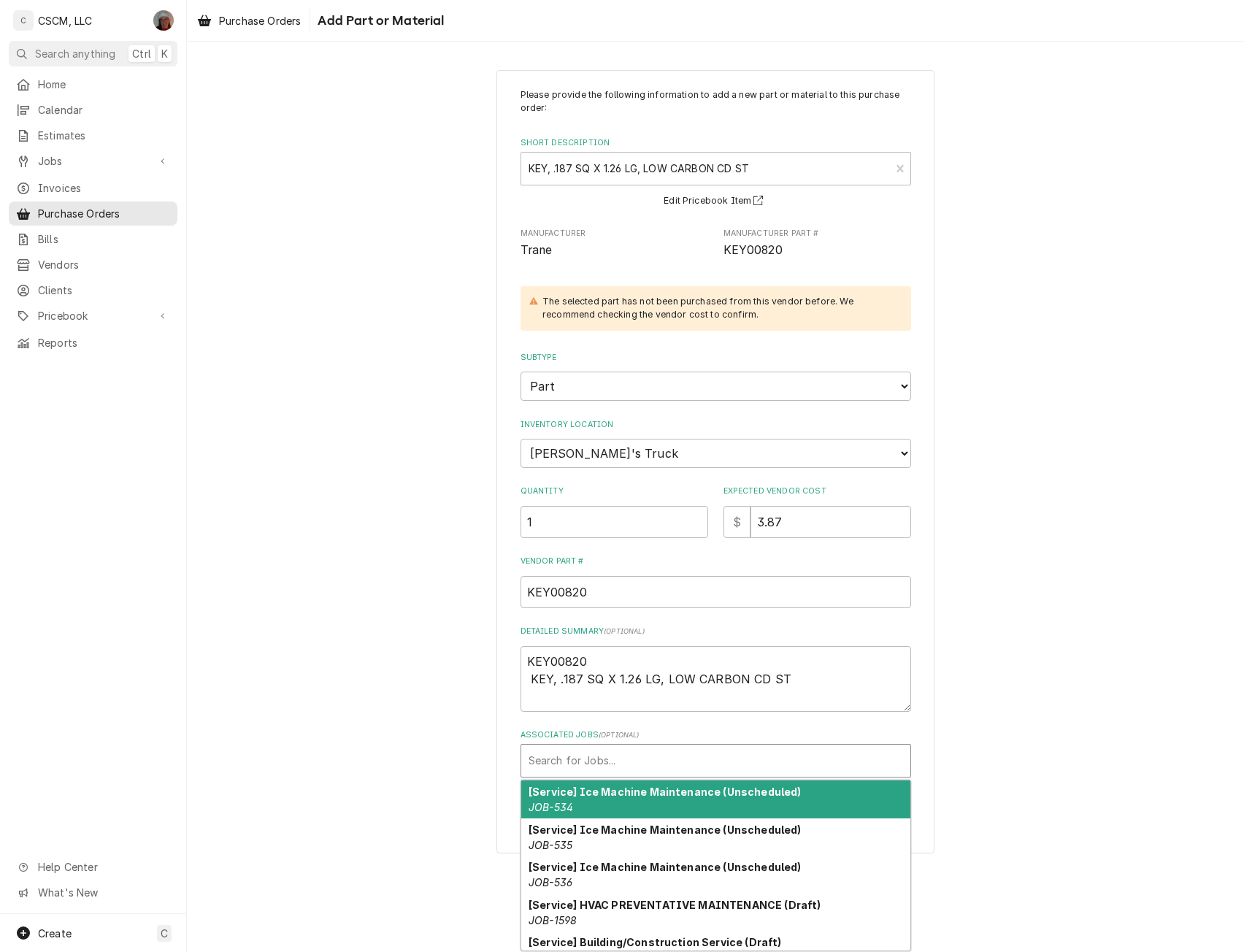
click at [596, 750] on div "Associated Jobs" at bounding box center [716, 760] width 375 height 26
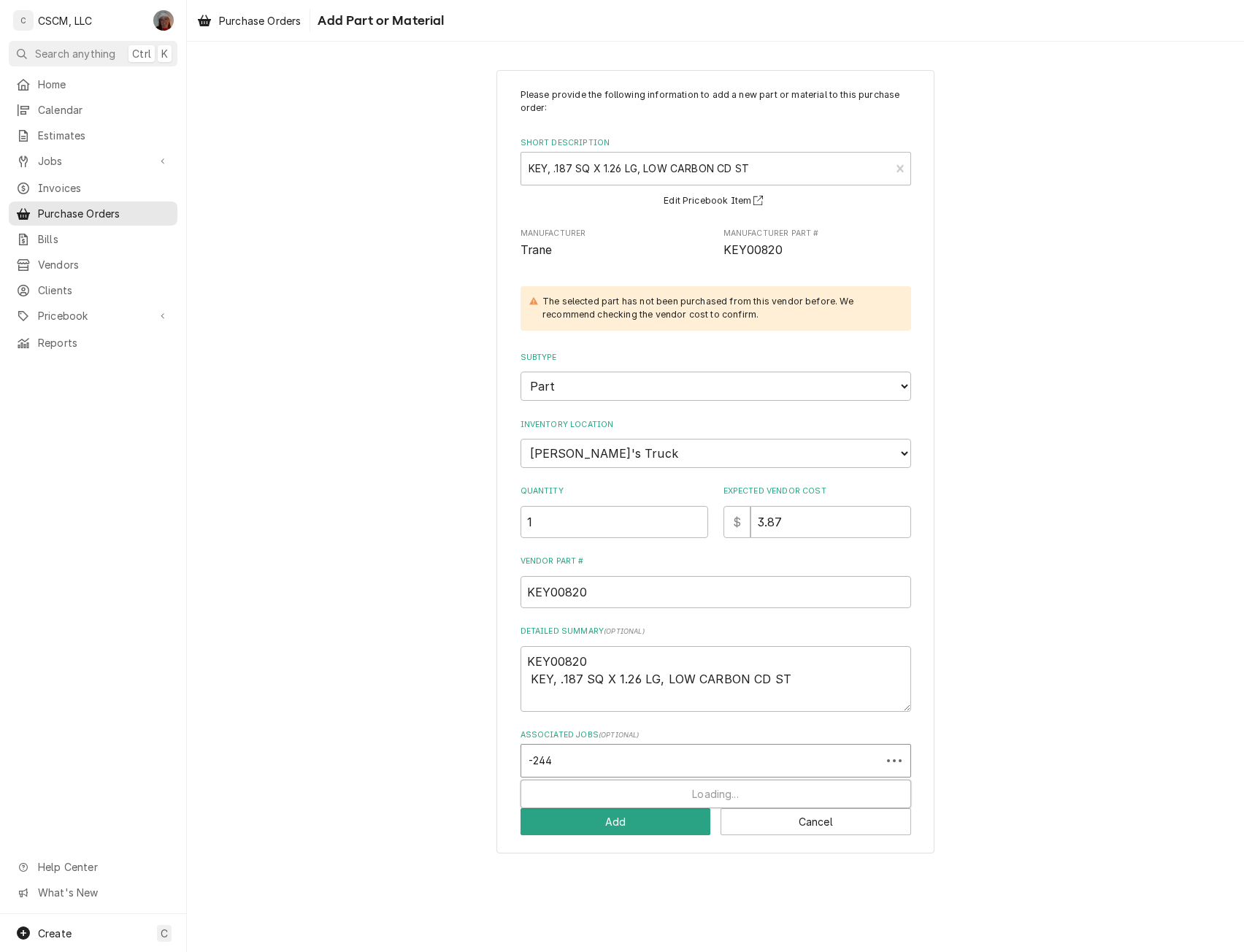
type input "-2444"
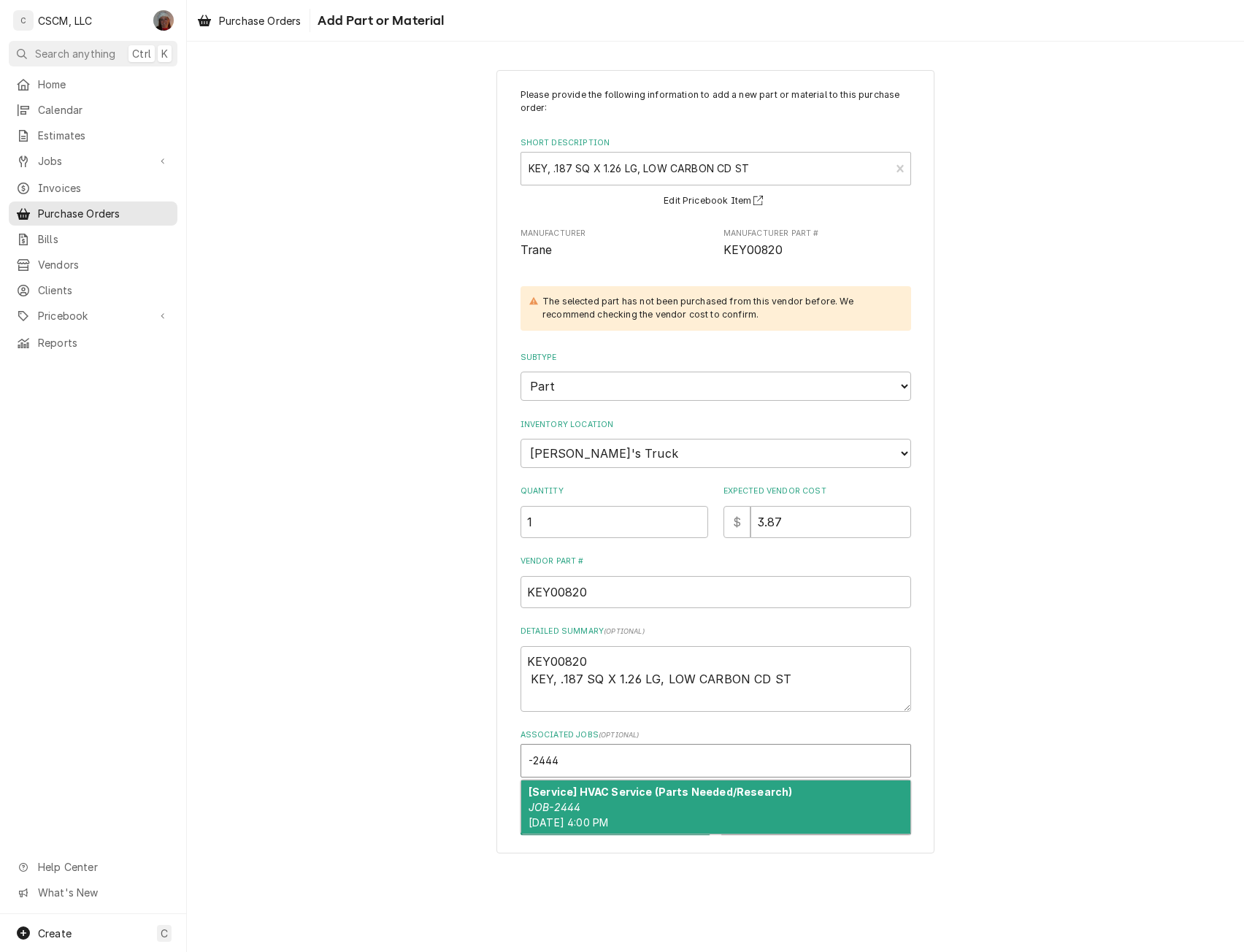
type textarea "x"
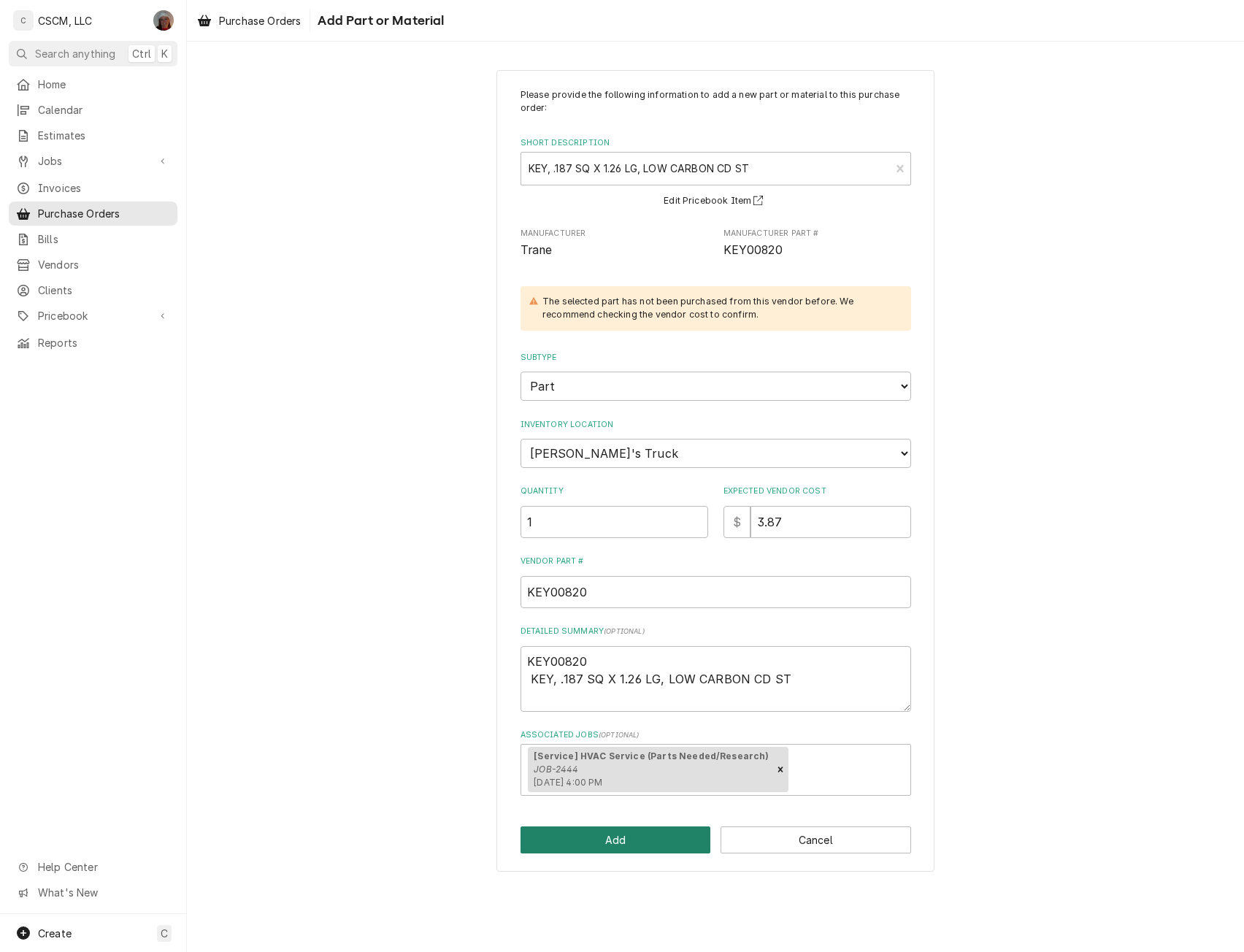
click at [616, 834] on button "Add" at bounding box center [615, 839] width 190 height 27
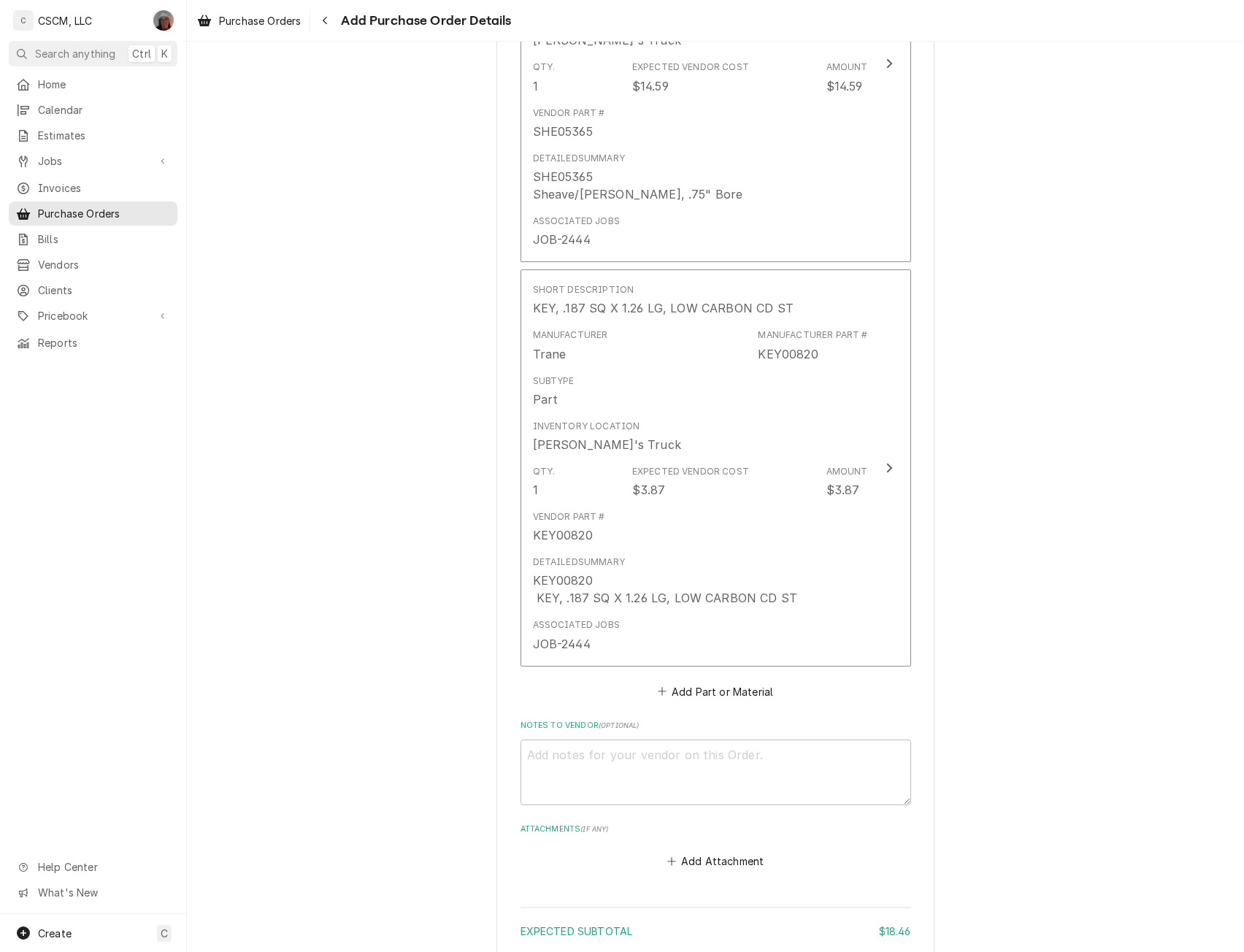
scroll to position [904, 0]
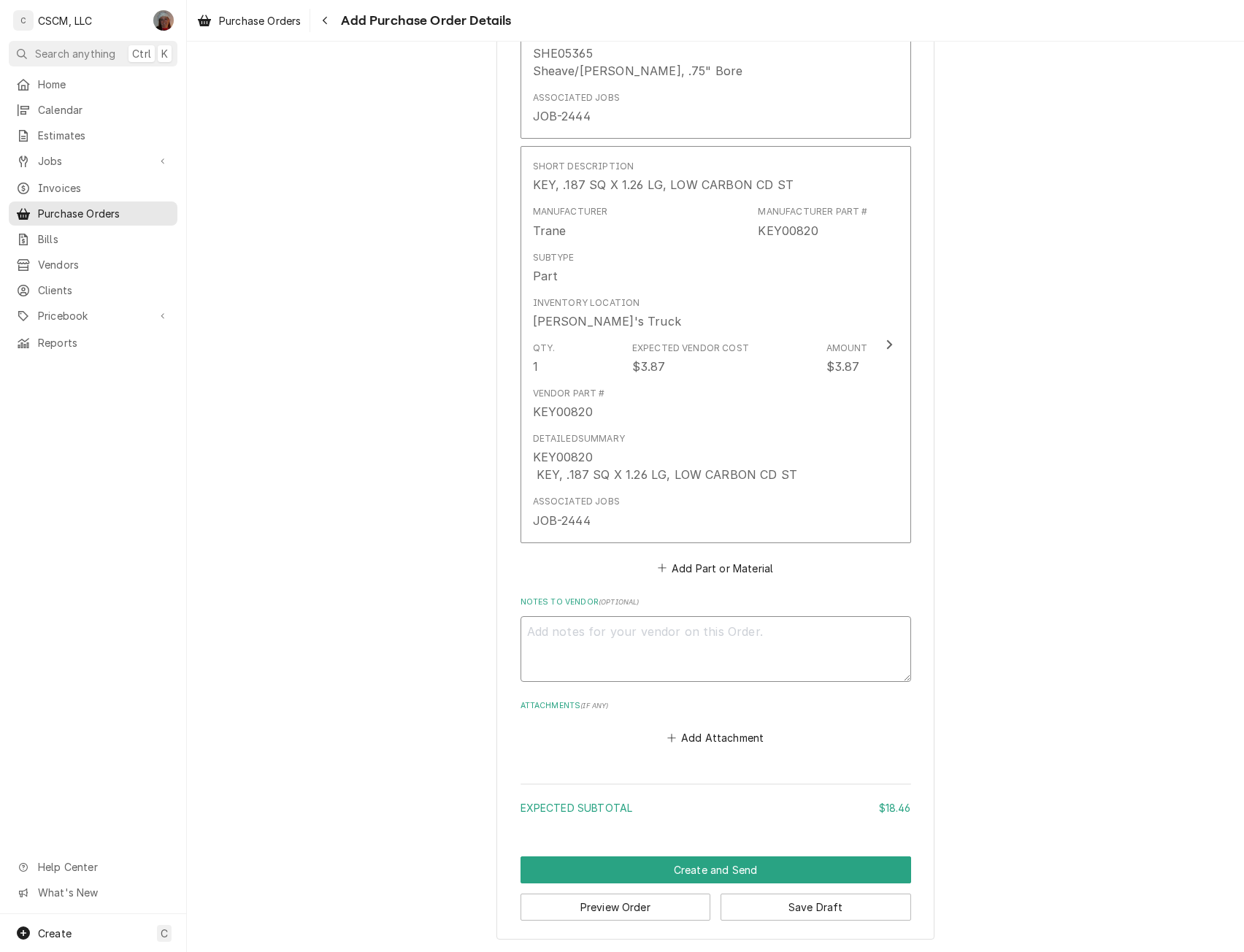
click at [545, 632] on textarea "Notes to Vendor ( optional )" at bounding box center [716, 649] width 390 height 66
type textarea "x"
type textarea "T"
type textarea "x"
type textarea "Ti"
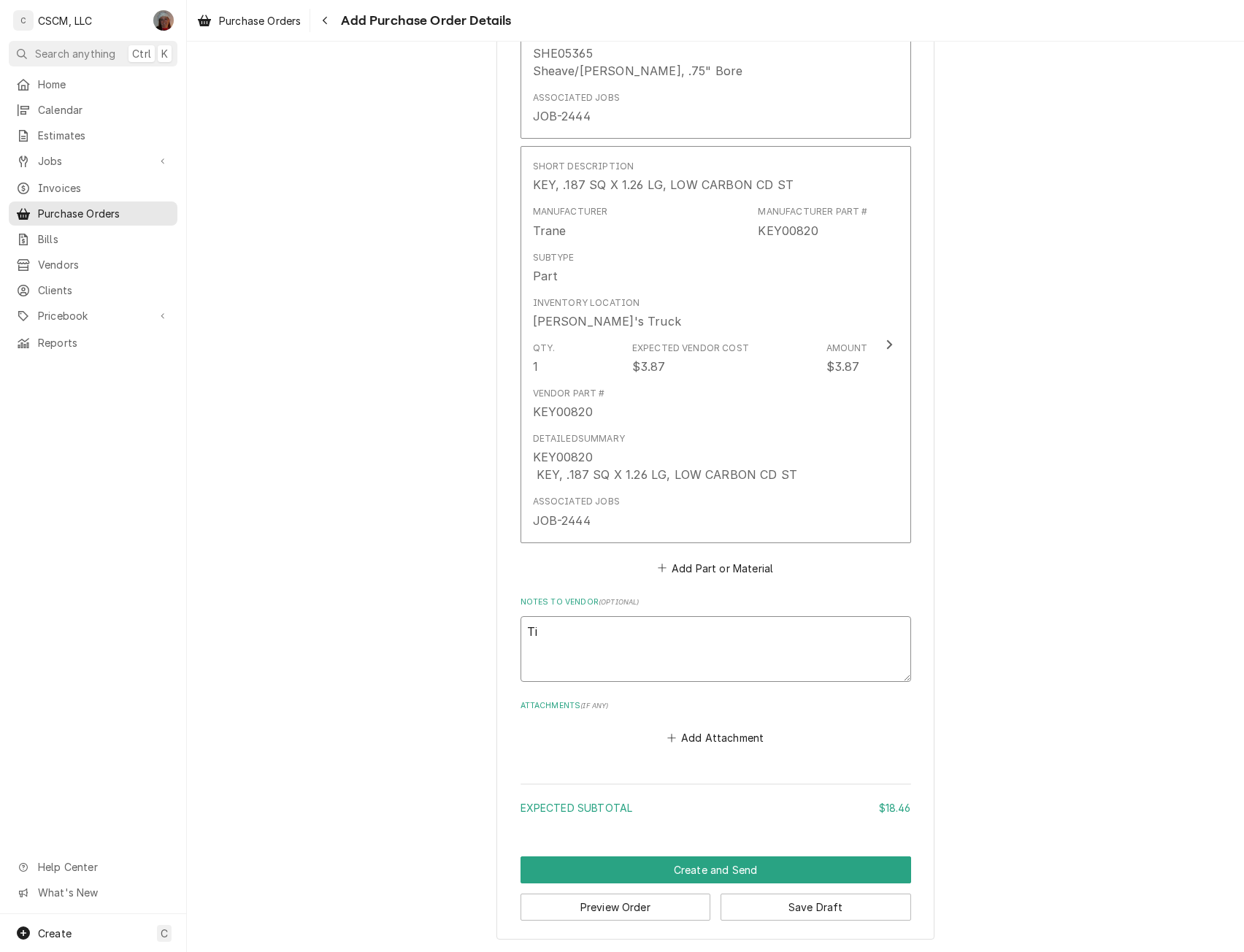
type textarea "x"
type textarea "Tim"
type textarea "x"
type textarea "Tim"
type textarea "x"
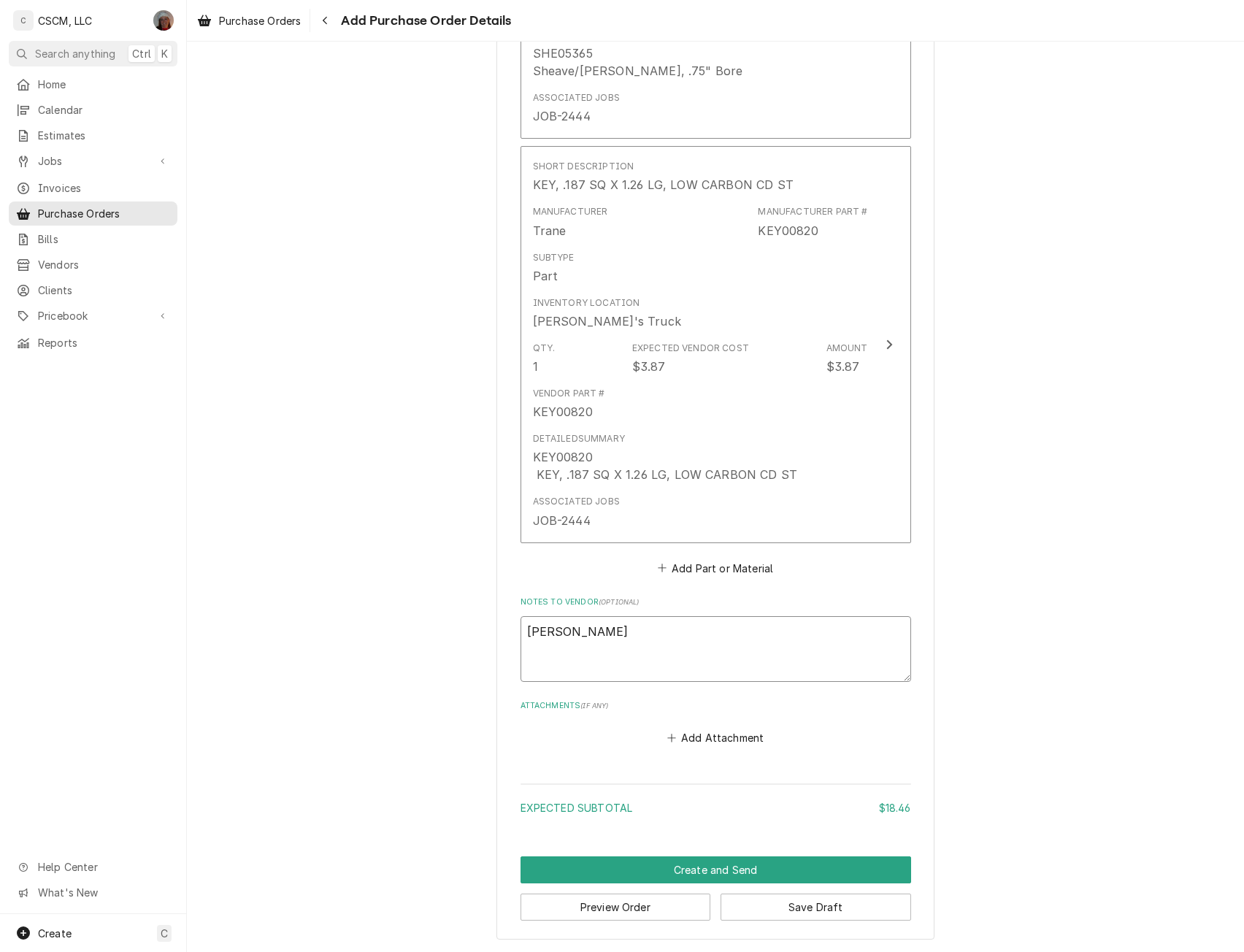
type textarea "Tim F"
type textarea "x"
type textarea "Tim Fo"
type textarea "x"
type textarea "Tim Fos"
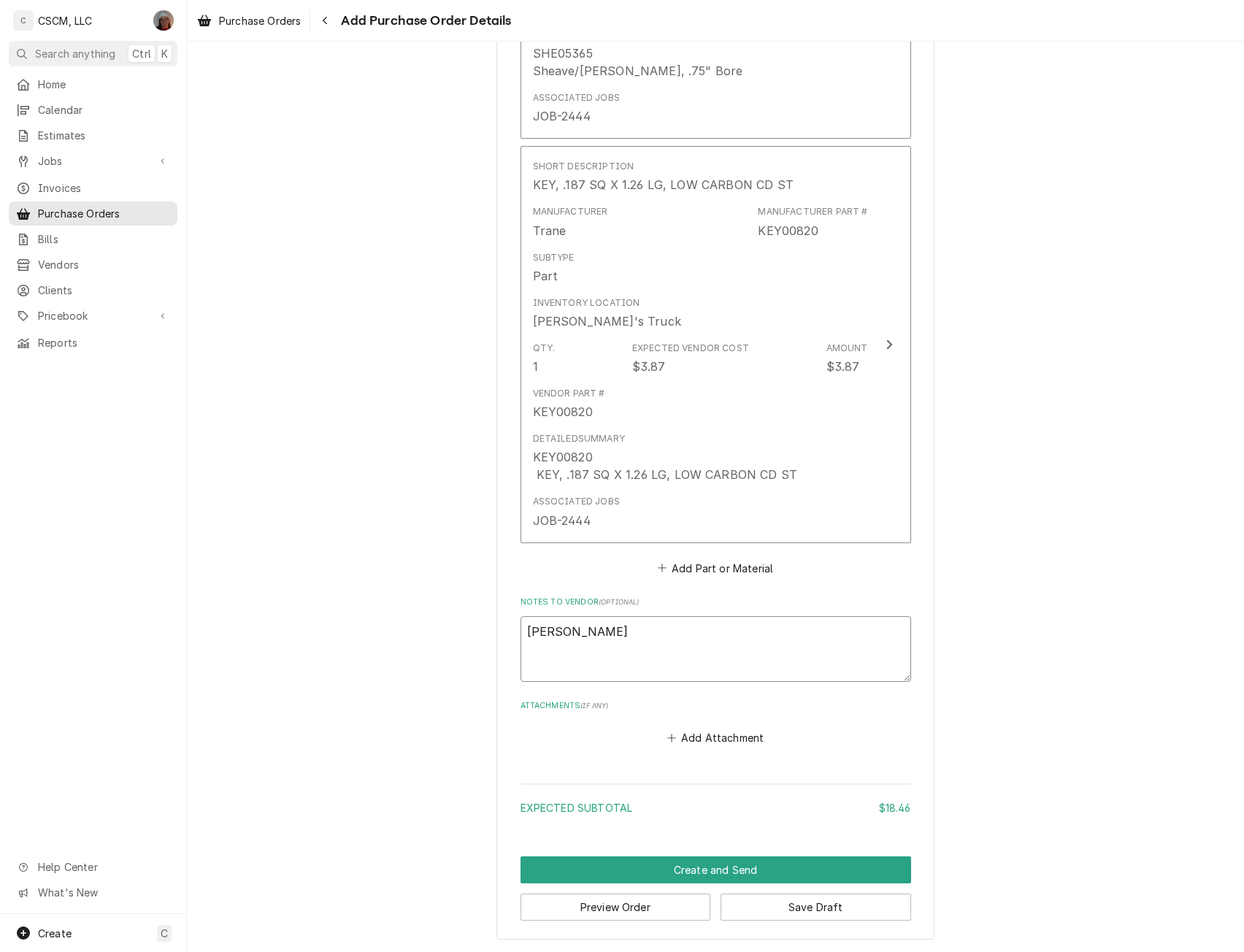
type textarea "x"
type textarea "Tim Fost"
type textarea "x"
type textarea "Tim Foste"
type textarea "x"
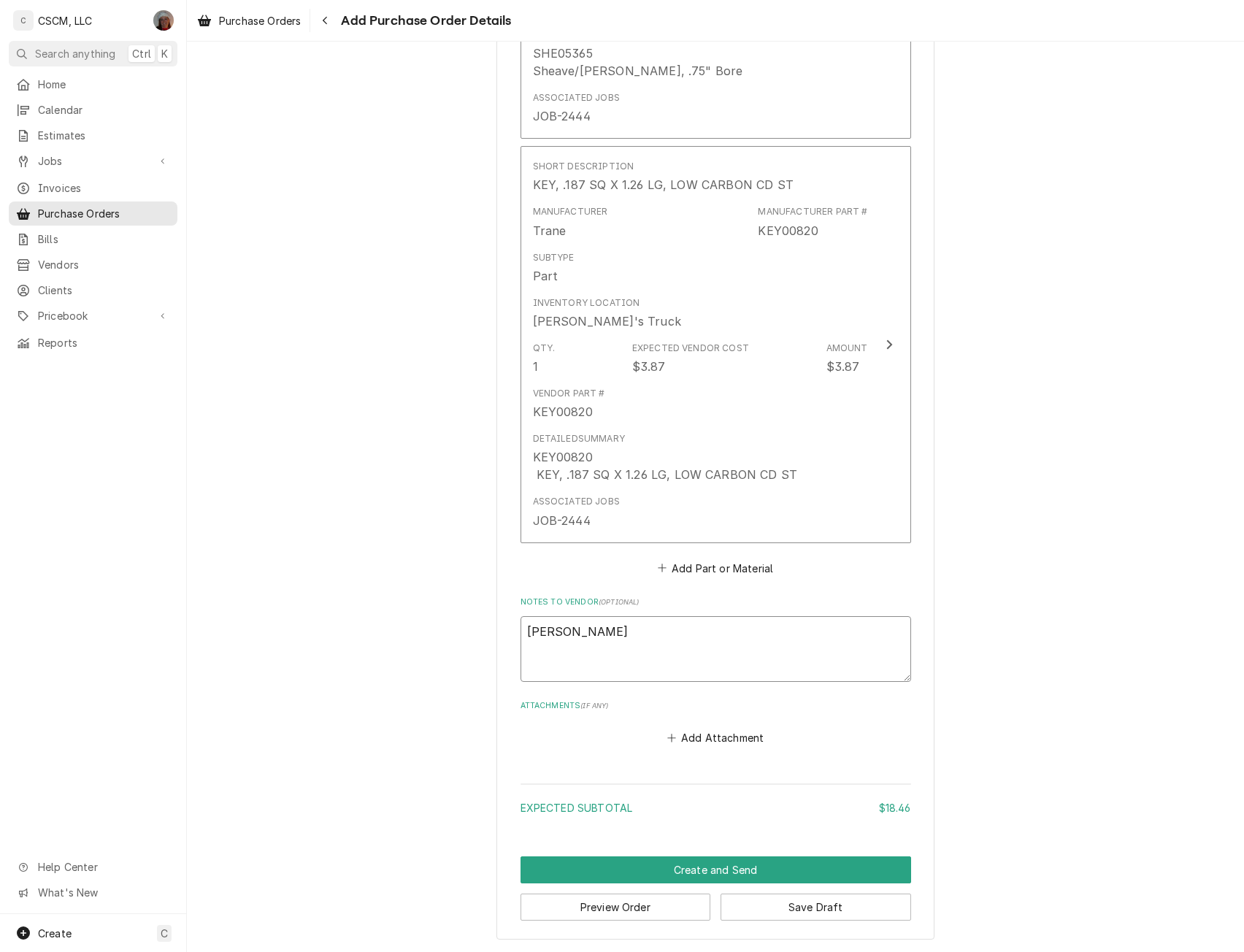
type textarea "Tim Foster"
type textarea "x"
type textarea "Tim Foster"
type textarea "x"
type textarea "Tim Foster T"
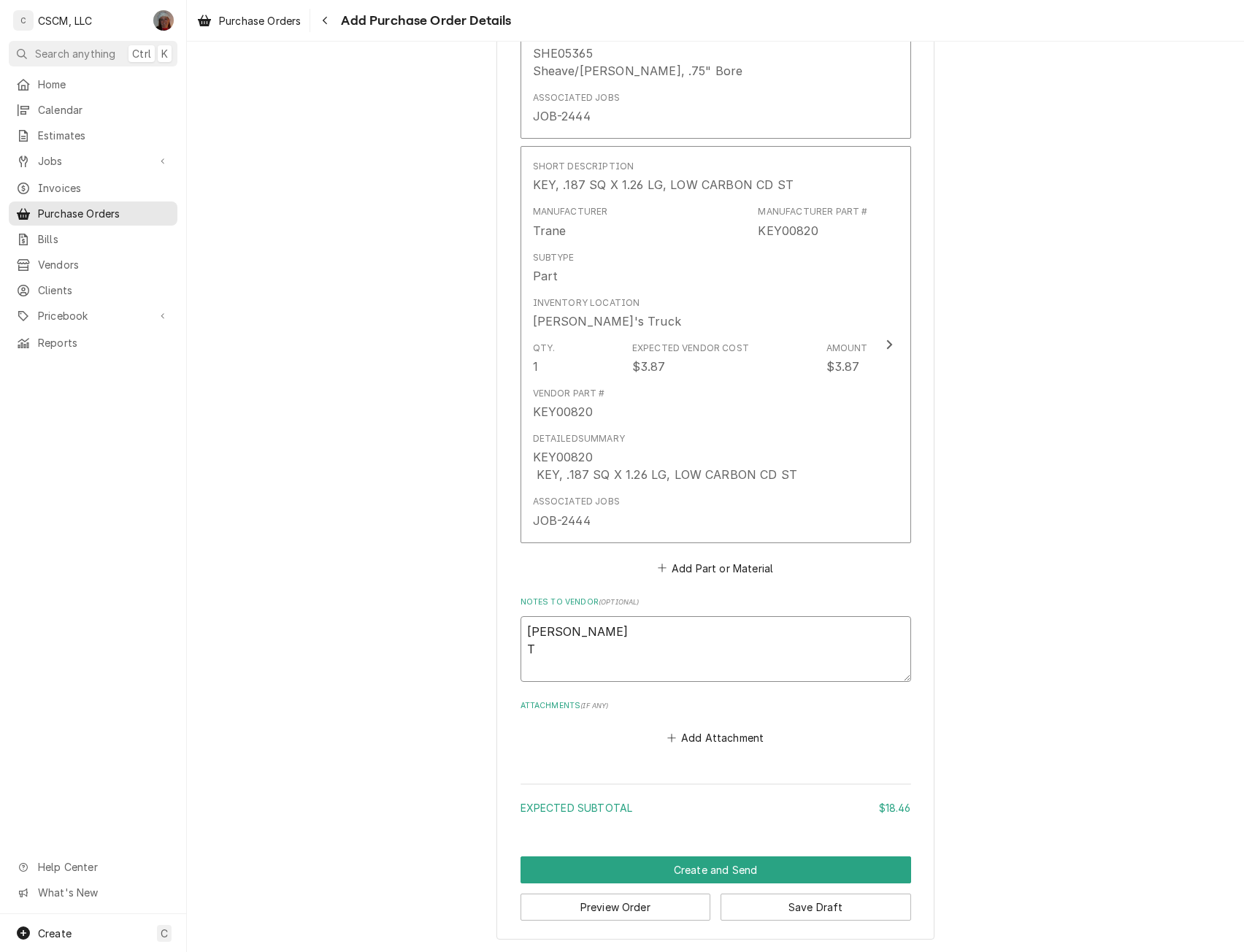
type textarea "x"
type textarea "Tim Foster Ta"
type textarea "x"
type textarea "Tim Foster T"
type textarea "x"
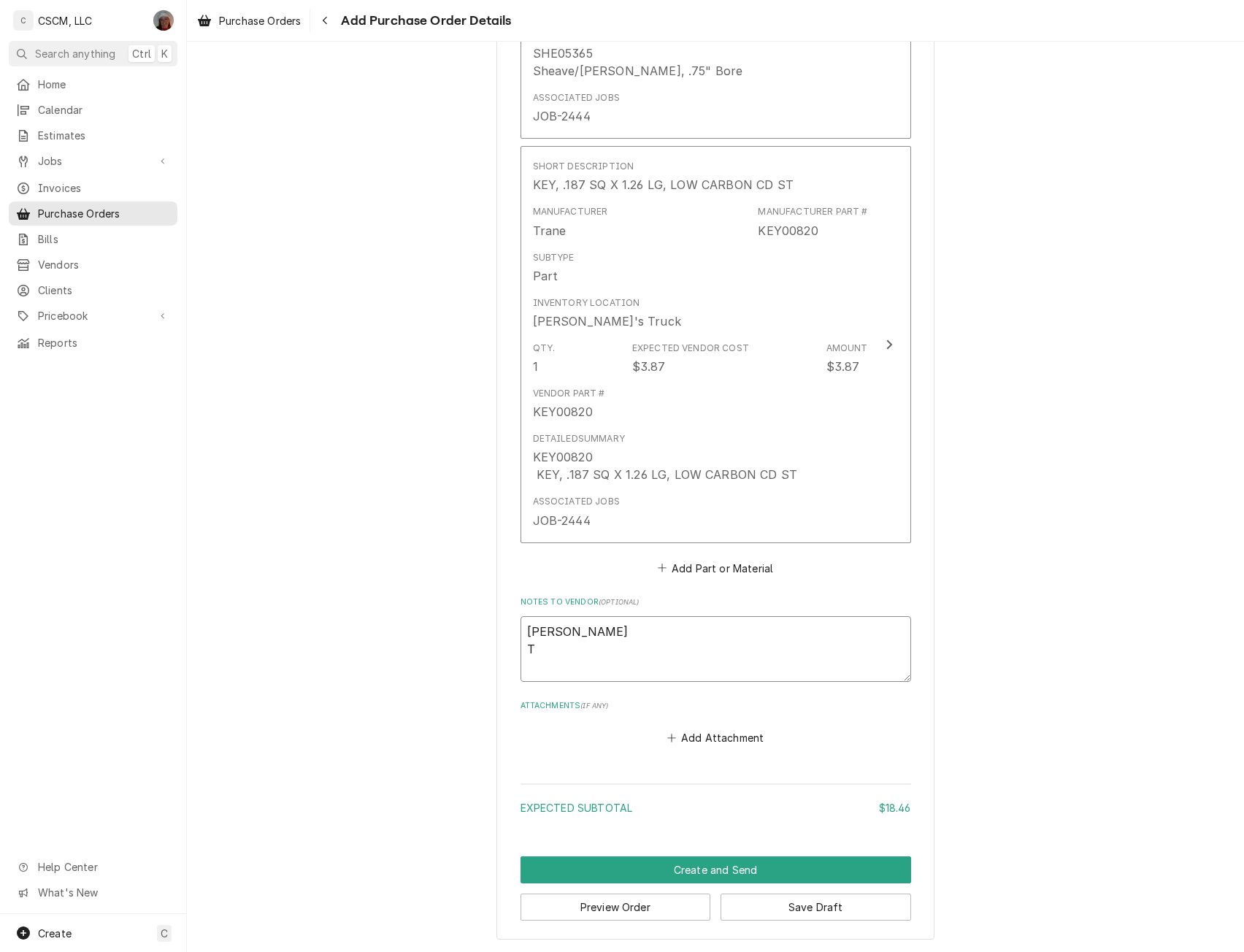
type textarea "Tim Foster Tr"
type textarea "x"
type textarea "Tim Foster Tra"
type textarea "x"
type textarea "Tim Foster Tran"
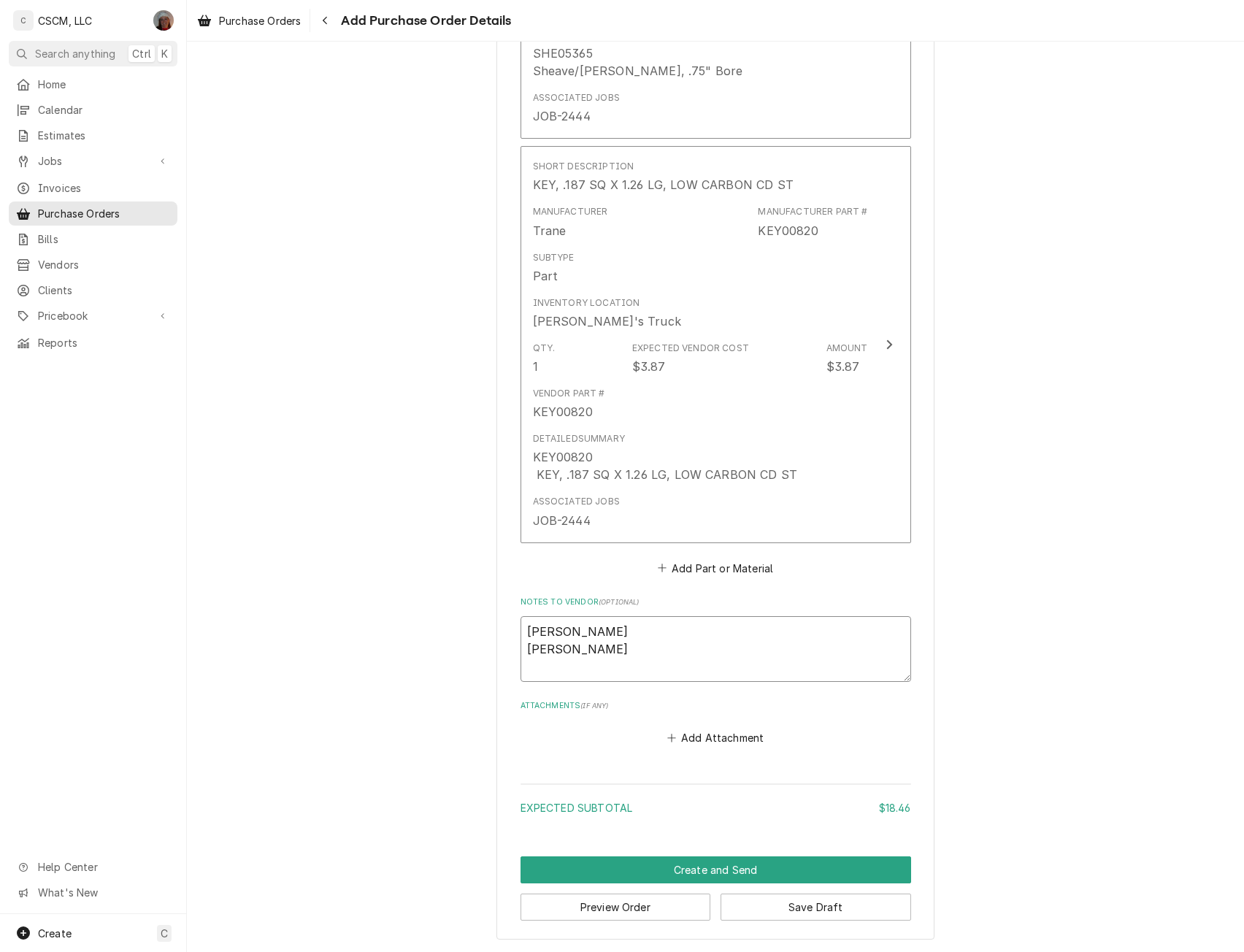
type textarea "x"
type textarea "Tim Foster Trane"
type textarea "x"
type textarea "Tim Foster Trane"
type textarea "x"
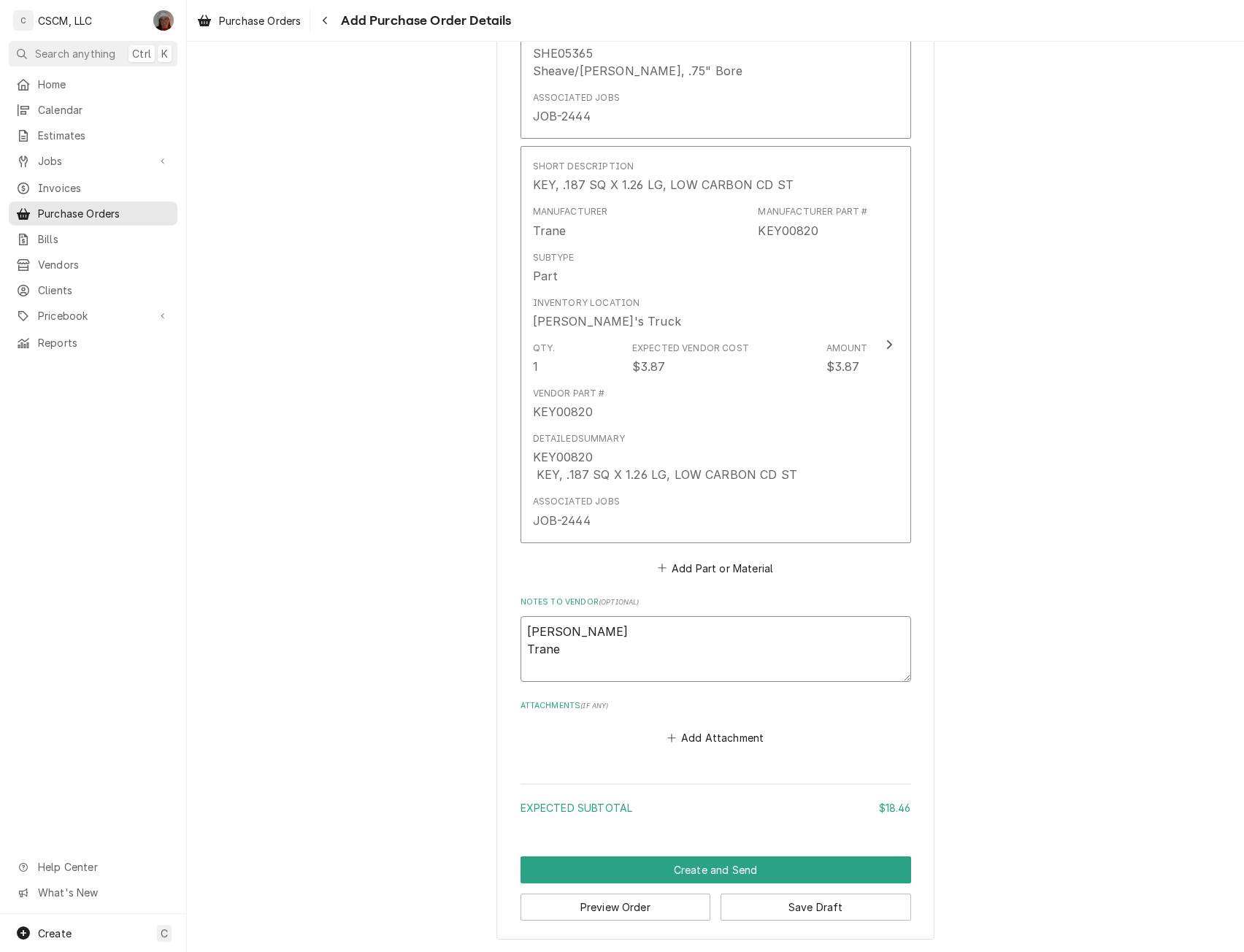
type textarea "Tim Foster Trane Q"
type textarea "x"
type textarea "Tim Foster Trane Qu"
type textarea "x"
type textarea "Tim Foster Trane Quo"
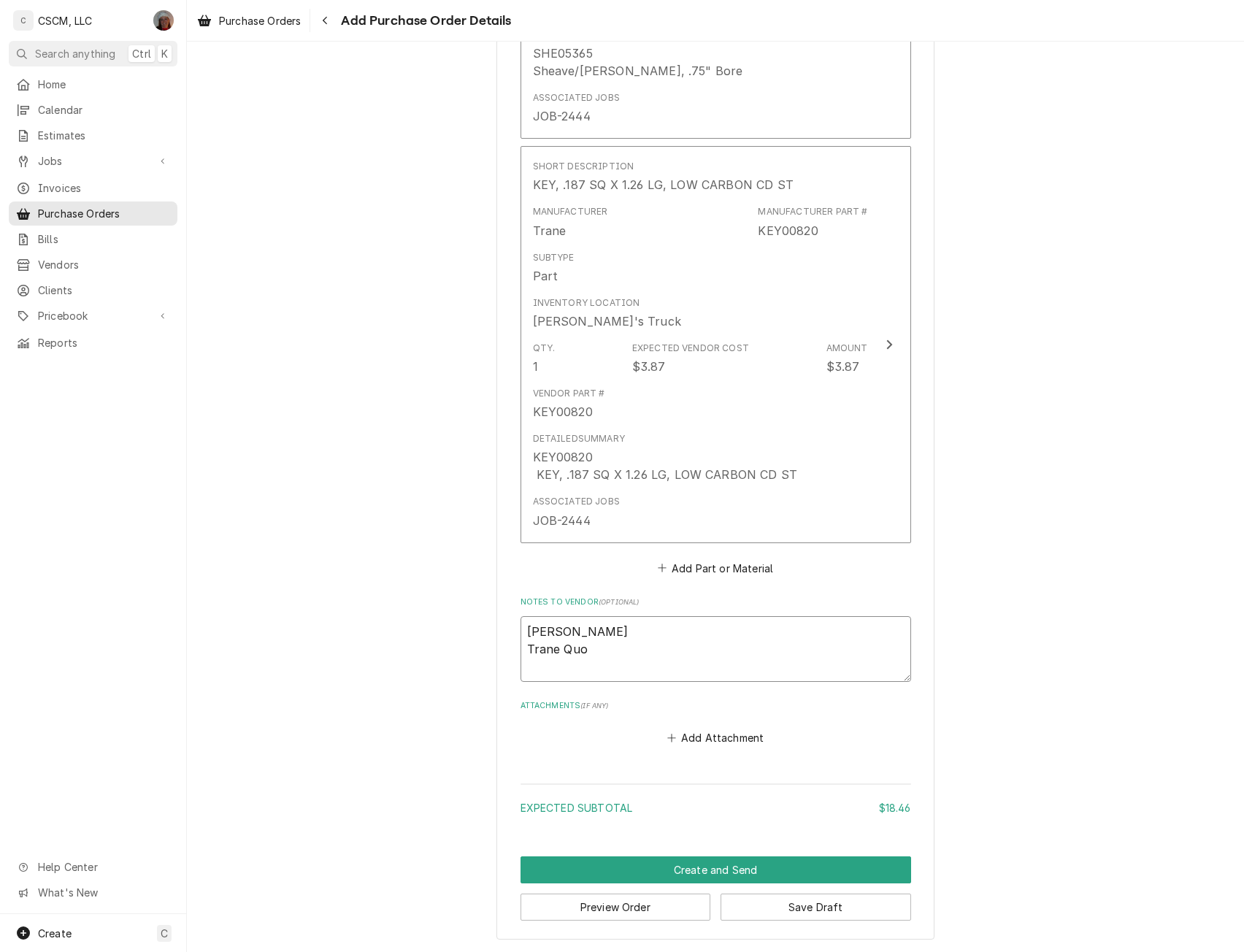
type textarea "x"
type textarea "Tim Foster Trane Quot"
type textarea "x"
type textarea "Tim Foster Trane Quote"
type textarea "x"
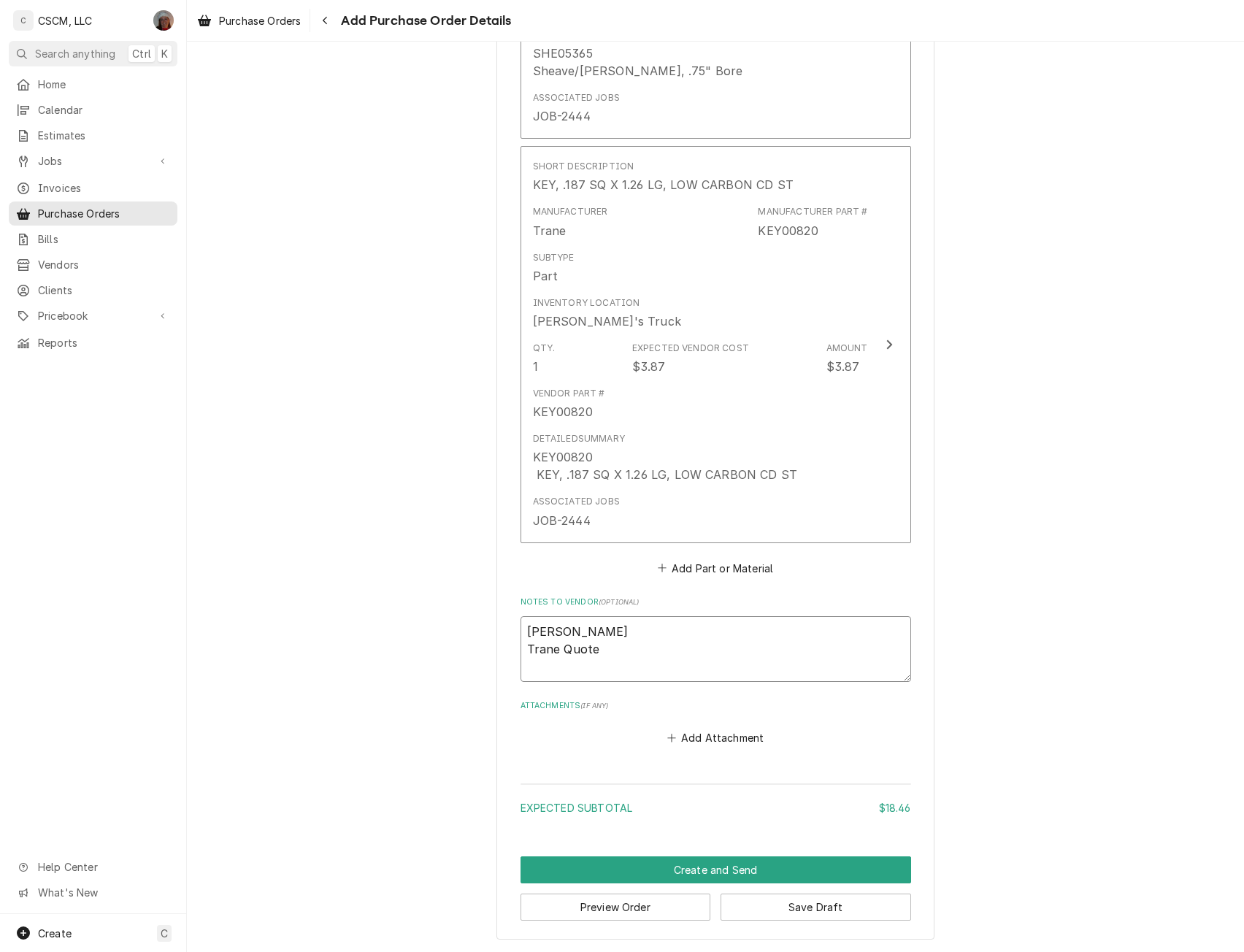
type textarea "Tim Foster Trane Quote"
paste textarea "27702441"
type textarea "x"
type textarea "Tim Foster Trane Quote 27702441"
click at [698, 869] on button "Create and Send" at bounding box center [716, 869] width 390 height 27
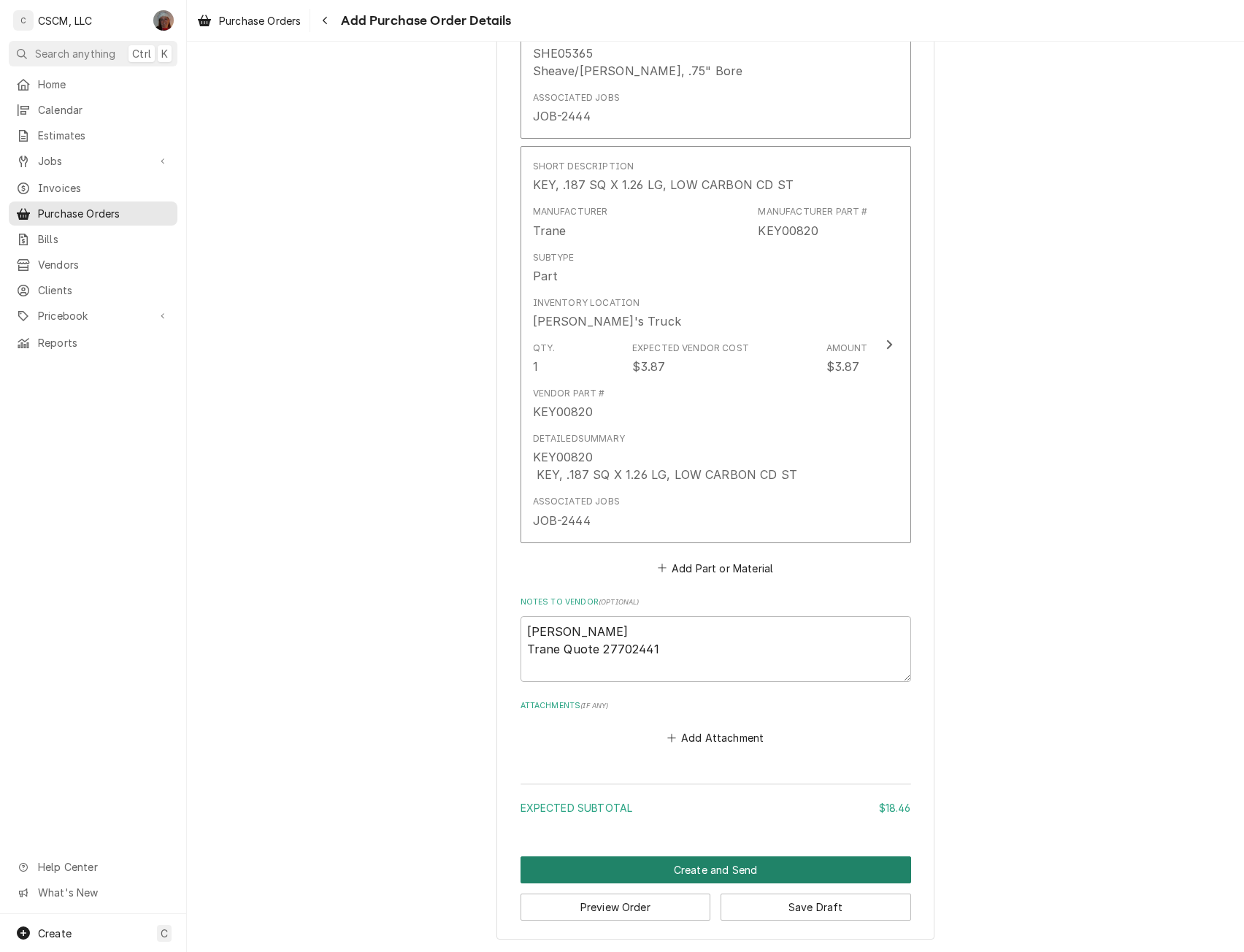
scroll to position [896, 0]
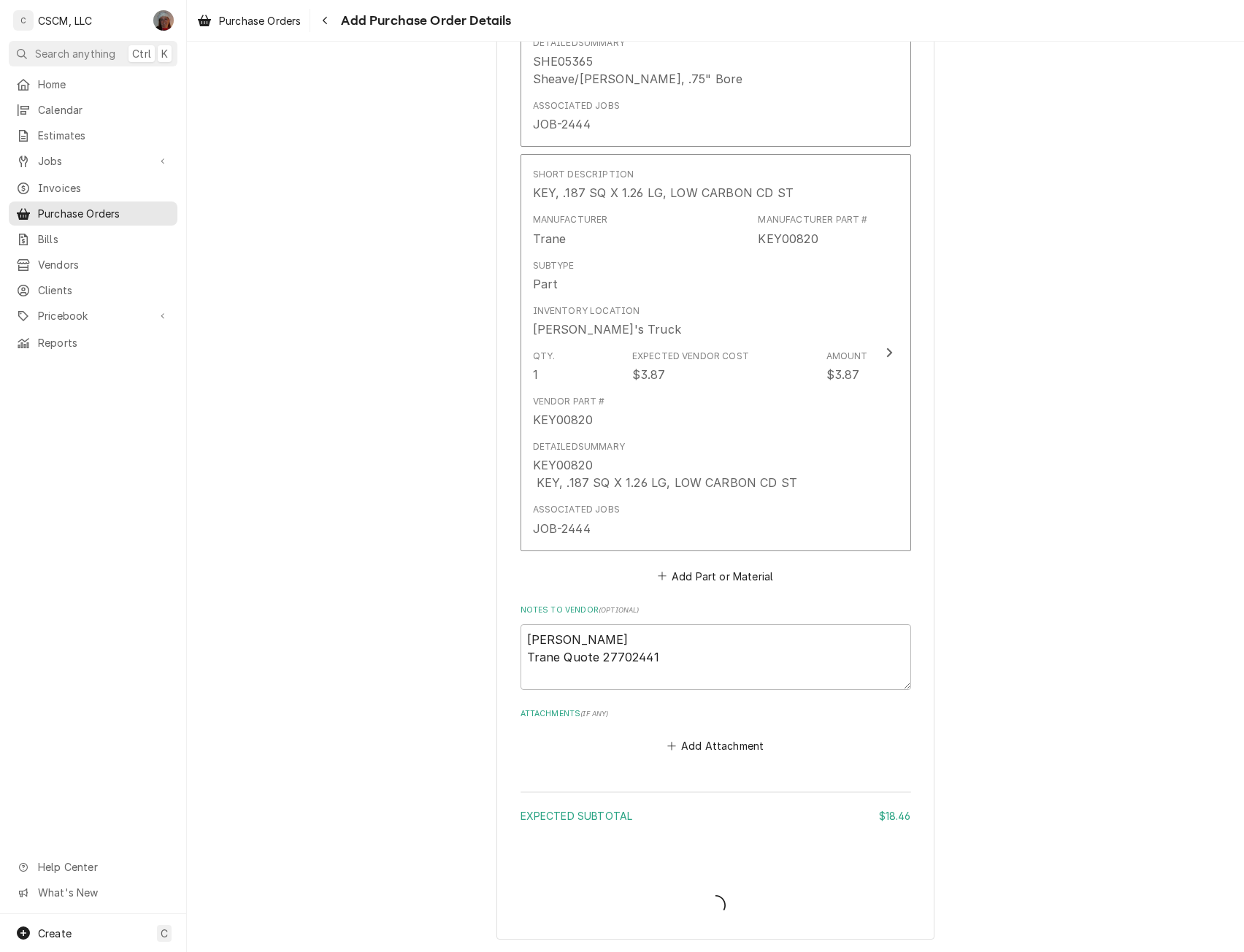
type textarea "x"
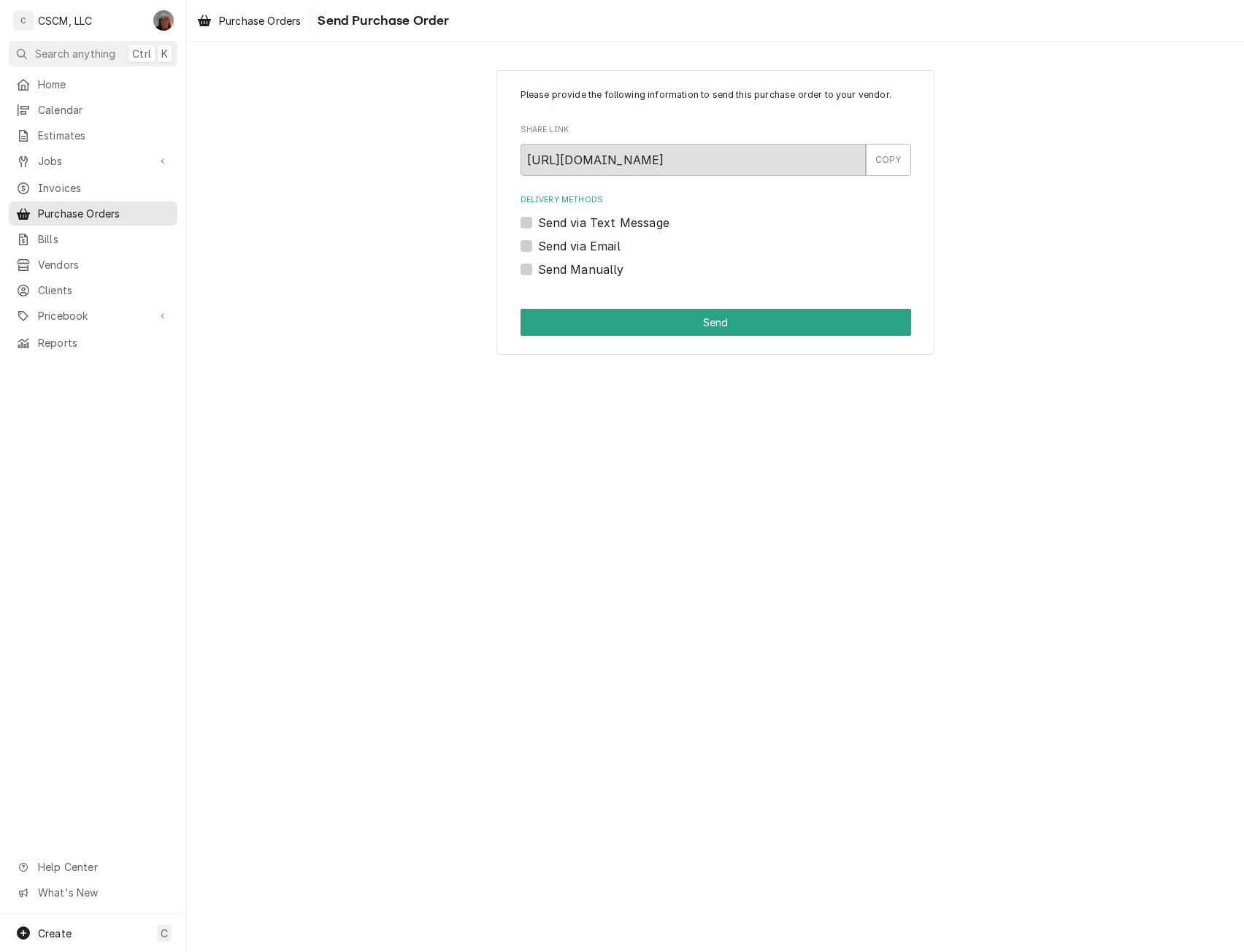
click at [524, 262] on div "Send Manually" at bounding box center [716, 269] width 390 height 18
click at [538, 266] on label "Send Manually" at bounding box center [581, 269] width 86 height 18
click at [538, 266] on input "Send Manually" at bounding box center [733, 276] width 390 height 32
checkbox input "true"
click at [591, 317] on button "Send" at bounding box center [716, 322] width 390 height 27
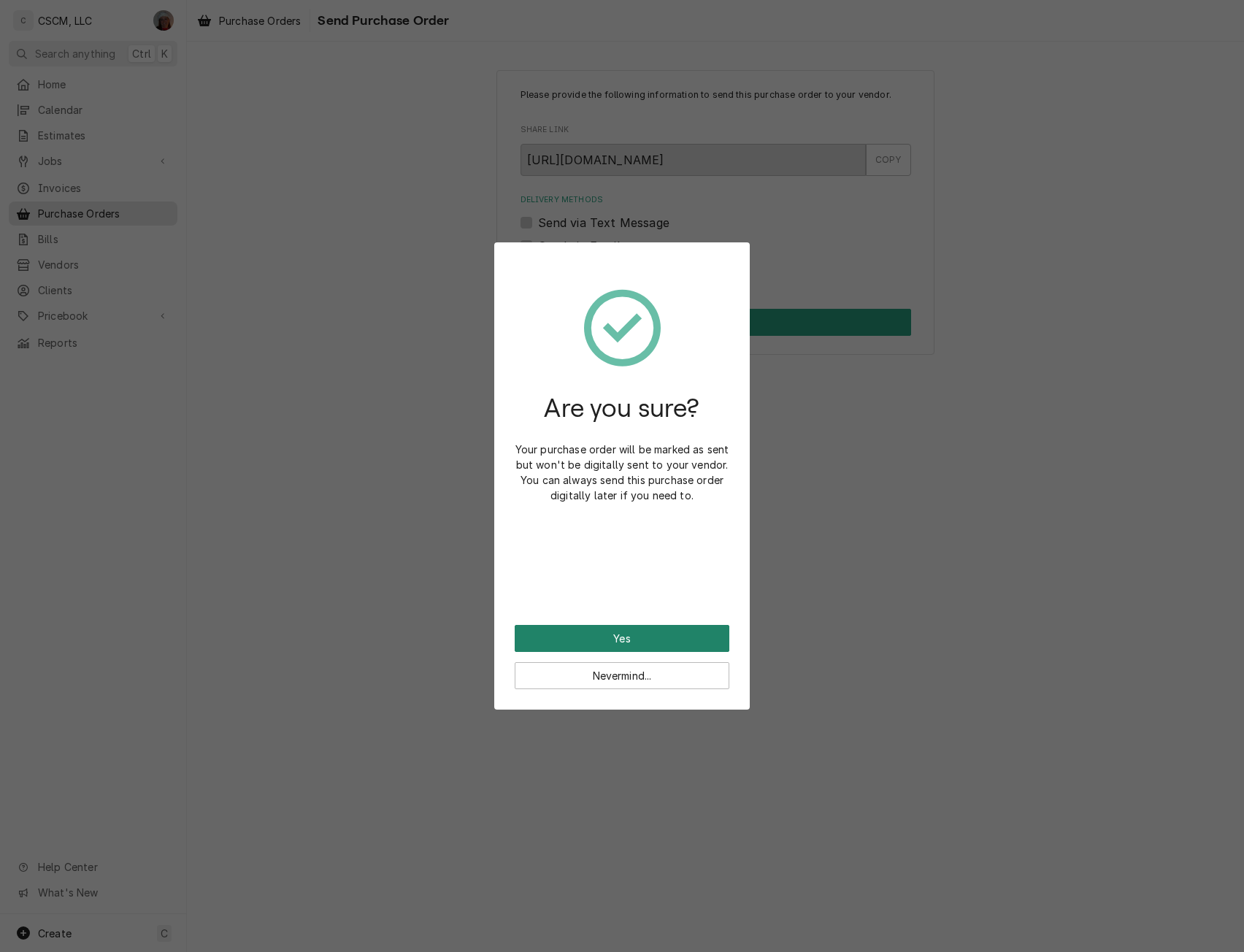
click at [594, 641] on button "Yes" at bounding box center [622, 637] width 215 height 27
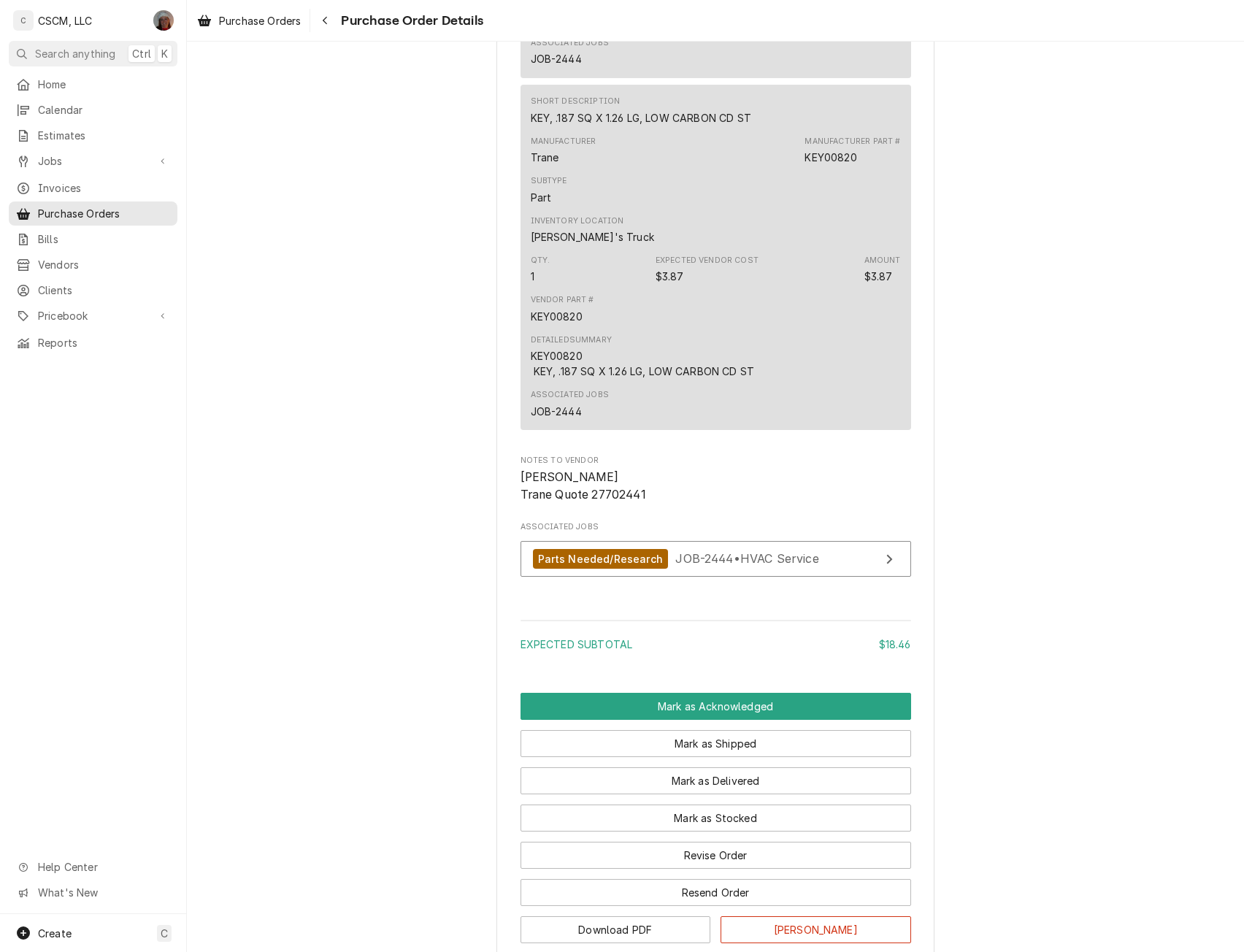
scroll to position [1222, 0]
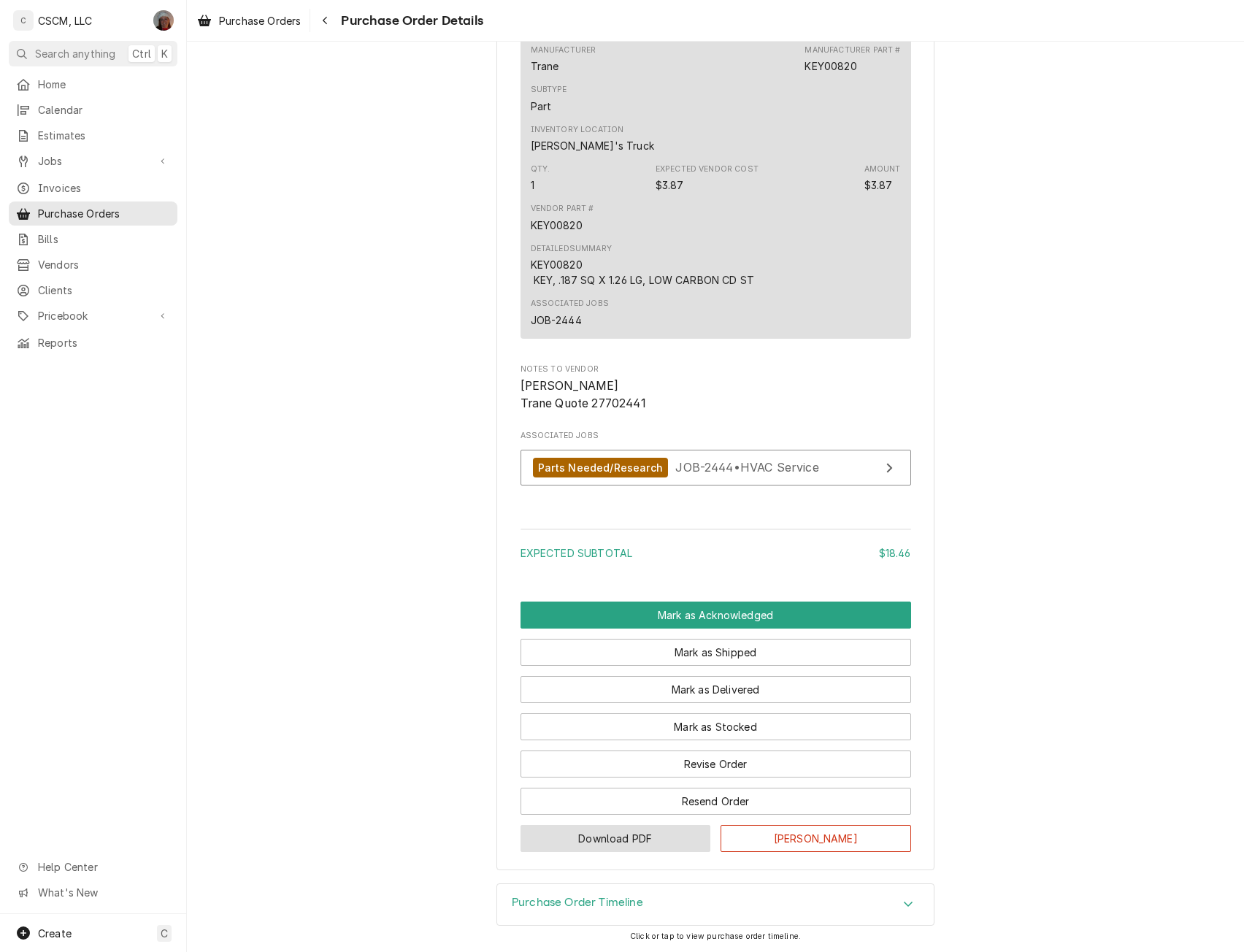
click at [613, 834] on button "Download PDF" at bounding box center [615, 837] width 190 height 27
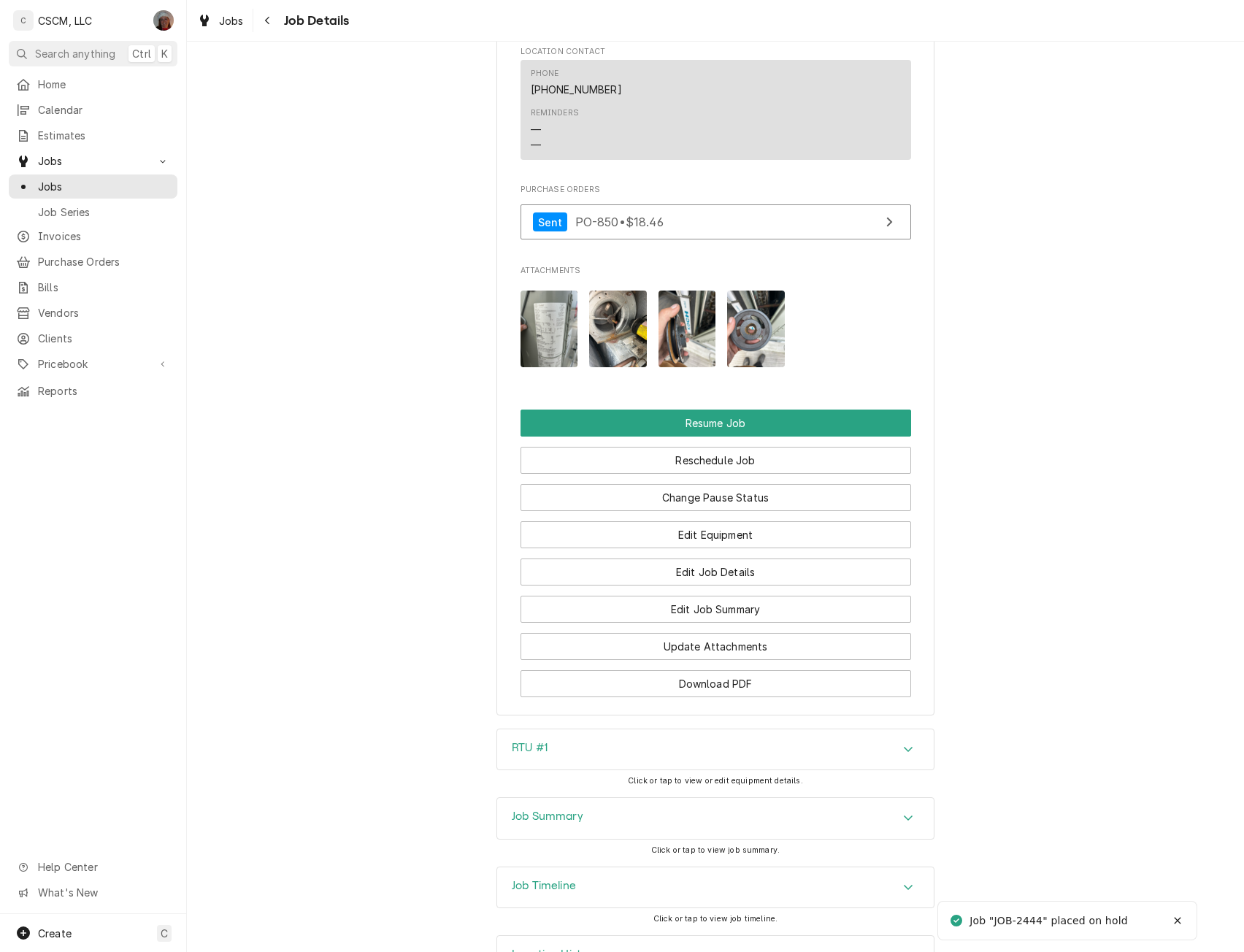
scroll to position [1711, 0]
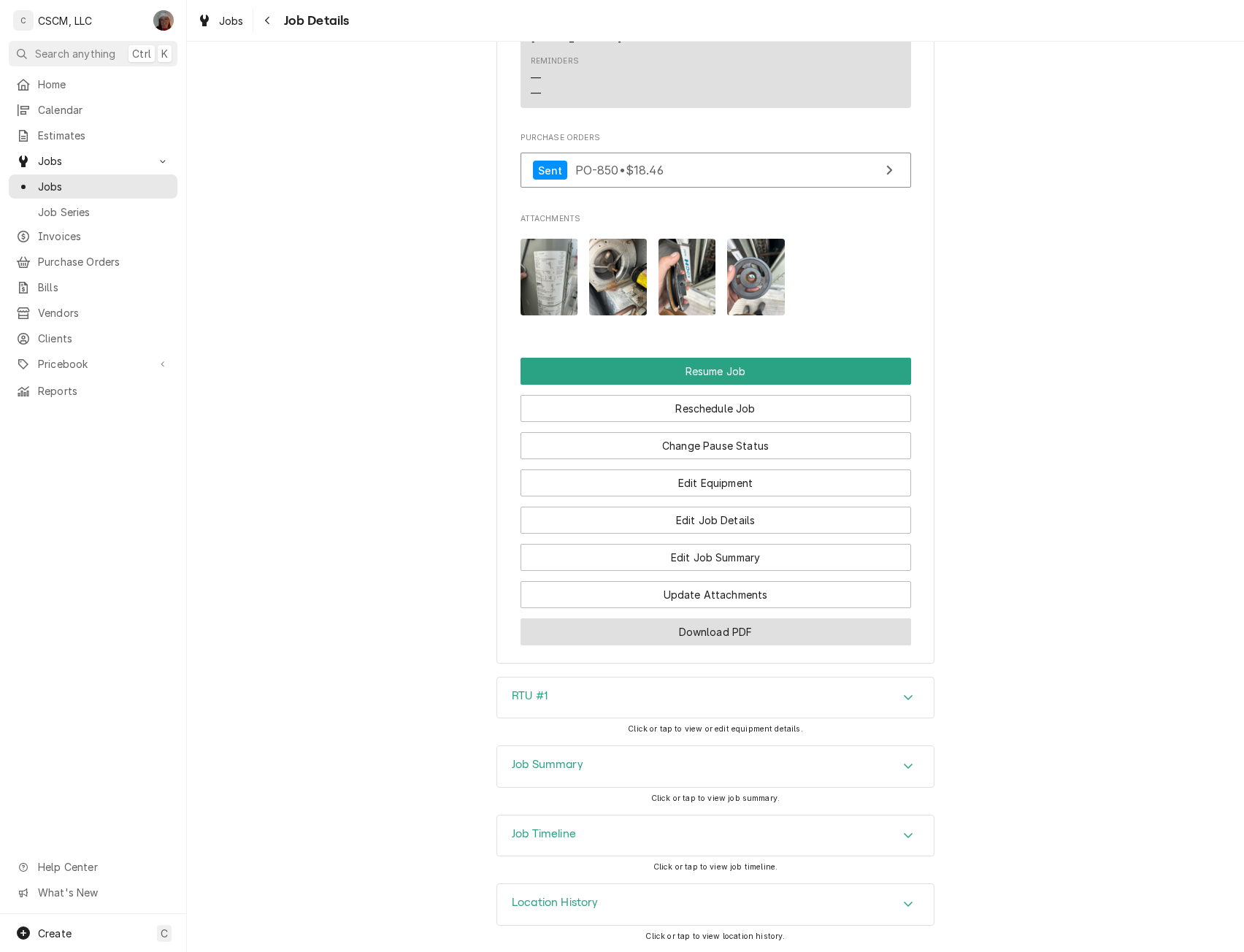
click at [702, 626] on button "Download PDF" at bounding box center [716, 631] width 390 height 27
click at [109, 179] on span "Jobs" at bounding box center [104, 186] width 132 height 15
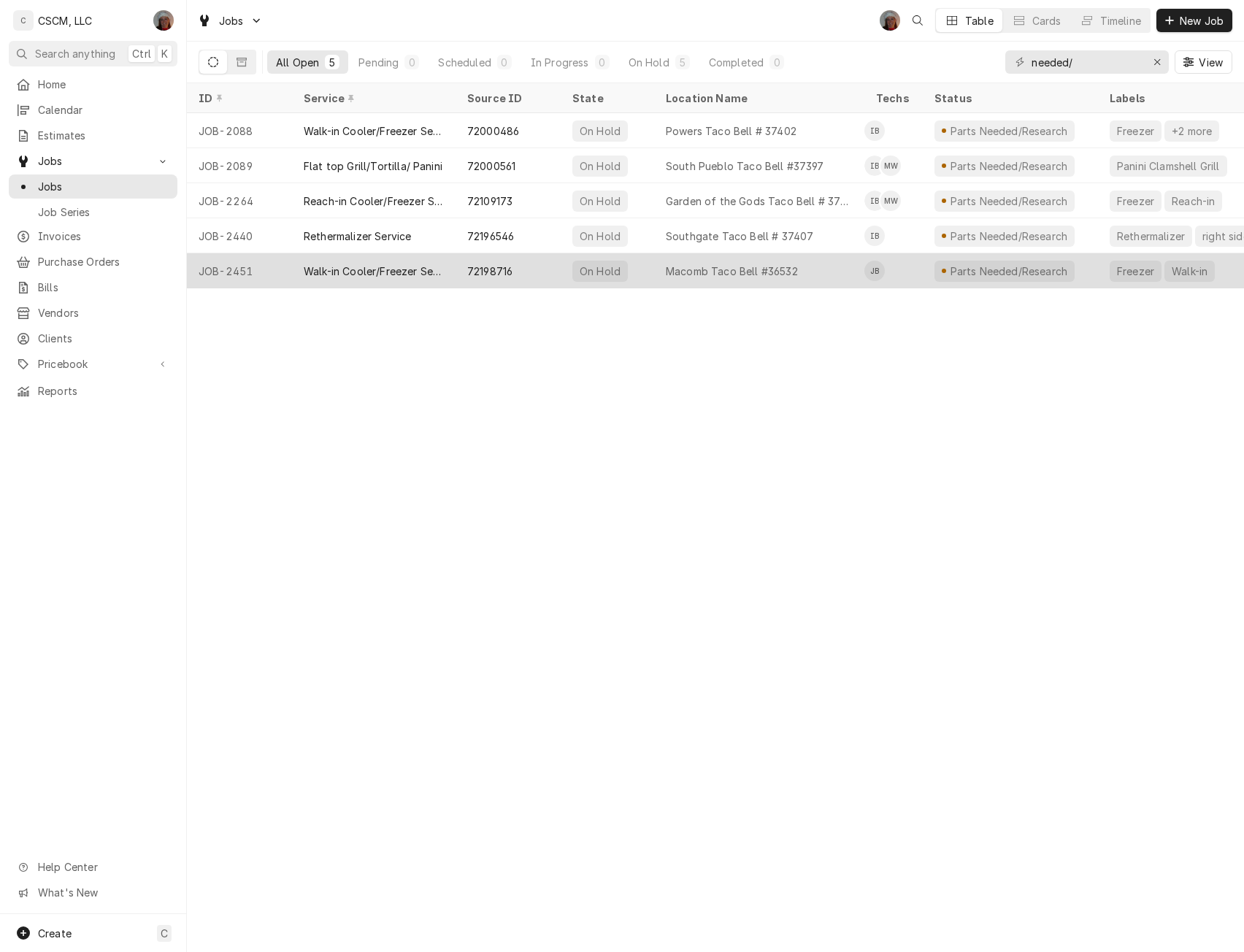
click at [544, 271] on div "72198716" at bounding box center [507, 271] width 105 height 35
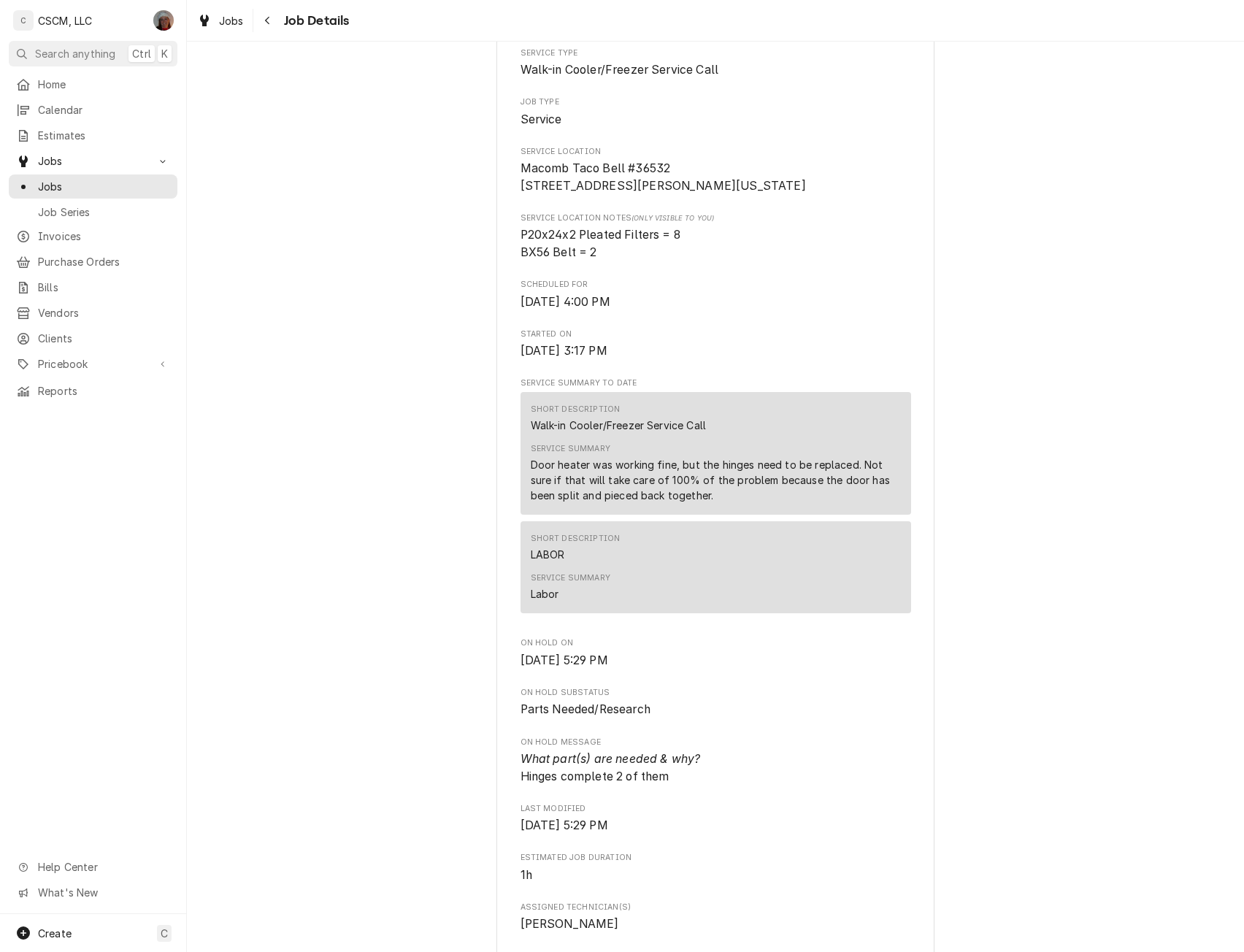
scroll to position [333, 0]
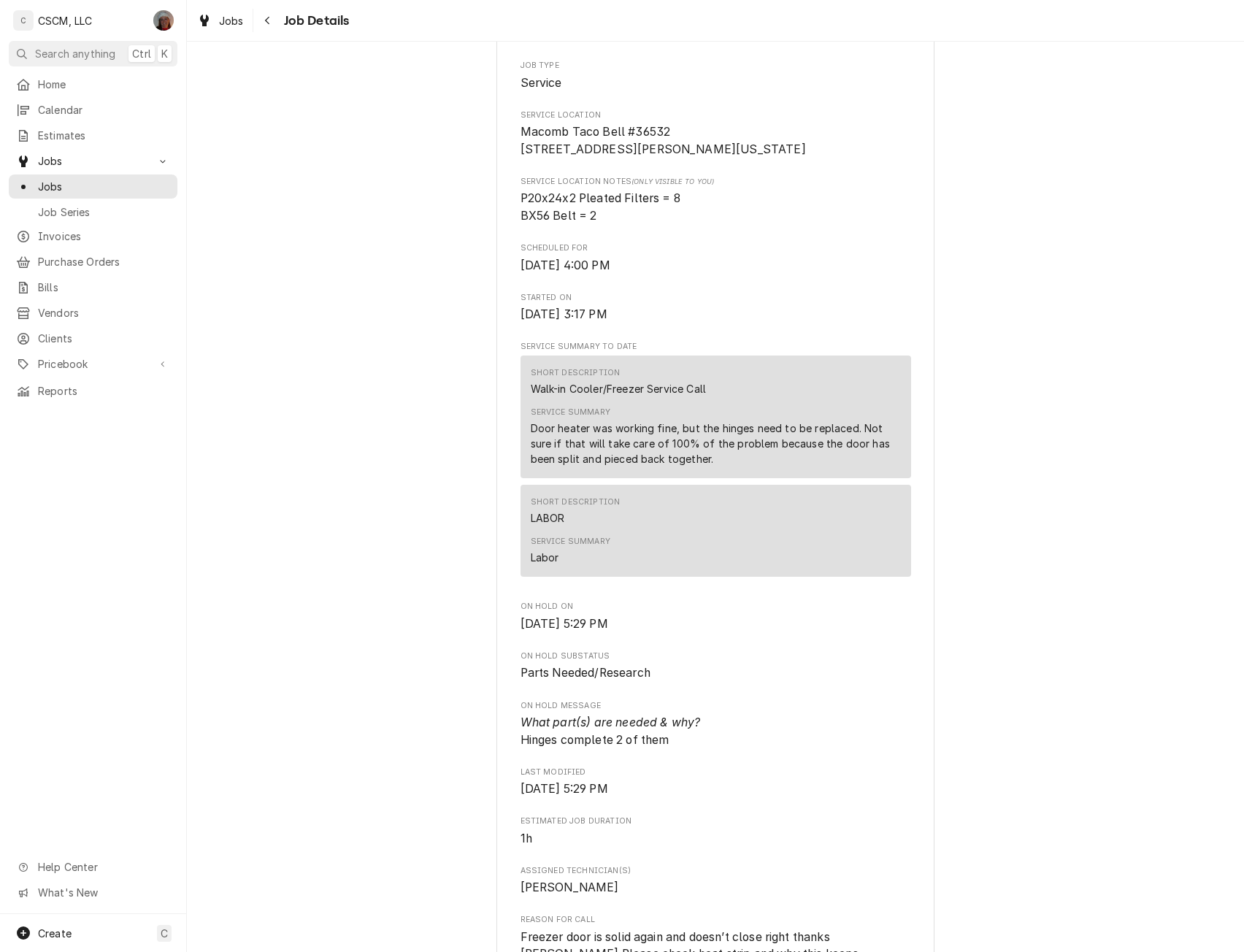
drag, startPoint x: 1228, startPoint y: 386, endPoint x: 1228, endPoint y: 417, distance: 31.0
click at [1228, 417] on div "Parts Needed/Research KBP Foods Macomb Taco Bell #36532 / [STREET_ADDRESS][PERS…" at bounding box center [716, 772] width 1057 height 2097
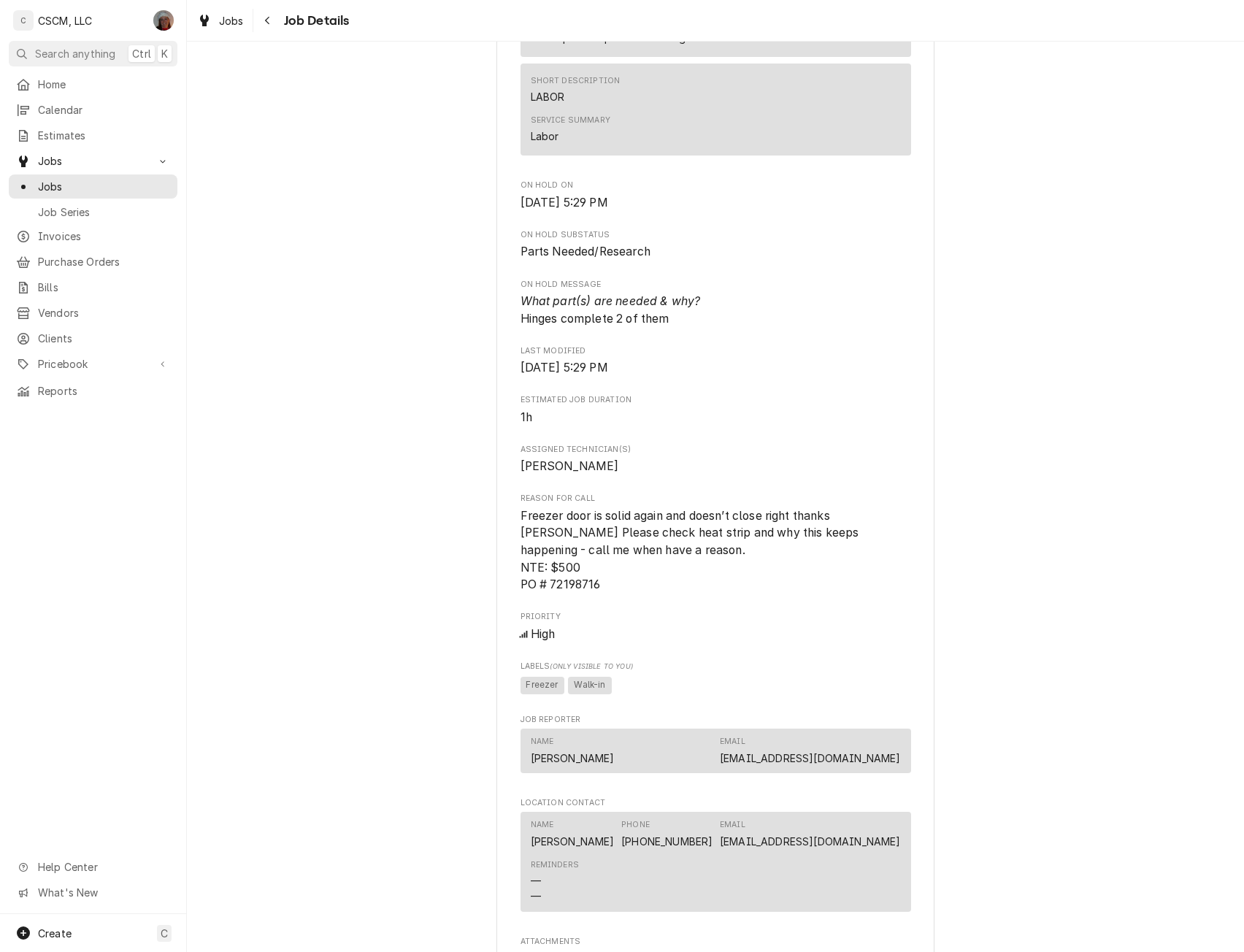
scroll to position [1245, 0]
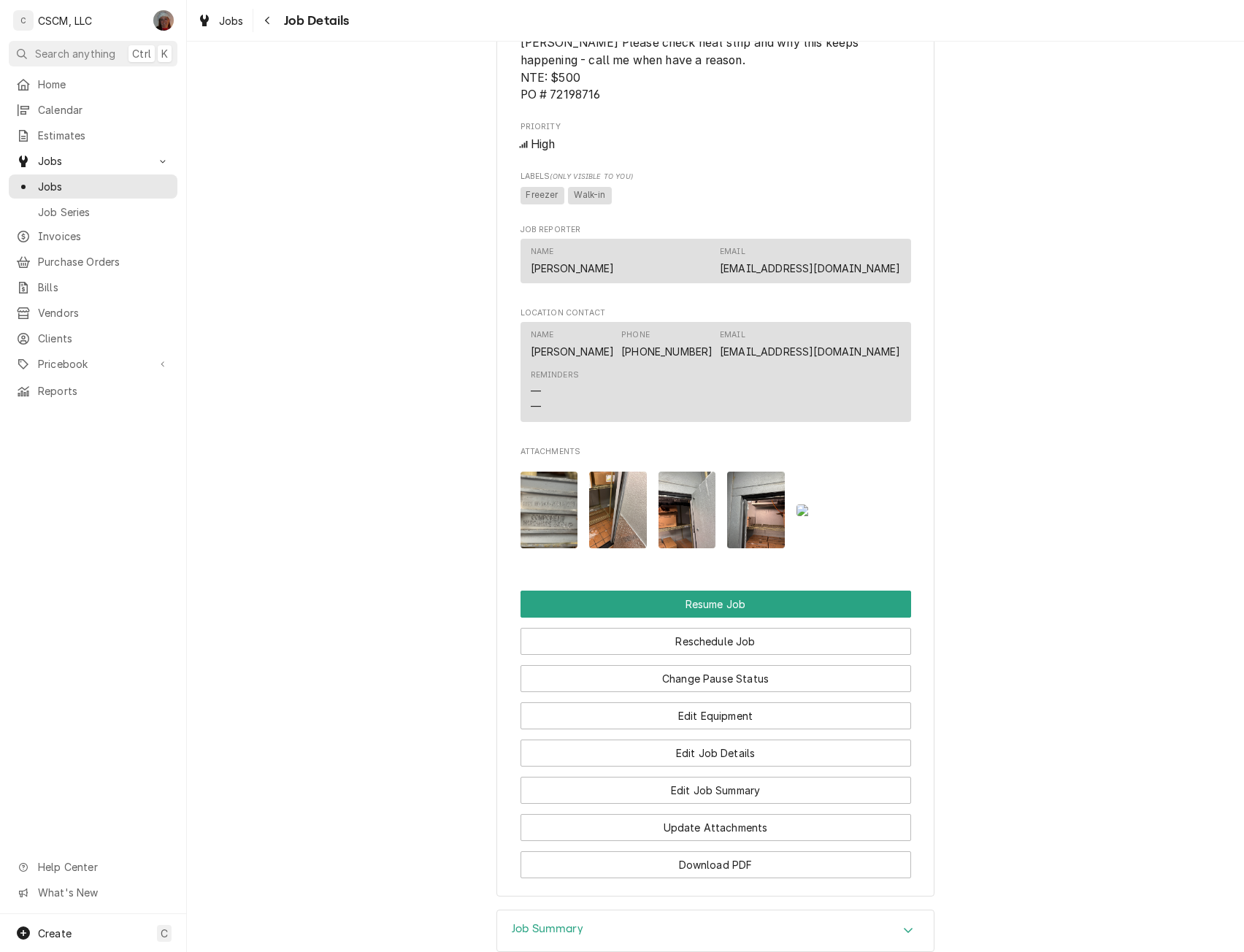
click at [807, 516] on img "Attachments" at bounding box center [824, 510] width 58 height 11
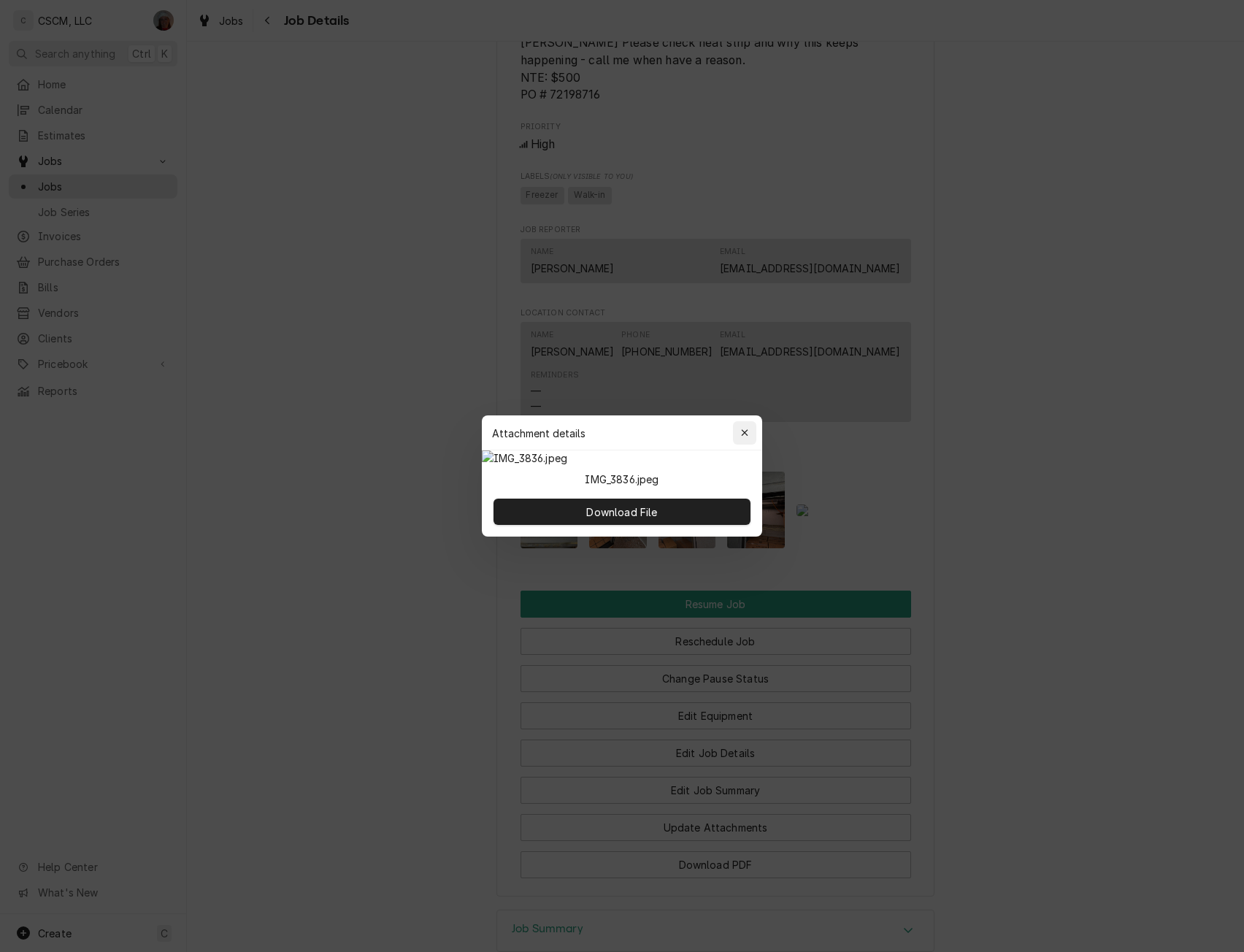
click at [746, 428] on icon "button" at bounding box center [745, 433] width 8 height 11
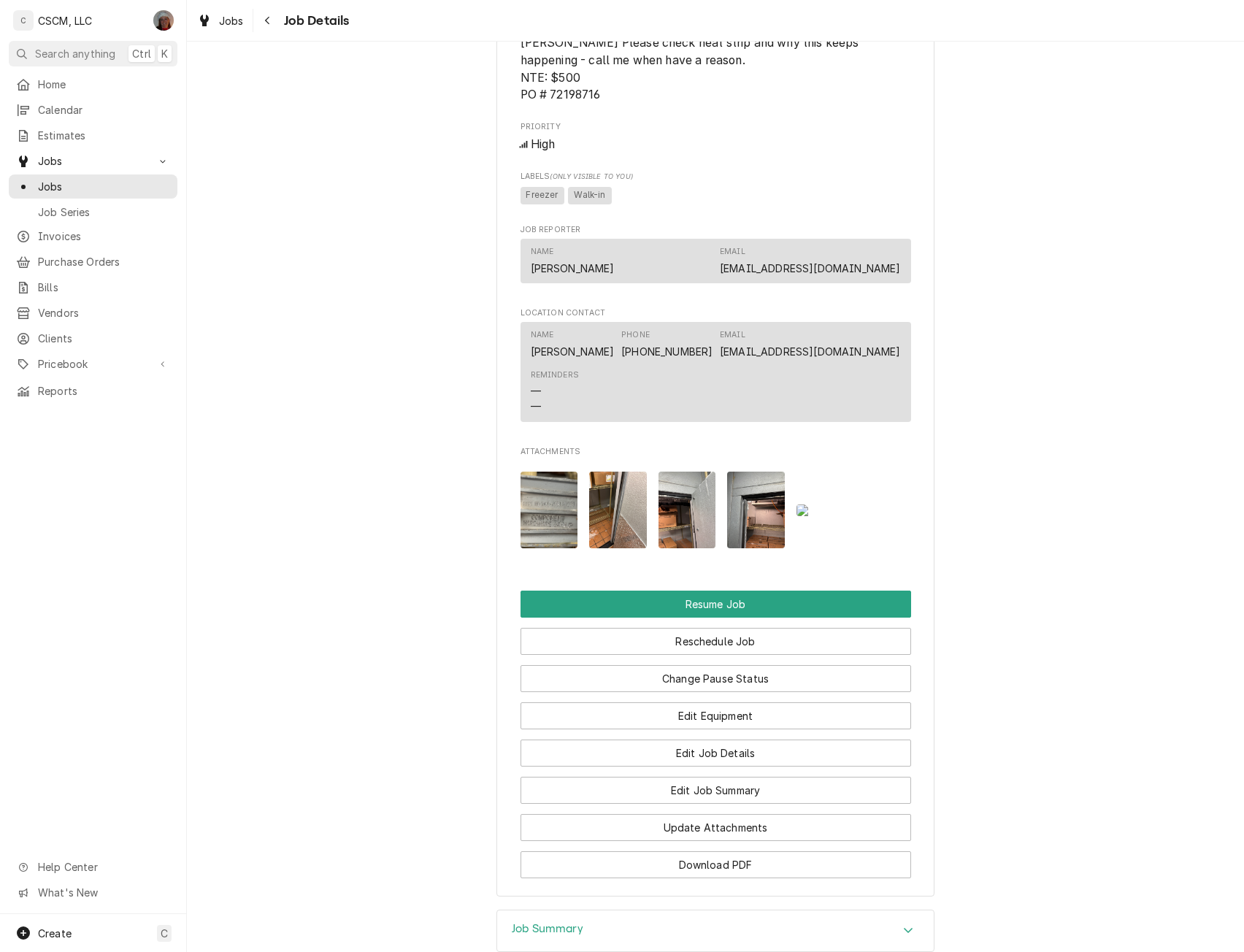
click at [746, 539] on img "Attachments" at bounding box center [755, 510] width 58 height 76
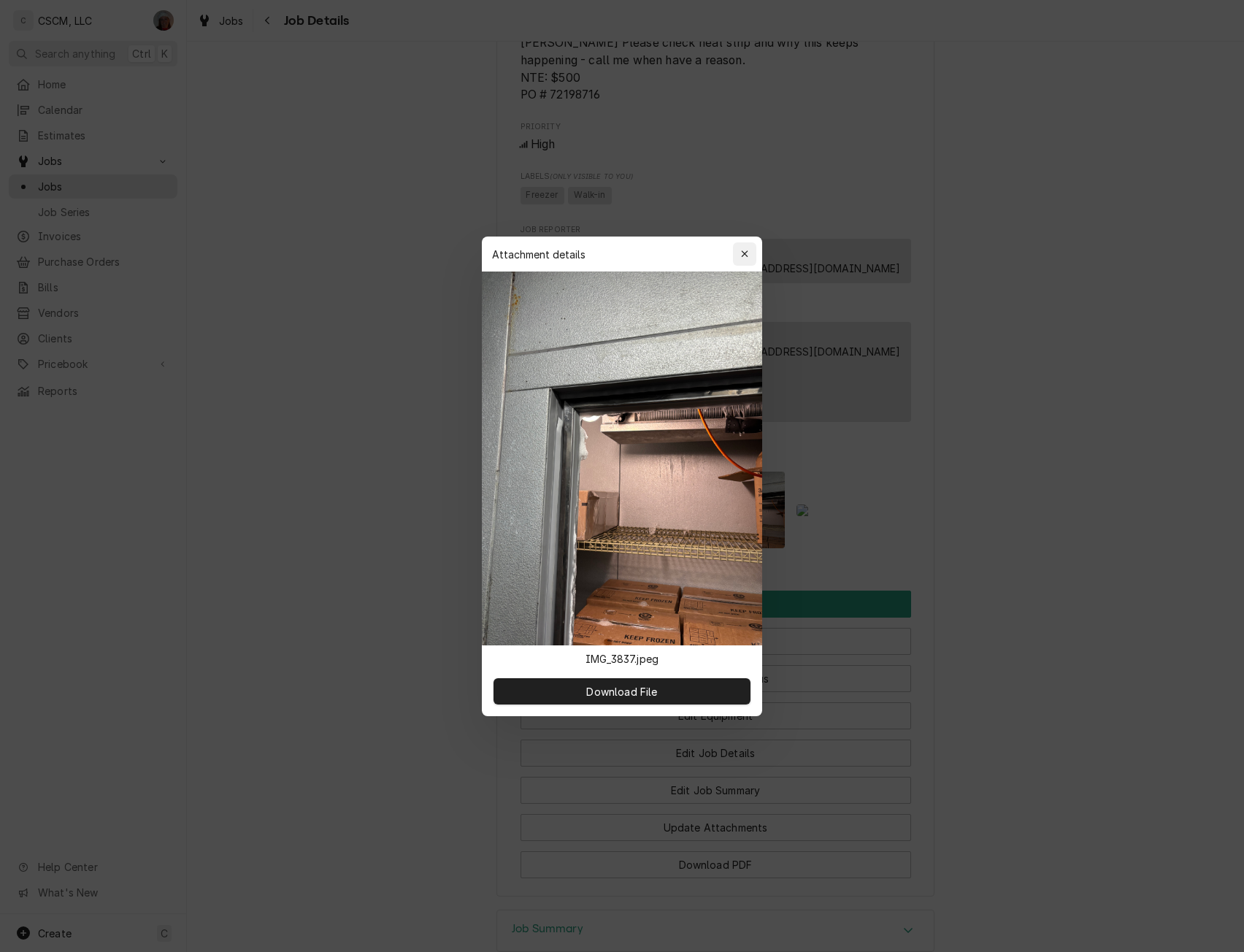
click at [734, 249] on button "button" at bounding box center [744, 254] width 24 height 24
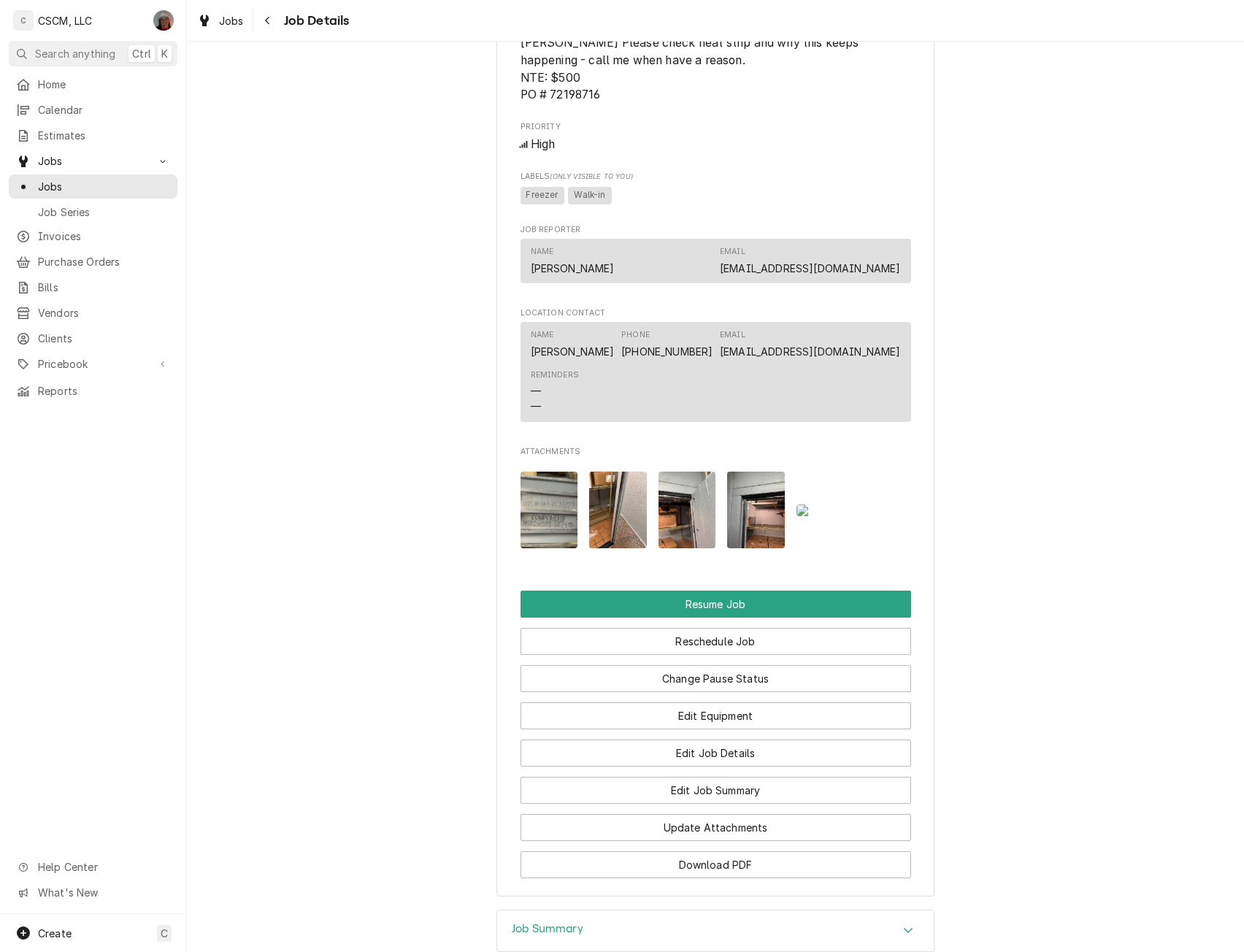
click at [689, 524] on img "Attachments" at bounding box center [687, 510] width 58 height 76
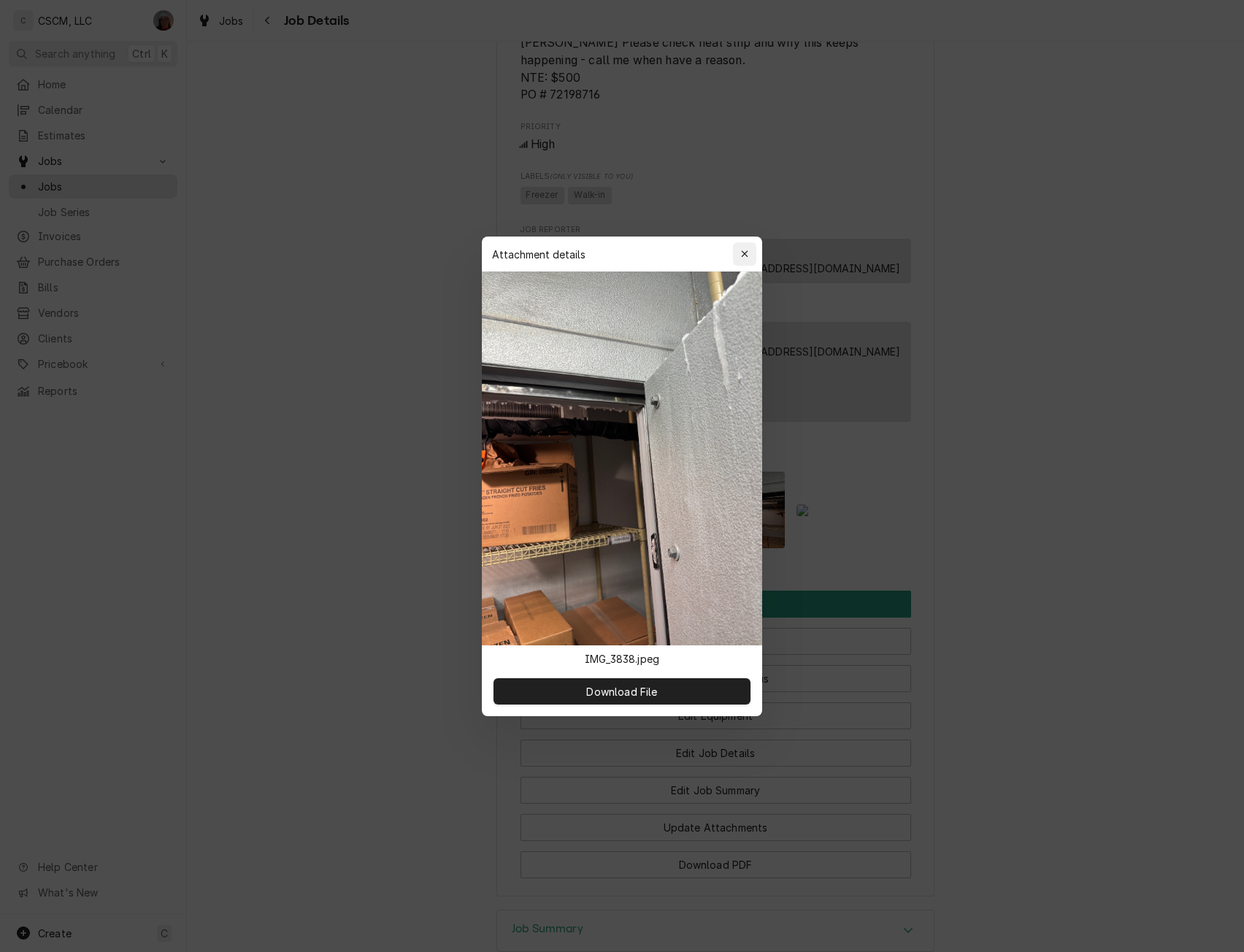
click at [749, 254] on div "button" at bounding box center [745, 254] width 15 height 15
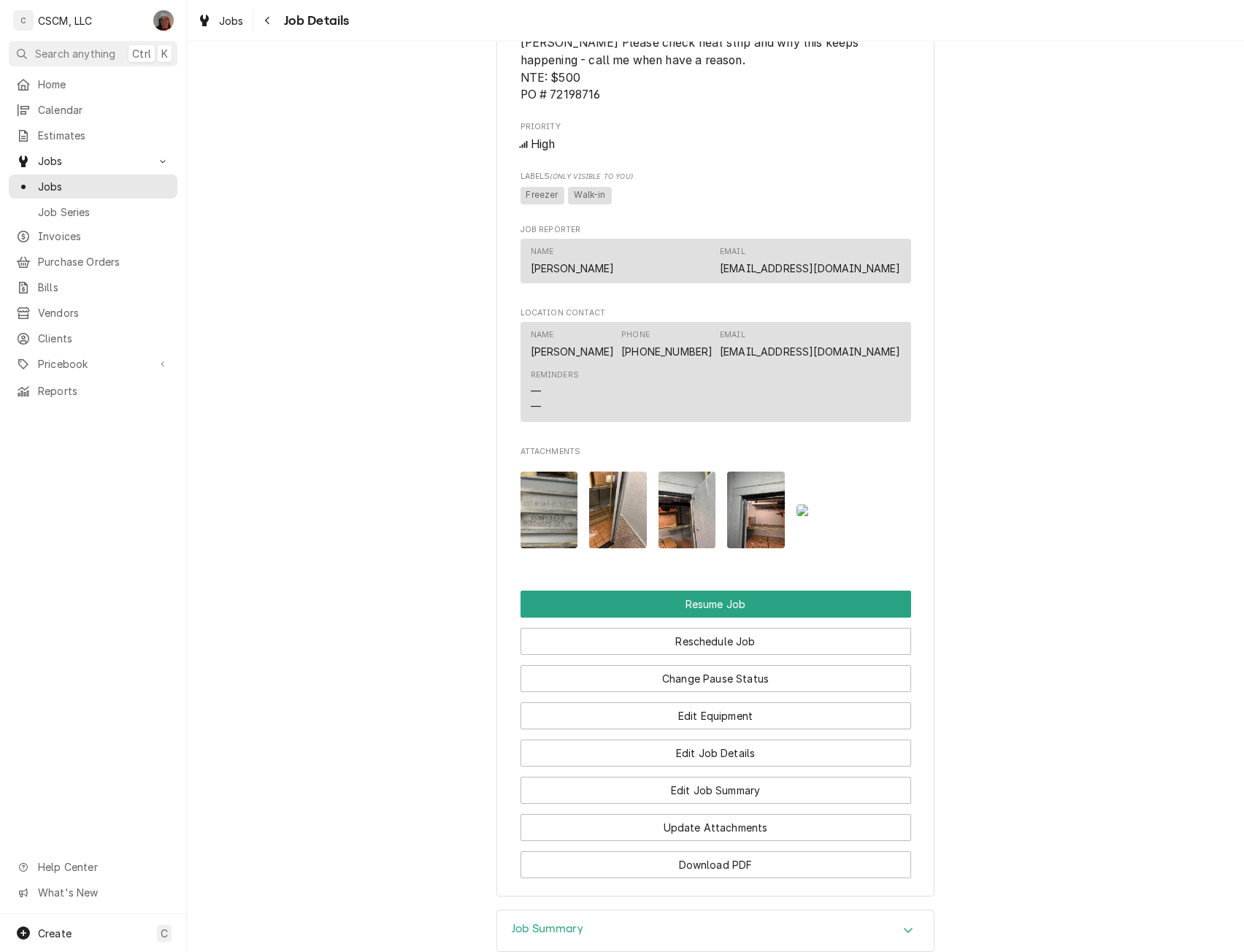
click at [594, 532] on img "Attachments" at bounding box center [617, 510] width 58 height 76
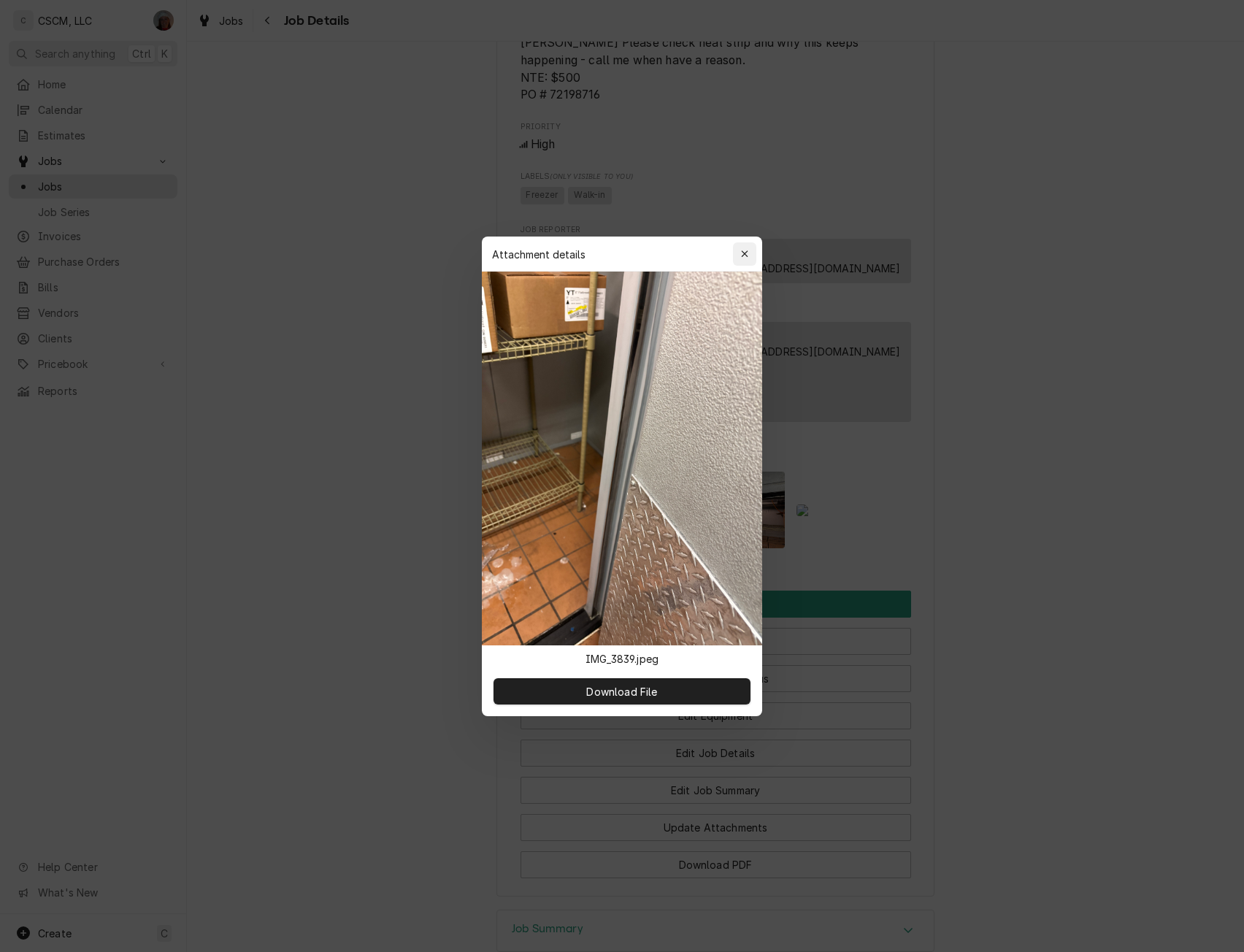
click at [743, 251] on icon "button" at bounding box center [745, 254] width 8 height 11
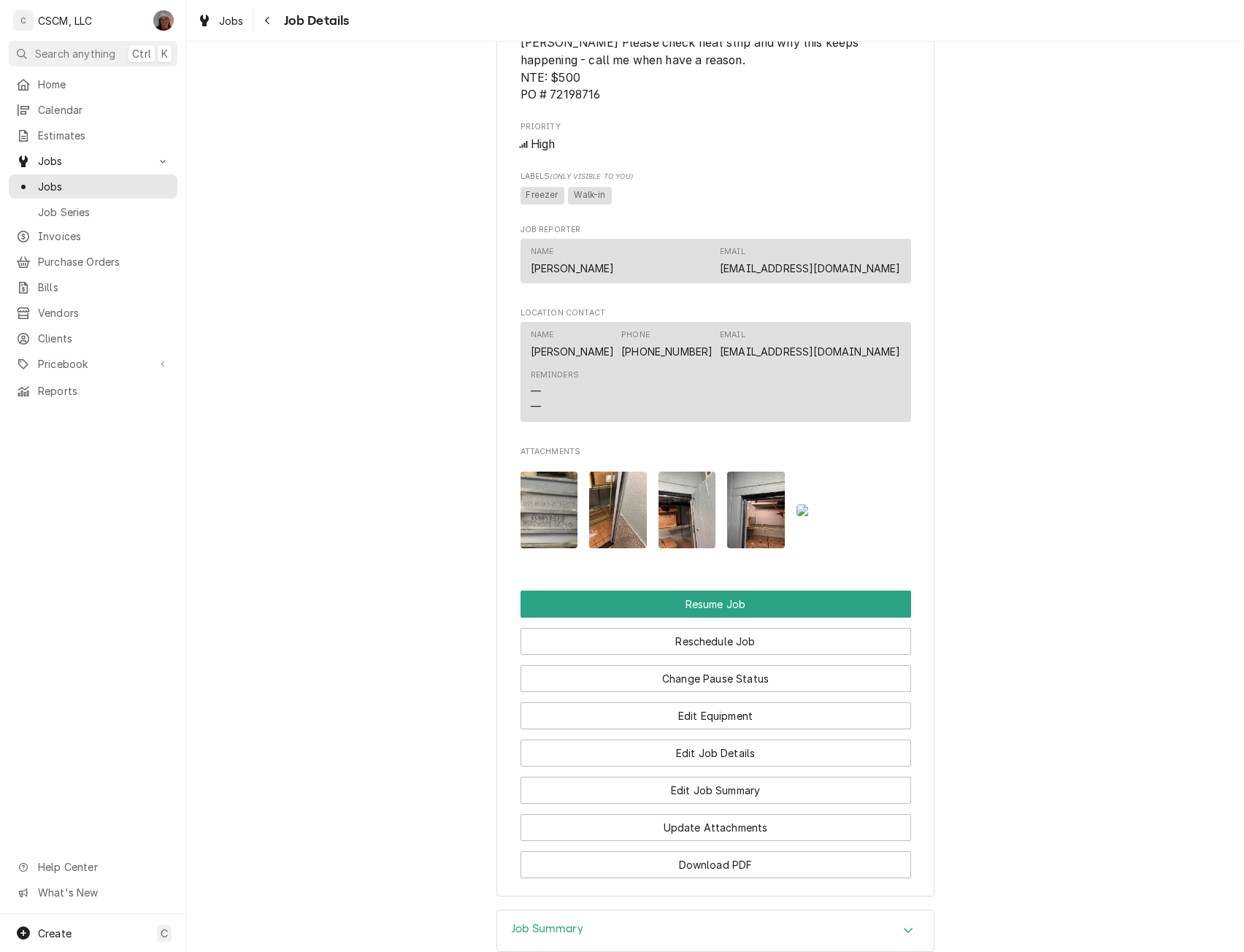
click at [541, 537] on img "Attachments" at bounding box center [549, 510] width 58 height 76
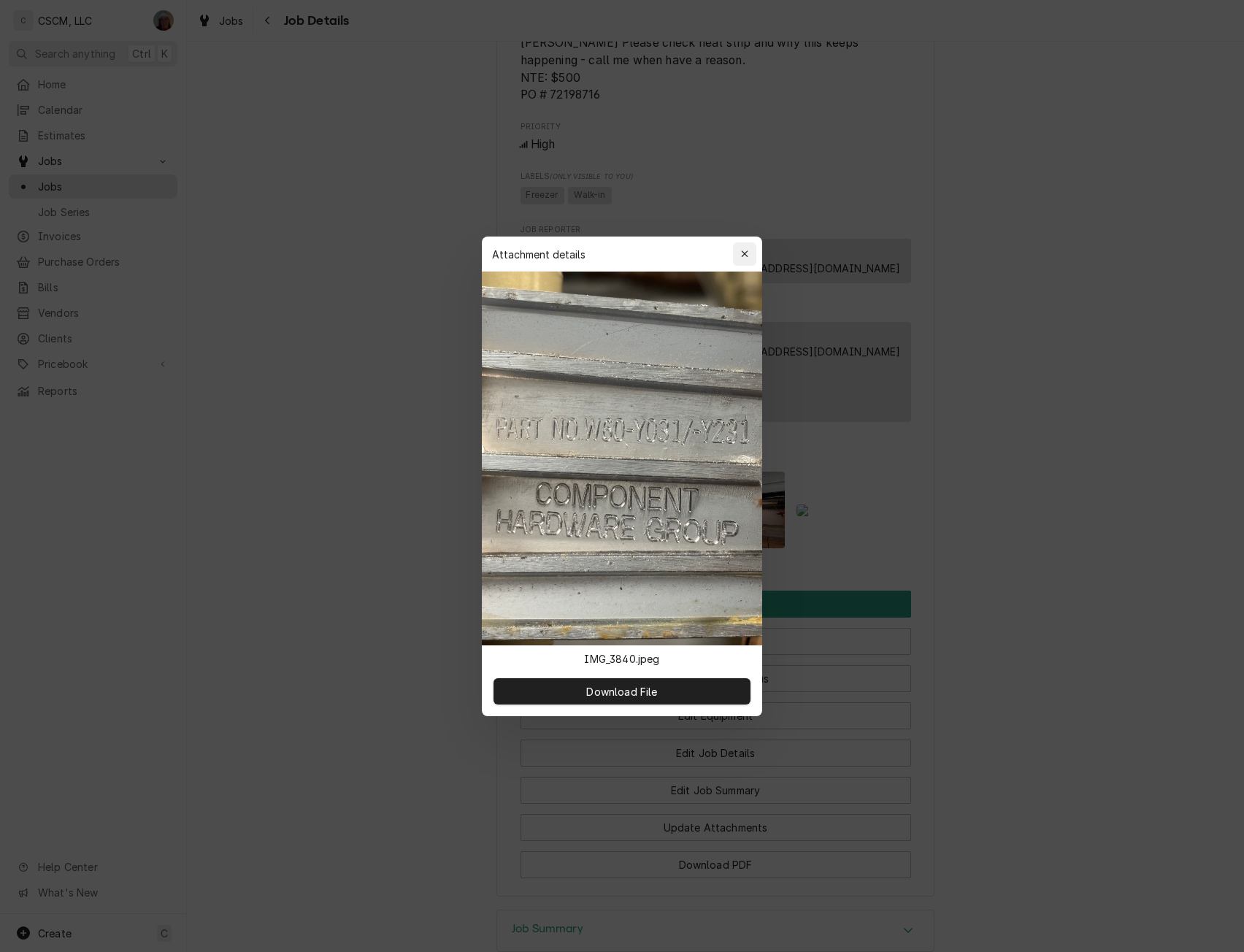
click at [745, 251] on icon "button" at bounding box center [745, 254] width 8 height 11
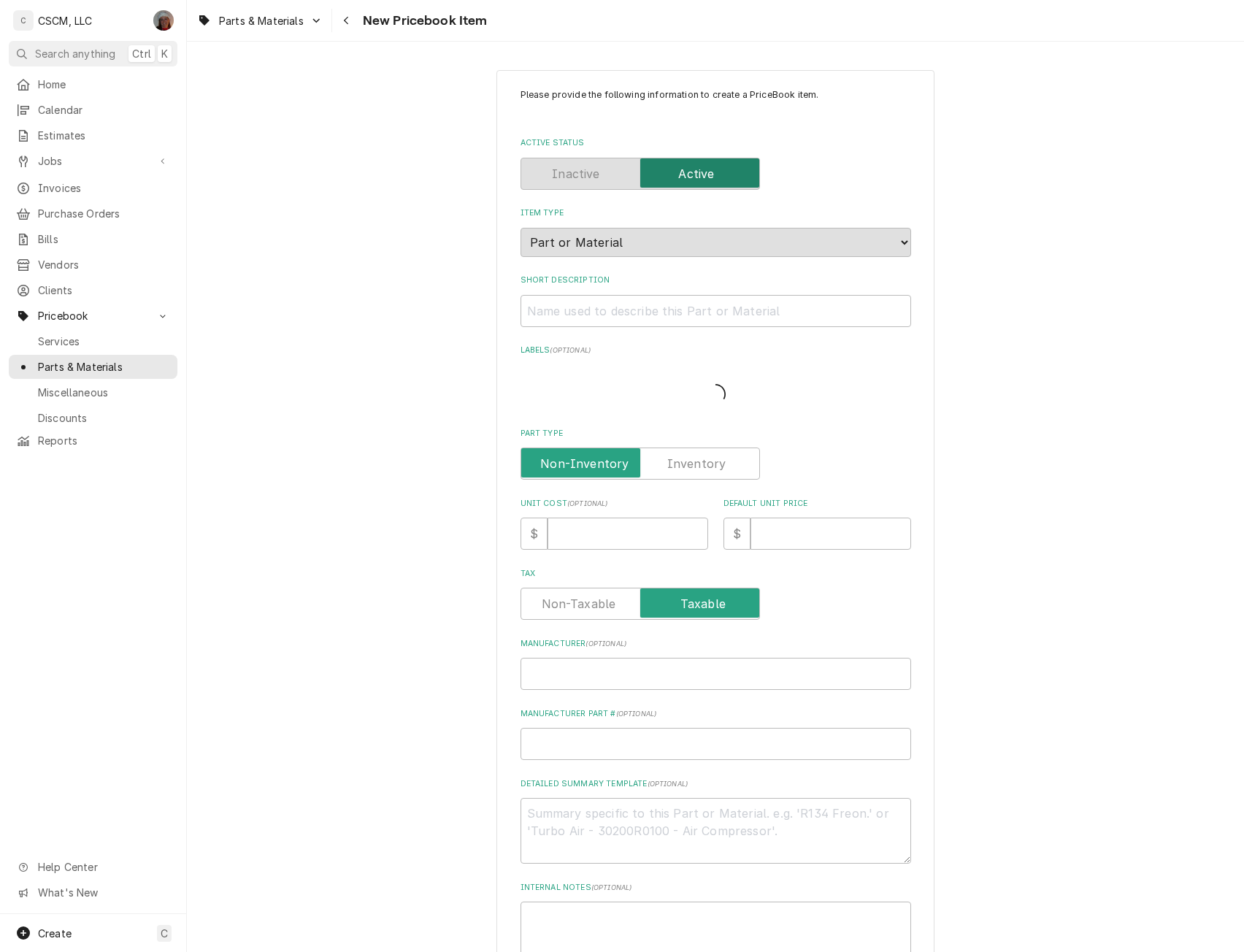
type textarea "x"
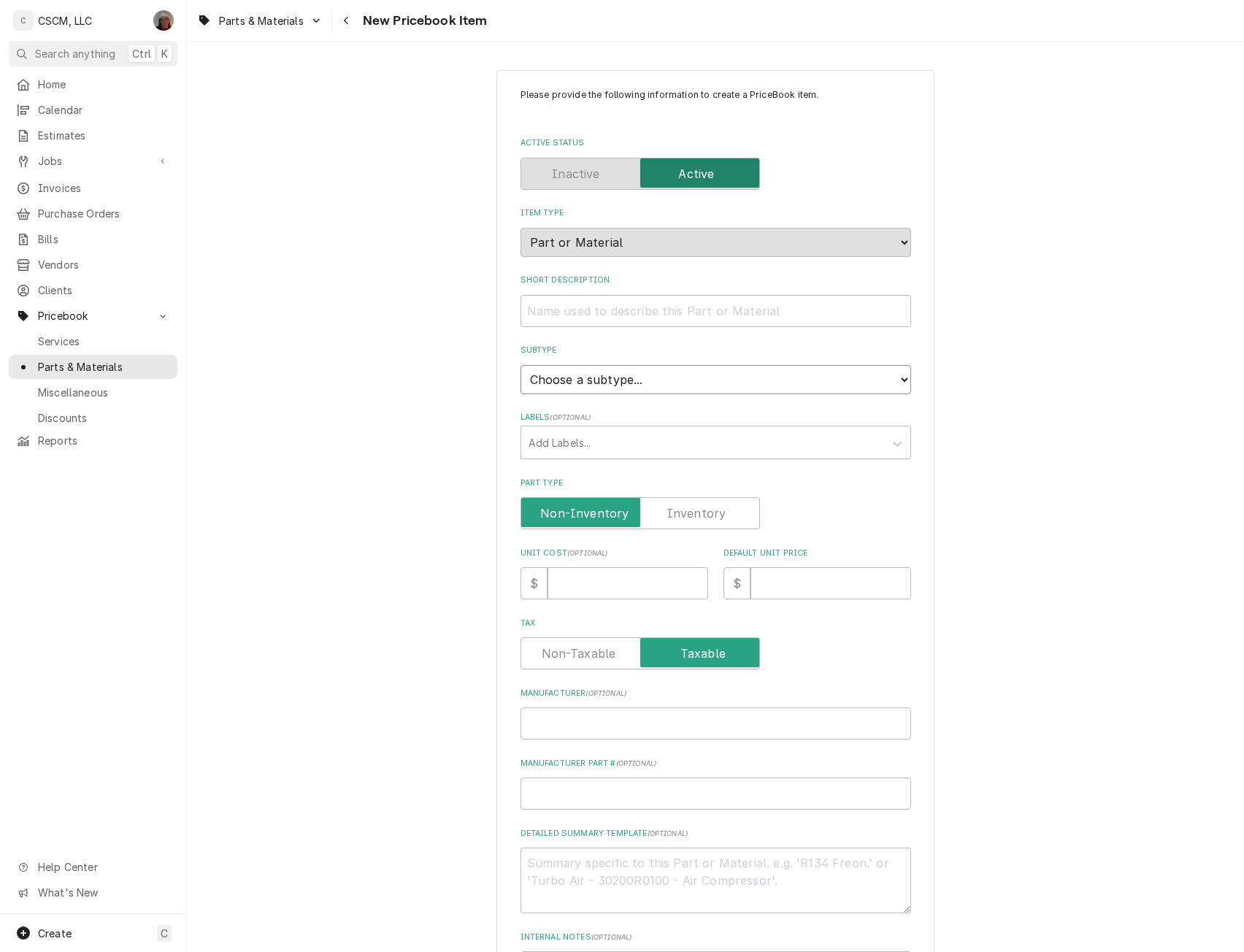
click at [895, 383] on select "Choose a subtype... Equipment Part Refrigerant Supply or Material Tool" at bounding box center [716, 380] width 390 height 29
select select "148"
click at [520, 365] on select "Choose a subtype... Equipment Part Refrigerant Supply or Material Tool" at bounding box center [716, 380] width 390 height 29
type textarea "x"
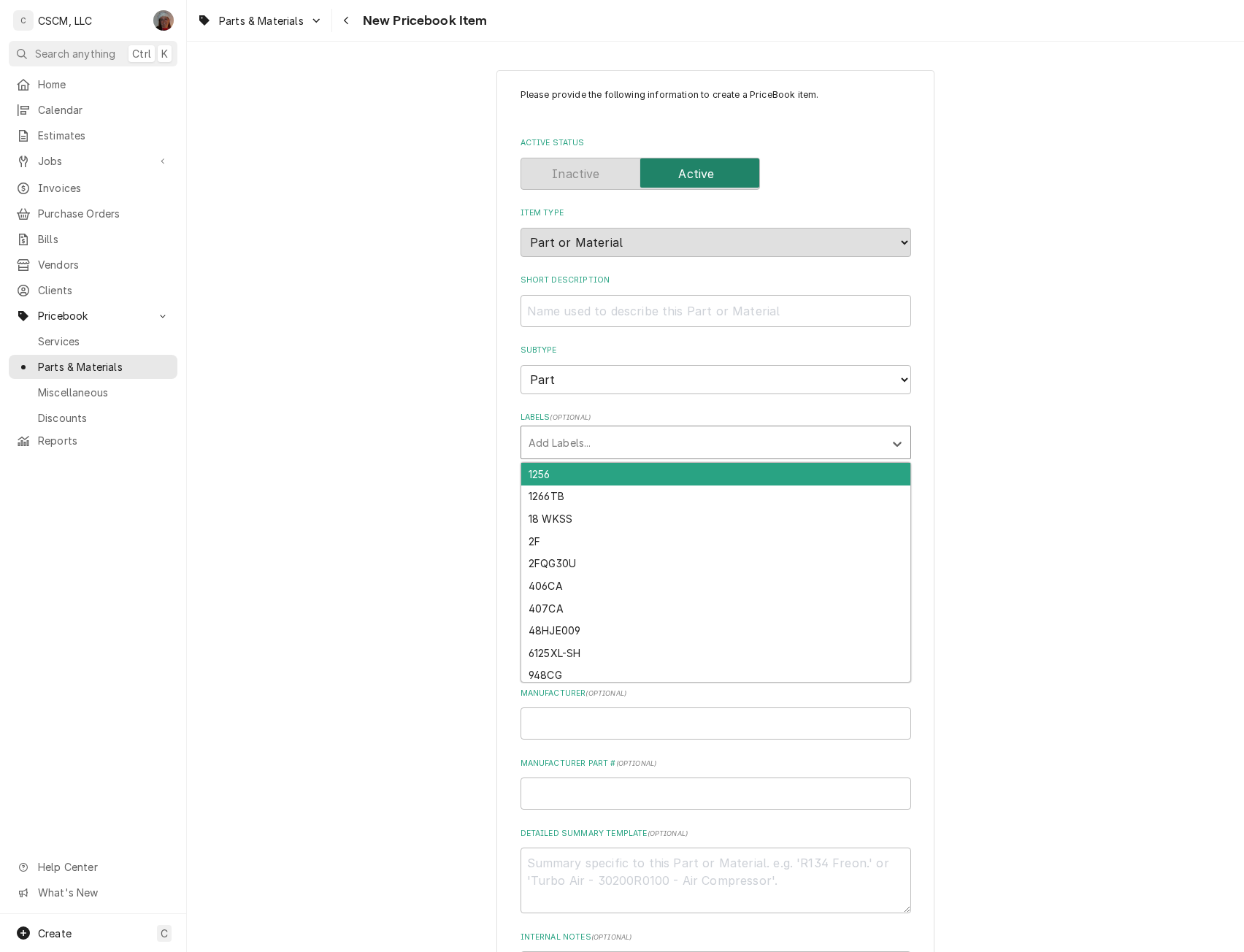
click at [561, 443] on div "Labels" at bounding box center [702, 442] width 348 height 26
type input "Ref"
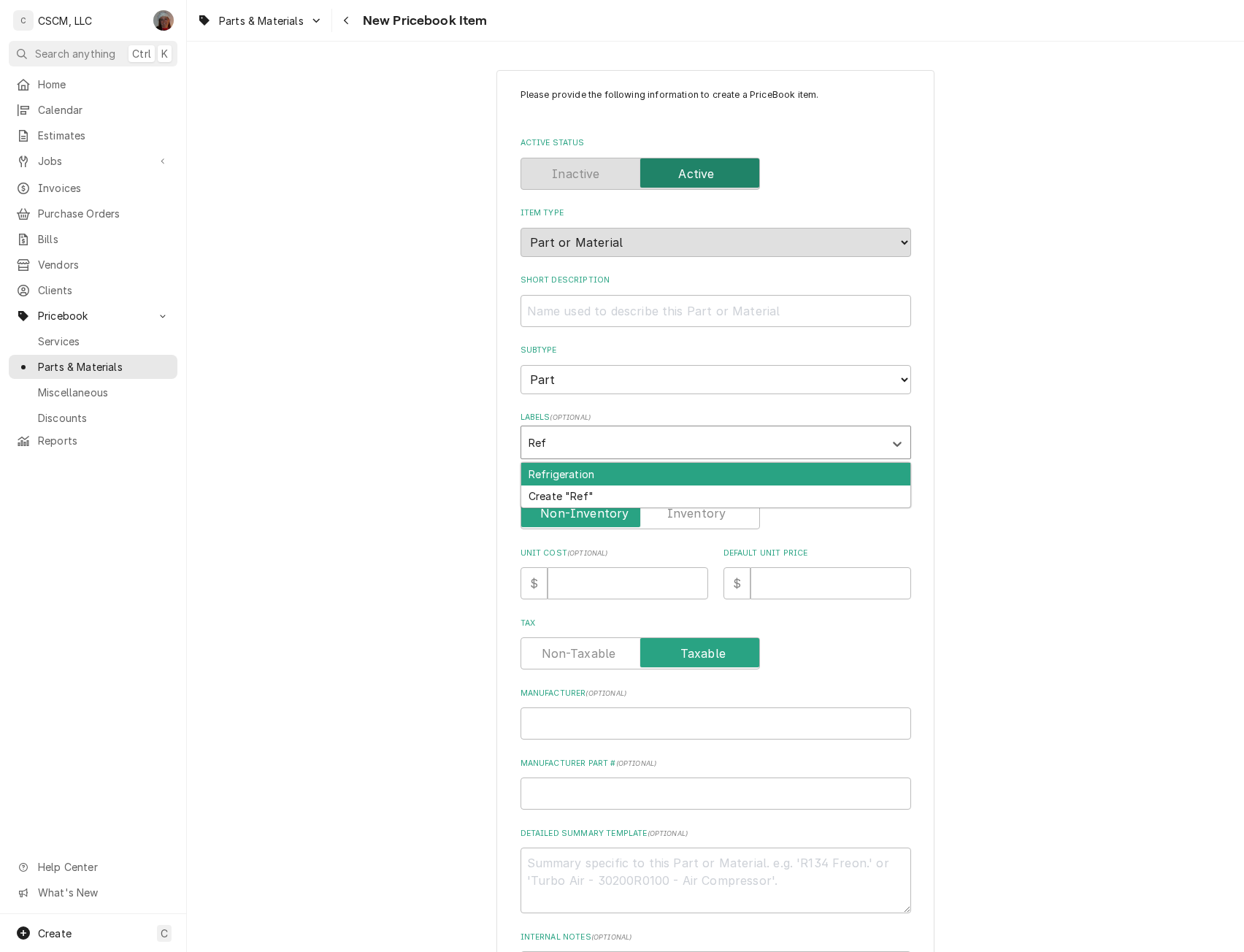
click at [559, 473] on div "Refrigeration" at bounding box center [716, 474] width 389 height 23
type textarea "x"
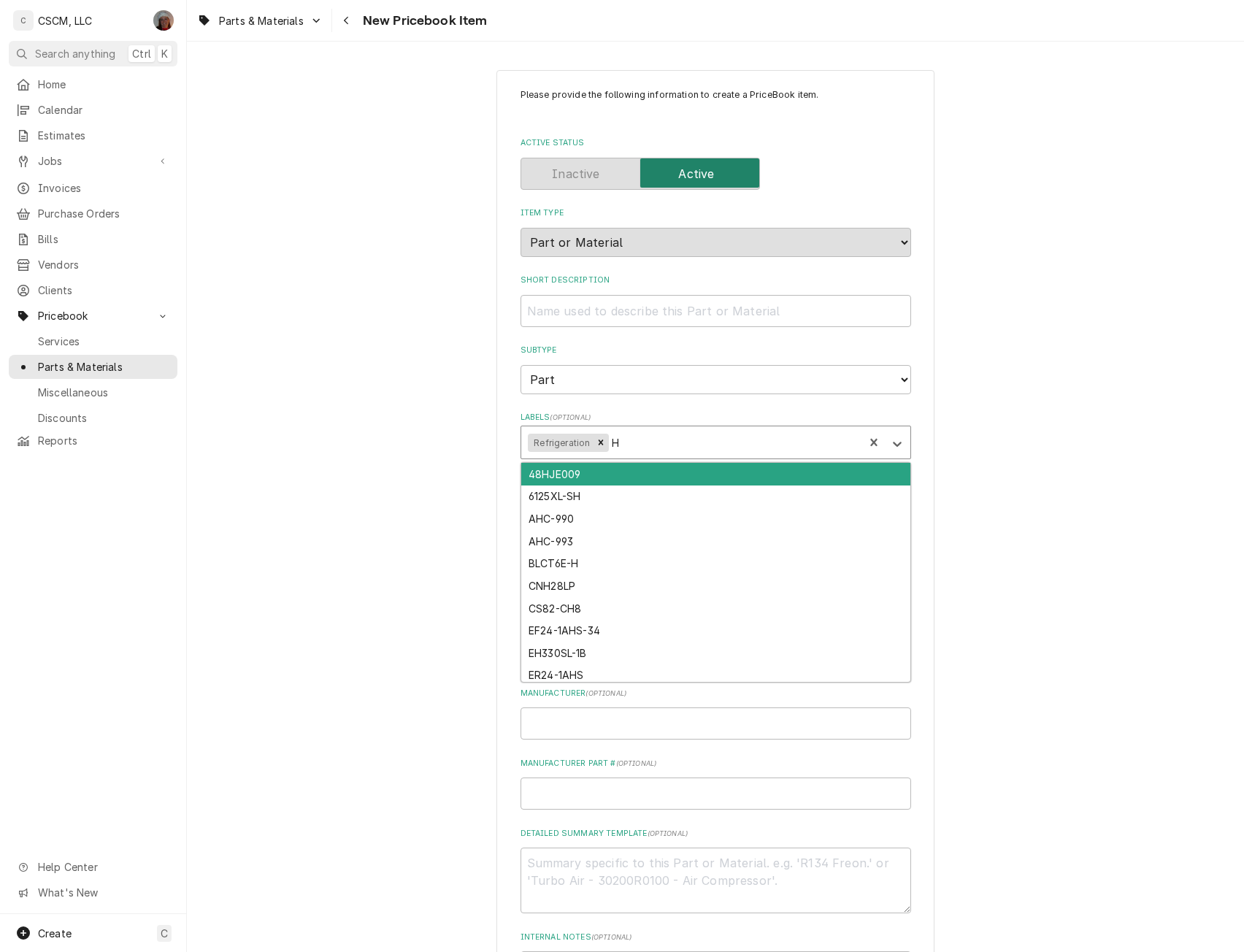
type input "Ha"
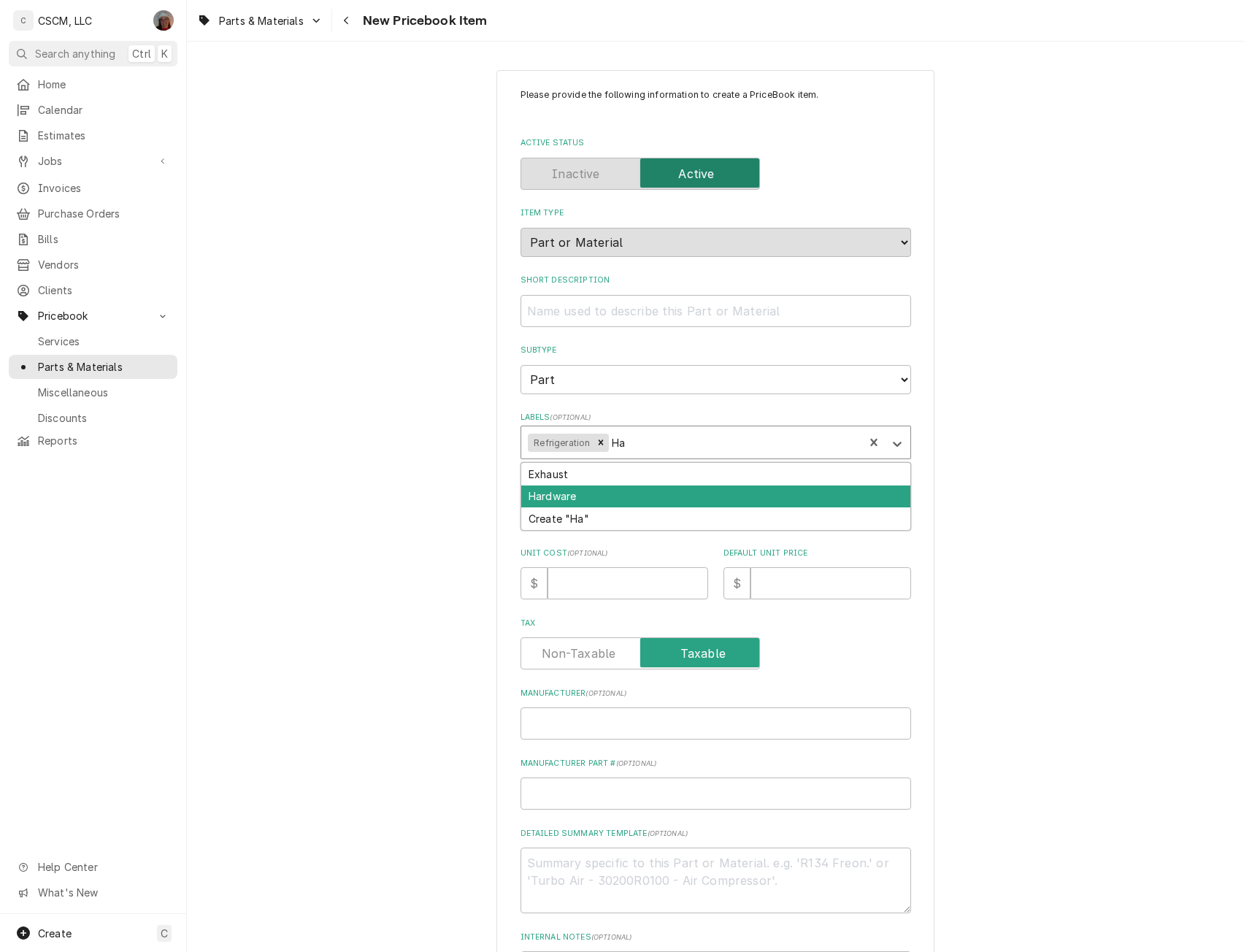
click at [555, 495] on div "Hardware" at bounding box center [716, 497] width 389 height 23
type textarea "x"
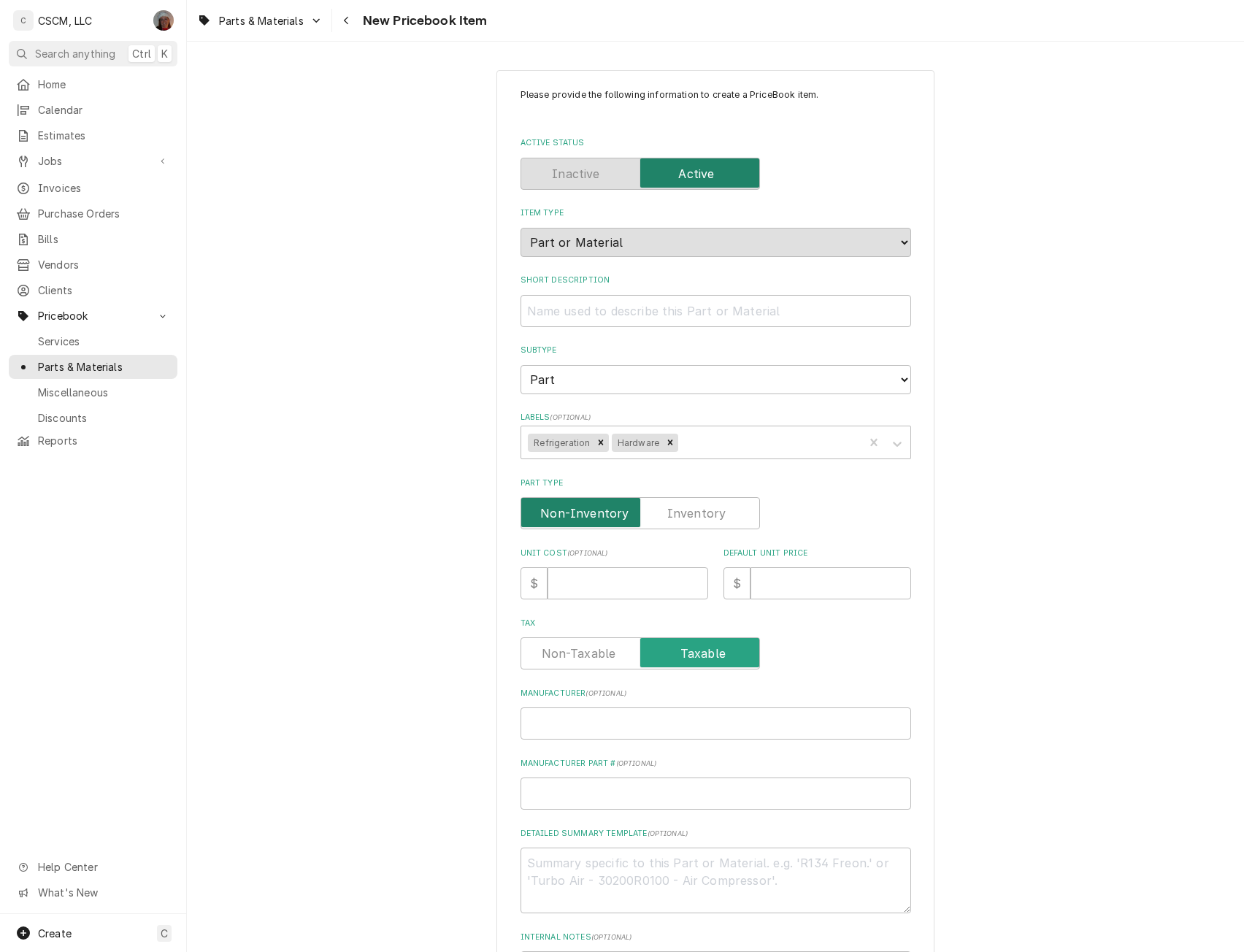
click at [709, 503] on input "Part Type" at bounding box center [640, 512] width 226 height 32
checkbox input "true"
type textarea "x"
click at [581, 578] on input "Unit Cost ( optional )" at bounding box center [627, 583] width 160 height 32
type input "4"
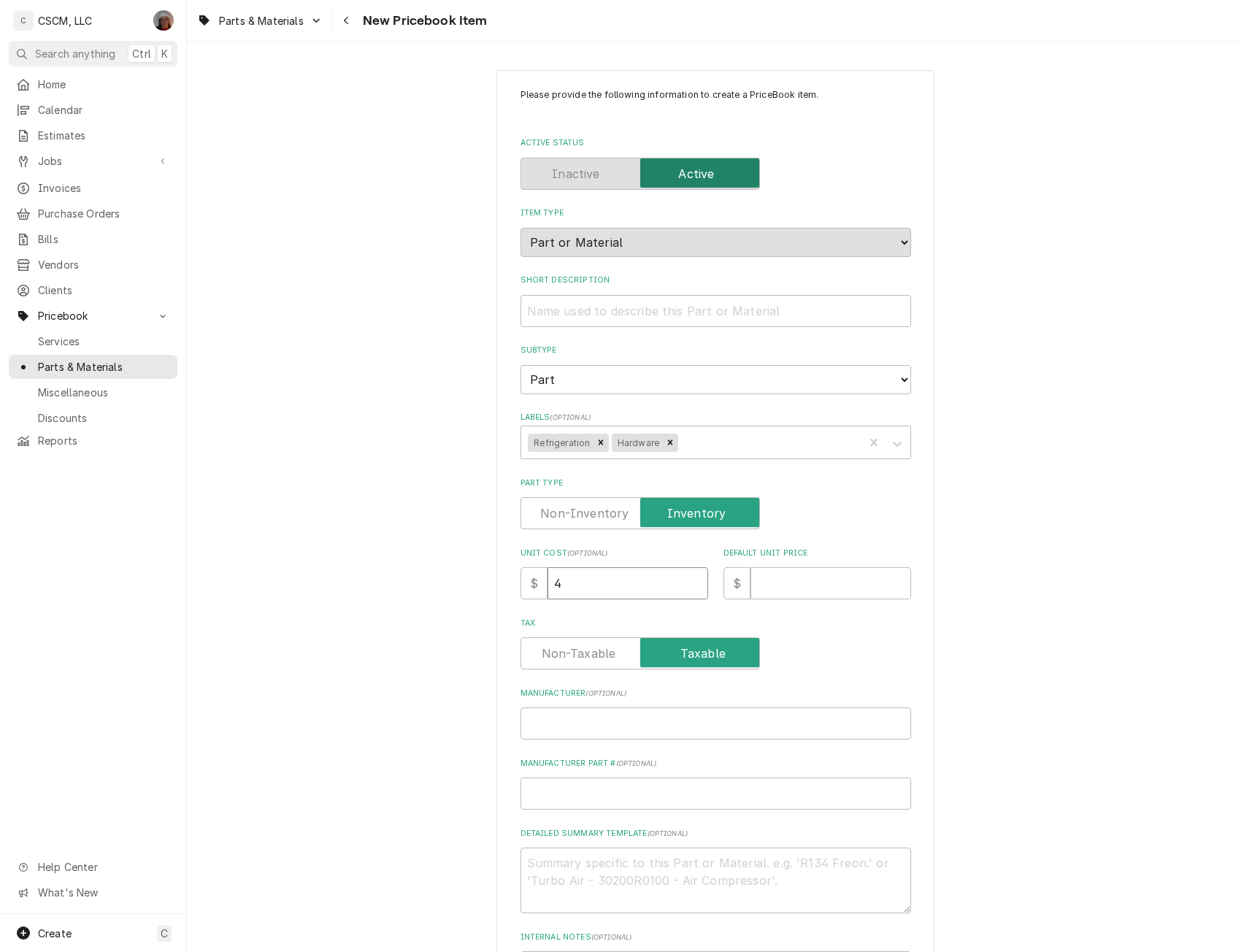
type textarea "x"
type input "48"
type textarea "x"
type input "48.9"
type textarea "x"
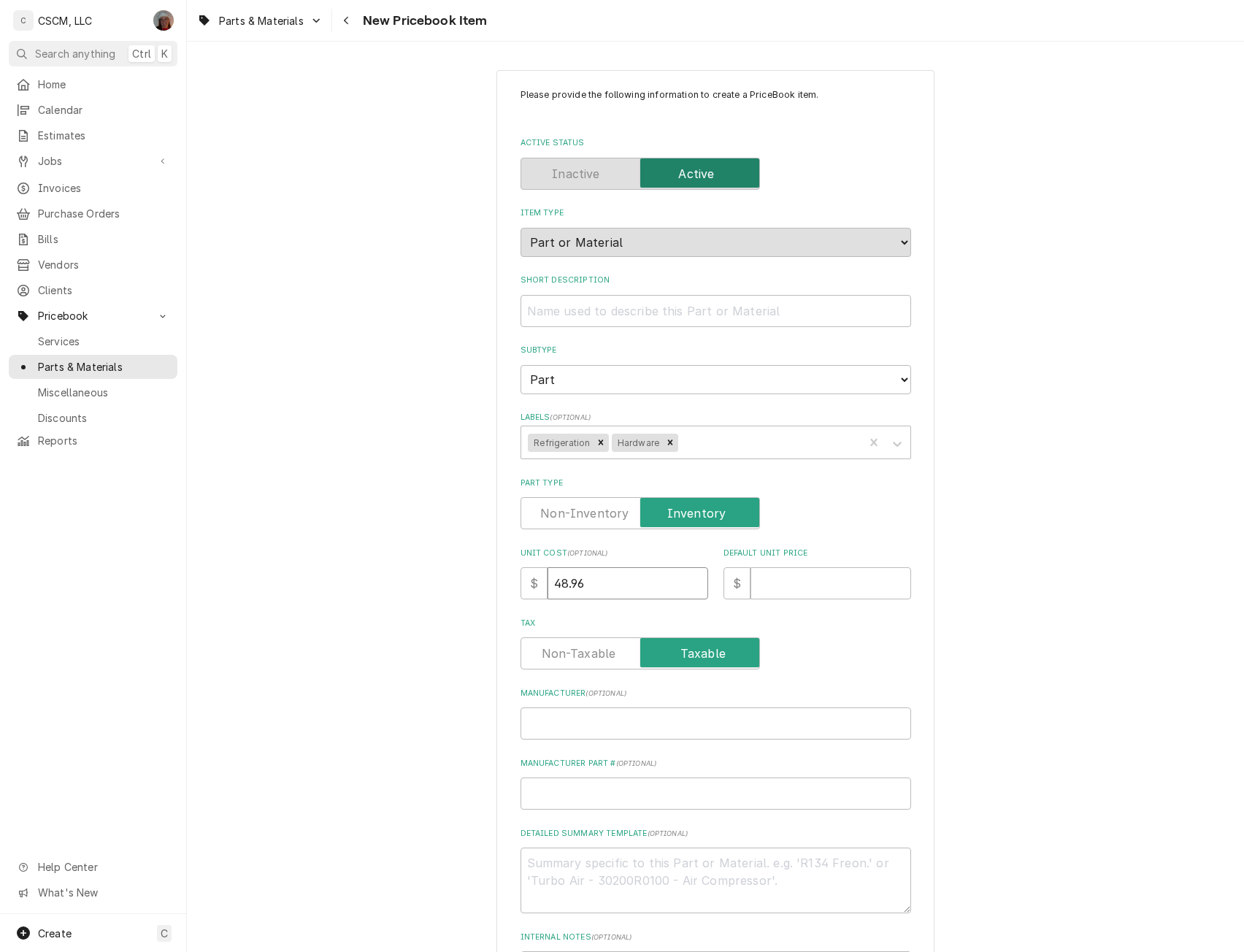
type input "48.96"
type textarea "x"
type input "6"
type textarea "x"
type input "63"
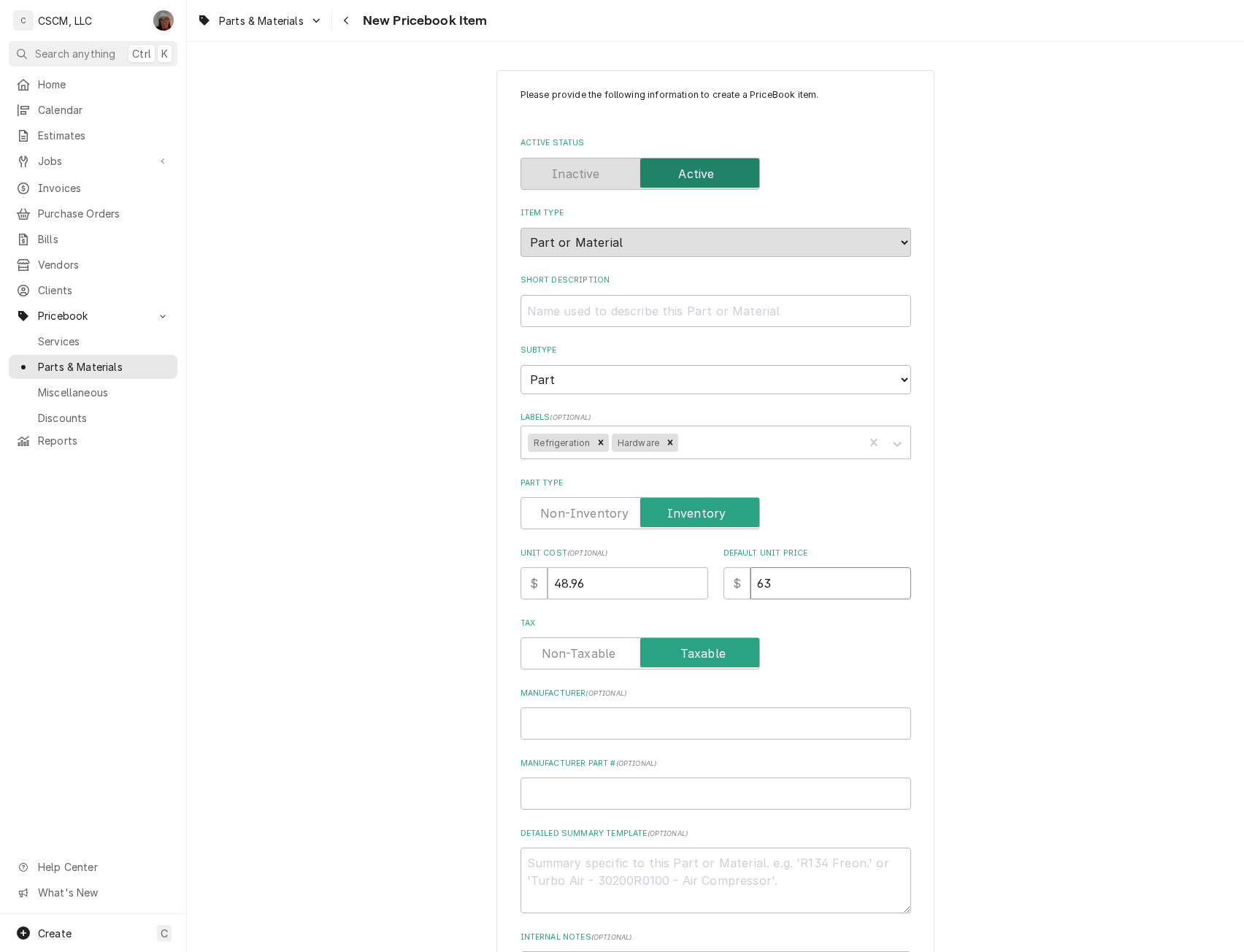
type textarea "x"
type input "63.5"
type textarea "x"
type input "63.58"
